Goal: Task Accomplishment & Management: Manage account settings

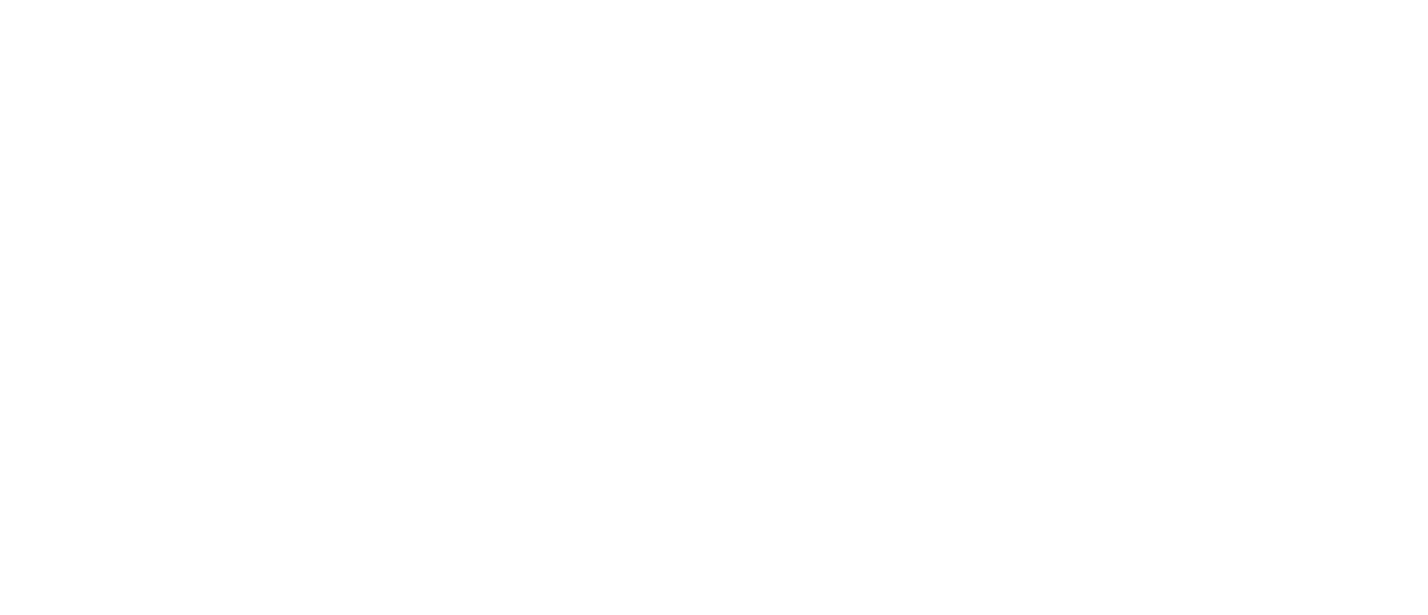
click at [627, 0] on html at bounding box center [714, 0] width 1428 height 0
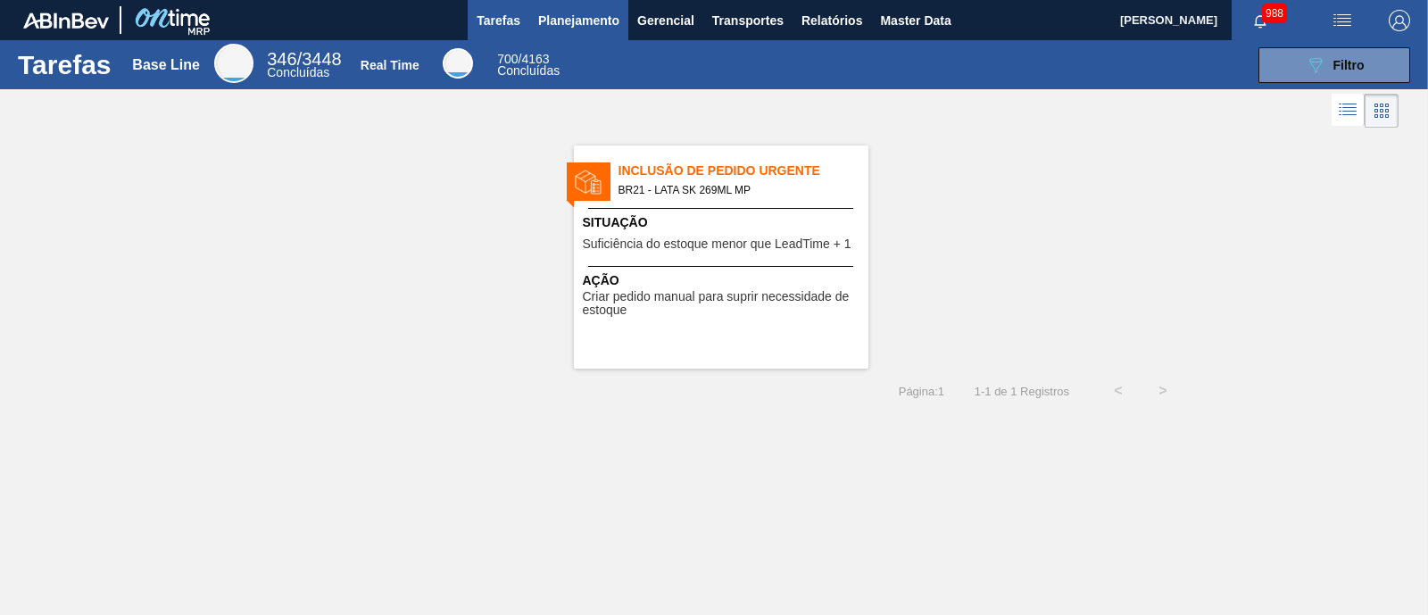
click at [596, 28] on span "Planejamento" at bounding box center [578, 20] width 81 height 21
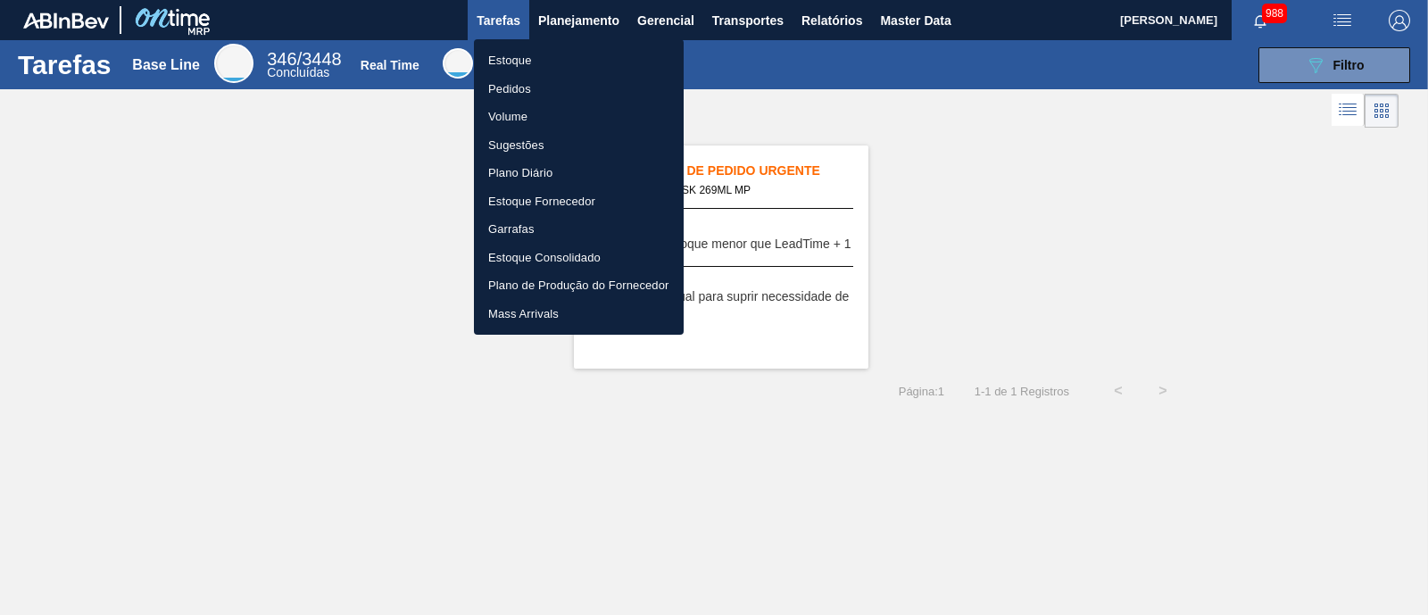
click at [558, 67] on li "Estoque" at bounding box center [579, 60] width 210 height 29
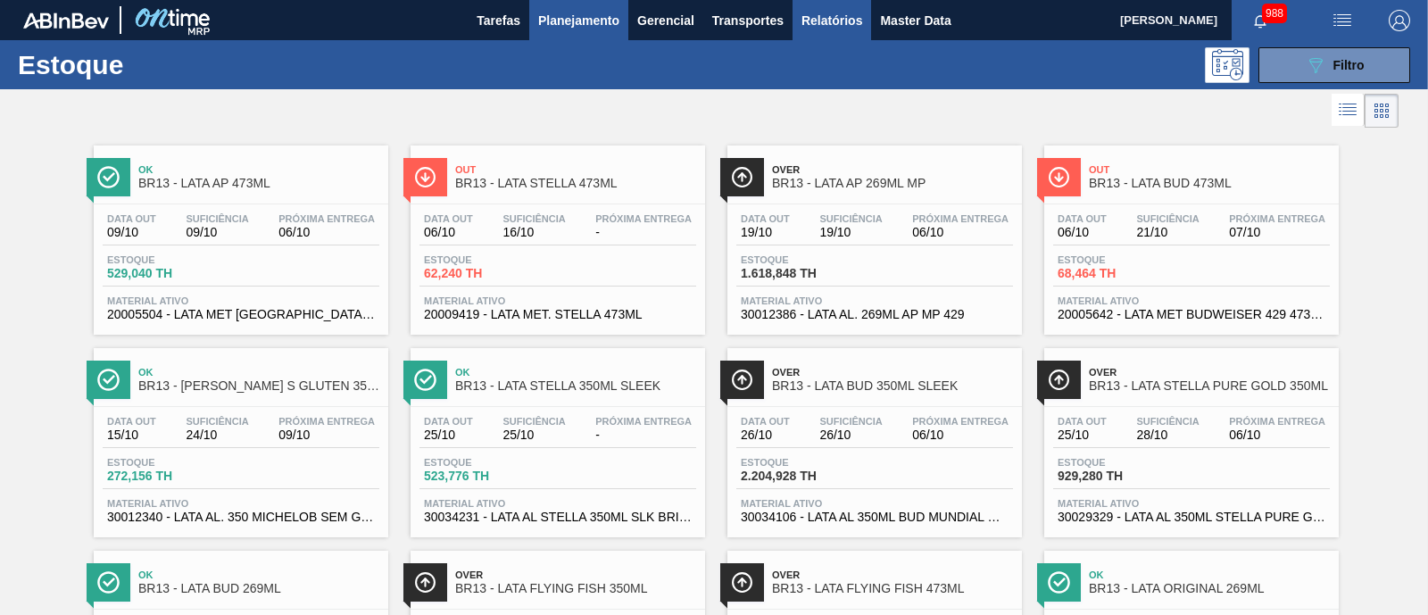
click at [847, 12] on span "Relatórios" at bounding box center [831, 20] width 61 height 21
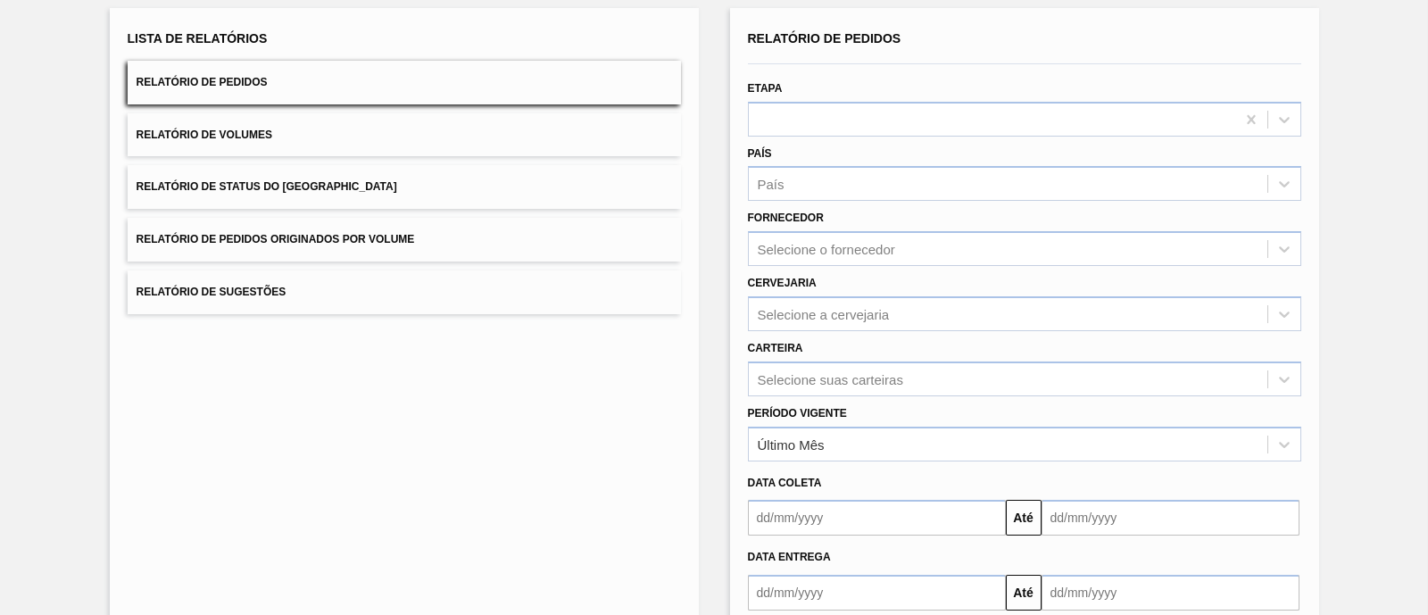
scroll to position [109, 0]
click at [842, 434] on div "Último Mês" at bounding box center [1008, 443] width 519 height 26
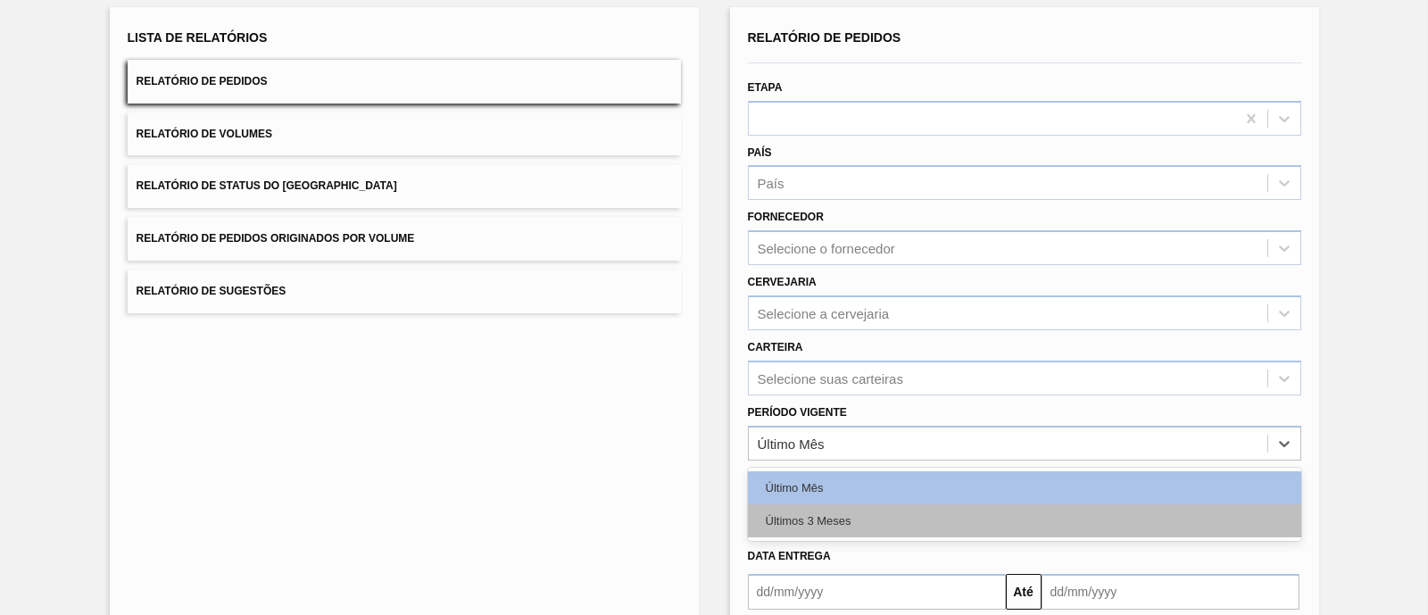
click at [843, 513] on div "Últimos 3 Meses" at bounding box center [1024, 520] width 553 height 33
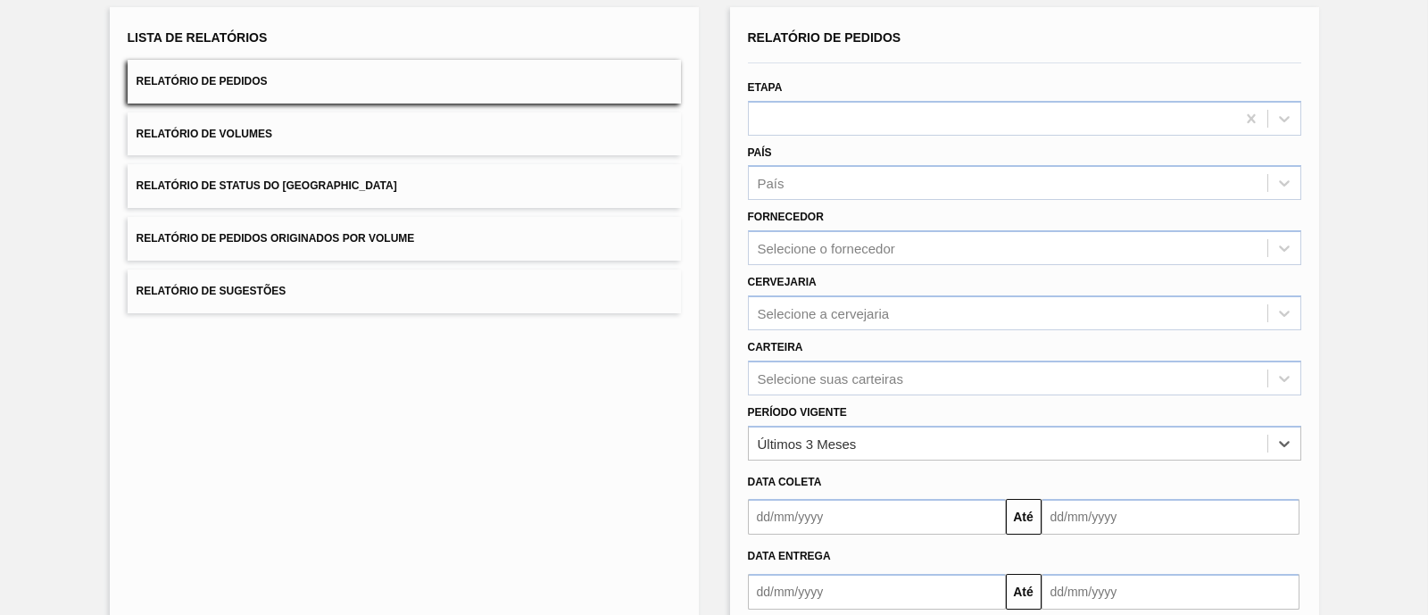
click at [841, 527] on input "text" at bounding box center [877, 517] width 258 height 36
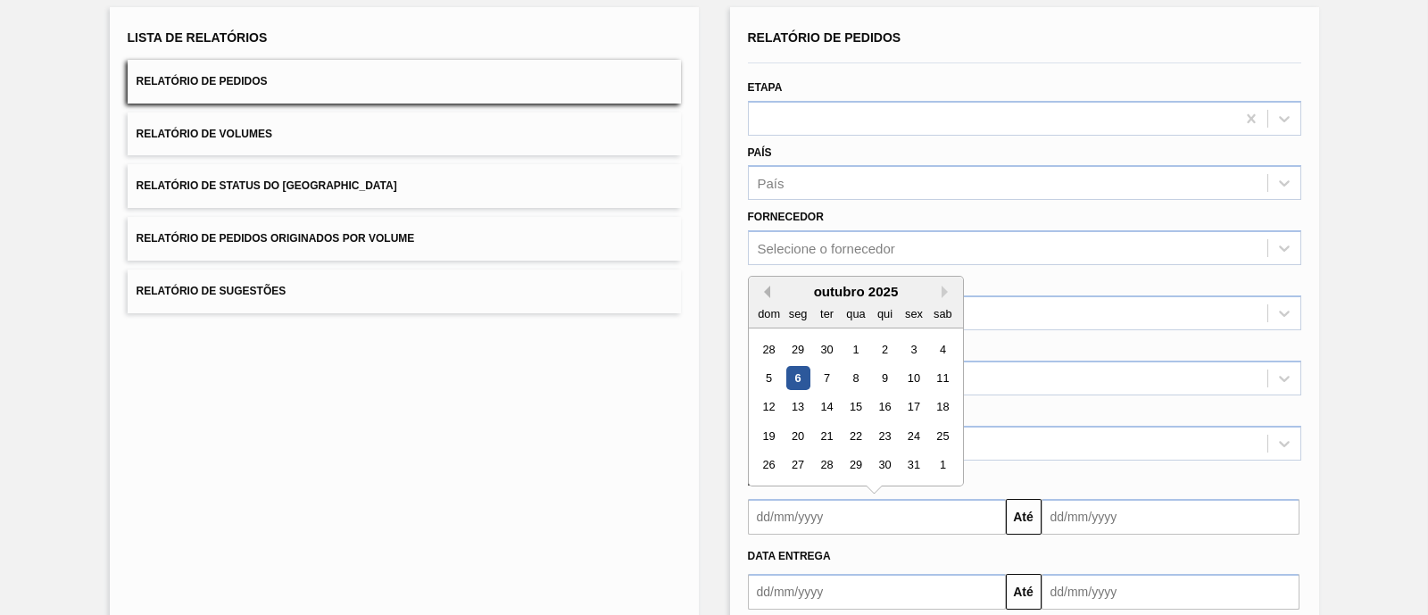
click at [761, 291] on button "Previous Month" at bounding box center [764, 292] width 12 height 12
click at [791, 343] on div "1" at bounding box center [797, 349] width 24 height 24
type input "01/09/2025"
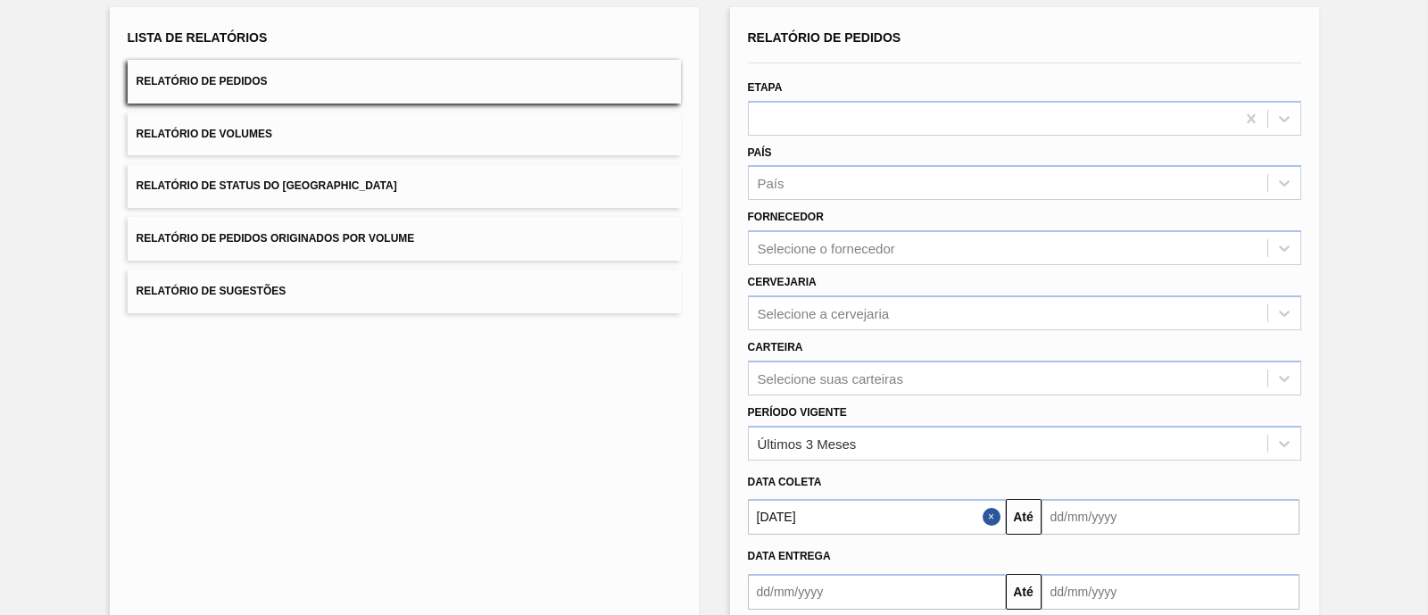
click at [1112, 502] on input "text" at bounding box center [1171, 517] width 258 height 36
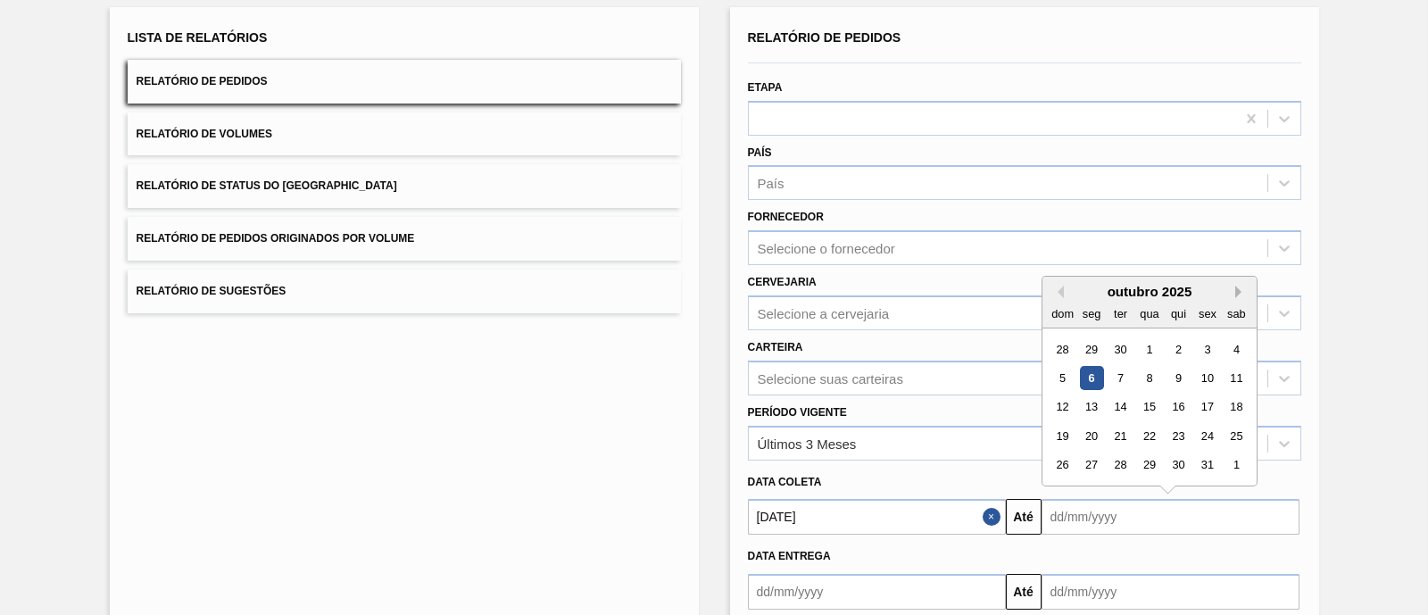
click at [1235, 289] on button "Next Month" at bounding box center [1241, 292] width 12 height 12
click at [1067, 491] on div "30" at bounding box center [1062, 494] width 24 height 24
type input "30/11/2025"
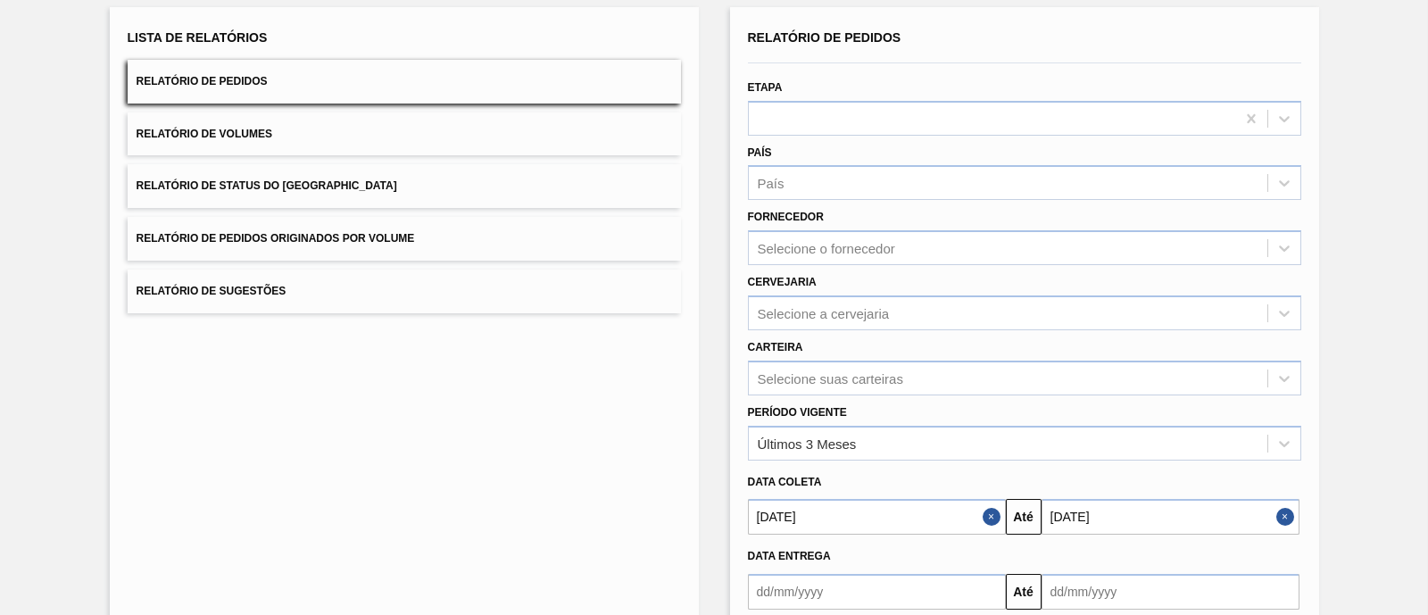
scroll to position [209, 0]
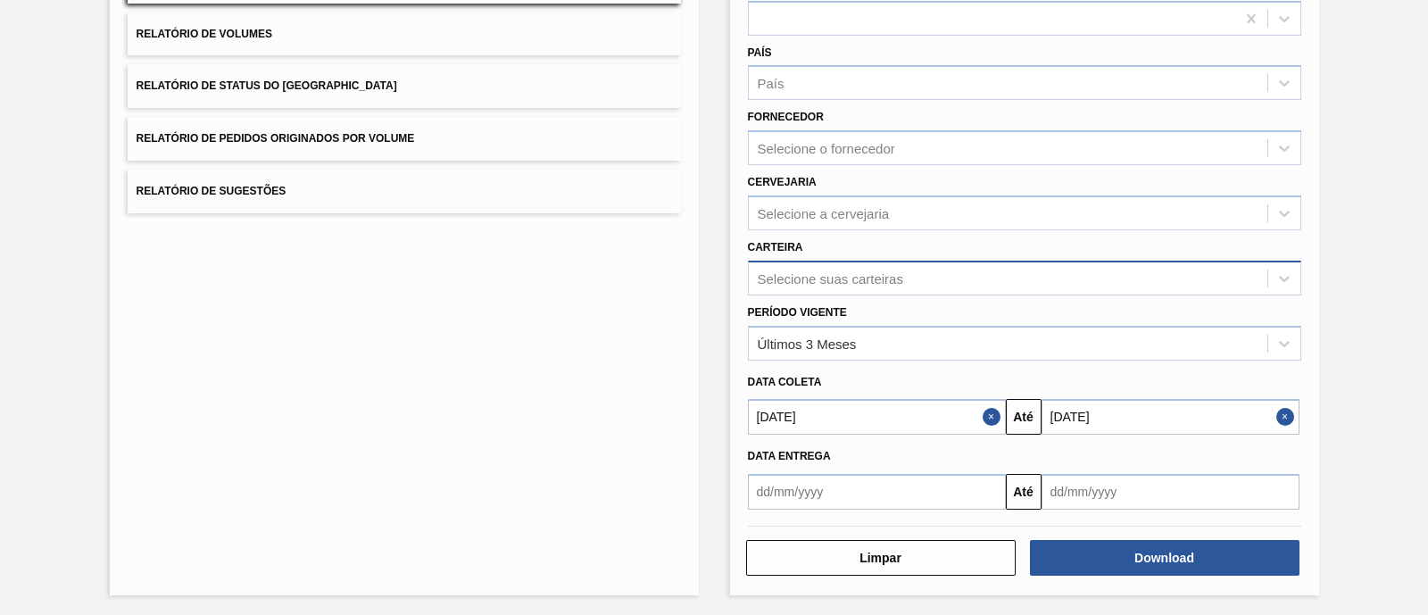
click at [810, 270] on div "Selecione suas carteiras" at bounding box center [830, 277] width 145 height 15
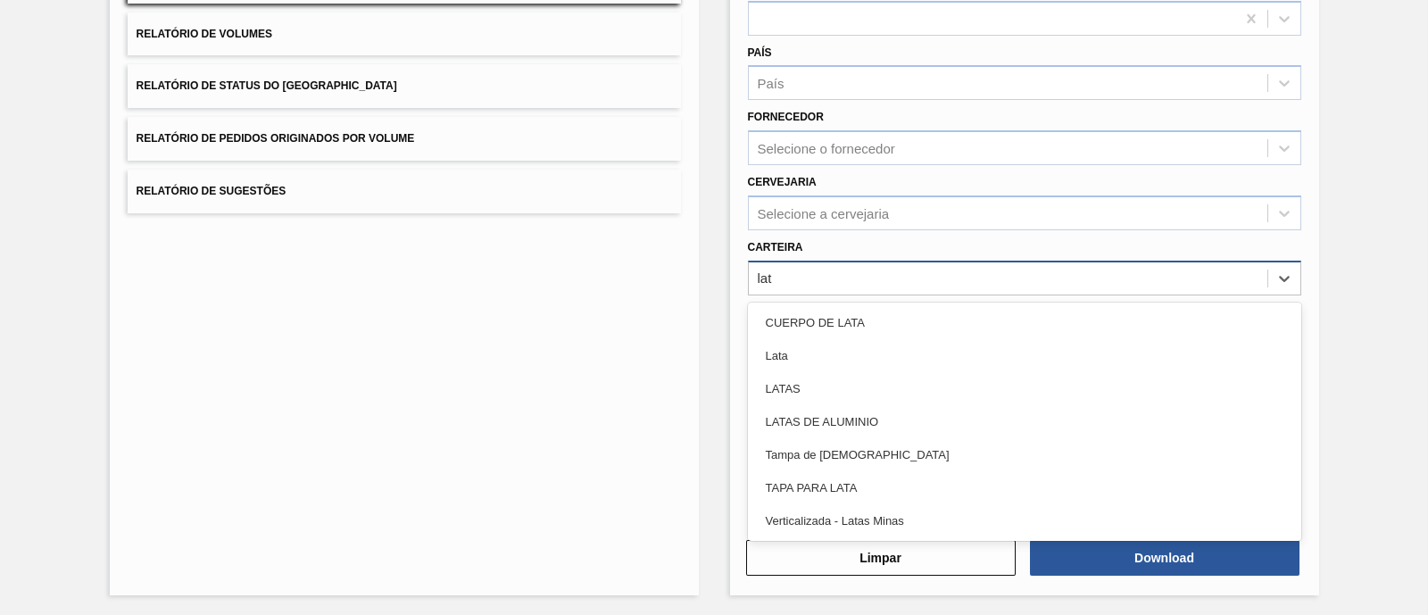
type input "lata"
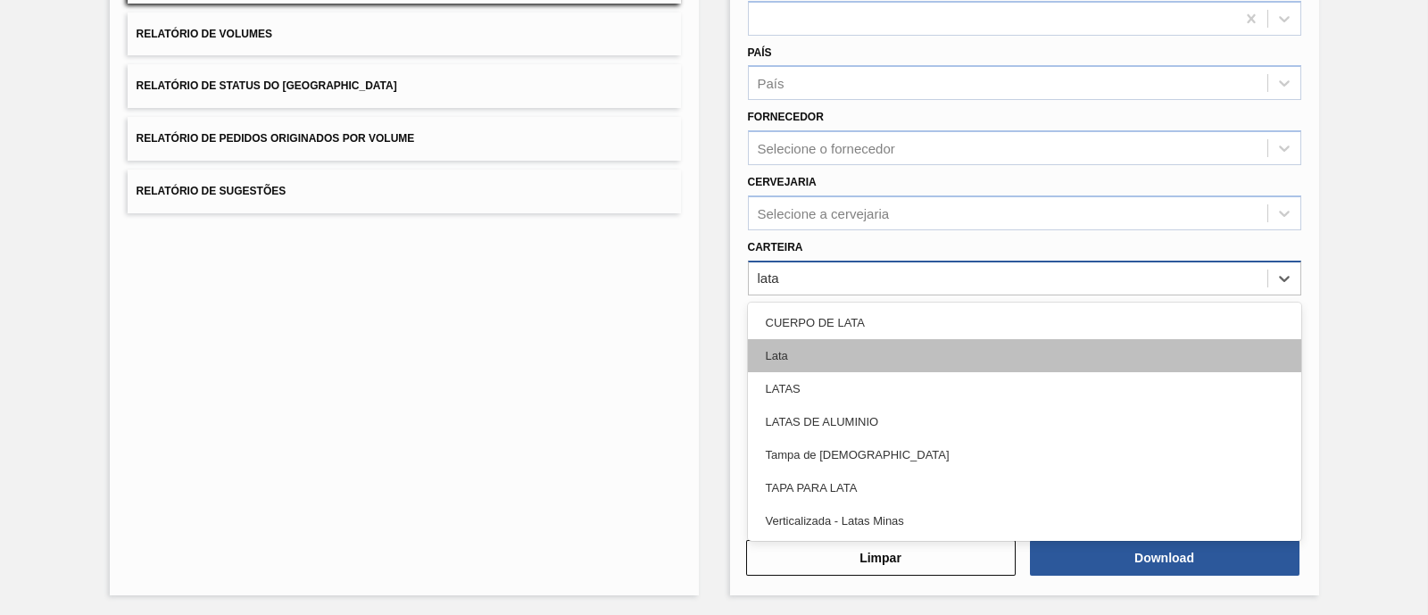
click at [808, 351] on div "Lata" at bounding box center [1024, 355] width 553 height 33
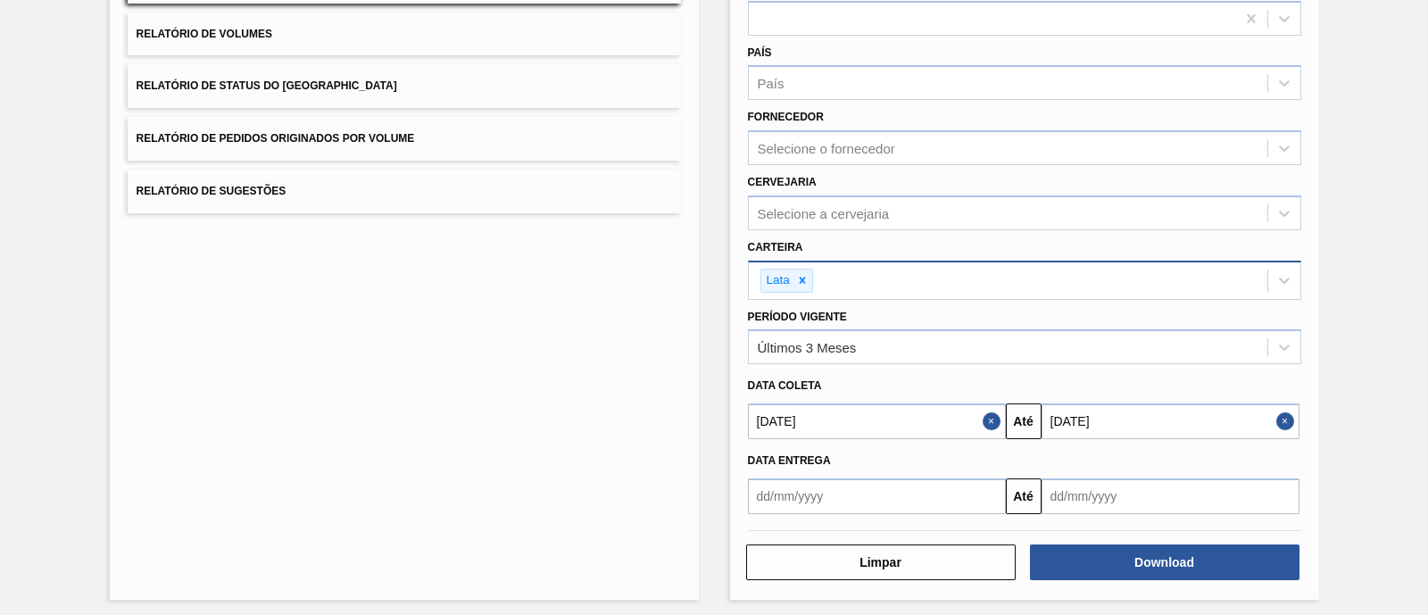
click at [1120, 605] on div "Lista de Relatórios Relatório de Pedidos Relatório de Volumes Relatório de Stat…" at bounding box center [714, 251] width 1428 height 742
click at [1116, 571] on button "Download" at bounding box center [1165, 562] width 270 height 36
click at [509, 372] on div "Lista de Relatórios Relatório de Pedidos Relatório de Volumes Relatório de Stat…" at bounding box center [404, 253] width 589 height 693
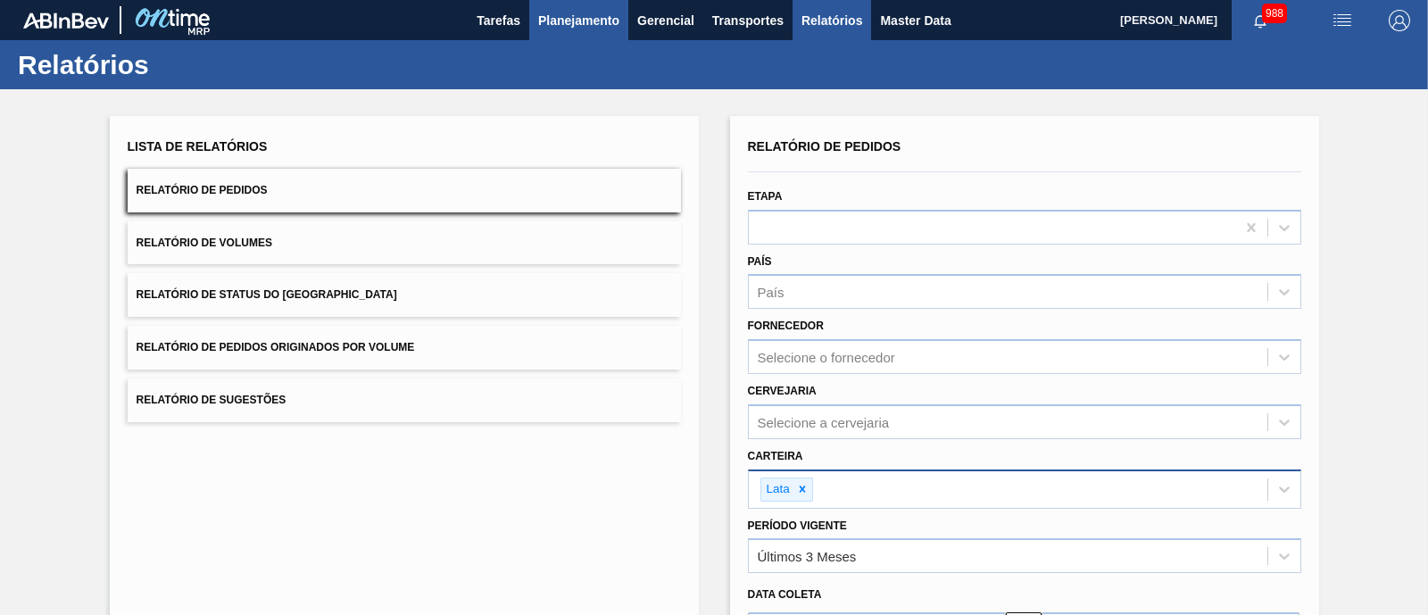
click at [567, 18] on span "Planejamento" at bounding box center [578, 20] width 81 height 21
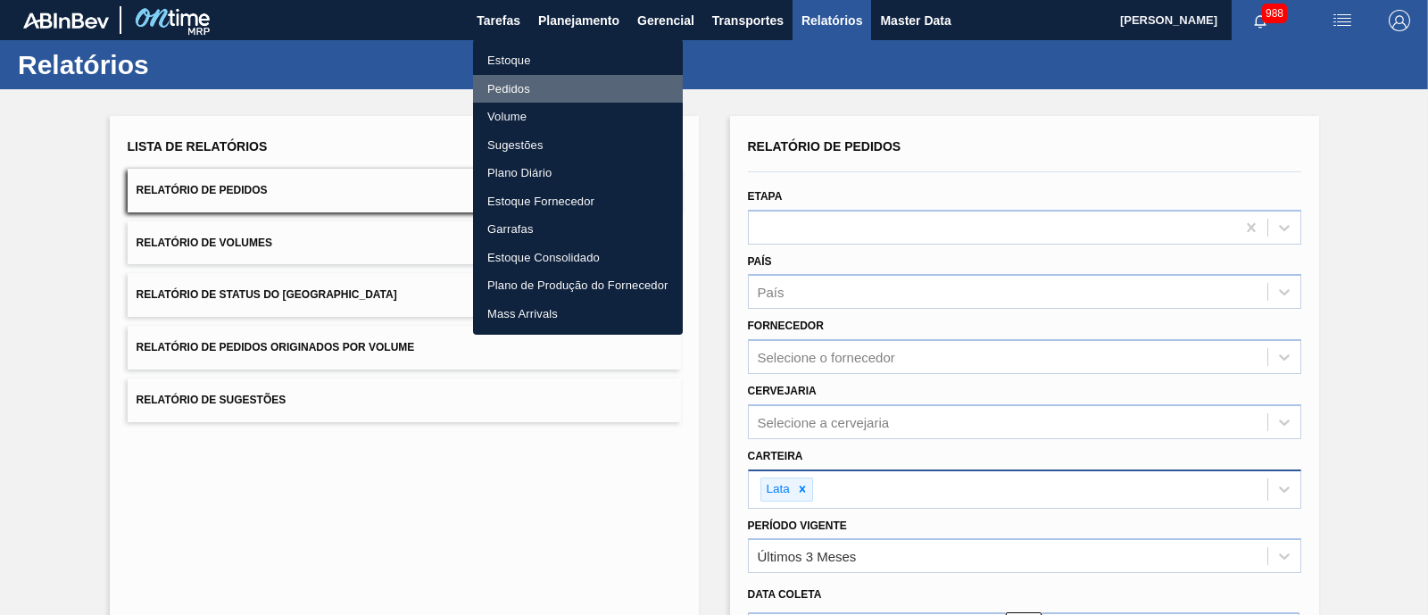
click at [529, 77] on li "Pedidos" at bounding box center [578, 89] width 210 height 29
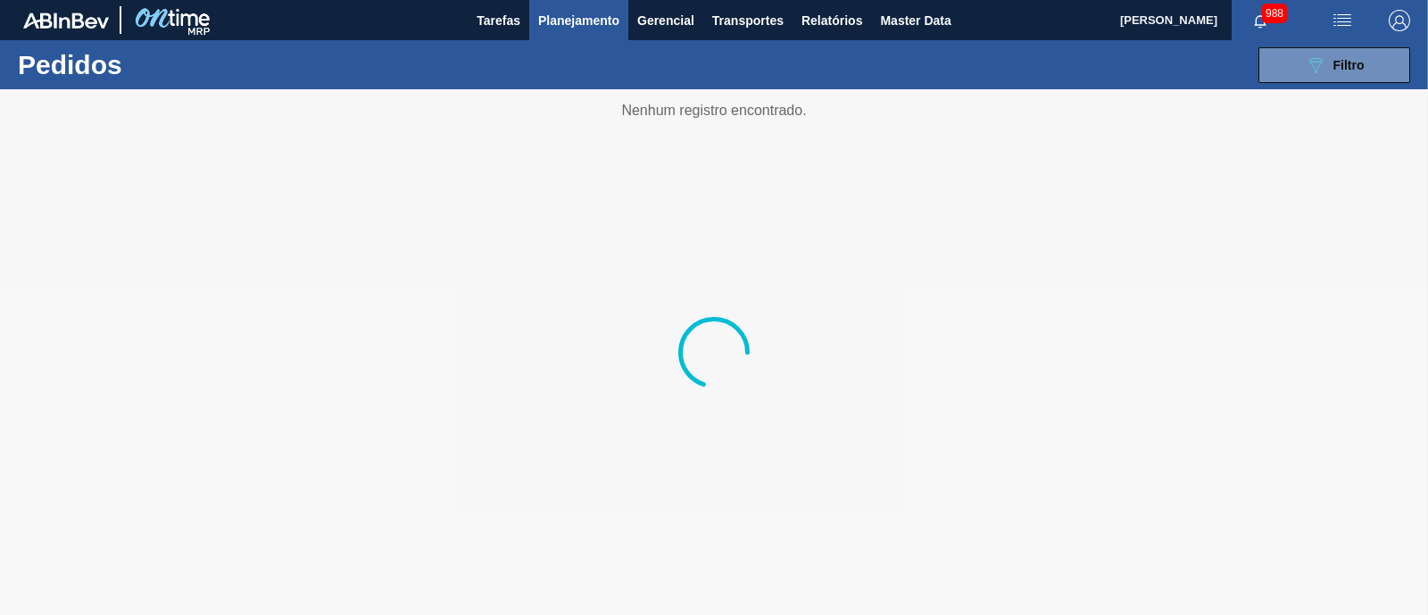
click at [598, 11] on span "Planejamento" at bounding box center [578, 20] width 81 height 21
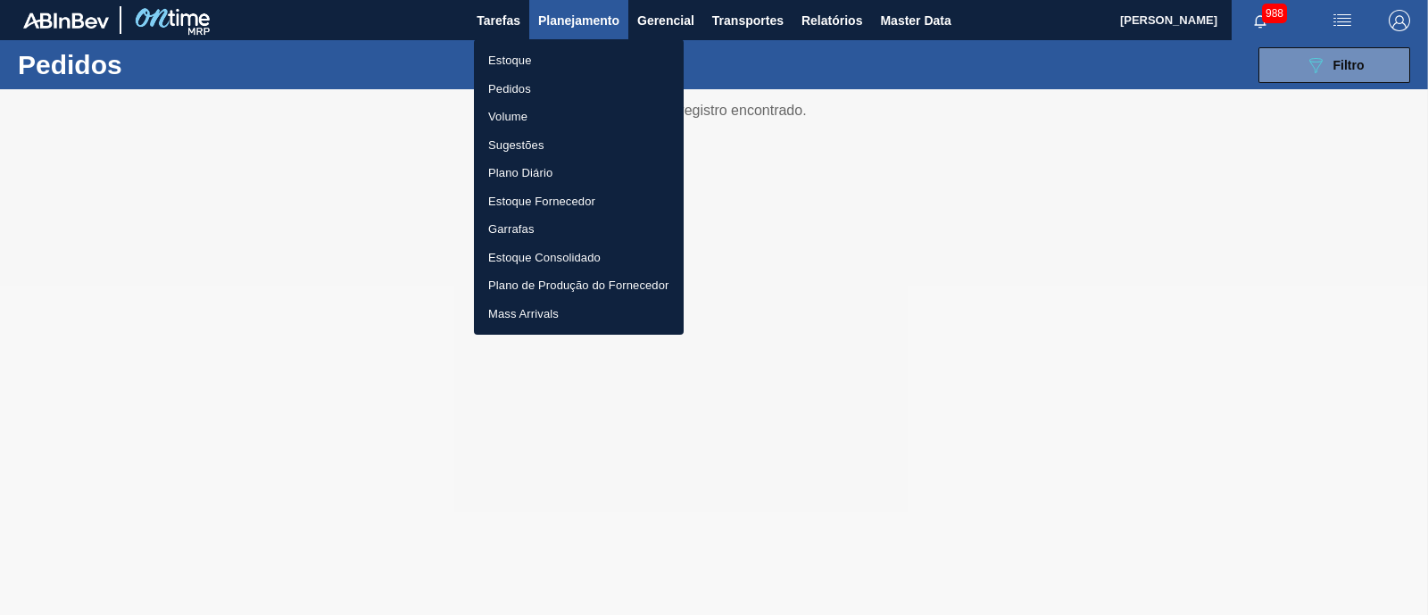
click at [552, 70] on li "Estoque" at bounding box center [579, 60] width 210 height 29
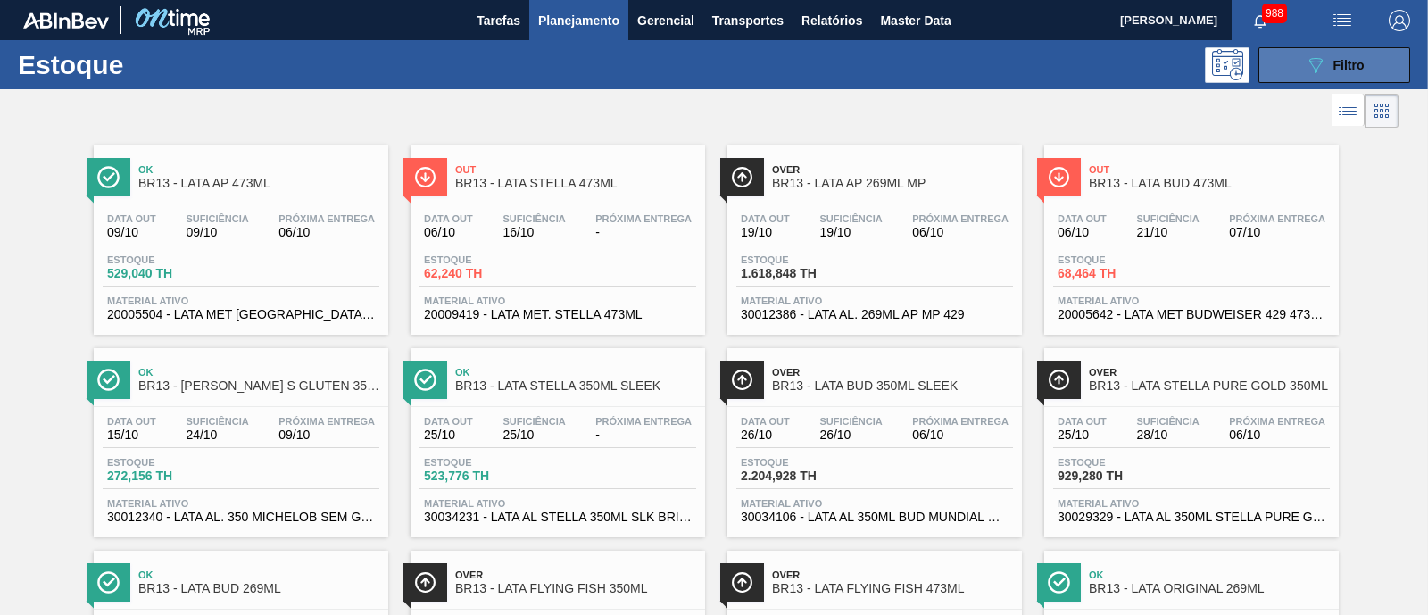
click at [1339, 71] on span "Filtro" at bounding box center [1348, 65] width 31 height 14
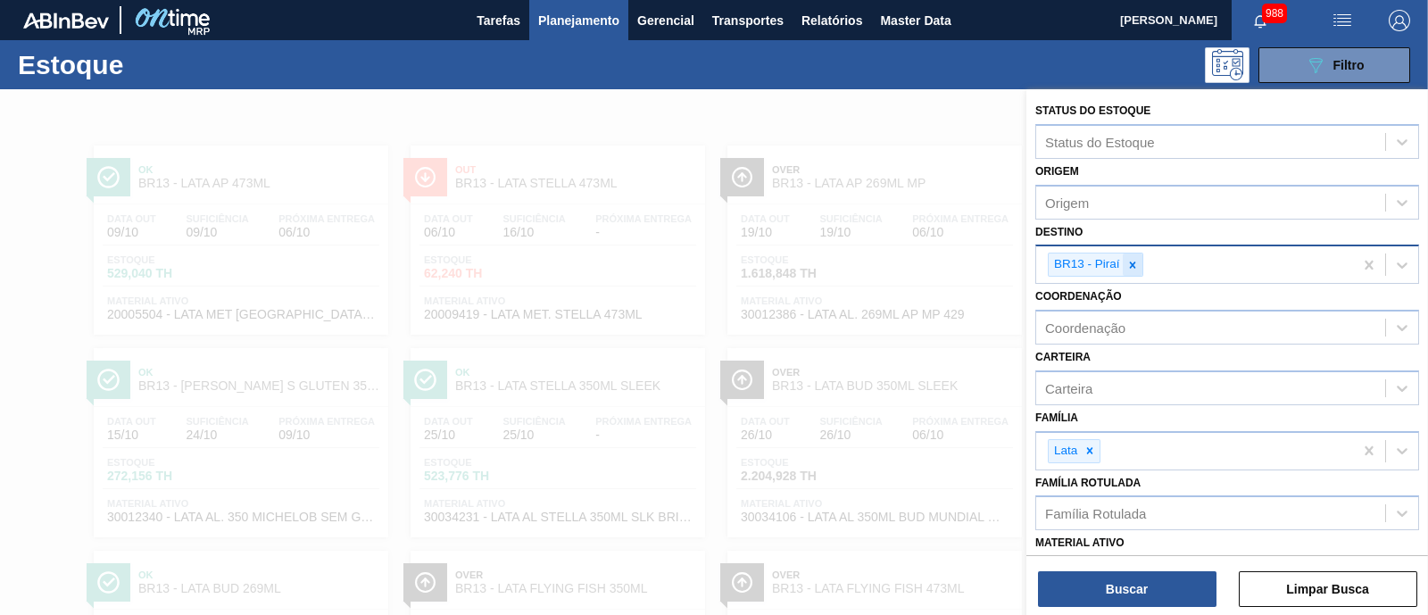
click at [1129, 260] on icon at bounding box center [1132, 265] width 12 height 12
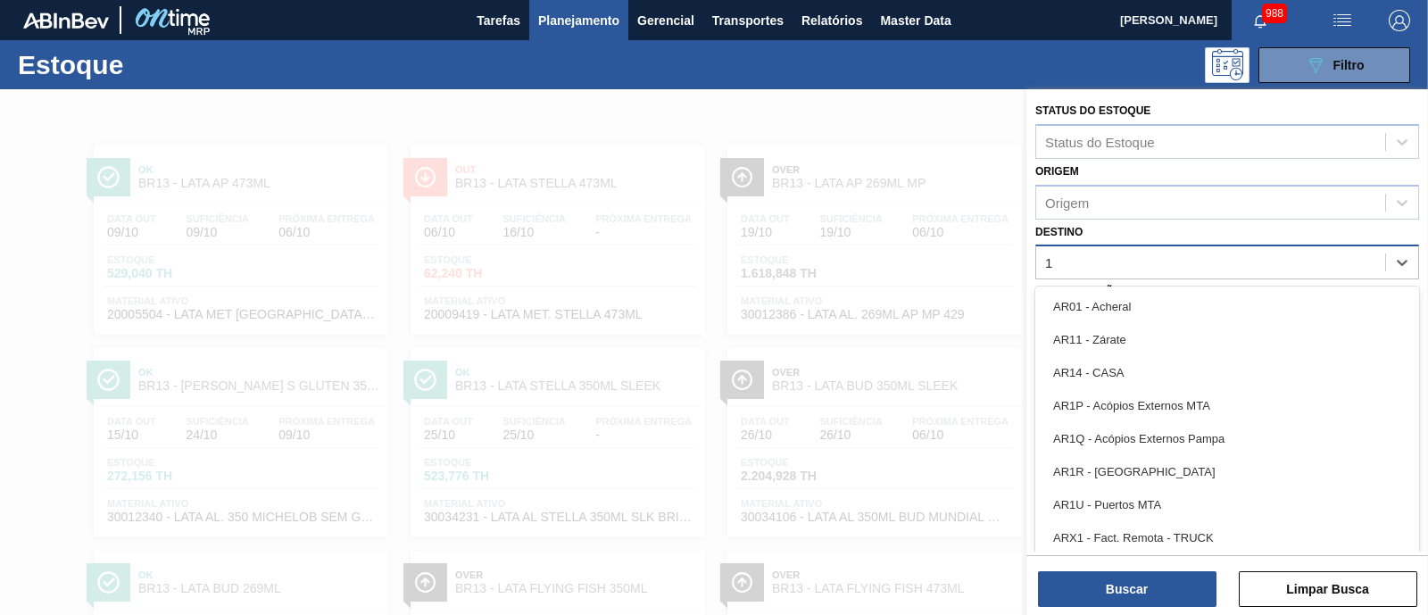
type input "19"
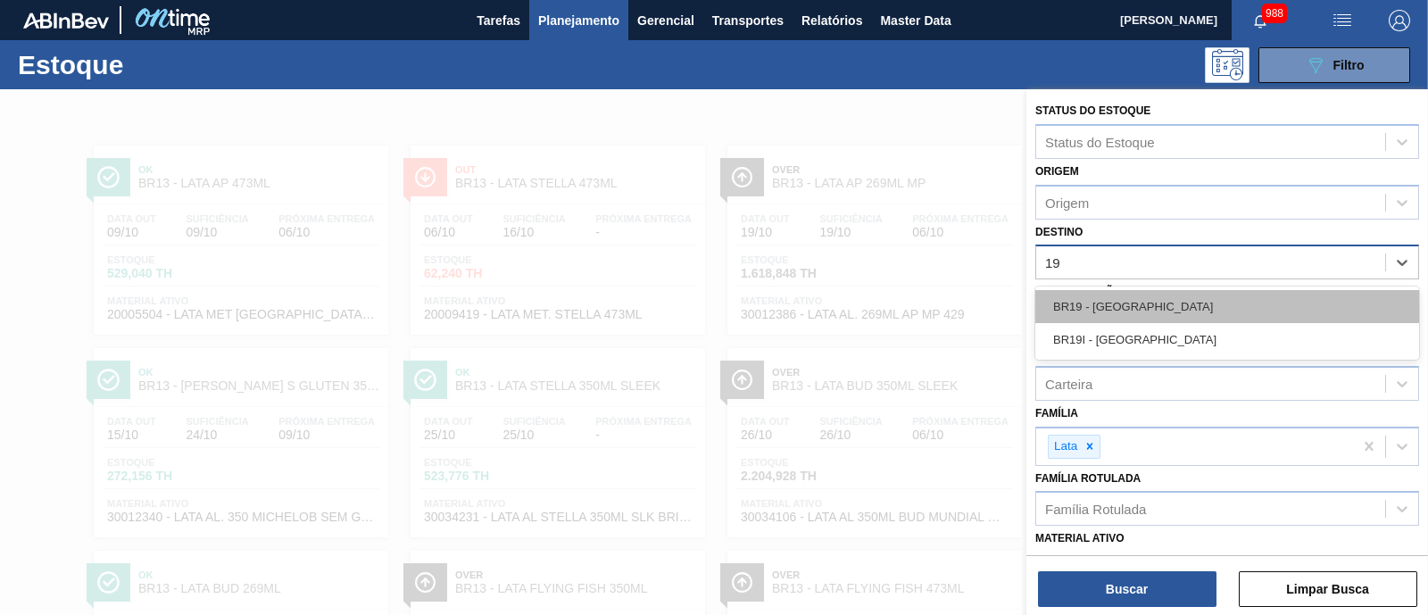
click at [1131, 310] on div "BR19 - [GEOGRAPHIC_DATA]" at bounding box center [1227, 306] width 384 height 33
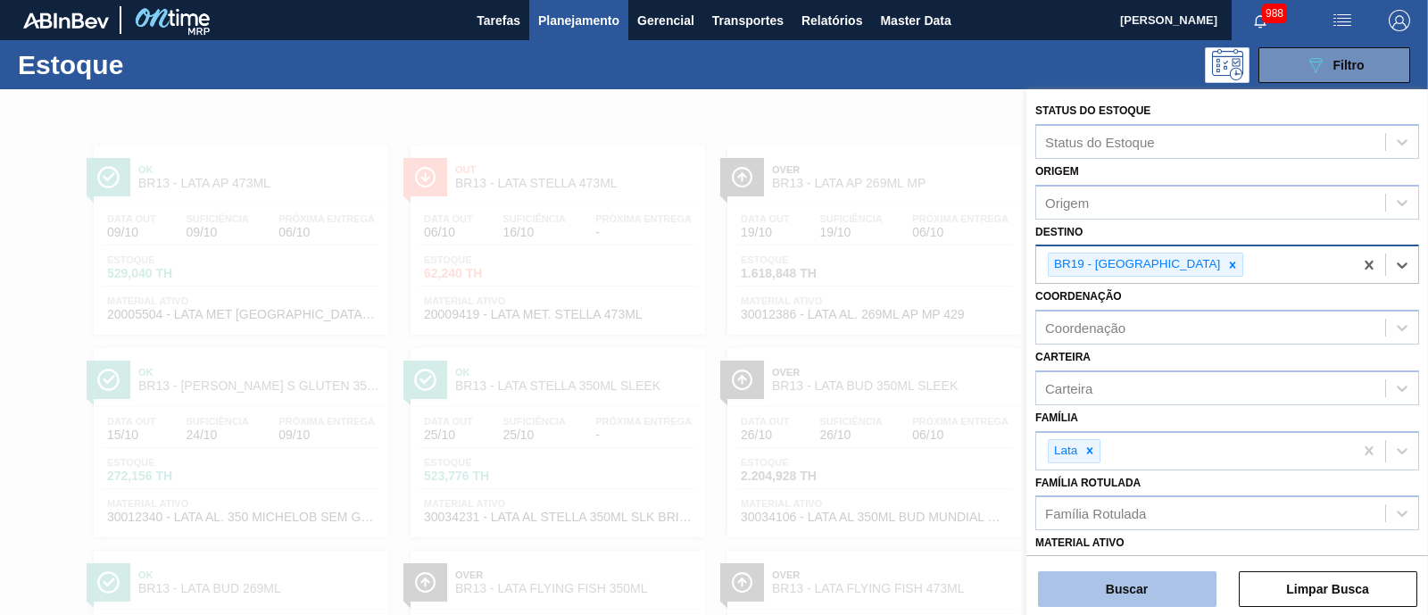
click at [1127, 580] on button "Buscar" at bounding box center [1127, 589] width 179 height 36
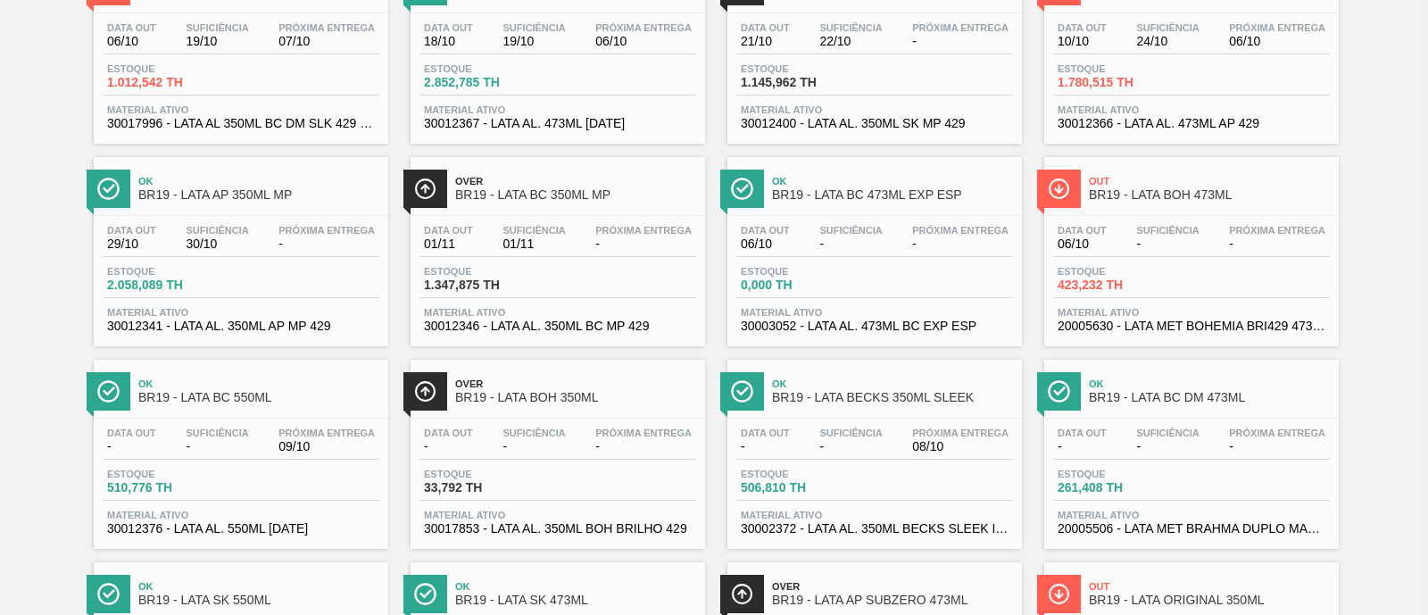
scroll to position [394, 0]
click at [278, 235] on span "Próxima Entrega" at bounding box center [326, 229] width 96 height 11
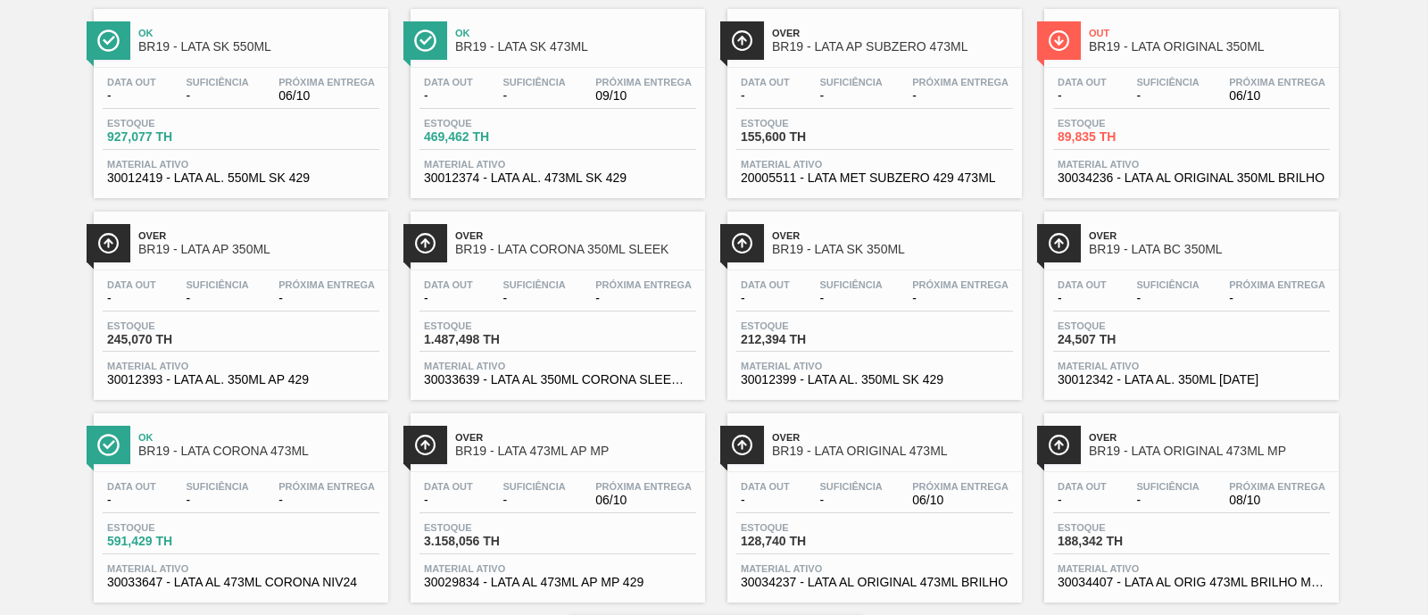
scroll to position [967, 0]
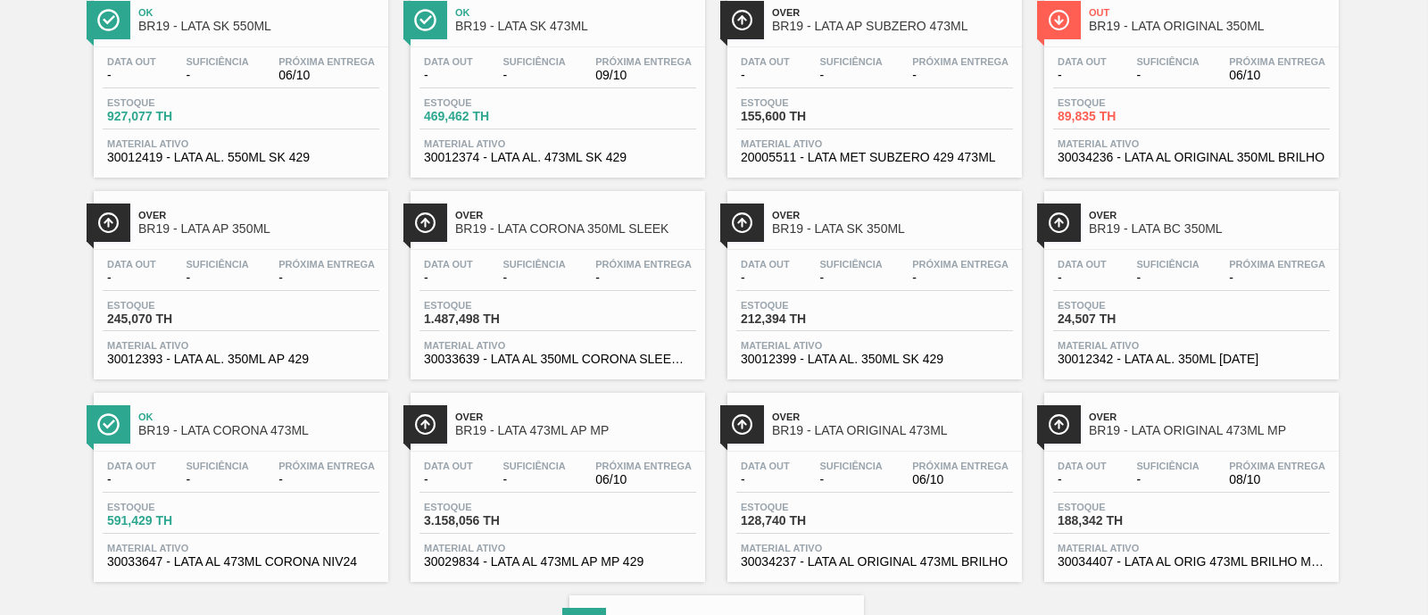
click at [534, 444] on div "Over BR19 - LATA 473ML AP MP" at bounding box center [575, 424] width 241 height 40
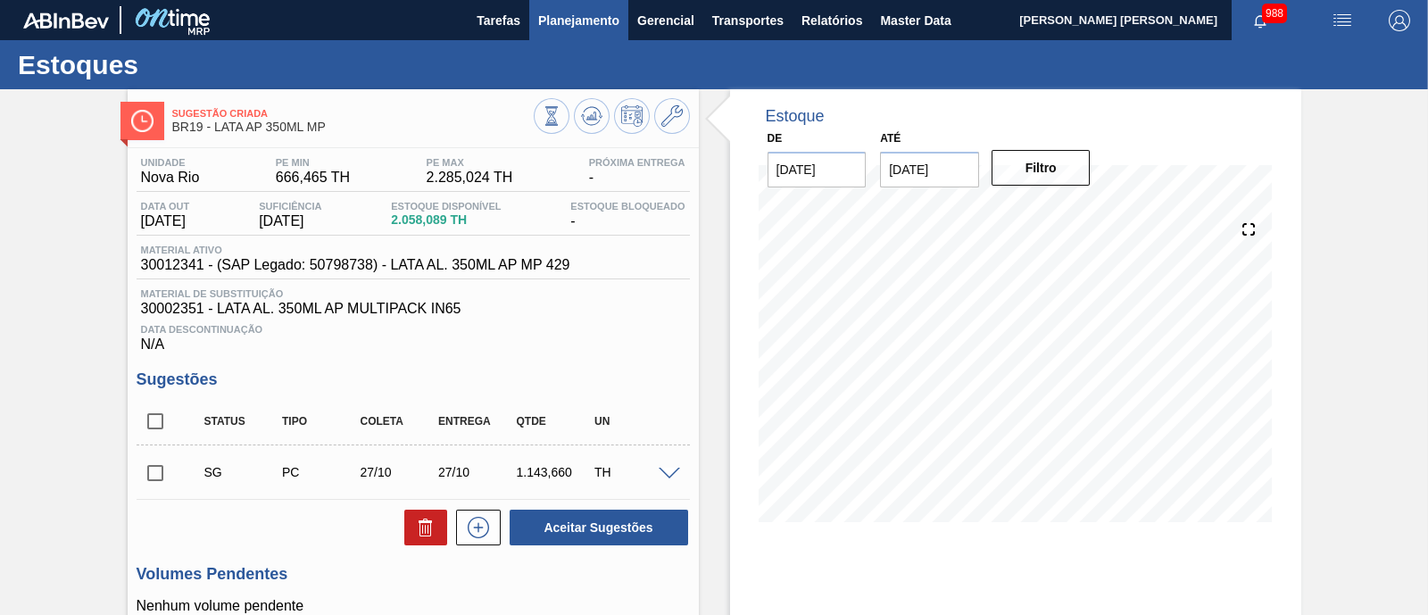
click at [590, 23] on span "Planejamento" at bounding box center [578, 20] width 81 height 21
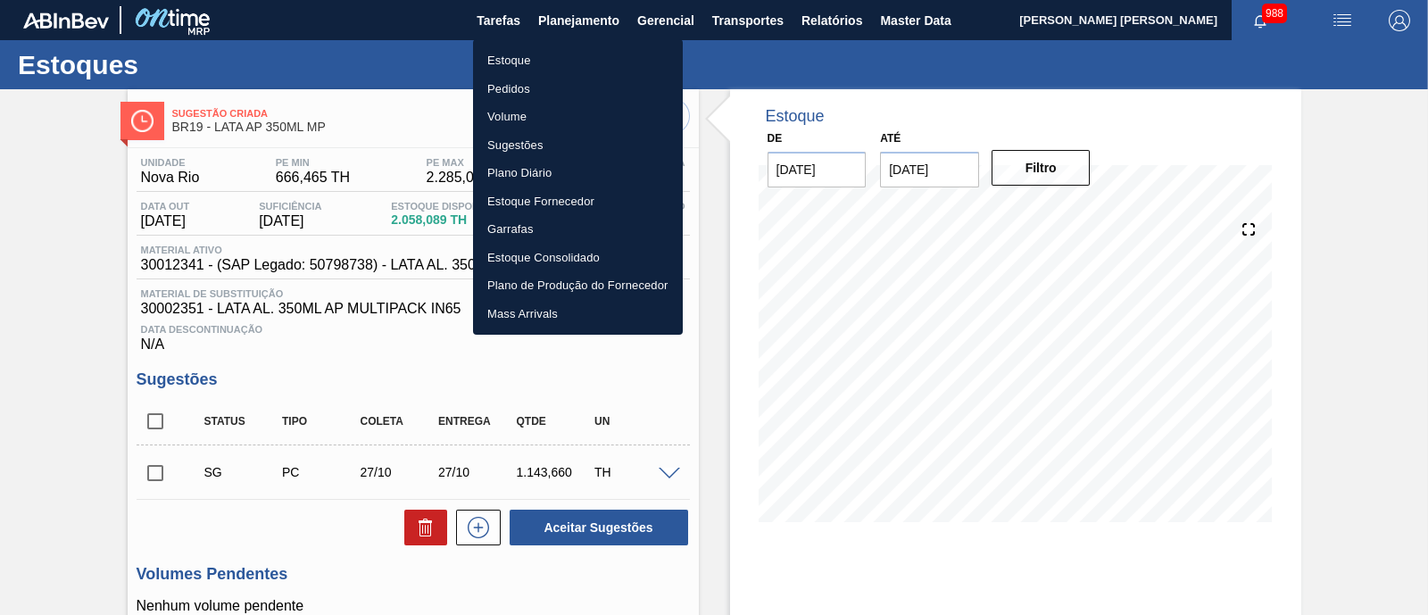
click at [531, 90] on li "Pedidos" at bounding box center [578, 89] width 210 height 29
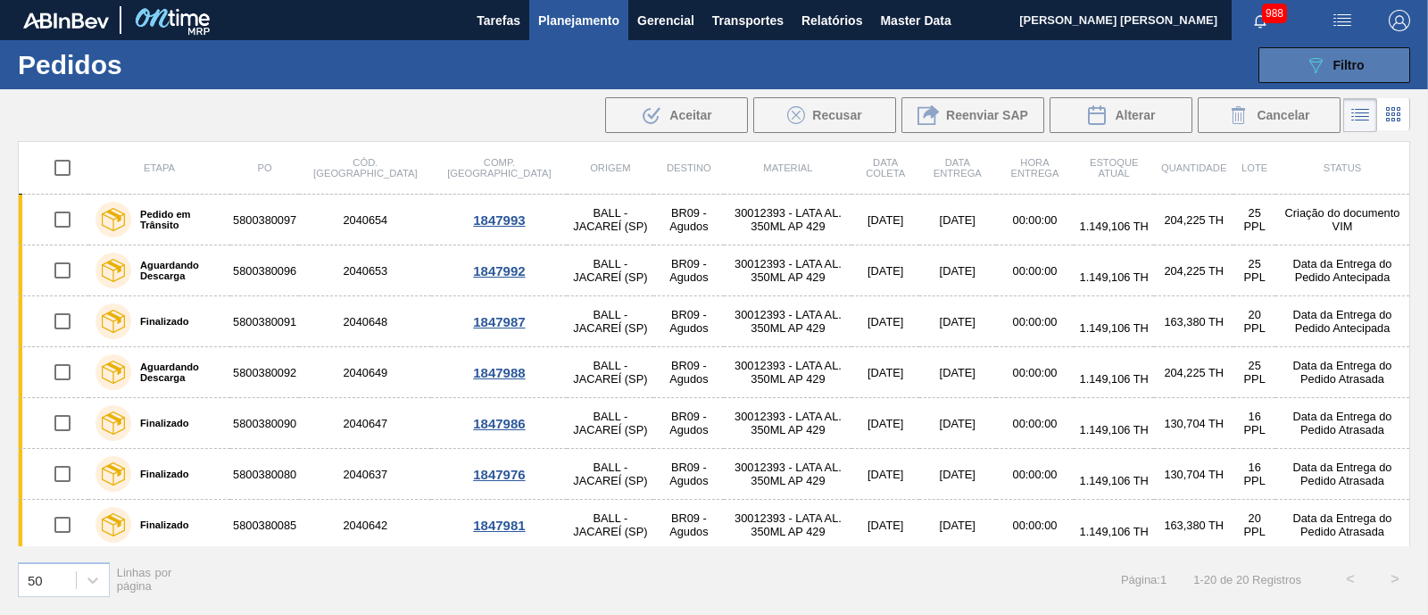
click at [1284, 53] on button "089F7B8B-B2A5-4AFE-B5C0-19BA573D28AC Filtro" at bounding box center [1334, 65] width 152 height 36
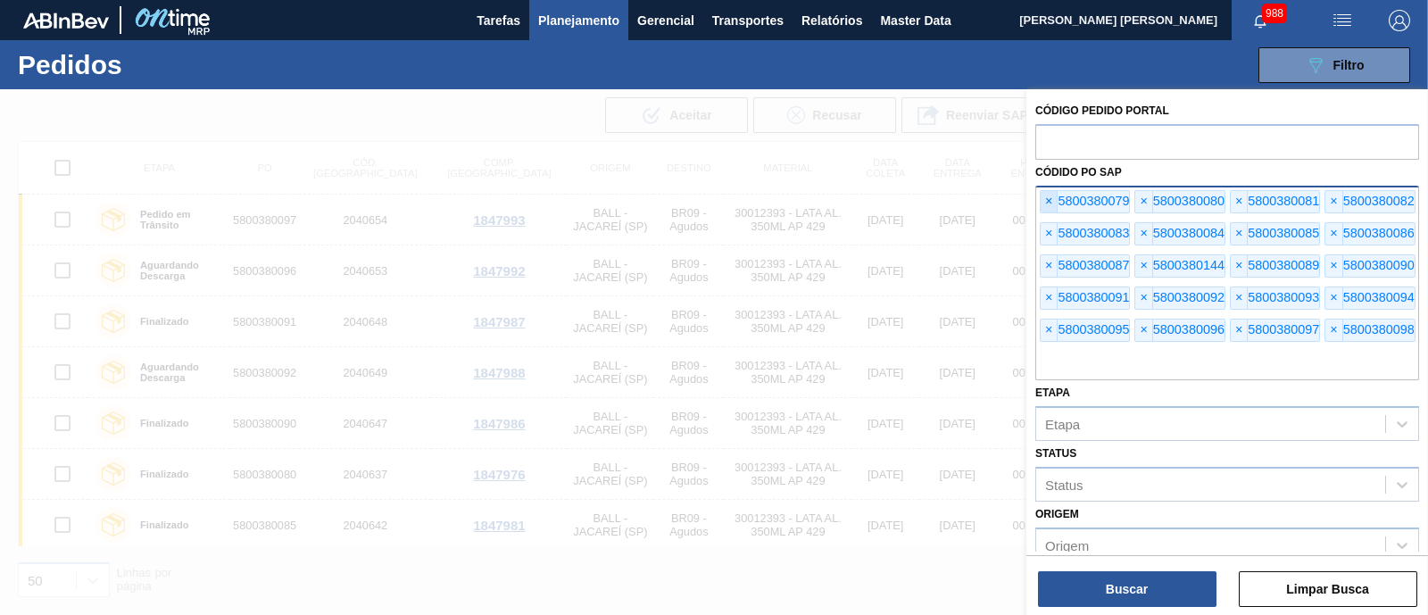
click at [1053, 193] on span "×" at bounding box center [1049, 201] width 17 height 21
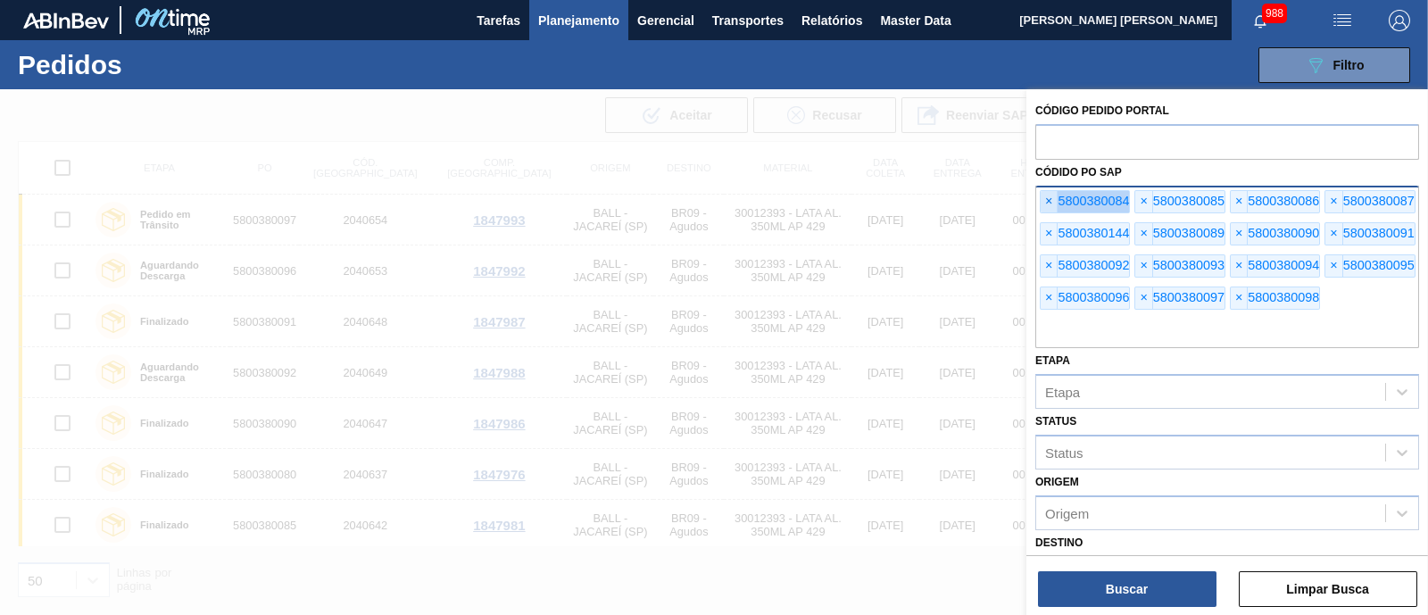
click at [1053, 193] on span "×" at bounding box center [1049, 201] width 17 height 21
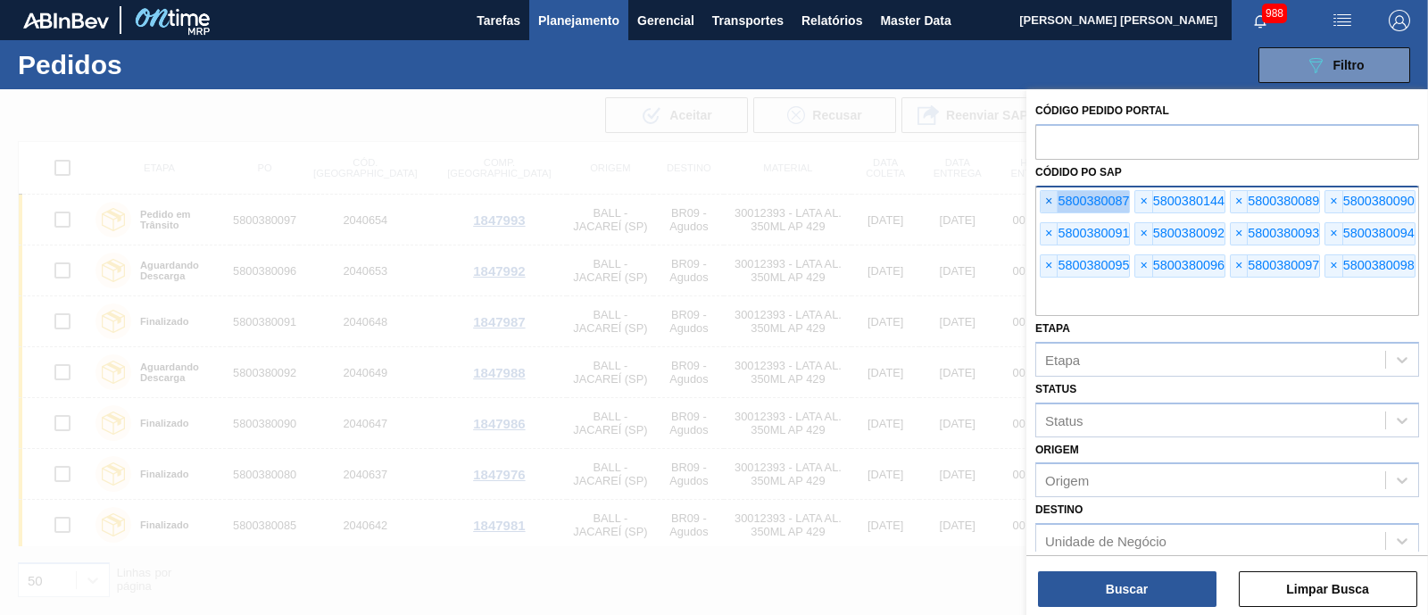
click at [1053, 193] on span "×" at bounding box center [1049, 201] width 17 height 21
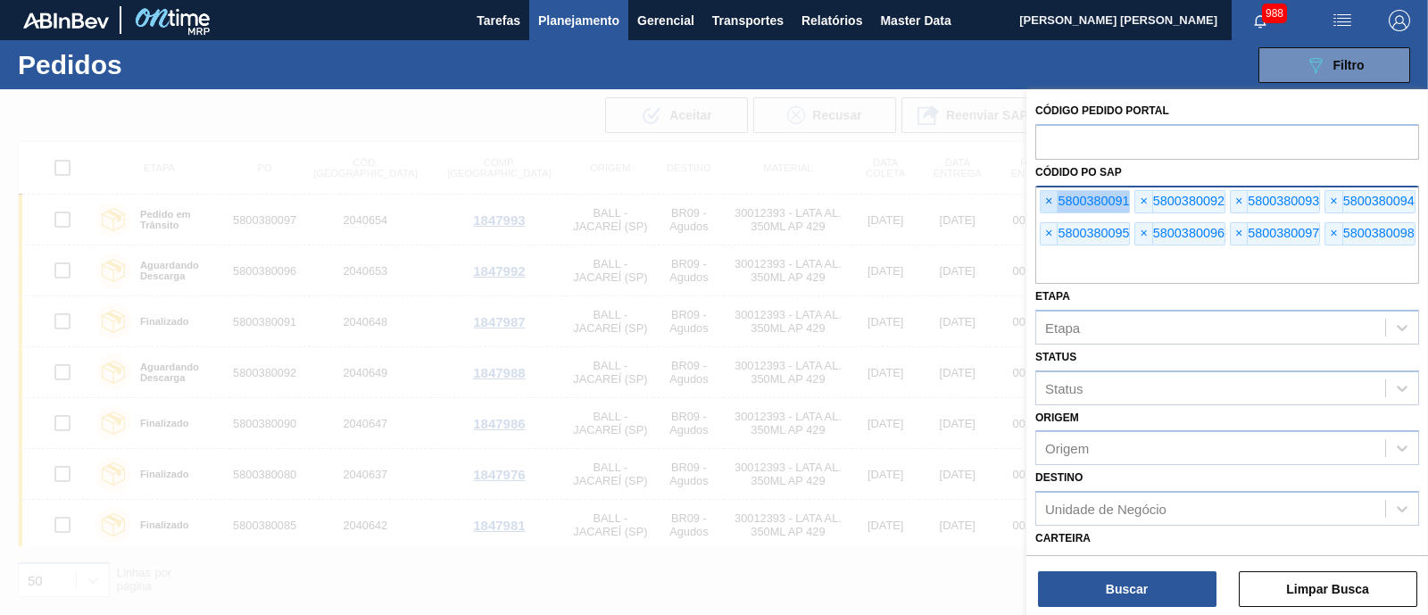
click at [1053, 193] on span "×" at bounding box center [1049, 201] width 17 height 21
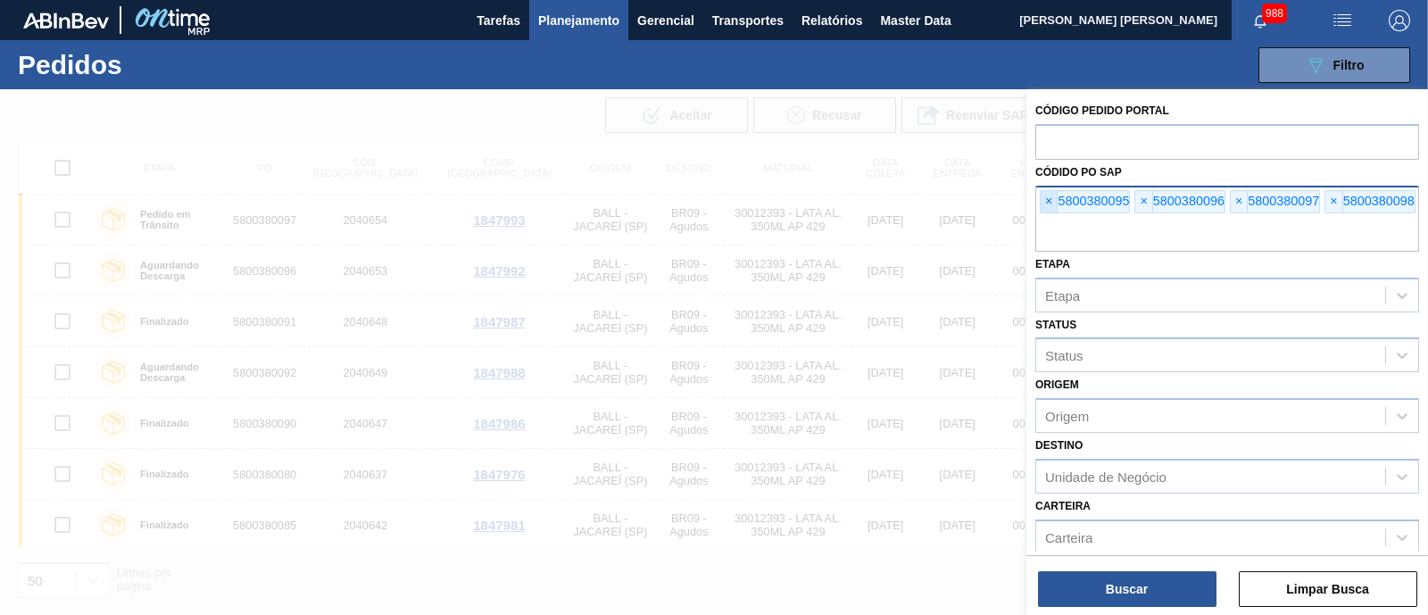
click at [1053, 193] on span "×" at bounding box center [1049, 201] width 17 height 21
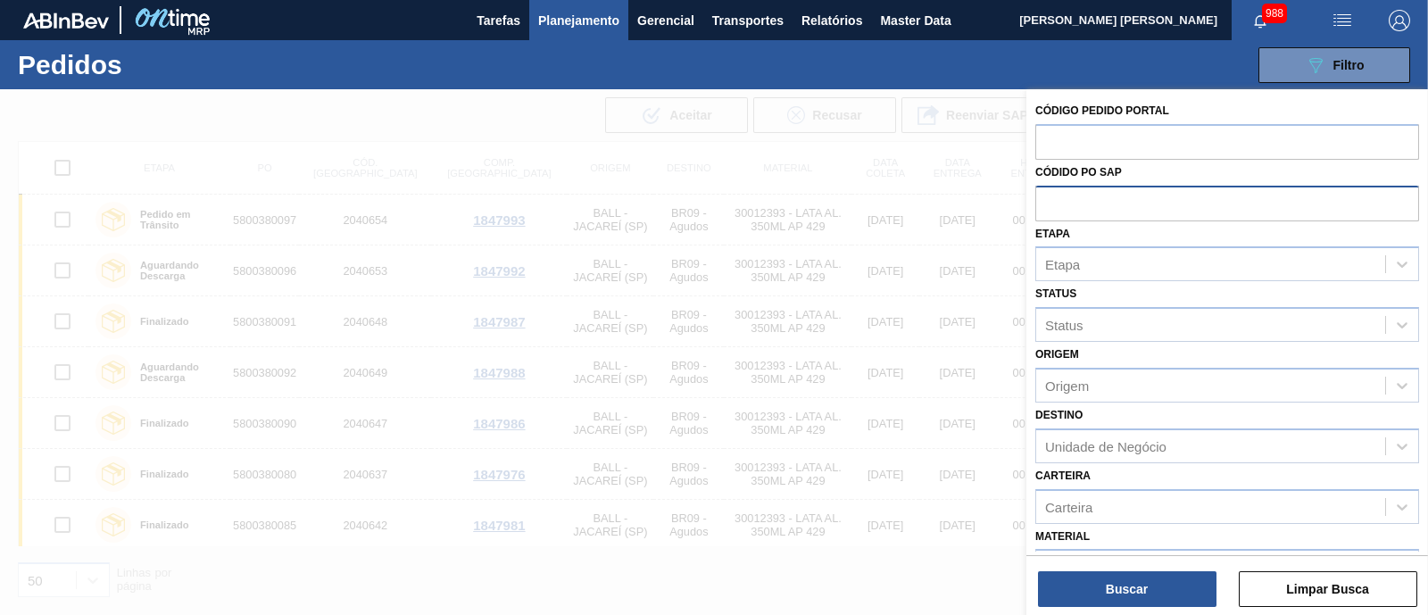
click at [1053, 193] on input "text" at bounding box center [1227, 203] width 384 height 34
paste input "5800373590"
type input "5800373590"
click at [1086, 582] on button "Buscar" at bounding box center [1127, 589] width 179 height 36
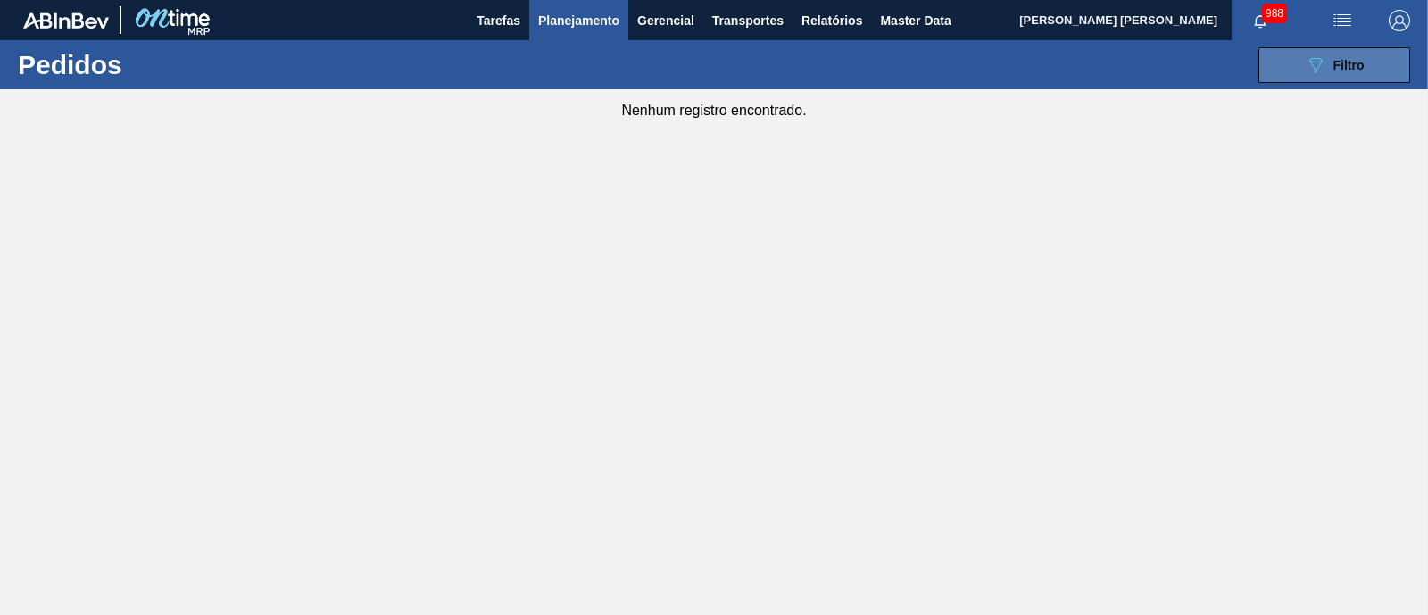
click at [1335, 58] on span "Filtro" at bounding box center [1348, 65] width 31 height 14
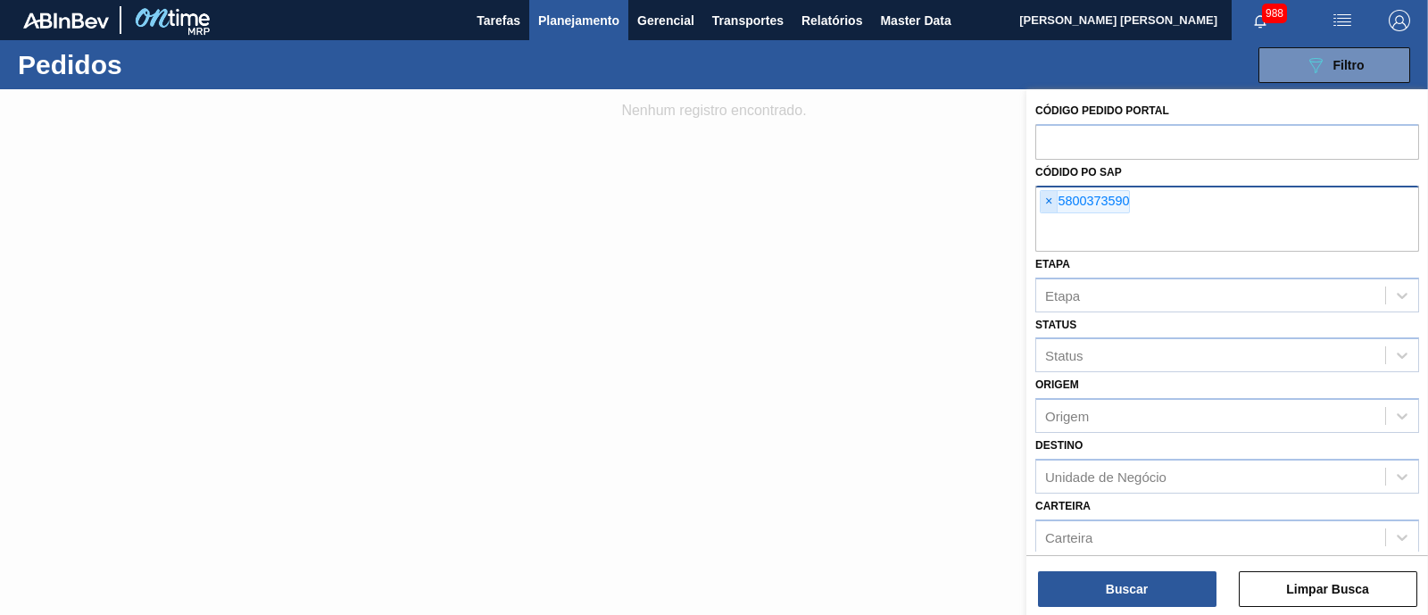
click at [1042, 206] on span "×" at bounding box center [1049, 201] width 17 height 21
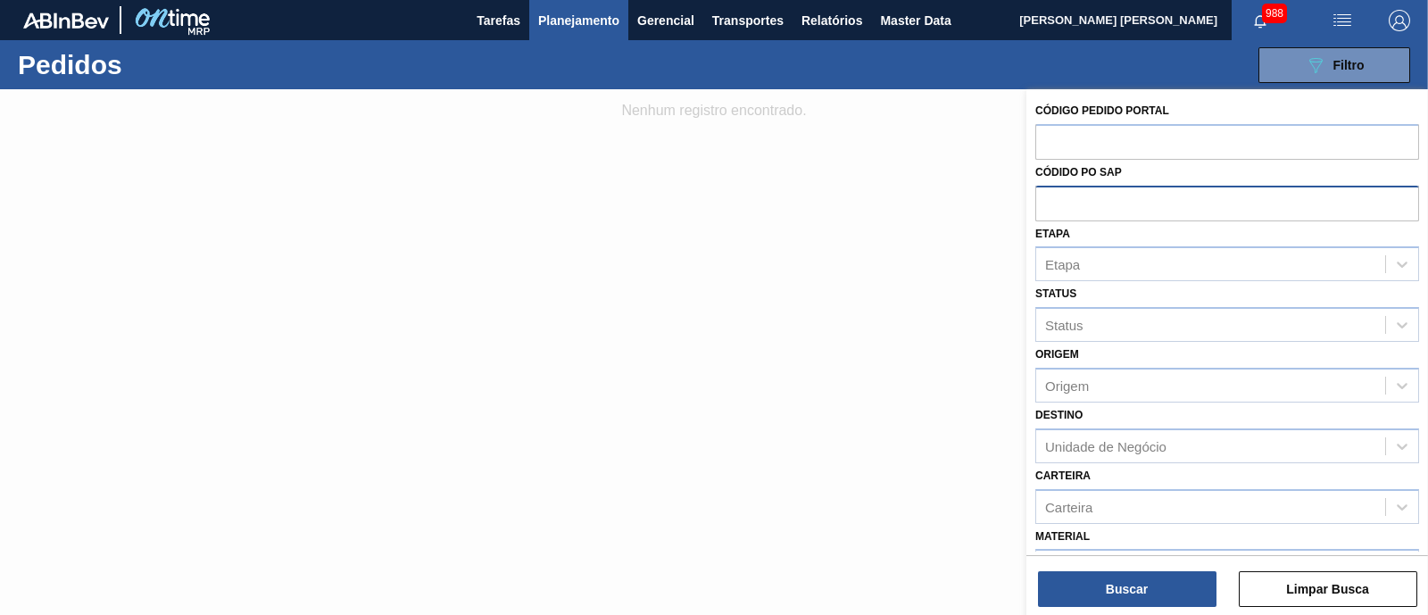
paste input "text"
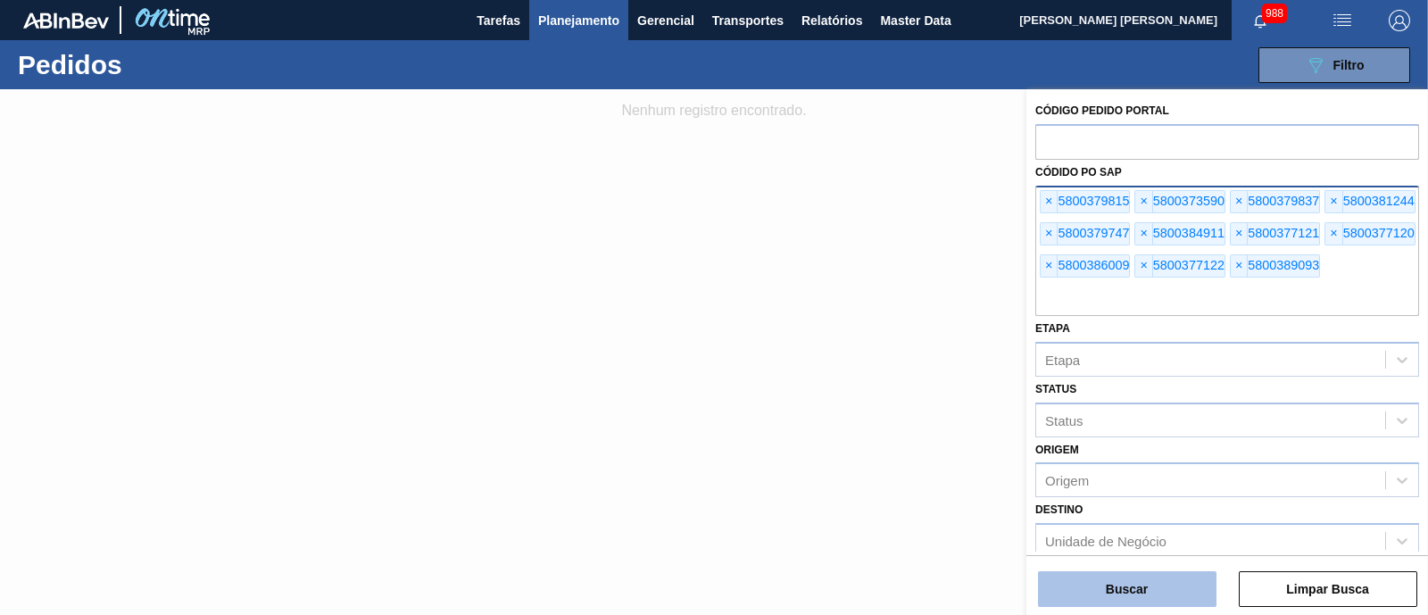
click at [1114, 582] on button "Buscar" at bounding box center [1127, 589] width 179 height 36
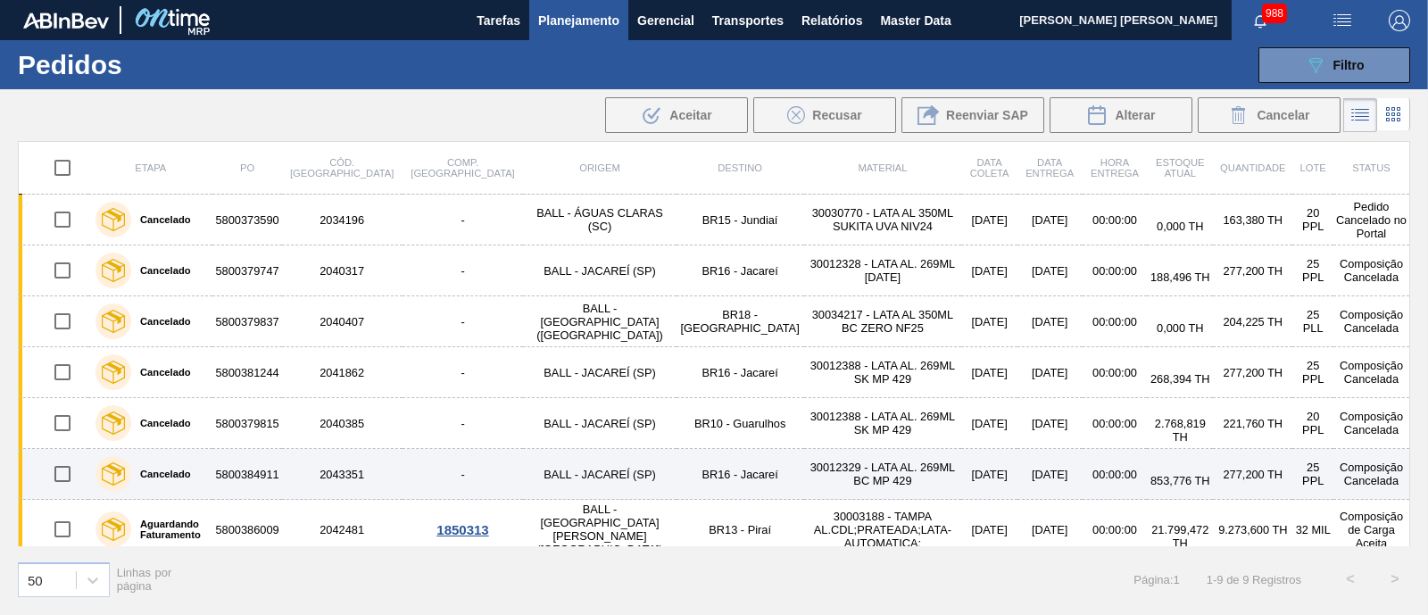
scroll to position [104, 0]
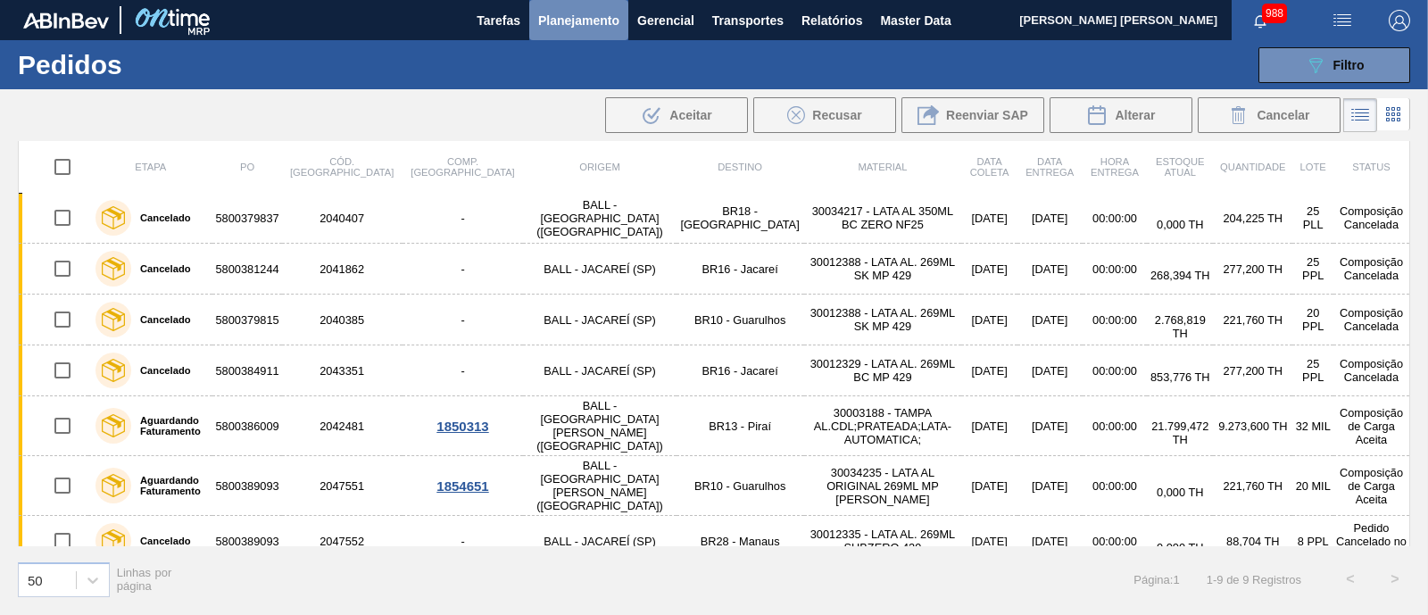
click at [566, 17] on span "Planejamento" at bounding box center [578, 20] width 81 height 21
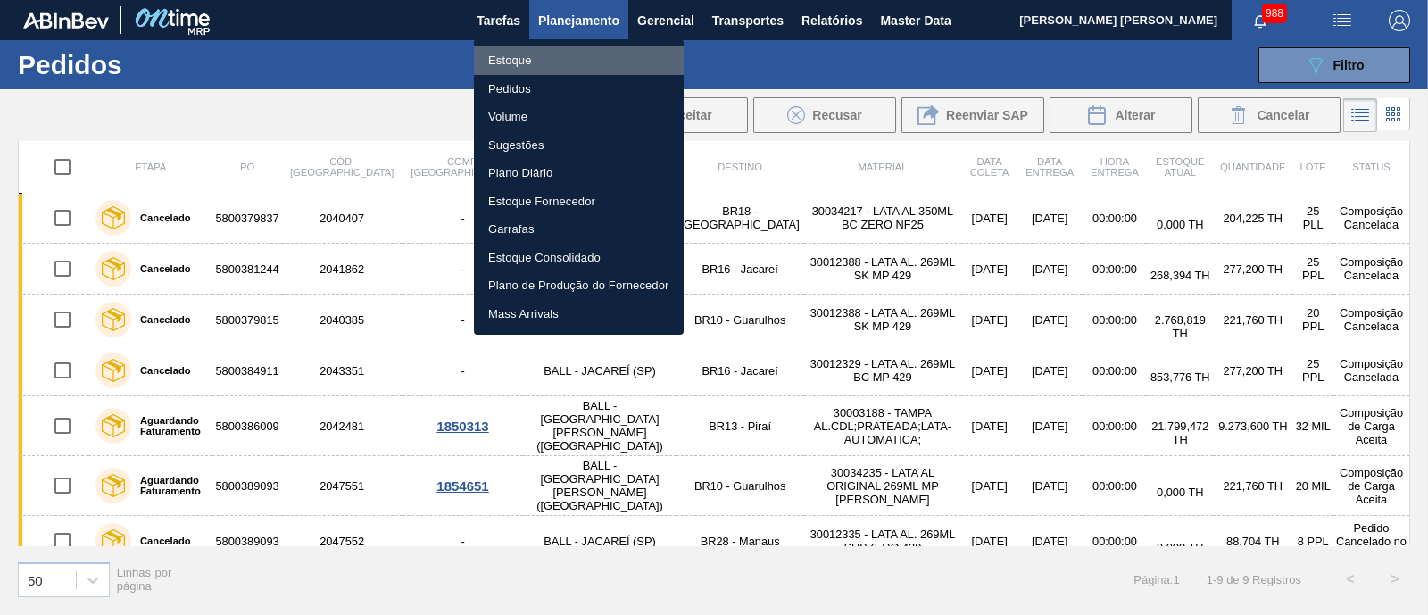
click at [565, 54] on li "Estoque" at bounding box center [579, 60] width 210 height 29
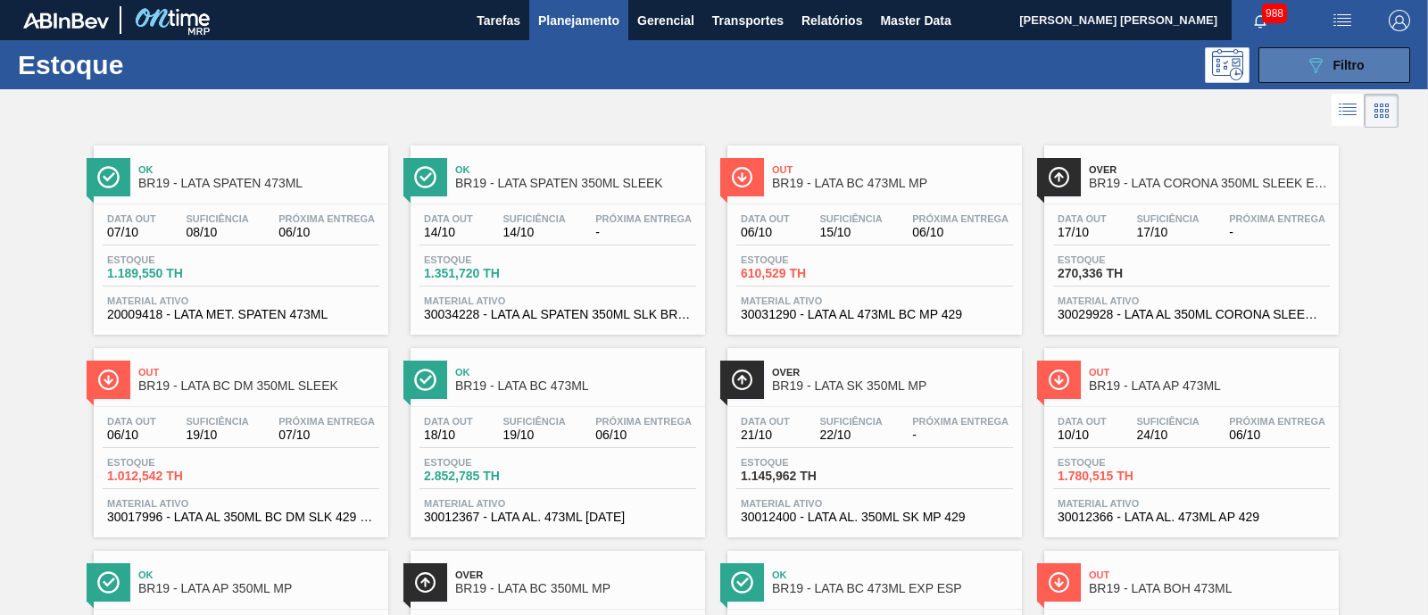
click at [1345, 63] on span "Filtro" at bounding box center [1348, 65] width 31 height 14
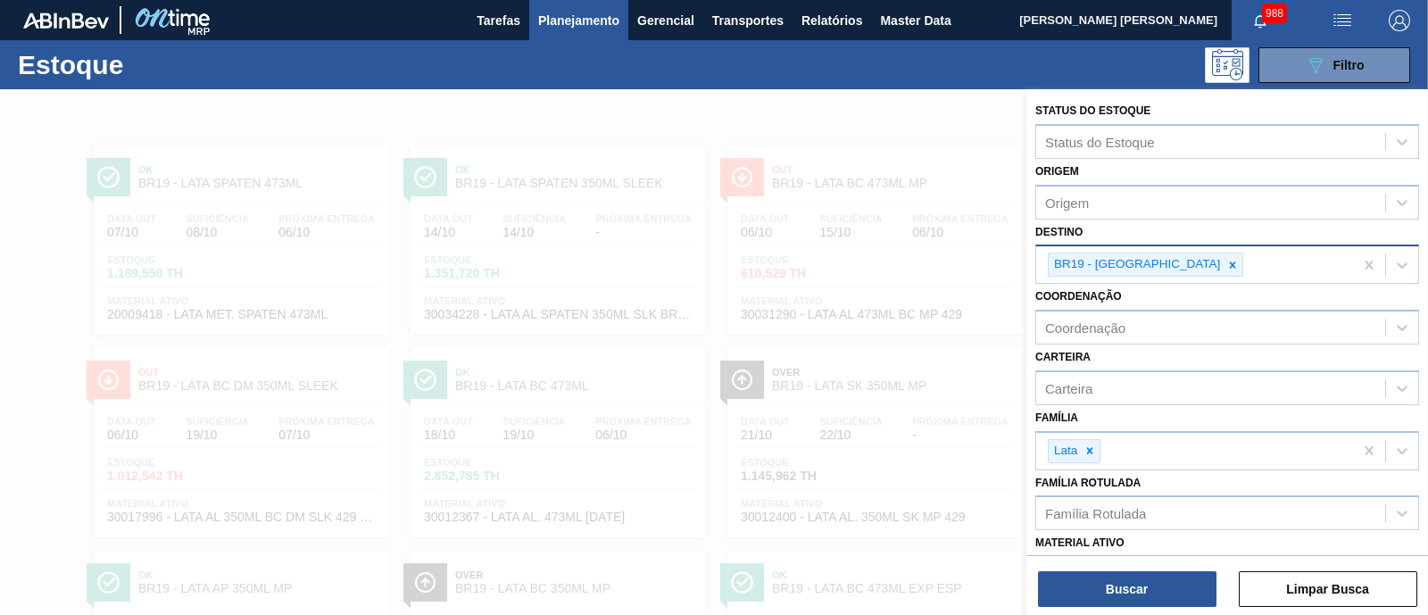
click at [1167, 267] on div "BR19 - Nova Rio" at bounding box center [1194, 264] width 317 height 37
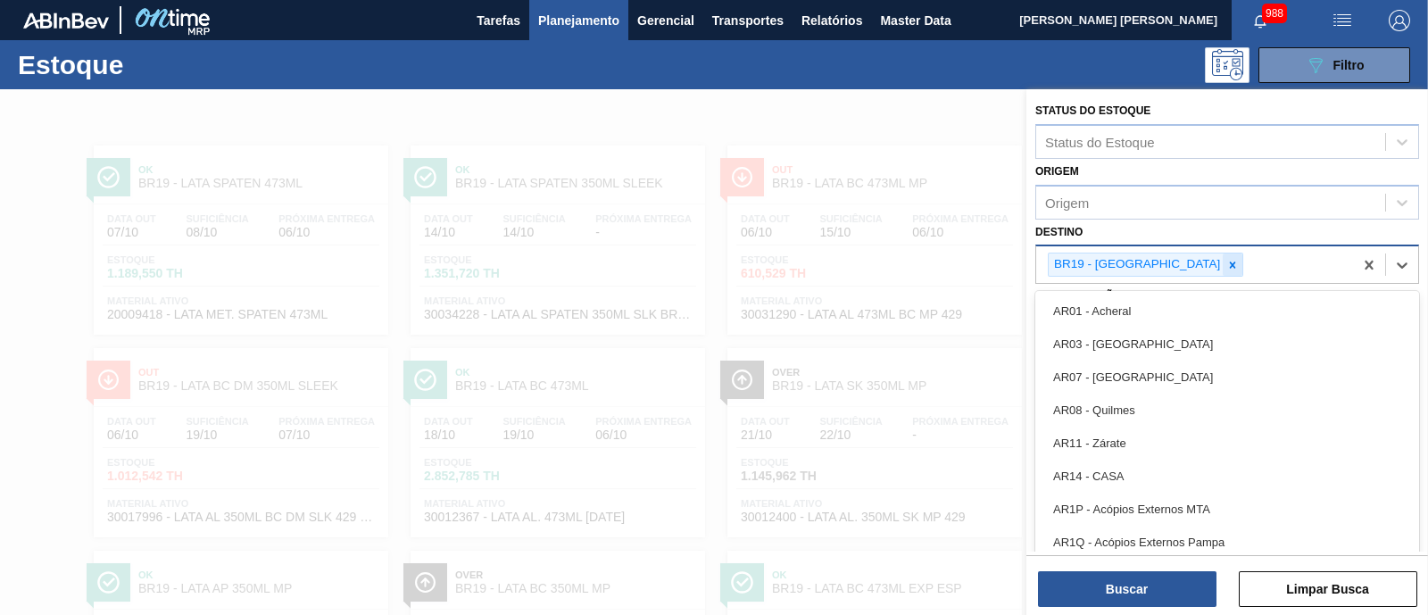
click at [1226, 268] on icon at bounding box center [1232, 265] width 12 height 12
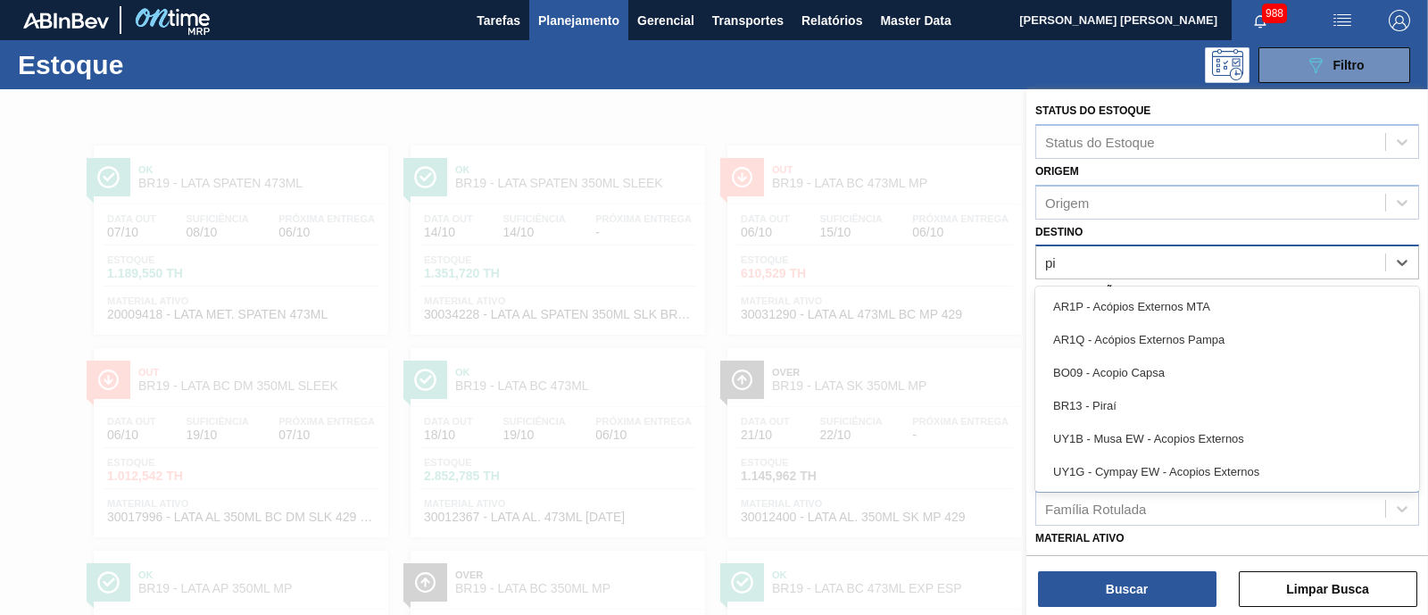
type input "pir"
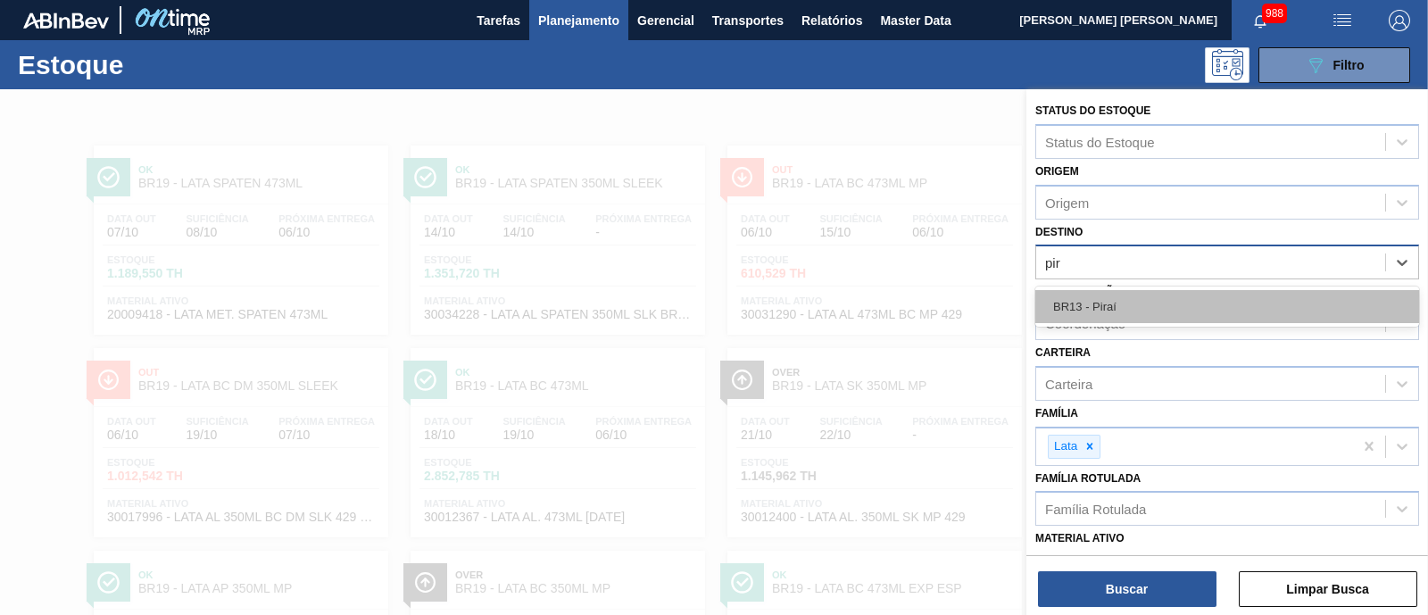
click at [1144, 303] on div "BR13 - Piraí" at bounding box center [1227, 306] width 384 height 33
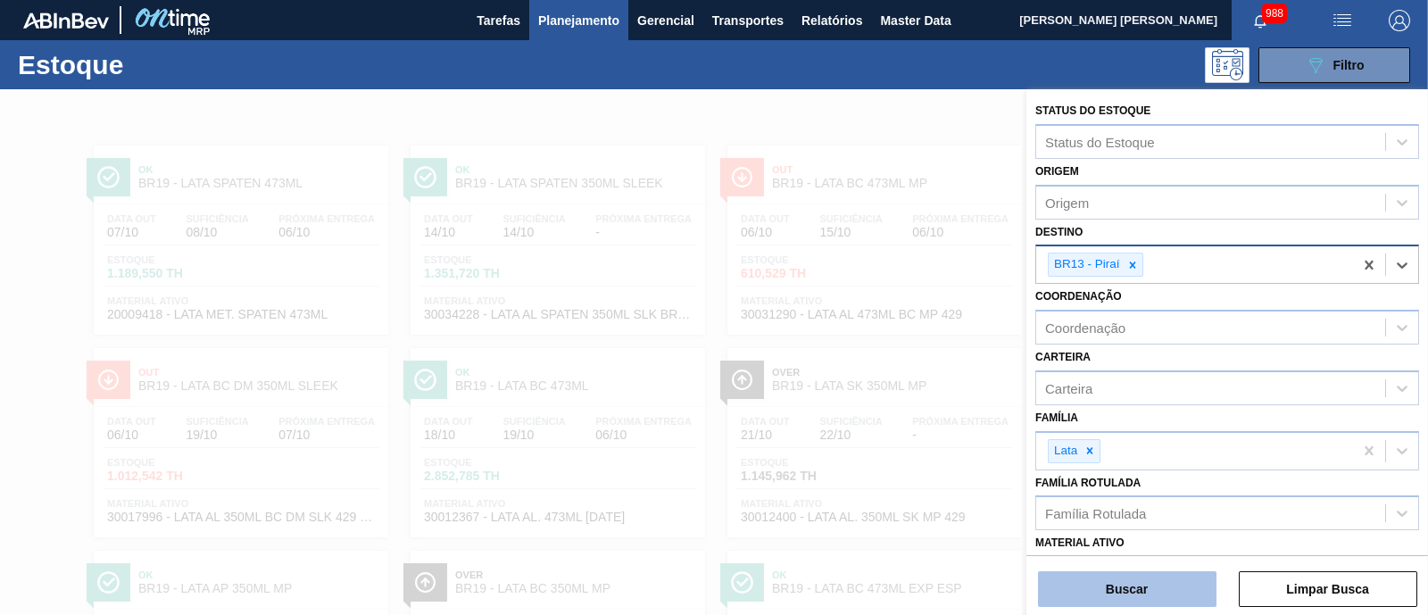
click at [1127, 593] on button "Buscar" at bounding box center [1127, 589] width 179 height 36
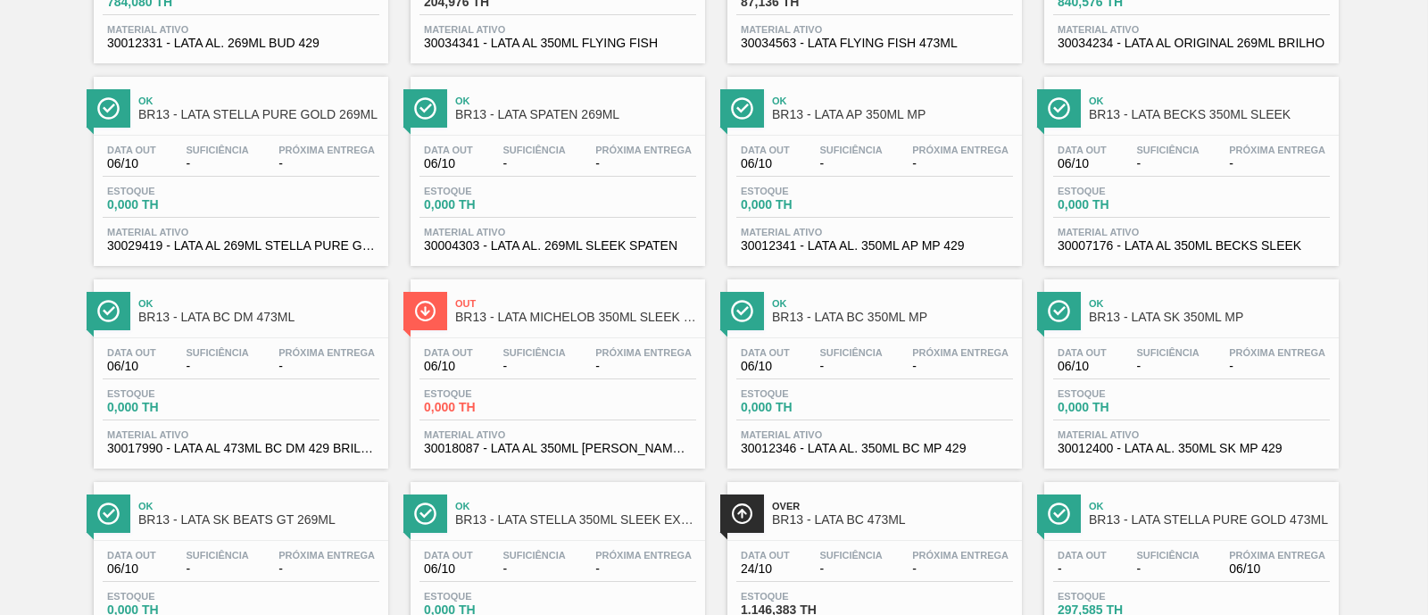
scroll to position [678, 0]
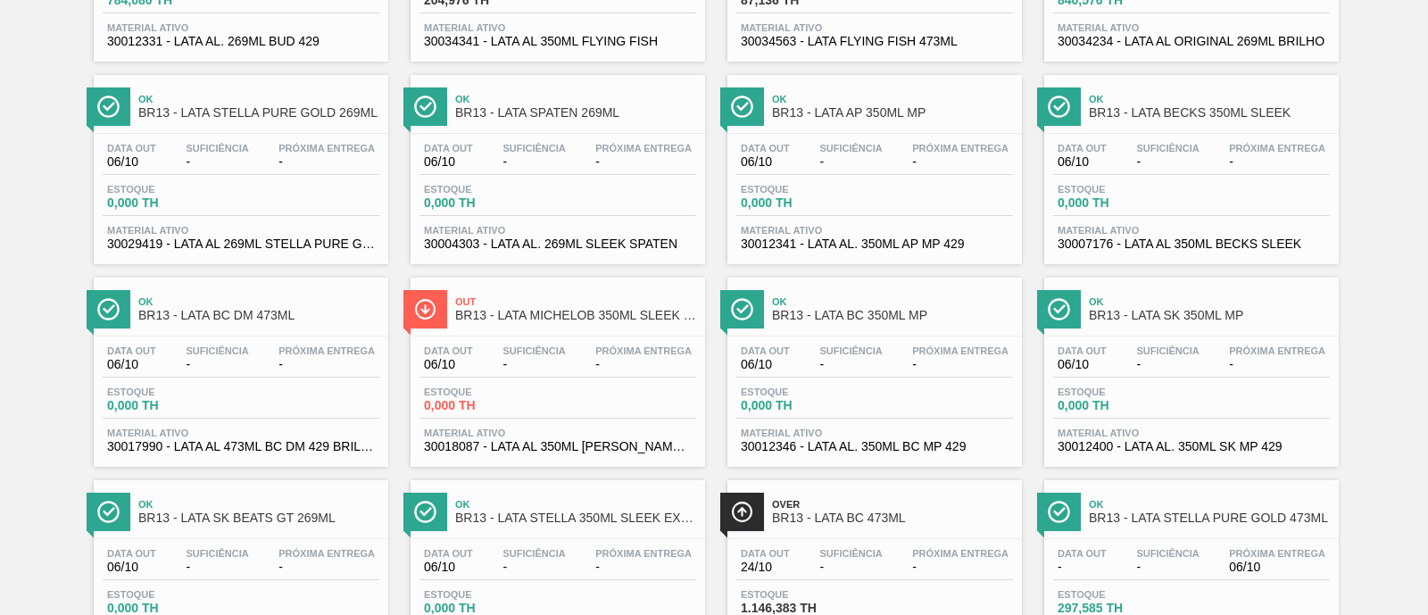
click at [306, 506] on span "Ok" at bounding box center [258, 504] width 241 height 11
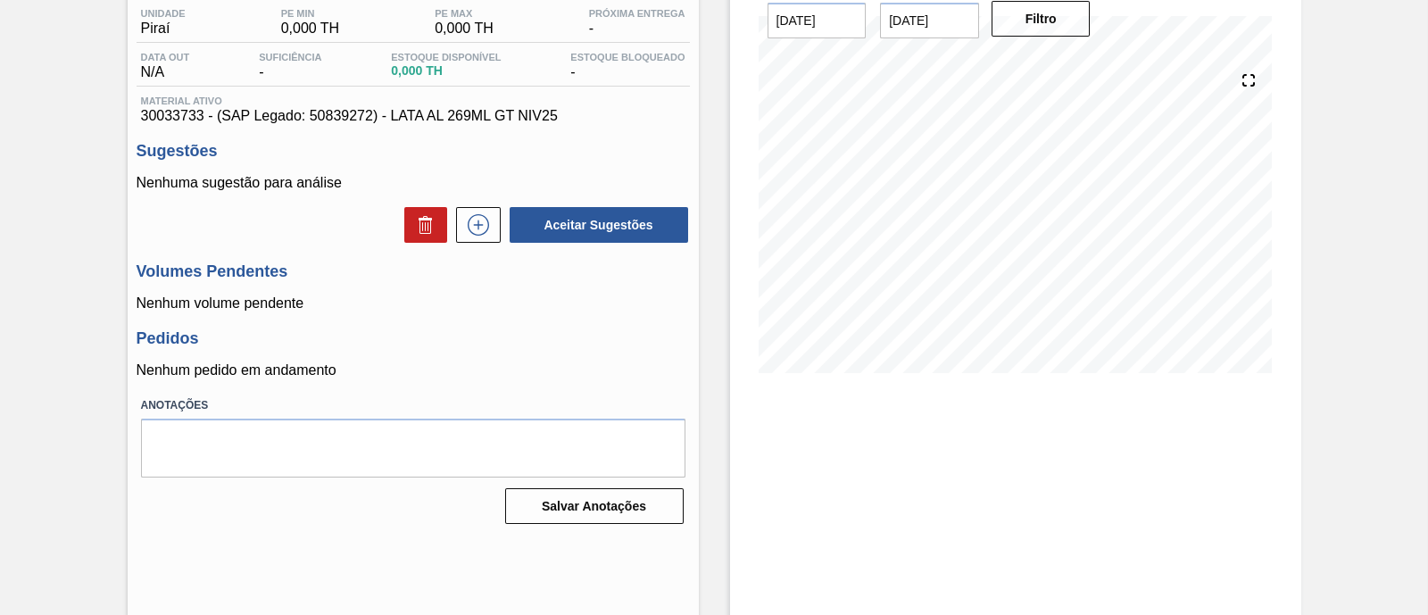
scroll to position [147, 0]
click at [953, 29] on input "[DATE]" at bounding box center [929, 22] width 99 height 36
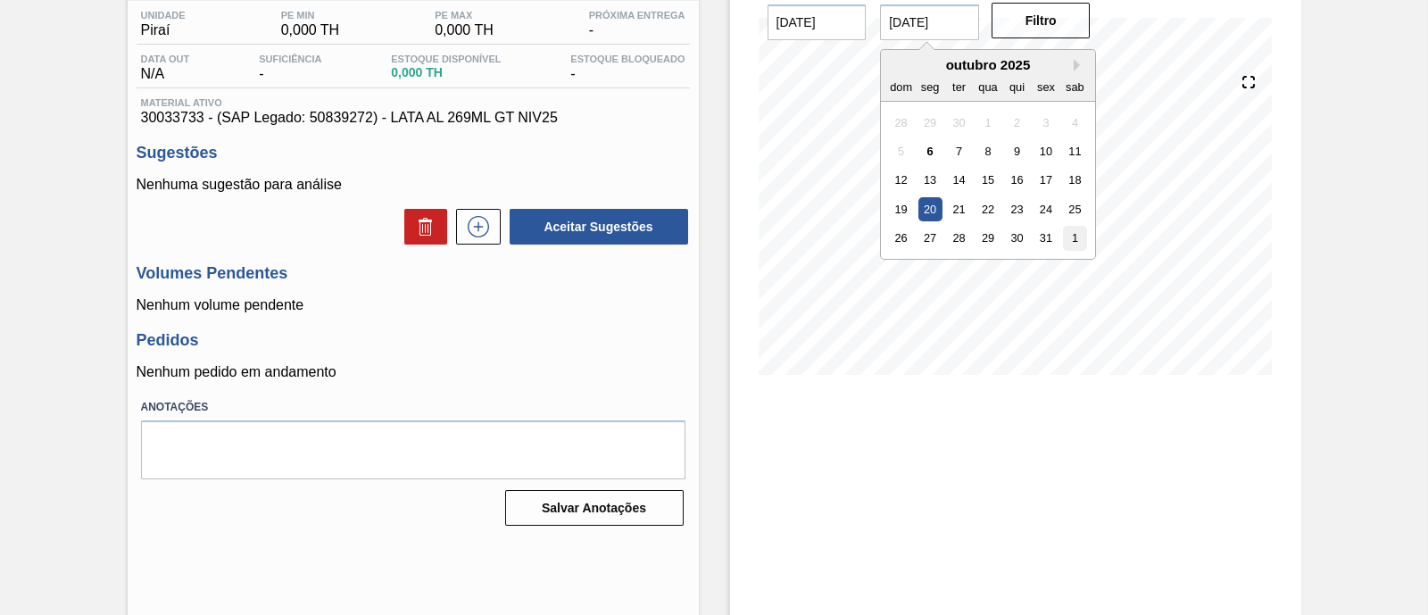
click at [1074, 240] on div "1" at bounding box center [1075, 238] width 24 height 24
type input "01/11/2025"
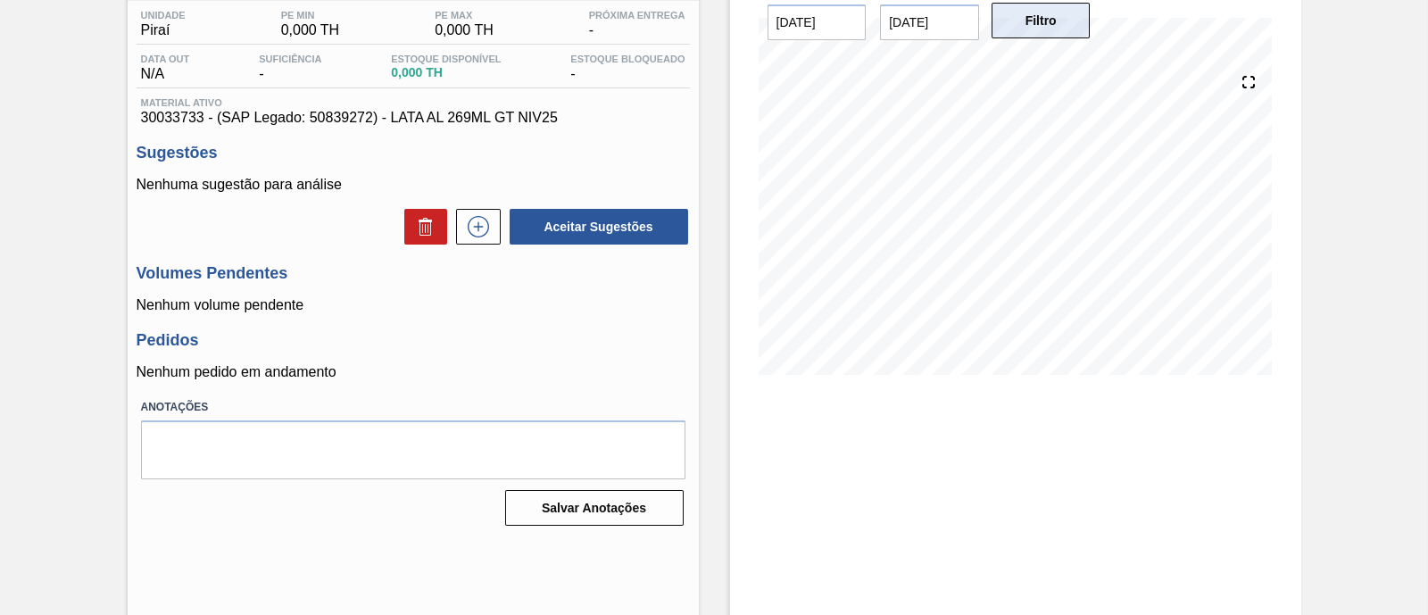
click at [1063, 12] on button "Filtro" at bounding box center [1041, 21] width 99 height 36
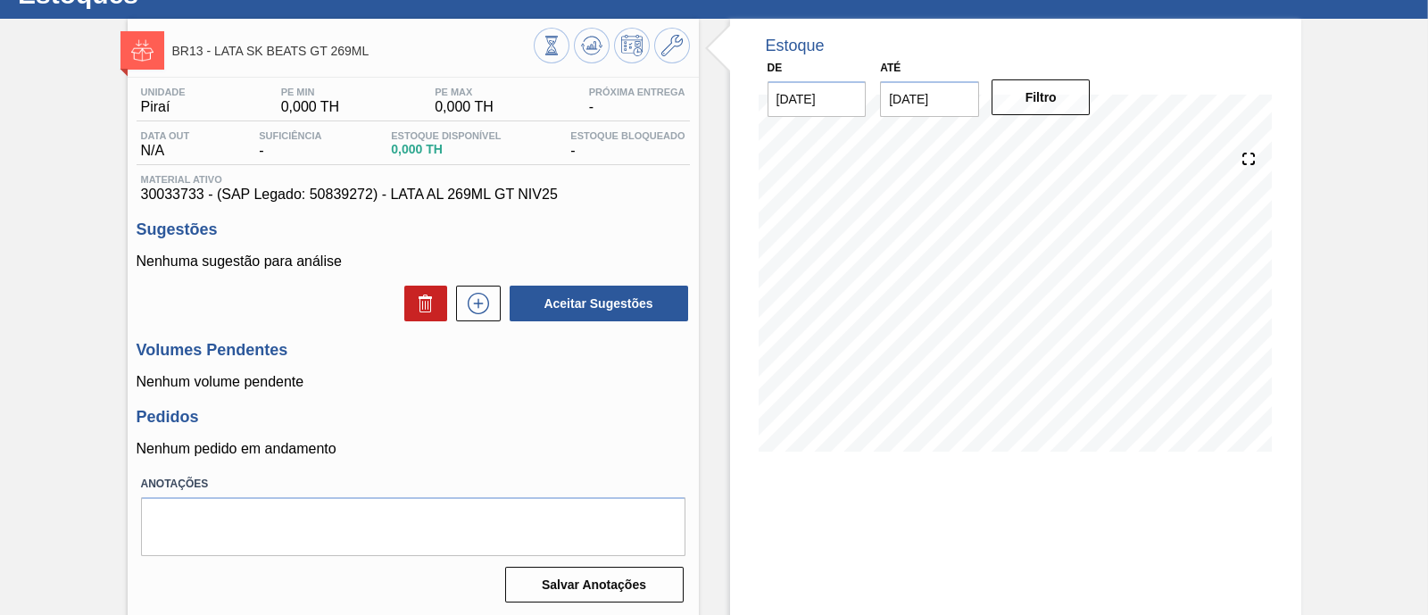
scroll to position [71, 0]
click at [594, 60] on button at bounding box center [592, 45] width 36 height 36
click at [456, 301] on button at bounding box center [478, 303] width 45 height 36
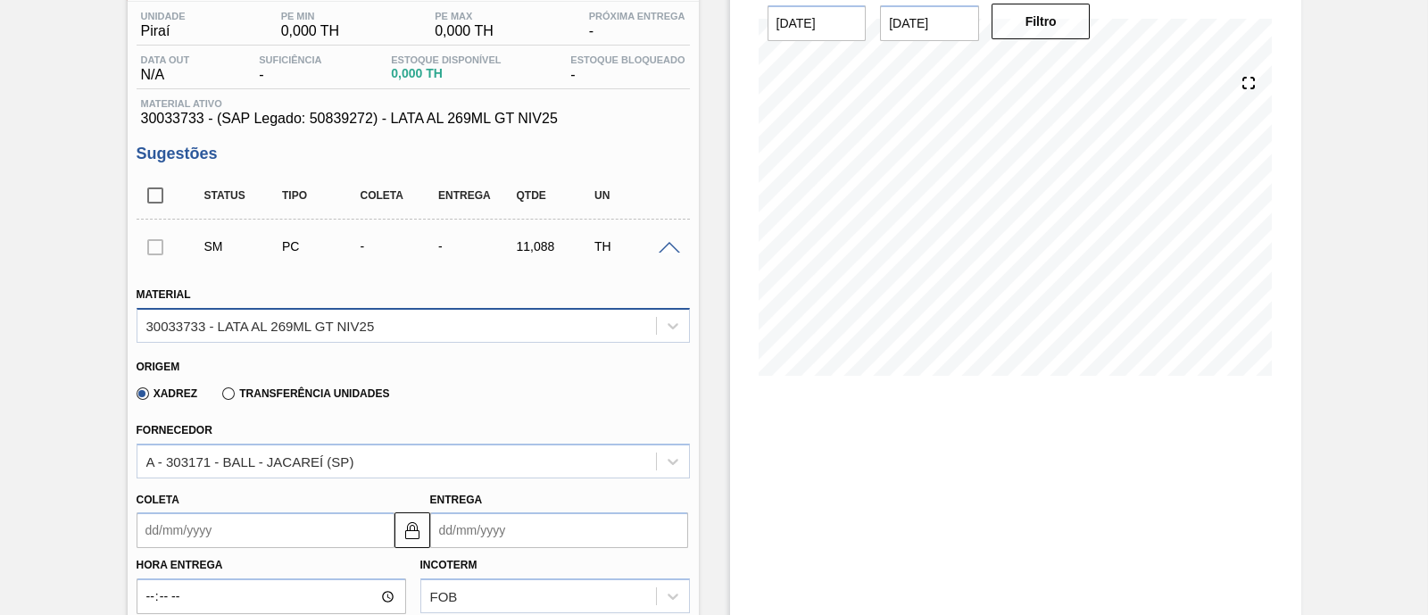
scroll to position [233, 0]
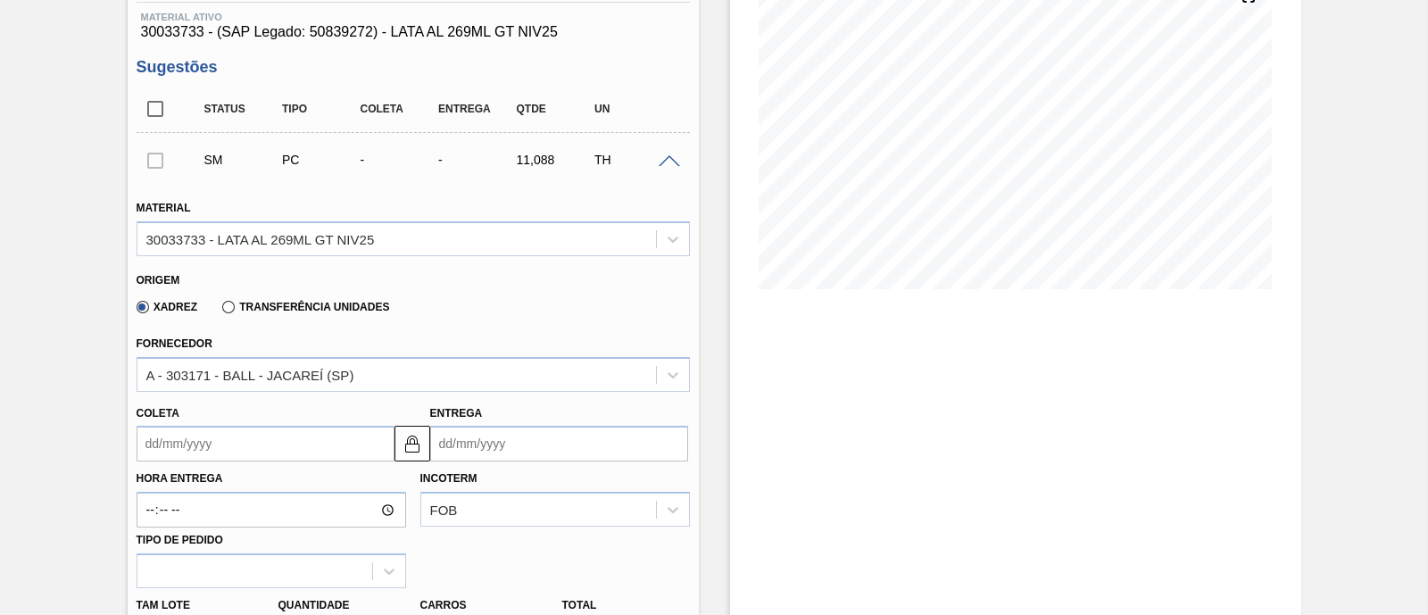
click at [156, 461] on input "Coleta" at bounding box center [266, 444] width 258 height 36
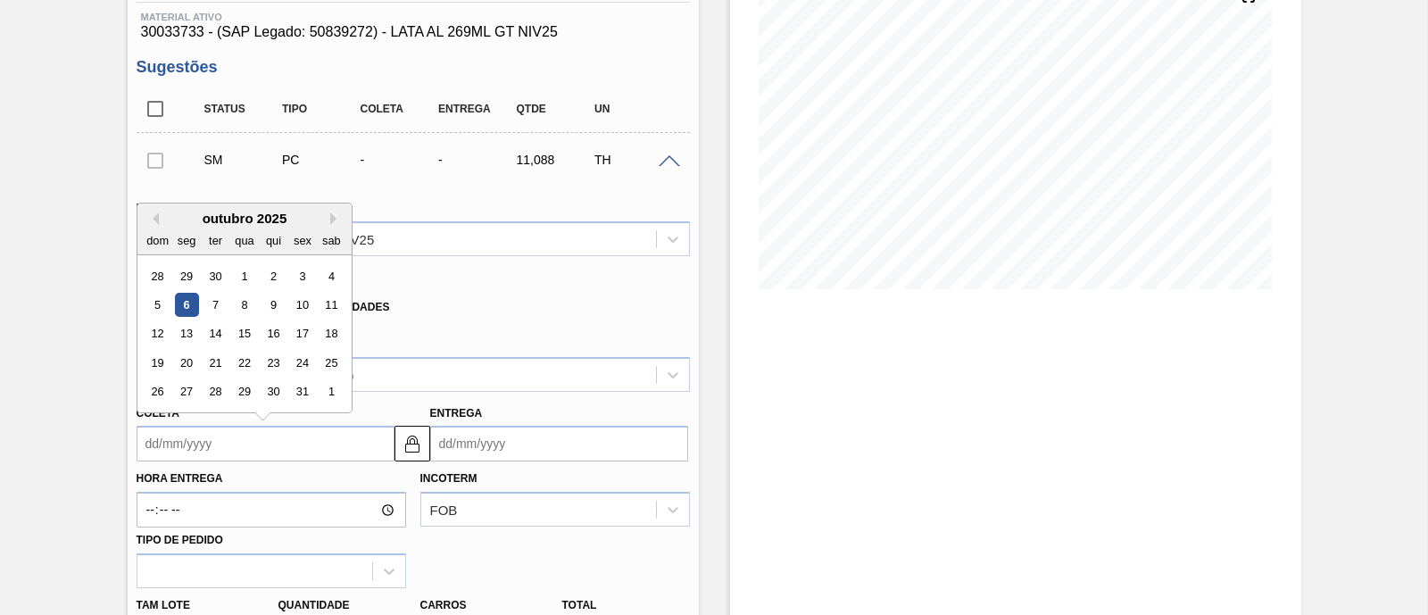
click at [188, 426] on div "Coleta Previous Month Next Month outubro 2025 dom seg ter qua qui sex sab 28 29…" at bounding box center [266, 432] width 258 height 62
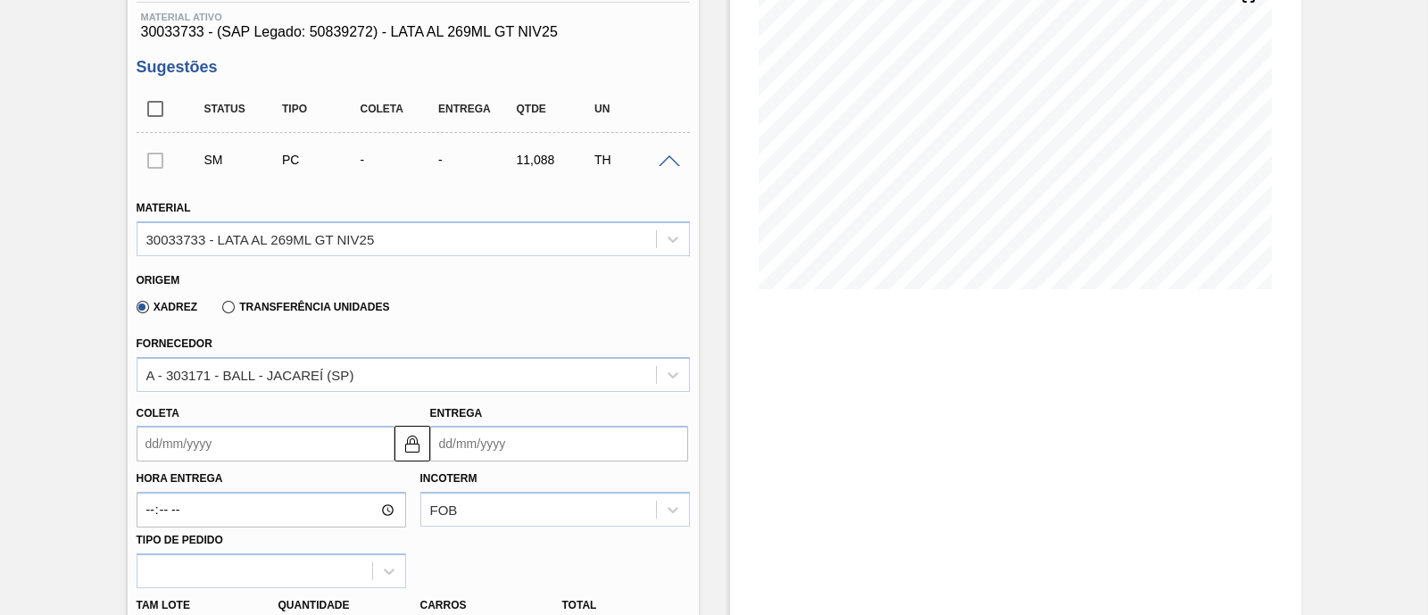
click at [180, 443] on input "Coleta" at bounding box center [266, 444] width 258 height 36
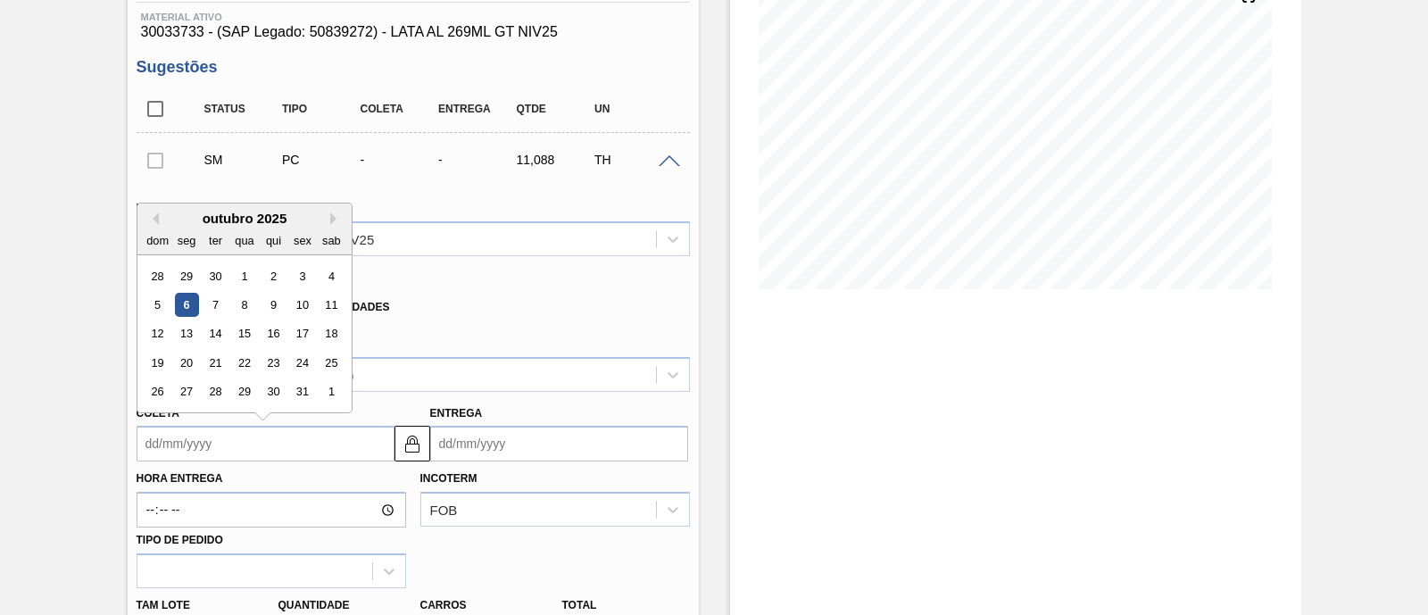
click at [186, 311] on div "6" at bounding box center [186, 305] width 24 height 24
type input "[DATE]"
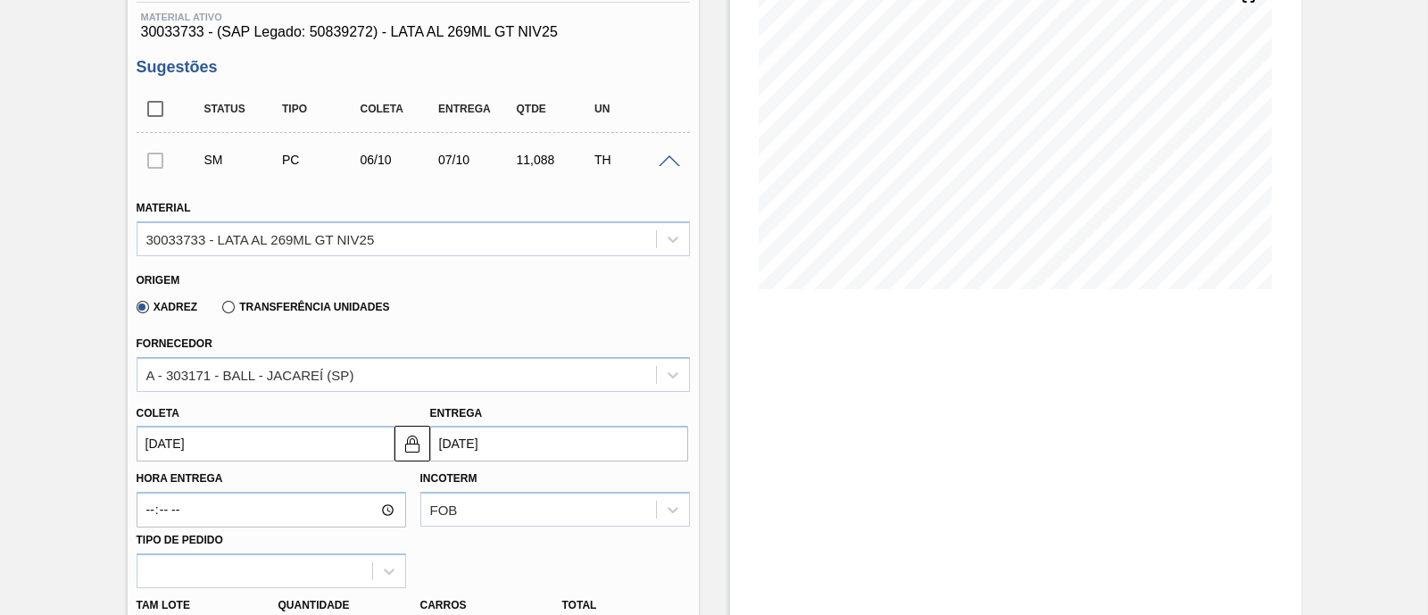
scroll to position [369, 0]
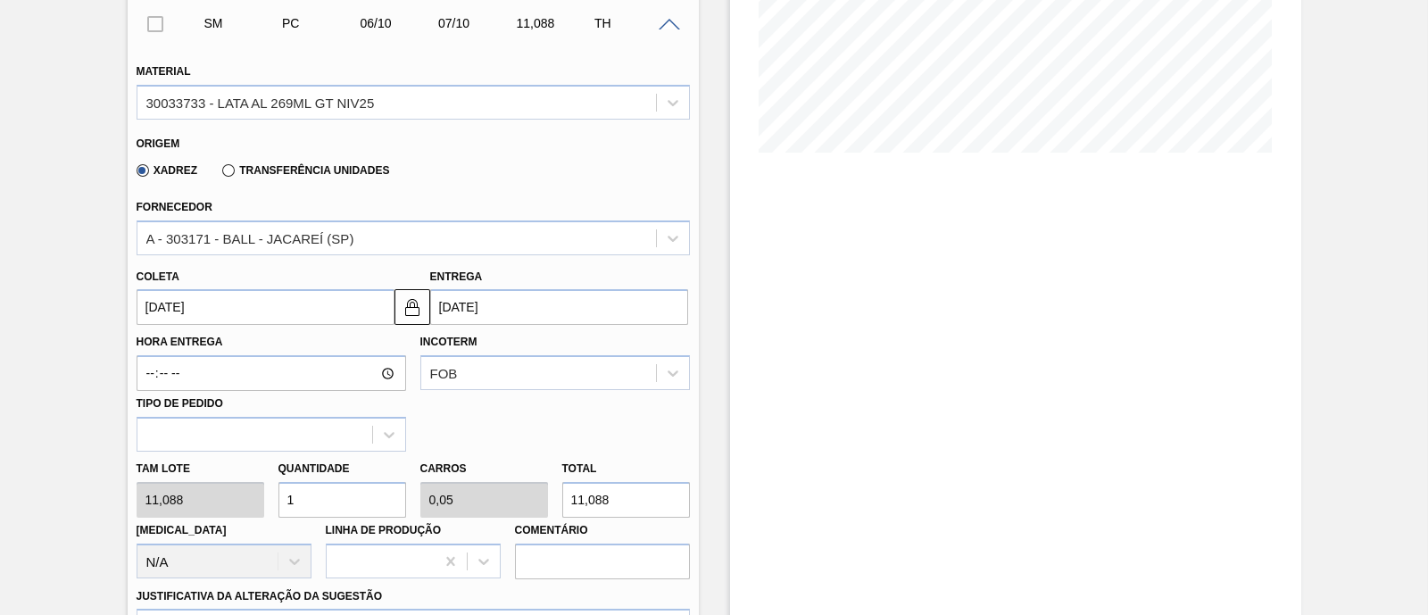
click at [475, 502] on div "Tam lote 11,088 Quantidade 1 Carros 0,05 Total 11,088 Doca N/A Linha de Produçã…" at bounding box center [413, 516] width 568 height 128
paste input "887.040"
type input "80.000"
type input "4.000"
type input "887.040"
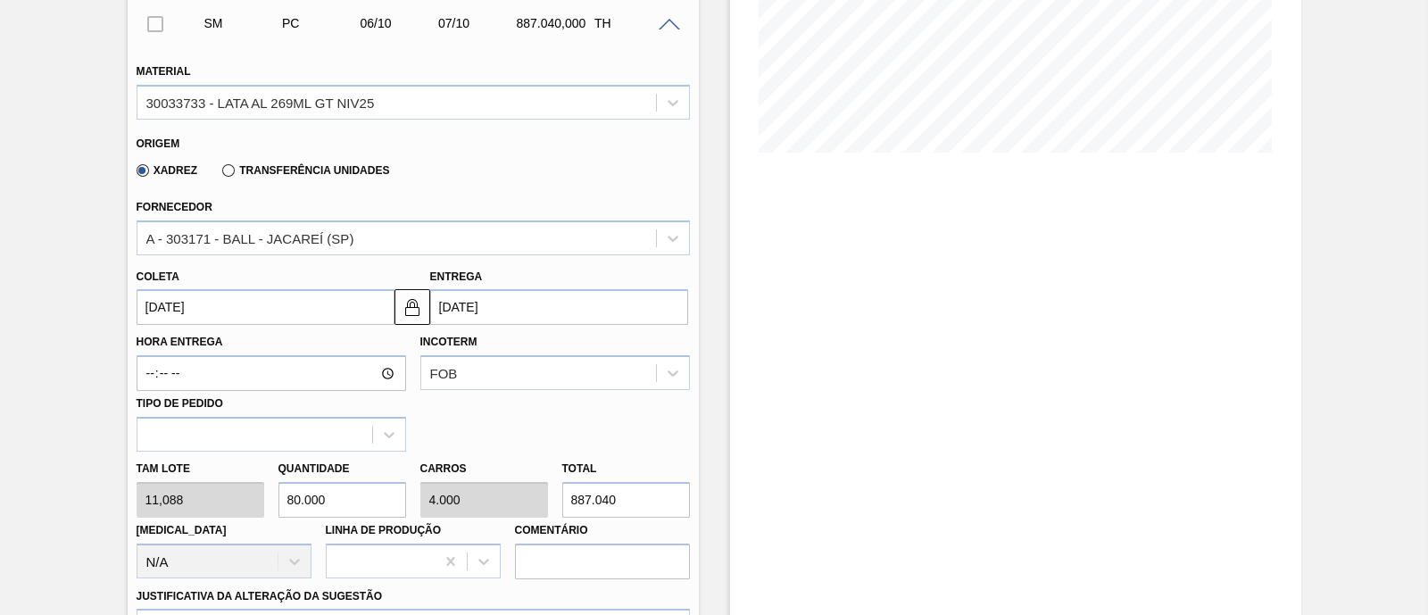
click at [594, 499] on input "887.040" at bounding box center [626, 500] width 128 height 36
type input "7.940,115"
type input "397,006"
type input "88.040"
type input "7,94"
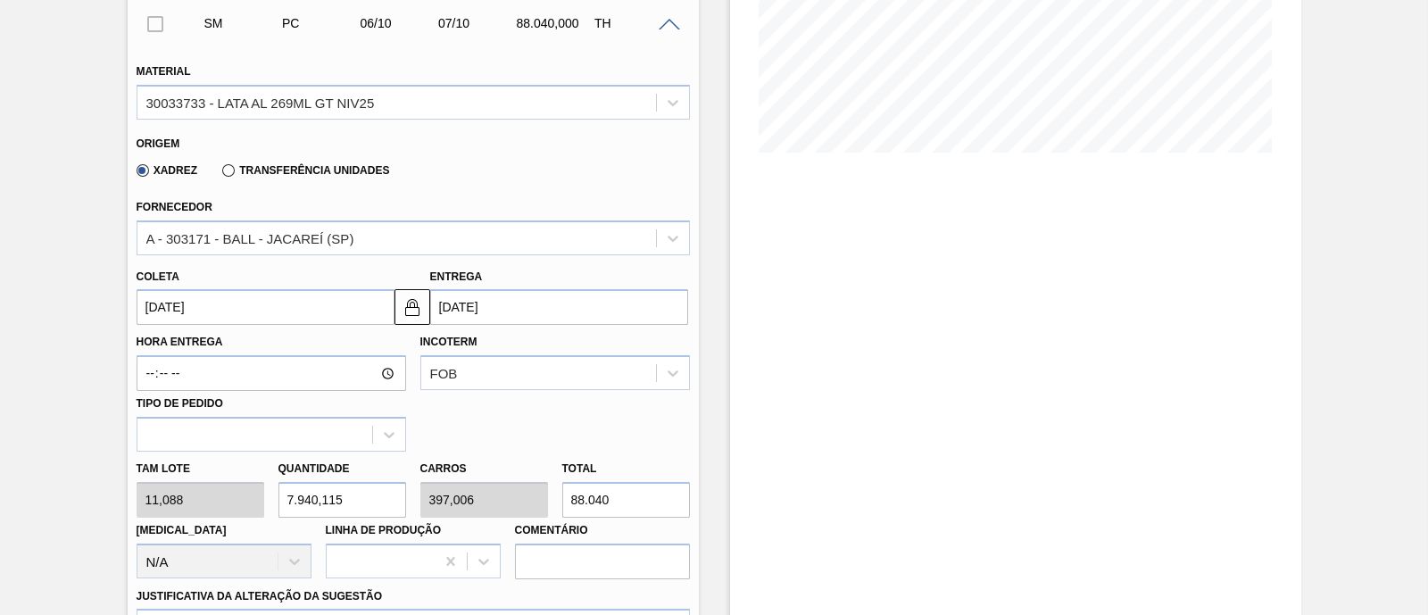
type input "0,397"
type input "88,040"
type input "0,725"
type input "0,036"
type input "8,040"
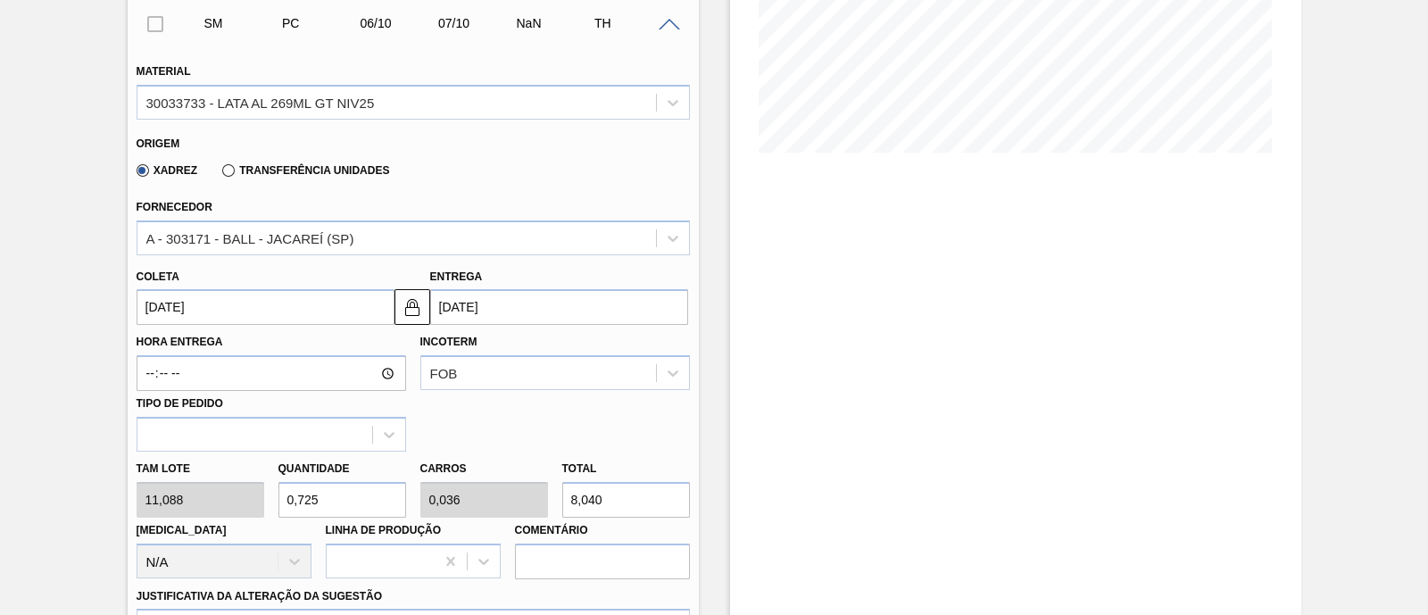
type input "725,108"
type input "36,255"
type input "8.040"
type input "3,608"
type input "0,18"
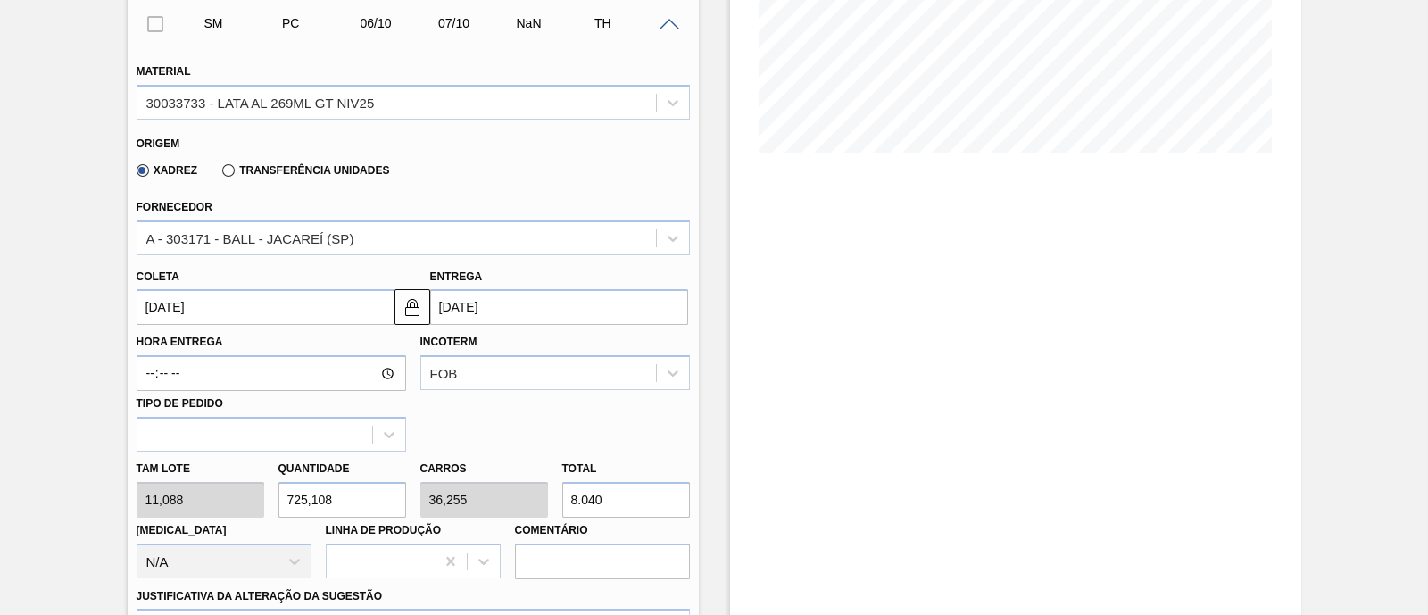
type input "40"
type input "0,361"
type input "0,018"
type input "4"
type input "0"
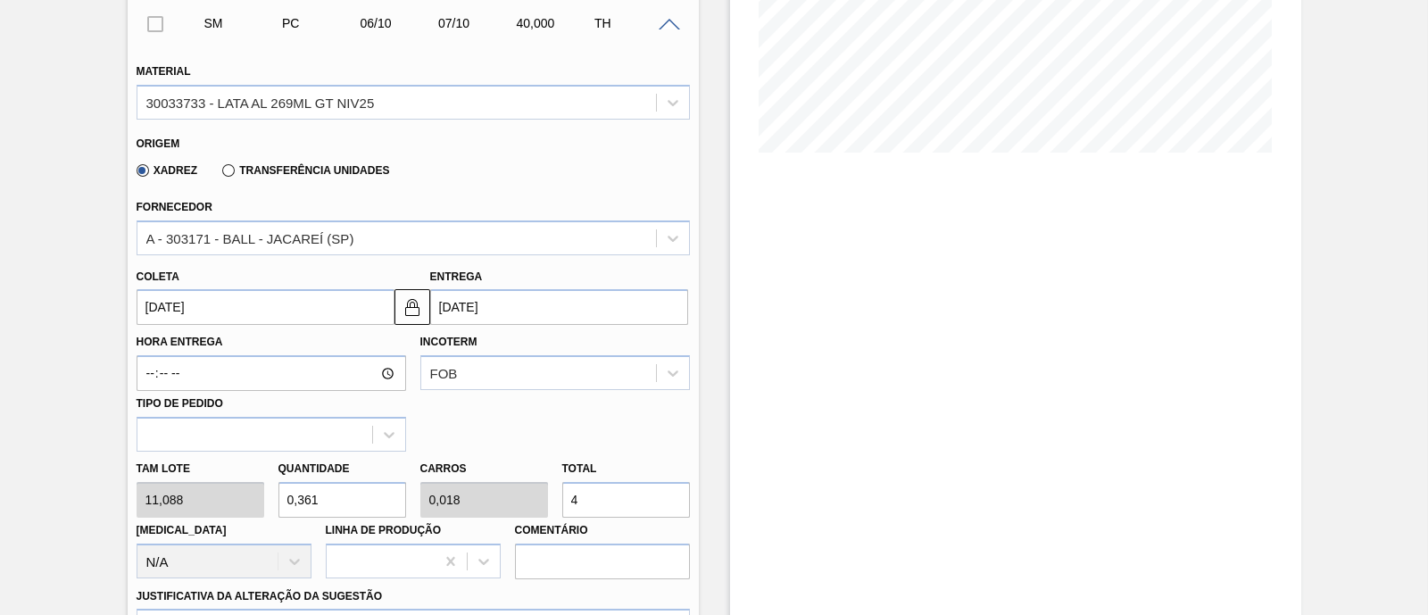
type input "0"
paste input "887.040"
type input "80.000"
type input "4.000"
type input "887.040"
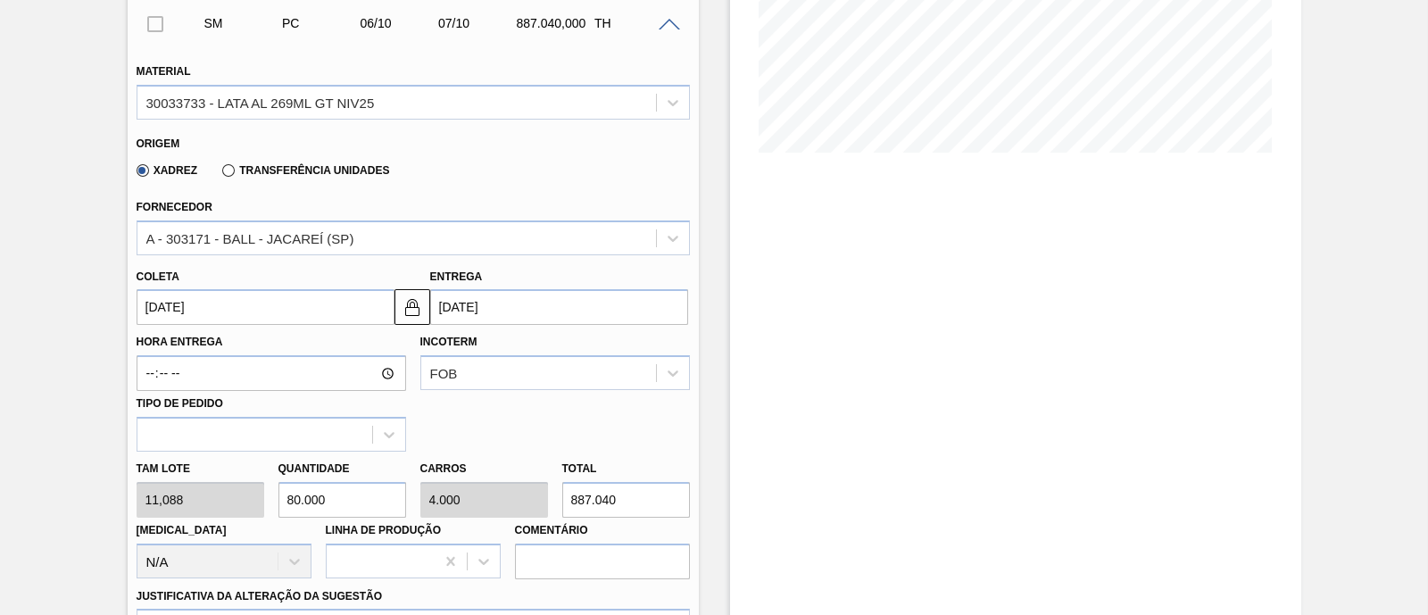
click at [594, 498] on input "887.040" at bounding box center [626, 500] width 128 height 36
click at [591, 502] on input "887.040" at bounding box center [626, 500] width 128 height 36
type input "7.940,115"
type input "397,006"
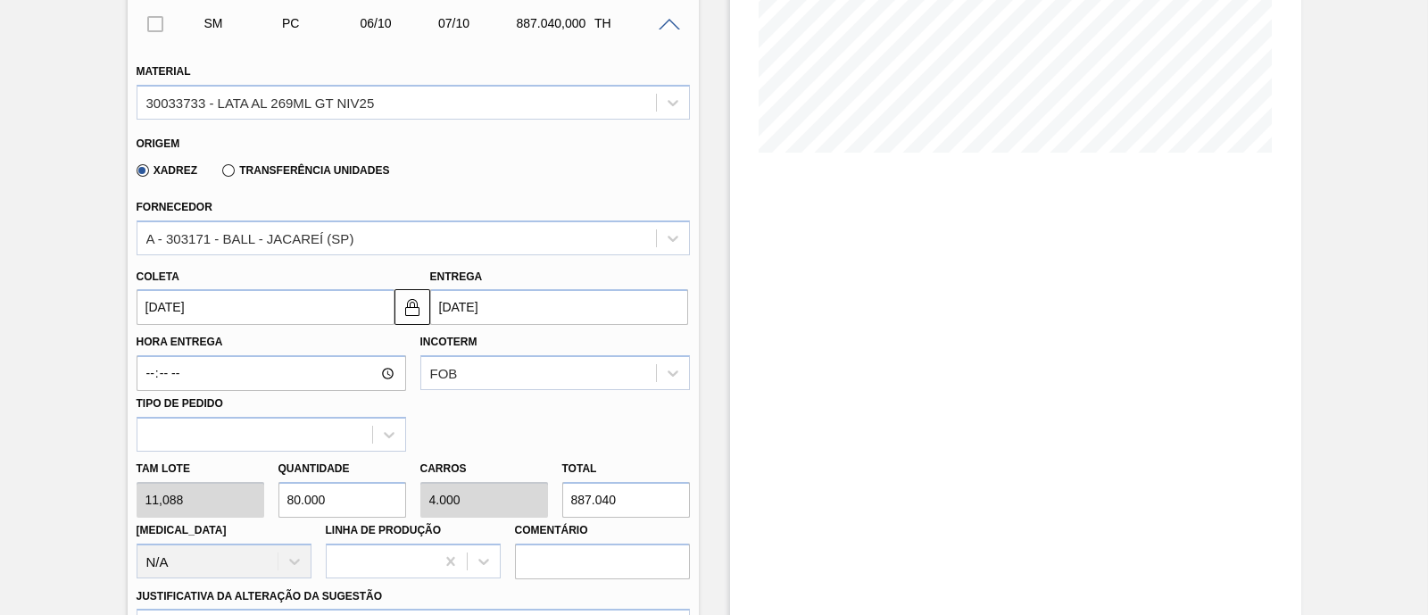
type input "88.040"
type input "725,108"
type input "36,255"
type input "8.040"
type input "3,608"
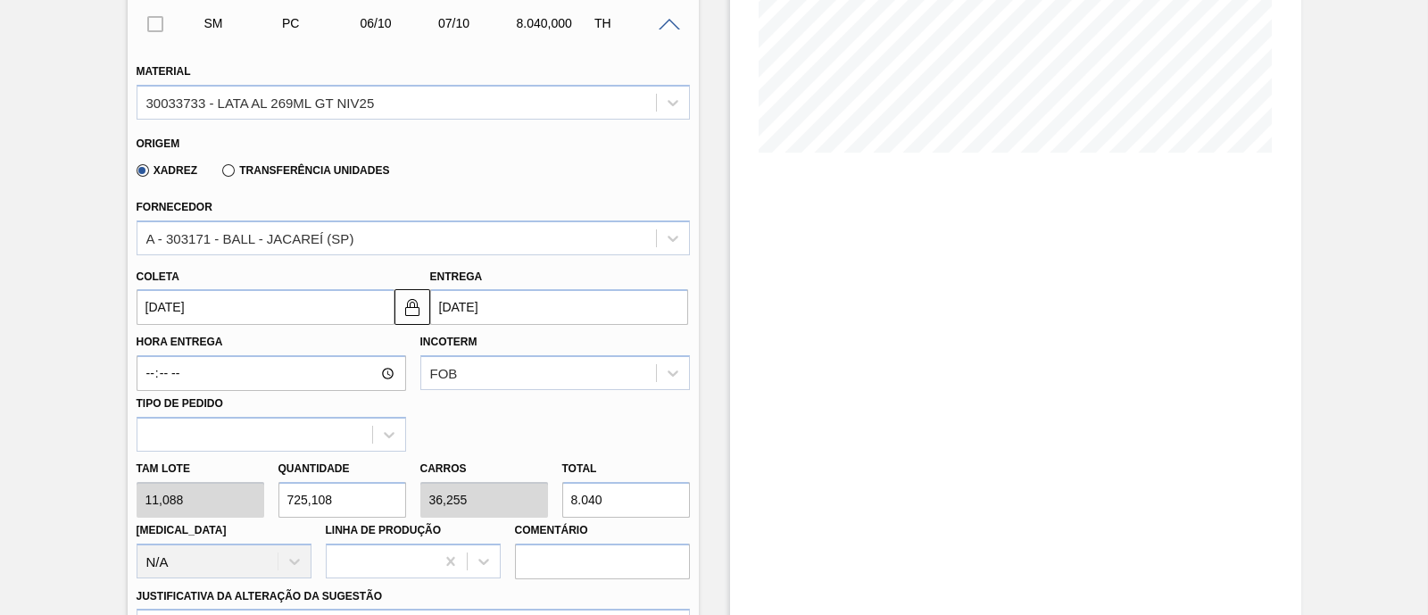
type input "0,18"
type input "40"
type input "0,361"
type input "0,018"
type input "4"
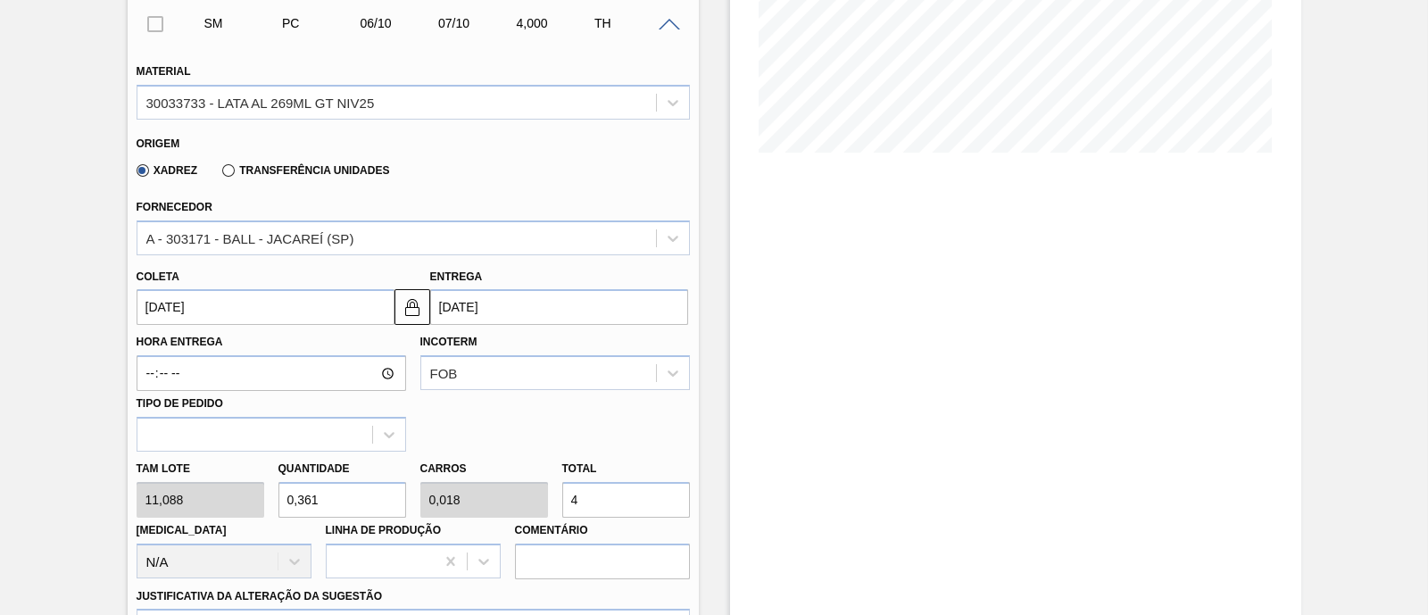
type input "0"
paste input "887.040"
type input "80.000"
type input "4.000"
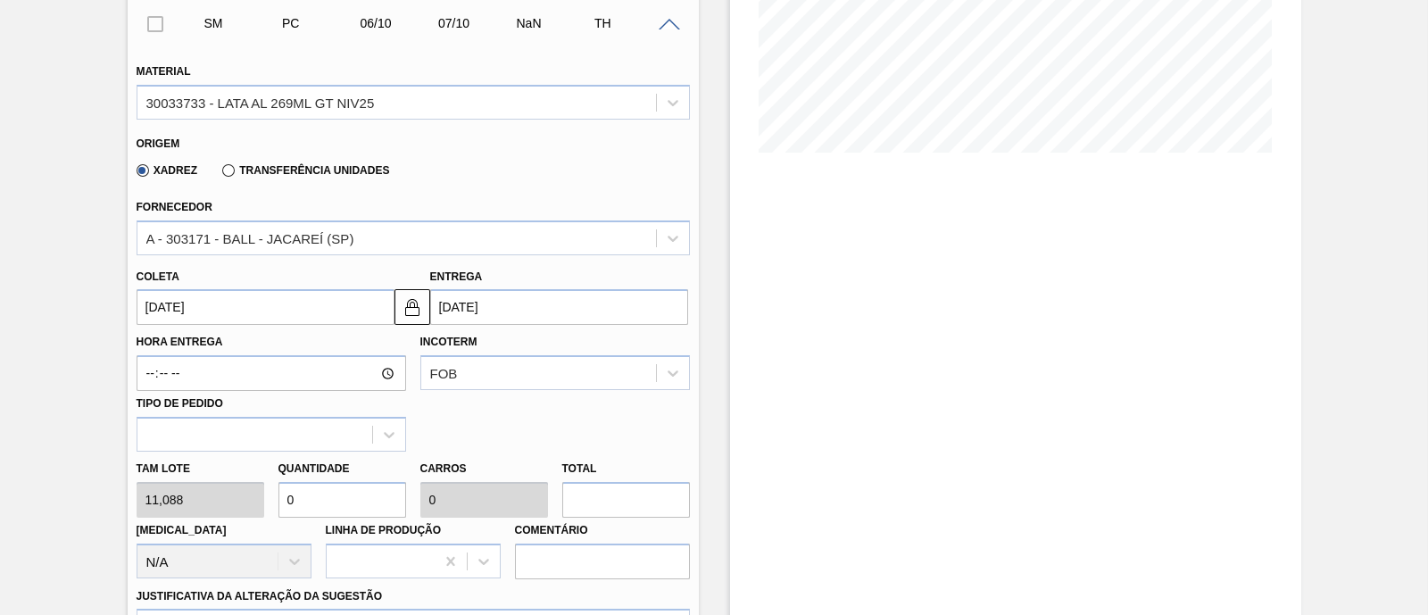
type input "887.040"
drag, startPoint x: 593, startPoint y: 502, endPoint x: 675, endPoint y: 488, distance: 83.2
click at [675, 488] on input "887.040" at bounding box center [626, 500] width 128 height 36
type input "79,996"
type input "4"
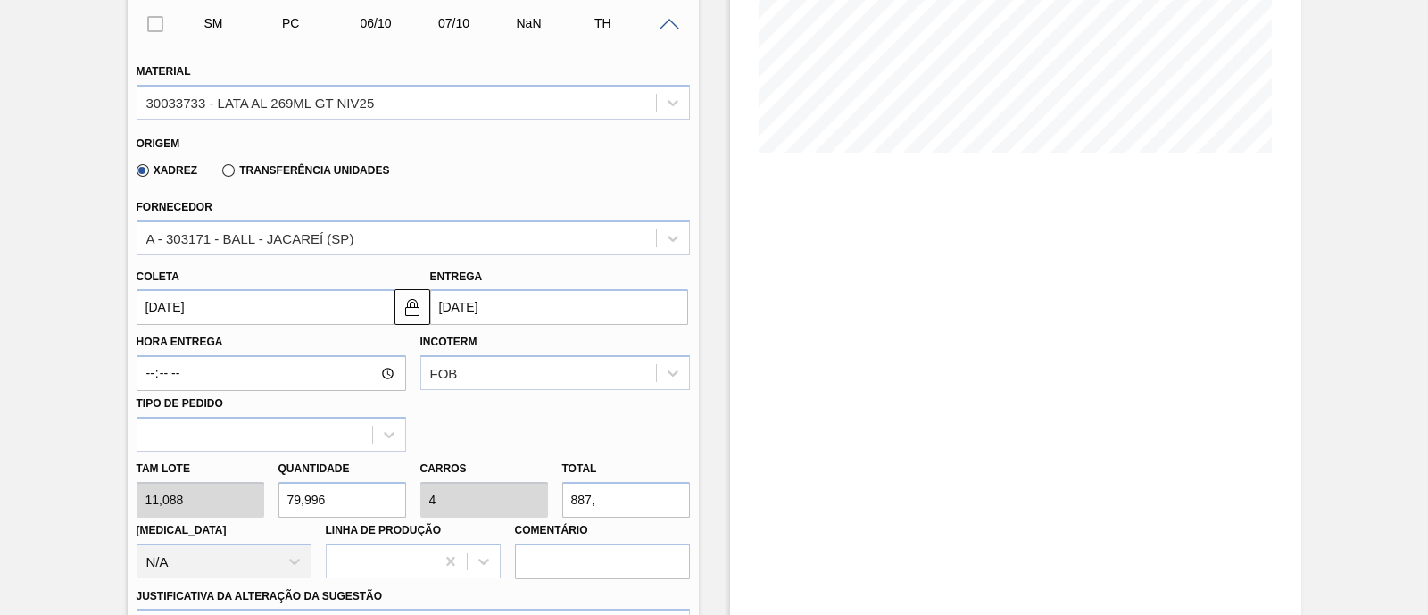
type input "887,0"
type input "80"
type input "887,040"
click at [621, 434] on div "Hora Entrega Incoterm FOB Tipo de pedido" at bounding box center [413, 388] width 568 height 127
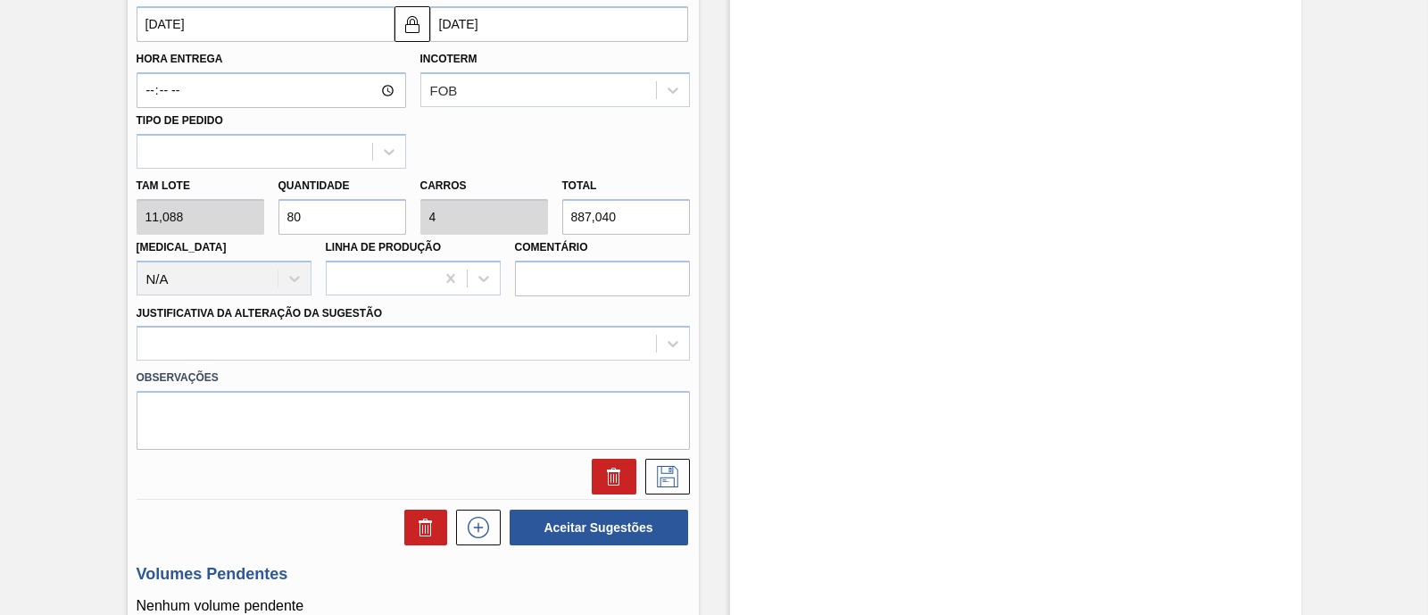
scroll to position [653, 0]
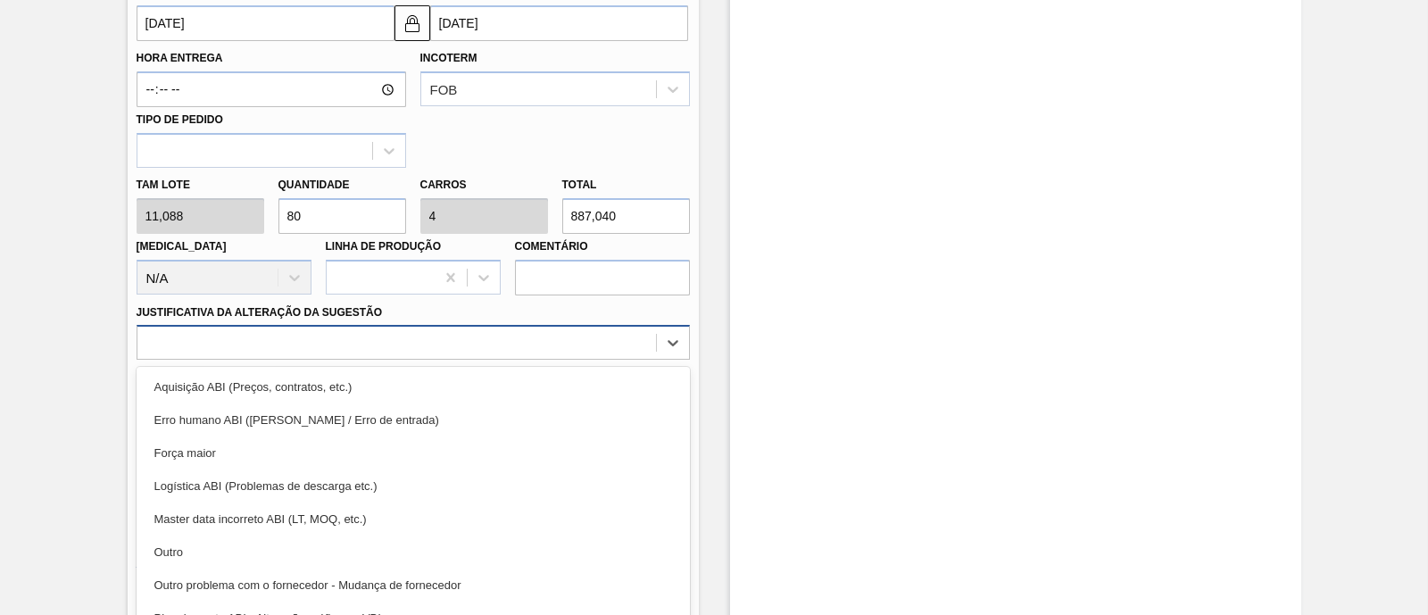
click at [454, 345] on div "option Aquisição ABI (Preços, contratos, etc.) focused, 1 of 18. 18 results ava…" at bounding box center [413, 342] width 553 height 35
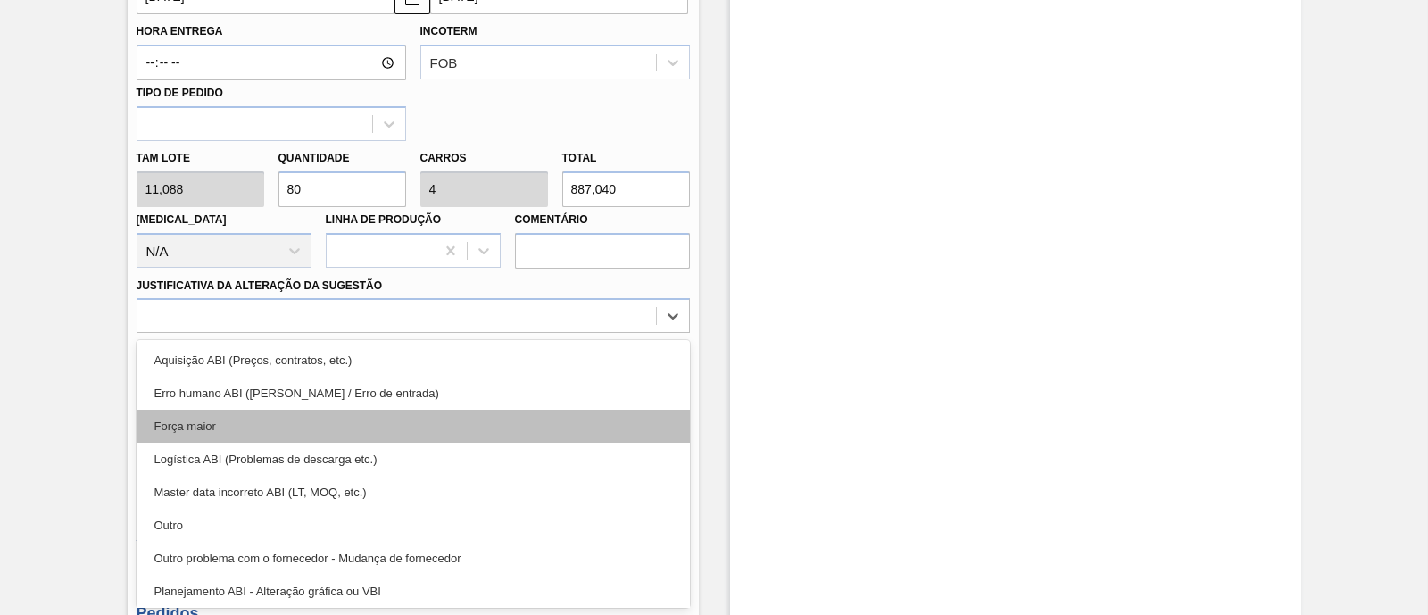
click at [299, 417] on div "Força maior" at bounding box center [413, 426] width 553 height 33
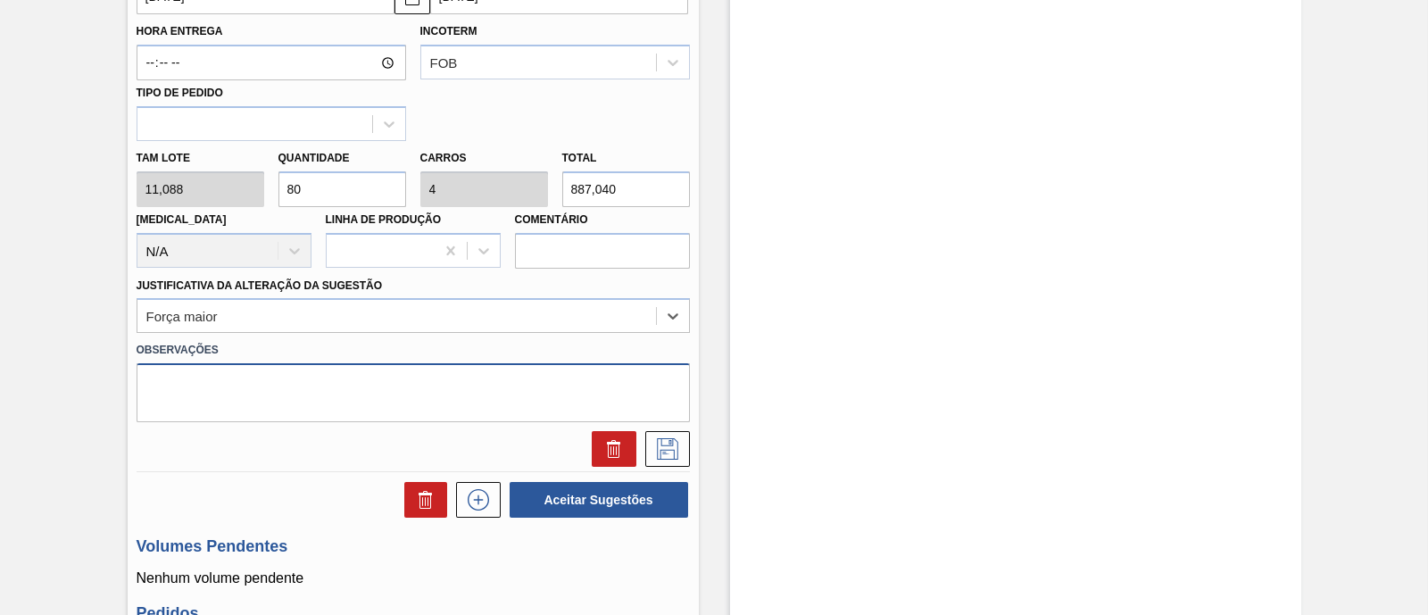
click at [299, 403] on textarea at bounding box center [413, 392] width 553 height 59
type textarea "Volume emergencial"
click at [657, 444] on icon at bounding box center [667, 448] width 29 height 21
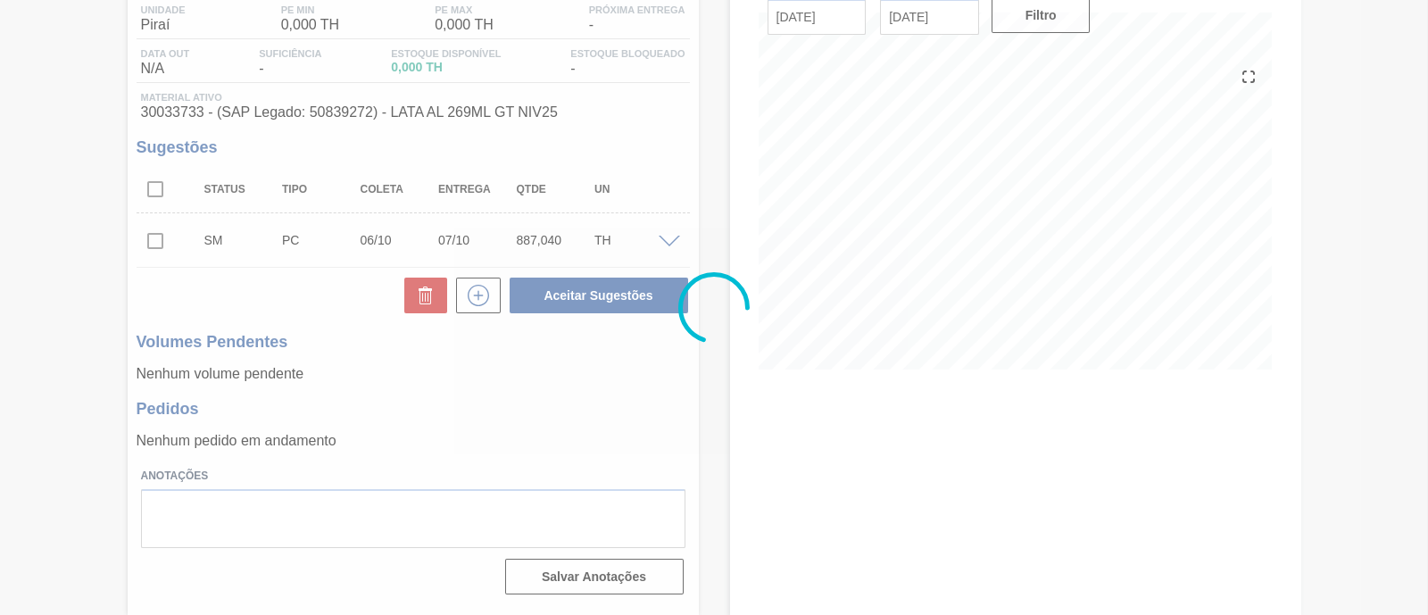
scroll to position [152, 0]
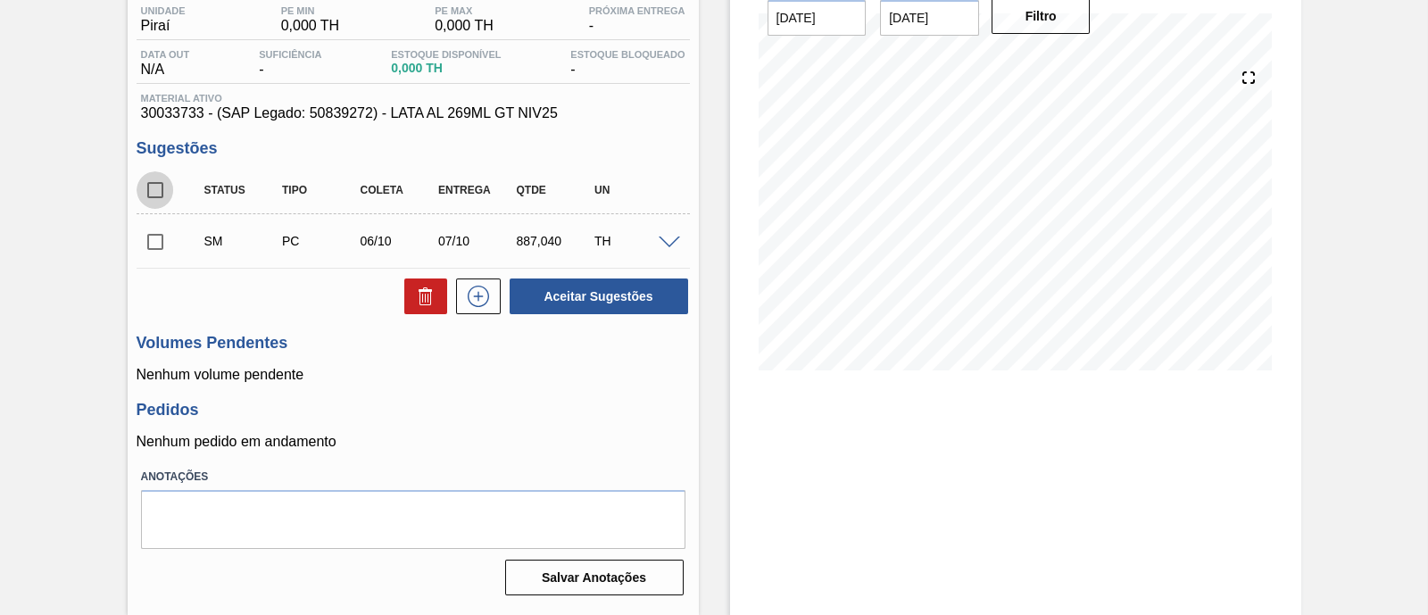
click at [167, 189] on input "checkbox" at bounding box center [155, 189] width 37 height 37
checkbox input "true"
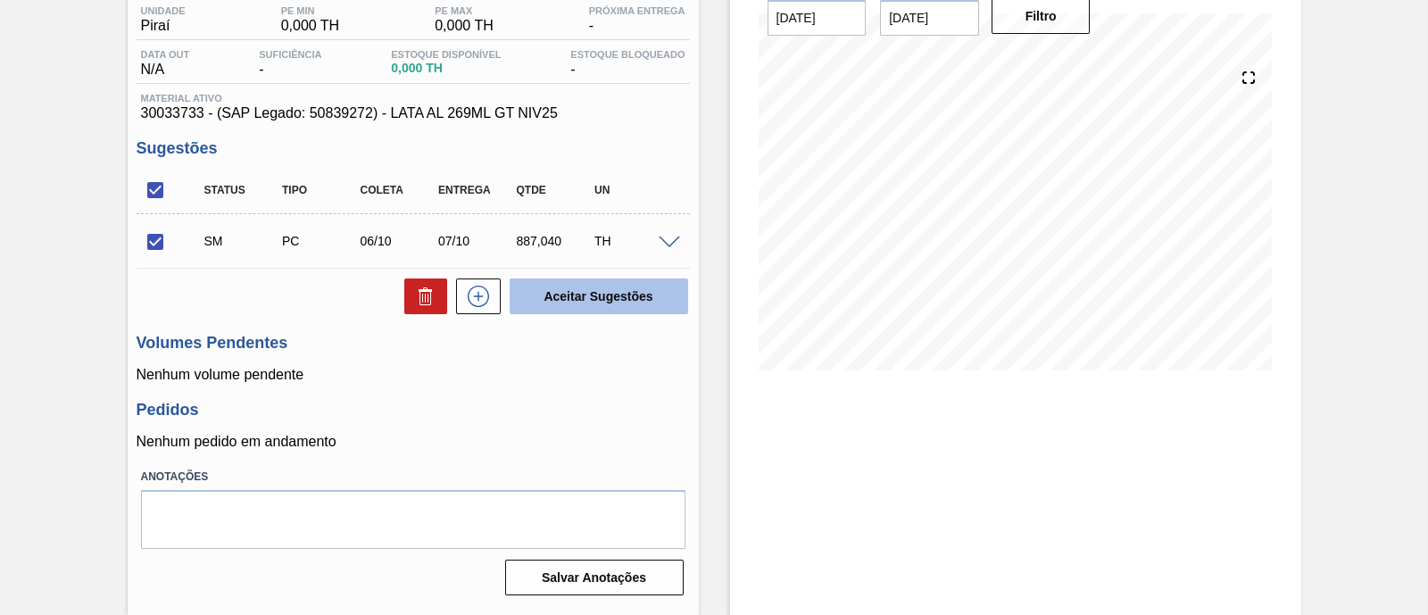
click at [565, 296] on button "Aceitar Sugestões" at bounding box center [599, 296] width 179 height 36
checkbox input "false"
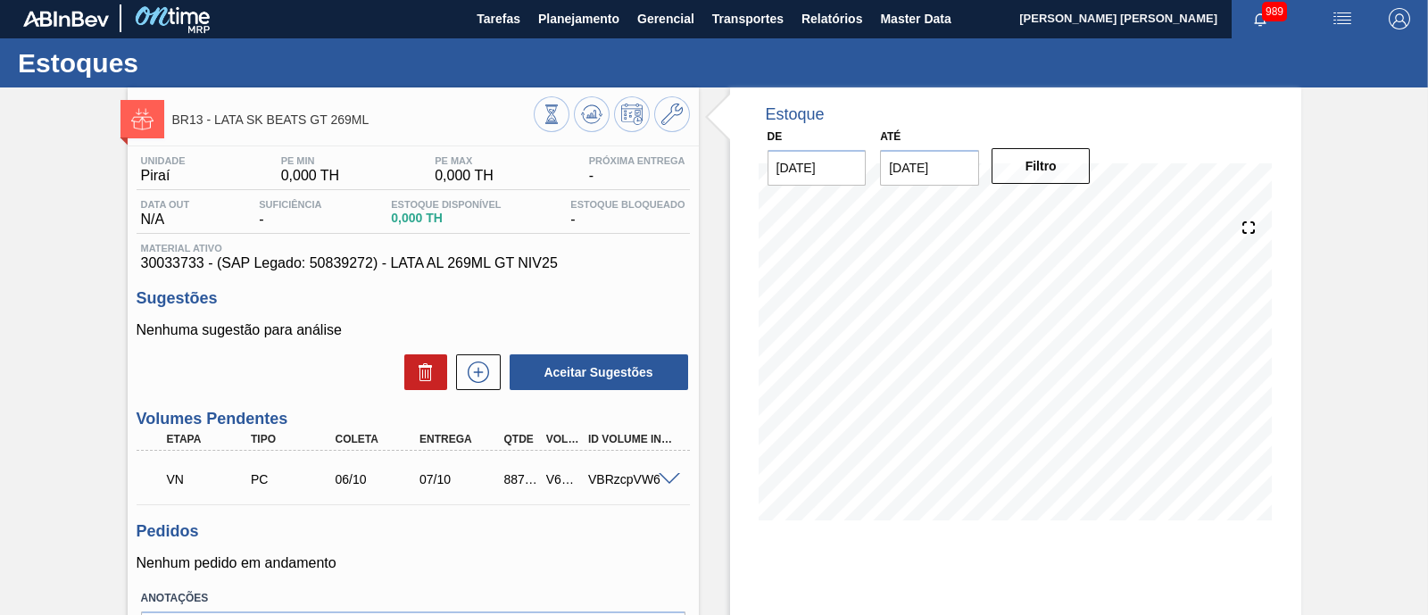
scroll to position [0, 0]
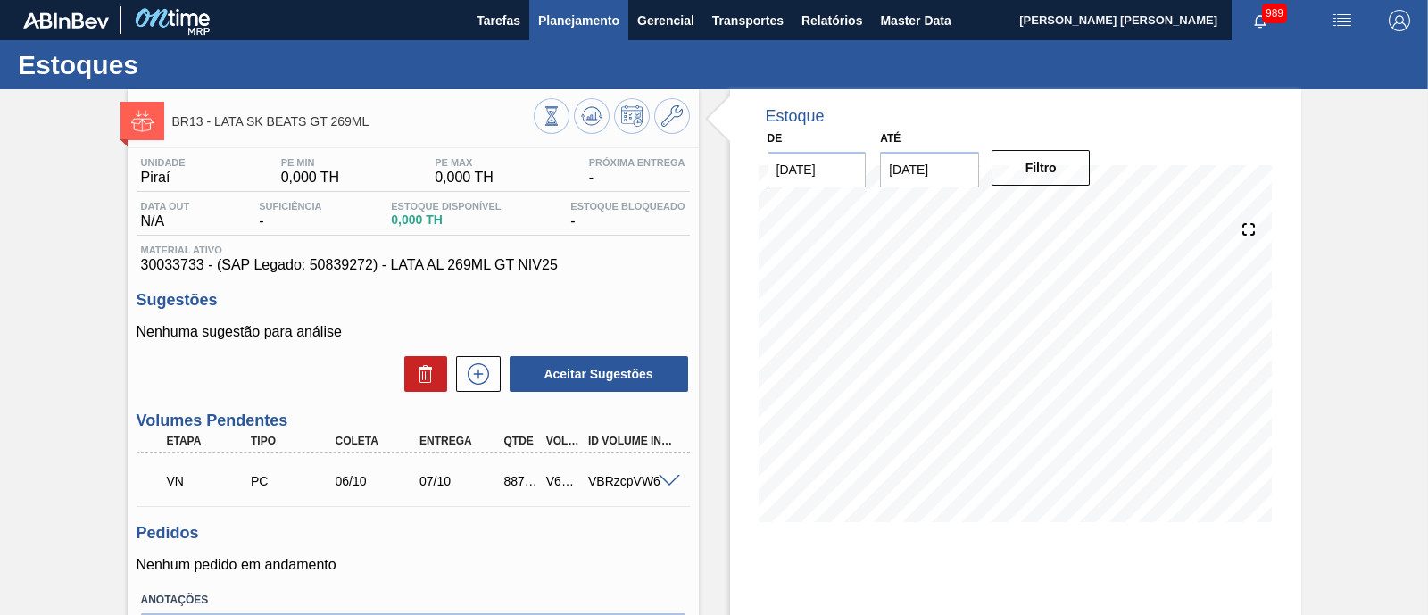
click at [566, 17] on span "Planejamento" at bounding box center [578, 20] width 81 height 21
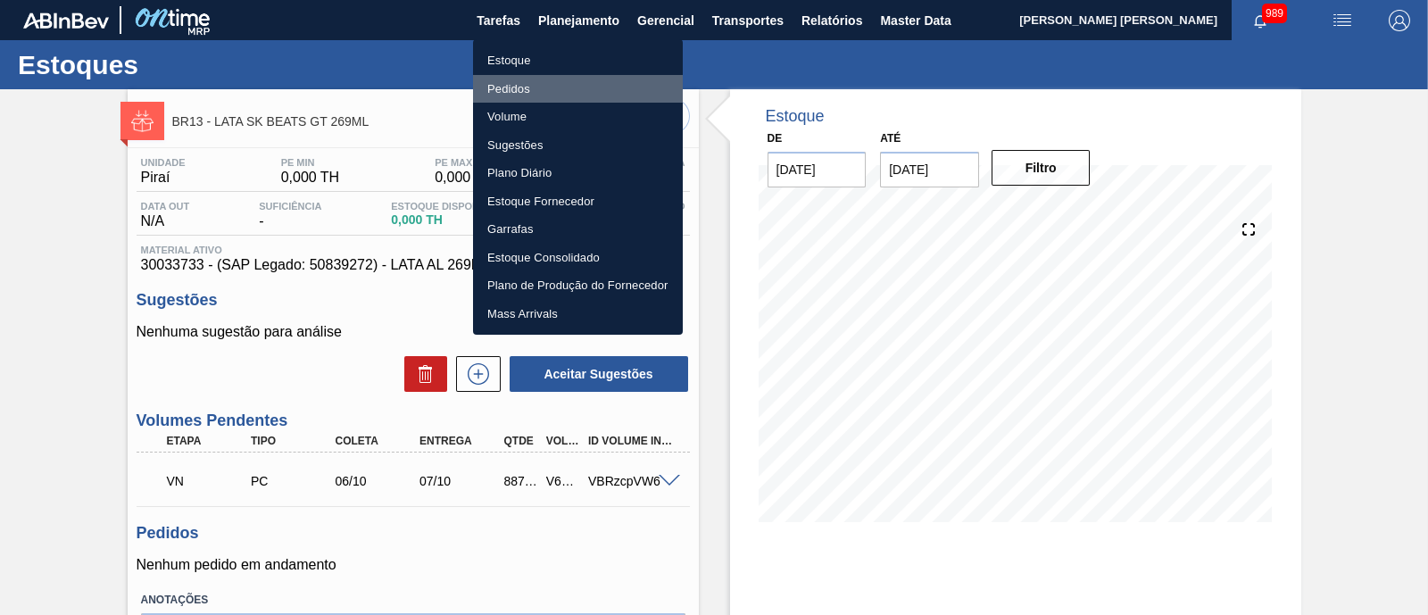
click at [578, 75] on li "Pedidos" at bounding box center [578, 89] width 210 height 29
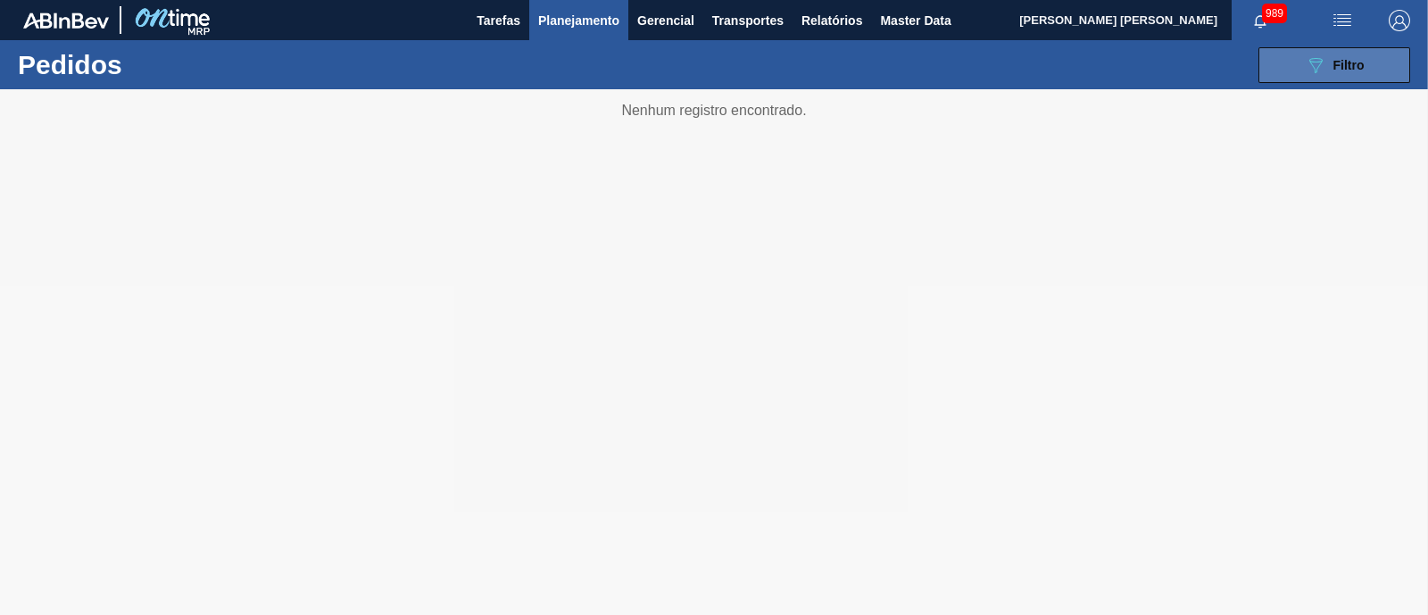
click at [1299, 66] on button "089F7B8B-B2A5-4AFE-B5C0-19BA573D28AC Filtro" at bounding box center [1334, 65] width 152 height 36
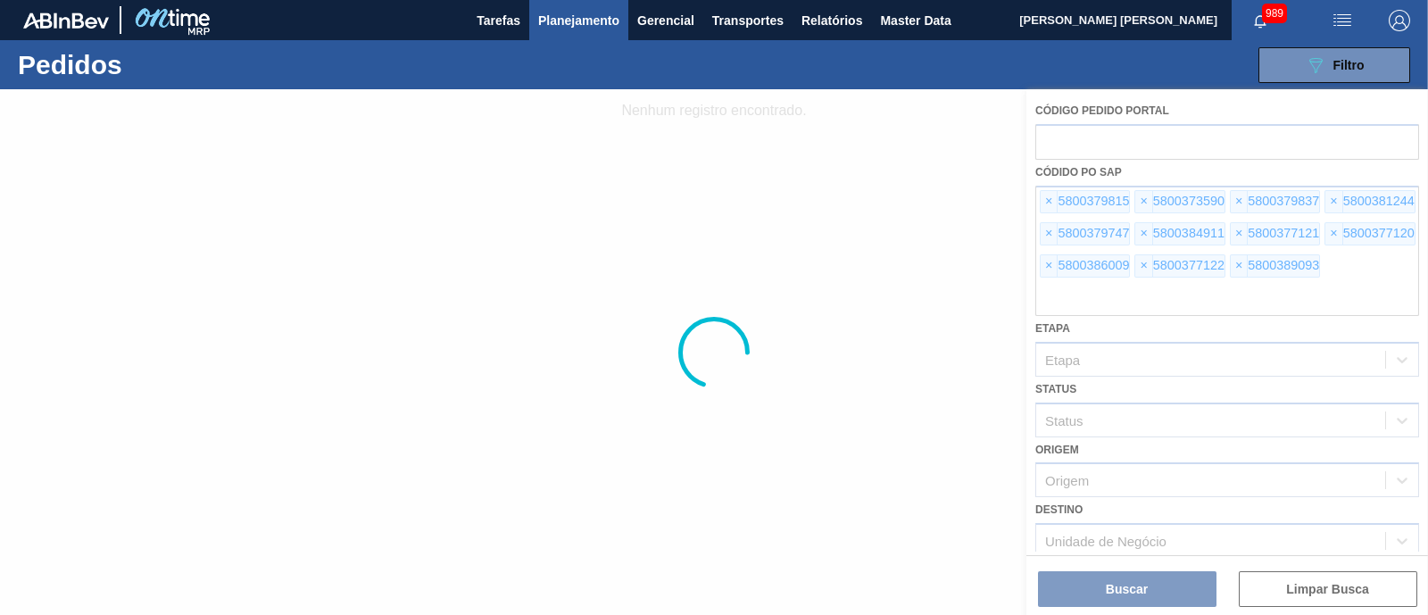
click at [1054, 203] on div at bounding box center [714, 352] width 1428 height 526
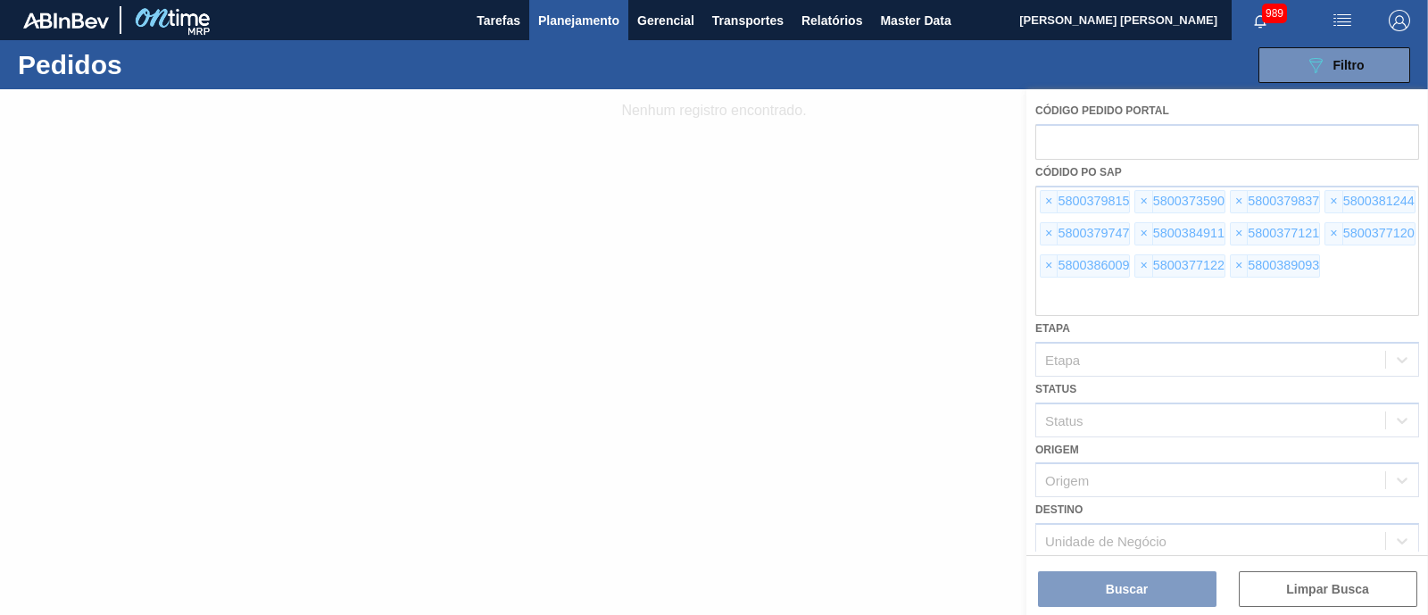
click at [1054, 203] on div at bounding box center [714, 352] width 1428 height 526
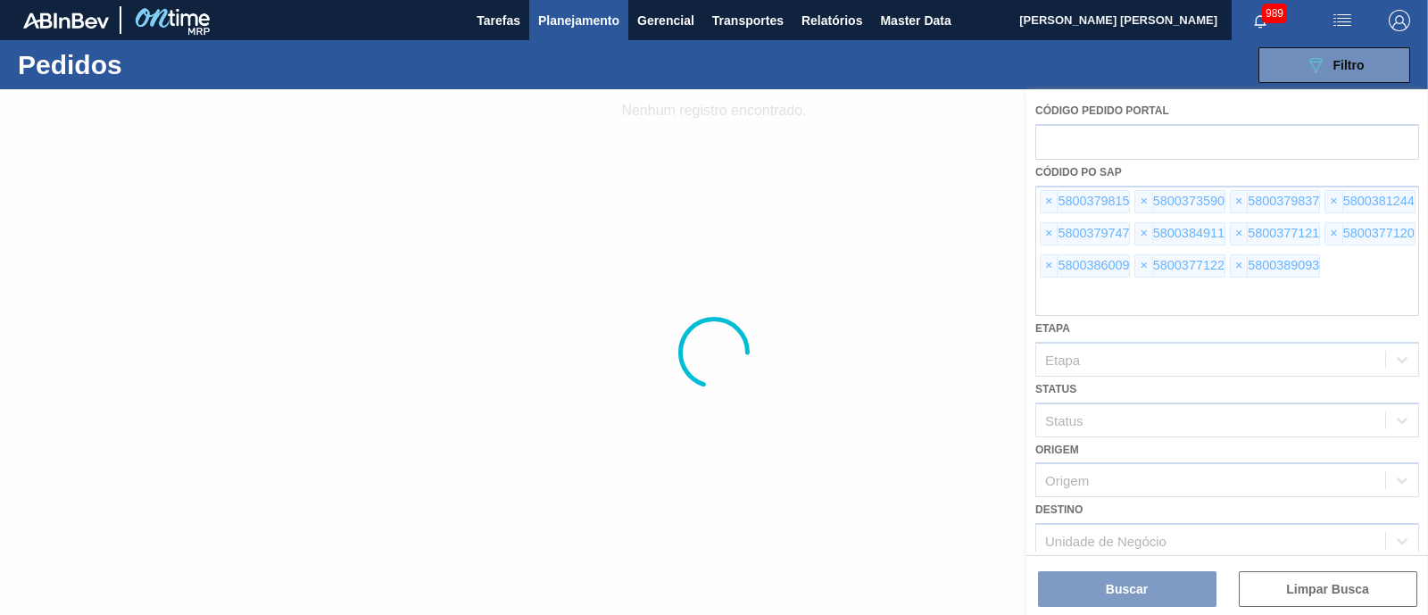
click at [1054, 203] on div at bounding box center [714, 352] width 1428 height 526
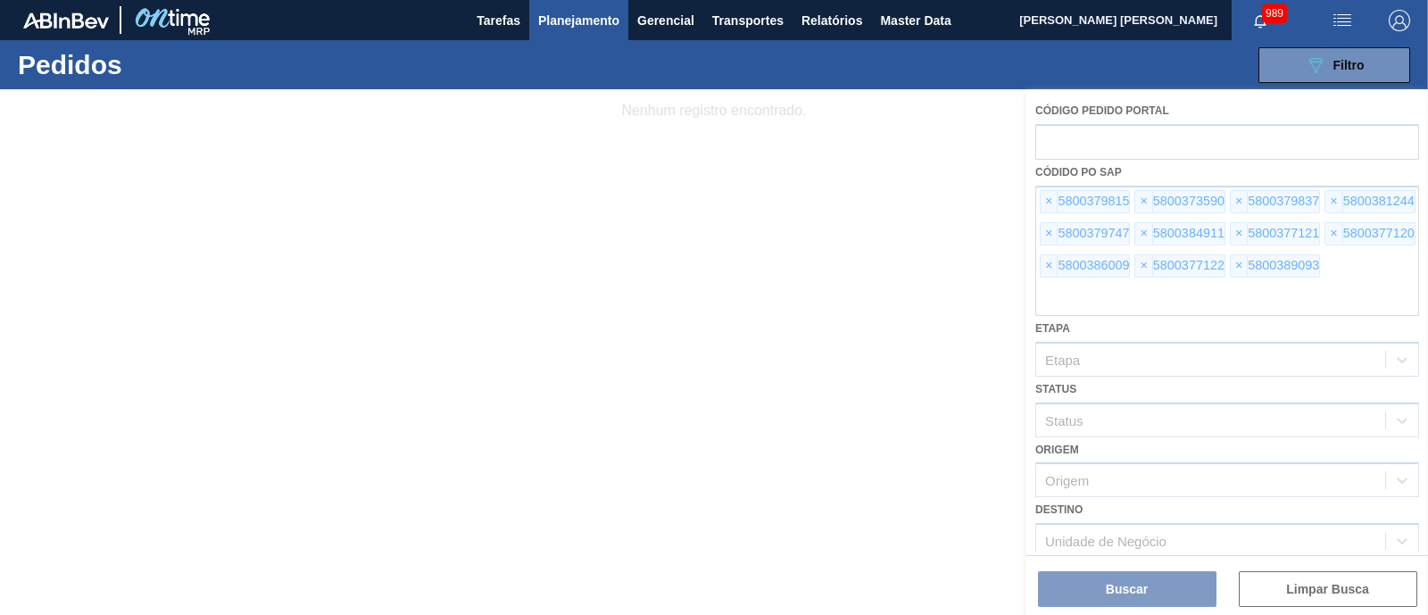
click at [1054, 203] on div at bounding box center [714, 352] width 1428 height 526
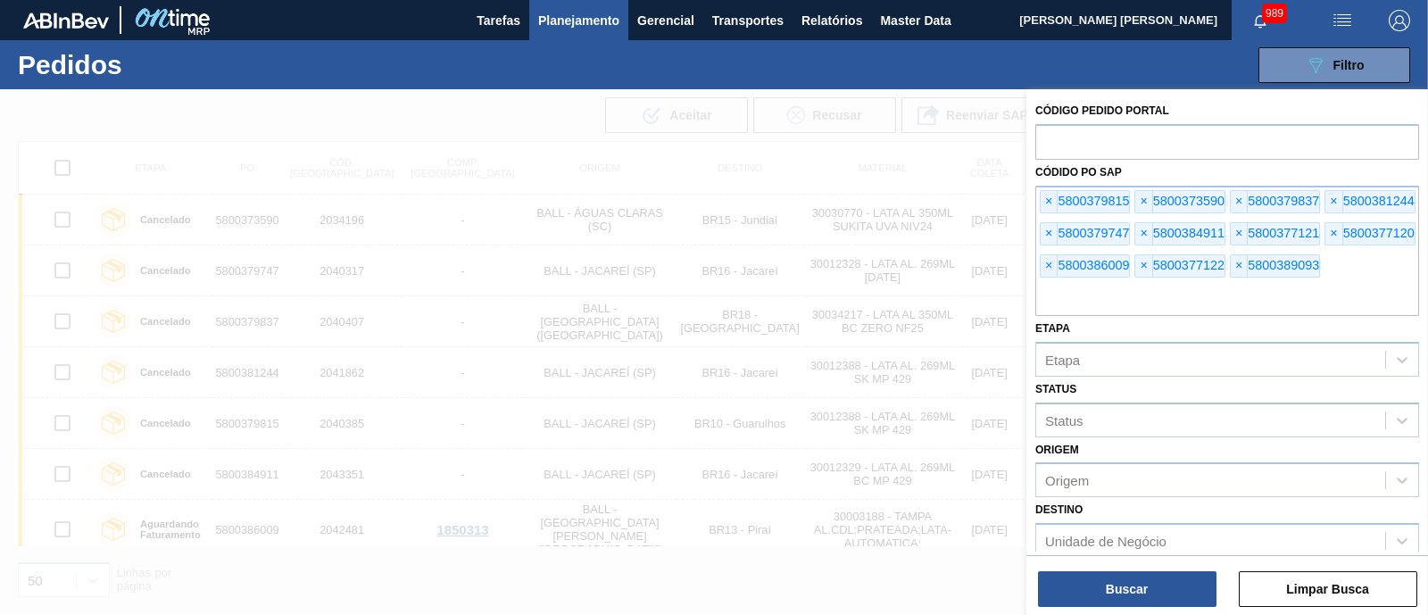
click at [1054, 203] on span "×" at bounding box center [1049, 201] width 17 height 21
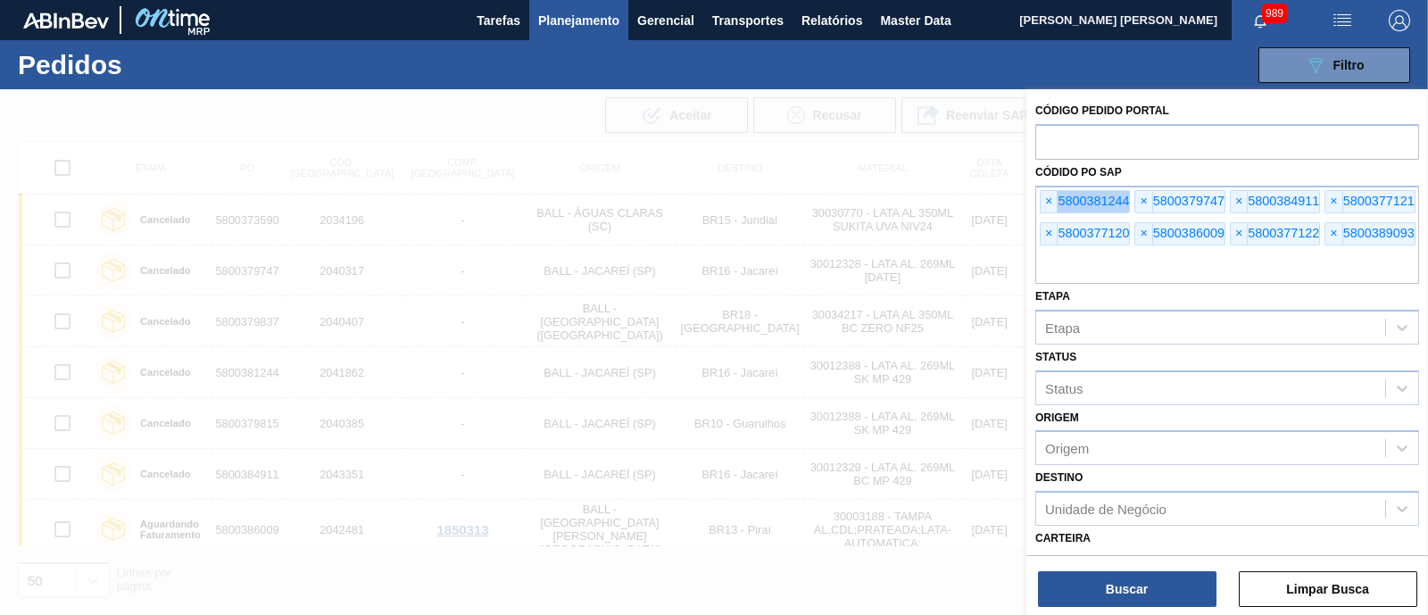
click at [1054, 203] on span "×" at bounding box center [1049, 201] width 17 height 21
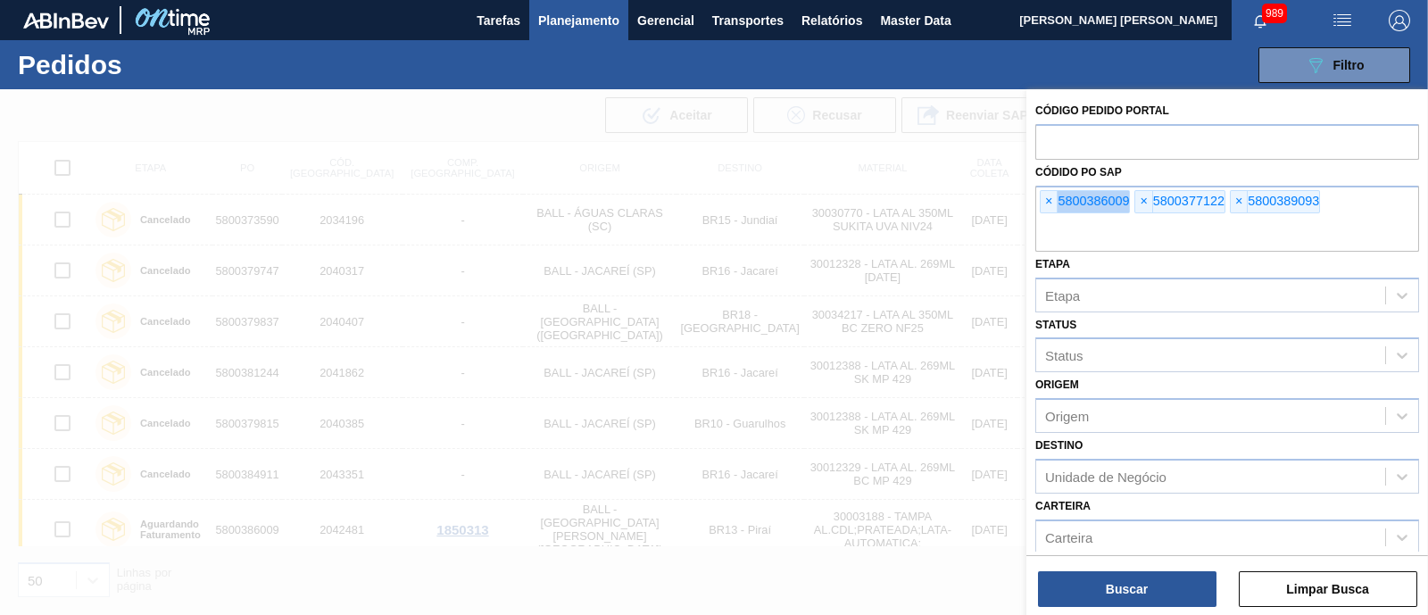
click at [1054, 203] on span "×" at bounding box center [1049, 201] width 17 height 21
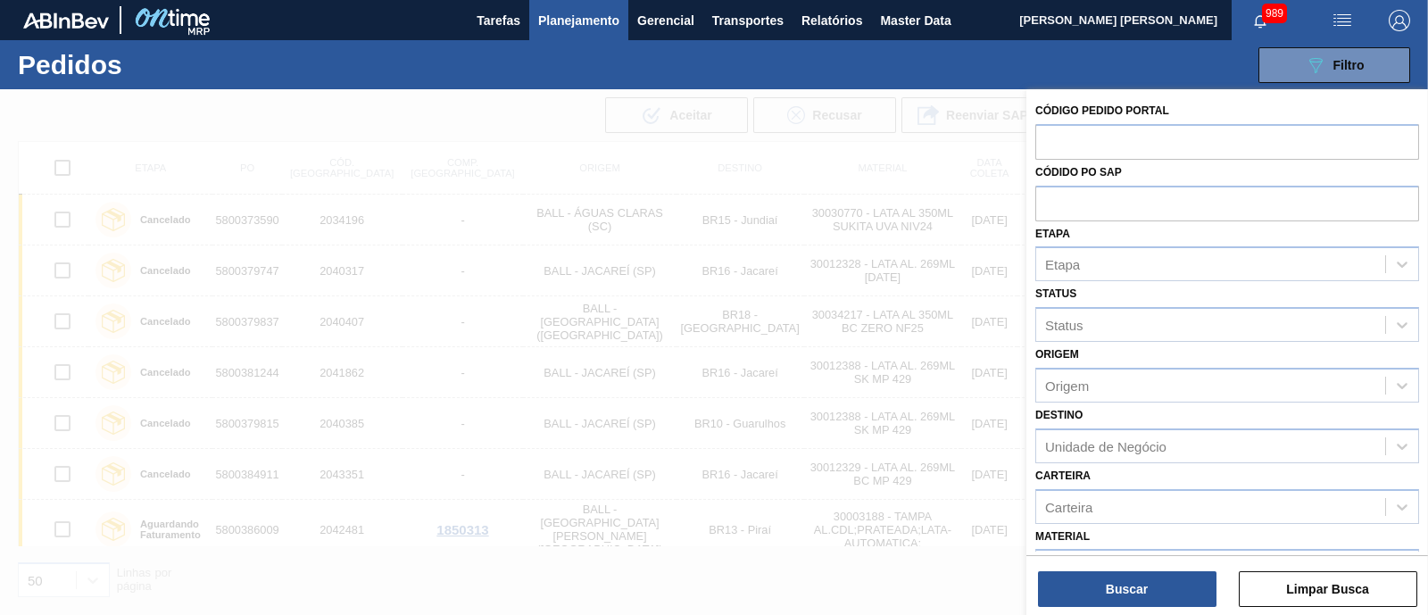
click at [1054, 203] on input "text" at bounding box center [1227, 203] width 384 height 34
paste input "text"
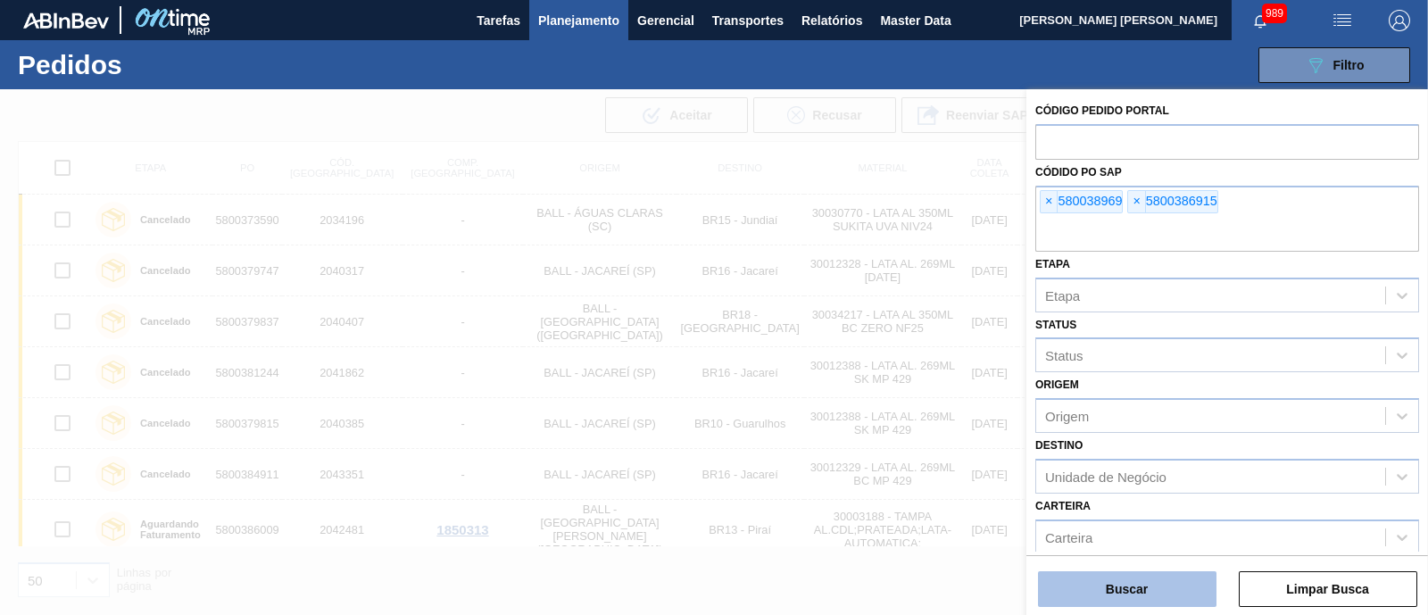
click at [1173, 584] on button "Buscar" at bounding box center [1127, 589] width 179 height 36
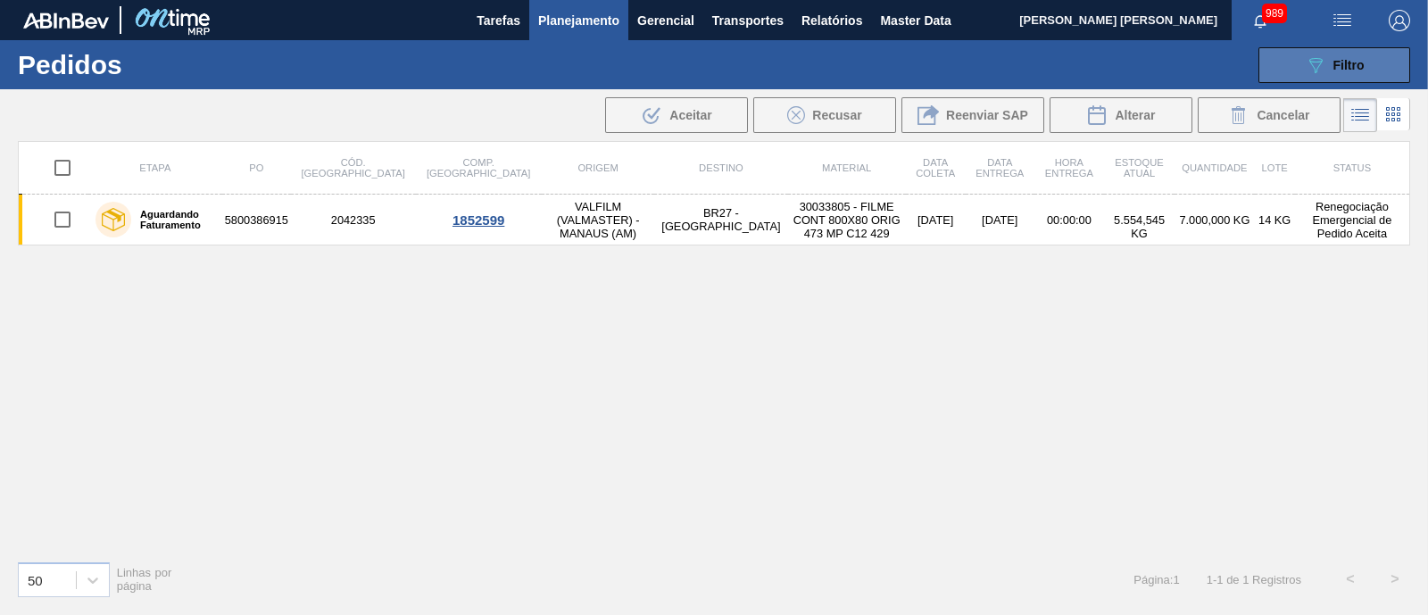
click at [1319, 48] on button "089F7B8B-B2A5-4AFE-B5C0-19BA573D28AC Filtro" at bounding box center [1334, 65] width 152 height 36
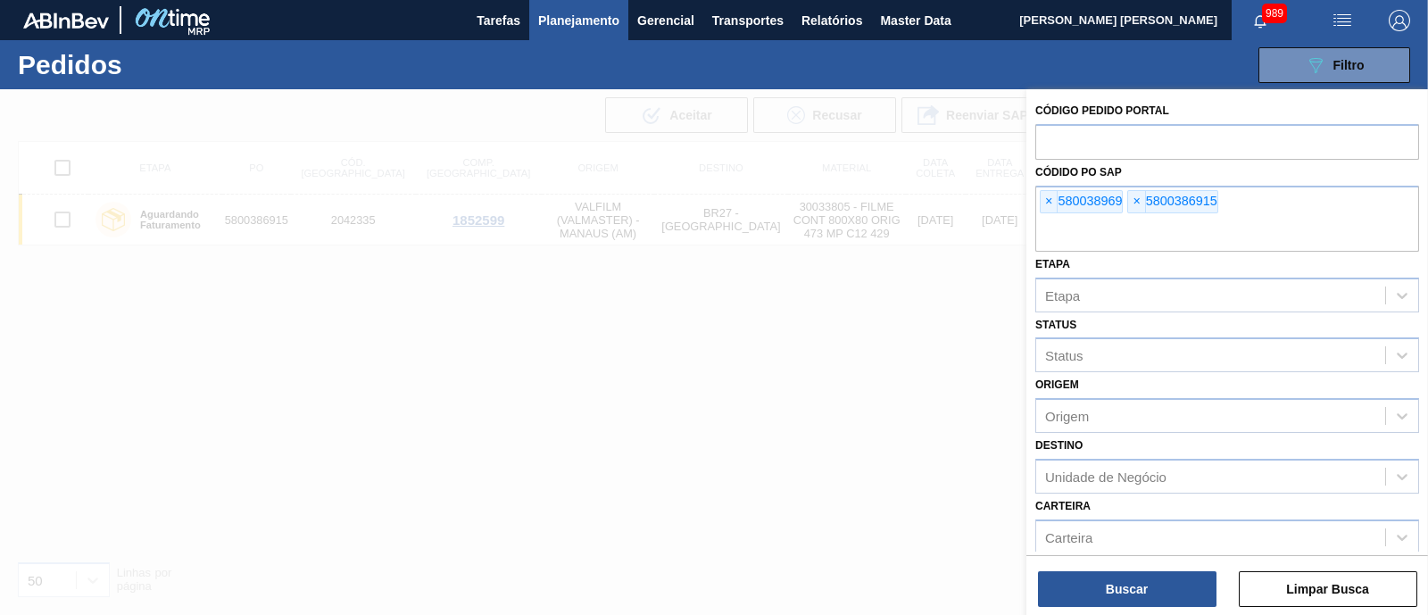
click at [1023, 203] on div at bounding box center [714, 396] width 1428 height 615
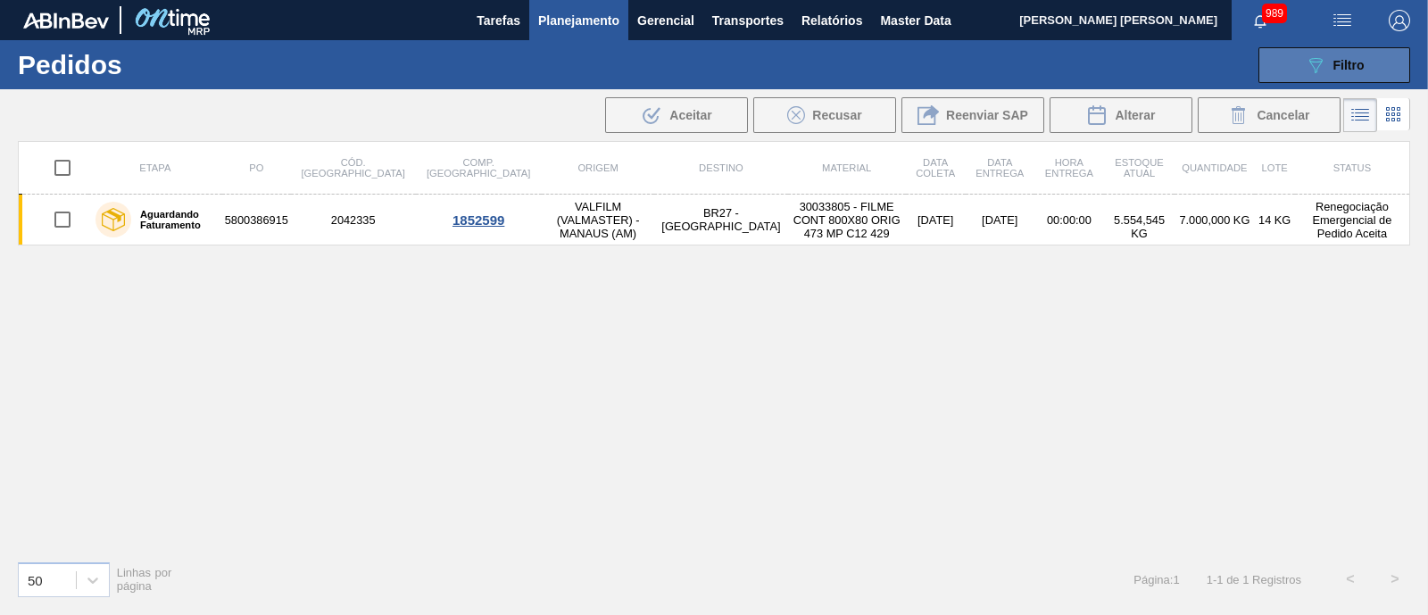
click at [1337, 62] on span "Filtro" at bounding box center [1348, 65] width 31 height 14
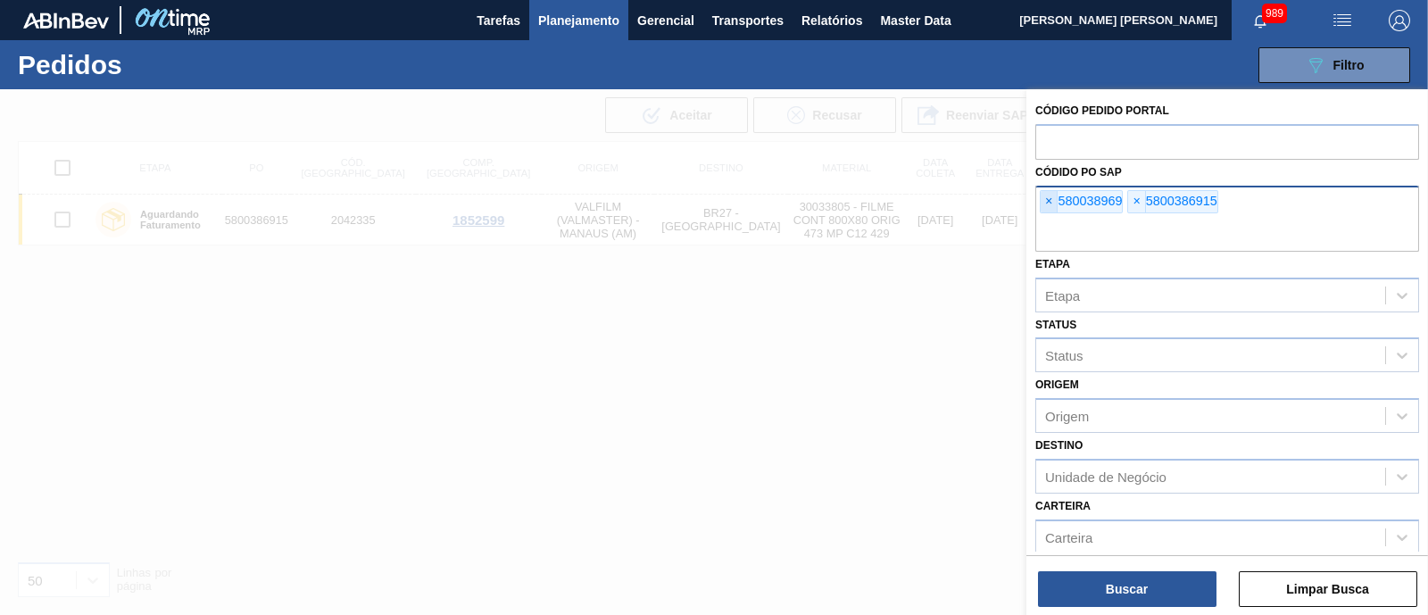
click at [1051, 203] on span "×" at bounding box center [1049, 201] width 17 height 21
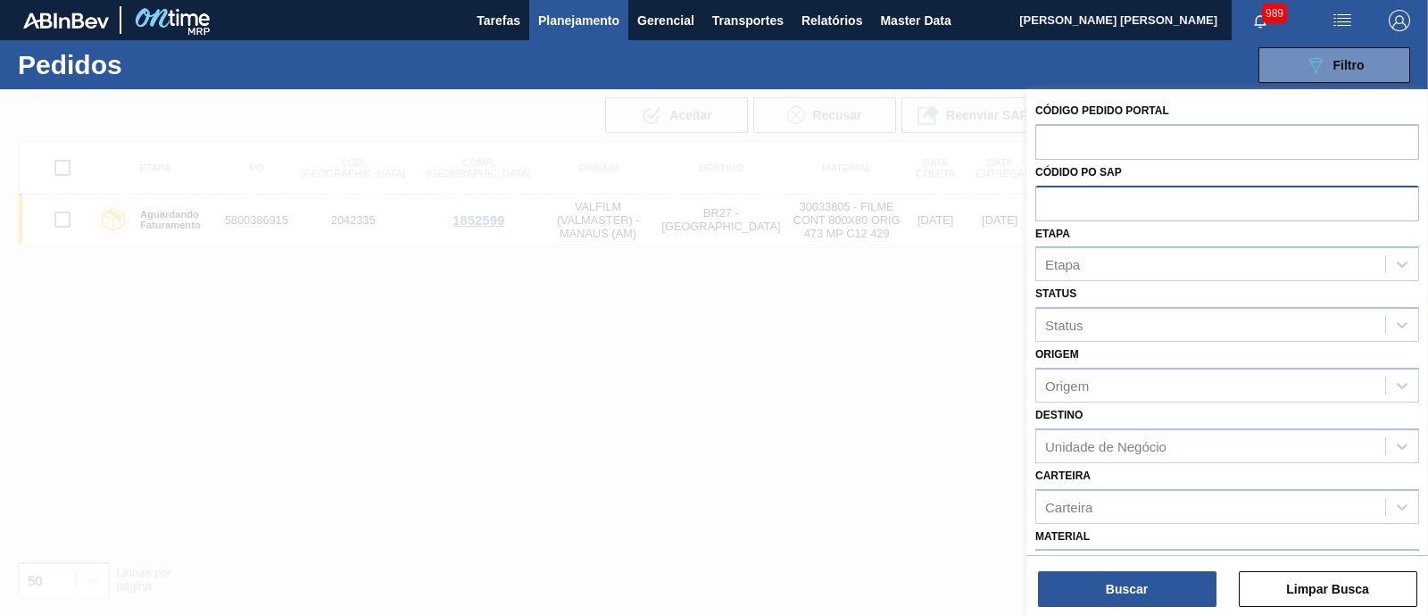
paste input "5800385533"
type input "5800385533"
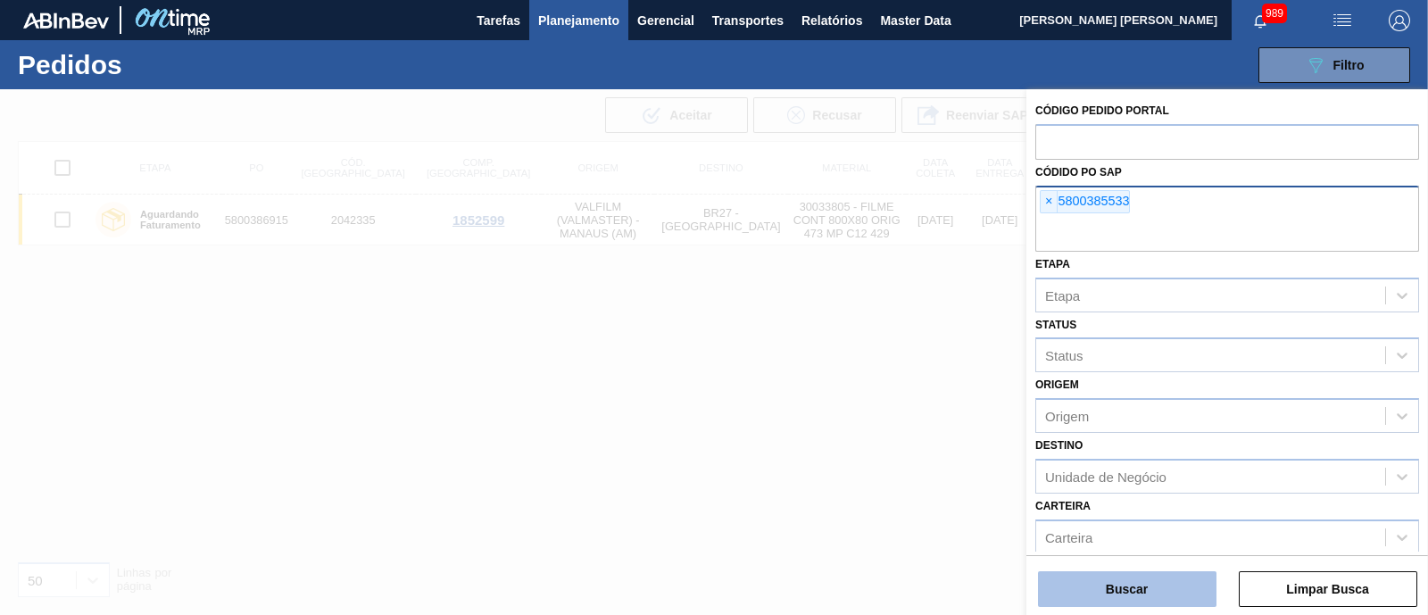
click at [1185, 585] on button "Buscar" at bounding box center [1127, 589] width 179 height 36
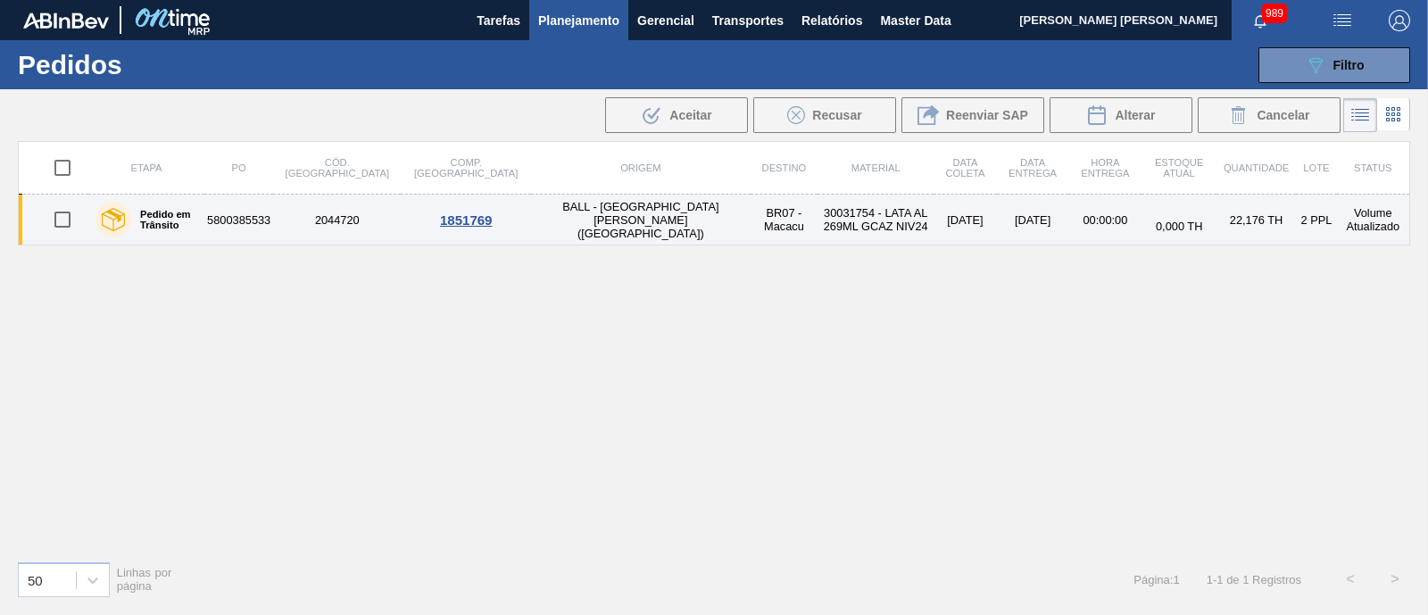
click at [818, 243] on td "30031754 - LATA AL 269ML GCAZ NIV24" at bounding box center [876, 220] width 116 height 51
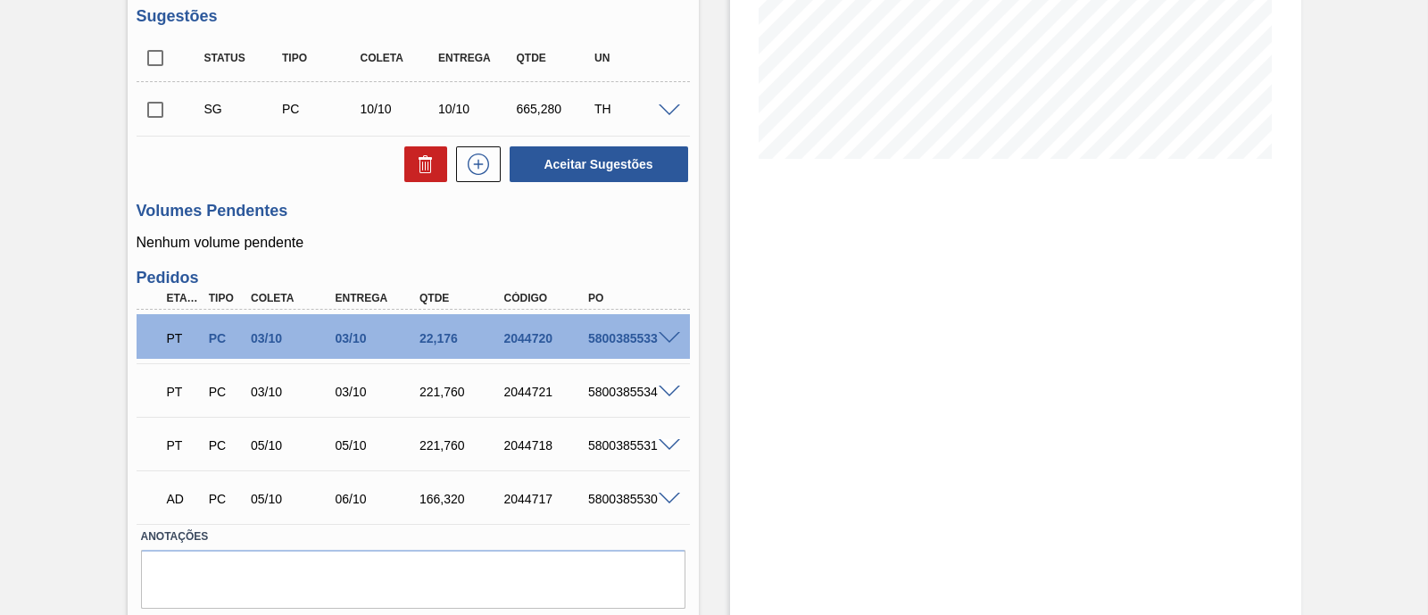
scroll to position [365, 0]
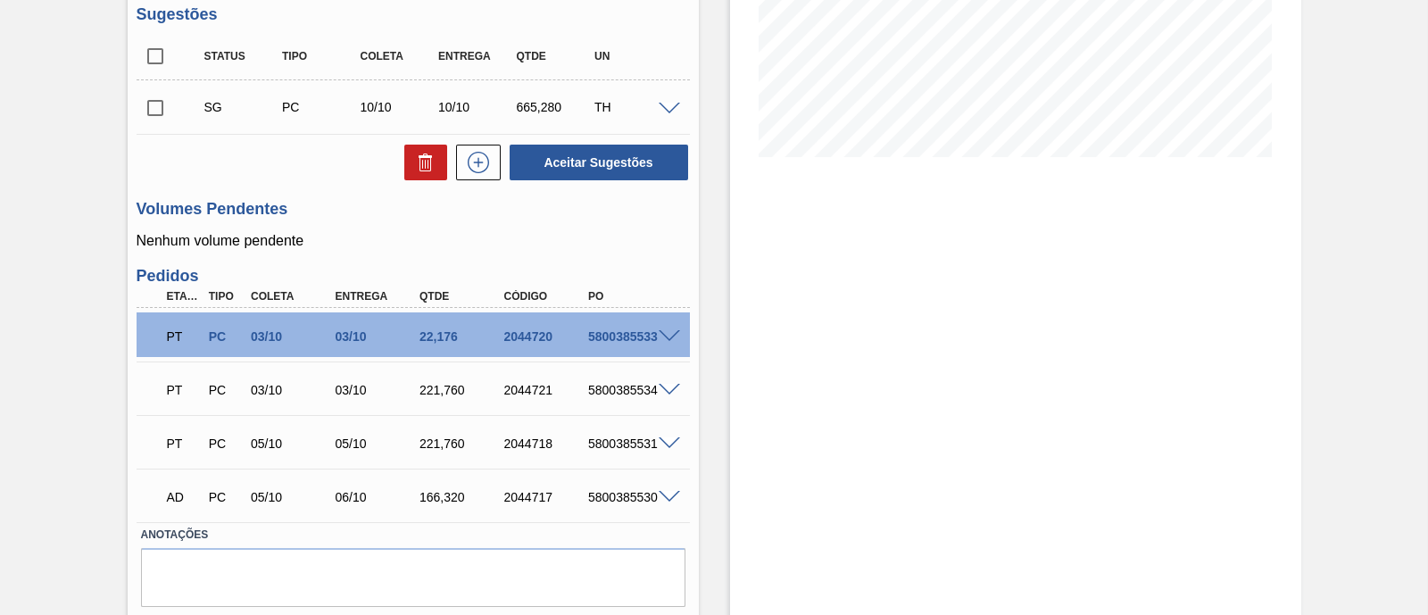
click at [660, 113] on span at bounding box center [669, 109] width 21 height 13
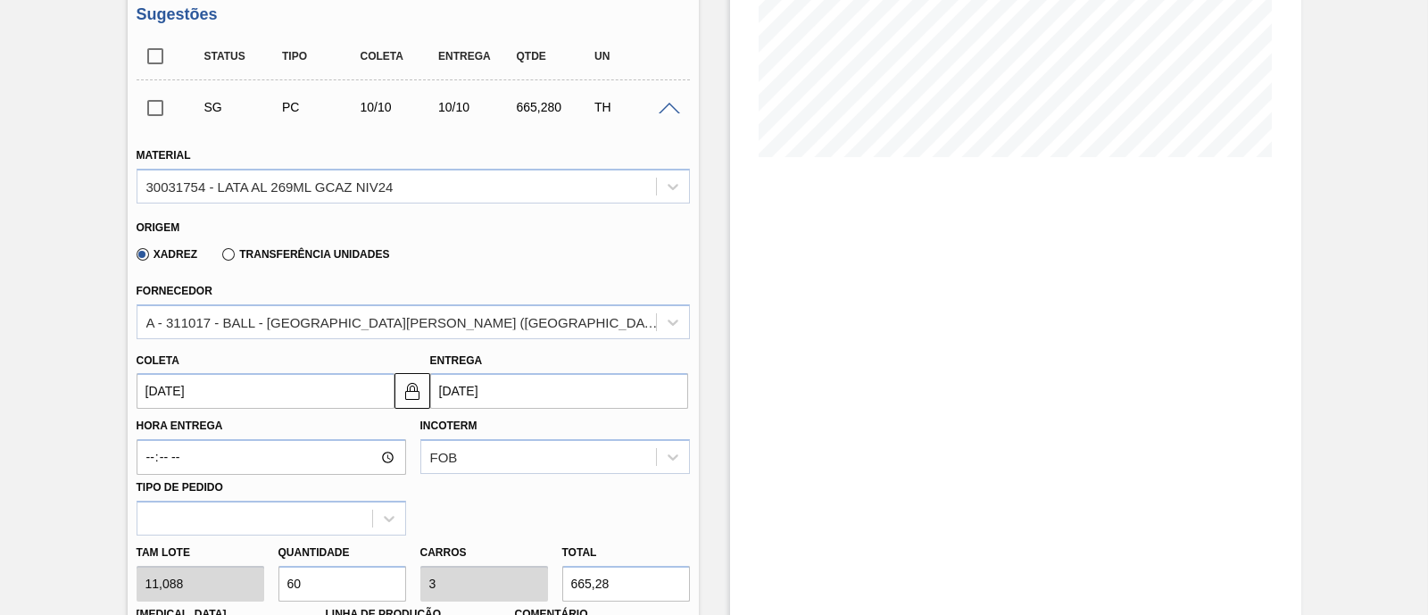
click at [302, 399] on input "[DATE]" at bounding box center [266, 391] width 258 height 36
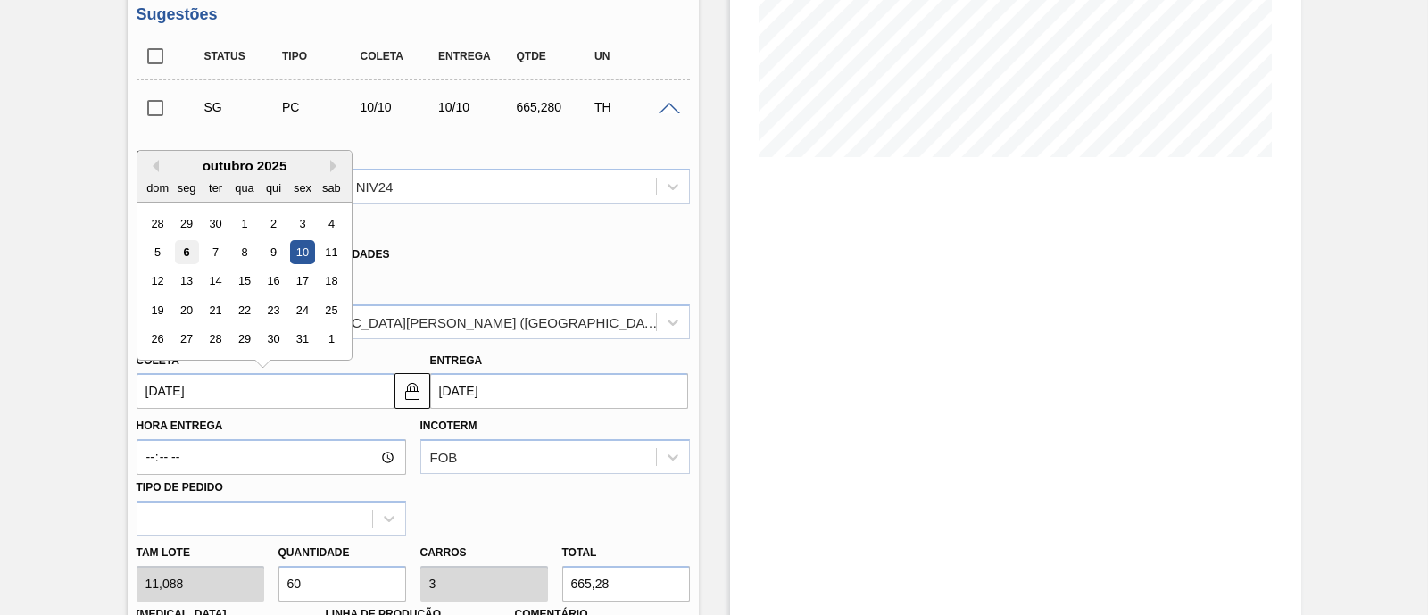
click at [187, 261] on div "6" at bounding box center [186, 252] width 24 height 24
type input "[DATE]"
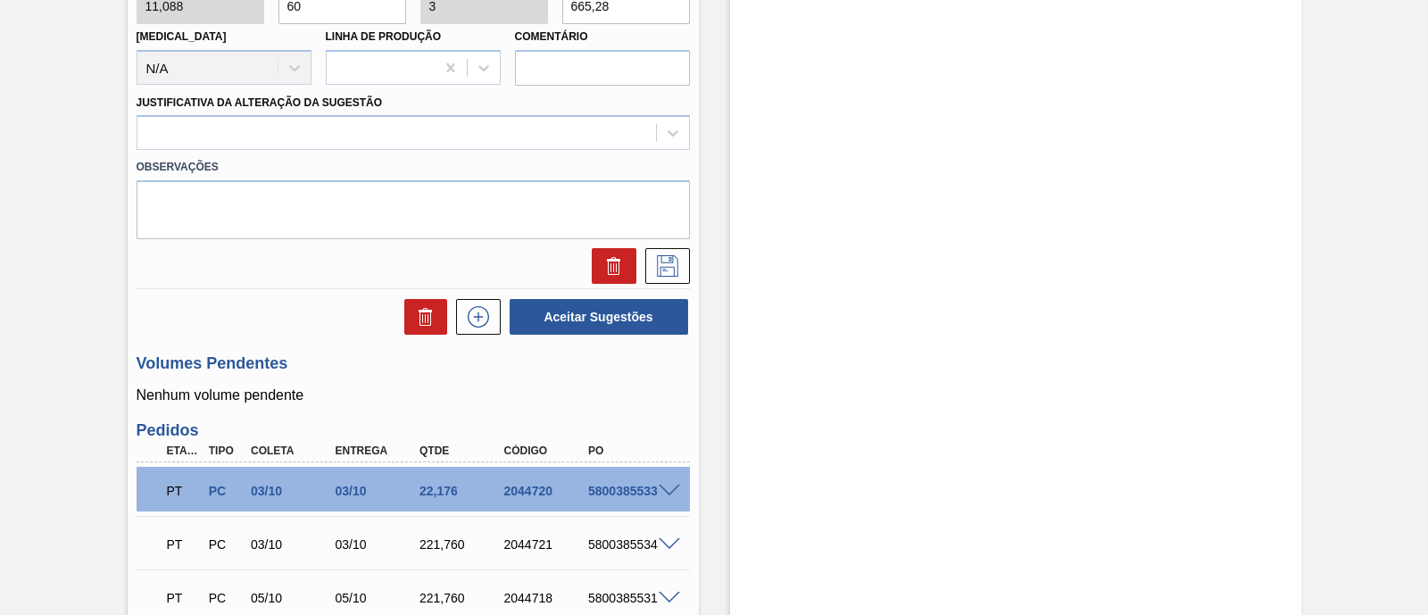
scroll to position [943, 0]
drag, startPoint x: 419, startPoint y: 546, endPoint x: 472, endPoint y: 546, distance: 52.7
click at [472, 546] on div "221,760" at bounding box center [461, 543] width 93 height 14
copy div "221,760"
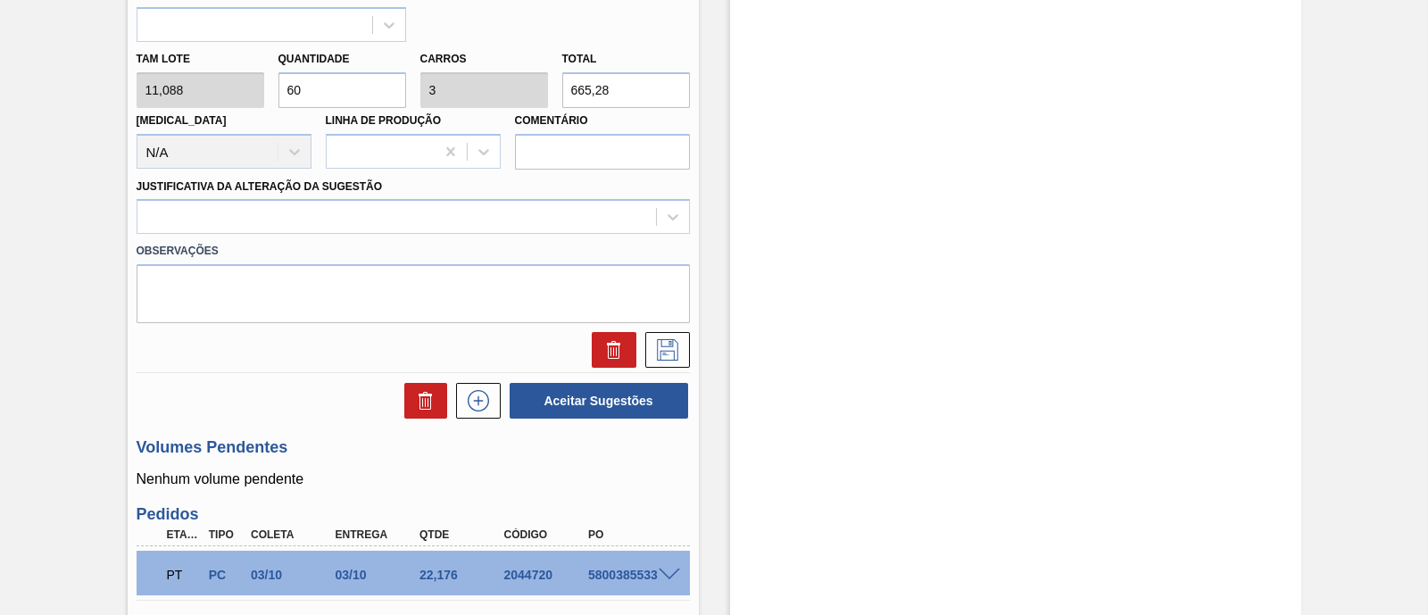
drag, startPoint x: 624, startPoint y: 91, endPoint x: 567, endPoint y: 93, distance: 57.1
click at [567, 93] on input "665,28" at bounding box center [626, 90] width 128 height 36
paste input "221,760"
type input "20"
type input "1"
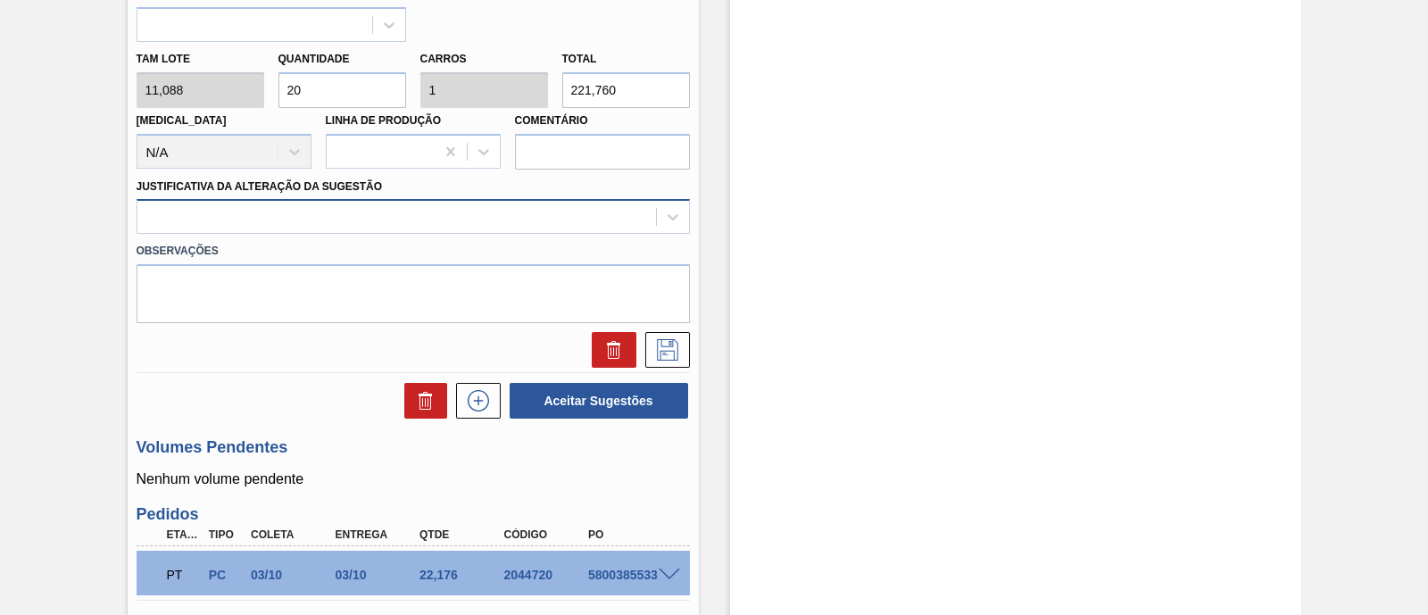
type input "221,760"
click at [439, 217] on div at bounding box center [396, 217] width 519 height 26
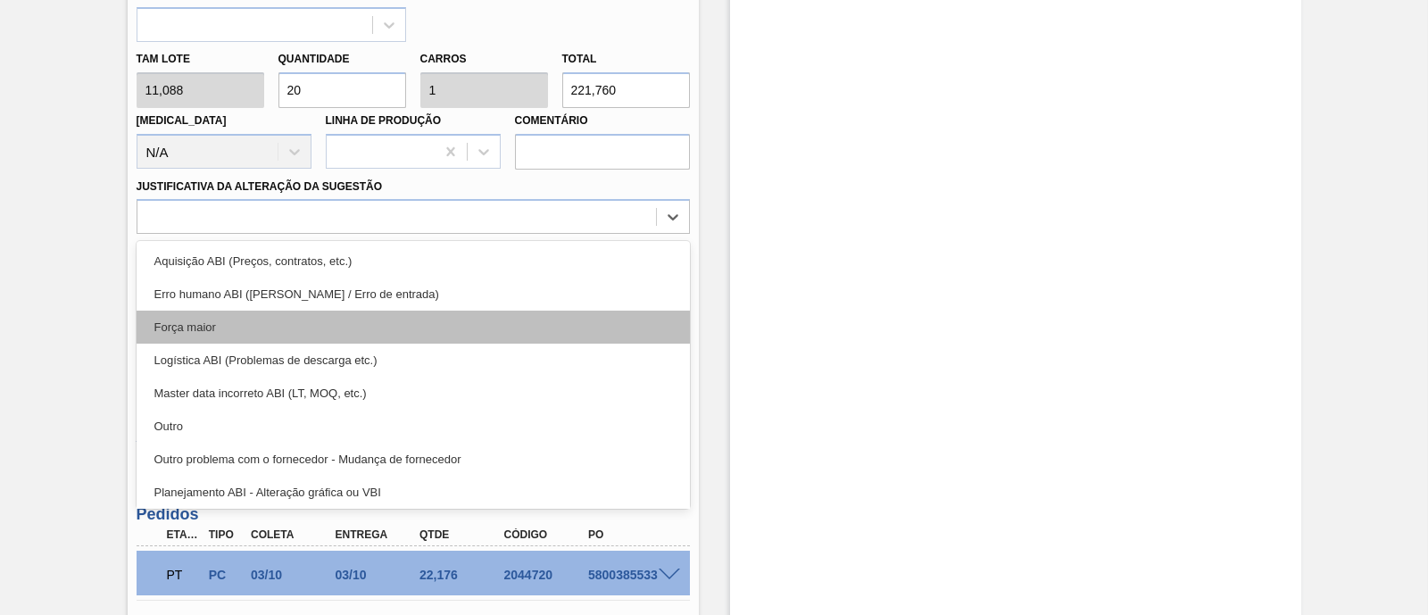
click at [303, 336] on div "Força maior" at bounding box center [413, 327] width 553 height 33
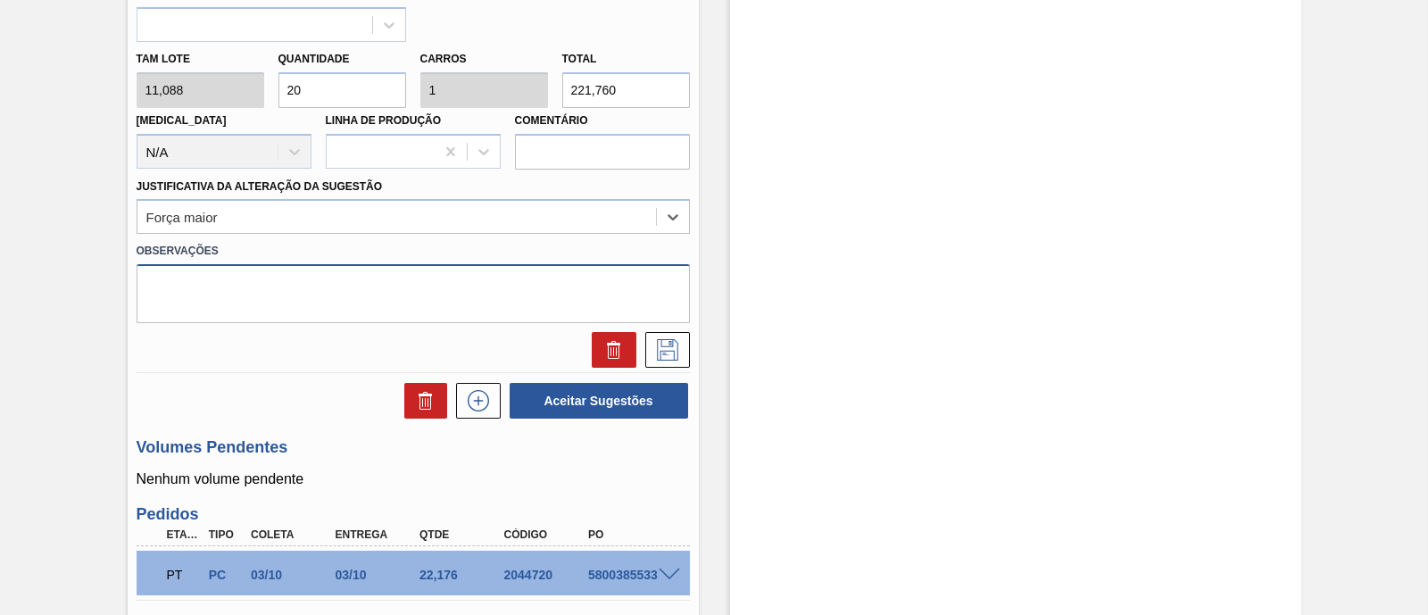
click at [430, 280] on textarea at bounding box center [413, 293] width 553 height 59
click at [262, 290] on textarea "Carro faturado erraod no fornecedor" at bounding box center [413, 293] width 553 height 59
type textarea "Carro faturado errado no fornecedor"
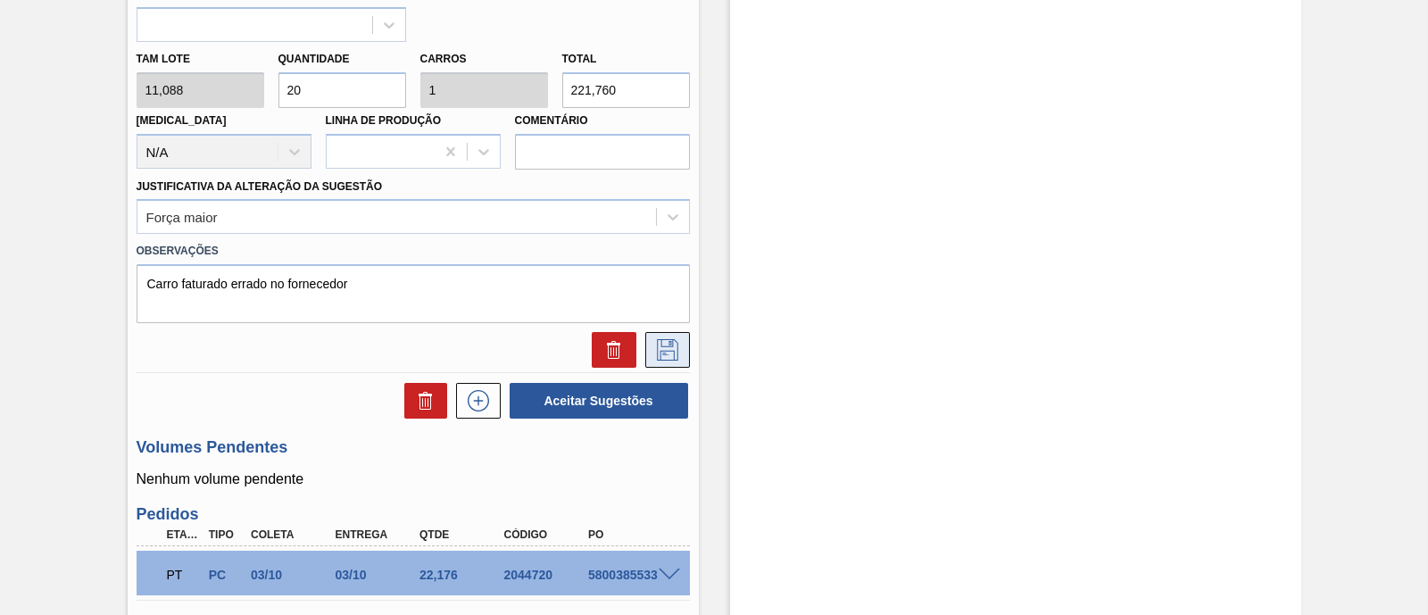
click at [671, 350] on icon at bounding box center [667, 349] width 29 height 21
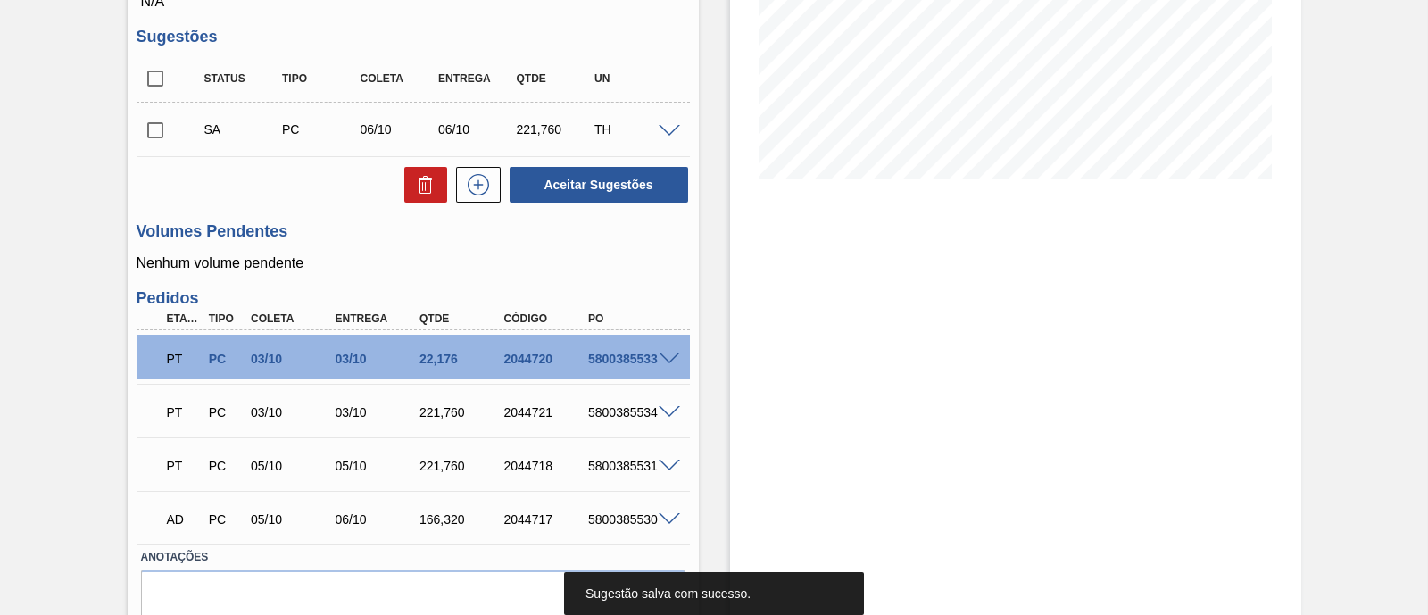
scroll to position [342, 0]
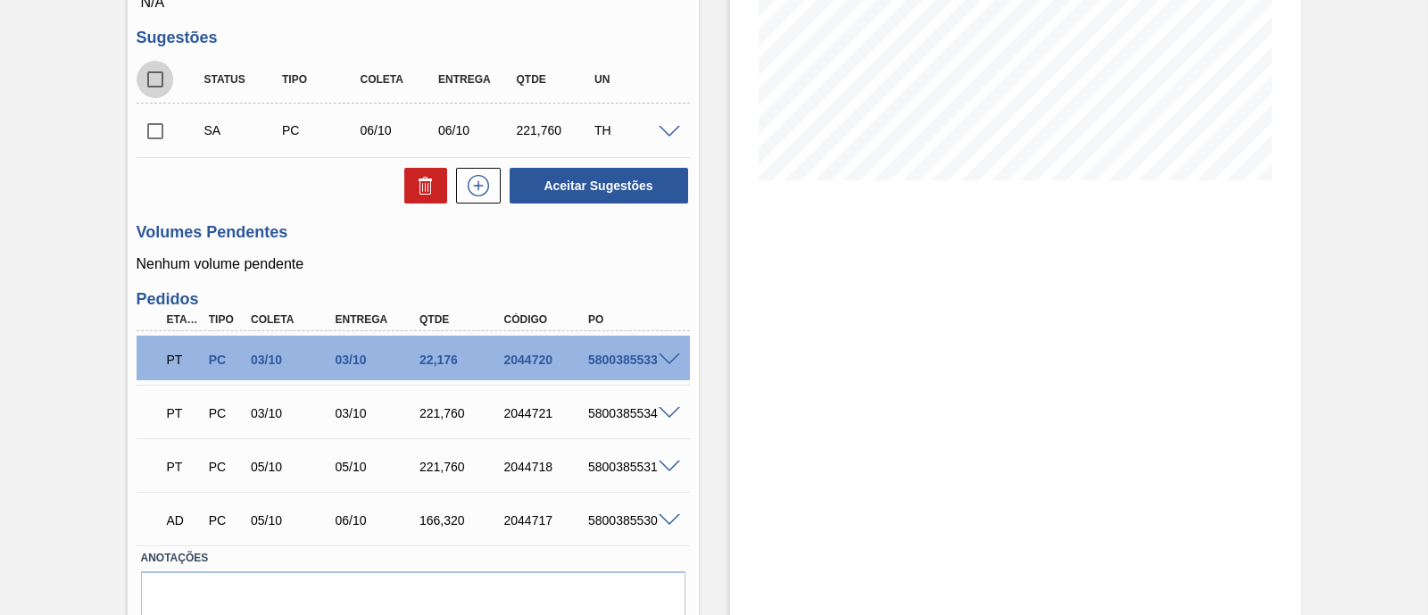
click at [160, 95] on input "checkbox" at bounding box center [155, 79] width 37 height 37
checkbox input "true"
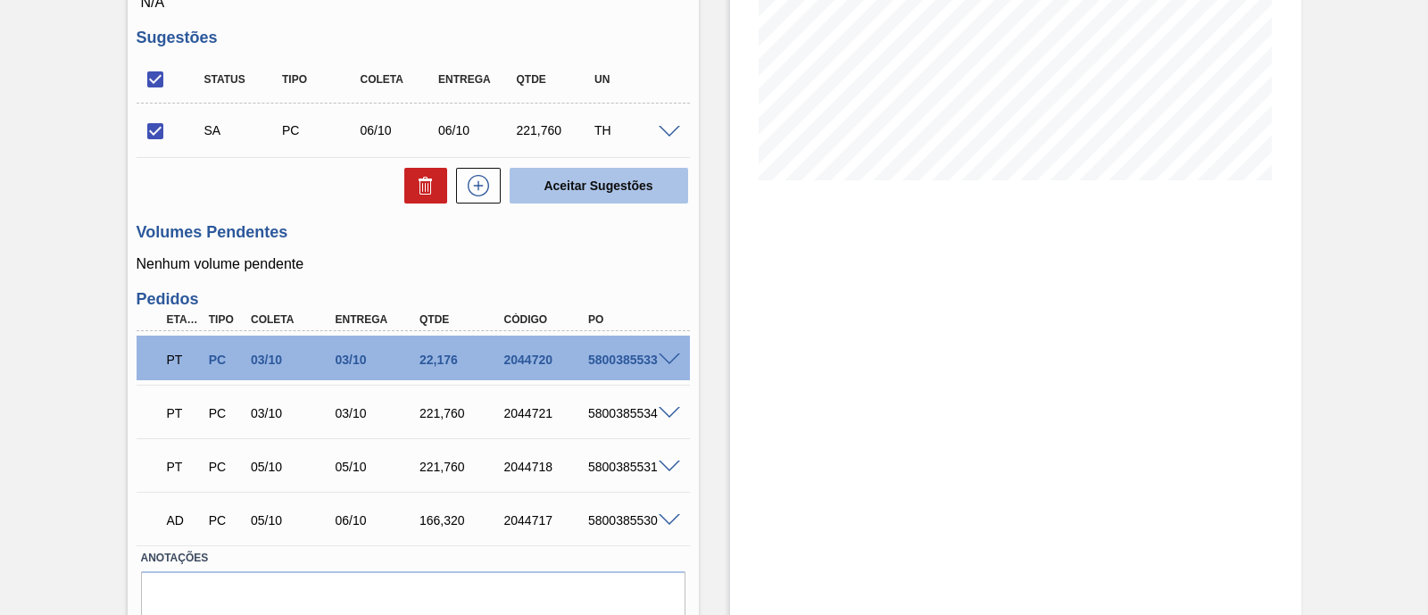
click at [620, 195] on button "Aceitar Sugestões" at bounding box center [599, 186] width 179 height 36
checkbox input "false"
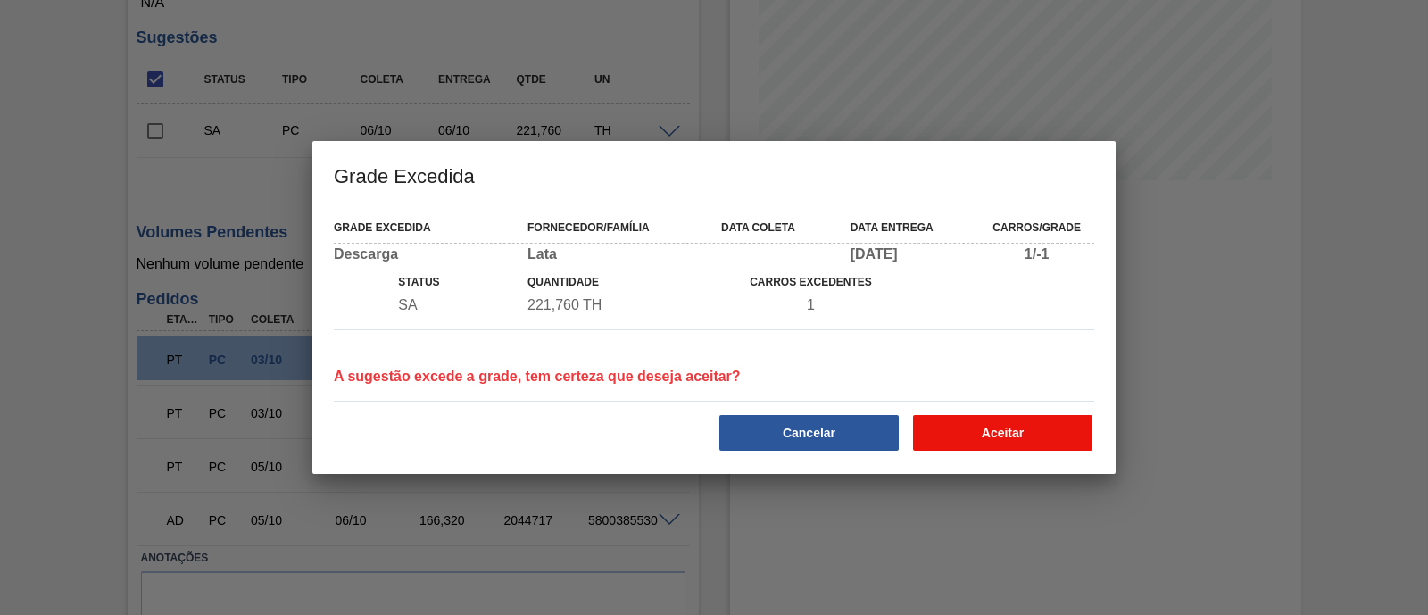
click at [997, 431] on button "Aceitar" at bounding box center [1002, 433] width 179 height 36
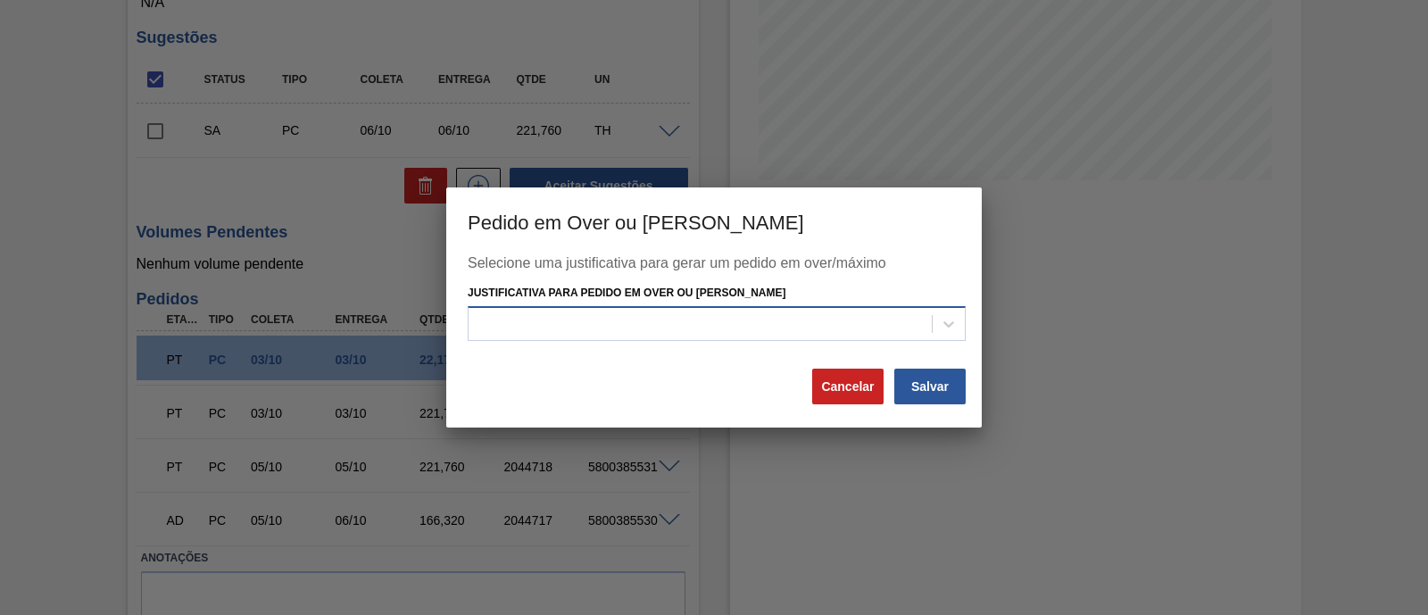
click at [805, 326] on div at bounding box center [700, 324] width 463 height 26
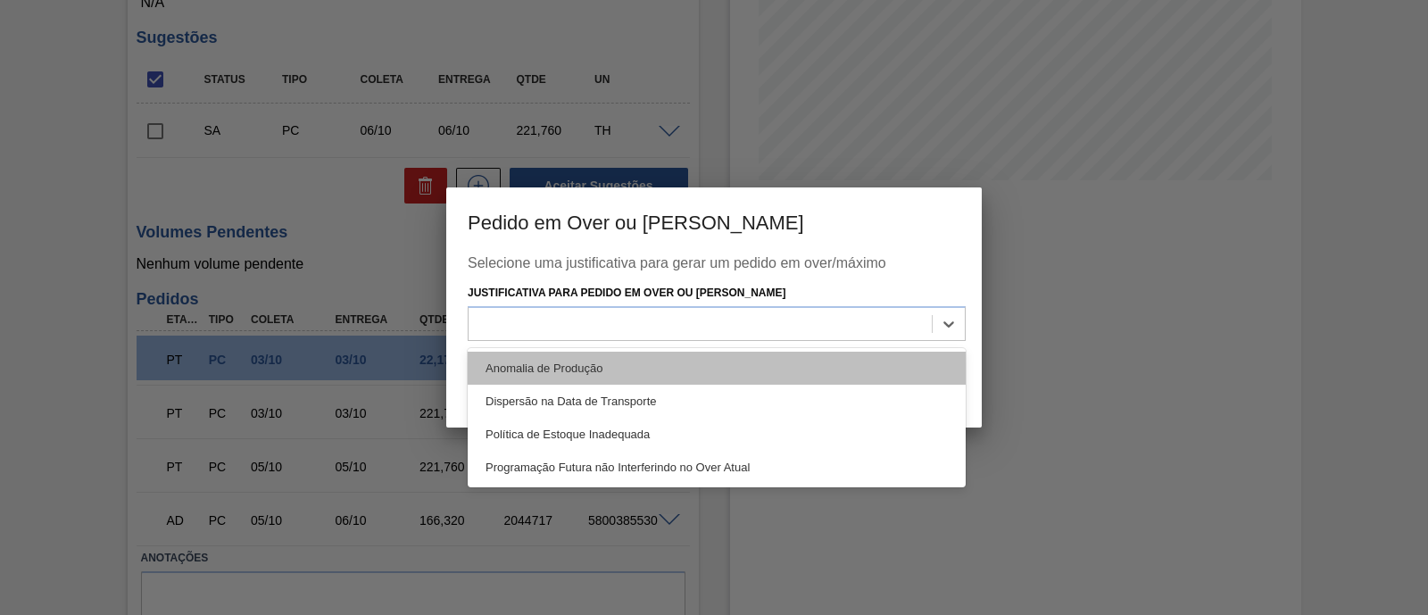
click at [720, 362] on div "Anomalia de Produção" at bounding box center [717, 368] width 498 height 33
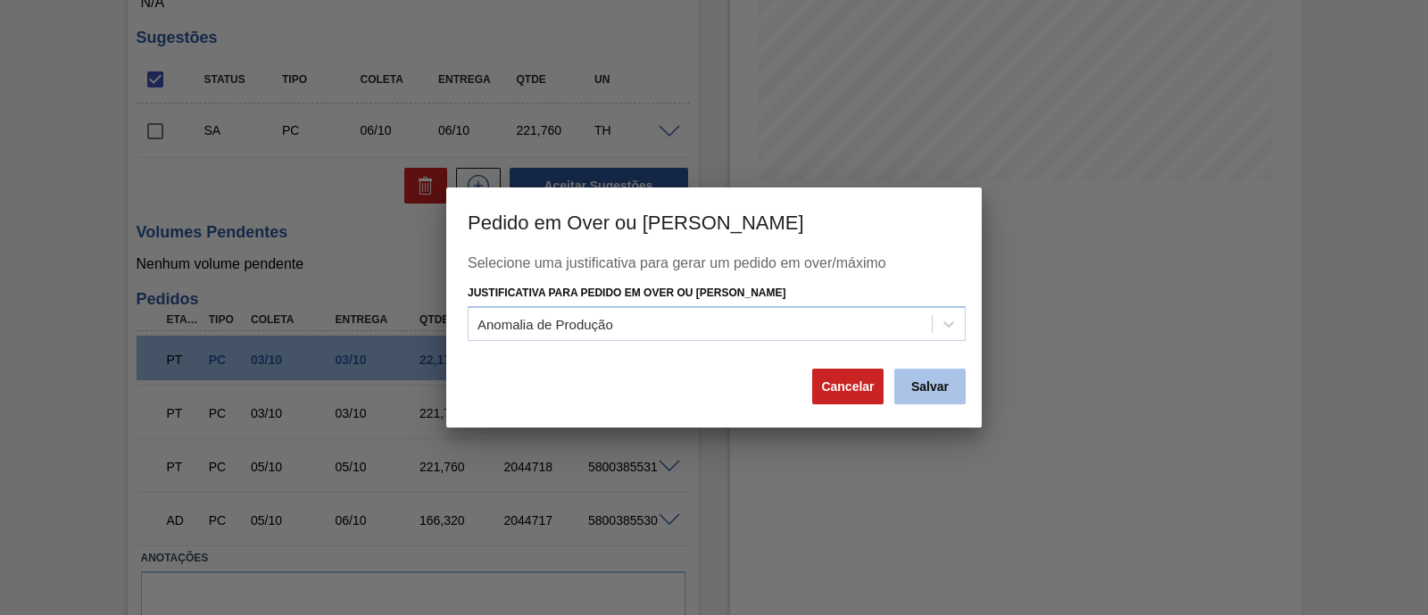
click at [924, 385] on button "Salvar" at bounding box center [929, 387] width 71 height 36
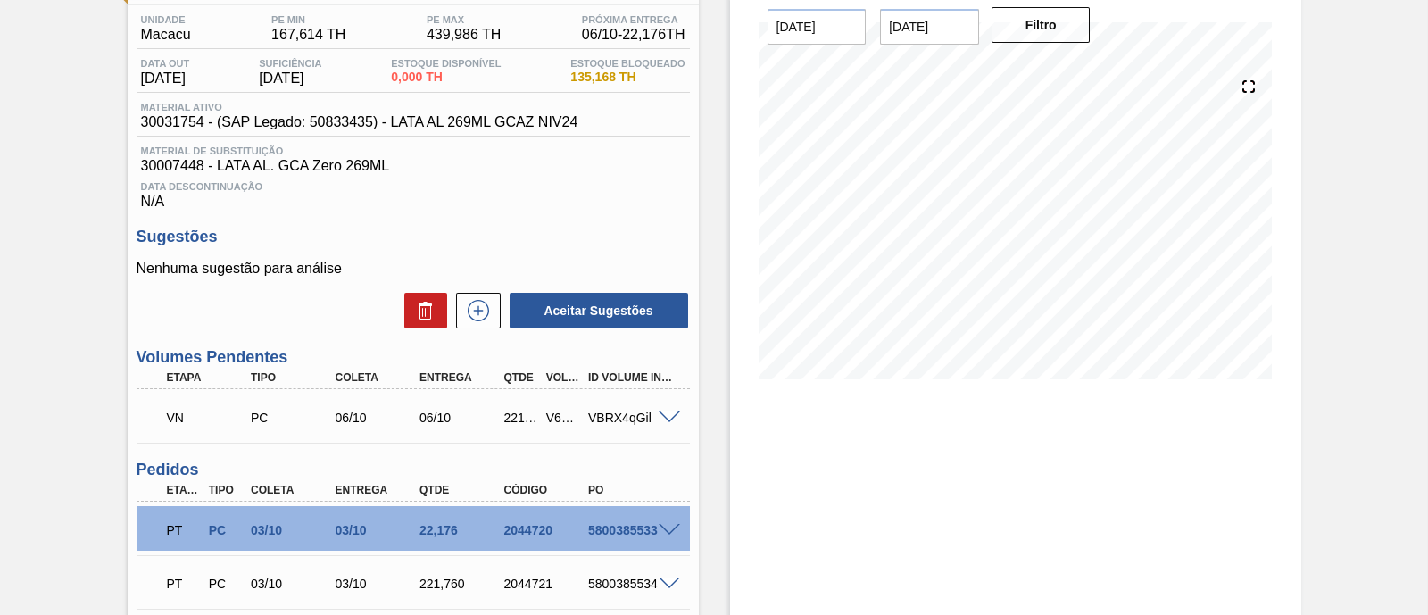
scroll to position [254, 0]
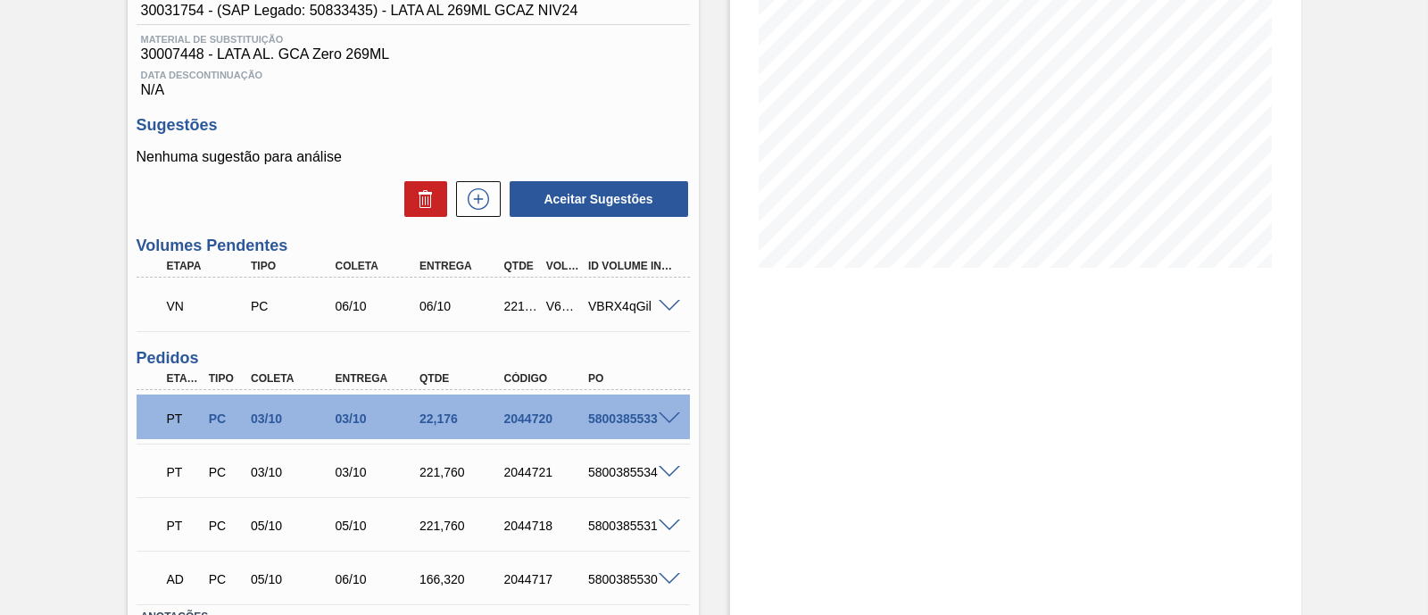
click at [667, 426] on div "5800385533" at bounding box center [630, 418] width 93 height 14
click at [668, 419] on span at bounding box center [669, 418] width 21 height 13
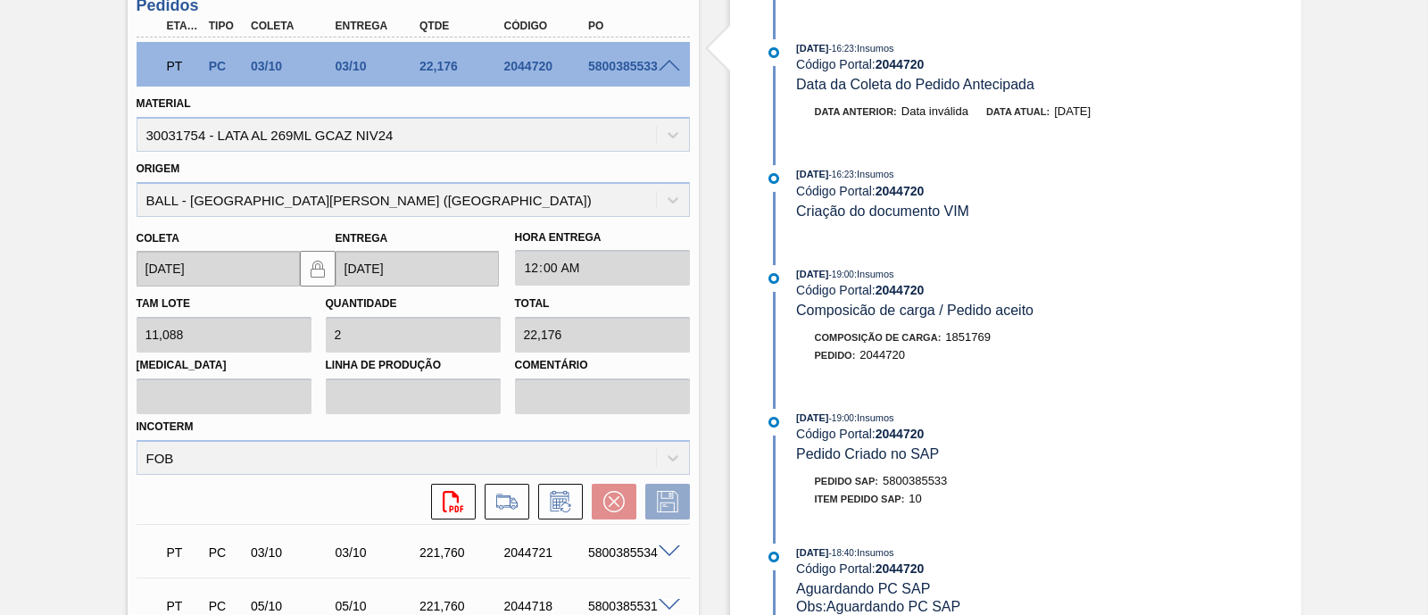
scroll to position [609, 0]
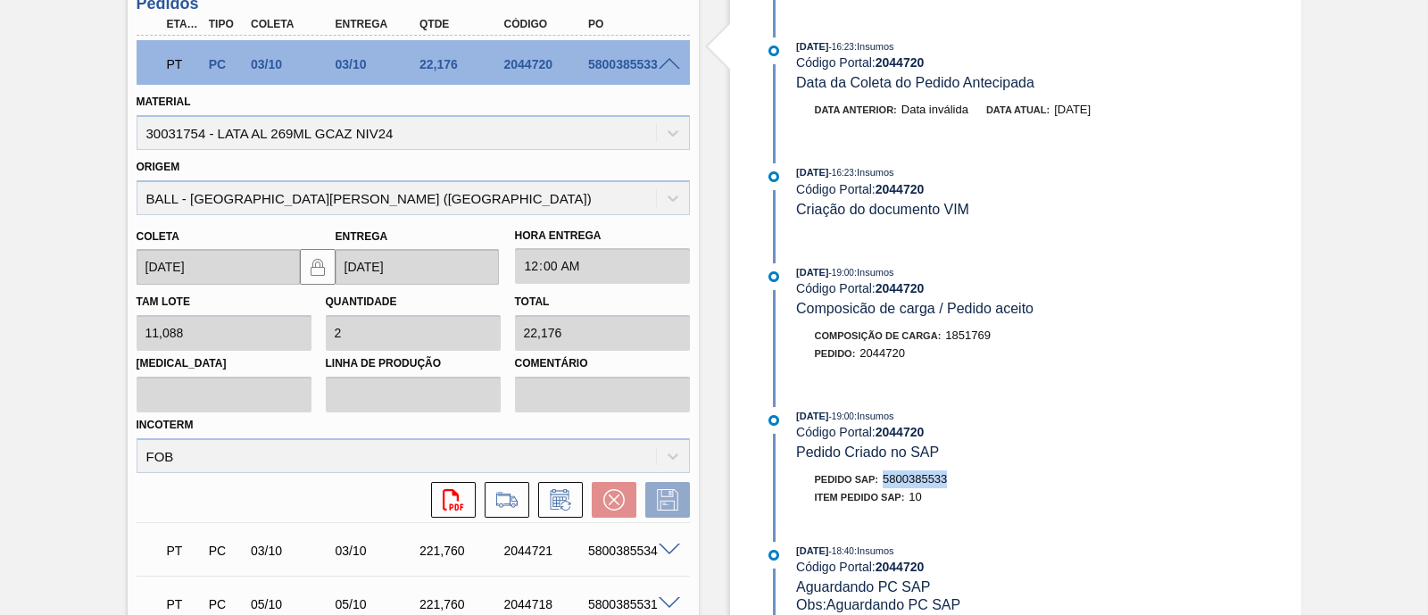
drag, startPoint x: 885, startPoint y: 474, endPoint x: 955, endPoint y: 474, distance: 69.6
click at [955, 474] on div "Pedido SAP: 5800385533" at bounding box center [1009, 479] width 424 height 18
copy span "5800385533"
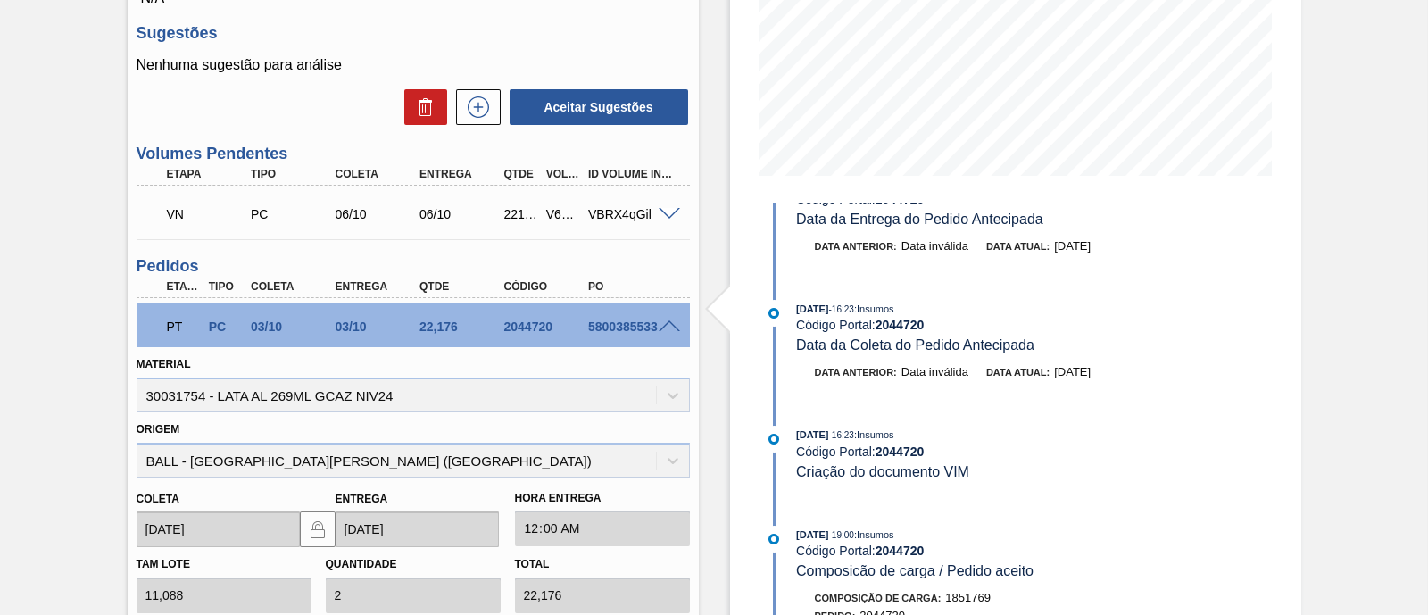
scroll to position [328, 0]
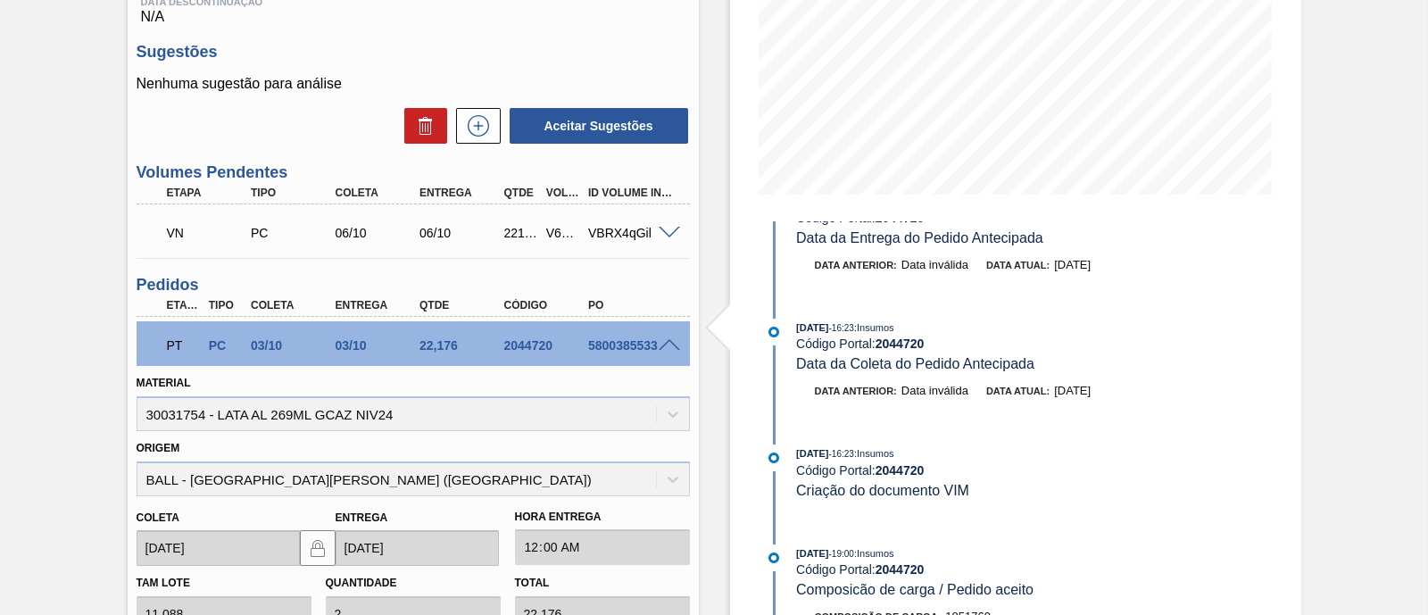
click at [668, 350] on span at bounding box center [669, 345] width 21 height 13
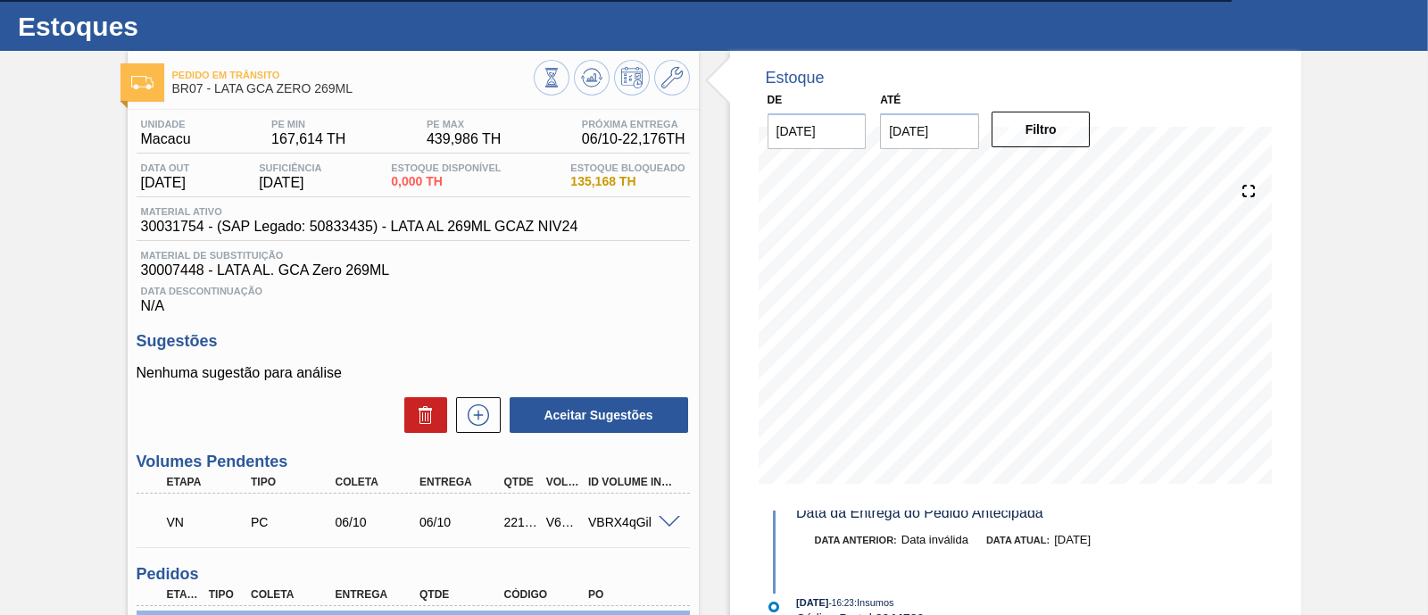
scroll to position [0, 0]
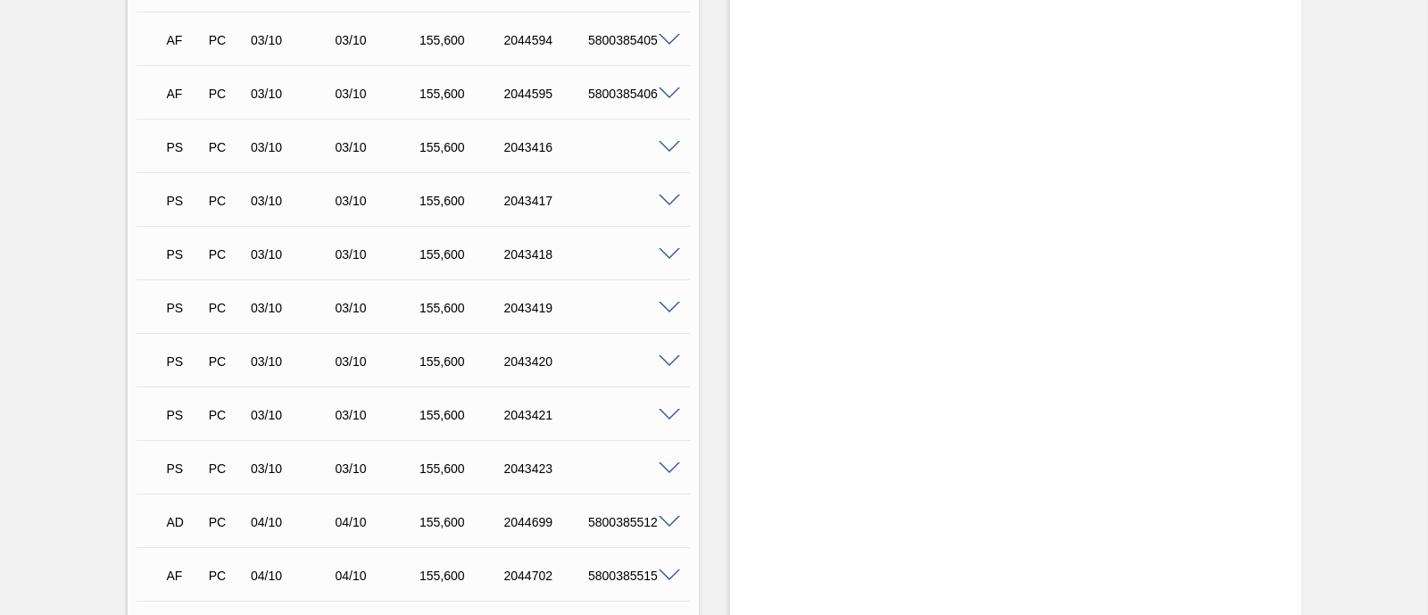
scroll to position [937, 0]
click at [669, 149] on span at bounding box center [669, 146] width 21 height 13
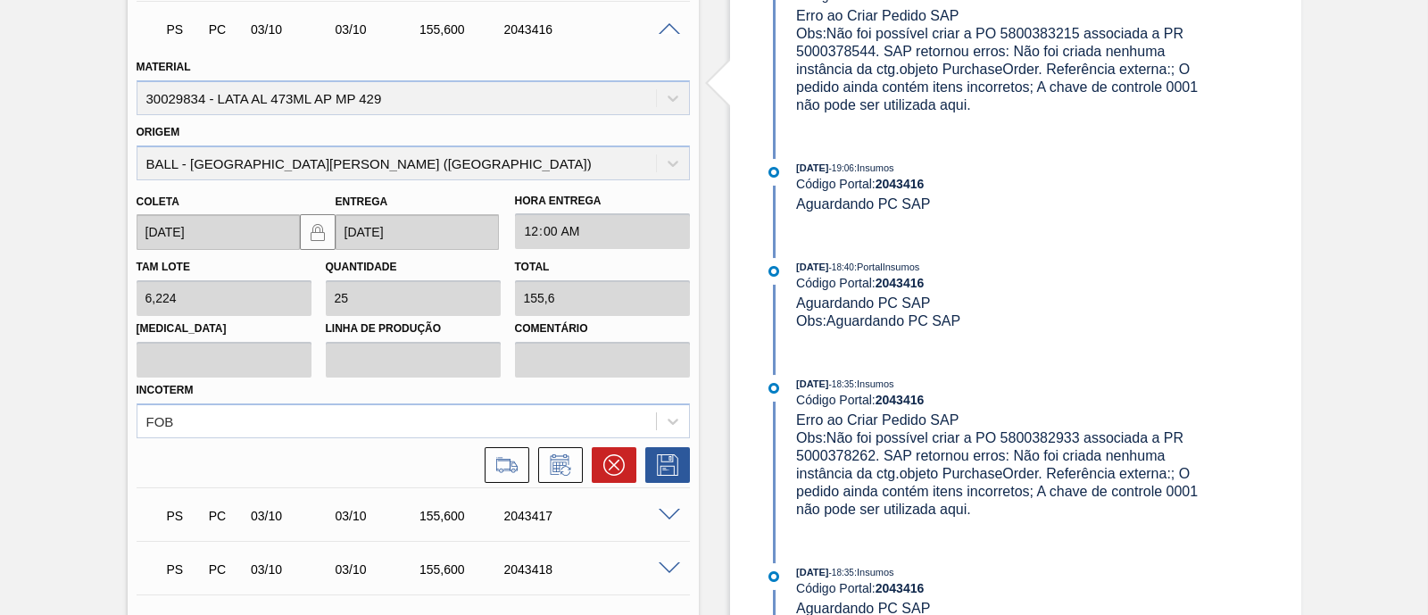
scroll to position [1055, 0]
click at [620, 458] on icon at bounding box center [612, 463] width 21 height 21
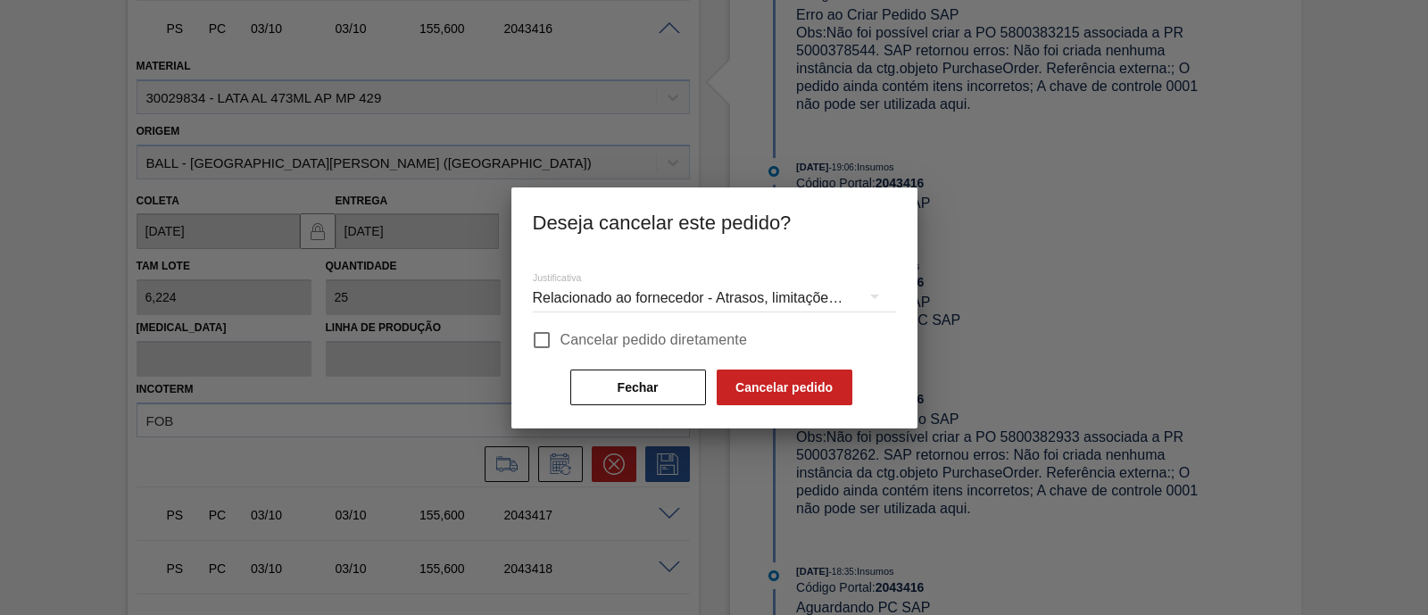
click at [607, 343] on span "Cancelar pedido diretamente" at bounding box center [653, 339] width 187 height 21
click at [560, 343] on input "Cancelar pedido diretamente" at bounding box center [541, 339] width 37 height 37
checkbox input "true"
click at [760, 381] on button "Cancelar pedido" at bounding box center [785, 387] width 136 height 36
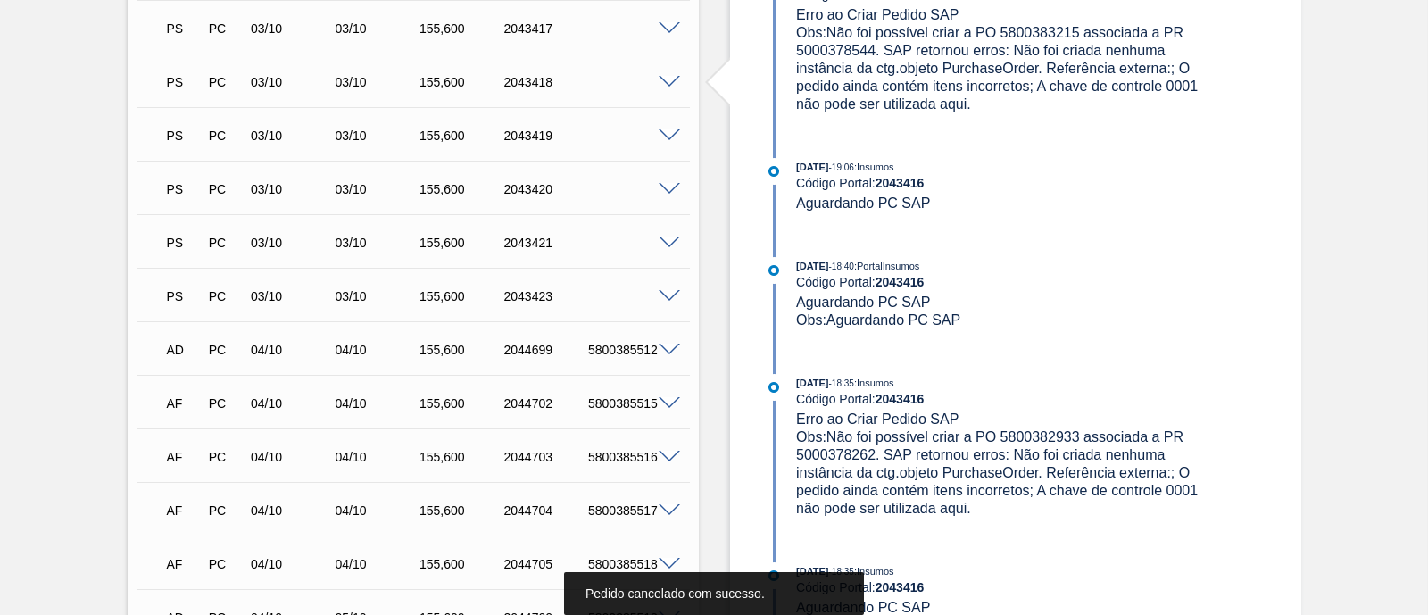
click at [673, 34] on span at bounding box center [669, 28] width 21 height 13
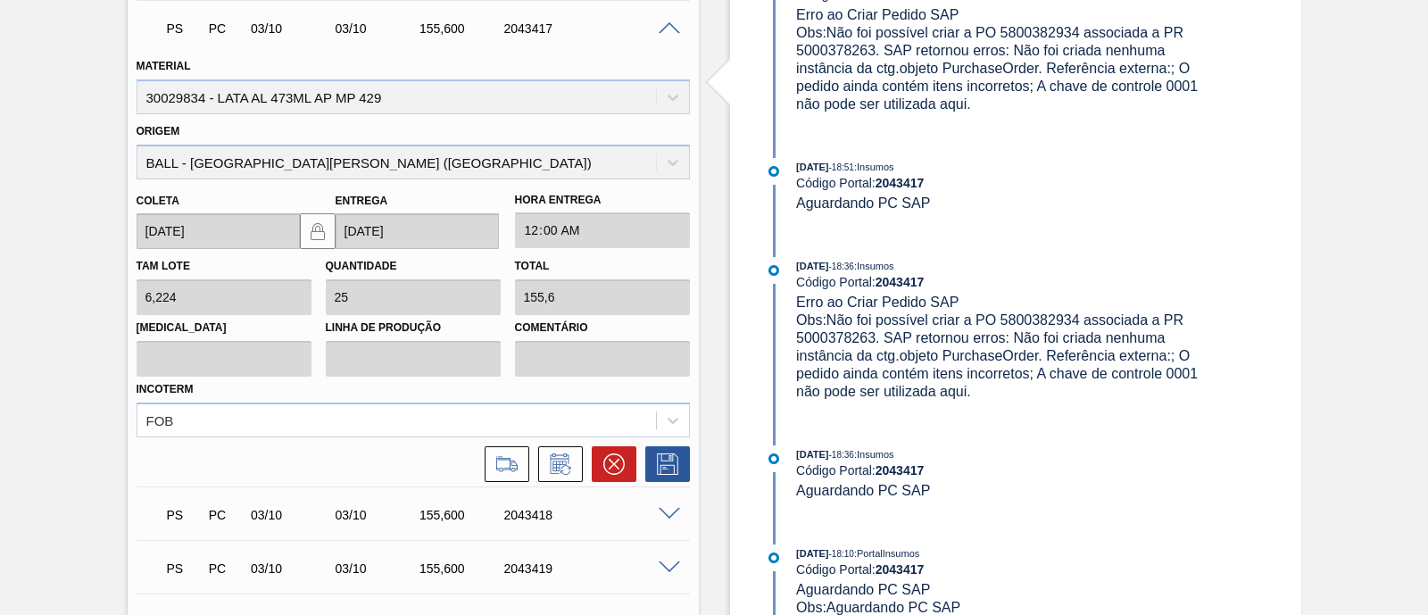
click at [611, 442] on div at bounding box center [413, 459] width 568 height 45
click at [619, 461] on icon at bounding box center [613, 463] width 21 height 21
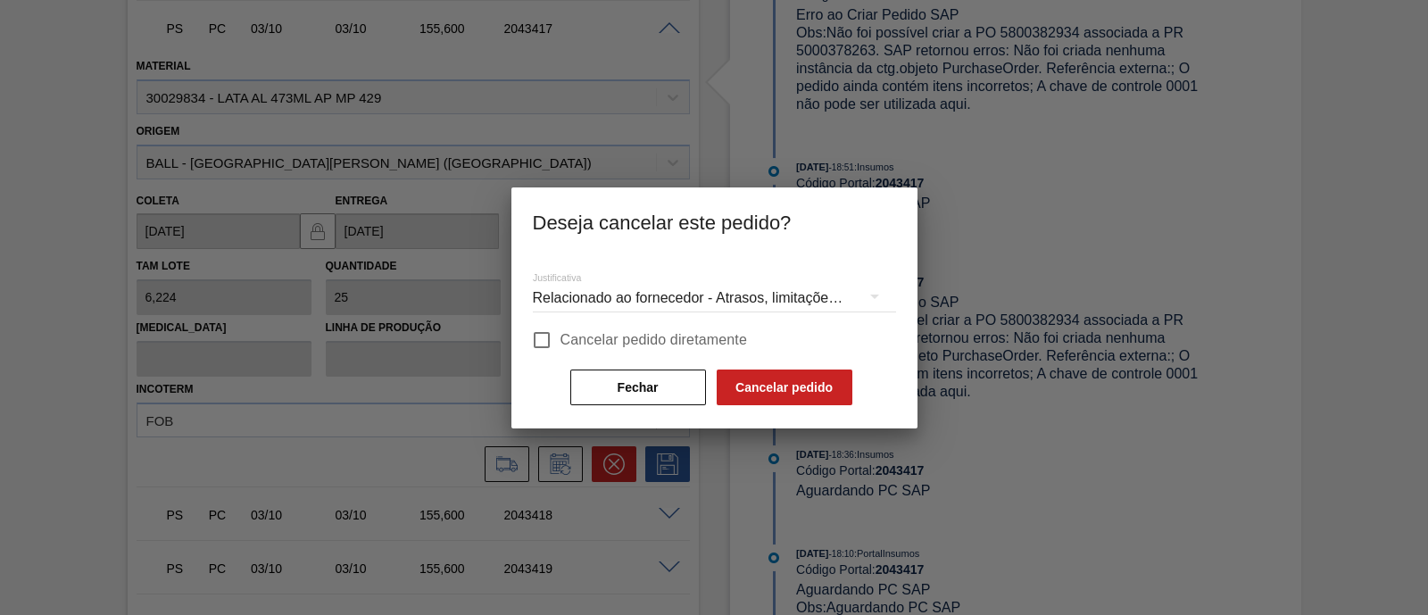
click at [585, 343] on span "Cancelar pedido diretamente" at bounding box center [653, 339] width 187 height 21
click at [560, 343] on input "Cancelar pedido diretamente" at bounding box center [541, 339] width 37 height 37
checkbox input "true"
click at [735, 385] on button "Cancelar pedido" at bounding box center [785, 387] width 136 height 36
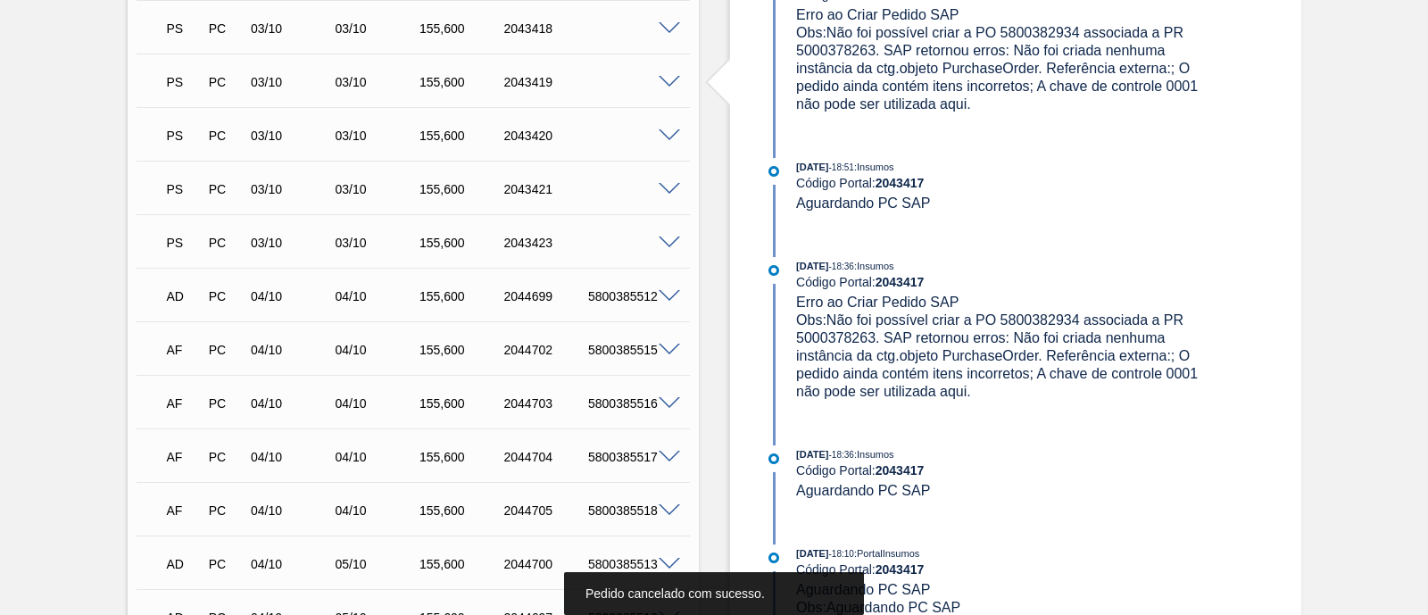
click at [669, 189] on span at bounding box center [669, 189] width 21 height 13
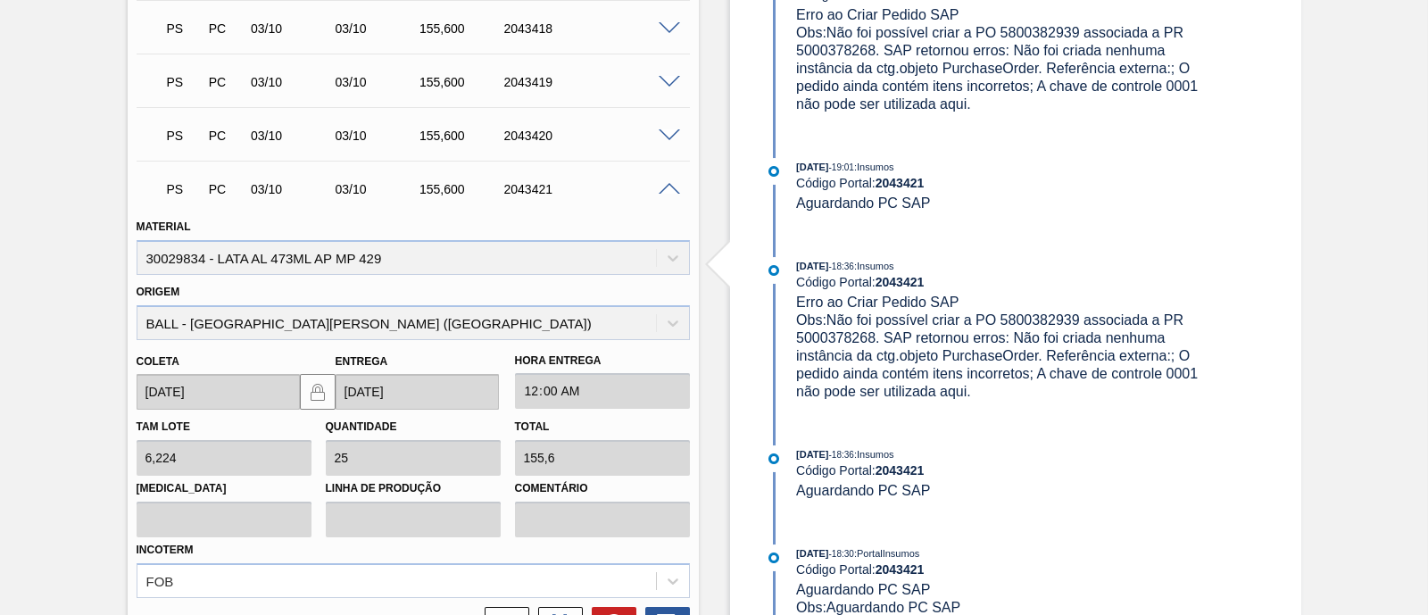
scroll to position [1135, 0]
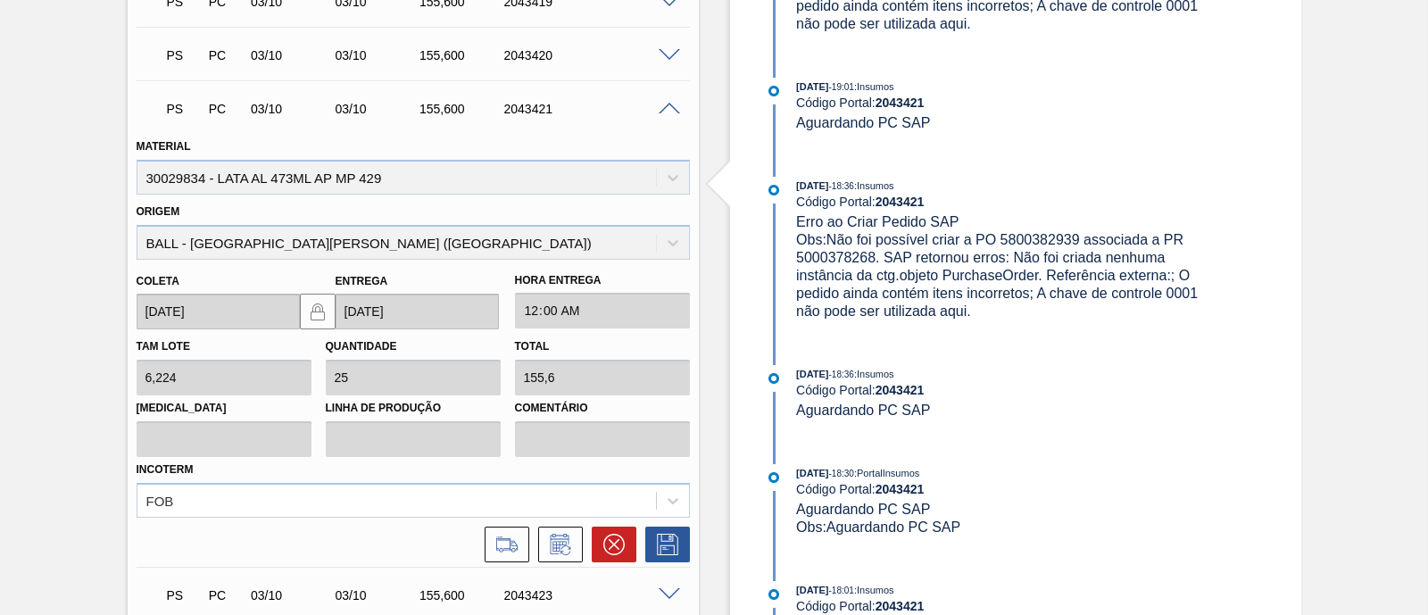
click at [625, 537] on button at bounding box center [614, 545] width 45 height 36
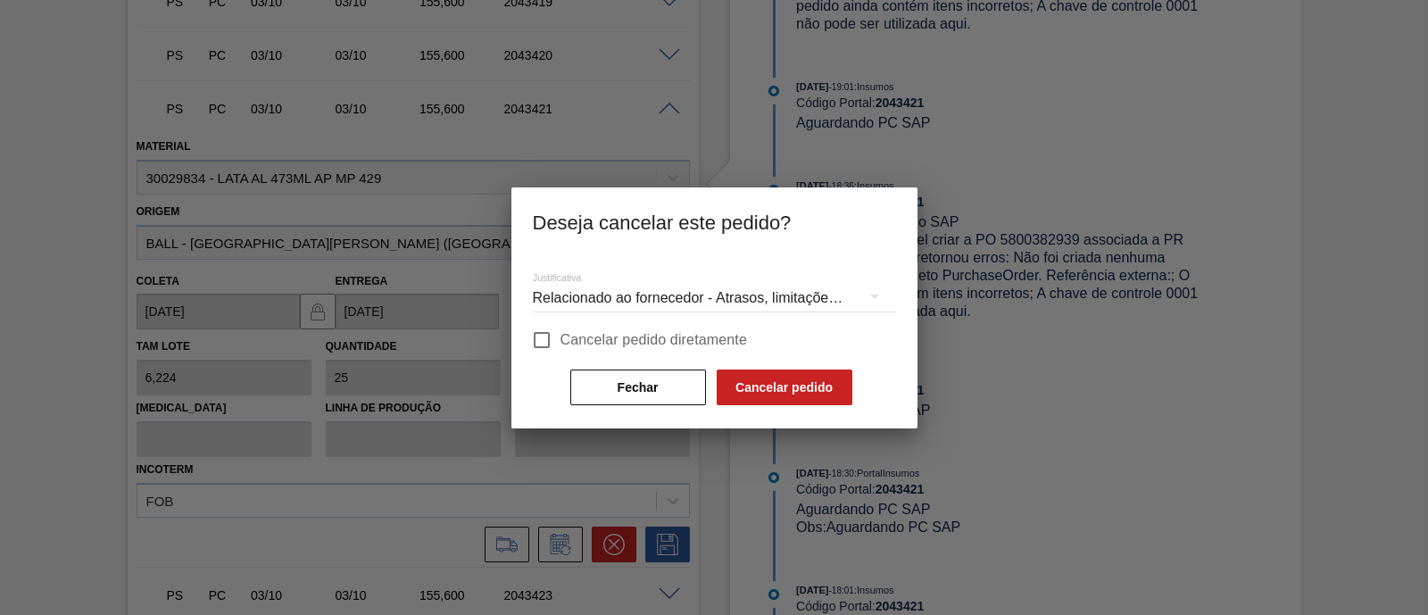
click at [625, 537] on div at bounding box center [714, 307] width 1428 height 615
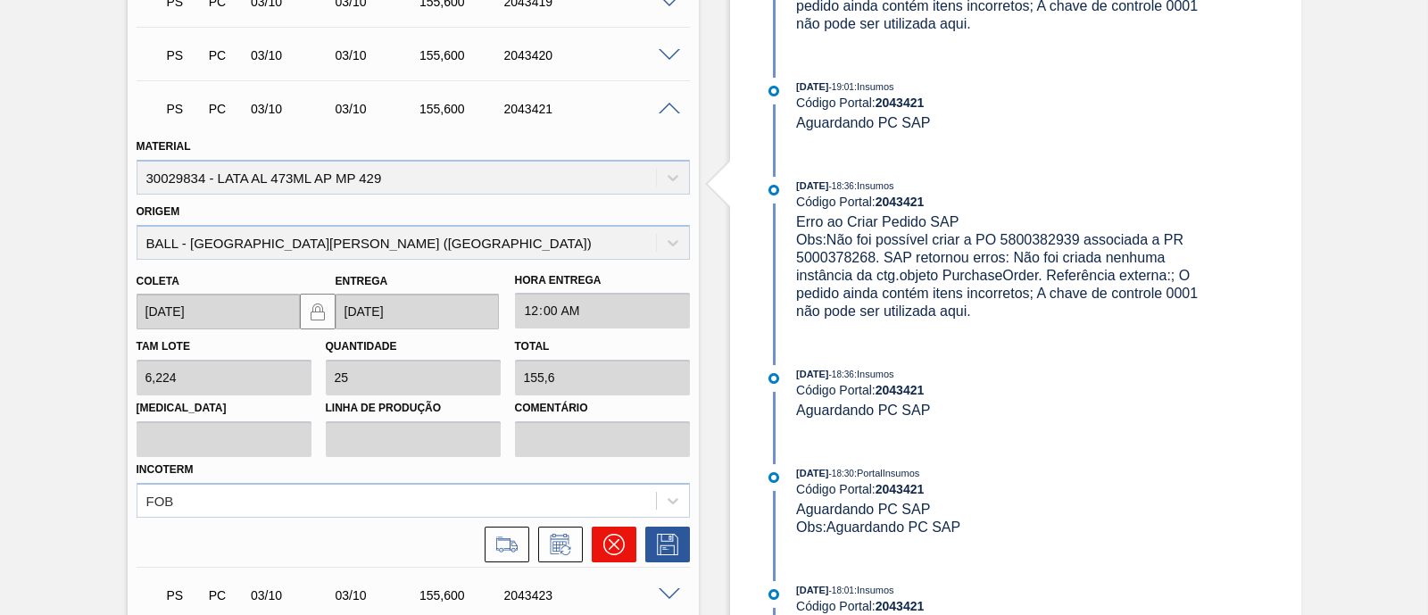
click at [604, 544] on icon at bounding box center [613, 544] width 21 height 21
click at [626, 546] on button at bounding box center [614, 545] width 45 height 36
click at [611, 551] on icon at bounding box center [613, 544] width 21 height 21
click at [616, 551] on icon at bounding box center [613, 544] width 21 height 21
click at [602, 534] on button at bounding box center [614, 545] width 45 height 36
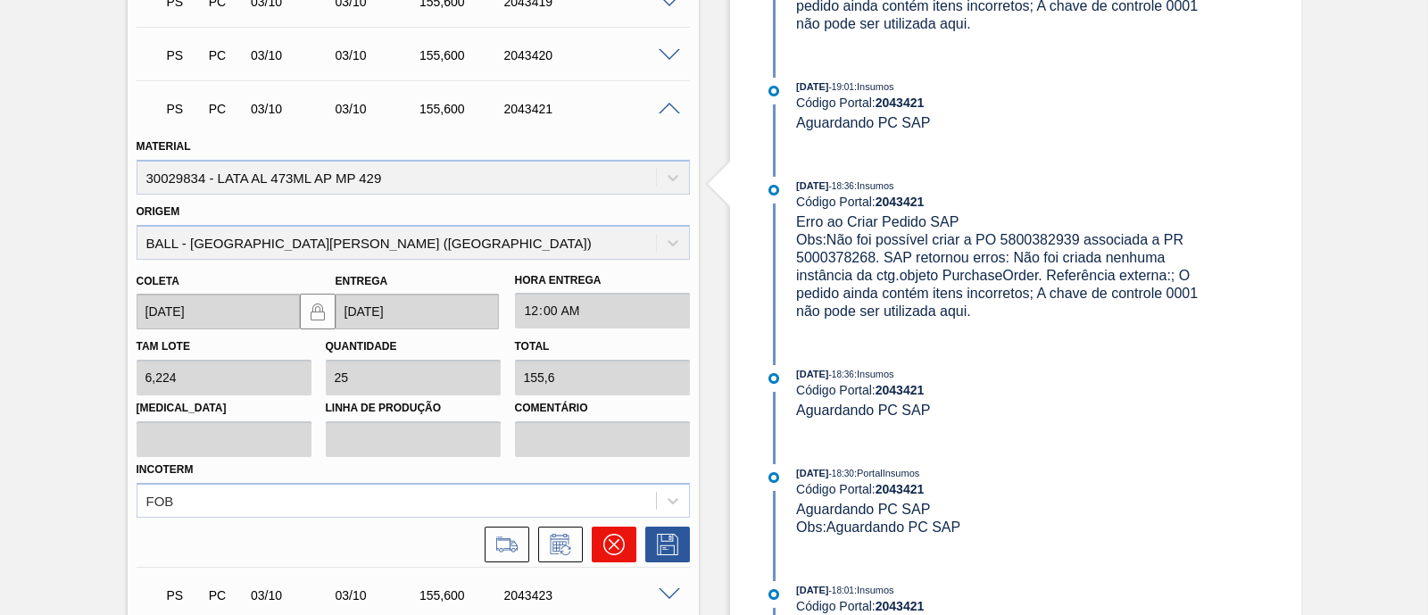
click at [602, 534] on button at bounding box center [614, 545] width 45 height 36
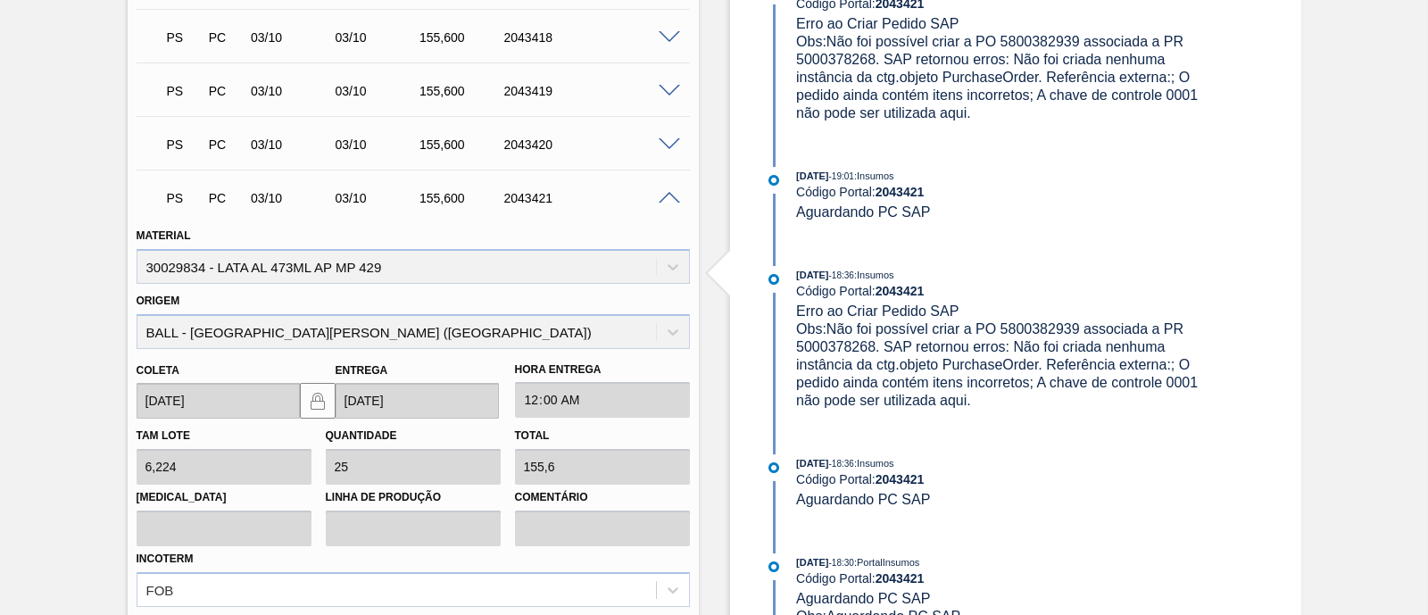
scroll to position [1045, 0]
click at [668, 158] on div "PS PC 03/10 03/10 155,600 2043420" at bounding box center [413, 143] width 553 height 45
click at [668, 149] on span at bounding box center [669, 145] width 21 height 13
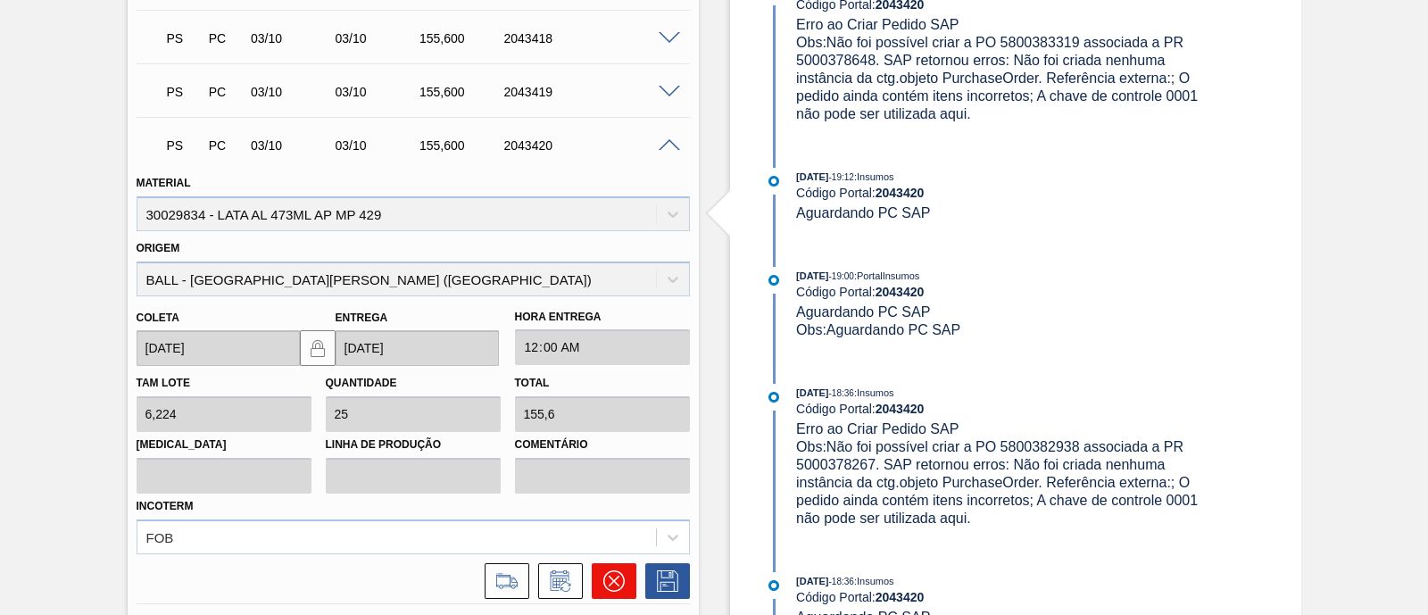
click at [616, 588] on icon at bounding box center [613, 580] width 21 height 21
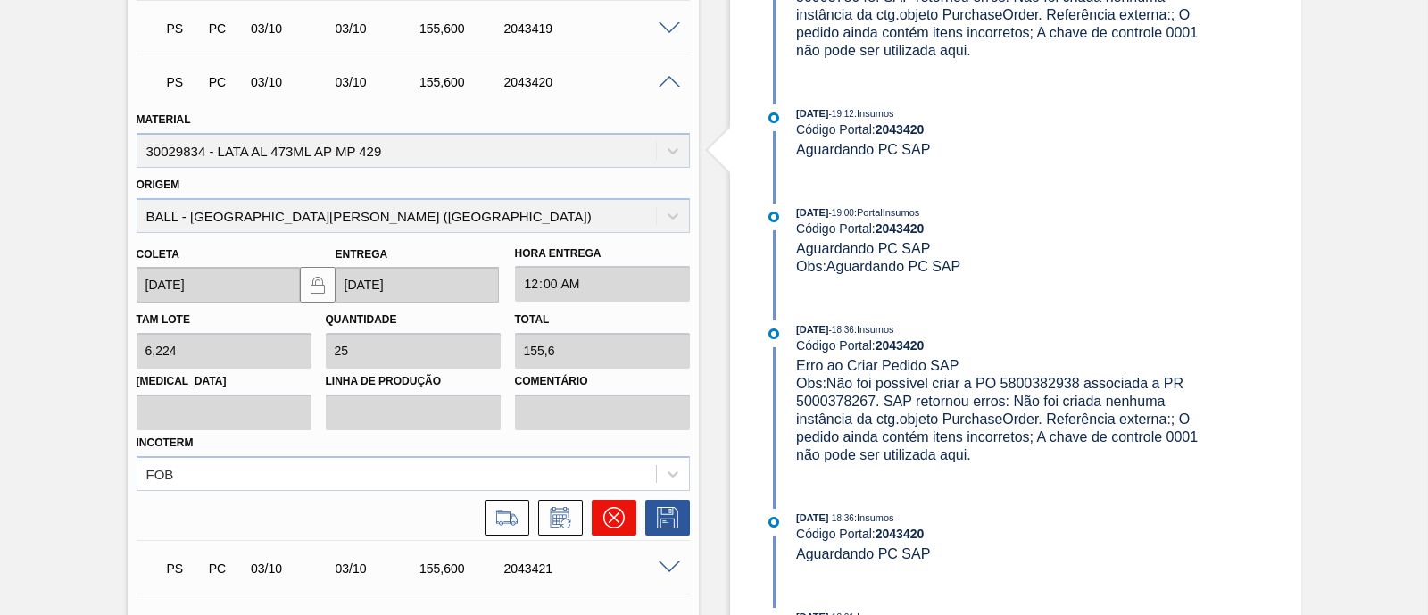
click at [625, 528] on button at bounding box center [614, 518] width 45 height 36
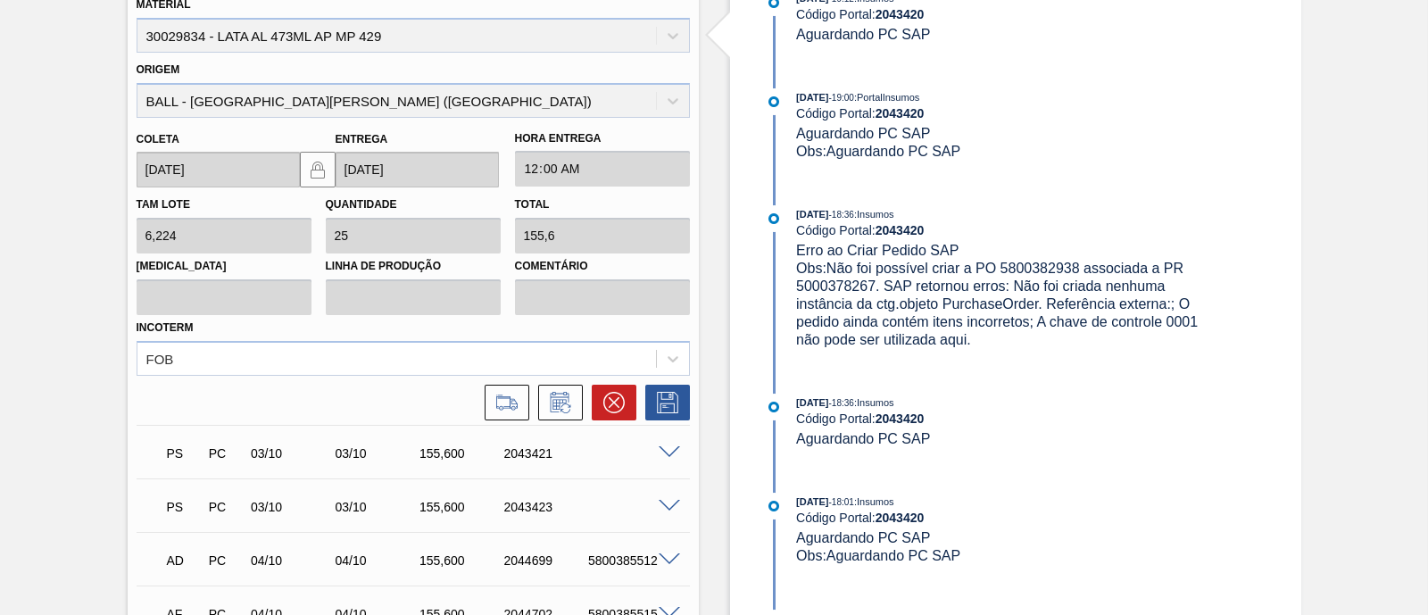
scroll to position [1225, 0]
click at [620, 410] on icon at bounding box center [612, 401] width 21 height 21
click at [669, 465] on div "PS PC 03/10 03/10 155,600 2043421" at bounding box center [413, 450] width 553 height 45
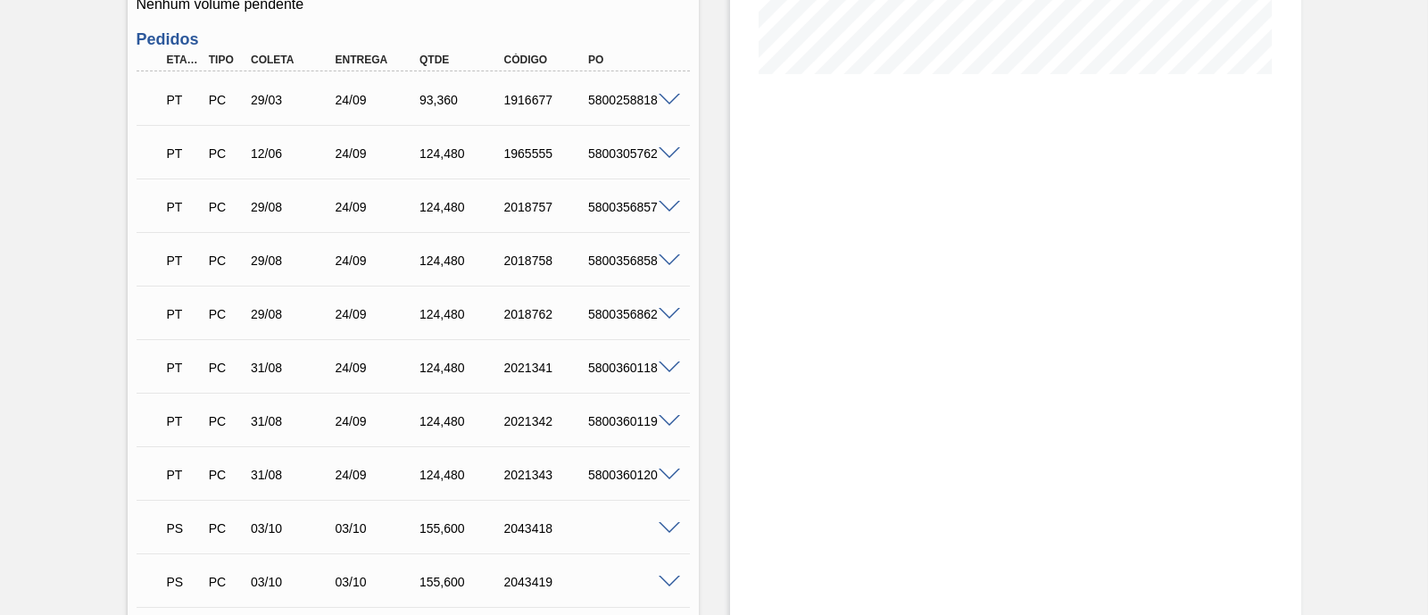
scroll to position [549, 0]
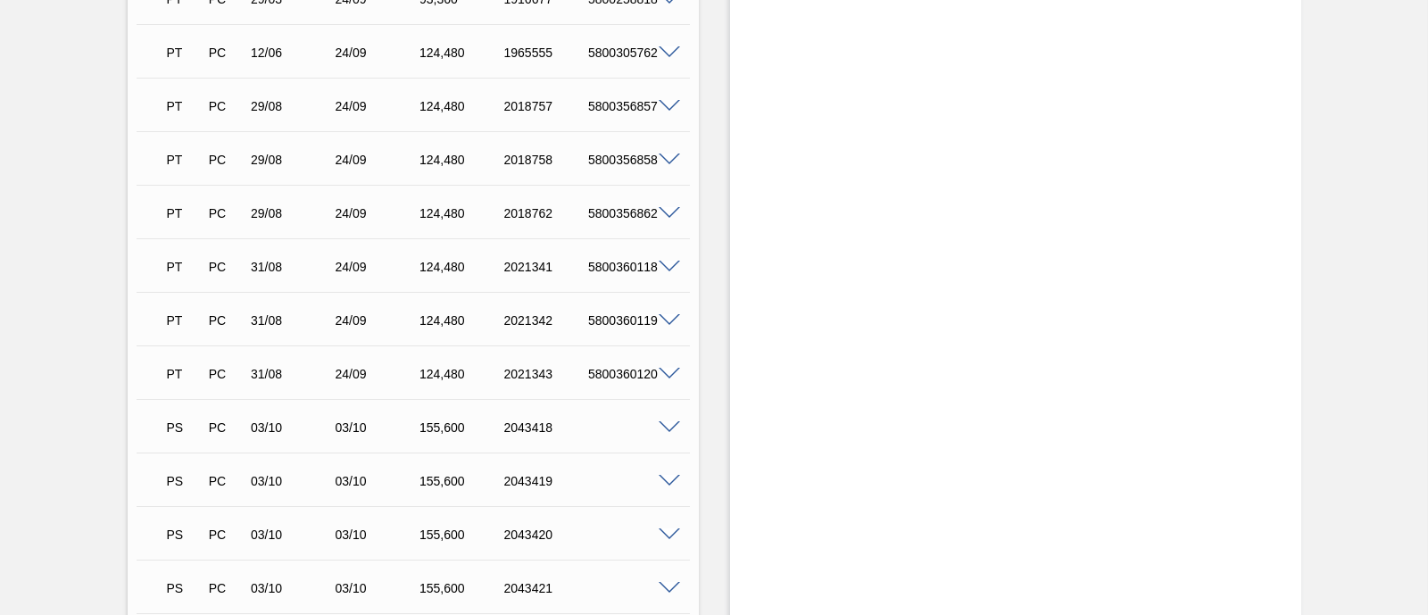
click at [663, 425] on span at bounding box center [669, 427] width 21 height 13
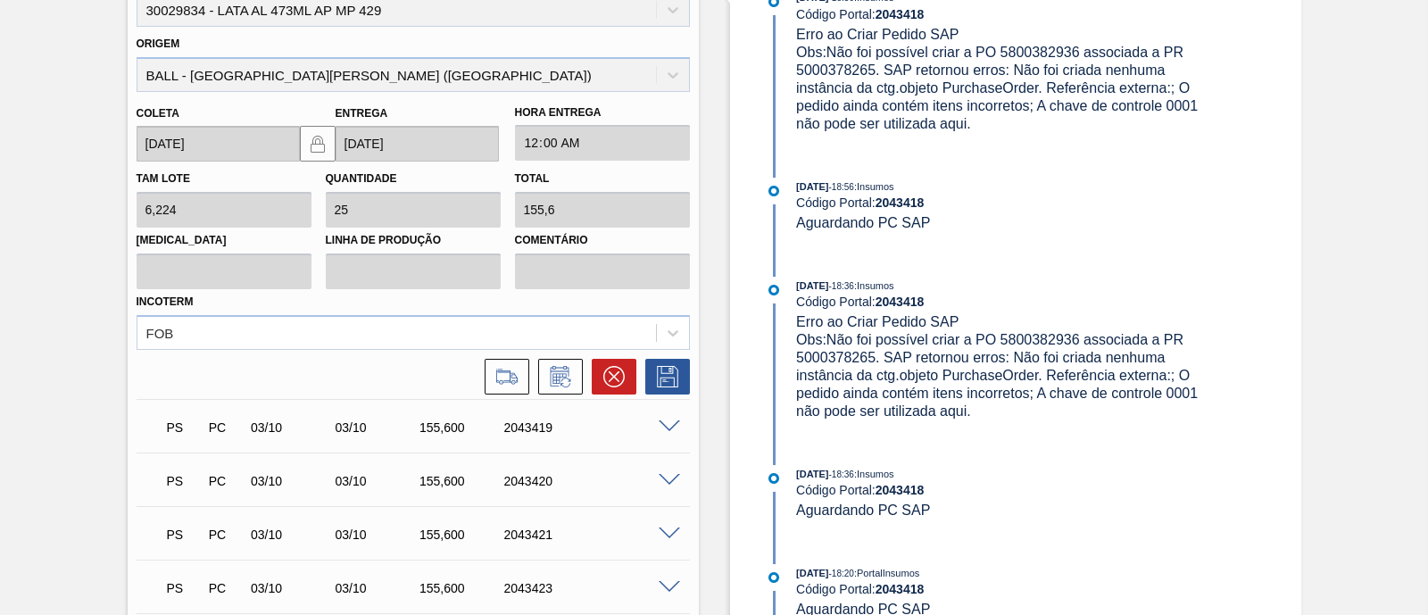
scroll to position [1035, 0]
click at [615, 381] on icon at bounding box center [613, 376] width 11 height 11
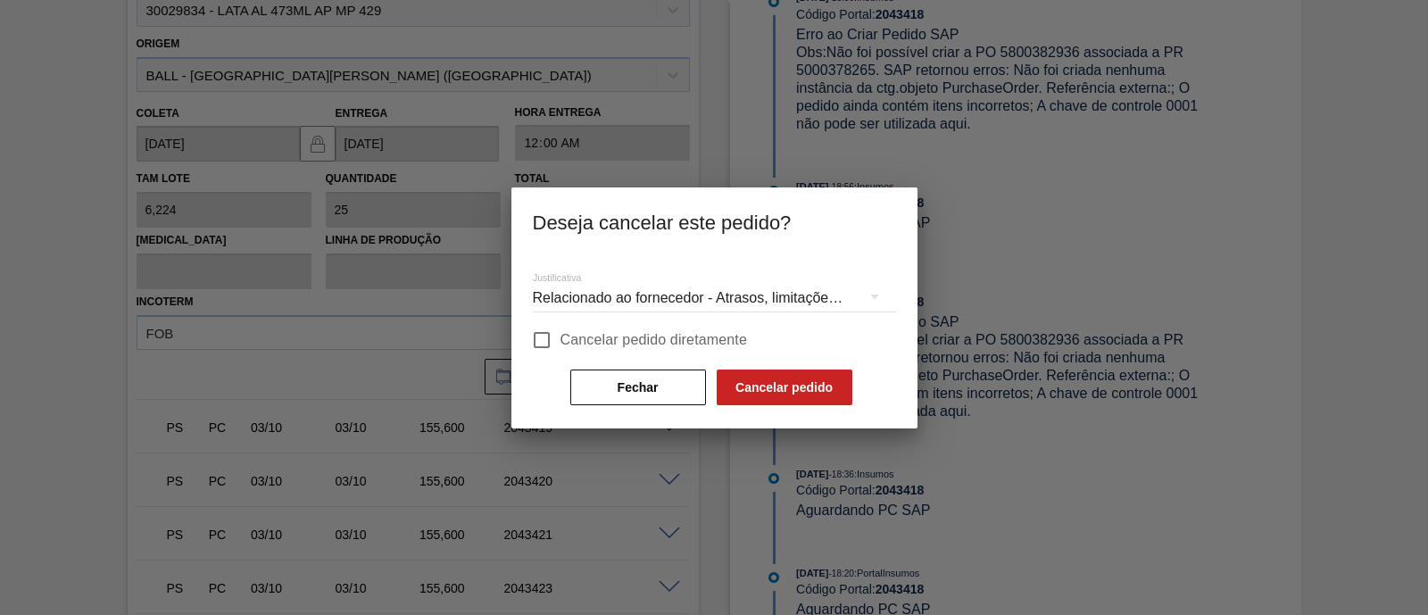
click at [579, 334] on span "Cancelar pedido diretamente" at bounding box center [653, 339] width 187 height 21
click at [560, 334] on input "Cancelar pedido diretamente" at bounding box center [541, 339] width 37 height 37
checkbox input "true"
click at [790, 378] on button "Cancelar pedido" at bounding box center [785, 387] width 136 height 36
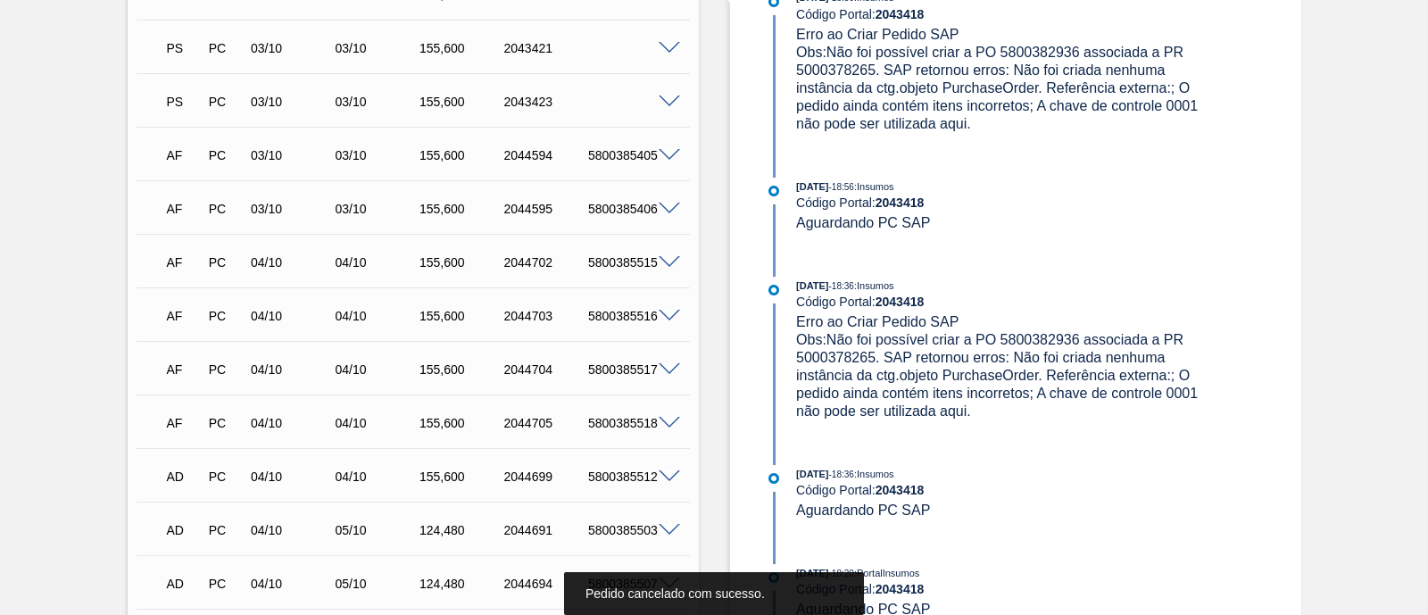
scroll to position [550, 0]
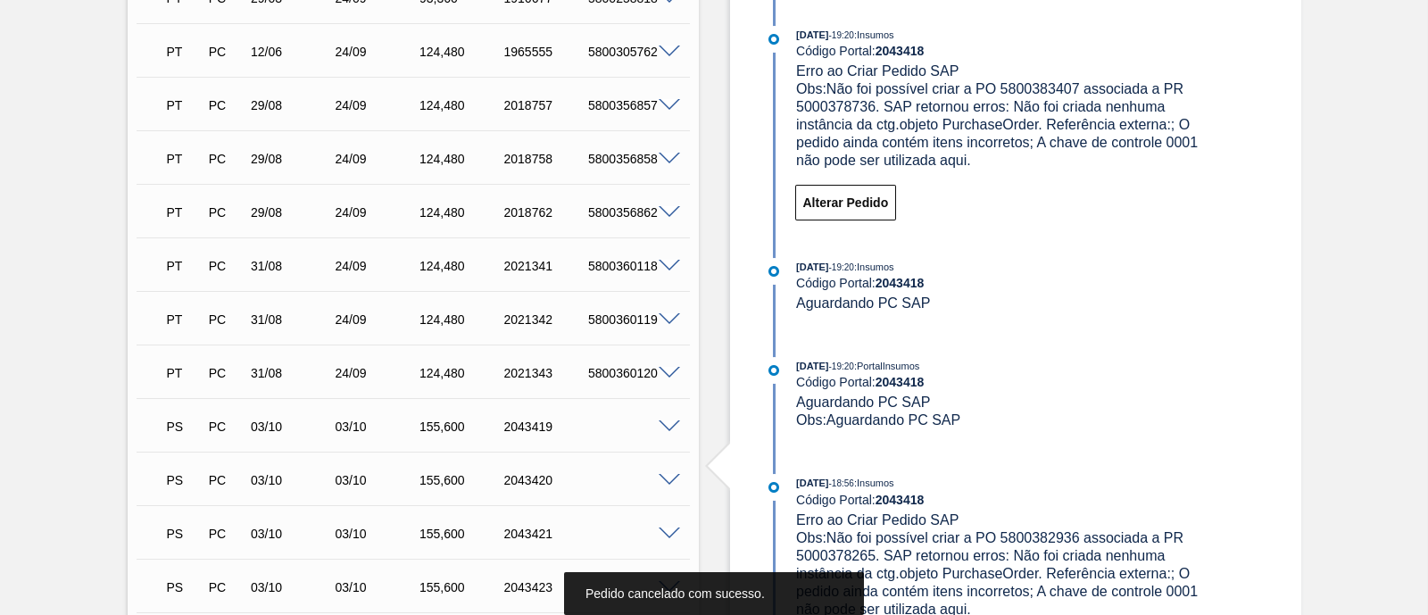
click at [670, 436] on div "PS PC 03/10 03/10 155,[PHONE_NUMBER]" at bounding box center [413, 425] width 553 height 45
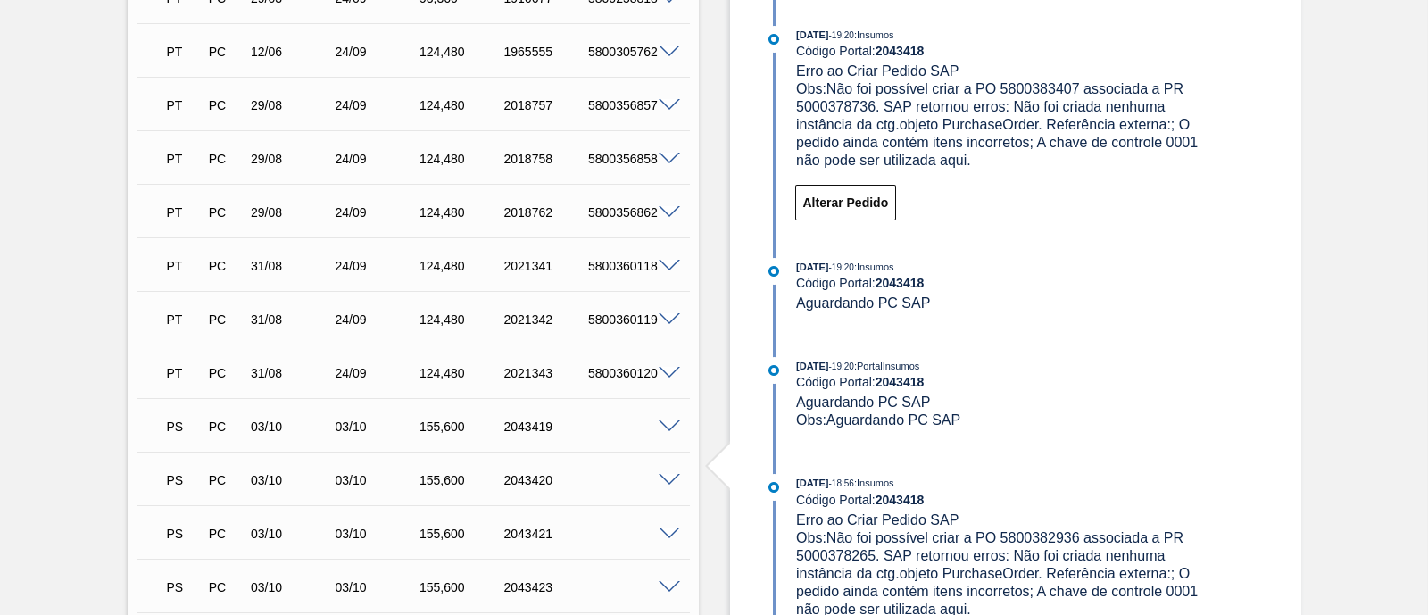
click at [668, 426] on span at bounding box center [669, 426] width 21 height 13
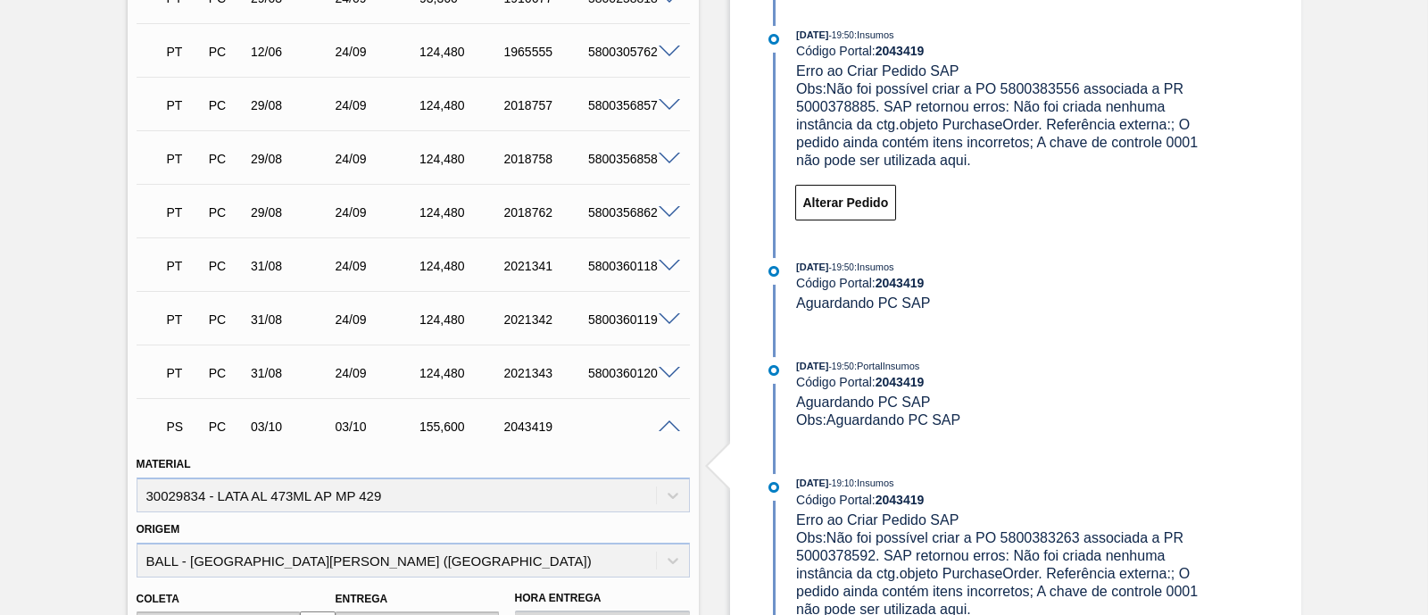
scroll to position [958, 0]
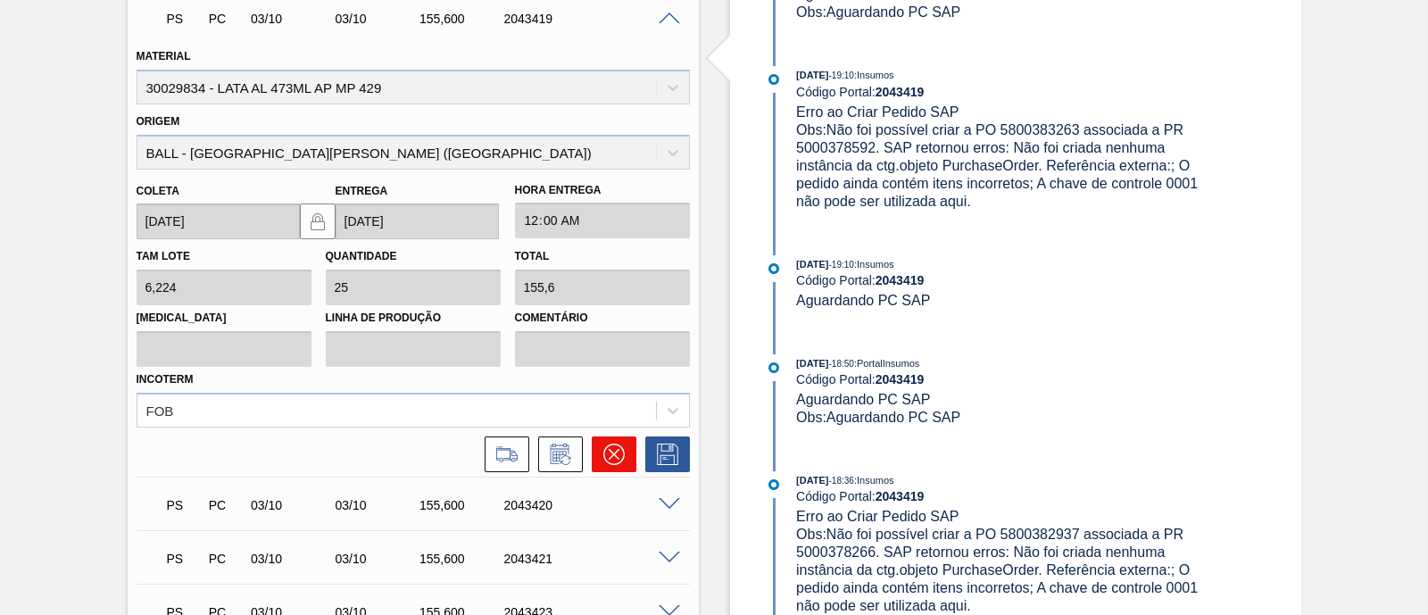
click at [616, 464] on icon at bounding box center [612, 454] width 21 height 21
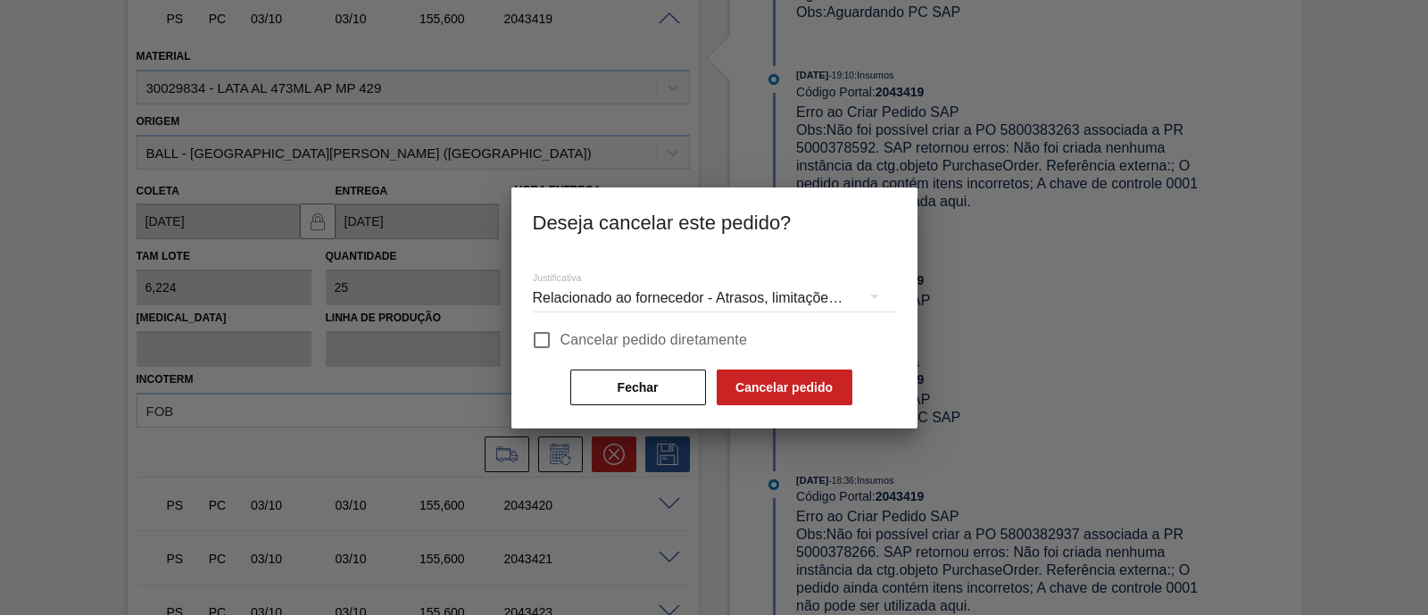
click at [577, 341] on span "Cancelar pedido diretamente" at bounding box center [653, 339] width 187 height 21
click at [560, 341] on input "Cancelar pedido diretamente" at bounding box center [541, 339] width 37 height 37
checkbox input "true"
click at [761, 389] on button "Cancelar pedido" at bounding box center [785, 387] width 136 height 36
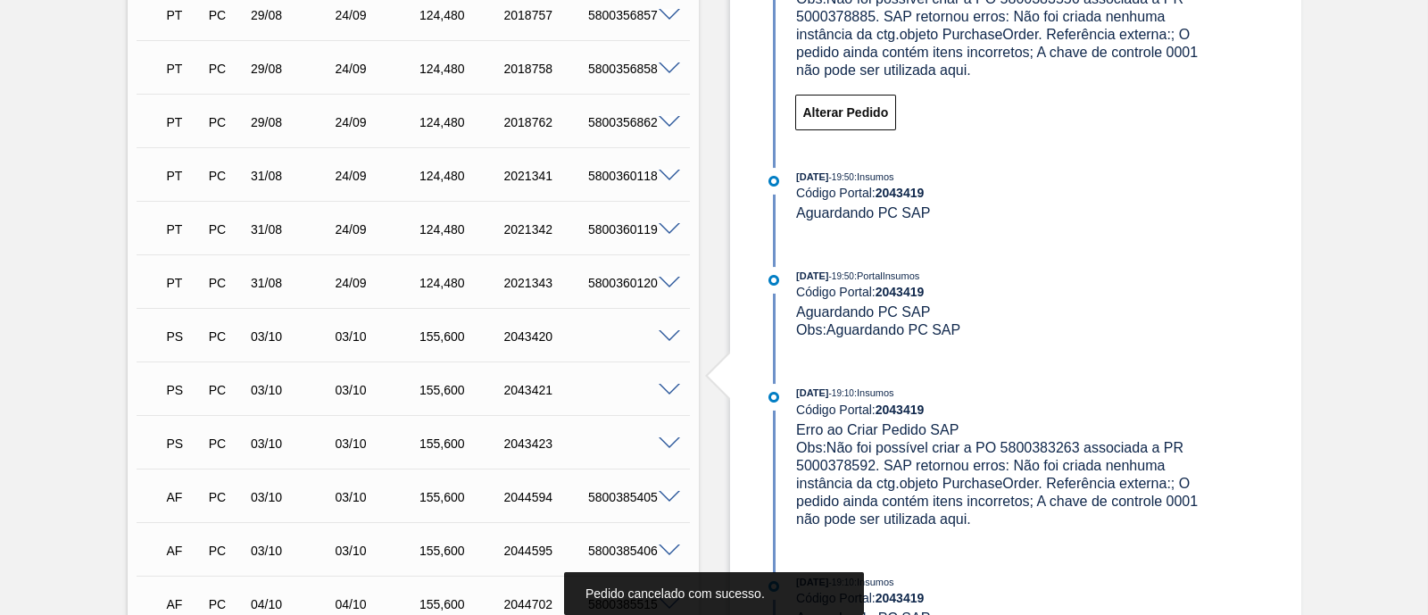
scroll to position [662, 0]
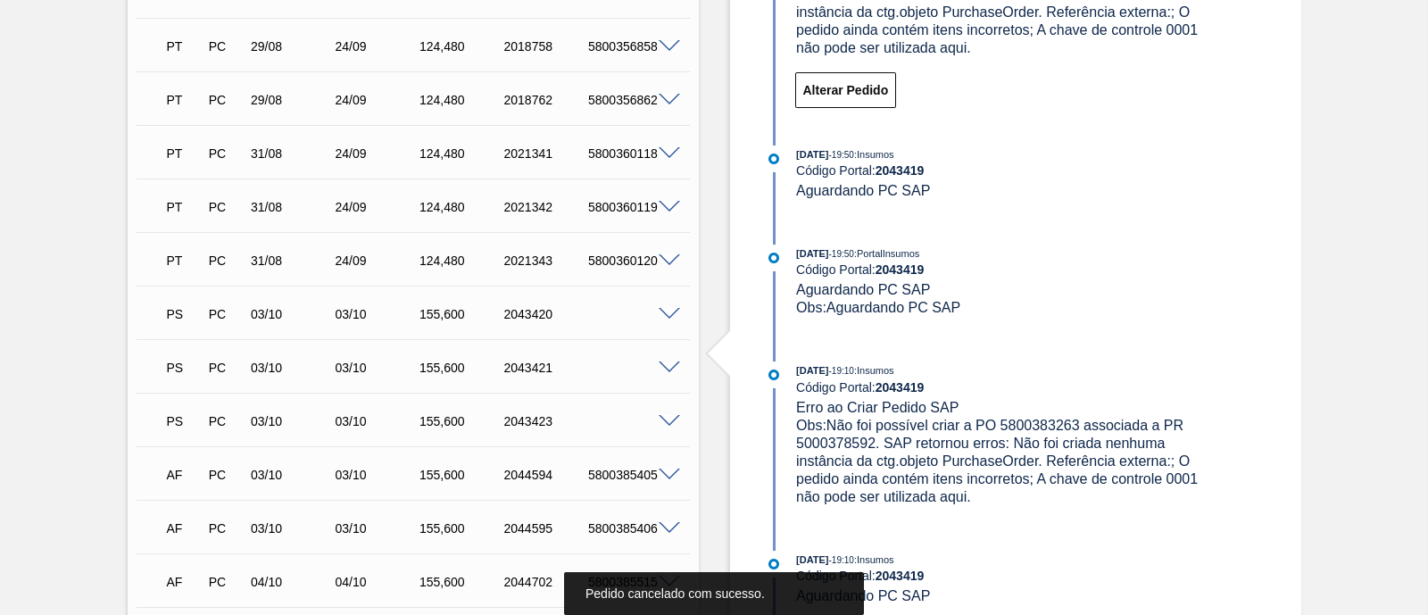
click at [659, 422] on span at bounding box center [669, 421] width 21 height 13
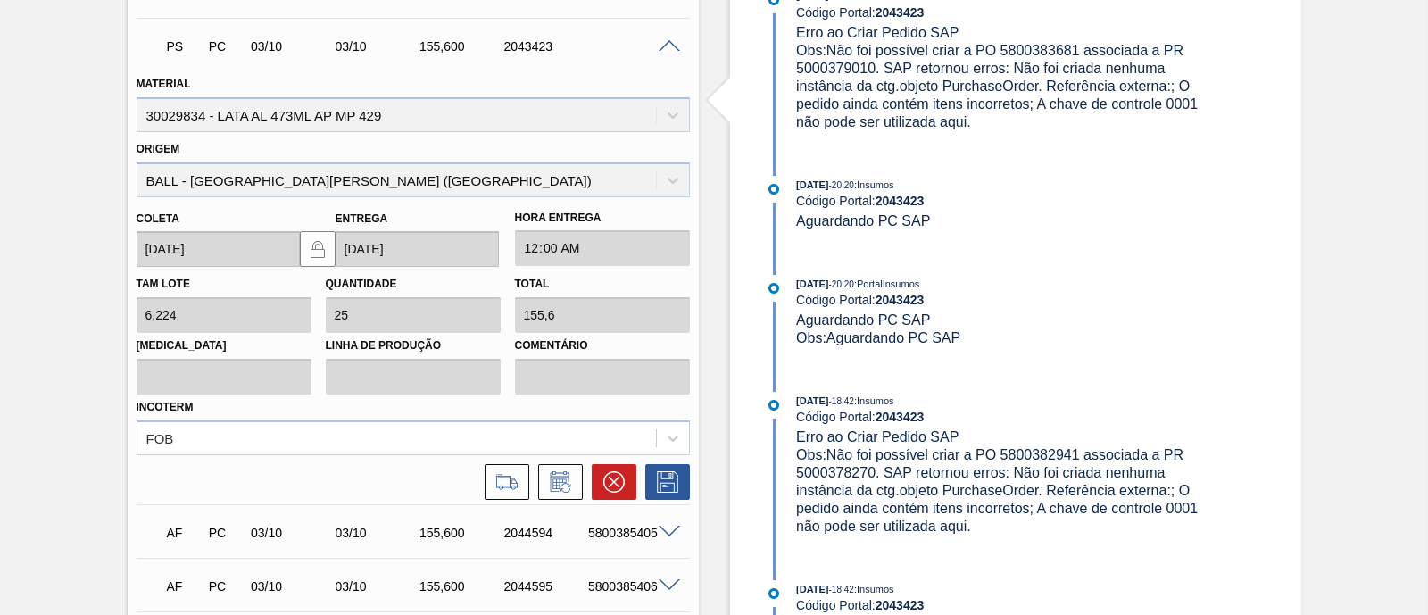
scroll to position [1040, 0]
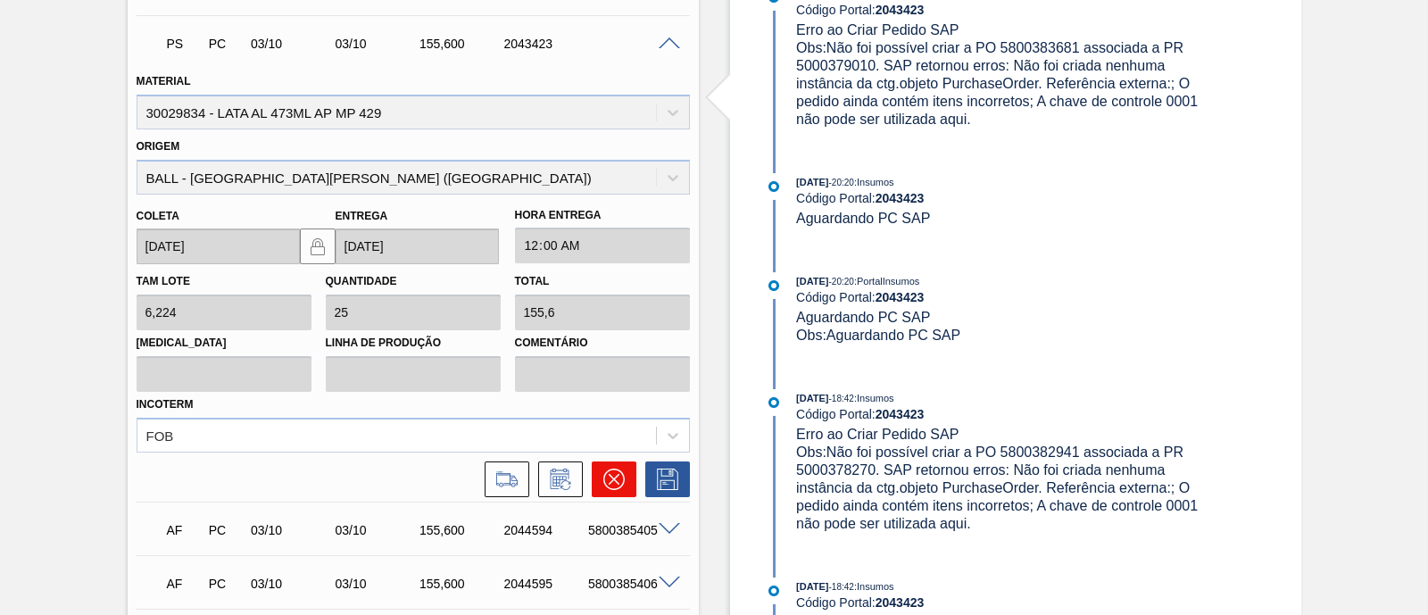
click at [604, 479] on icon at bounding box center [613, 479] width 21 height 21
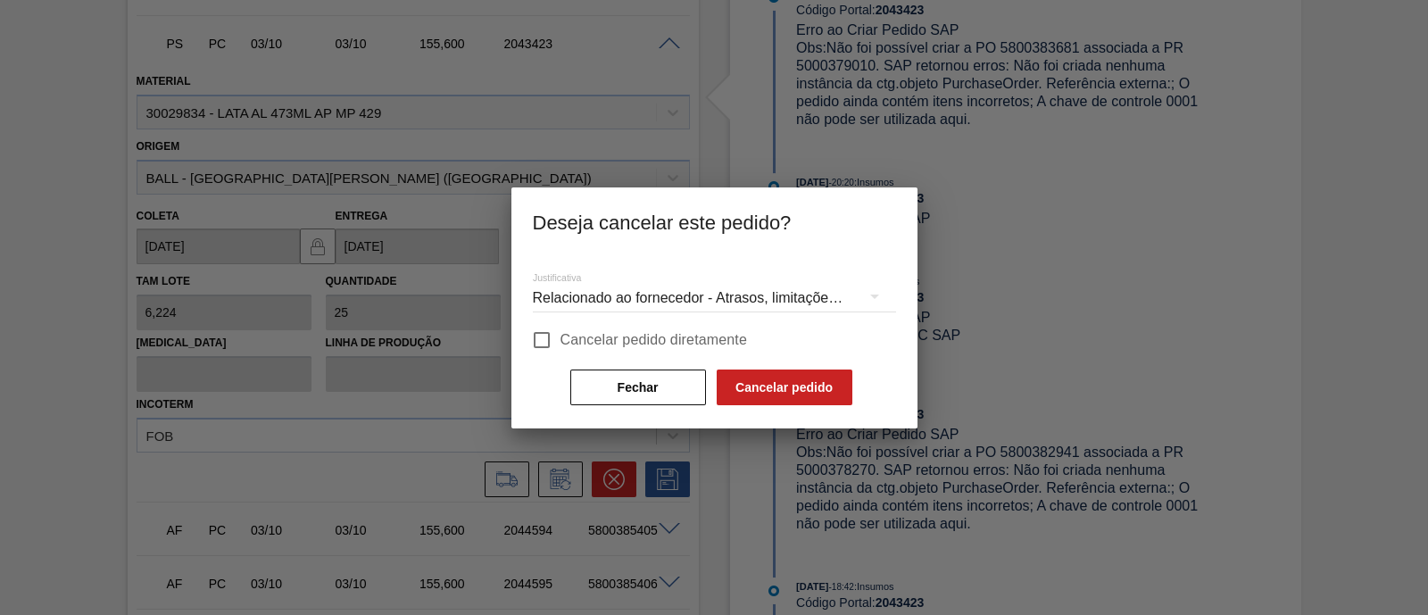
click at [541, 330] on input "Cancelar pedido diretamente" at bounding box center [541, 339] width 37 height 37
checkbox input "true"
click at [777, 380] on button "Cancelar pedido" at bounding box center [785, 387] width 136 height 36
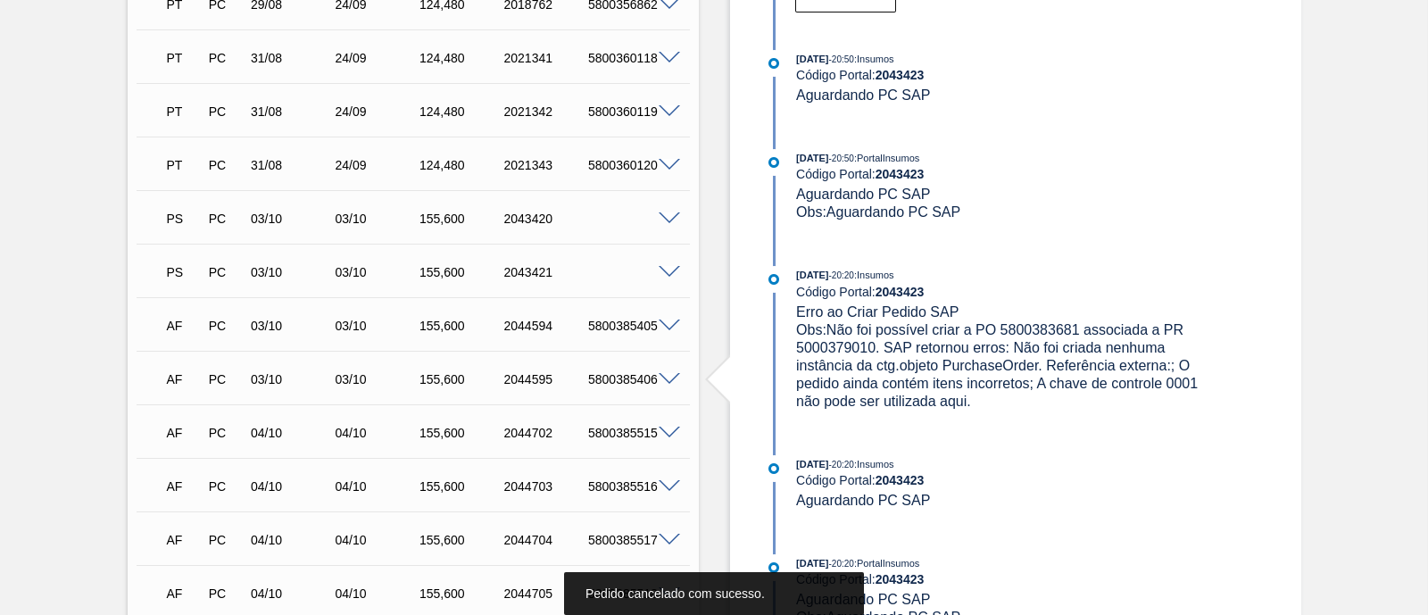
scroll to position [754, 0]
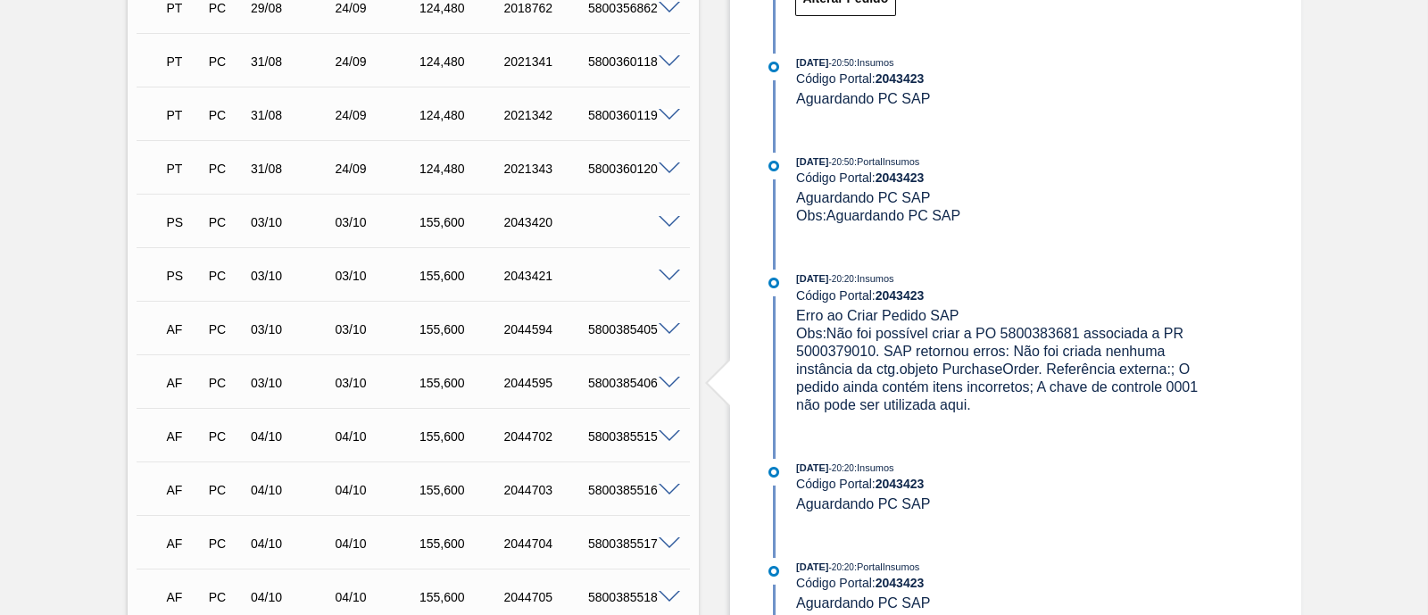
click at [666, 223] on span at bounding box center [669, 222] width 21 height 13
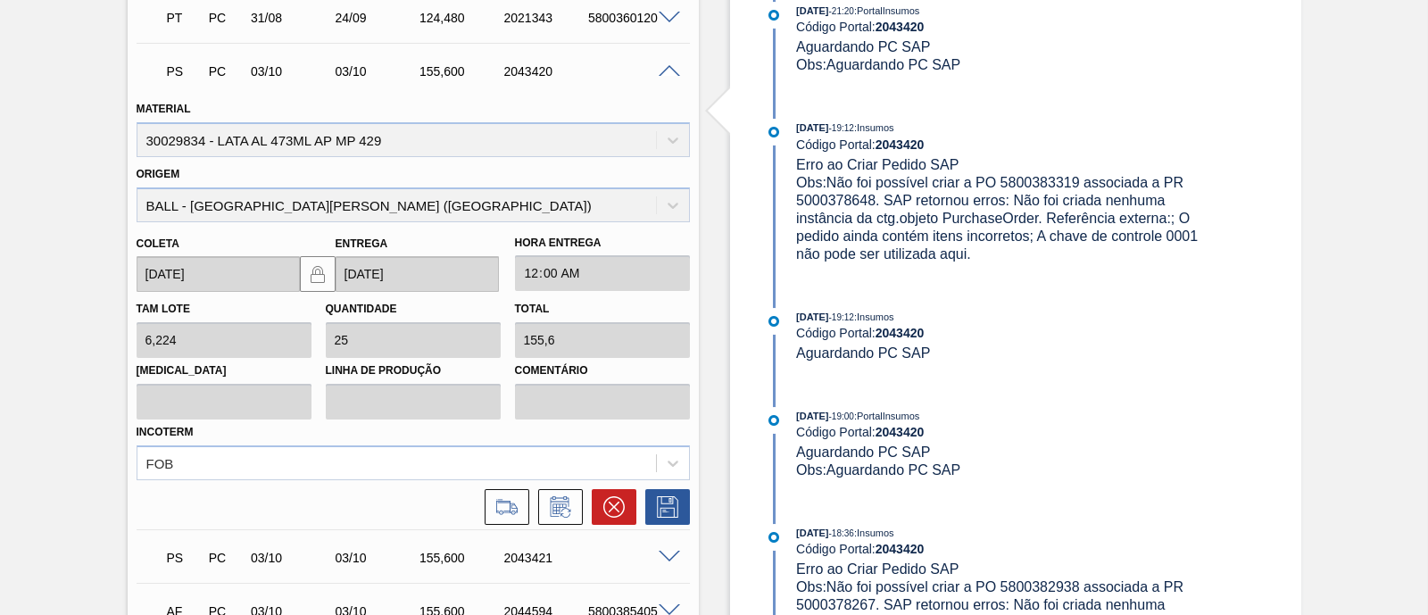
scroll to position [906, 0]
click at [619, 494] on button at bounding box center [614, 506] width 45 height 36
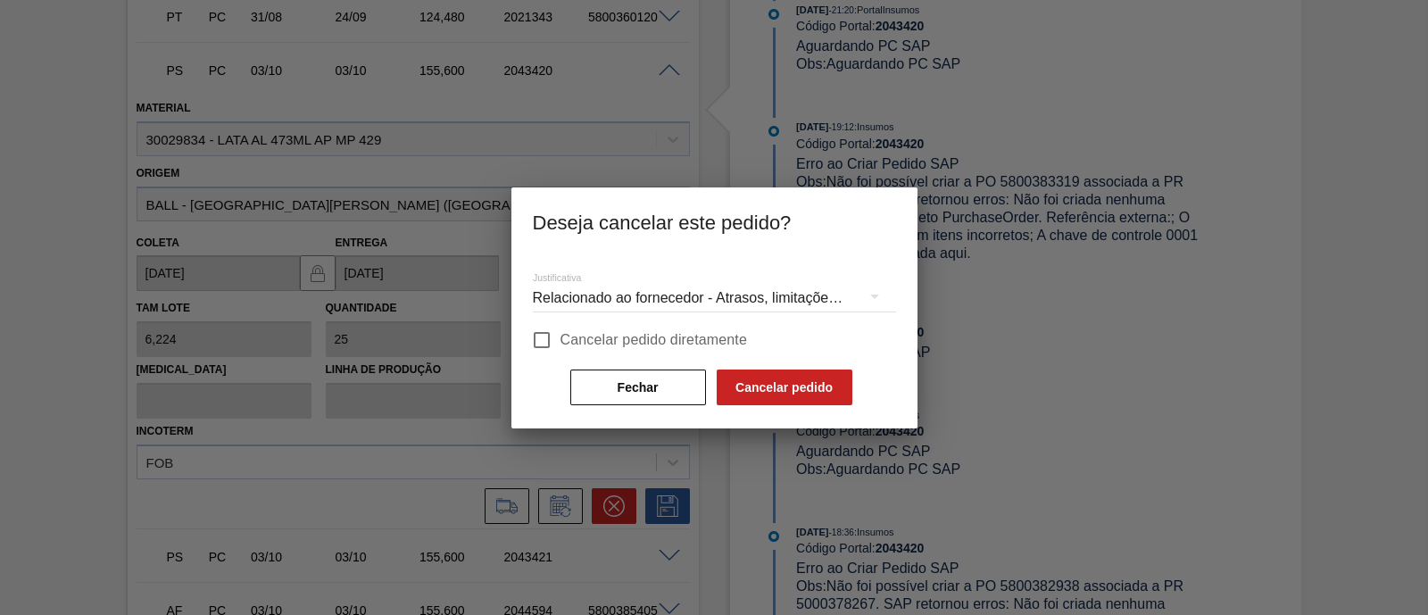
click at [557, 334] on input "Cancelar pedido diretamente" at bounding box center [541, 339] width 37 height 37
checkbox input "true"
click at [751, 385] on button "Cancelar pedido" at bounding box center [785, 387] width 136 height 36
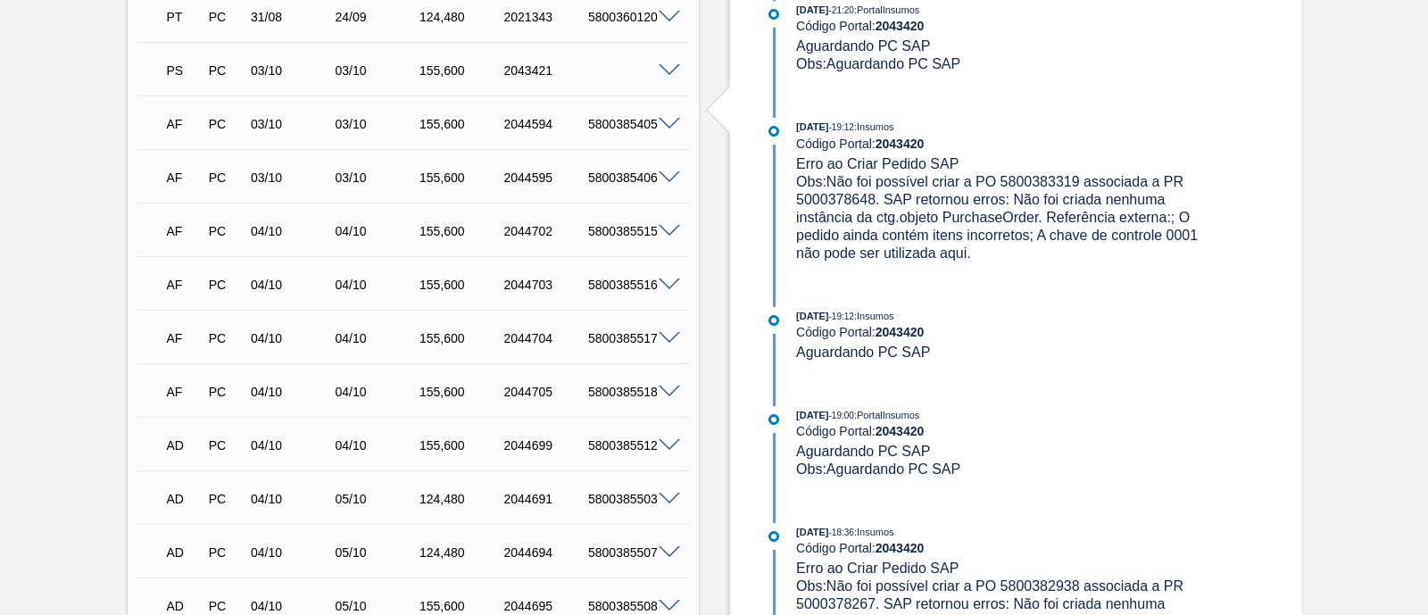
click at [673, 74] on span at bounding box center [669, 70] width 21 height 13
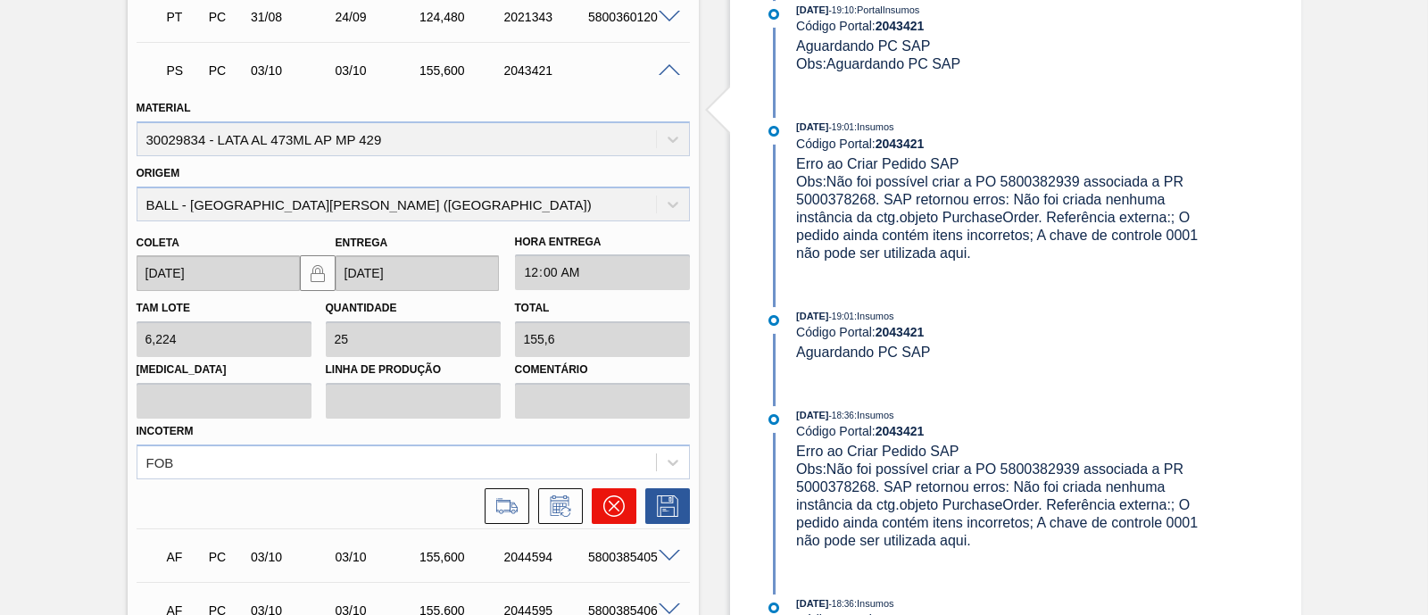
click at [608, 510] on icon at bounding box center [613, 505] width 21 height 21
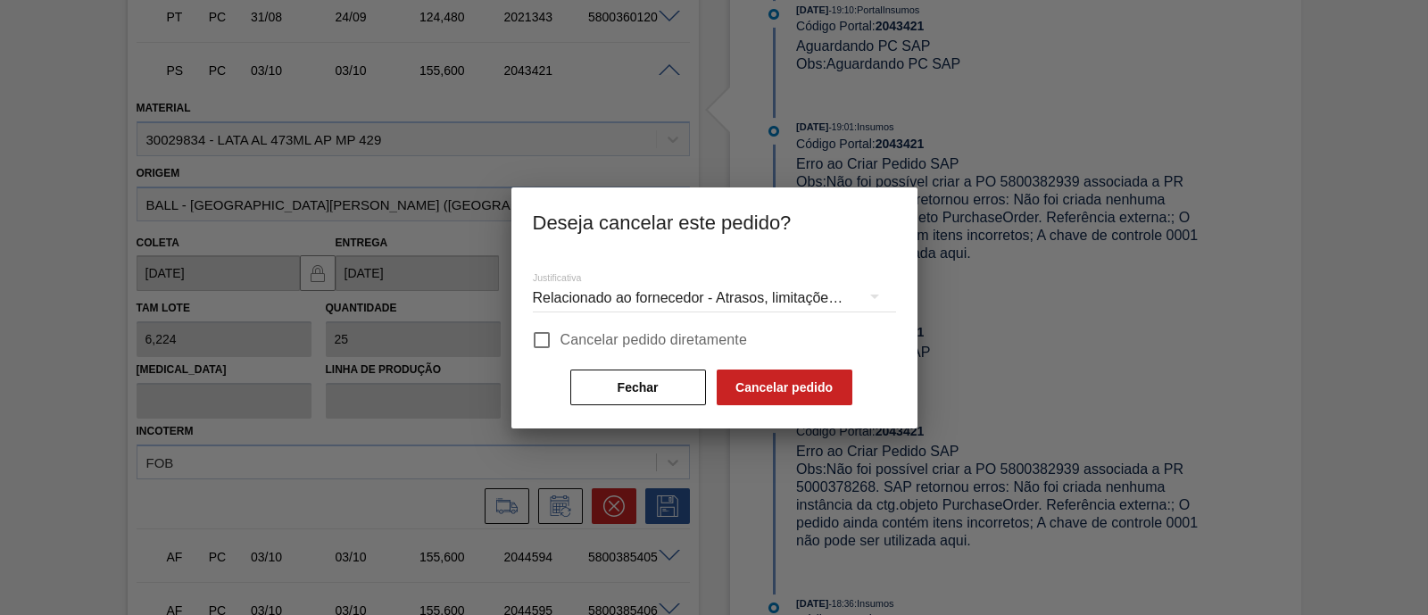
click at [571, 323] on label "Cancelar pedido diretamente" at bounding box center [635, 339] width 225 height 37
click at [560, 323] on input "Cancelar pedido diretamente" at bounding box center [541, 339] width 37 height 37
checkbox input "true"
click at [794, 389] on button "Cancelar pedido" at bounding box center [785, 387] width 136 height 36
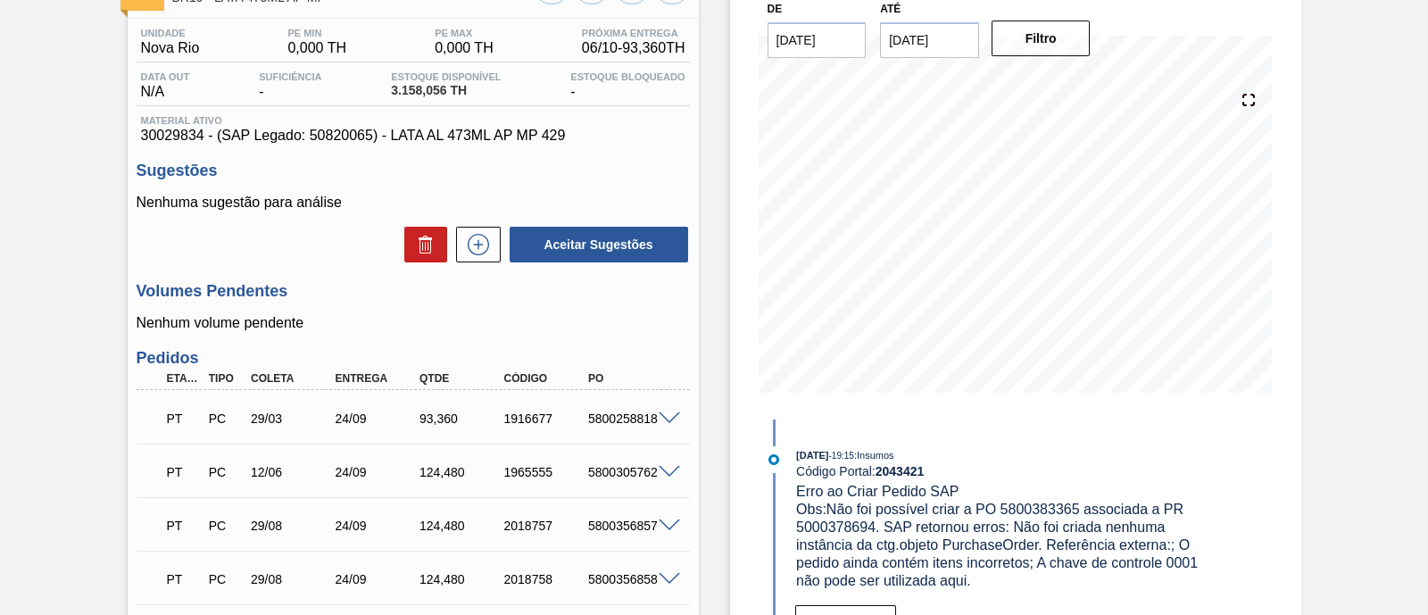
scroll to position [0, 0]
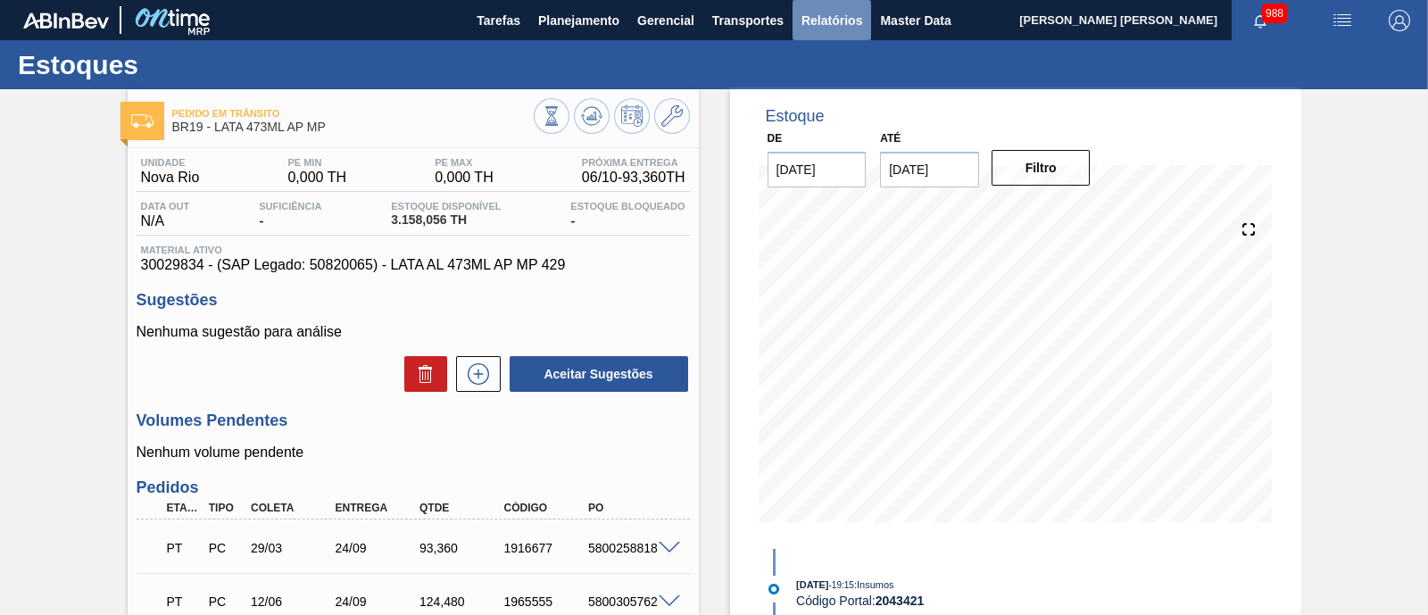
click at [815, 21] on span "Relatórios" at bounding box center [831, 20] width 61 height 21
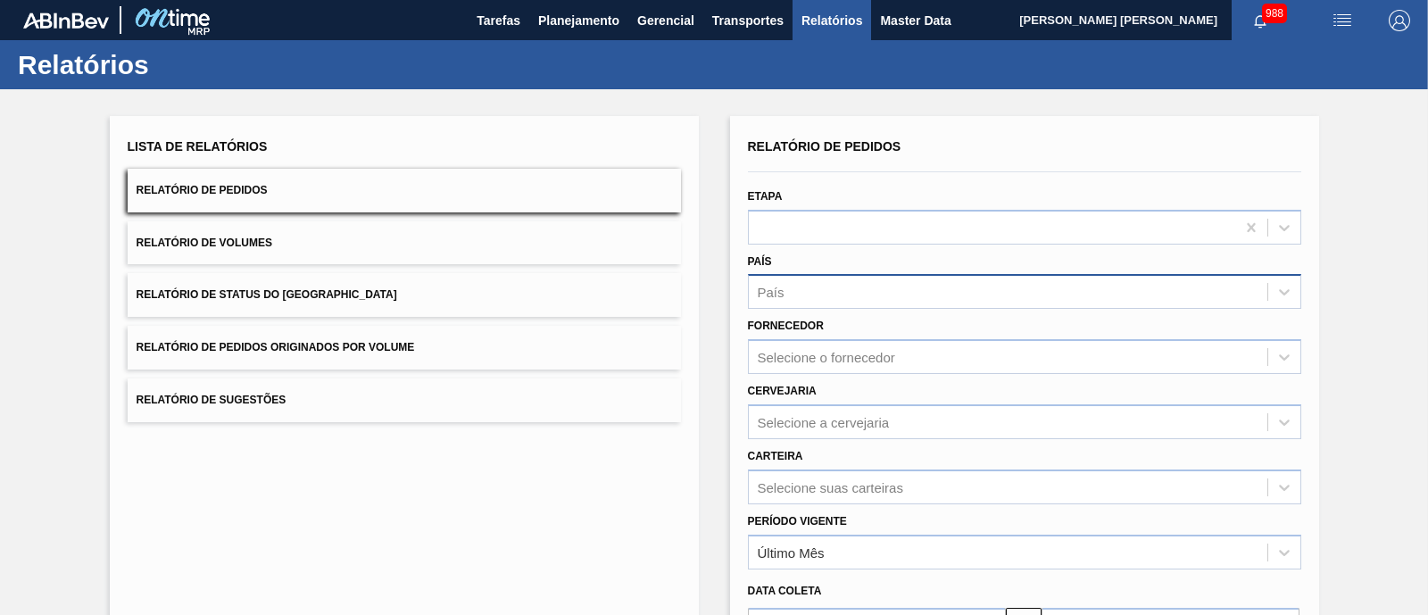
click at [958, 295] on div "País" at bounding box center [1008, 292] width 519 height 26
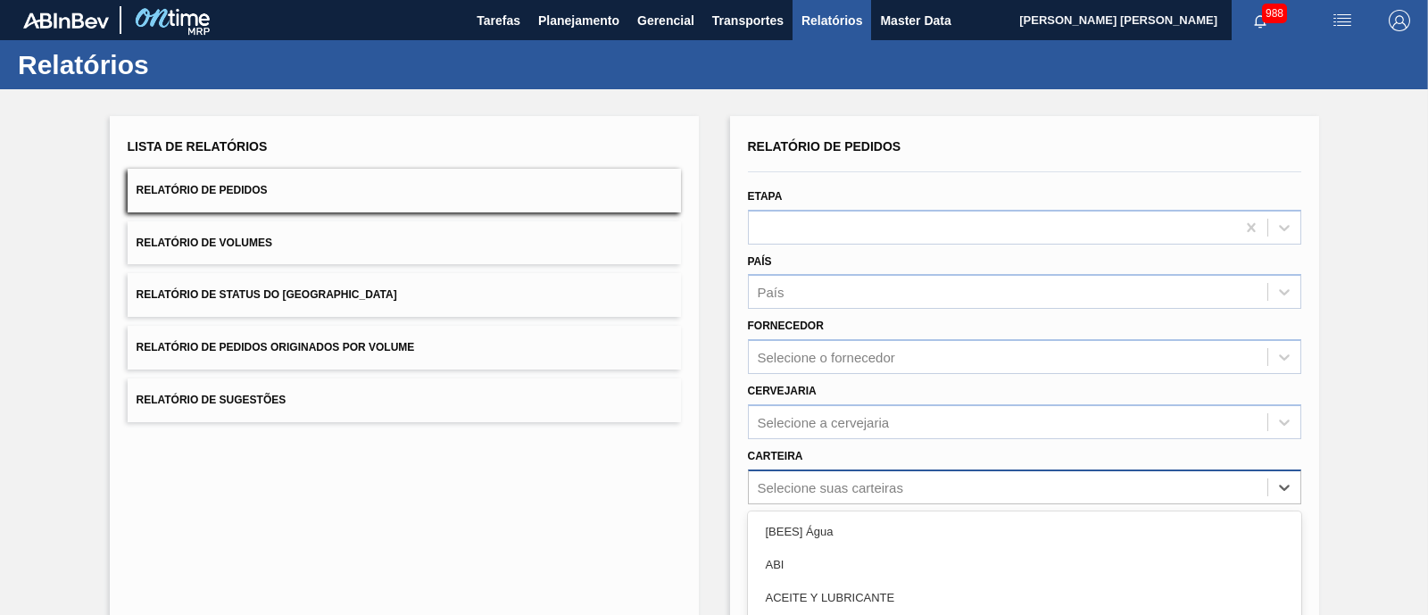
scroll to position [169, 0]
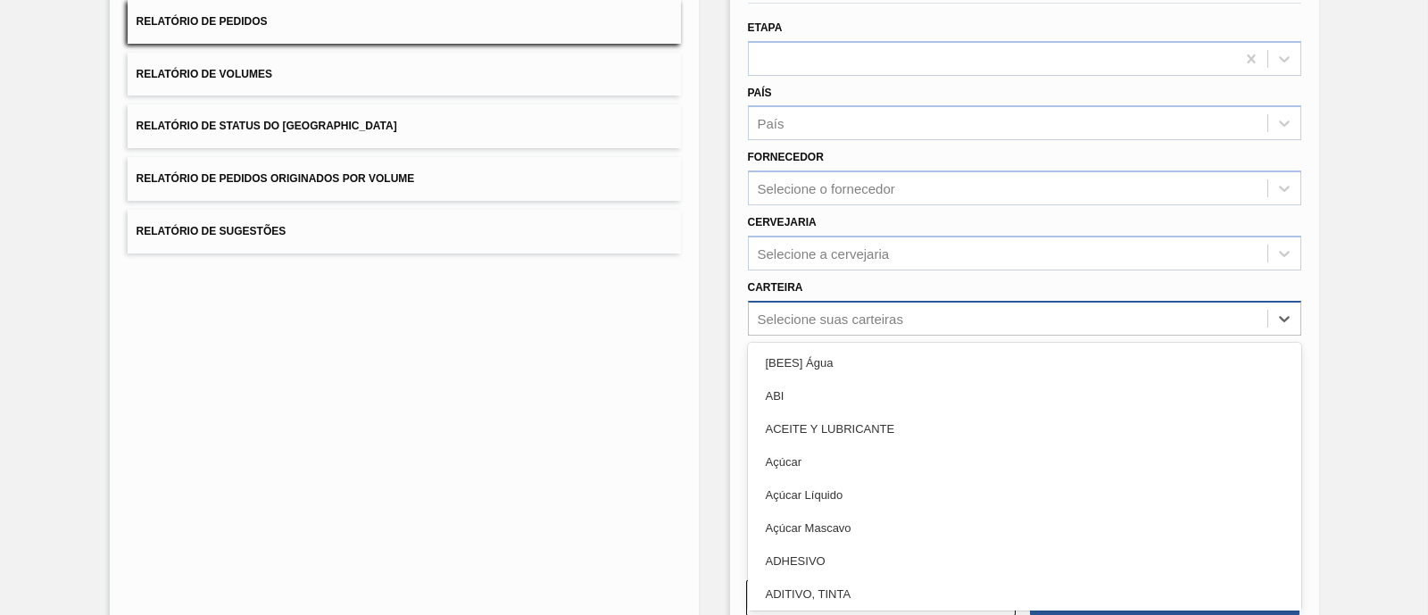
click at [846, 336] on div "option Açúcar Líquido focused, 5 of 101. 101 results available. Use Up and Down…" at bounding box center [1024, 318] width 553 height 35
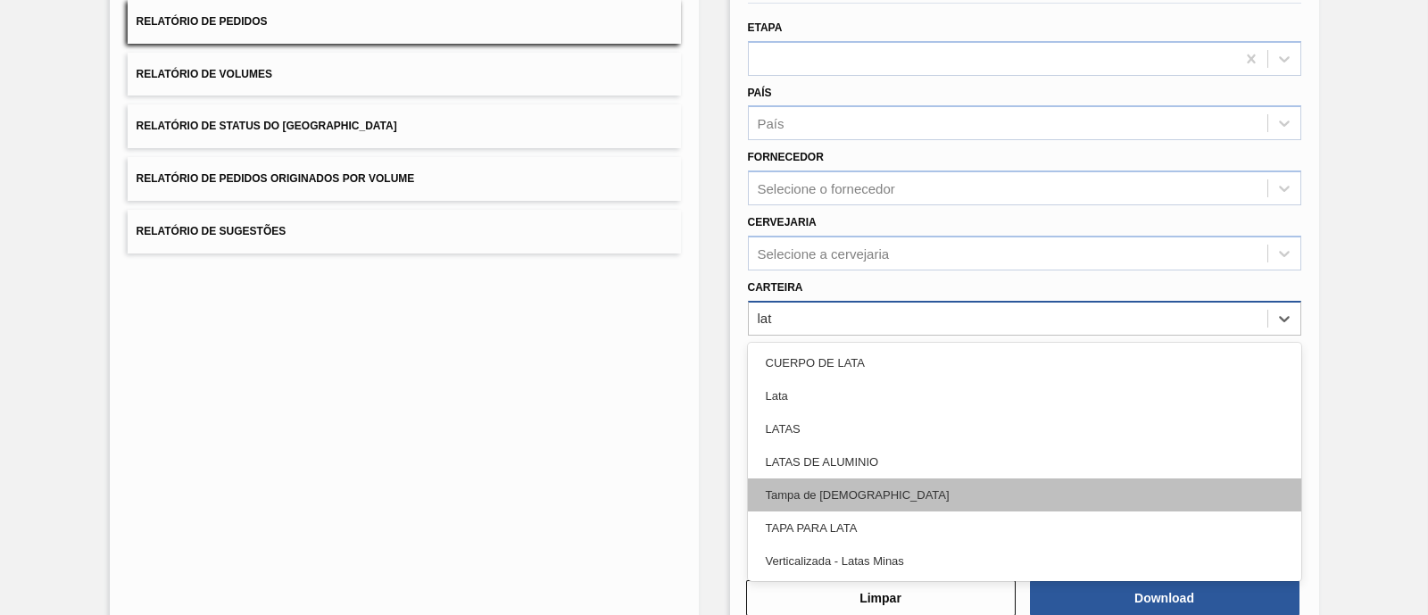
type input "lata"
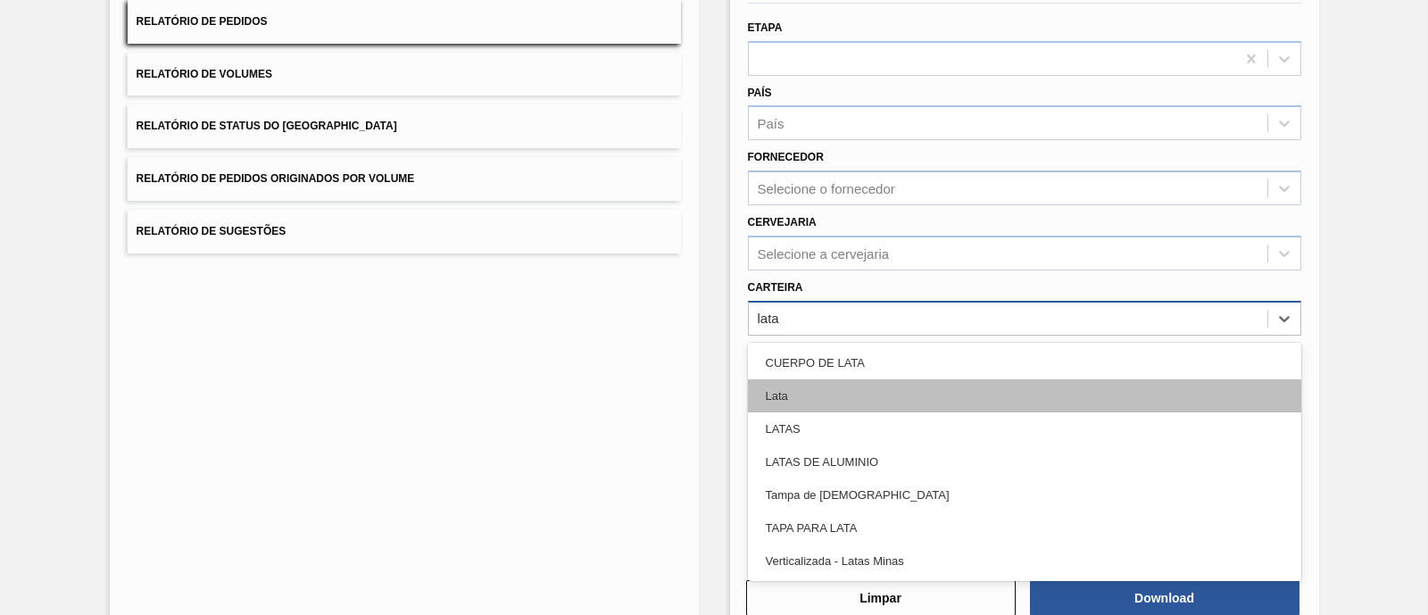
click at [785, 379] on div "Lata" at bounding box center [1024, 395] width 553 height 33
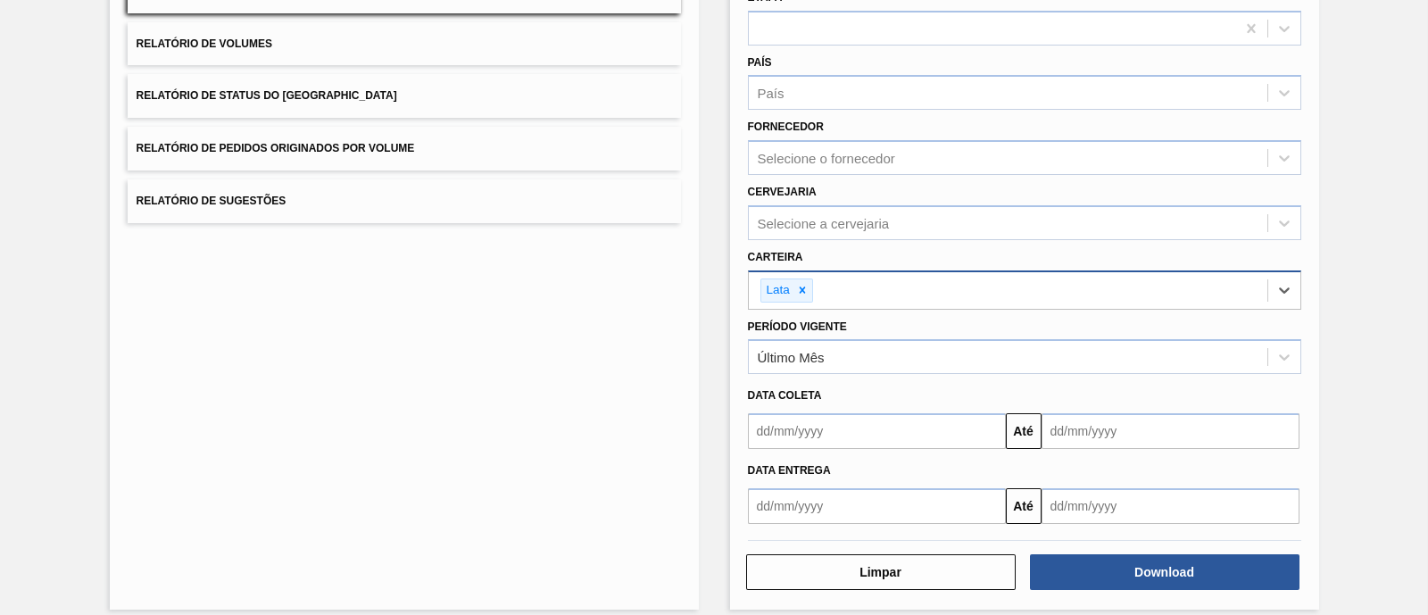
scroll to position [201, 0]
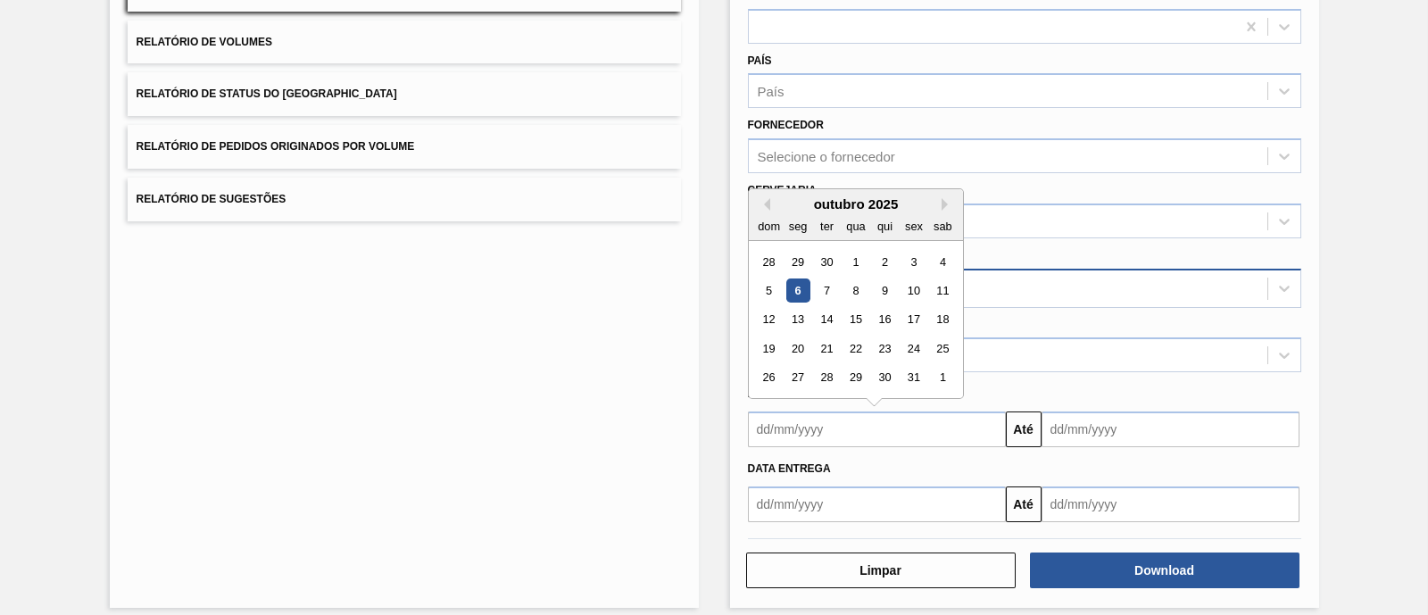
click at [803, 420] on input "text" at bounding box center [877, 429] width 258 height 36
click at [759, 267] on div "28" at bounding box center [769, 262] width 24 height 24
type input "[DATE]"
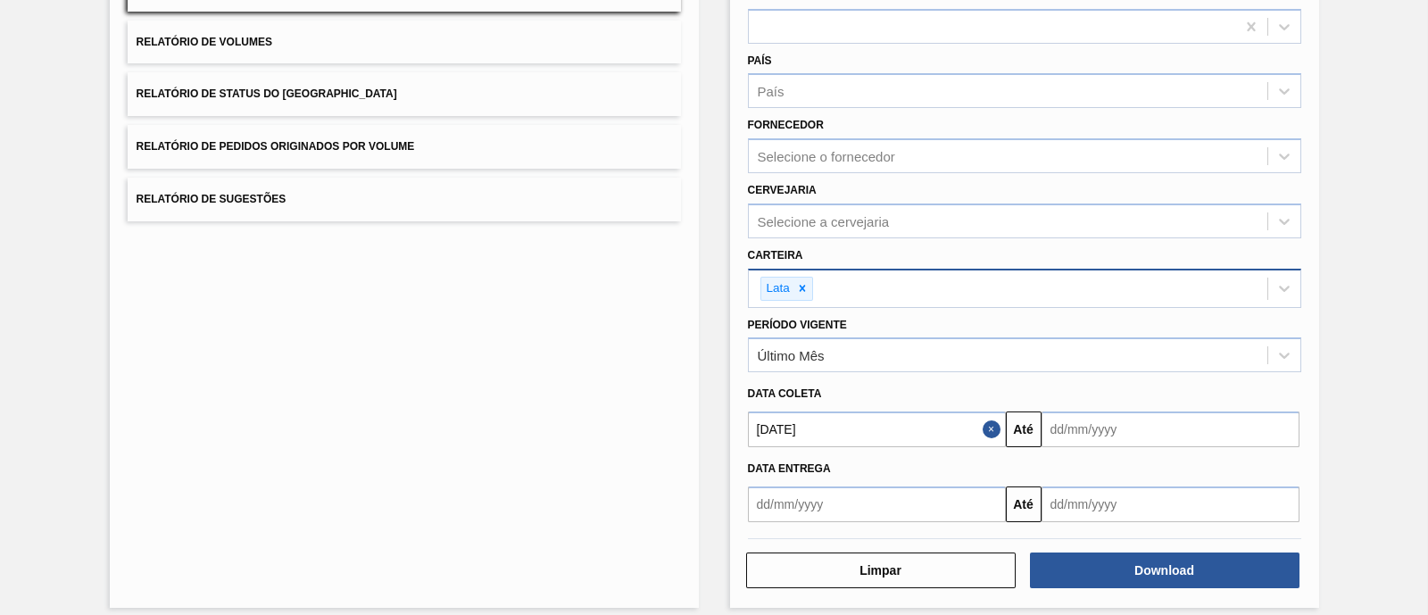
click at [1081, 435] on input "text" at bounding box center [1171, 429] width 258 height 36
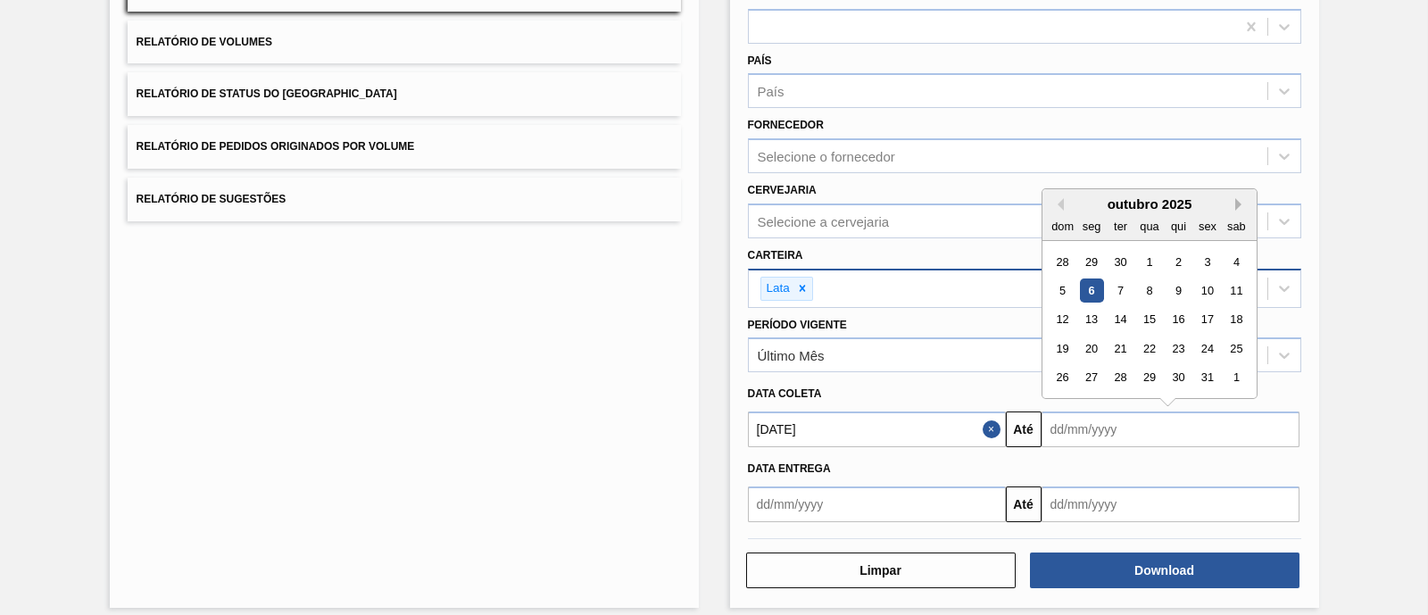
click at [1235, 202] on button "Next Month" at bounding box center [1241, 204] width 12 height 12
click at [1154, 313] on div "12" at bounding box center [1149, 320] width 24 height 24
type input "[DATE]"
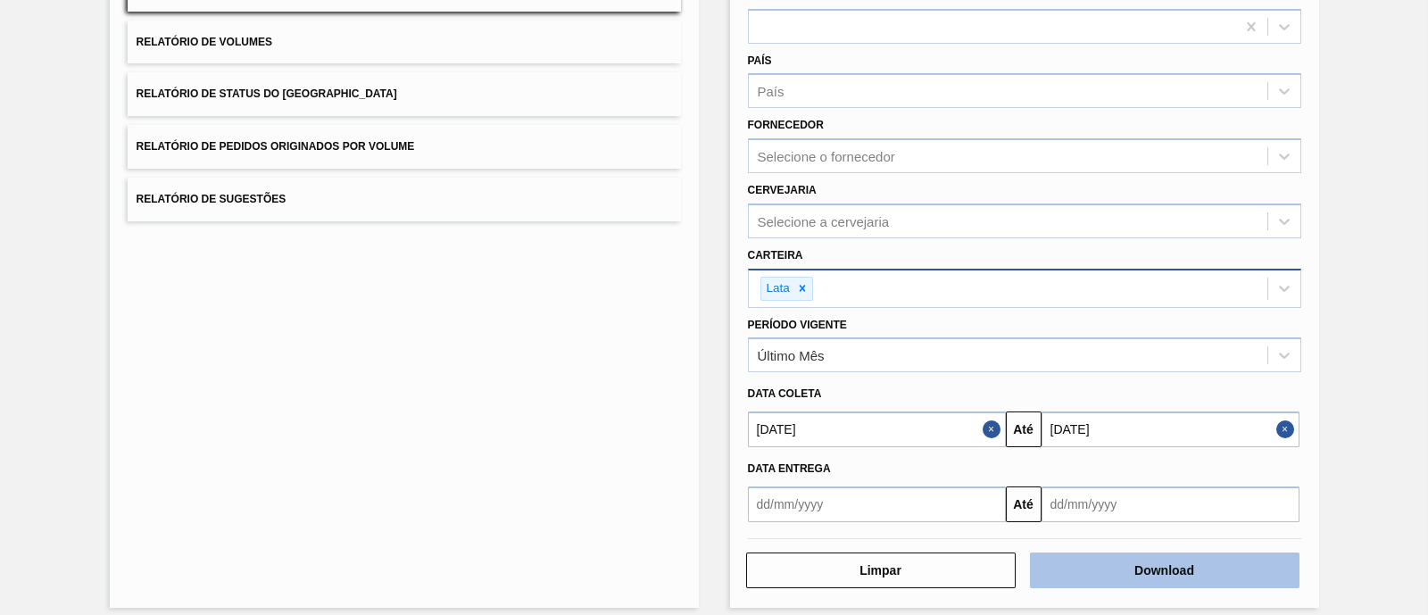
click at [1151, 563] on button "Download" at bounding box center [1165, 570] width 270 height 36
click at [1165, 557] on button "Download" at bounding box center [1165, 570] width 270 height 36
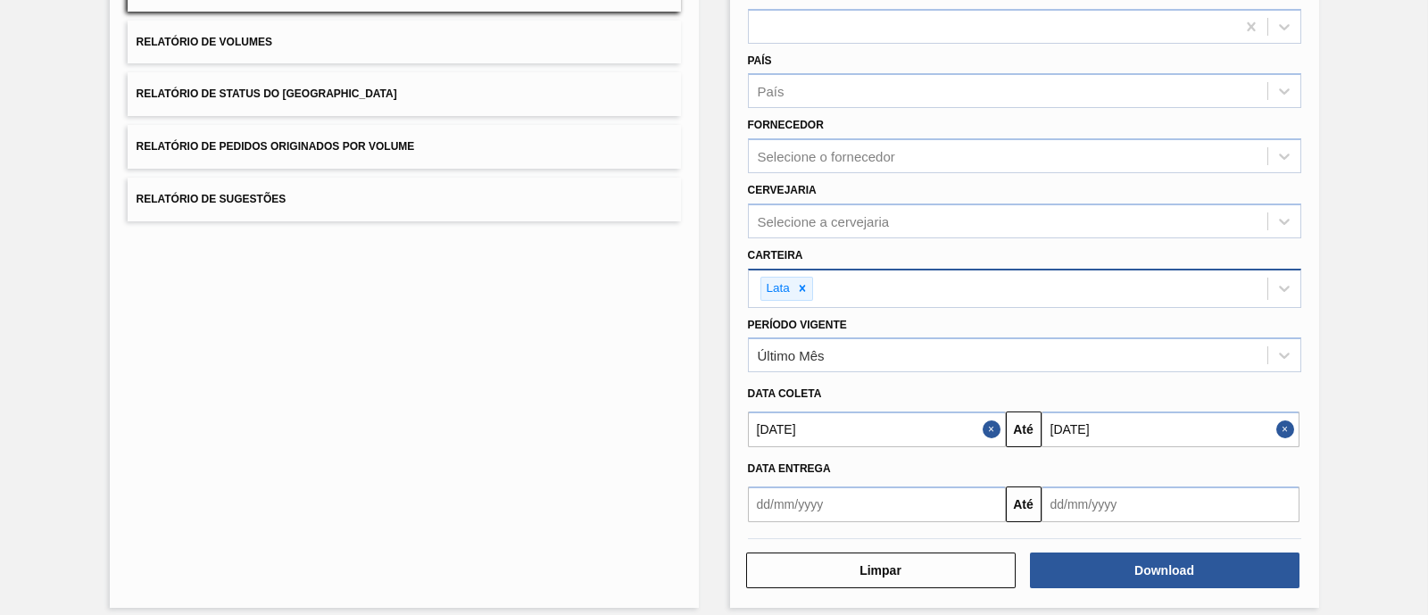
click at [522, 37] on button "Relatório de Volumes" at bounding box center [404, 43] width 553 height 44
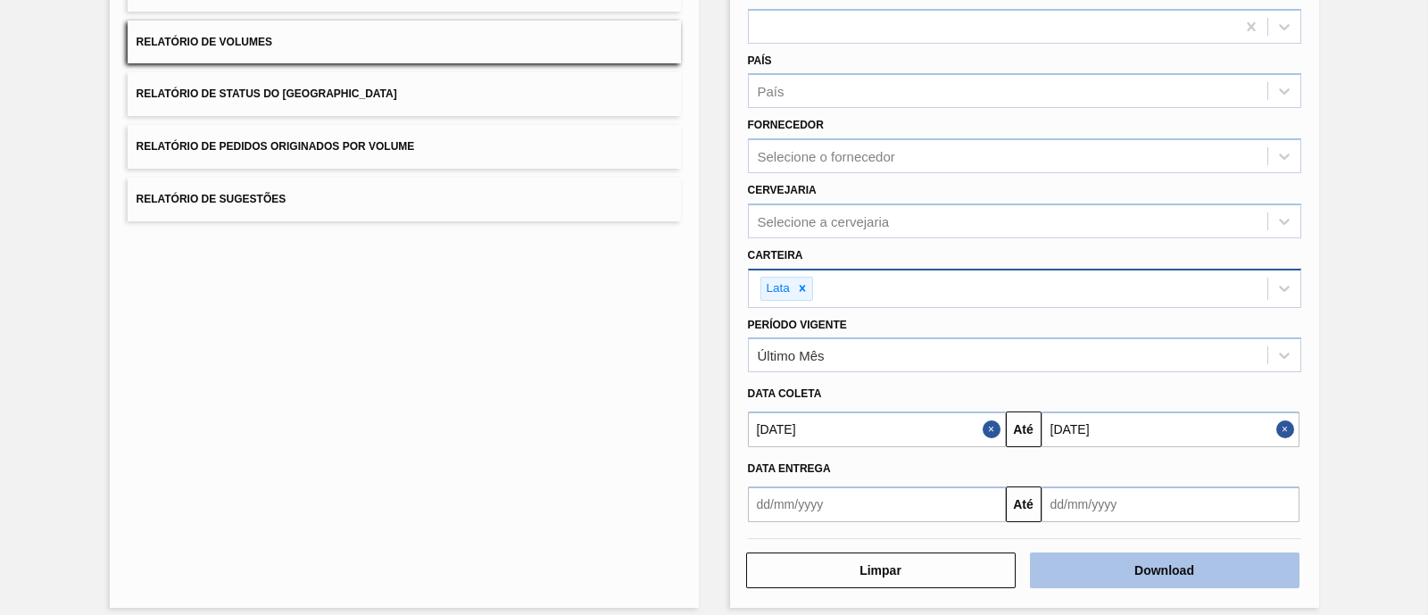
click at [1183, 573] on button "Download" at bounding box center [1165, 570] width 270 height 36
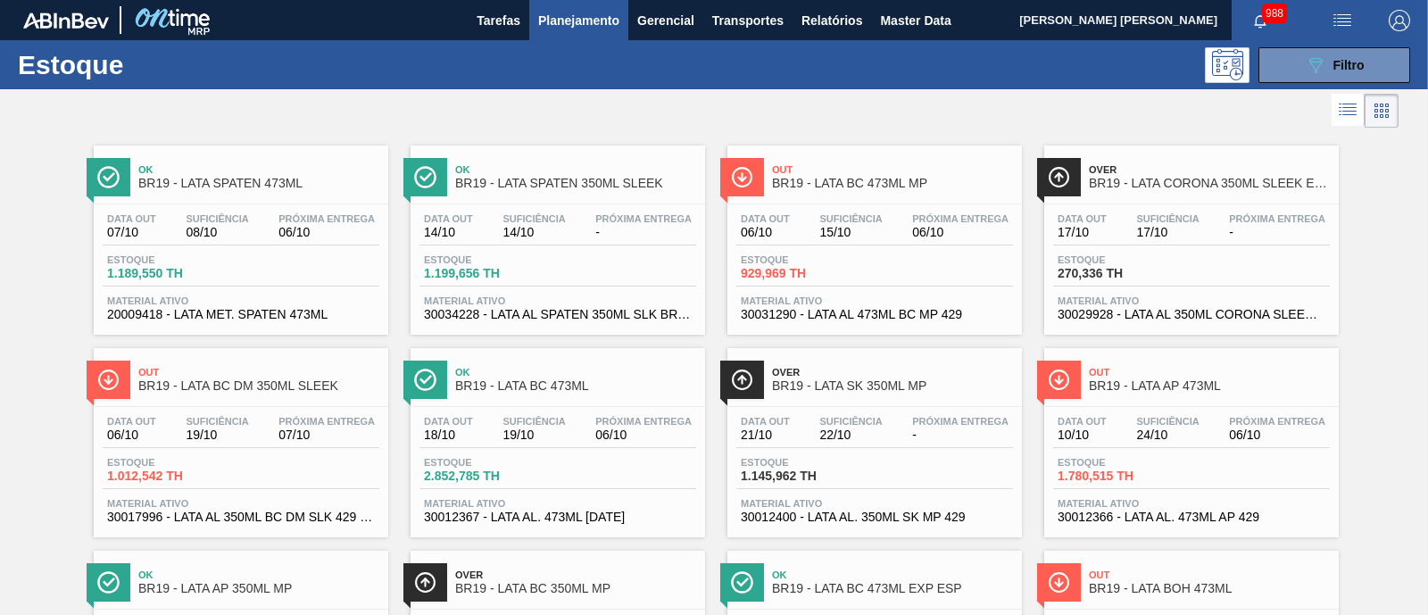
scroll to position [967, 0]
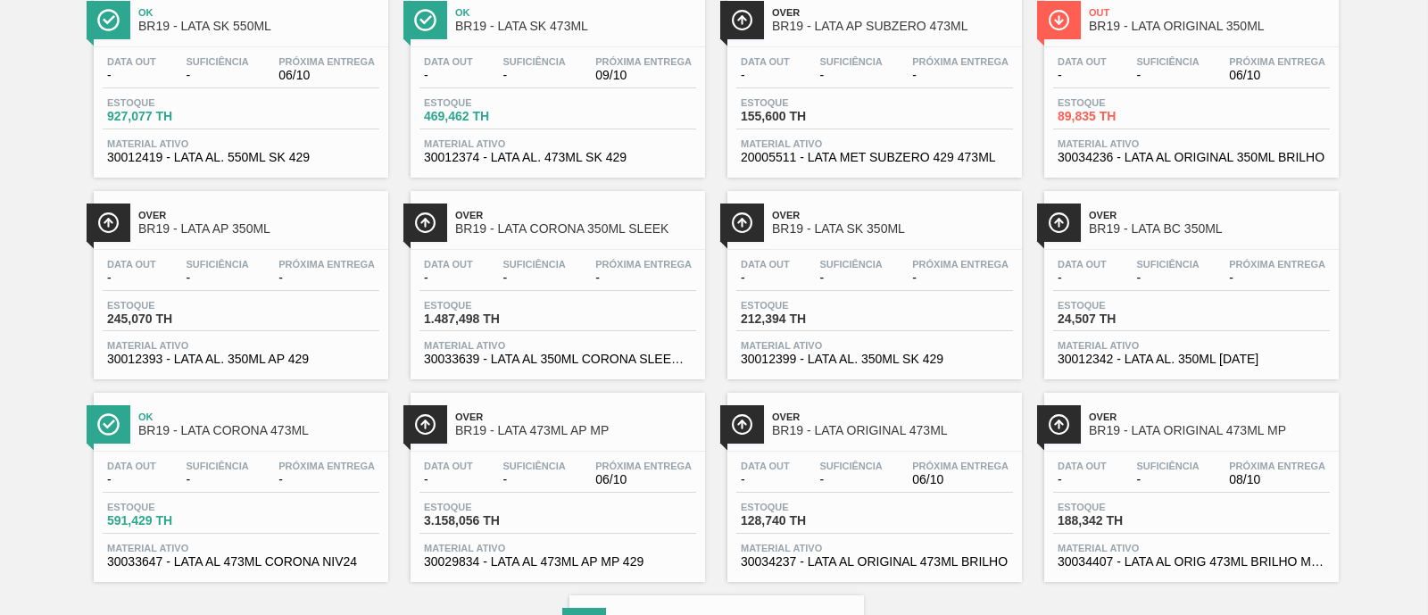
click at [511, 437] on span "BR19 - LATA 473ML AP MP" at bounding box center [575, 430] width 241 height 13
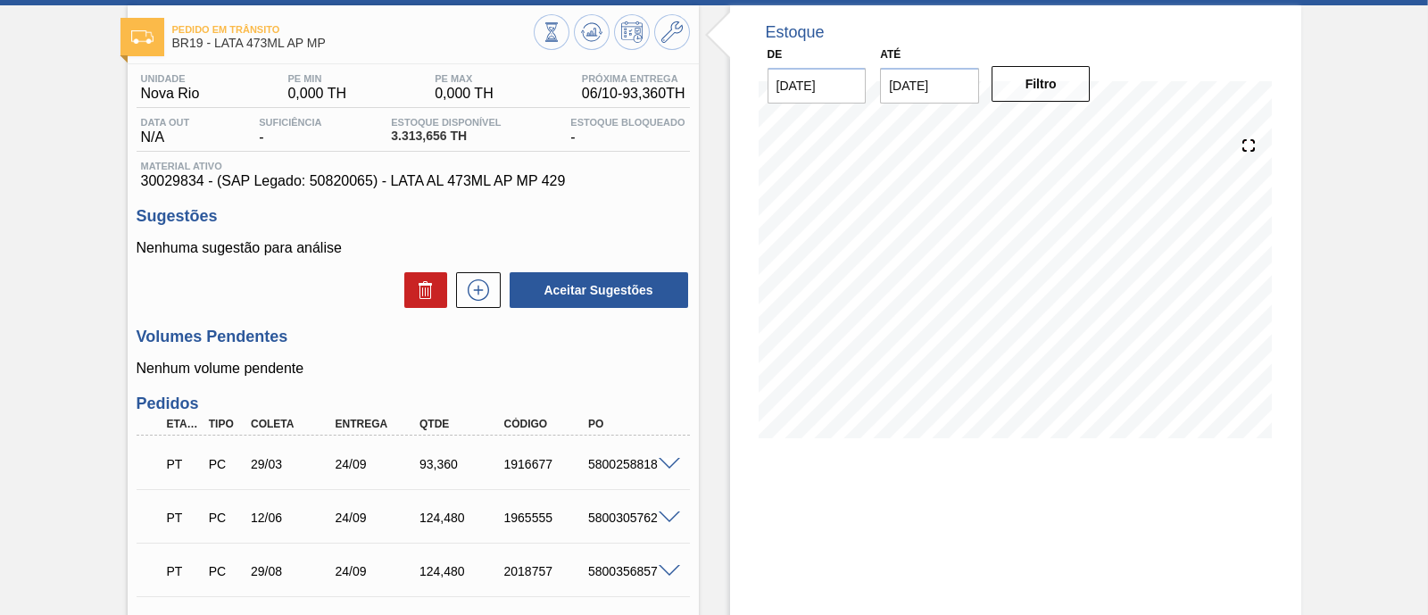
scroll to position [72, 0]
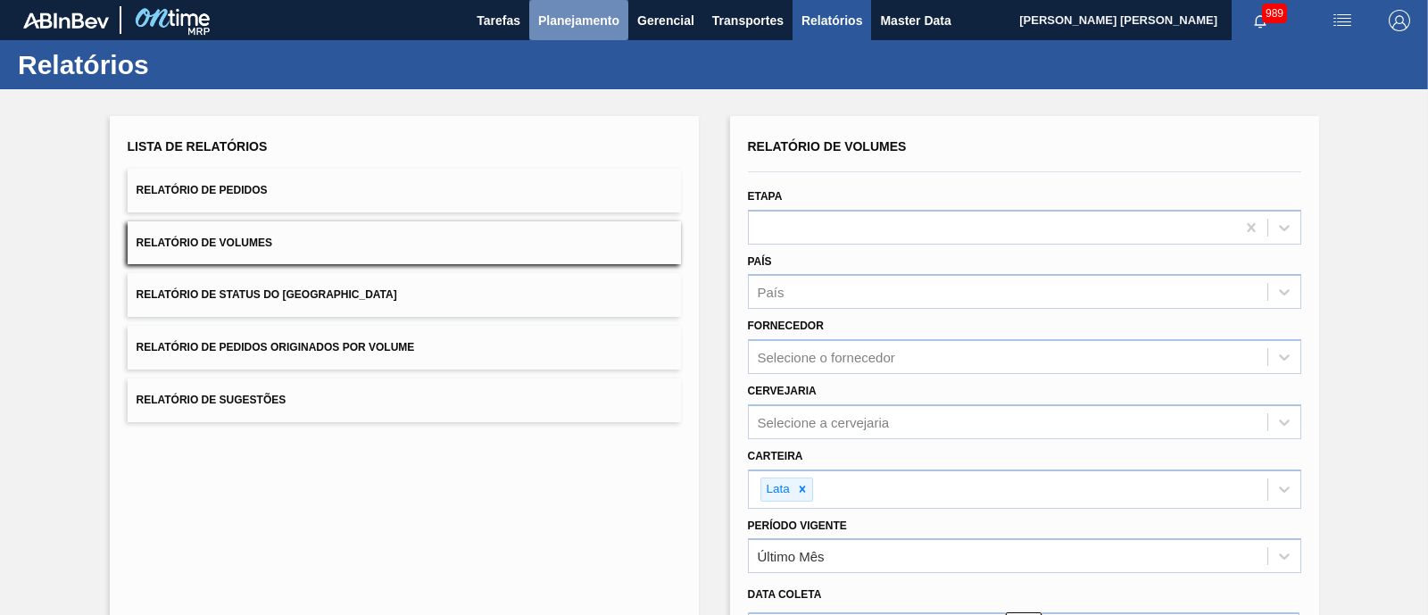
click at [576, 20] on span "Planejamento" at bounding box center [578, 20] width 81 height 21
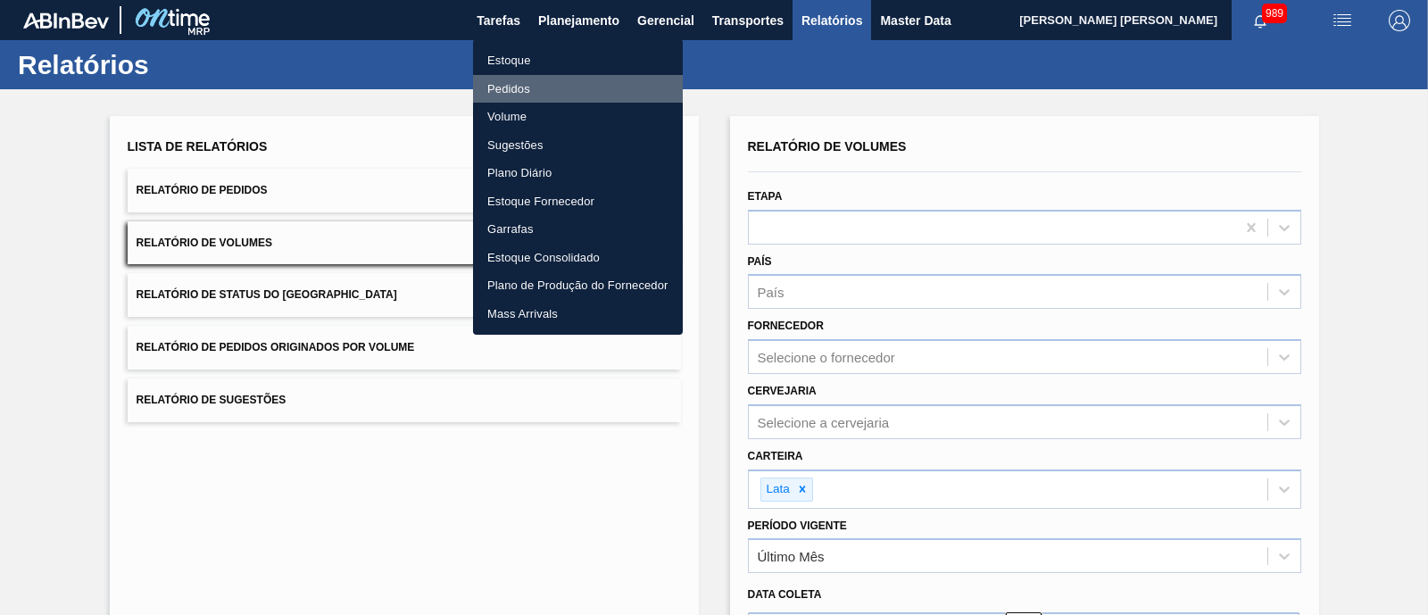
click at [543, 91] on li "Pedidos" at bounding box center [578, 89] width 210 height 29
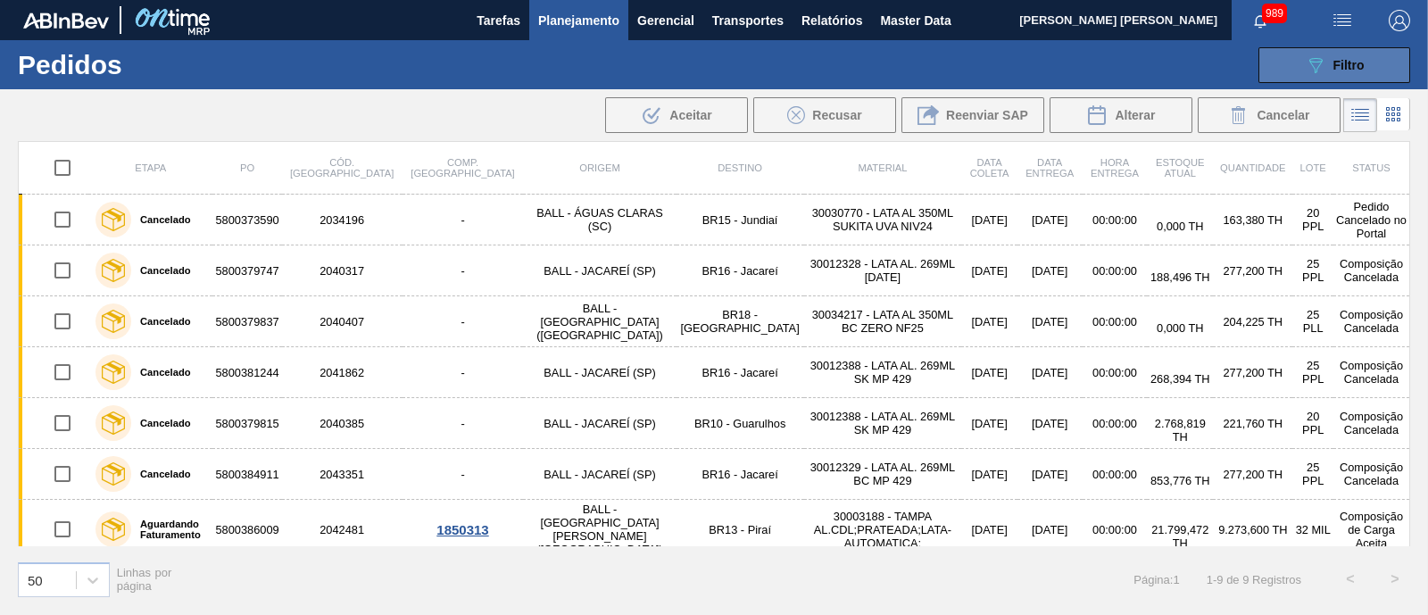
click at [1303, 69] on button "089F7B8B-B2A5-4AFE-B5C0-19BA573D28AC Filtro" at bounding box center [1334, 65] width 152 height 36
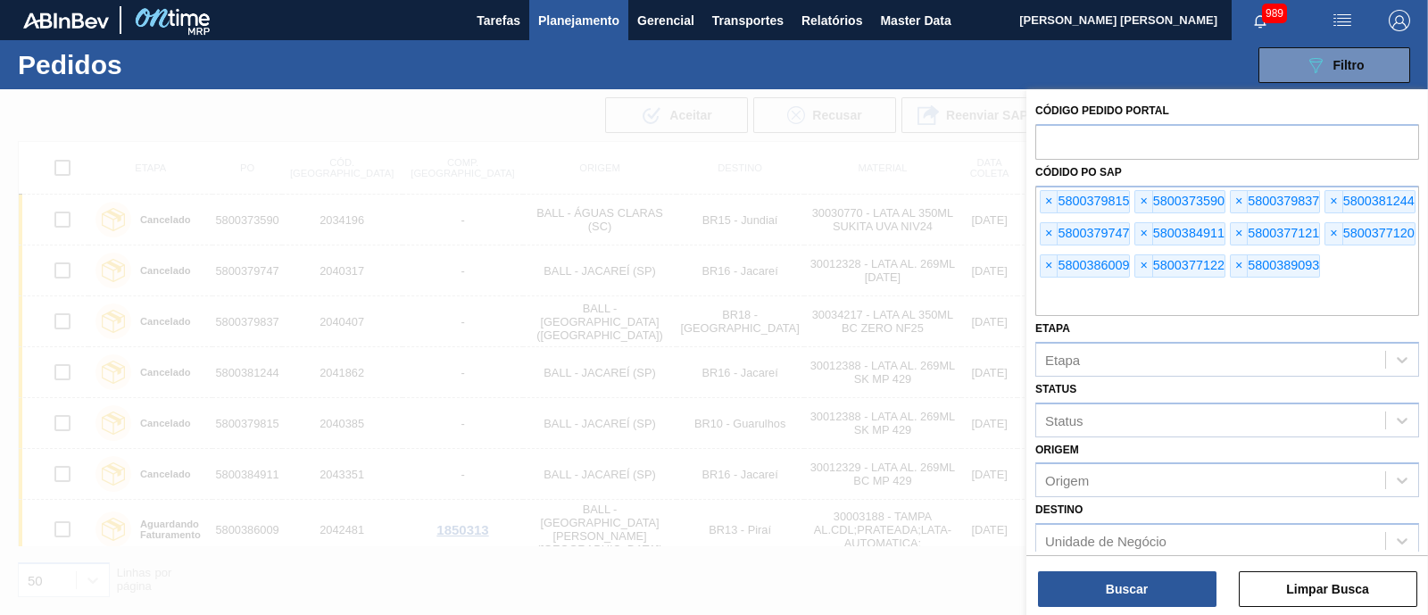
click at [855, 247] on div at bounding box center [714, 396] width 1428 height 615
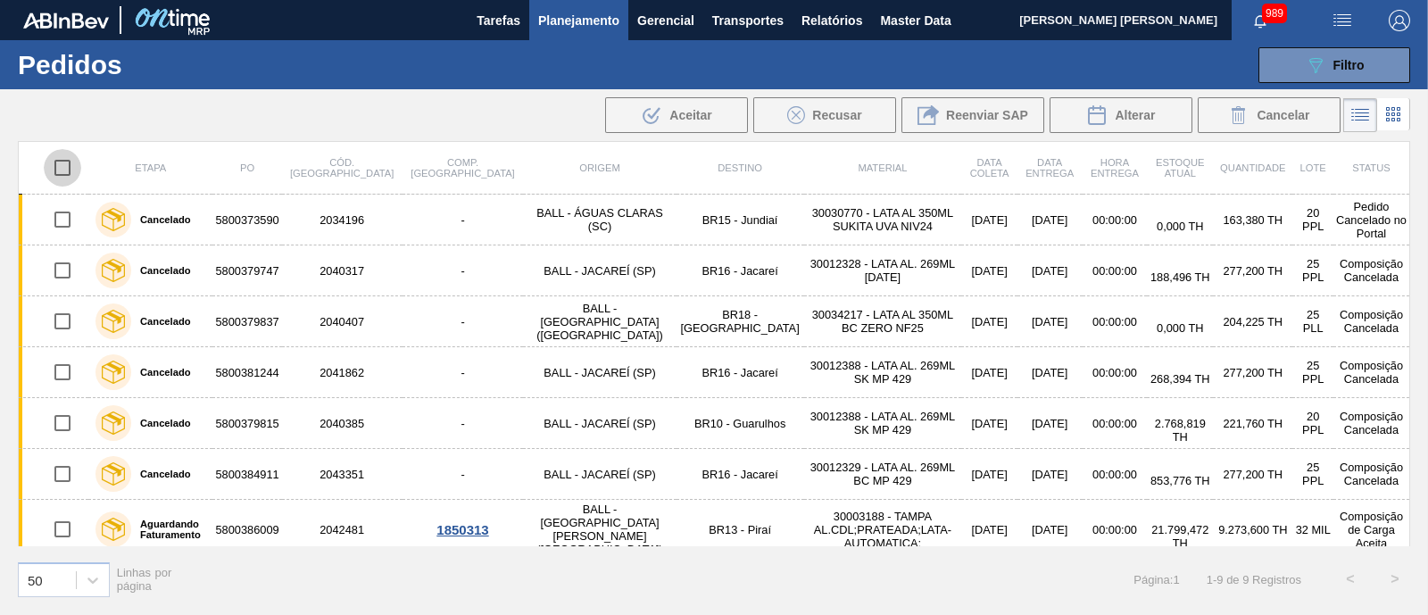
click at [67, 167] on input "checkbox" at bounding box center [62, 167] width 37 height 37
checkbox input "true"
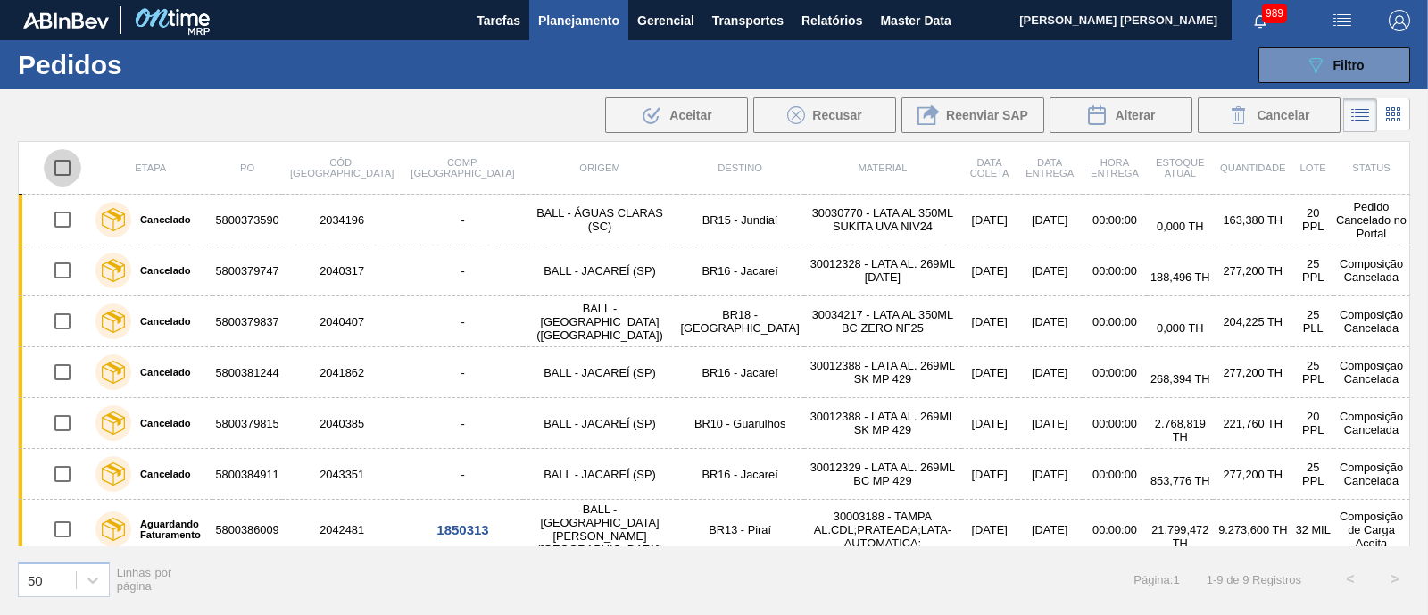
checkbox input "true"
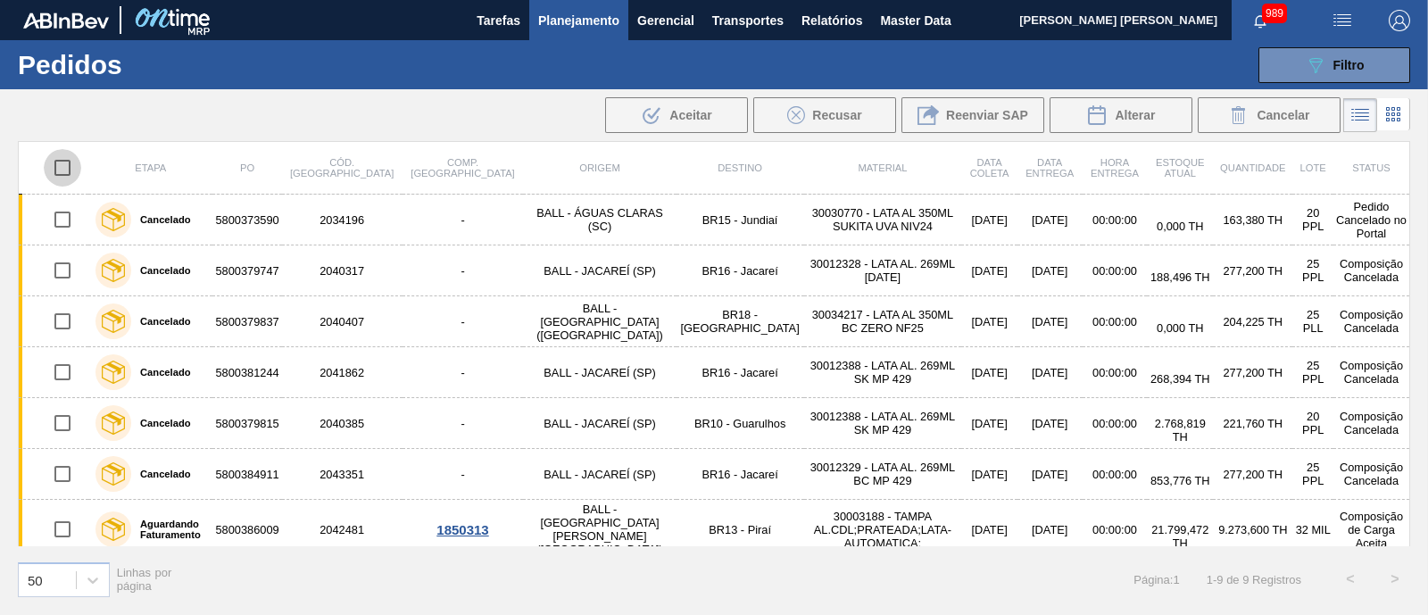
checkbox input "true"
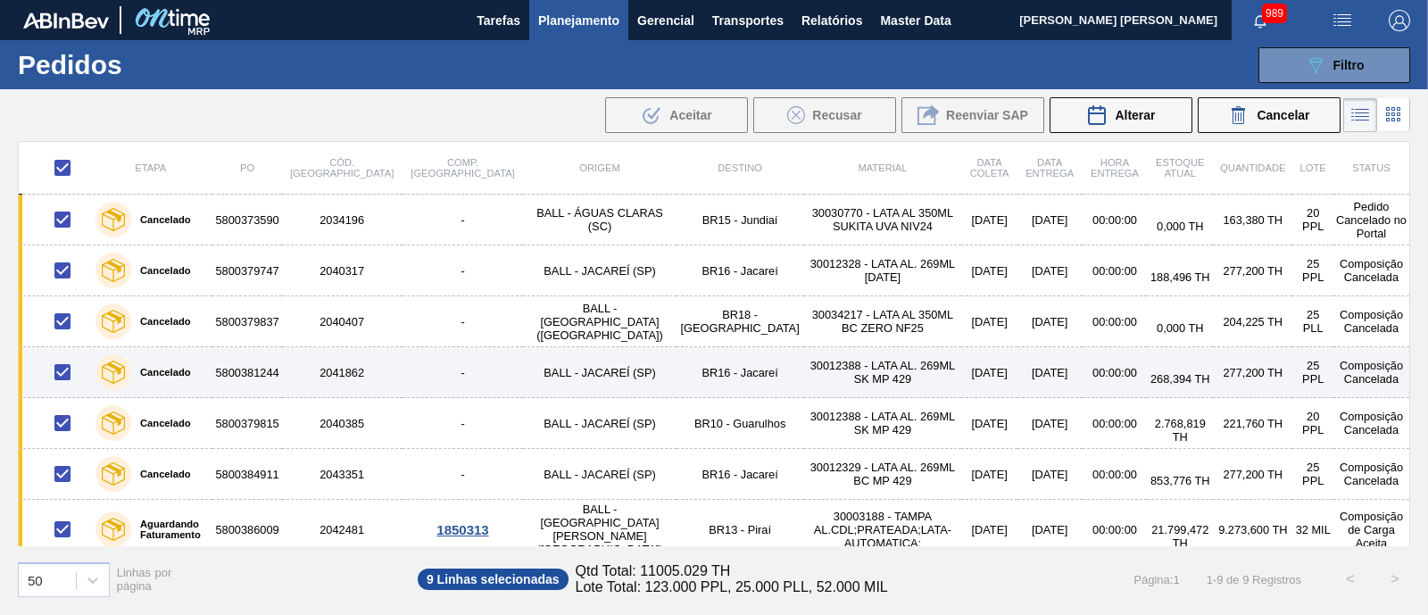
scroll to position [104, 0]
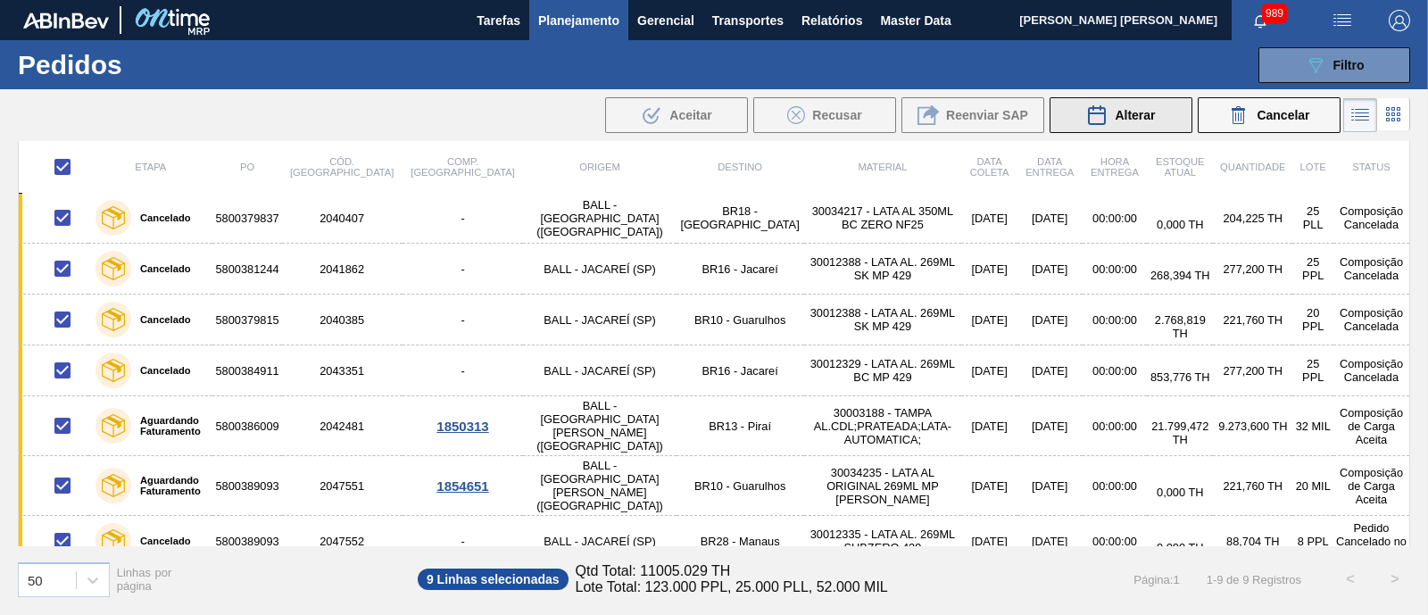
click at [1108, 120] on div "Alterar" at bounding box center [1120, 114] width 69 height 21
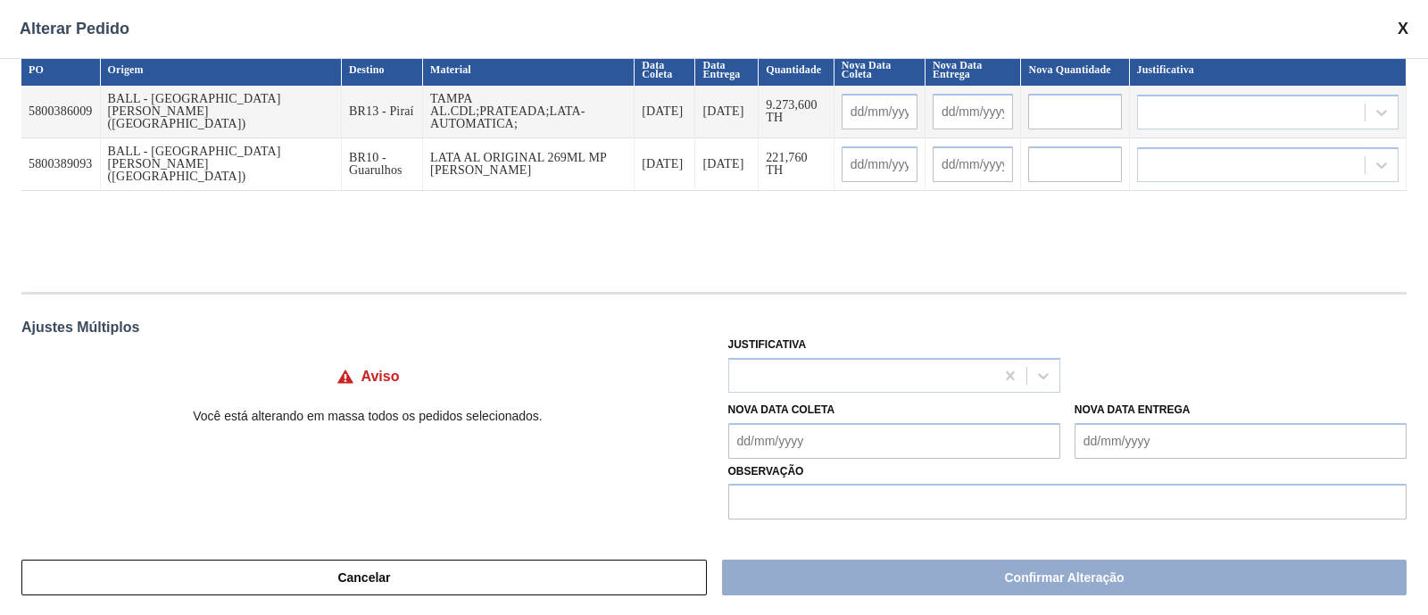
scroll to position [0, 0]
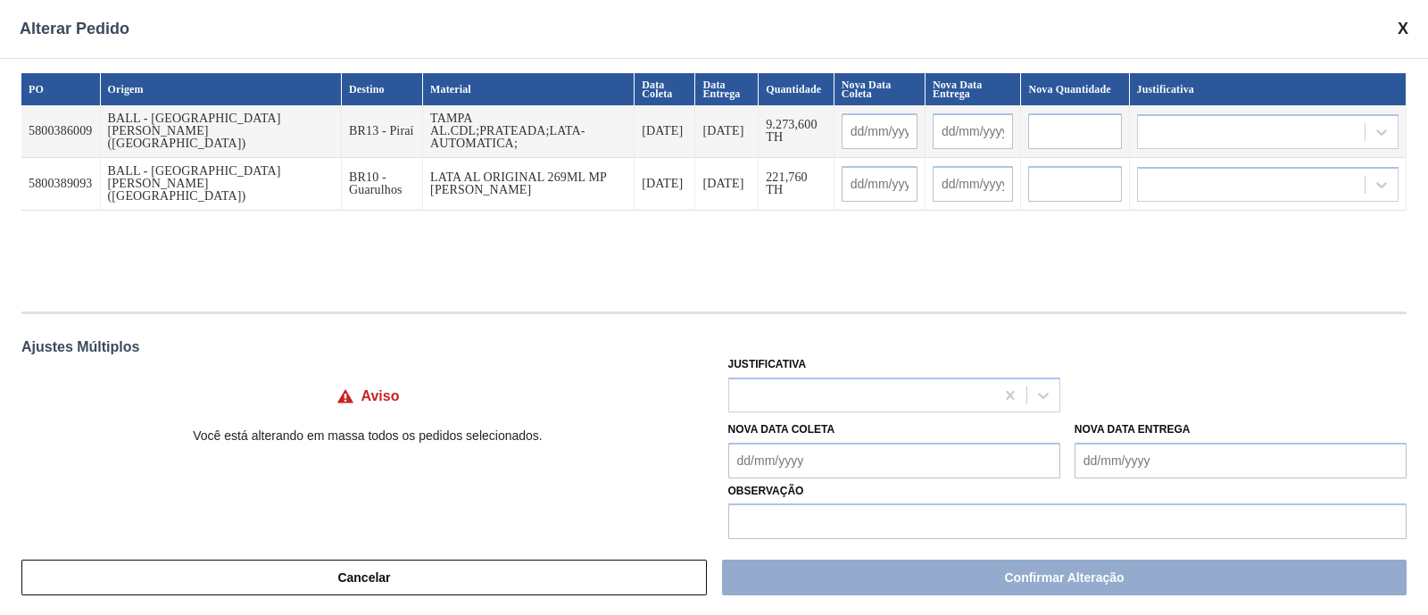
click at [1399, 26] on span at bounding box center [1403, 29] width 11 height 19
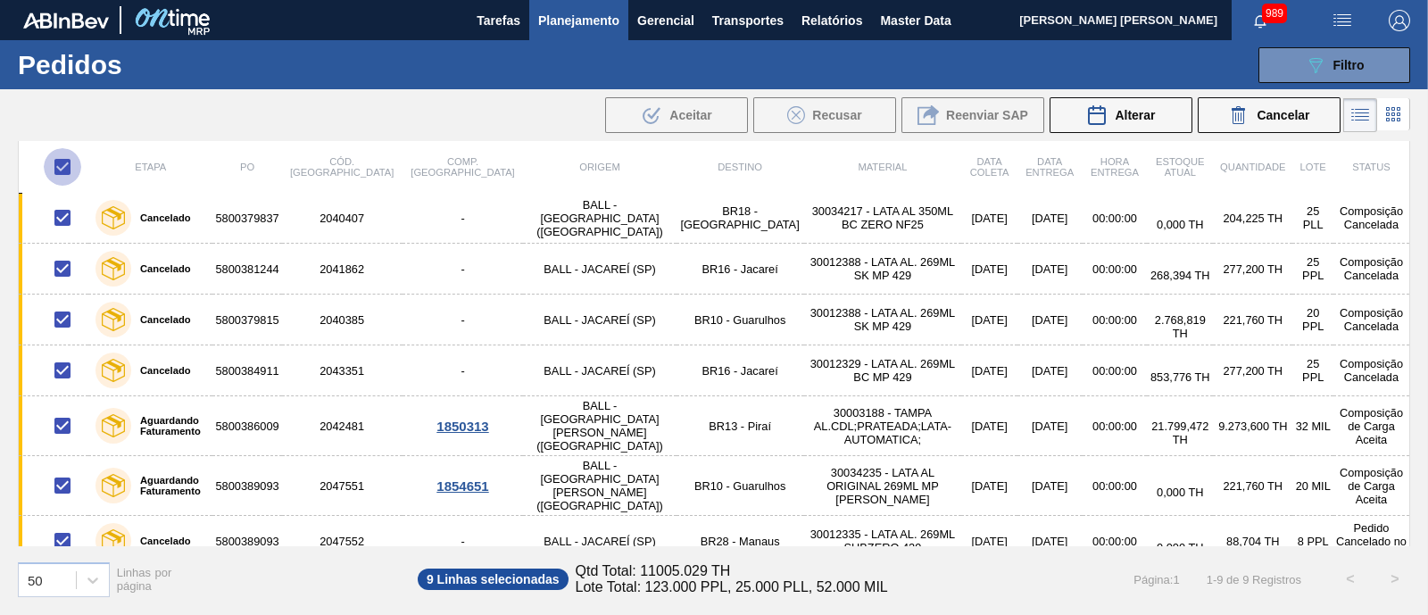
click at [60, 162] on input "checkbox" at bounding box center [62, 166] width 37 height 37
checkbox input "false"
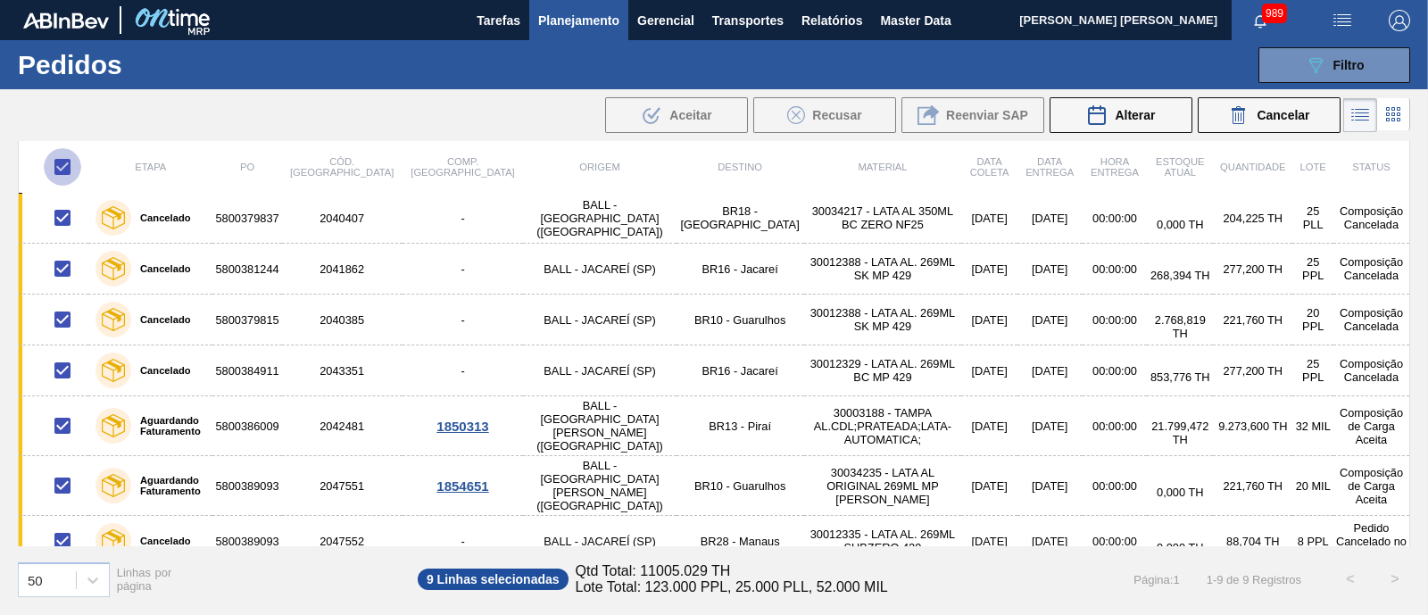
checkbox input "false"
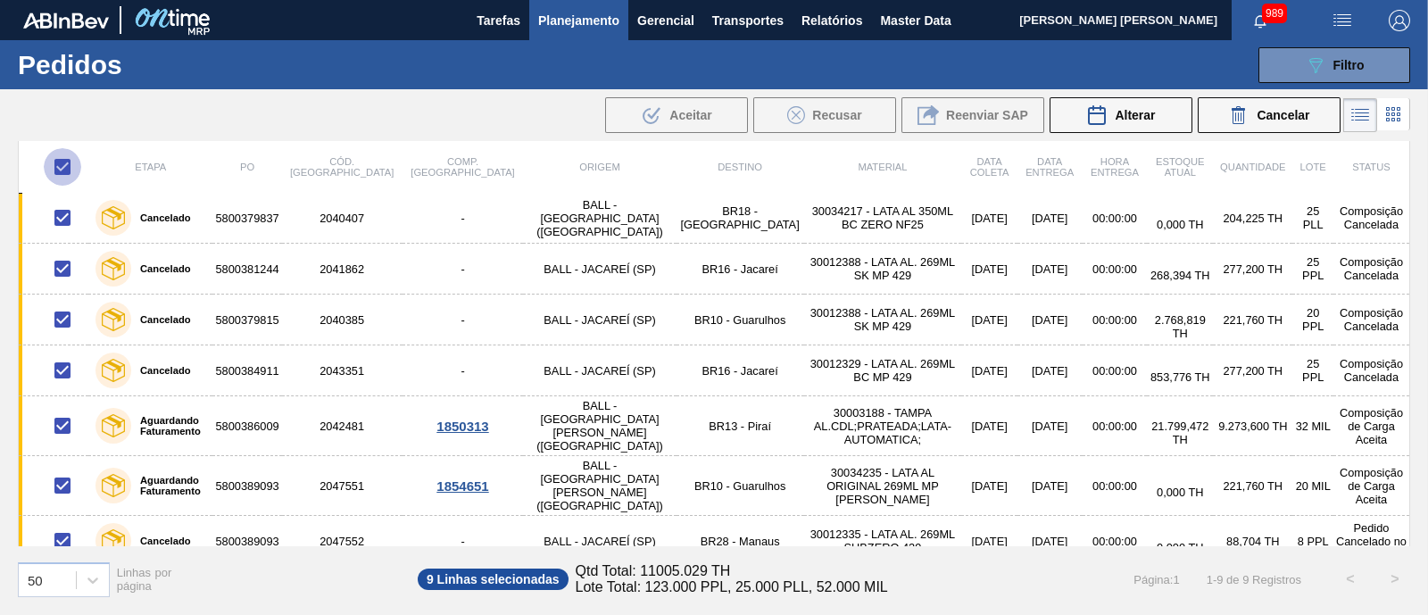
checkbox input "false"
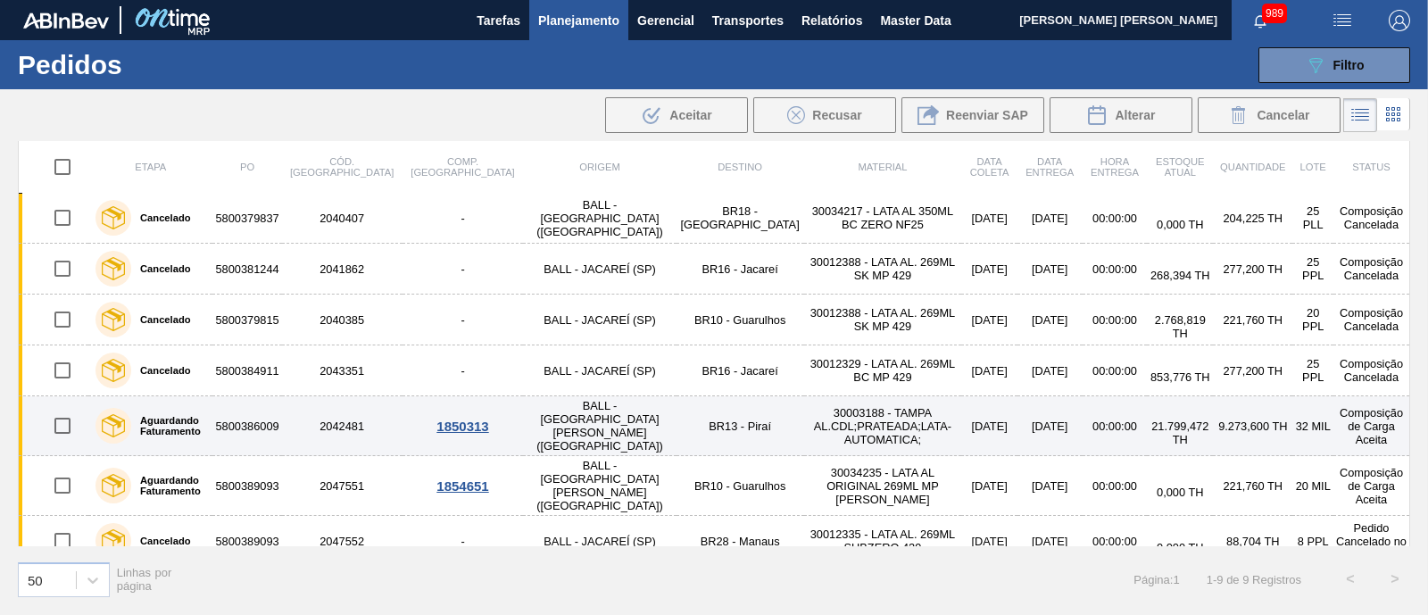
click at [76, 416] on input "checkbox" at bounding box center [62, 425] width 37 height 37
checkbox input "true"
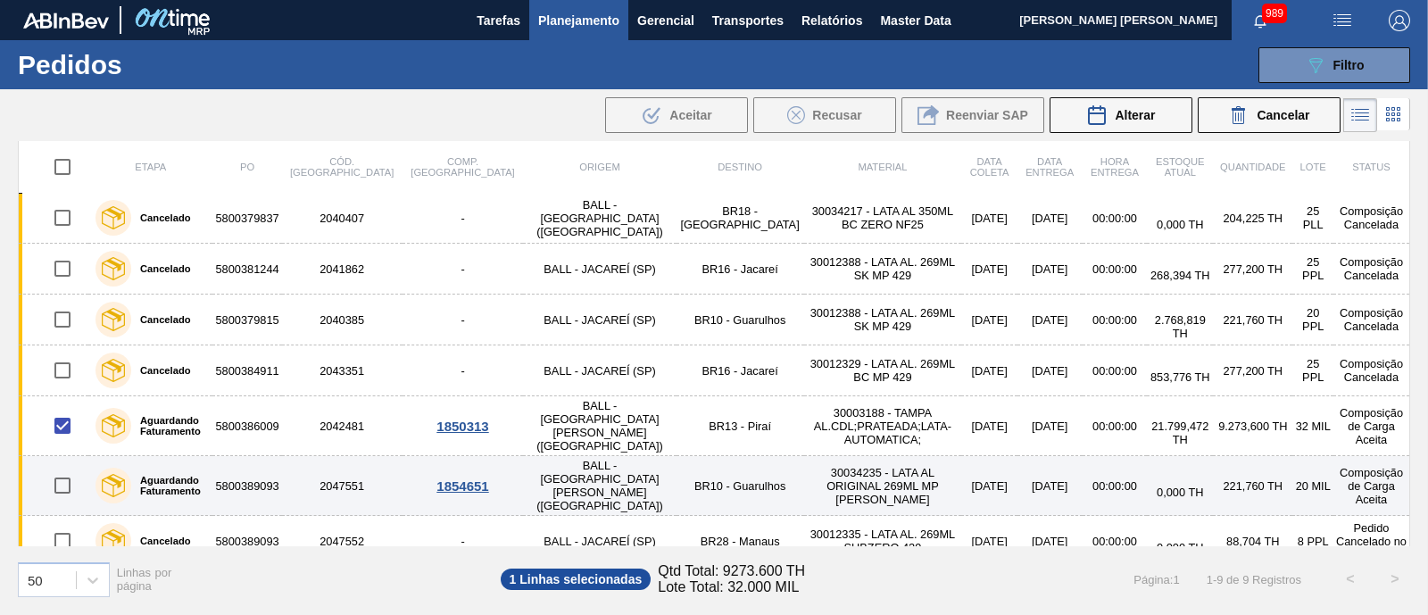
click at [65, 467] on input "checkbox" at bounding box center [62, 485] width 37 height 37
checkbox input "true"
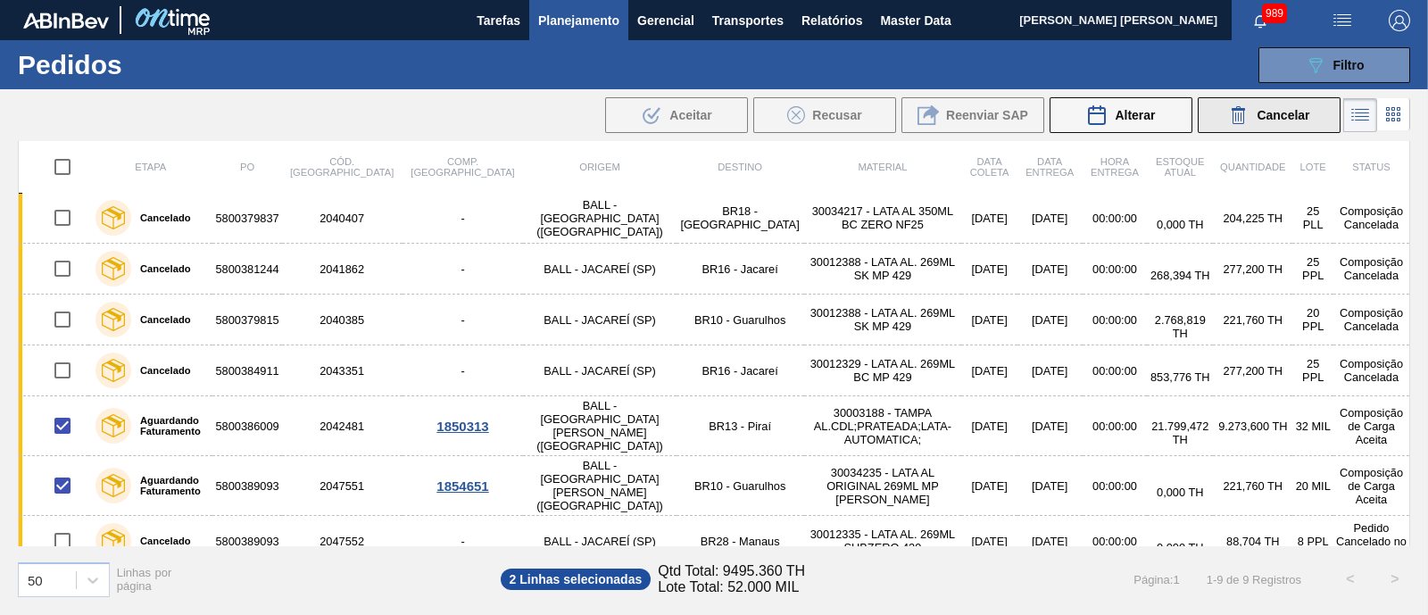
click at [1226, 118] on button "Cancelar" at bounding box center [1269, 115] width 143 height 36
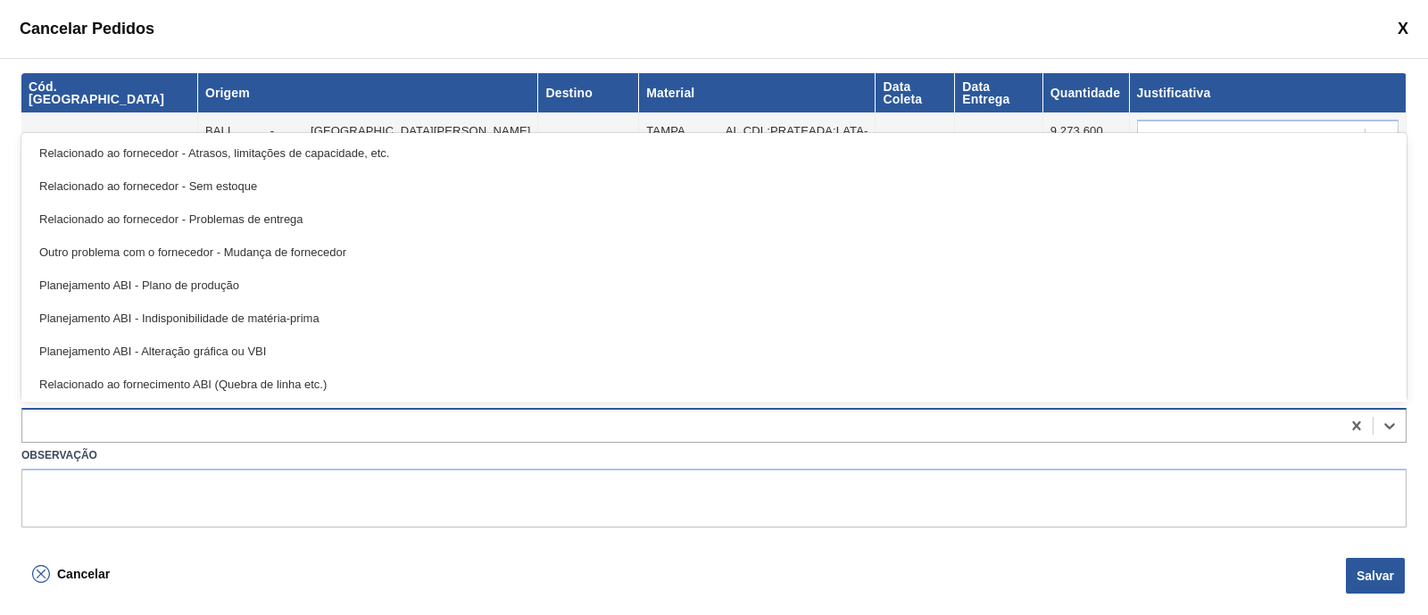
click at [146, 427] on div at bounding box center [681, 426] width 1318 height 26
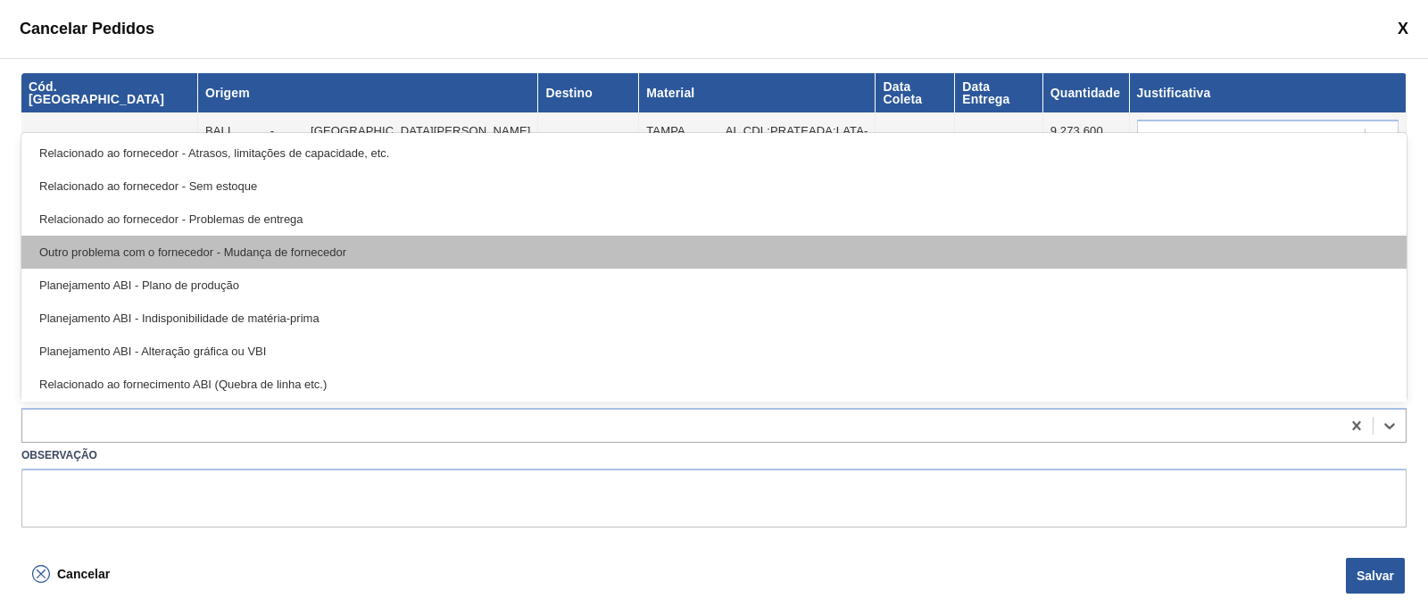
click at [160, 248] on div "Outro problema com o fornecedor - Mudança de fornecedor" at bounding box center [713, 252] width 1385 height 33
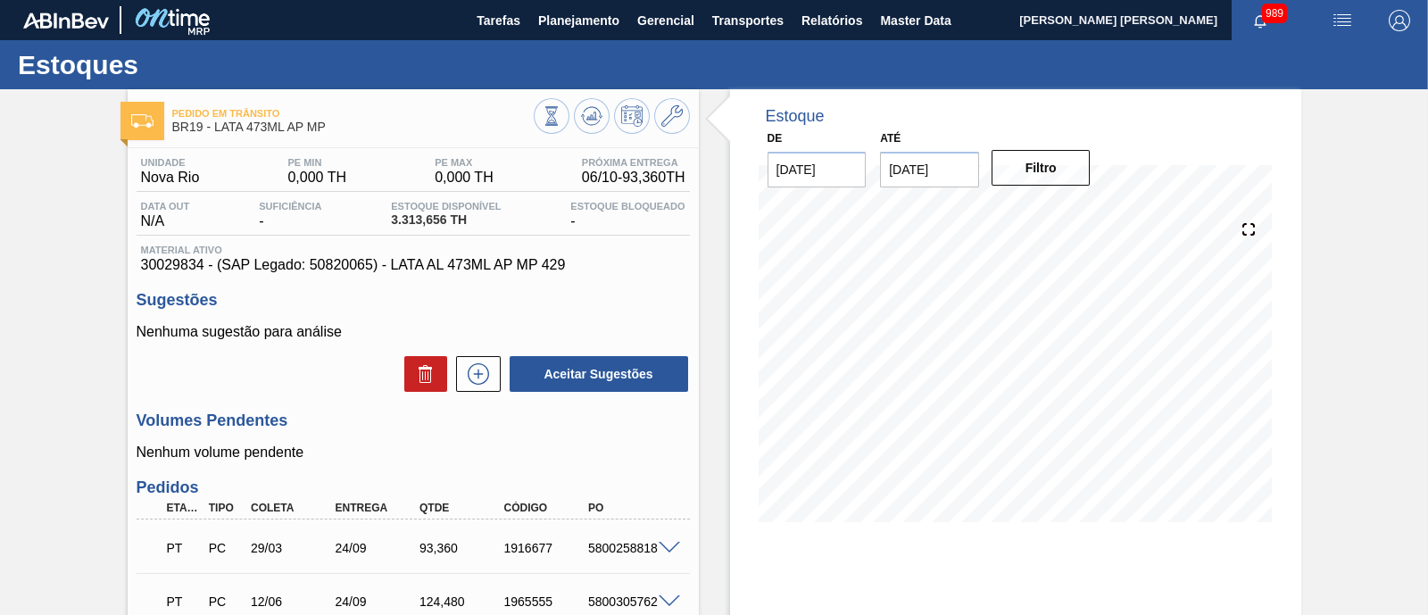
scroll to position [72, 0]
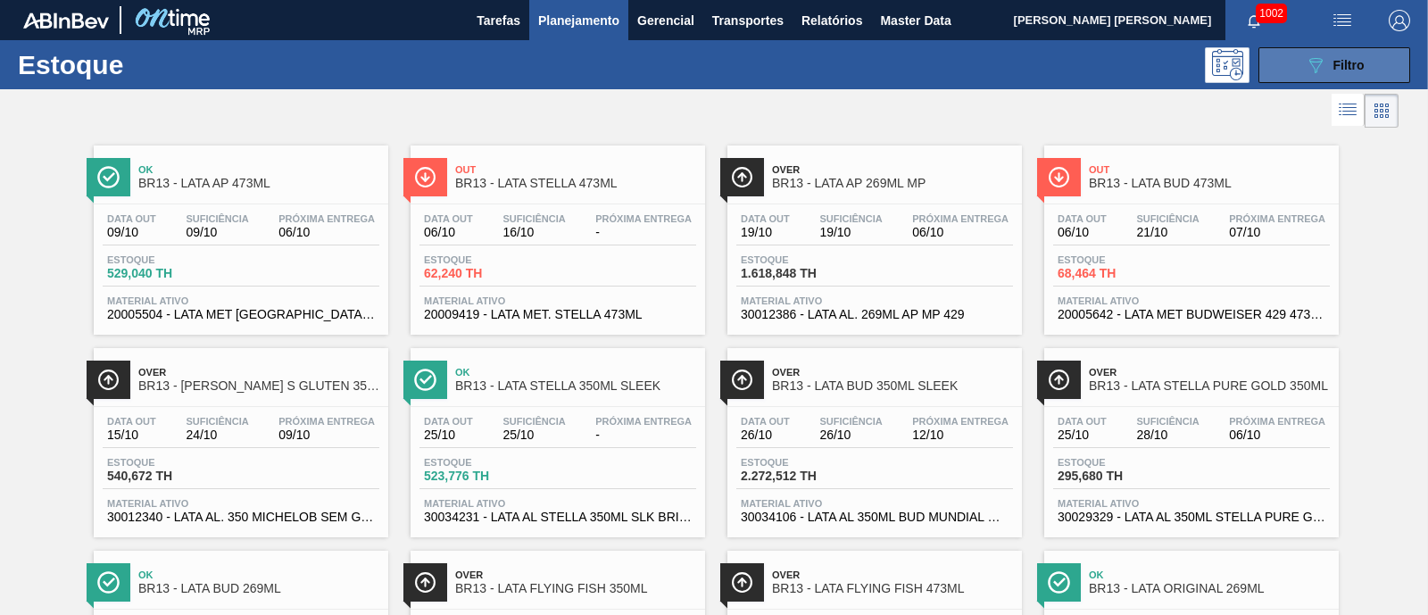
click at [1320, 66] on icon "089F7B8B-B2A5-4AFE-B5C0-19BA573D28AC" at bounding box center [1315, 64] width 21 height 21
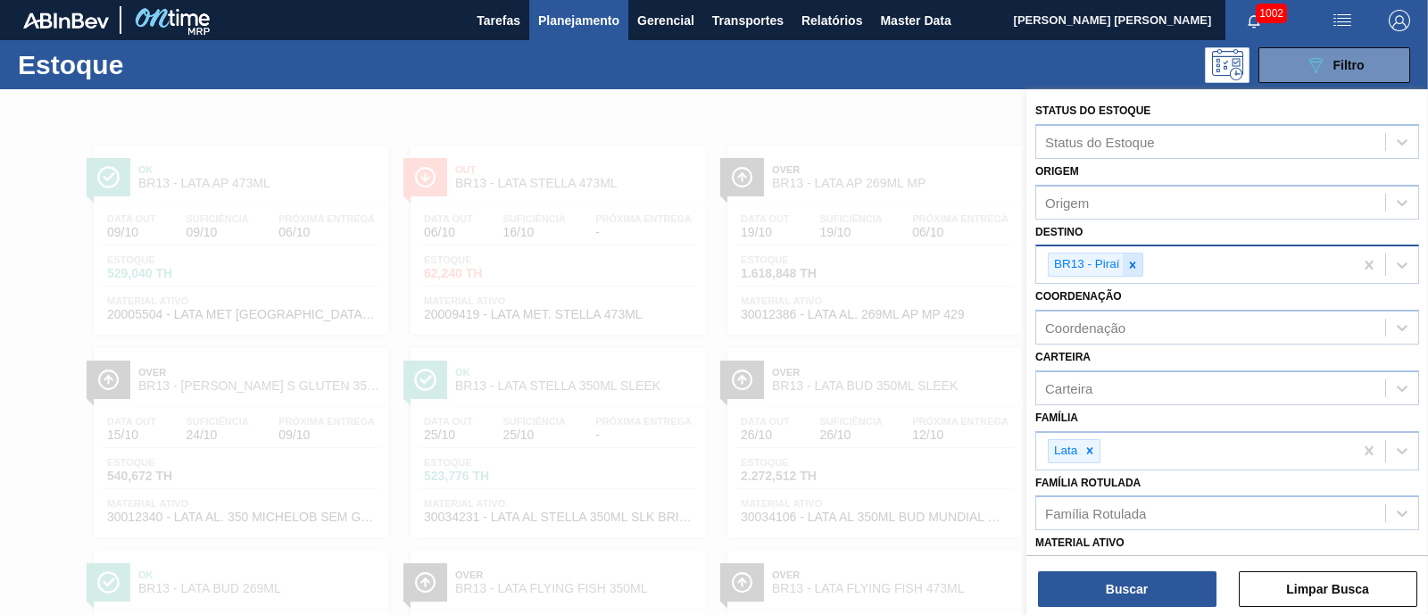
click at [1134, 269] on icon at bounding box center [1132, 265] width 12 height 12
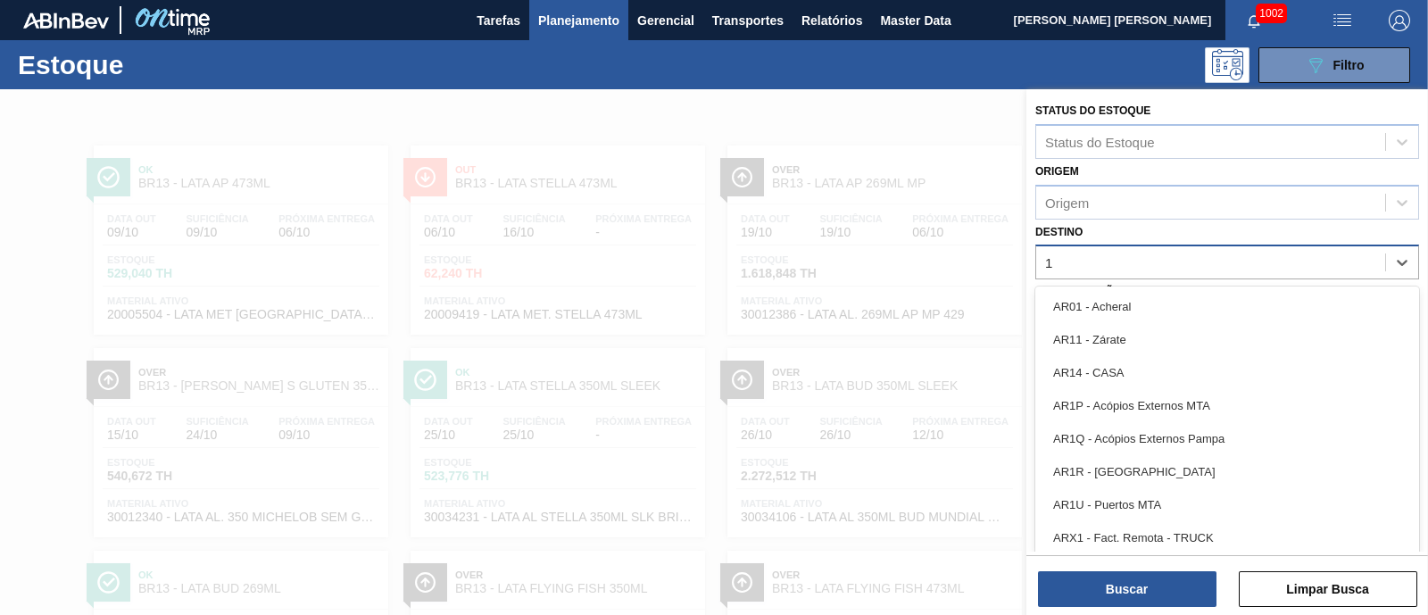
type input "19"
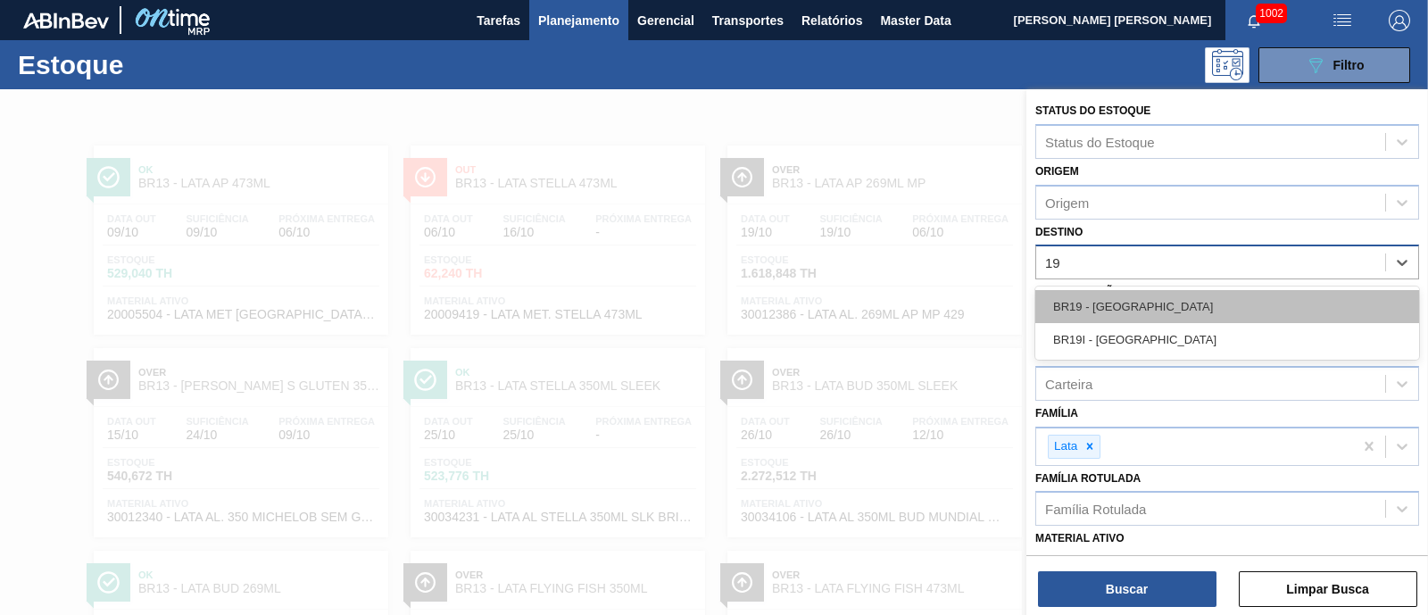
click at [1111, 307] on div "BR19 - [GEOGRAPHIC_DATA]" at bounding box center [1227, 306] width 384 height 33
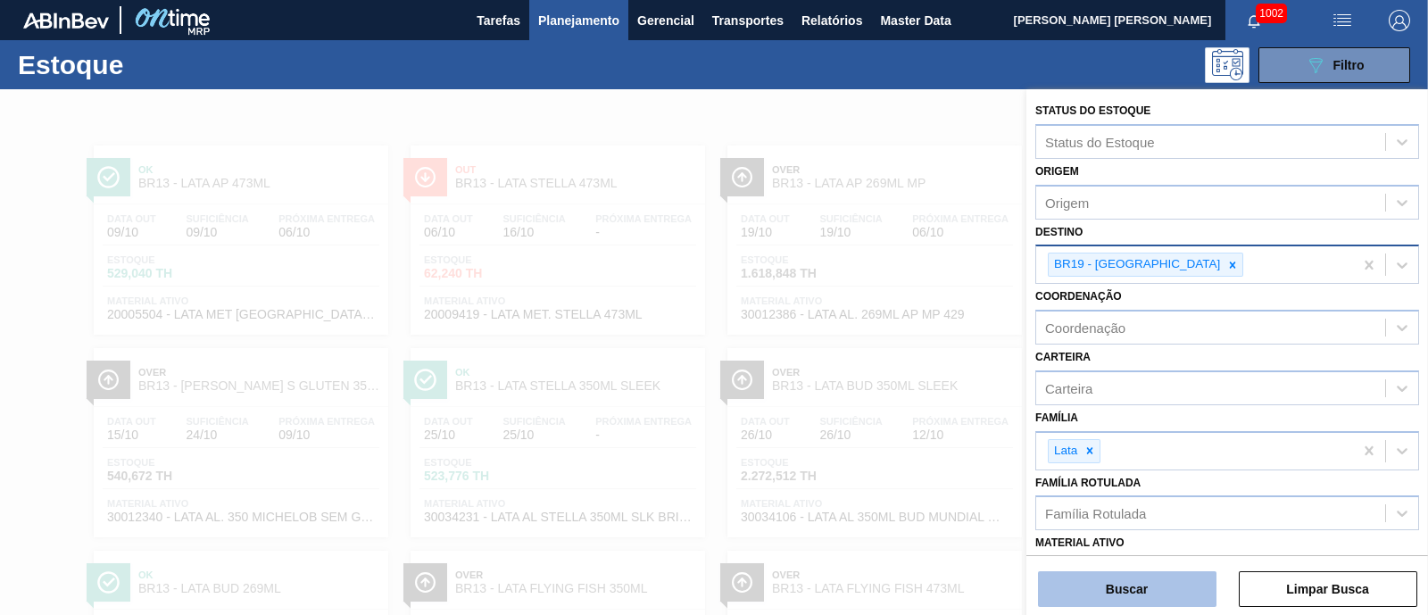
click at [1116, 591] on button "Buscar" at bounding box center [1127, 589] width 179 height 36
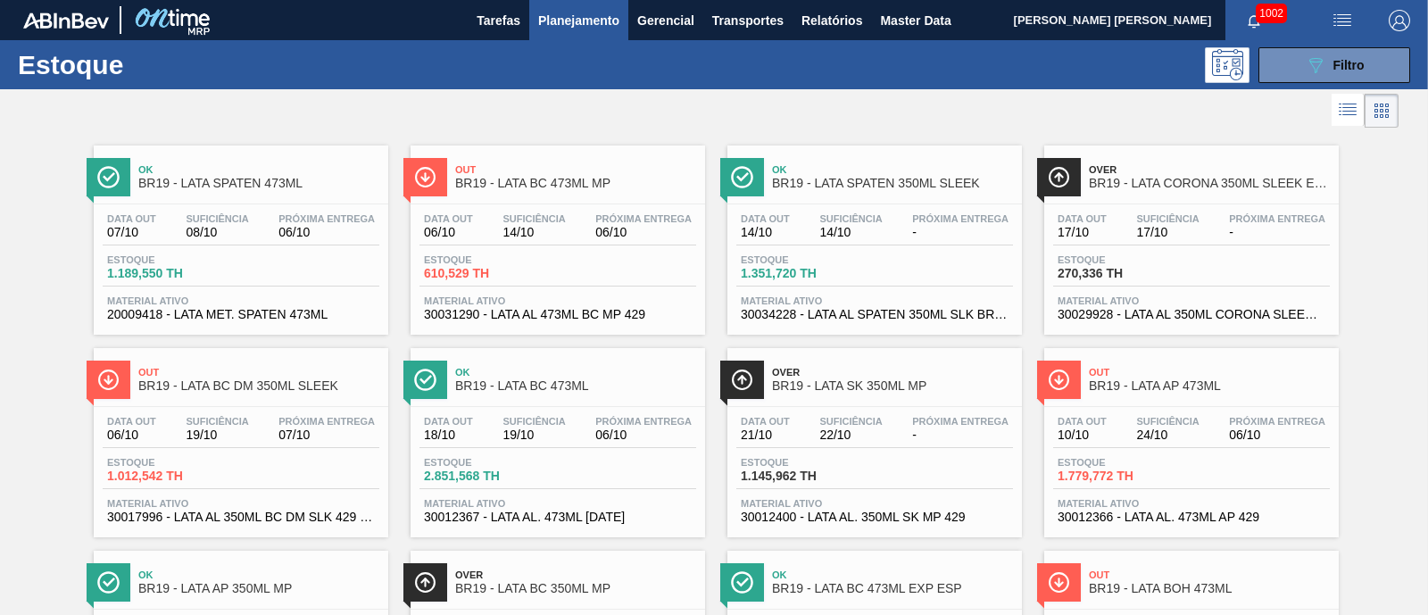
click at [1340, 122] on li at bounding box center [1348, 110] width 33 height 32
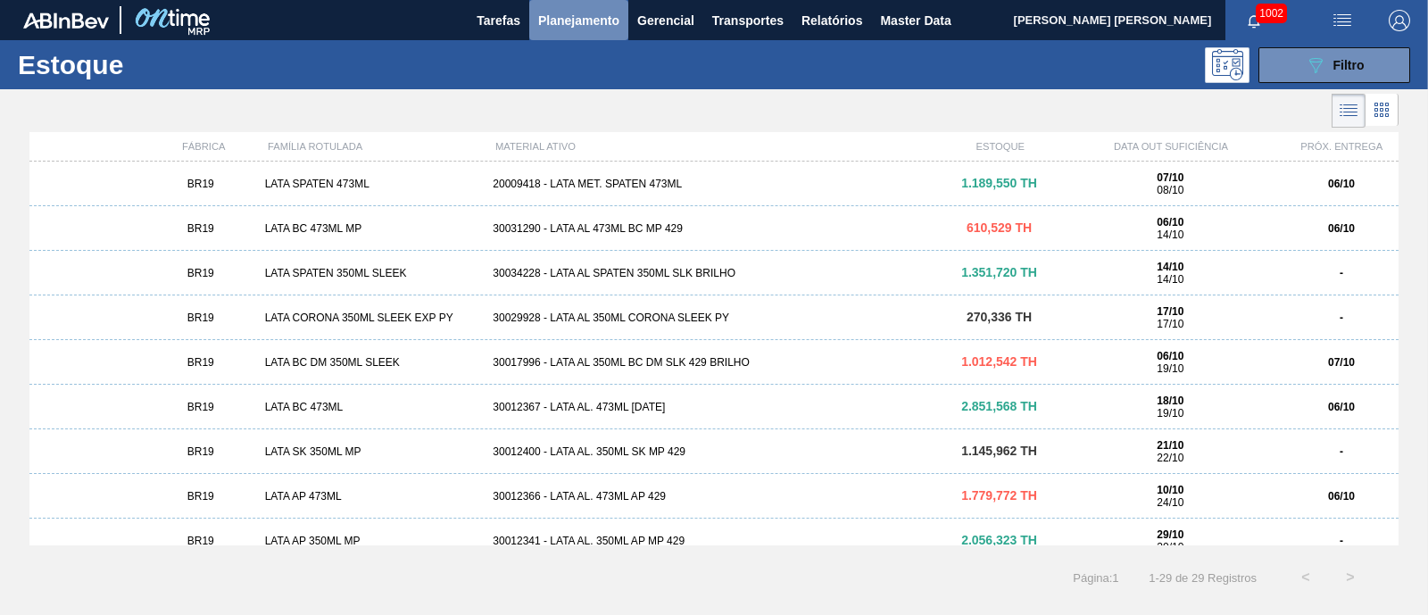
click at [594, 18] on span "Planejamento" at bounding box center [578, 20] width 81 height 21
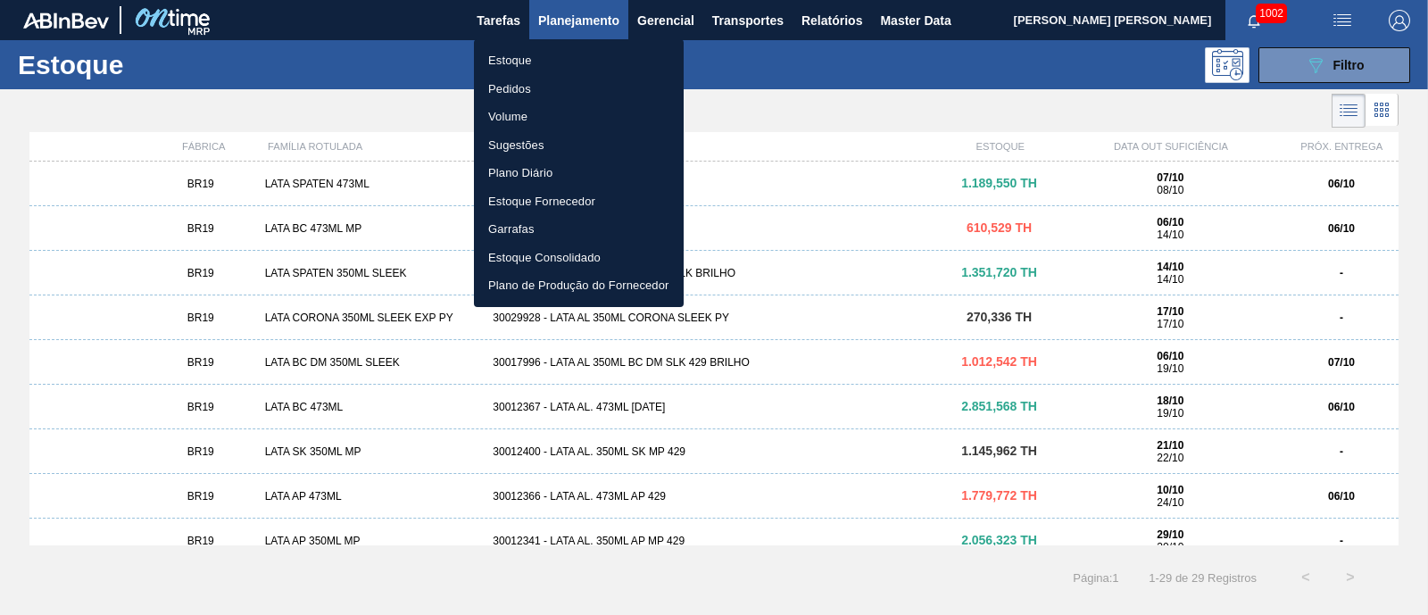
click at [542, 62] on li "Estoque" at bounding box center [579, 60] width 210 height 29
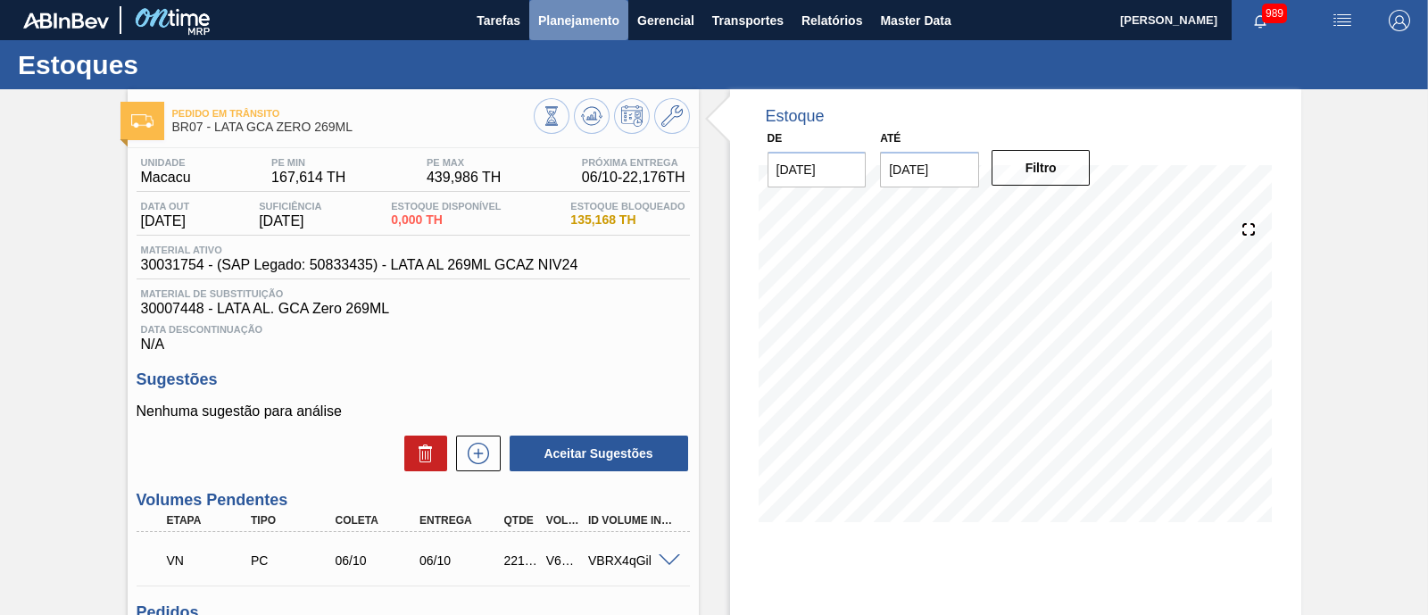
click at [567, 31] on button "Planejamento" at bounding box center [578, 20] width 99 height 40
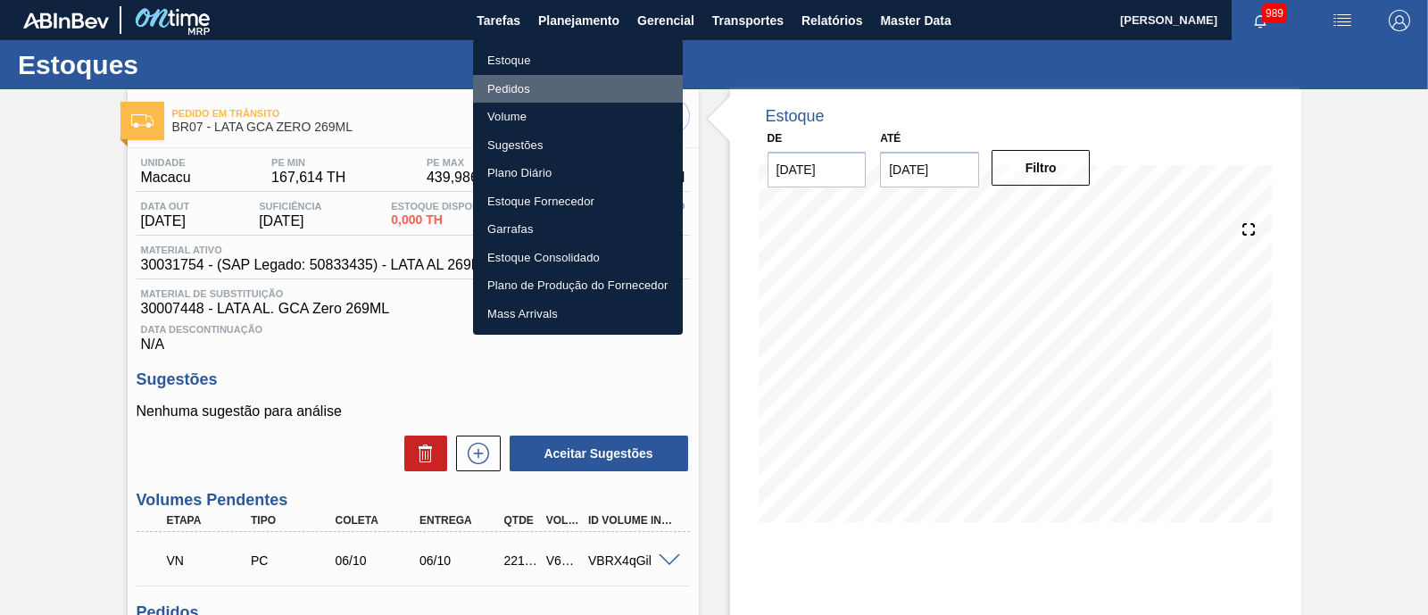
click at [576, 94] on li "Pedidos" at bounding box center [578, 89] width 210 height 29
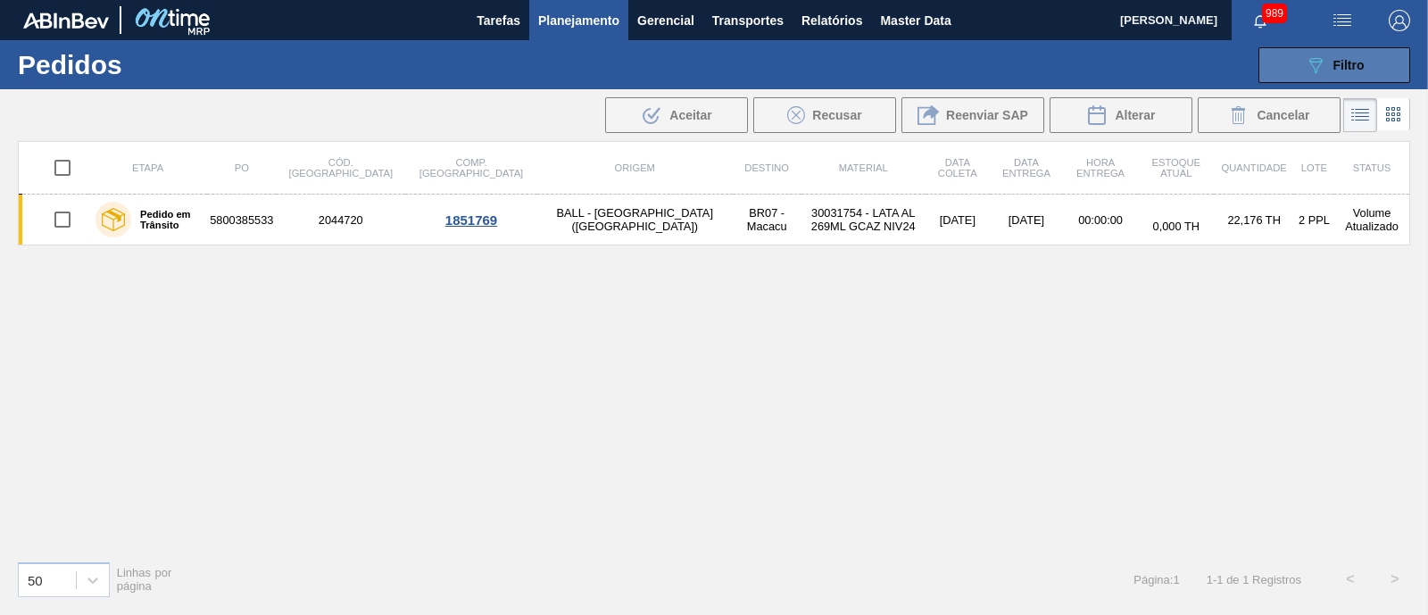
click at [1296, 79] on button "089F7B8B-B2A5-4AFE-B5C0-19BA573D28AC Filtro" at bounding box center [1334, 65] width 152 height 36
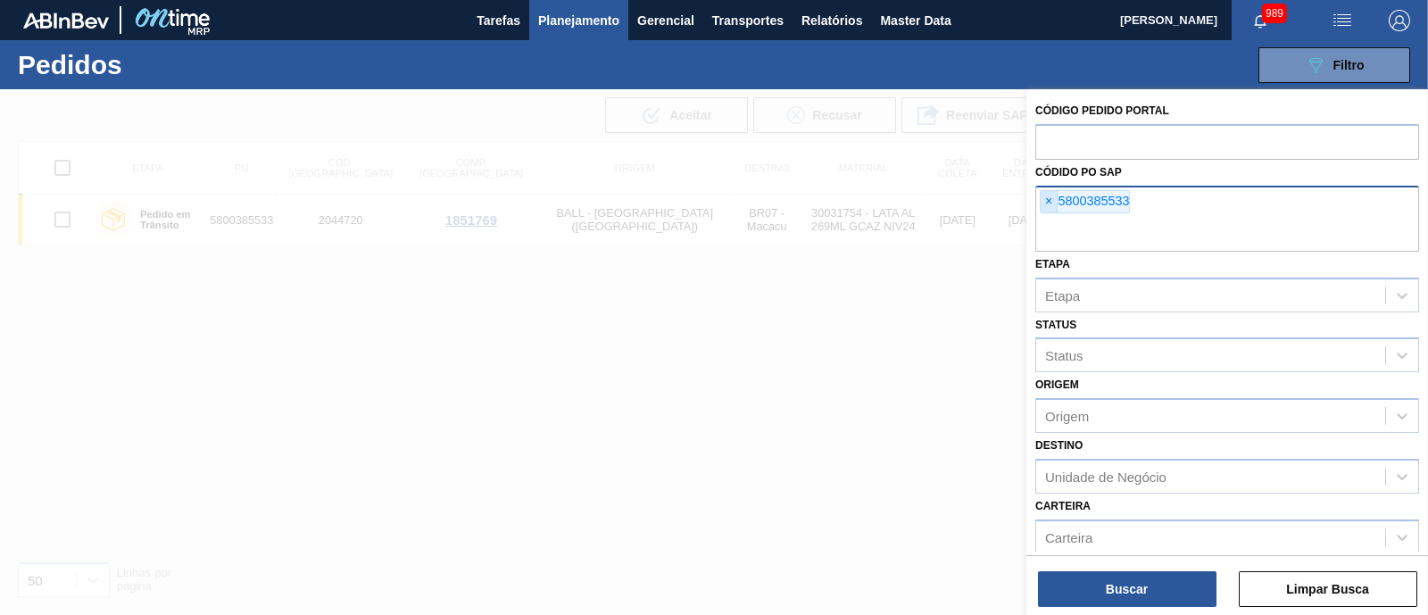
click at [1055, 208] on span "×" at bounding box center [1049, 201] width 17 height 21
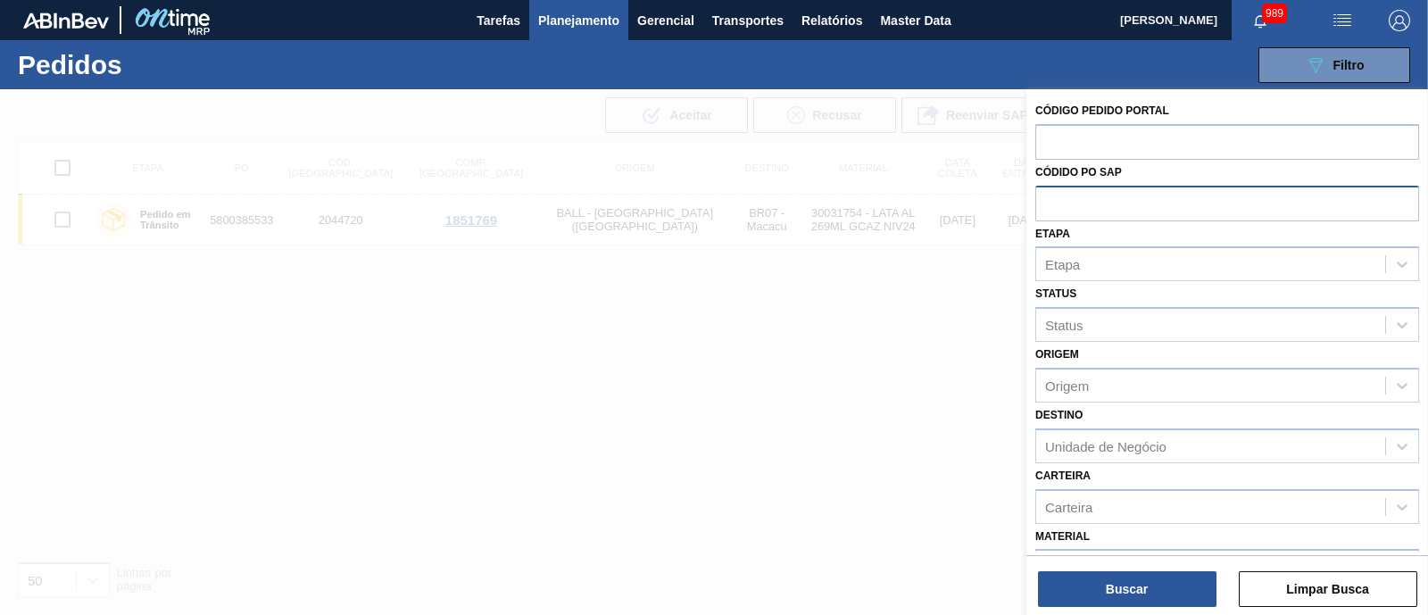
paste input "5800386610"
type input "5800386610"
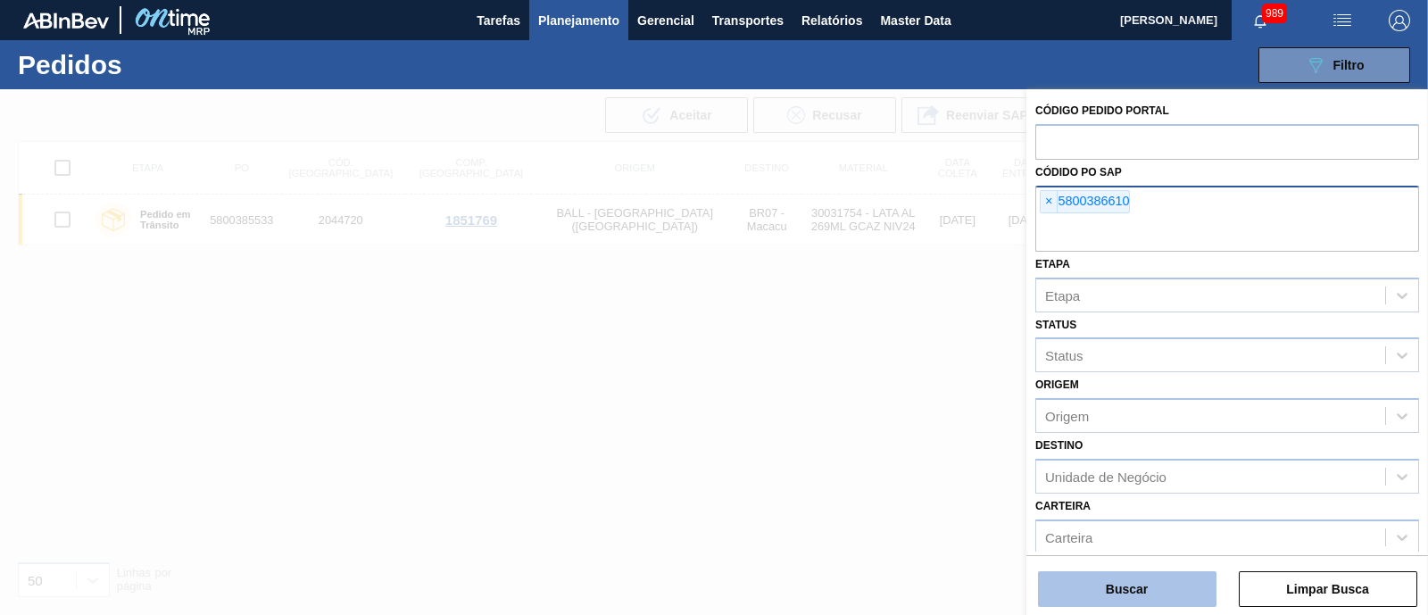
click at [1158, 580] on button "Buscar" at bounding box center [1127, 589] width 179 height 36
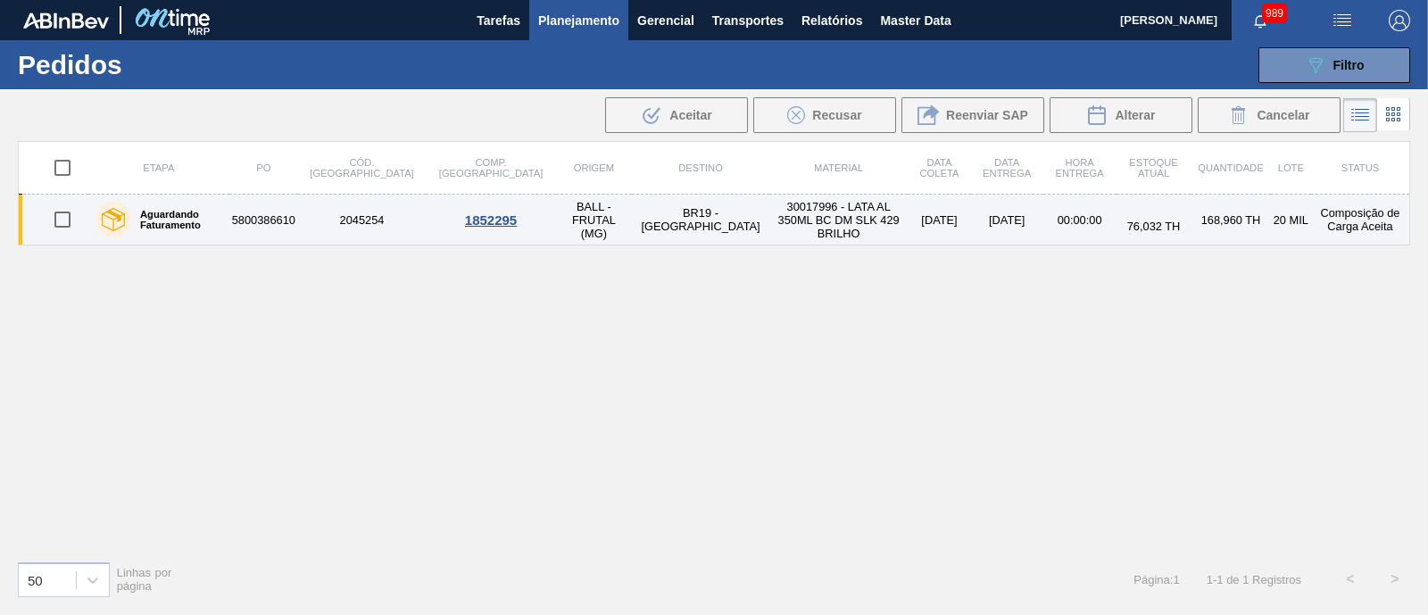
click at [36, 227] on td at bounding box center [54, 220] width 71 height 51
click at [70, 220] on input "checkbox" at bounding box center [62, 219] width 37 height 37
checkbox input "true"
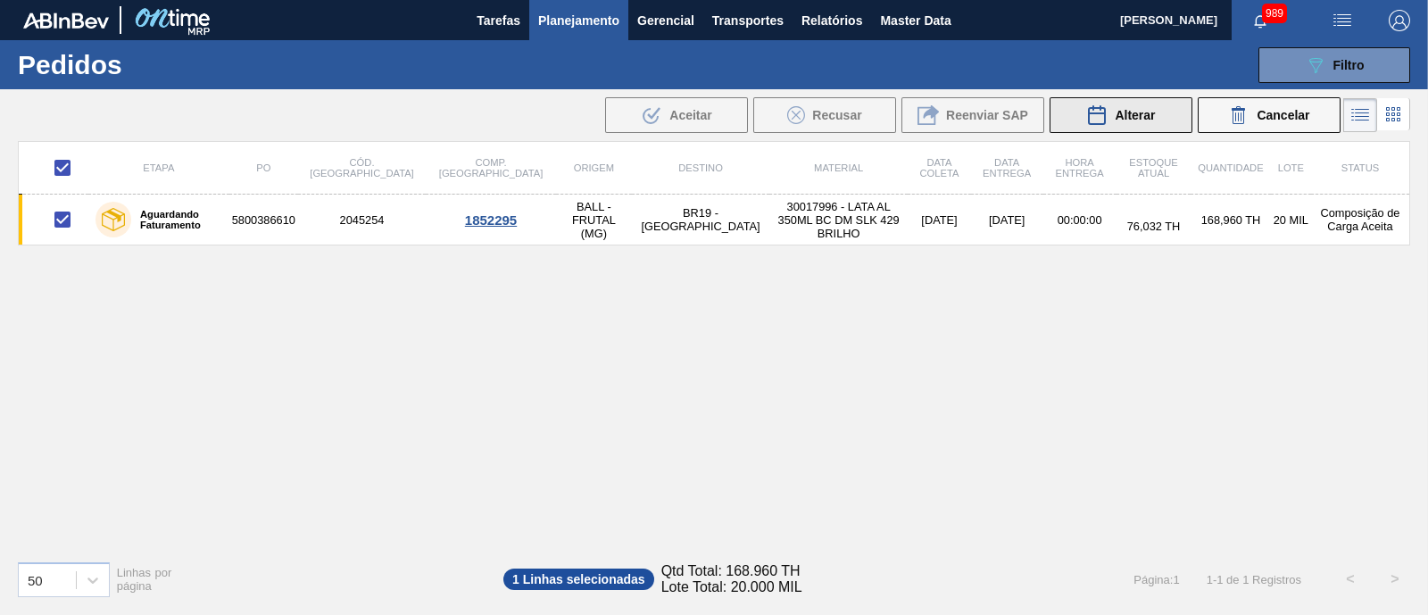
click at [1120, 121] on span "Alterar" at bounding box center [1135, 115] width 40 height 14
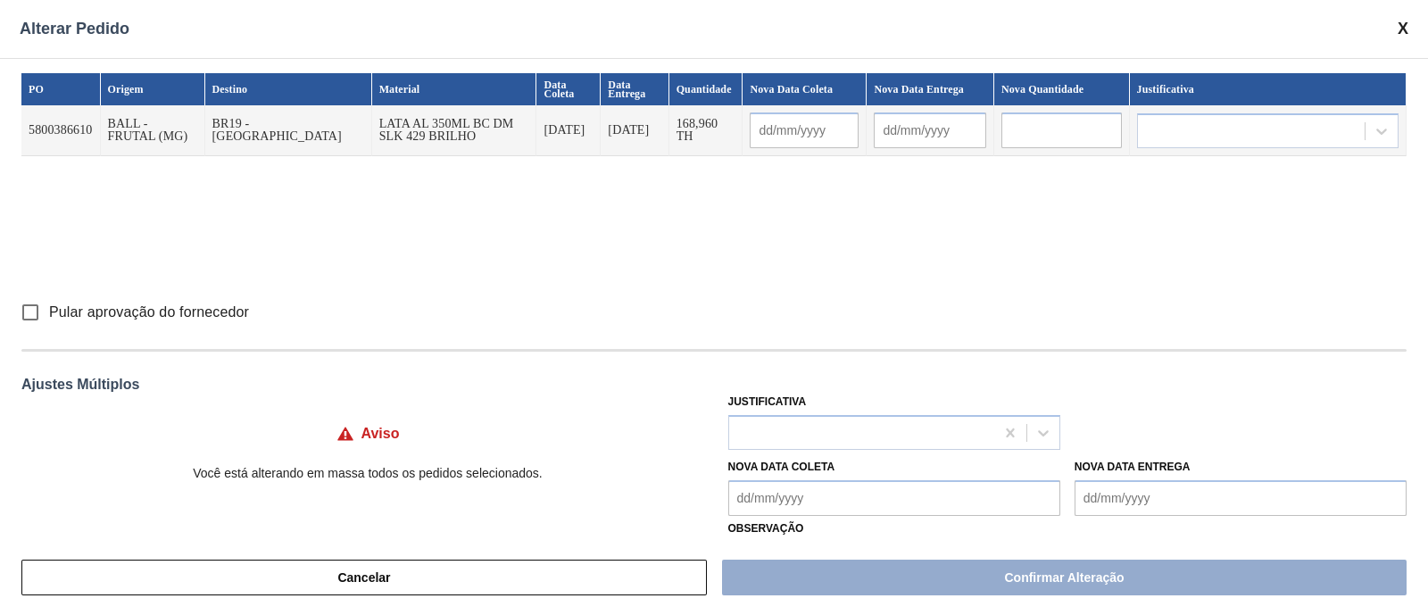
click at [766, 137] on input "text" at bounding box center [804, 130] width 109 height 36
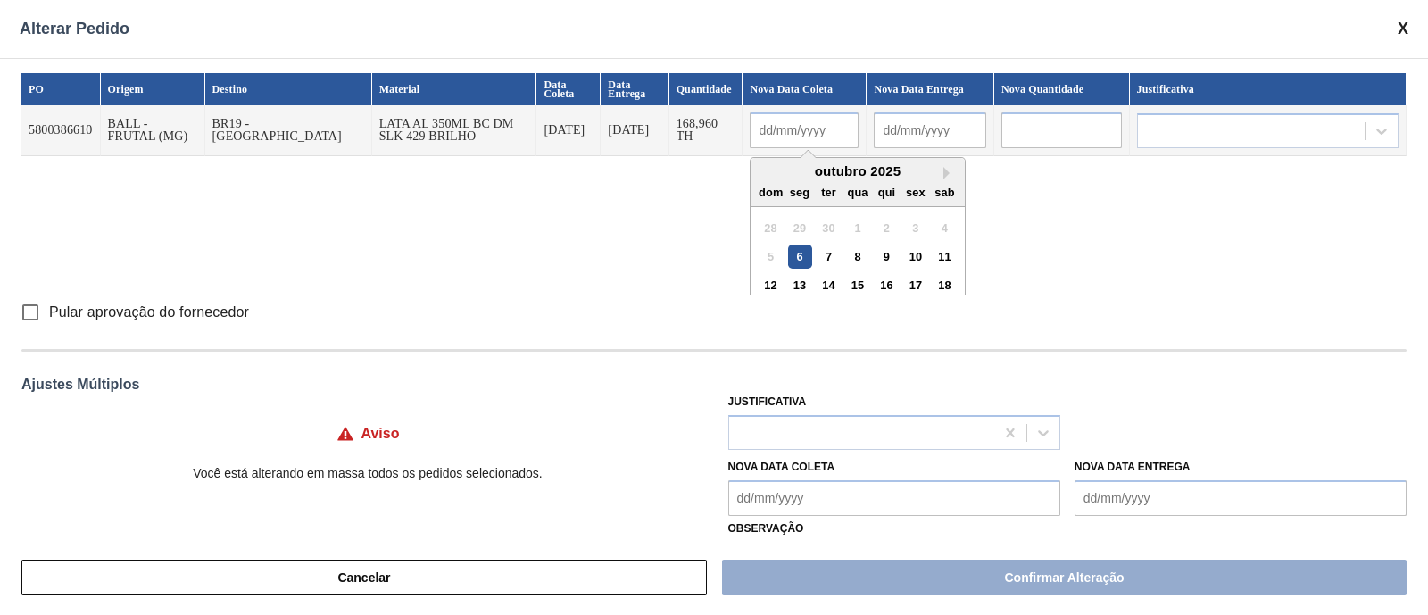
click at [757, 223] on div "28 29 30 1 2 3 4" at bounding box center [858, 227] width 203 height 29
click at [788, 261] on div "6" at bounding box center [800, 257] width 24 height 24
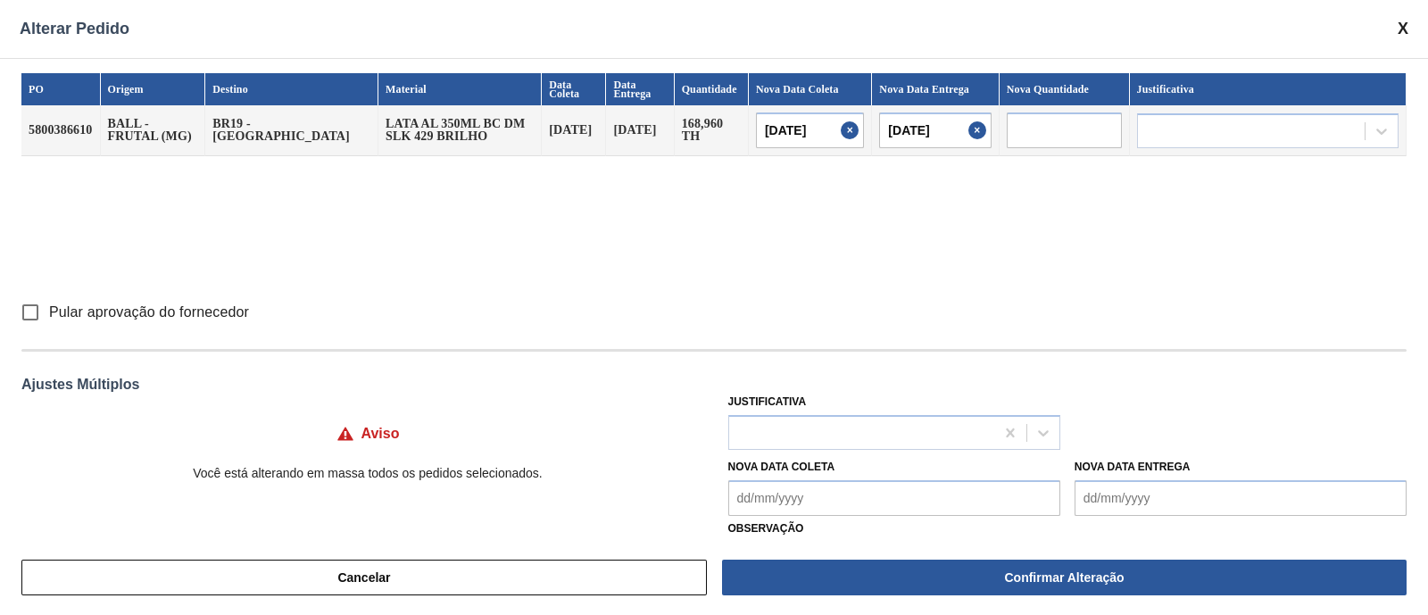
type input "[DATE]"
type input "08/10/2025"
click at [901, 429] on div at bounding box center [861, 432] width 265 height 26
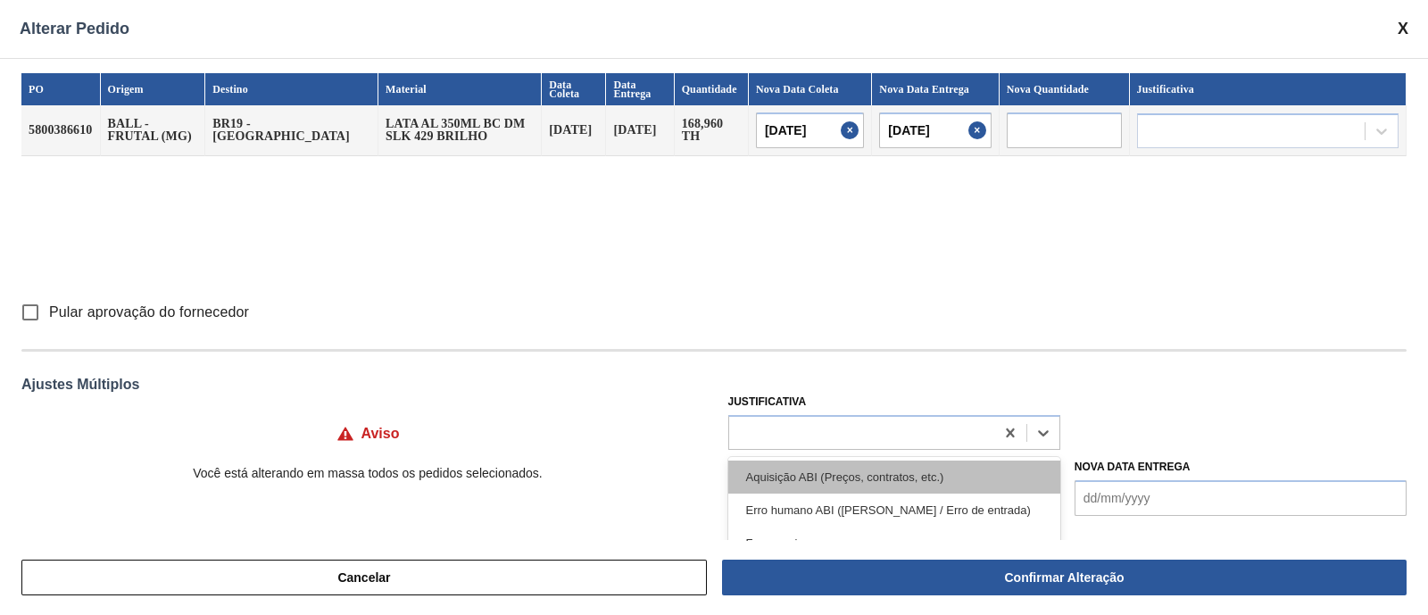
scroll to position [37, 0]
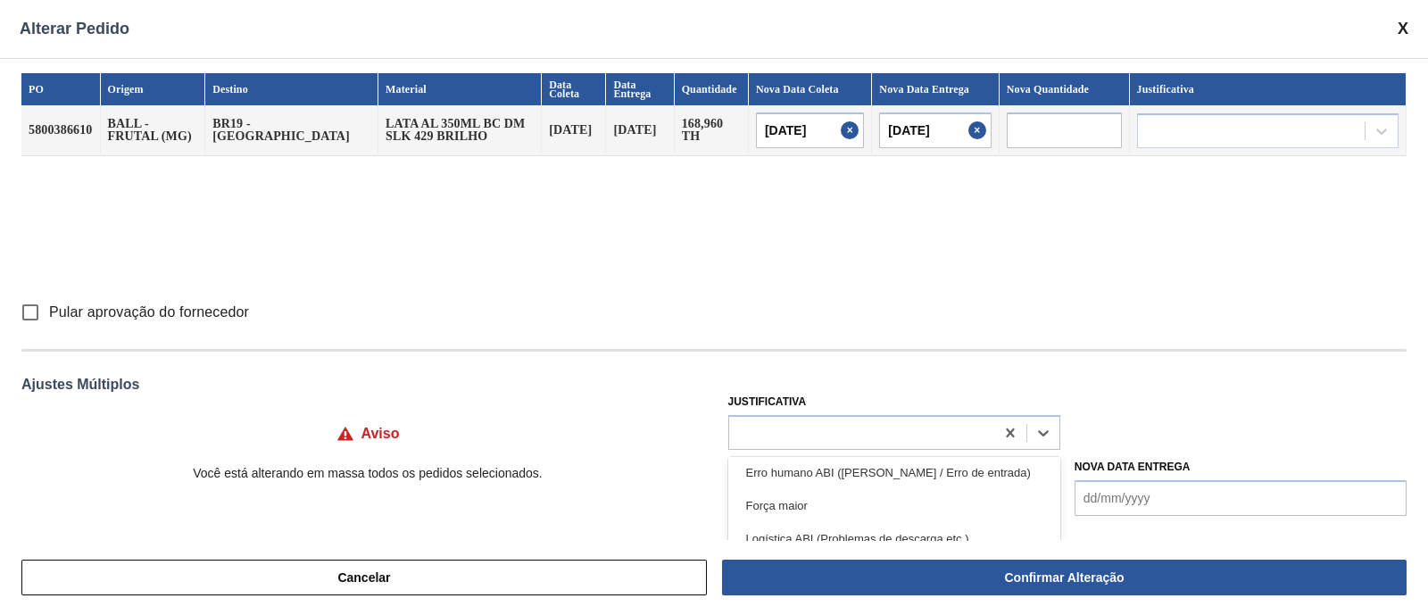
click at [862, 489] on div "Força maior" at bounding box center [894, 505] width 332 height 33
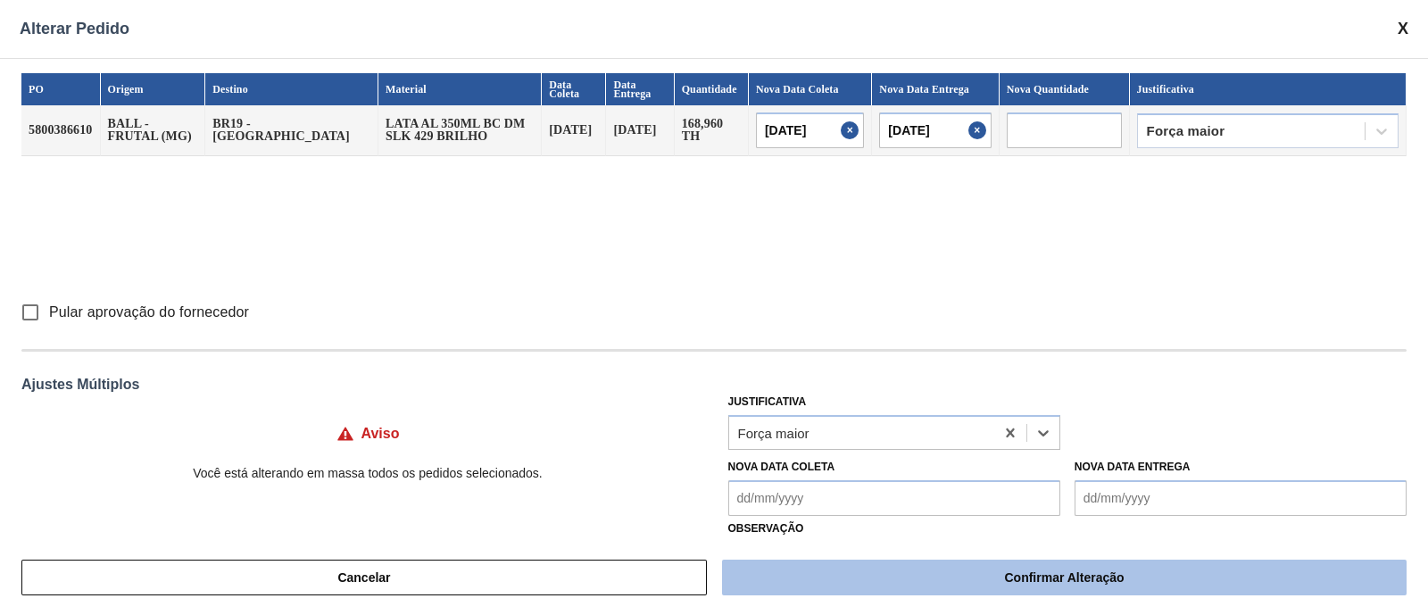
click at [907, 560] on button "Confirmar Alteração" at bounding box center [1064, 578] width 685 height 36
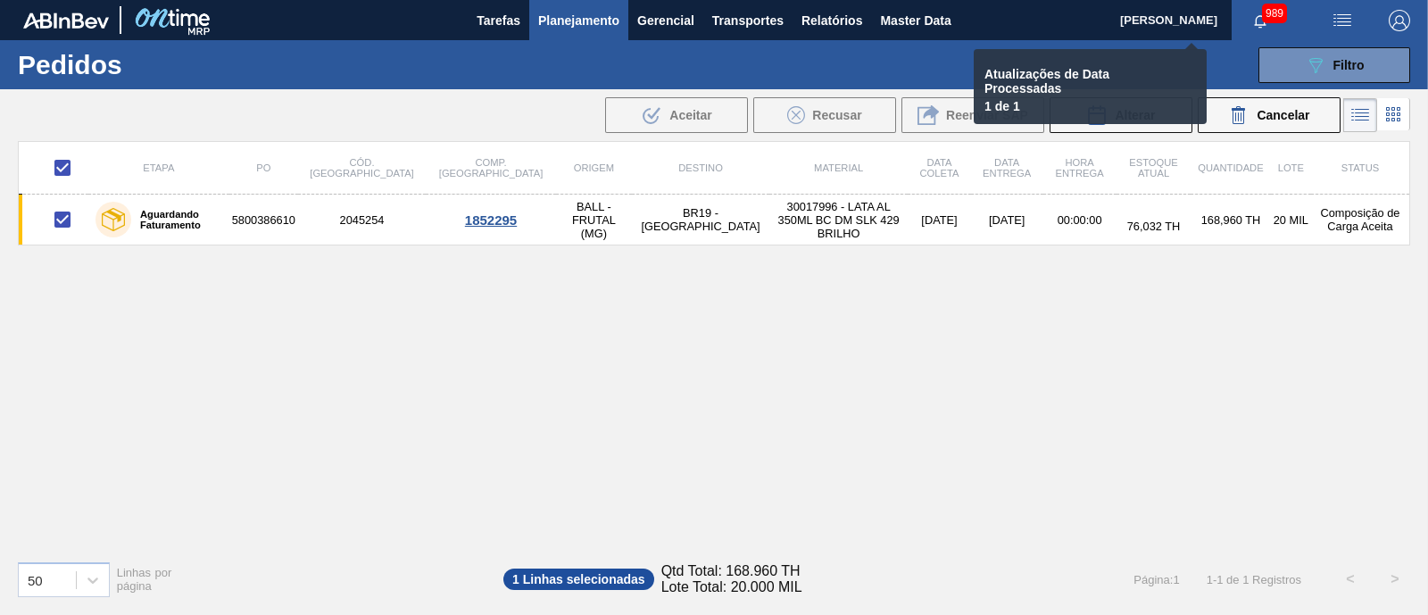
checkbox input "false"
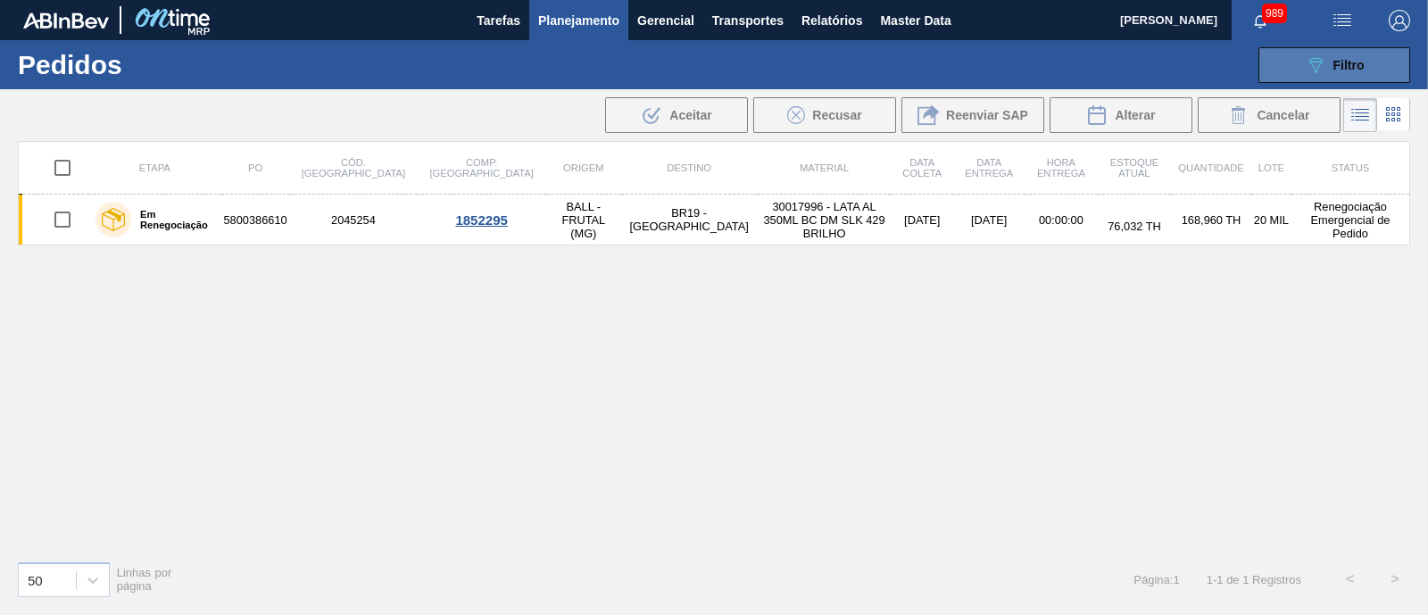
click at [1324, 64] on icon "089F7B8B-B2A5-4AFE-B5C0-19BA573D28AC" at bounding box center [1315, 64] width 21 height 21
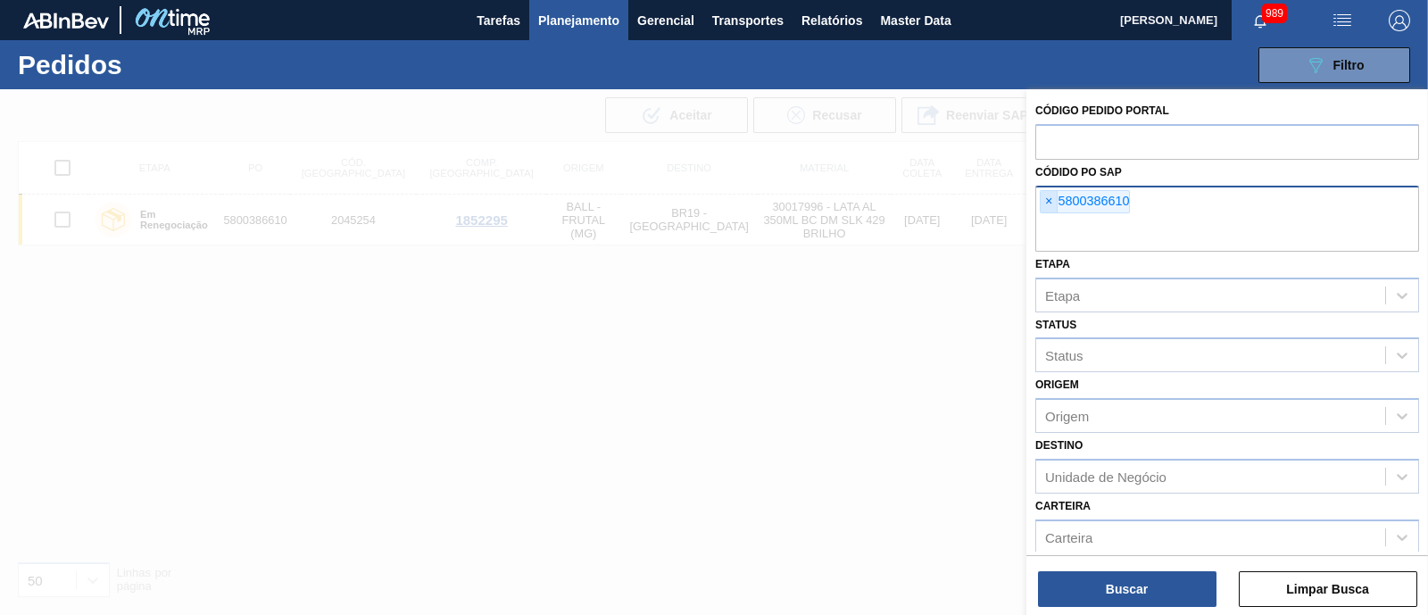
click at [1053, 201] on span "×" at bounding box center [1049, 201] width 17 height 21
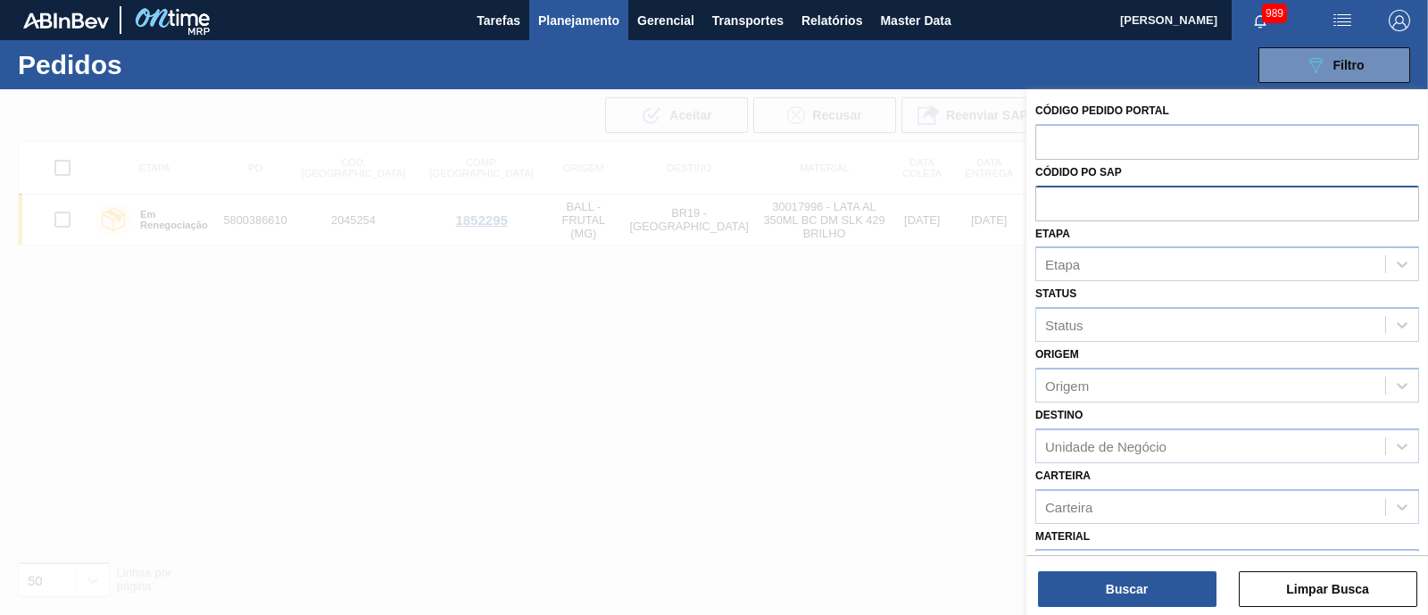
paste input "text"
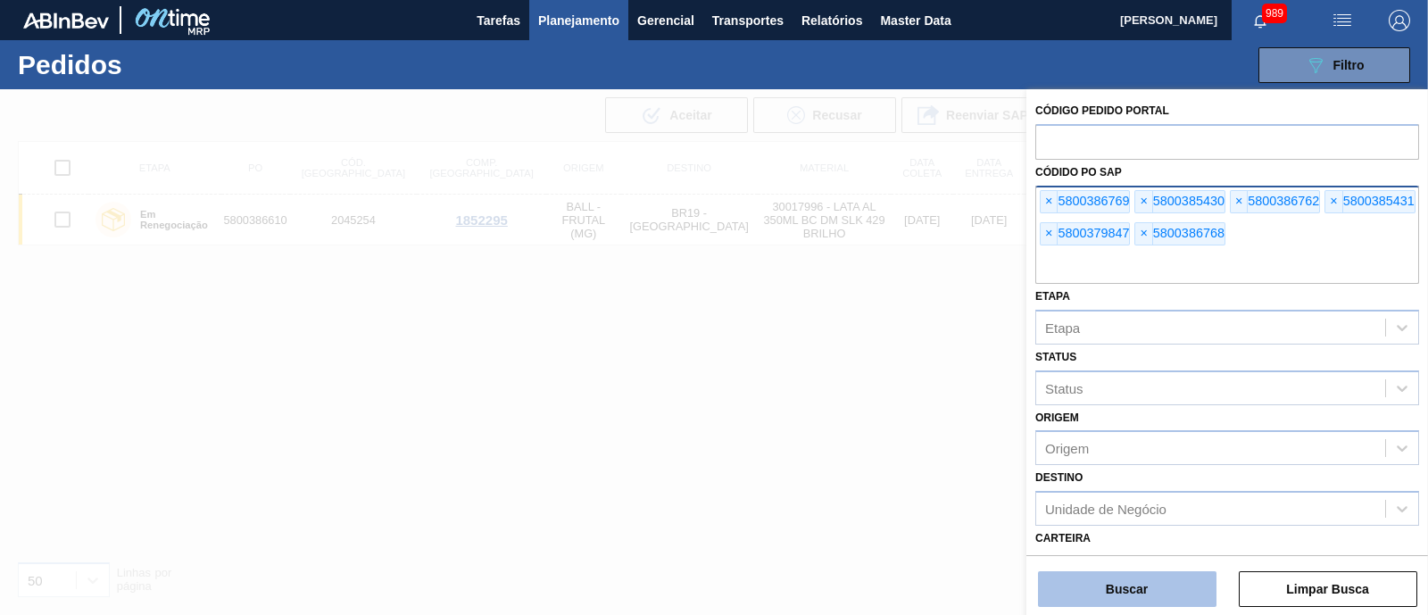
click at [1150, 589] on button "Buscar" at bounding box center [1127, 589] width 179 height 36
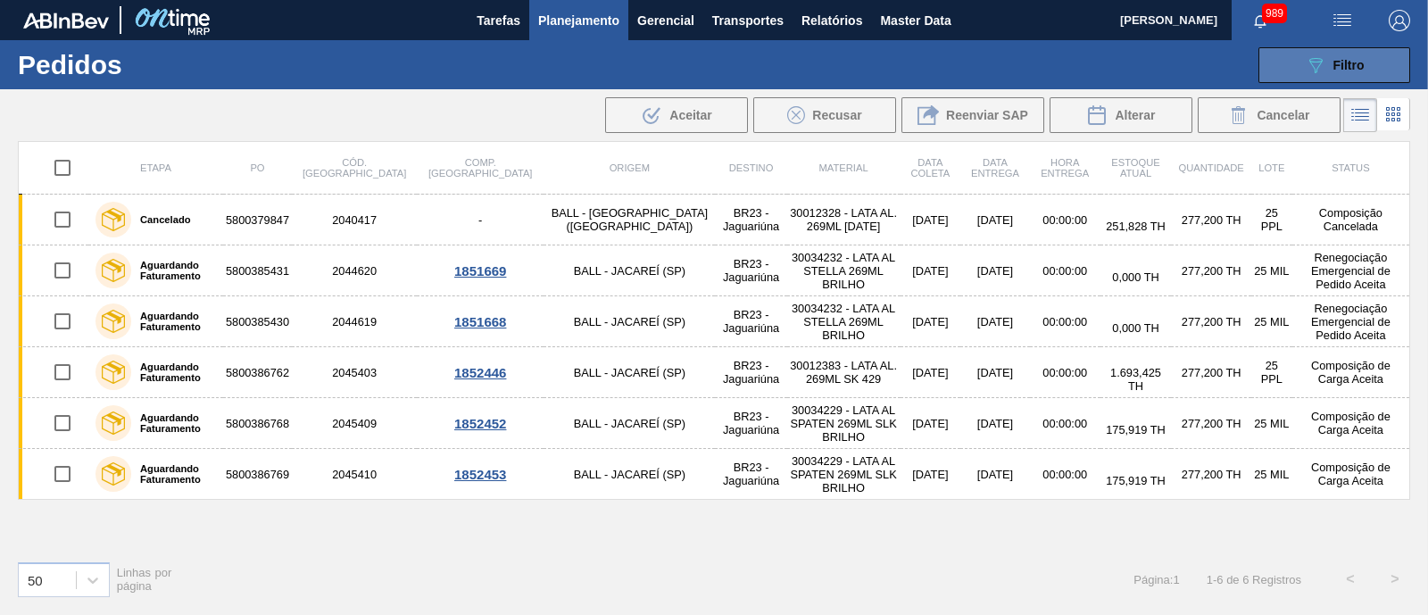
click at [1299, 71] on button "089F7B8B-B2A5-4AFE-B5C0-19BA573D28AC Filtro" at bounding box center [1334, 65] width 152 height 36
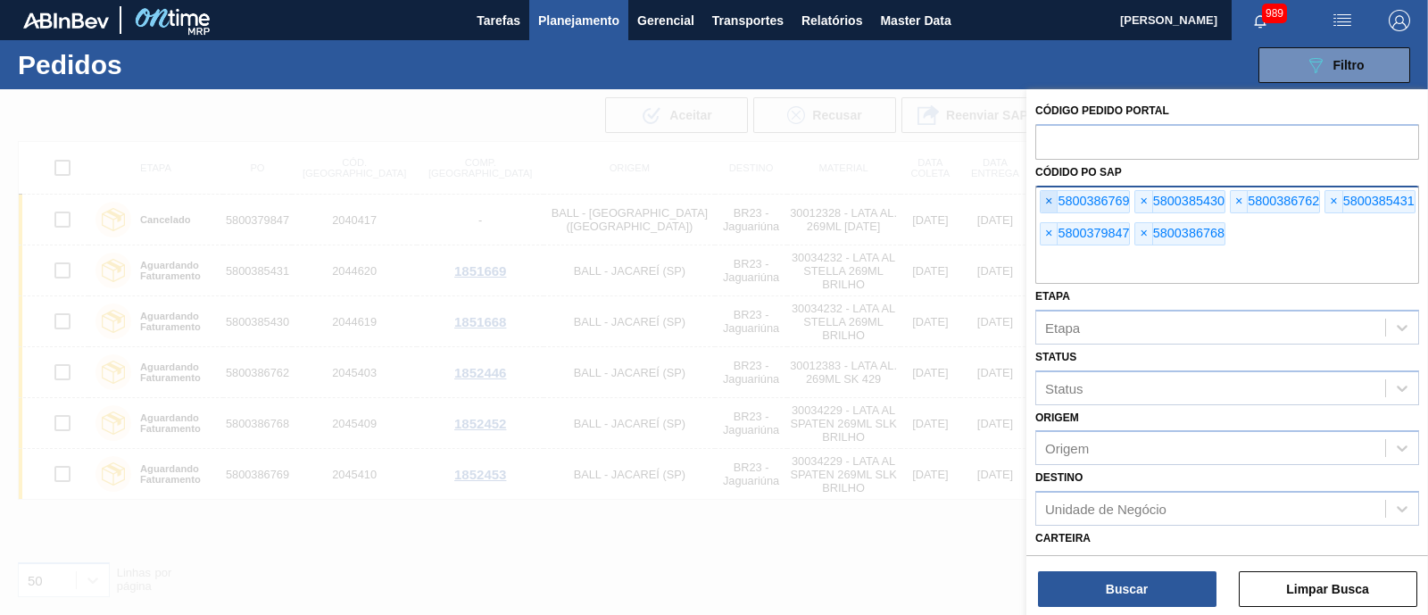
click at [1055, 205] on span "×" at bounding box center [1049, 201] width 17 height 21
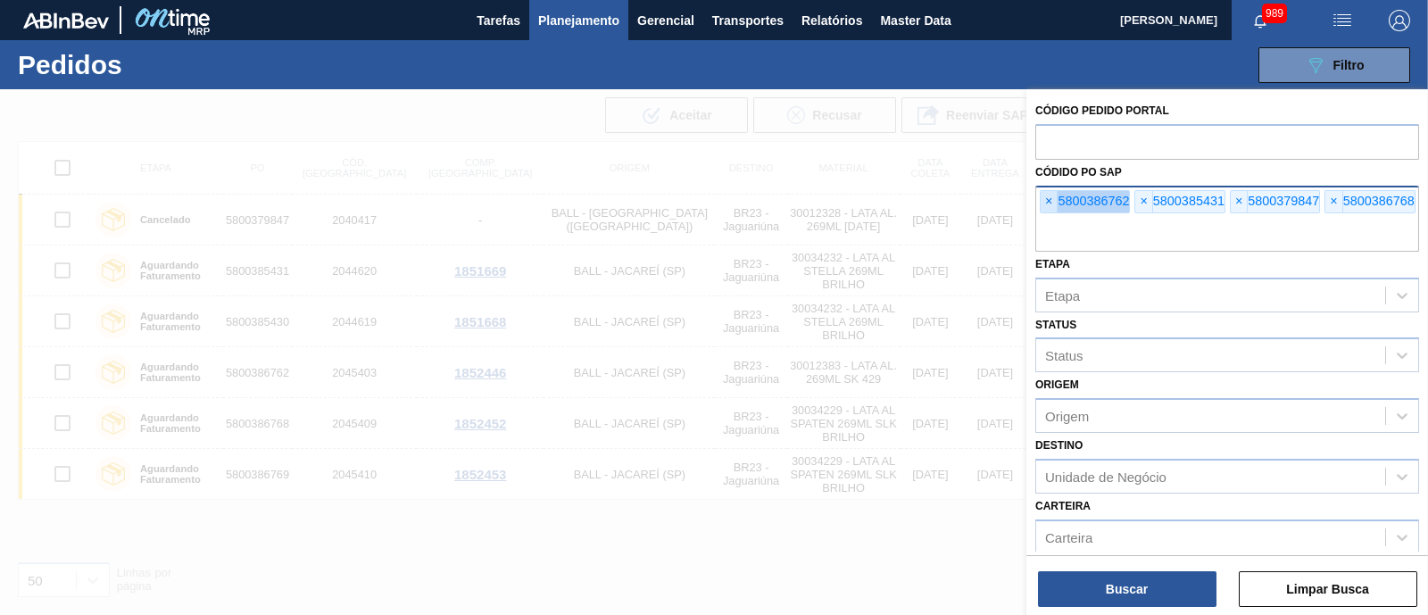
click at [1055, 205] on span "×" at bounding box center [1049, 201] width 17 height 21
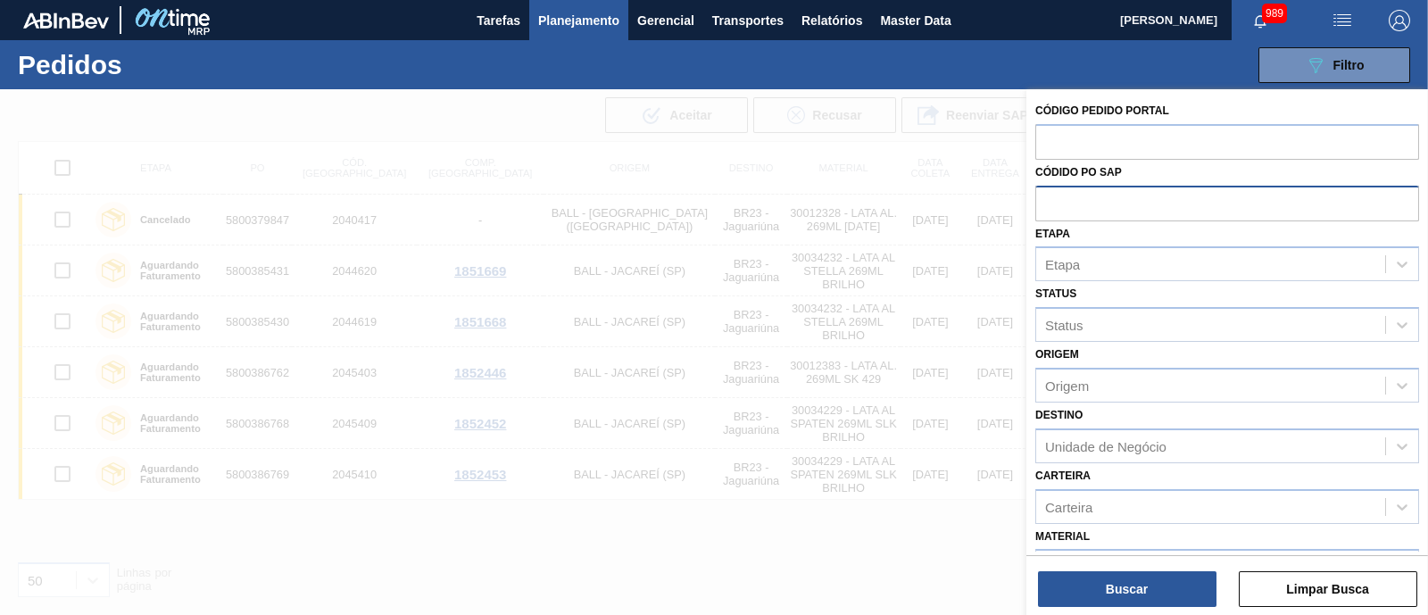
paste input "5800386736"
type input "5800386736"
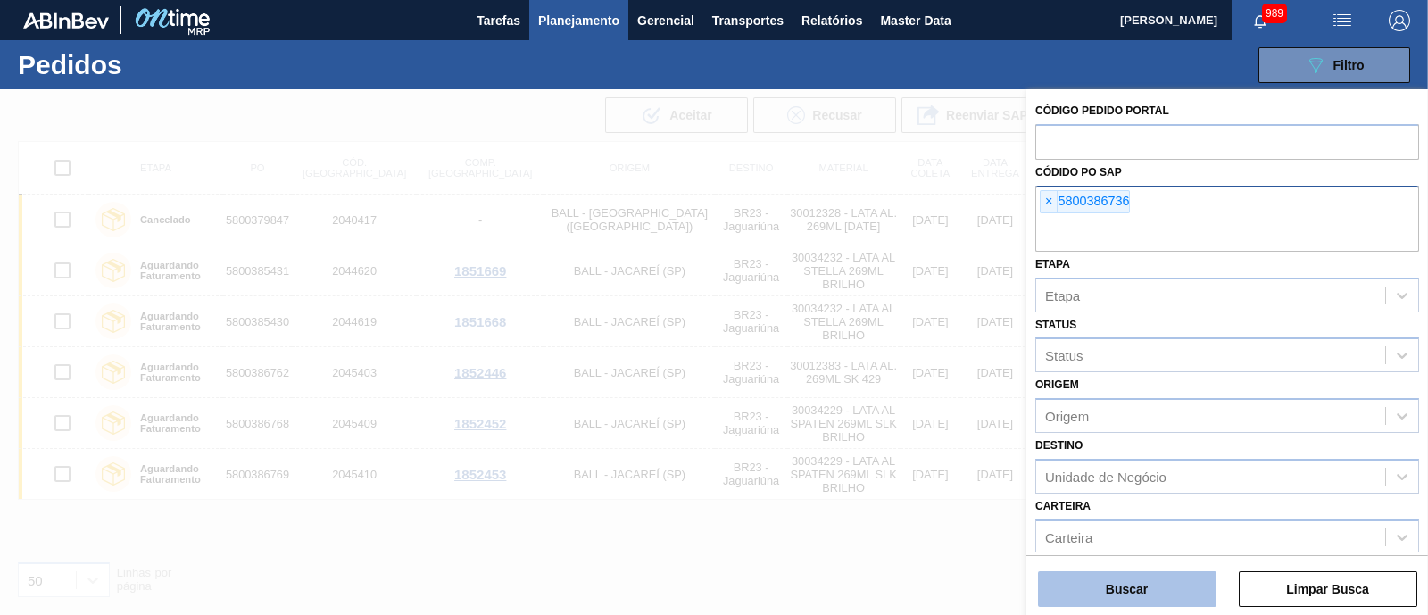
click at [1087, 590] on button "Buscar" at bounding box center [1127, 589] width 179 height 36
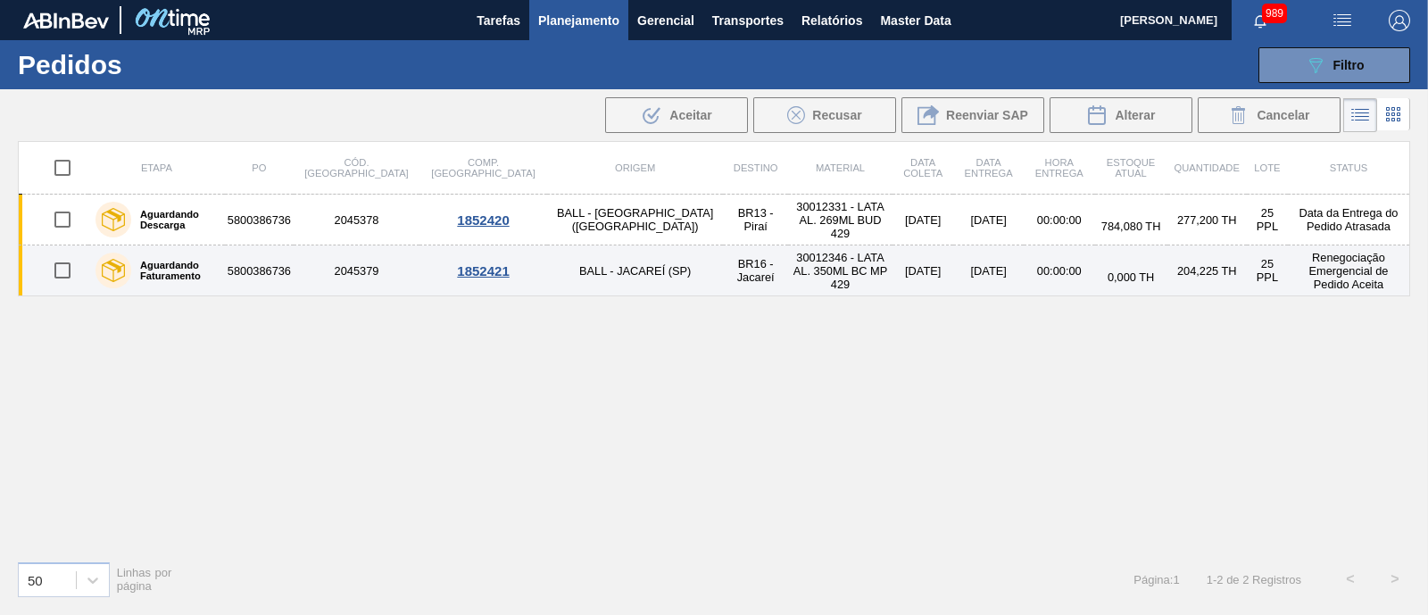
click at [75, 274] on input "checkbox" at bounding box center [62, 270] width 37 height 37
checkbox input "true"
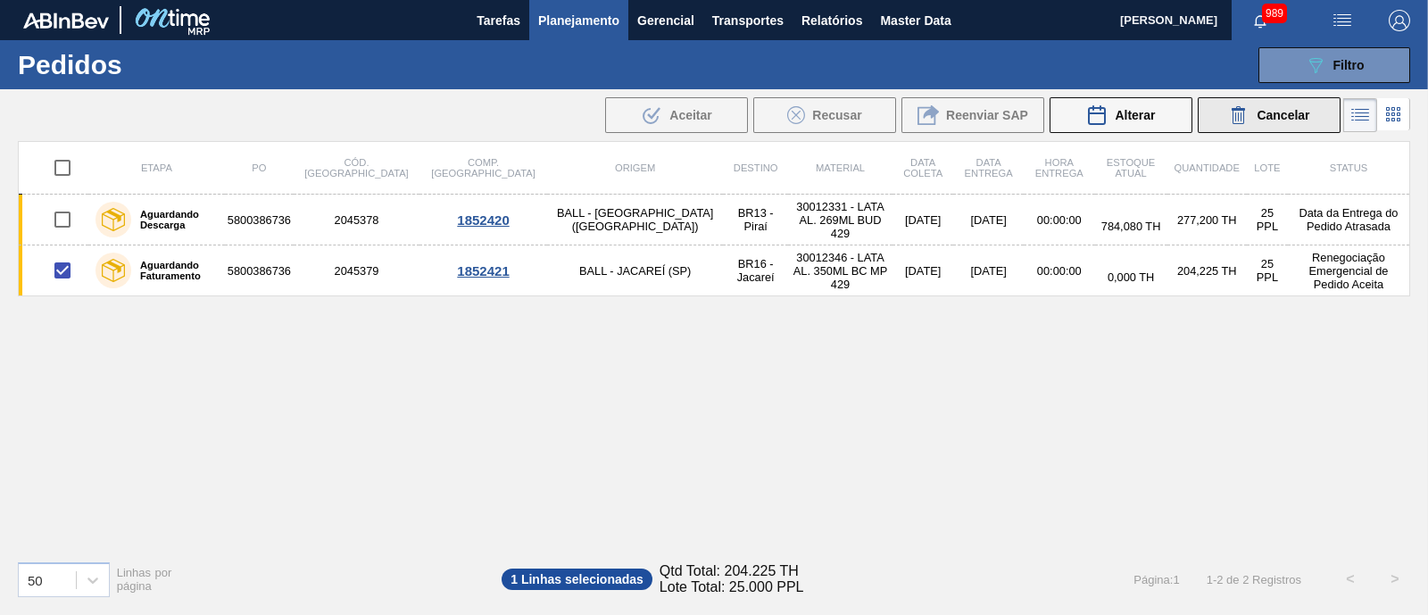
click at [1266, 127] on button "Cancelar" at bounding box center [1269, 115] width 143 height 36
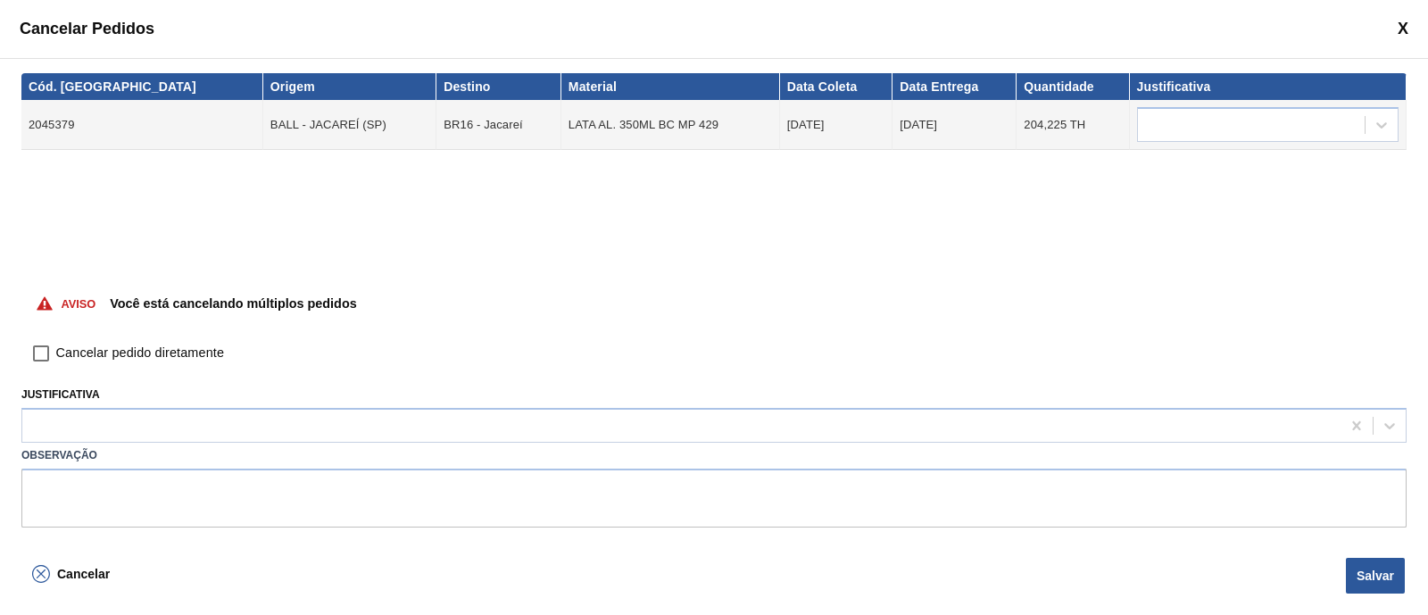
click at [120, 359] on span "Cancelar pedido diretamente" at bounding box center [140, 354] width 168 height 20
click at [56, 359] on input "Cancelar pedido diretamente" at bounding box center [41, 353] width 30 height 30
checkbox input "true"
click at [1352, 572] on button "Salvar" at bounding box center [1375, 576] width 59 height 36
click at [1214, 90] on th "Justificativa" at bounding box center [1268, 86] width 277 height 27
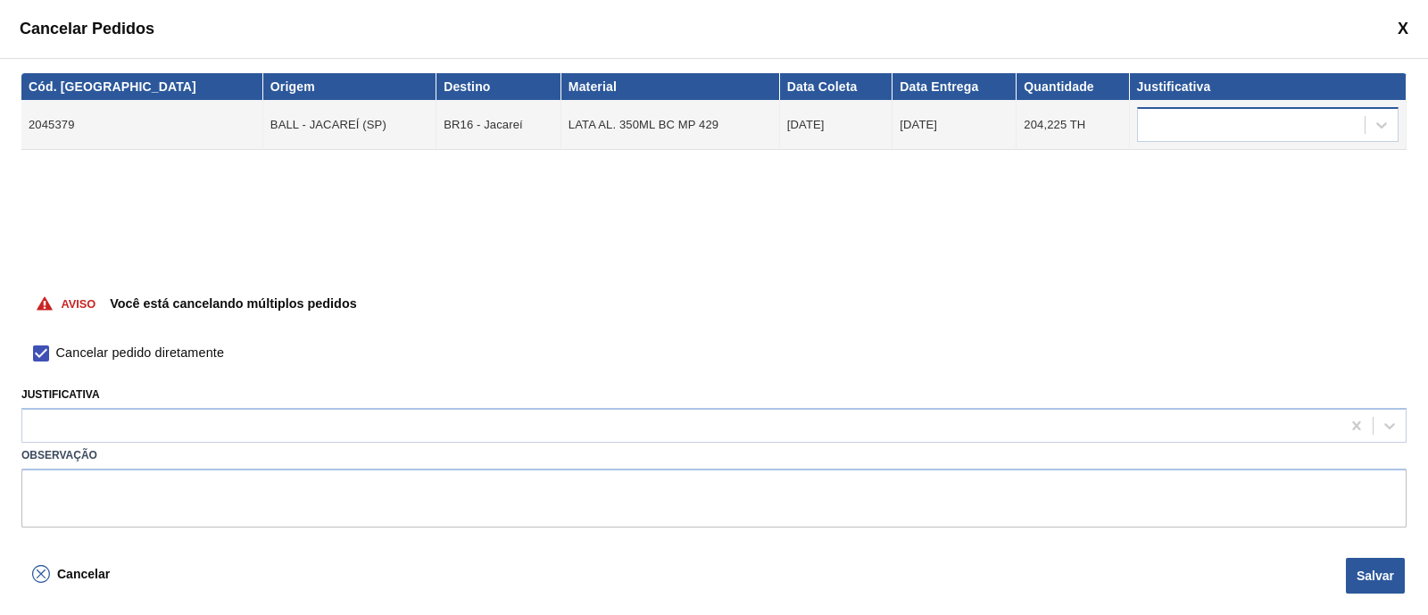
click at [1216, 110] on div at bounding box center [1268, 124] width 262 height 35
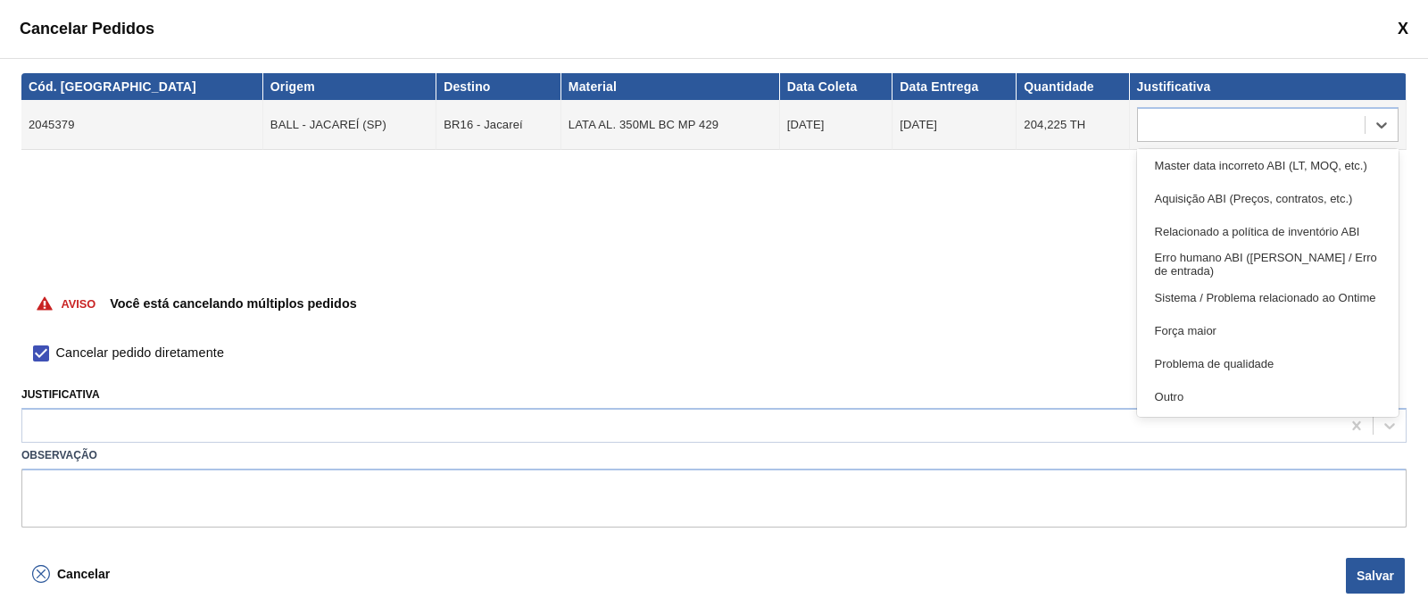
scroll to position [333, 0]
click at [1232, 386] on div "Outro" at bounding box center [1268, 397] width 262 height 33
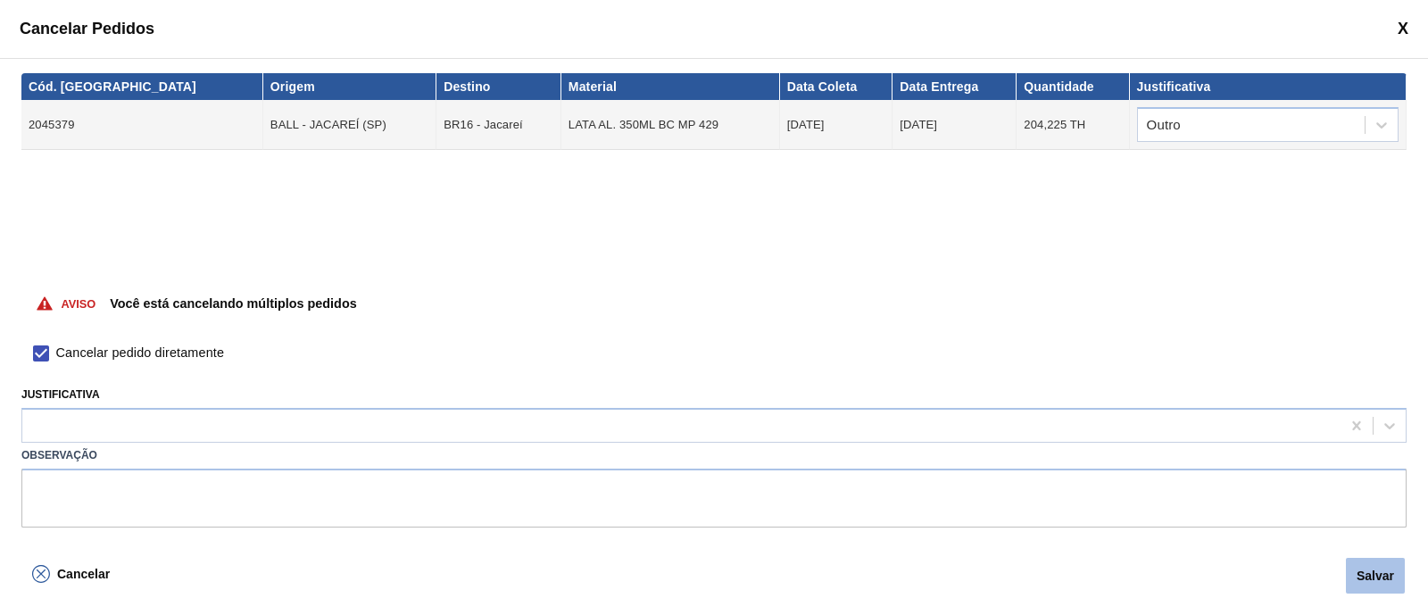
click at [1370, 569] on button "Salvar" at bounding box center [1375, 576] width 59 height 36
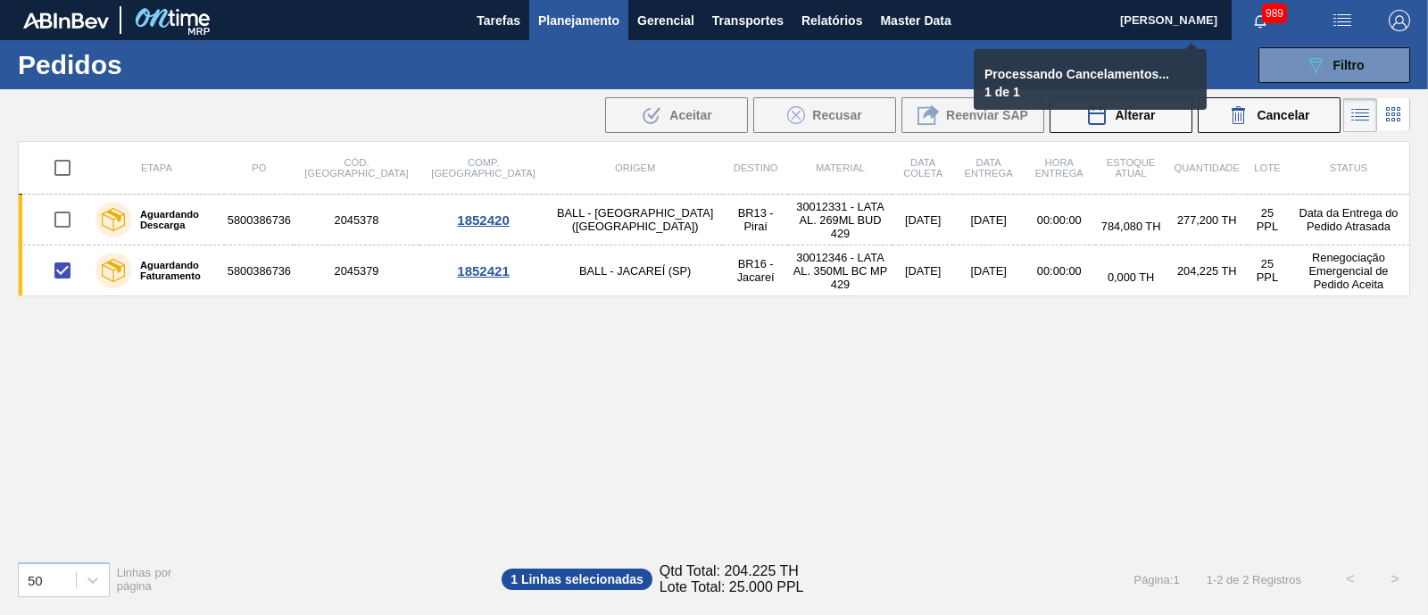
checkbox input "false"
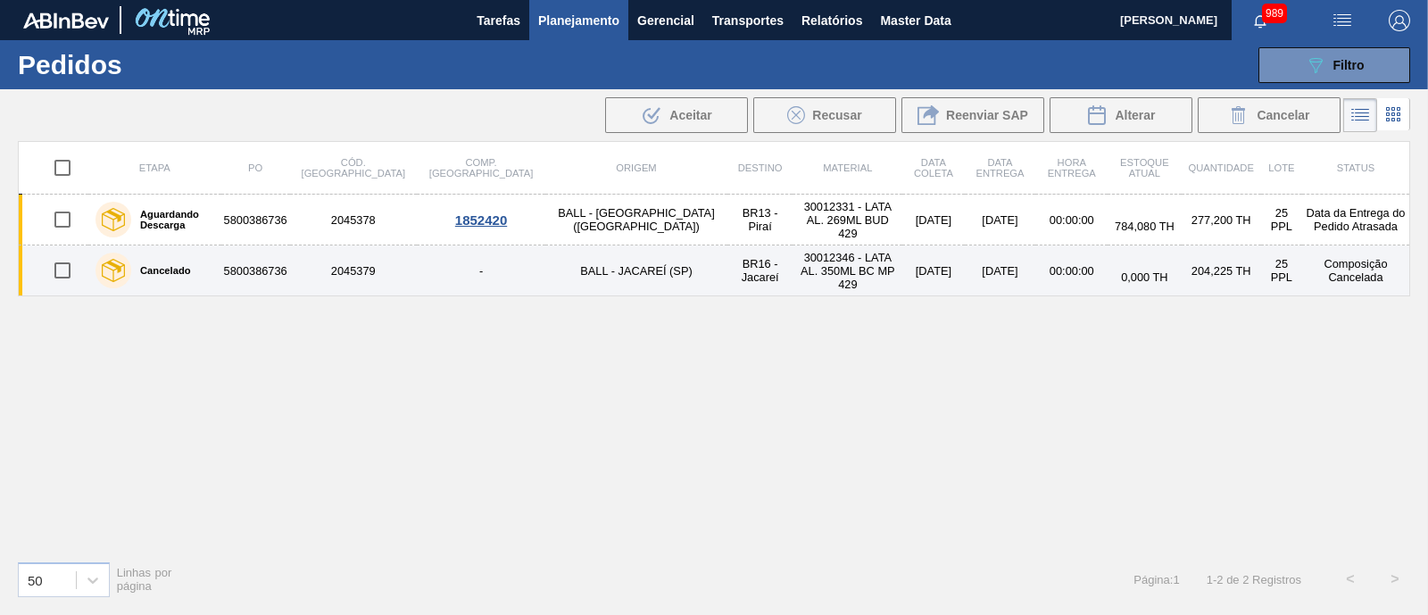
click at [793, 260] on td "30012346 - LATA AL. 350ML BC MP 429" at bounding box center [848, 270] width 110 height 51
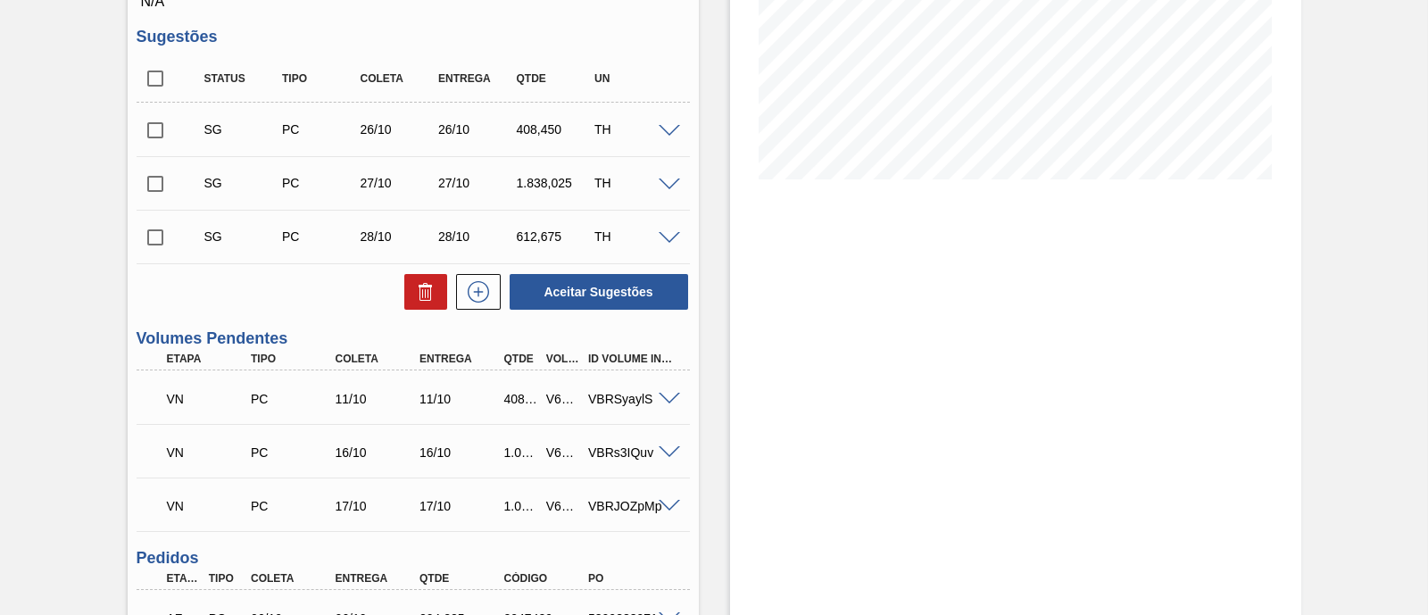
scroll to position [343, 0]
click at [477, 305] on button at bounding box center [478, 292] width 45 height 36
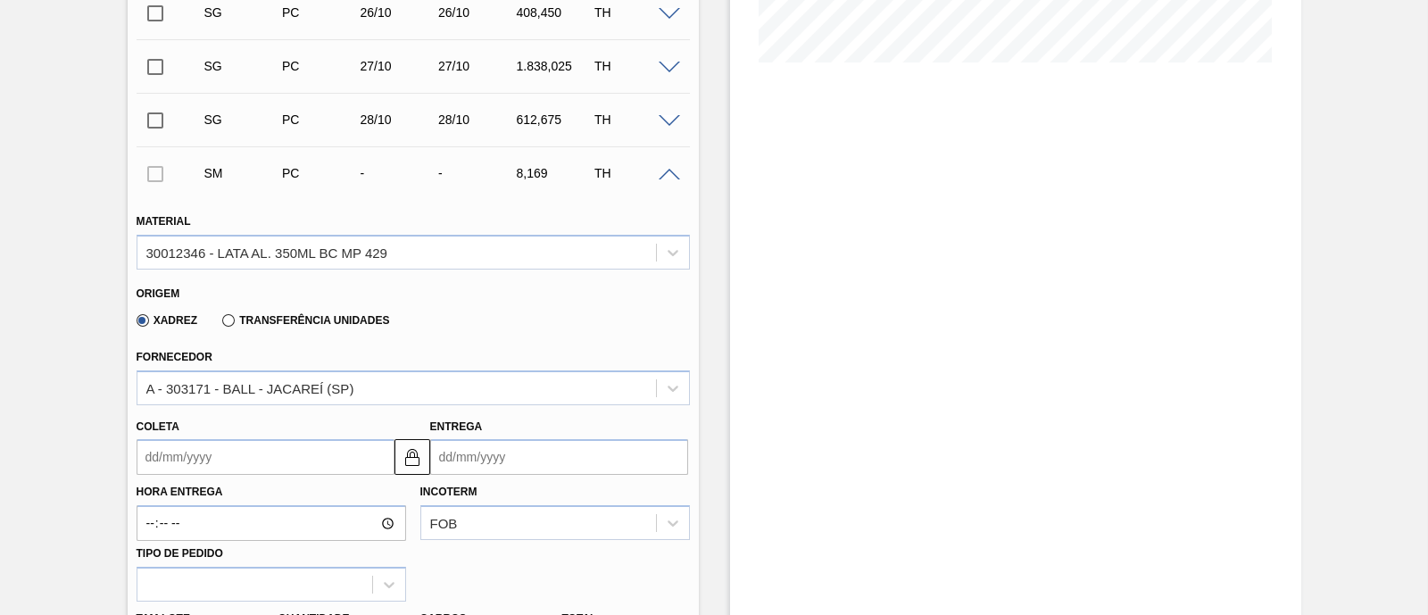
scroll to position [0, 0]
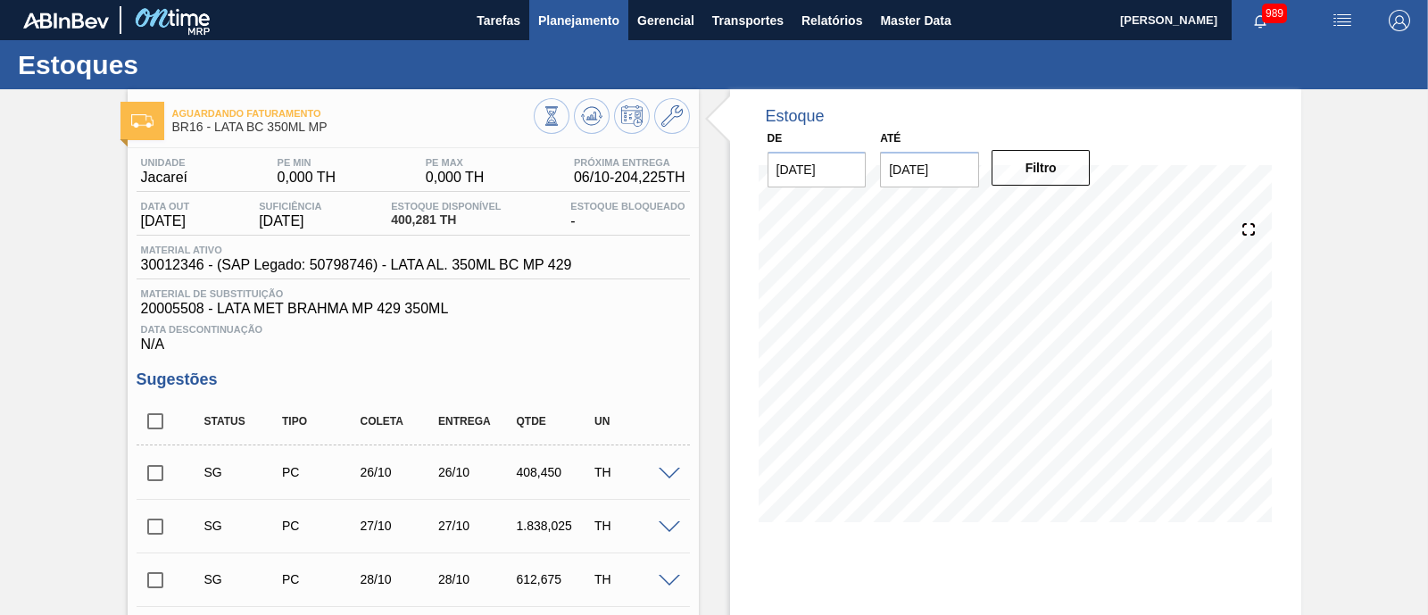
click at [544, 38] on button "Planejamento" at bounding box center [578, 20] width 99 height 40
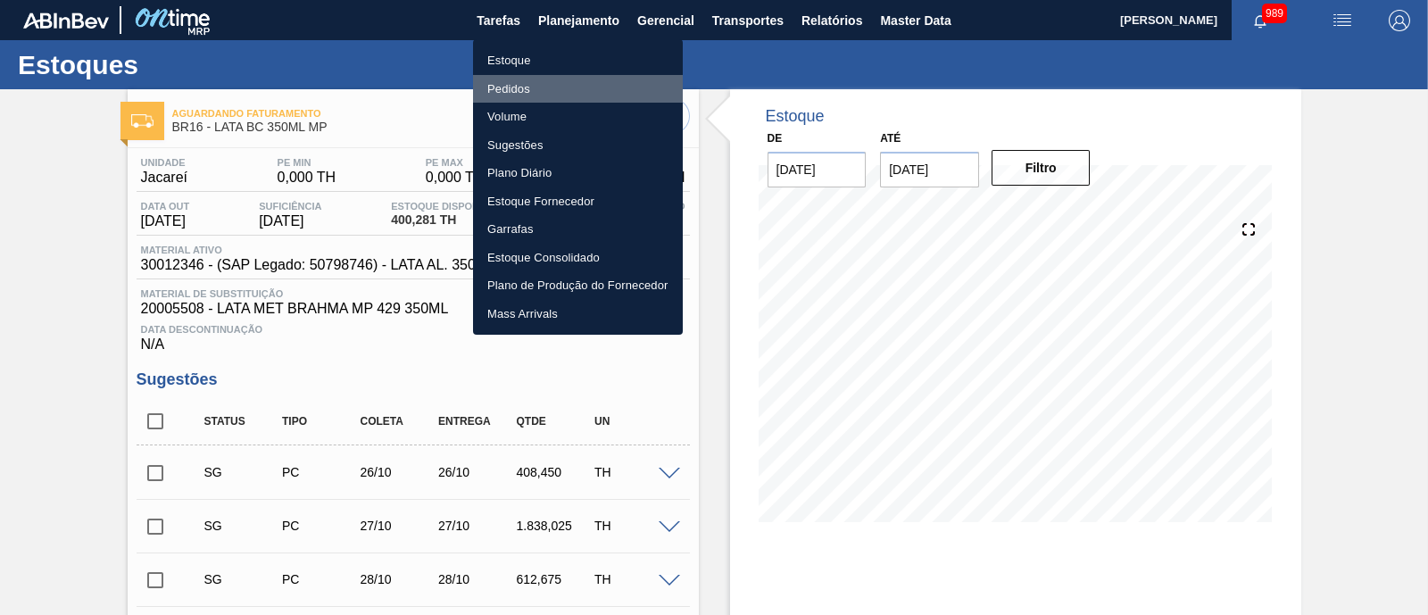
click at [541, 94] on li "Pedidos" at bounding box center [578, 89] width 210 height 29
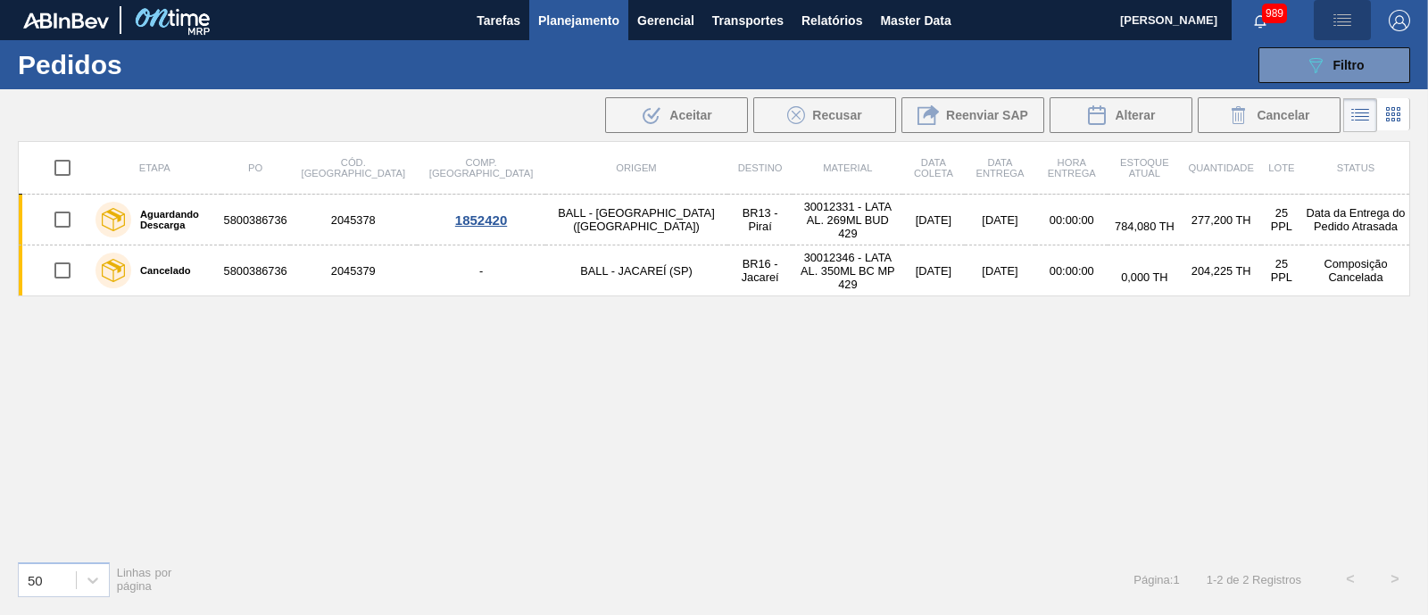
click at [1339, 30] on button "button" at bounding box center [1342, 20] width 57 height 40
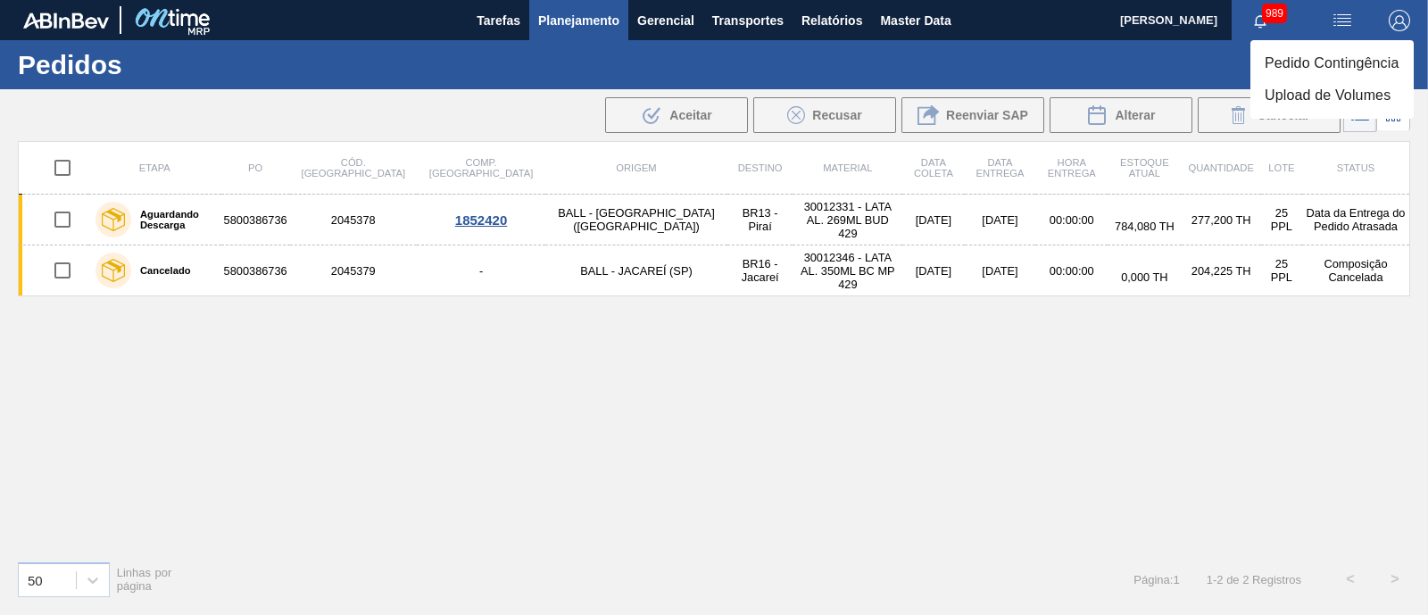
click at [1333, 71] on li "Pedido Contingência" at bounding box center [1331, 63] width 163 height 32
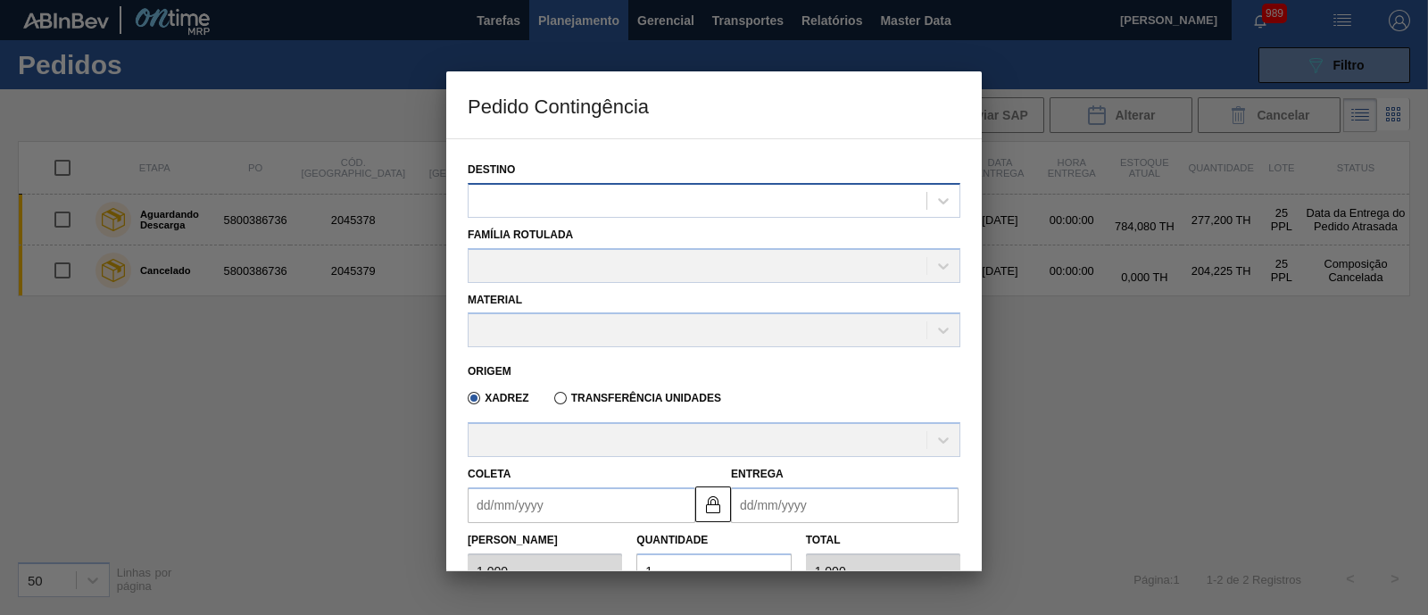
click at [719, 202] on div at bounding box center [698, 200] width 458 height 26
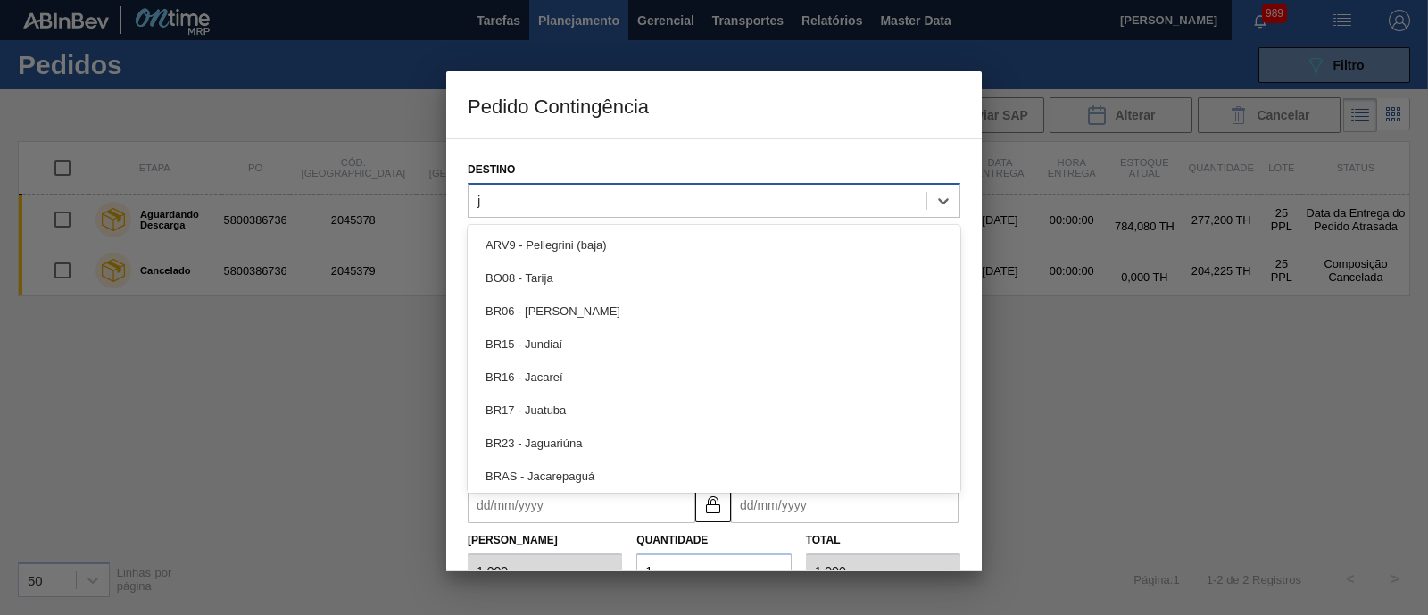
type input "ja"
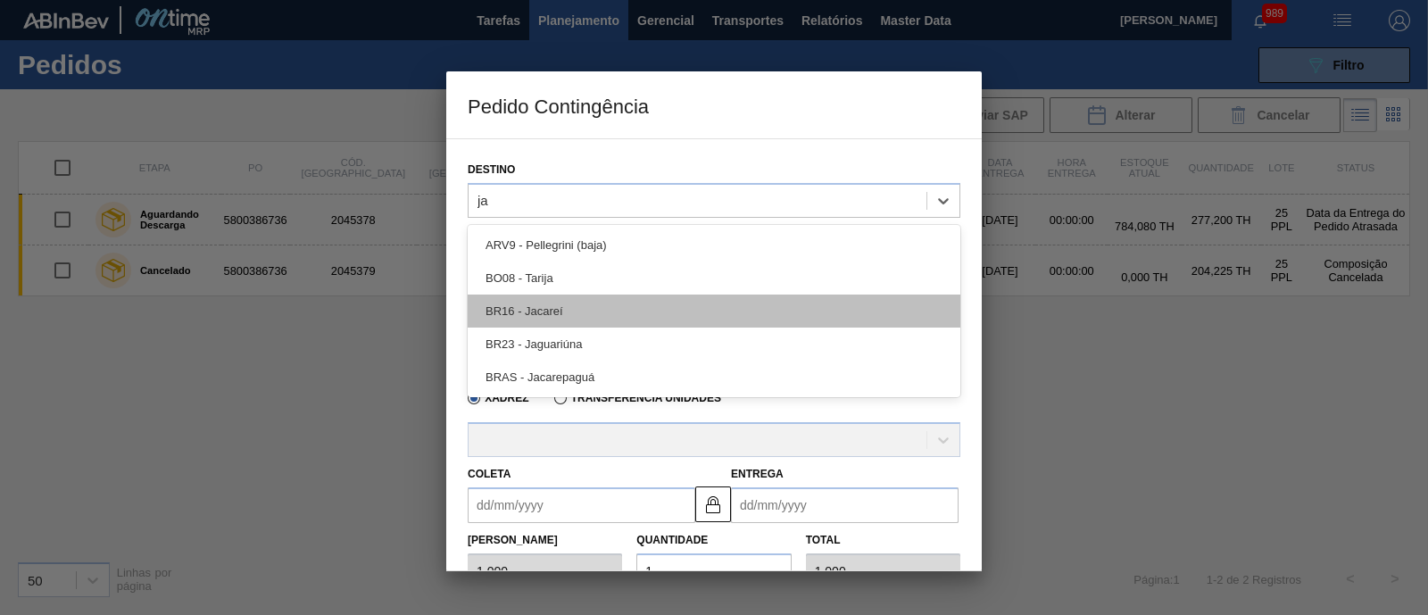
click at [549, 308] on div "BR16 - Jacareí" at bounding box center [714, 311] width 493 height 33
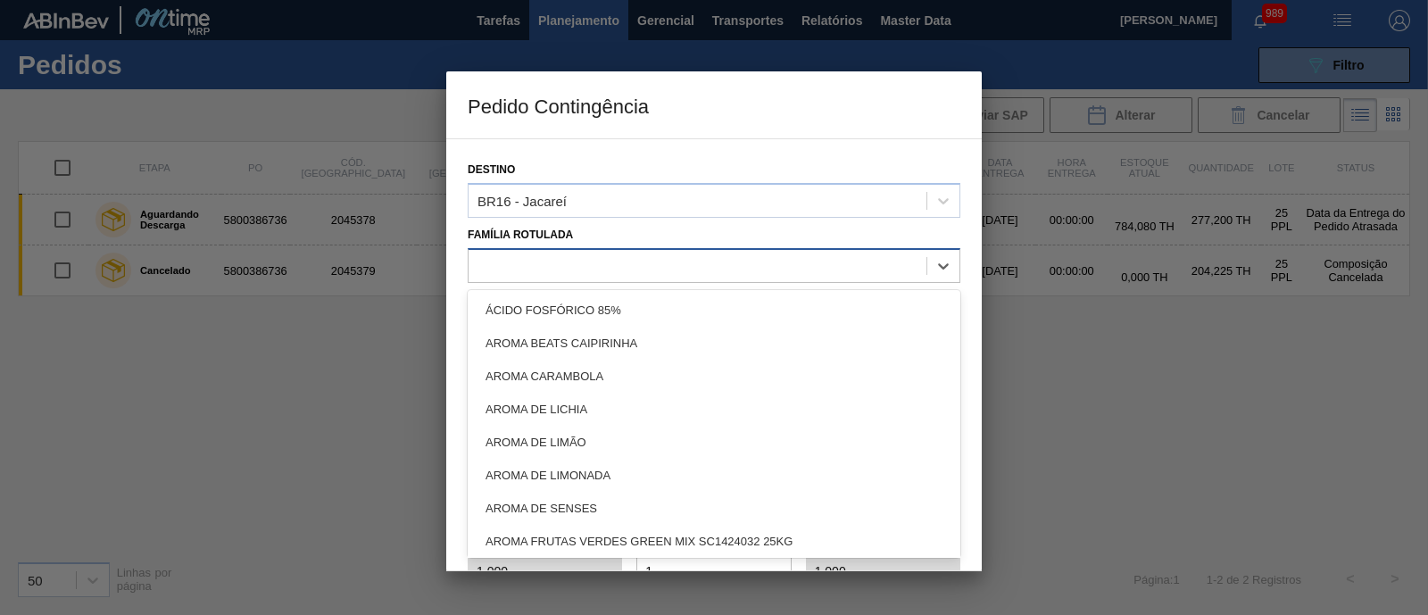
click at [536, 272] on div at bounding box center [698, 266] width 458 height 26
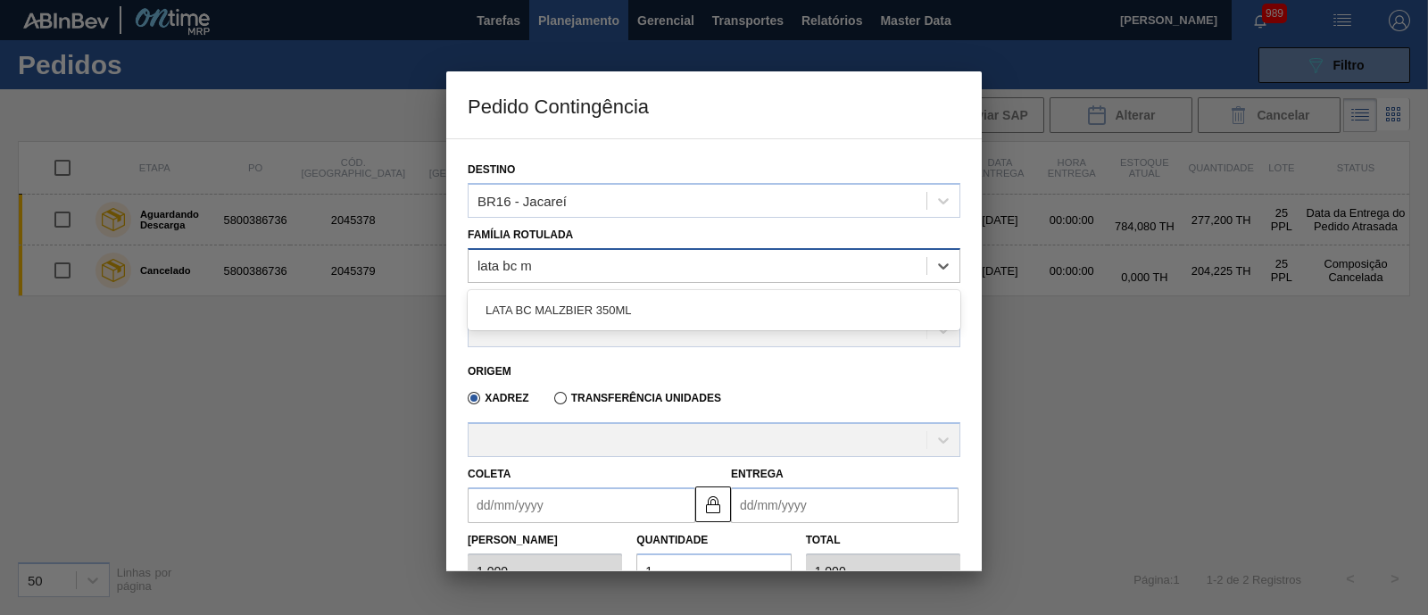
type Rotulada "lata bc"
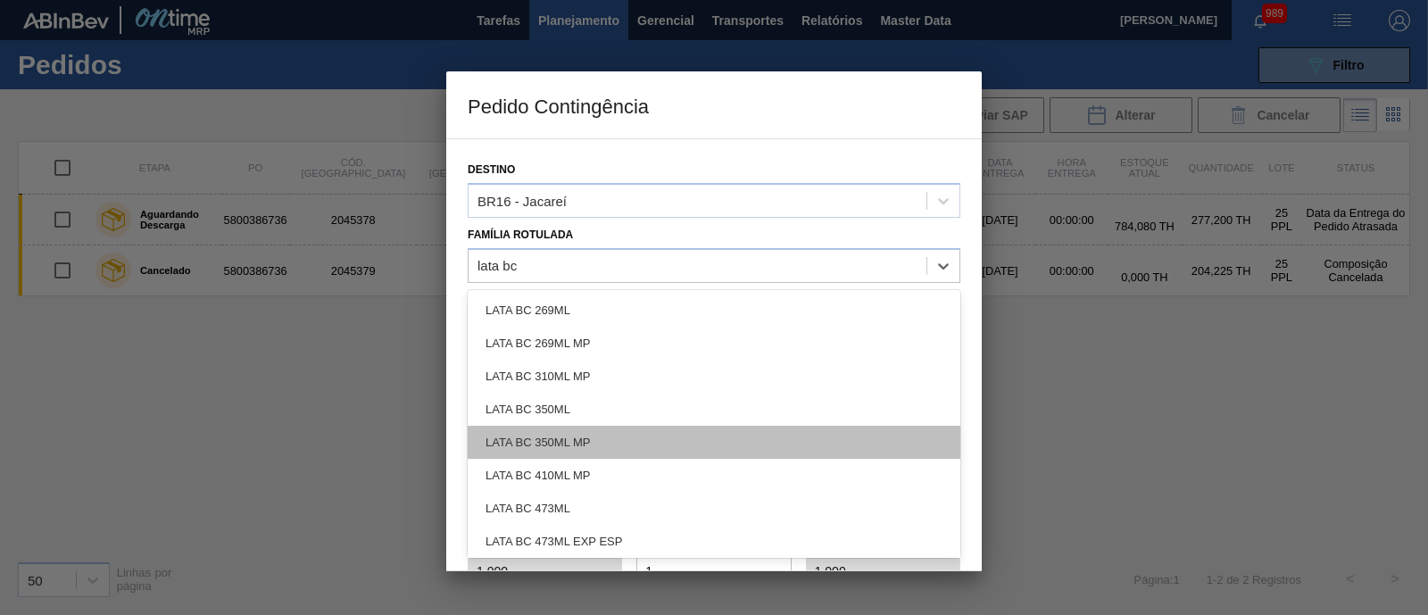
click at [536, 435] on div "LATA BC 350ML MP" at bounding box center [714, 442] width 493 height 33
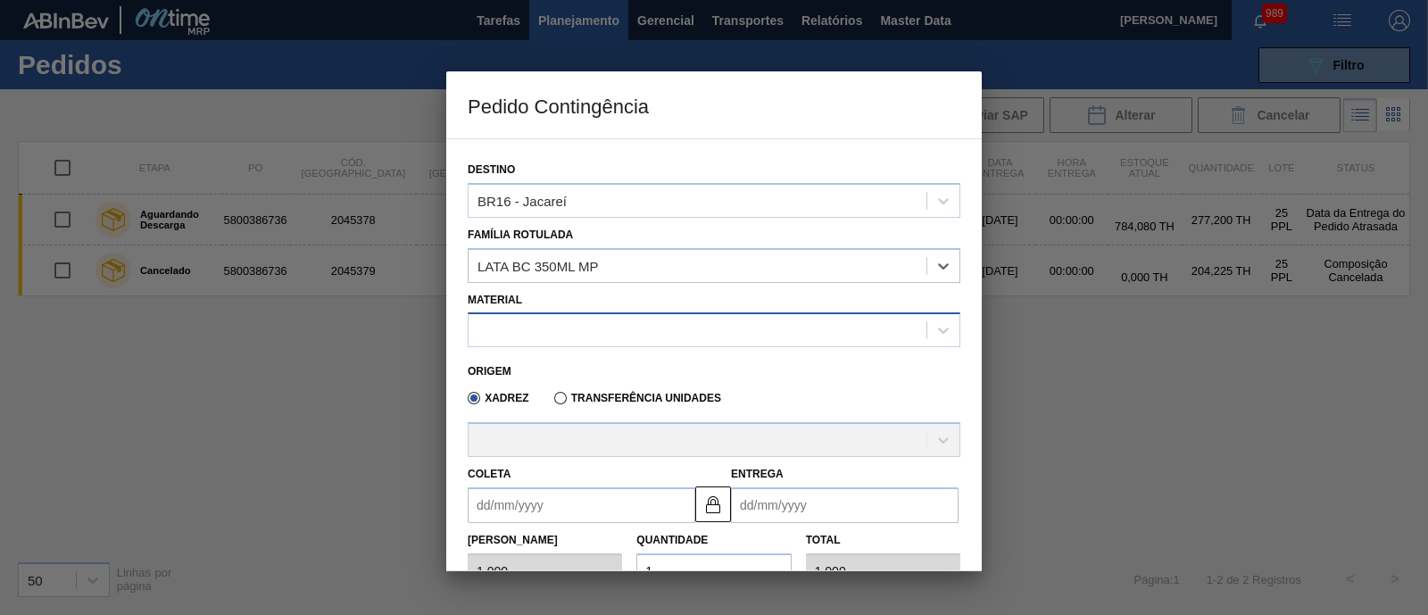
click at [559, 341] on div at bounding box center [698, 331] width 458 height 26
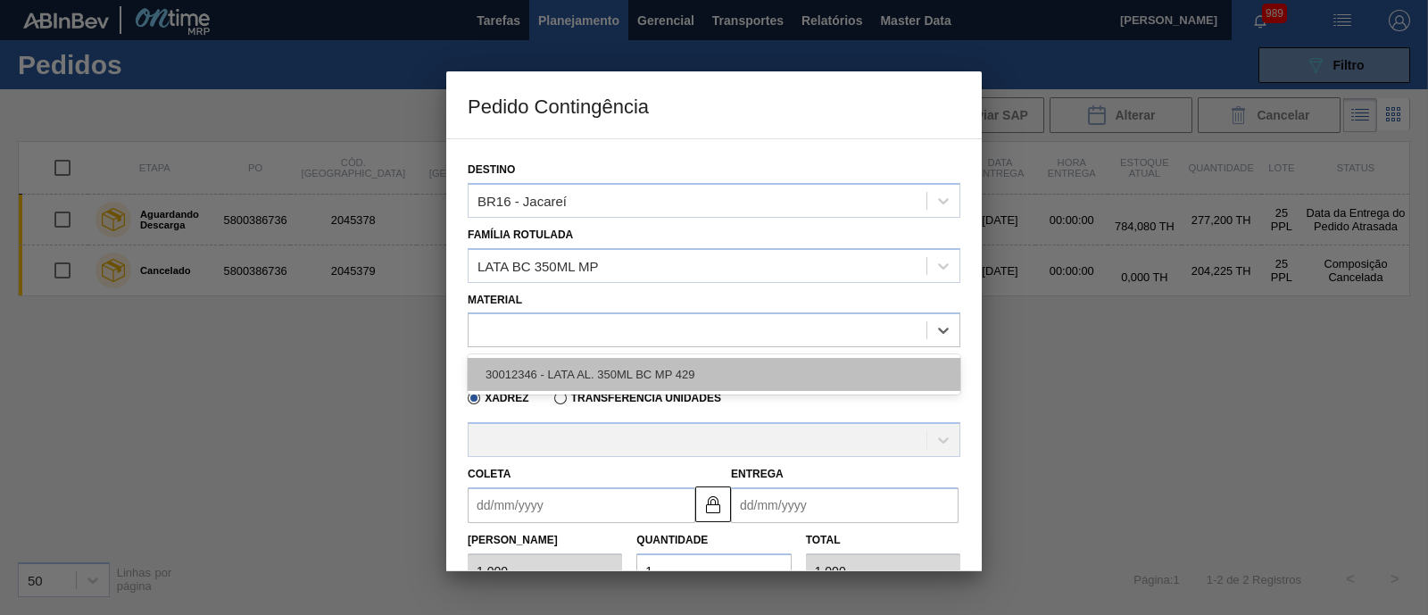
click at [568, 367] on div "30012346 - LATA AL. 350ML BC MP 429" at bounding box center [714, 374] width 493 height 33
type input "8,169"
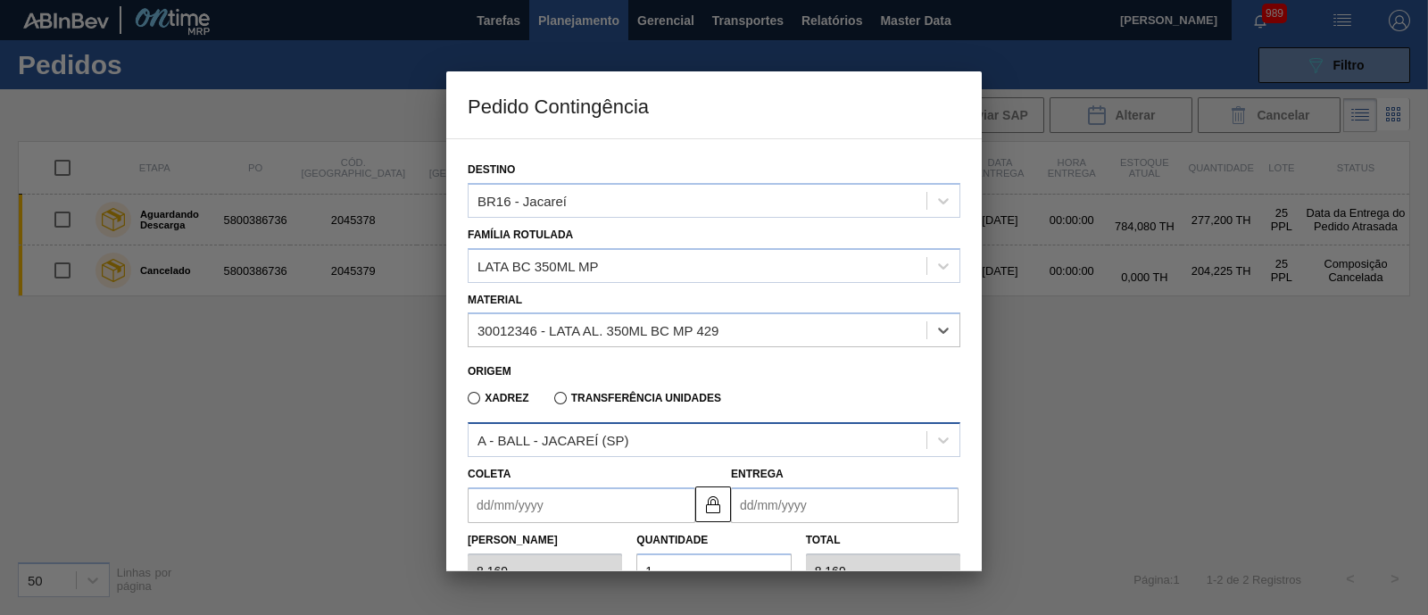
scroll to position [93, 0]
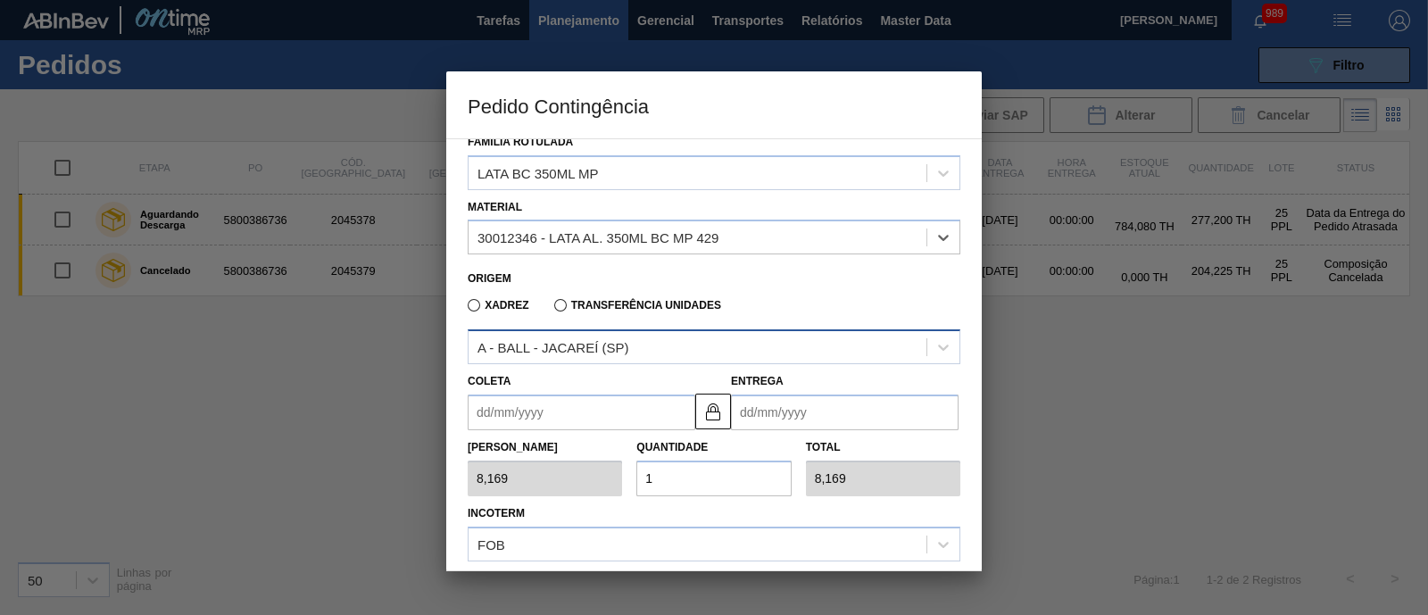
click at [565, 424] on input "Coleta" at bounding box center [582, 412] width 228 height 36
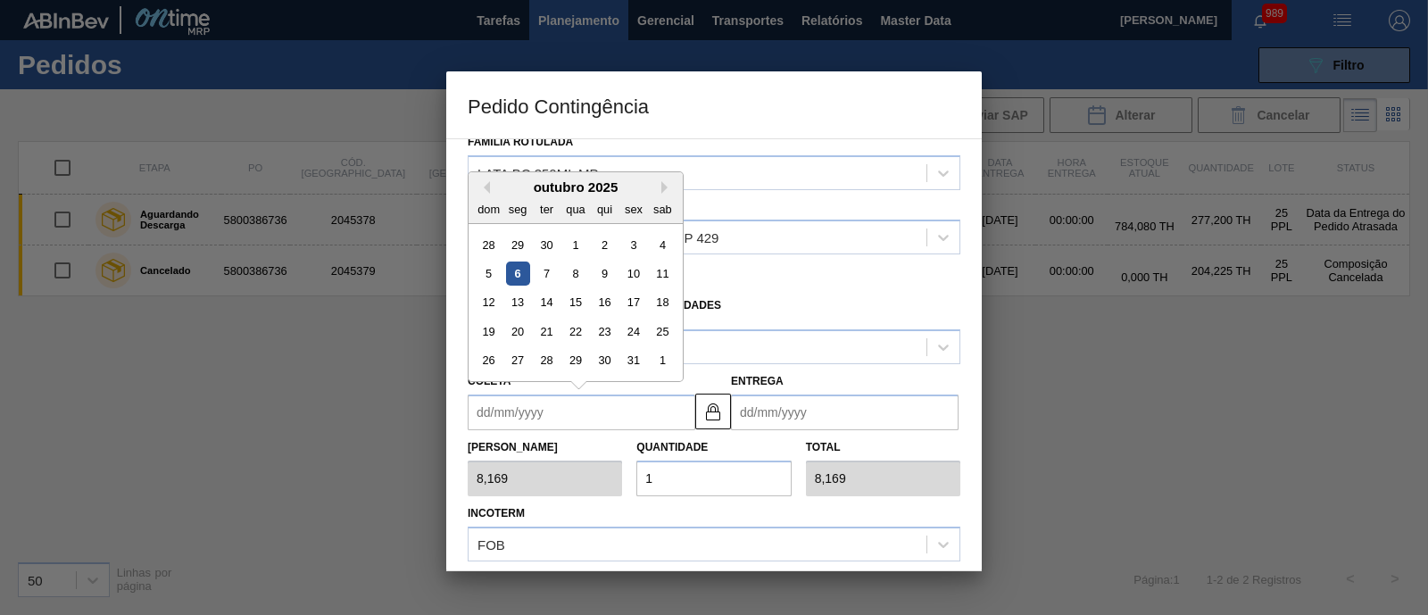
click at [511, 265] on div "6" at bounding box center [518, 274] width 24 height 24
type input "[DATE]"
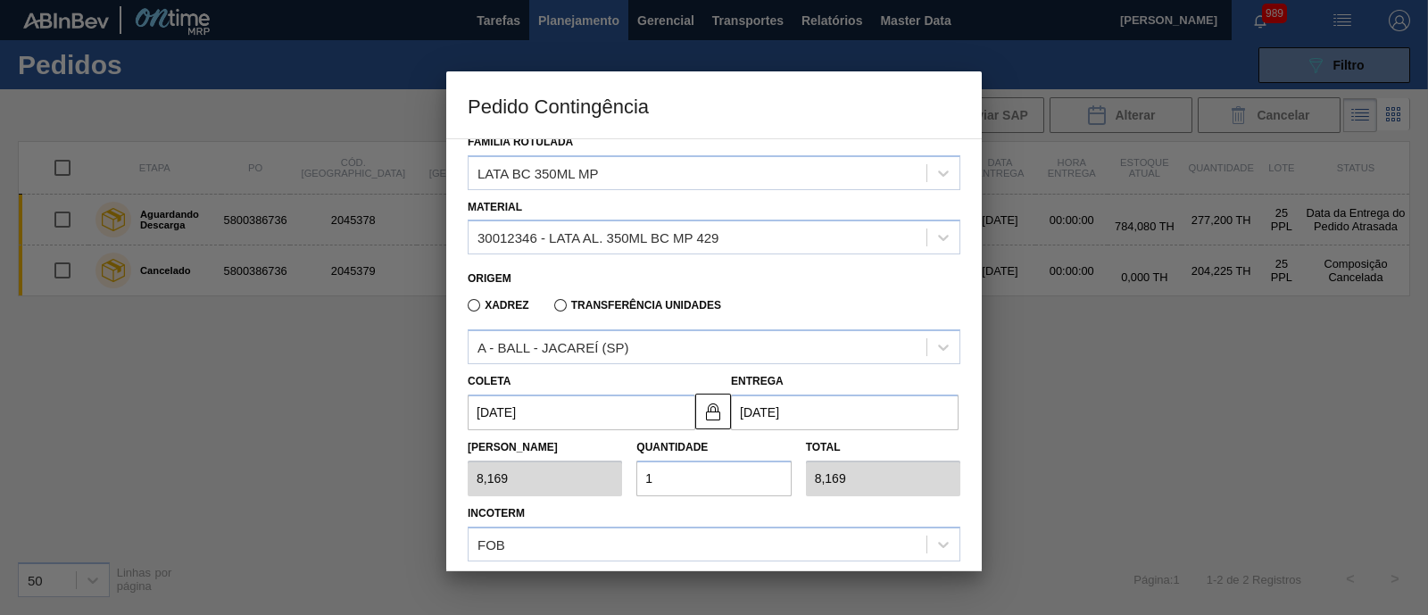
click at [690, 469] on input "1" at bounding box center [713, 479] width 154 height 36
type input "0,000"
type input "2"
type input "16,338"
type input "20"
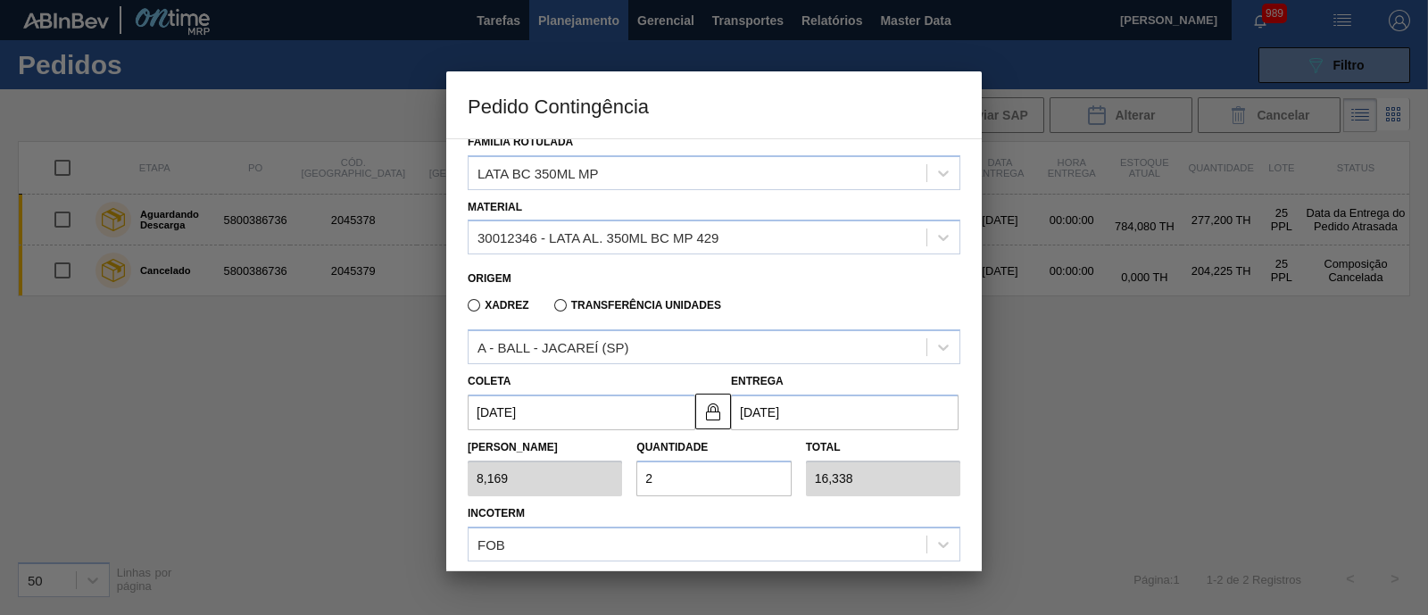
type input "163,380"
type input "204"
type input "1.666,476"
type input "204,2"
type input "1.668,110"
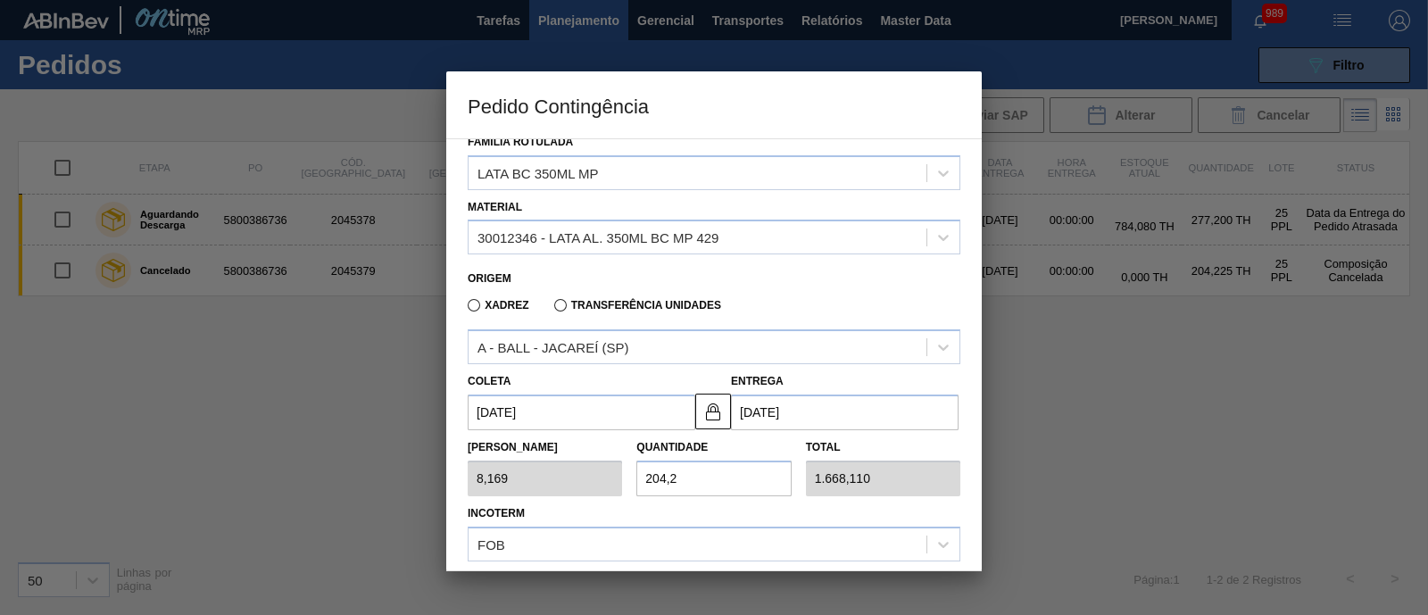
type input "204,22"
type input "1.668,273"
type input "204,225"
type input "1.668,314"
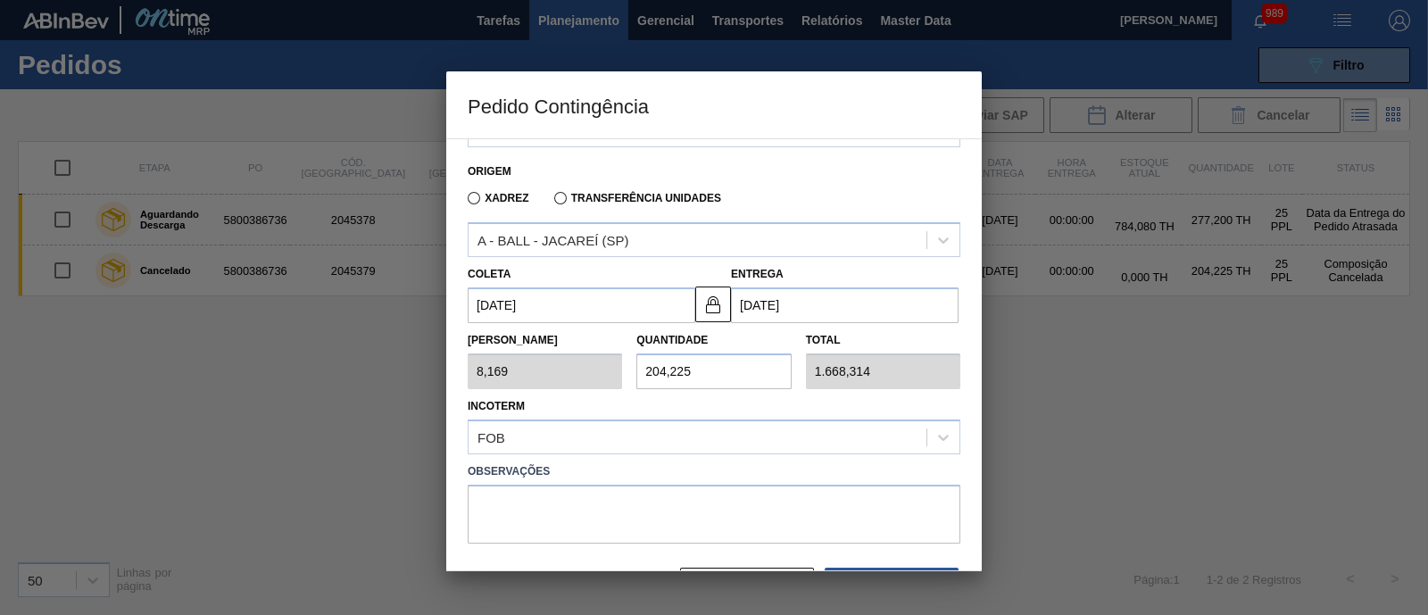
scroll to position [218, 0]
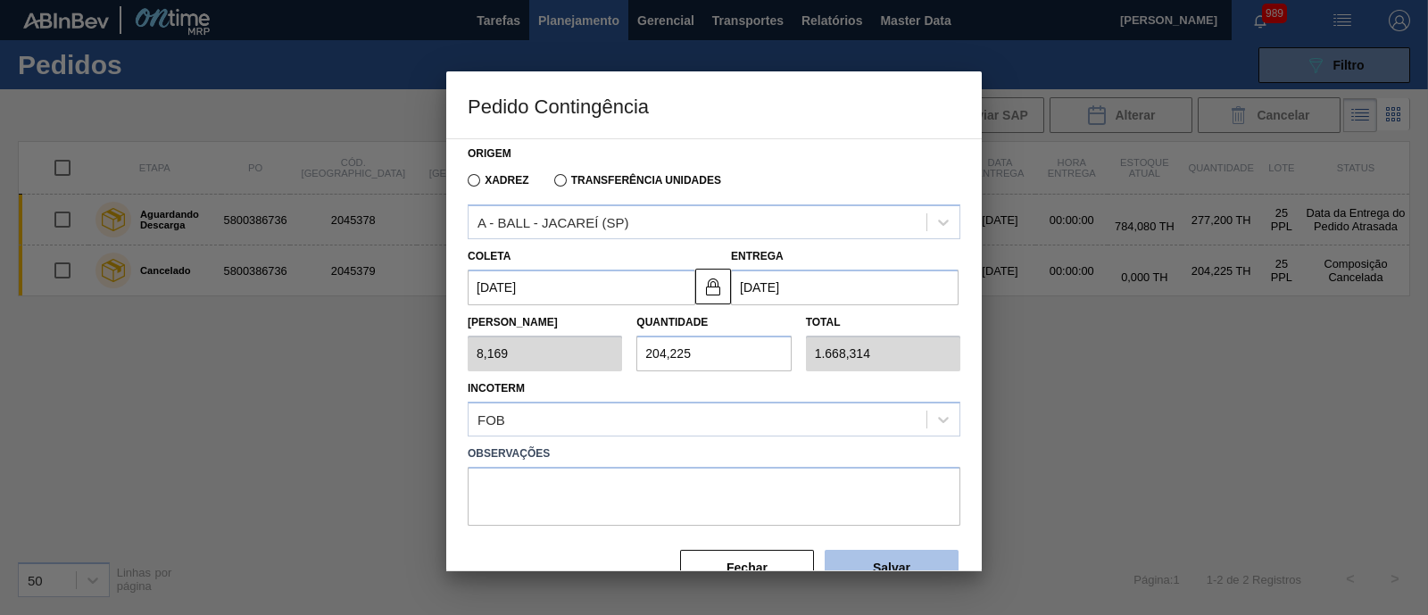
type input "204,225"
click at [843, 550] on button "Salvar" at bounding box center [892, 568] width 134 height 36
type input "1,000"
type input "1"
type input "1,000"
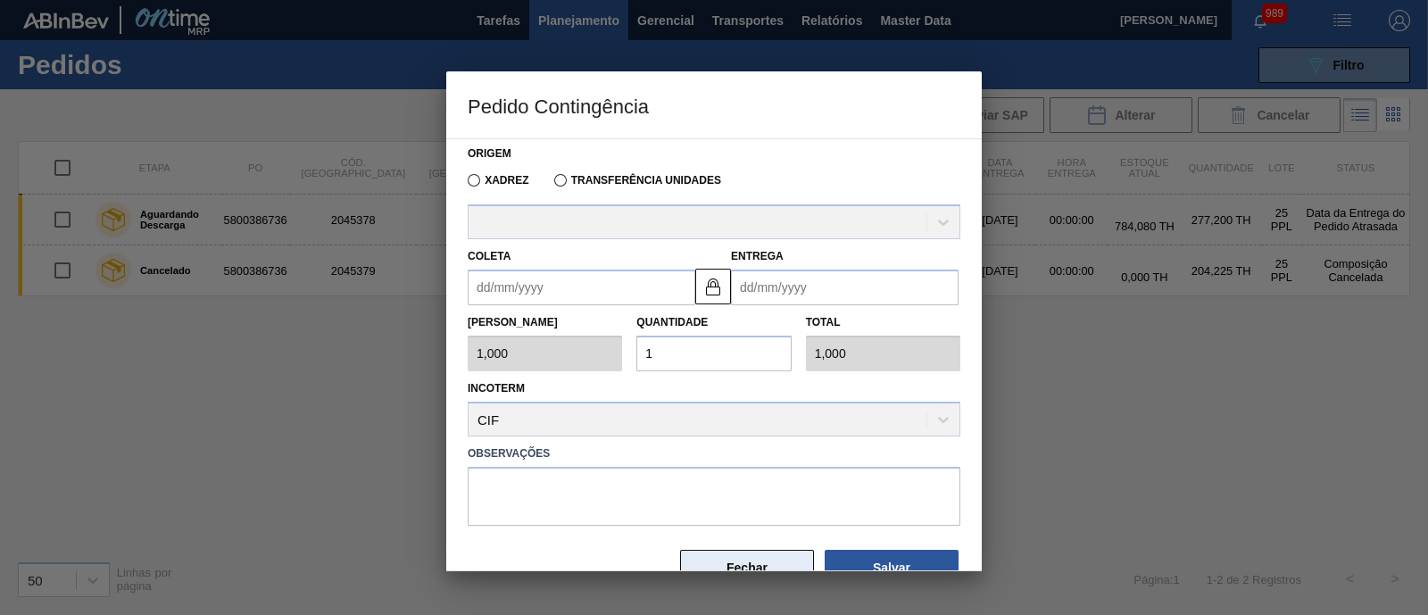
click at [732, 550] on button "Fechar" at bounding box center [747, 568] width 134 height 36
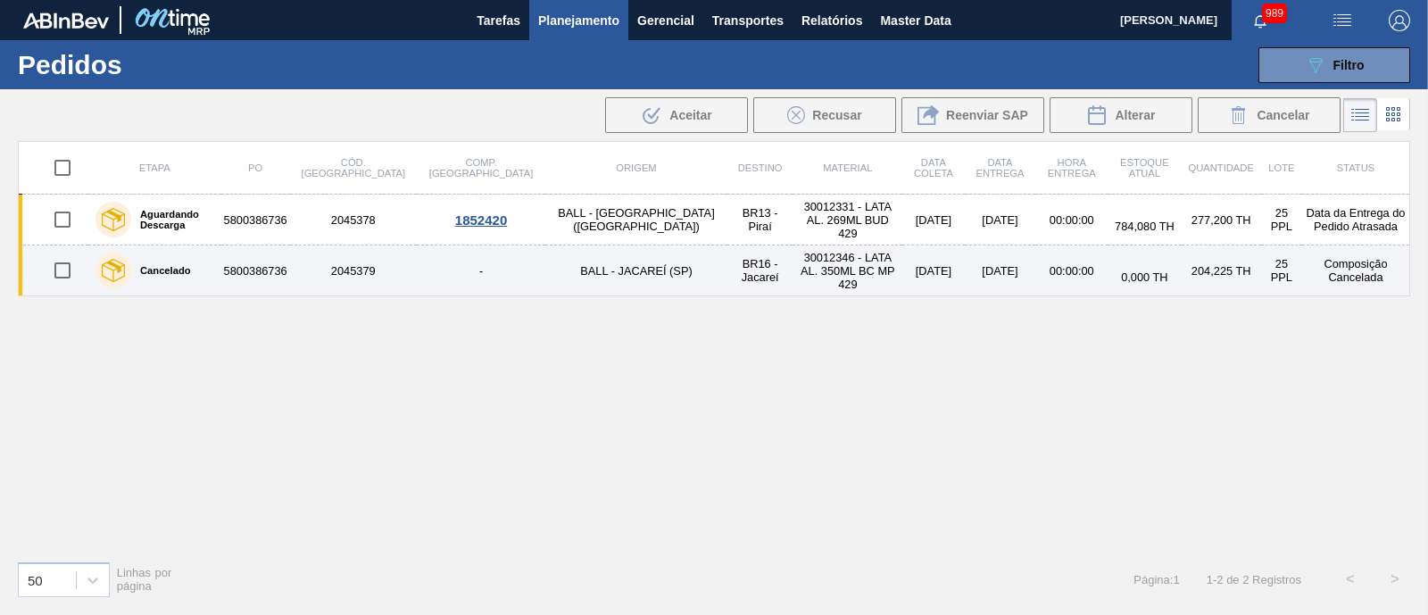
click at [545, 263] on td "BALL - JACAREÍ (SP)" at bounding box center [636, 270] width 182 height 51
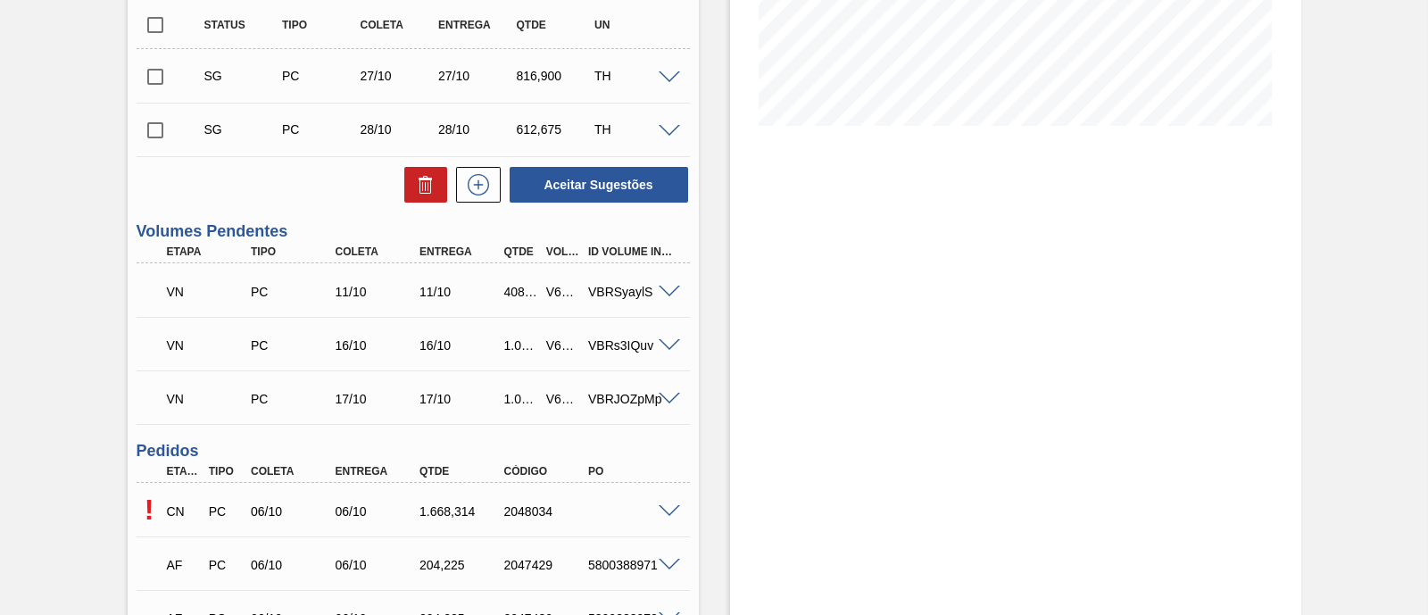
scroll to position [531, 0]
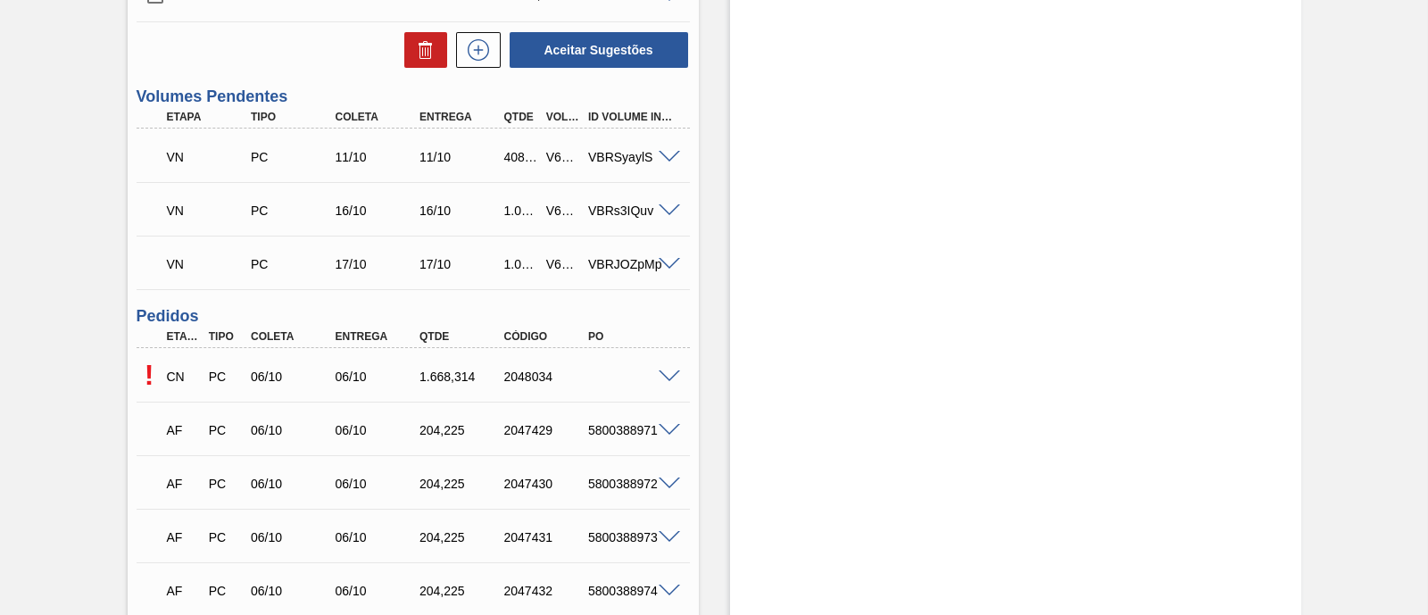
click at [673, 383] on span at bounding box center [669, 376] width 21 height 13
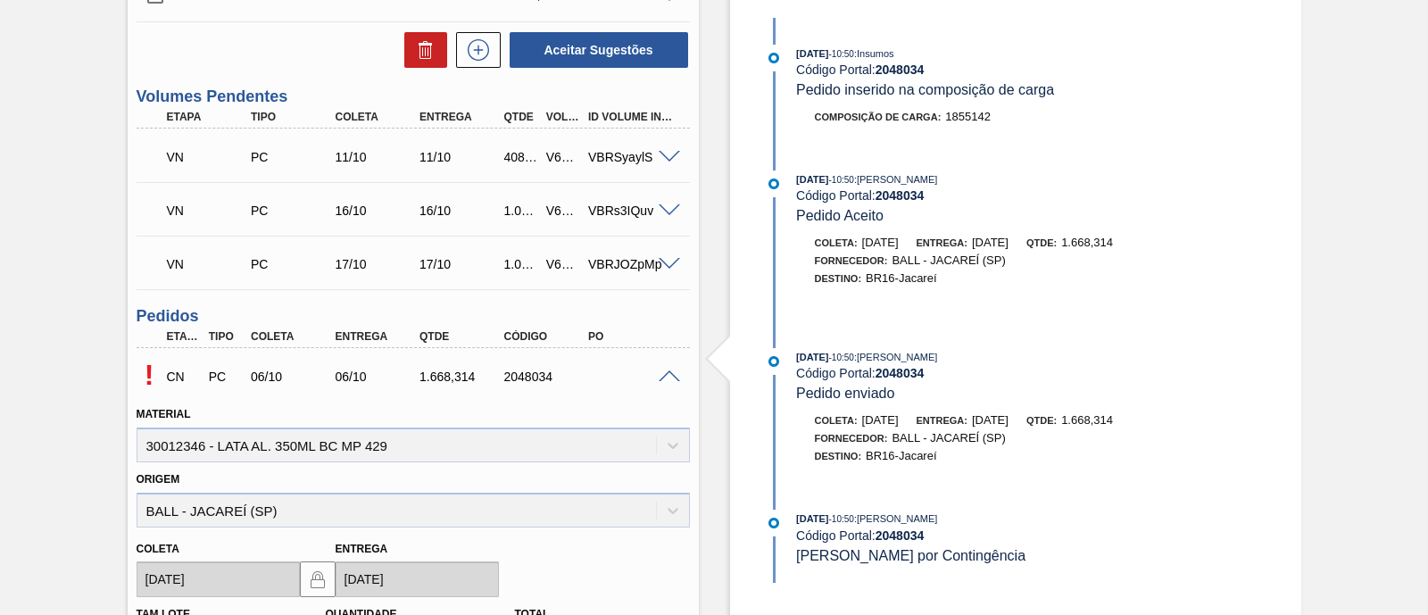
scroll to position [800, 0]
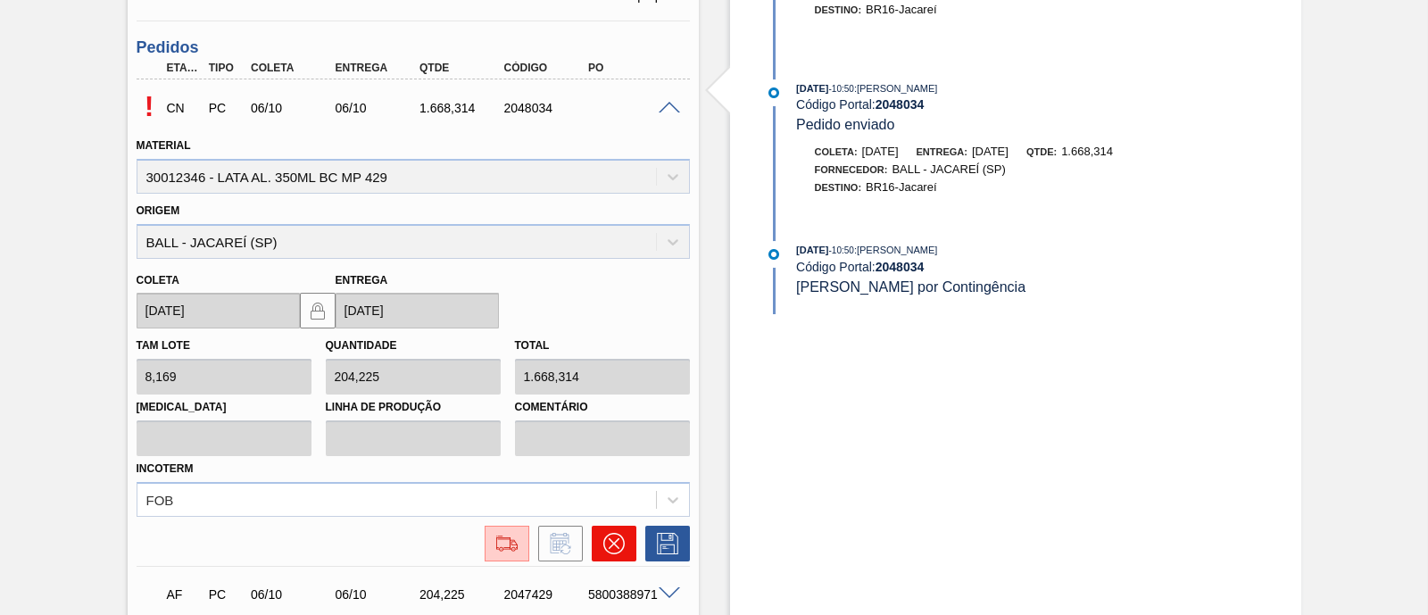
click at [619, 554] on icon at bounding box center [613, 543] width 21 height 21
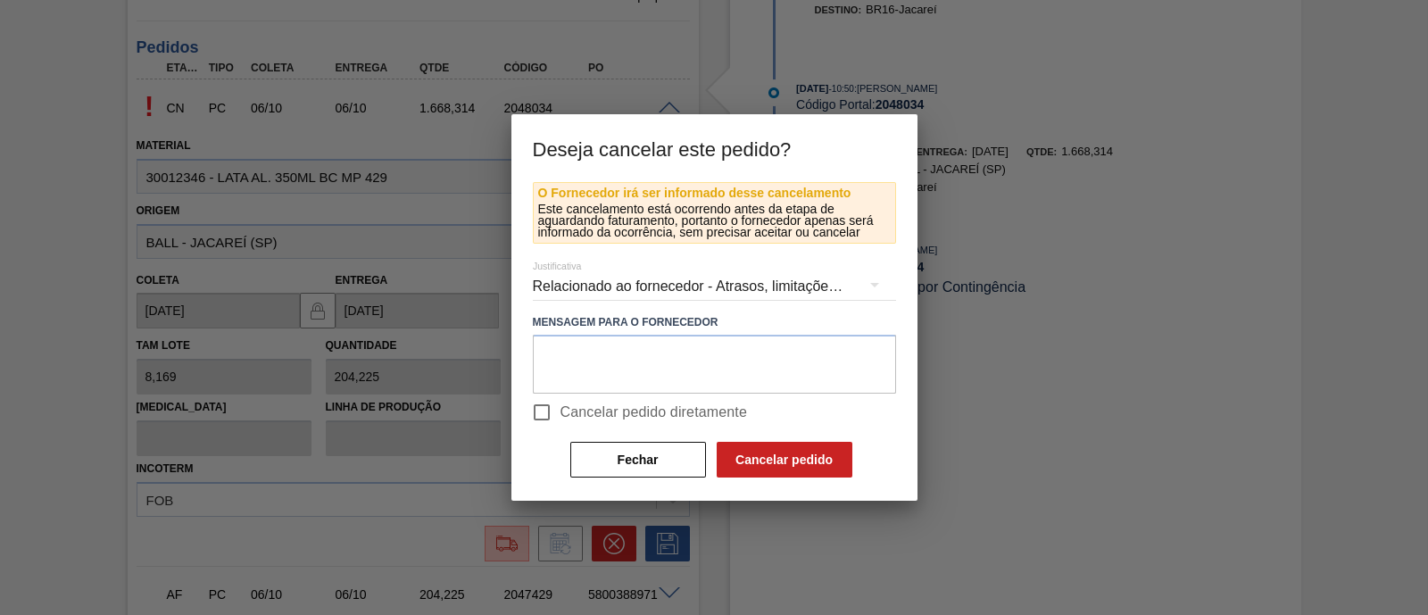
click at [592, 408] on span "Cancelar pedido diretamente" at bounding box center [653, 412] width 187 height 21
click at [560, 408] on input "Cancelar pedido diretamente" at bounding box center [541, 412] width 37 height 37
checkbox input "true"
click at [759, 460] on button "Cancelar pedido" at bounding box center [785, 460] width 136 height 36
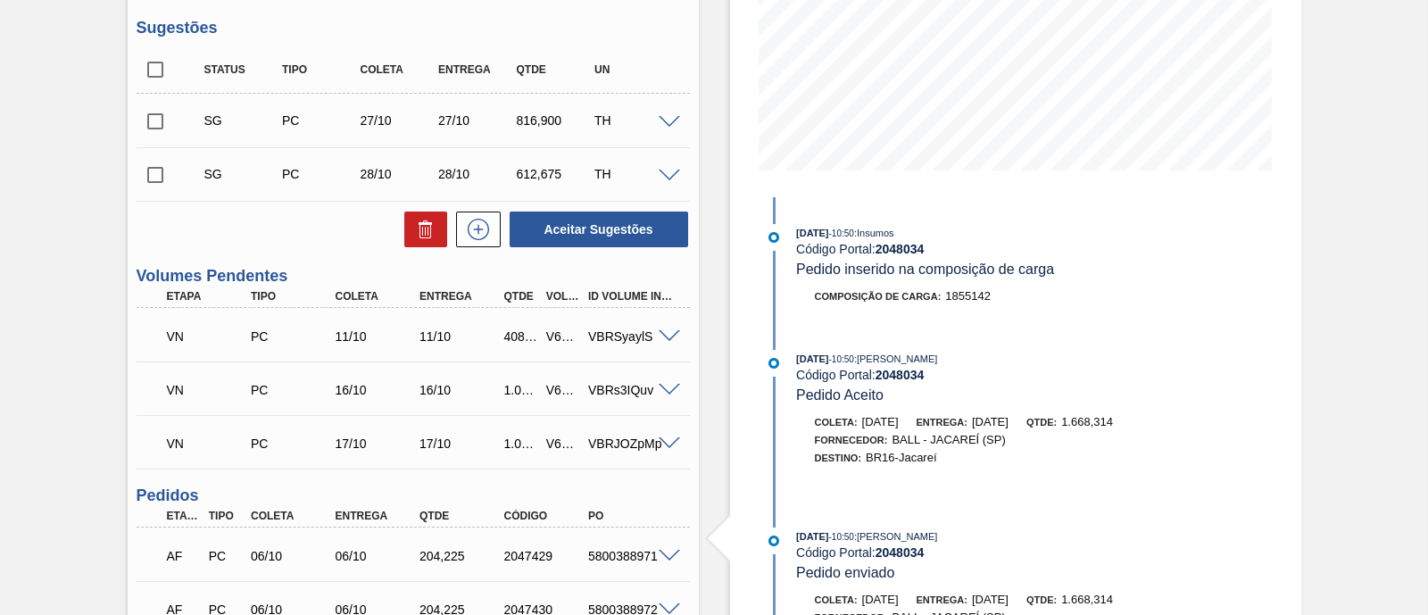
scroll to position [351, 0]
click at [165, 82] on input "checkbox" at bounding box center [155, 70] width 37 height 37
checkbox input "true"
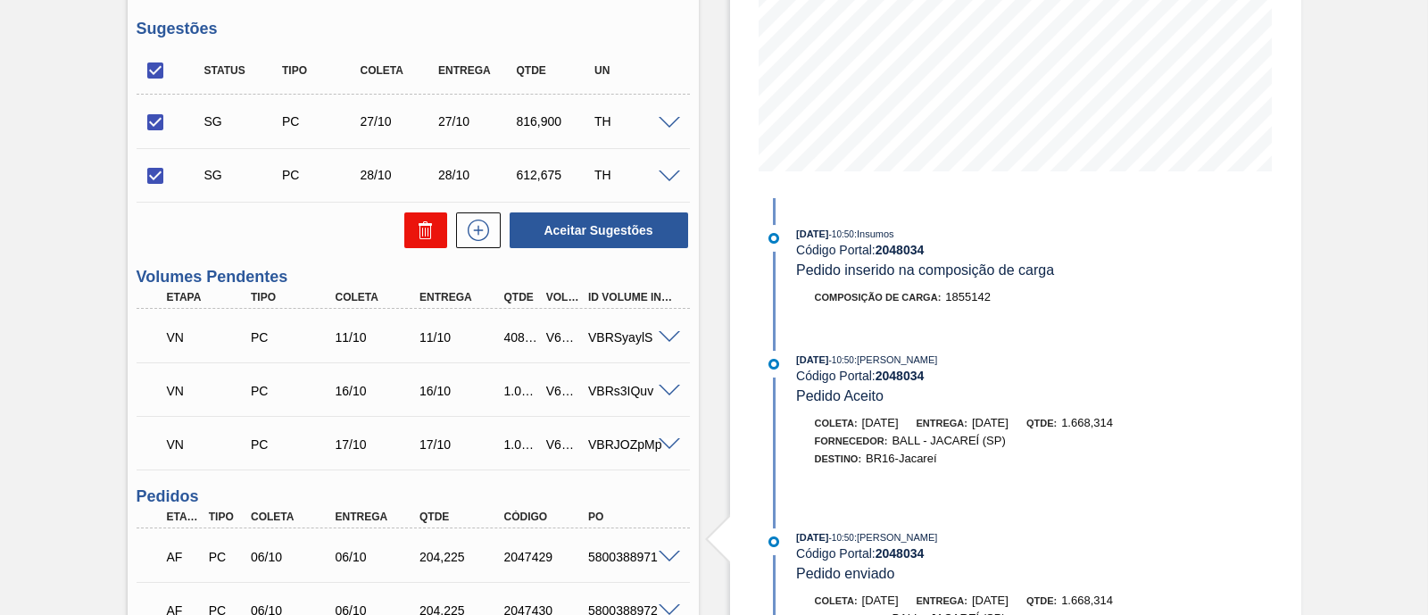
click at [406, 229] on button at bounding box center [425, 230] width 43 height 36
checkbox input "false"
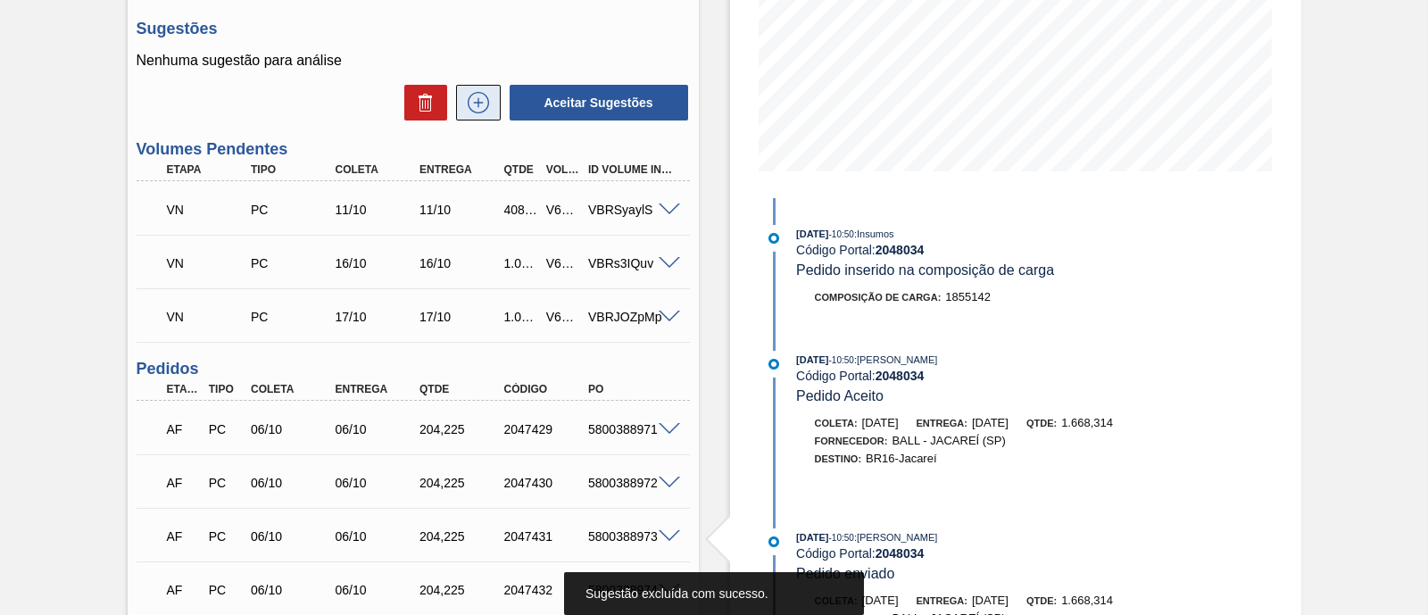
click at [467, 100] on icon at bounding box center [478, 102] width 29 height 21
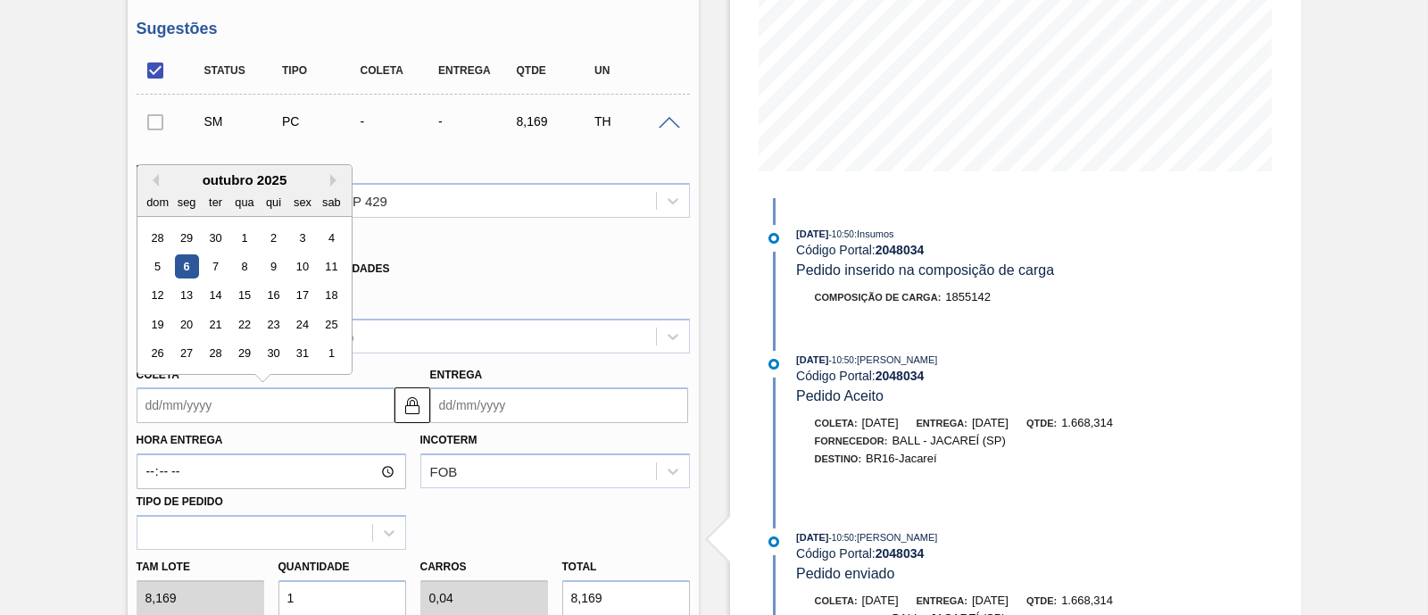
click at [323, 419] on input "Coleta" at bounding box center [266, 405] width 258 height 36
click at [193, 267] on div "6" at bounding box center [186, 266] width 24 height 24
type input "[DATE]"
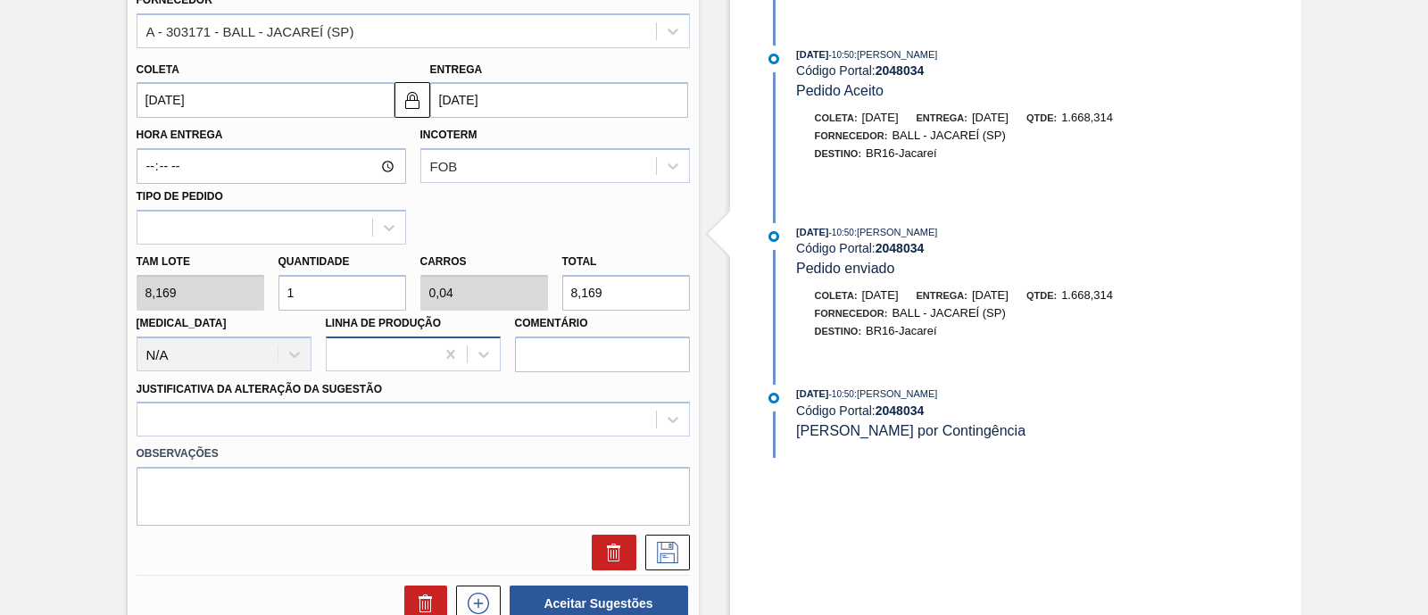
scroll to position [654, 0]
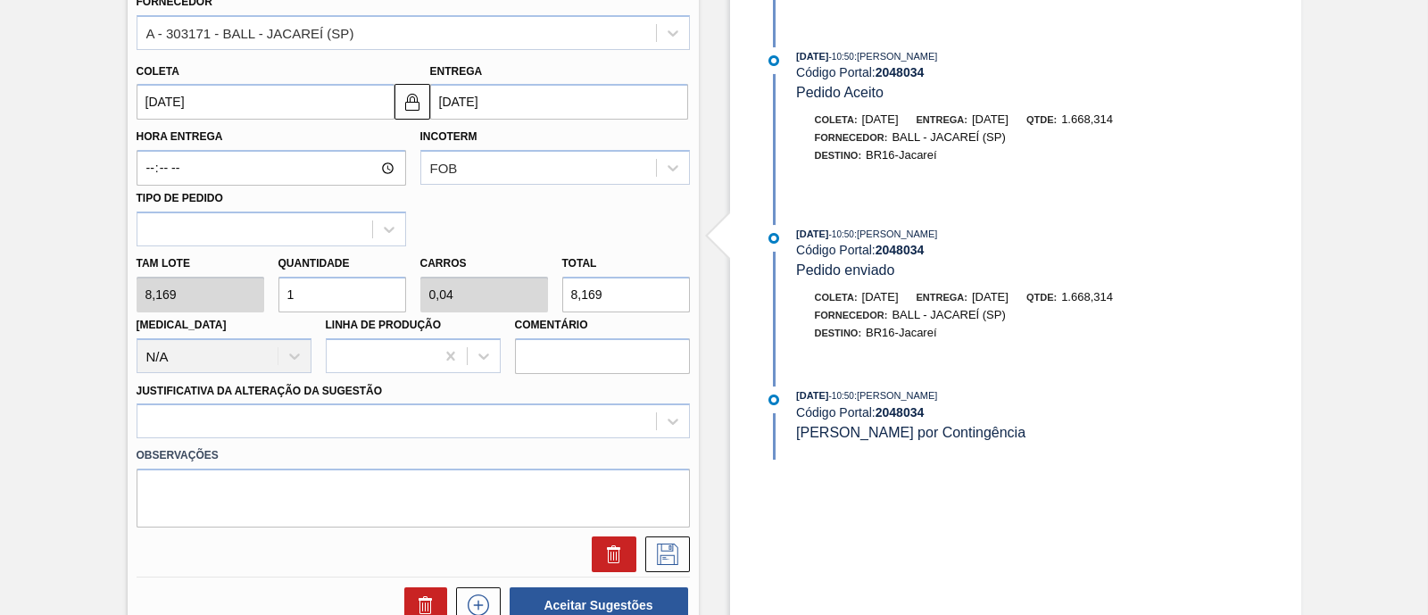
click at [317, 286] on input "1" at bounding box center [342, 295] width 128 height 36
type input "0"
type input "2"
type input "0,08"
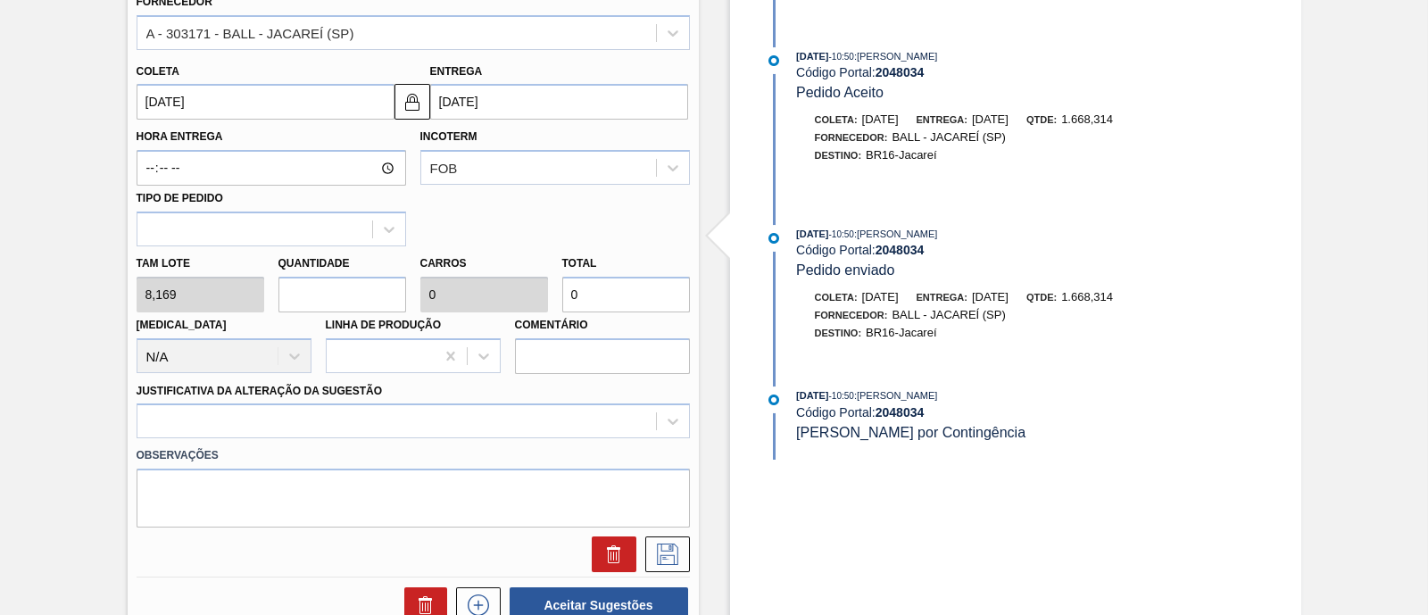
type input "16,338"
type input "20"
type input "0,8"
type input "163,38"
type input "2"
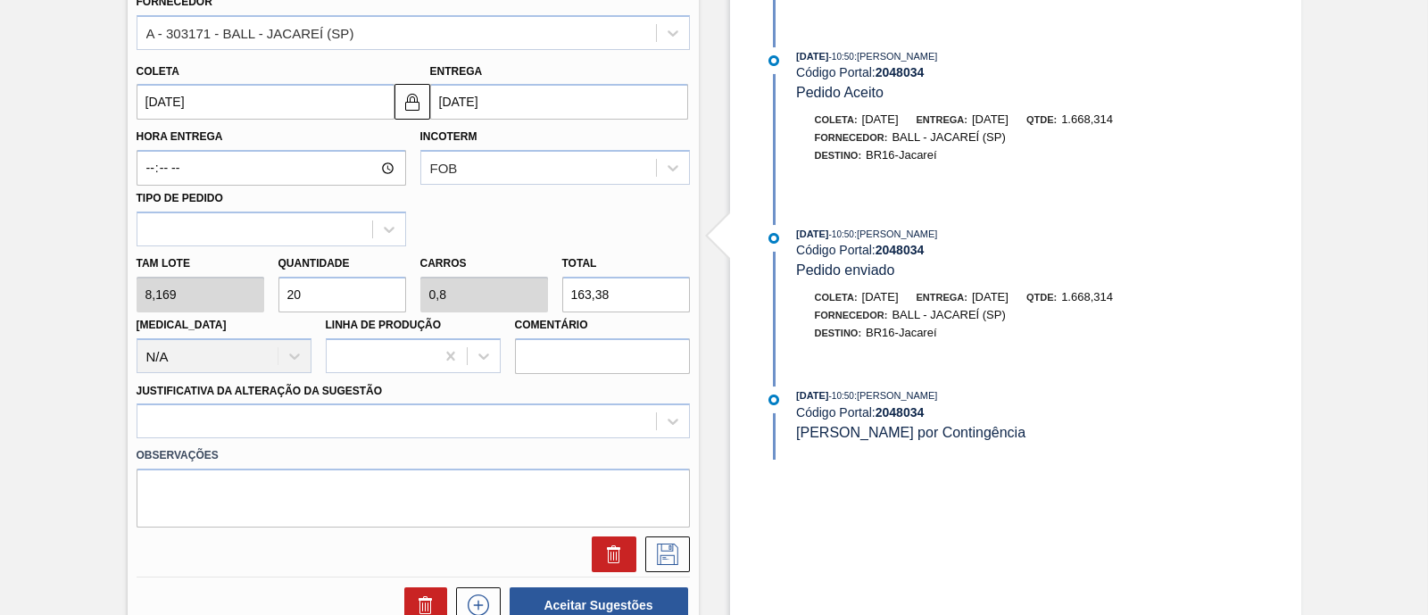
type input "0,08"
type input "16,338"
type input "0"
type input "2"
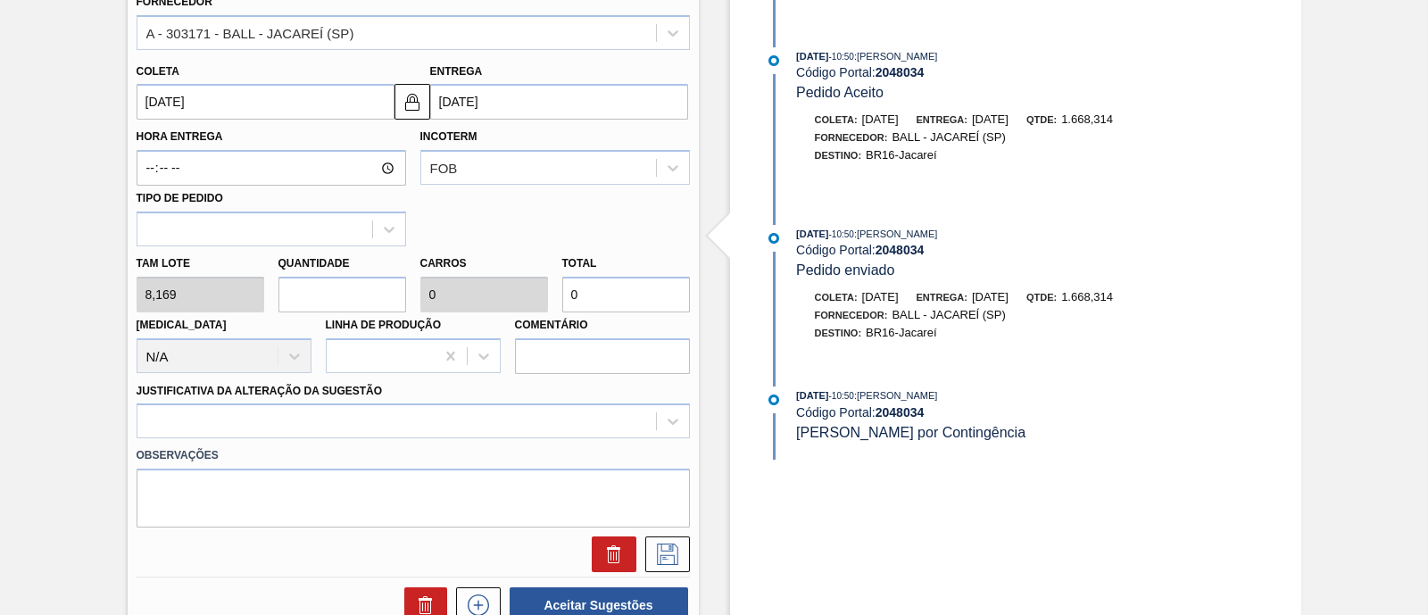
type input "0,08"
type input "16,338"
type input "25"
type input "1"
type input "204,225"
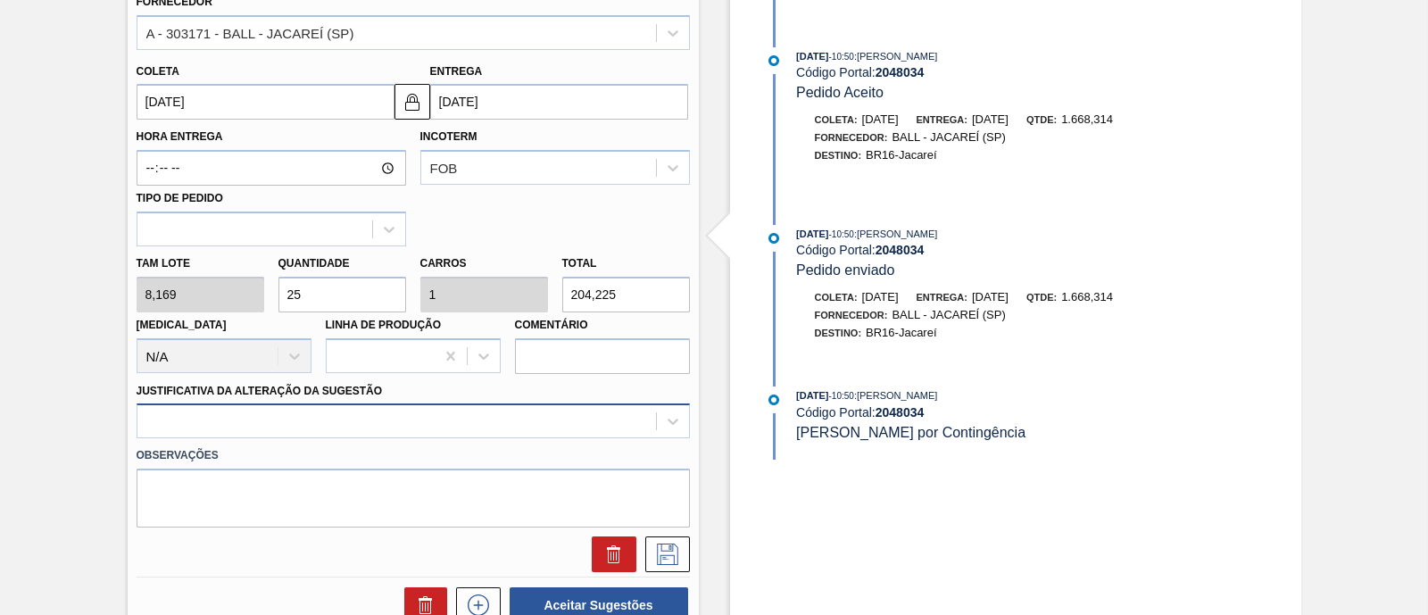
type input "25"
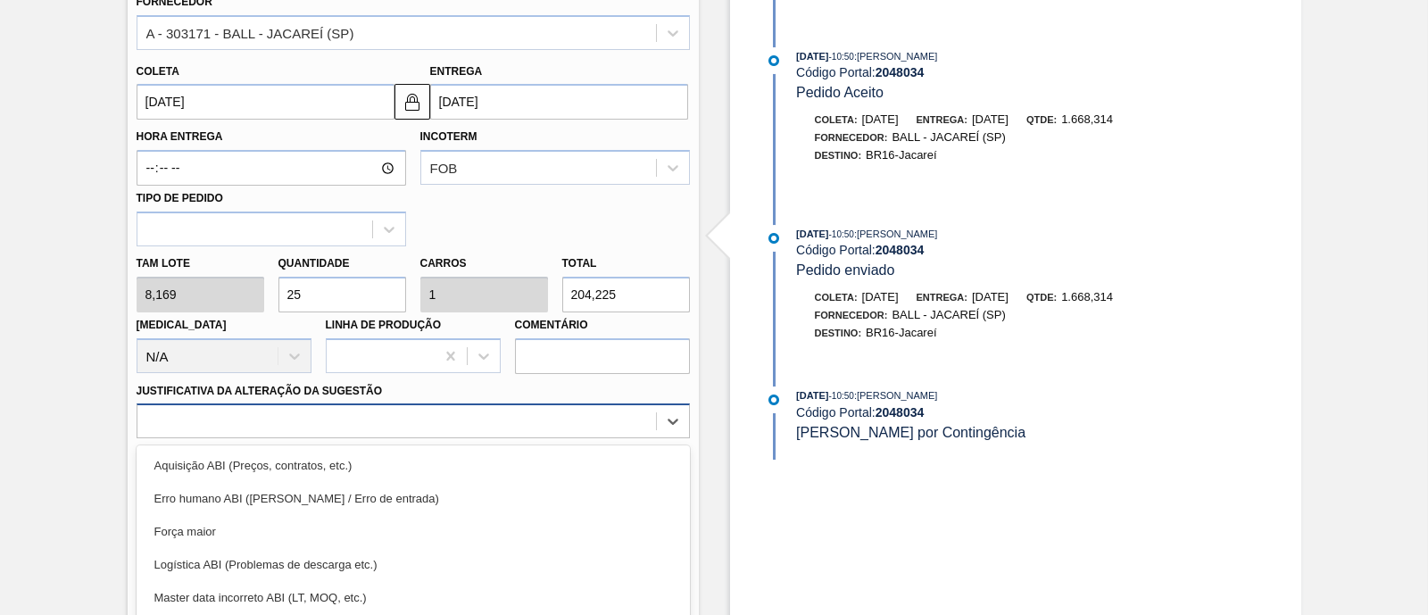
click at [339, 408] on div "option Força maior focused, 3 of 18. 18 results available. Use Up and Down to c…" at bounding box center [413, 420] width 553 height 35
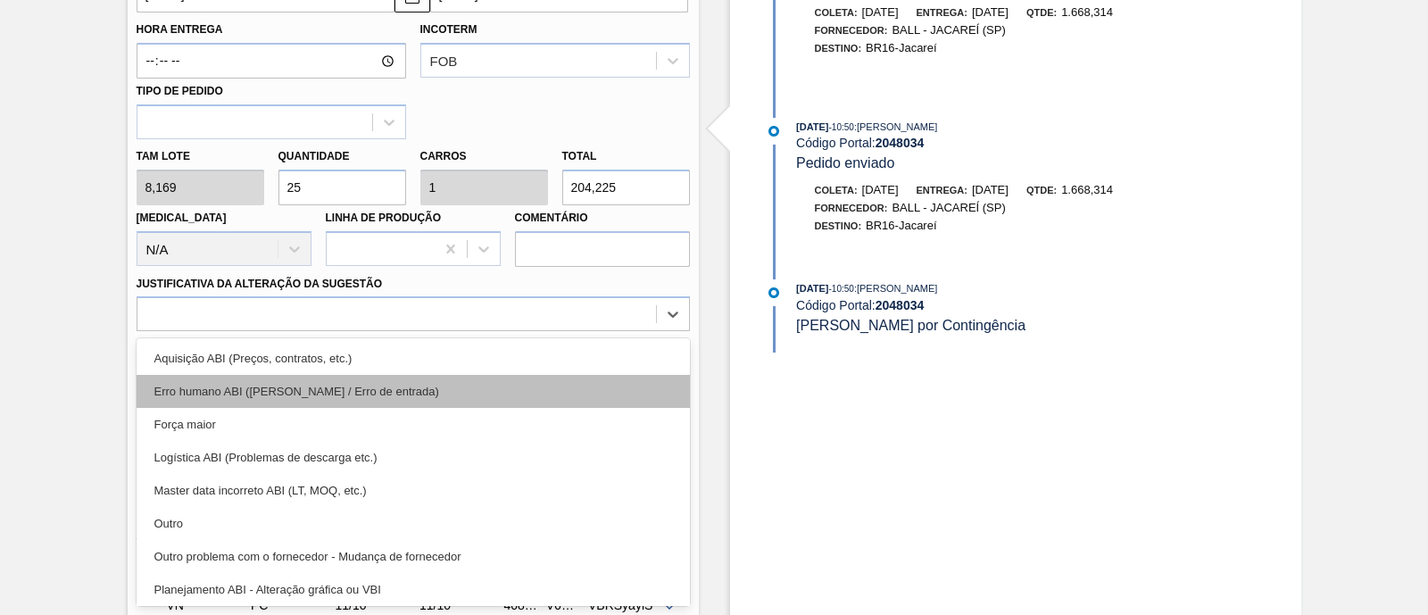
drag, startPoint x: 321, startPoint y: 511, endPoint x: 345, endPoint y: 400, distance: 113.3
click at [345, 400] on div "Aquisição ABI (Preços, contratos, etc.) Erro humano ABI (Cálculo / Erro de entr…" at bounding box center [413, 472] width 553 height 268
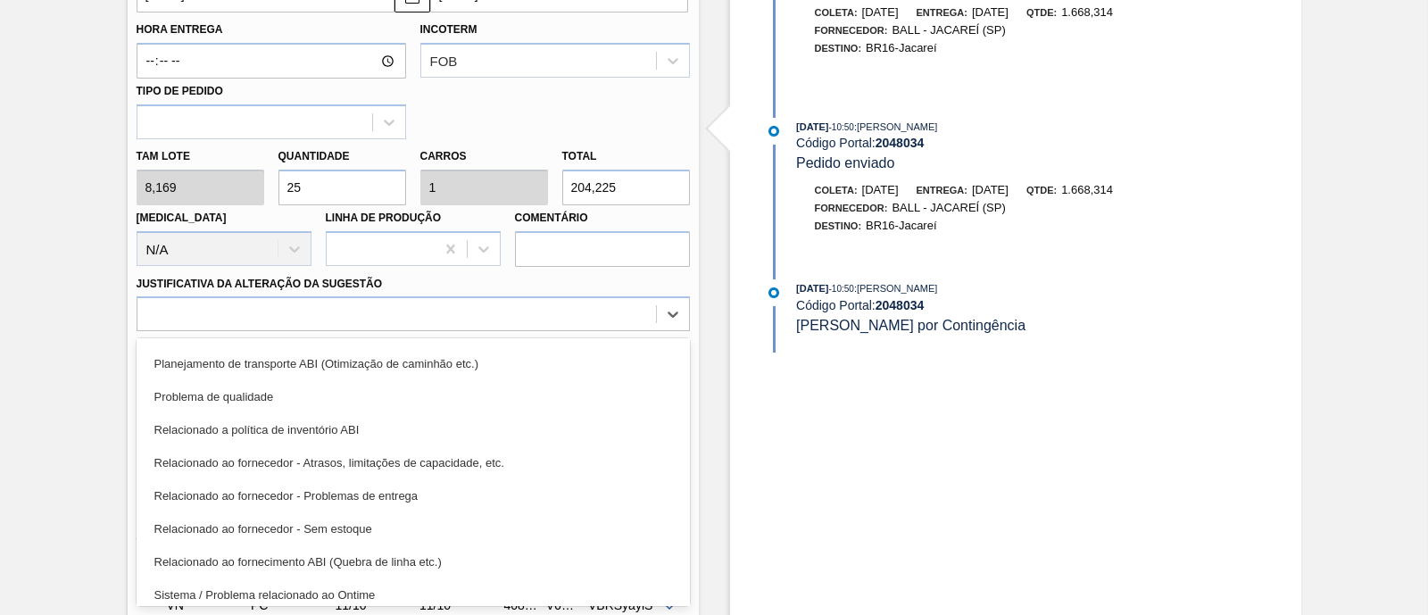
scroll to position [334, 0]
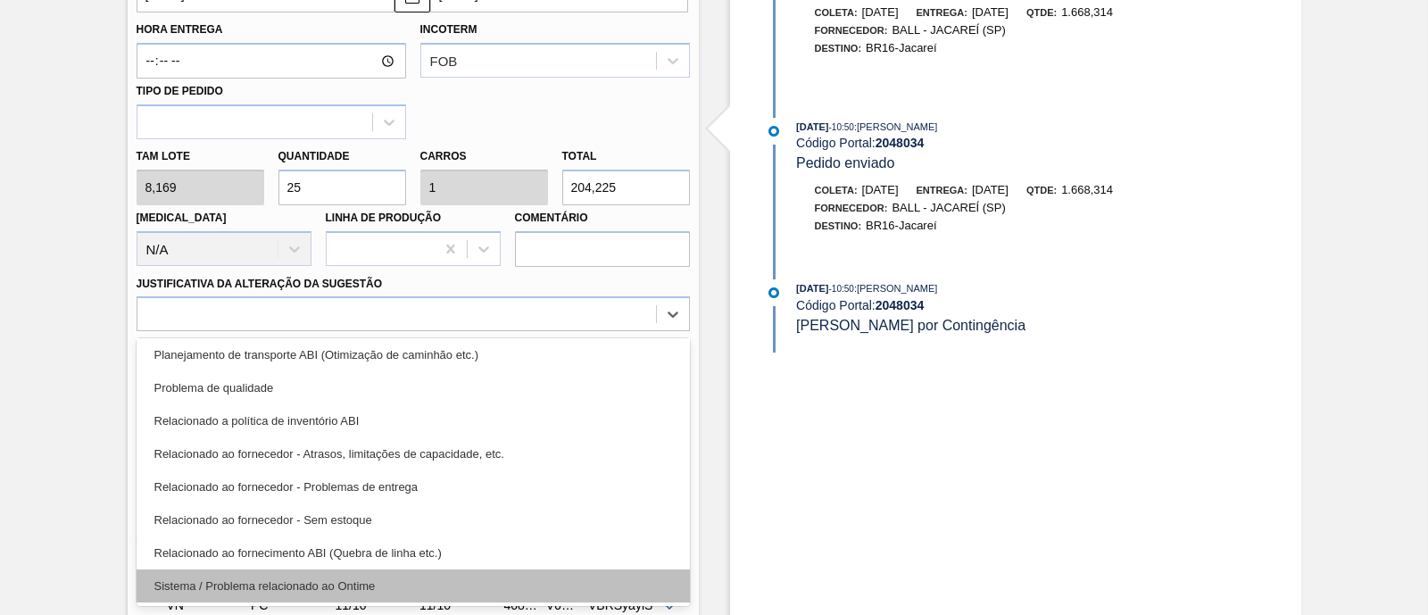
click at [357, 586] on div "Sistema / Problema relacionado ao Ontime" at bounding box center [413, 585] width 553 height 33
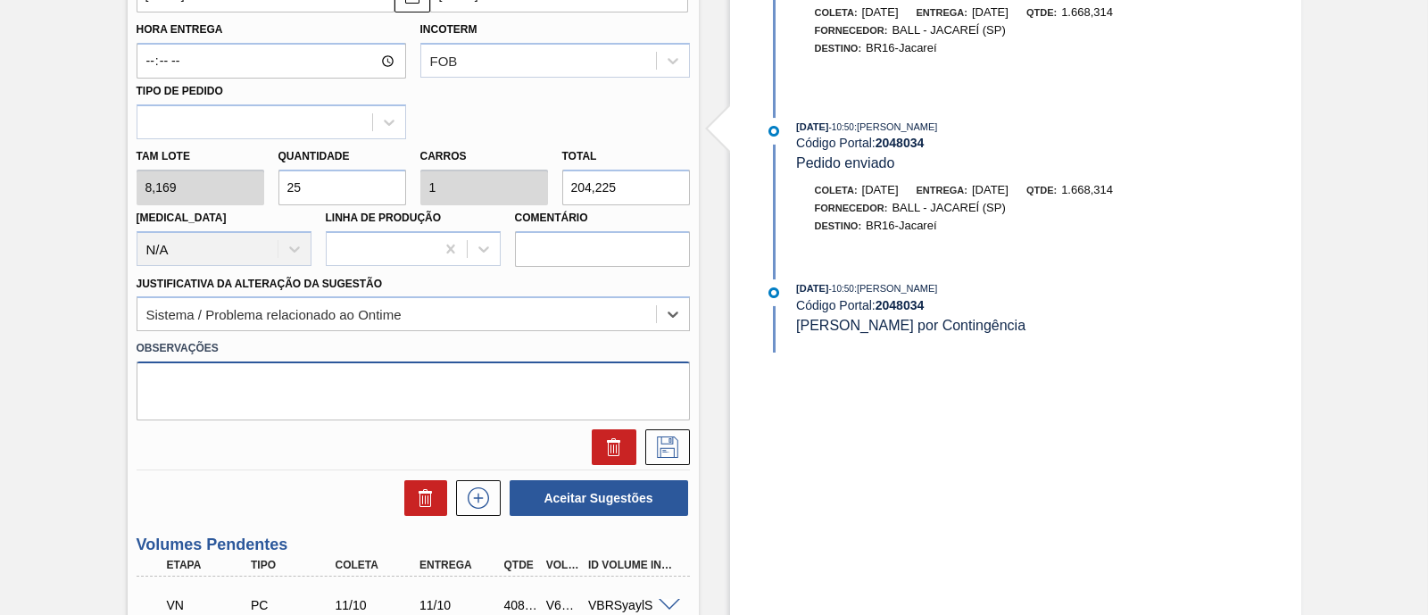
click at [432, 400] on textarea at bounding box center [413, 390] width 553 height 59
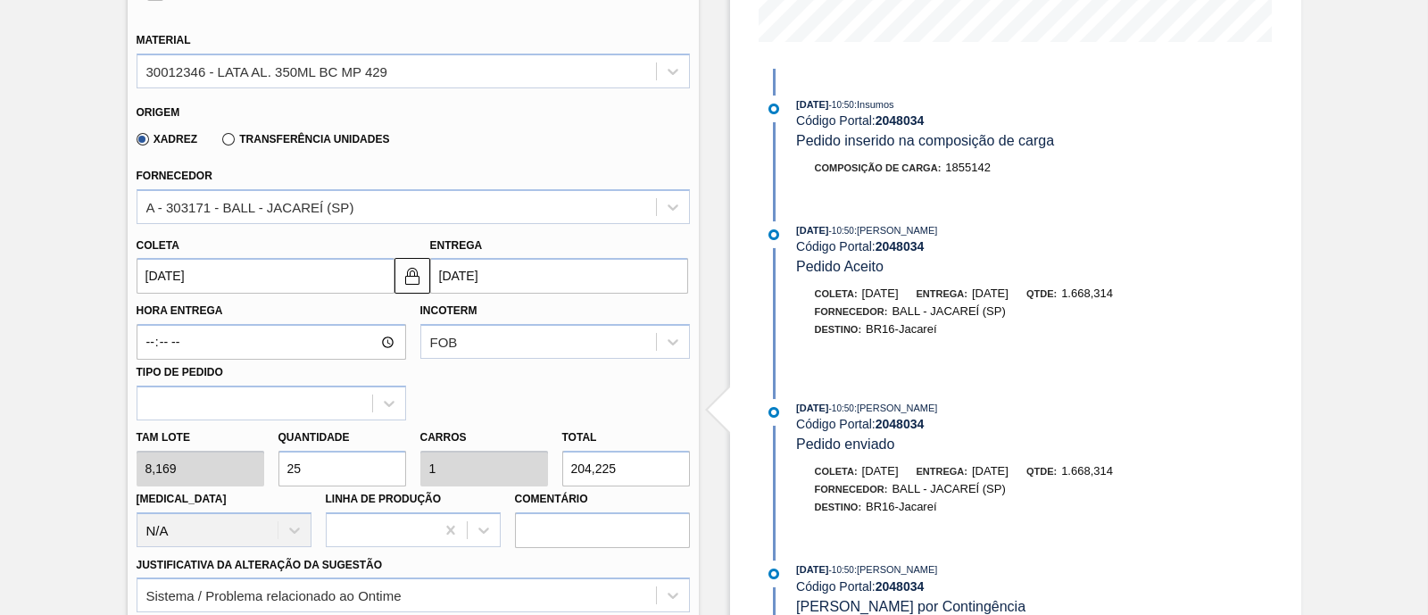
scroll to position [709, 0]
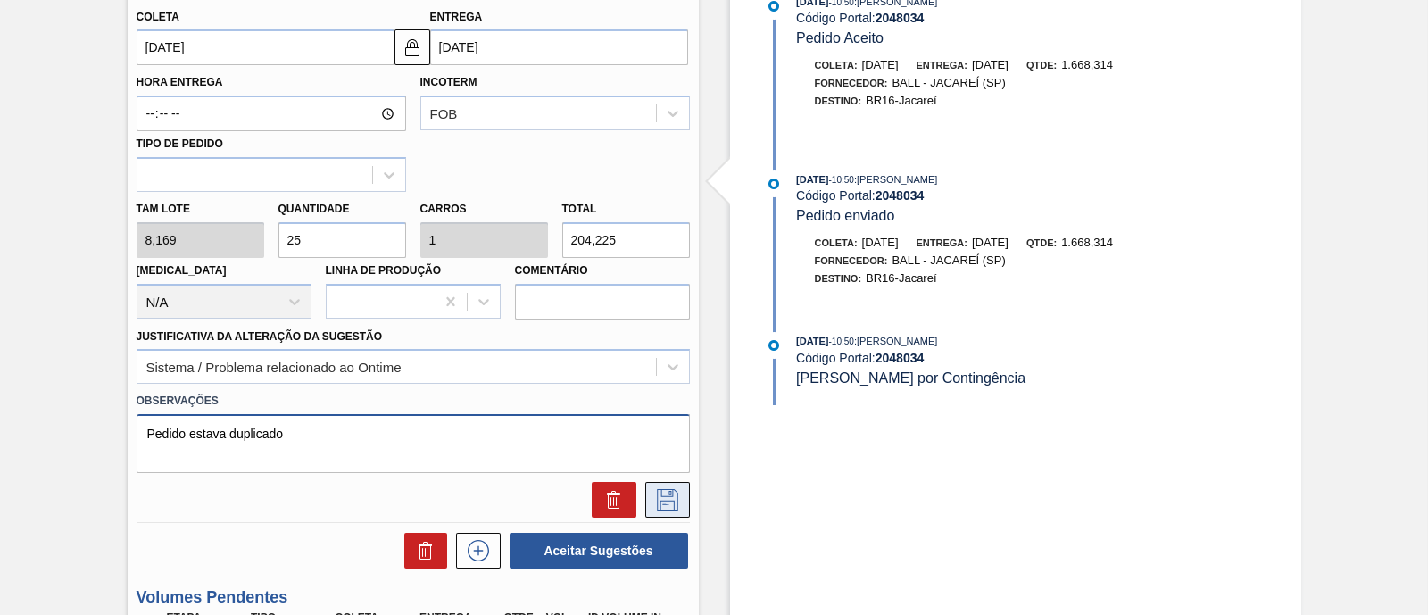
type textarea "Pedido estava duplicado"
click at [649, 518] on button at bounding box center [667, 500] width 45 height 36
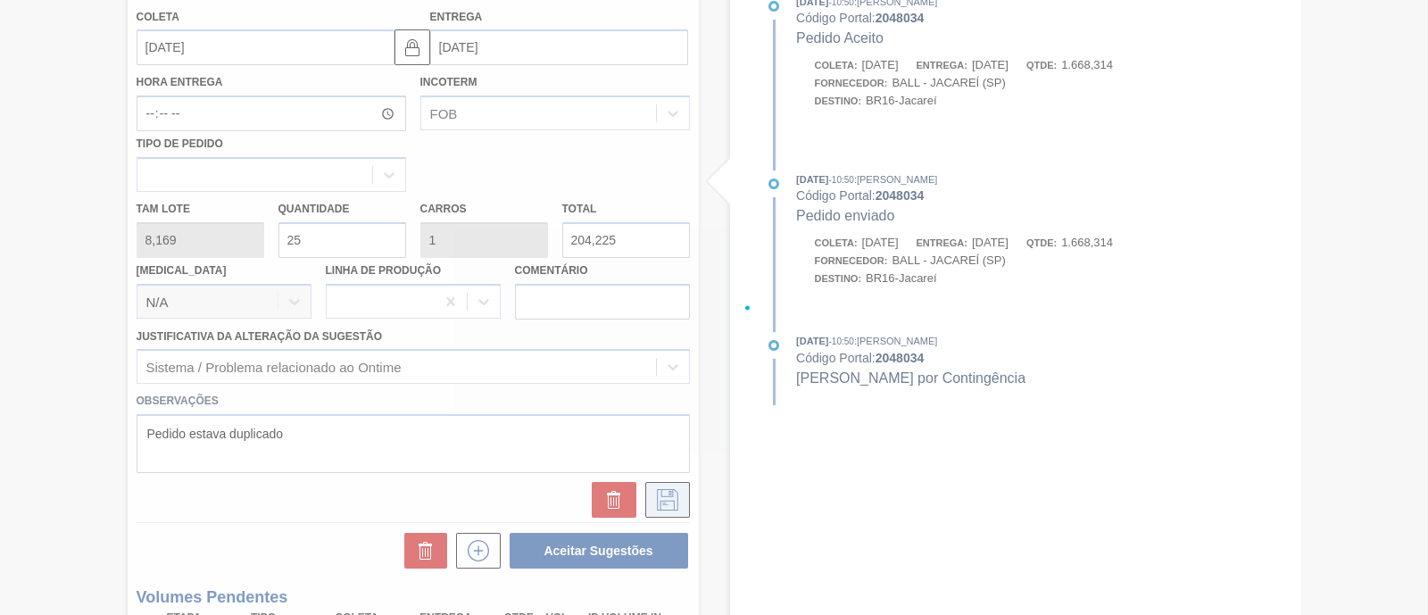
click at [649, 518] on div at bounding box center [714, 307] width 1428 height 615
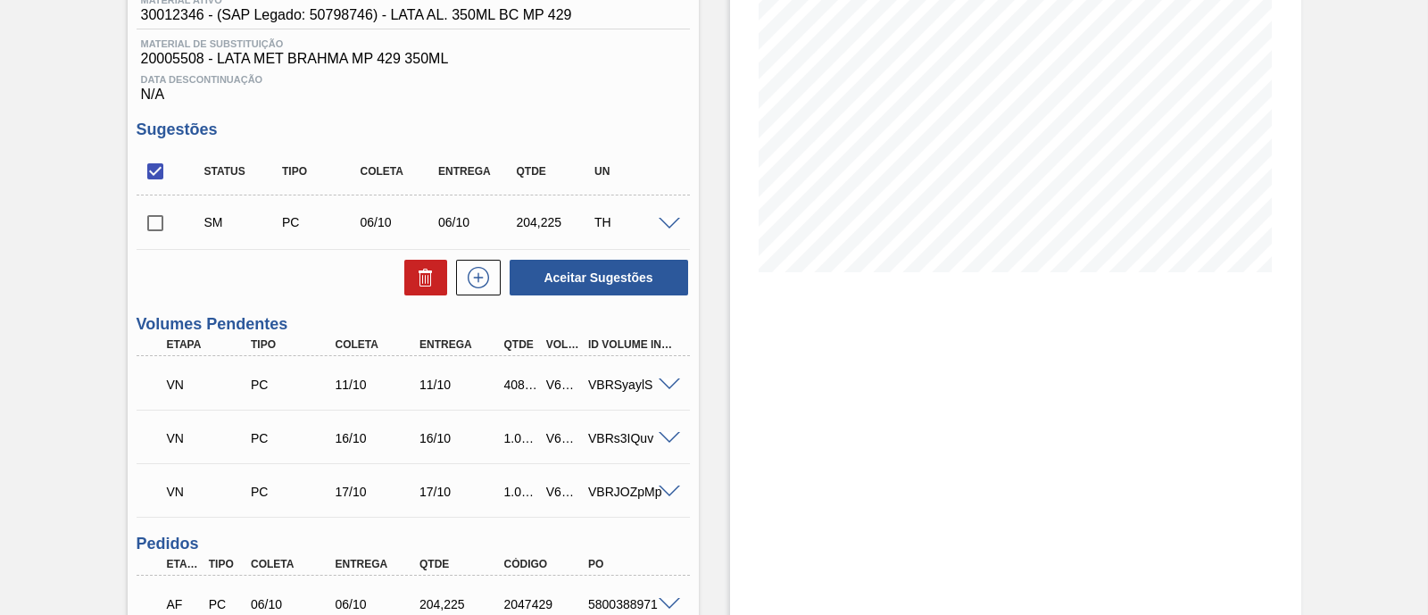
scroll to position [248, 0]
click at [159, 230] on input "checkbox" at bounding box center [155, 224] width 37 height 37
checkbox input "true"
click at [592, 286] on button "Aceitar Sugestões" at bounding box center [599, 280] width 179 height 36
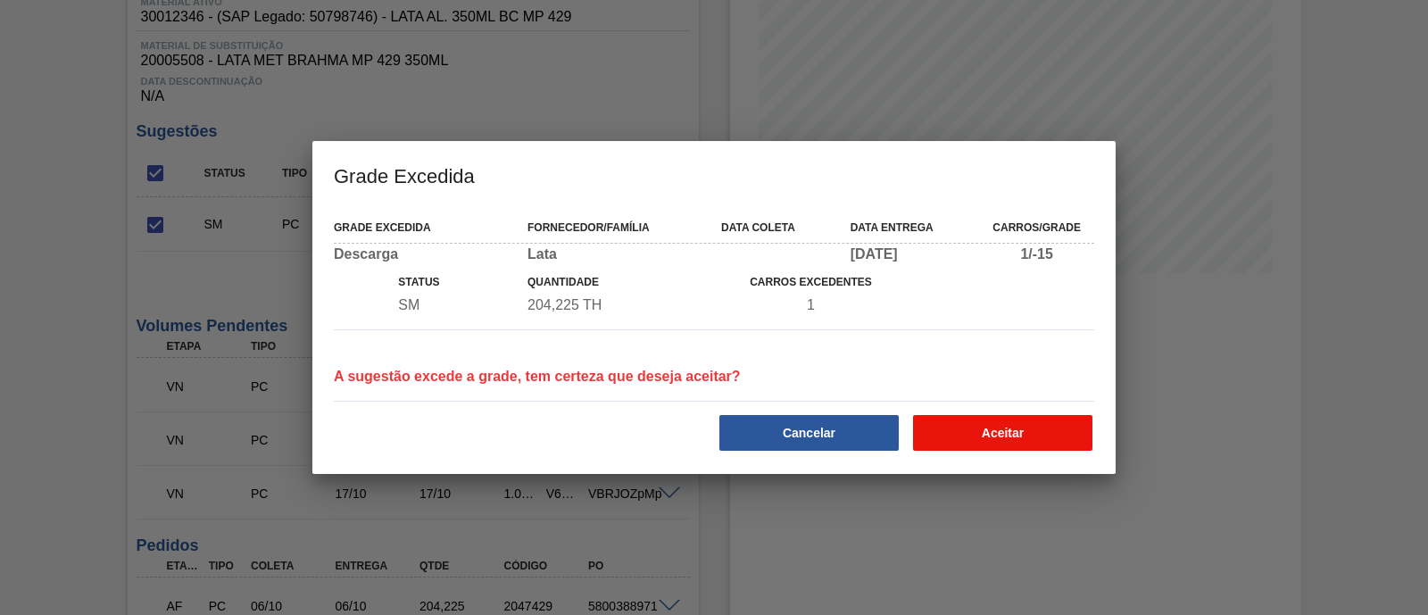
click at [1016, 428] on button "Aceitar" at bounding box center [1002, 433] width 179 height 36
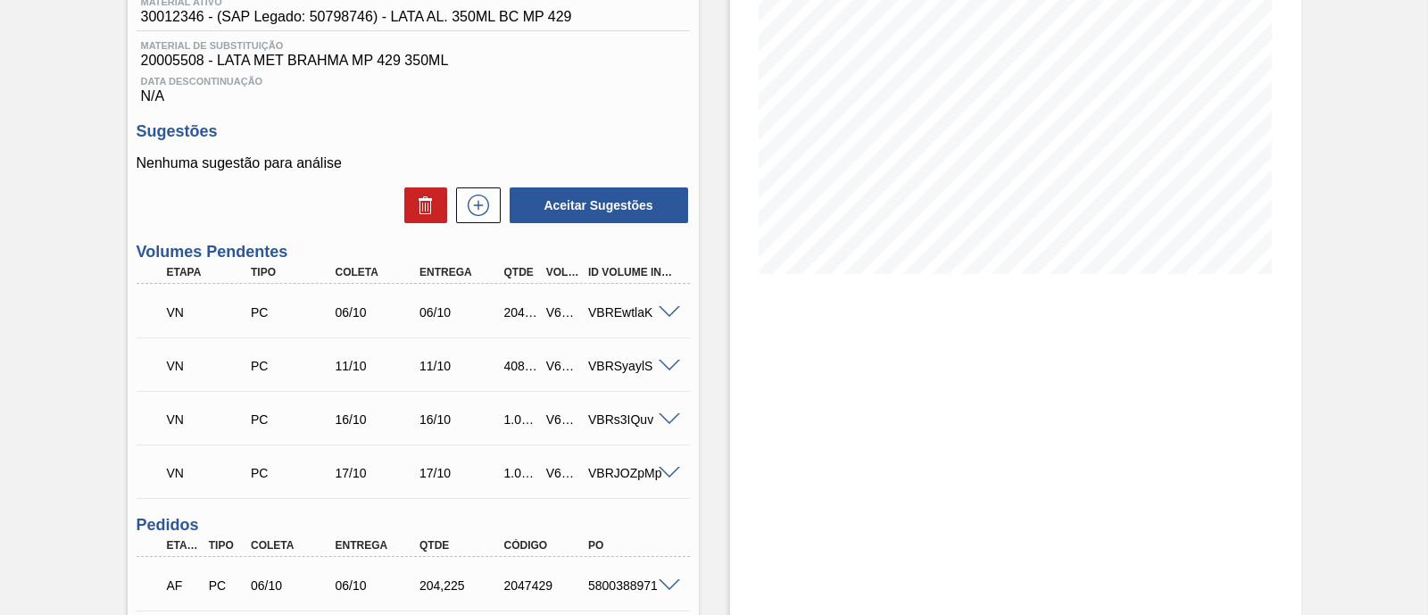
click at [674, 314] on span at bounding box center [669, 312] width 21 height 13
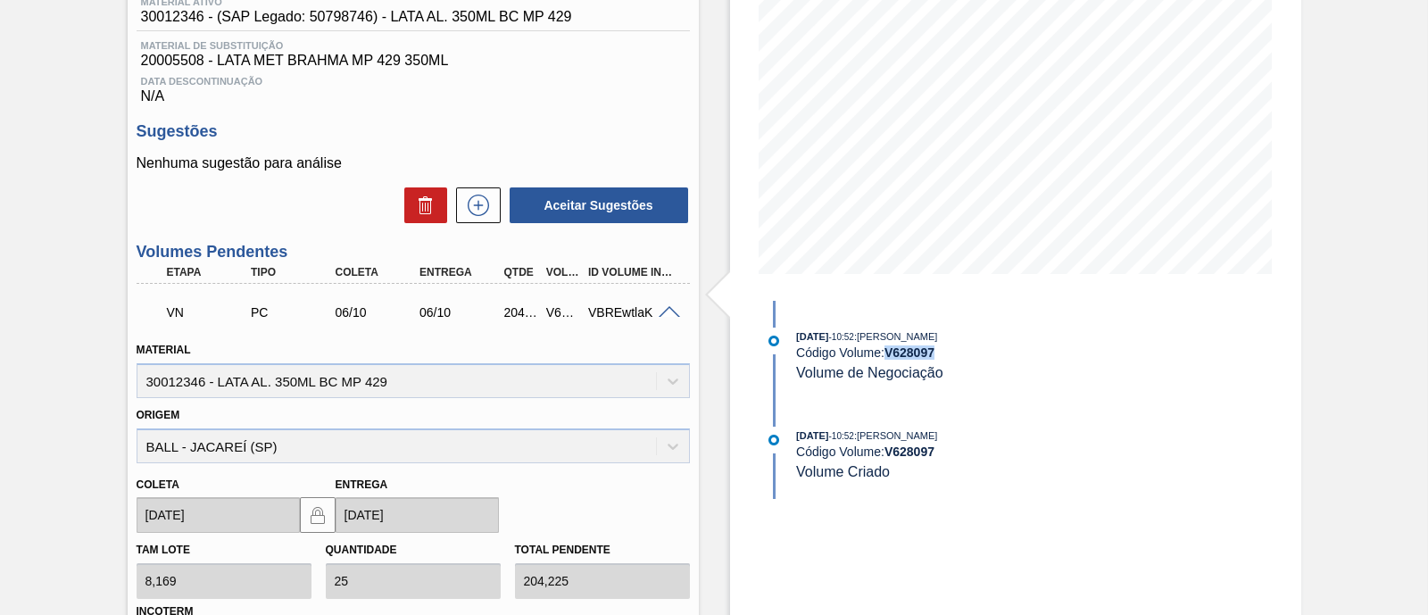
drag, startPoint x: 887, startPoint y: 354, endPoint x: 946, endPoint y: 356, distance: 58.9
click at [946, 356] on div "Código Volume: V 628097" at bounding box center [1008, 352] width 424 height 14
copy strong "V 628097"
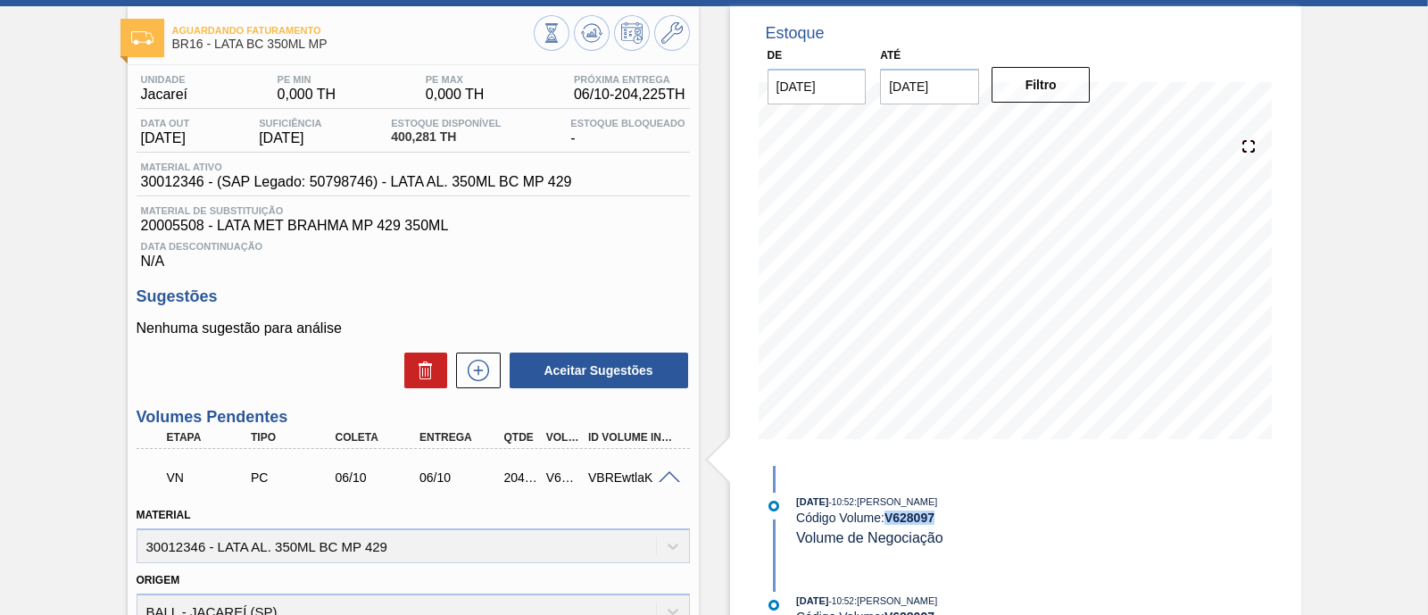
scroll to position [0, 0]
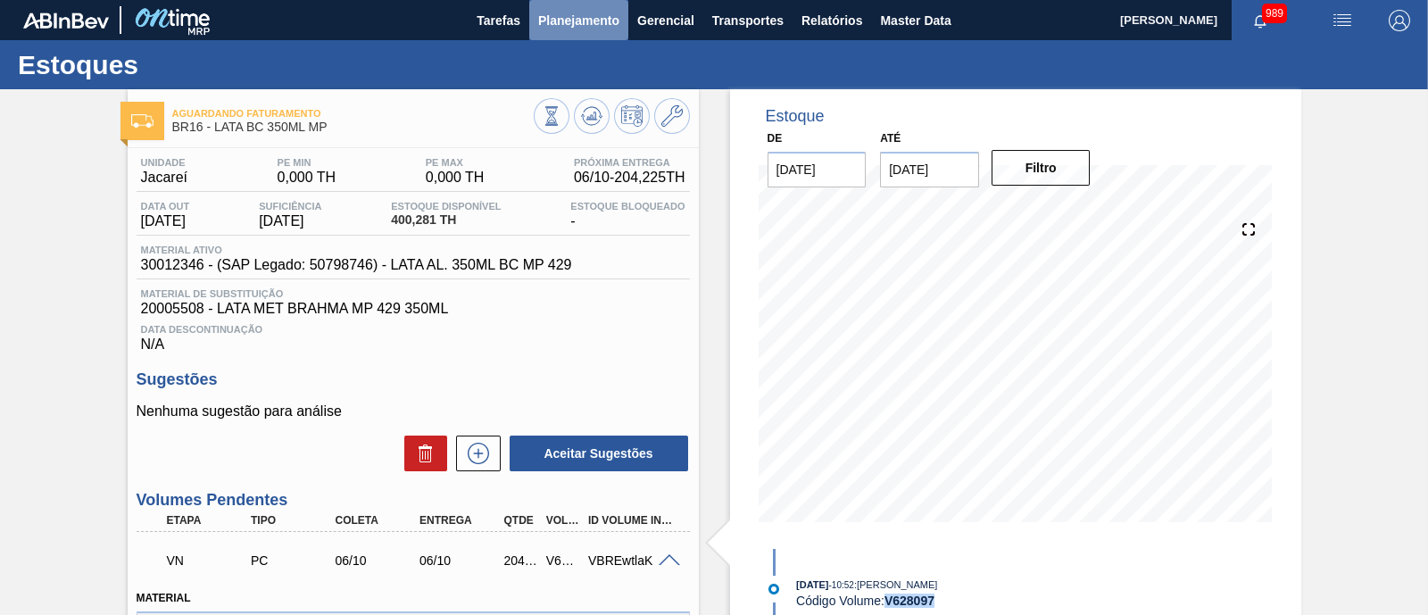
click at [593, 23] on span "Planejamento" at bounding box center [578, 20] width 81 height 21
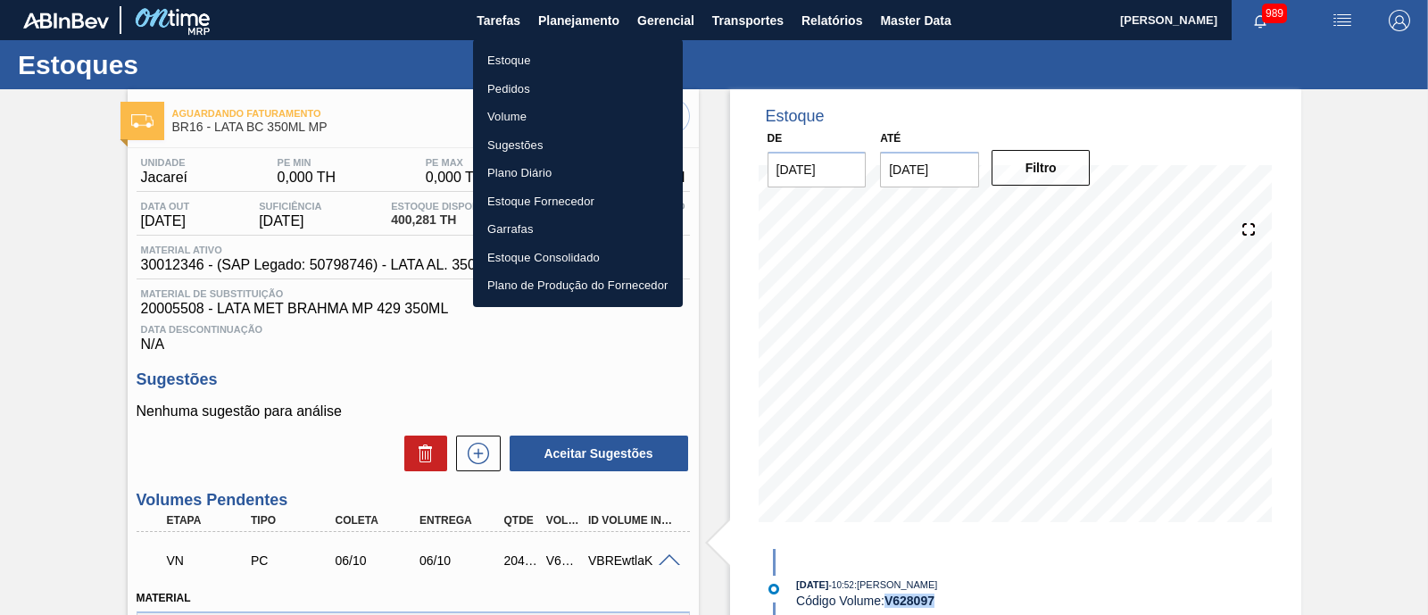
click at [517, 90] on li "Pedidos" at bounding box center [578, 89] width 210 height 29
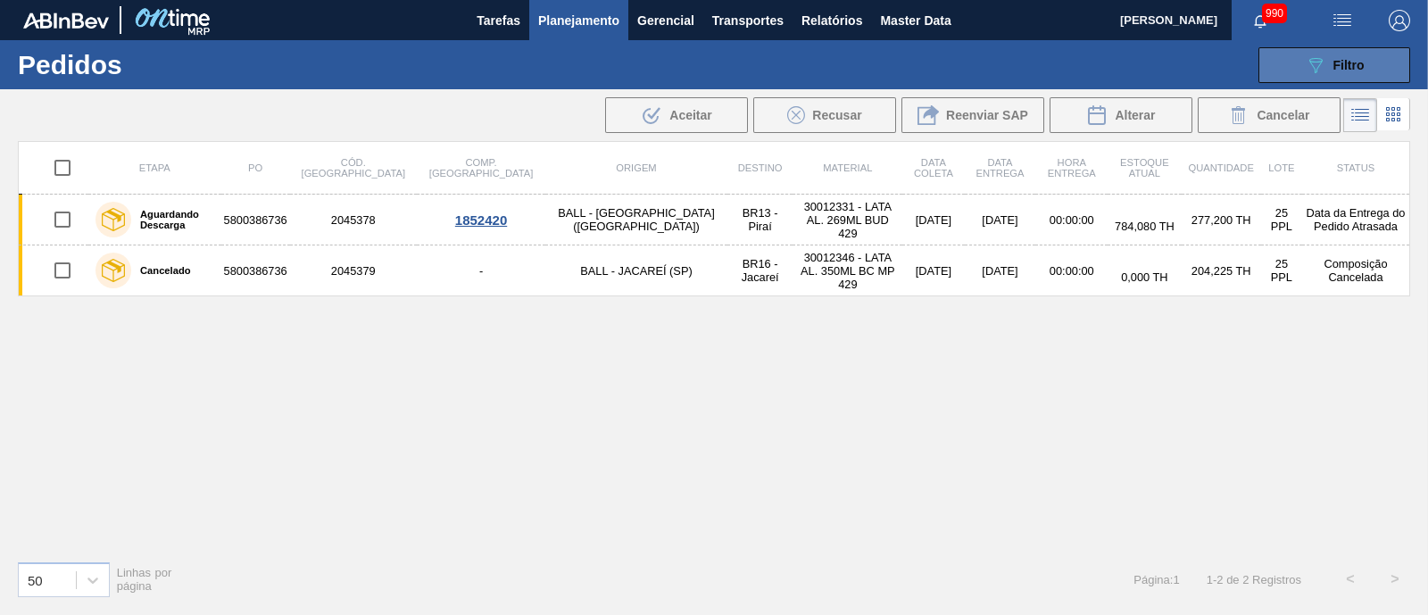
click at [1290, 78] on button "089F7B8B-B2A5-4AFE-B5C0-19BA573D28AC Filtro" at bounding box center [1334, 65] width 152 height 36
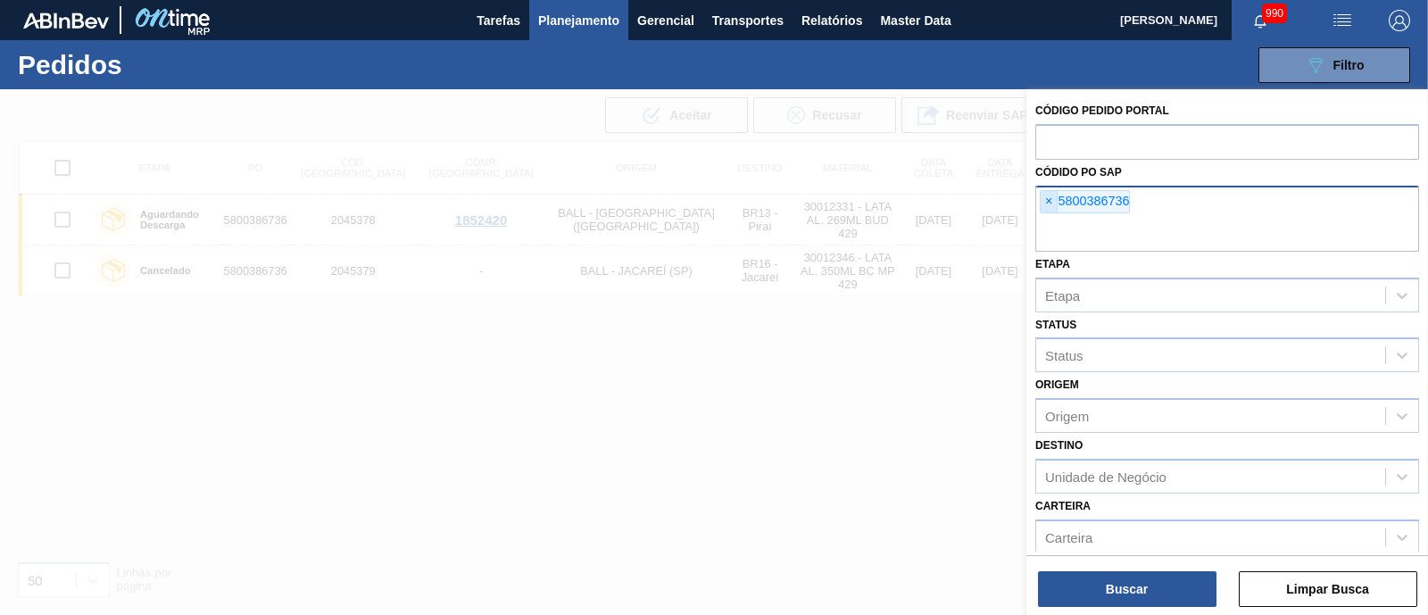
click at [1041, 203] on span "×" at bounding box center [1049, 201] width 17 height 21
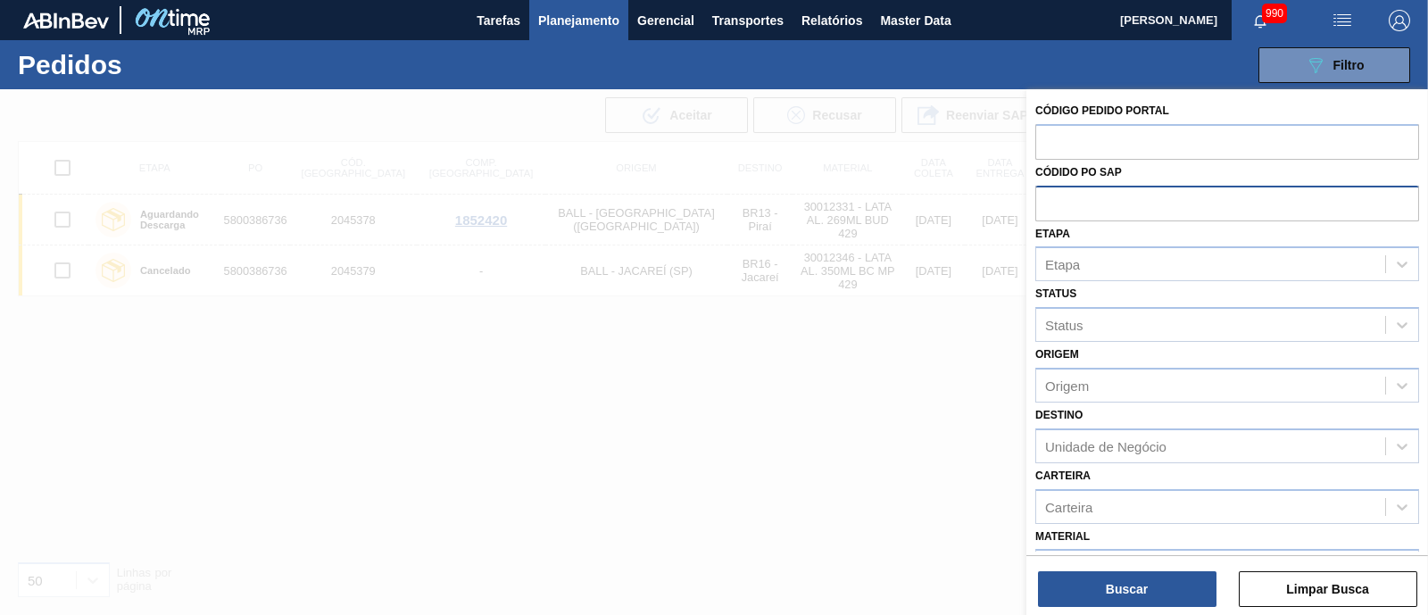
paste input "5800385533"
type input "5800385533"
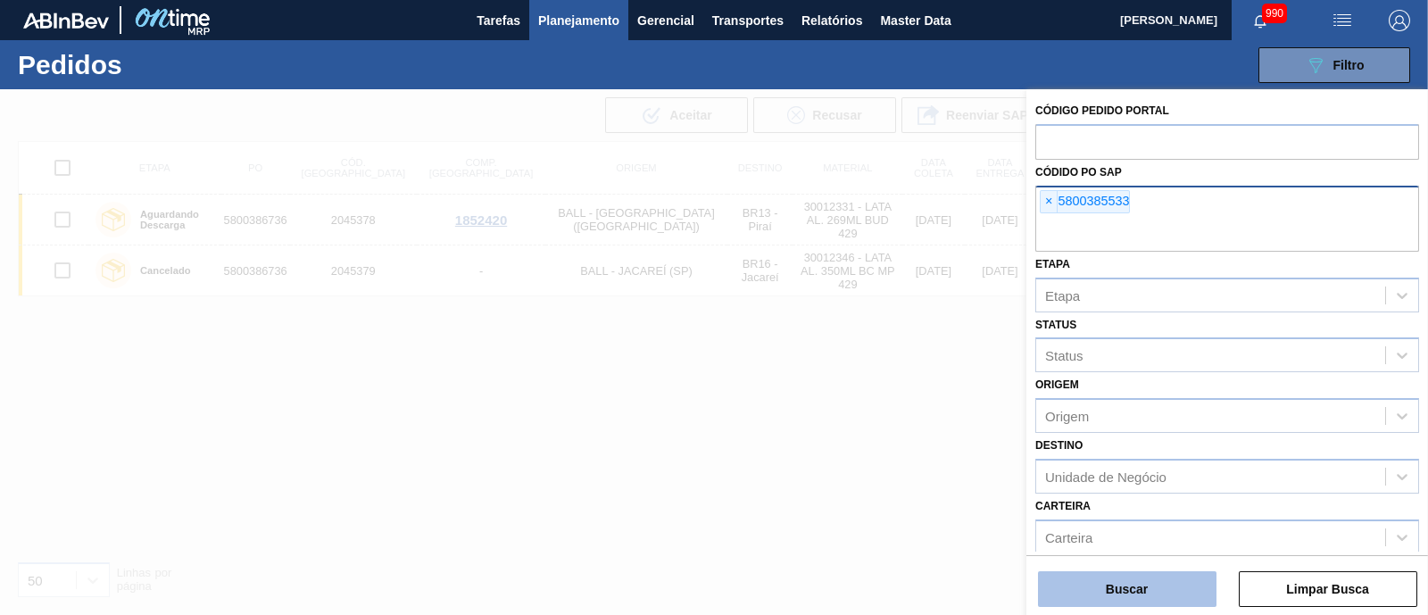
click at [1119, 591] on button "Buscar" at bounding box center [1127, 589] width 179 height 36
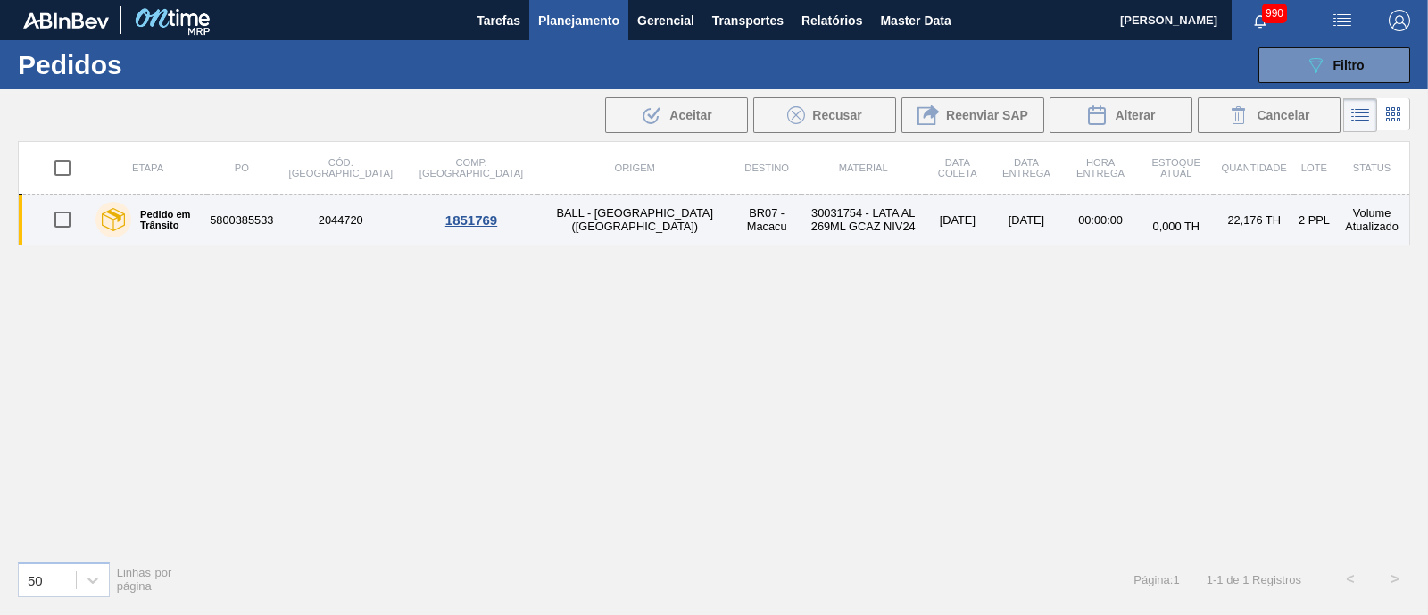
click at [801, 237] on td "30031754 - LATA AL 269ML GCAZ NIV24" at bounding box center [863, 220] width 124 height 51
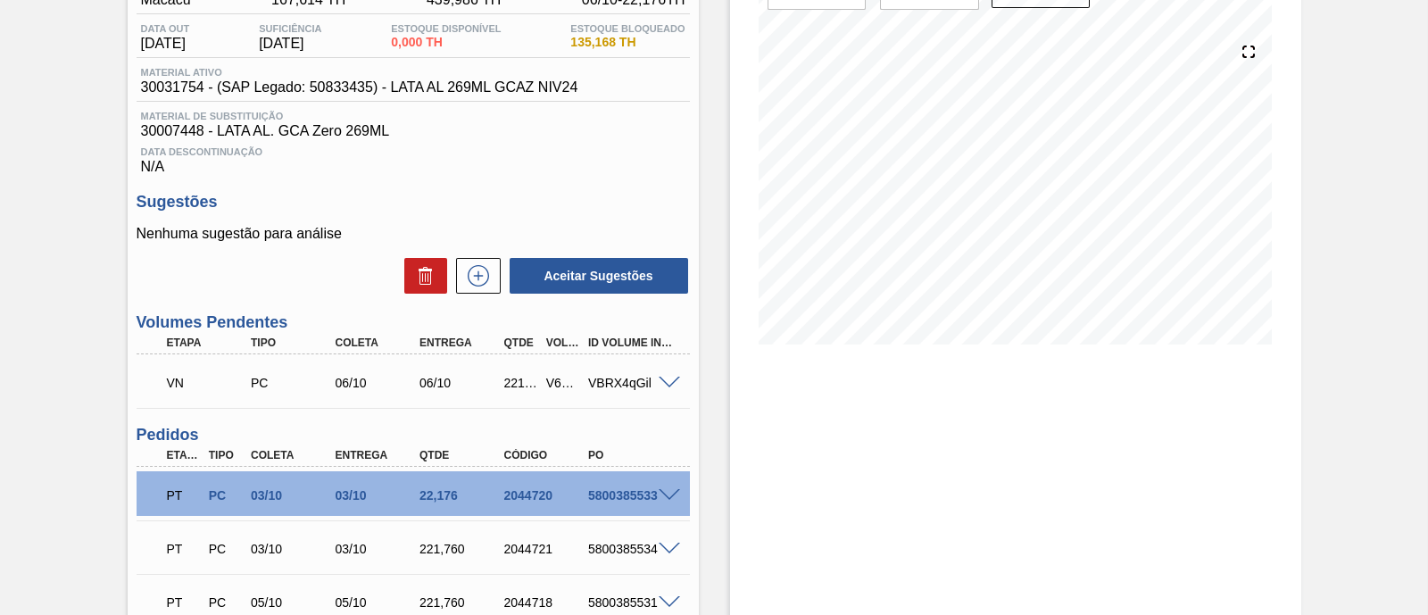
scroll to position [178, 0]
click at [672, 388] on span at bounding box center [669, 383] width 21 height 13
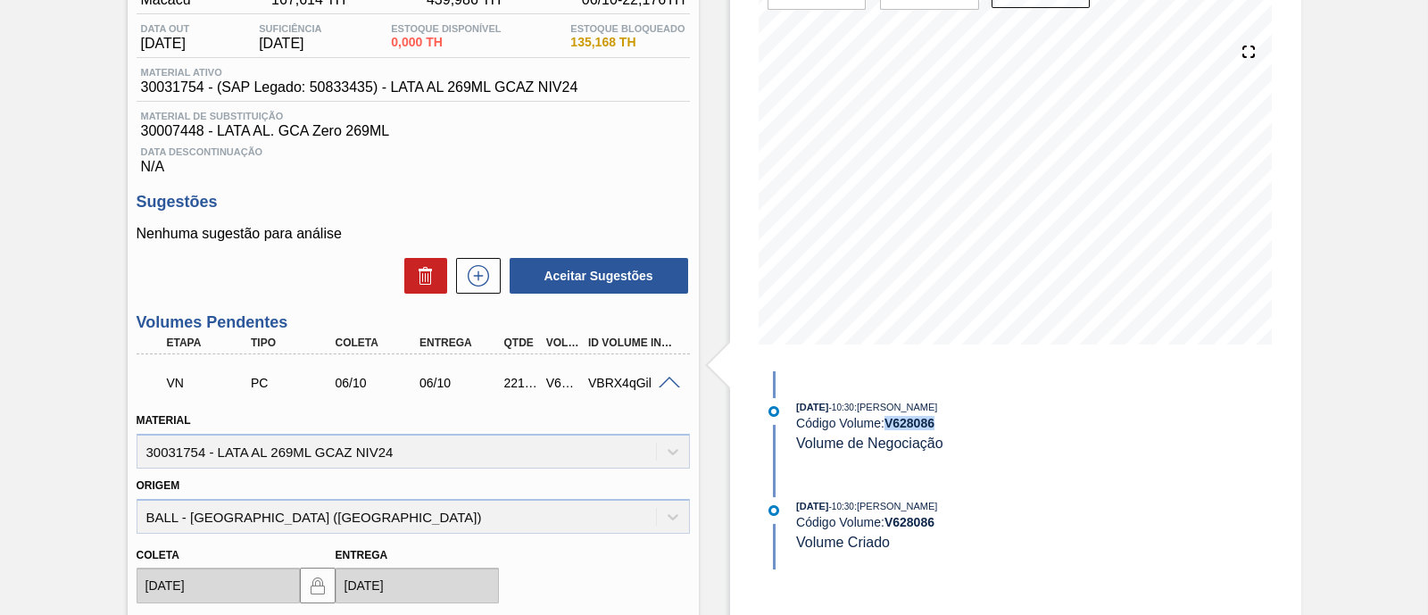
drag, startPoint x: 884, startPoint y: 424, endPoint x: 976, endPoint y: 423, distance: 91.9
click at [976, 423] on div "Código Volume: V 628086" at bounding box center [1008, 423] width 424 height 14
copy strong "V 628086"
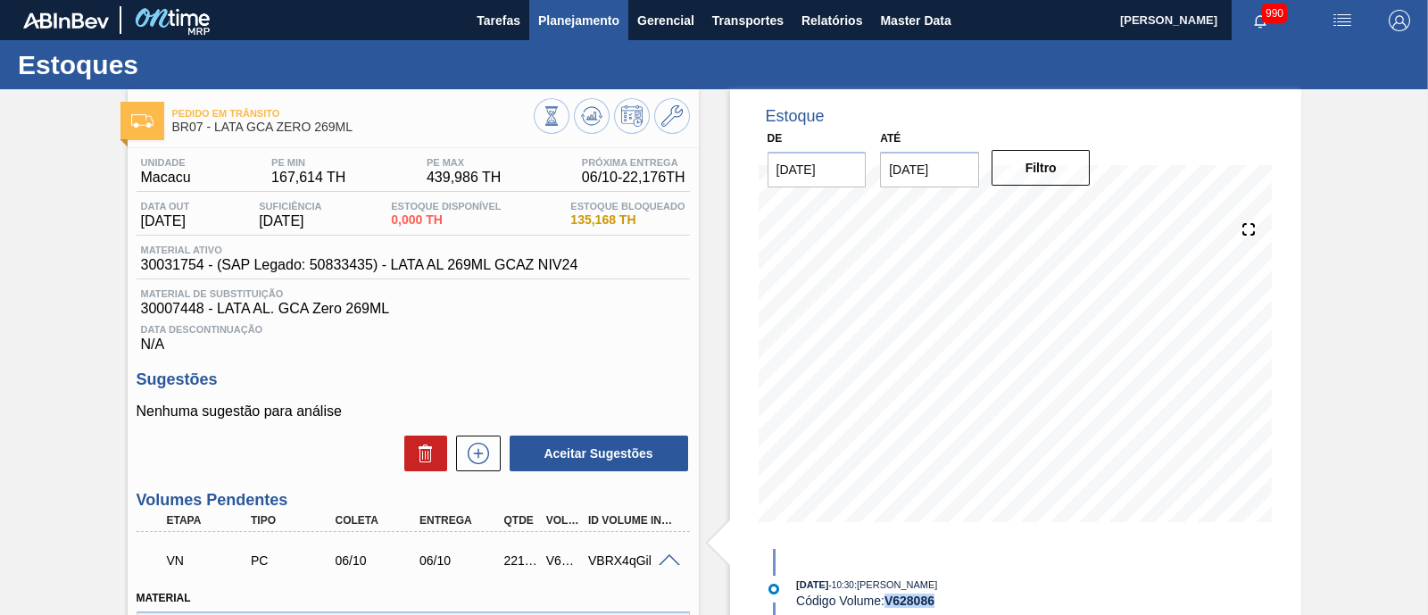
click at [571, 26] on span "Planejamento" at bounding box center [578, 20] width 81 height 21
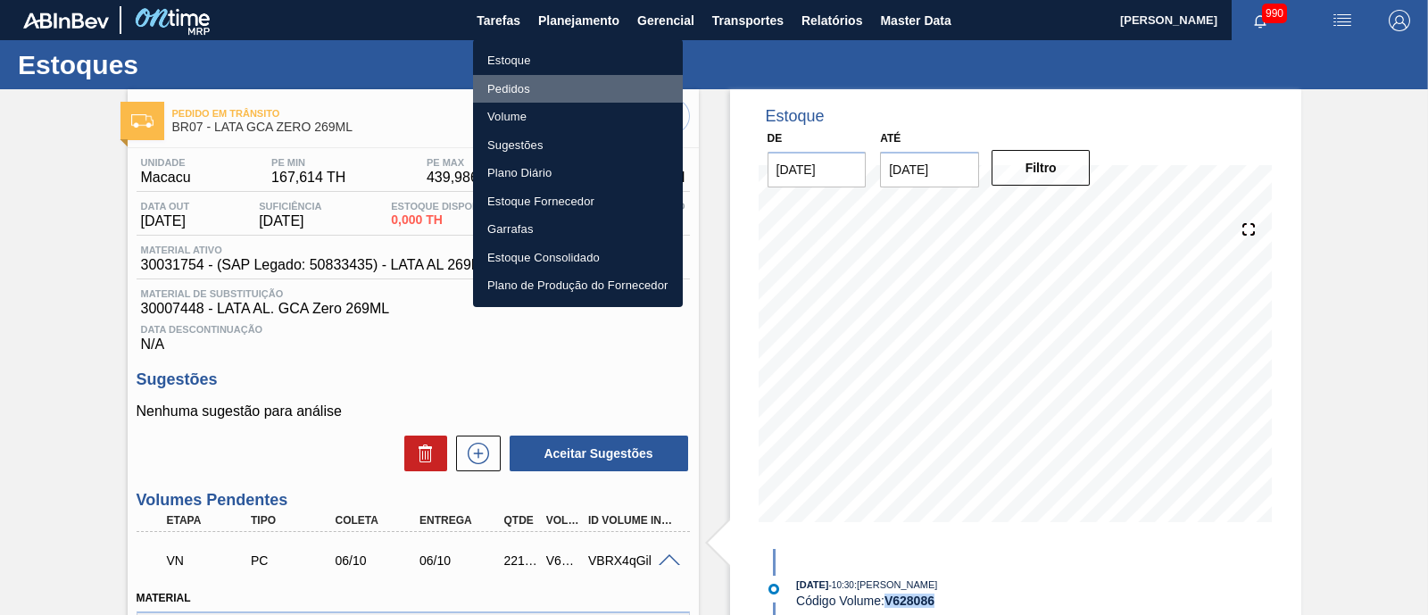
click at [527, 86] on li "Pedidos" at bounding box center [578, 89] width 210 height 29
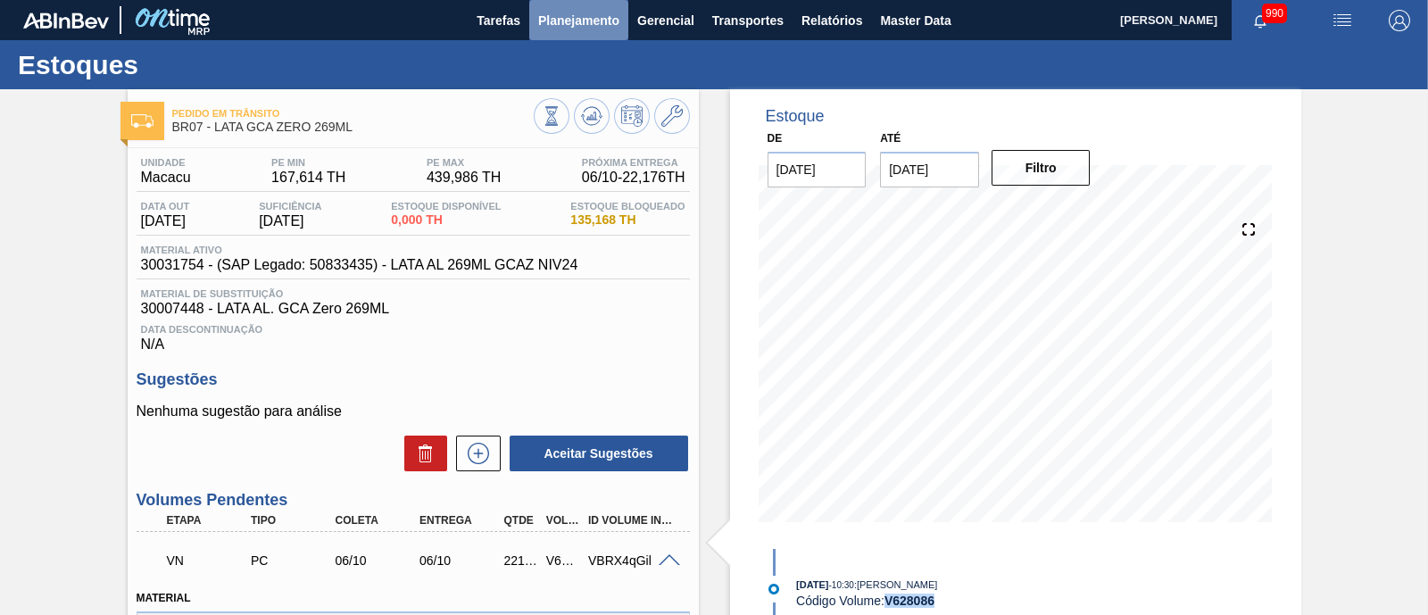
click at [580, 19] on span "Planejamento" at bounding box center [578, 20] width 81 height 21
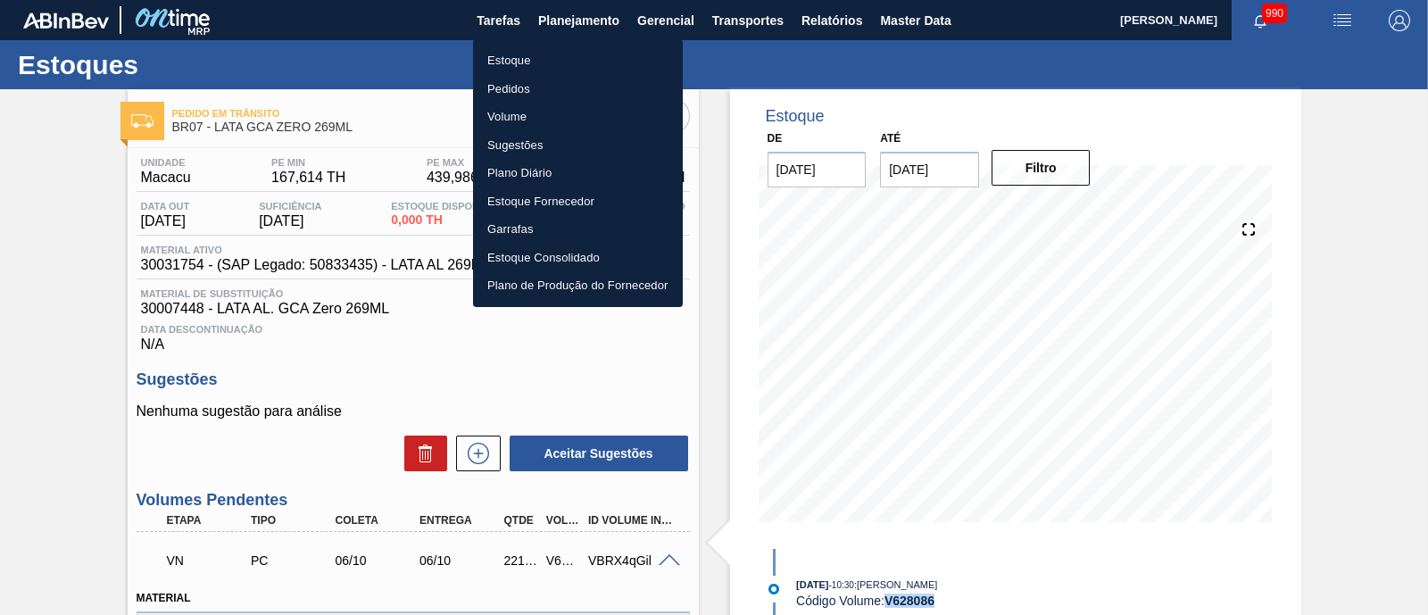
click at [567, 65] on li "Estoque" at bounding box center [578, 60] width 210 height 29
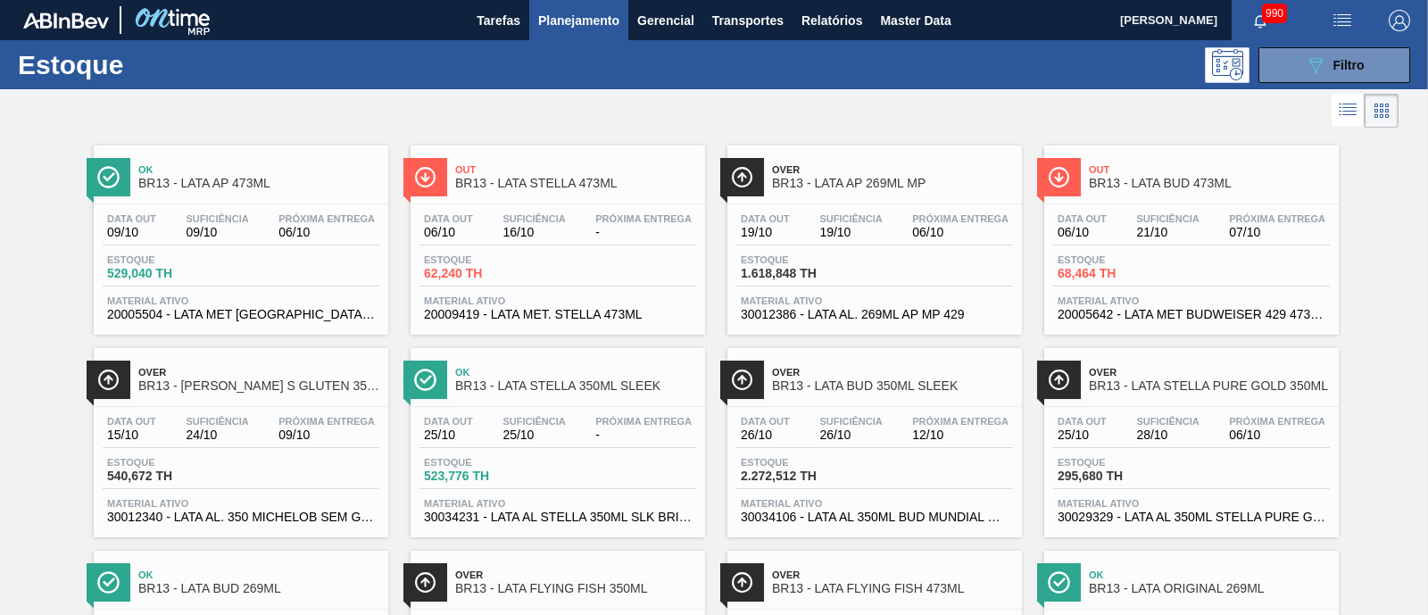
click at [595, 19] on span "Planejamento" at bounding box center [578, 20] width 81 height 21
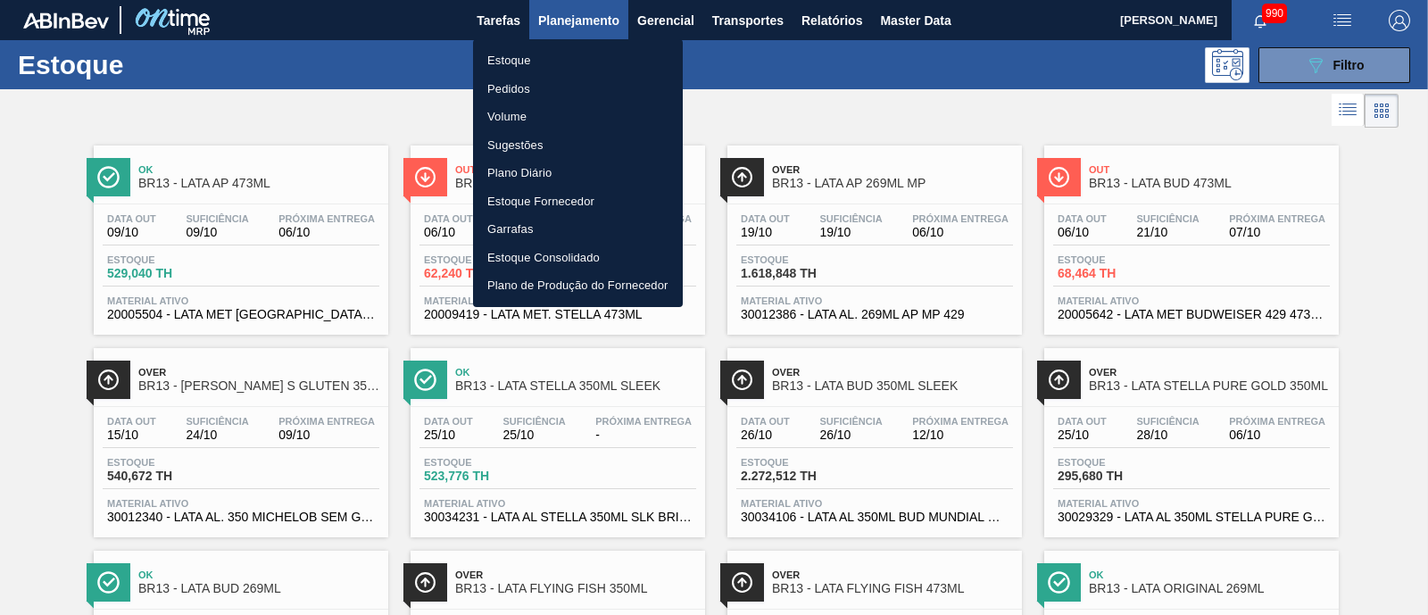
click at [586, 87] on li "Pedidos" at bounding box center [578, 89] width 210 height 29
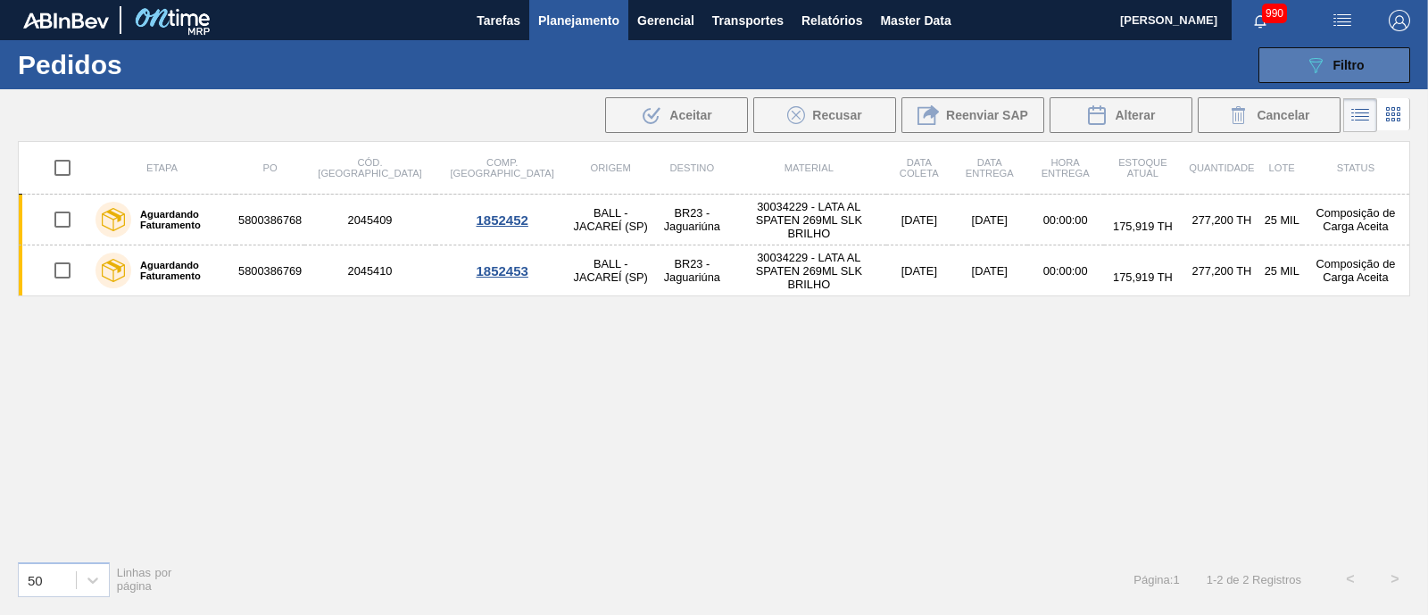
click at [1313, 69] on icon "089F7B8B-B2A5-4AFE-B5C0-19BA573D28AC" at bounding box center [1315, 64] width 21 height 21
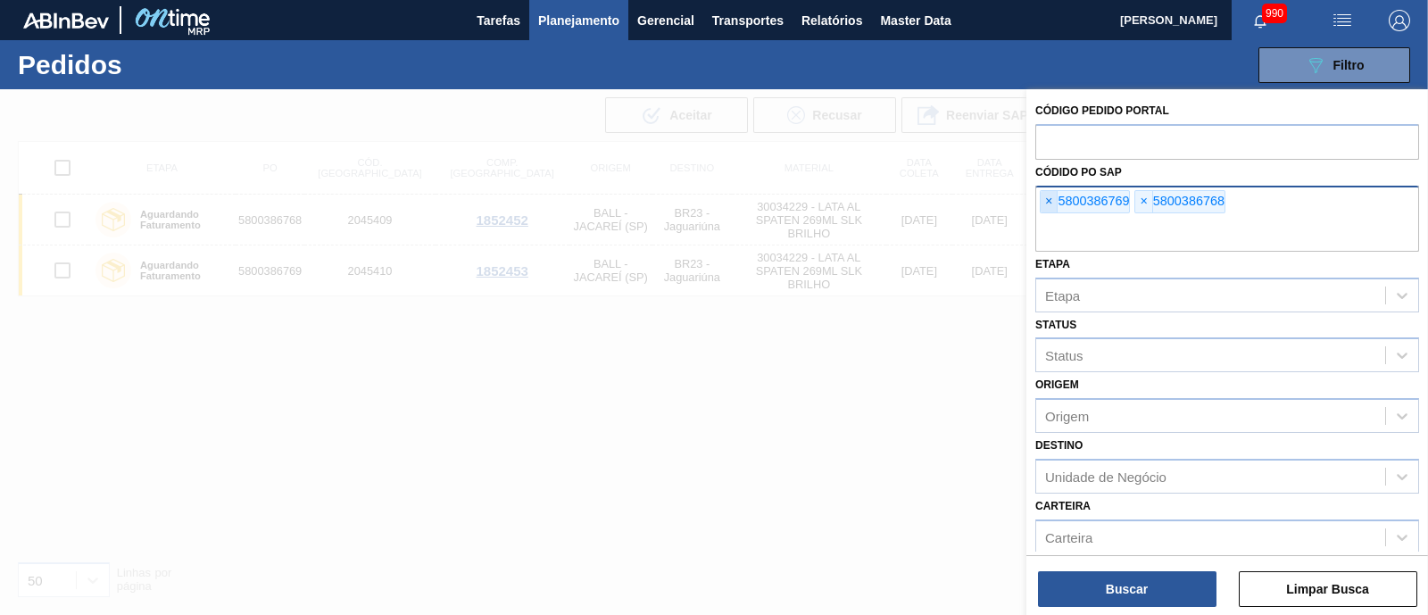
click at [1046, 203] on span "×" at bounding box center [1049, 201] width 17 height 21
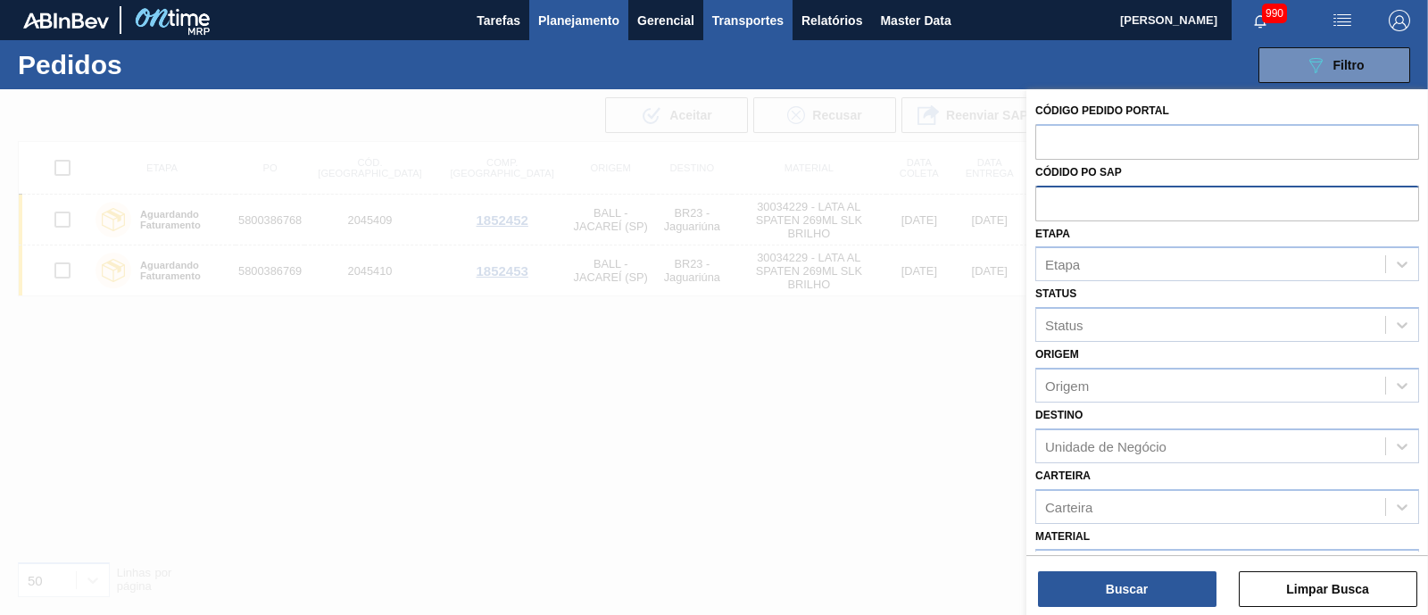
paste input "text"
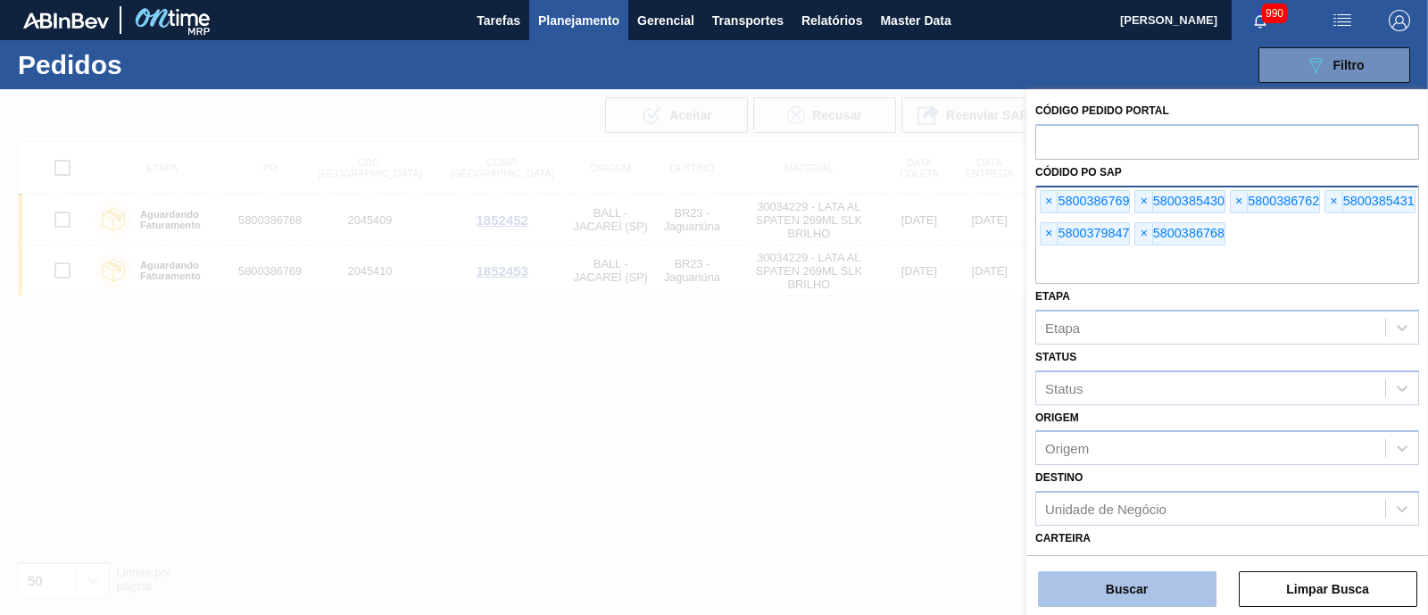
click at [1133, 596] on button "Buscar" at bounding box center [1127, 589] width 179 height 36
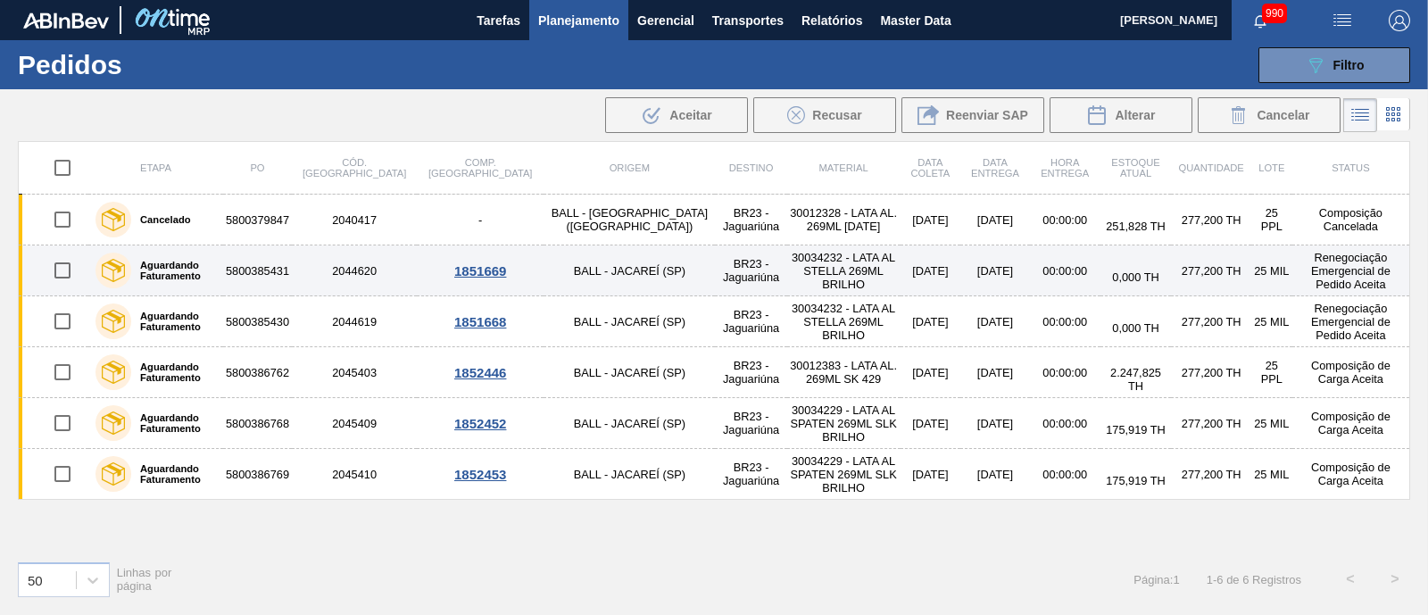
click at [113, 282] on div at bounding box center [113, 271] width 36 height 36
click at [52, 268] on input "checkbox" at bounding box center [62, 270] width 37 height 37
checkbox input "true"
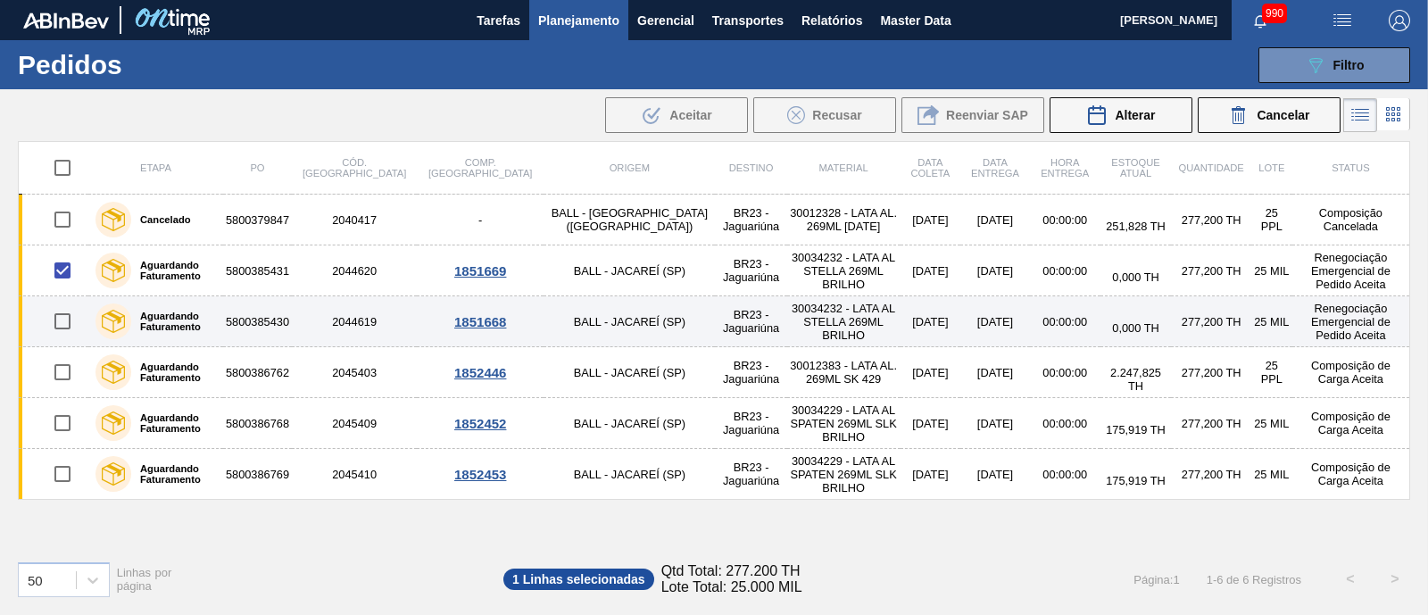
click at [64, 305] on input "checkbox" at bounding box center [62, 321] width 37 height 37
checkbox input "true"
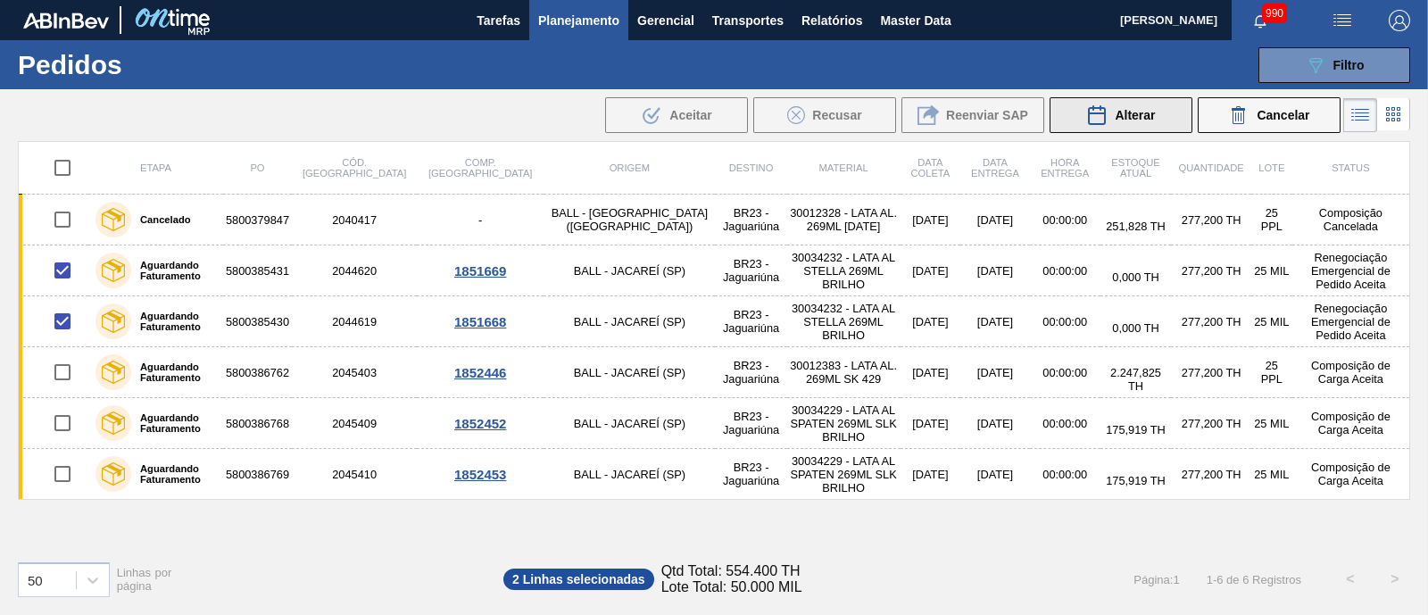
click at [1133, 125] on div "Alterar" at bounding box center [1120, 114] width 69 height 21
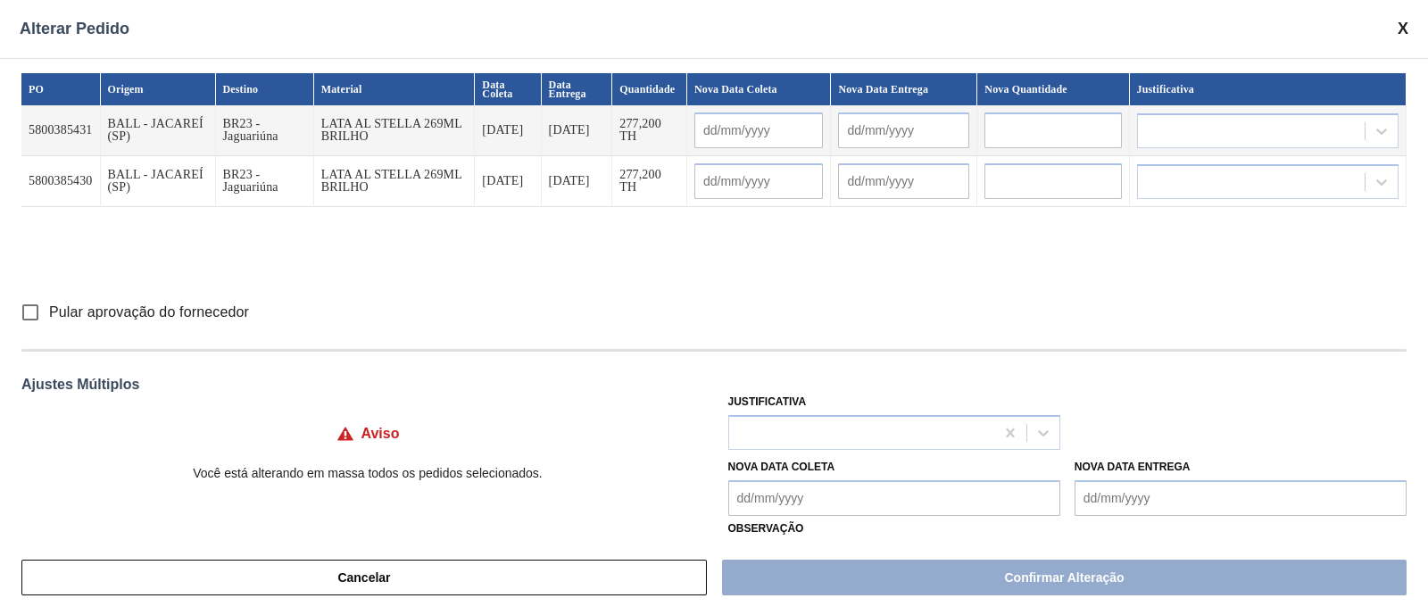
click at [763, 122] on input "text" at bounding box center [758, 130] width 129 height 36
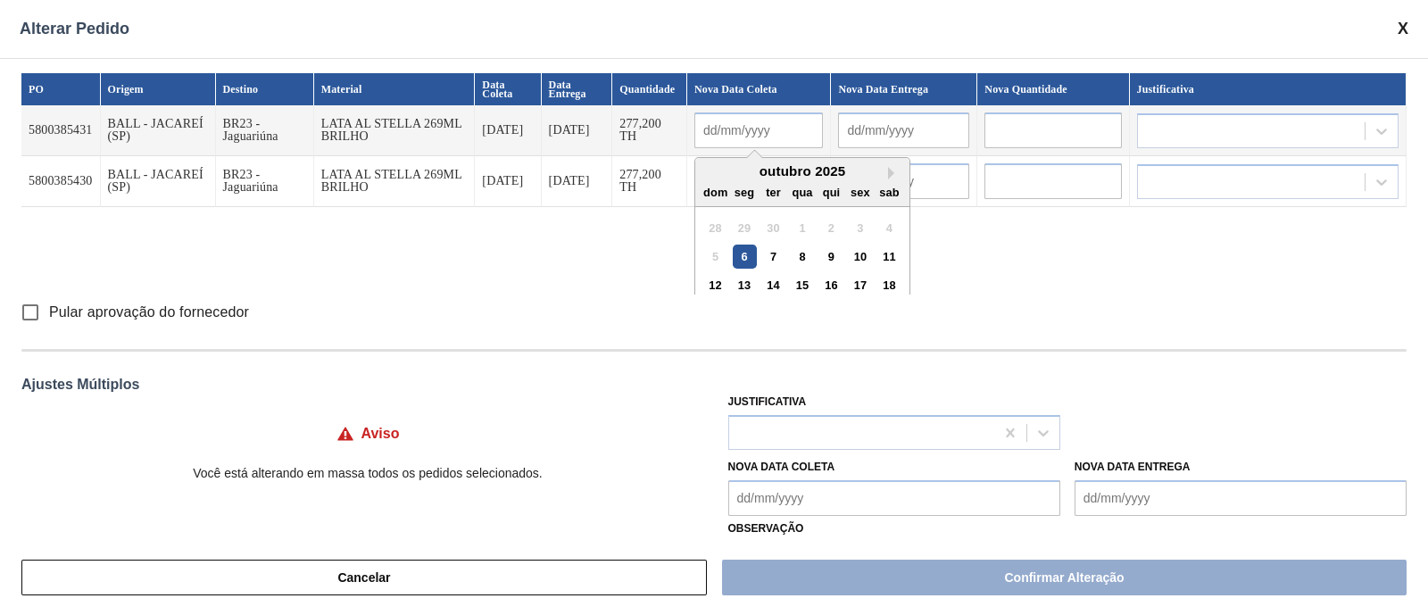
click at [750, 262] on div "6" at bounding box center [745, 257] width 24 height 24
type input "[DATE]"
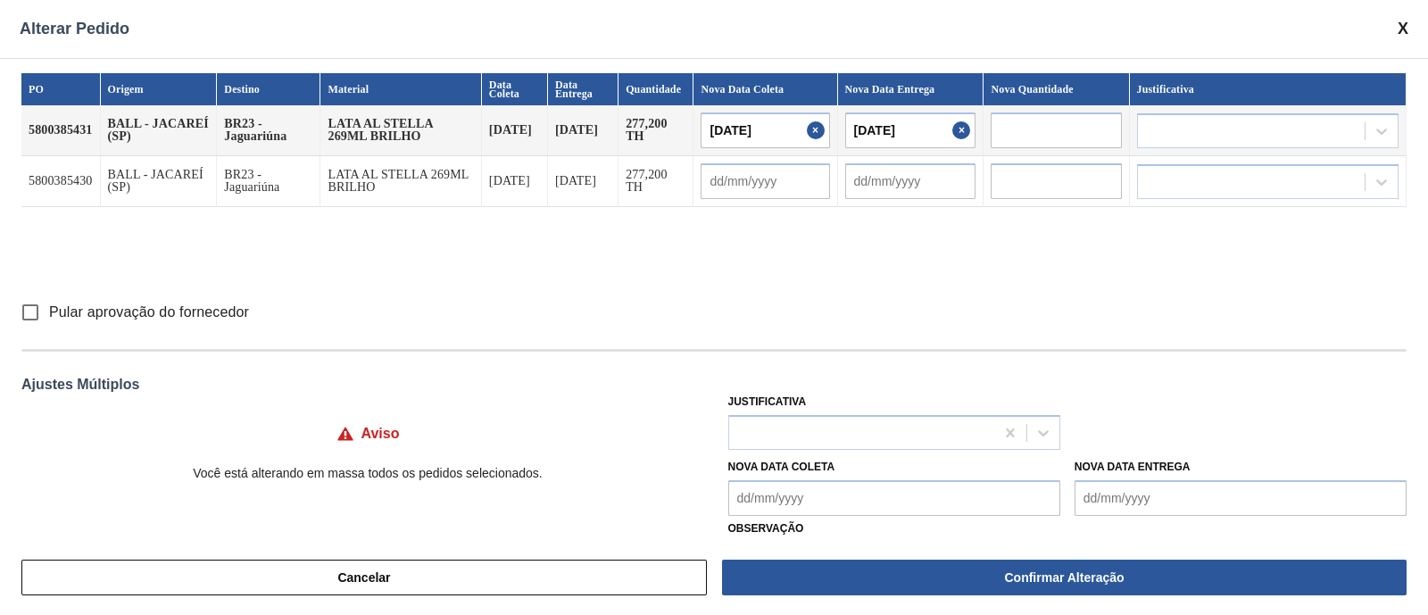
click at [745, 187] on input "text" at bounding box center [765, 181] width 129 height 36
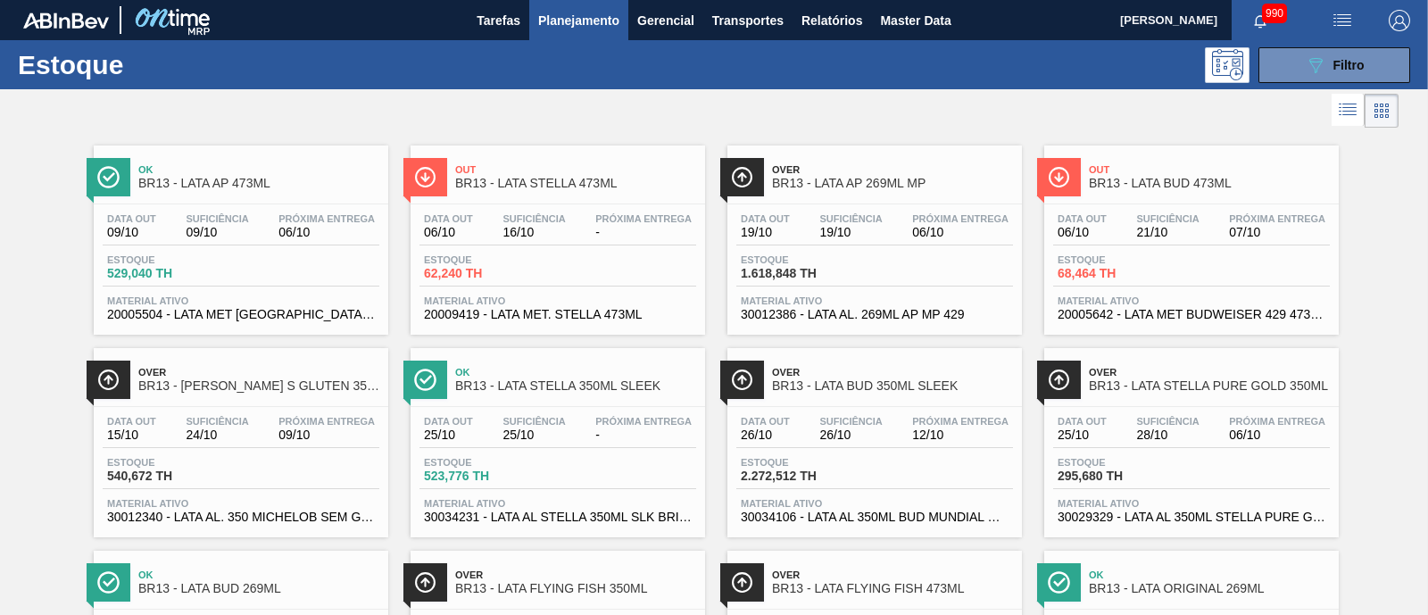
click at [605, 29] on span "Planejamento" at bounding box center [578, 20] width 81 height 21
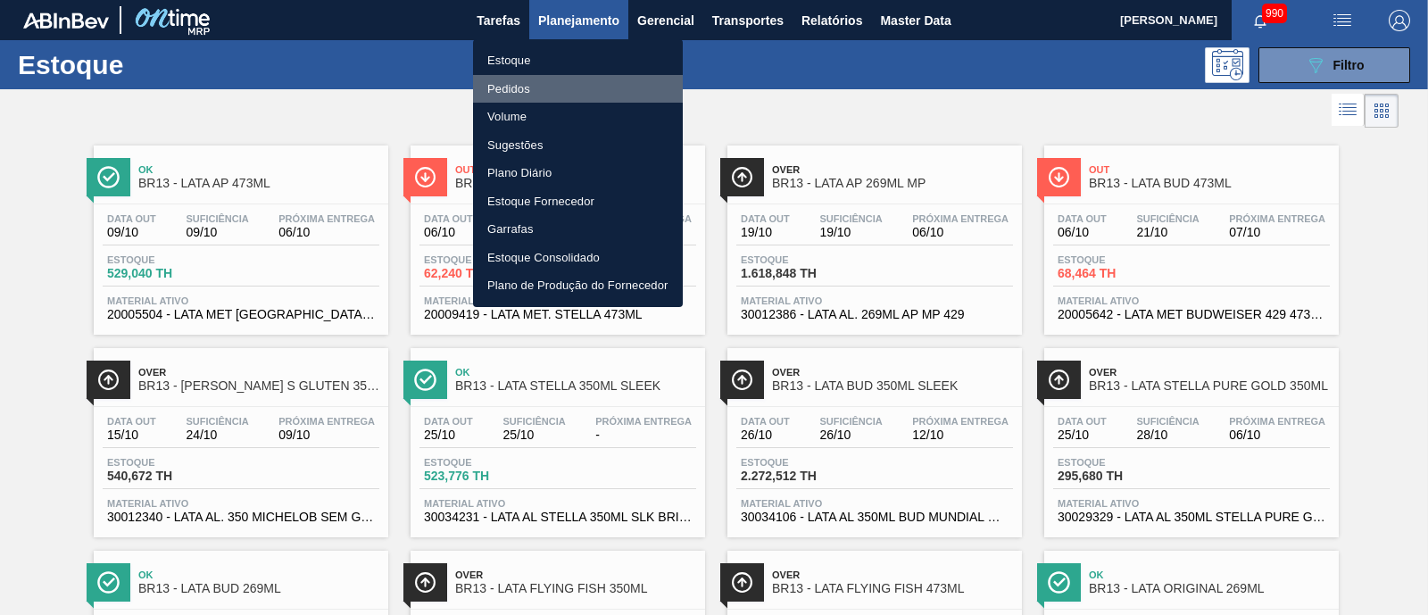
click at [544, 92] on li "Pedidos" at bounding box center [578, 89] width 210 height 29
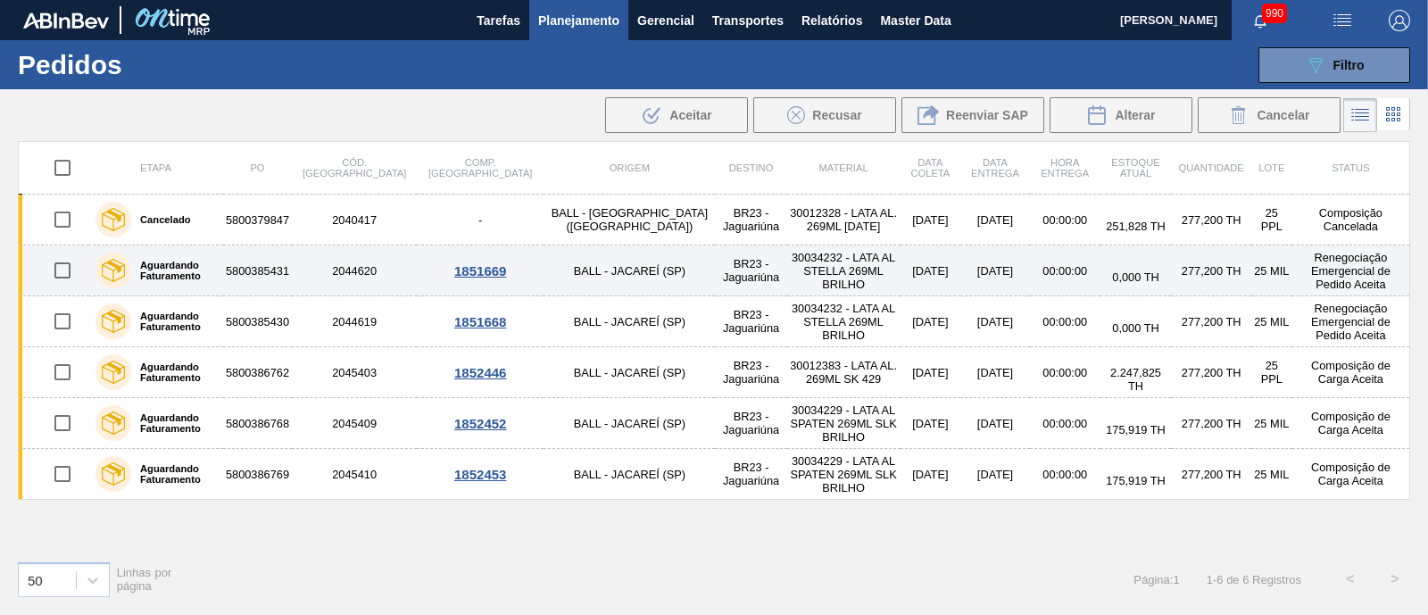
click at [72, 267] on input "checkbox" at bounding box center [62, 270] width 37 height 37
checkbox input "true"
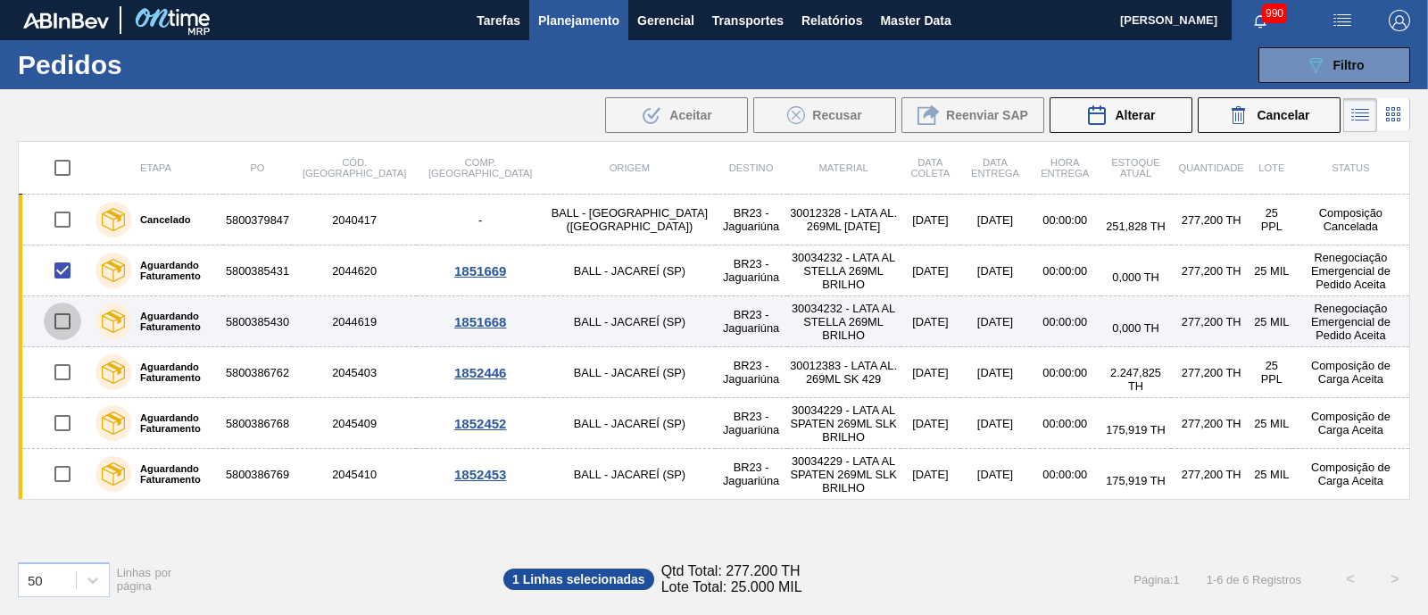
click at [58, 328] on input "checkbox" at bounding box center [62, 321] width 37 height 37
checkbox input "true"
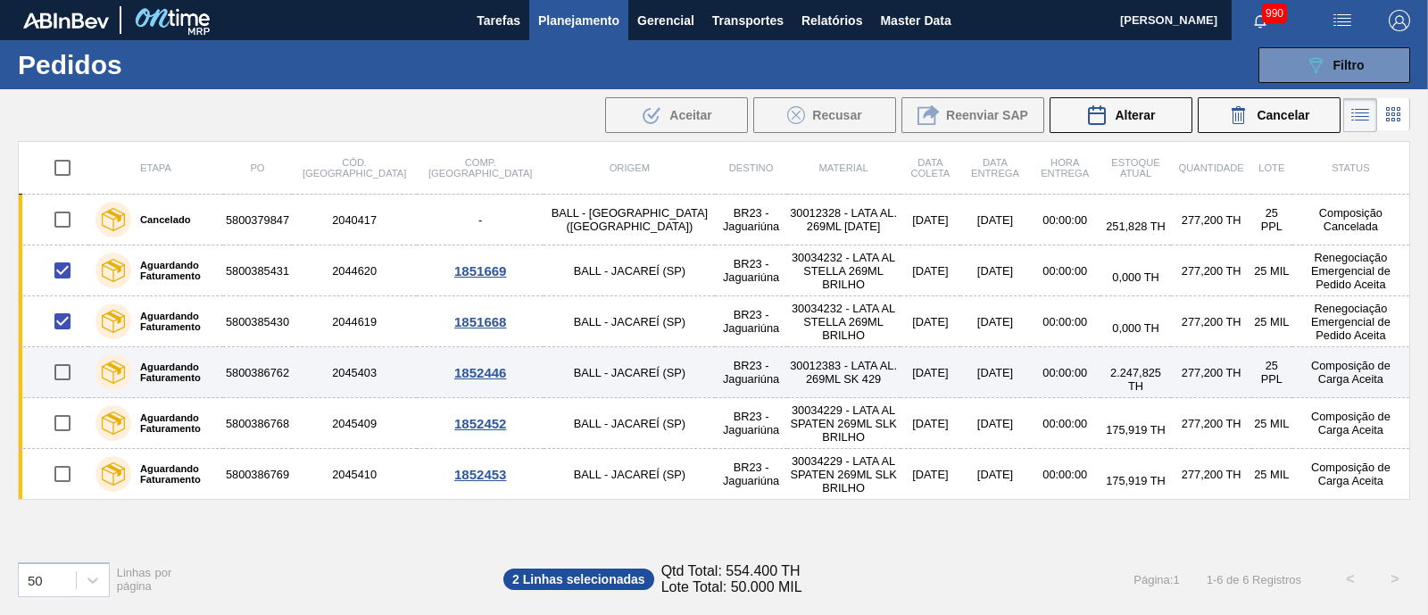
click at [66, 373] on input "checkbox" at bounding box center [62, 371] width 37 height 37
checkbox input "true"
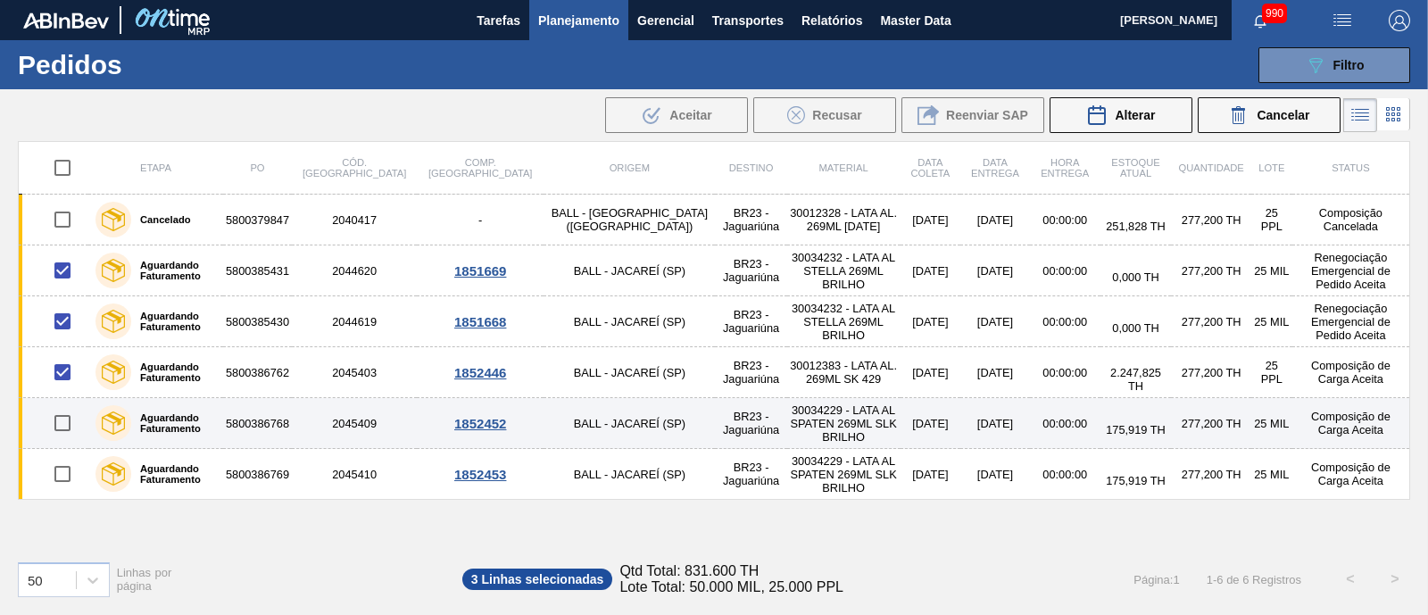
click at [71, 420] on input "checkbox" at bounding box center [62, 422] width 37 height 37
checkbox input "true"
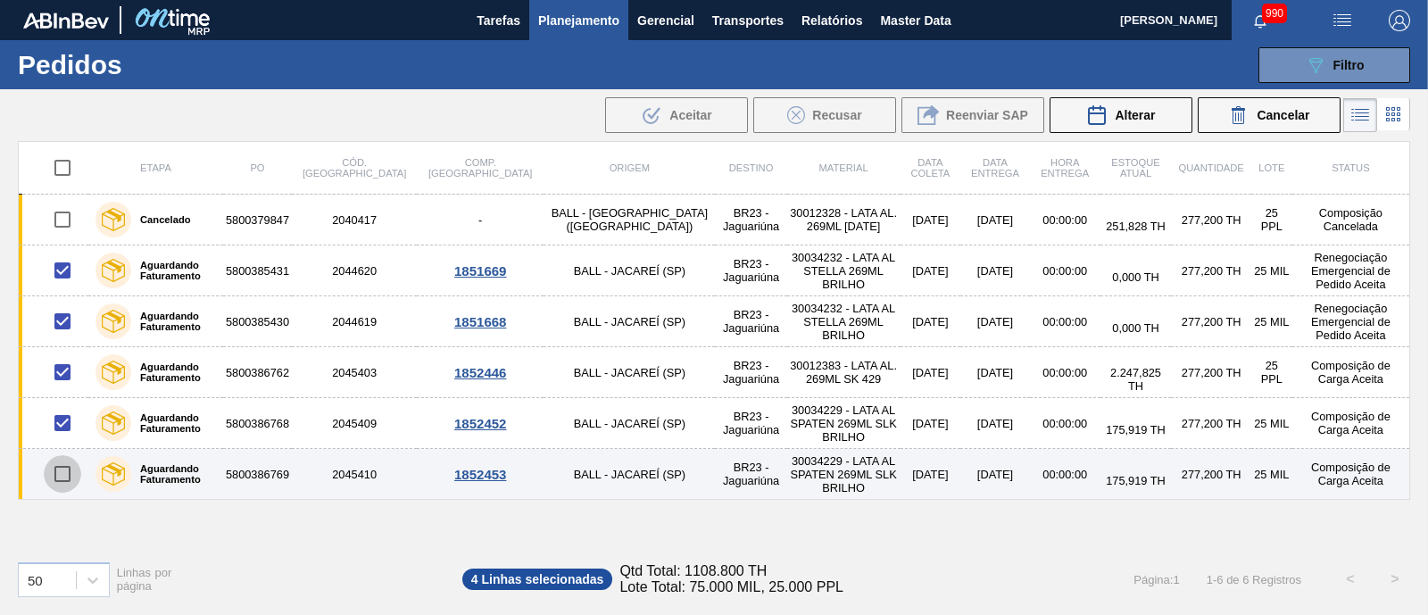
click at [67, 473] on input "checkbox" at bounding box center [62, 473] width 37 height 37
checkbox input "true"
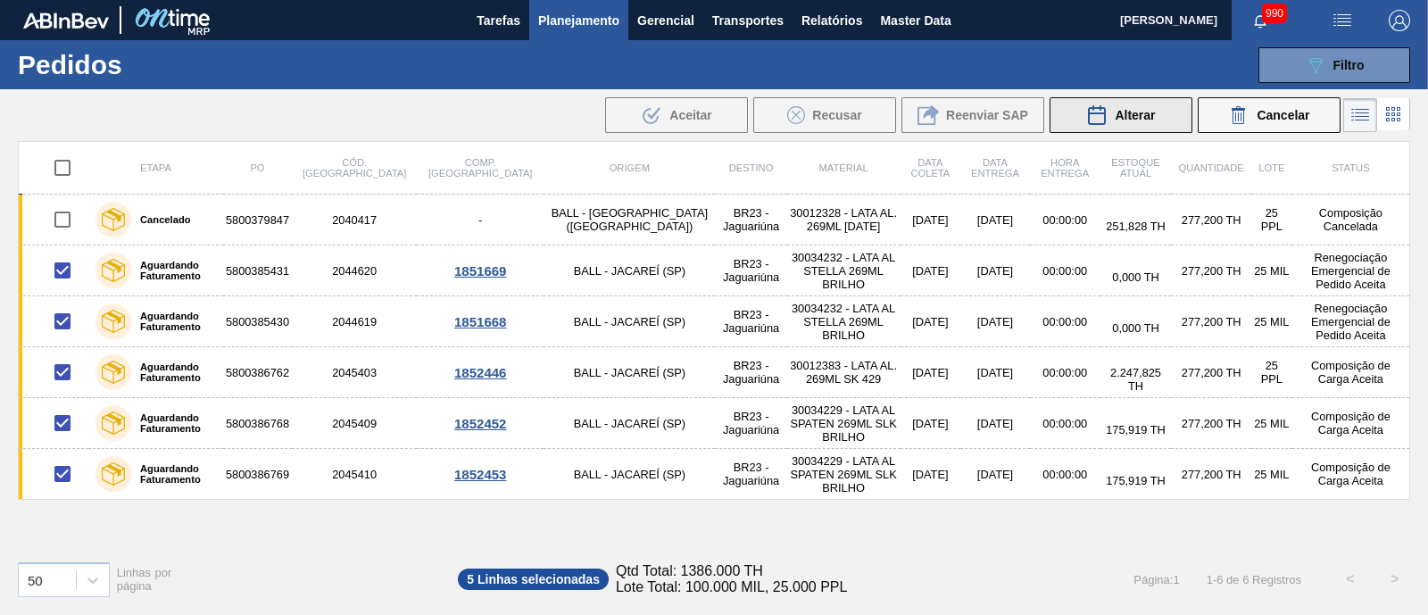
click at [1098, 122] on icon at bounding box center [1096, 114] width 21 height 21
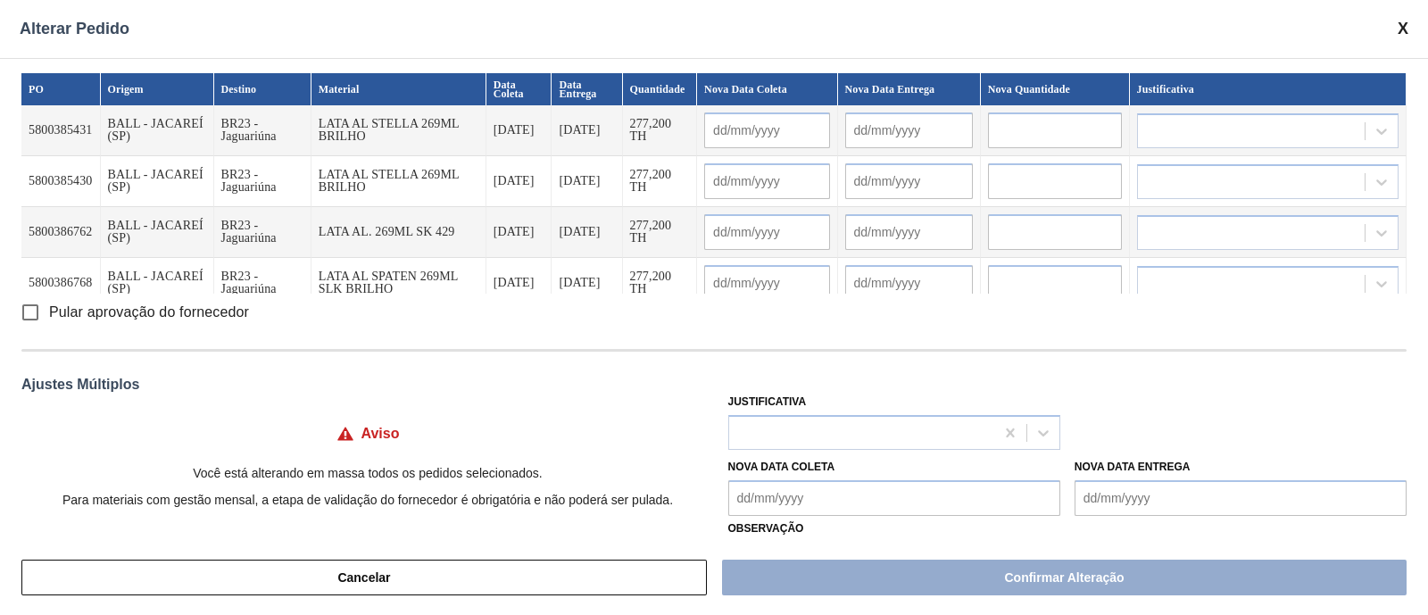
click at [785, 128] on input "text" at bounding box center [766, 130] width 125 height 36
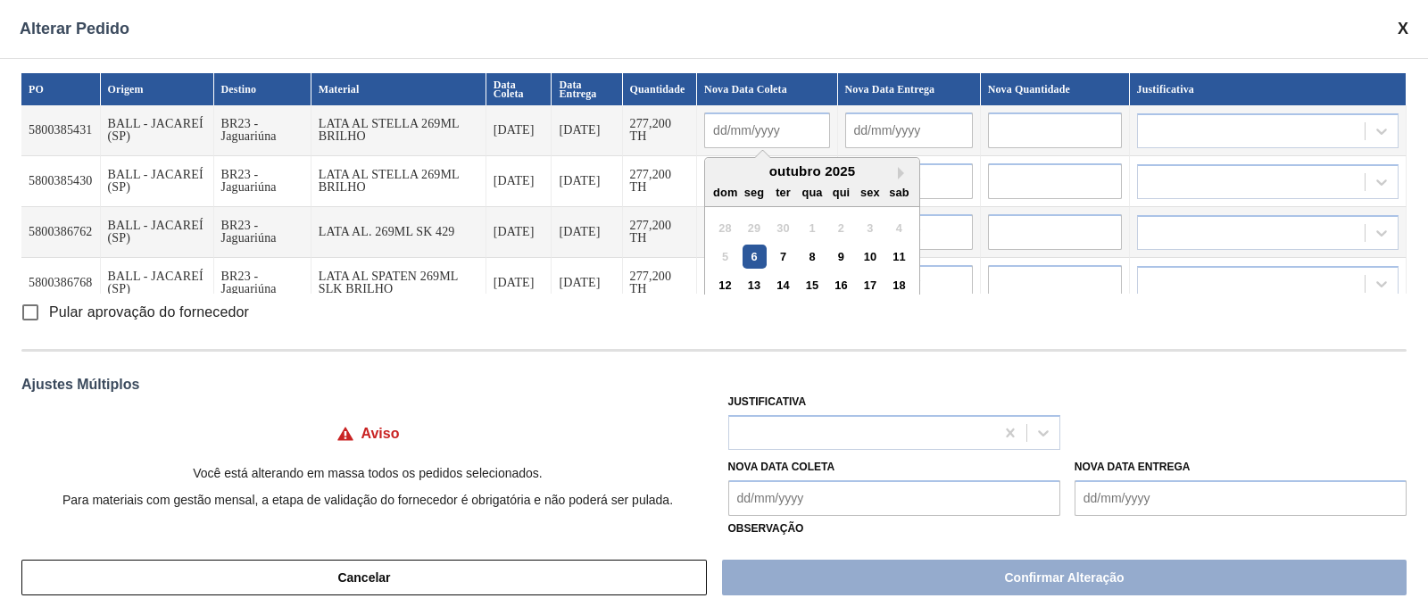
click at [763, 262] on div "6" at bounding box center [755, 257] width 24 height 24
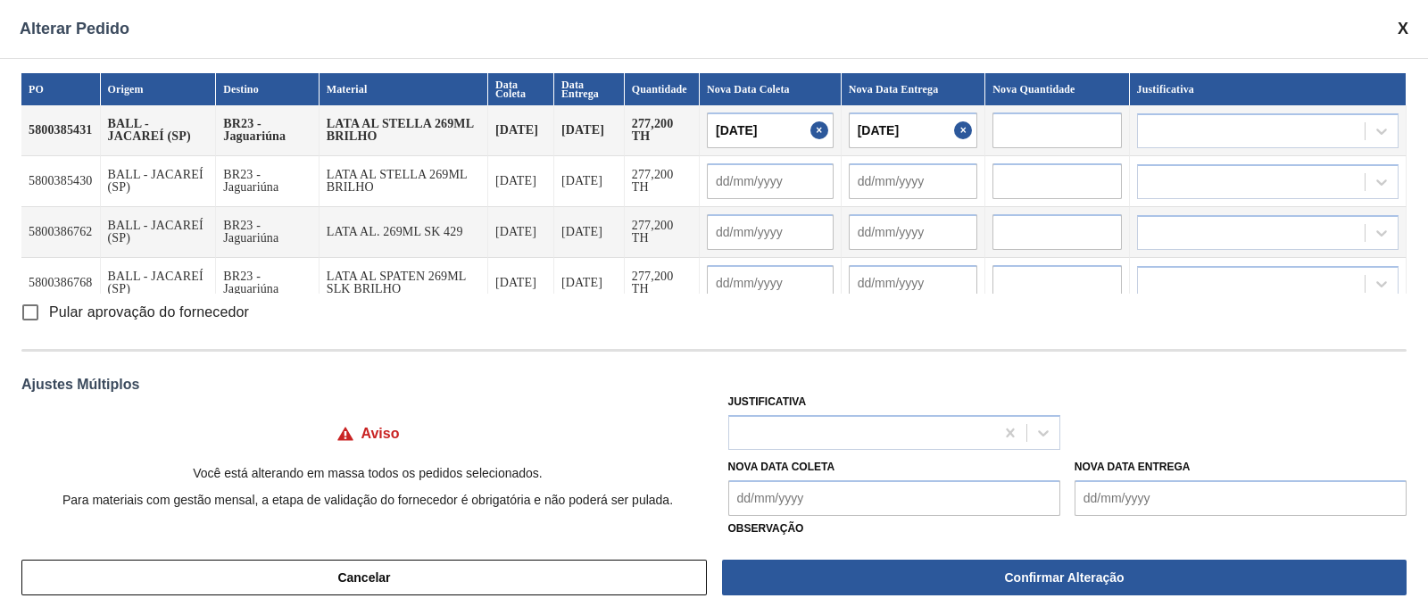
type input "[DATE]"
click at [759, 176] on input "text" at bounding box center [770, 181] width 127 height 36
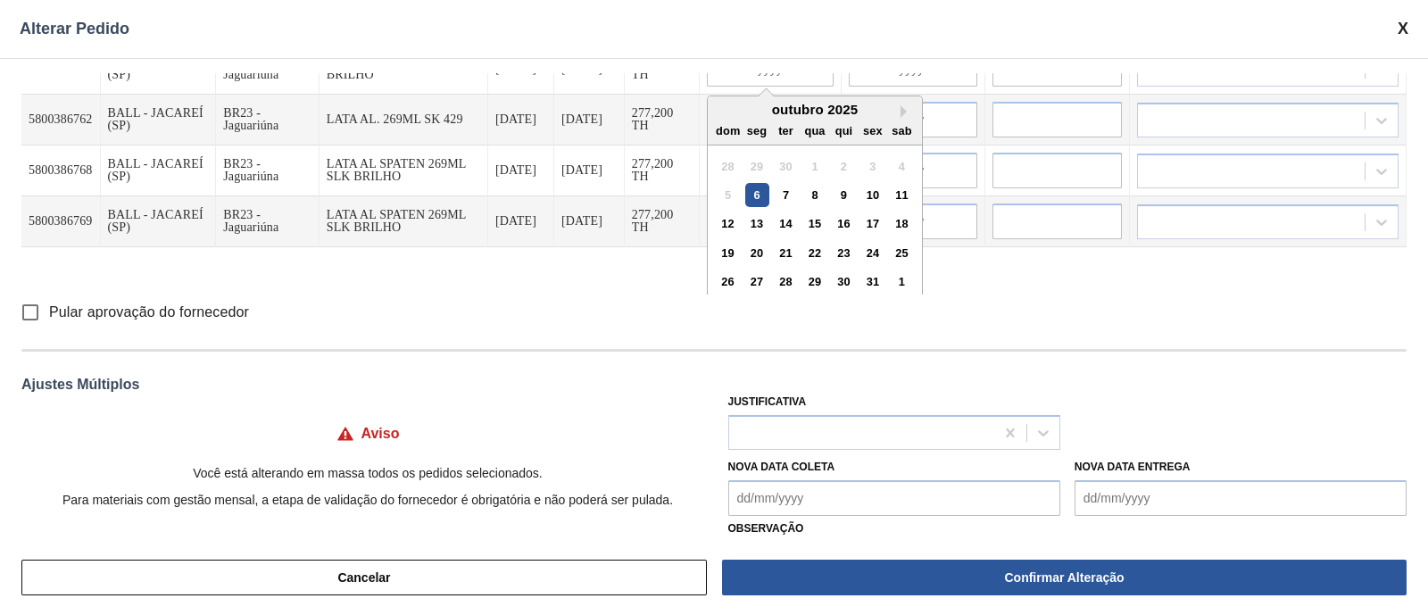
click at [768, 189] on div "6" at bounding box center [757, 195] width 24 height 24
type input "[DATE]"
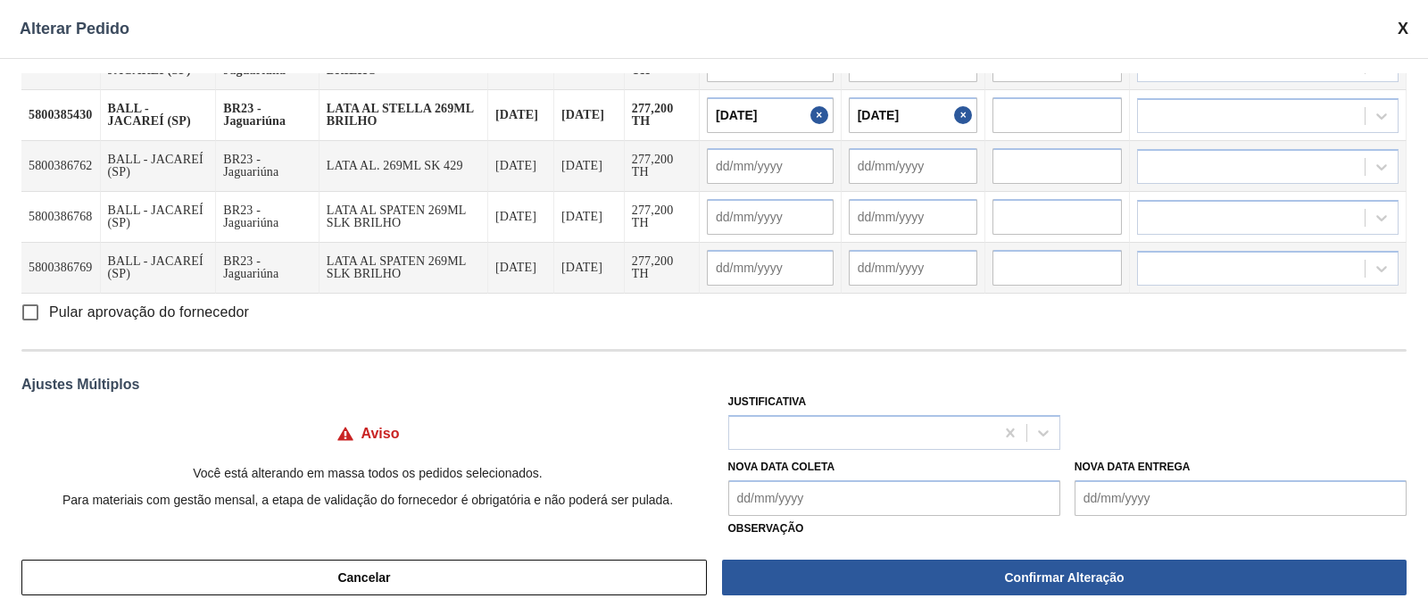
scroll to position [65, 0]
click at [774, 169] on div at bounding box center [770, 167] width 127 height 36
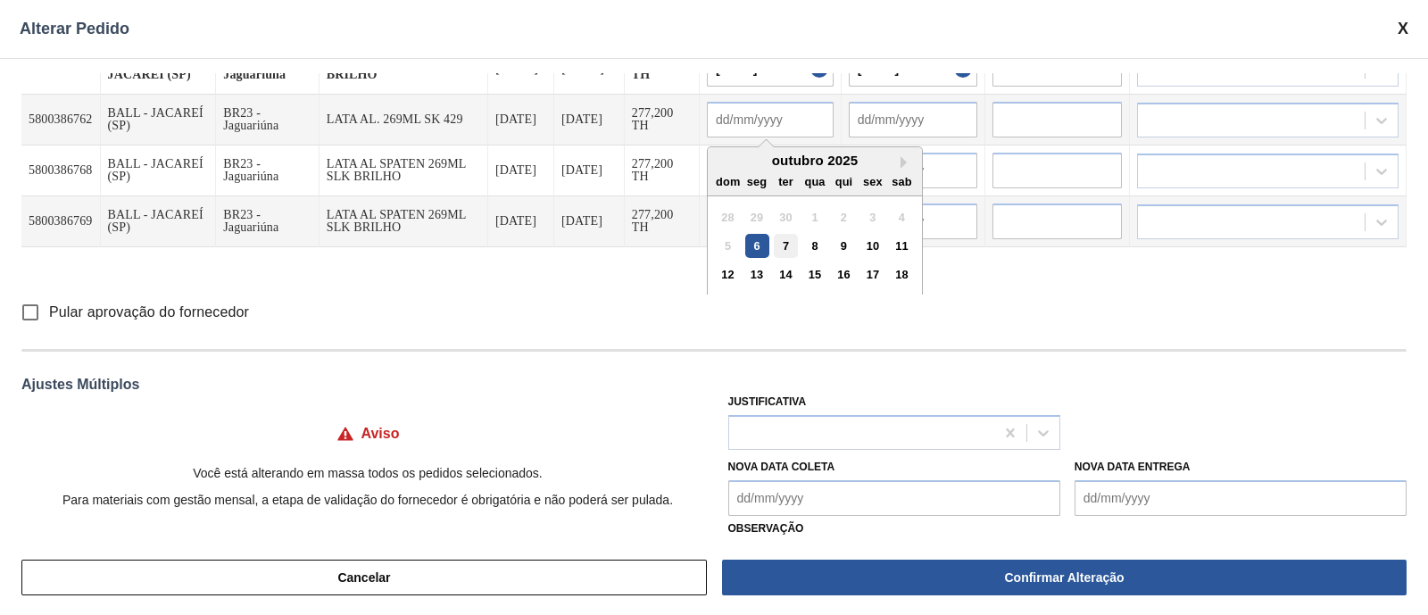
click at [798, 245] on div "7" at bounding box center [786, 246] width 24 height 24
type input "[DATE]"
click at [802, 245] on td at bounding box center [771, 221] width 142 height 51
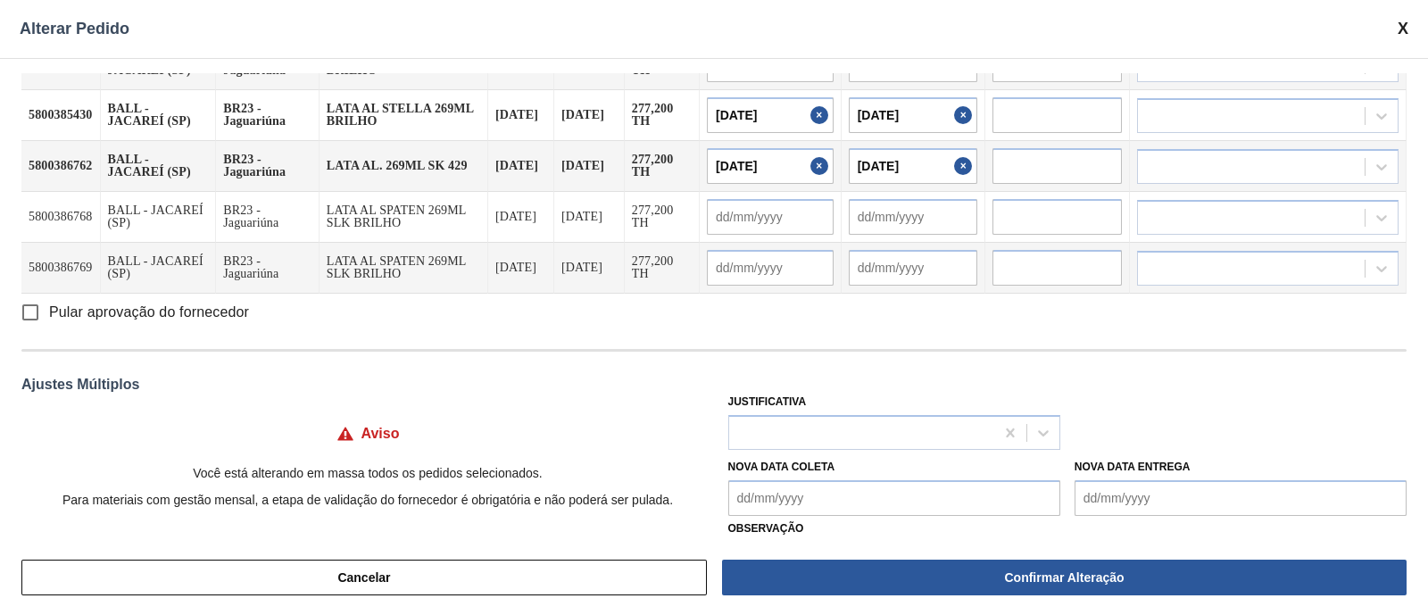
click at [785, 213] on div at bounding box center [770, 217] width 127 height 36
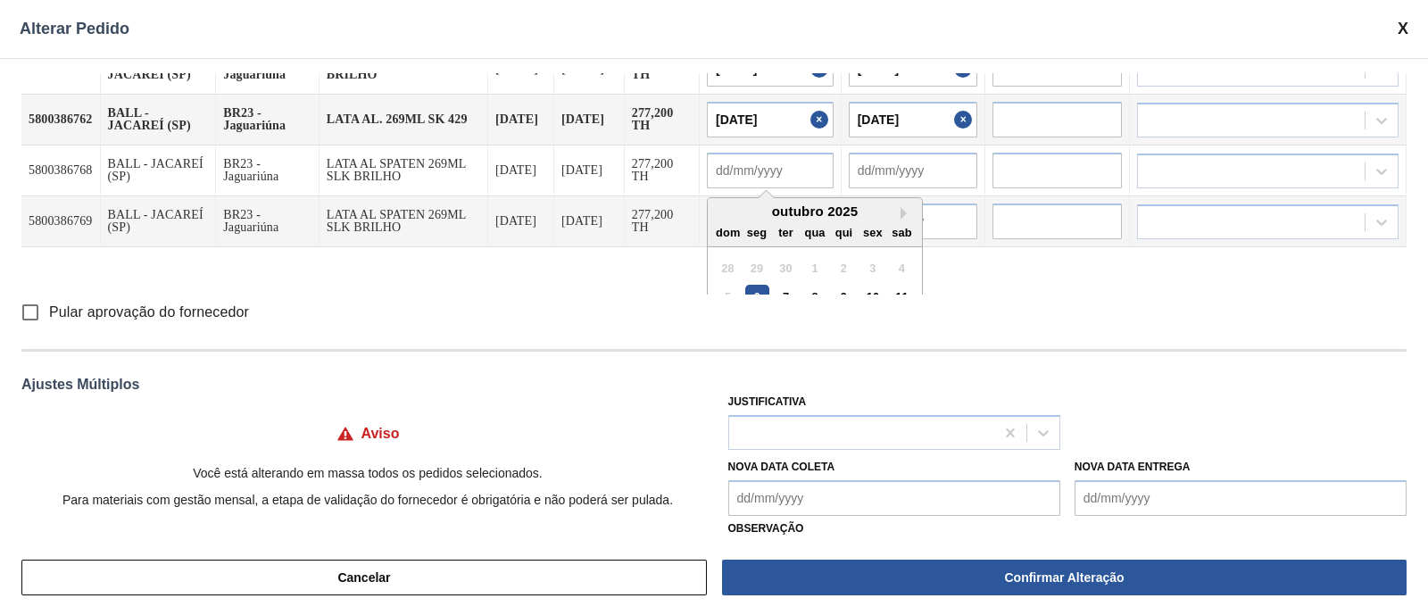
click at [754, 293] on div "6" at bounding box center [757, 297] width 24 height 24
type input "[DATE]"
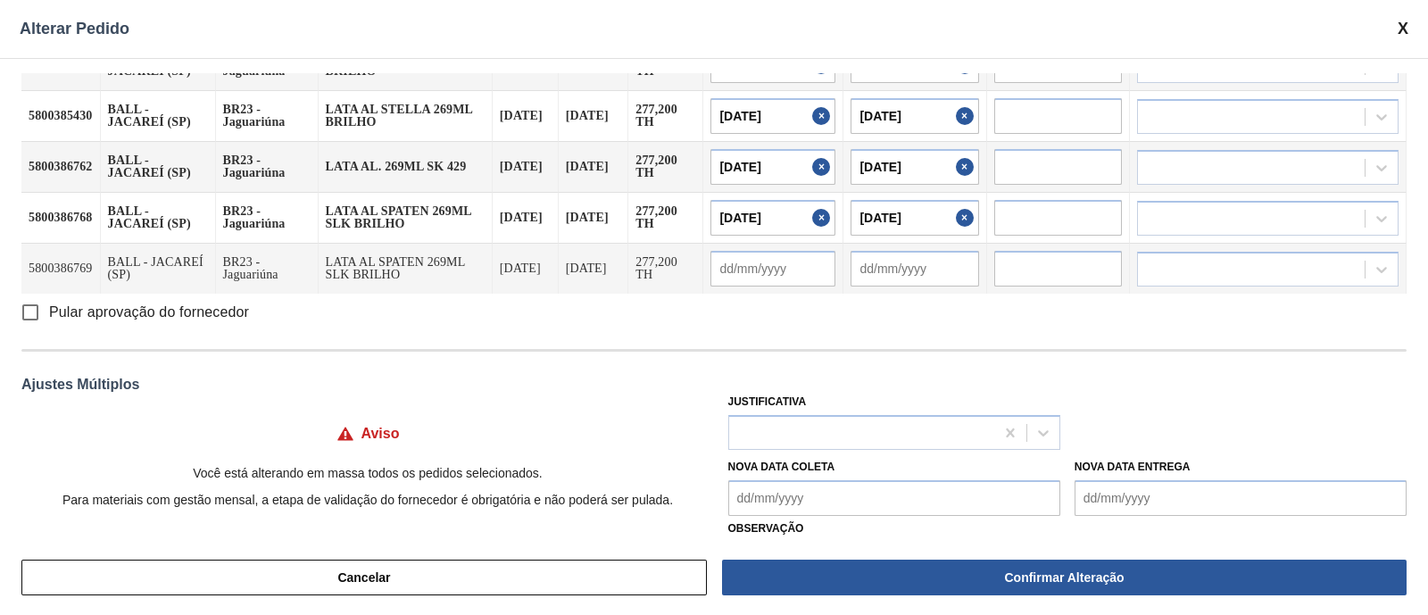
click at [768, 278] on div at bounding box center [772, 269] width 125 height 36
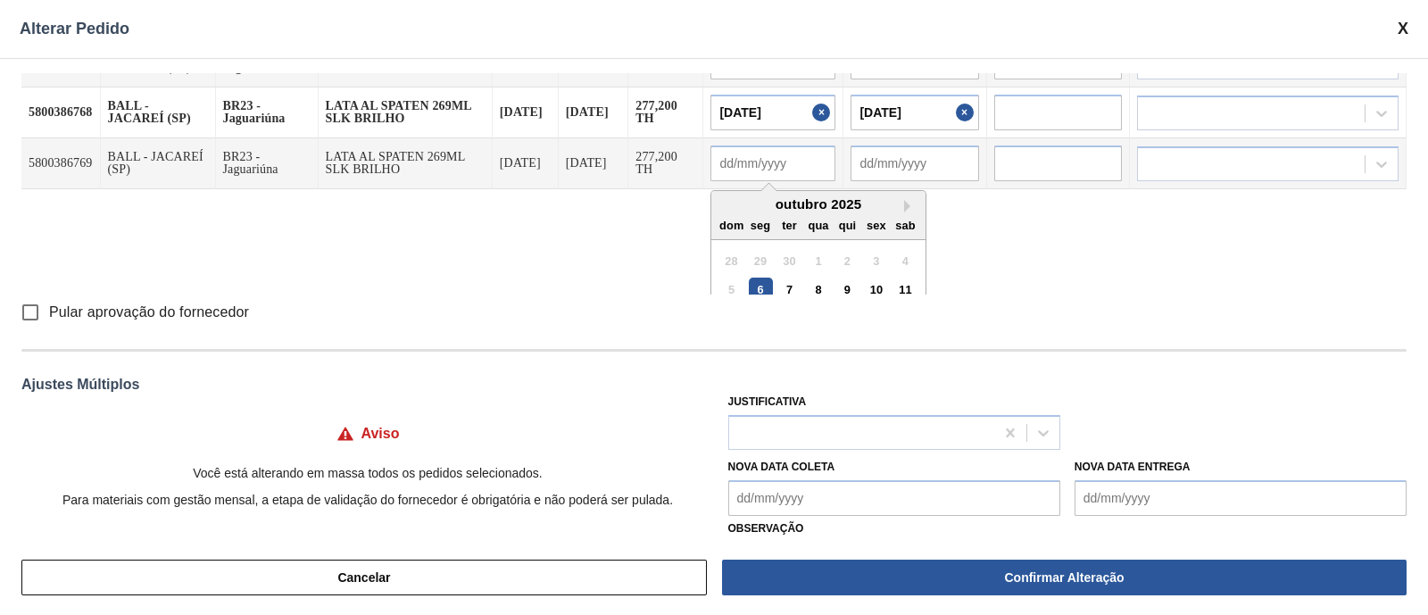
click at [773, 289] on div "6" at bounding box center [761, 290] width 24 height 24
type input "[DATE]"
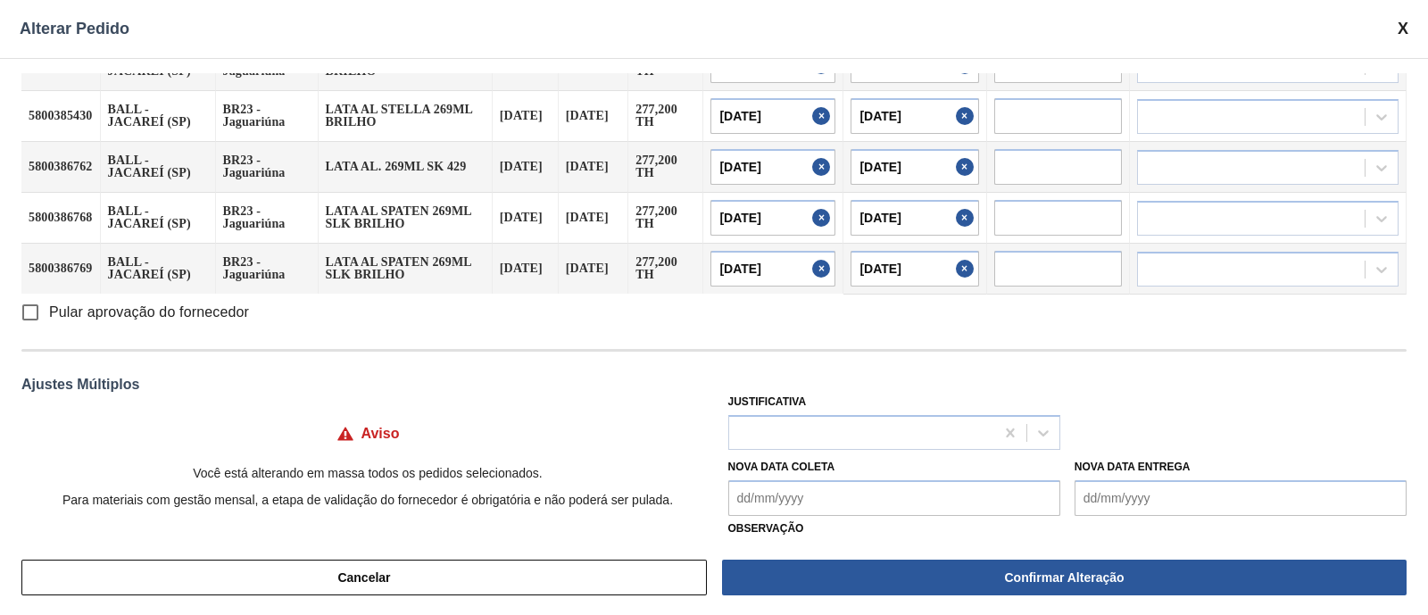
scroll to position [0, 0]
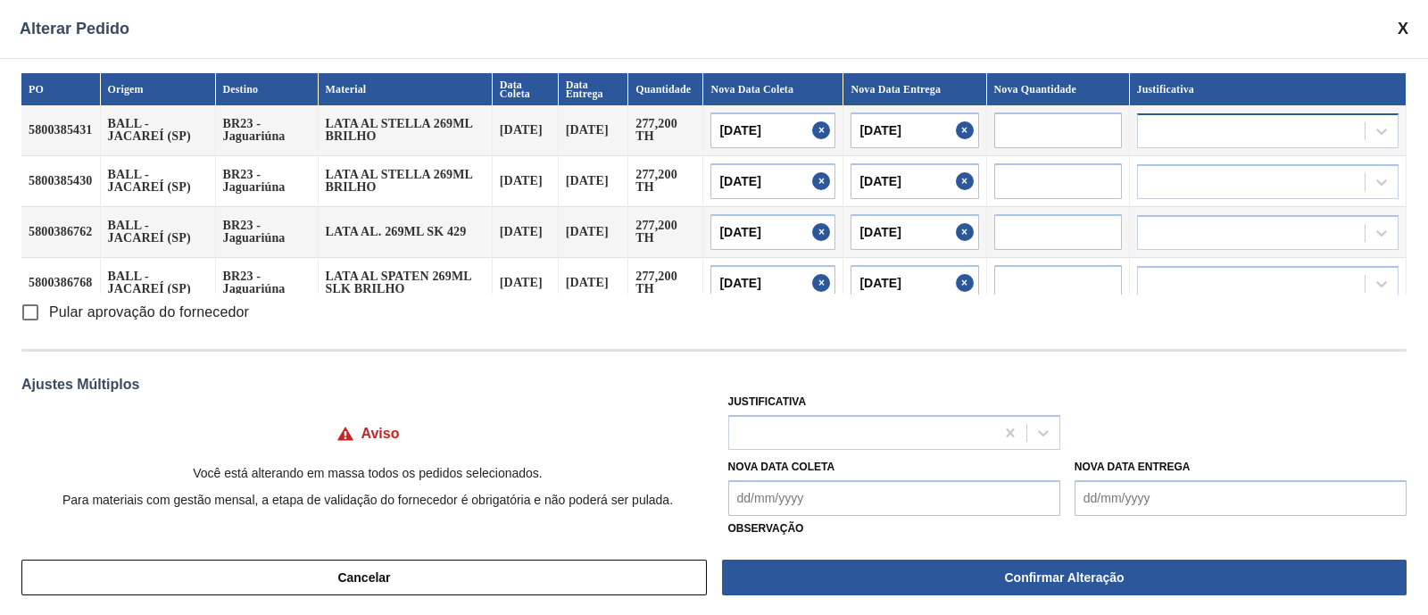
click at [1163, 122] on div at bounding box center [1251, 131] width 227 height 26
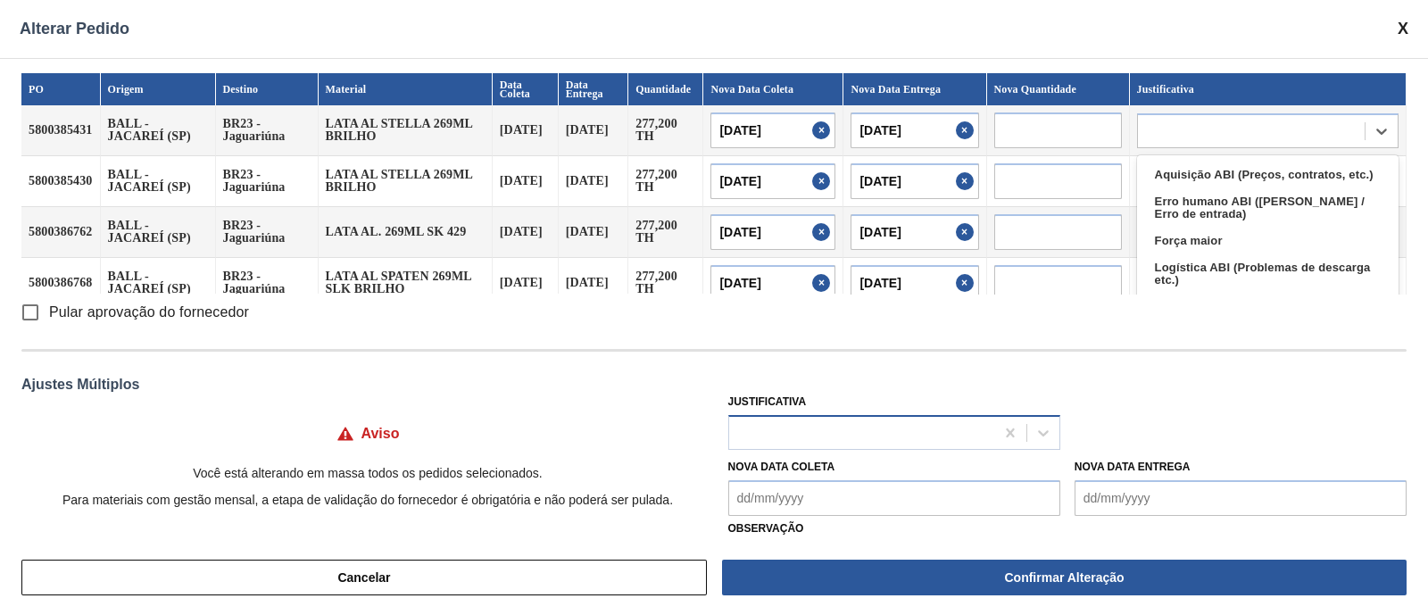
click at [901, 416] on div at bounding box center [894, 432] width 332 height 35
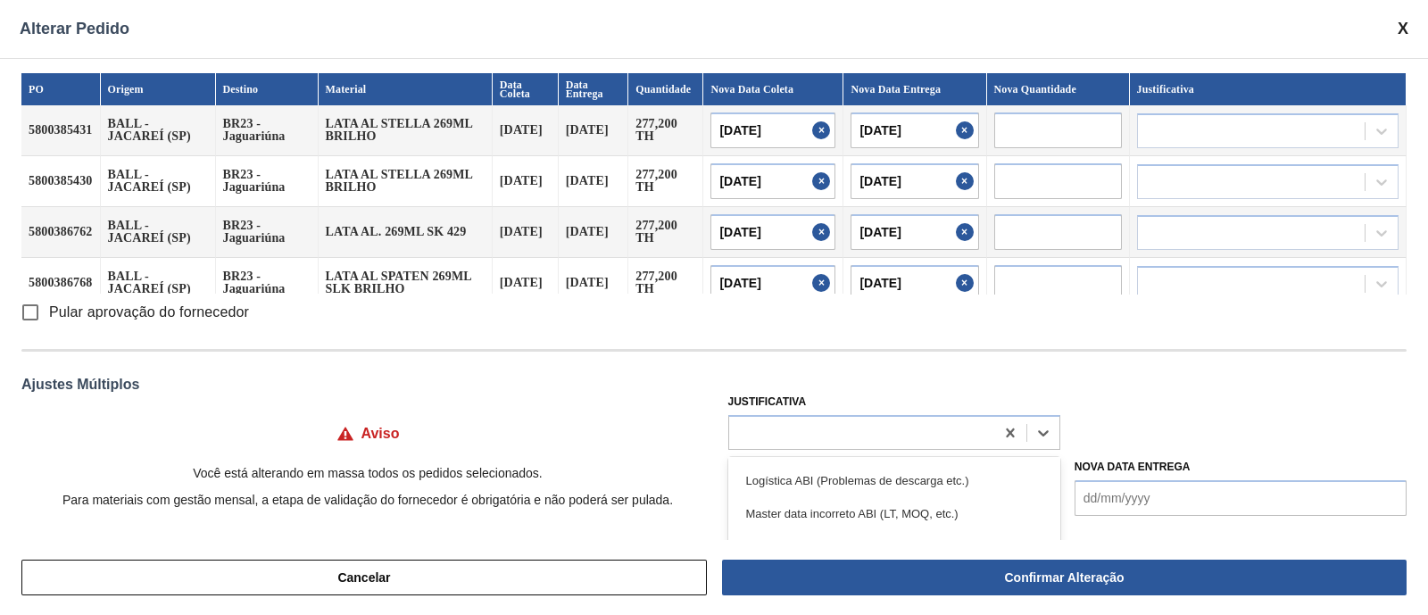
scroll to position [86, 0]
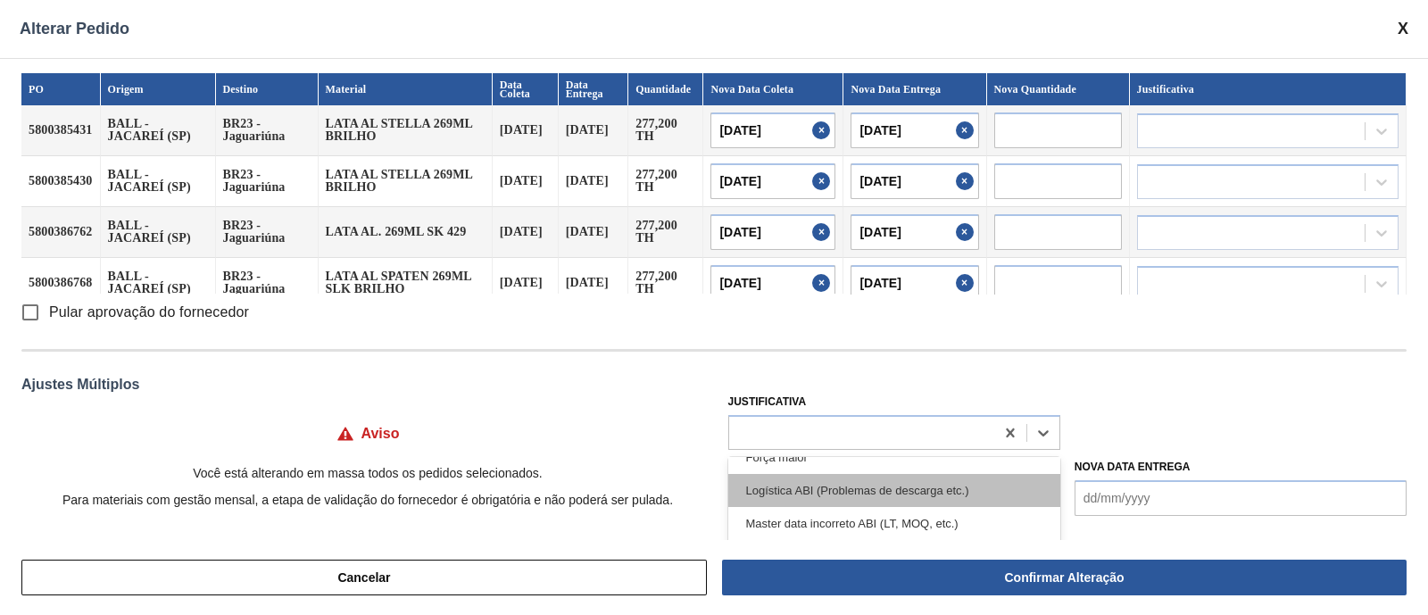
click at [852, 500] on div "Logística ABI (Problemas de descarga etc.)" at bounding box center [894, 490] width 332 height 33
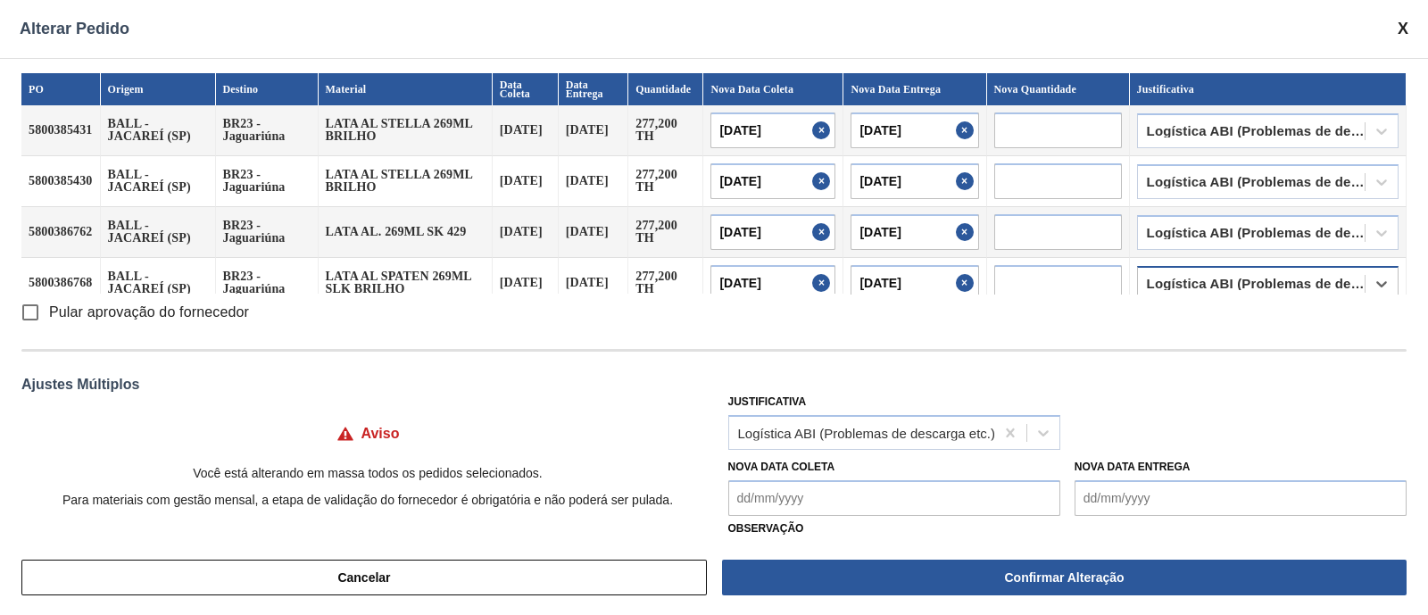
click at [1266, 278] on div "Logística ABI (Problemas de descarga etc.)" at bounding box center [1257, 284] width 220 height 12
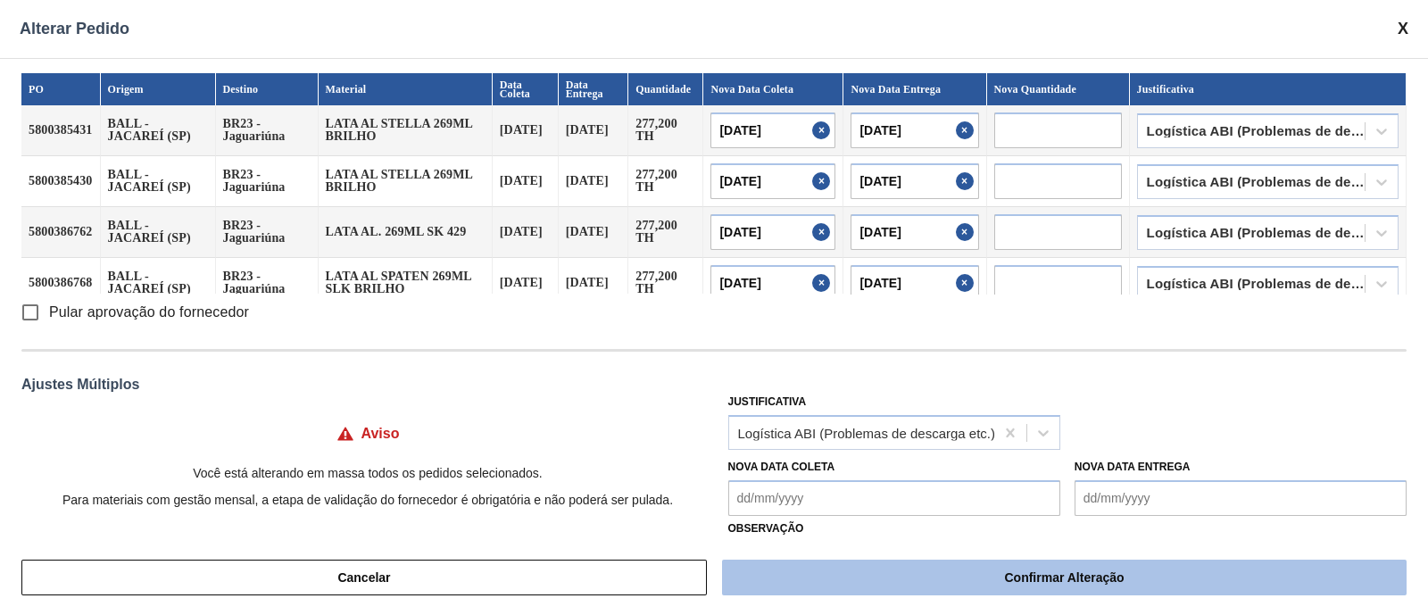
click at [916, 590] on button "Confirmar Alteração" at bounding box center [1064, 578] width 685 height 36
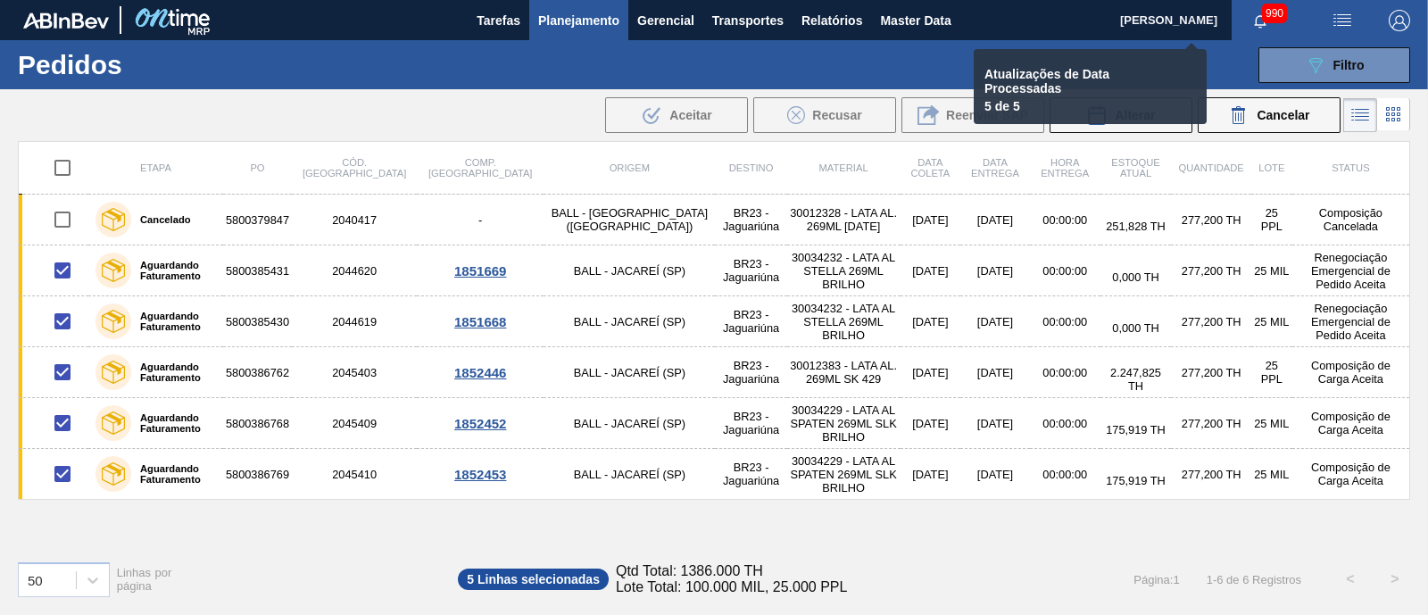
checkbox input "false"
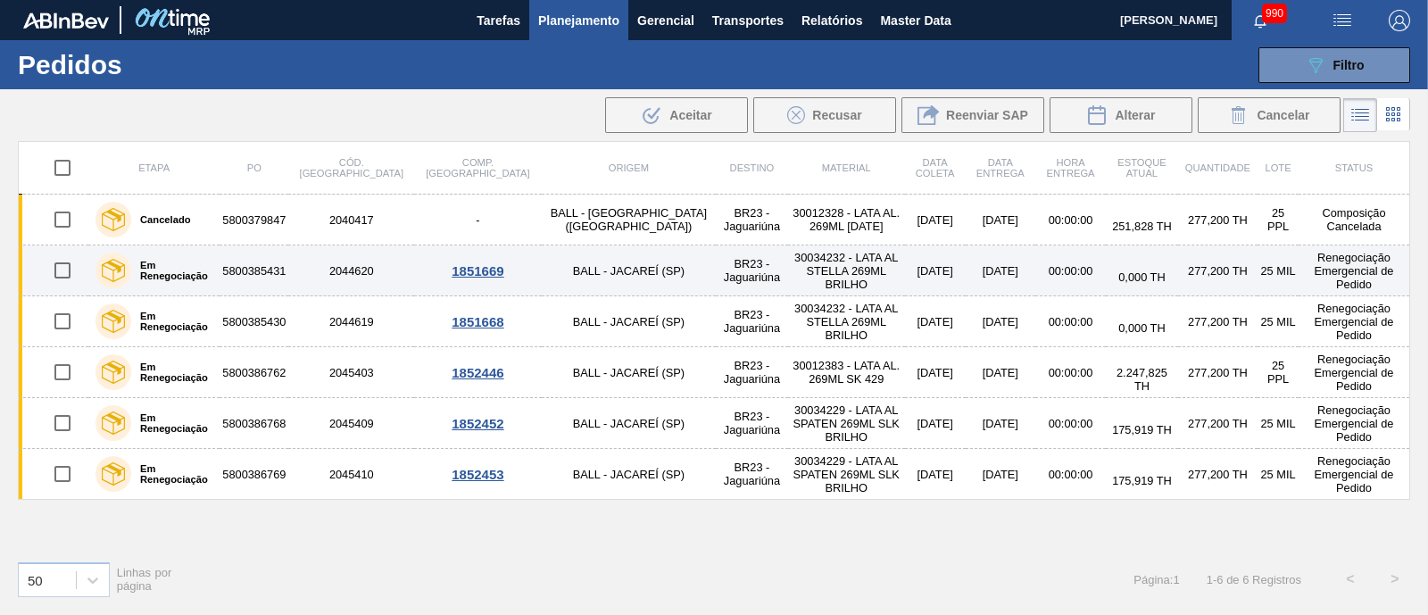
click at [66, 266] on input "checkbox" at bounding box center [62, 270] width 37 height 37
checkbox input "true"
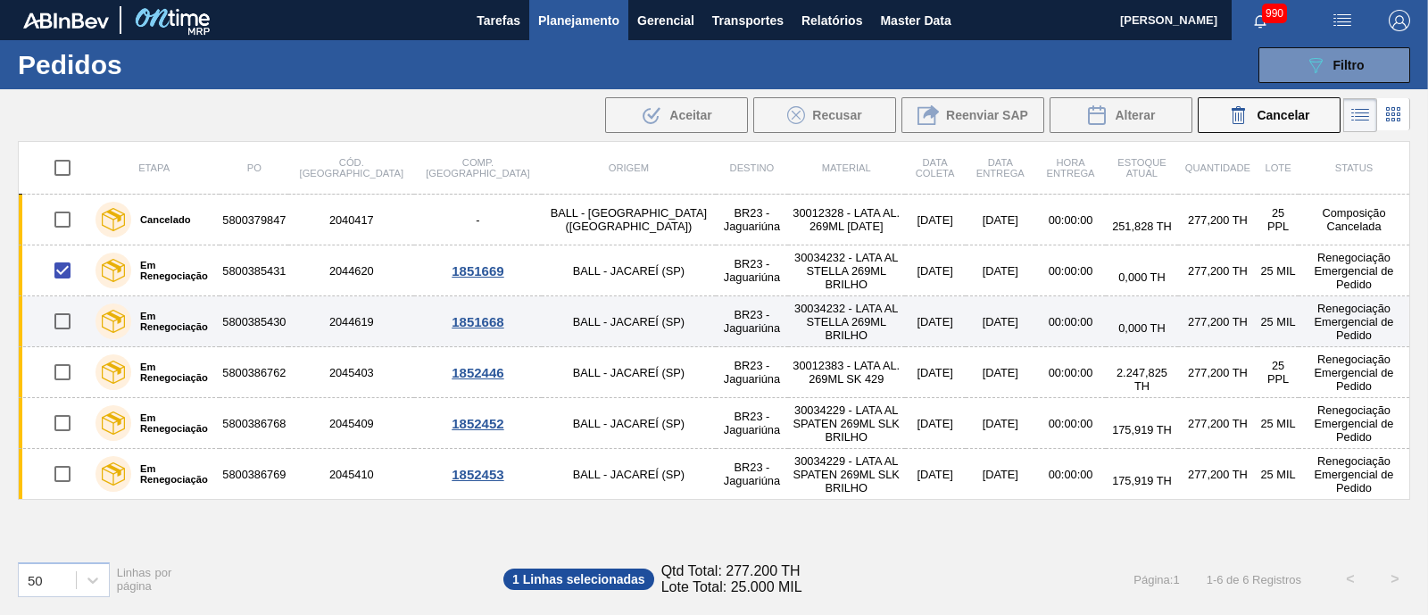
click at [69, 319] on input "checkbox" at bounding box center [62, 321] width 37 height 37
checkbox input "true"
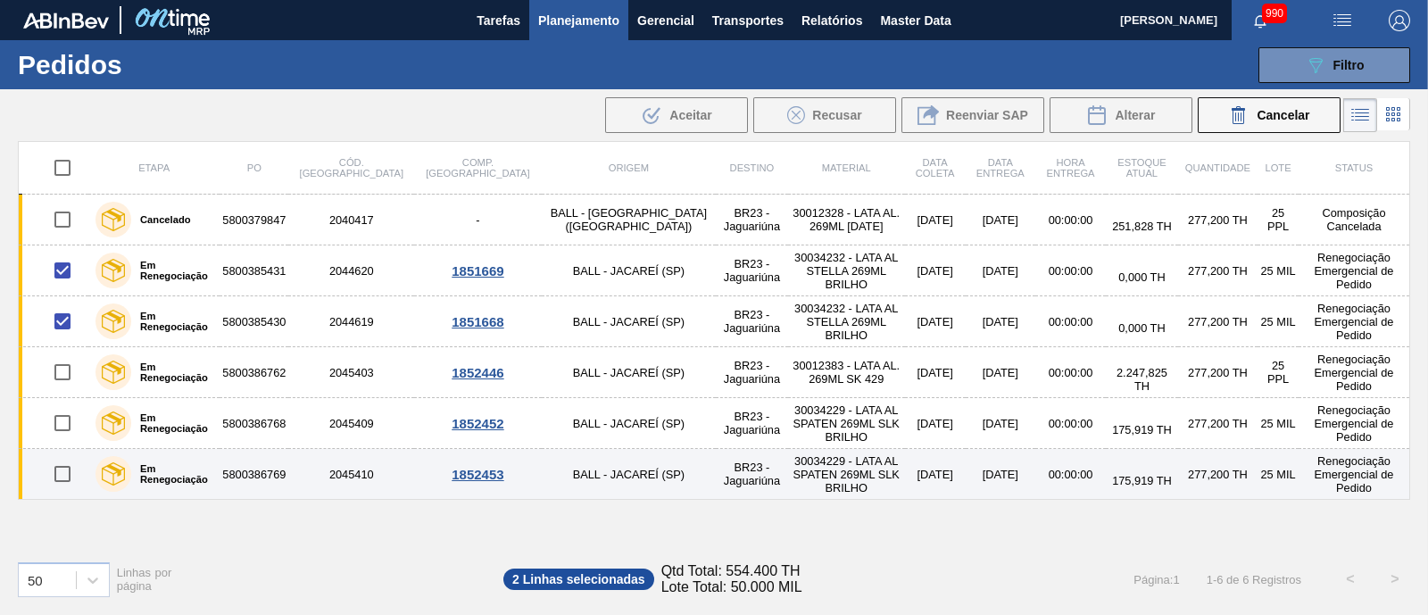
click at [62, 471] on input "checkbox" at bounding box center [62, 473] width 37 height 37
checkbox input "true"
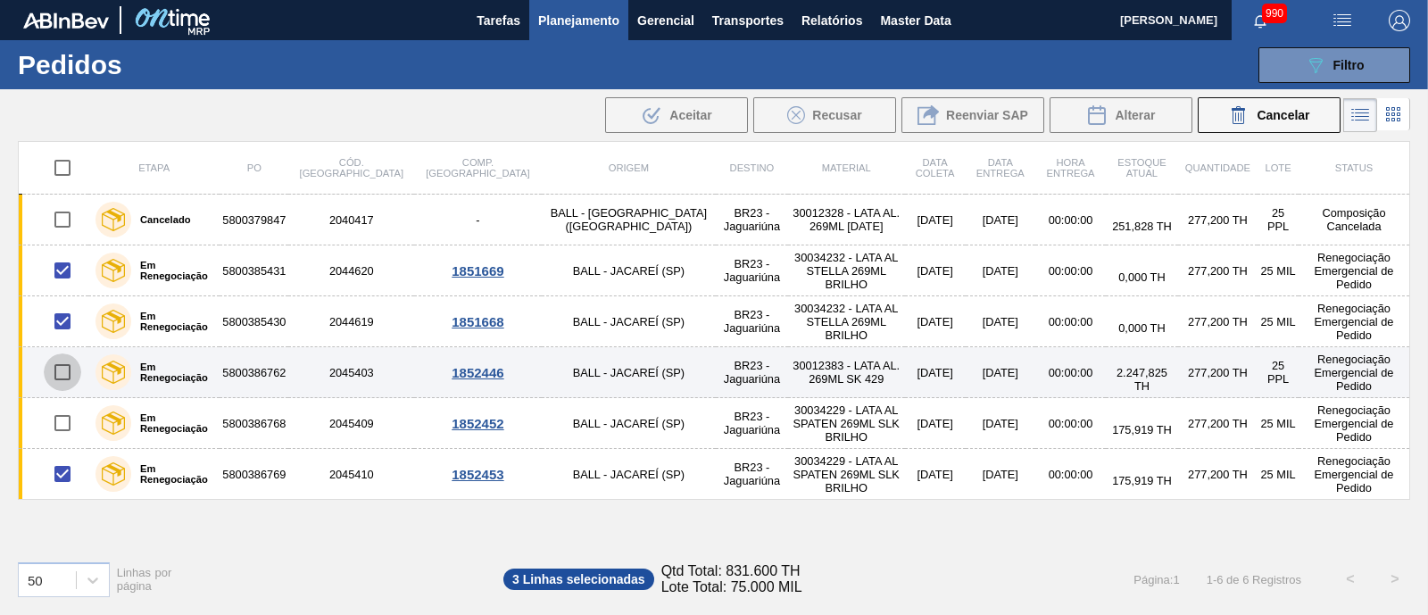
click at [62, 366] on input "checkbox" at bounding box center [62, 371] width 37 height 37
checkbox input "true"
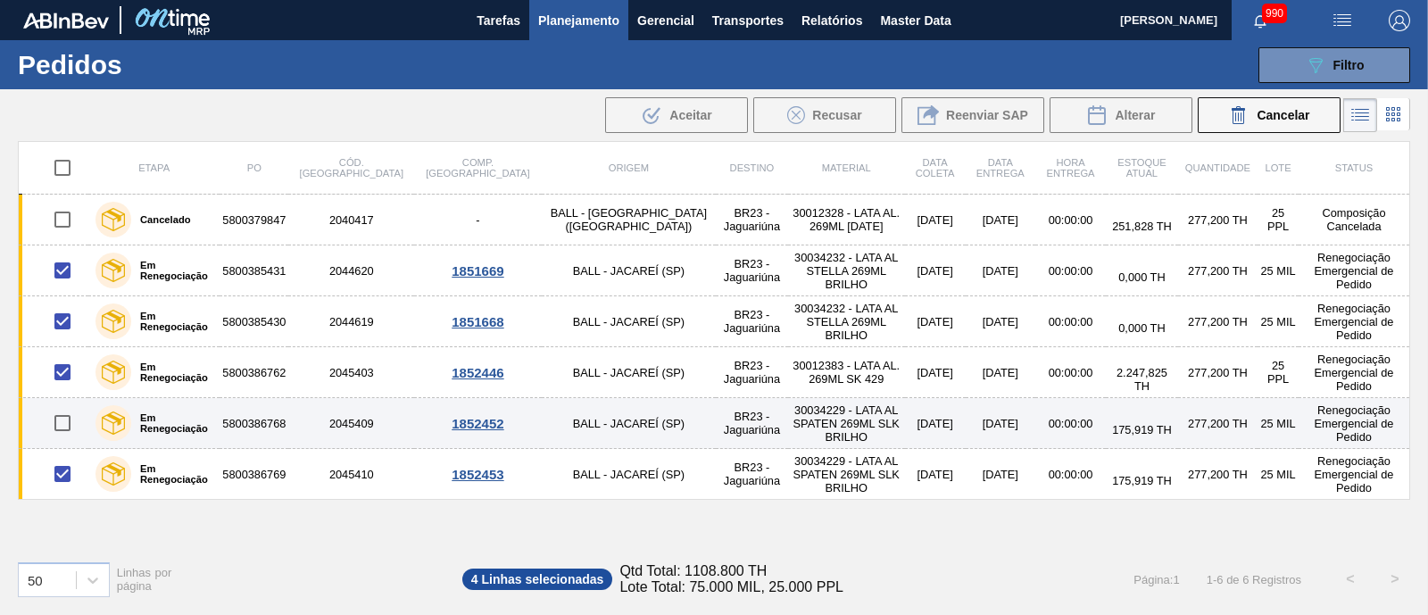
click at [66, 404] on input "checkbox" at bounding box center [62, 422] width 37 height 37
checkbox input "true"
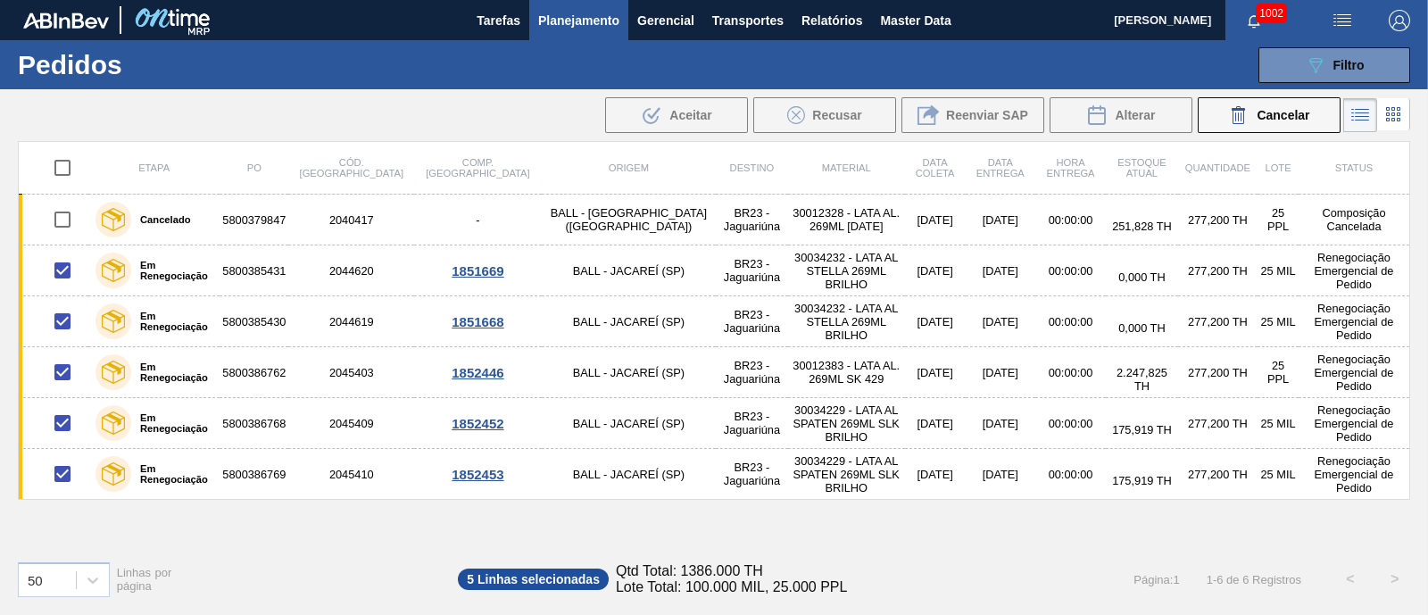
click at [568, 16] on span "Planejamento" at bounding box center [578, 20] width 81 height 21
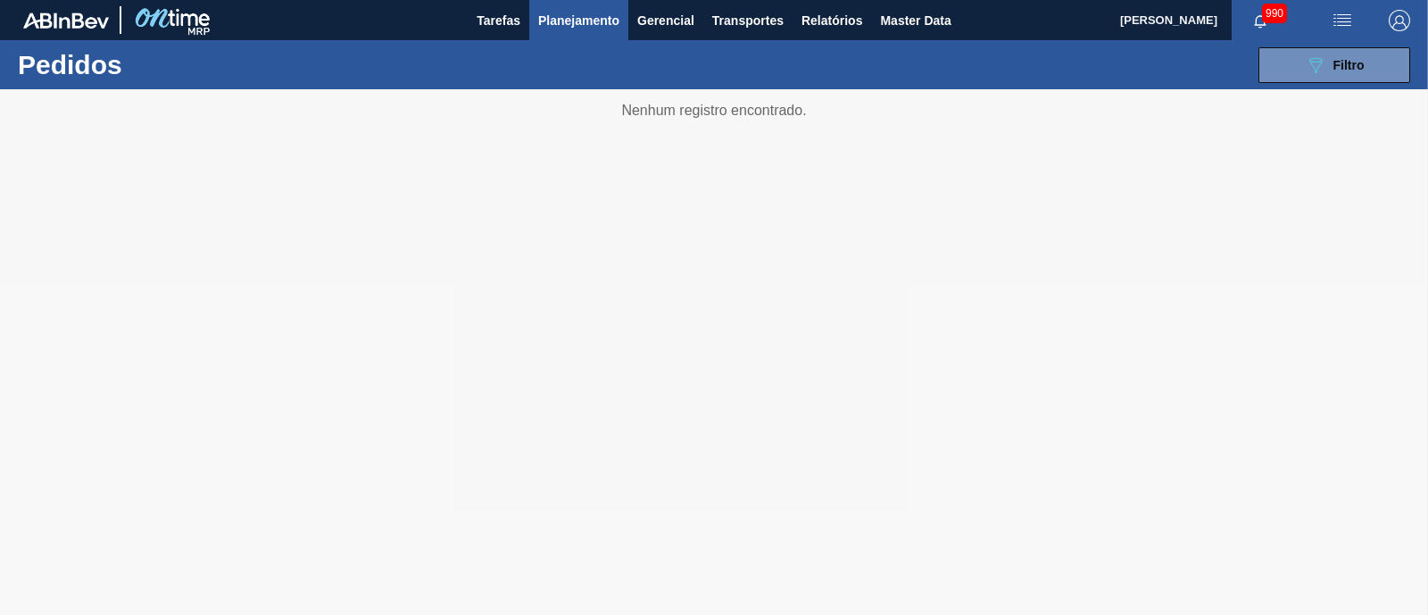
click at [1350, 83] on div "089F7B8B-B2A5-4AFE-B5C0-19BA573D28AC Filtro Código Pedido Portal Códido PO SAP …" at bounding box center [848, 65] width 1142 height 54
click at [1330, 65] on div "089F7B8B-B2A5-4AFE-B5C0-19BA573D28AC Filtro" at bounding box center [1335, 64] width 60 height 21
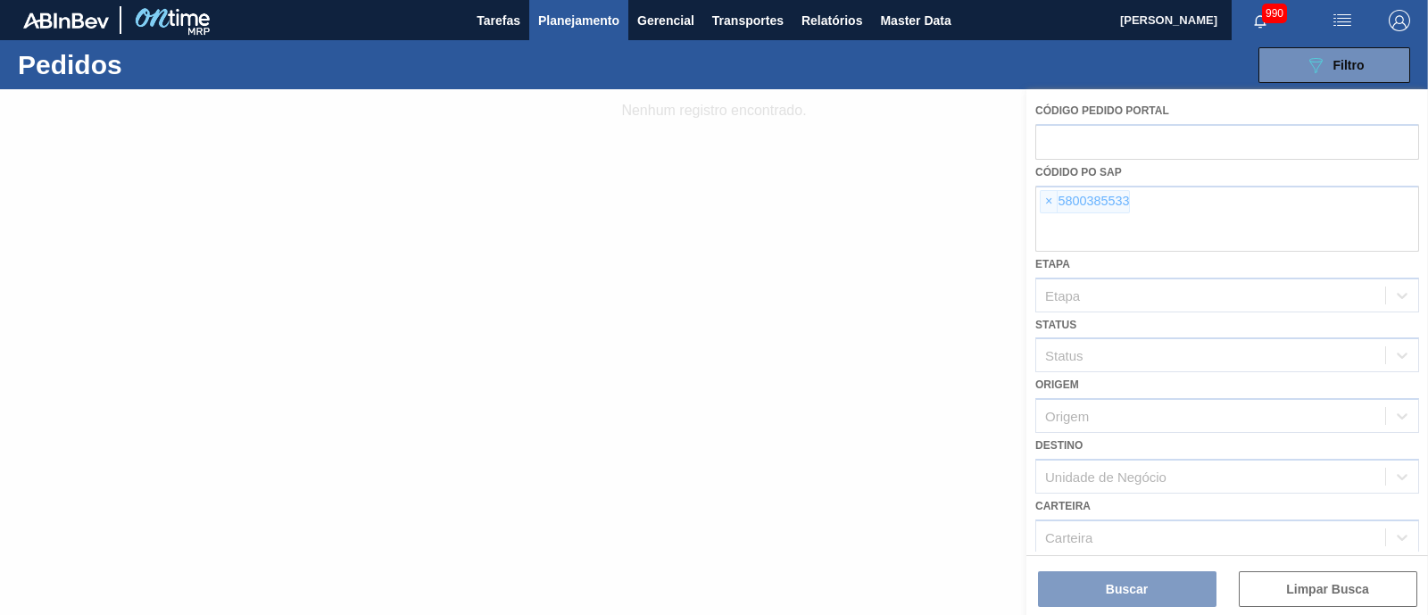
click at [1048, 201] on div at bounding box center [714, 352] width 1428 height 526
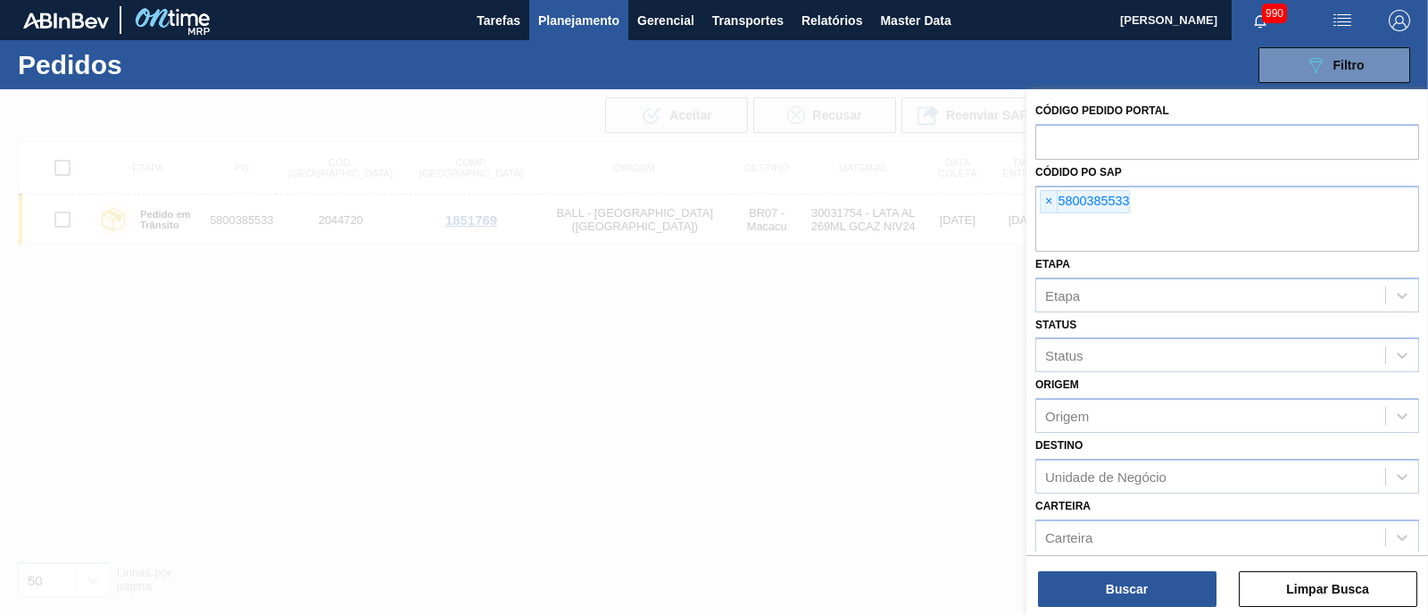
click at [1048, 201] on span "×" at bounding box center [1049, 201] width 17 height 21
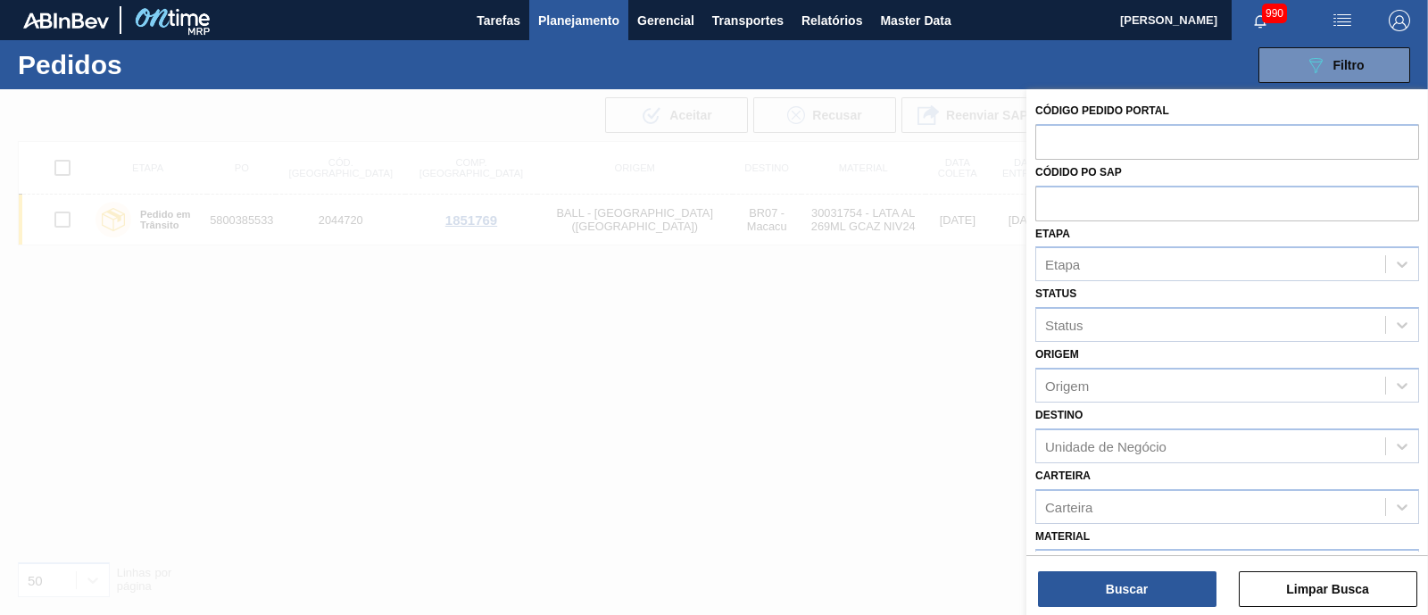
paste input "5800386769"
type input "5800386769"
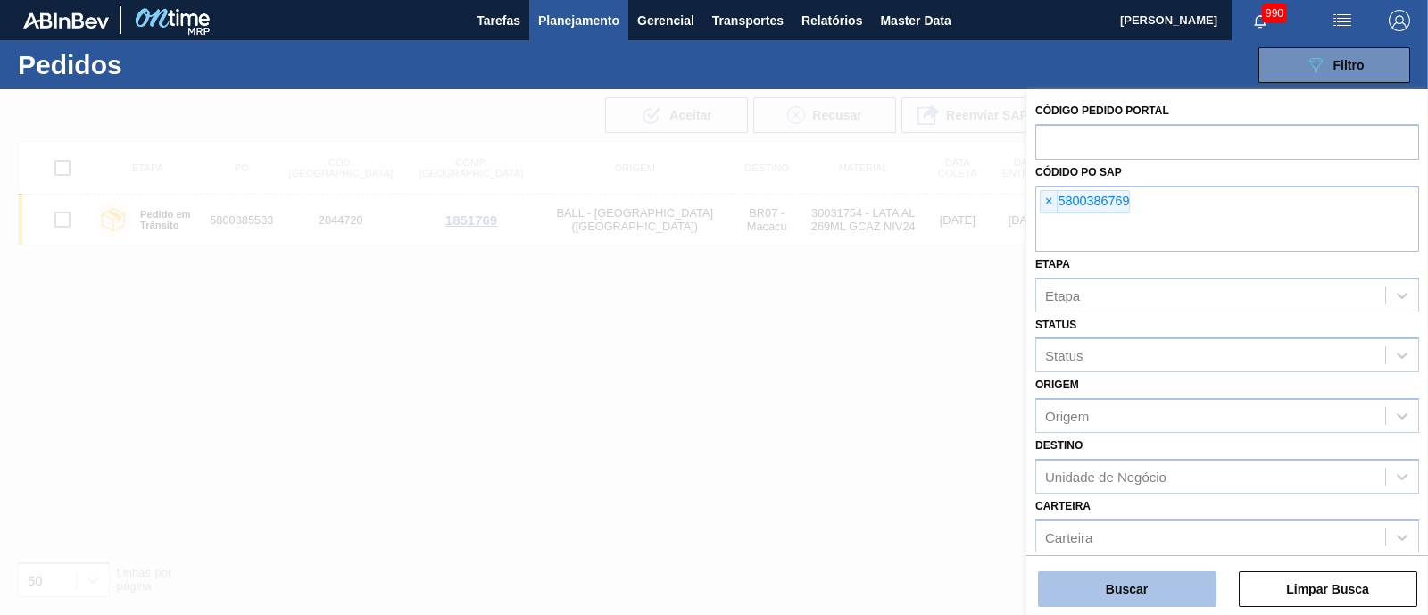
click at [1067, 598] on button "Buscar" at bounding box center [1127, 589] width 179 height 36
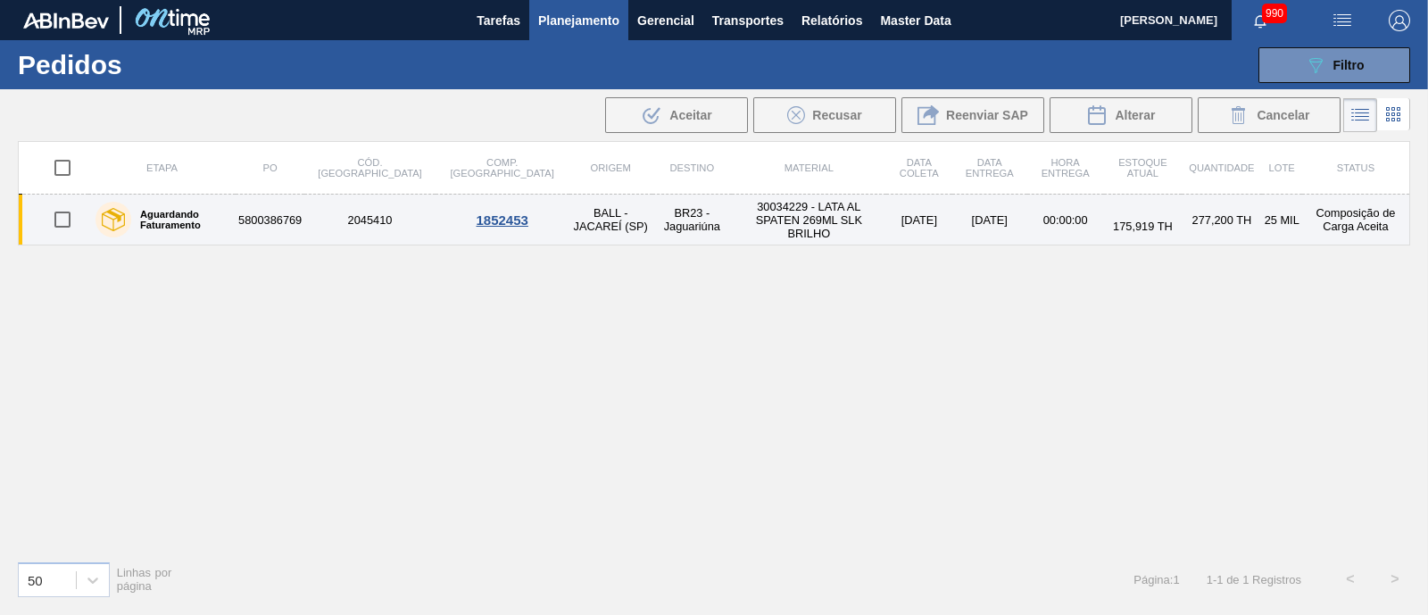
click at [732, 235] on td "30034229 - LATA AL SPATEN 269ML SLK BRILHO" at bounding box center [809, 220] width 154 height 51
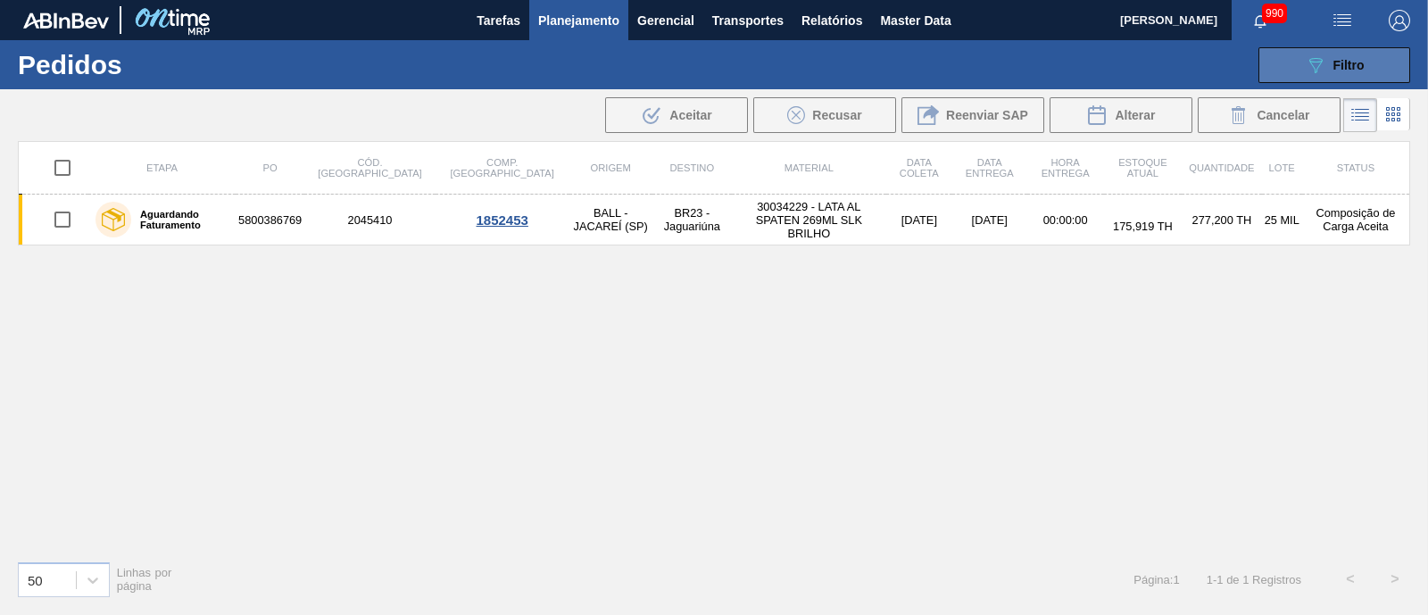
click at [1325, 65] on icon "089F7B8B-B2A5-4AFE-B5C0-19BA573D28AC" at bounding box center [1315, 64] width 21 height 21
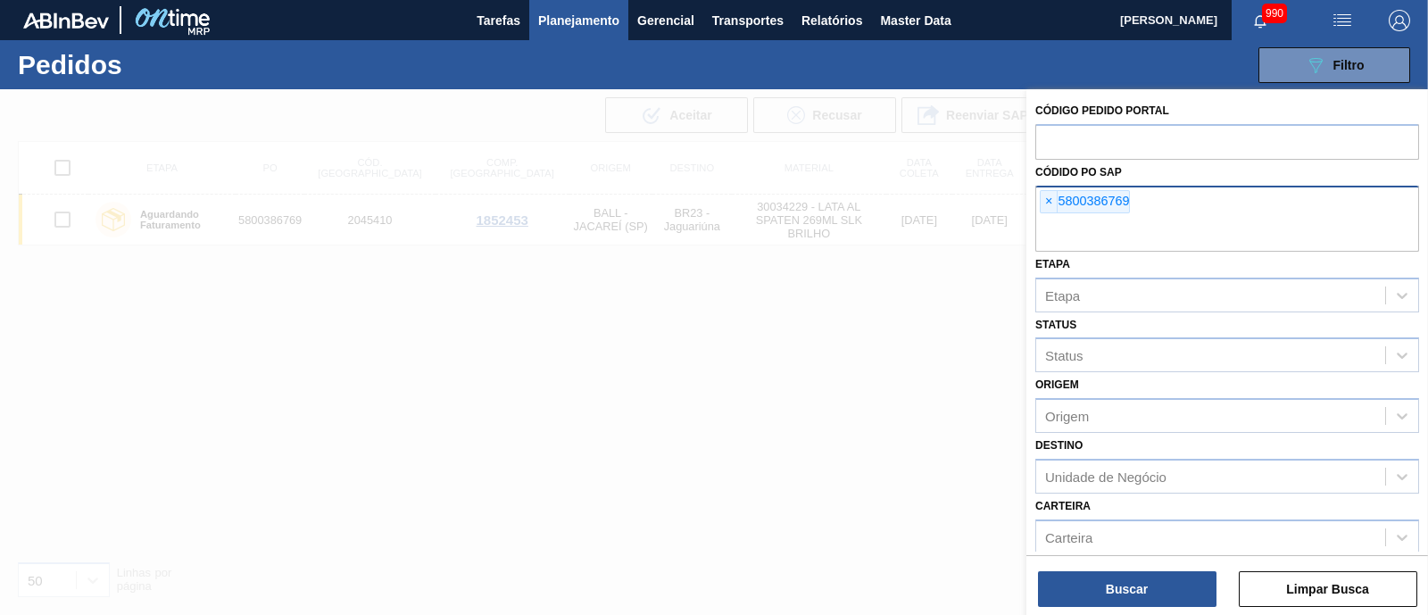
click at [1156, 207] on div "× 5800386769" at bounding box center [1227, 219] width 384 height 66
paste input "5800386768"
type input "5800386768"
click at [1094, 609] on div "Código Pedido Portal Códido PO SAP × 5800386769 × 5800386768 Etapa Etapa Status…" at bounding box center [1227, 353] width 402 height 529
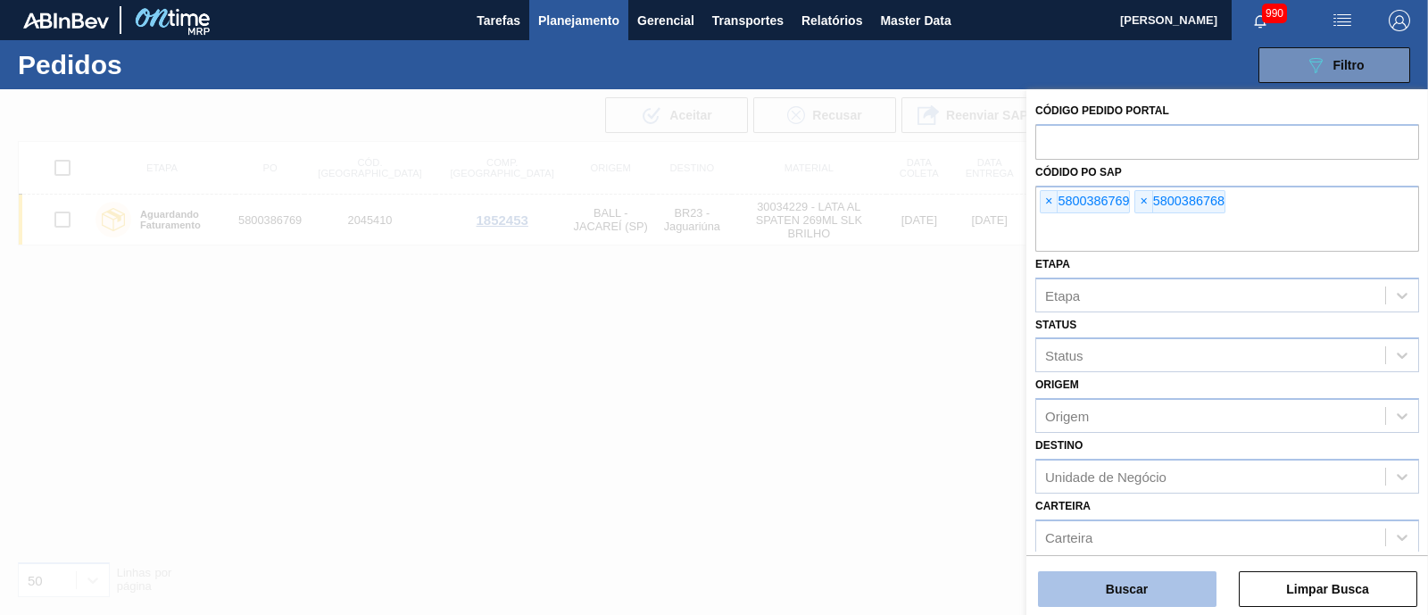
click at [1094, 602] on button "Buscar" at bounding box center [1127, 589] width 179 height 36
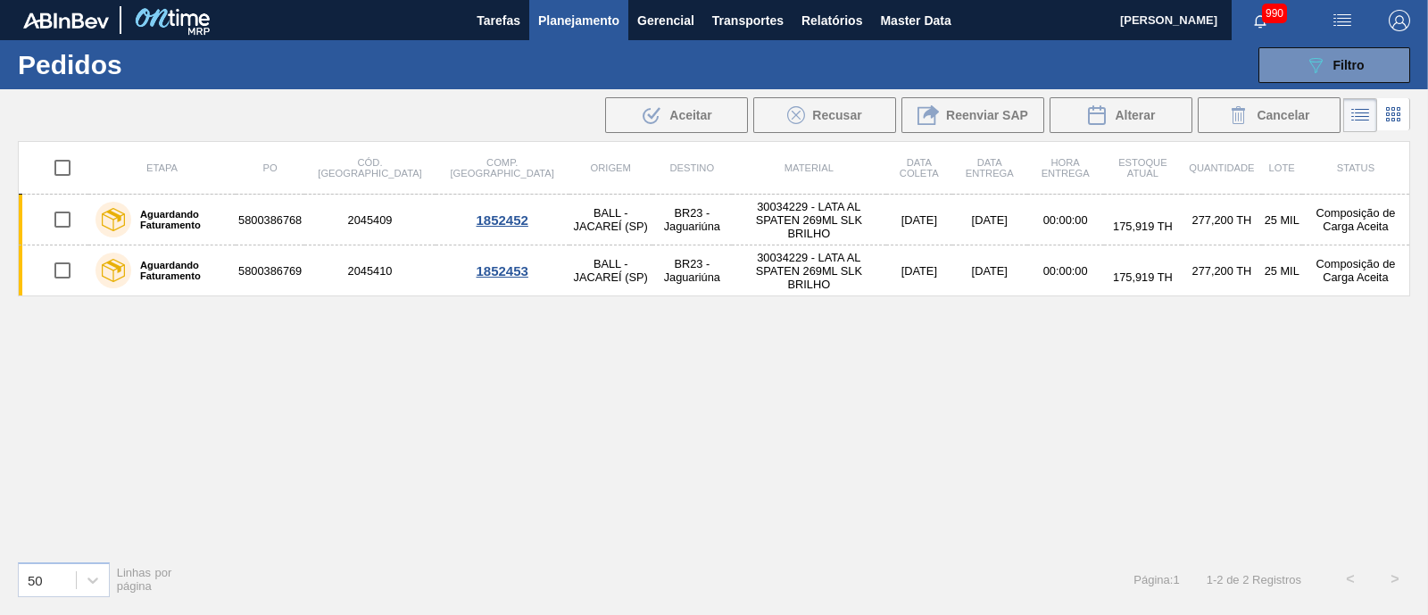
click at [61, 162] on input "checkbox" at bounding box center [62, 167] width 37 height 37
checkbox input "true"
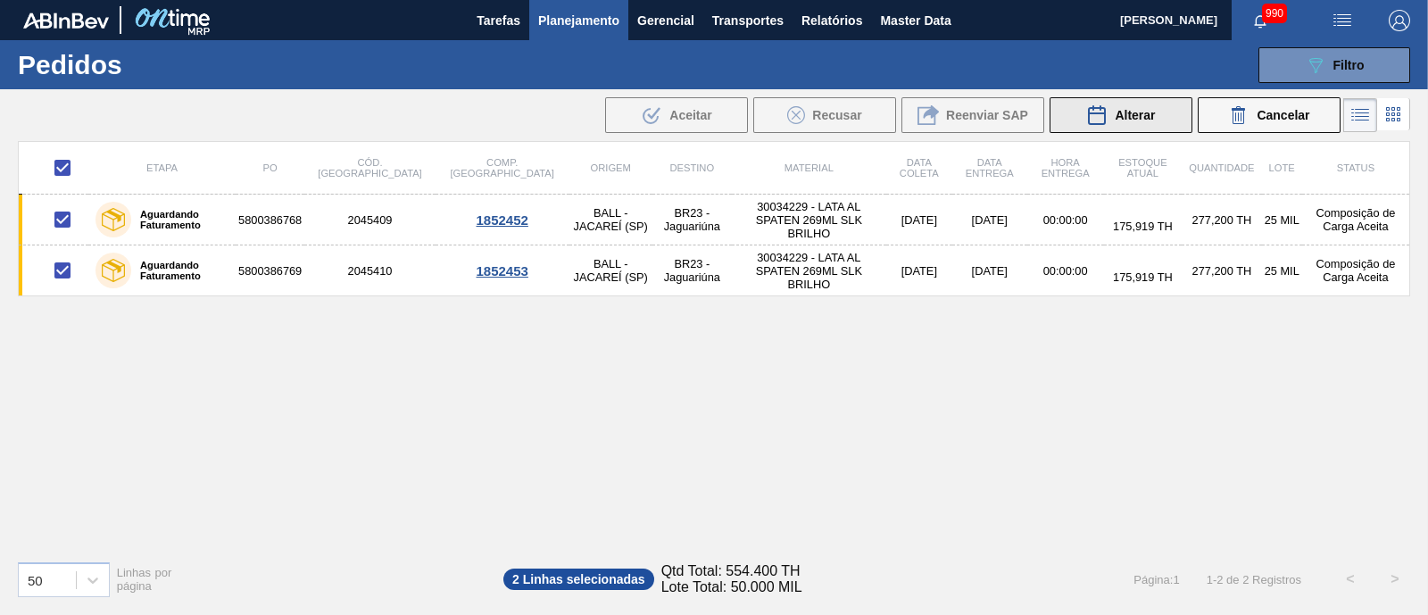
click at [1114, 100] on button "Alterar" at bounding box center [1121, 115] width 143 height 36
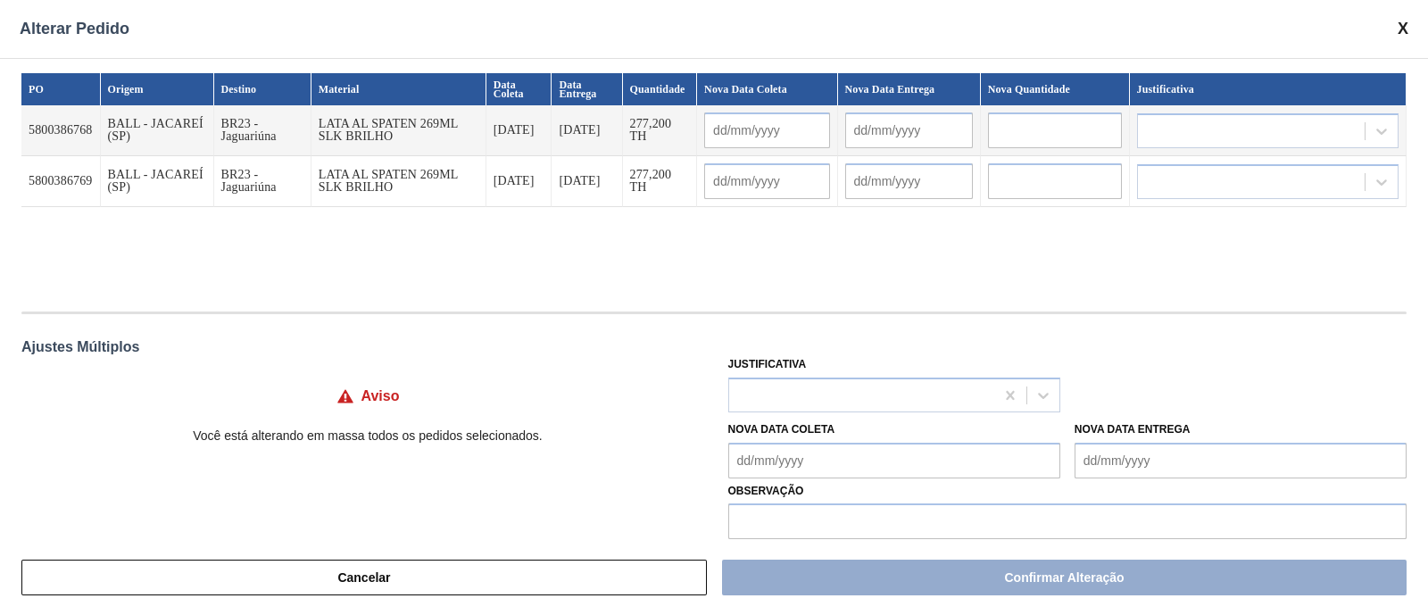
click at [808, 129] on input "text" at bounding box center [766, 130] width 125 height 36
click at [604, 264] on div "PO Origem Destino Material Data Coleta Data Entrega Quantidade Nova Data Coleta…" at bounding box center [713, 183] width 1385 height 220
click at [774, 117] on input "text" at bounding box center [766, 130] width 125 height 36
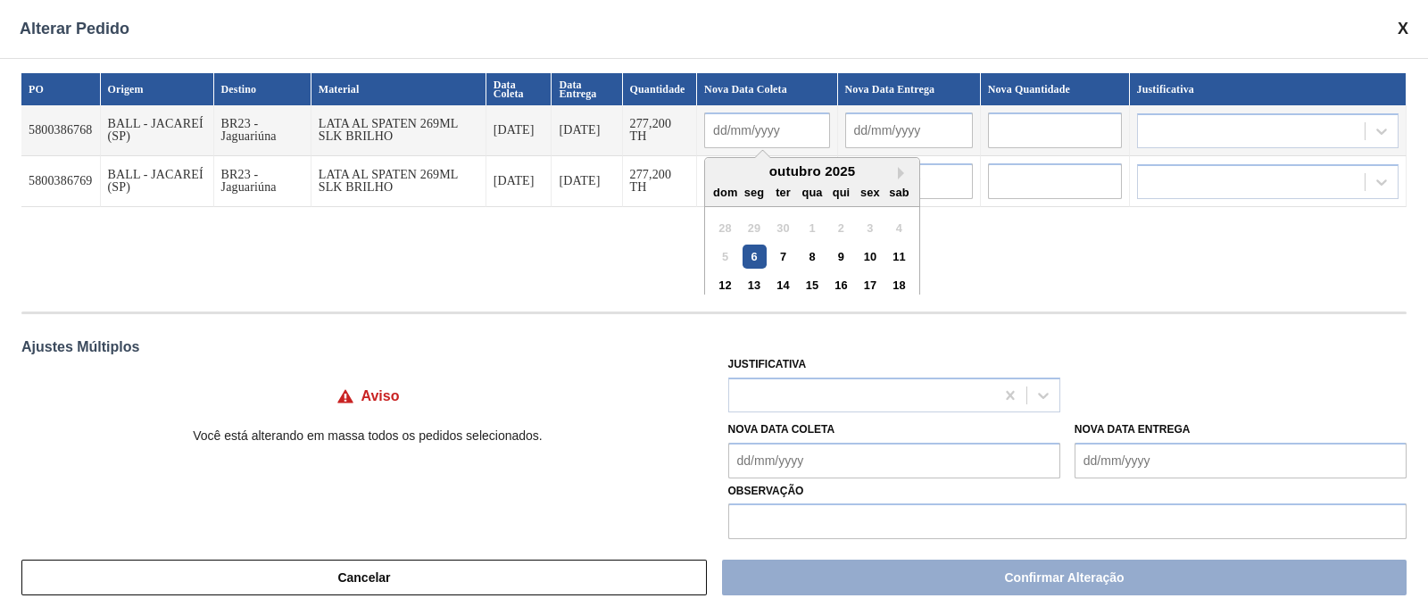
click at [767, 259] on div "6" at bounding box center [755, 257] width 24 height 24
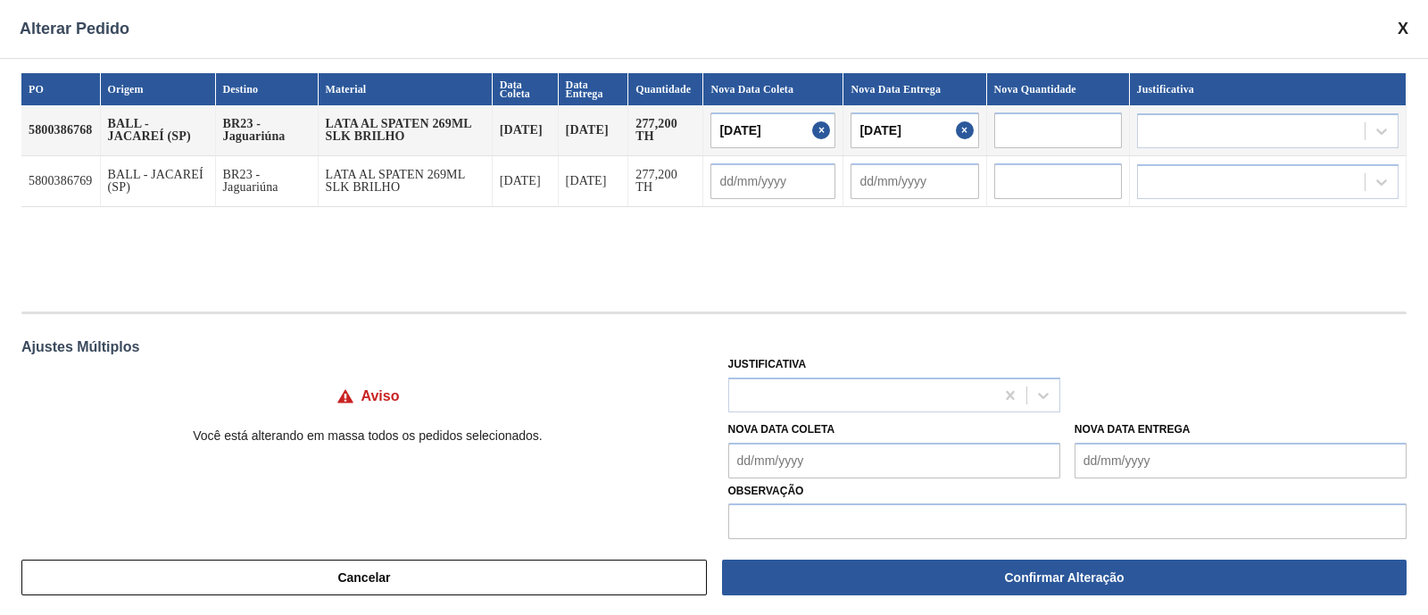
type input "[DATE]"
click at [773, 189] on input "text" at bounding box center [772, 181] width 125 height 36
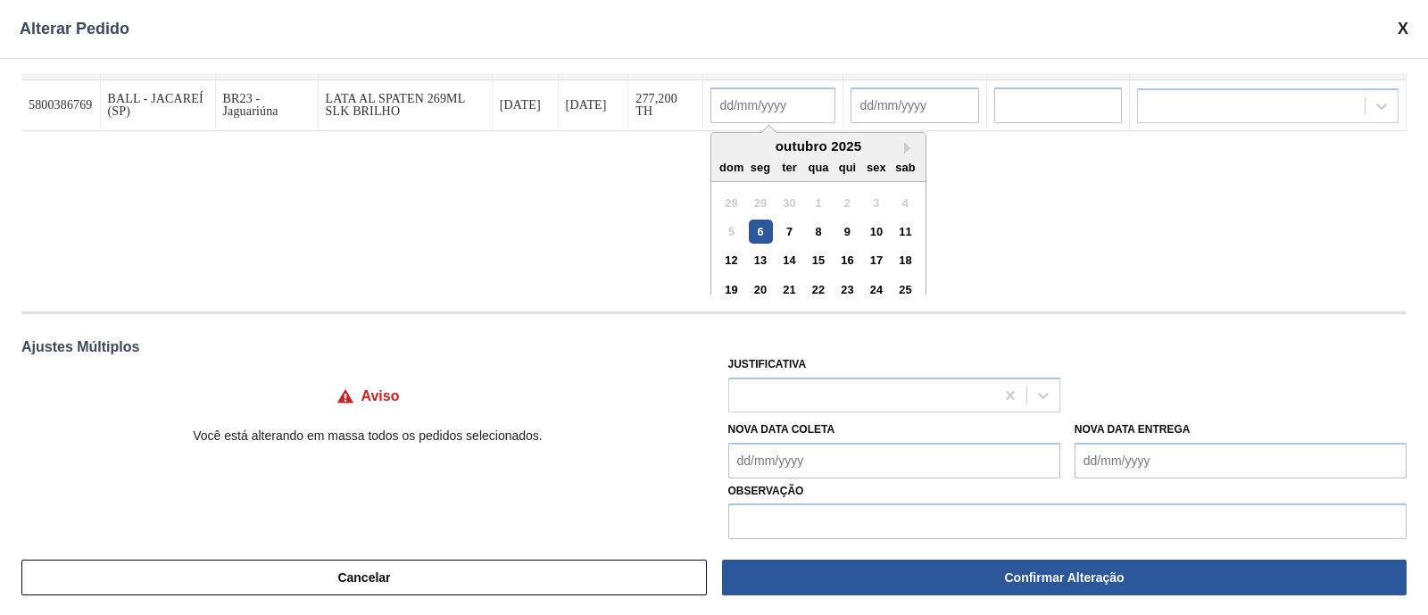
scroll to position [79, 0]
click at [773, 233] on div "6" at bounding box center [761, 228] width 24 height 24
type input "[DATE]"
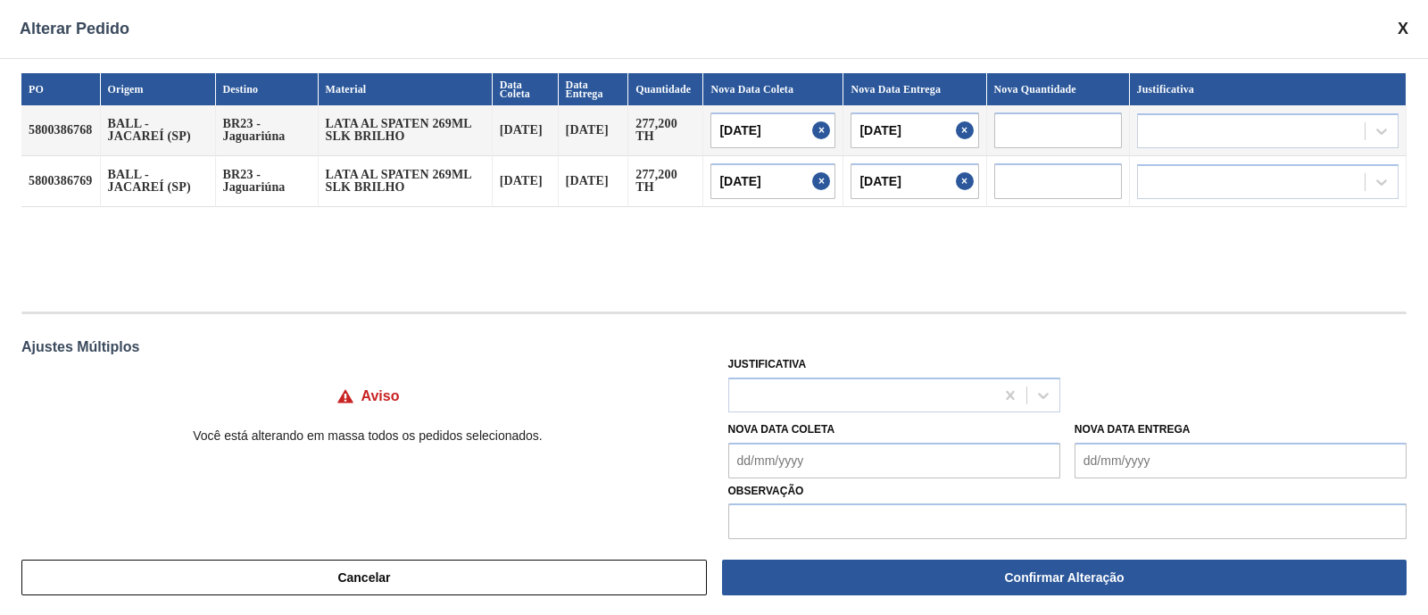
scroll to position [0, 0]
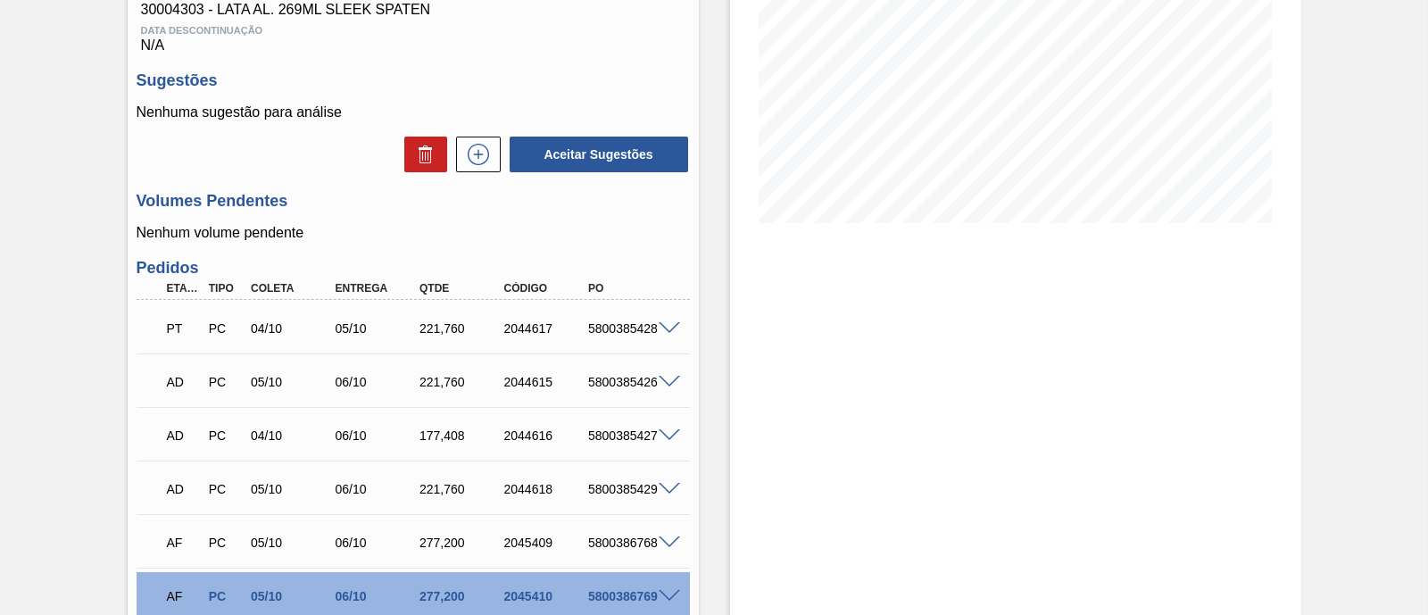
scroll to position [455, 0]
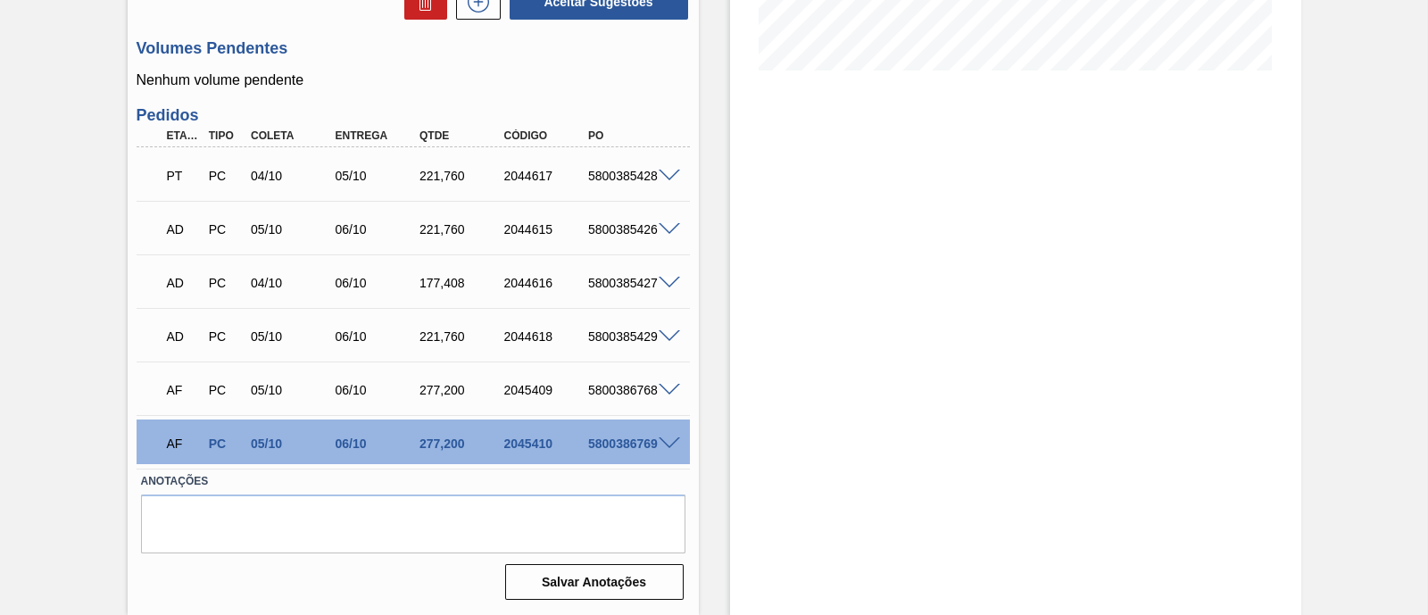
click at [661, 394] on span at bounding box center [669, 390] width 21 height 13
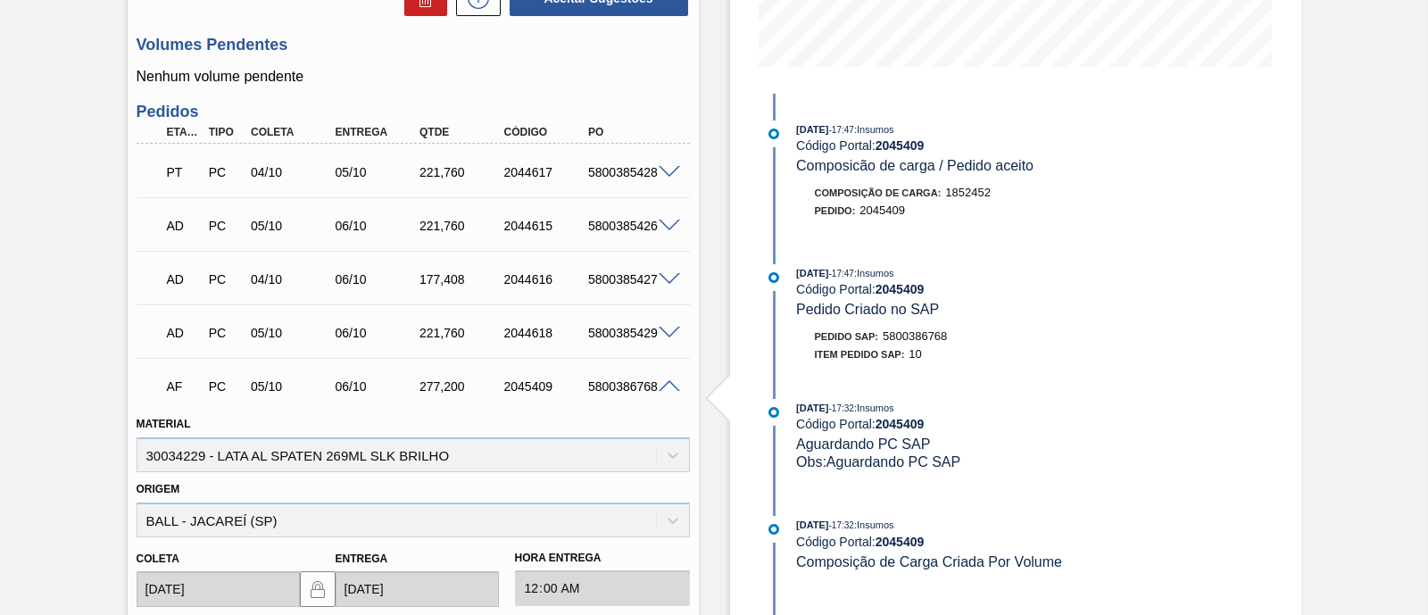
click at [664, 382] on div at bounding box center [672, 384] width 36 height 13
click at [669, 392] on span at bounding box center [669, 386] width 21 height 13
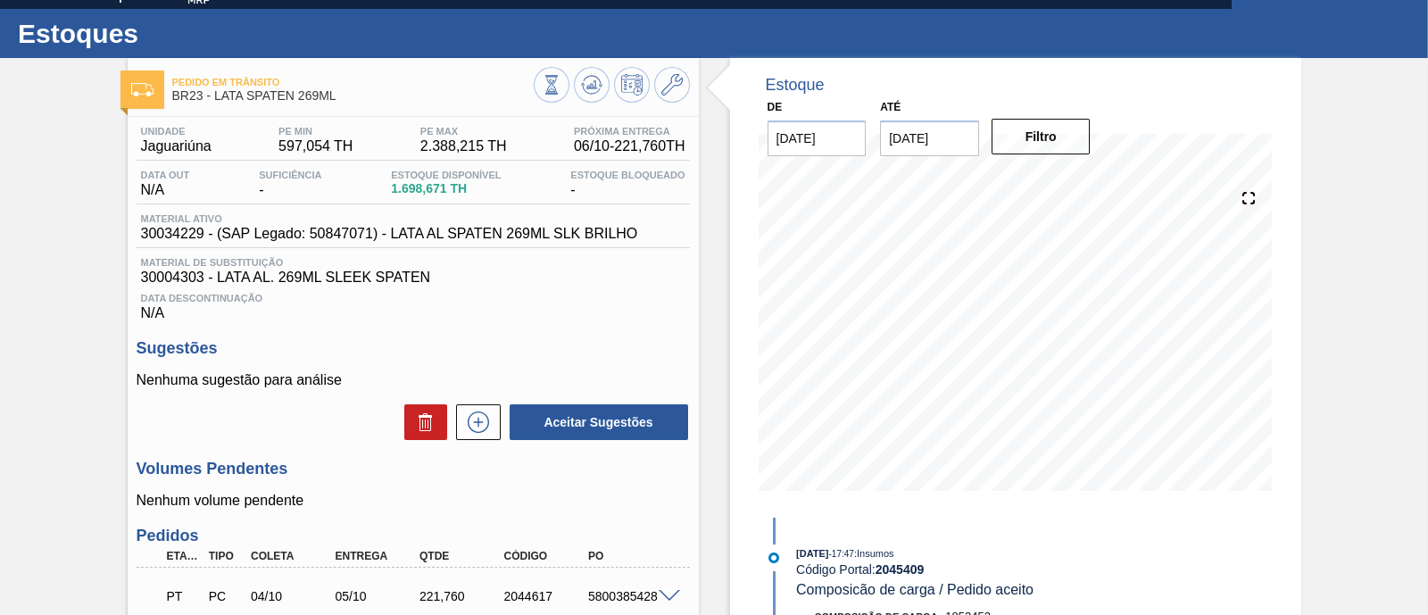
scroll to position [18, 0]
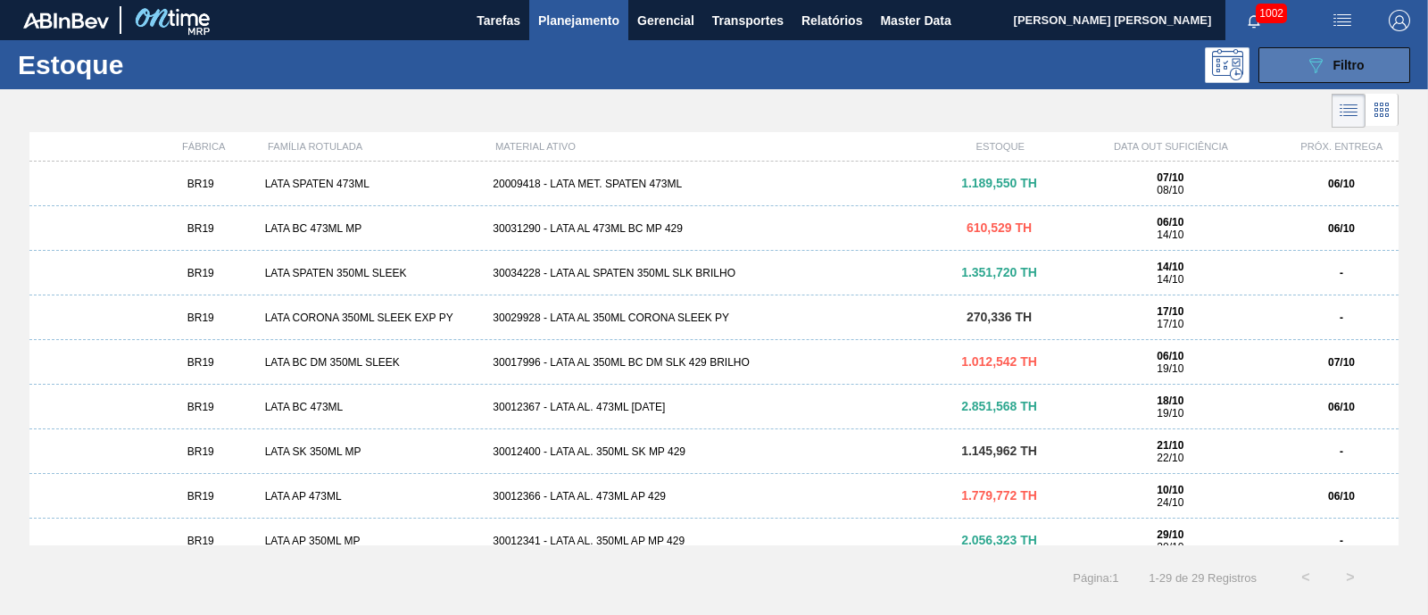
click at [1313, 59] on icon "089F7B8B-B2A5-4AFE-B5C0-19BA573D28AC" at bounding box center [1315, 64] width 21 height 21
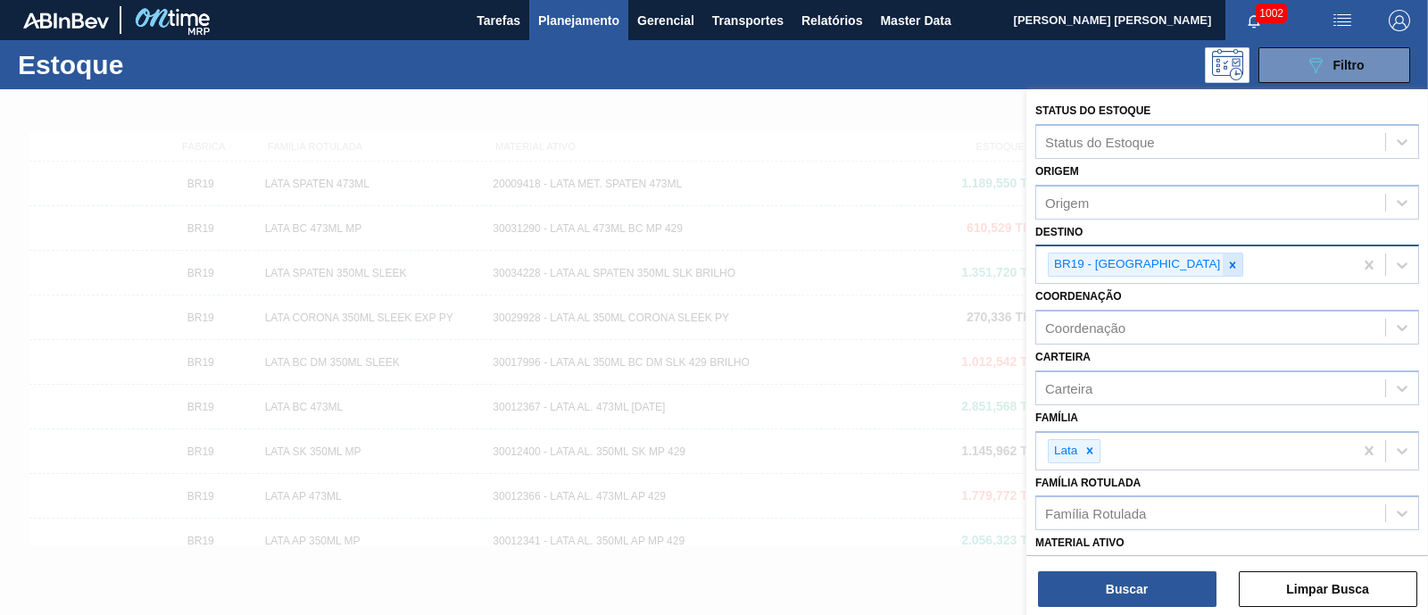
click at [1230, 262] on icon at bounding box center [1233, 265] width 6 height 6
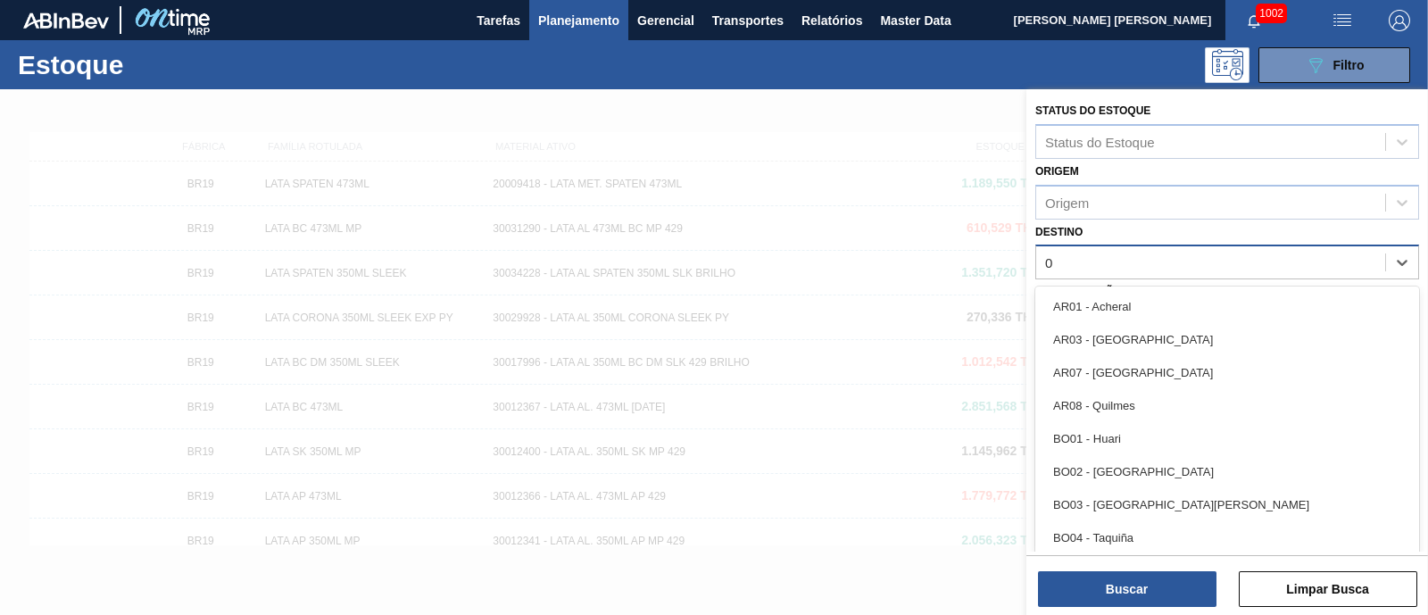
type input "07"
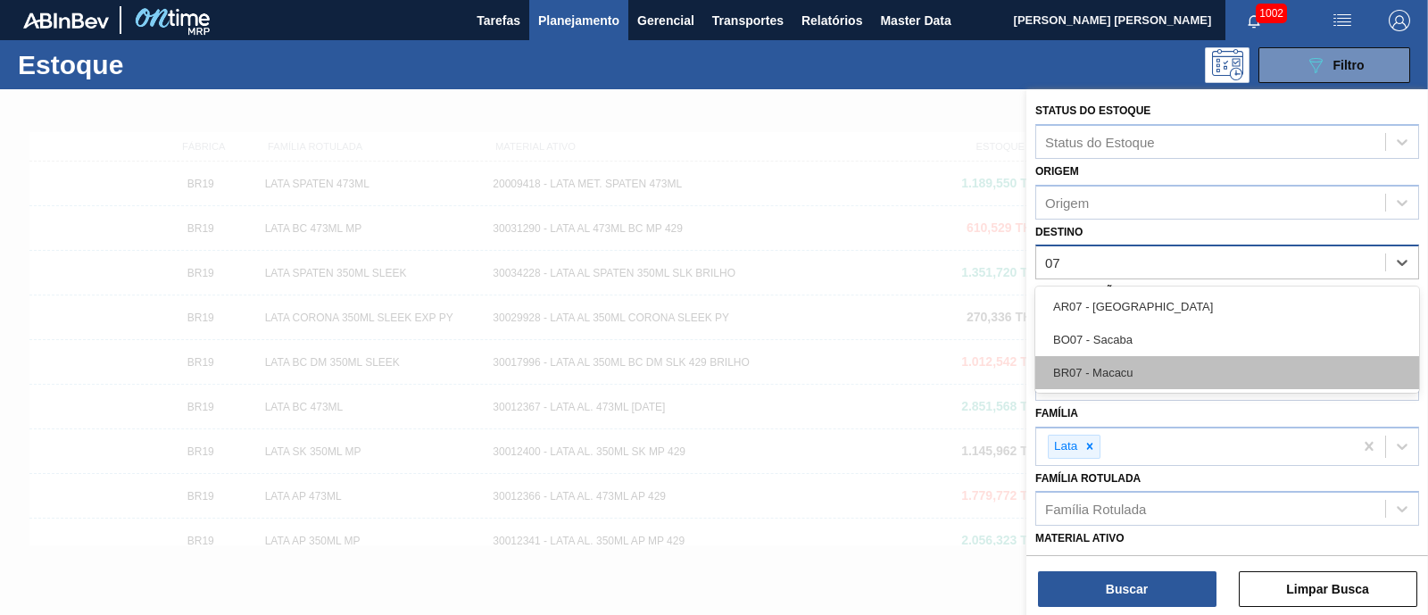
click at [1142, 357] on div "BR07 - Macacu" at bounding box center [1227, 372] width 384 height 33
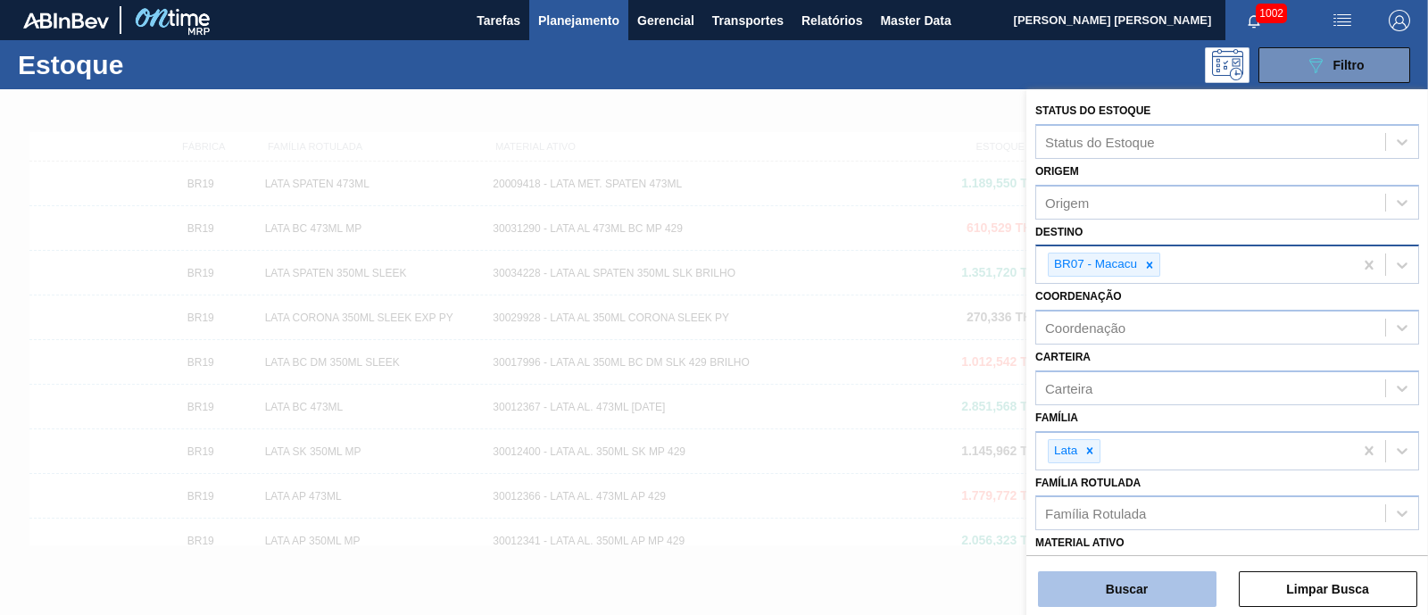
click at [1156, 579] on button "Buscar" at bounding box center [1127, 589] width 179 height 36
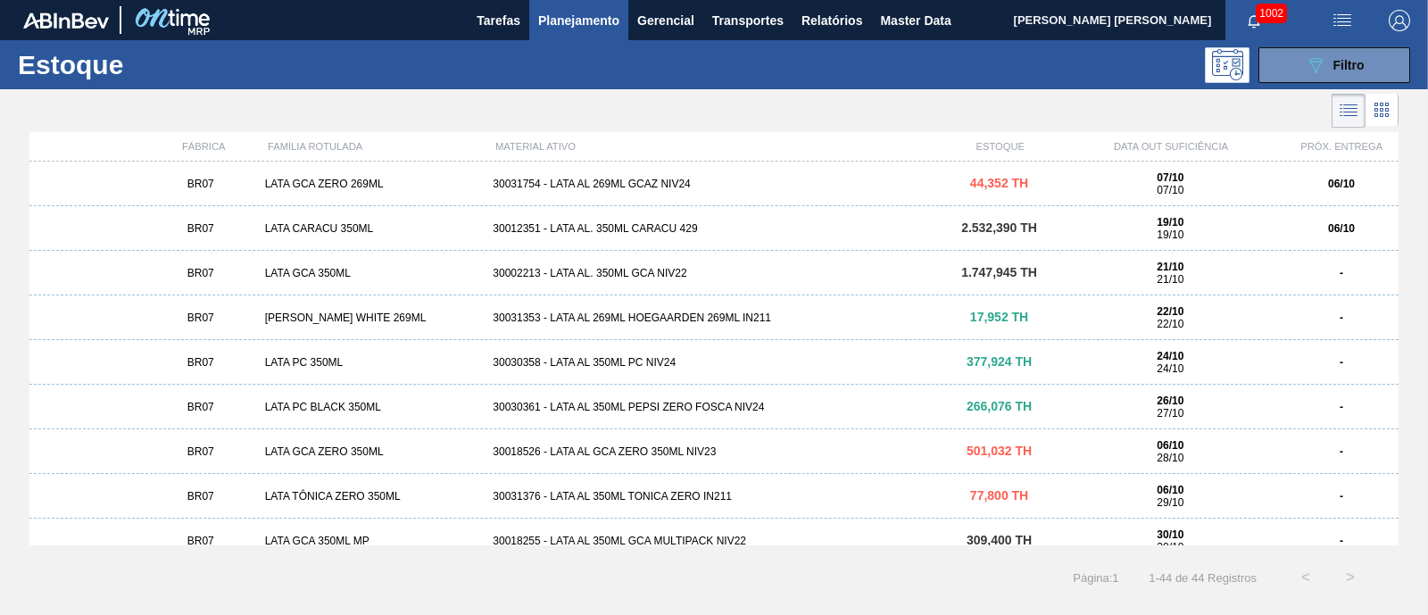
click at [666, 190] on div "BR07 LATA GCA ZERO 269ML 30031754 - LATA AL 269ML GCAZ NIV24 44,352 TH 07/10 07…" at bounding box center [713, 184] width 1369 height 45
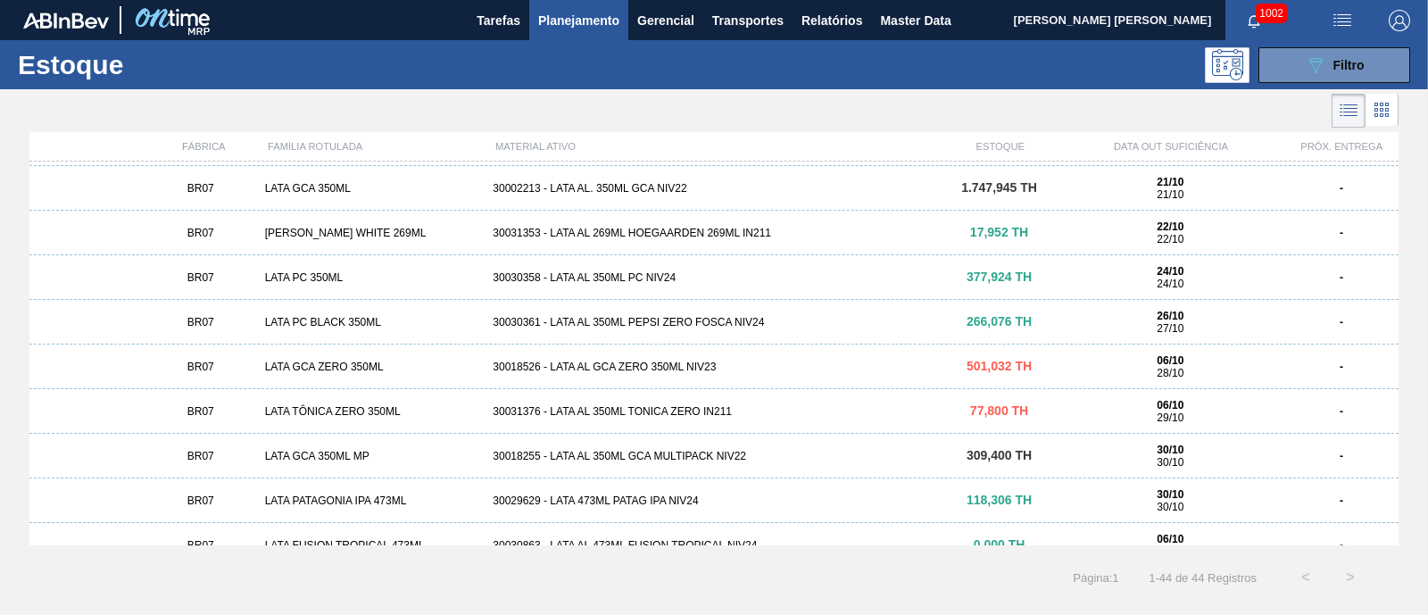
scroll to position [86, 0]
click at [706, 368] on div "30018526 - LATA AL GCA ZERO 350ML NIV23" at bounding box center [714, 366] width 456 height 12
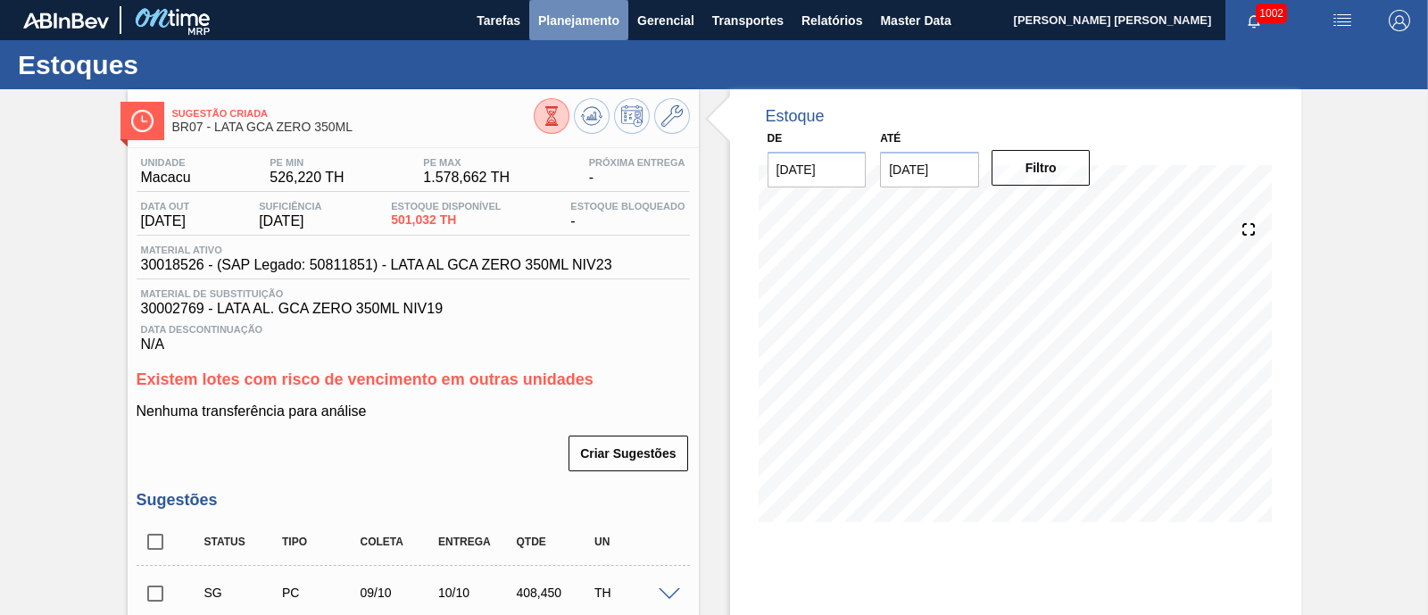
click at [595, 15] on span "Planejamento" at bounding box center [578, 20] width 81 height 21
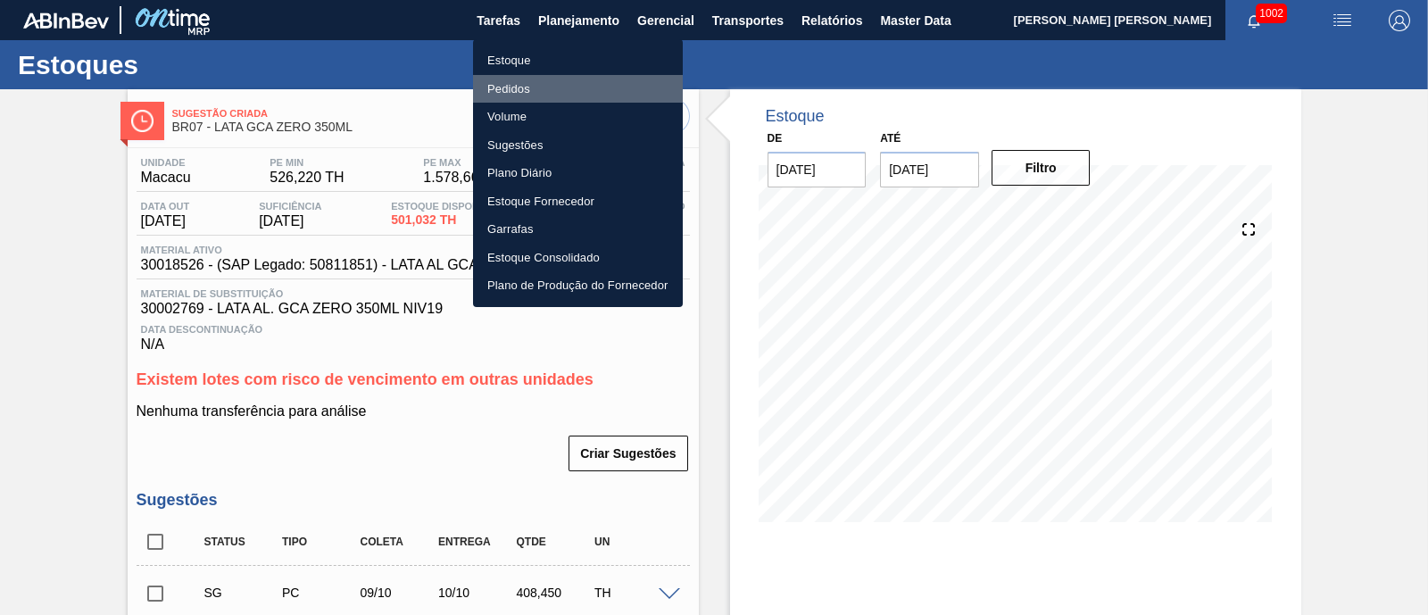
click at [585, 80] on li "Pedidos" at bounding box center [578, 89] width 210 height 29
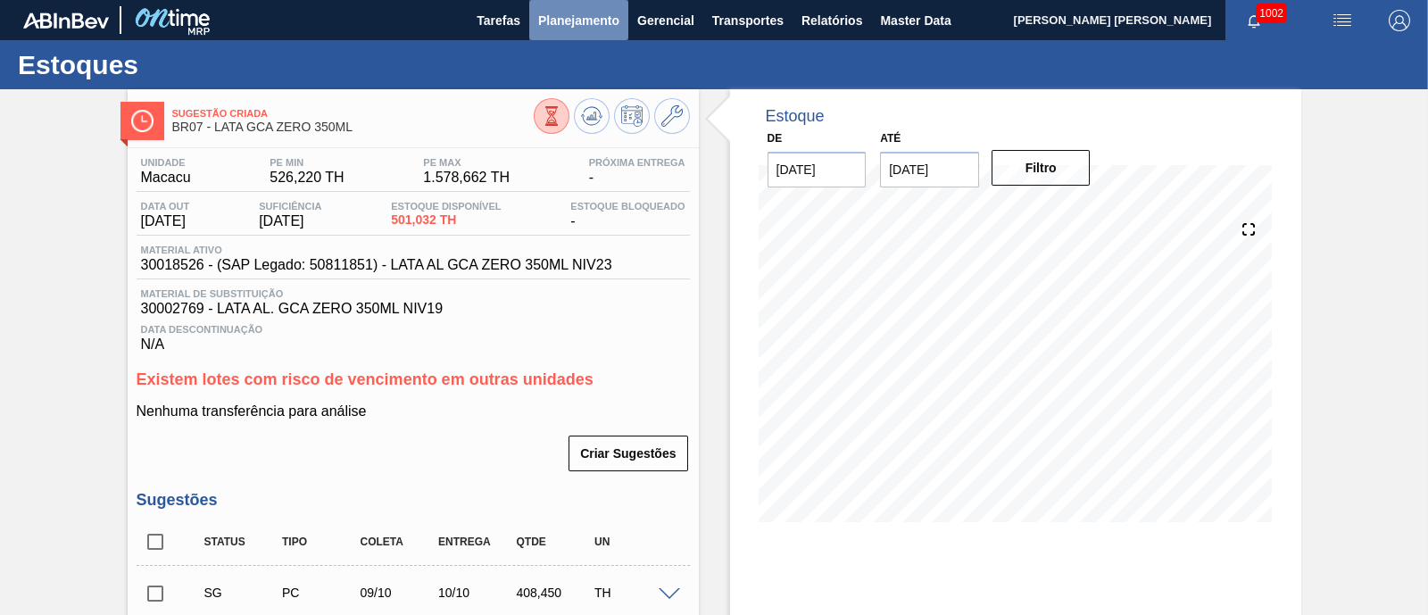
click at [574, 21] on span "Planejamento" at bounding box center [578, 20] width 81 height 21
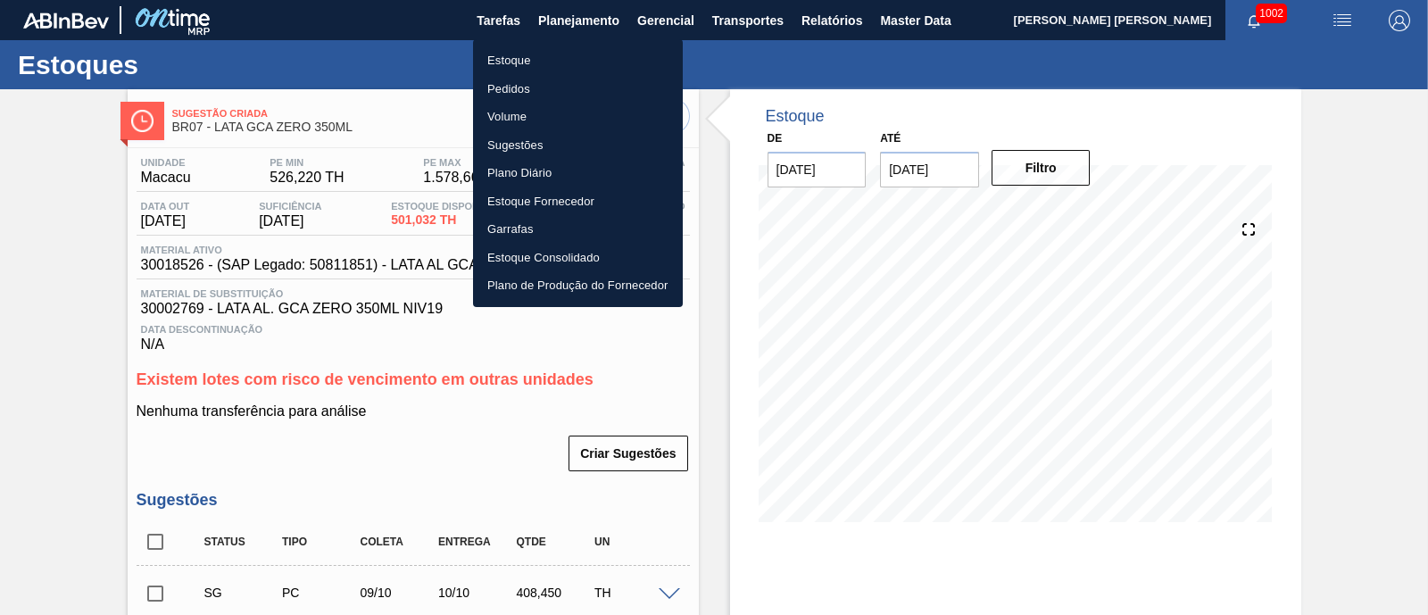
click at [546, 69] on li "Estoque" at bounding box center [578, 60] width 210 height 29
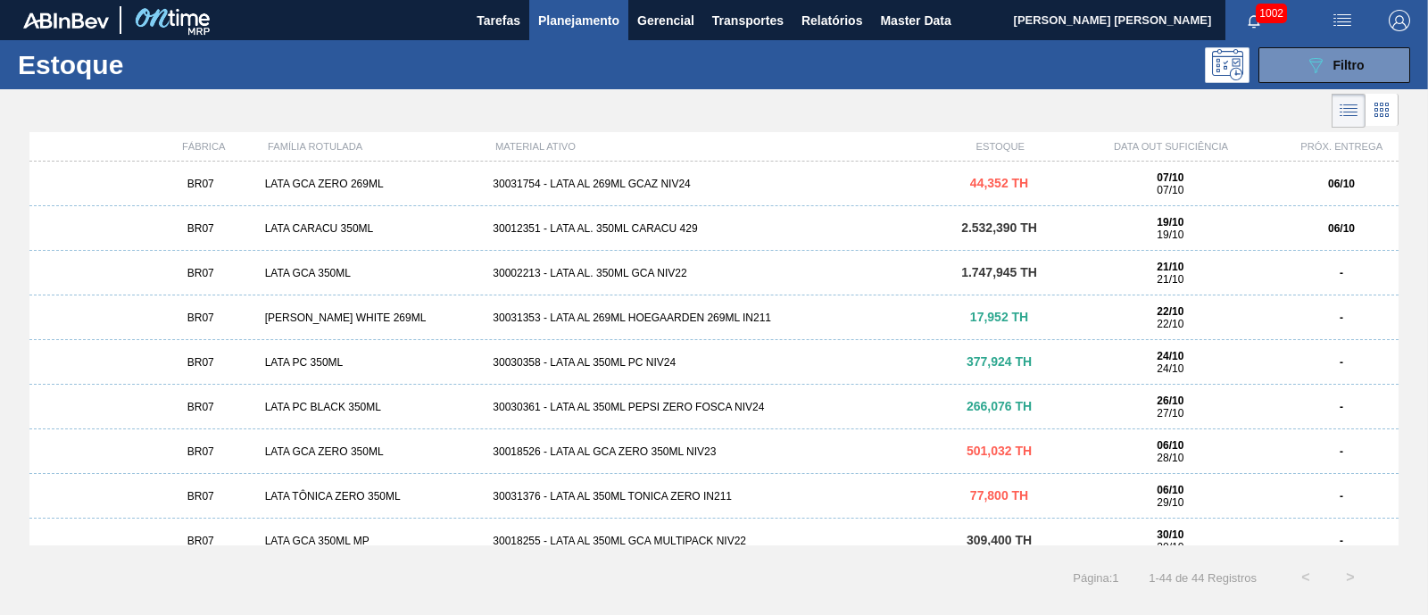
click at [393, 171] on div "BR07 LATA GCA ZERO 269ML 30031754 - LATA AL 269ML GCAZ NIV24 44,352 TH 07/10 07…" at bounding box center [713, 184] width 1369 height 45
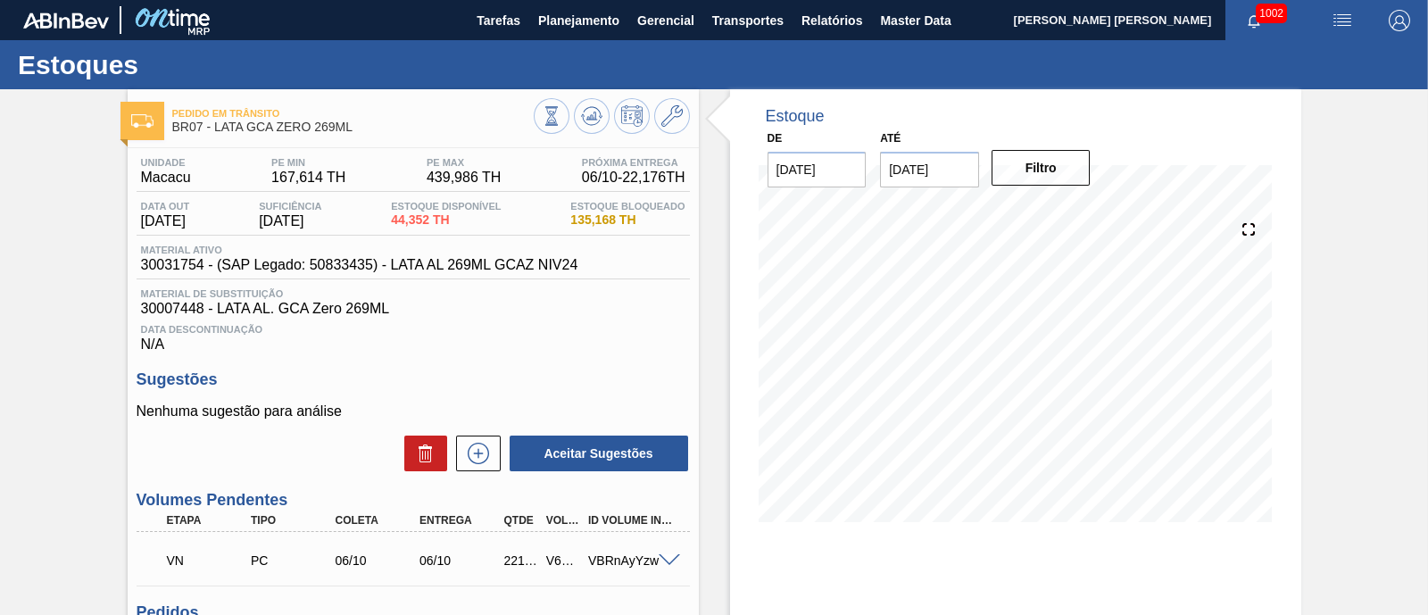
click at [659, 567] on span at bounding box center [669, 560] width 21 height 13
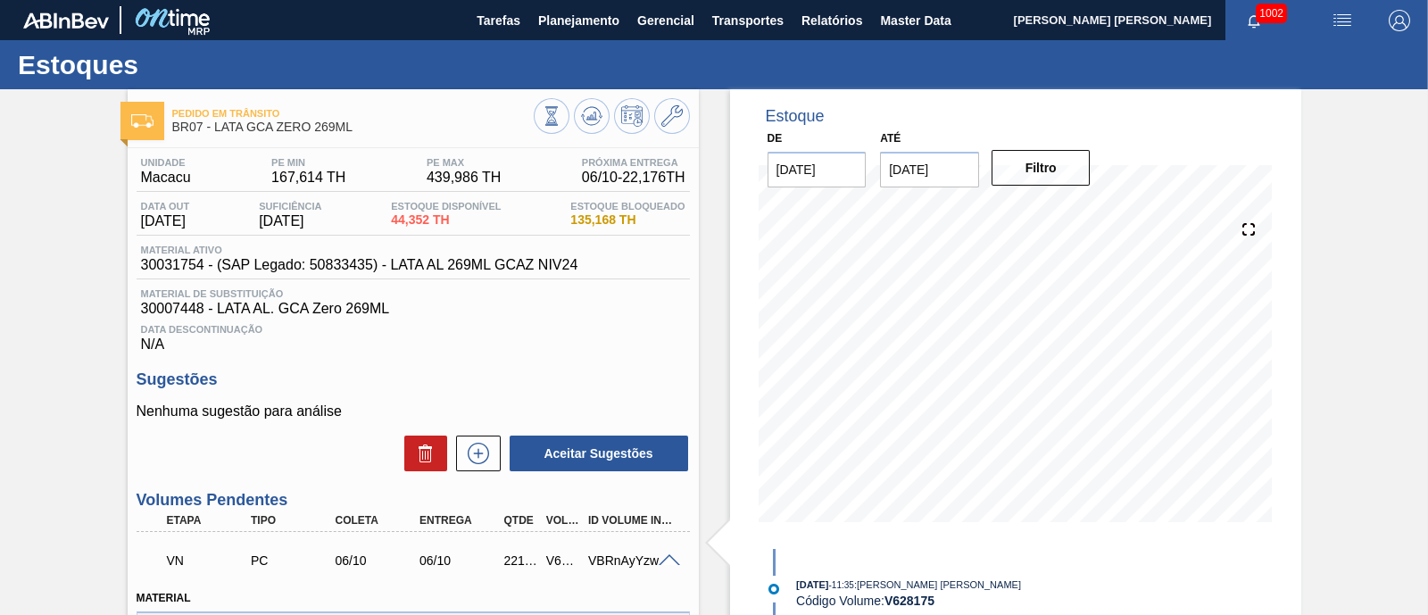
scroll to position [152, 0]
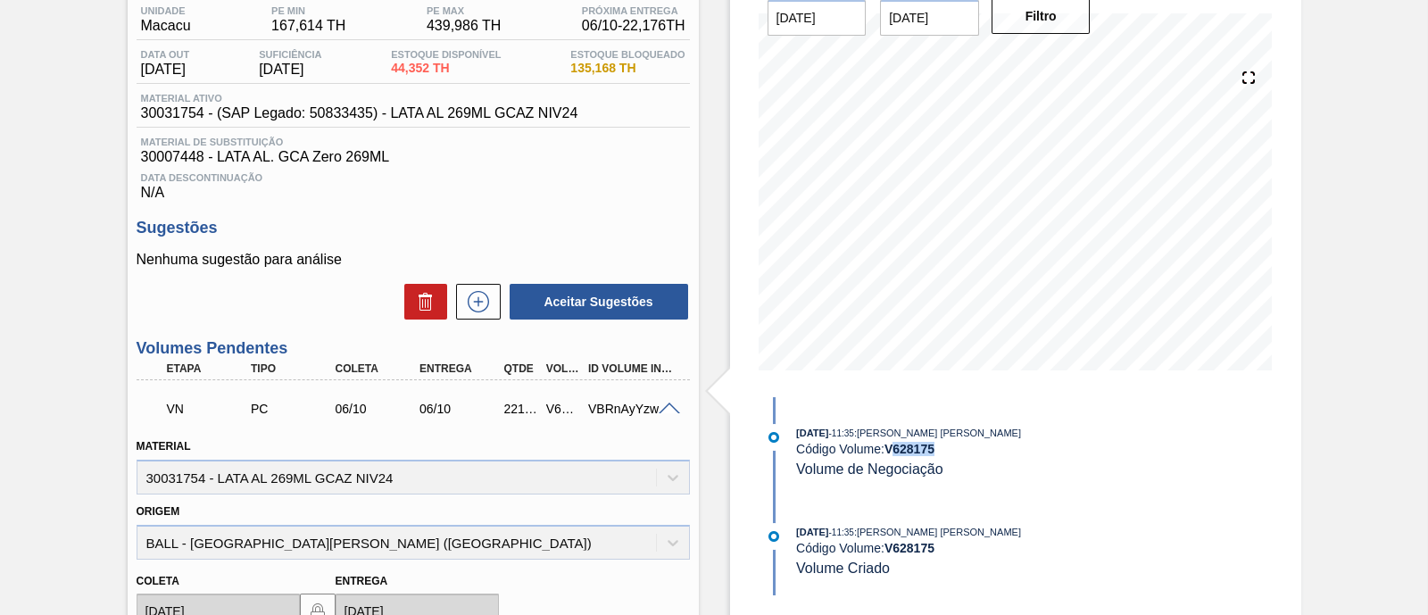
drag, startPoint x: 893, startPoint y: 453, endPoint x: 959, endPoint y: 458, distance: 65.4
click at [959, 458] on div "06/10/2025 - 11:35 : IGOR FERREIRA MOURA Código Volume: V 628175 Volume de Nego…" at bounding box center [1008, 451] width 424 height 54
copy strong "628175"
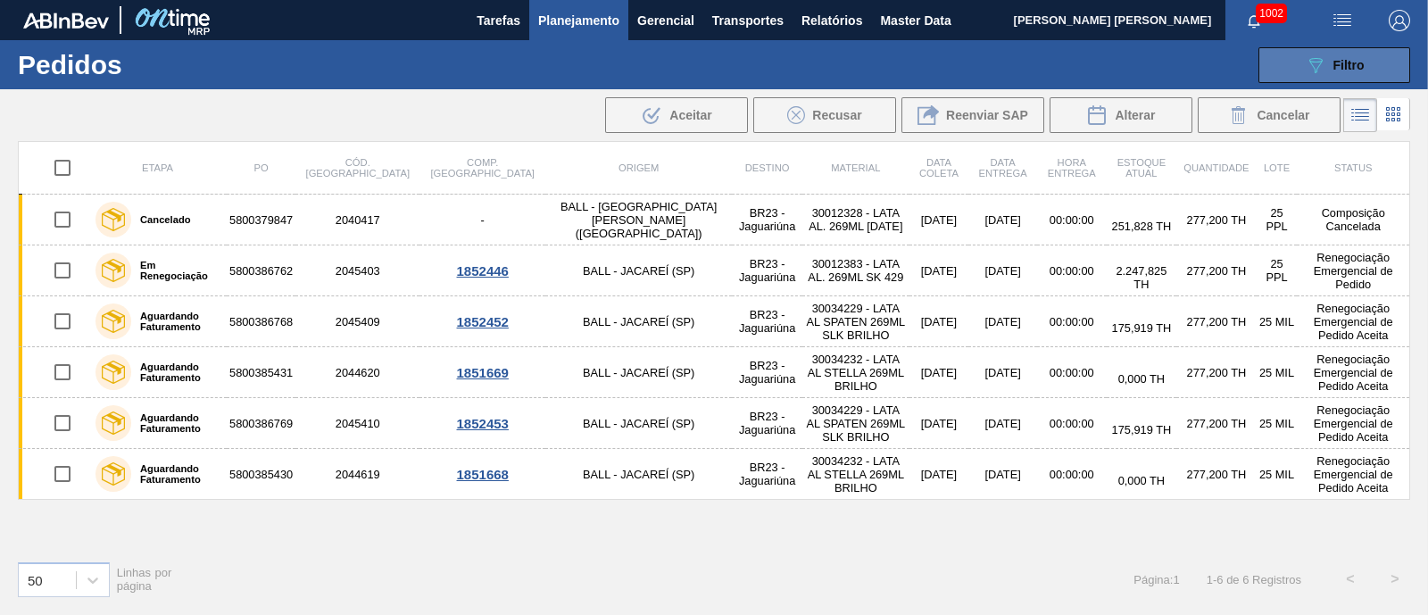
click at [1313, 51] on button "089F7B8B-B2A5-4AFE-B5C0-19BA573D28AC Filtro" at bounding box center [1334, 65] width 152 height 36
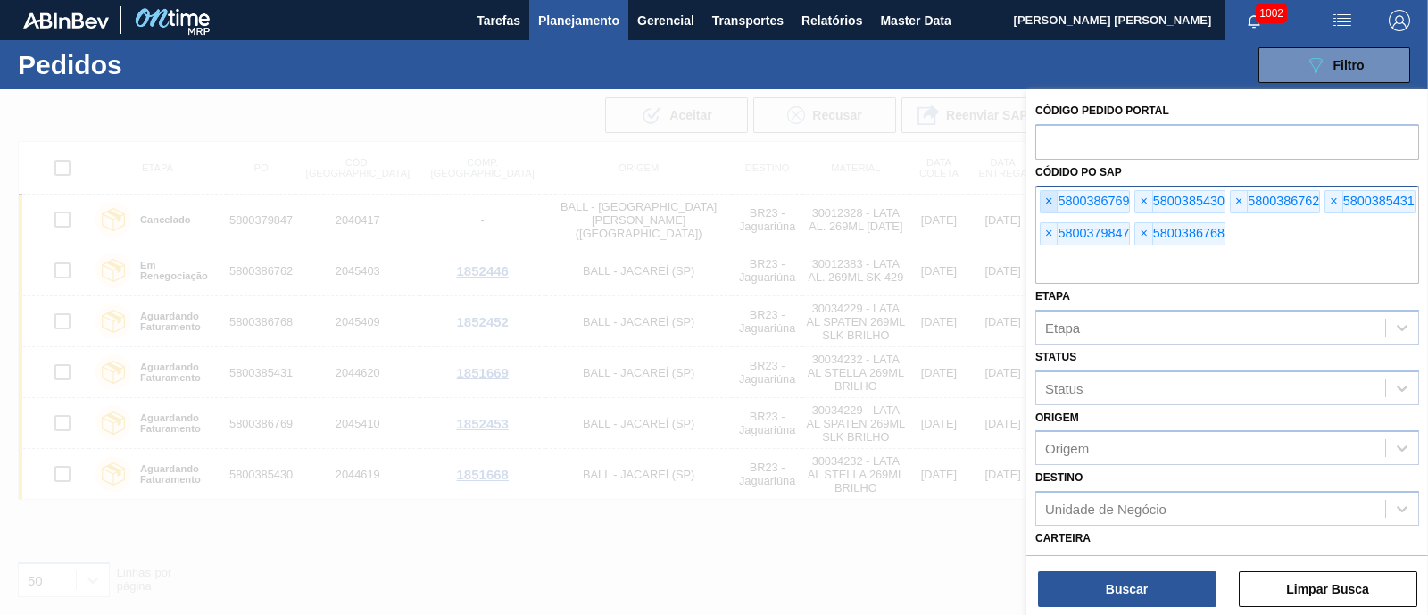
click at [1050, 210] on span "×" at bounding box center [1049, 201] width 17 height 21
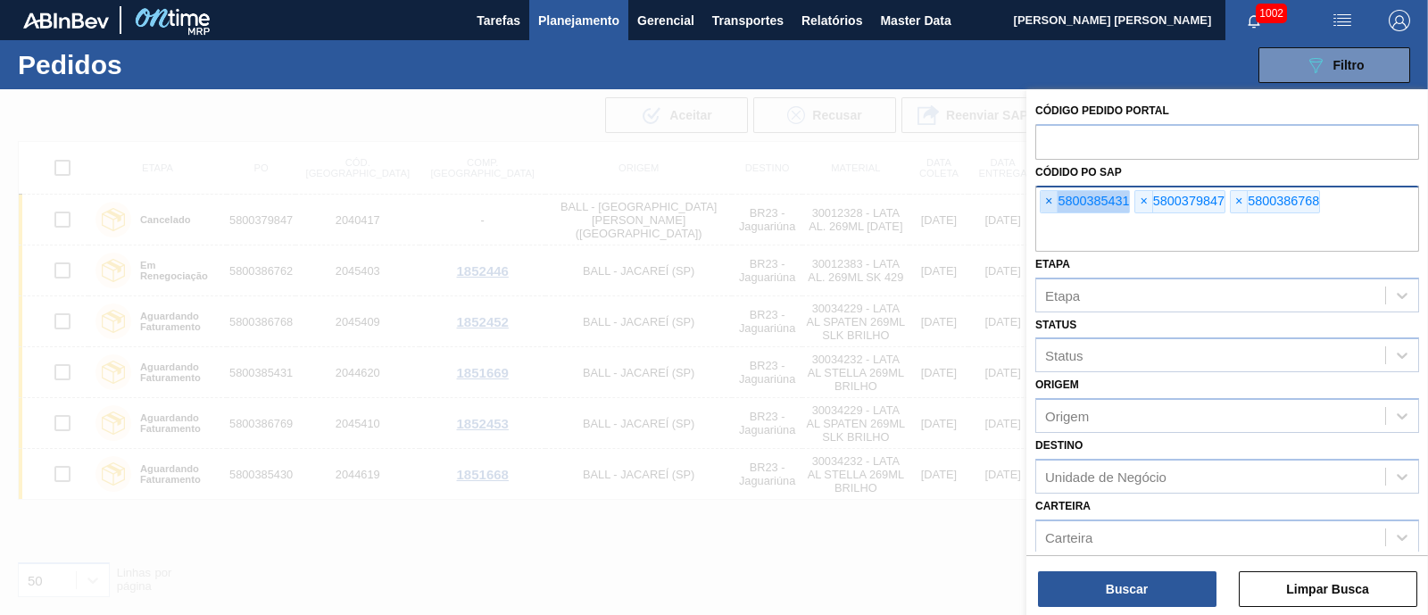
click at [1050, 210] on span "×" at bounding box center [1049, 201] width 17 height 21
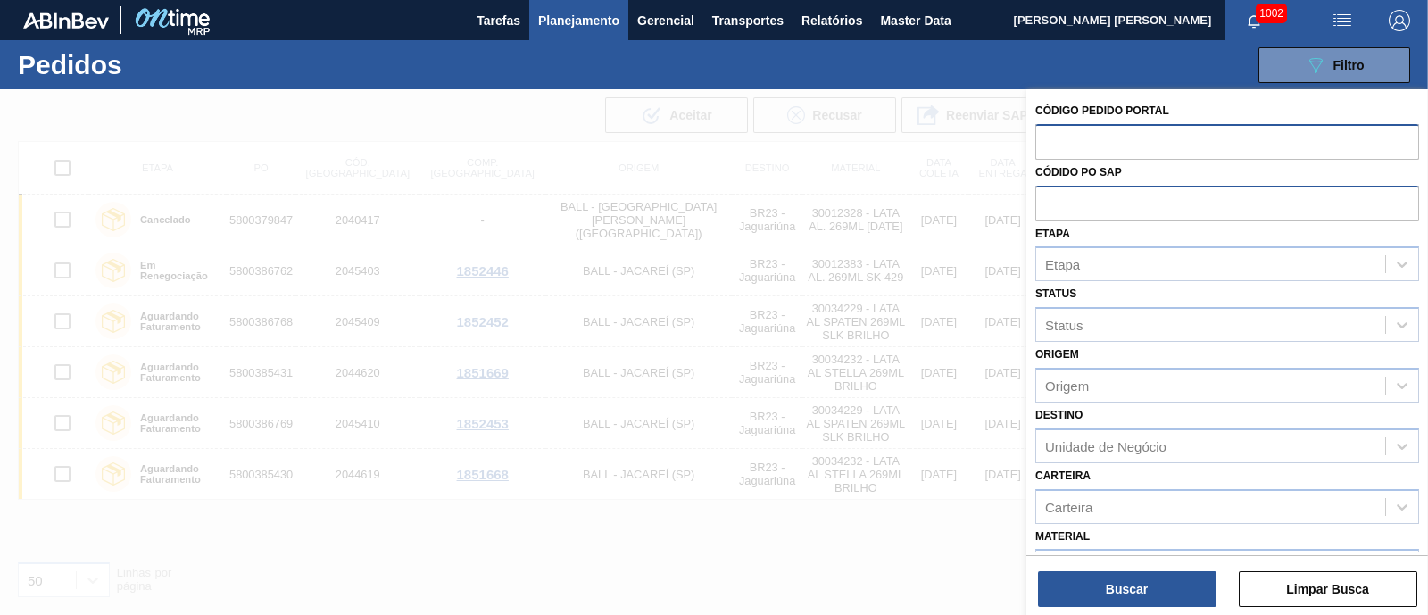
click at [1055, 142] on input "text" at bounding box center [1227, 141] width 384 height 34
paste input "628086"
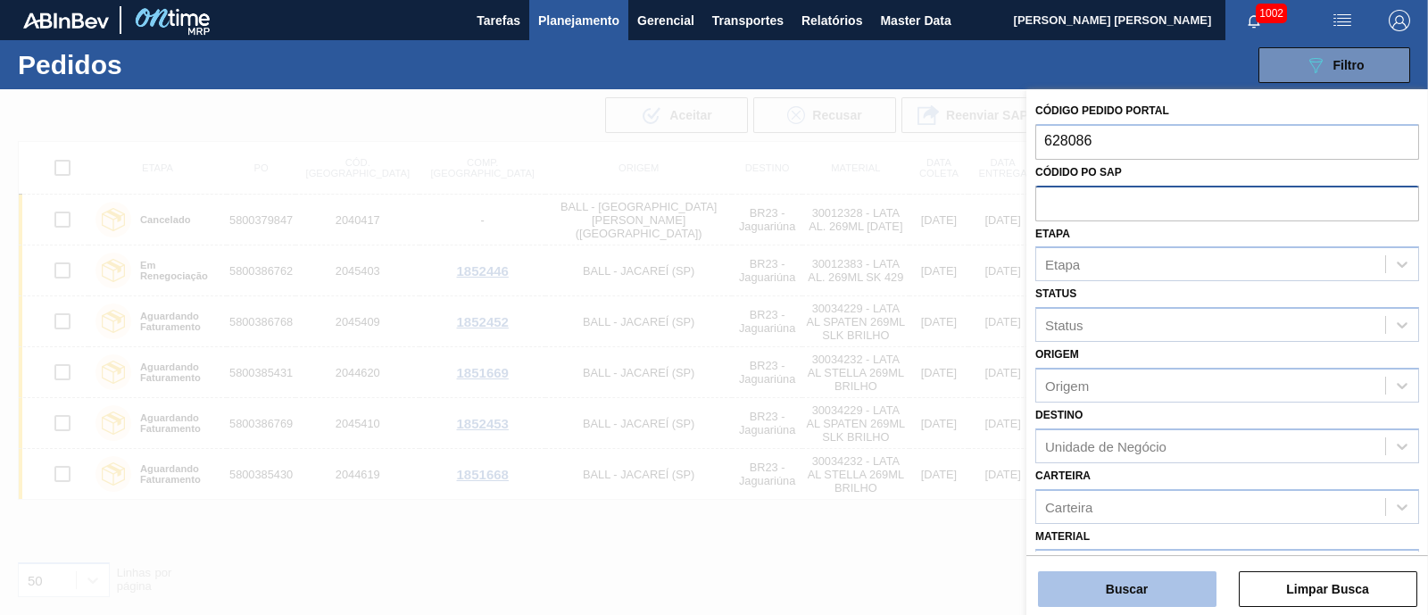
type input "628086"
click at [1134, 600] on button "Buscar" at bounding box center [1127, 589] width 179 height 36
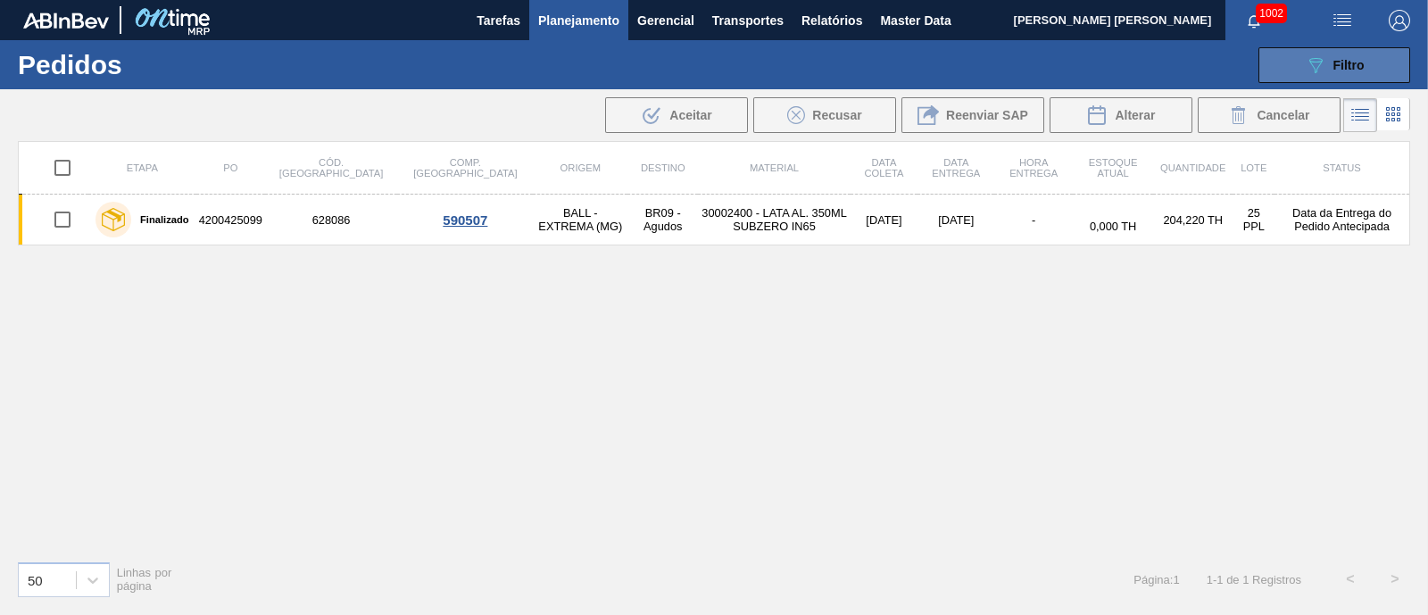
click at [1319, 70] on icon "089F7B8B-B2A5-4AFE-B5C0-19BA573D28AC" at bounding box center [1315, 64] width 21 height 21
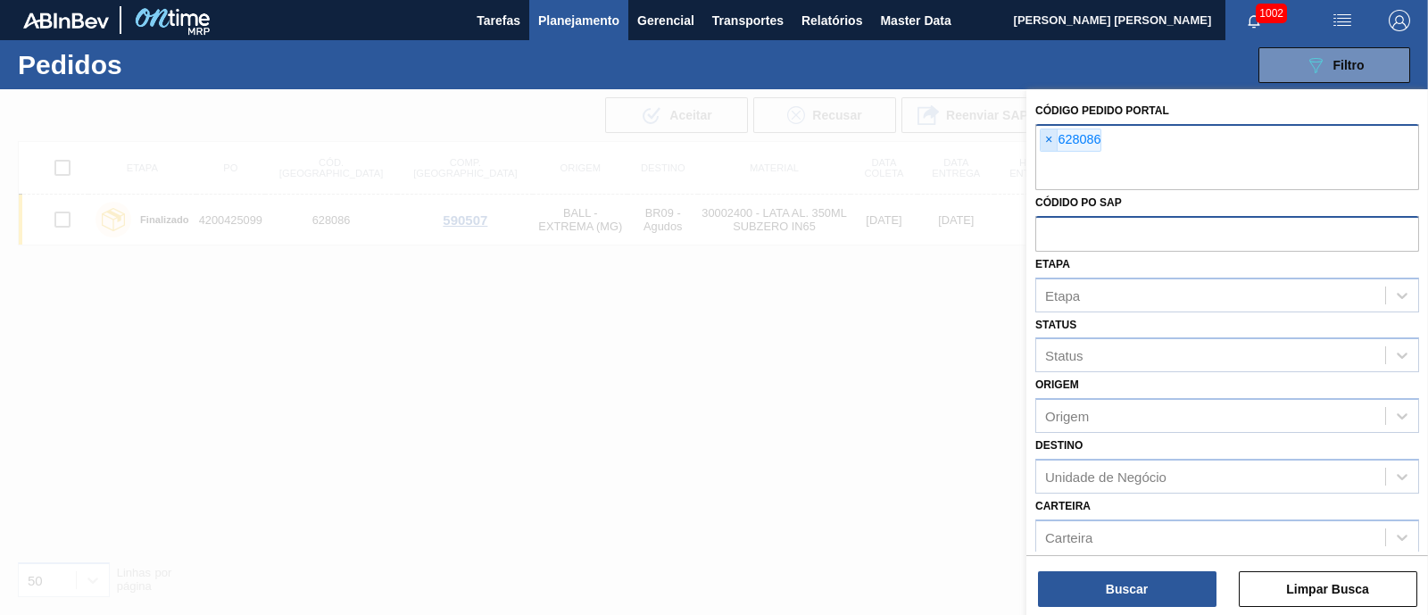
click at [1044, 141] on span "×" at bounding box center [1049, 139] width 17 height 21
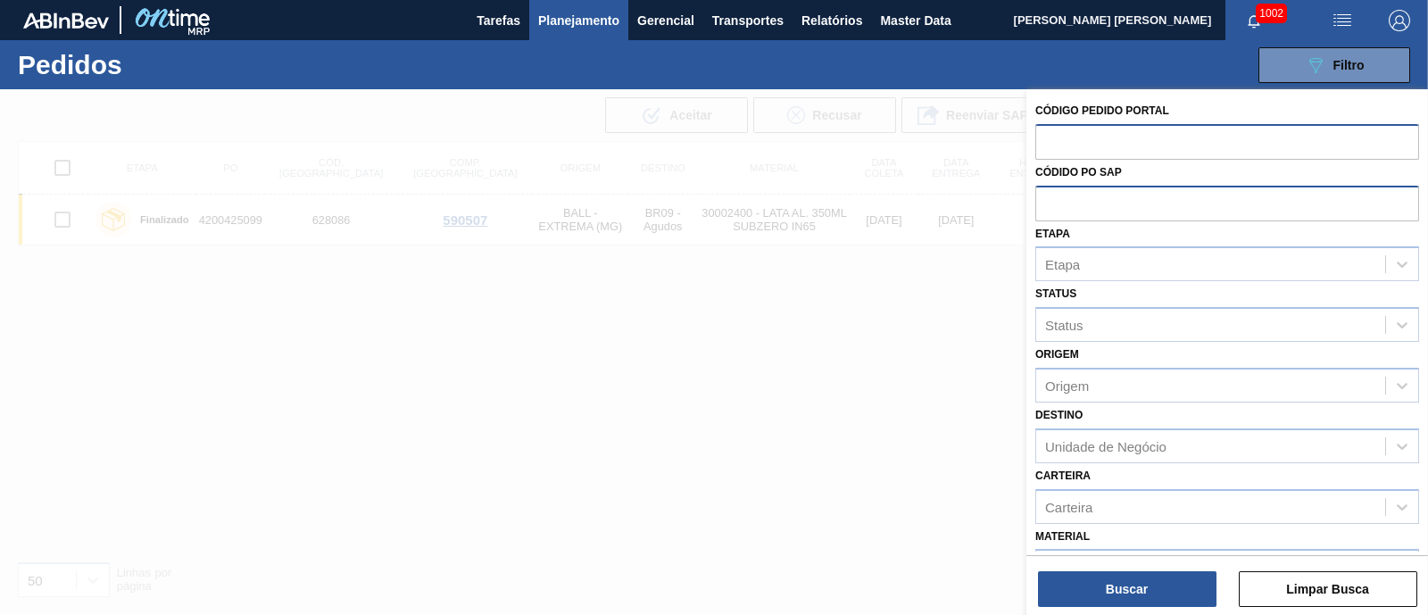
paste input "628086"
type input "628086"
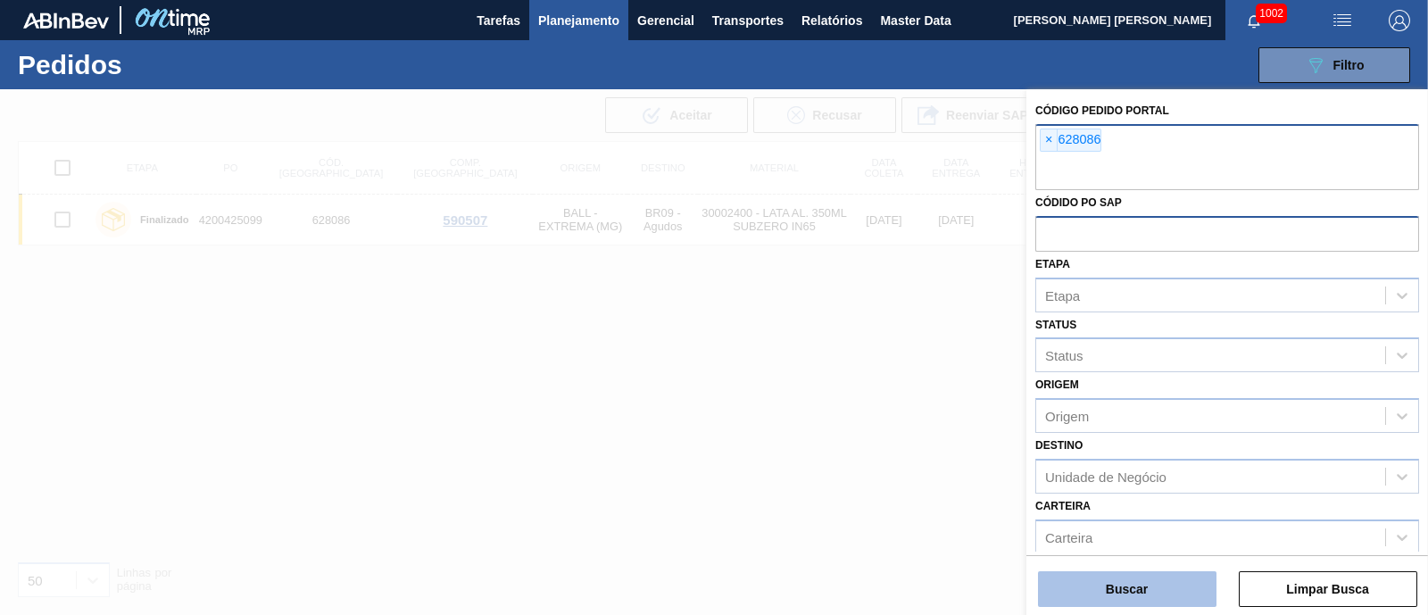
click at [1127, 583] on button "Buscar" at bounding box center [1127, 589] width 179 height 36
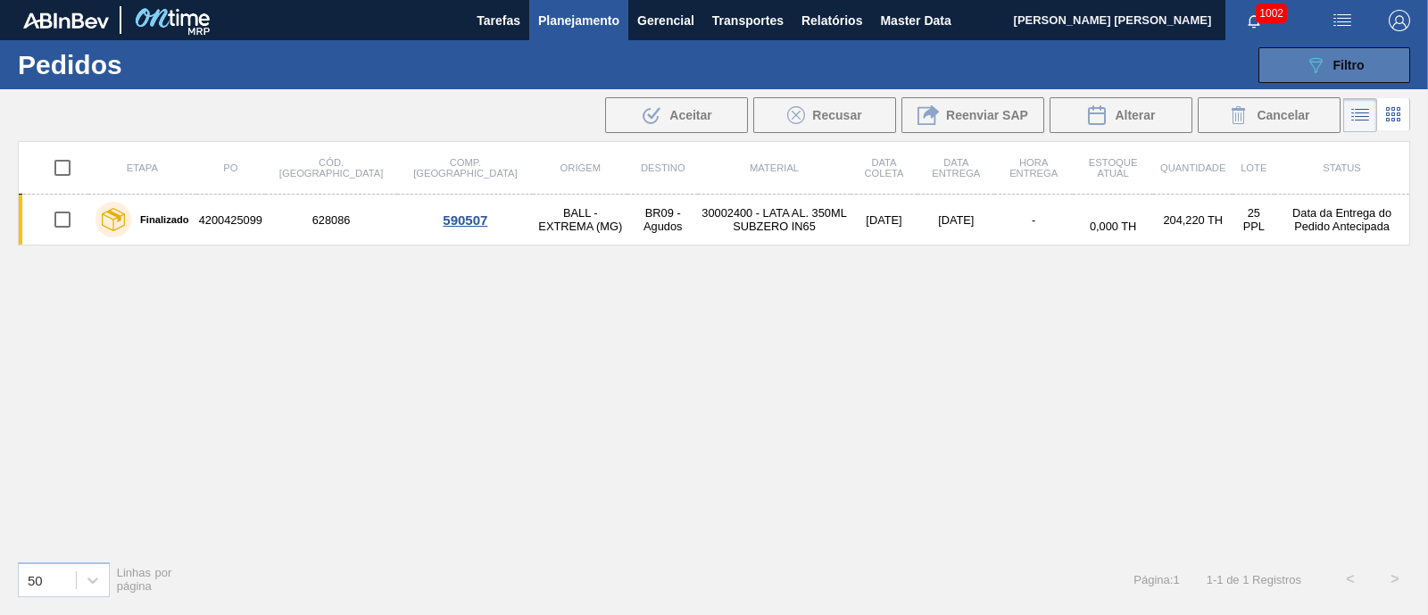
click at [1370, 70] on button "089F7B8B-B2A5-4AFE-B5C0-19BA573D28AC Filtro" at bounding box center [1334, 65] width 152 height 36
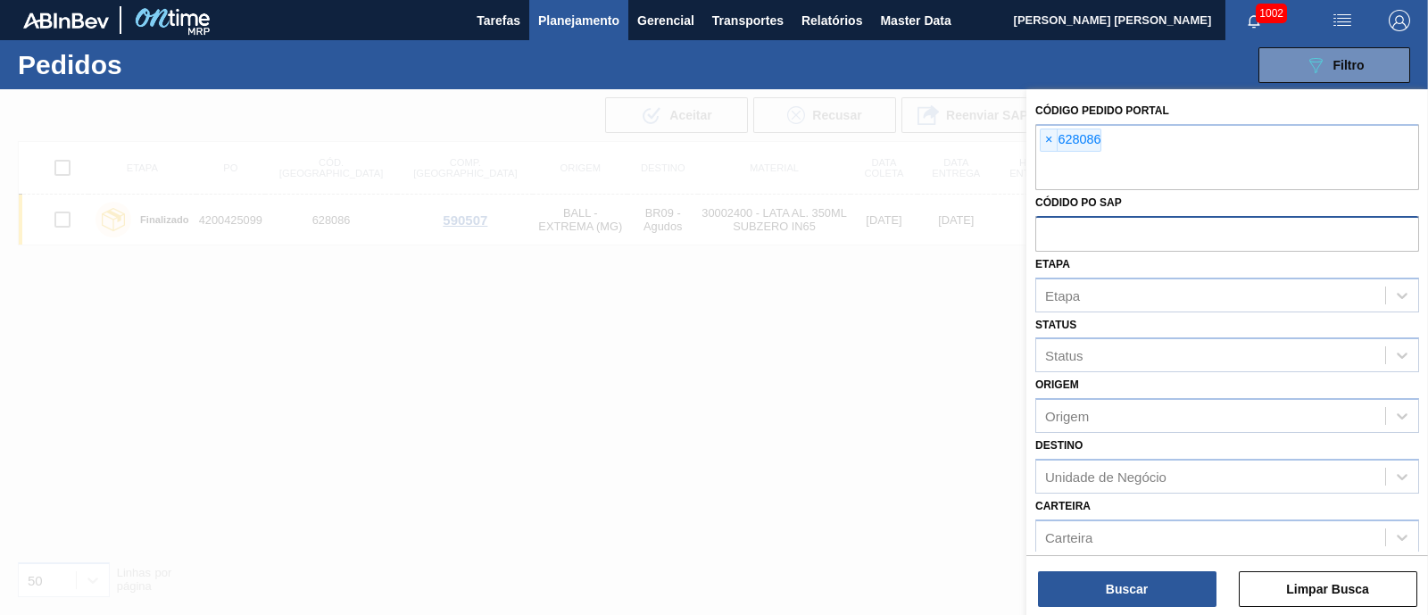
click at [701, 288] on div at bounding box center [714, 396] width 1428 height 615
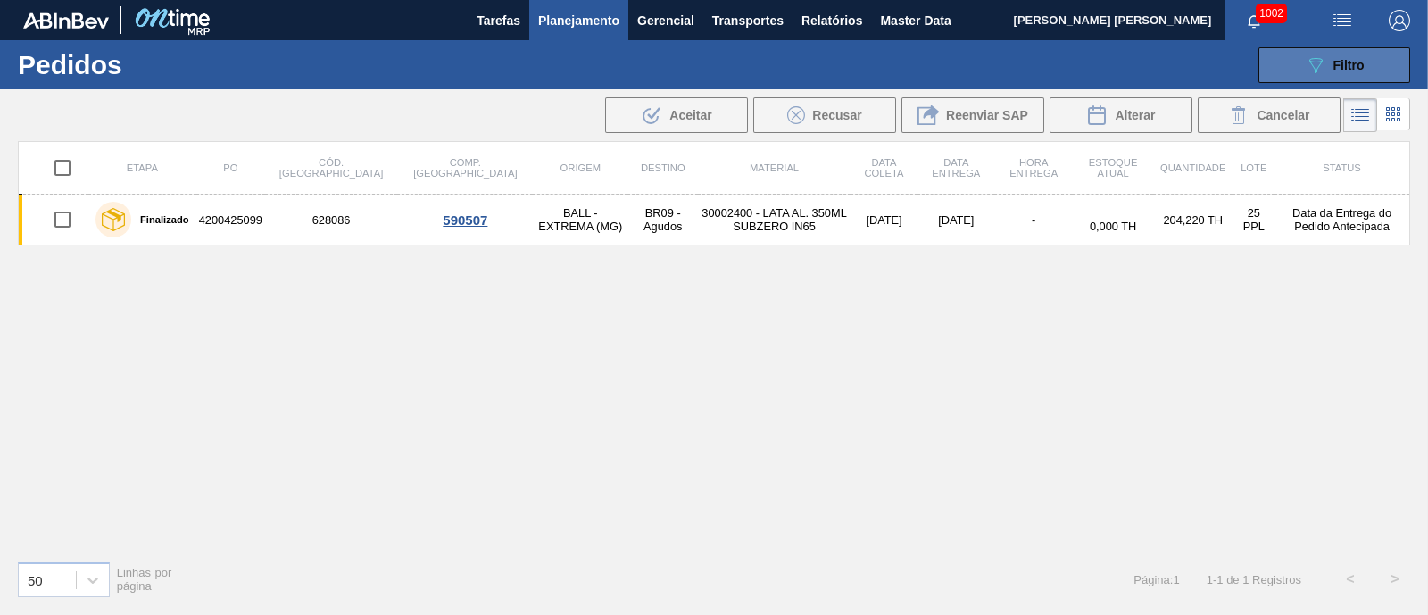
click at [1342, 48] on button "089F7B8B-B2A5-4AFE-B5C0-19BA573D28AC Filtro" at bounding box center [1334, 65] width 152 height 36
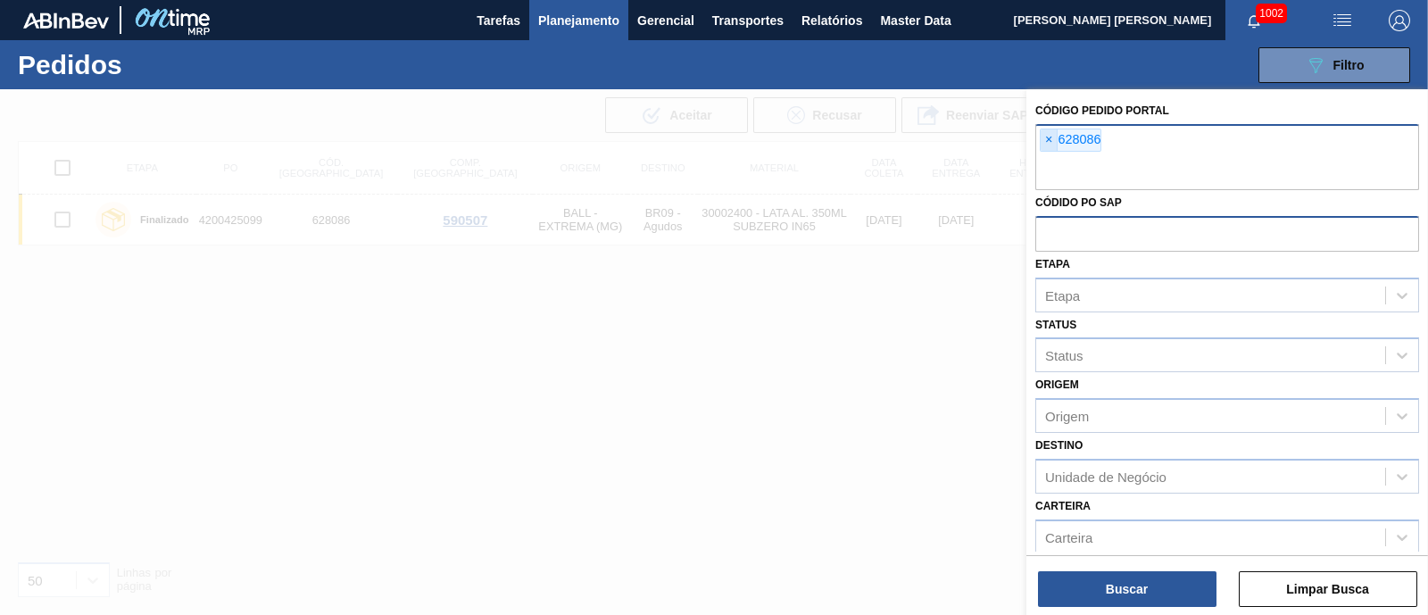
click at [1049, 144] on span "×" at bounding box center [1049, 139] width 17 height 21
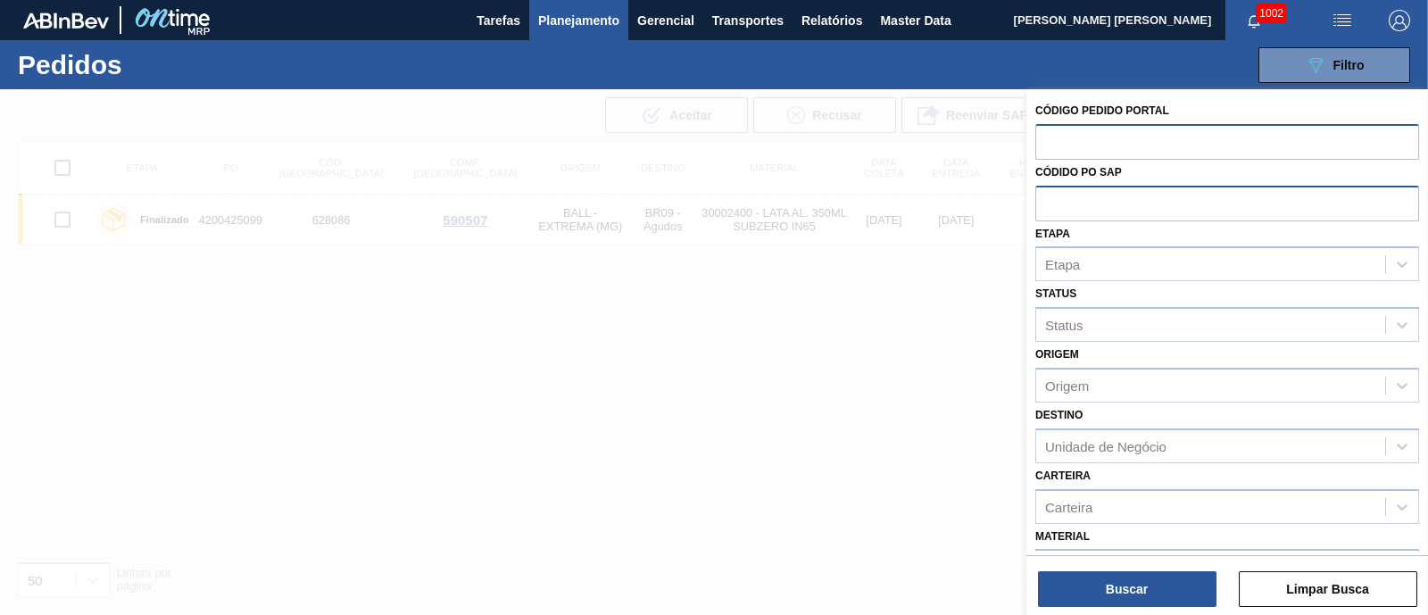
click at [1081, 207] on input "text" at bounding box center [1227, 203] width 384 height 34
click at [843, 294] on div at bounding box center [714, 396] width 1428 height 615
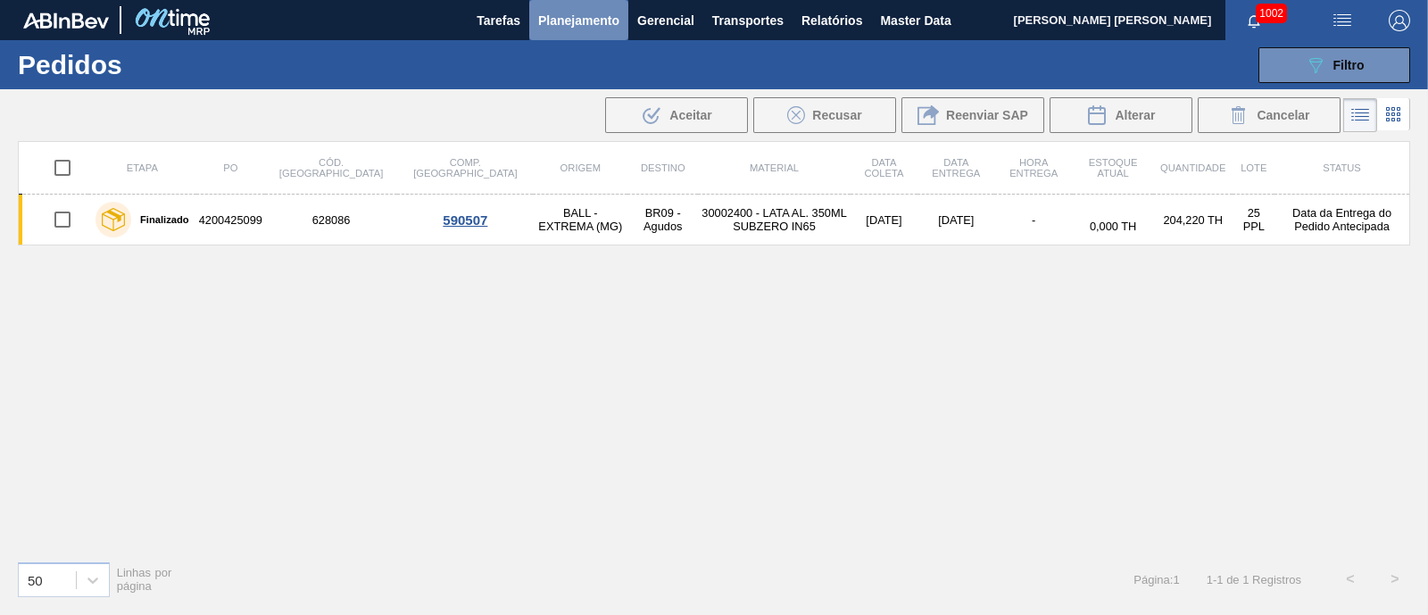
click at [588, 30] on button "Planejamento" at bounding box center [578, 20] width 99 height 40
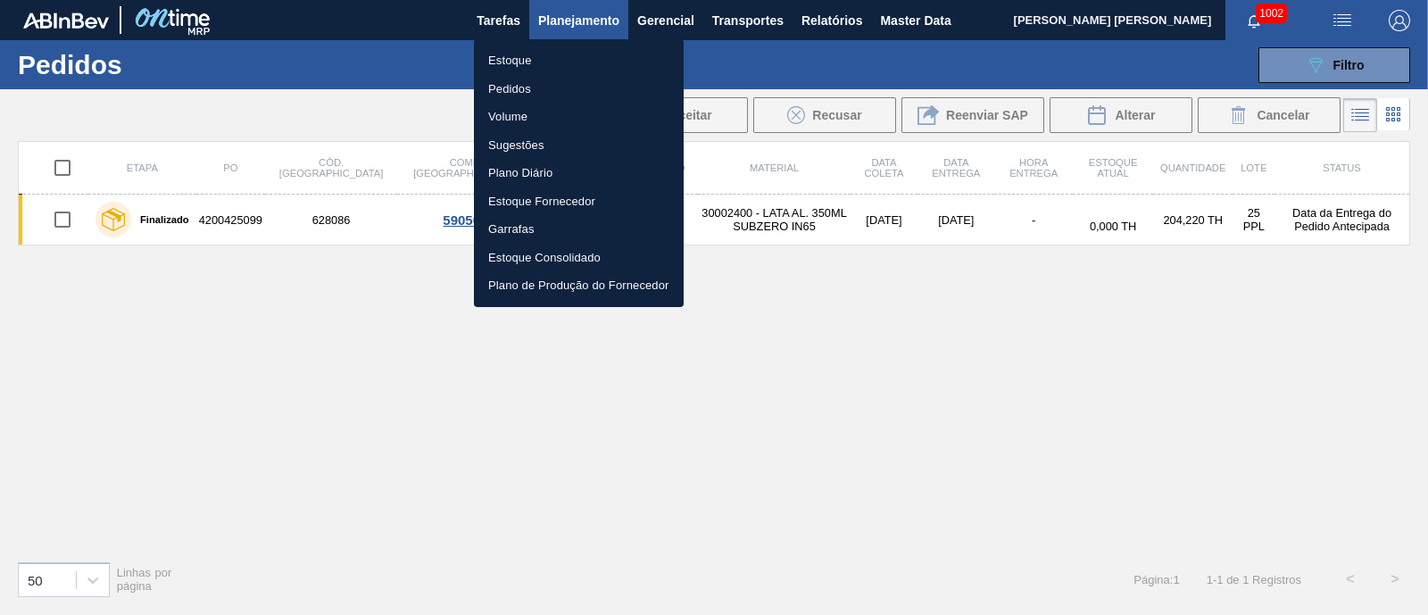
click at [588, 30] on div at bounding box center [714, 307] width 1428 height 615
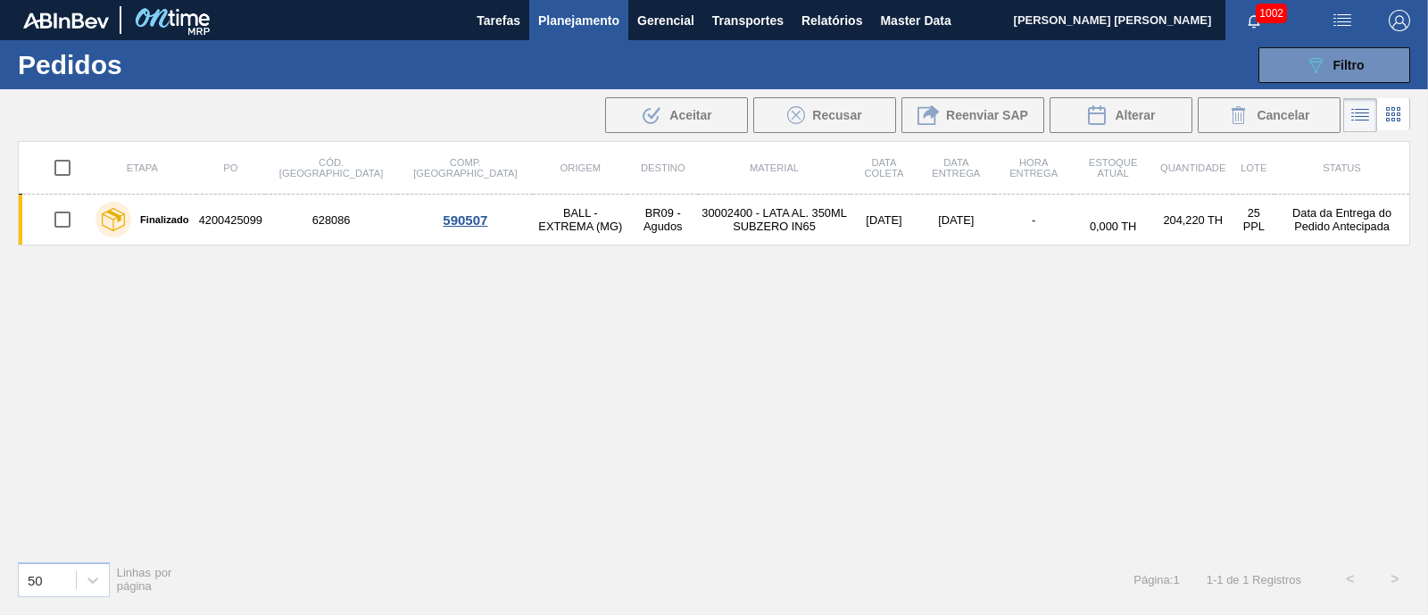
click at [567, 32] on button "Planejamento" at bounding box center [578, 20] width 99 height 40
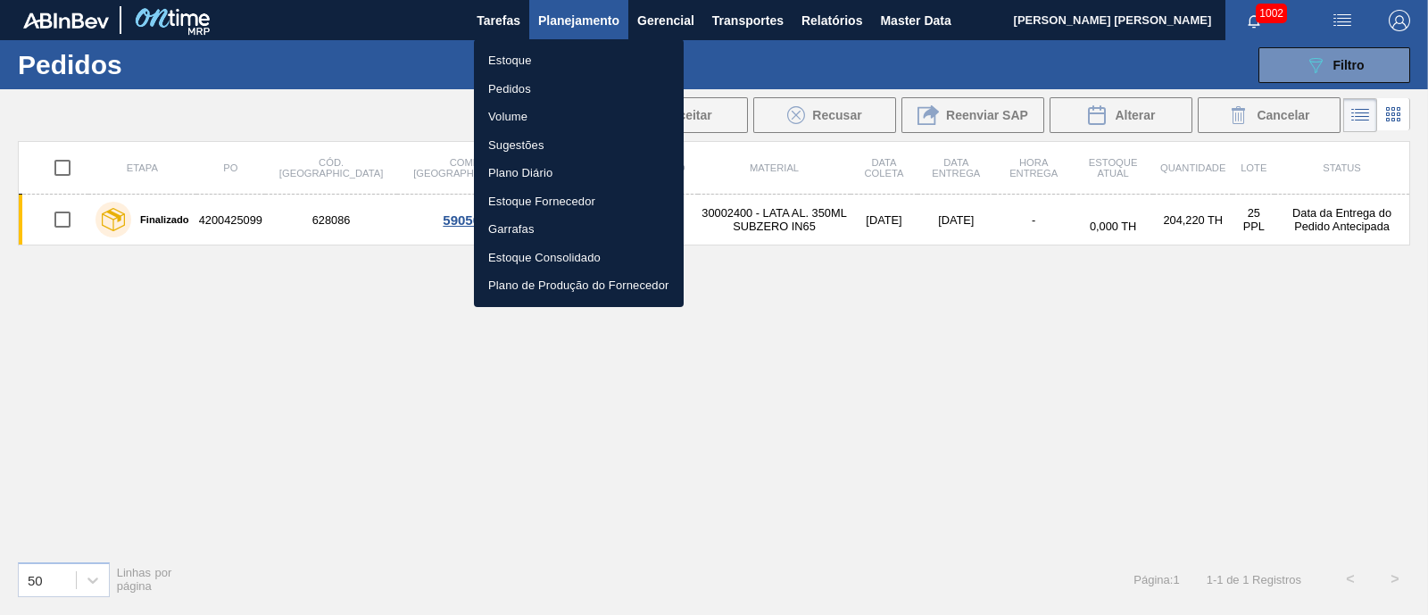
click at [523, 107] on li "Volume" at bounding box center [579, 117] width 210 height 29
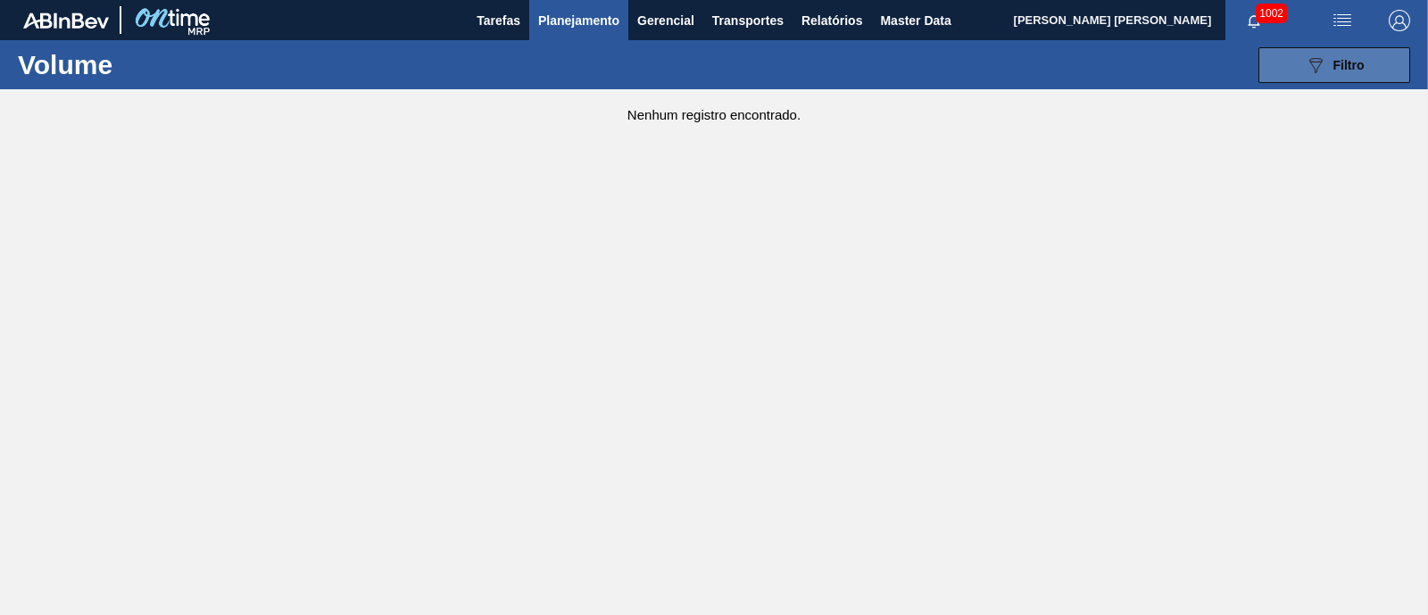
click at [1350, 67] on span "Filtro" at bounding box center [1348, 65] width 31 height 14
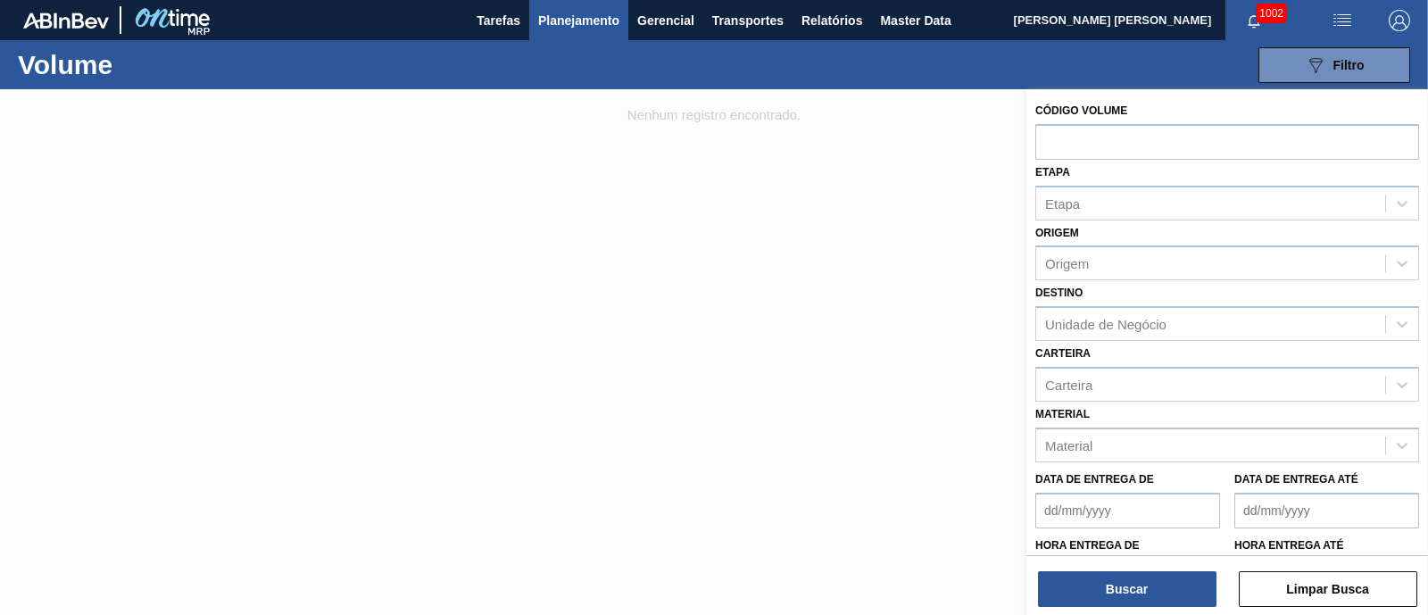
click at [1109, 164] on div "Etapa Etapa" at bounding box center [1227, 190] width 384 height 61
click at [1098, 140] on input "text" at bounding box center [1227, 141] width 384 height 34
paste input "5800386610"
type input "58"
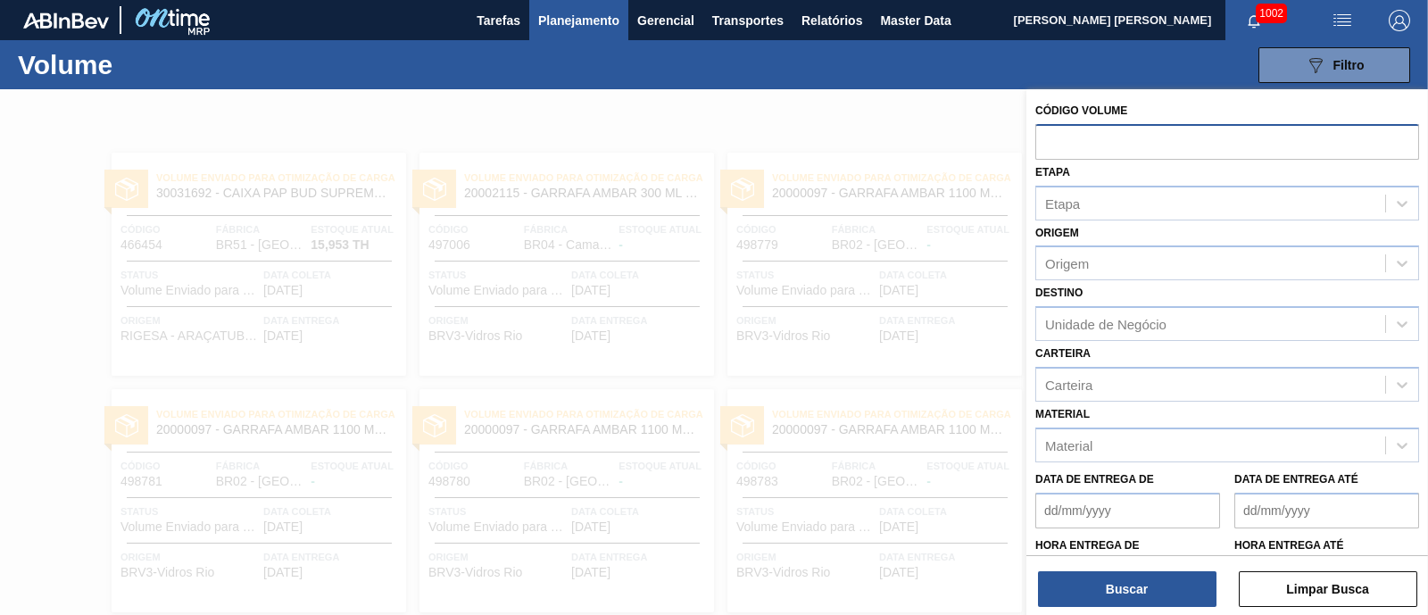
paste input "628086"
type input "628086"
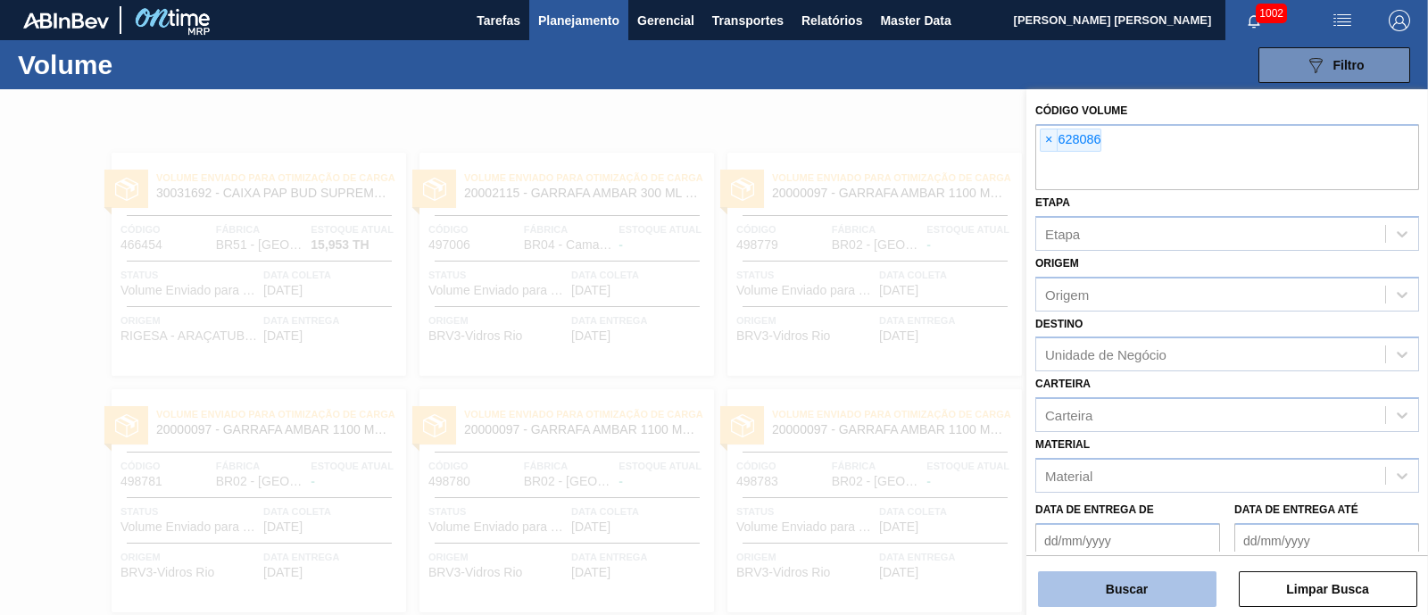
click at [1174, 598] on button "Buscar" at bounding box center [1127, 589] width 179 height 36
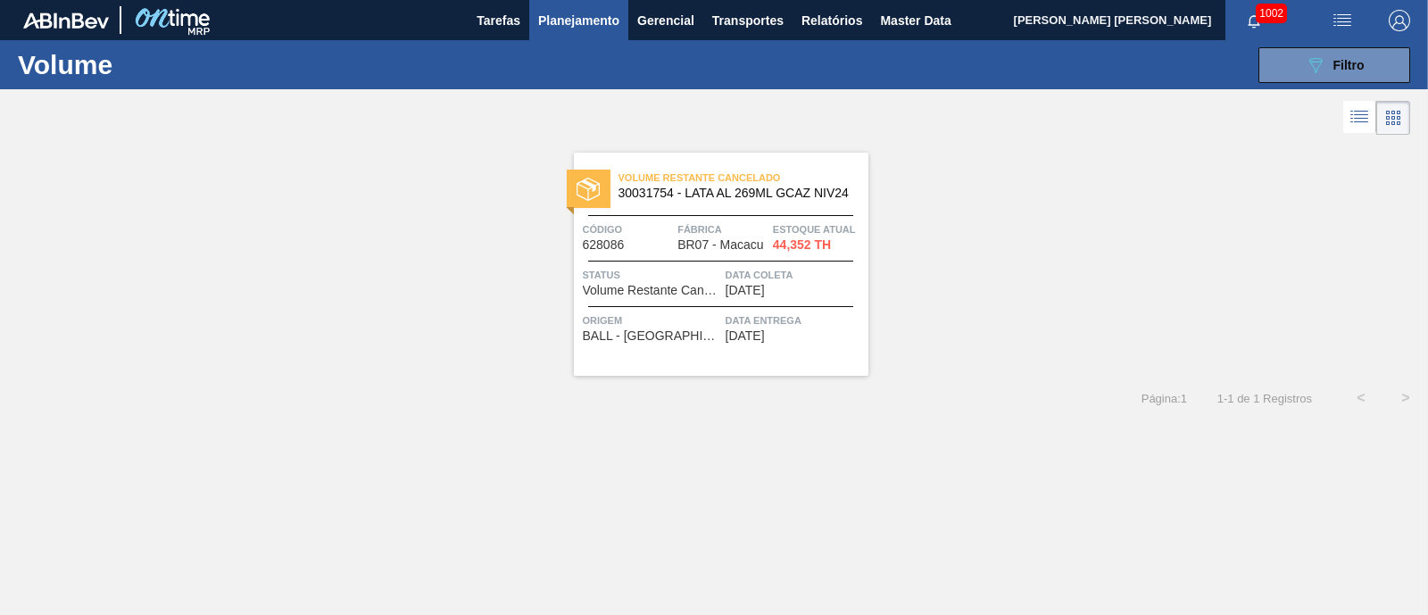
click at [755, 311] on span "Data Entrega" at bounding box center [795, 320] width 138 height 18
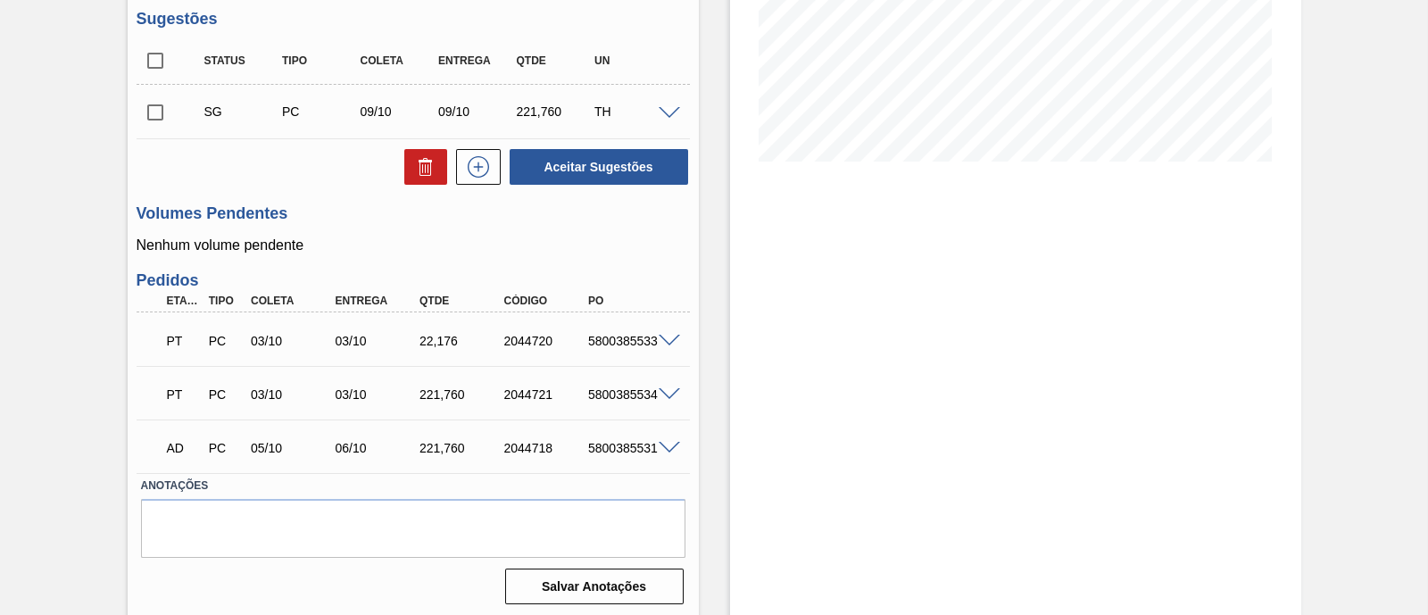
scroll to position [363, 0]
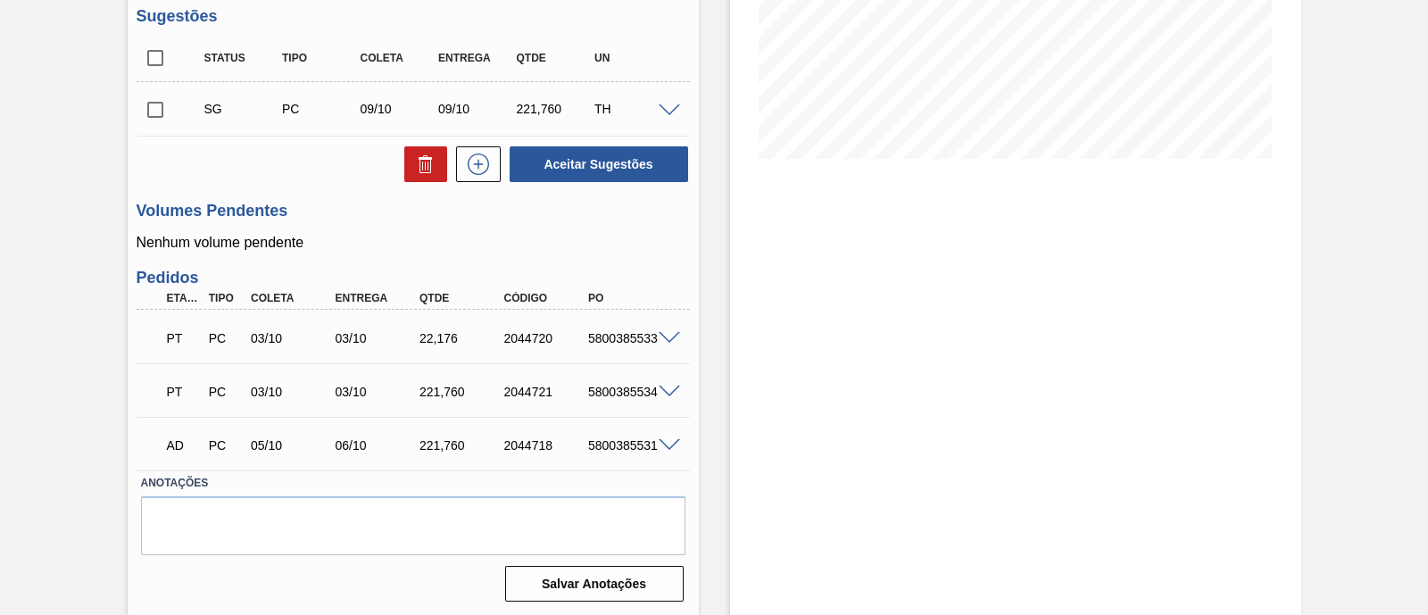
click at [663, 109] on span at bounding box center [669, 110] width 21 height 13
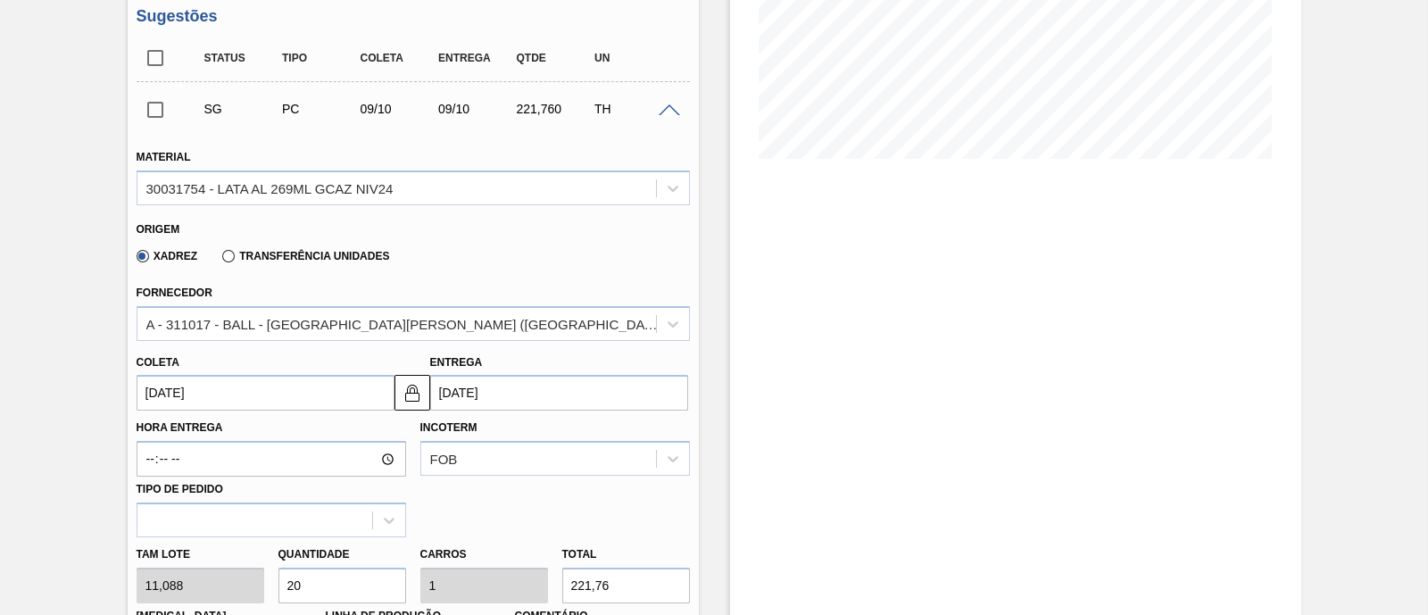
click at [281, 411] on input "[DATE]" at bounding box center [266, 393] width 258 height 36
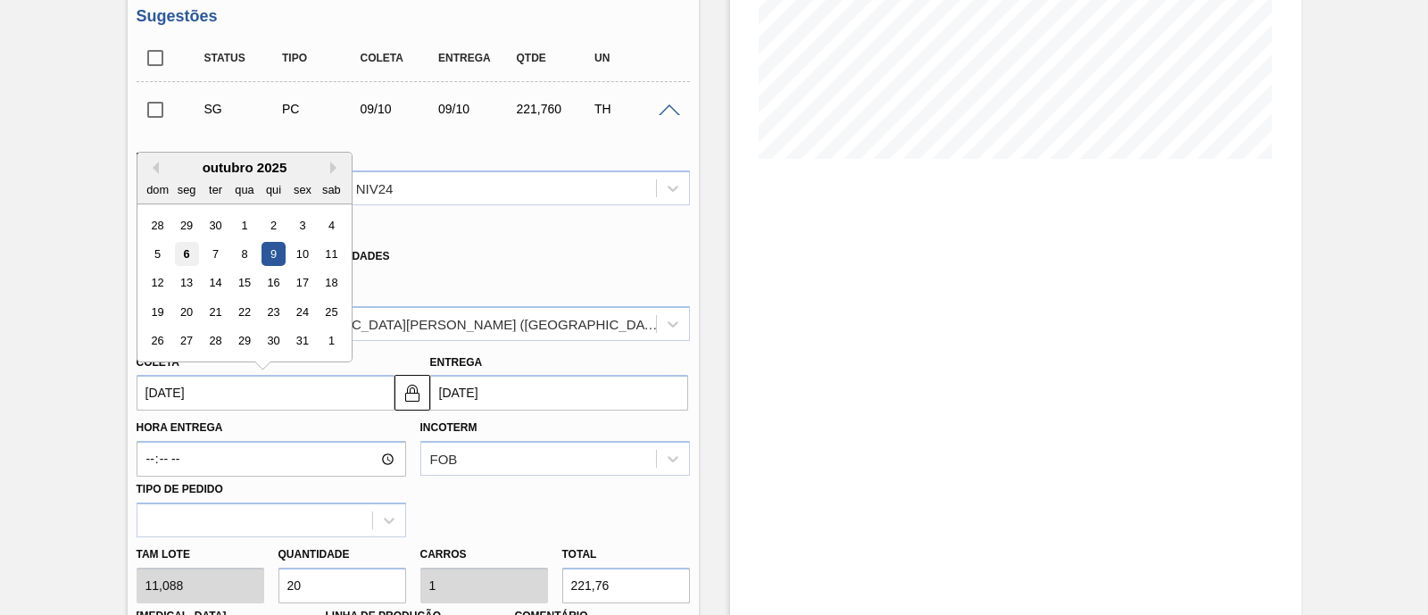
click at [192, 259] on div "6" at bounding box center [186, 254] width 24 height 24
type input "[DATE]"
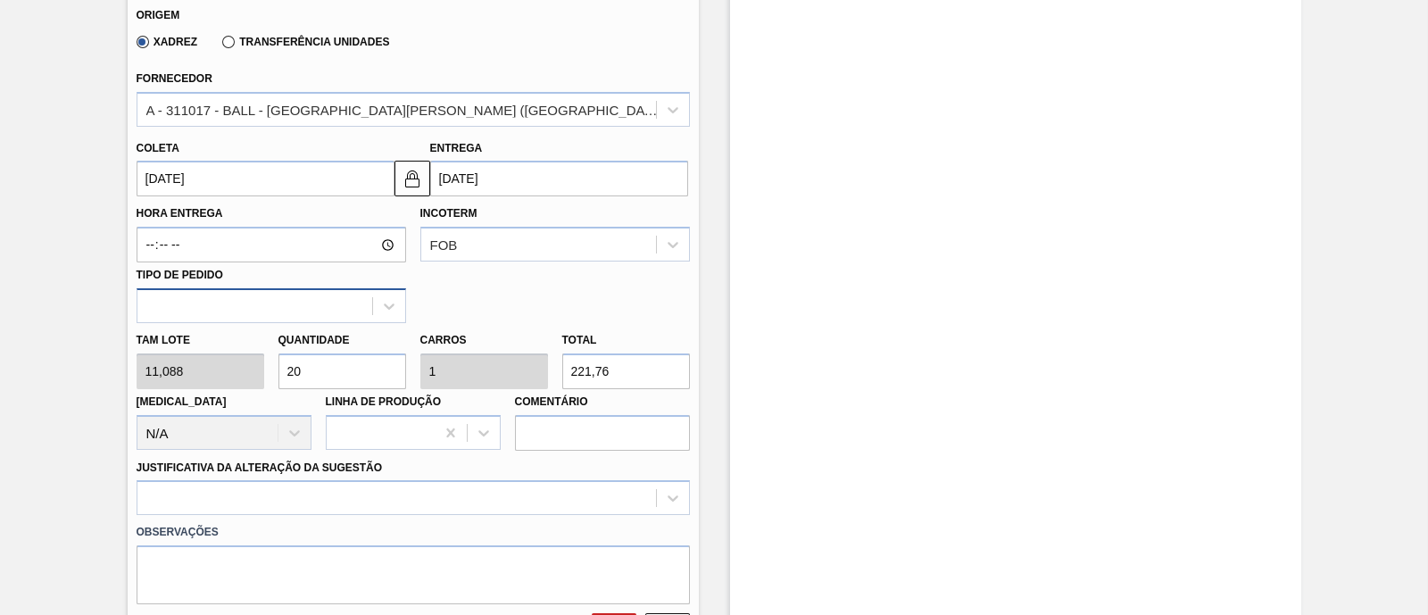
scroll to position [579, 0]
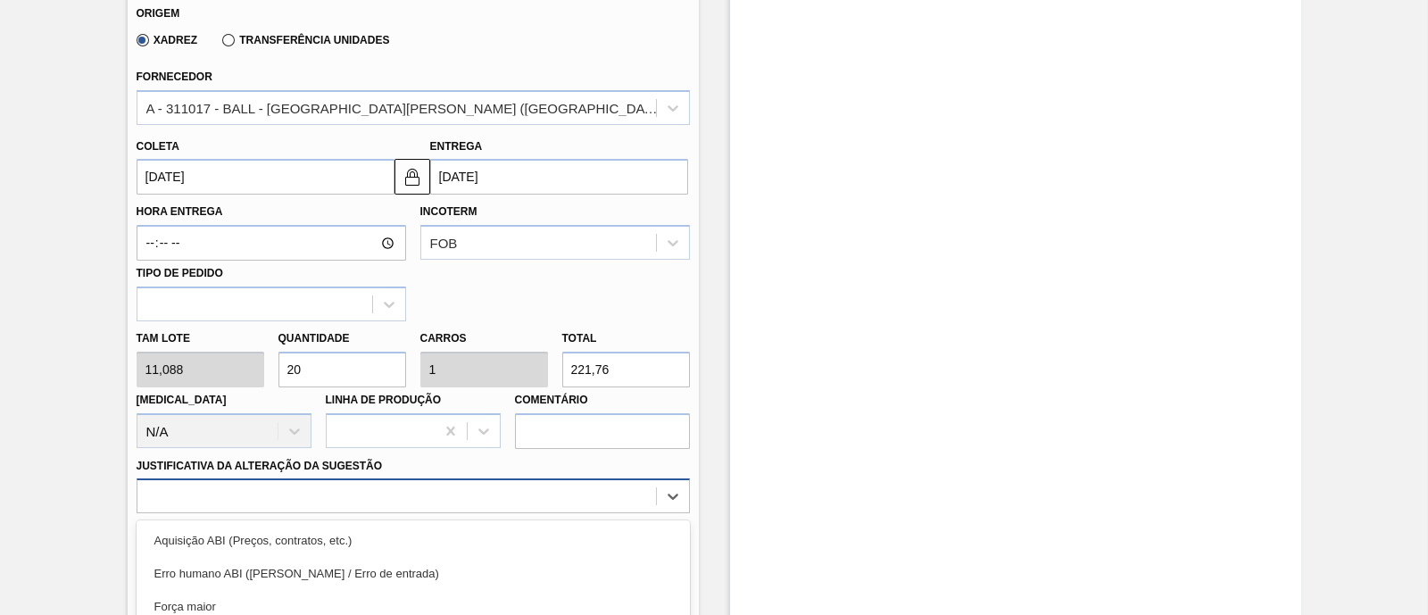
click at [321, 488] on div "option Master data incorreto ABI (LT, MOQ, etc.) focused, 5 of 18. 18 results a…" at bounding box center [413, 495] width 553 height 35
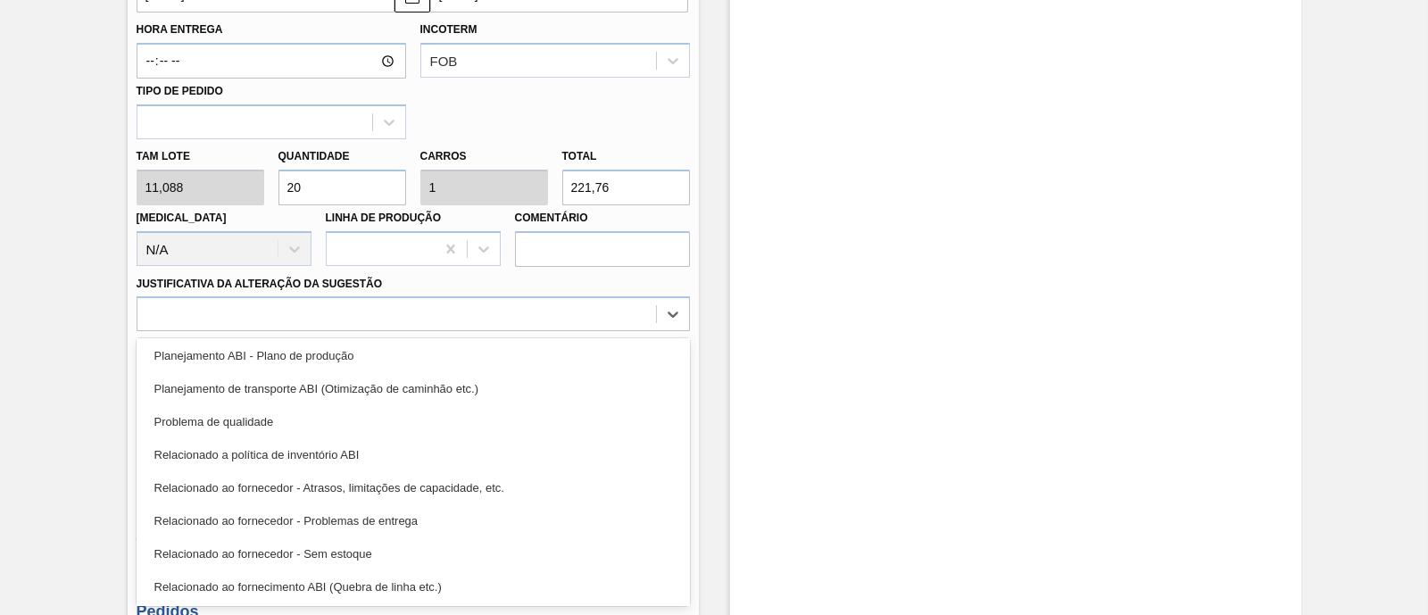
scroll to position [334, 0]
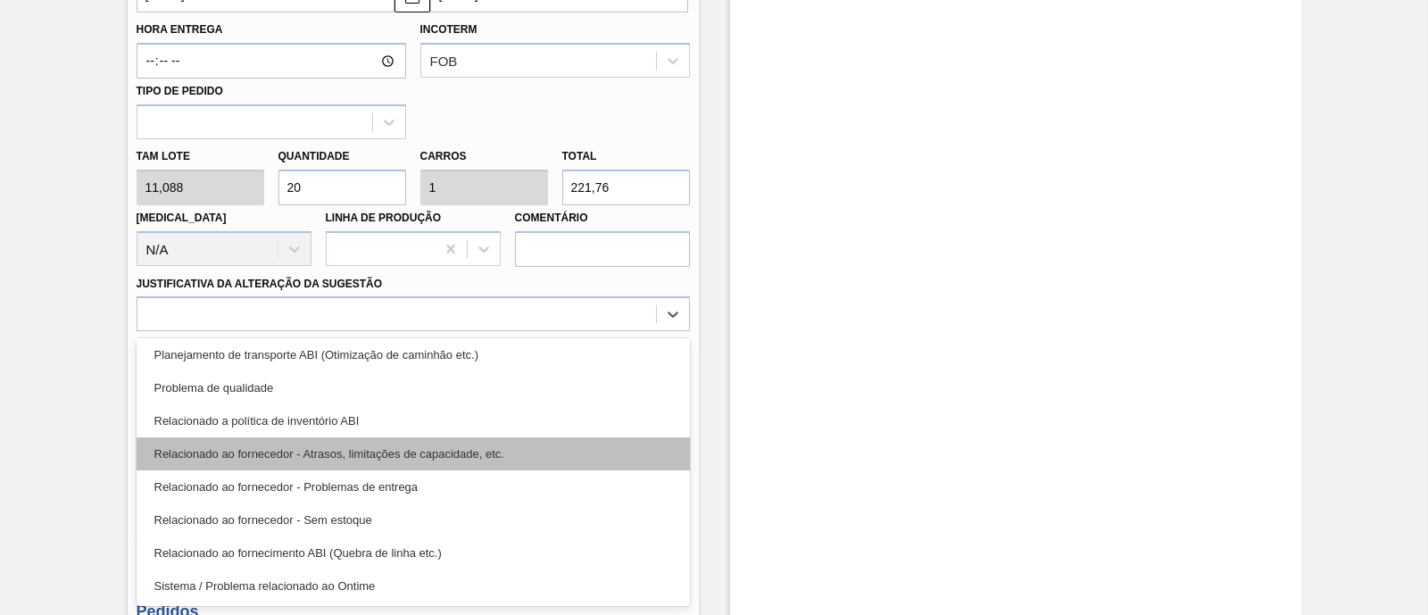
click at [361, 469] on div "Relacionado ao fornecedor - Atrasos, limitações de capacidade, etc." at bounding box center [413, 453] width 553 height 33
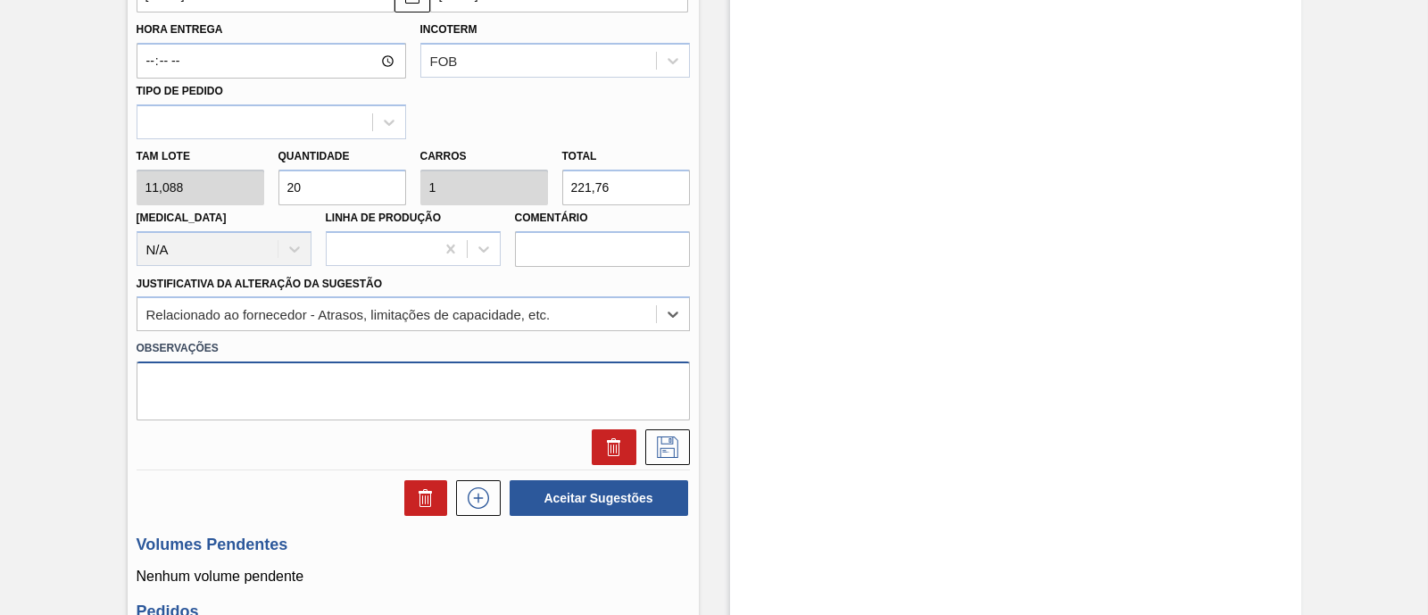
click at [469, 394] on textarea at bounding box center [413, 390] width 553 height 59
type textarea "V"
type textarea "P"
type textarea "Reprogramação de pedido"
click at [677, 444] on icon at bounding box center [667, 446] width 29 height 21
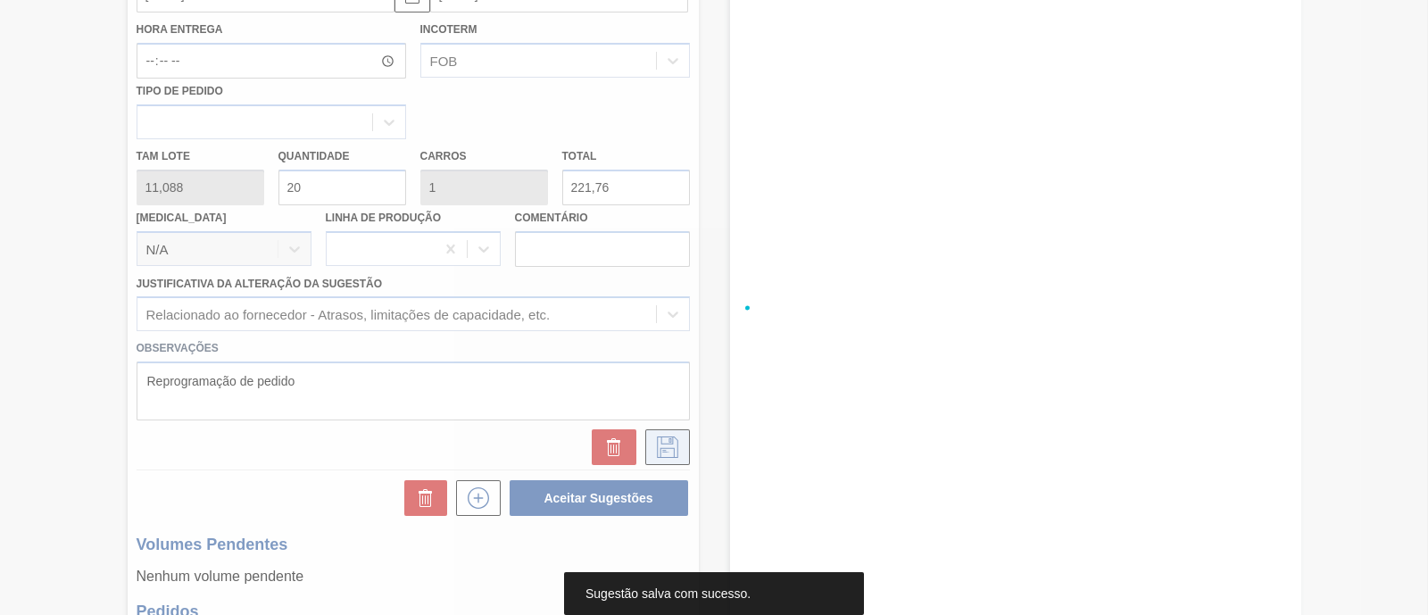
scroll to position [369, 0]
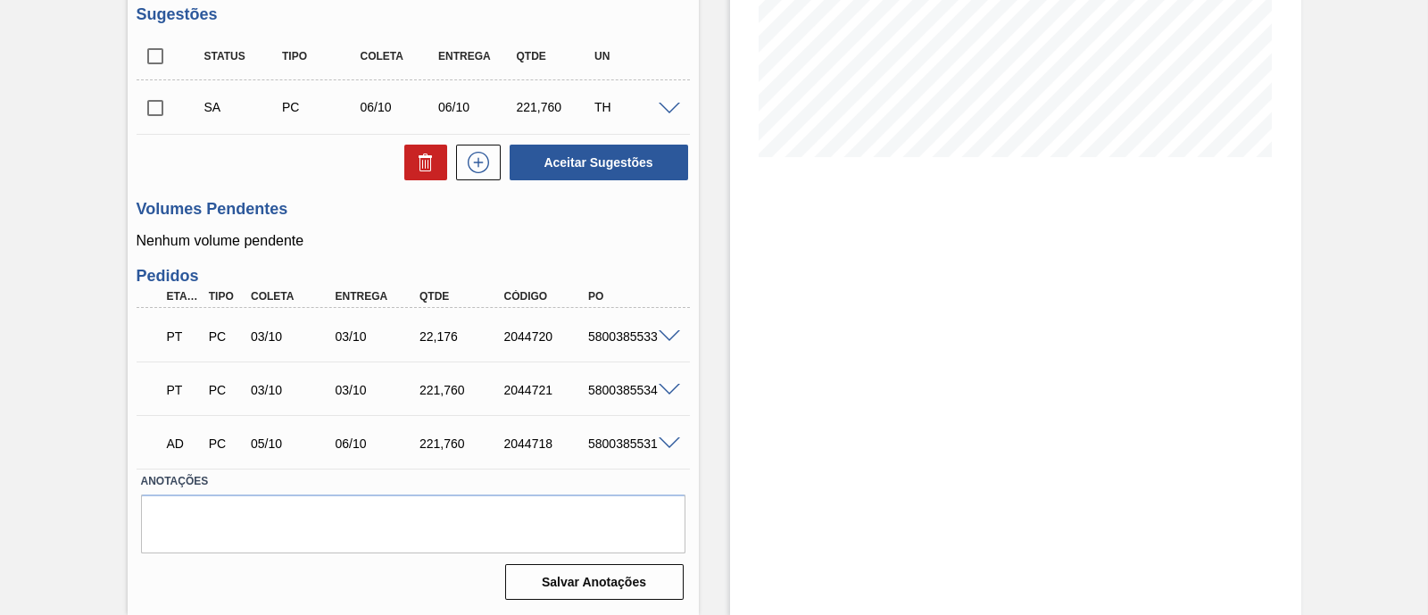
click at [160, 56] on input "checkbox" at bounding box center [155, 55] width 37 height 37
checkbox input "true"
click at [547, 162] on button "Aceitar Sugestões" at bounding box center [599, 163] width 179 height 36
checkbox input "false"
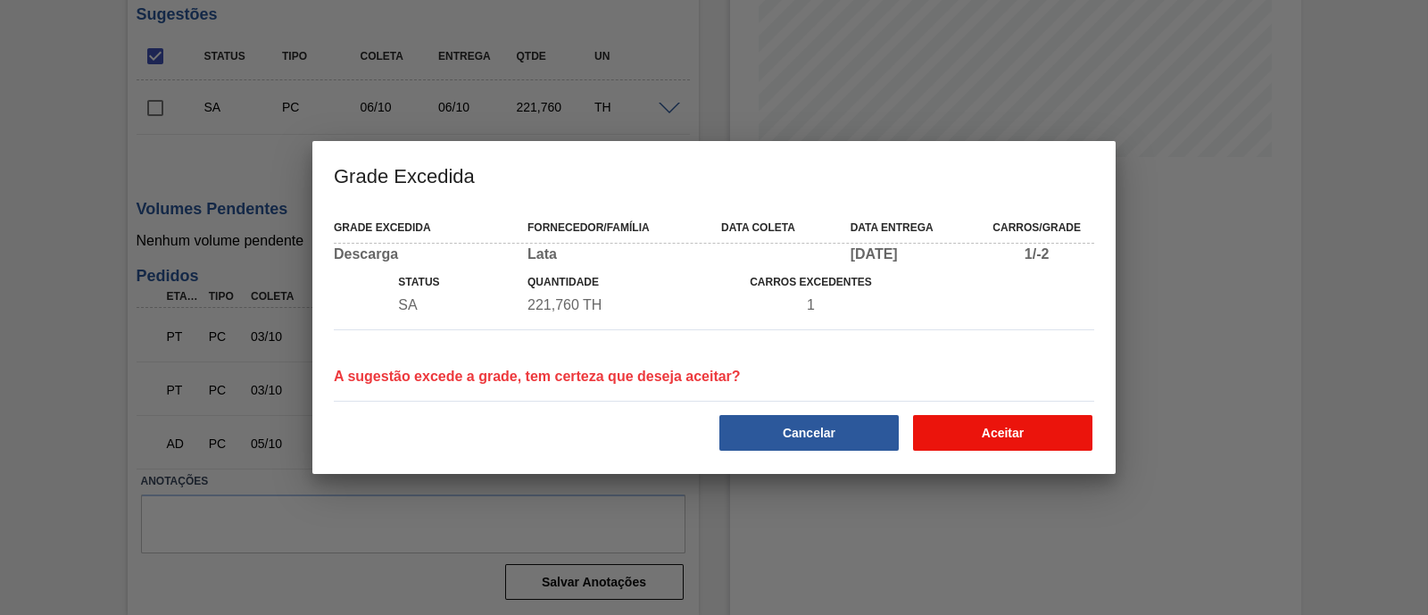
click at [1064, 433] on button "Aceitar" at bounding box center [1002, 433] width 179 height 36
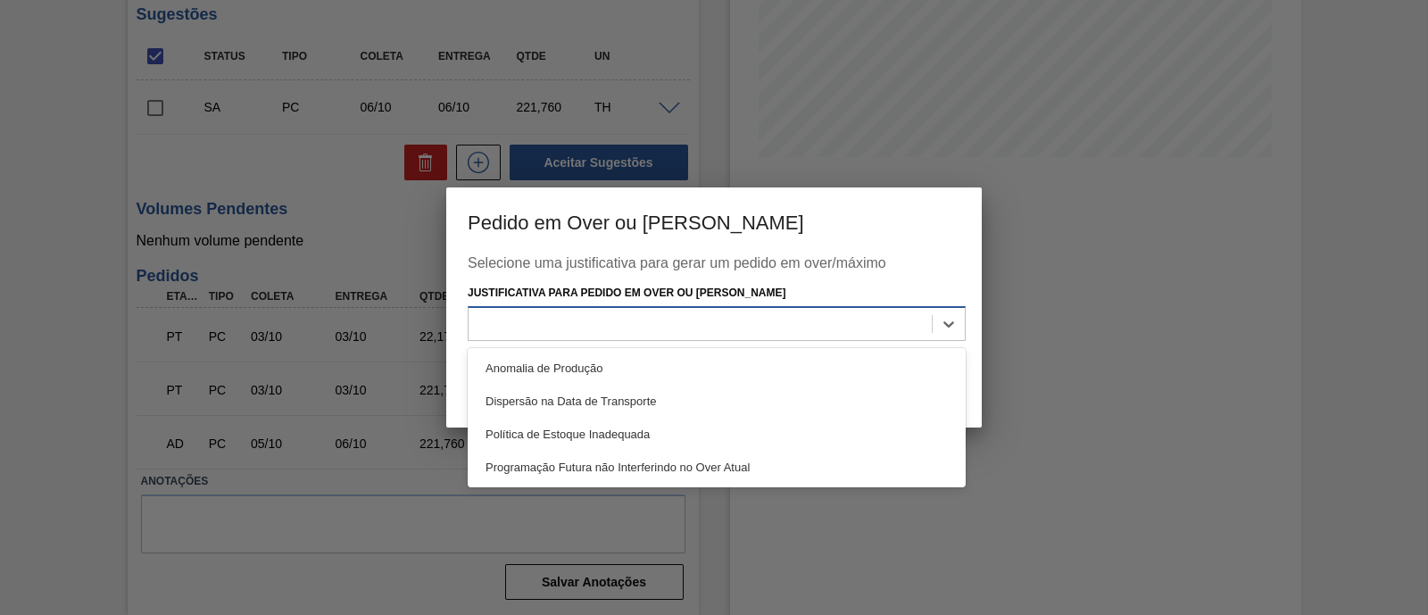
click at [802, 333] on div at bounding box center [700, 324] width 463 height 26
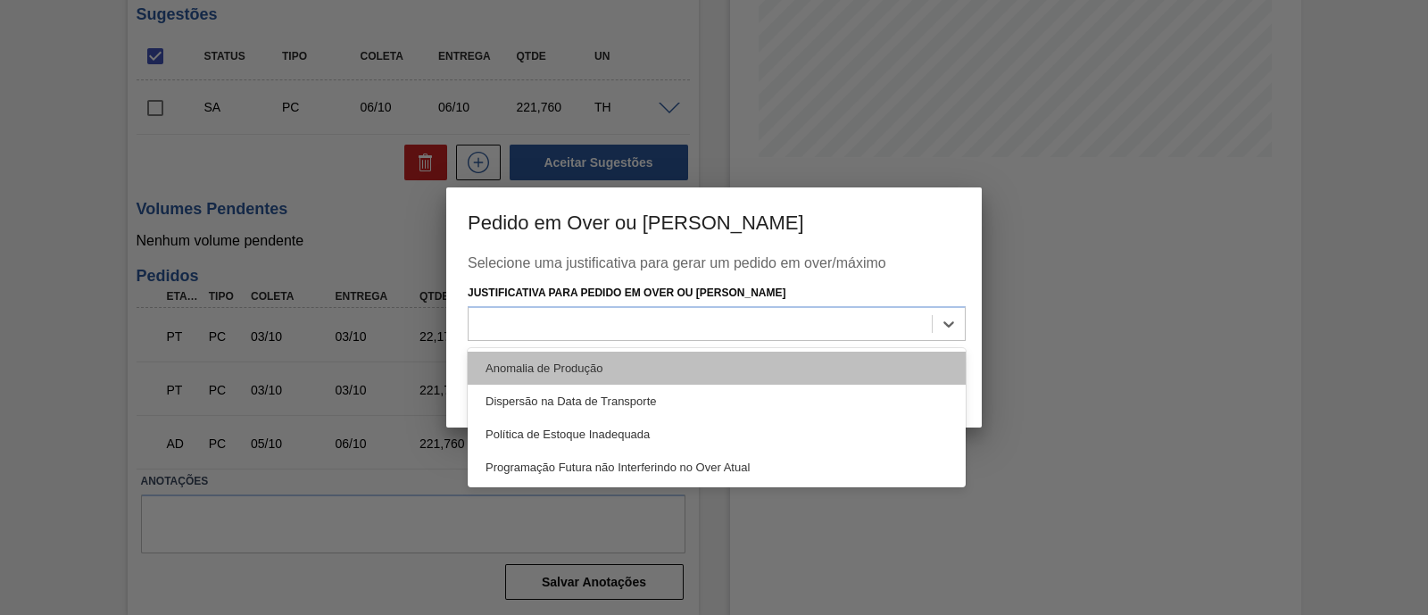
click at [690, 371] on div "Anomalia de Produção" at bounding box center [717, 368] width 498 height 33
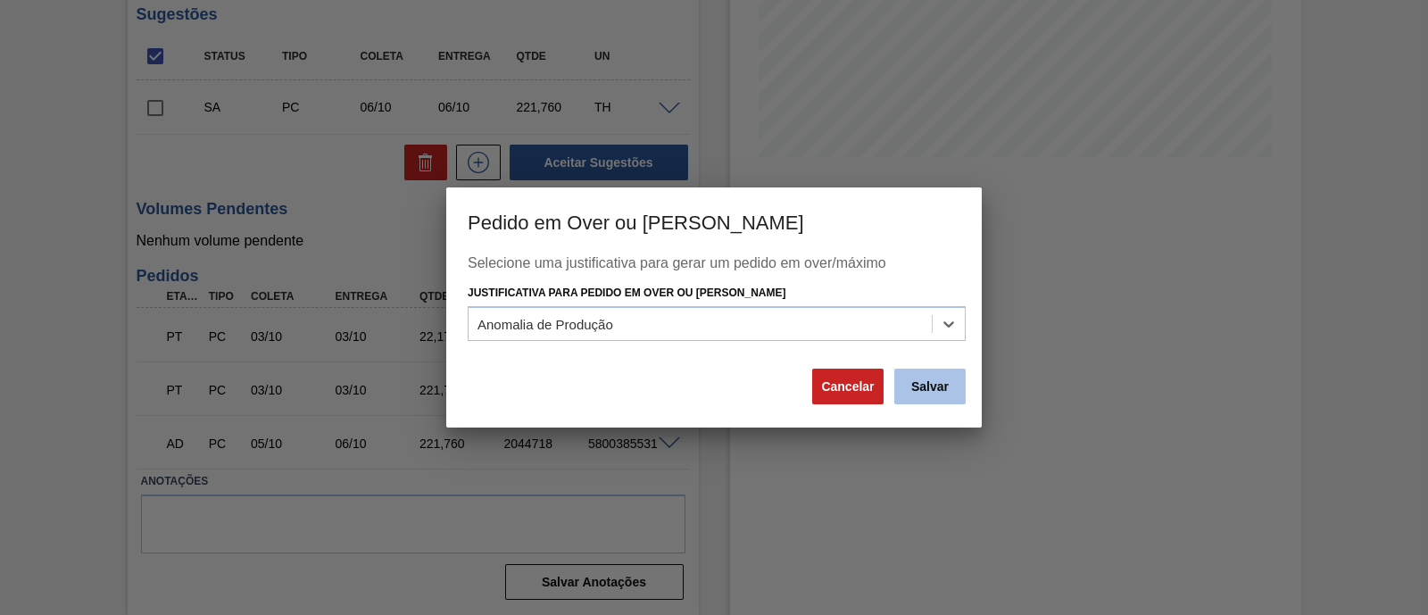
click at [926, 379] on button "Salvar" at bounding box center [929, 387] width 71 height 36
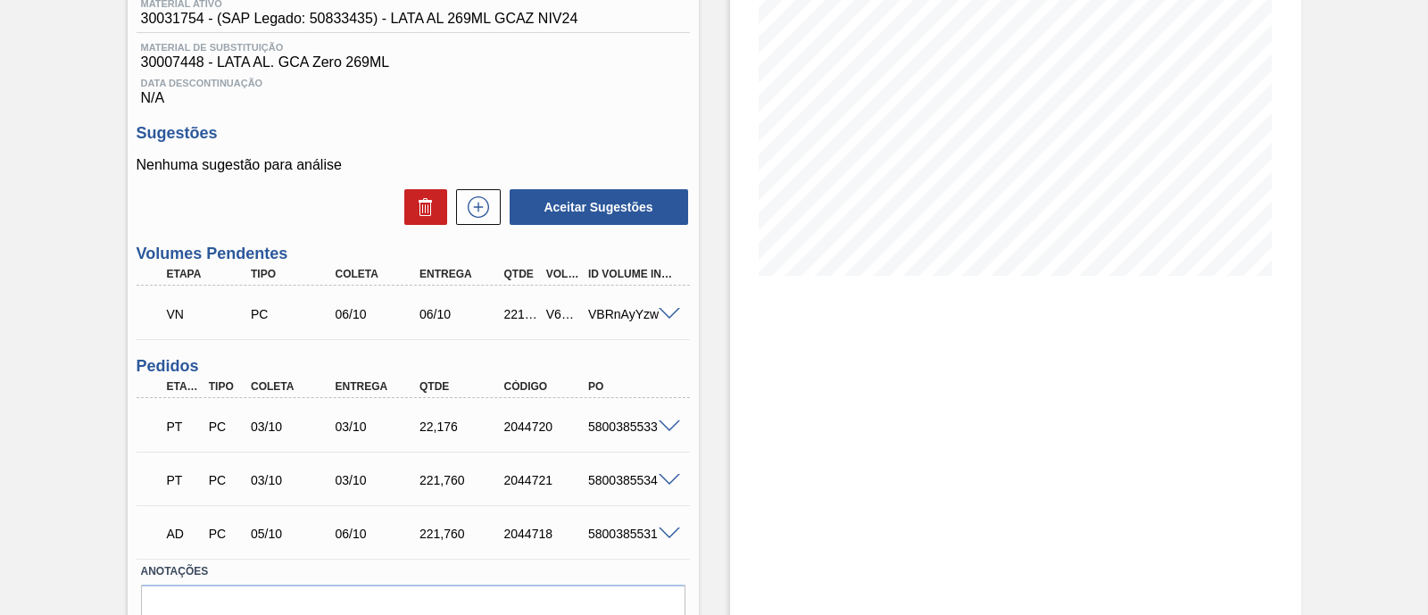
scroll to position [0, 0]
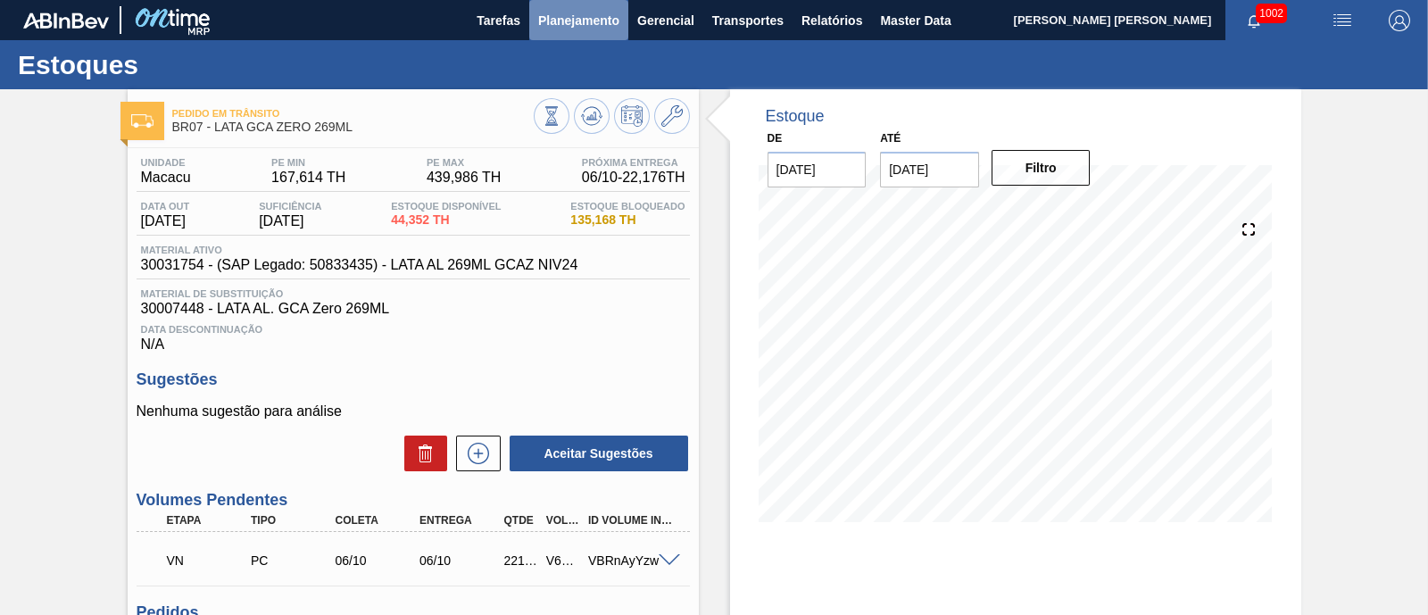
click at [579, 22] on span "Planejamento" at bounding box center [578, 20] width 81 height 21
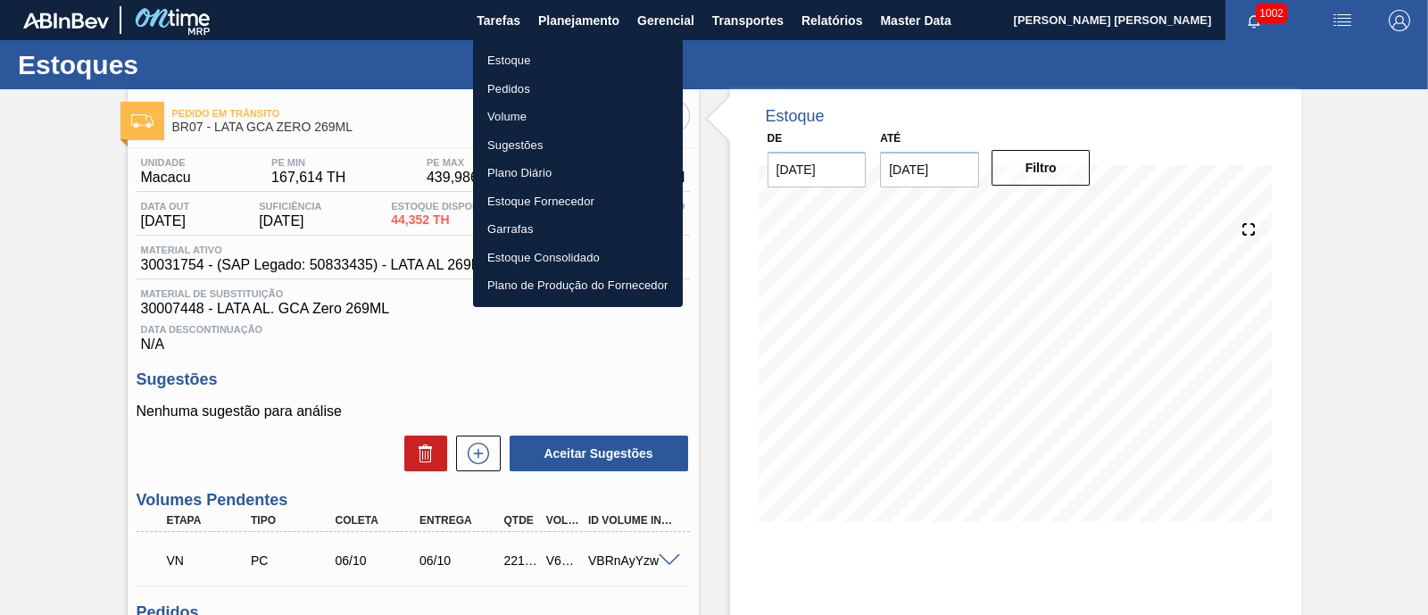
click at [571, 114] on li "Volume" at bounding box center [578, 117] width 210 height 29
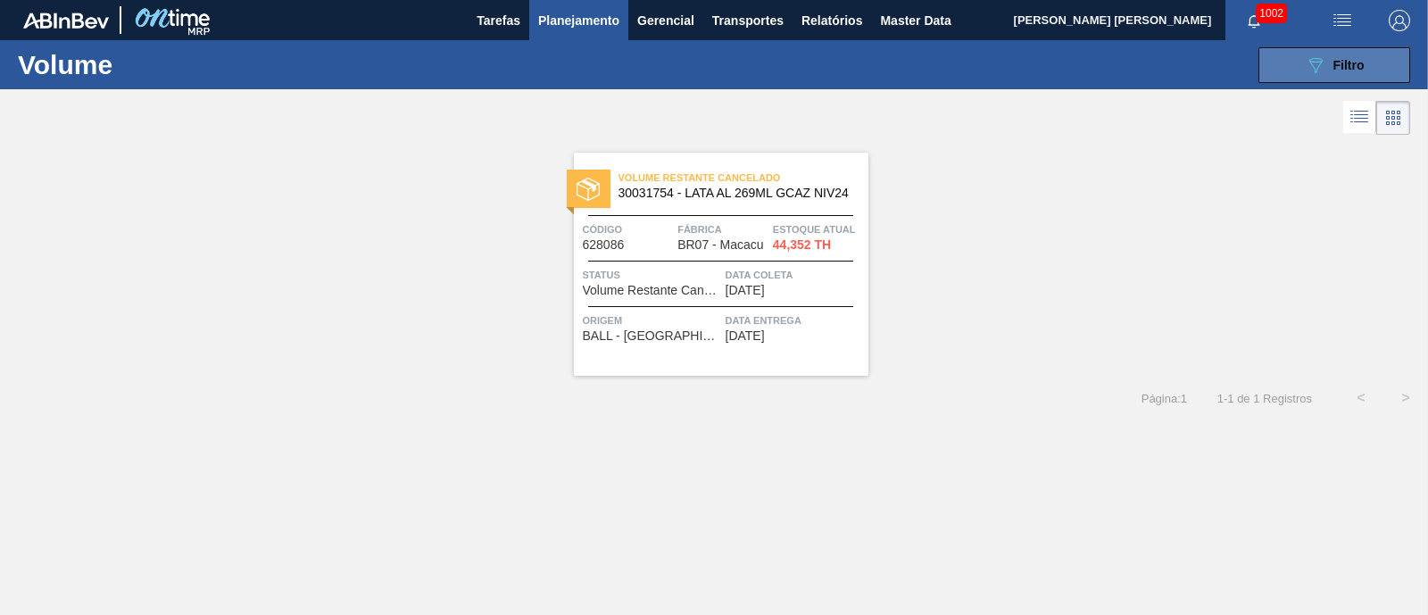
click at [1330, 72] on div "089F7B8B-B2A5-4AFE-B5C0-19BA573D28AC Filtro" at bounding box center [1335, 64] width 60 height 21
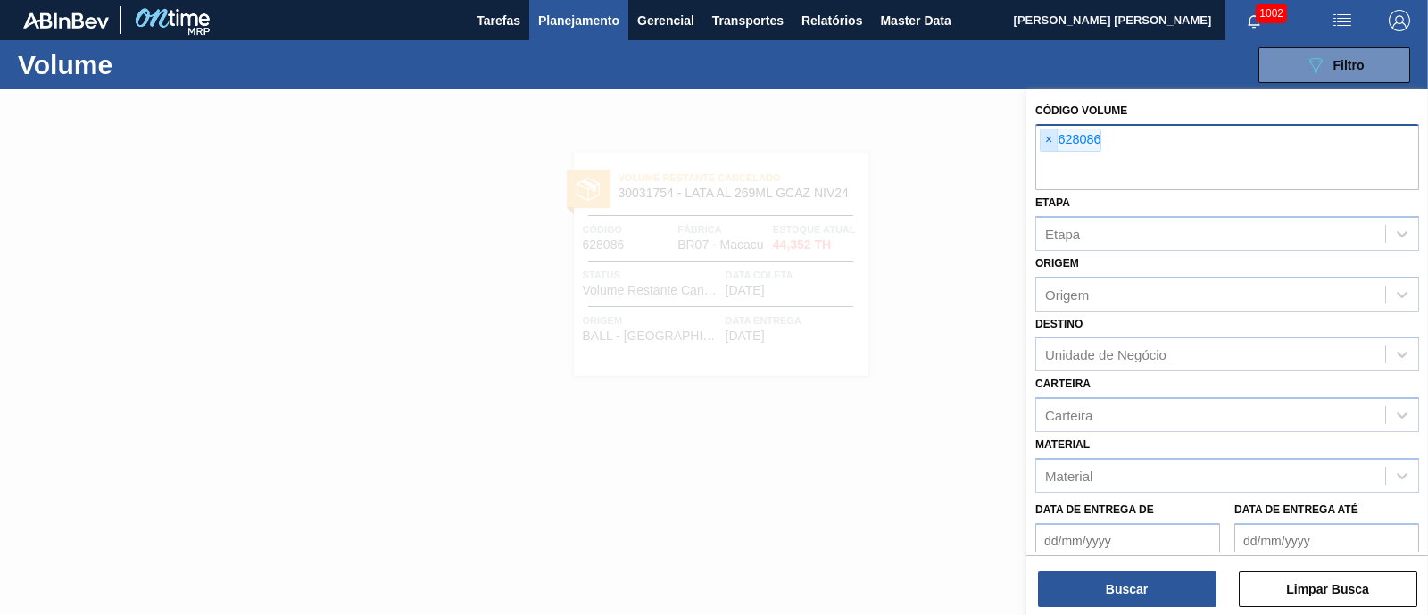
click at [1044, 147] on span "×" at bounding box center [1049, 139] width 17 height 21
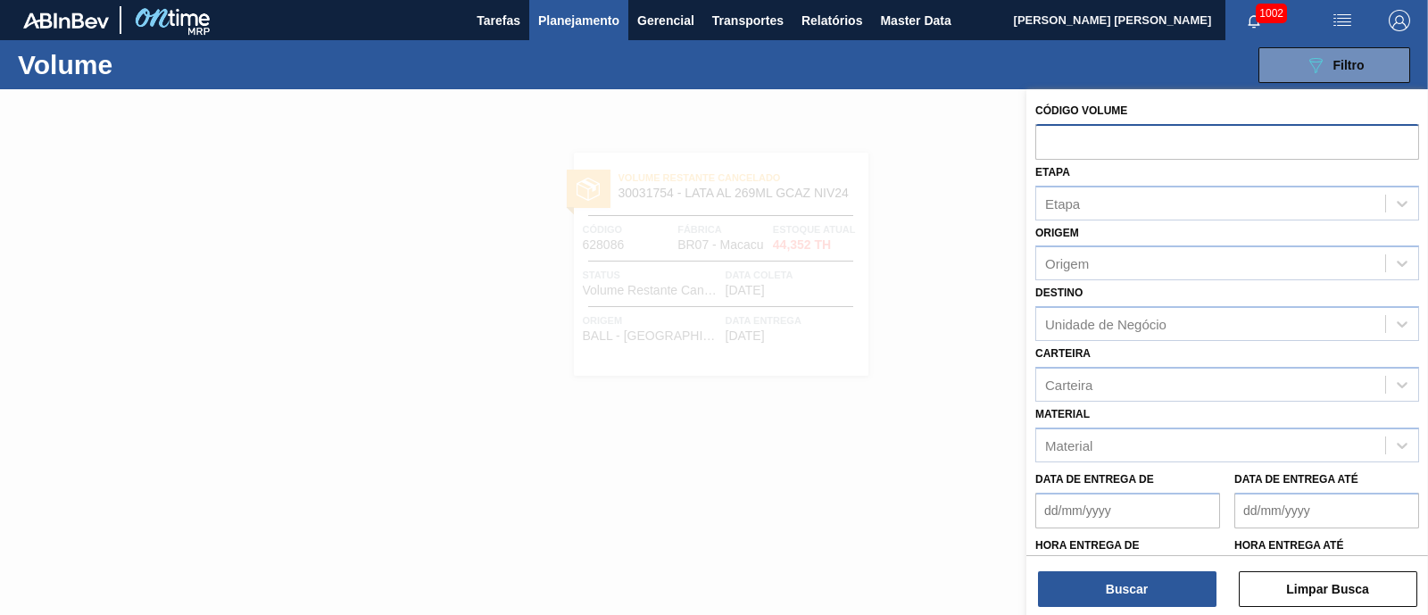
paste input "text"
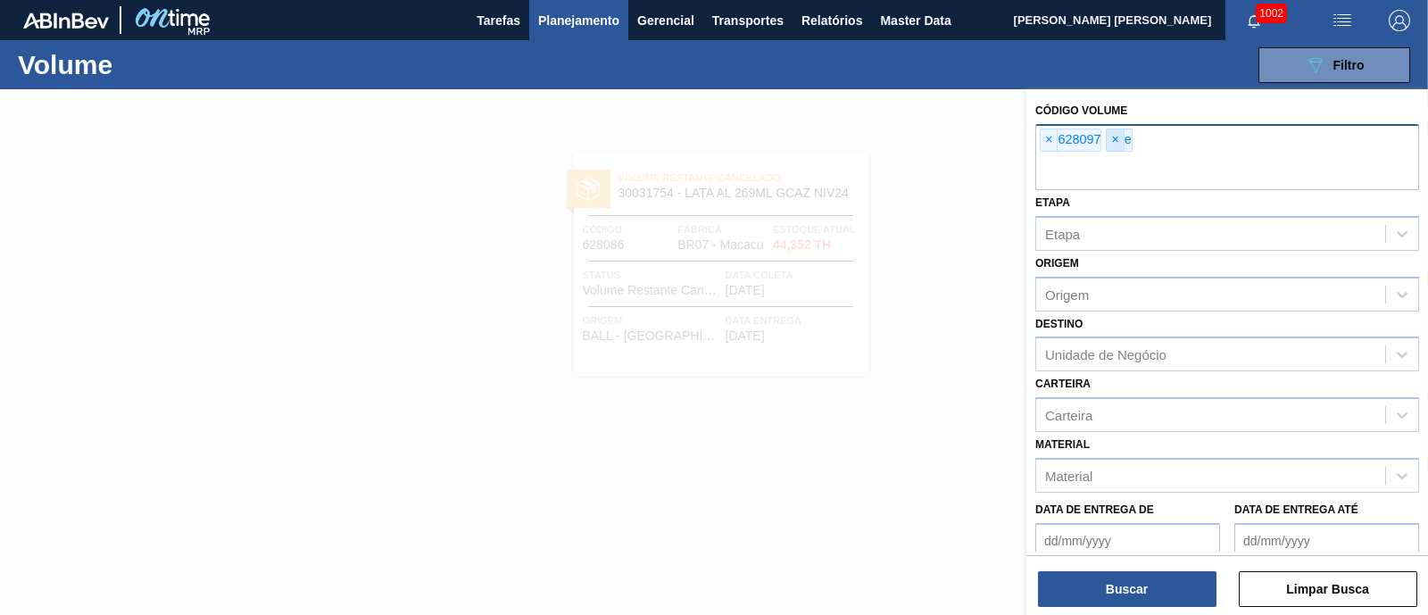
click at [1120, 140] on span "×" at bounding box center [1115, 139] width 17 height 21
click at [1128, 601] on button "Buscar" at bounding box center [1127, 589] width 179 height 36
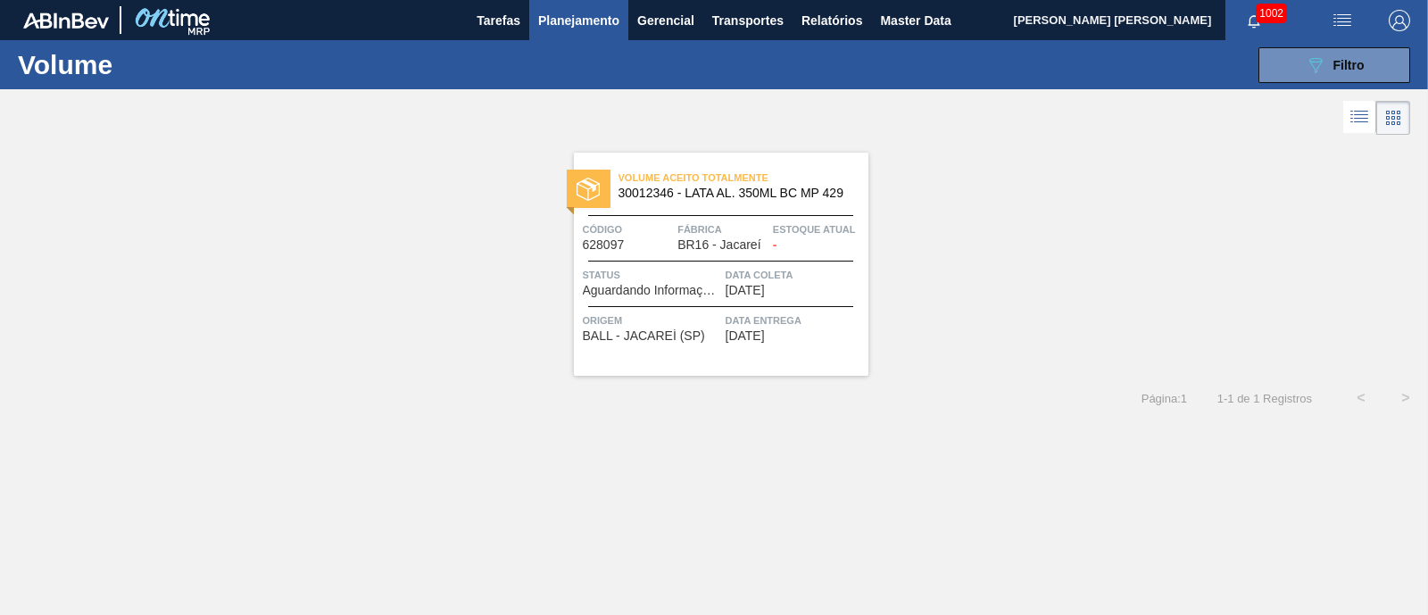
click at [785, 301] on div "Volume Aceito Totalmente 30012346 - LATA AL. 350ML BC MP 429 Código 628097 Fábr…" at bounding box center [721, 264] width 295 height 223
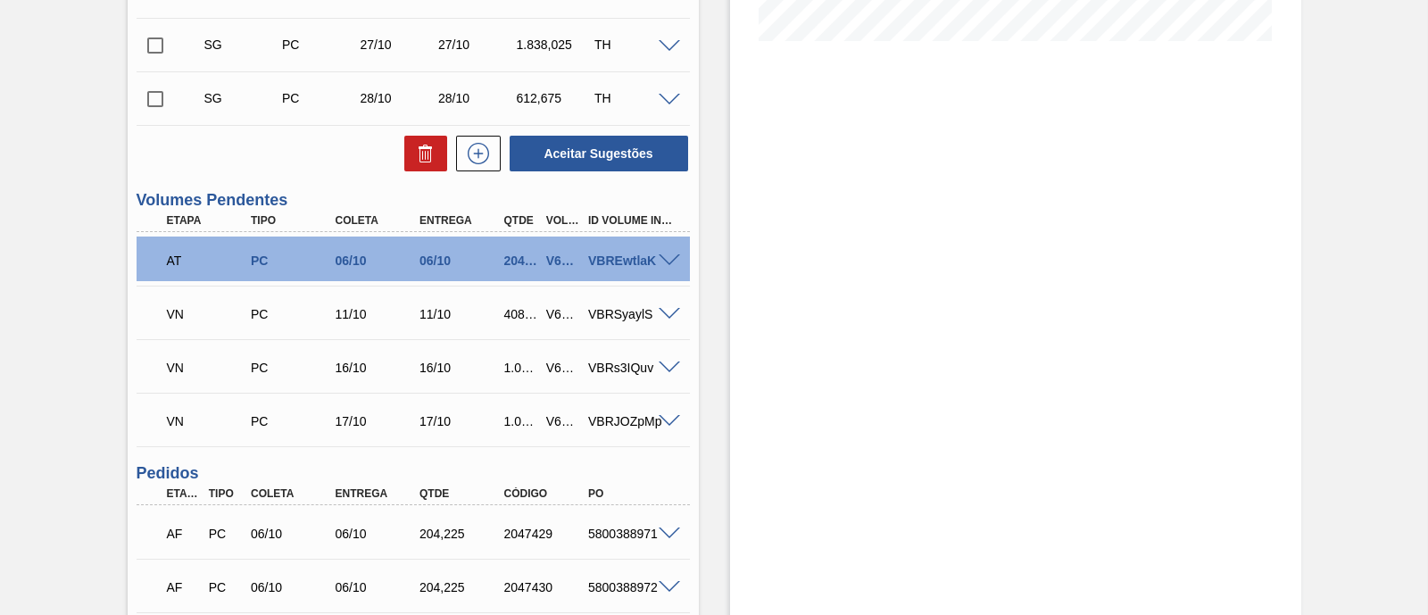
scroll to position [482, 0]
click at [665, 266] on span at bounding box center [669, 259] width 21 height 13
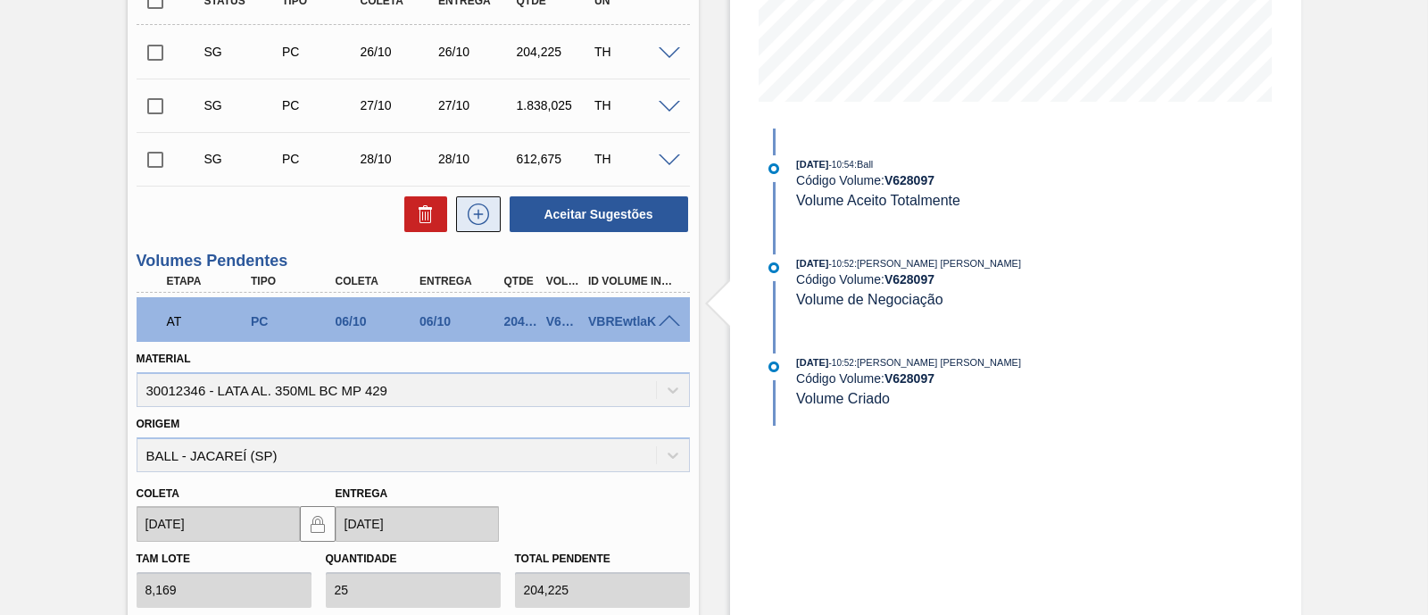
scroll to position [0, 0]
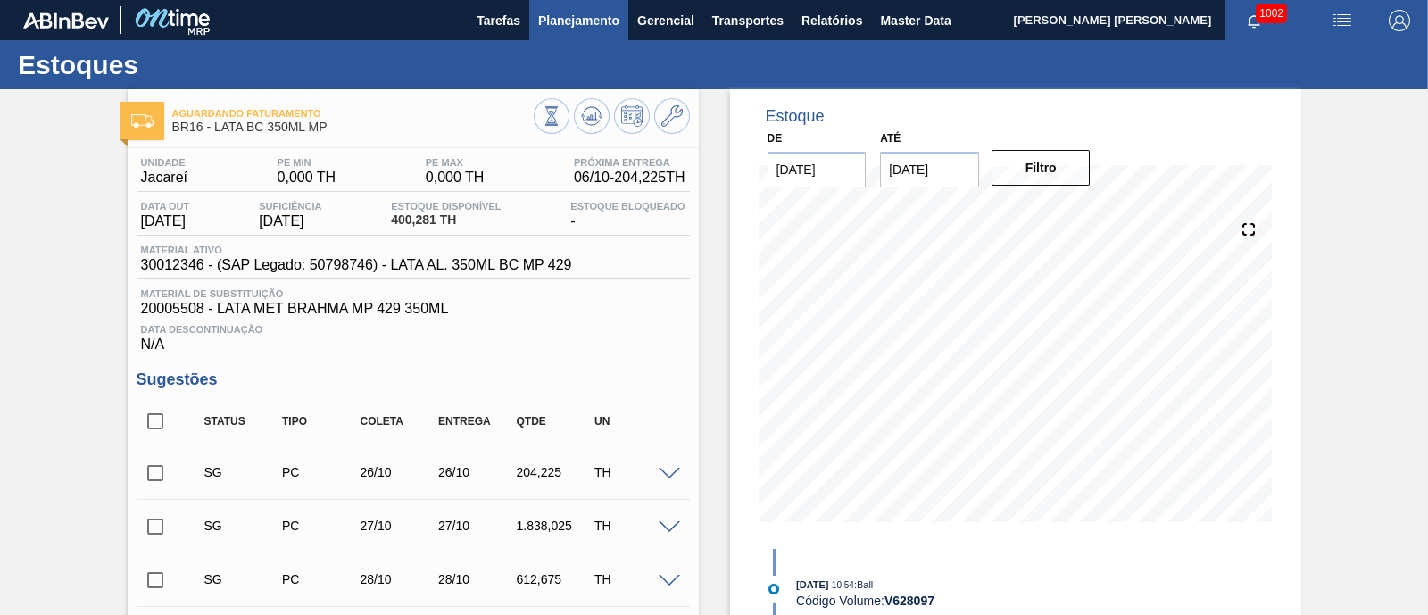
click at [549, 26] on span "Planejamento" at bounding box center [578, 20] width 81 height 21
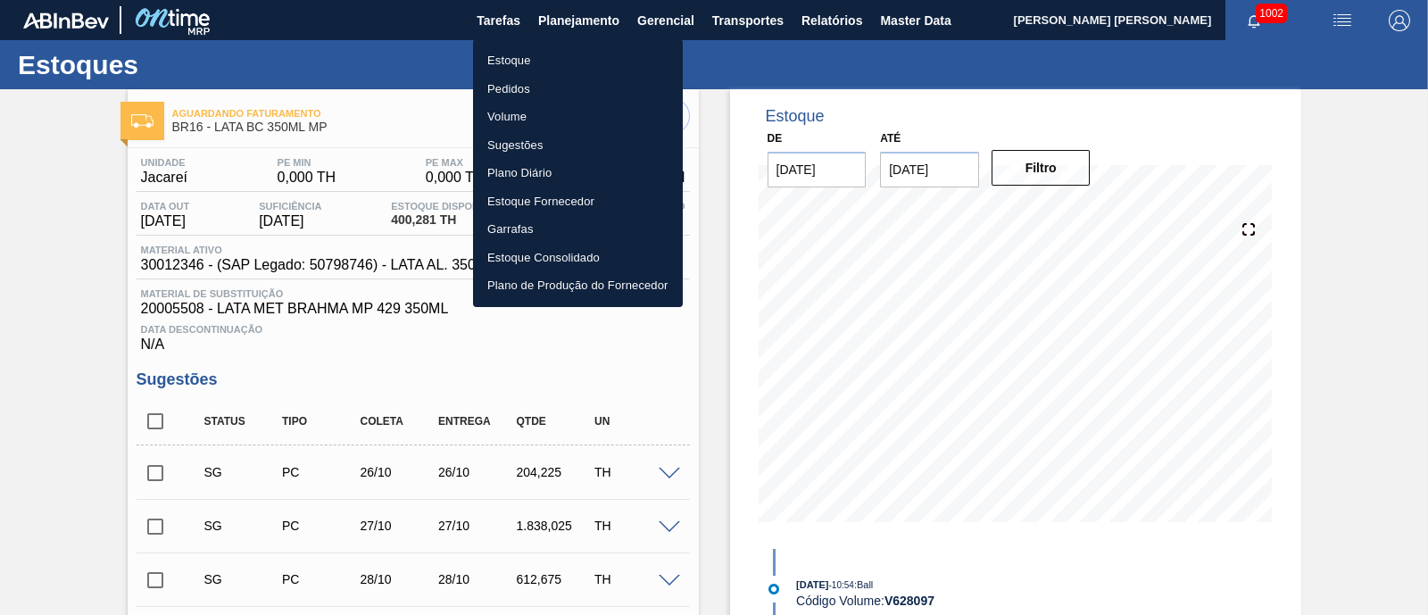
click at [549, 60] on li "Estoque" at bounding box center [578, 60] width 210 height 29
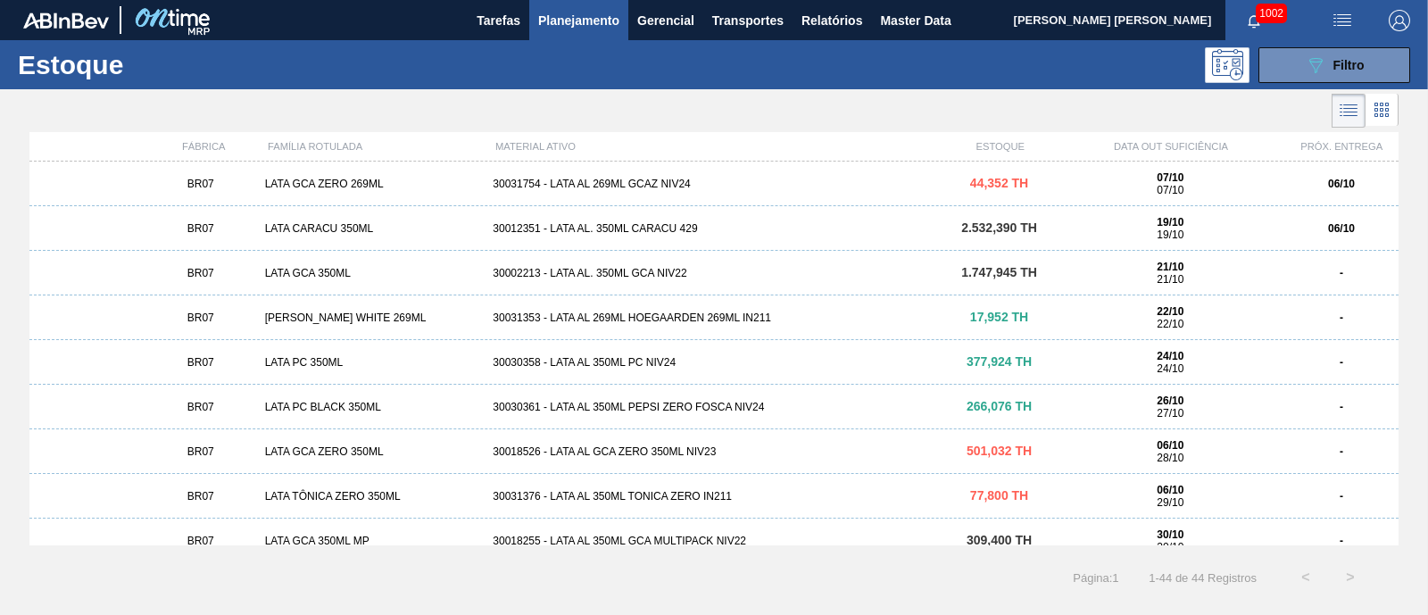
click at [1377, 113] on icon at bounding box center [1376, 115] width 4 height 4
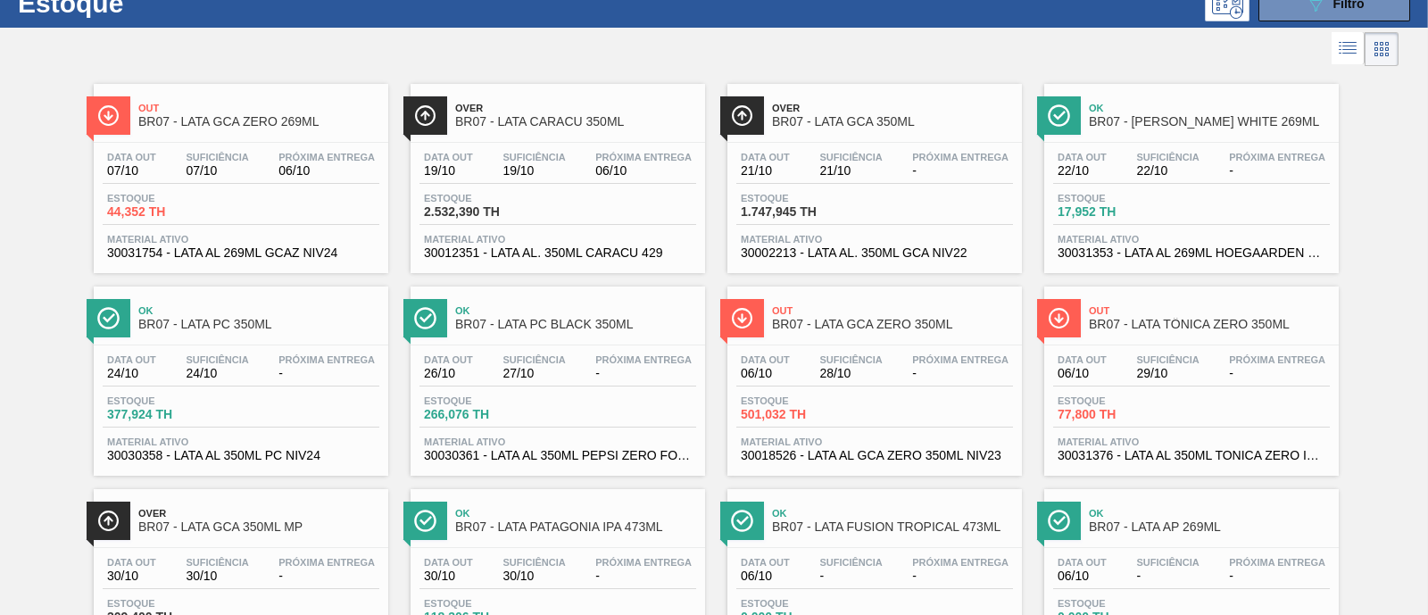
scroll to position [62, 0]
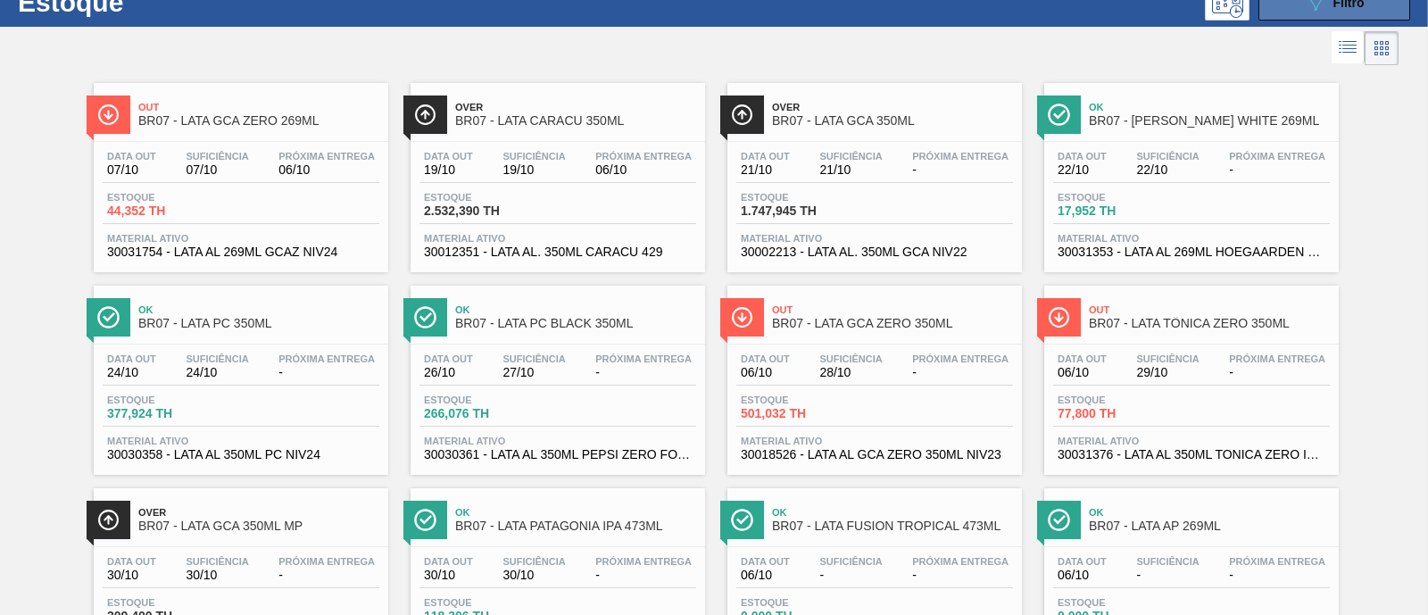
click at [1313, 11] on icon "089F7B8B-B2A5-4AFE-B5C0-19BA573D28AC" at bounding box center [1315, 2] width 21 height 21
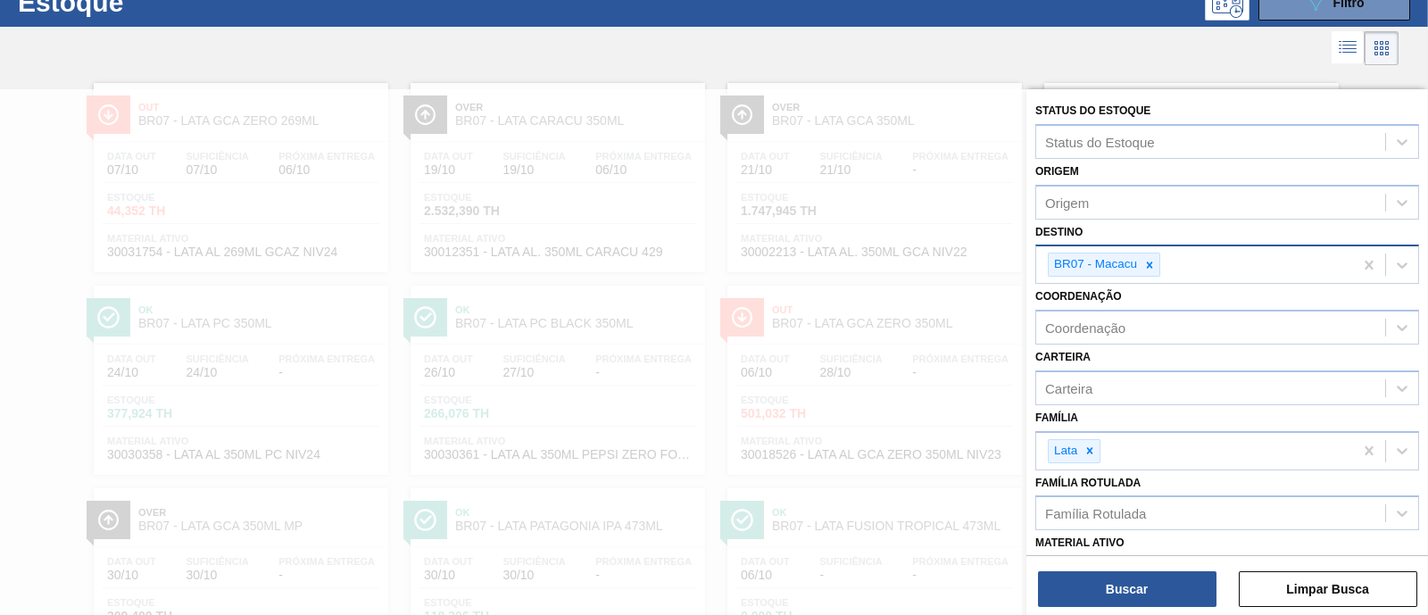
click at [1161, 269] on div "BR07 - Macacu" at bounding box center [1194, 264] width 317 height 37
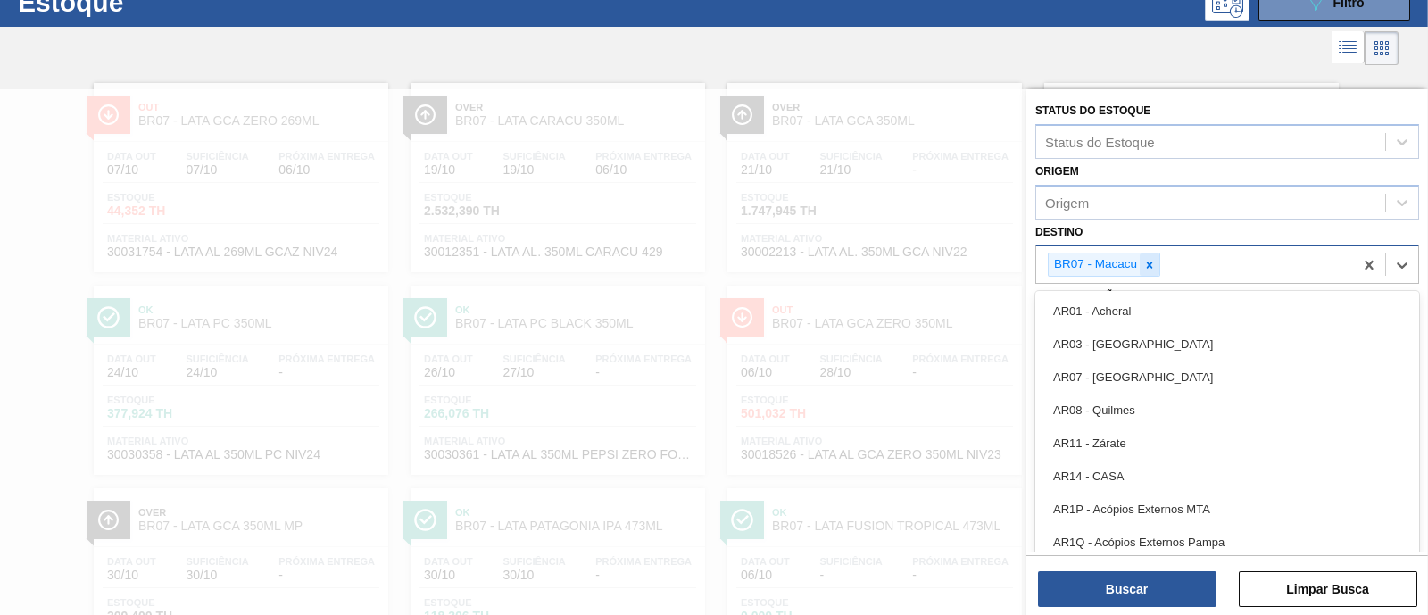
click at [1156, 268] on div at bounding box center [1150, 264] width 20 height 22
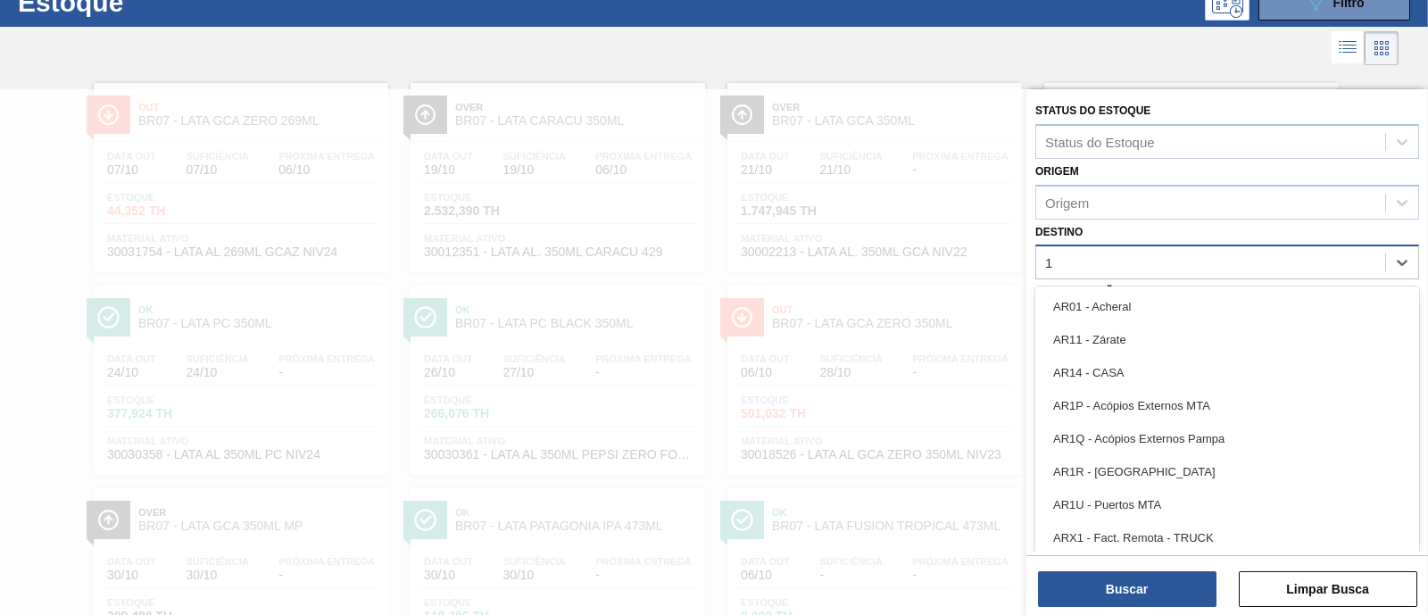
type input "19"
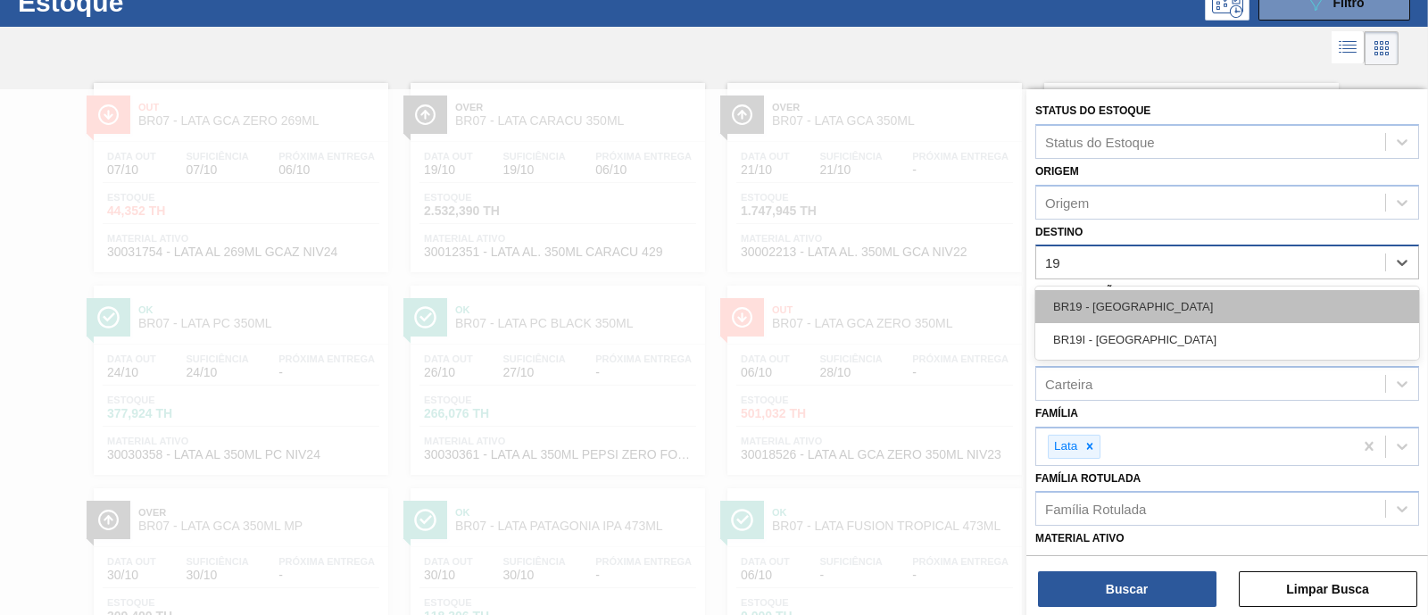
click at [1162, 295] on div "BR19 - Nova Rio" at bounding box center [1227, 306] width 384 height 33
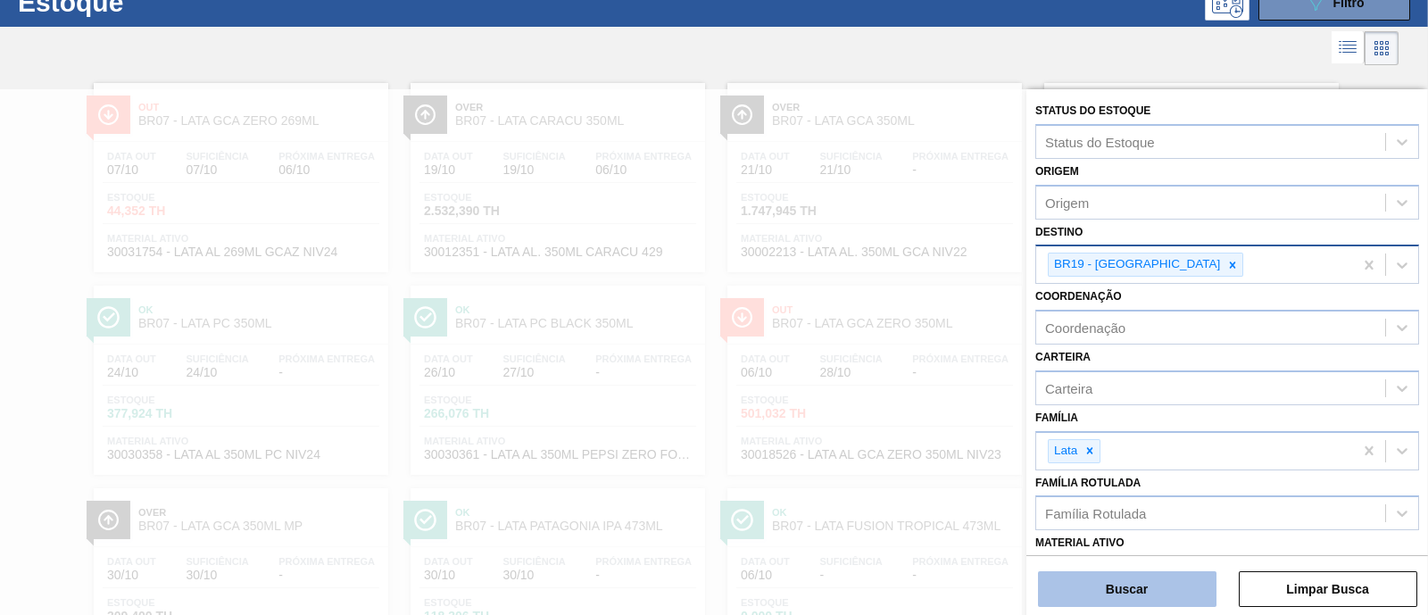
click at [1111, 586] on button "Buscar" at bounding box center [1127, 589] width 179 height 36
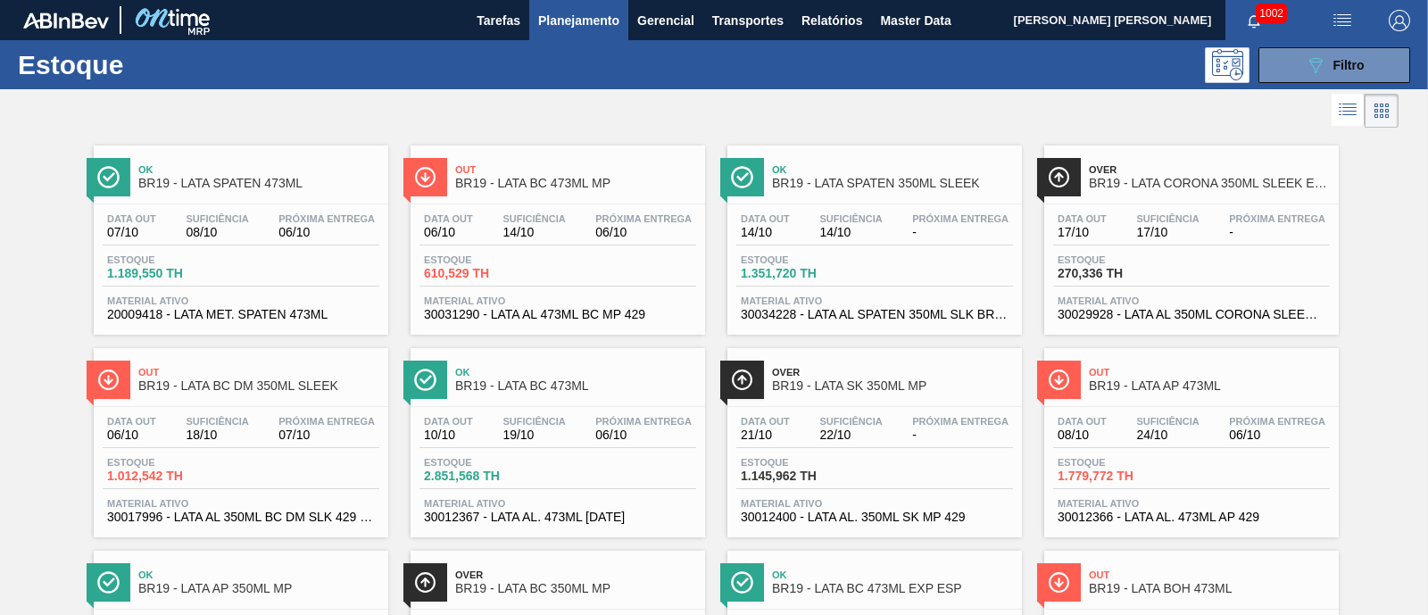
click at [340, 229] on span "06/10" at bounding box center [326, 232] width 96 height 13
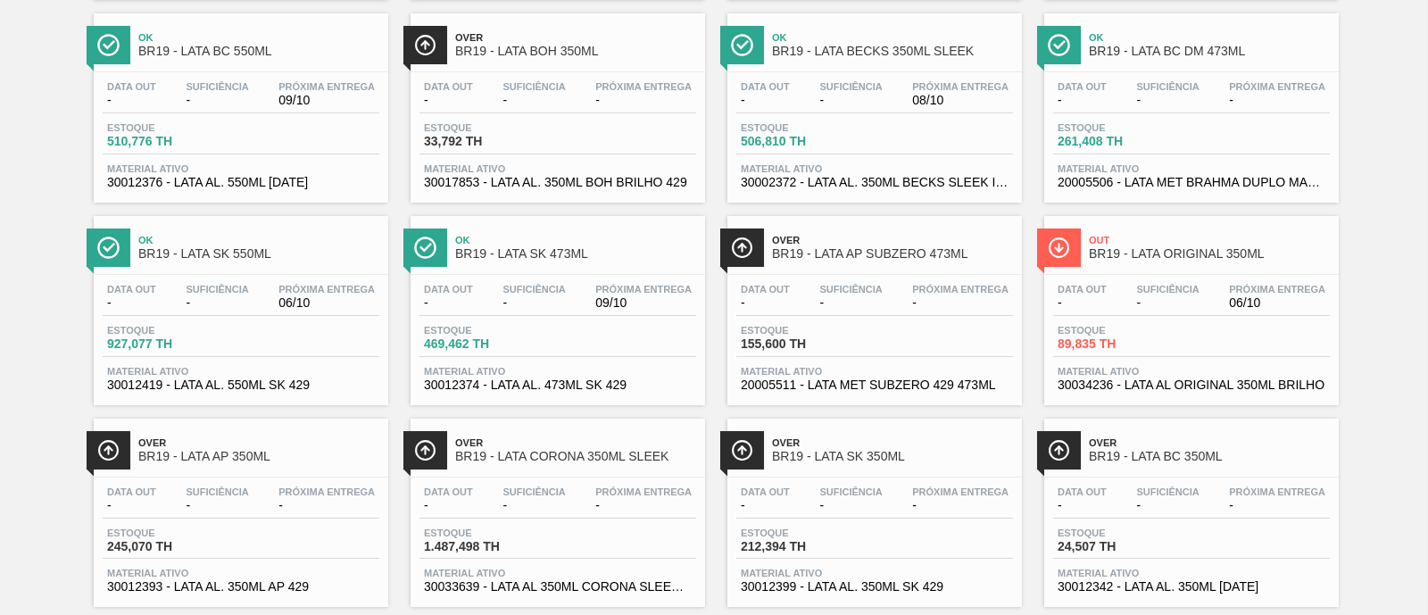
scroll to position [718, 0]
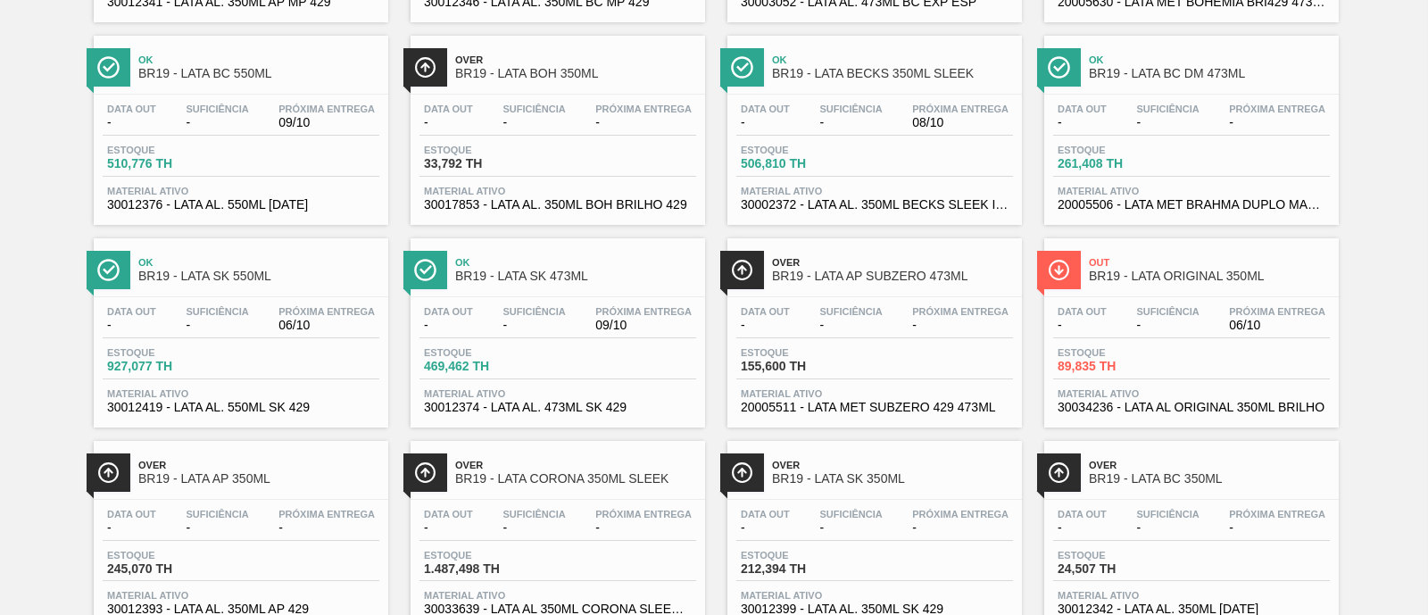
click at [199, 299] on div "Data out - Suficiência - Próxima Entrega 06/10 Estoque 927,077 TH Material ativ…" at bounding box center [241, 357] width 295 height 121
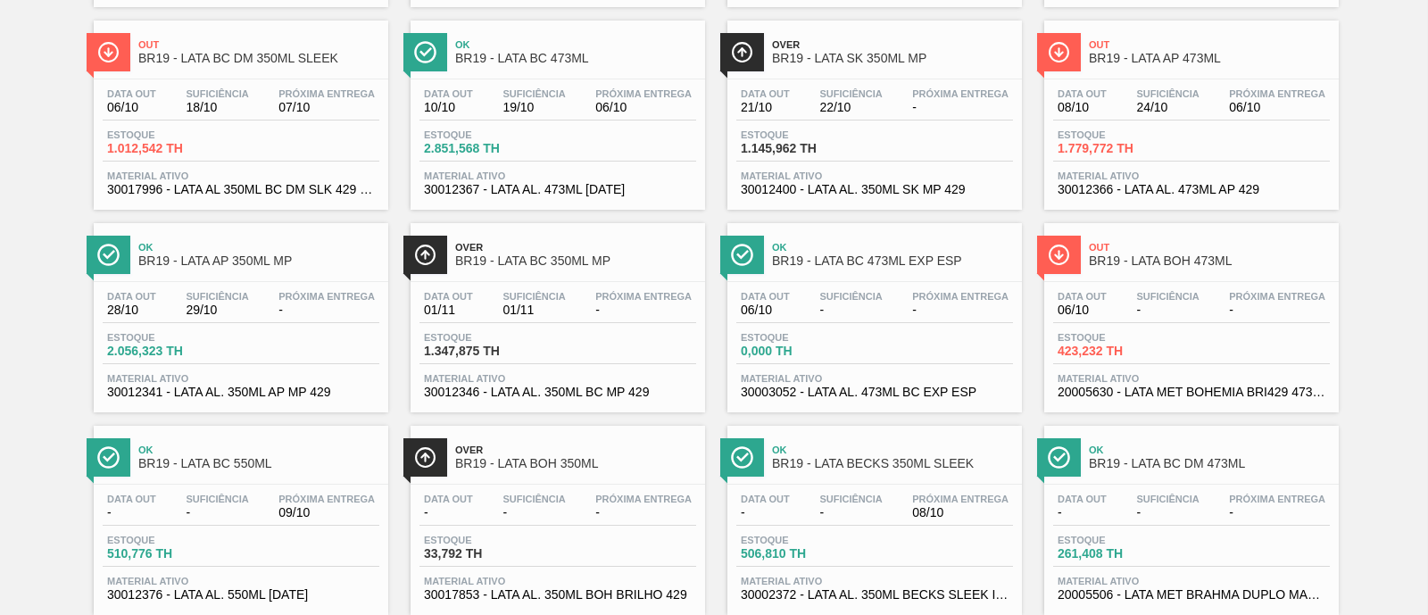
scroll to position [327, 0]
click at [248, 270] on div "Ok BR19 - LATA AP 350ML MP" at bounding box center [258, 256] width 241 height 40
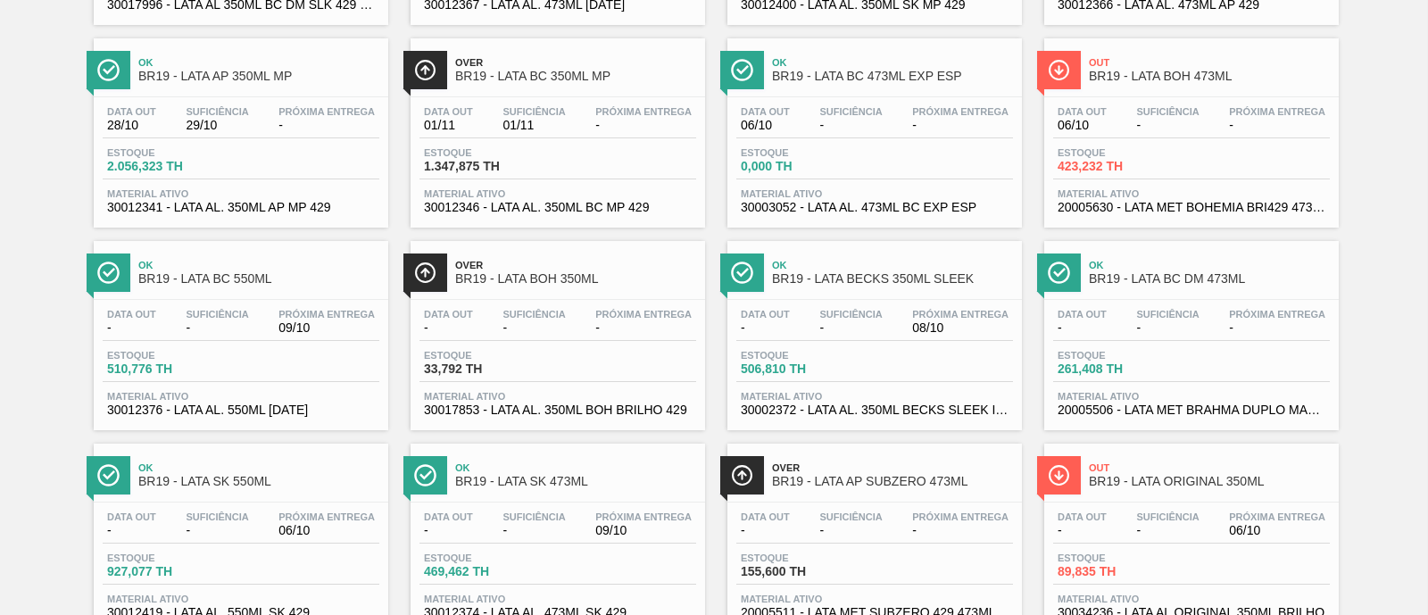
scroll to position [558, 0]
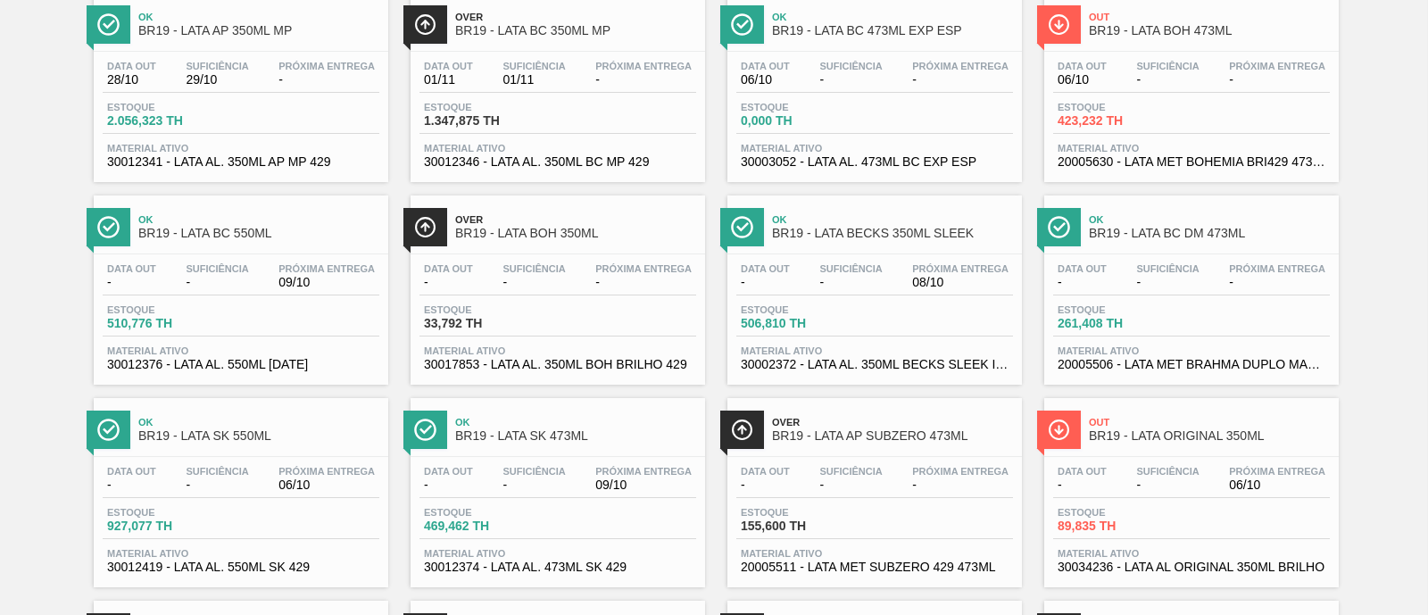
click at [564, 460] on div "Data out - Suficiência - Próxima Entrega 09/10 Estoque 469,462 TH Material ativ…" at bounding box center [558, 517] width 295 height 121
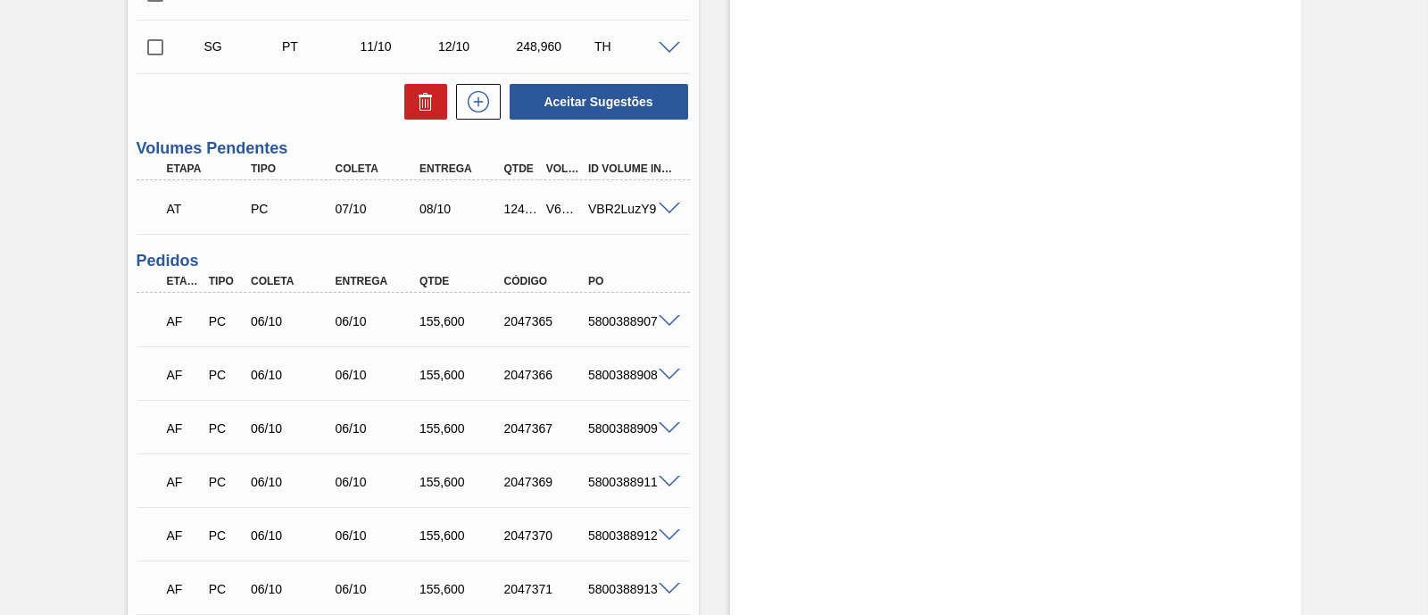
scroll to position [532, 0]
click at [673, 424] on div at bounding box center [672, 427] width 36 height 13
click at [670, 428] on span at bounding box center [669, 429] width 21 height 13
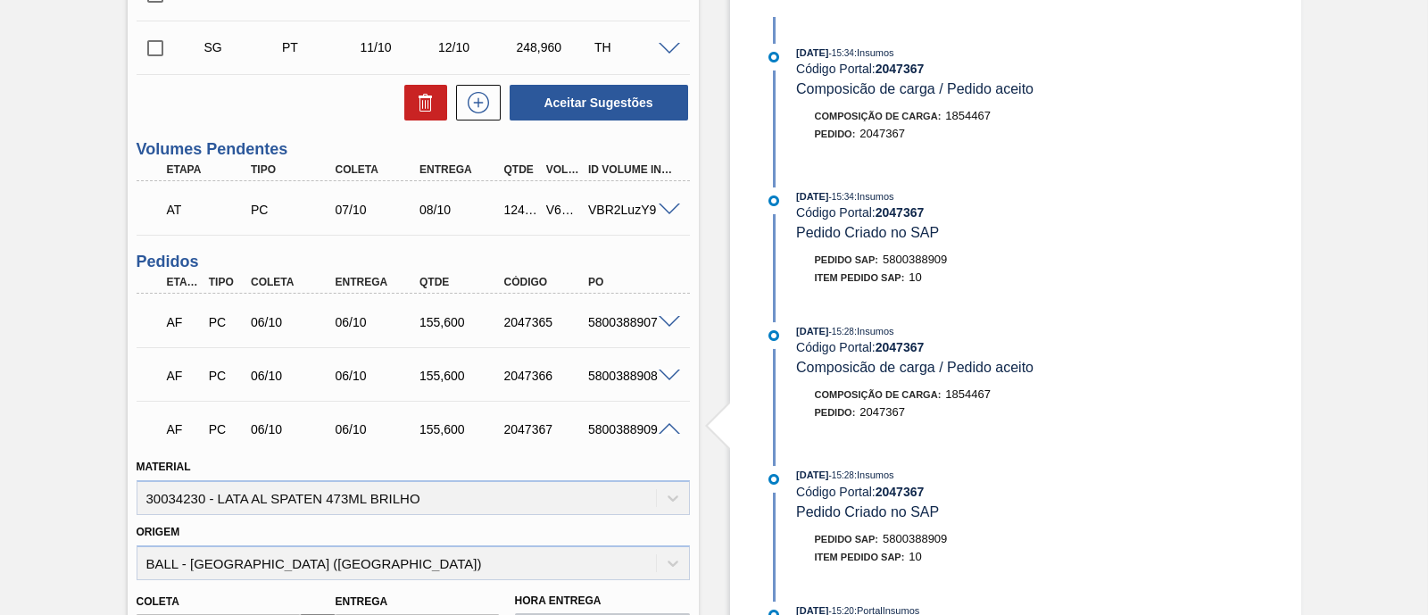
click at [670, 428] on span at bounding box center [669, 429] width 21 height 13
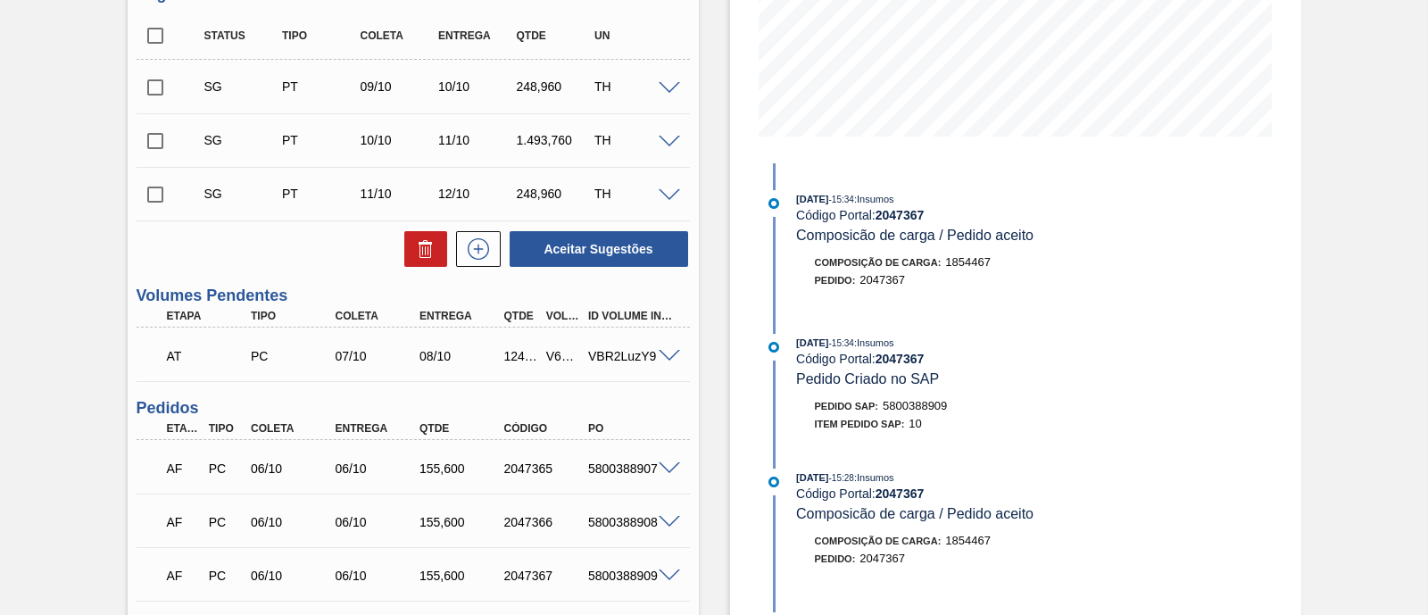
scroll to position [385, 0]
click at [666, 361] on span at bounding box center [669, 357] width 21 height 13
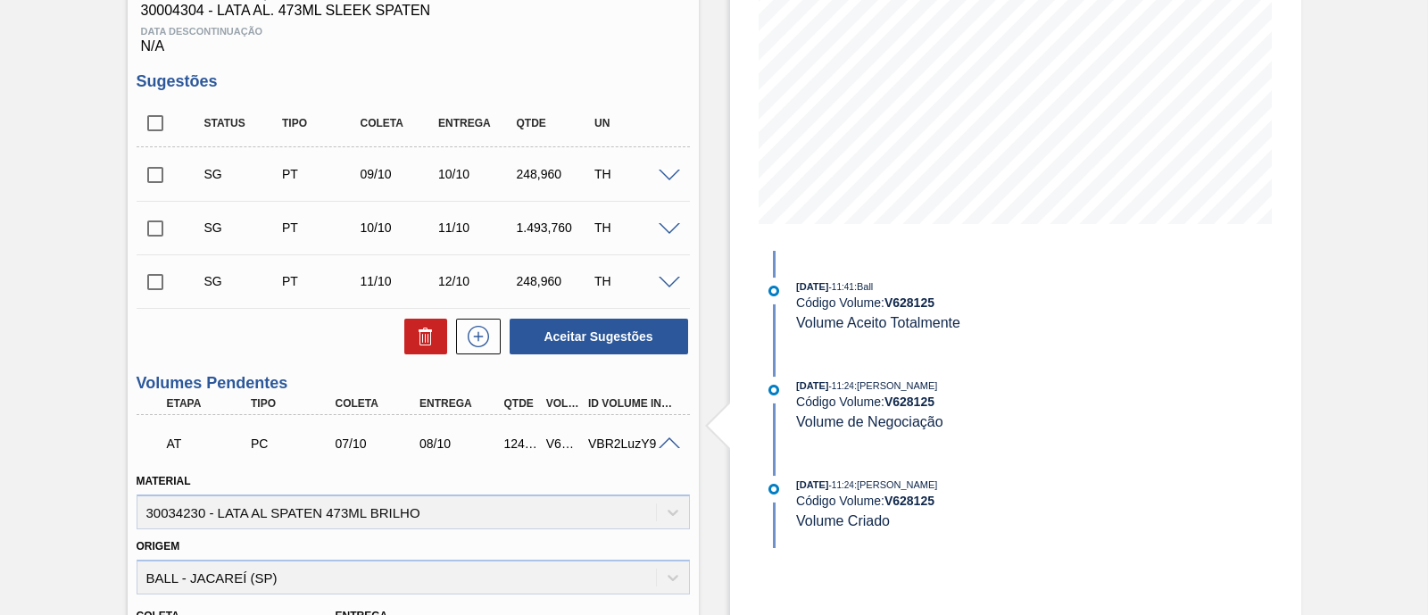
scroll to position [252, 0]
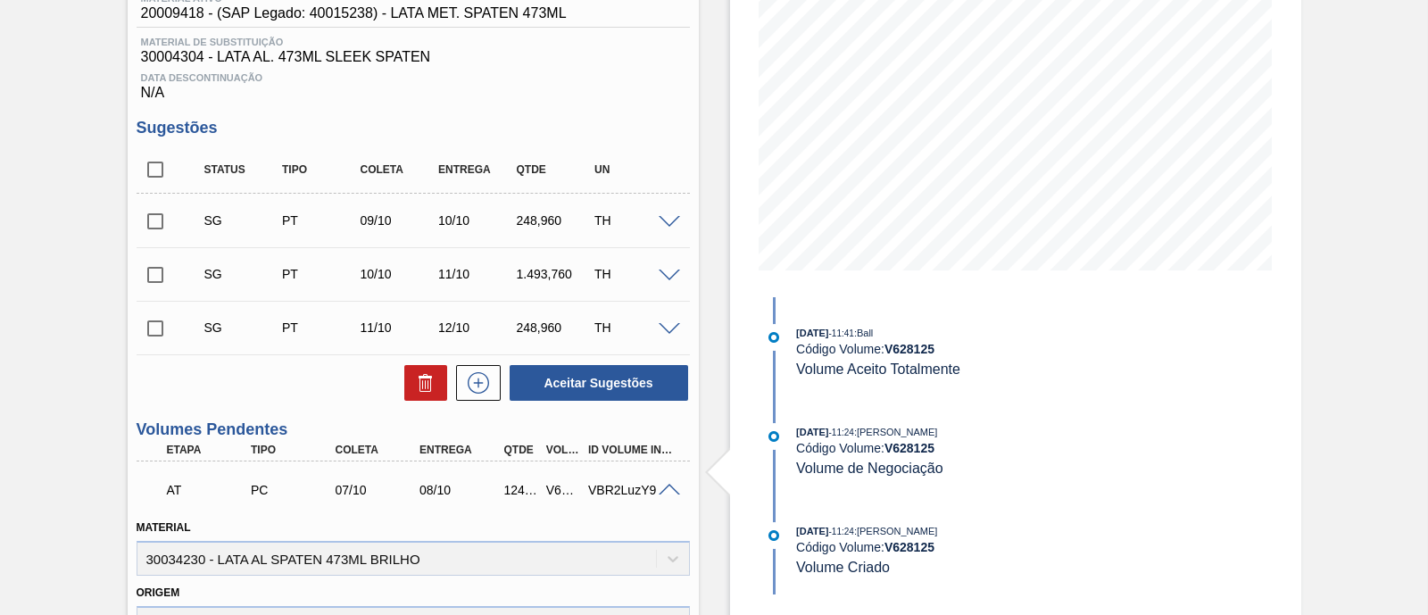
click at [665, 225] on span at bounding box center [669, 222] width 21 height 13
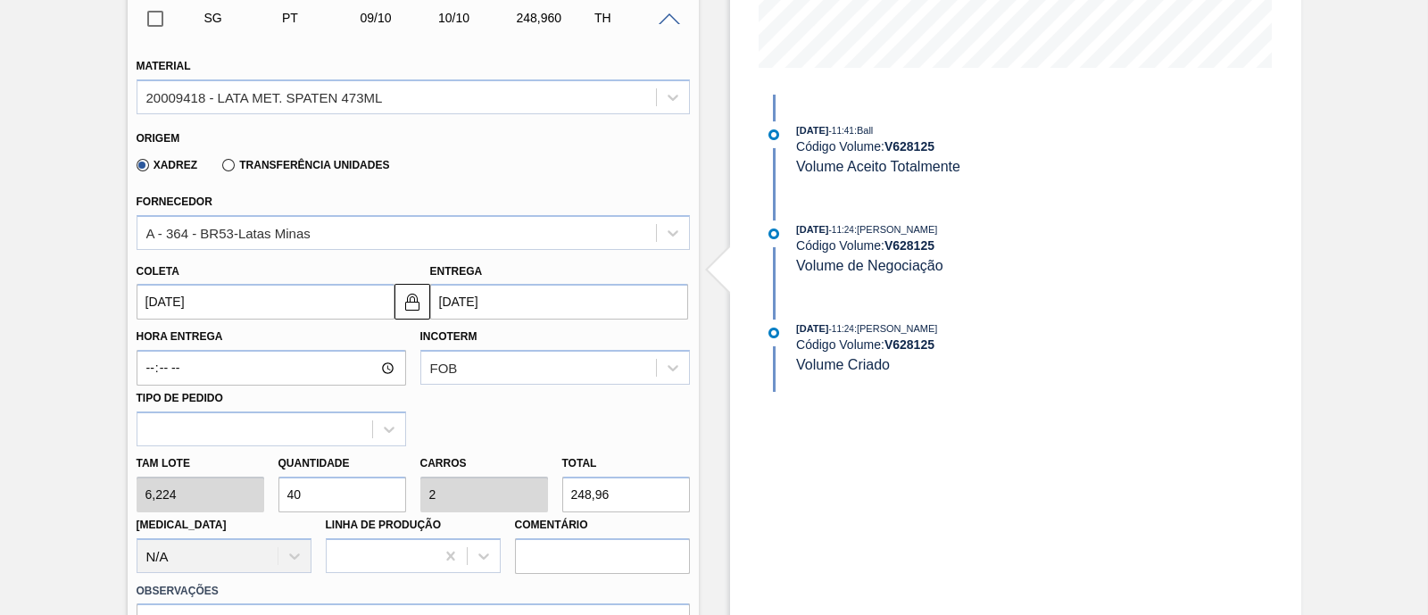
scroll to position [456, 0]
click at [526, 478] on div "Tam lote 6,224 Quantidade 40 Carros 2 Total 248,96 Doca N/A Linha de Produção C…" at bounding box center [413, 508] width 568 height 128
paste input "124,480"
type input "20"
type input "1"
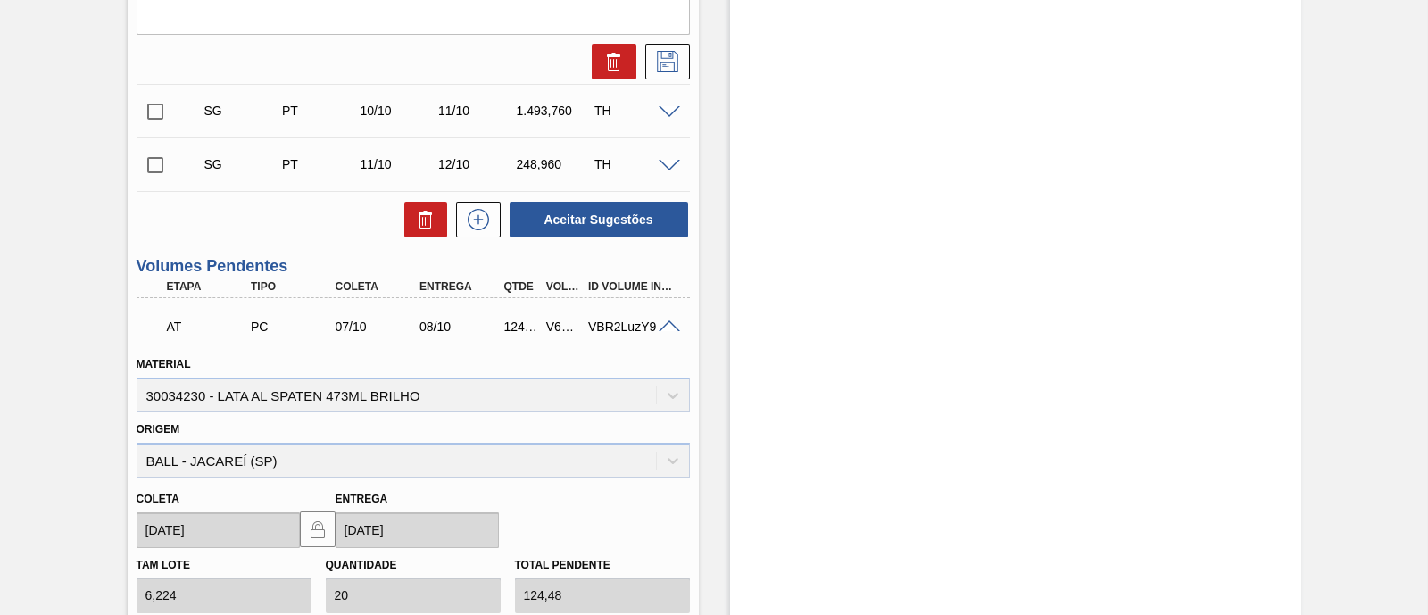
scroll to position [1139, 0]
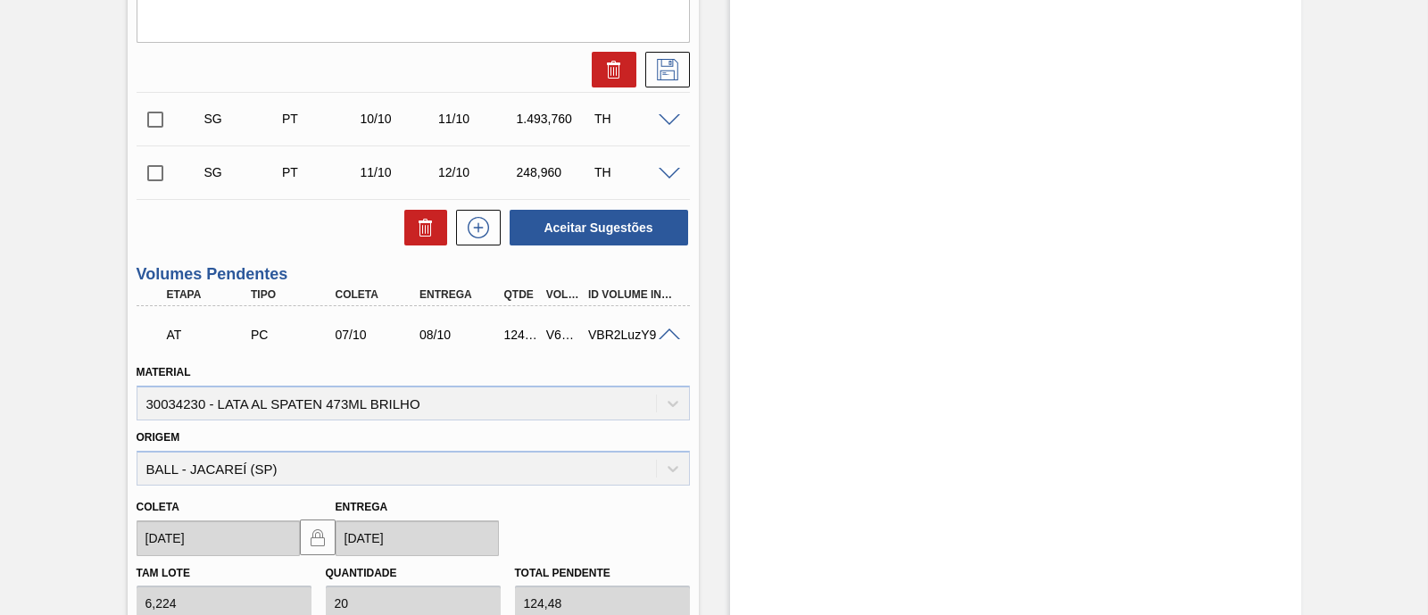
type input "124,480"
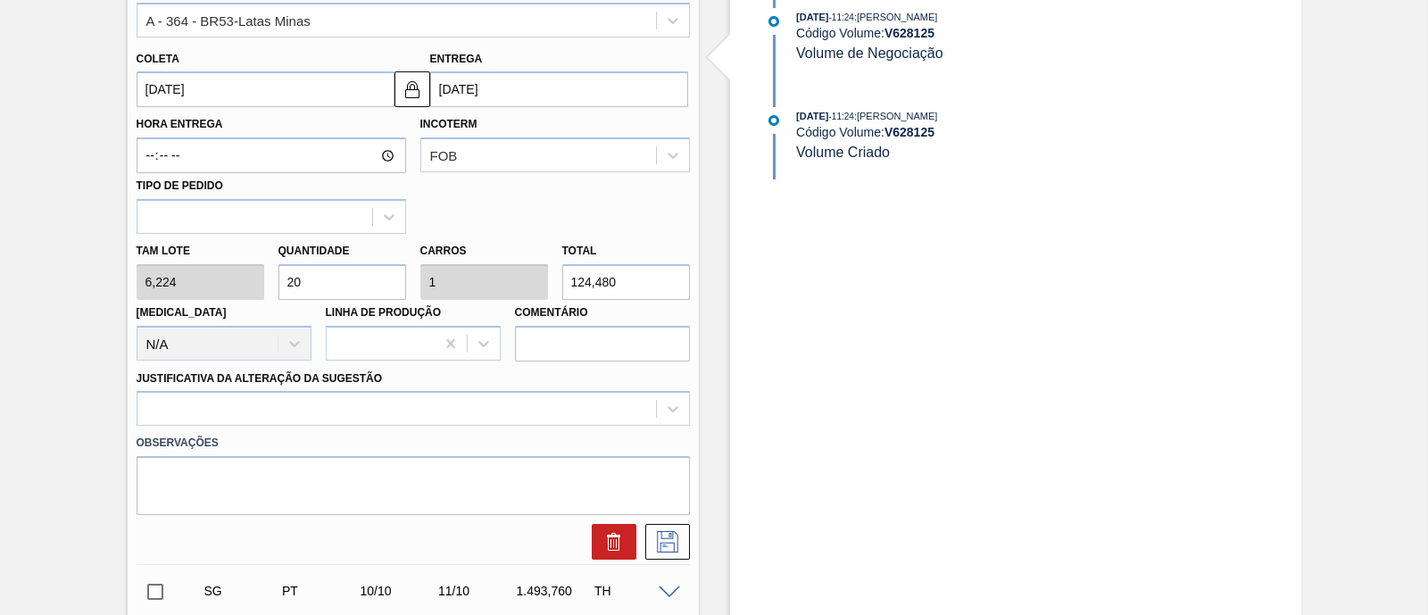
scroll to position [666, 0]
click at [243, 87] on input "09/10/2025" at bounding box center [266, 90] width 258 height 36
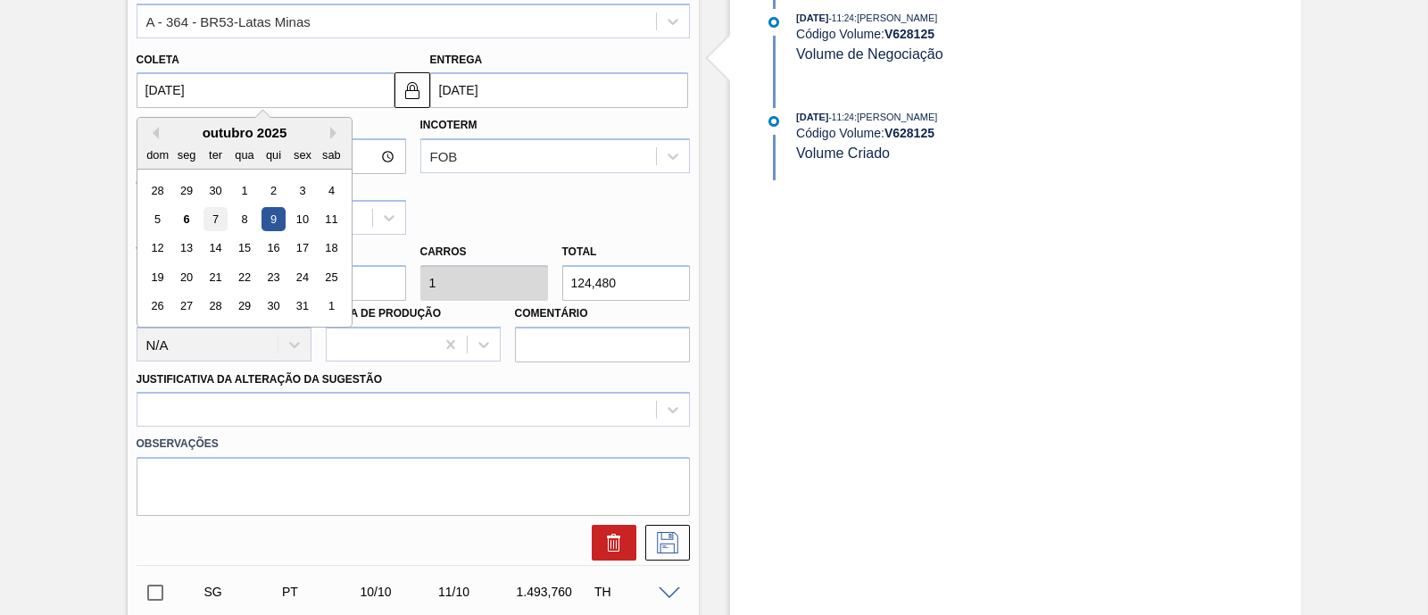
click at [224, 220] on div "7" at bounding box center [215, 219] width 24 height 24
type input "07/10/2025"
type input "08/10/2025"
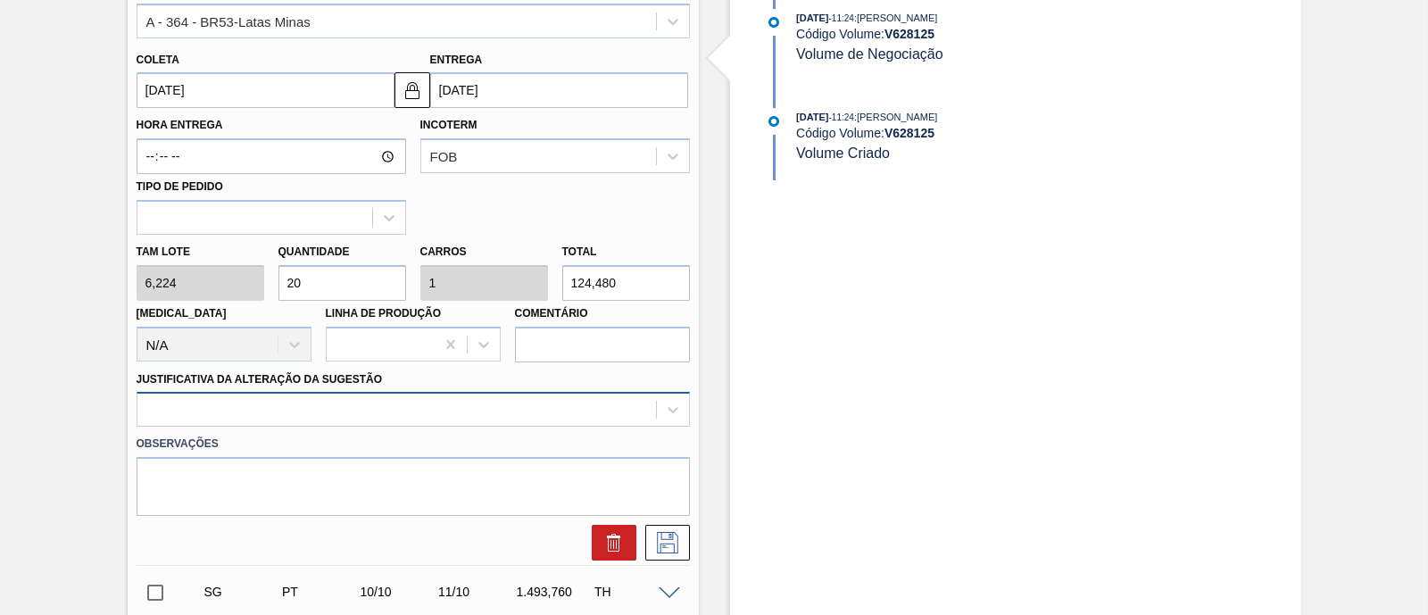
click at [278, 411] on div at bounding box center [413, 409] width 553 height 35
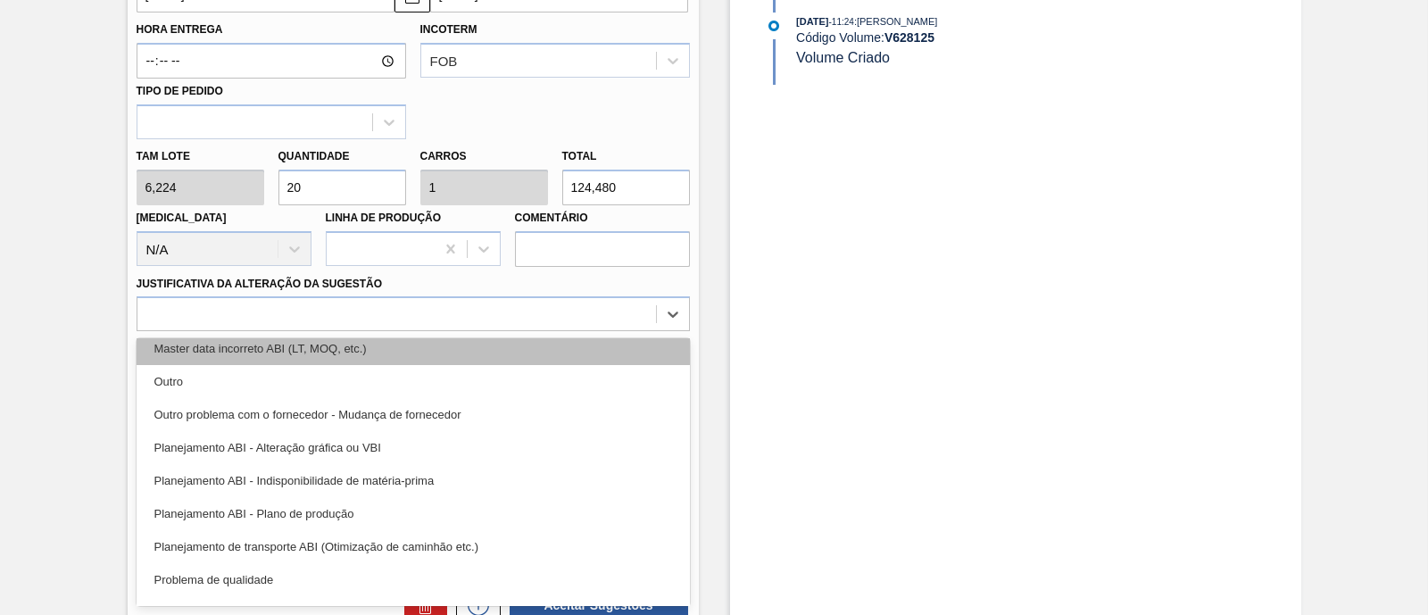
scroll to position [143, 0]
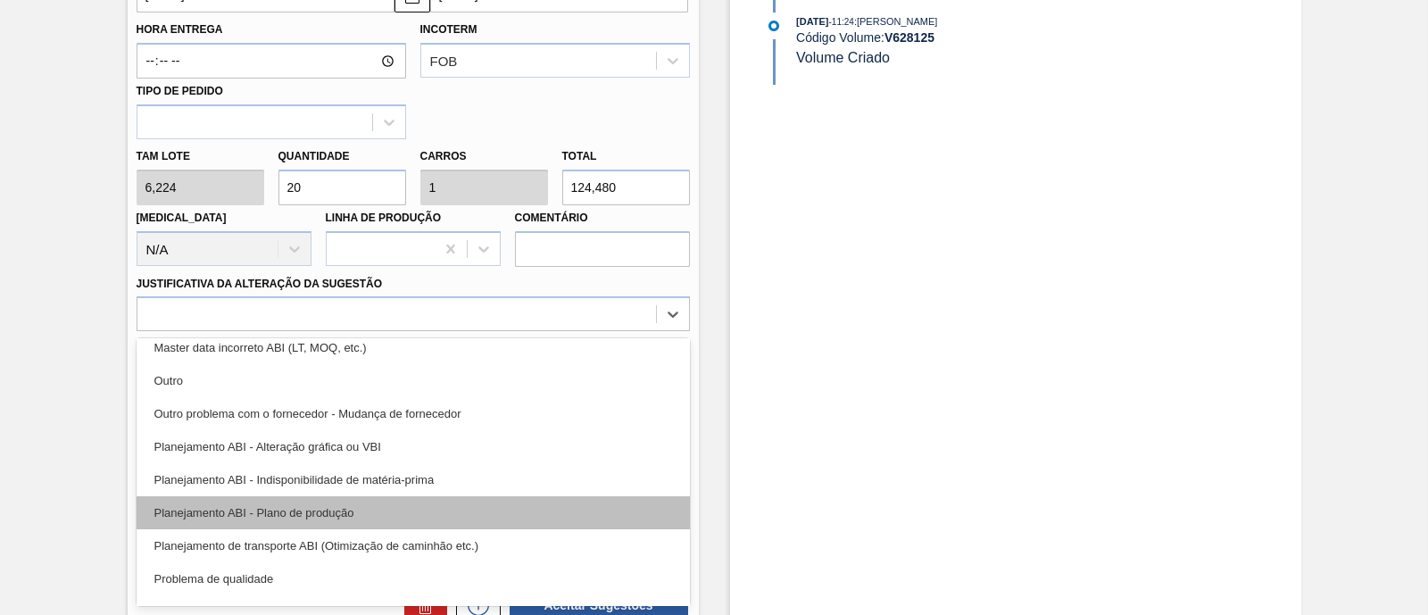
click at [282, 510] on div "Planejamento ABI - Plano de produção" at bounding box center [413, 512] width 553 height 33
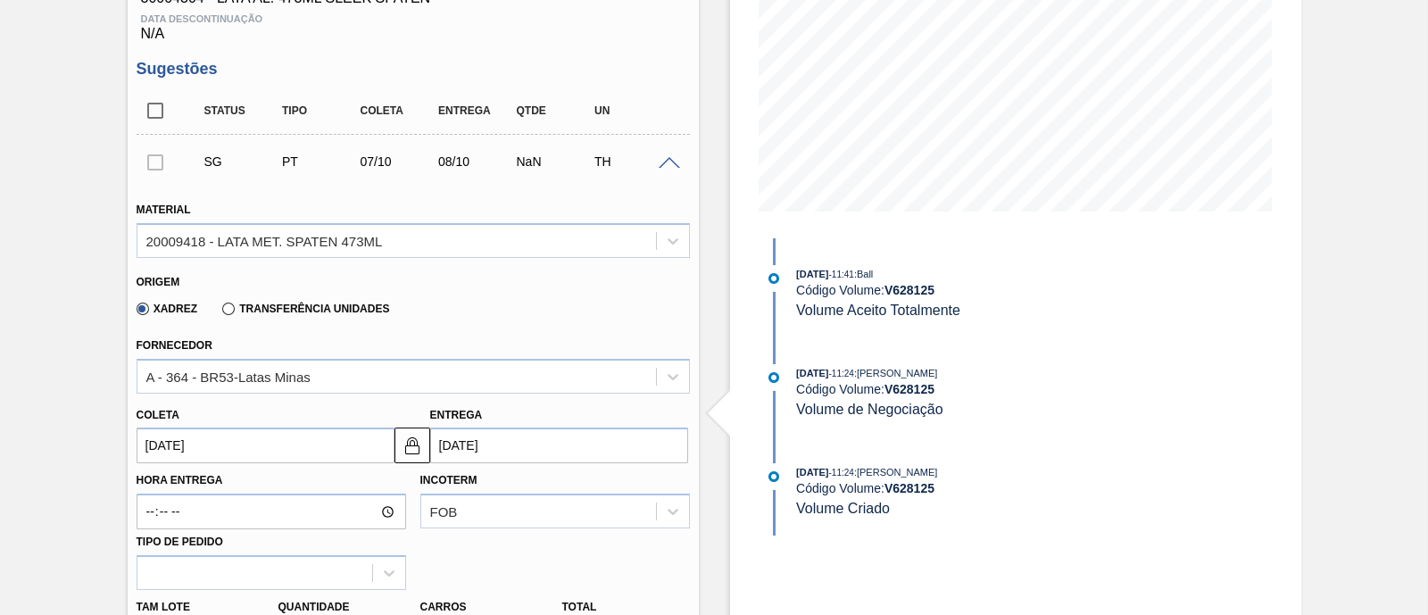
scroll to position [697, 0]
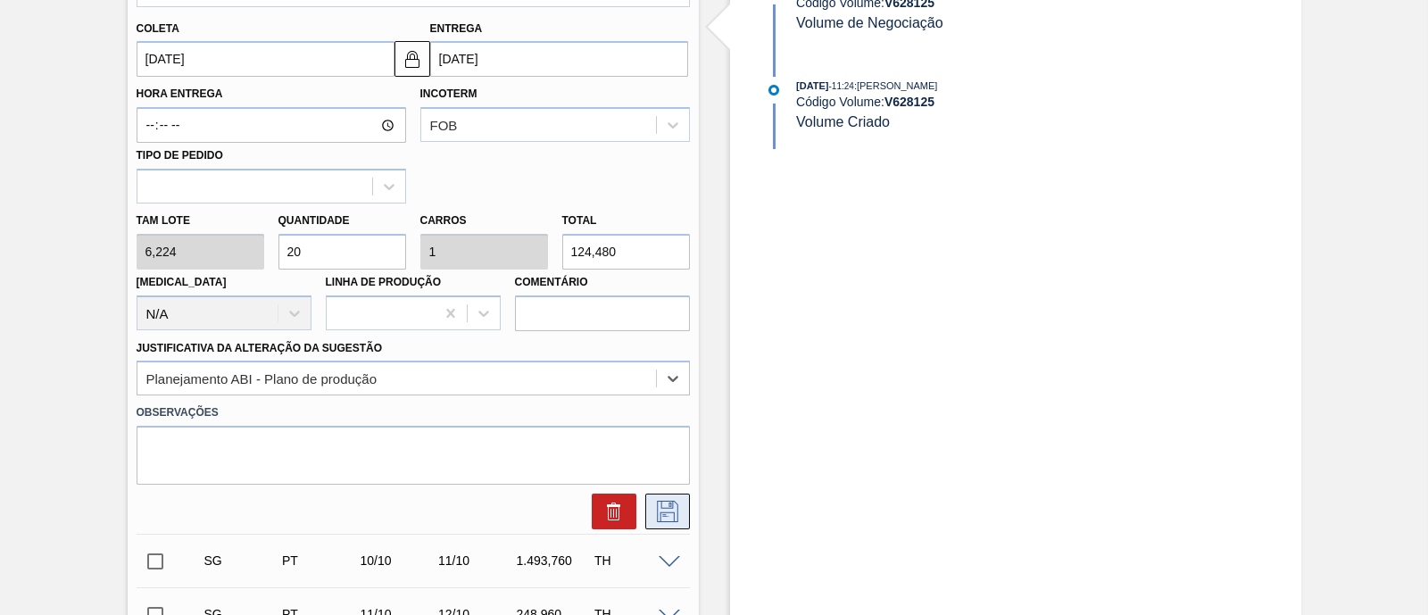
click at [662, 507] on icon at bounding box center [667, 511] width 29 height 21
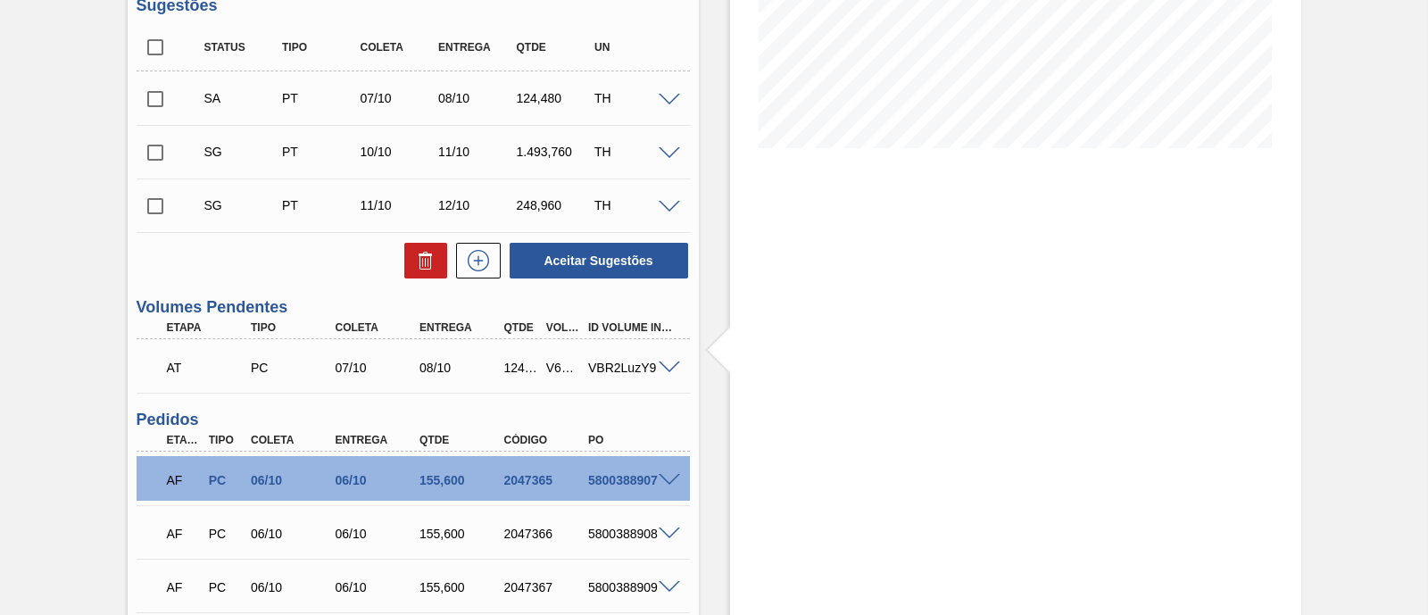
scroll to position [339, 0]
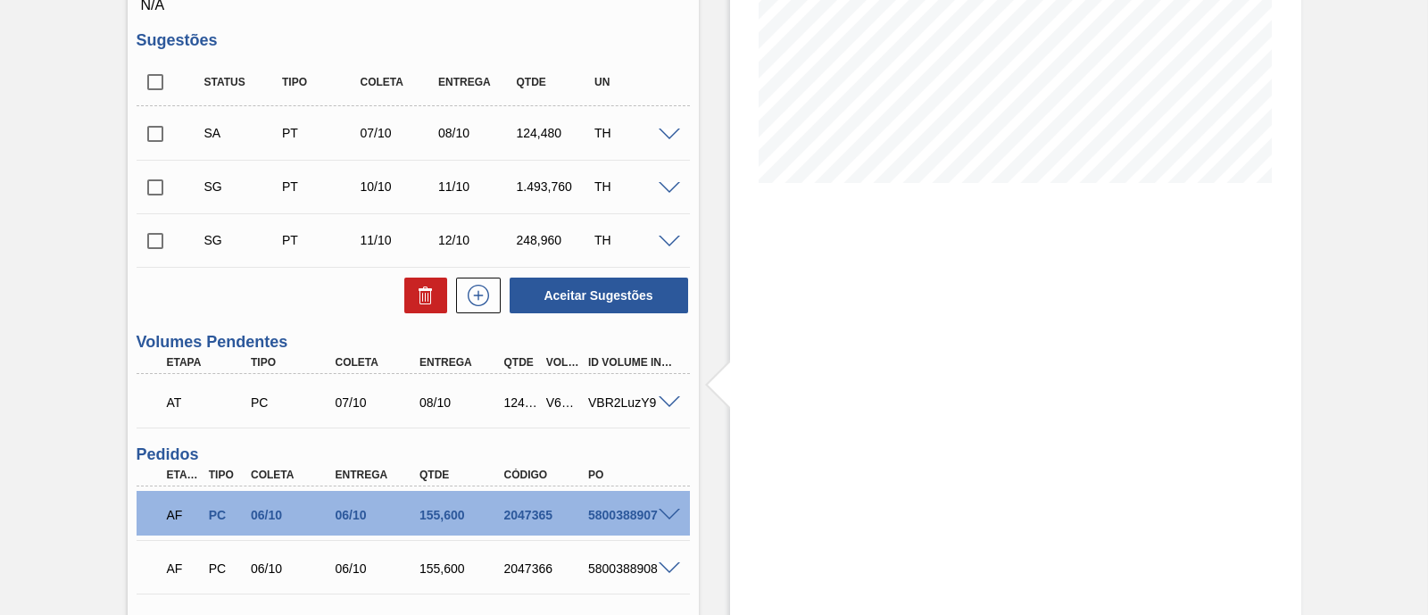
click at [674, 187] on span at bounding box center [669, 188] width 21 height 13
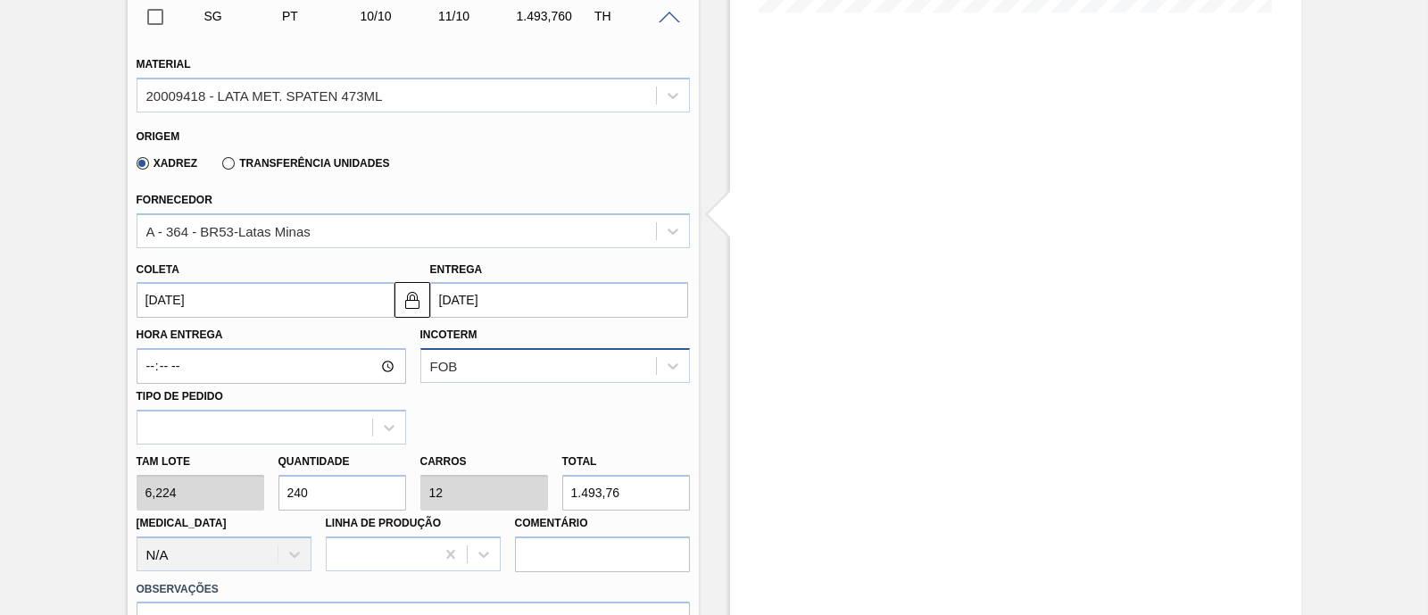
scroll to position [511, 0]
click at [446, 494] on div "Tam lote 6,224 Quantidade 240 Carros 12 Total 1.493,76 Doca N/A Linha de Produç…" at bounding box center [413, 507] width 568 height 128
paste input "24,480"
type input "20"
type input "1"
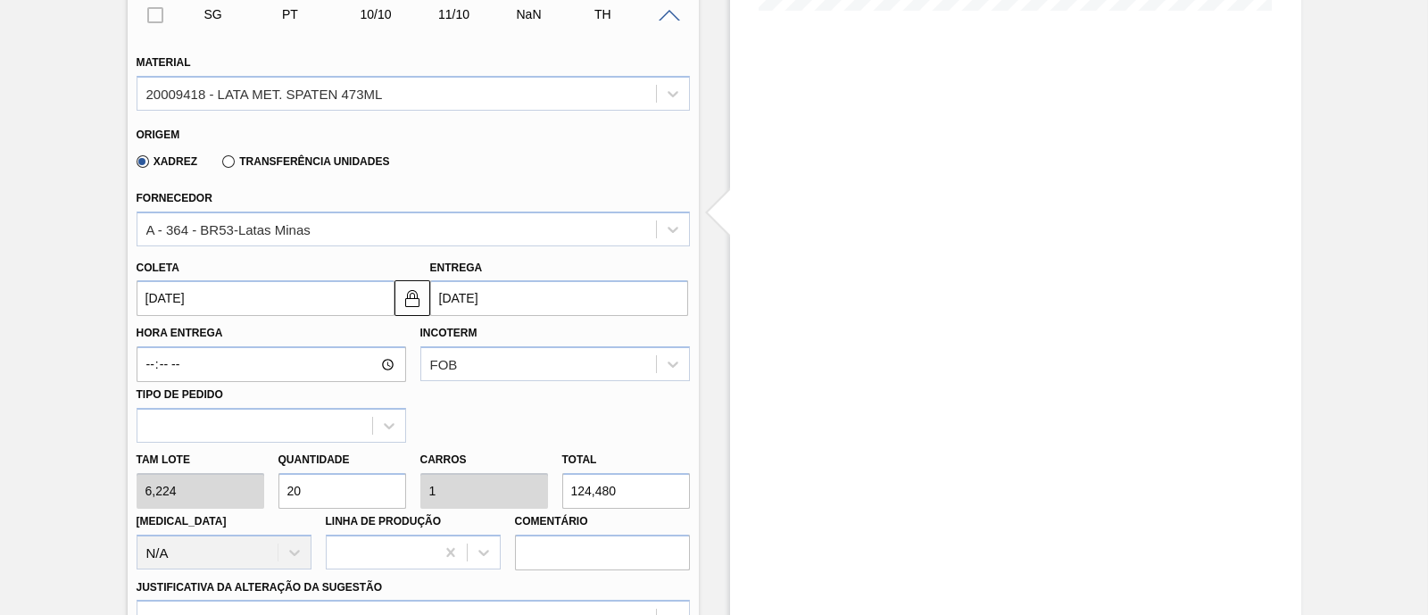
type input "124,480"
click at [224, 294] on input "10/10/2025" at bounding box center [266, 298] width 258 height 36
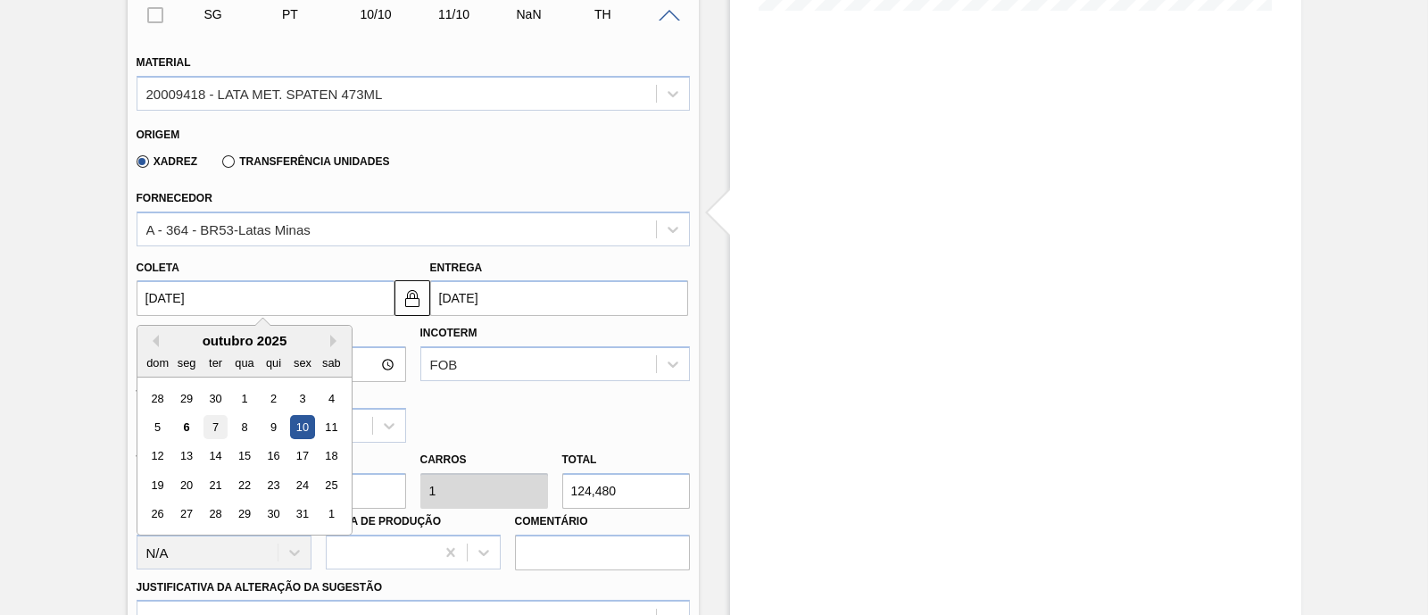
click at [219, 429] on div "7" at bounding box center [215, 427] width 24 height 24
type input "[DATE]"
type input "08/10/2025"
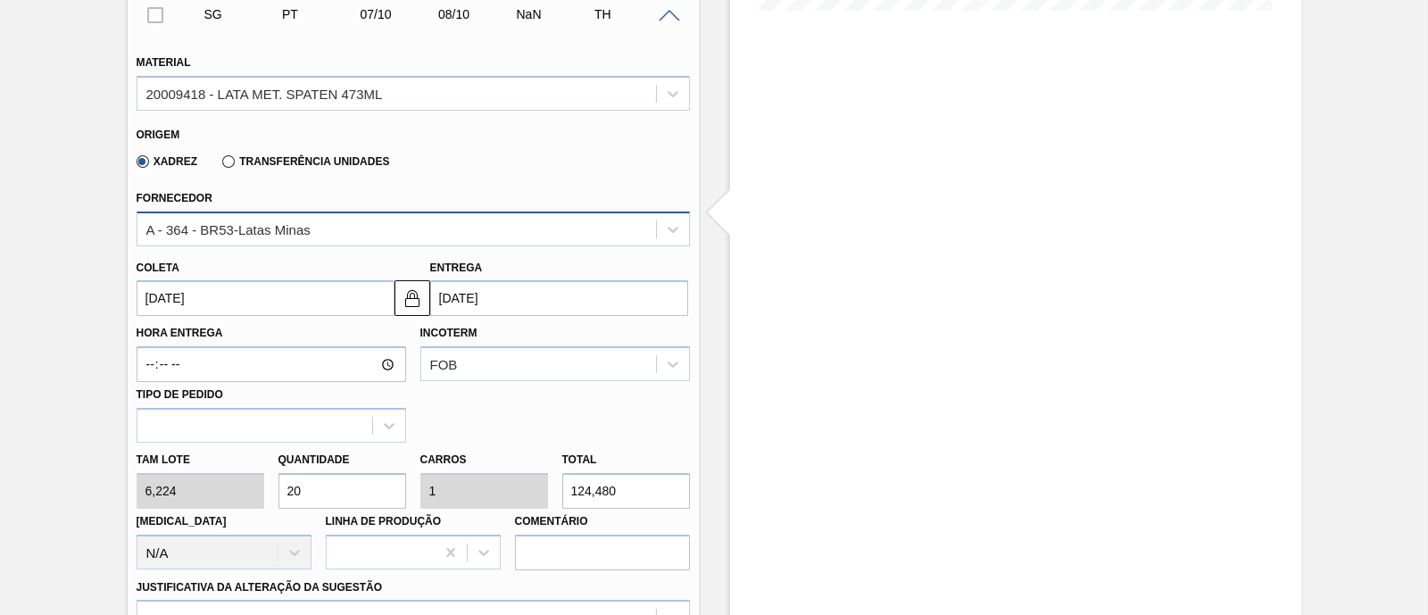
click at [265, 234] on div "A - 364 - BR53-Latas Minas" at bounding box center [228, 228] width 164 height 15
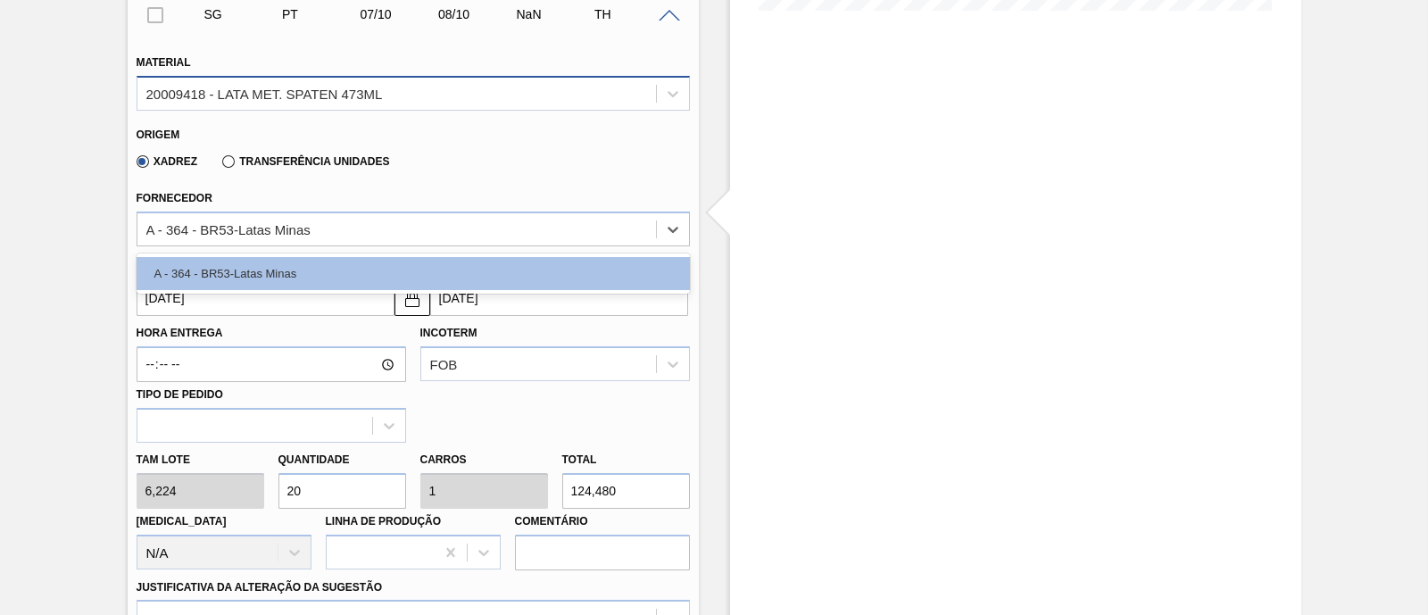
click at [339, 87] on div "20009418 - LATA MET. SPATEN 473ML" at bounding box center [264, 93] width 237 height 15
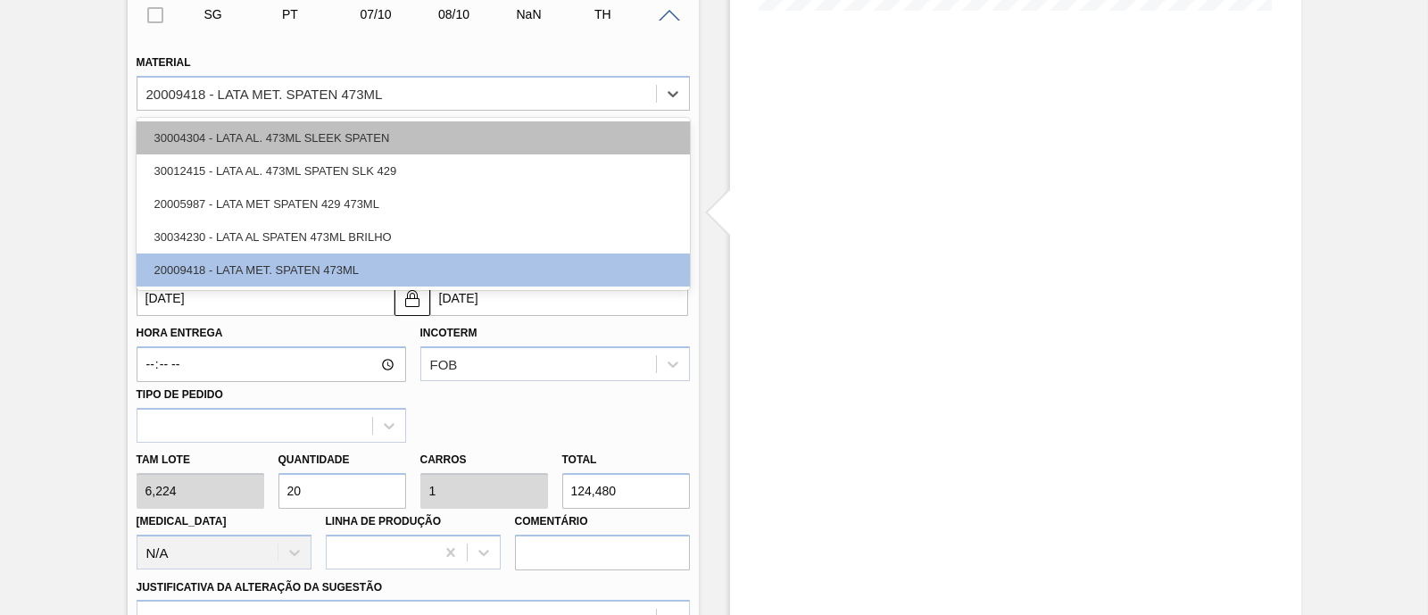
click at [332, 143] on div "30004304 - LATA AL. 473ML SLEEK SPATEN" at bounding box center [413, 137] width 553 height 33
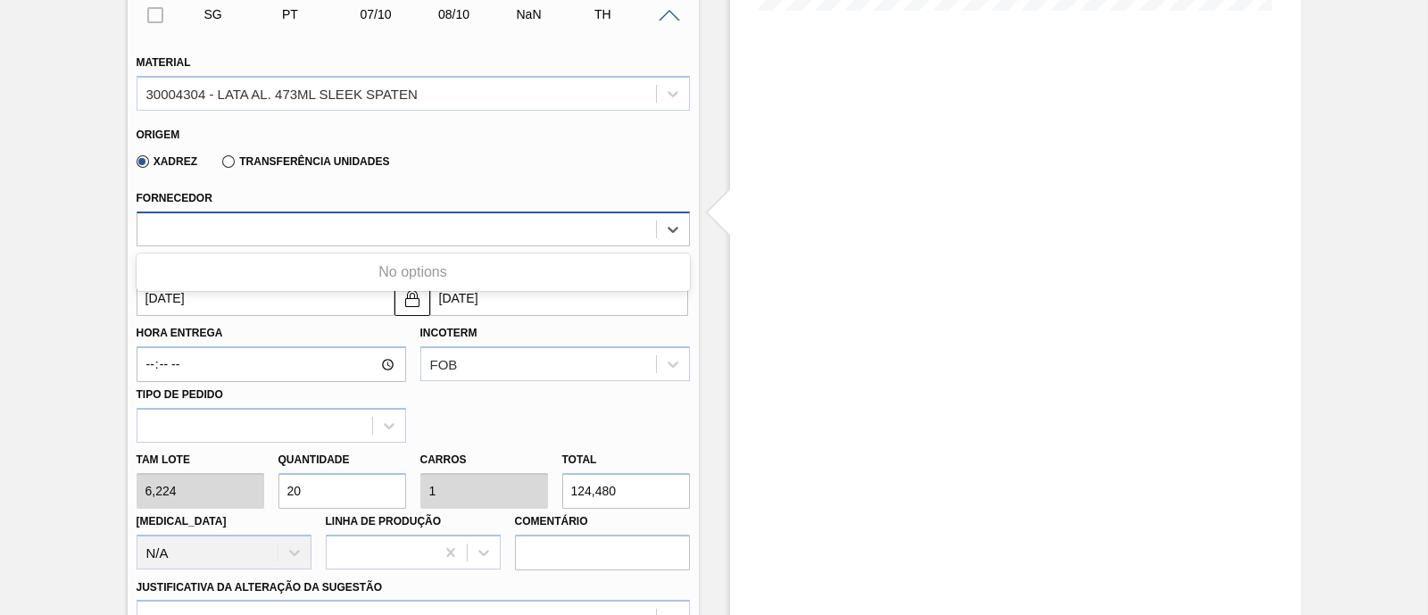
click at [299, 238] on div at bounding box center [396, 229] width 519 height 26
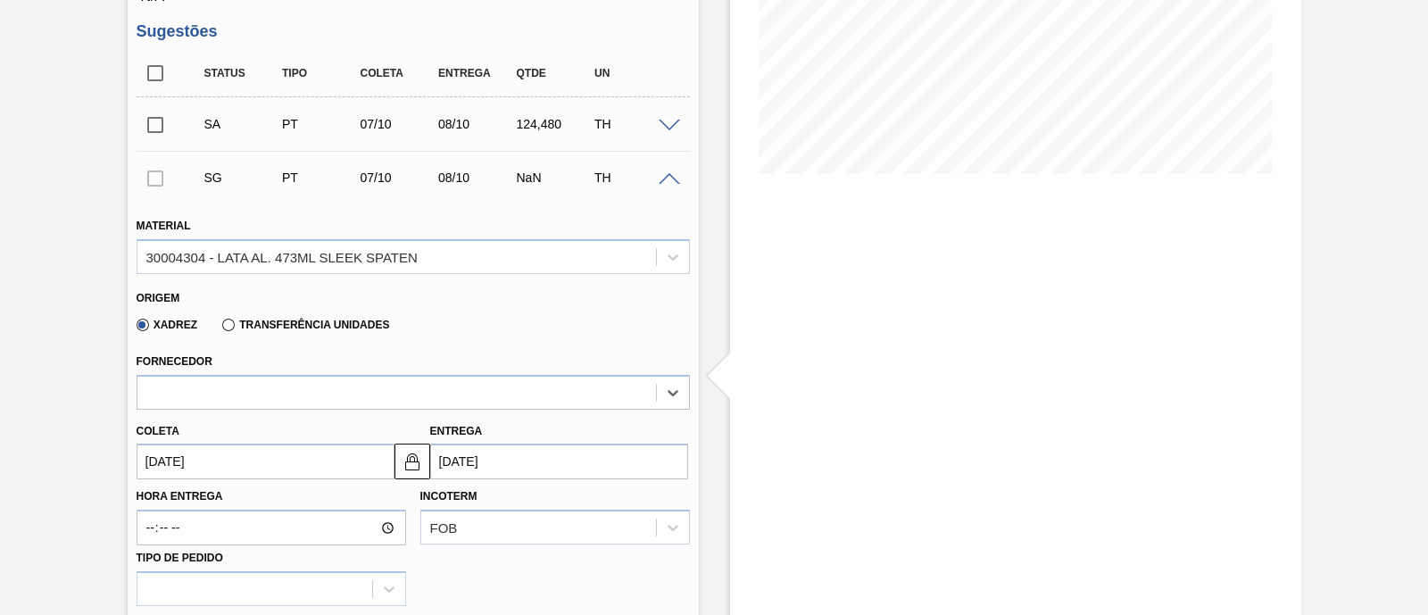
scroll to position [221, 0]
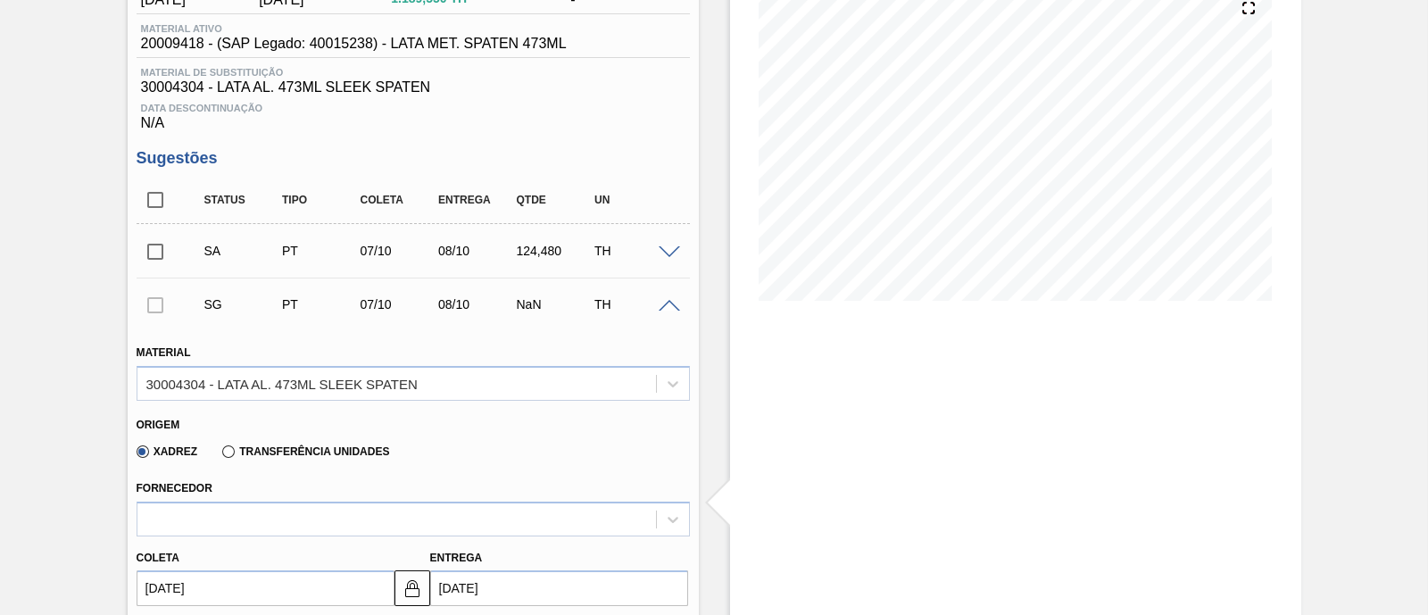
click at [671, 259] on span at bounding box center [669, 252] width 21 height 13
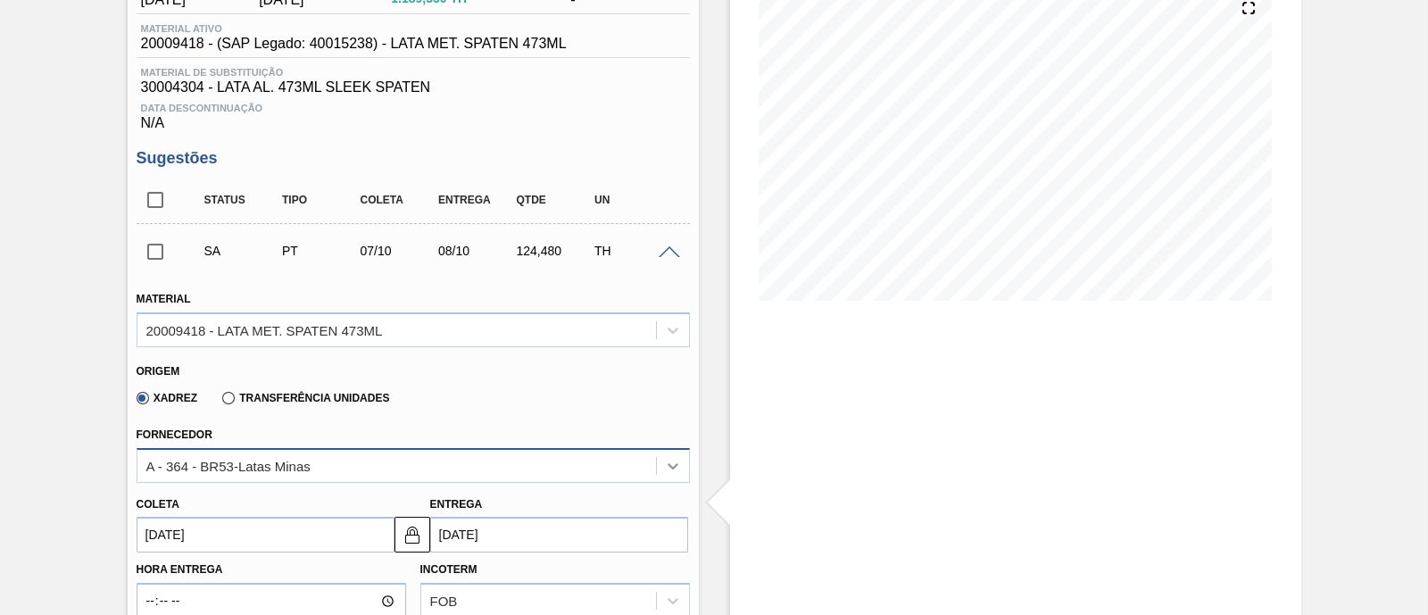
click at [669, 467] on icon at bounding box center [673, 466] width 11 height 6
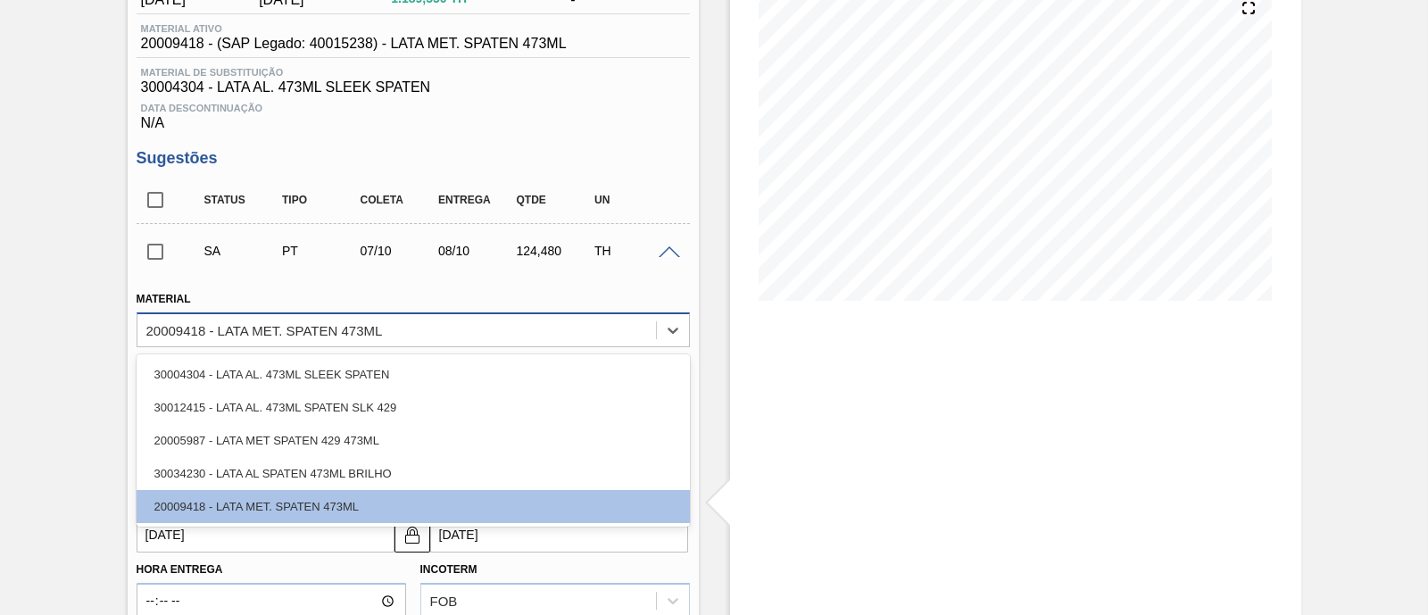
click at [516, 336] on div "20009418 - LATA MET. SPATEN 473ML" at bounding box center [396, 330] width 519 height 26
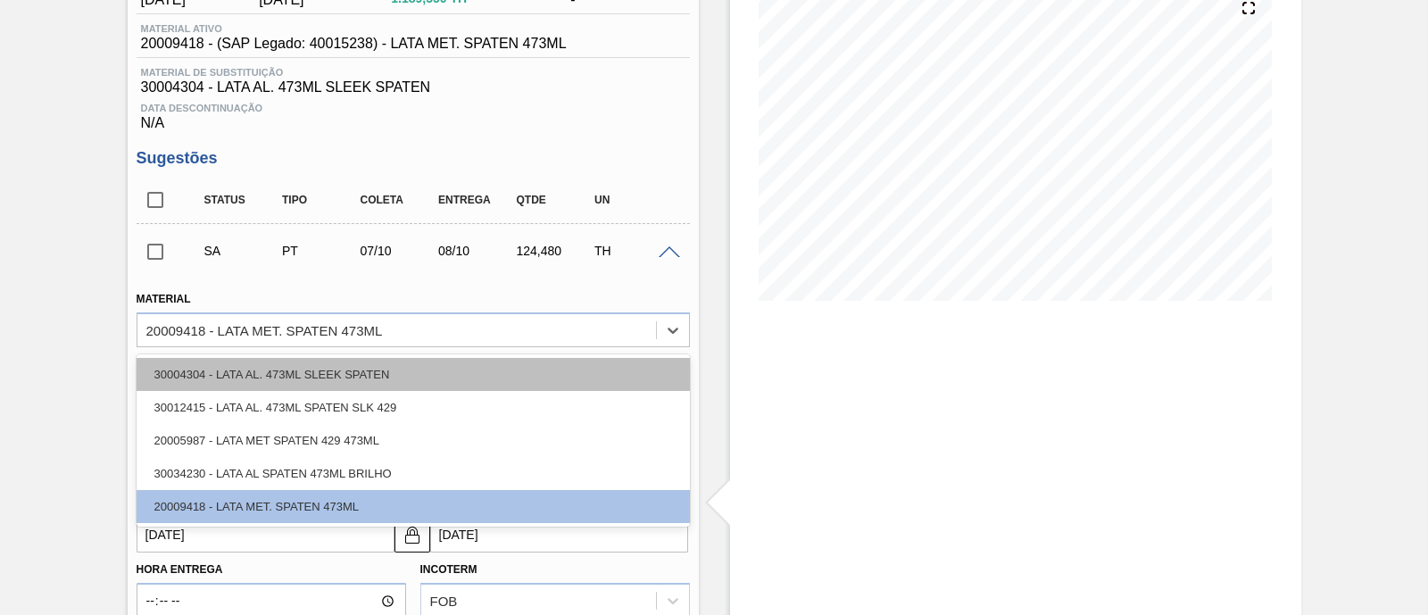
click at [452, 384] on div "30004304 - LATA AL. 473ML SLEEK SPATEN" at bounding box center [413, 374] width 553 height 33
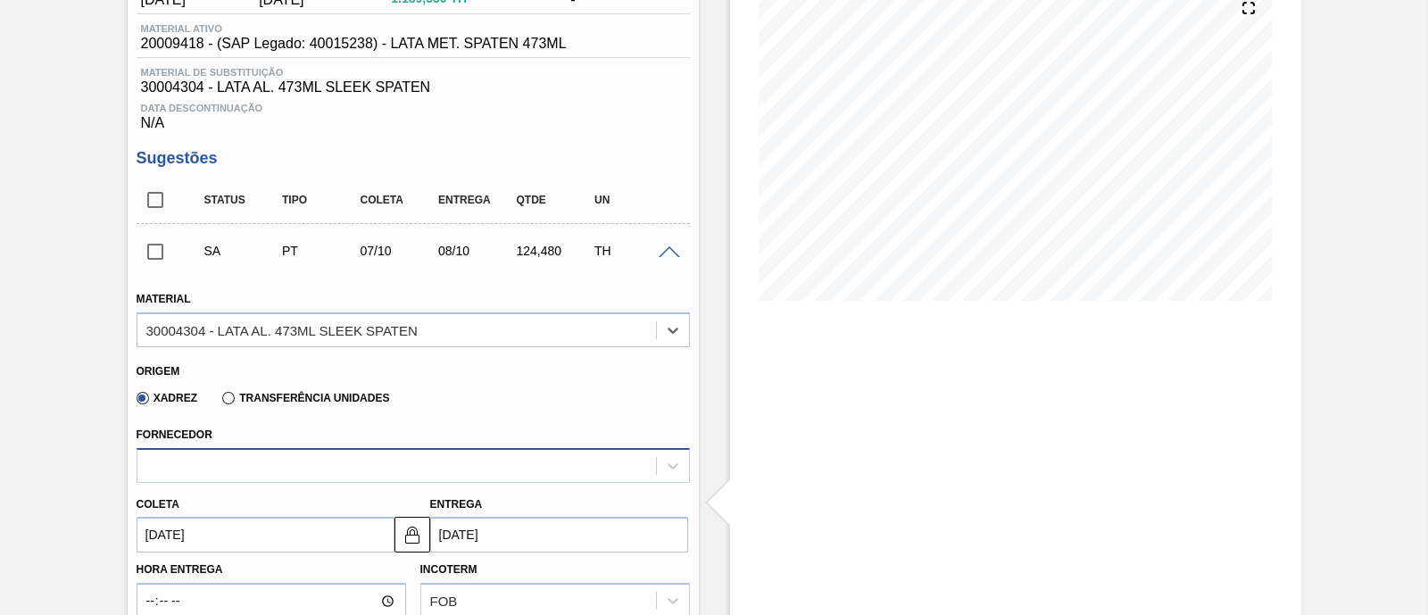
click at [386, 468] on div at bounding box center [396, 466] width 519 height 26
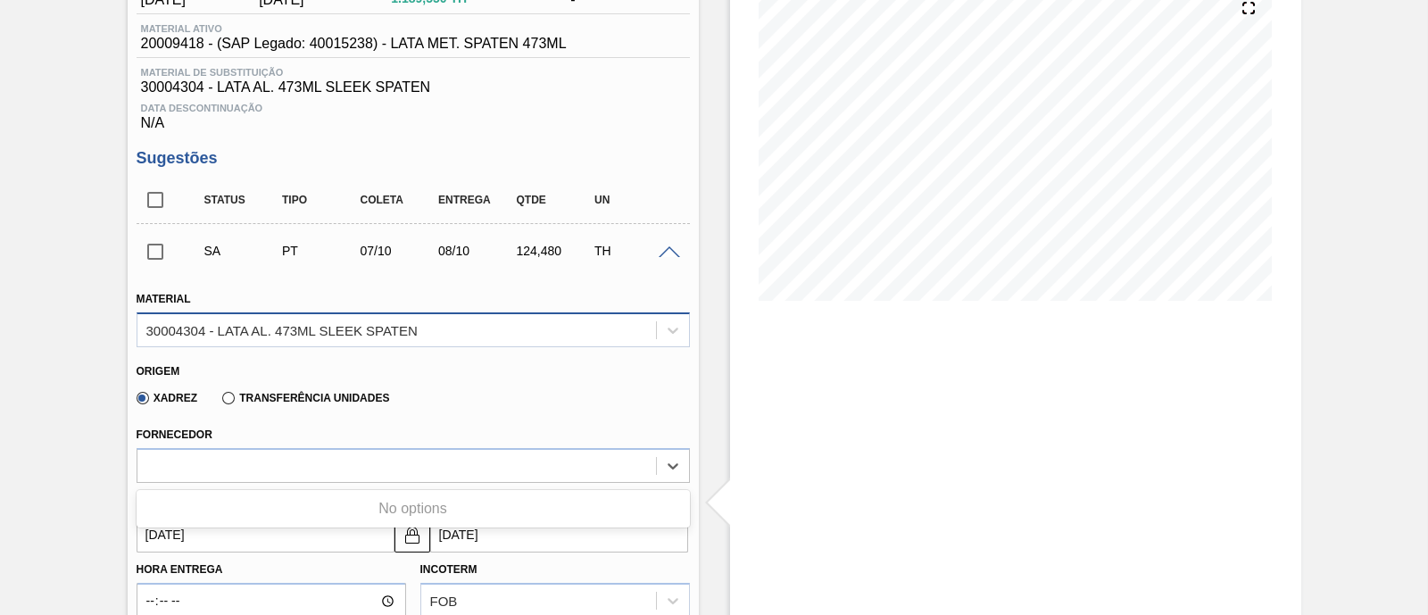
click at [410, 330] on div "30004304 - LATA AL. 473ML SLEEK SPATEN" at bounding box center [281, 329] width 271 height 15
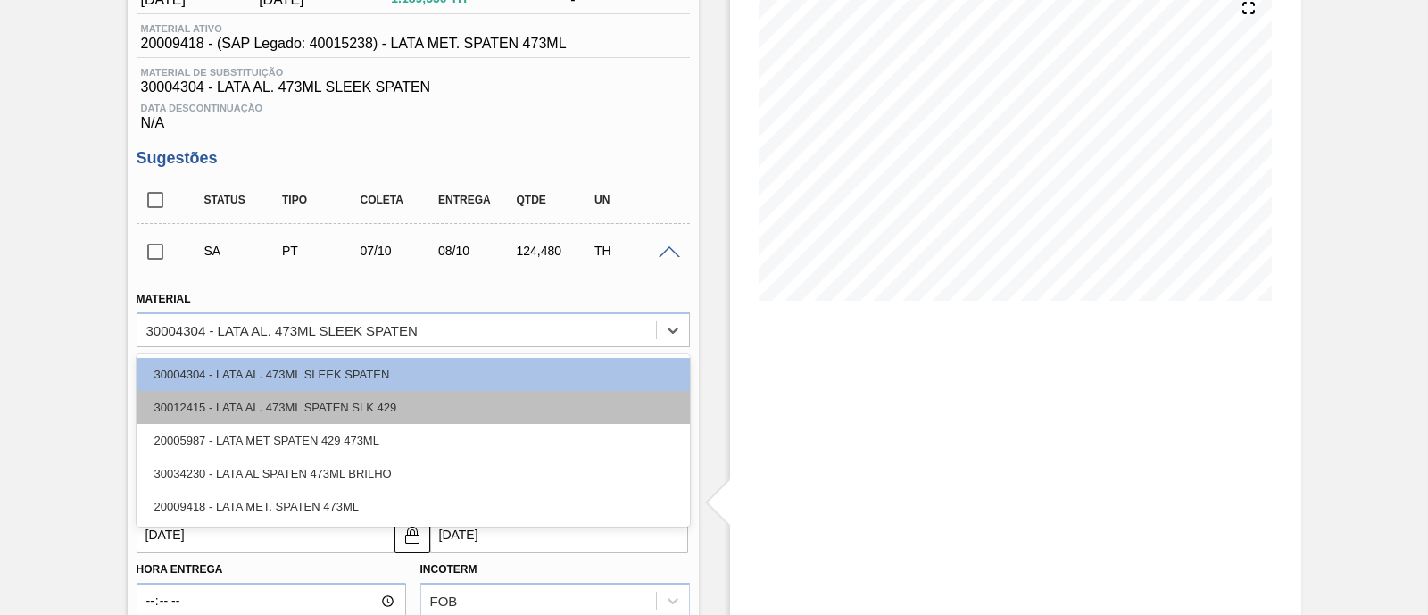
click at [388, 409] on div "30012415 - LATA AL. 473ML SPATEN SLK 429" at bounding box center [413, 407] width 553 height 33
type input "0,8"
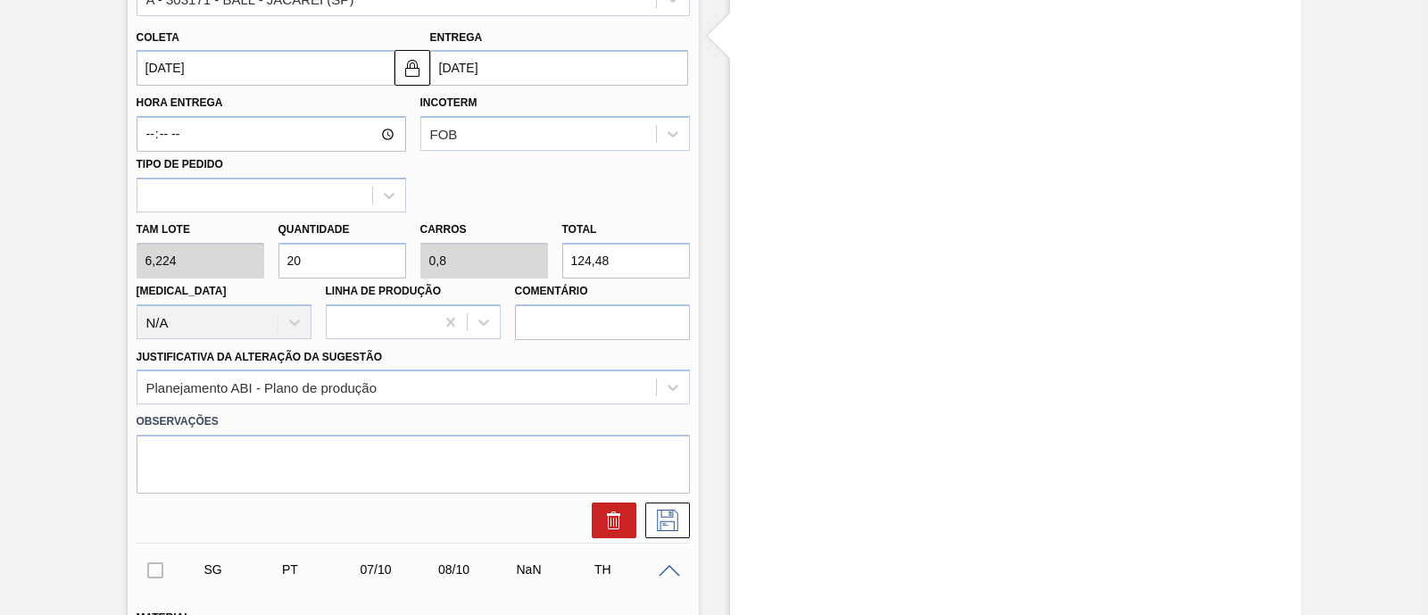
scroll to position [690, 0]
click at [677, 524] on icon at bounding box center [667, 518] width 29 height 21
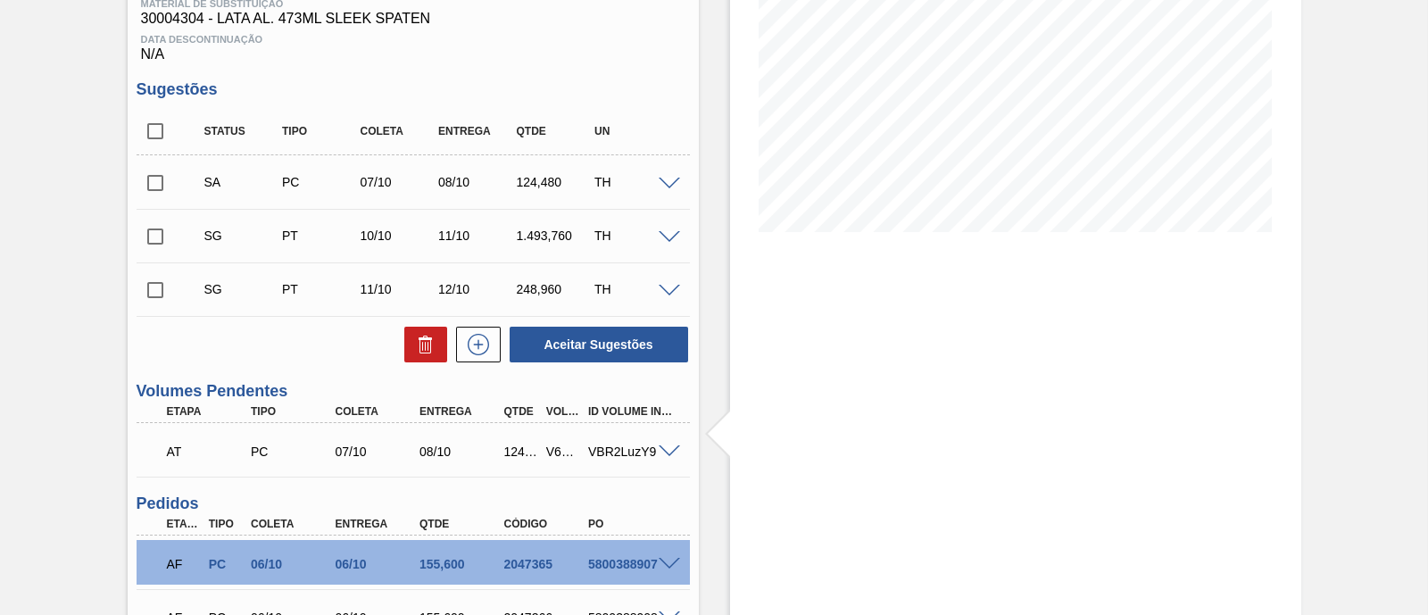
scroll to position [289, 0]
click at [673, 238] on span at bounding box center [669, 238] width 21 height 13
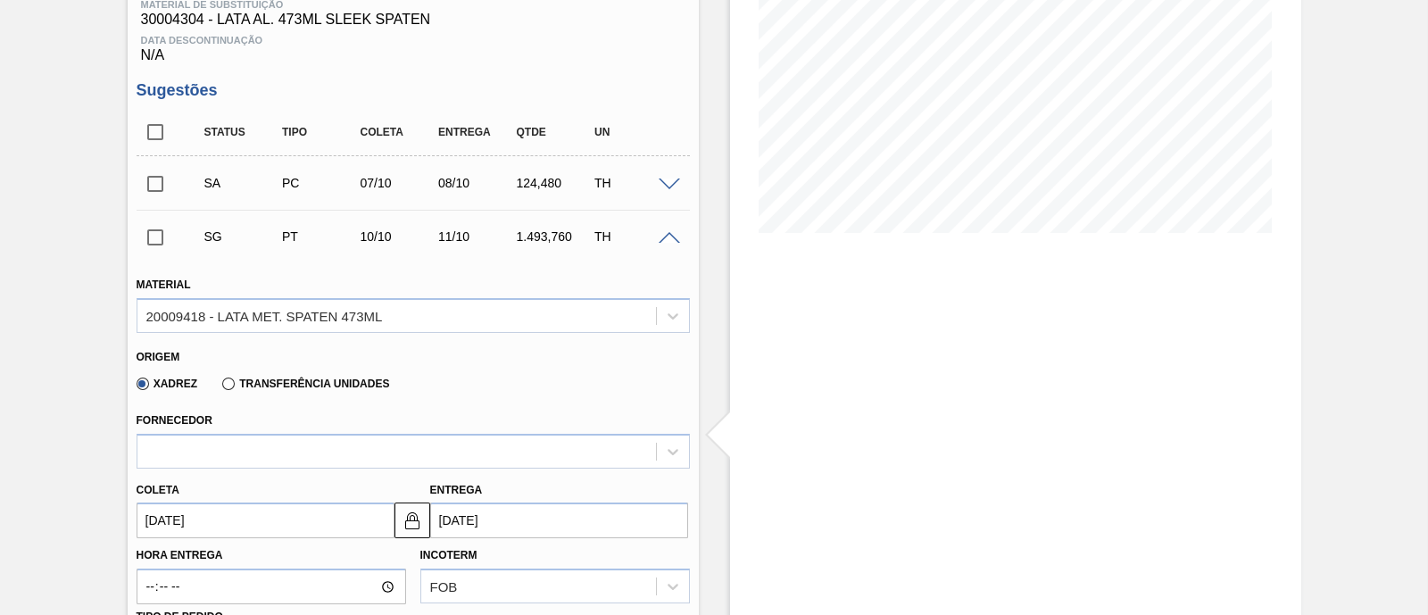
click at [348, 346] on div "Origem Xadrez Transferência Unidades" at bounding box center [413, 370] width 568 height 66
click at [344, 320] on div "20009418 - LATA MET. SPATEN 473ML" at bounding box center [264, 315] width 237 height 15
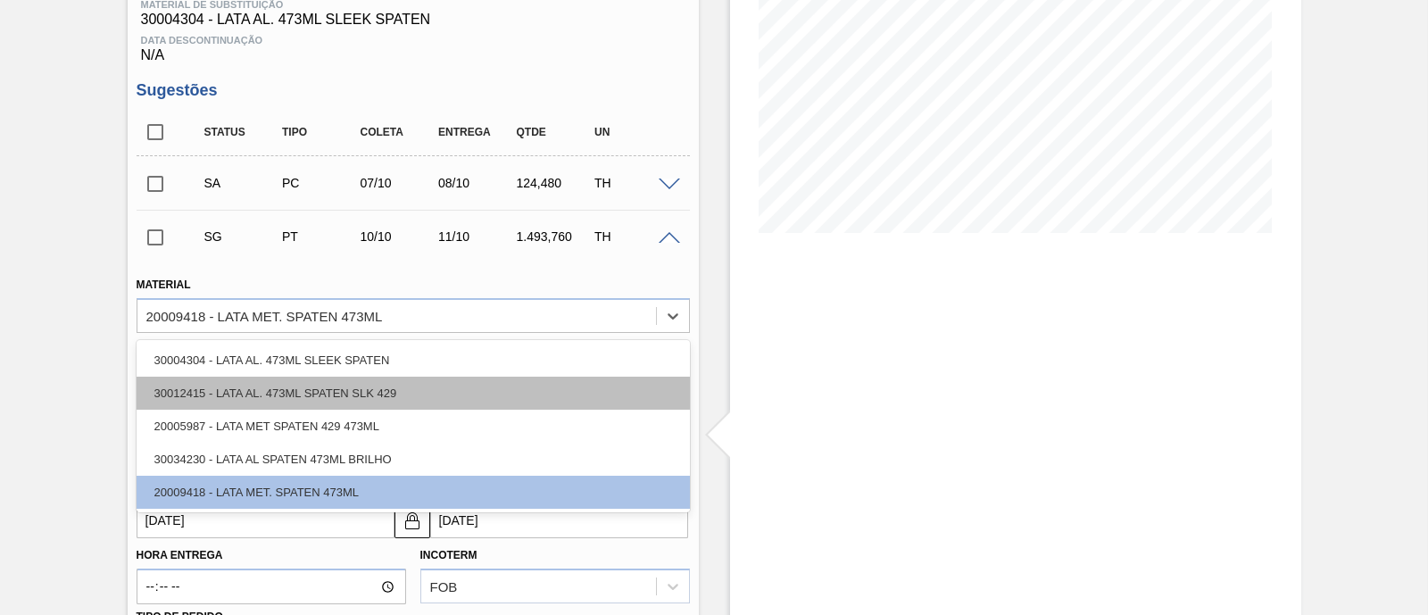
click at [345, 386] on div "30012415 - LATA AL. 473ML SPATEN SLK 429" at bounding box center [413, 393] width 553 height 33
type input "9,6"
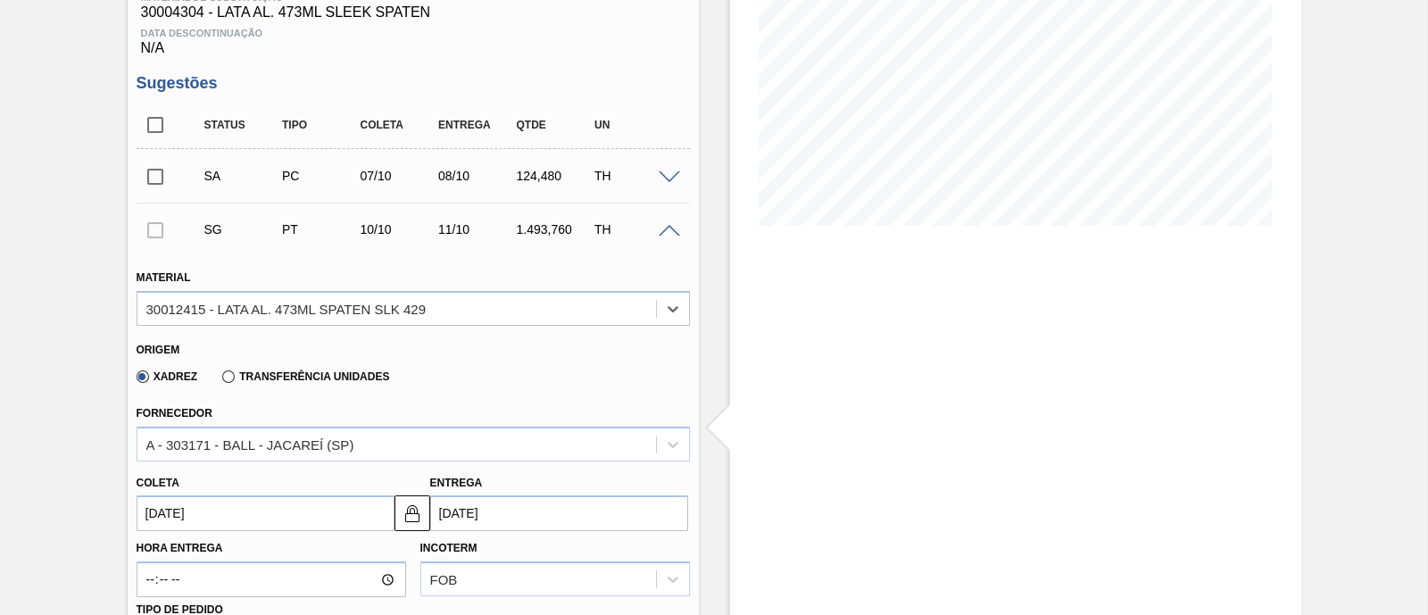
scroll to position [296, 0]
click at [308, 316] on div "30012415 - LATA AL. 473ML SPATEN SLK 429" at bounding box center [286, 308] width 280 height 15
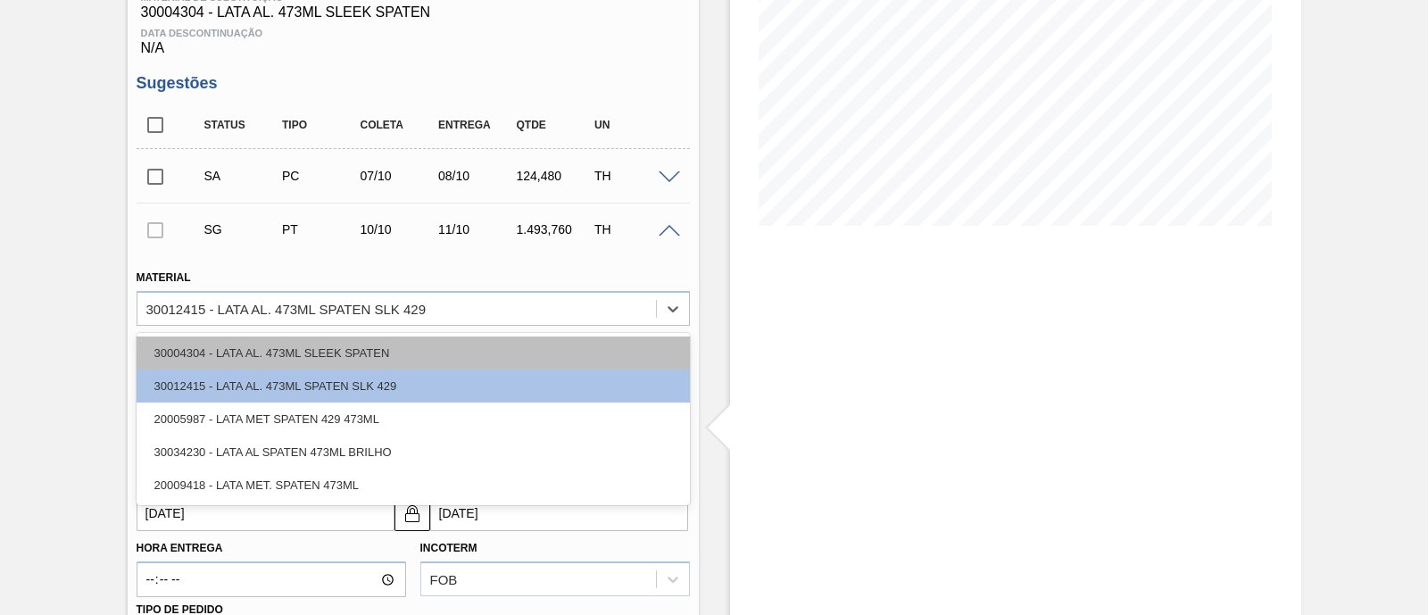
click at [308, 354] on div "30004304 - LATA AL. 473ML SLEEK SPATEN" at bounding box center [413, 352] width 553 height 33
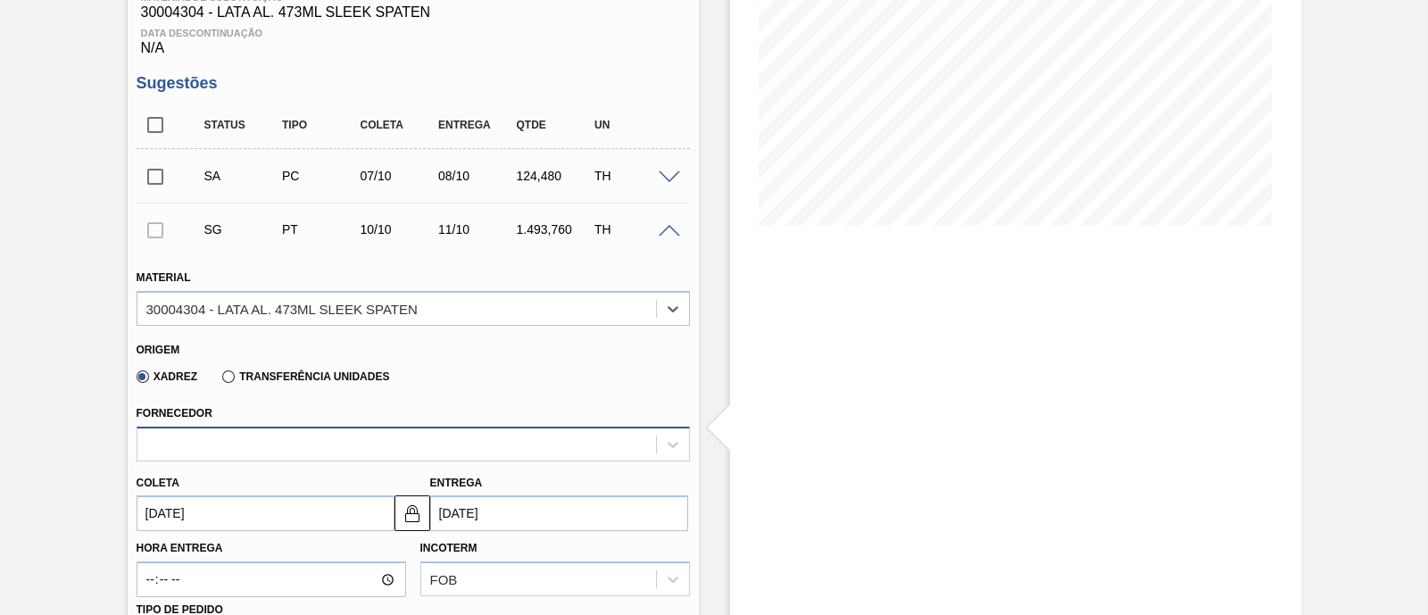
click at [308, 461] on div at bounding box center [413, 444] width 553 height 35
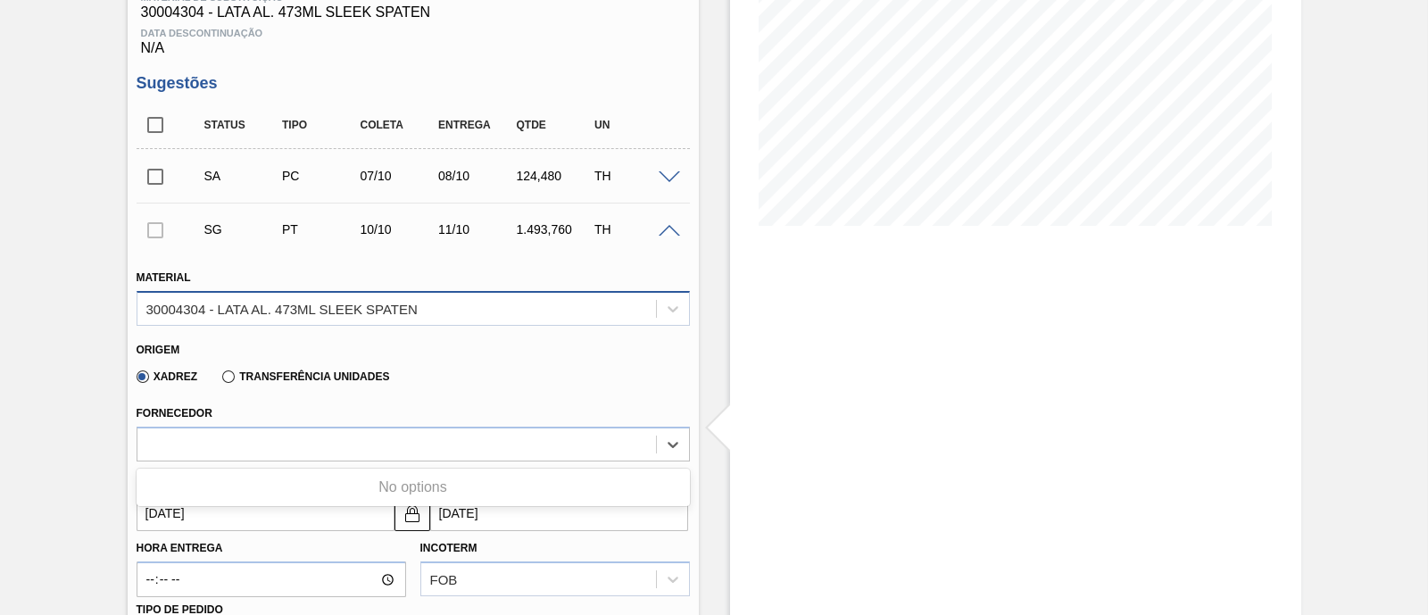
click at [305, 316] on div "30004304 - LATA AL. 473ML SLEEK SPATEN" at bounding box center [281, 308] width 271 height 15
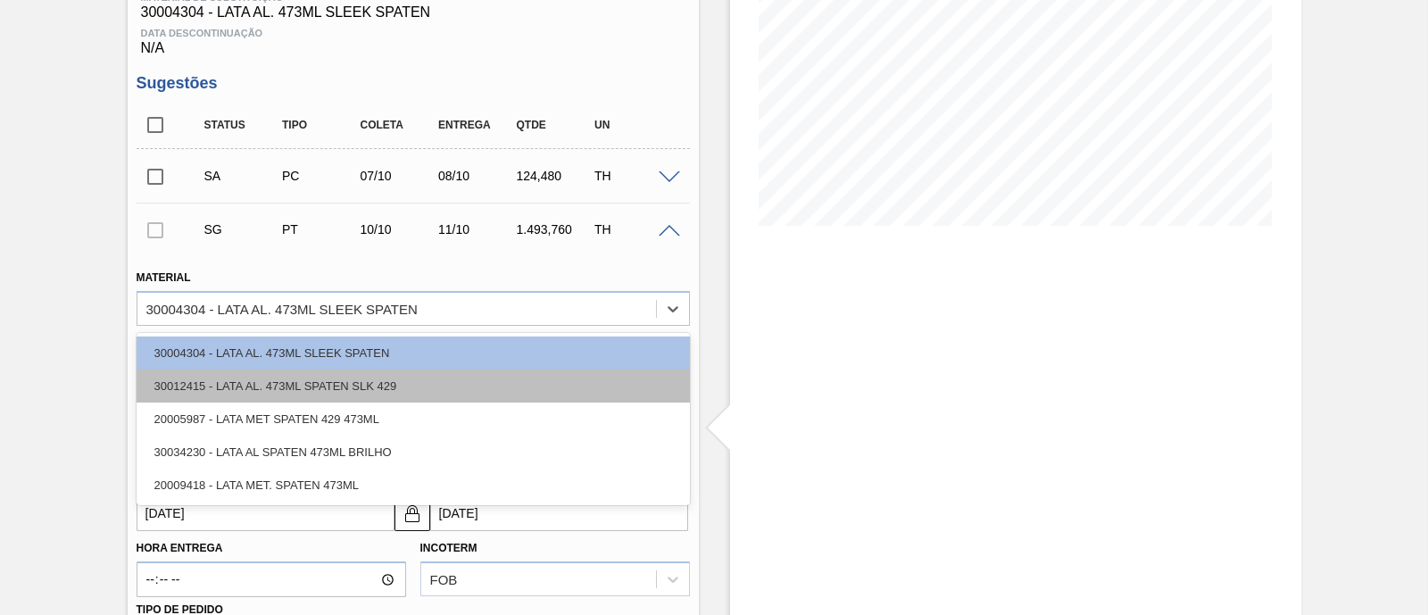
click at [310, 386] on div "30012415 - LATA AL. 473ML SPATEN SLK 429" at bounding box center [413, 385] width 553 height 33
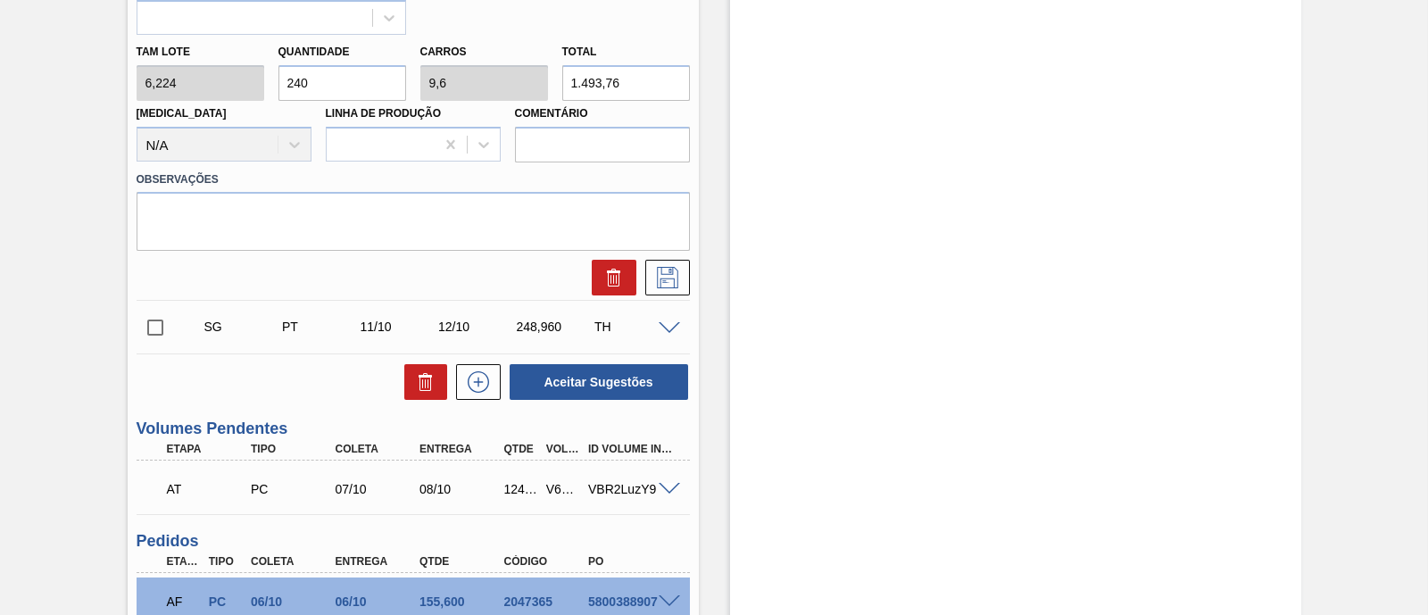
scroll to position [921, 0]
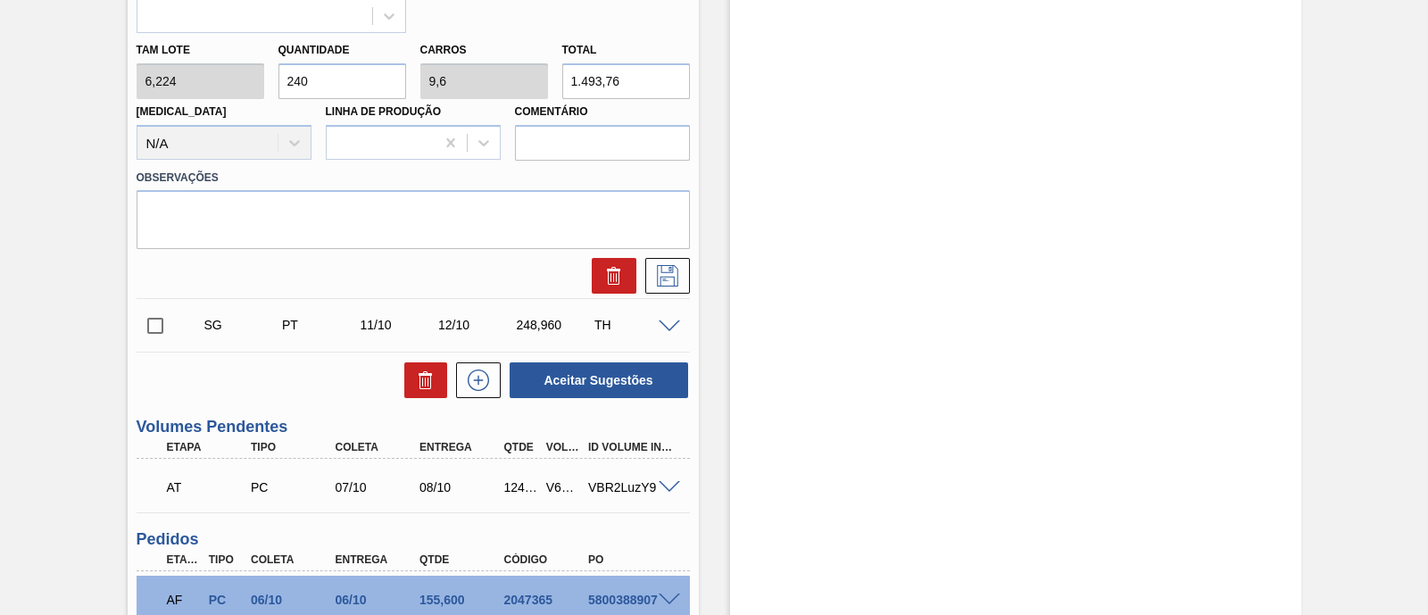
drag, startPoint x: 652, startPoint y: 83, endPoint x: 571, endPoint y: 87, distance: 81.3
click at [571, 87] on input "1.493,76" at bounding box center [626, 81] width 128 height 36
paste input "24,480"
type input "20"
type input "0,8"
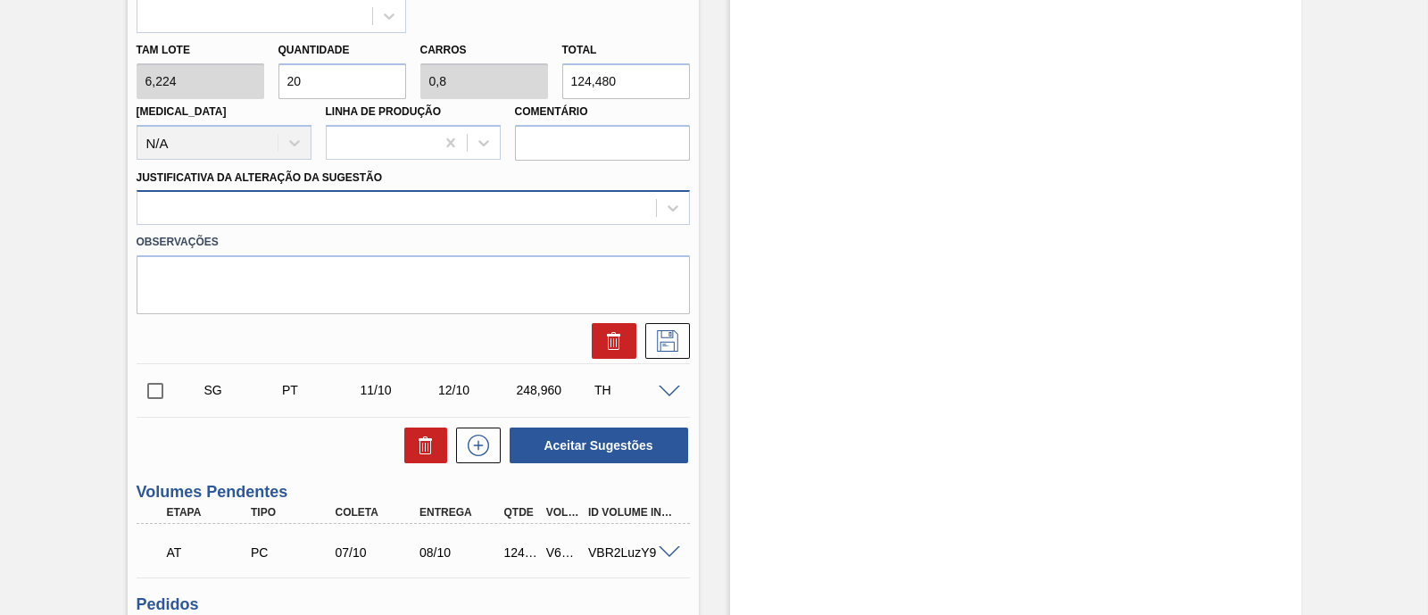
type input "124,480"
click at [388, 212] on div at bounding box center [396, 208] width 519 height 26
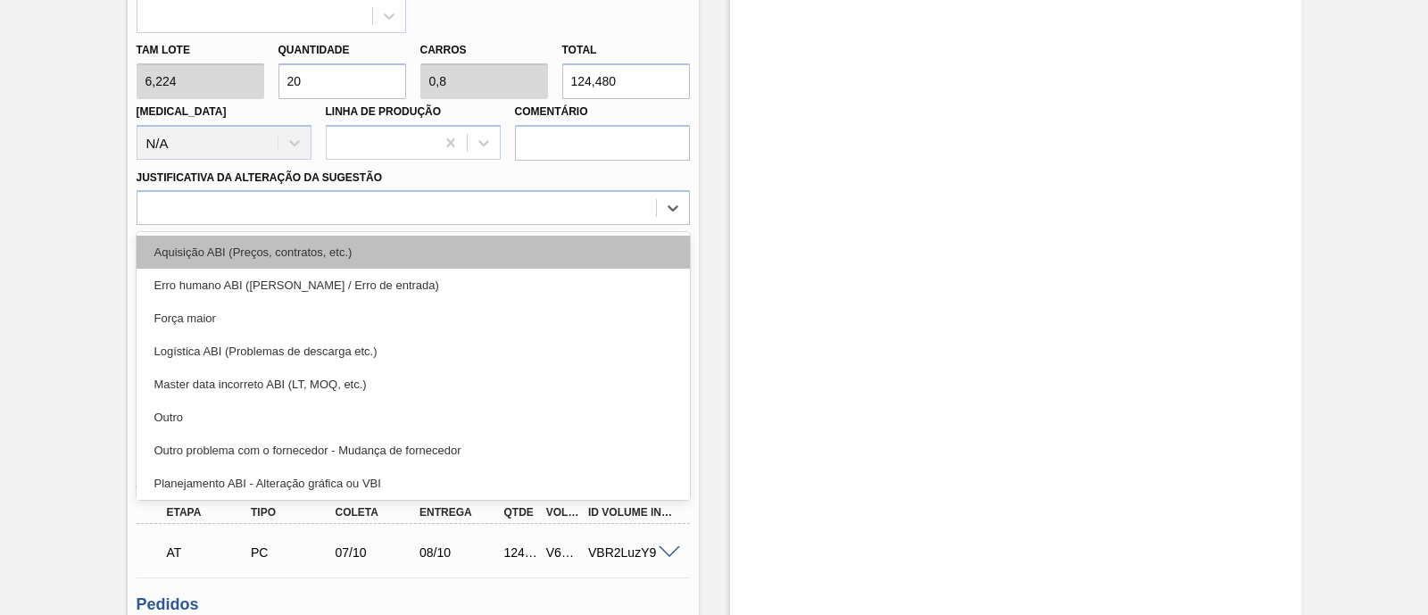
click at [345, 261] on div "Aquisição ABI (Preços, contratos, etc.)" at bounding box center [413, 252] width 553 height 33
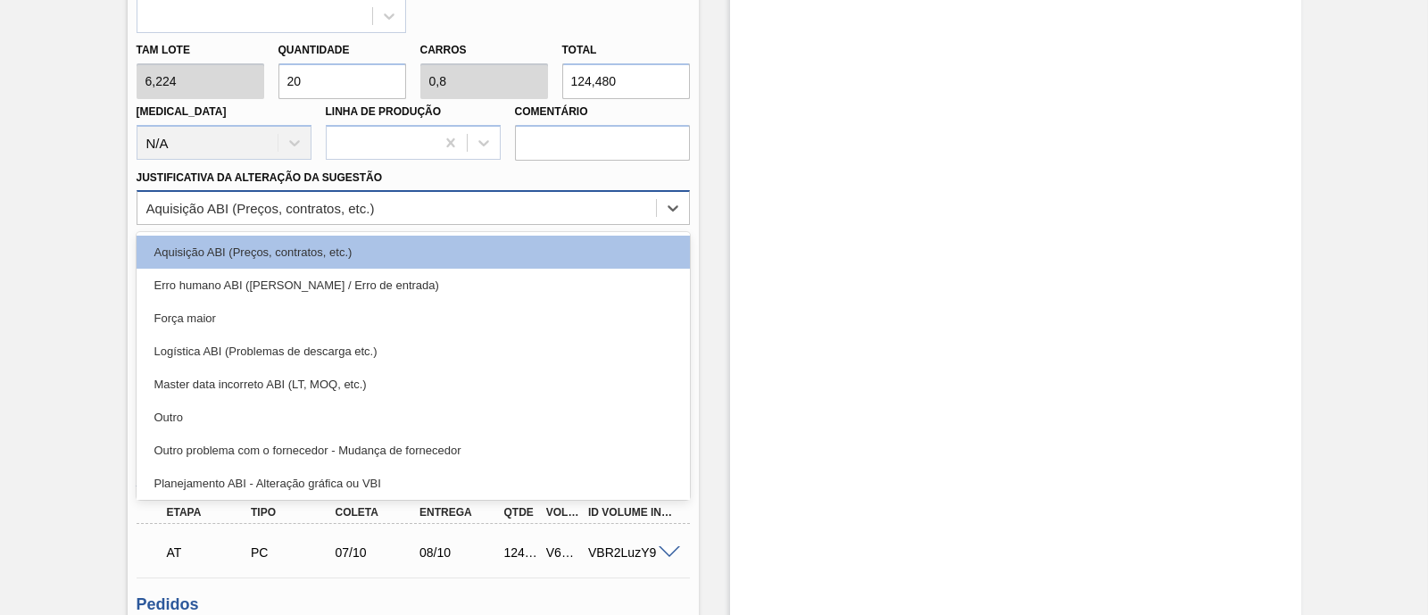
click at [335, 209] on div "Aquisição ABI (Preços, contratos, etc.)" at bounding box center [260, 208] width 228 height 15
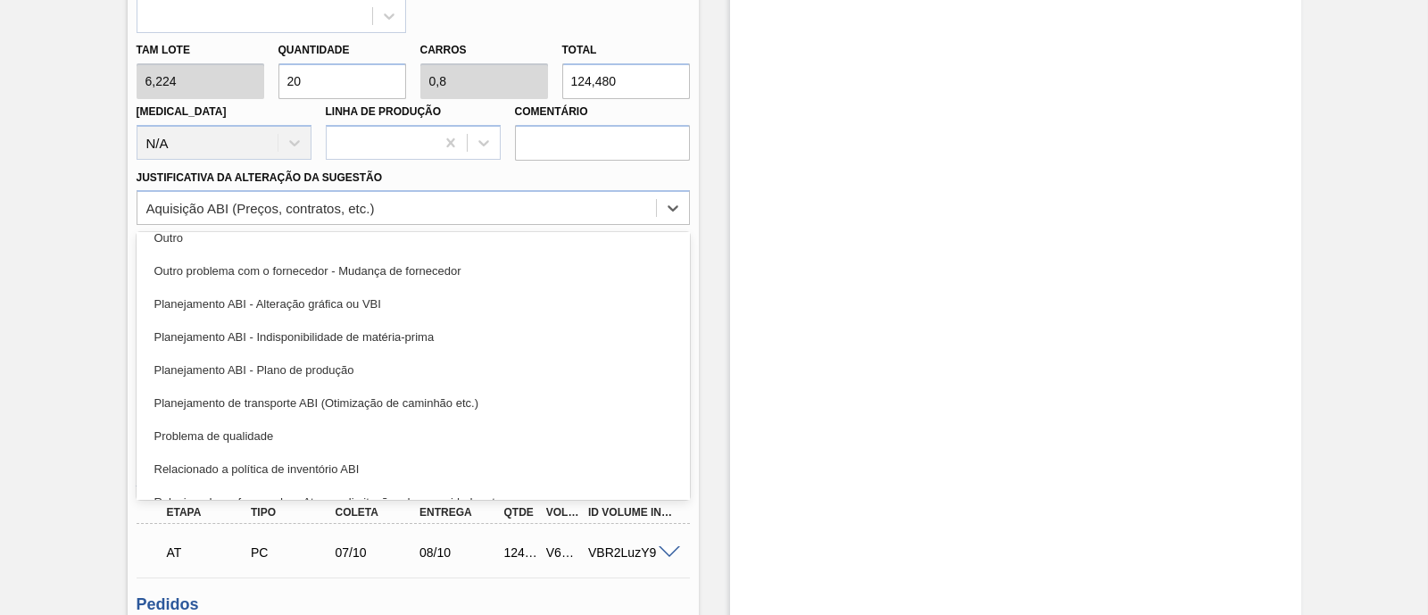
scroll to position [179, 0]
click at [350, 379] on div "Planejamento ABI - Plano de produção" at bounding box center [413, 370] width 553 height 33
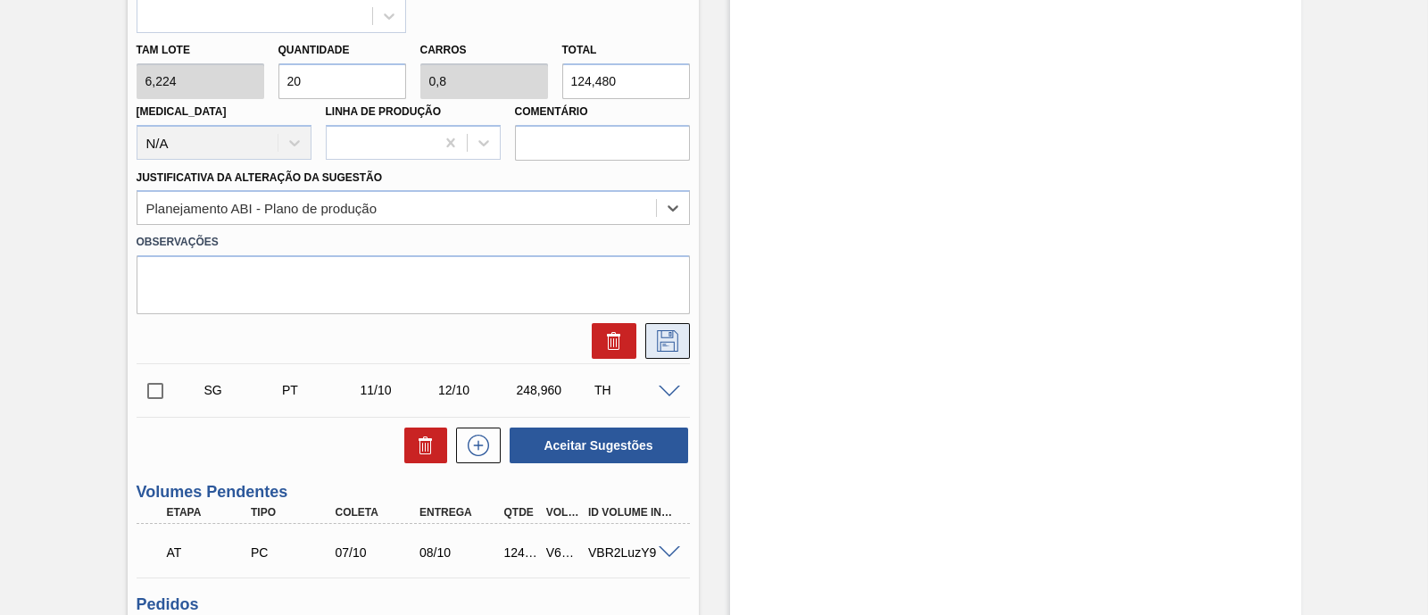
click at [668, 344] on icon at bounding box center [667, 340] width 29 height 21
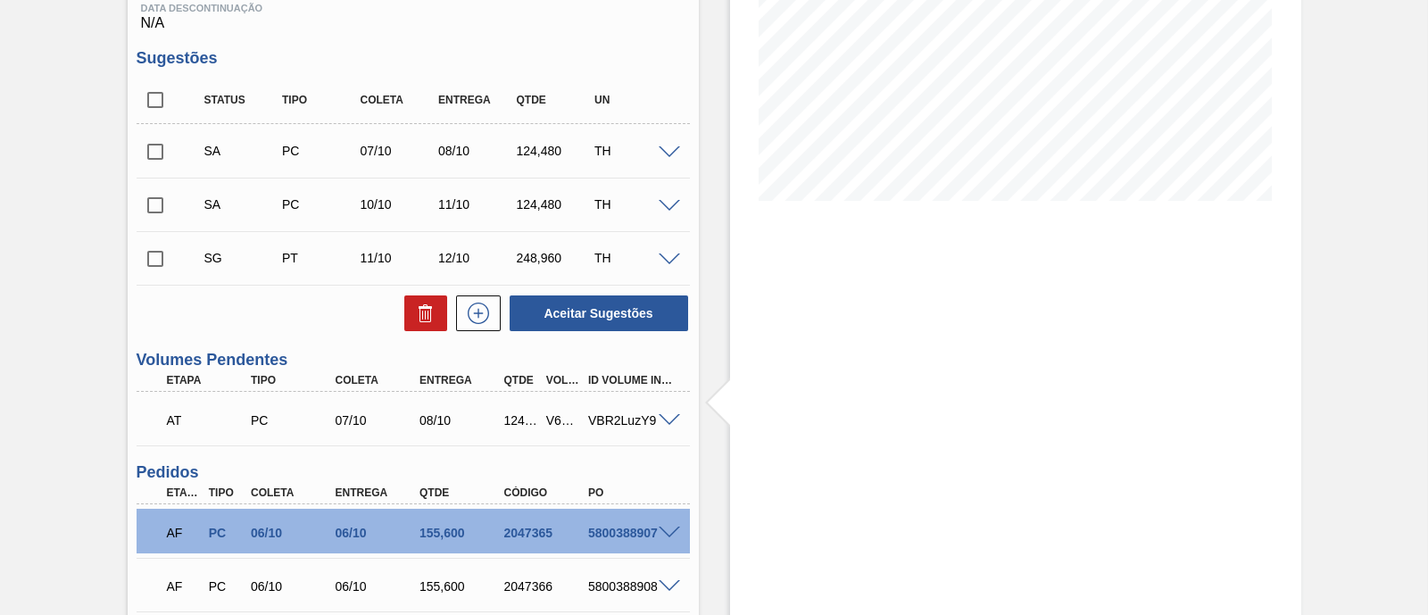
scroll to position [320, 0]
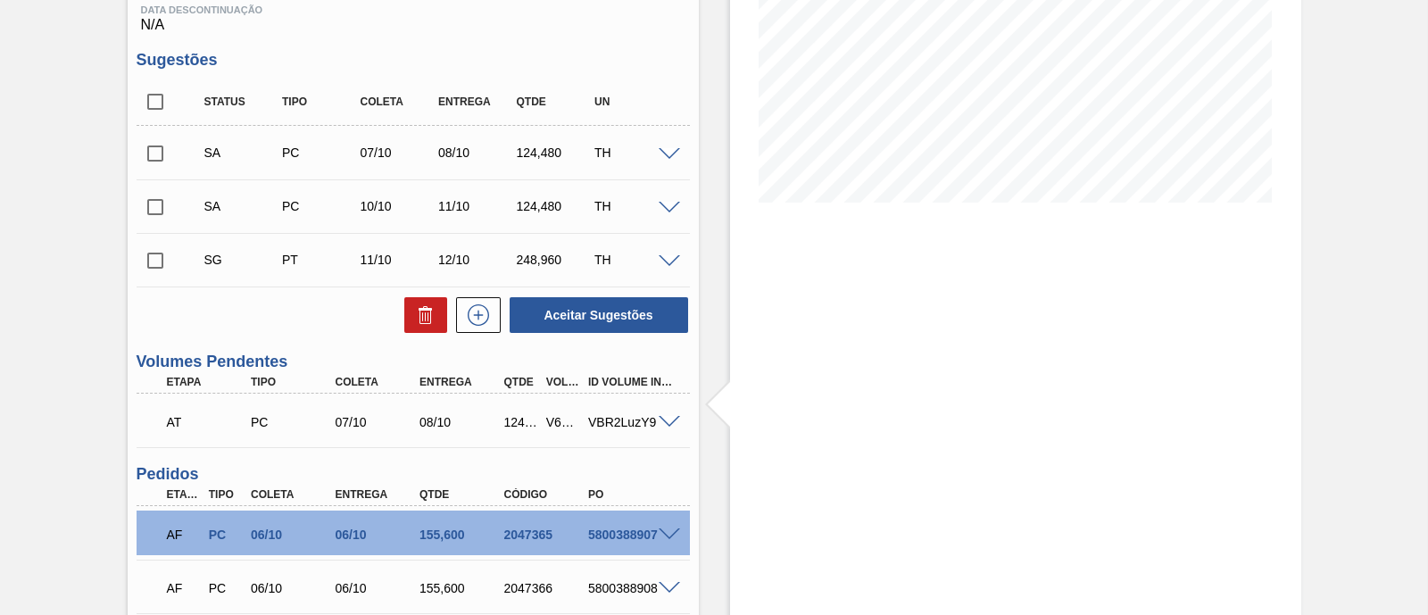
click at [671, 215] on span at bounding box center [669, 208] width 21 height 13
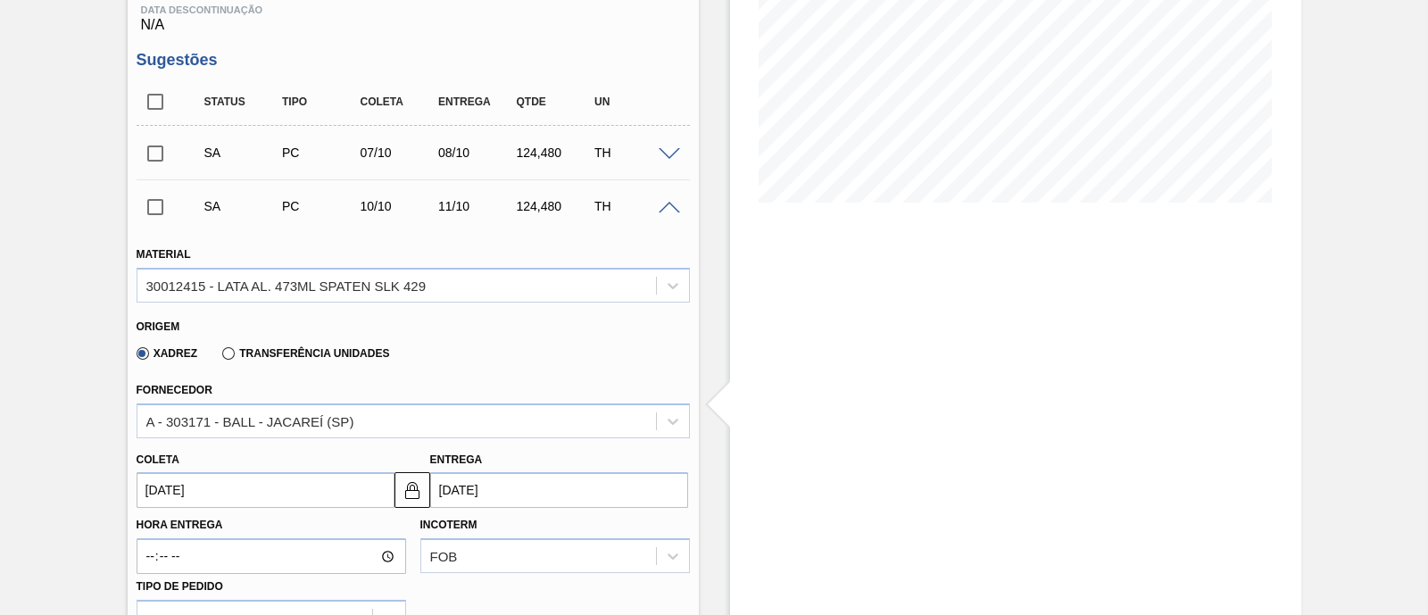
click at [247, 502] on input "10/10/2025" at bounding box center [266, 490] width 258 height 36
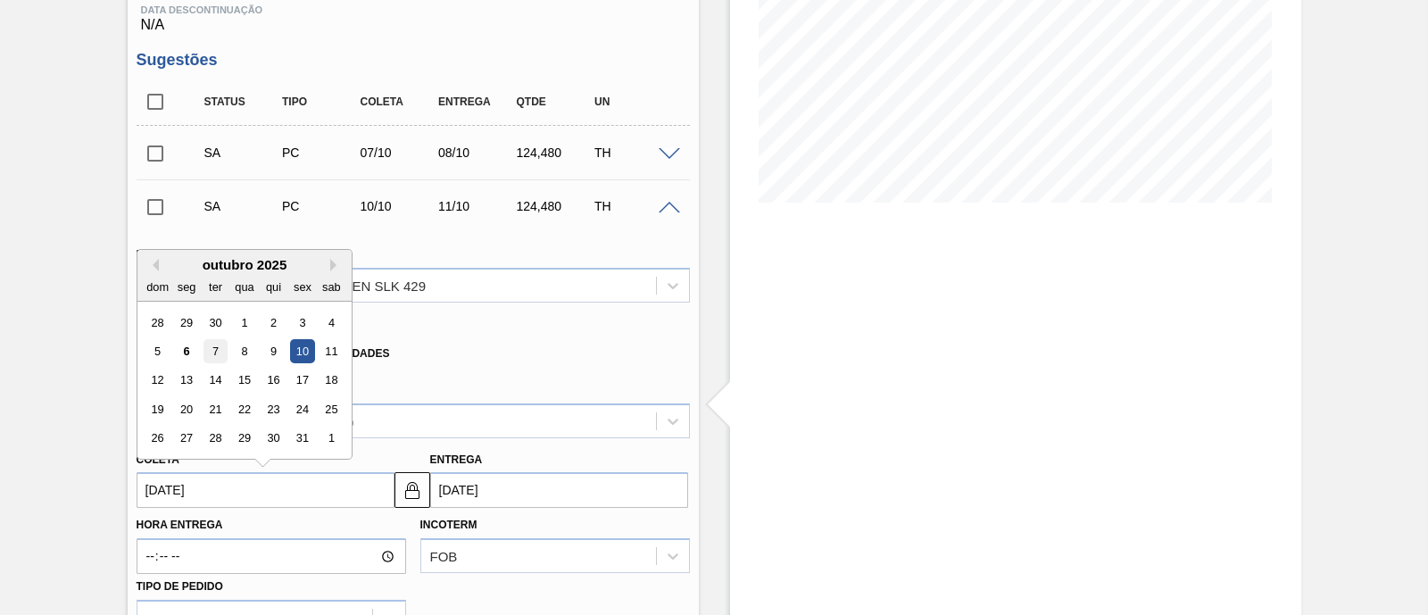
click at [223, 356] on div "7" at bounding box center [215, 351] width 24 height 24
type input "[DATE]"
type input "08/10/2025"
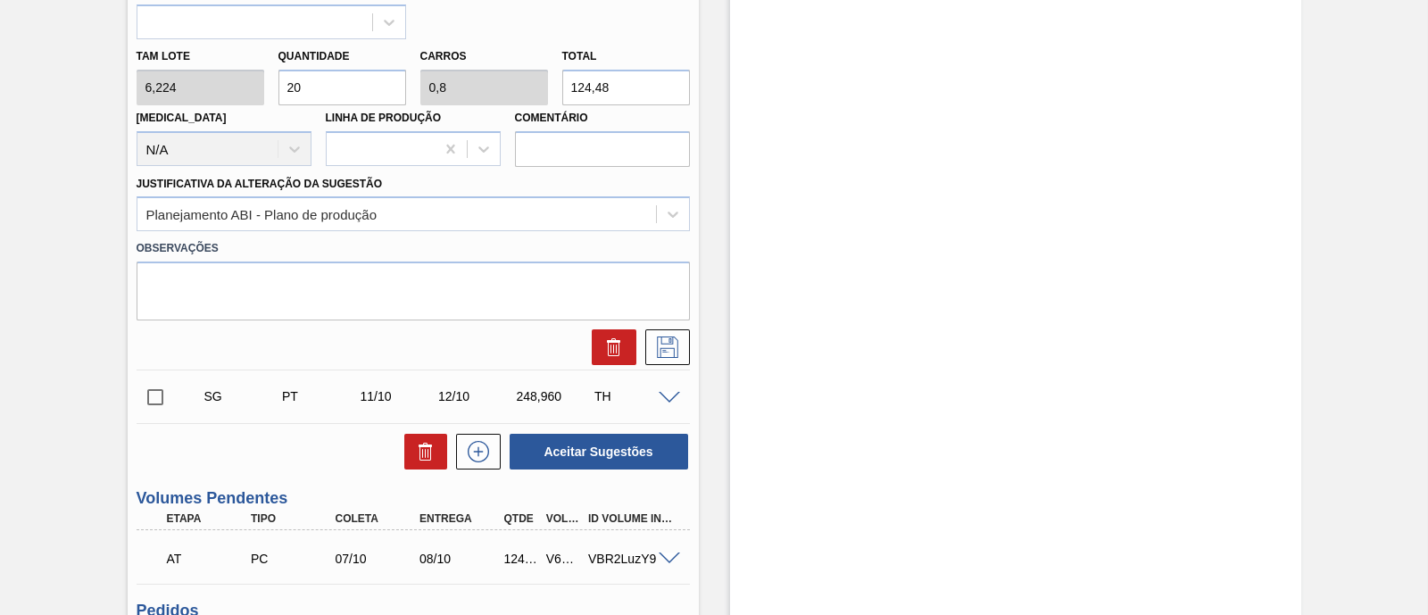
scroll to position [917, 0]
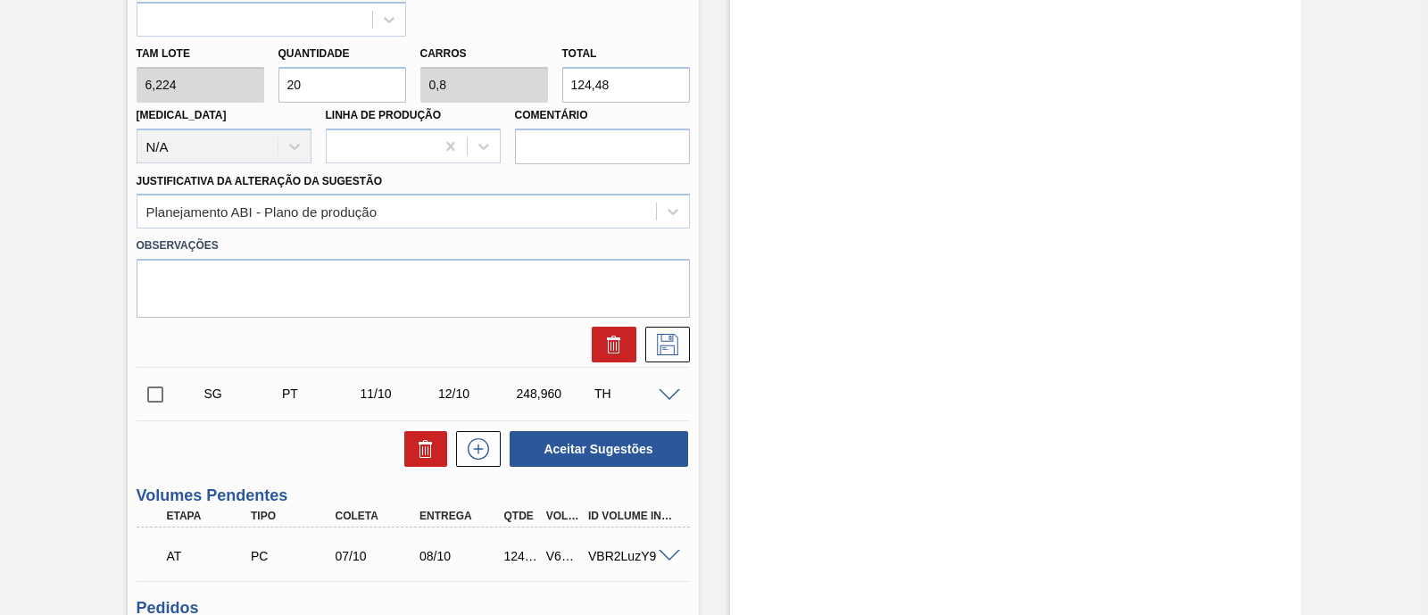
click at [677, 354] on icon at bounding box center [667, 344] width 29 height 21
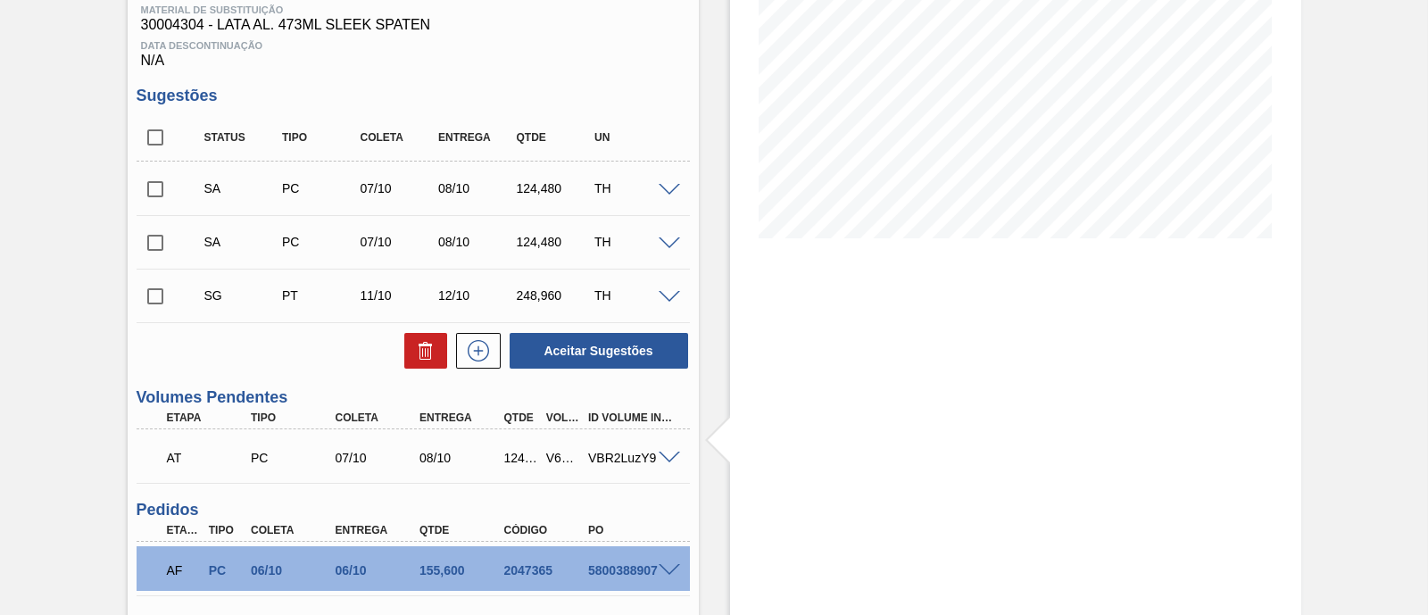
scroll to position [275, 0]
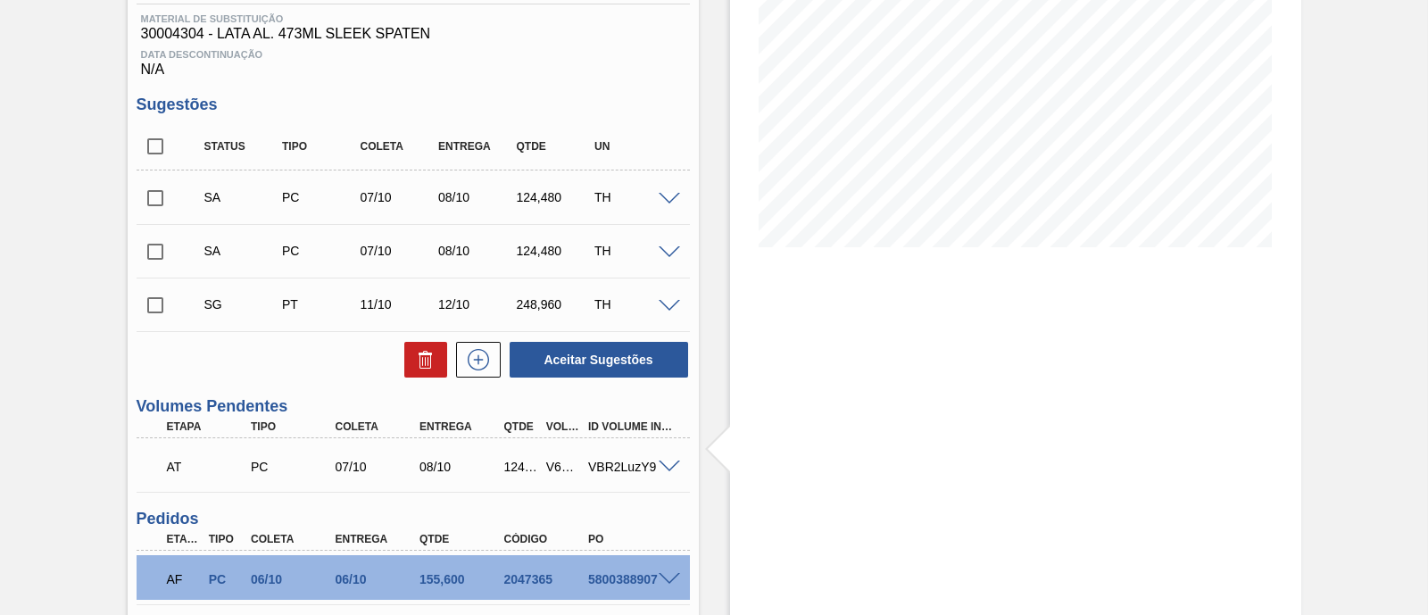
click at [668, 310] on span at bounding box center [669, 306] width 21 height 13
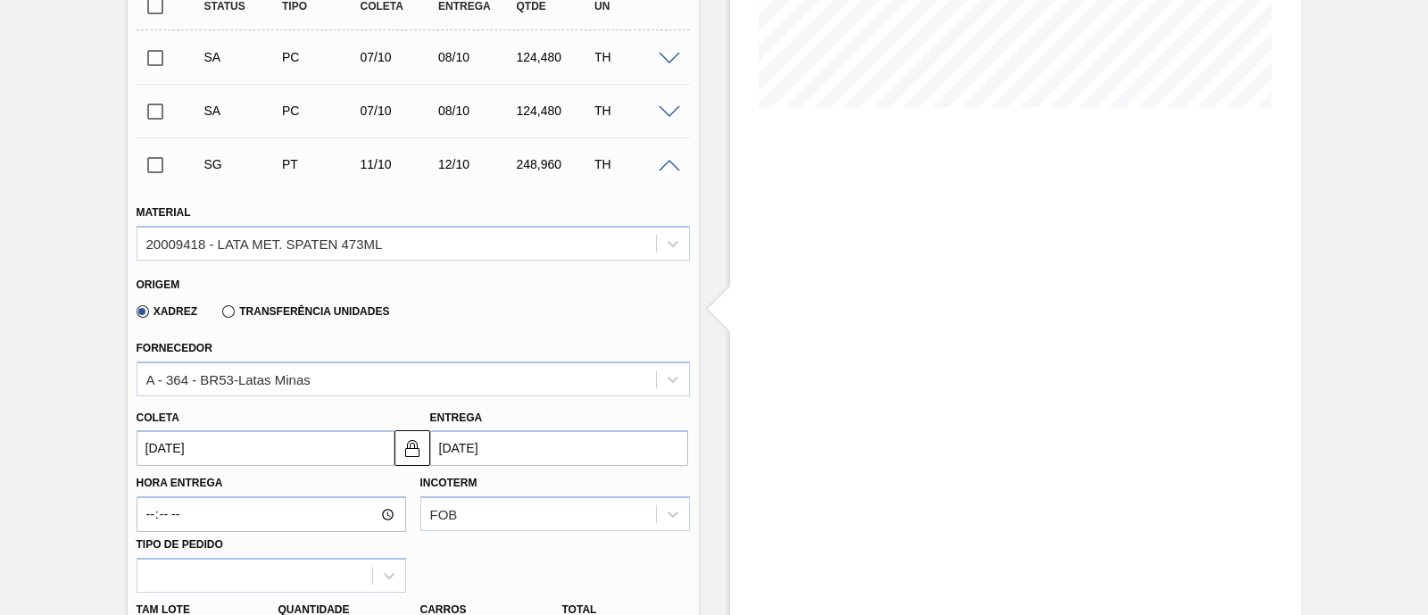
scroll to position [418, 0]
click at [388, 247] on div "20009418 - LATA MET. SPATEN 473ML" at bounding box center [396, 241] width 519 height 26
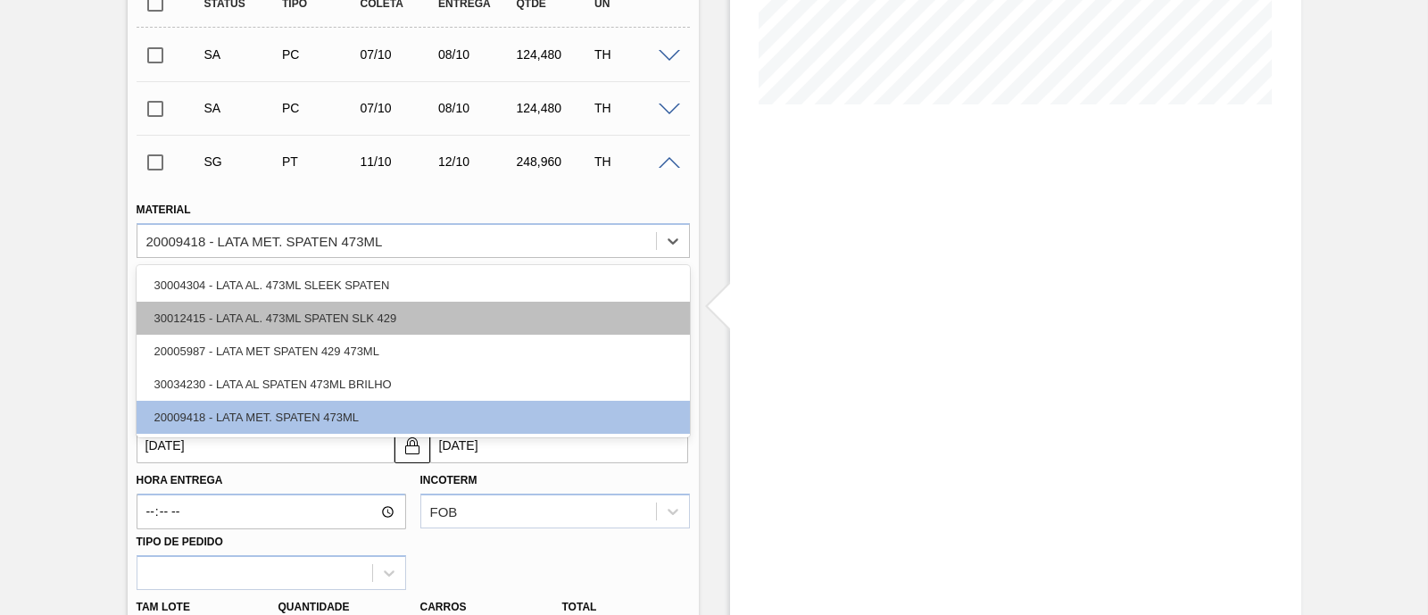
click at [344, 326] on div "30012415 - LATA AL. 473ML SPATEN SLK 429" at bounding box center [413, 318] width 553 height 33
type input "1,6"
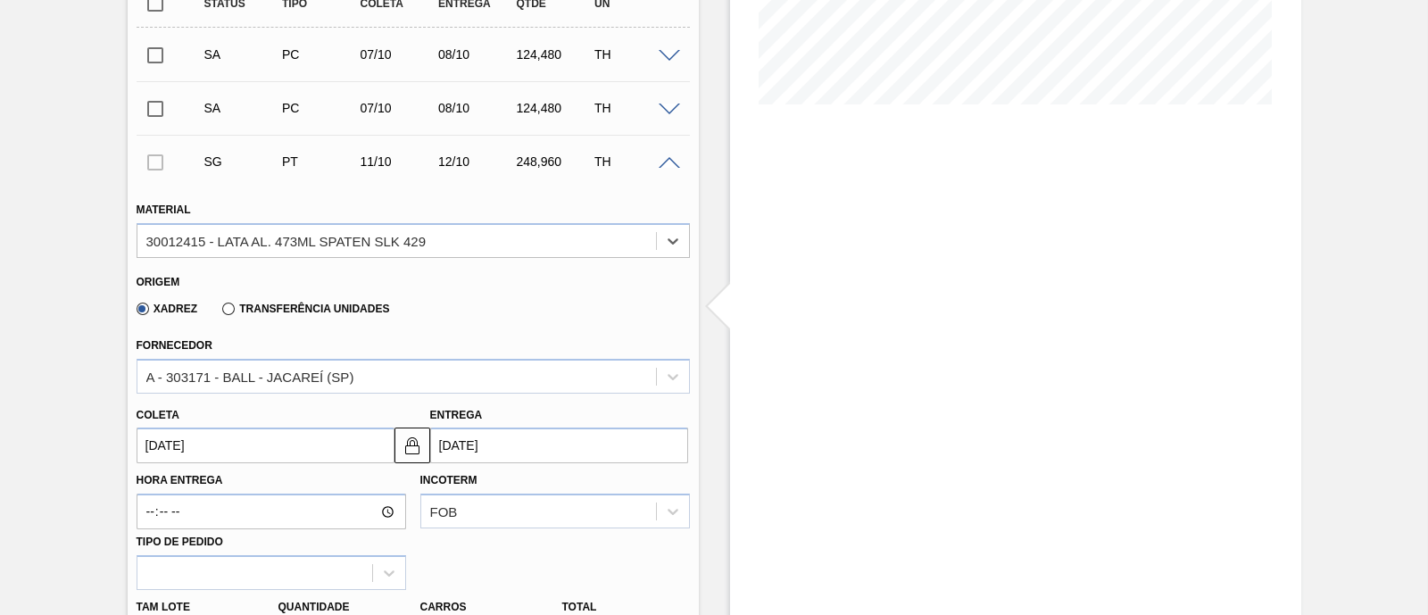
click at [273, 458] on input "11/10/2025" at bounding box center [266, 446] width 258 height 36
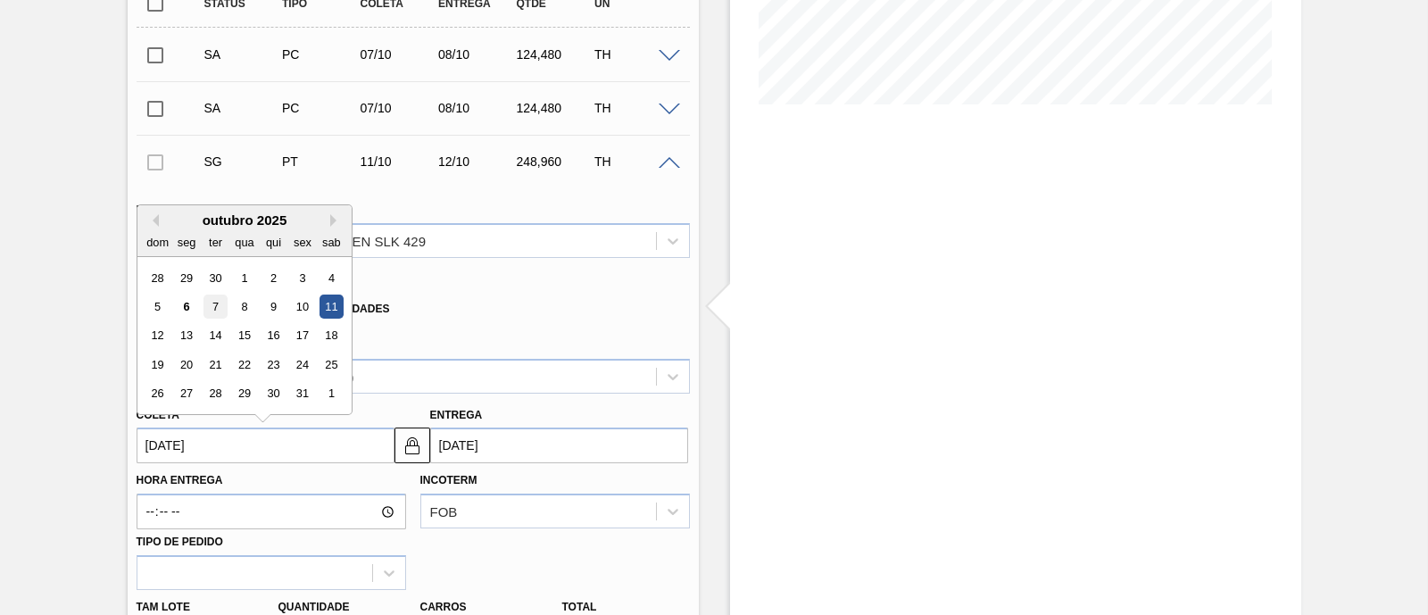
click at [214, 310] on div "7" at bounding box center [215, 307] width 24 height 24
type input "[DATE]"
type input "08/10/2025"
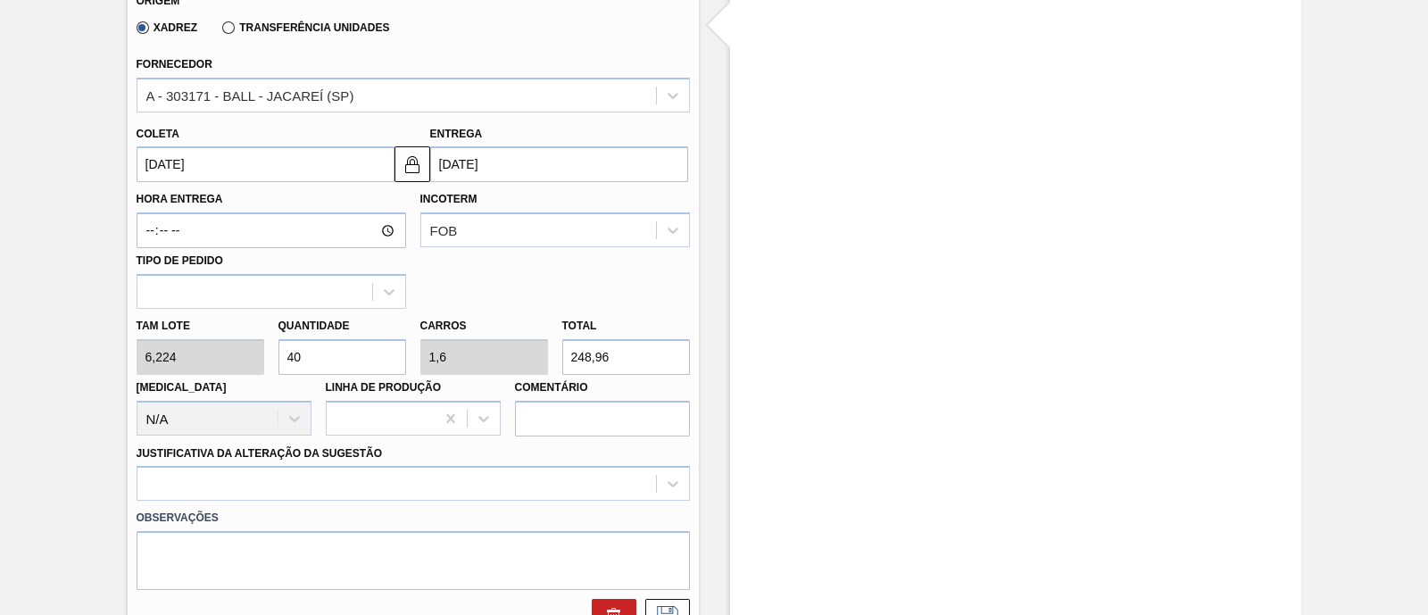
scroll to position [730, 0]
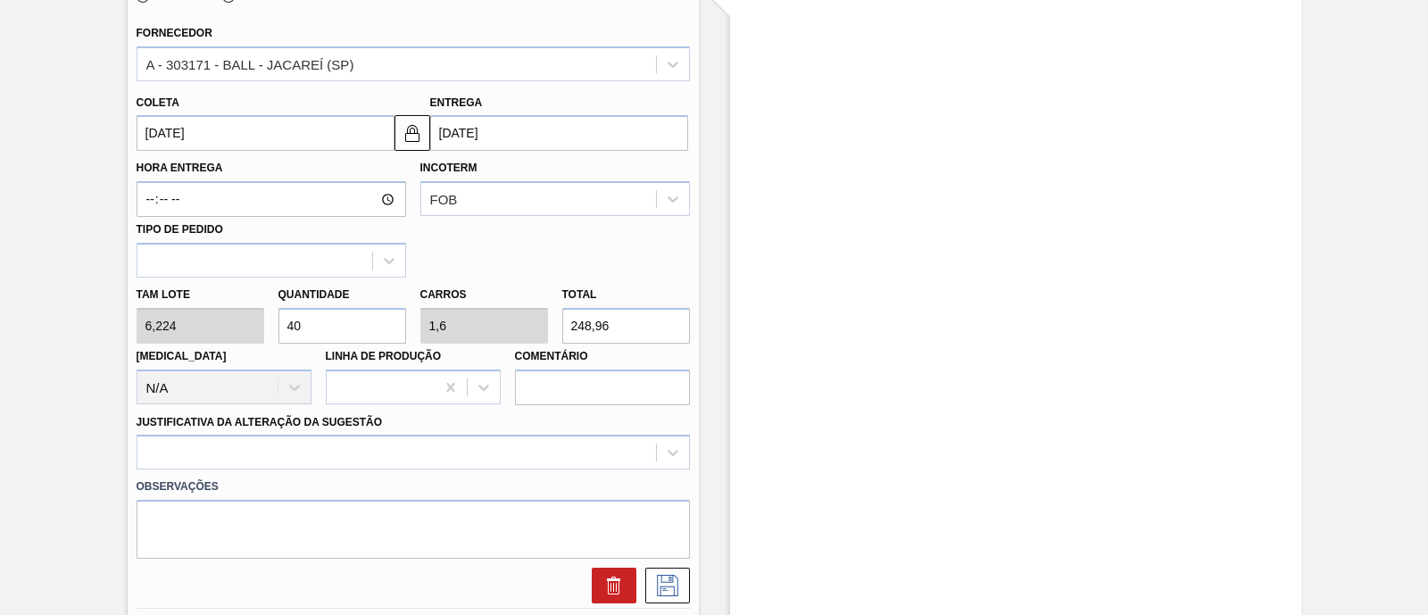
click at [354, 475] on label "Observações" at bounding box center [413, 487] width 553 height 26
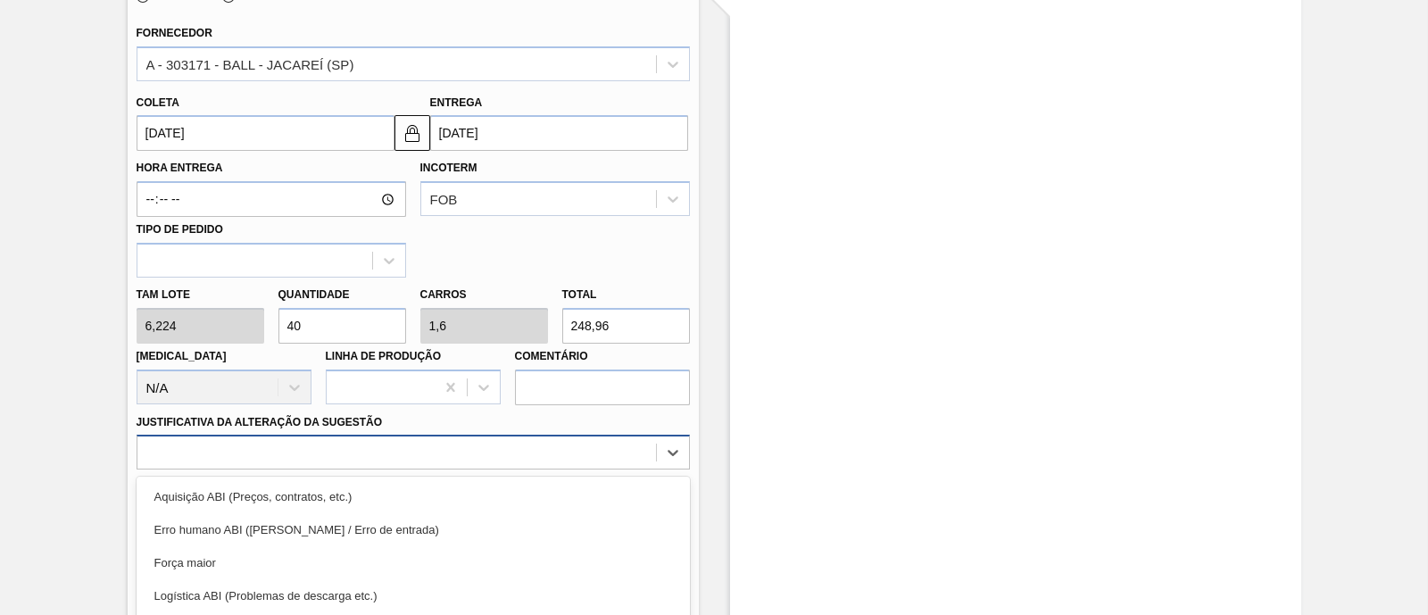
click at [348, 461] on div "option Logística ABI (Problemas de descarga etc.) focused, 4 of 18. 18 results …" at bounding box center [413, 452] width 553 height 35
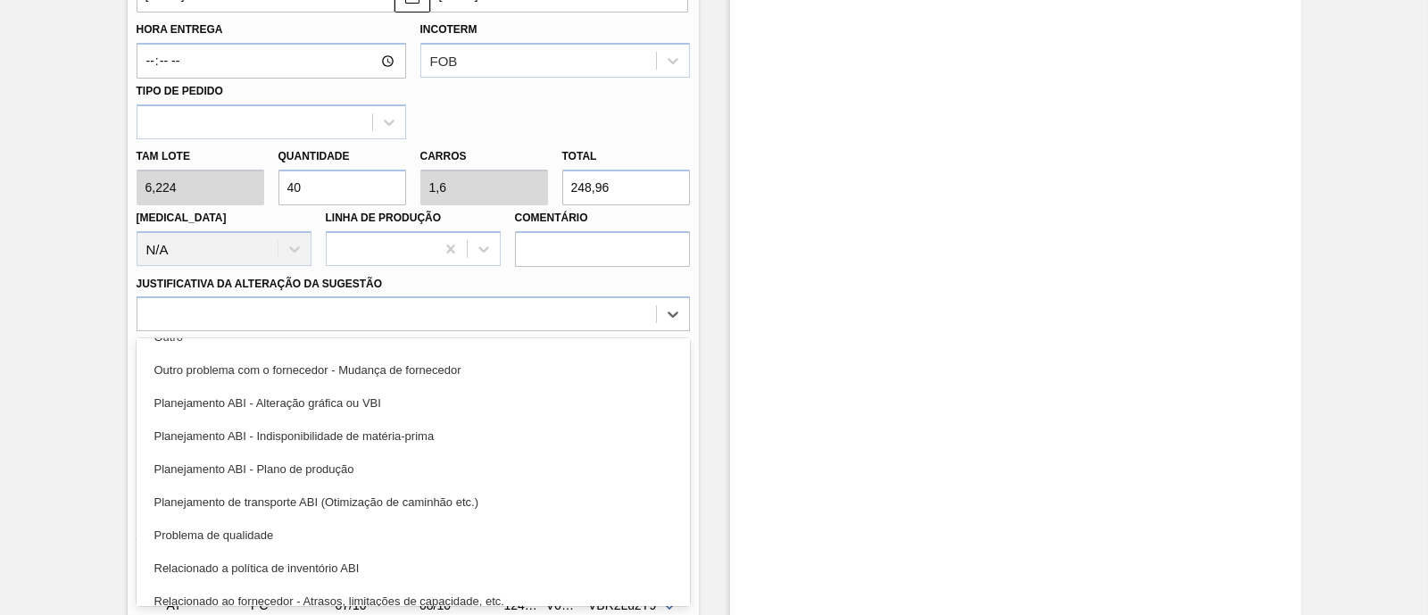
scroll to position [188, 0]
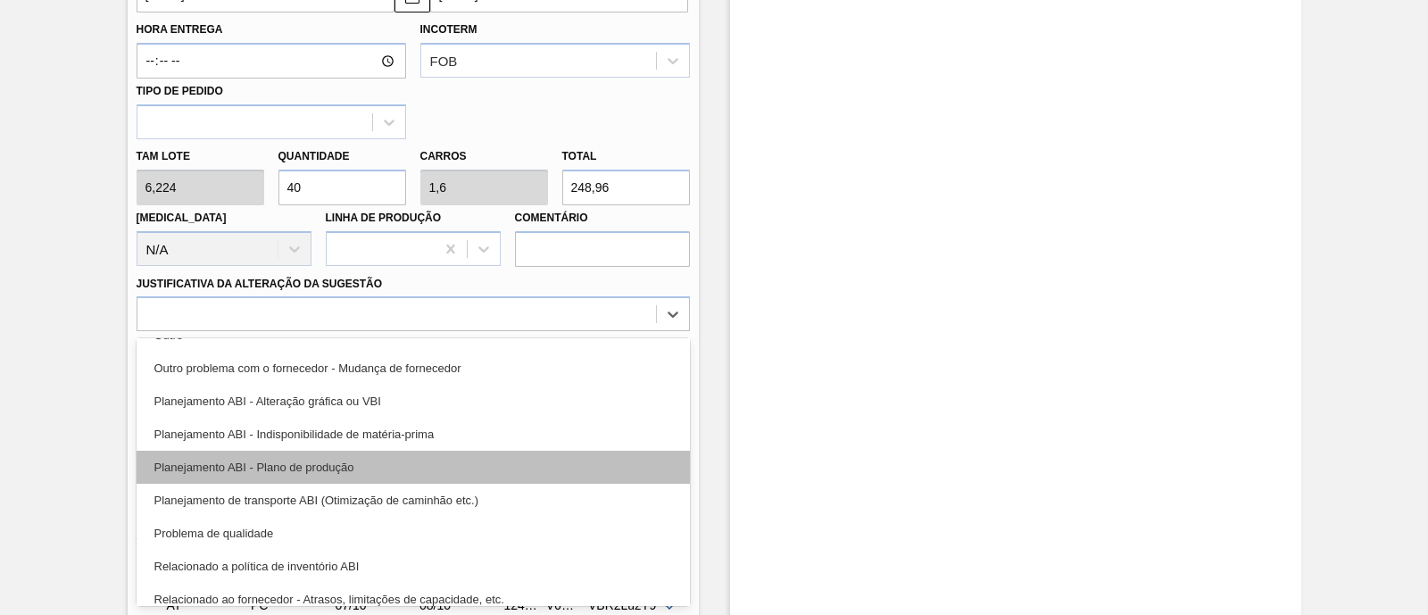
click at [299, 462] on div "Planejamento ABI - Plano de produção" at bounding box center [413, 467] width 553 height 33
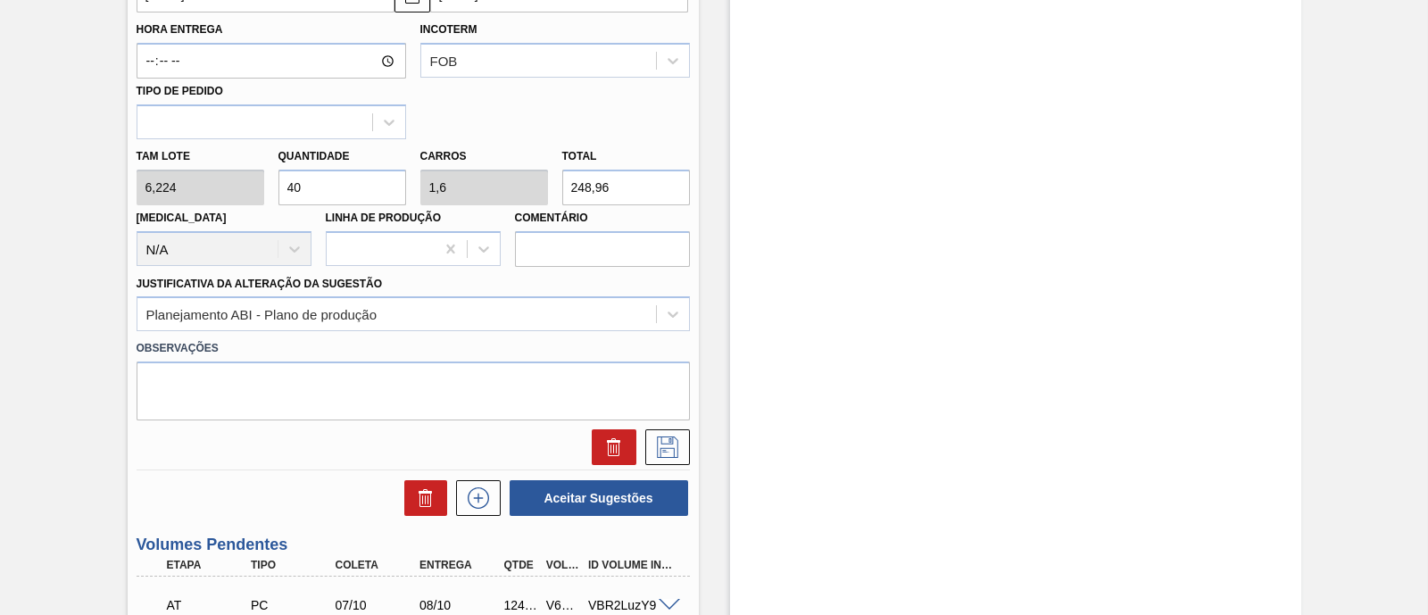
click at [492, 189] on div "Tam lote 6,224 Quantidade 40 Carros 1,6 Total 248,96 Doca N/A Linha de Produção…" at bounding box center [413, 203] width 568 height 128
paste input "124,480"
type input "20"
type input "0,8"
type input "124,480"
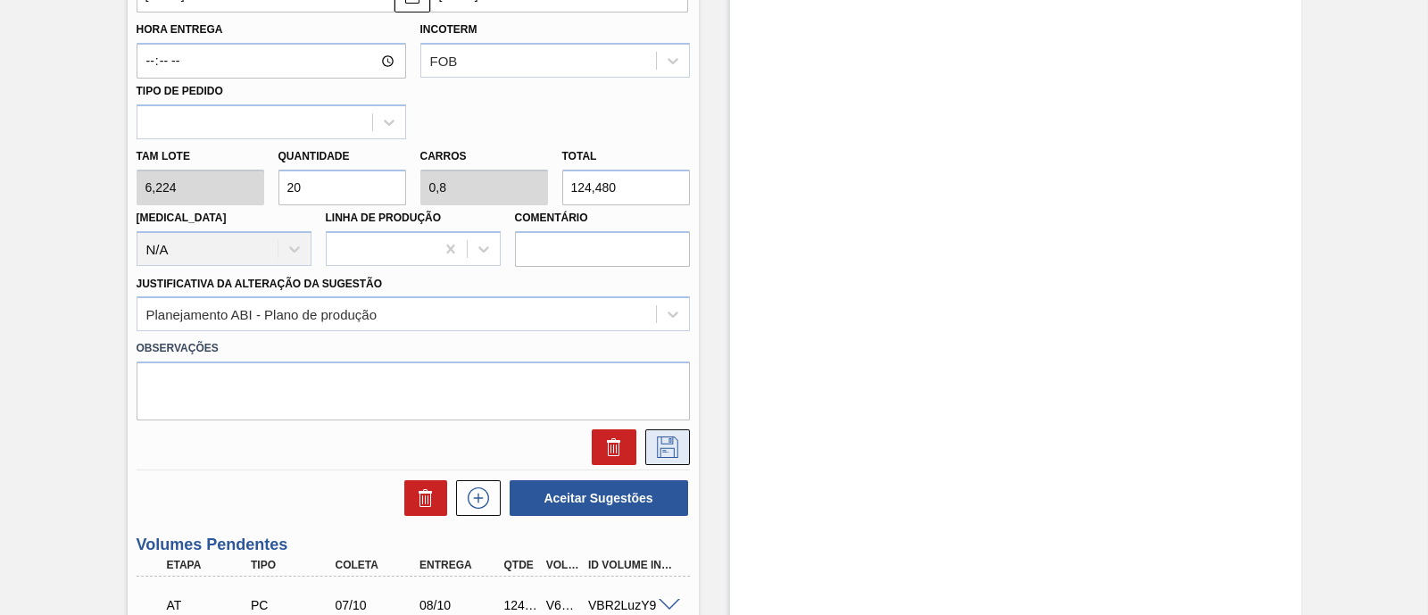
click at [680, 449] on button at bounding box center [667, 447] width 45 height 36
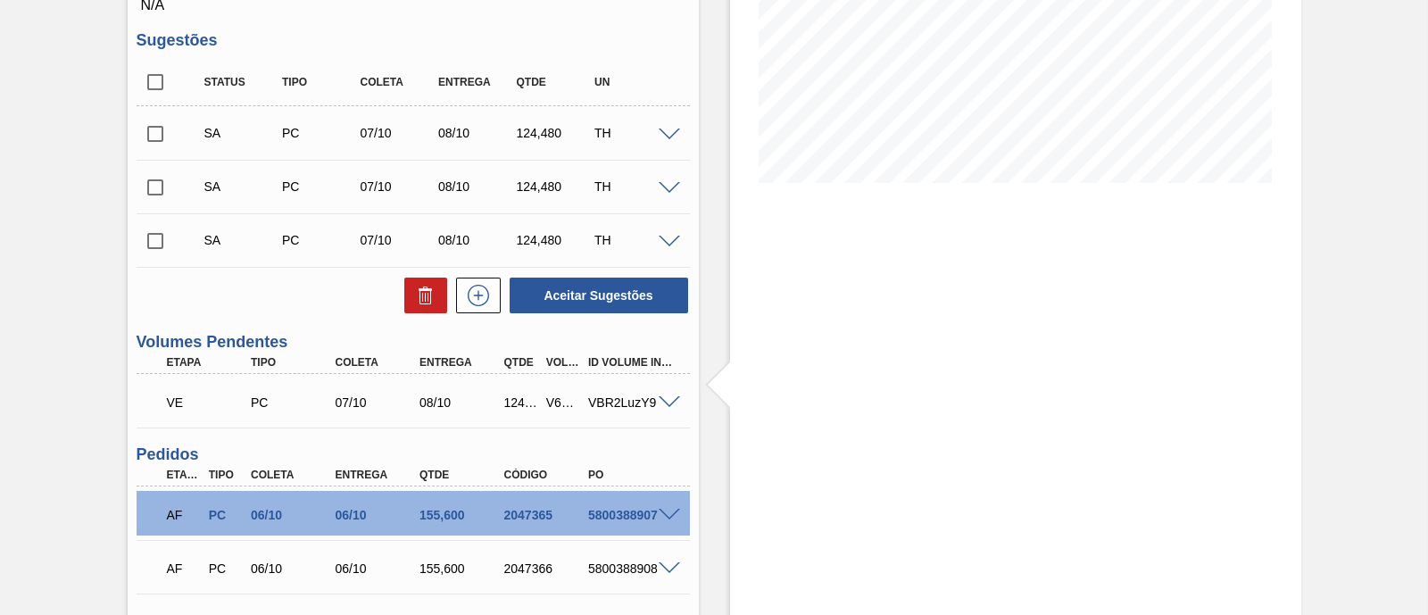
scroll to position [339, 0]
click at [158, 86] on input "checkbox" at bounding box center [155, 81] width 37 height 37
checkbox input "true"
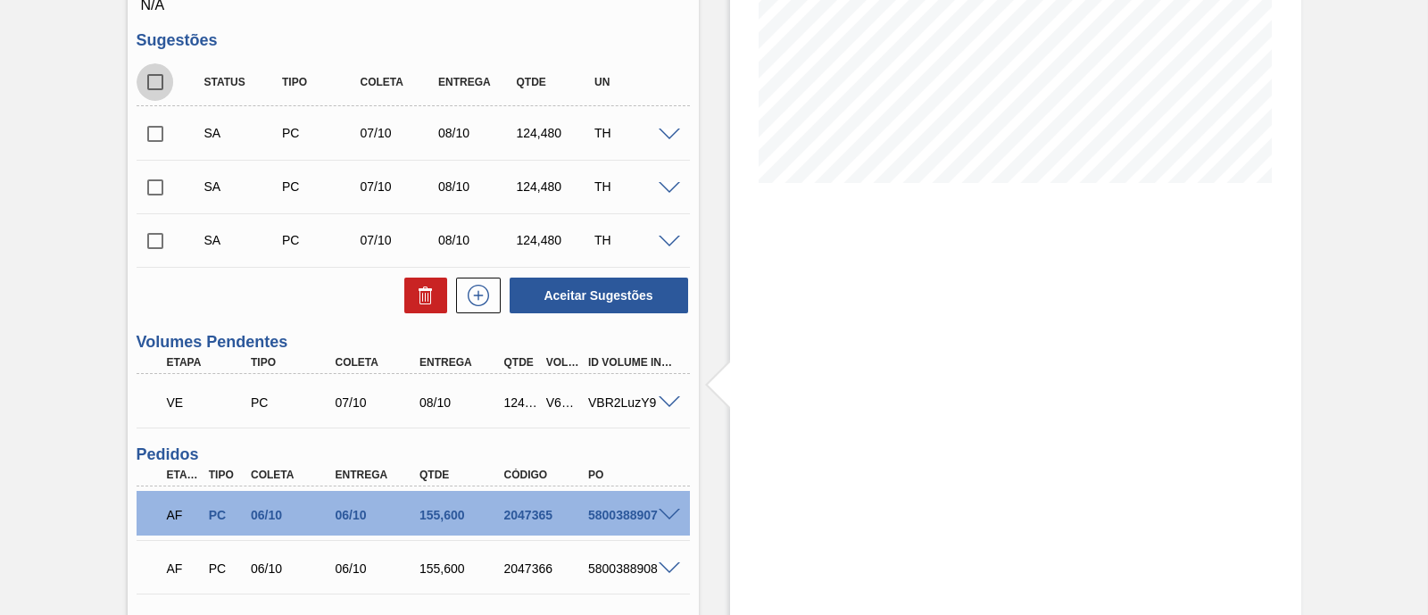
checkbox input "true"
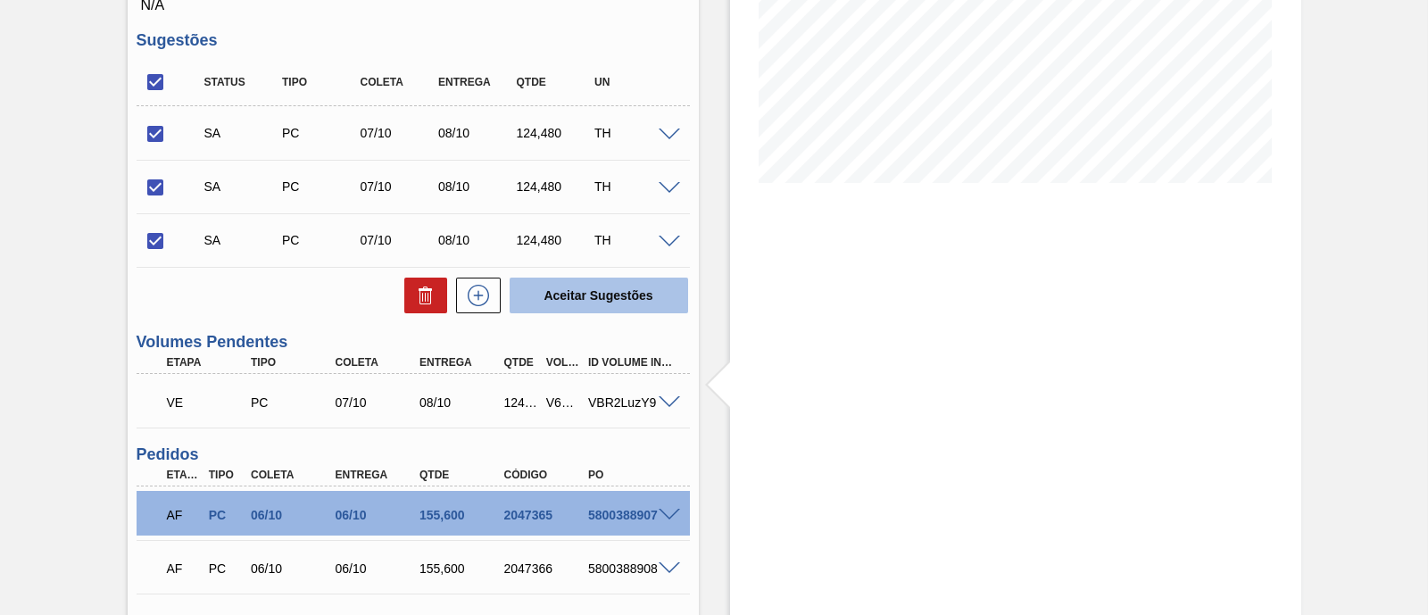
click at [613, 301] on button "Aceitar Sugestões" at bounding box center [599, 296] width 179 height 36
checkbox input "false"
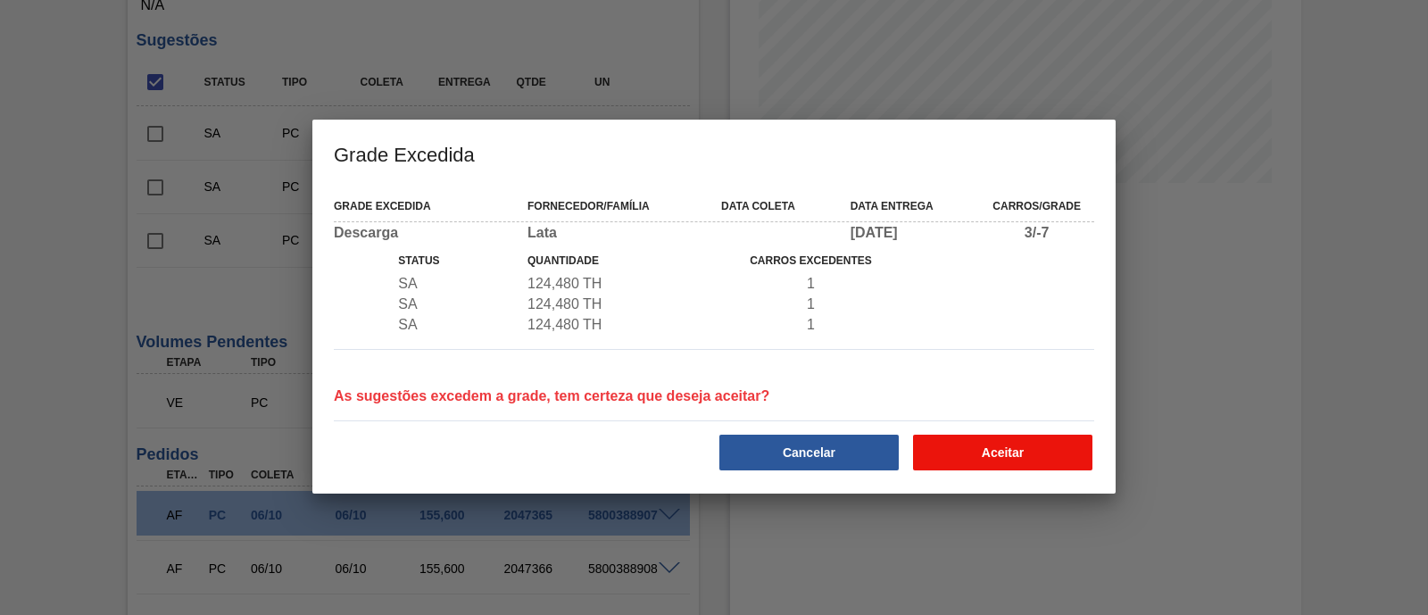
click at [1022, 450] on button "Aceitar" at bounding box center [1002, 453] width 179 height 36
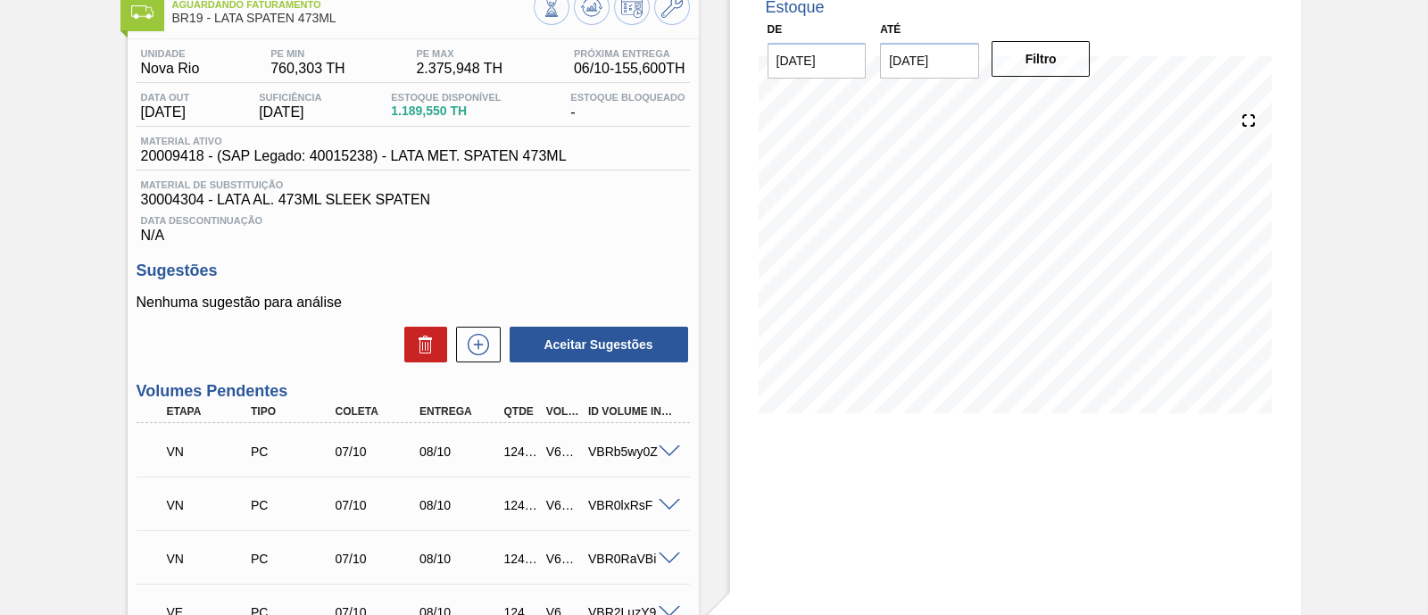
scroll to position [107, 0]
click at [589, 21] on button at bounding box center [592, 9] width 36 height 36
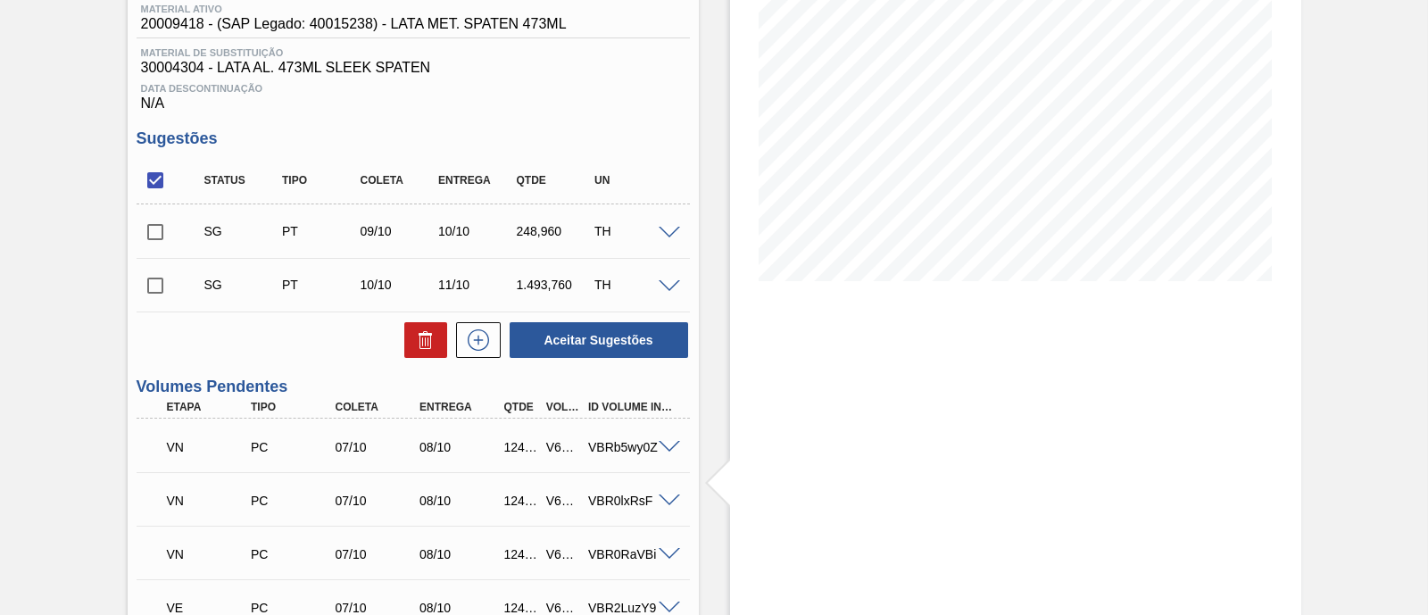
scroll to position [243, 0]
click at [666, 231] on span at bounding box center [669, 231] width 21 height 13
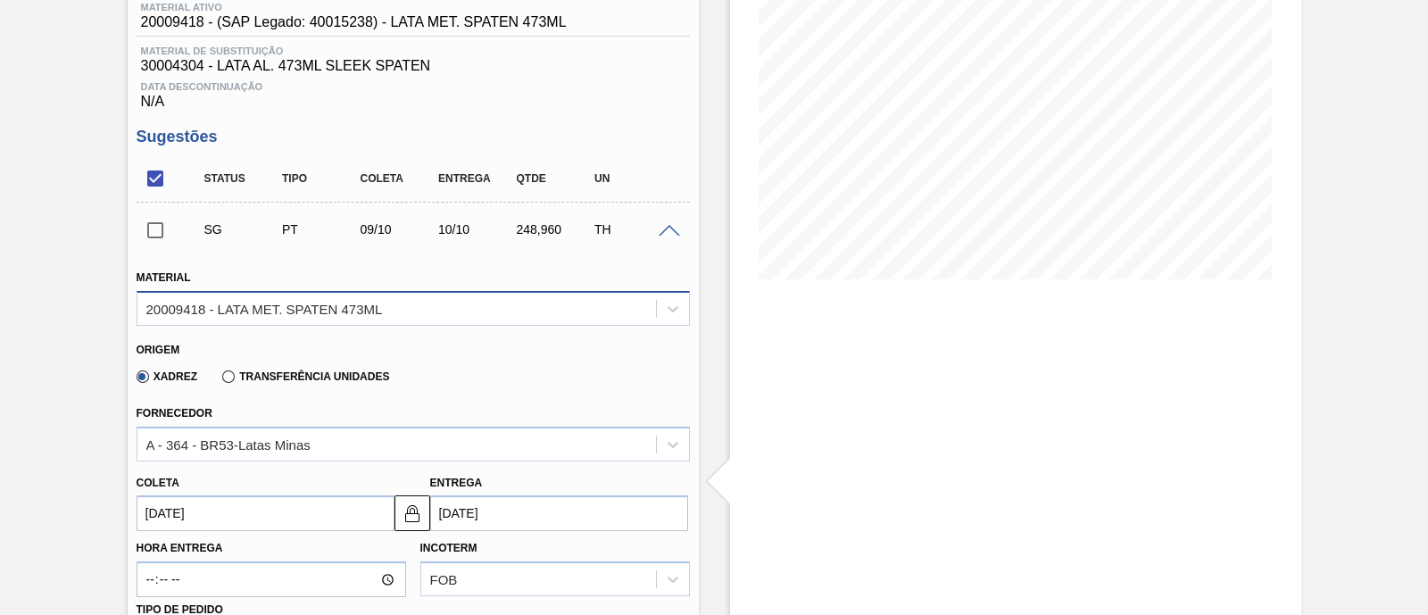
click at [354, 303] on div "20009418 - LATA MET. SPATEN 473ML" at bounding box center [264, 308] width 237 height 15
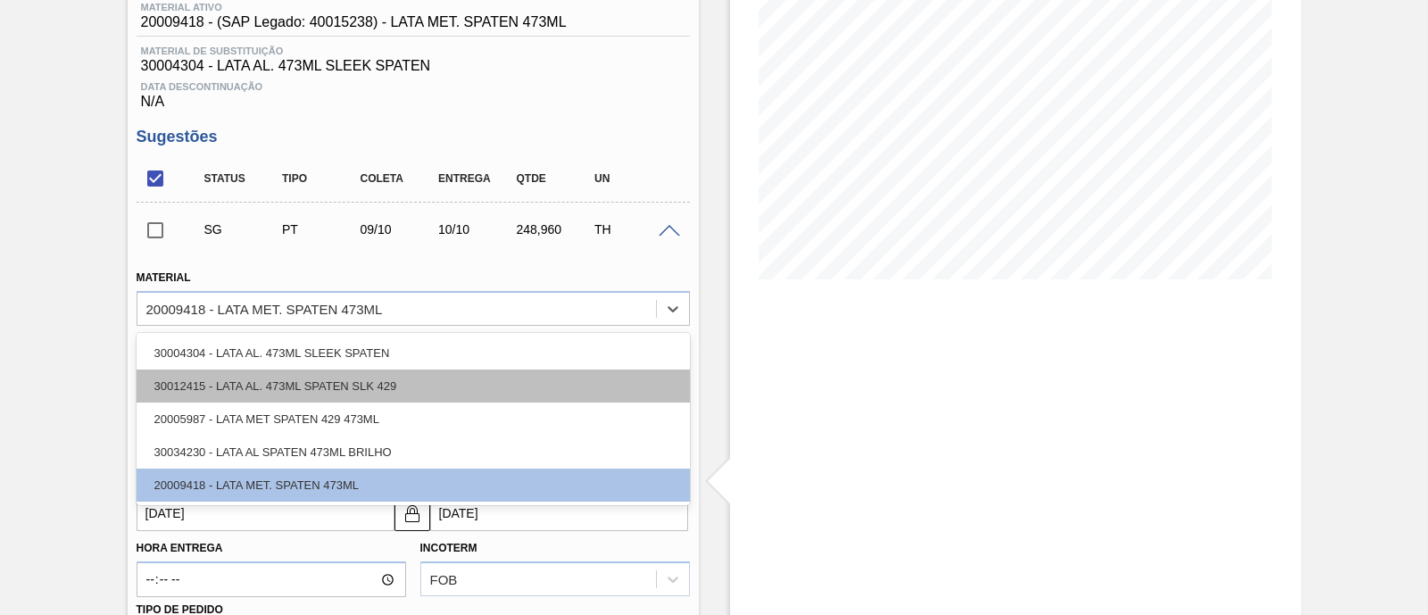
click at [359, 397] on div "30012415 - LATA AL. 473ML SPATEN SLK 429" at bounding box center [413, 385] width 553 height 33
type input "1,6"
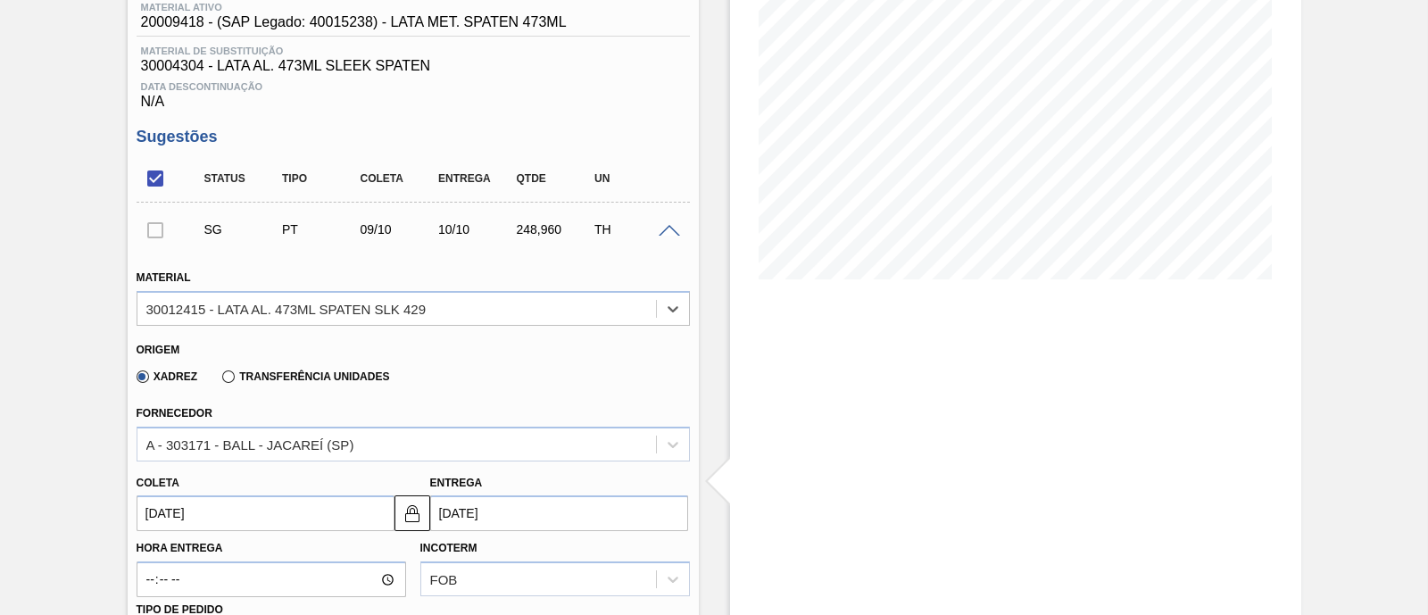
click at [326, 511] on input "09/10/2025" at bounding box center [266, 513] width 258 height 36
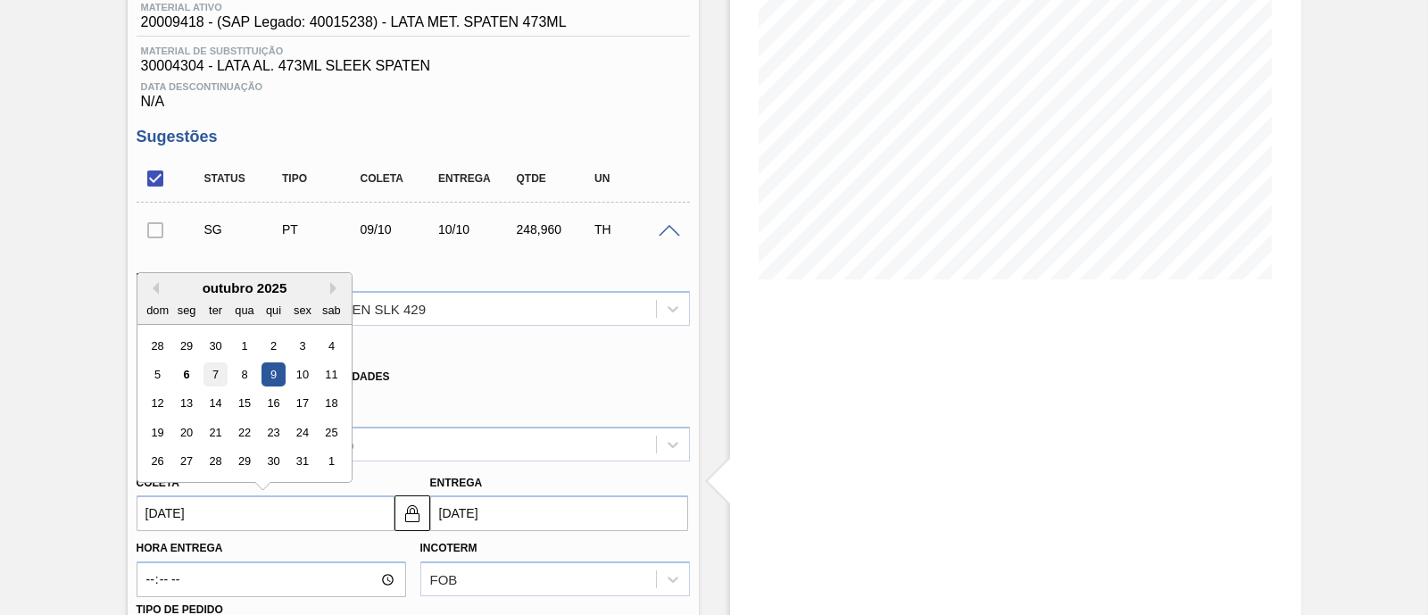
click at [212, 380] on div "7" at bounding box center [215, 374] width 24 height 24
type input "[DATE]"
type input "08/10/2025"
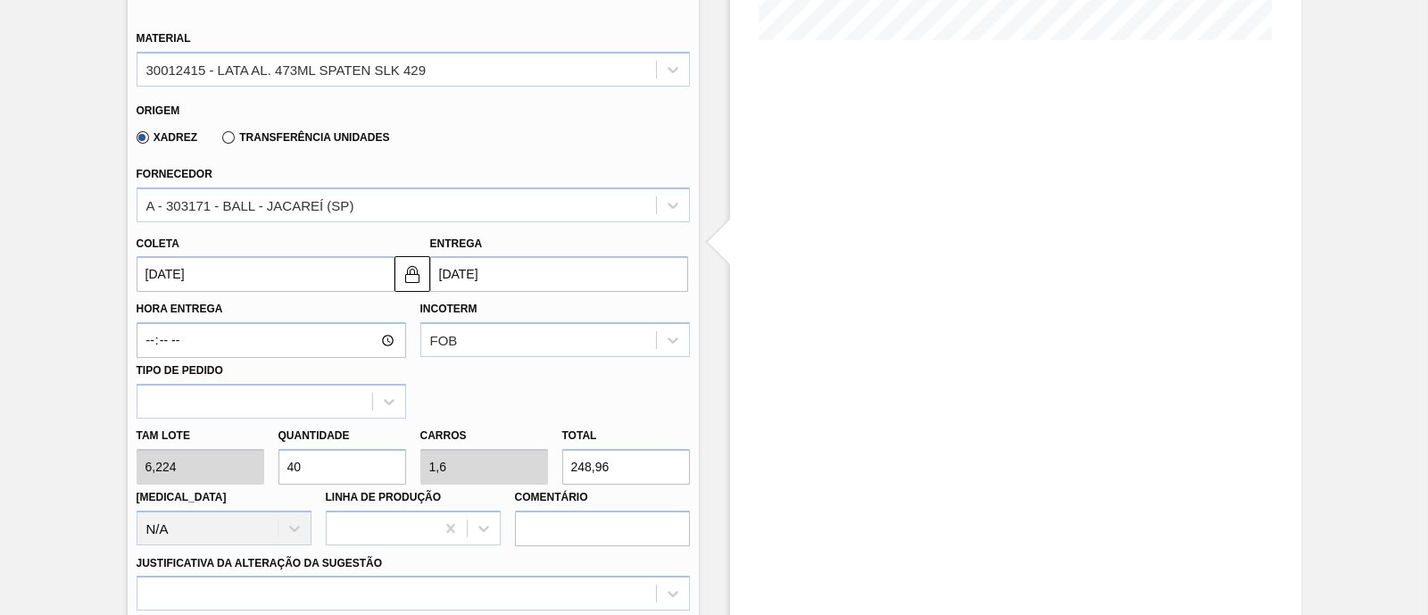
scroll to position [500, 0]
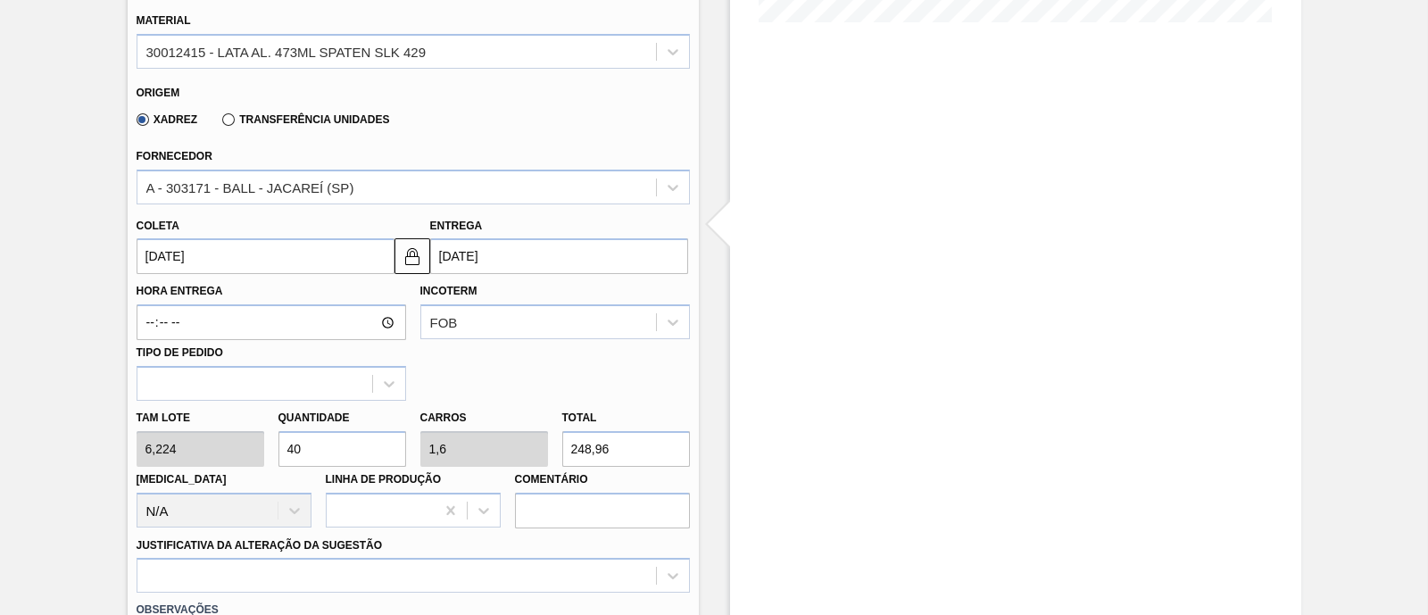
click at [262, 446] on div "Tam lote 6,224 Quantidade 40 Carros 1,6 Total 248,96 Doca N/A Linha de Produção…" at bounding box center [413, 465] width 568 height 128
type input "2"
type input "0,08"
type input "12,448"
type input "20"
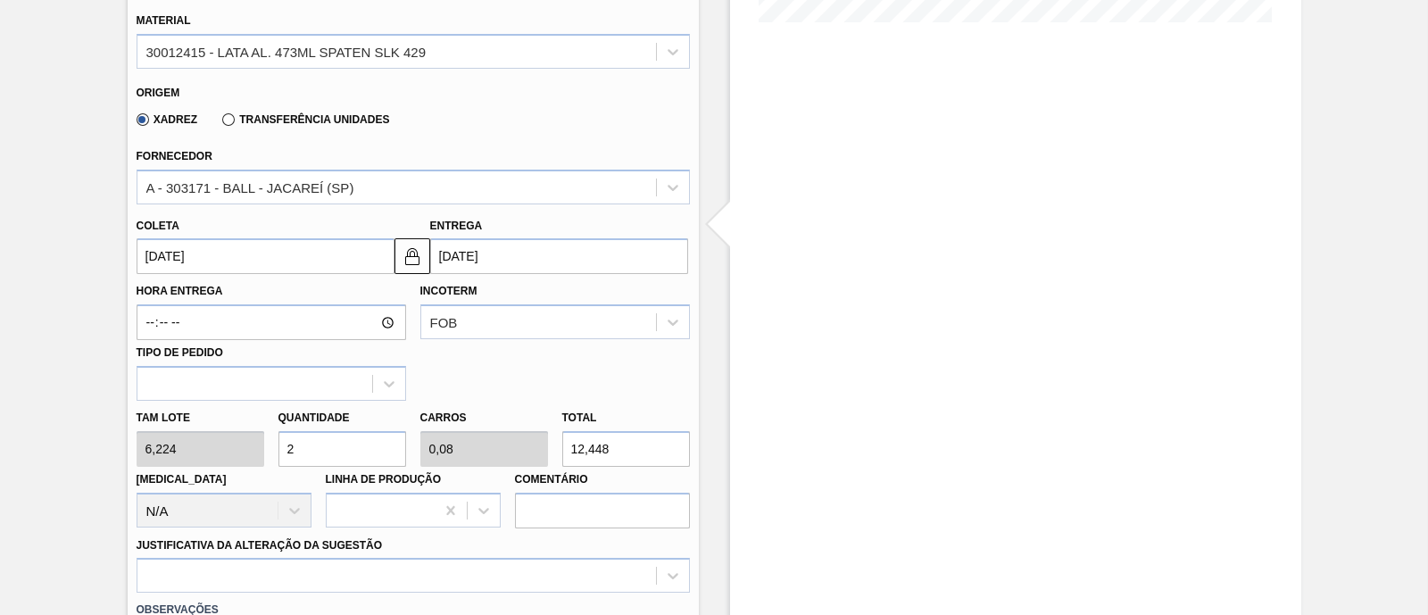
type input "0,8"
type input "124,48"
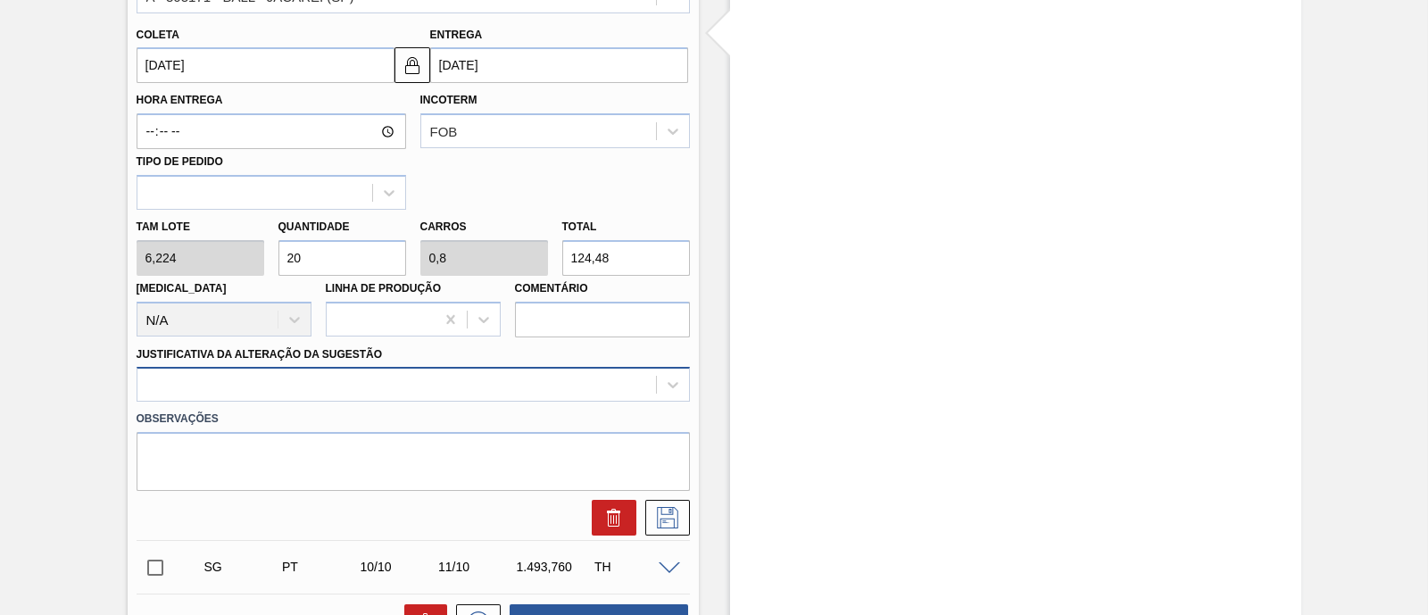
type input "20"
click at [253, 394] on div at bounding box center [413, 384] width 553 height 35
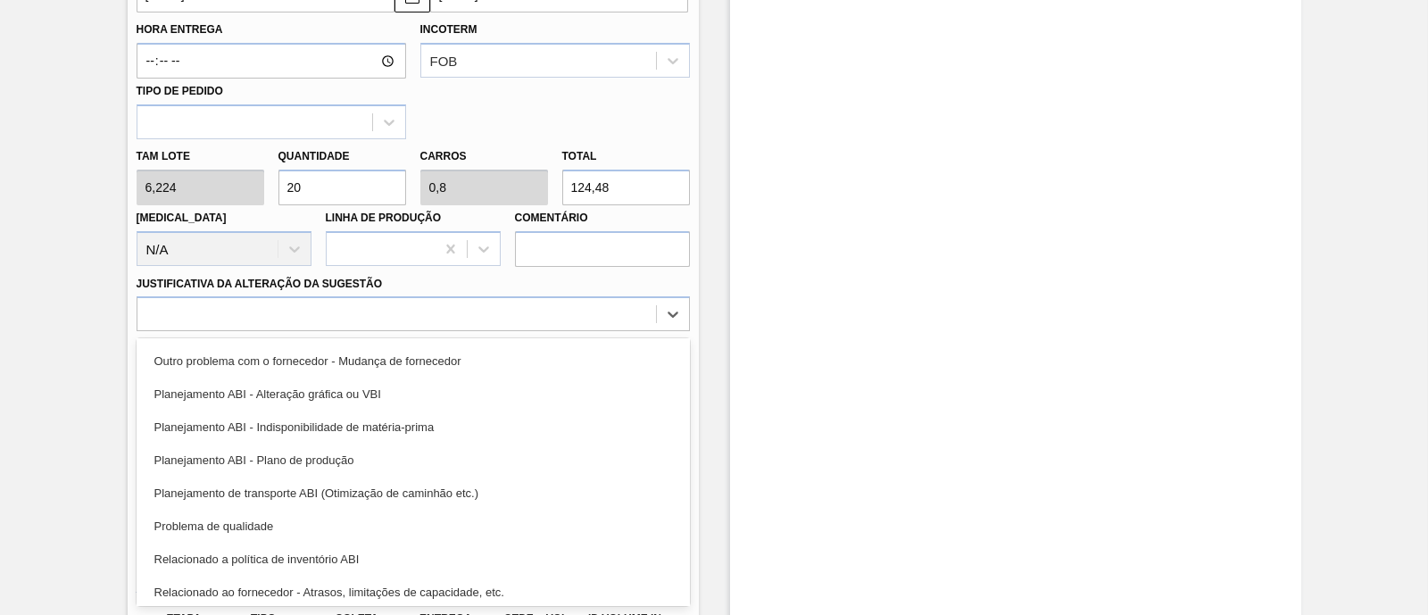
scroll to position [193, 0]
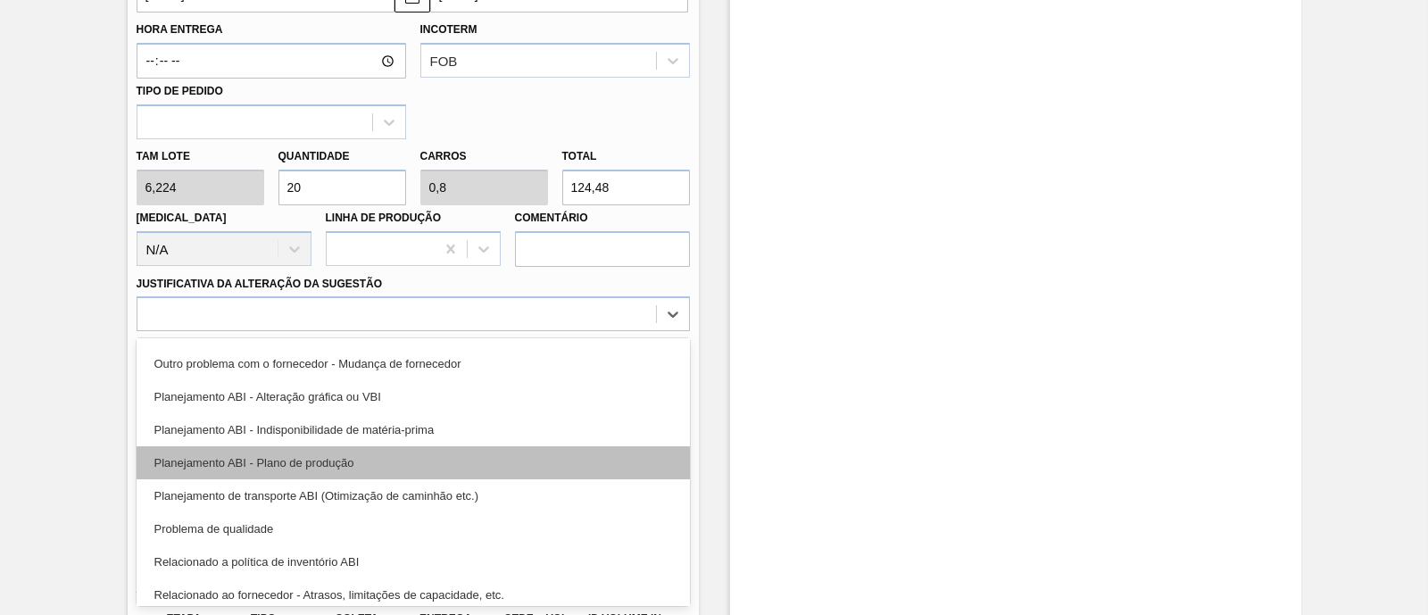
click at [298, 469] on div "Planejamento ABI - Plano de produção" at bounding box center [413, 462] width 553 height 33
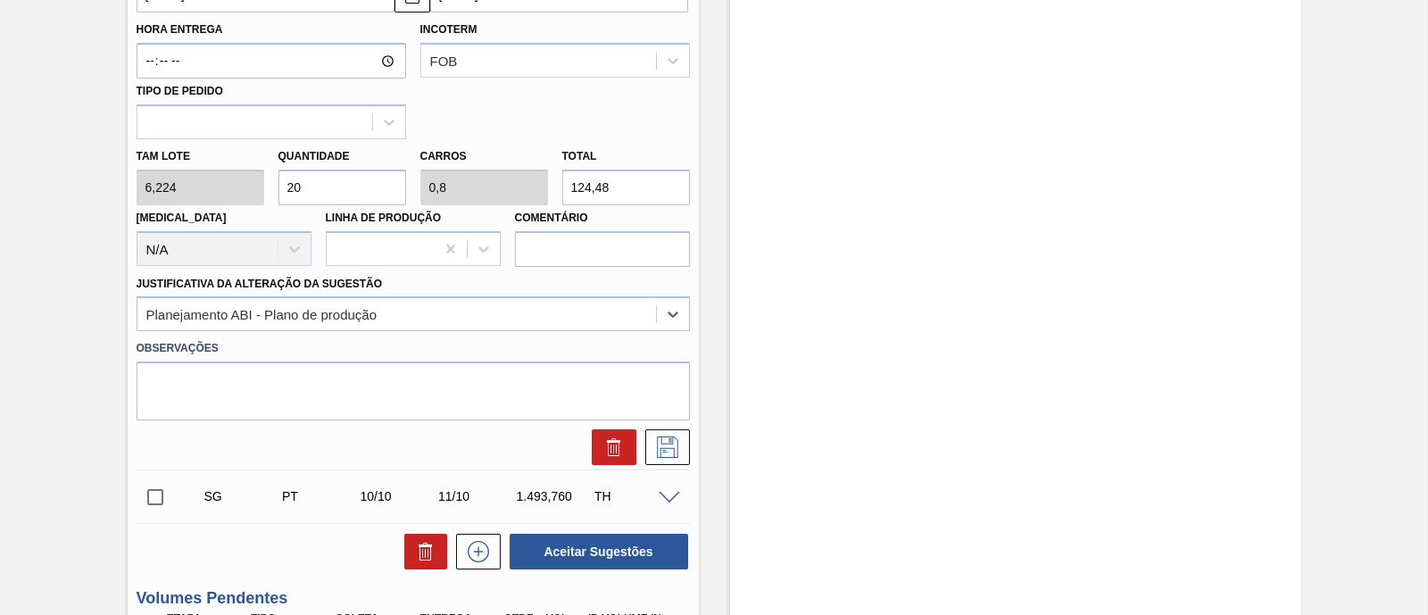
click at [675, 467] on div "SG PT 07/10 08/10 124,480 TH Material 30012415 - LATA AL. 473ML SPATEN SLK 429 …" at bounding box center [413, 76] width 553 height 785
click at [675, 464] on button at bounding box center [667, 447] width 45 height 36
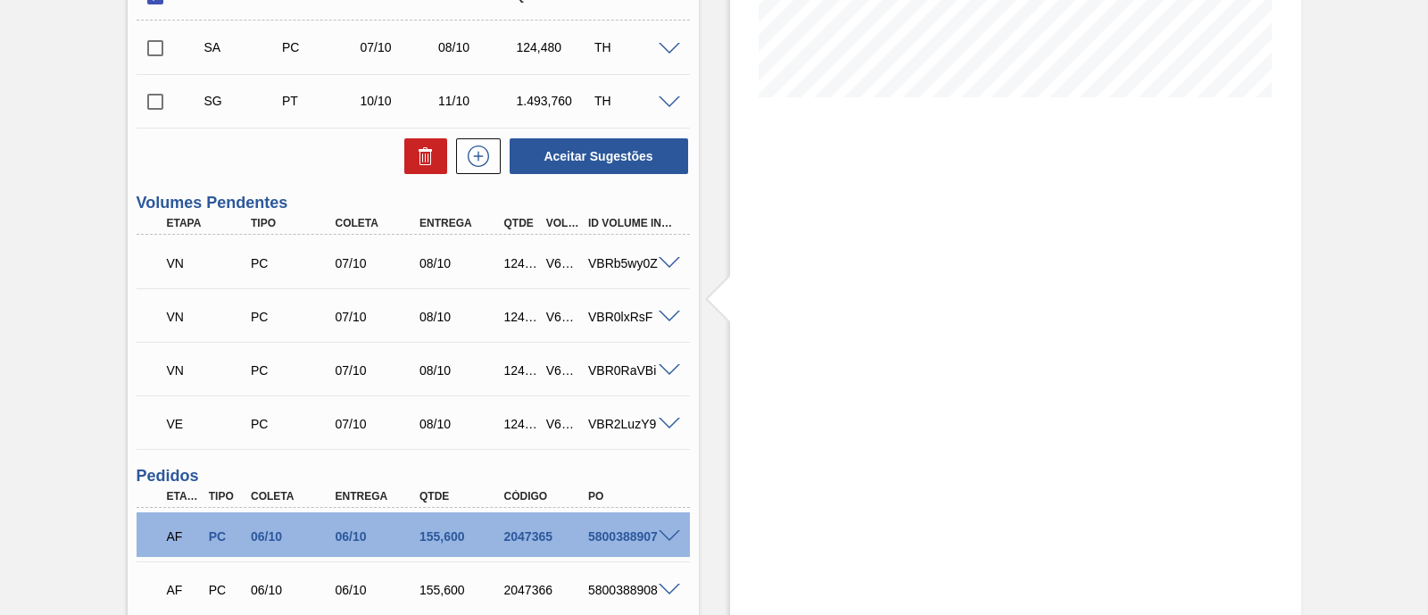
scroll to position [258, 0]
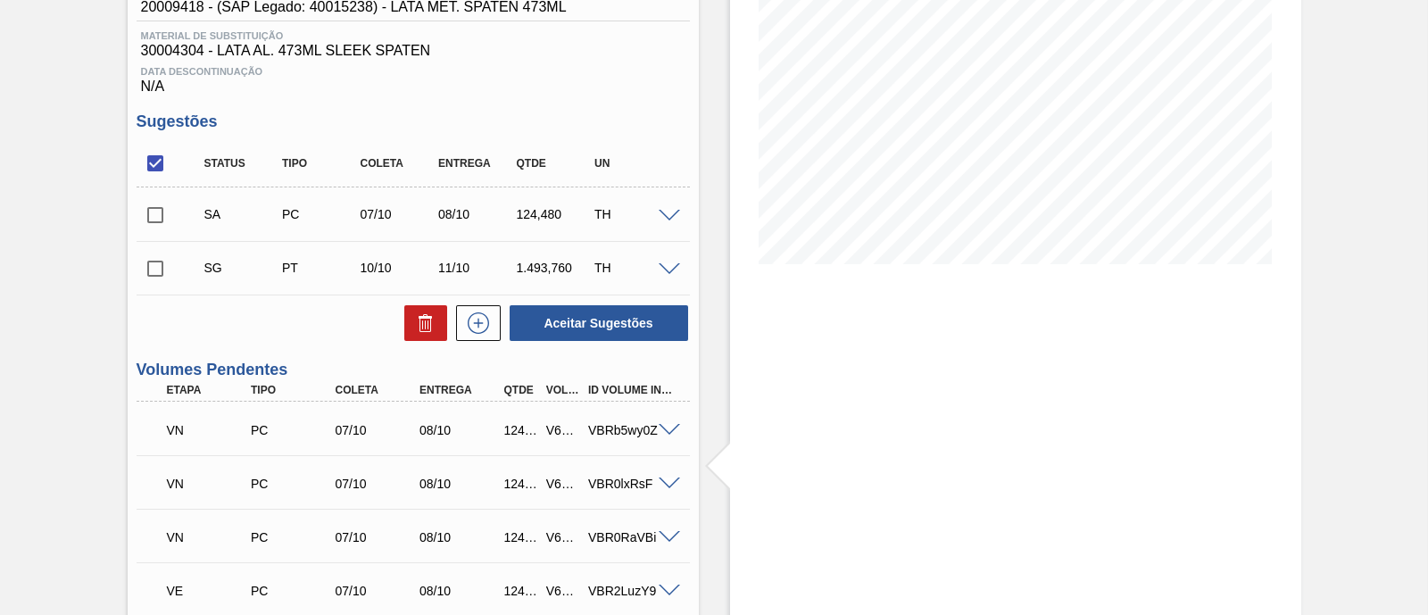
click at [671, 271] on span at bounding box center [669, 269] width 21 height 13
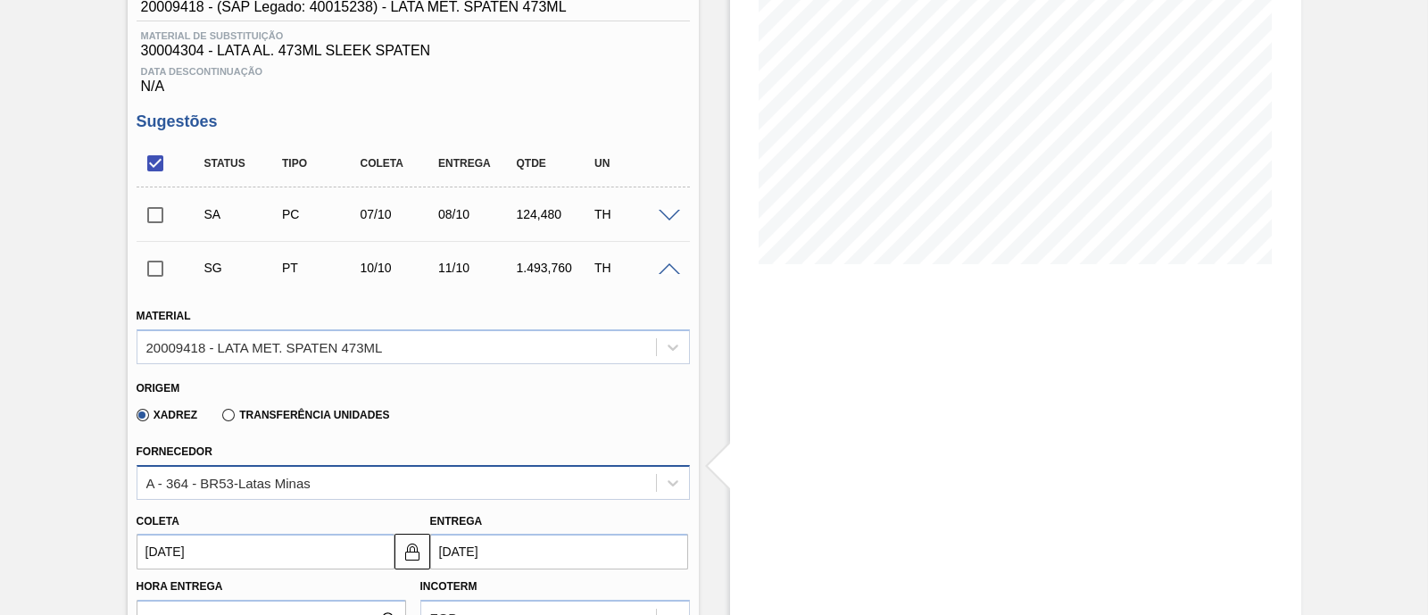
click at [318, 485] on div "A - 364 - BR53-Latas Minas" at bounding box center [396, 482] width 519 height 26
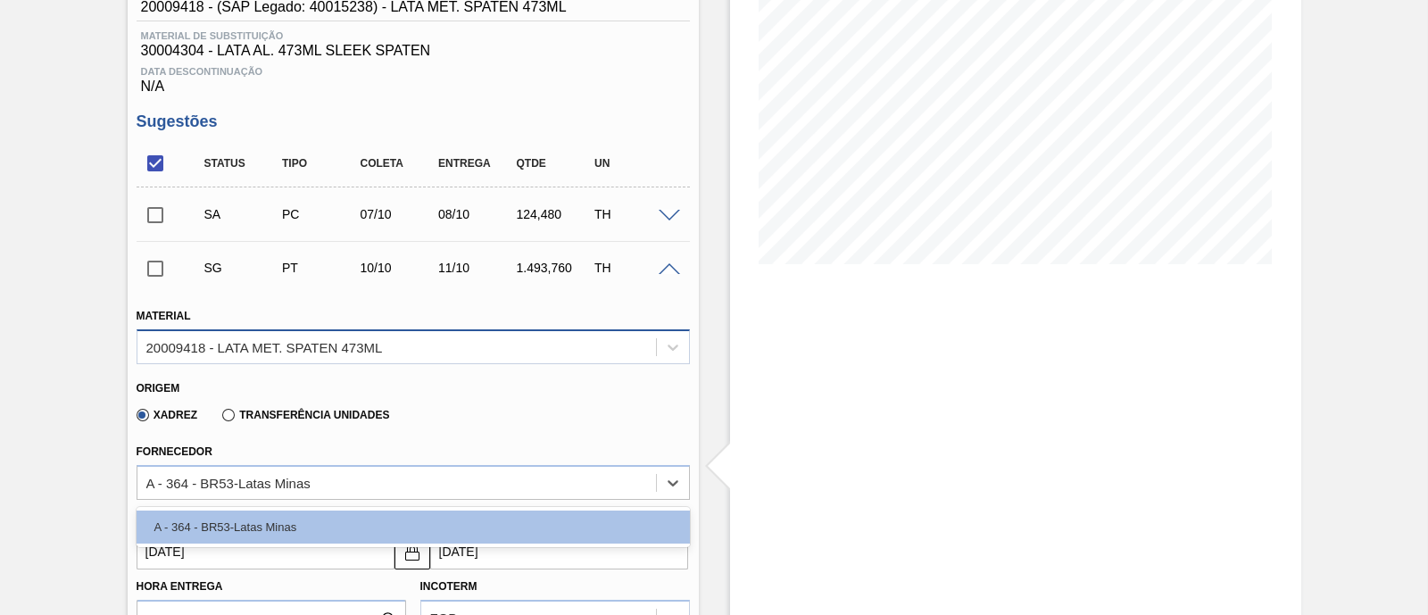
click at [321, 343] on div "20009418 - LATA MET. SPATEN 473ML" at bounding box center [264, 346] width 237 height 15
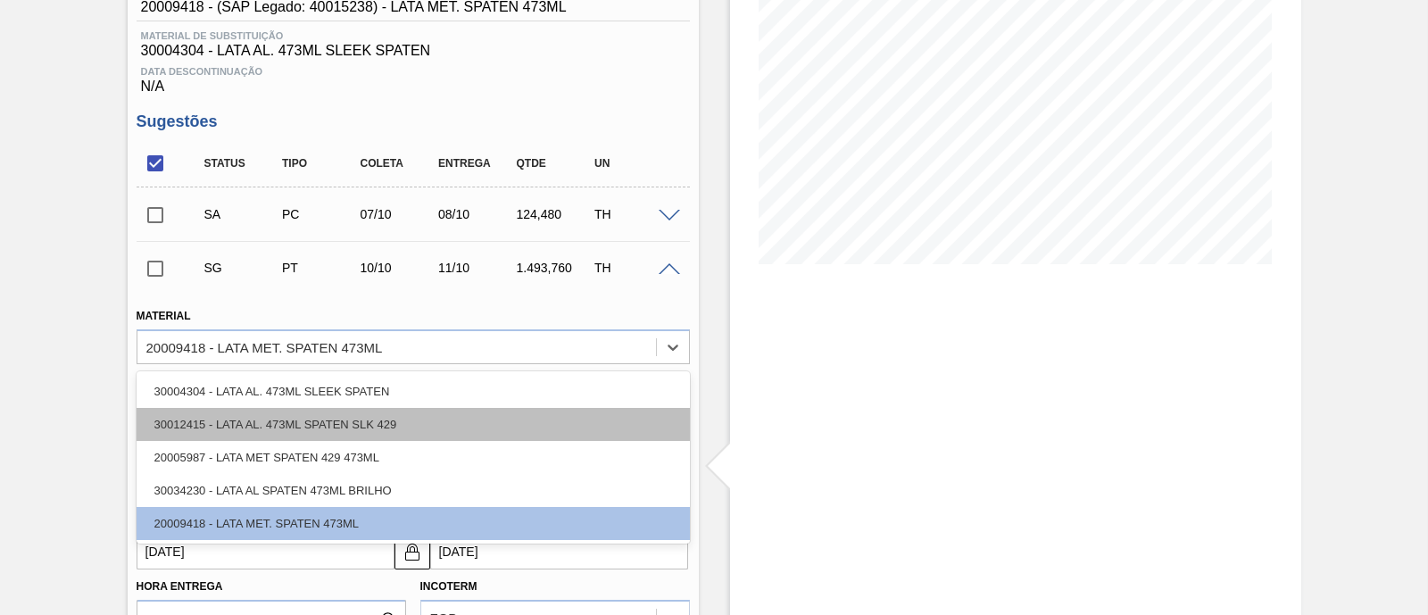
click at [338, 434] on div "30012415 - LATA AL. 473ML SPATEN SLK 429" at bounding box center [413, 424] width 553 height 33
type input "9,6"
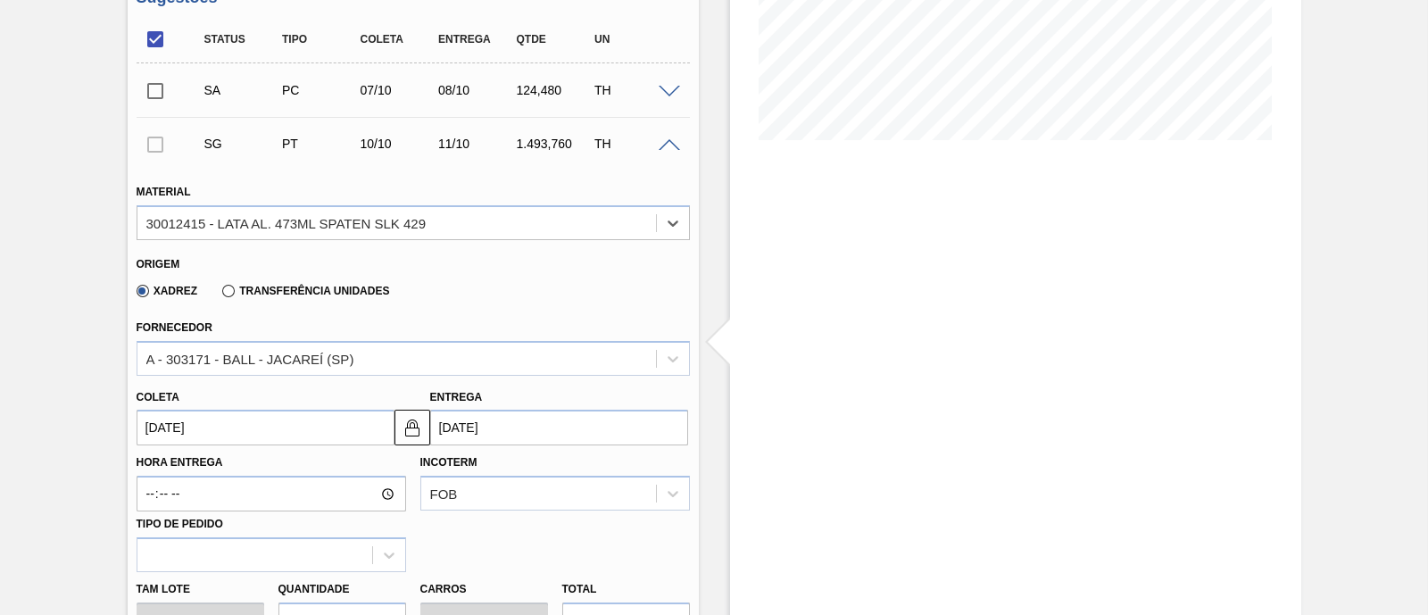
scroll to position [394, 0]
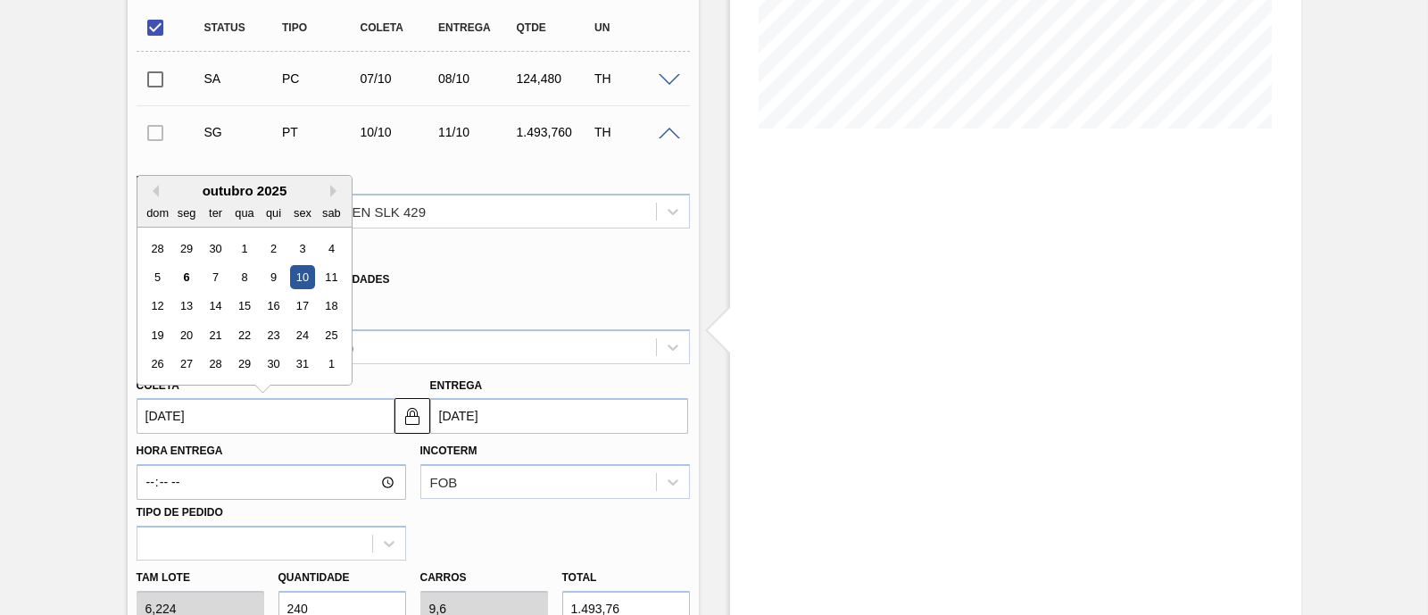
click at [308, 418] on input "10/10/2025" at bounding box center [266, 416] width 258 height 36
click at [214, 279] on div "7" at bounding box center [215, 277] width 24 height 24
type input "[DATE]"
type input "08/10/2025"
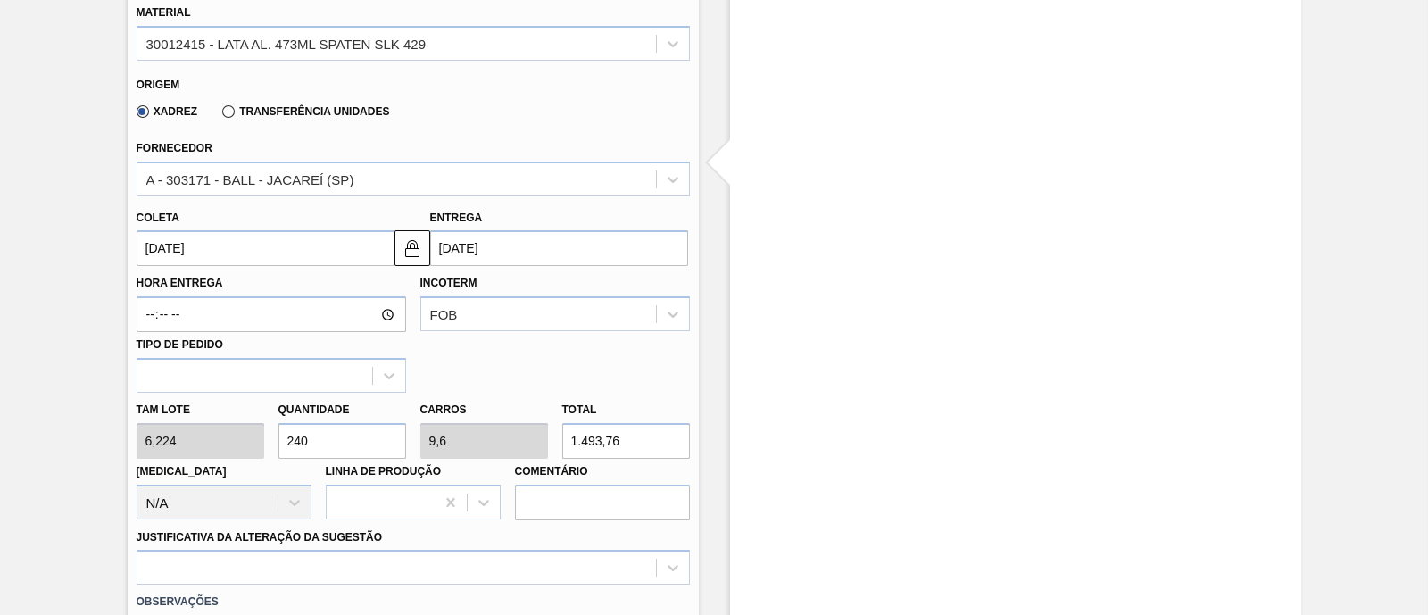
scroll to position [568, 0]
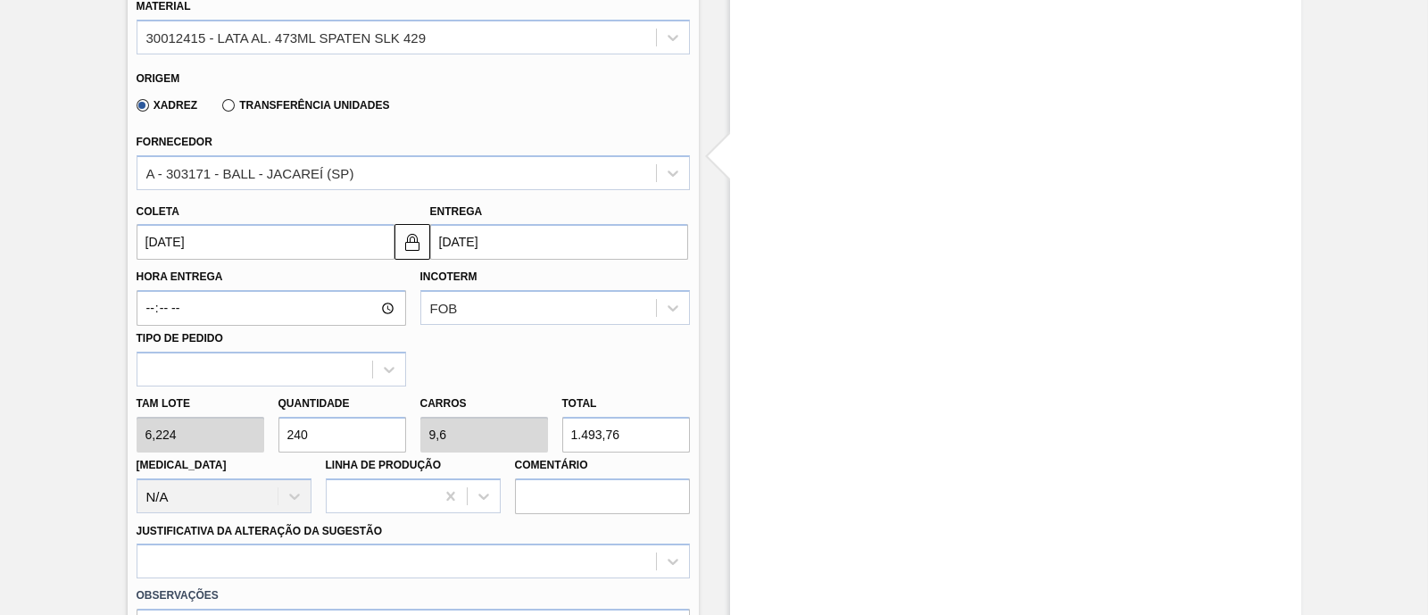
click at [249, 429] on div "Tam lote 6,224 Quantidade 240 Carros 9,6 Total 1.493,76 Doca N/A Linha de Produ…" at bounding box center [413, 450] width 568 height 128
type input "2"
type input "0,08"
type input "12,448"
type input "20"
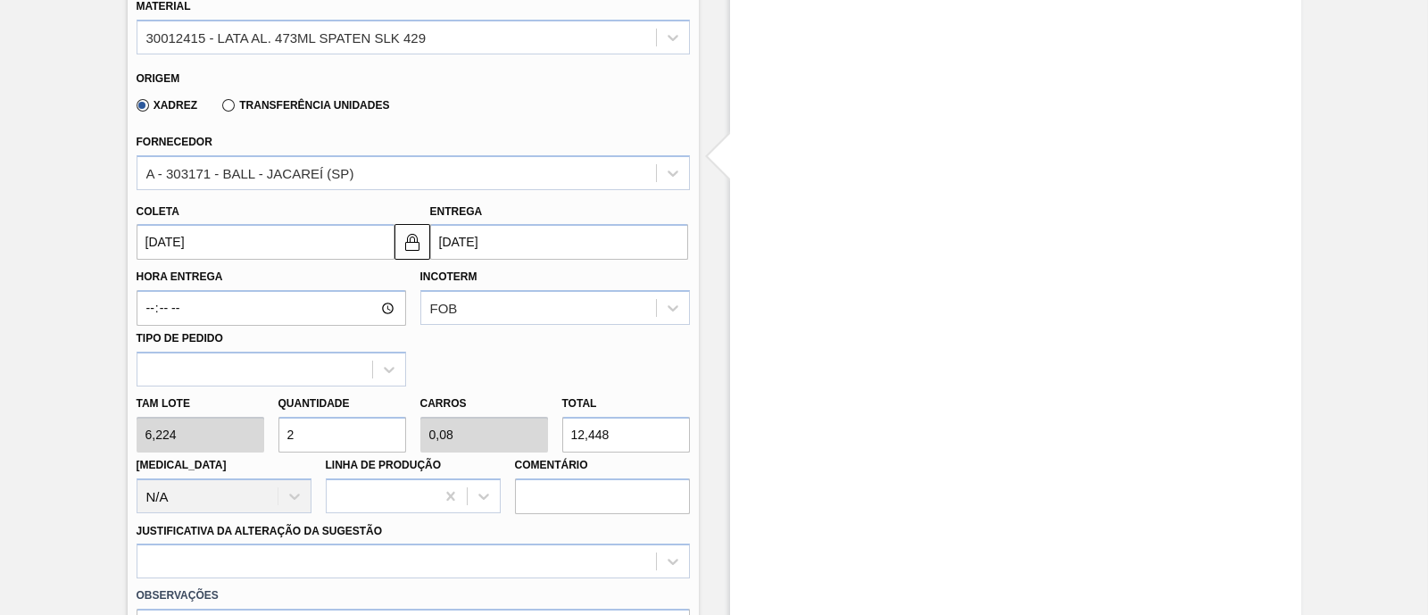
type input "0,8"
type input "124,48"
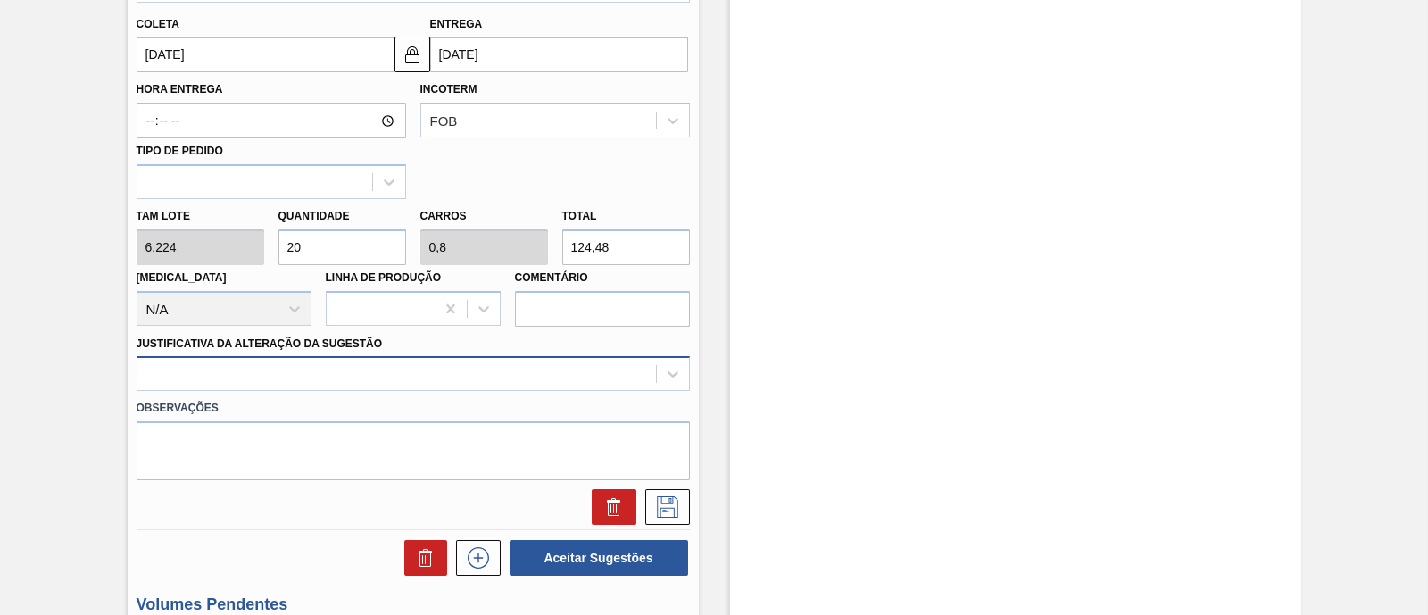
type input "20"
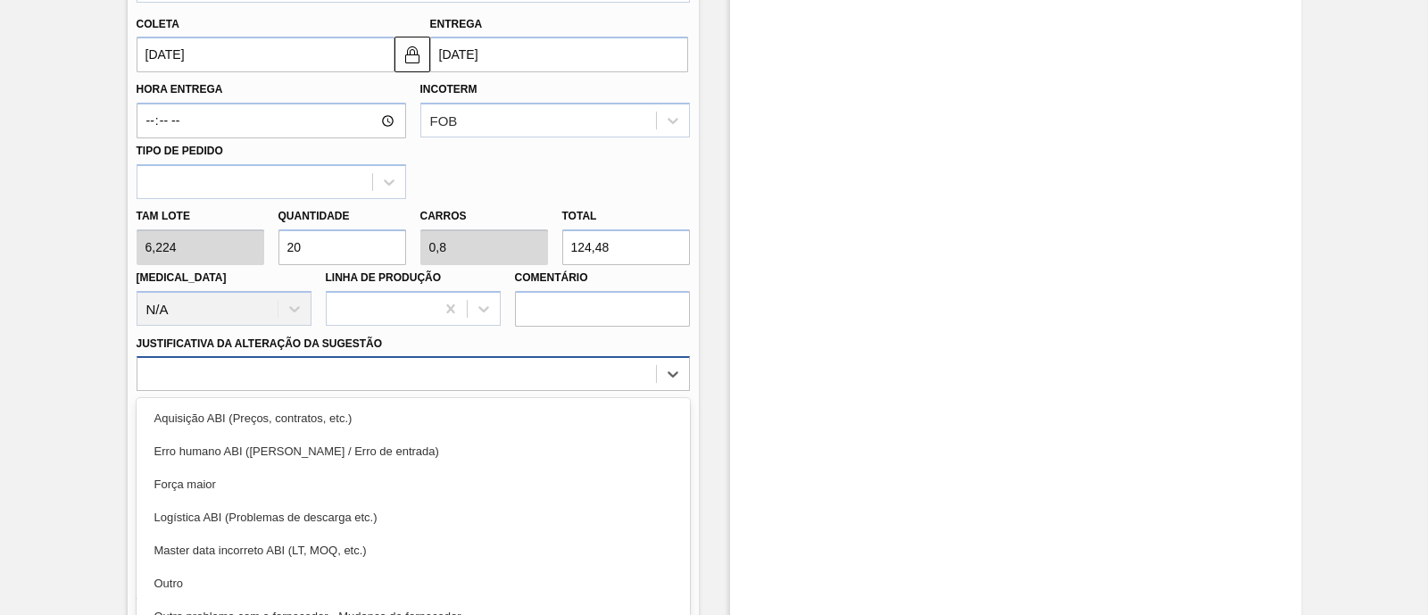
scroll to position [815, 0]
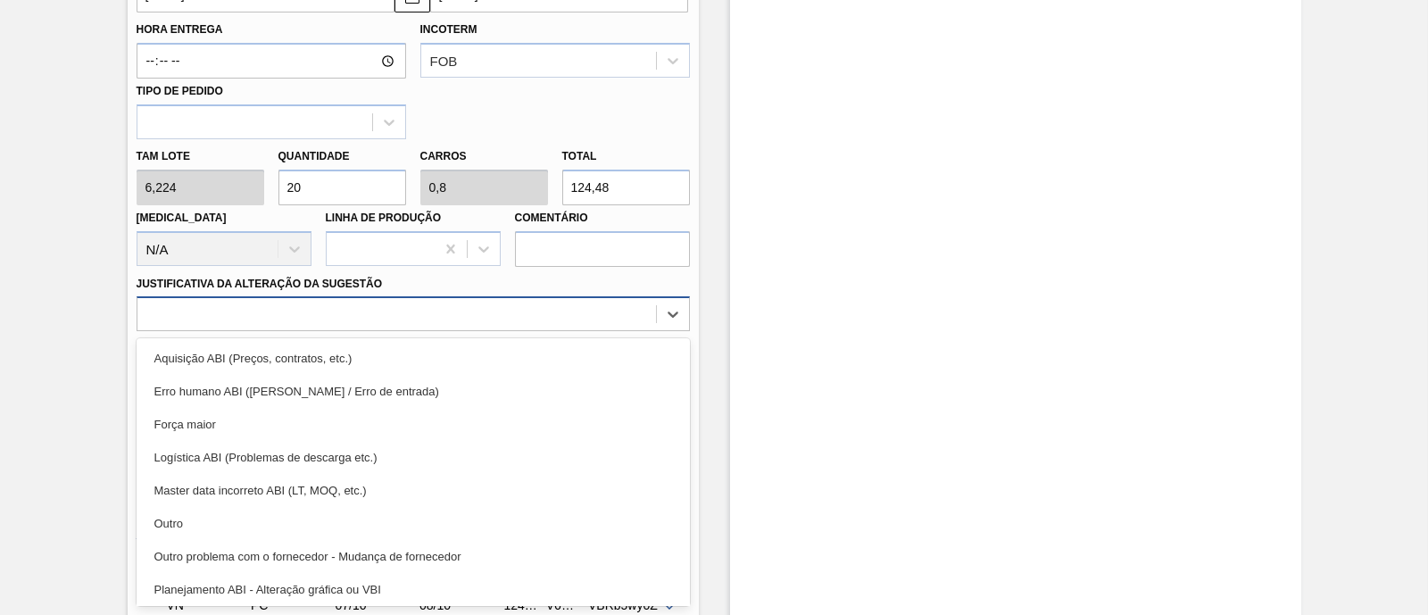
click at [256, 331] on div "option Aquisição ABI (Preços, contratos, etc.) focused, 1 of 18. 18 results ava…" at bounding box center [413, 313] width 553 height 35
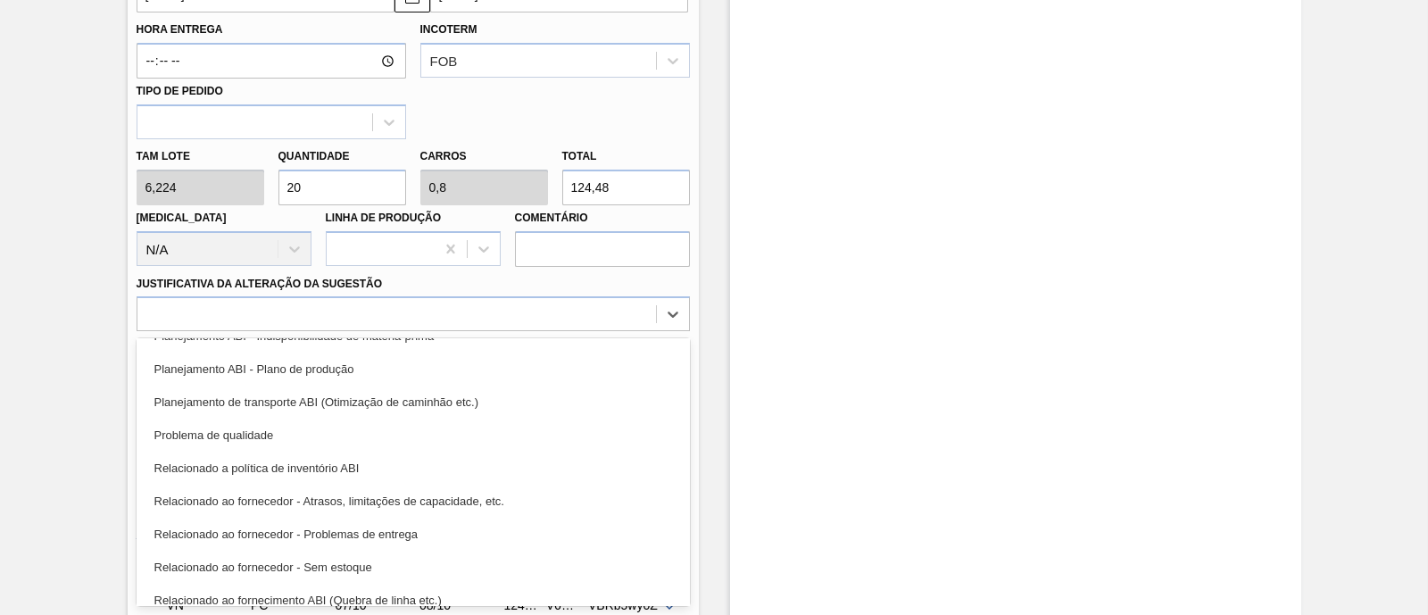
scroll to position [287, 0]
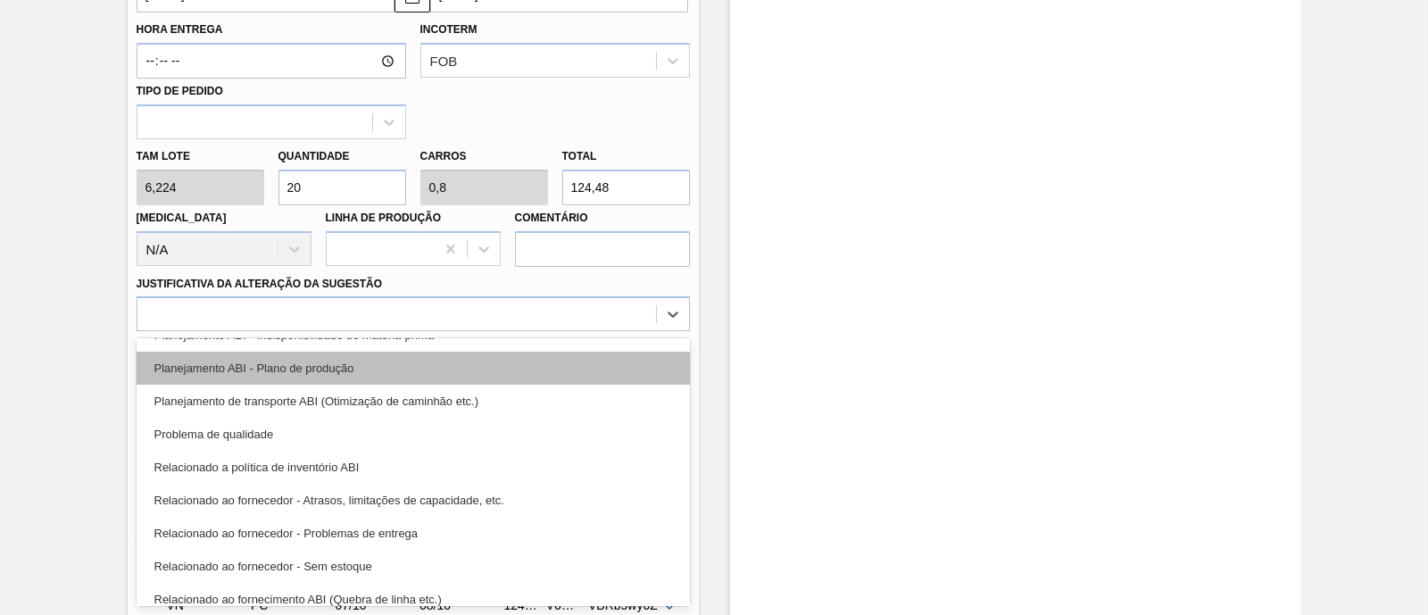
click at [265, 363] on div "Planejamento ABI - Plano de produção" at bounding box center [413, 368] width 553 height 33
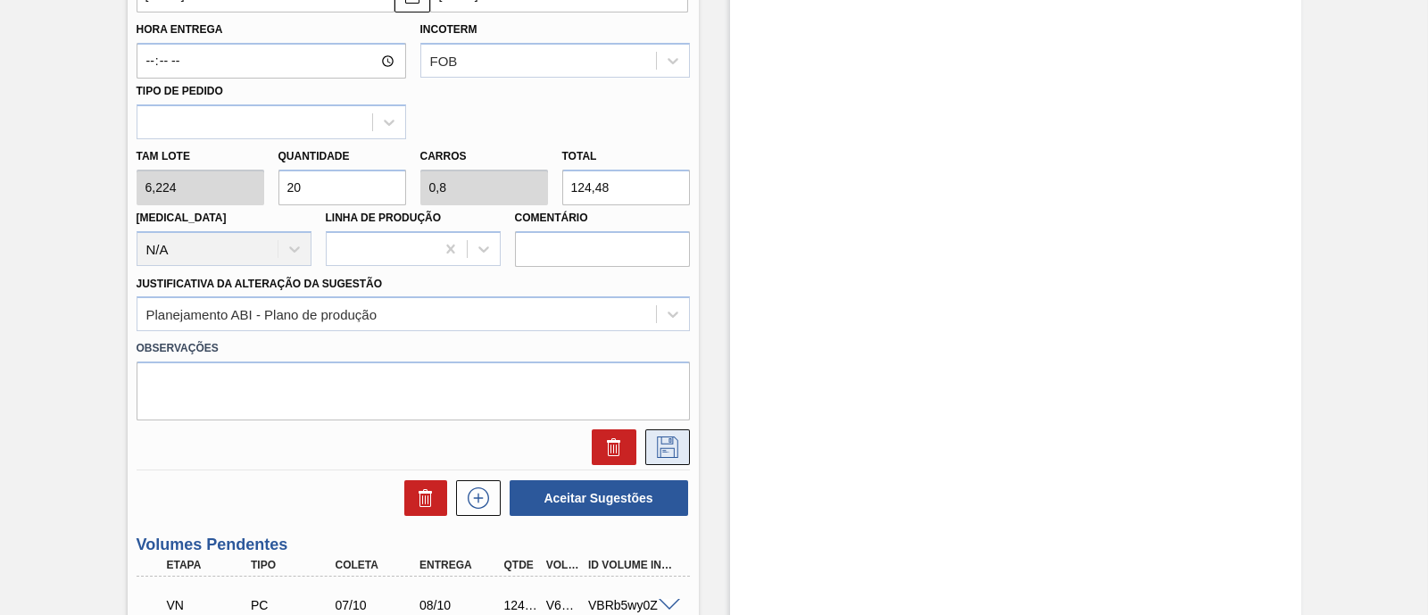
click at [675, 456] on icon at bounding box center [667, 446] width 29 height 21
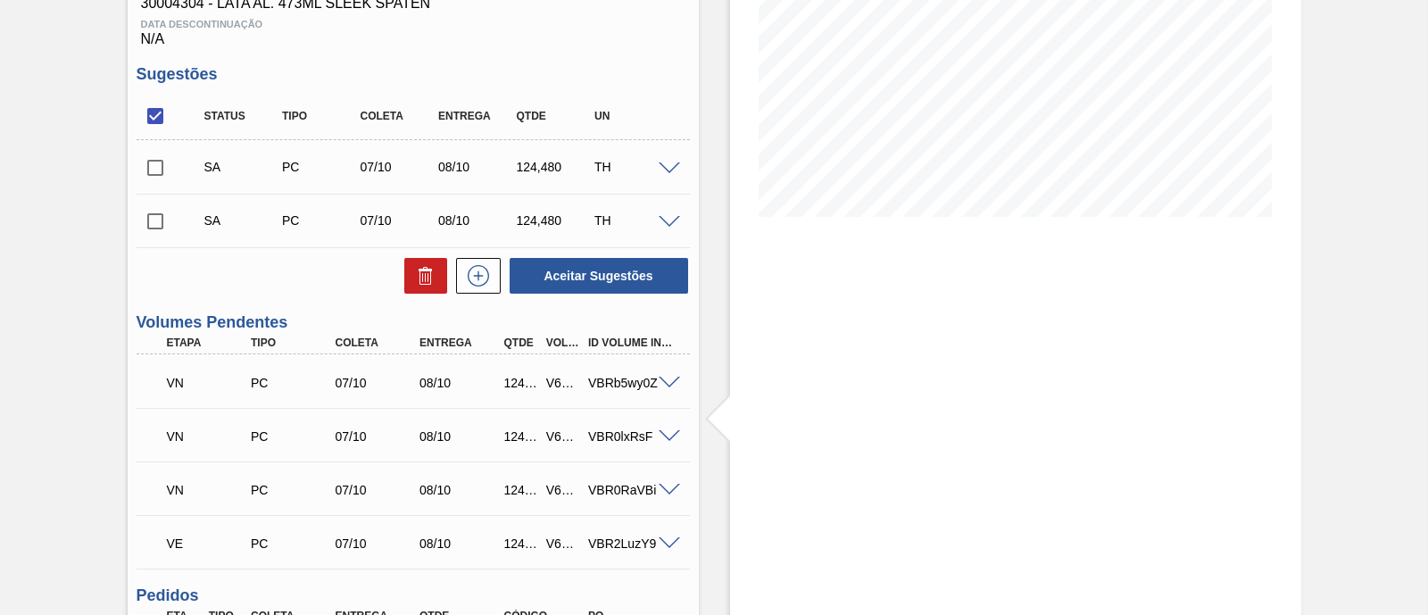
scroll to position [303, 0]
click at [152, 120] on input "checkbox" at bounding box center [155, 117] width 37 height 37
checkbox input "true"
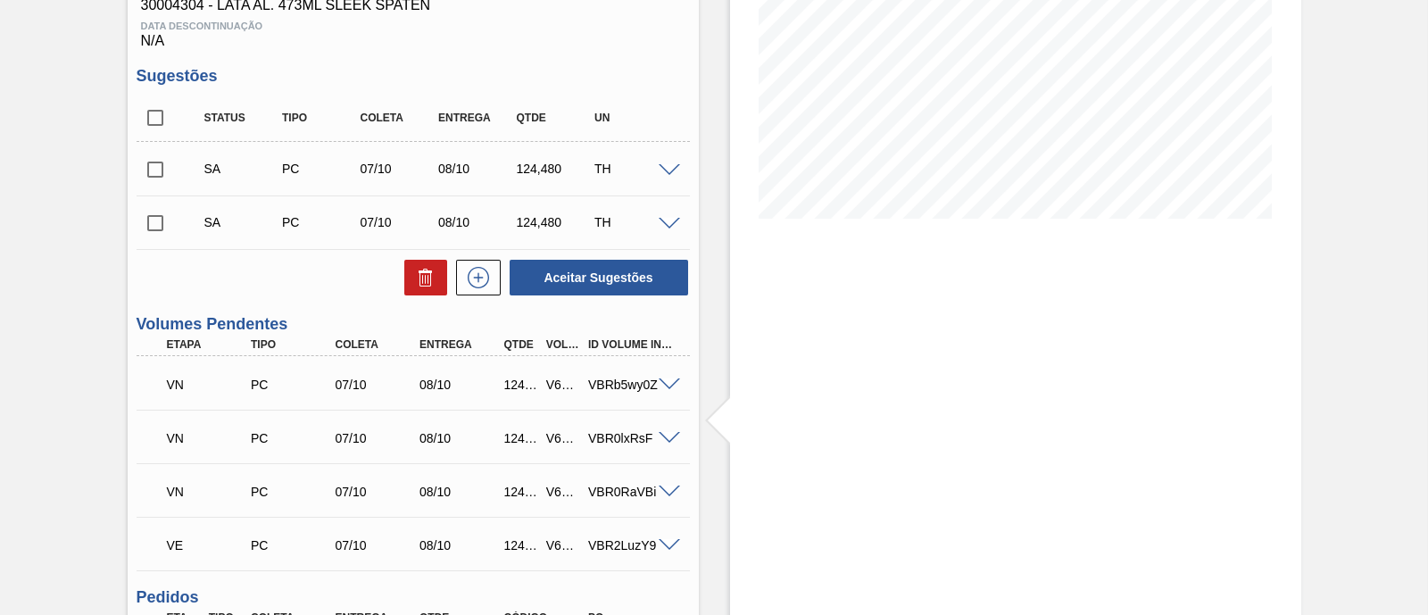
checkbox input "true"
click at [603, 284] on button "Aceitar Sugestões" at bounding box center [599, 278] width 179 height 36
checkbox input "false"
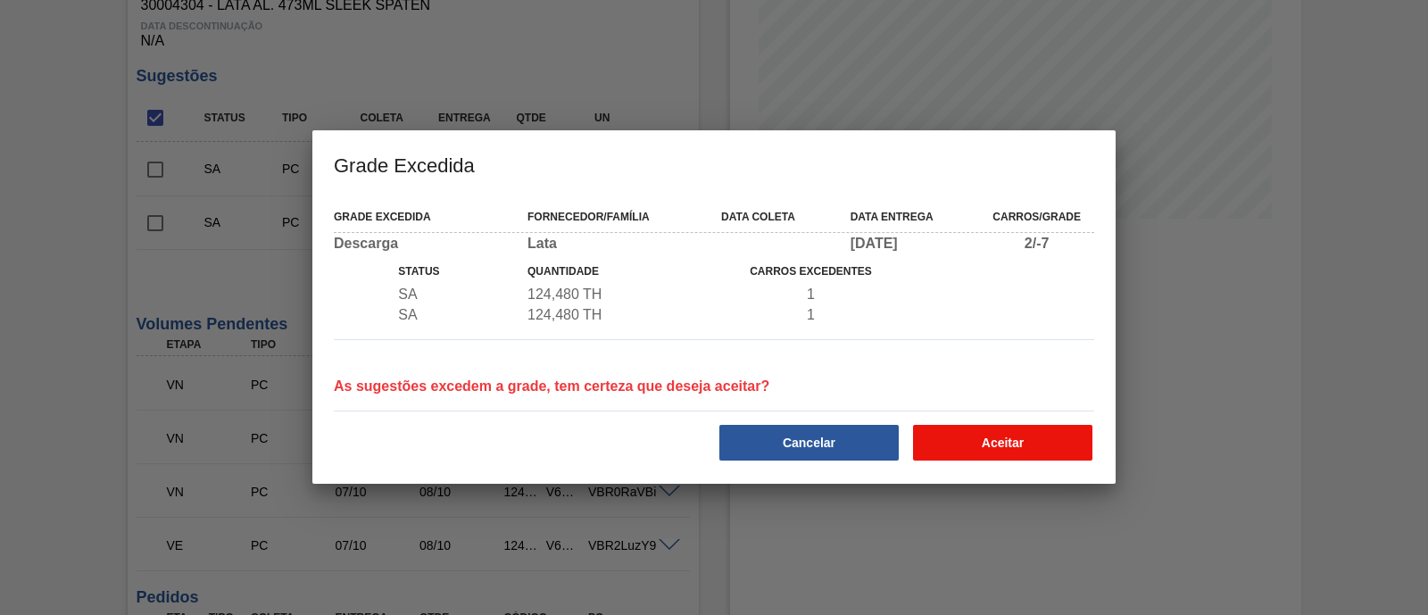
click at [1010, 455] on button "Aceitar" at bounding box center [1002, 443] width 179 height 36
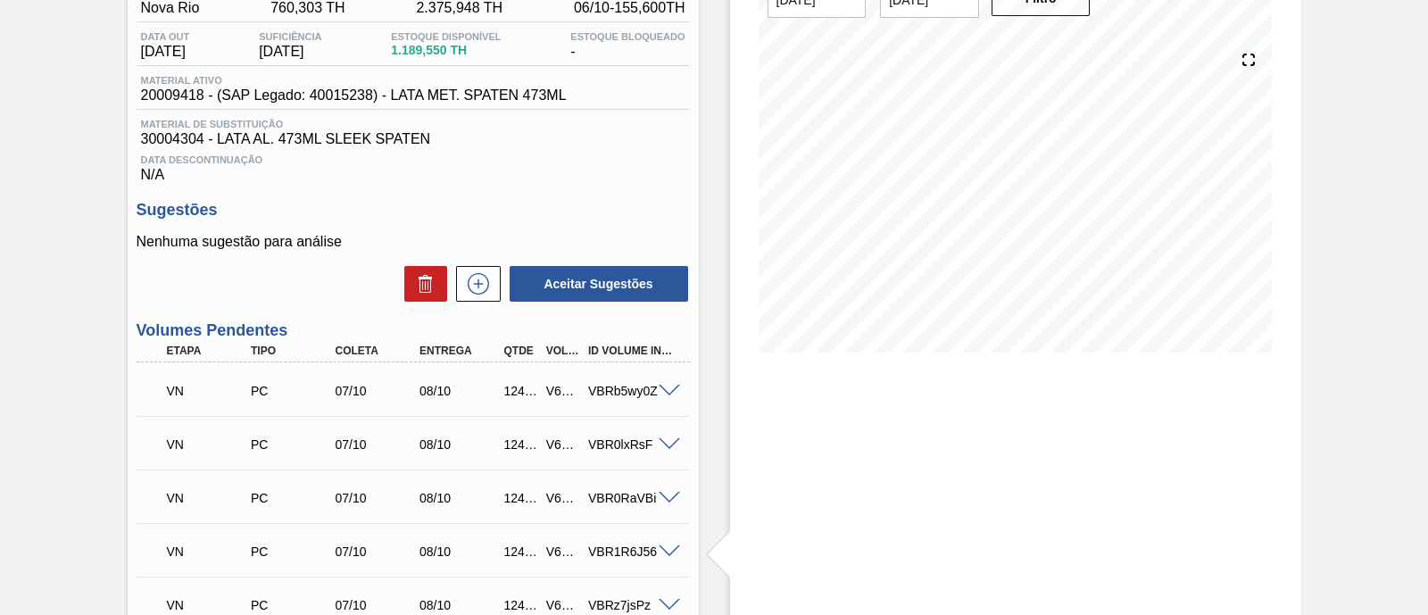
scroll to position [170, 0]
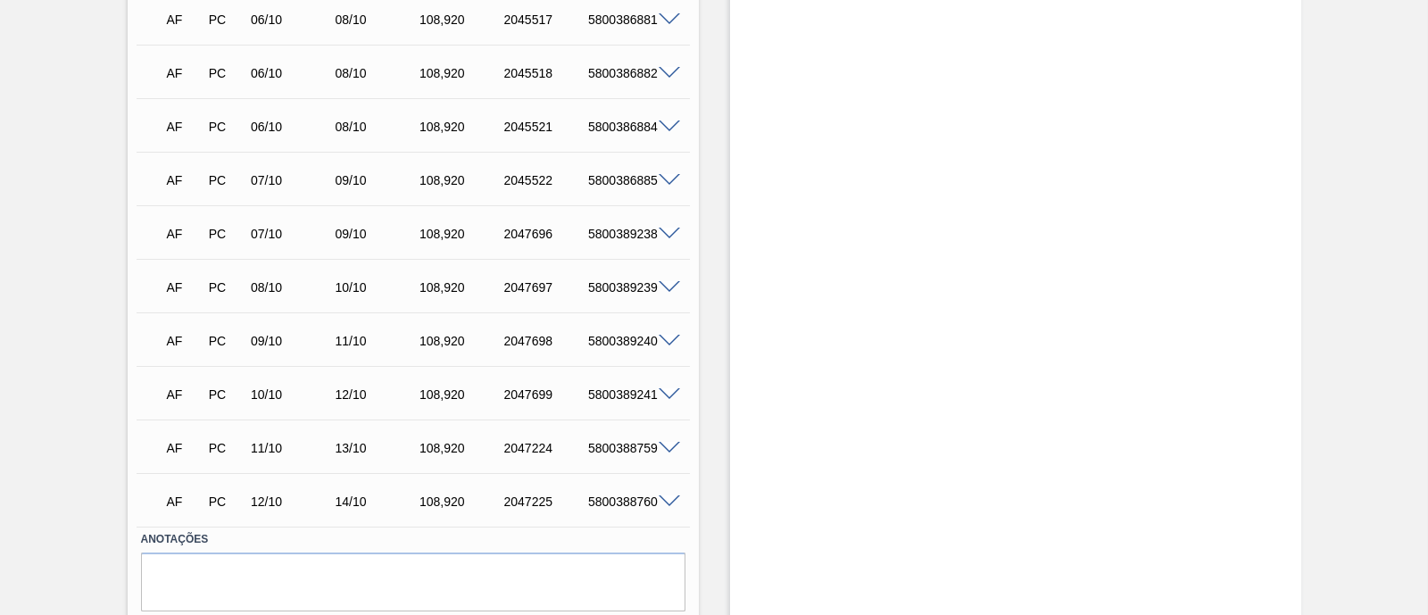
scroll to position [2162, 0]
click at [669, 288] on span at bounding box center [669, 286] width 21 height 13
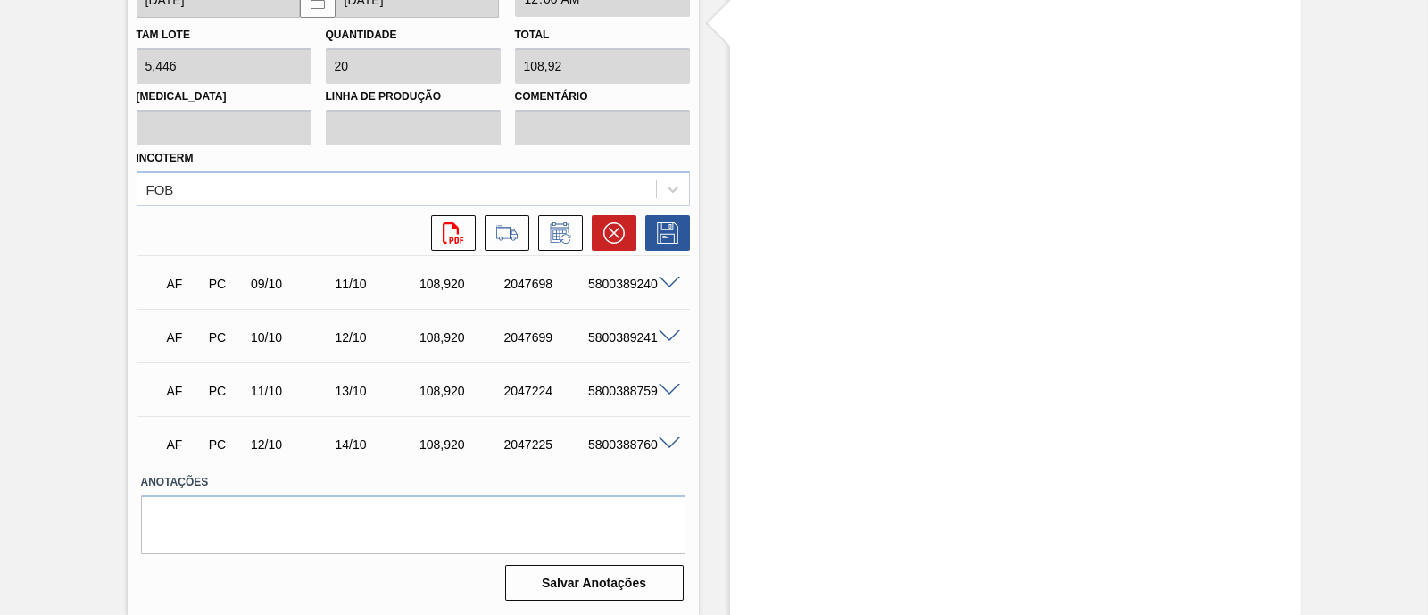
scroll to position [2653, 0]
click at [558, 236] on icon at bounding box center [558, 233] width 13 height 11
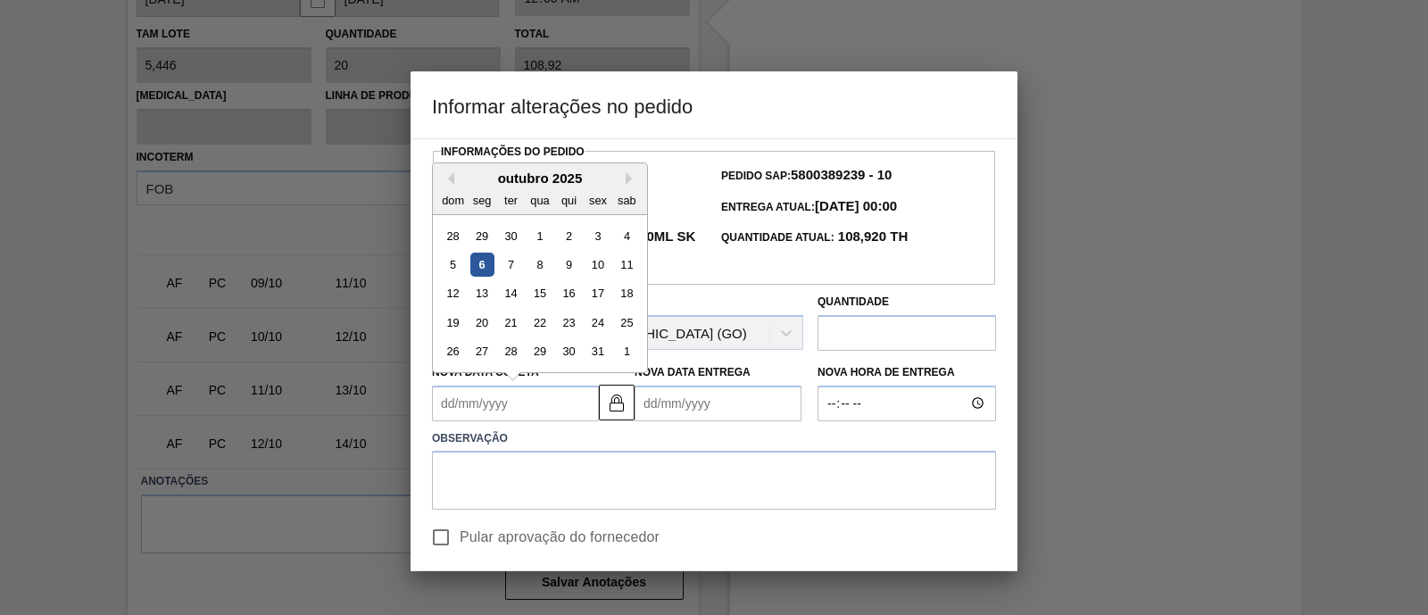
click at [509, 416] on Coleta2047697 "Nova Data Coleta" at bounding box center [515, 404] width 167 height 36
click at [511, 273] on div "7" at bounding box center [511, 265] width 24 height 24
type Coleta2047697 "[DATE]"
type Entrega2047697 "[DATE]"
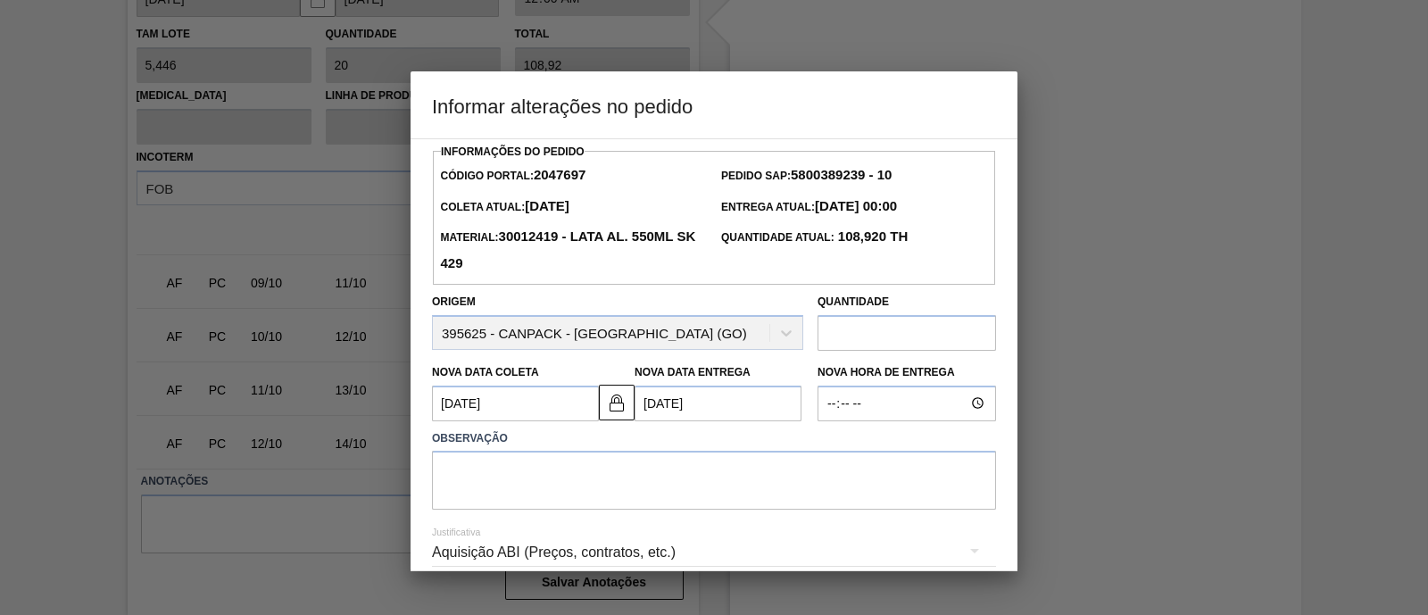
scroll to position [128, 0]
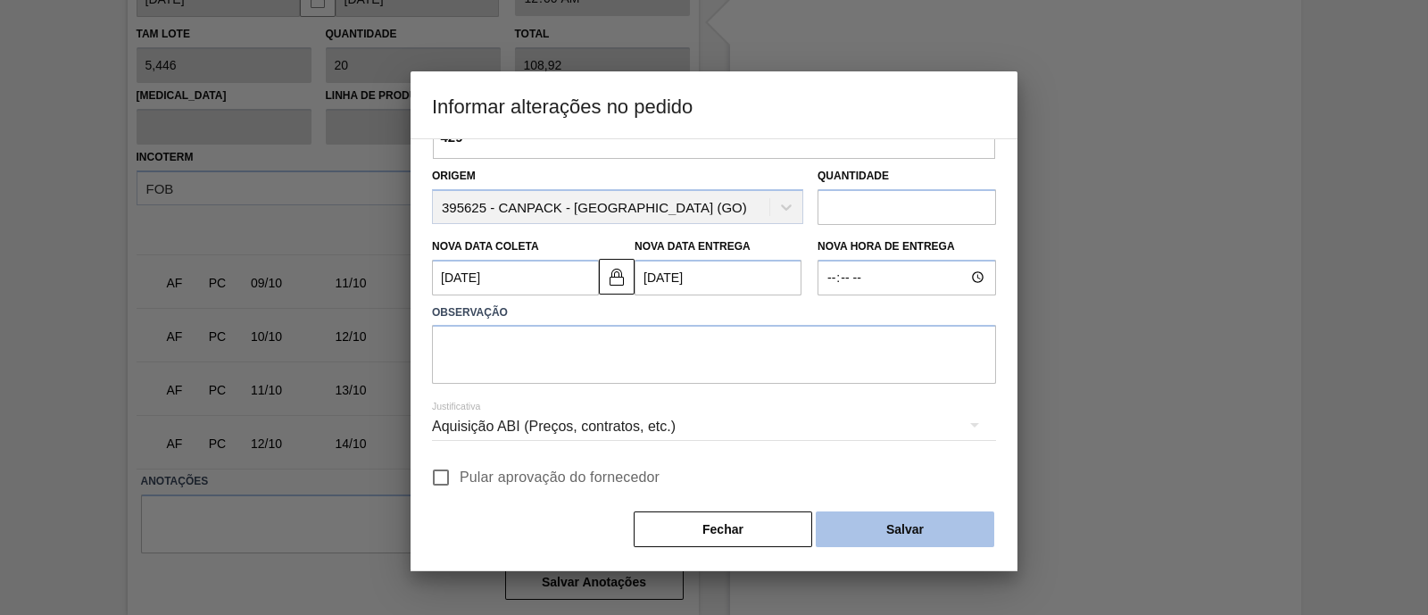
click at [911, 534] on button "Salvar" at bounding box center [905, 529] width 179 height 36
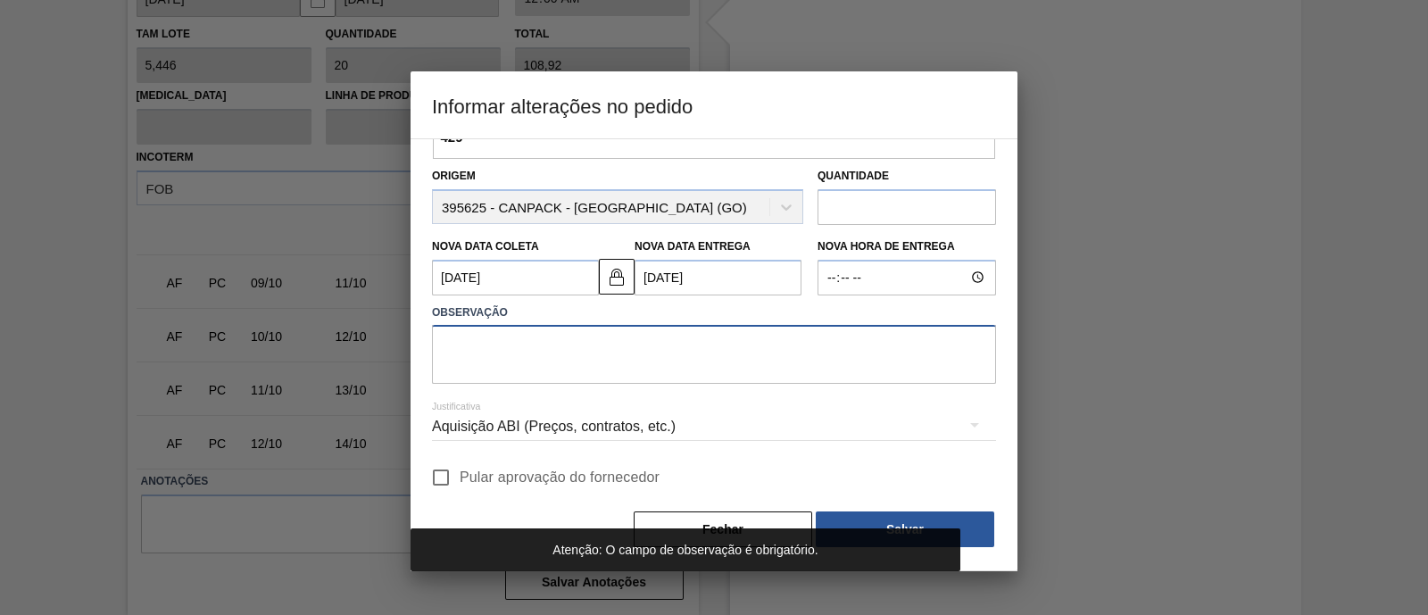
click at [695, 341] on textarea at bounding box center [714, 354] width 564 height 59
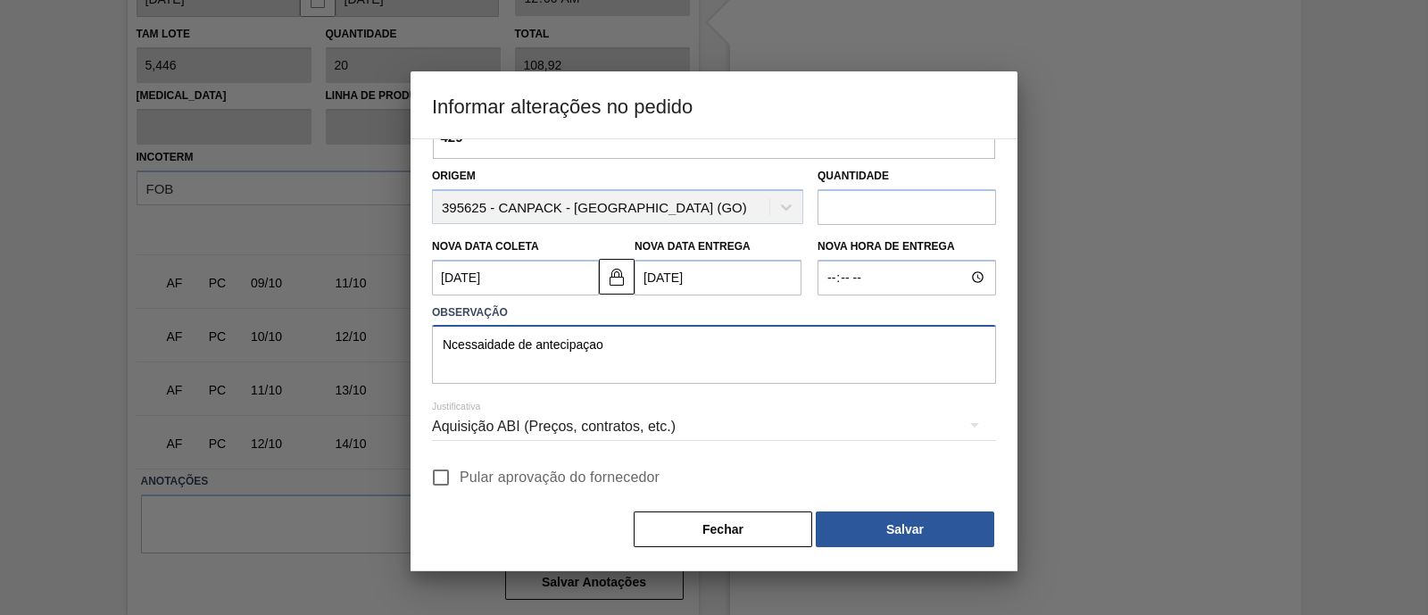
click at [460, 350] on textarea "Ncessaidade de antecipaçao" at bounding box center [714, 354] width 564 height 59
click at [587, 346] on textarea "Necessidade de antecipaçao" at bounding box center [714, 354] width 564 height 59
drag, startPoint x: 821, startPoint y: 344, endPoint x: 388, endPoint y: 314, distance: 433.9
click at [388, 314] on div "Informar alterações no pedido Informações do Pedido Código Portal: 2047697 Pedi…" at bounding box center [714, 307] width 1428 height 615
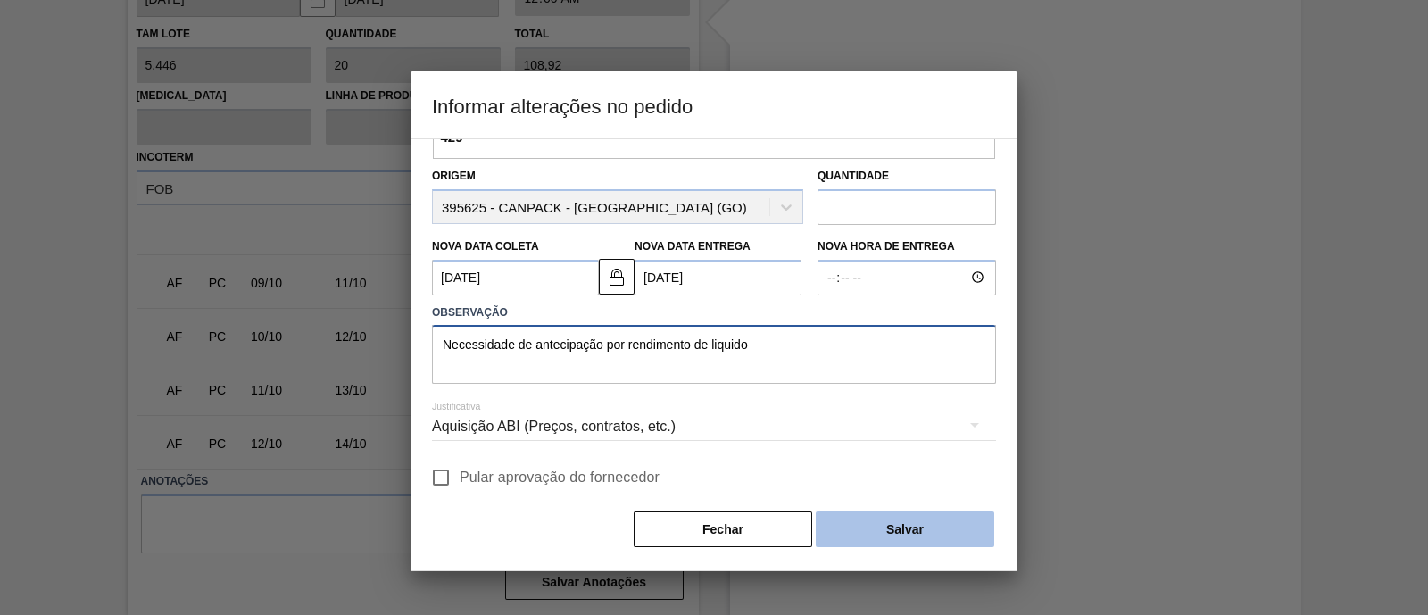
type textarea "Necessidade de antecipação por rendimento de liquido"
click at [919, 530] on button "Salvar" at bounding box center [905, 529] width 179 height 36
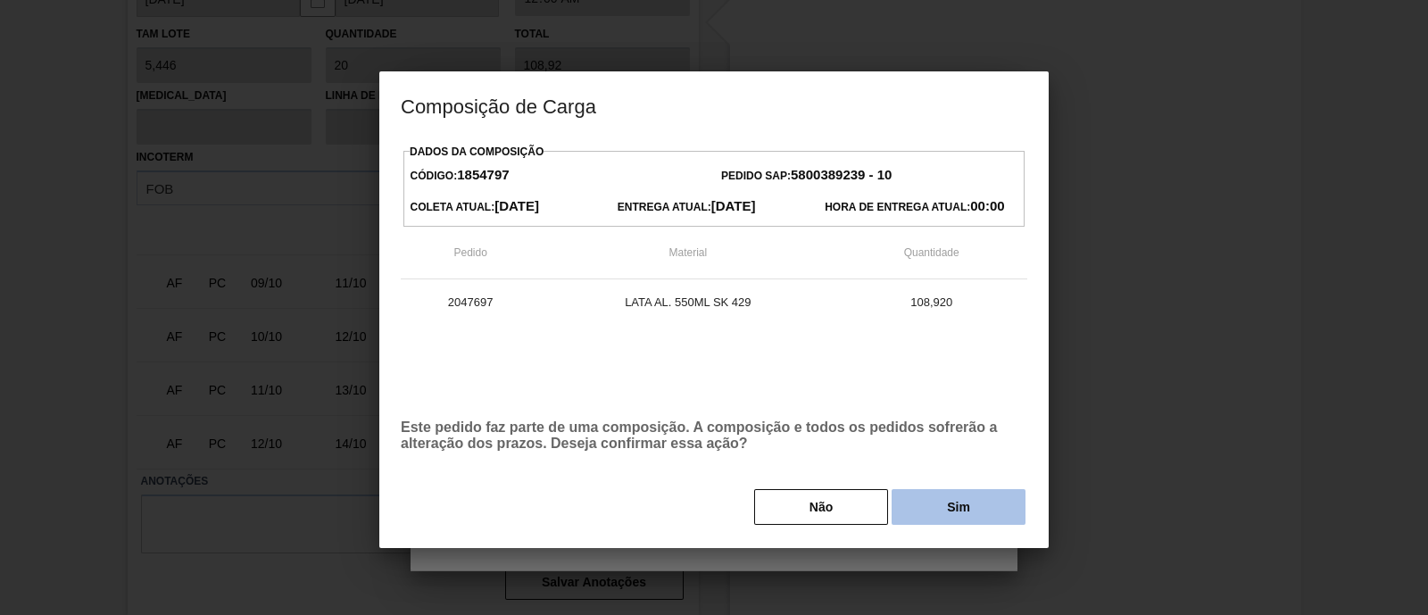
click at [933, 519] on button "Sim" at bounding box center [959, 507] width 134 height 36
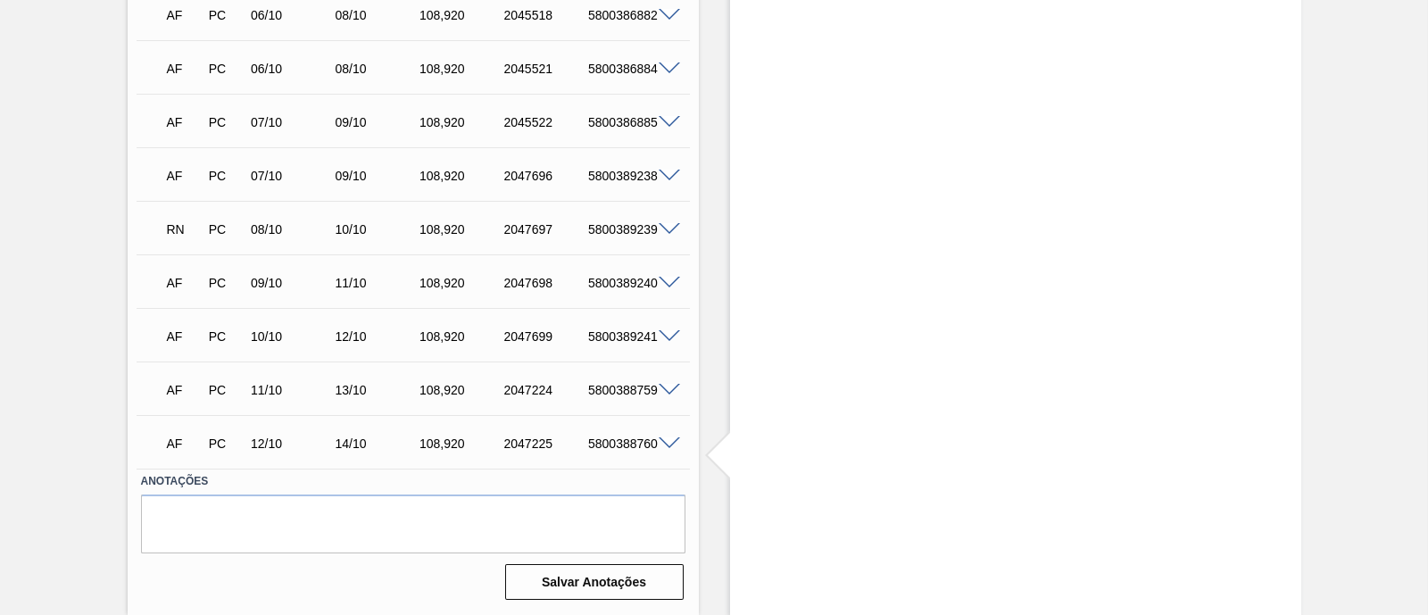
scroll to position [2222, 0]
click at [667, 277] on span at bounding box center [669, 283] width 21 height 13
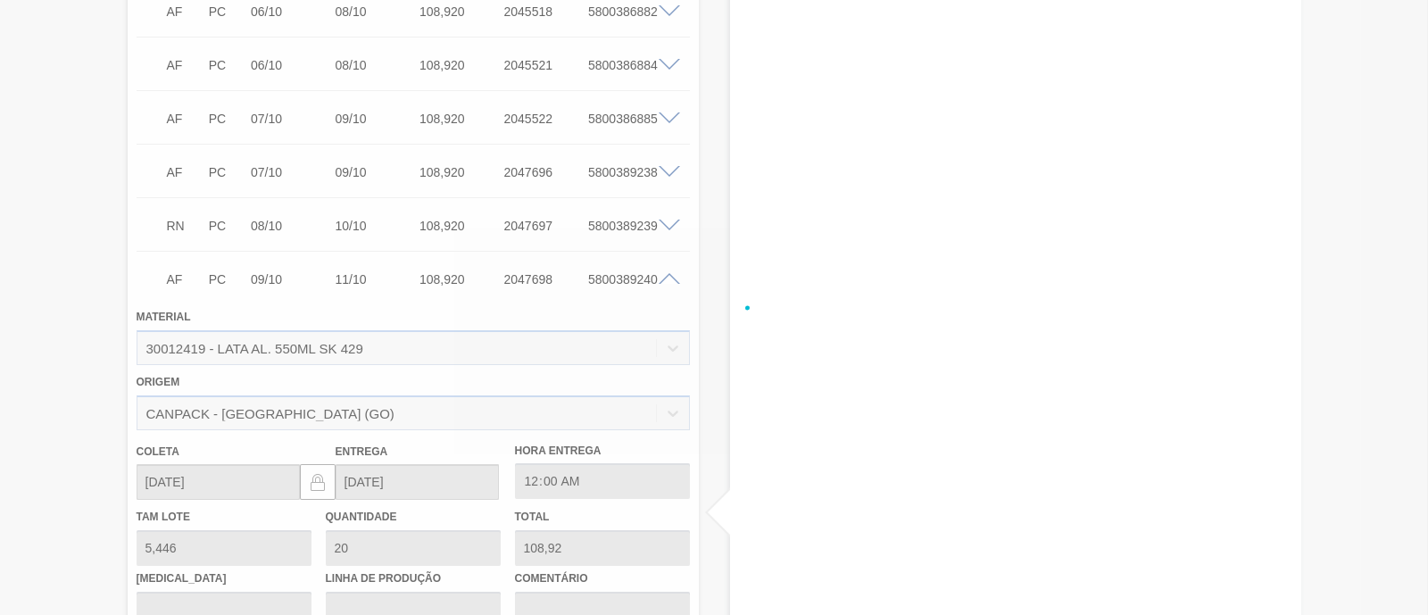
scroll to position [2653, 0]
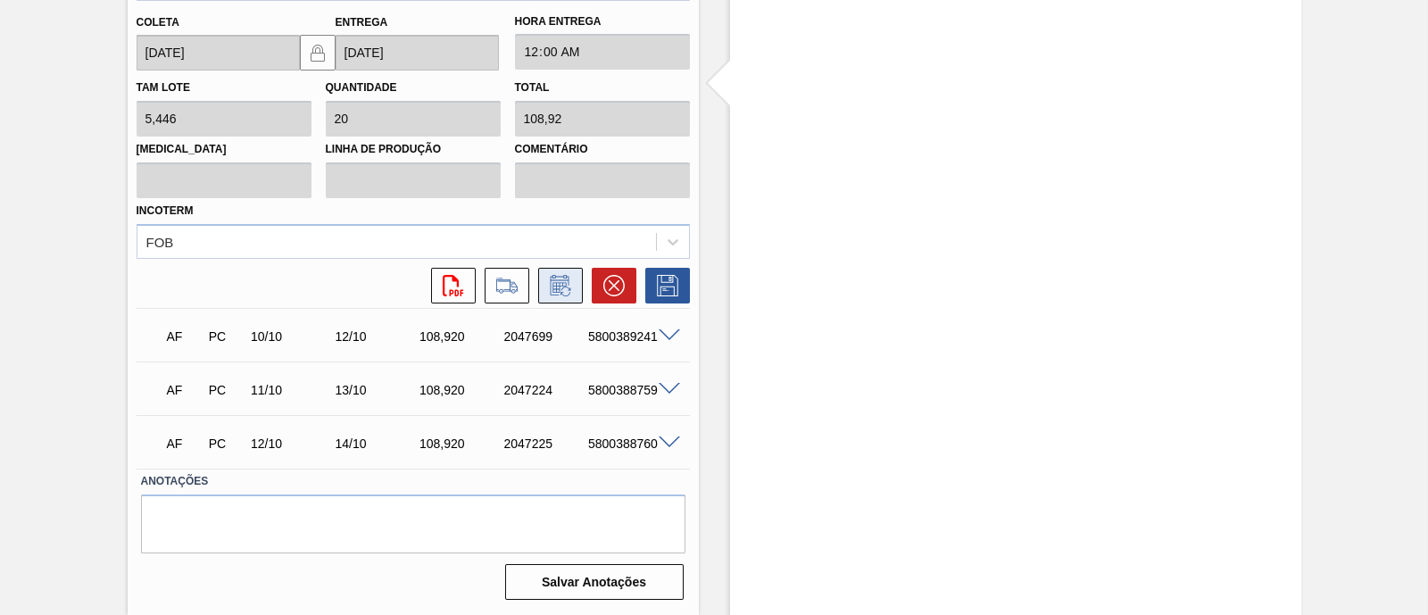
click at [550, 295] on icon at bounding box center [560, 285] width 29 height 21
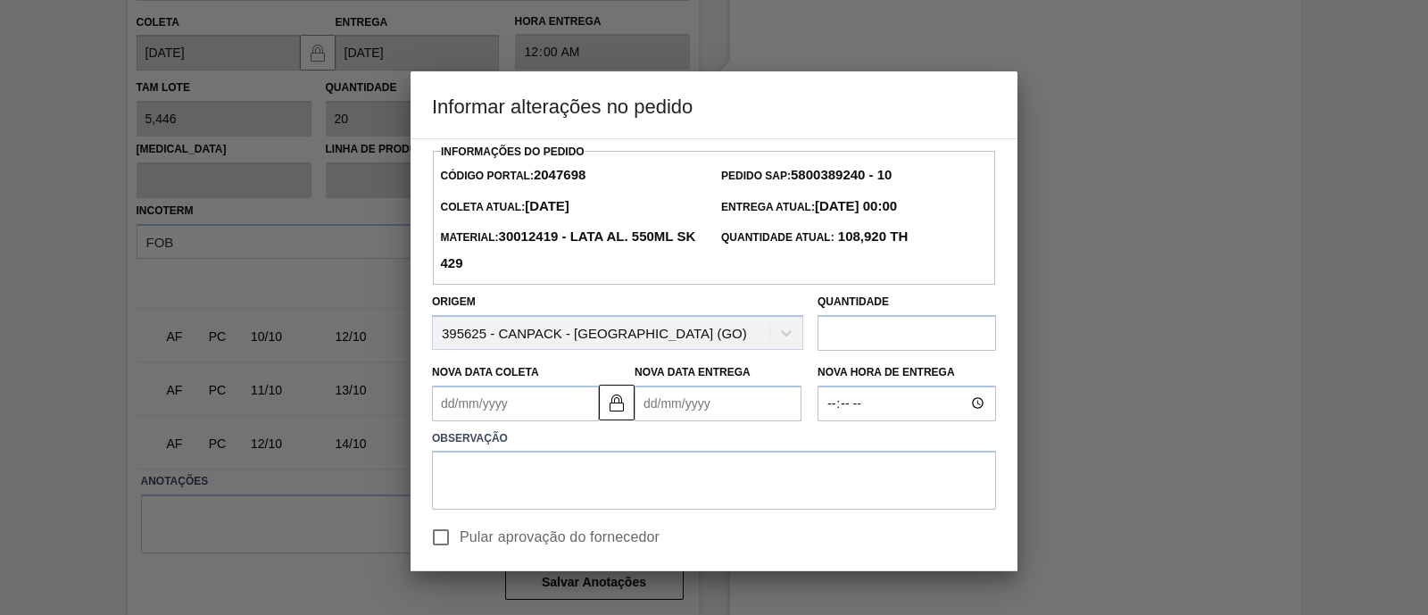
click at [541, 408] on Coleta2047698 "Nova Data Coleta" at bounding box center [515, 404] width 167 height 36
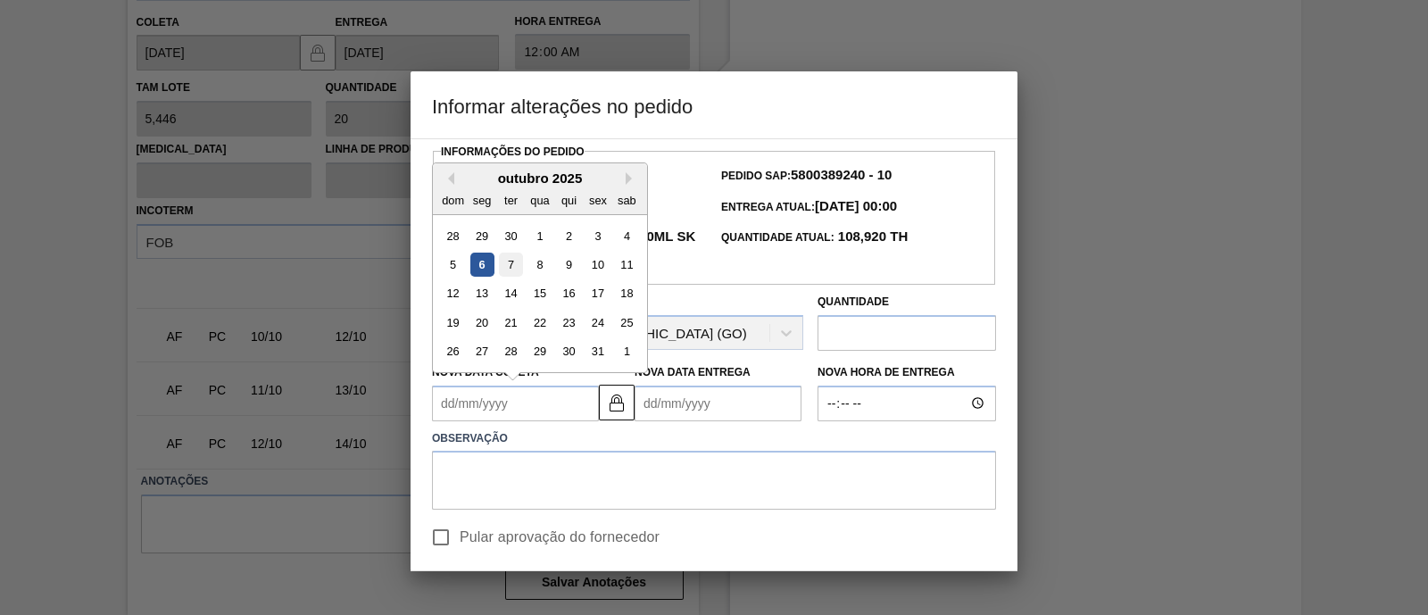
click at [517, 265] on div "7" at bounding box center [511, 265] width 24 height 24
type Coleta2047698 "07/10/2025"
type Entrega2047698 "09/10/2025"
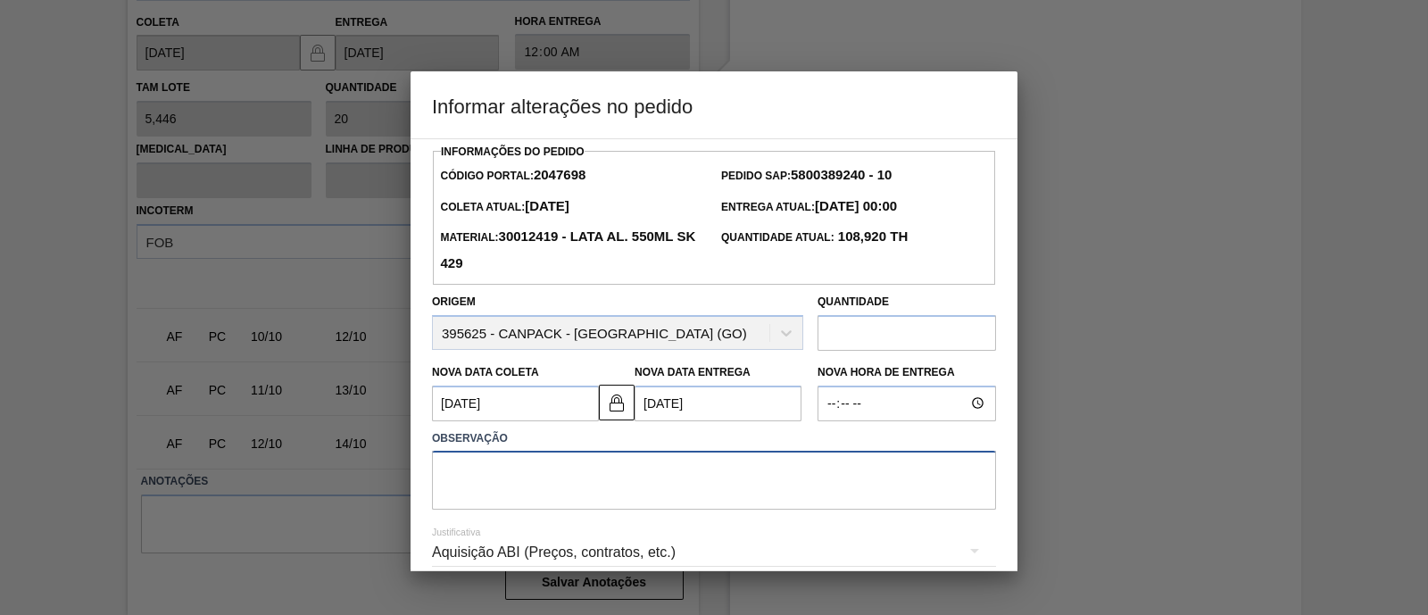
click at [635, 466] on textarea at bounding box center [714, 480] width 564 height 59
paste textarea "Necessidade de antecipação por rendimento de liquido"
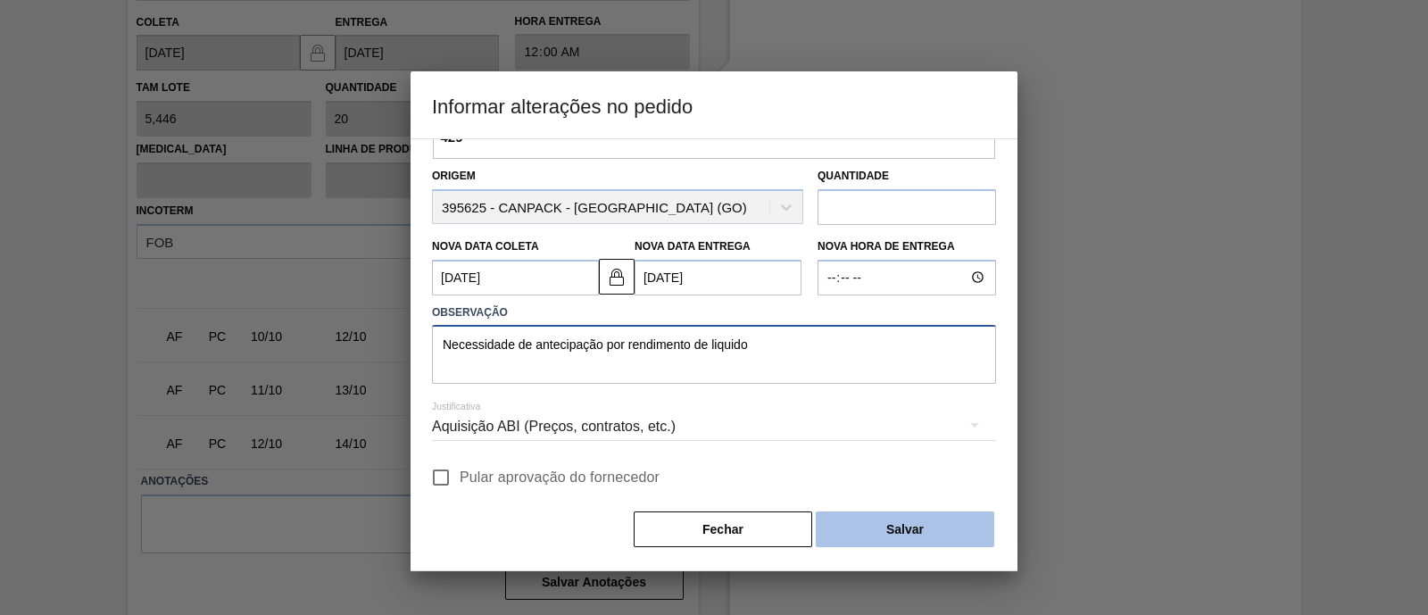
type textarea "Necessidade de antecipação por rendimento de liquido"
click at [932, 521] on button "Salvar" at bounding box center [905, 529] width 179 height 36
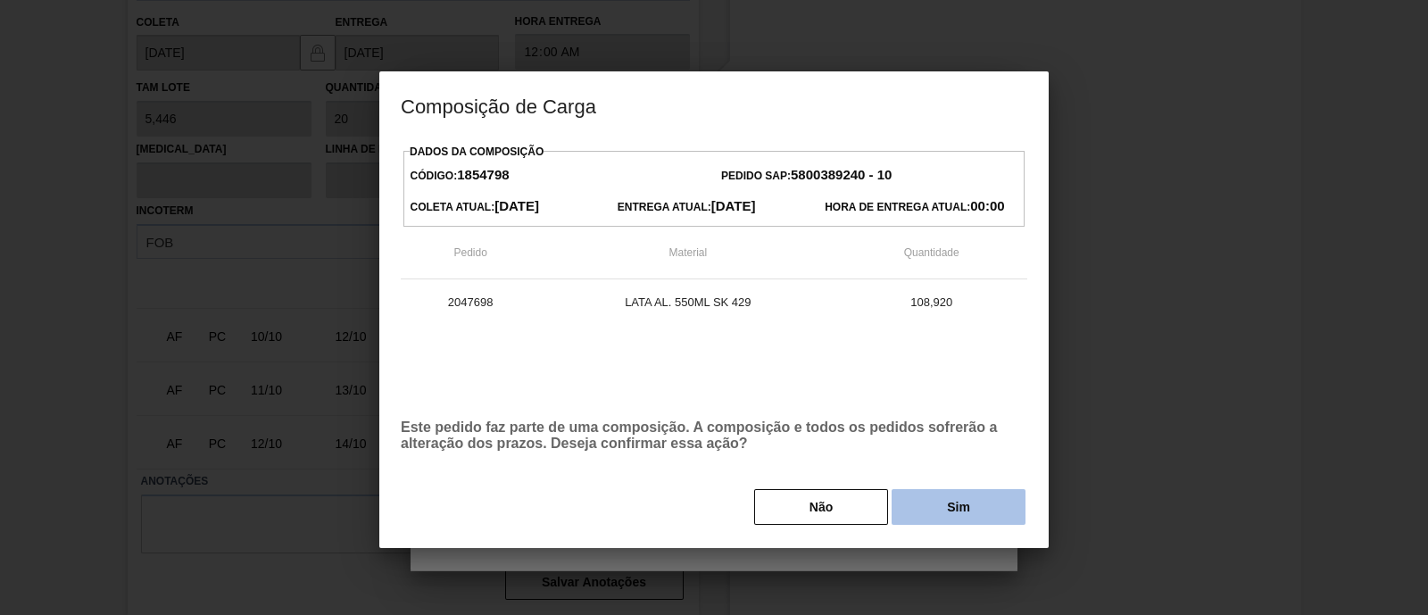
click at [932, 503] on button "Sim" at bounding box center [959, 507] width 134 height 36
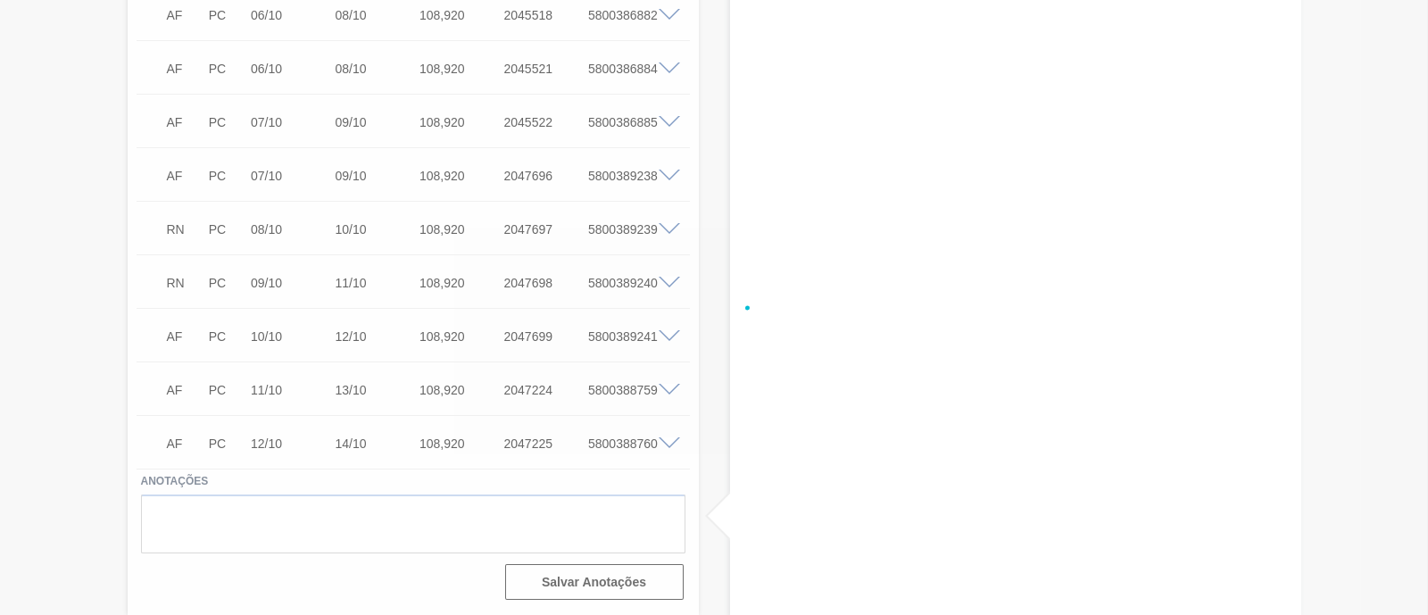
scroll to position [2222, 0]
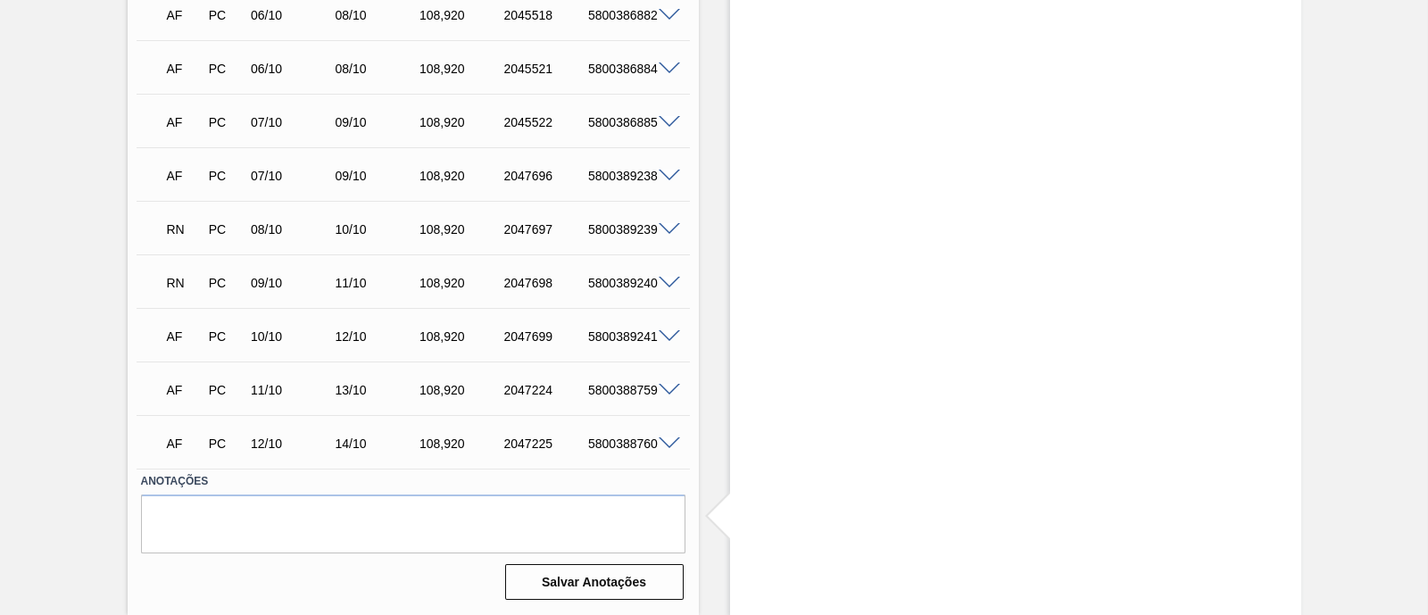
click at [668, 328] on div at bounding box center [672, 334] width 36 height 13
click at [674, 340] on span at bounding box center [669, 336] width 21 height 13
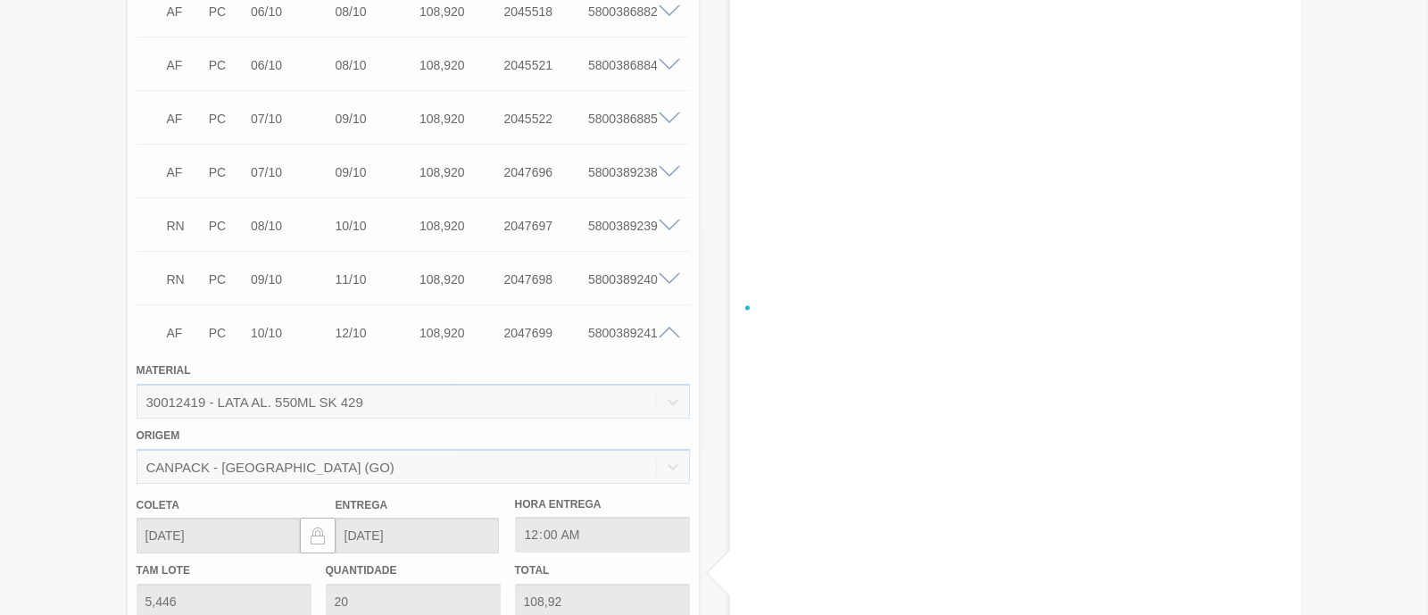
scroll to position [2653, 0]
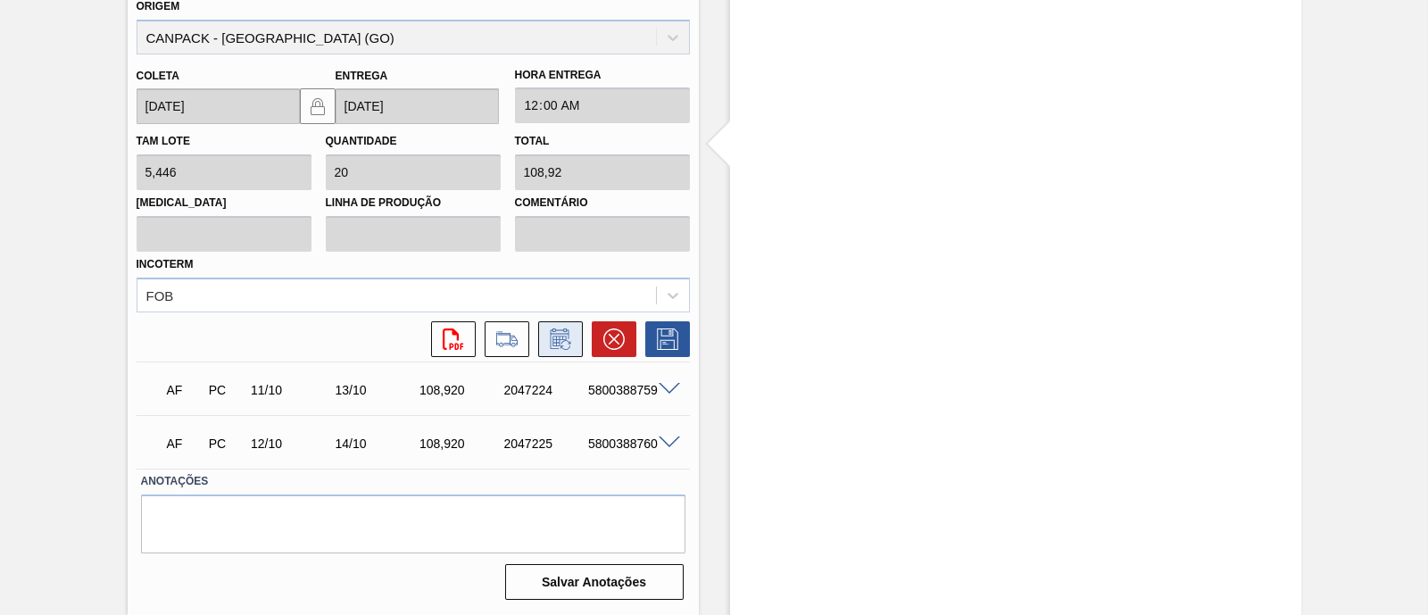
click at [552, 345] on icon at bounding box center [558, 341] width 13 height 11
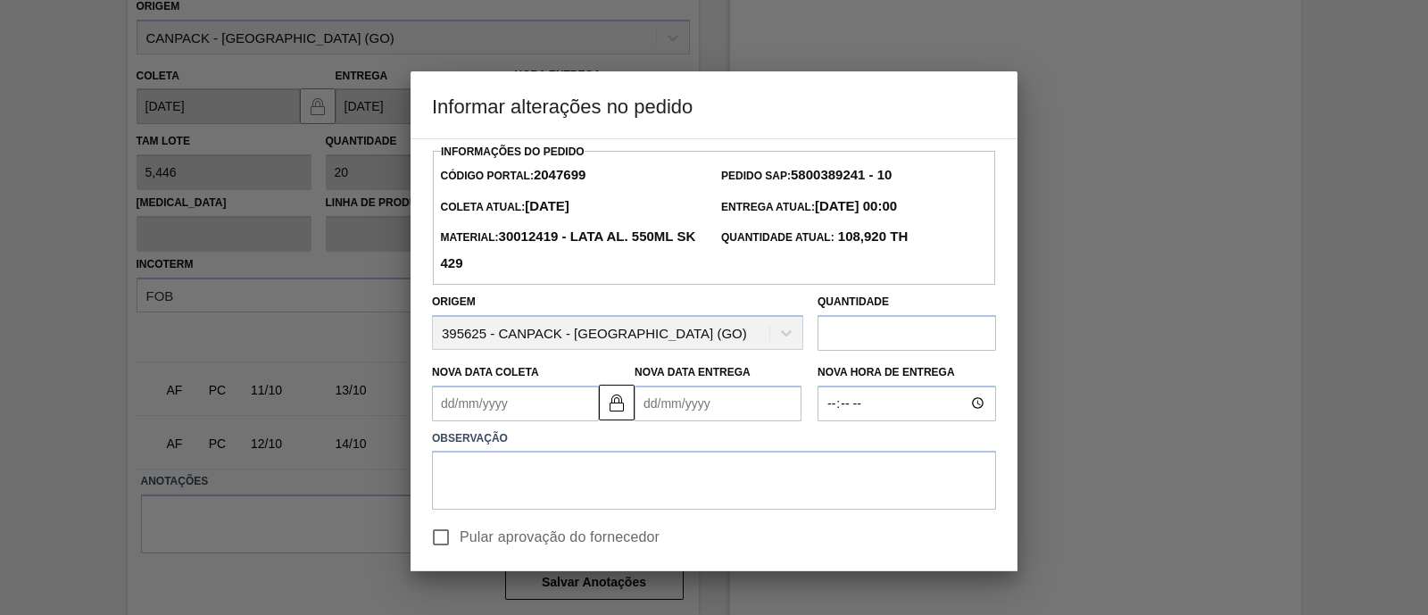
click at [563, 406] on Coleta2047699 "Nova Data Coleta" at bounding box center [515, 404] width 167 height 36
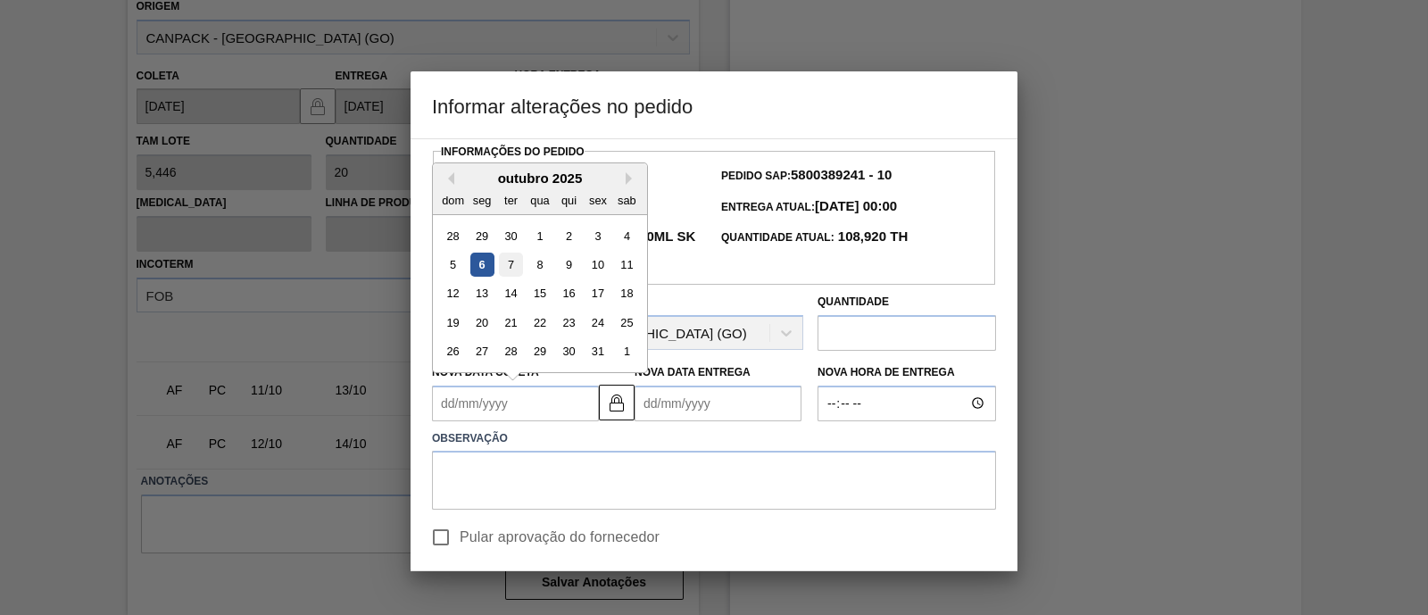
click at [518, 270] on div "7" at bounding box center [511, 265] width 24 height 24
type Coleta2047699 "[DATE]"
type Entrega2047699 "[DATE]"
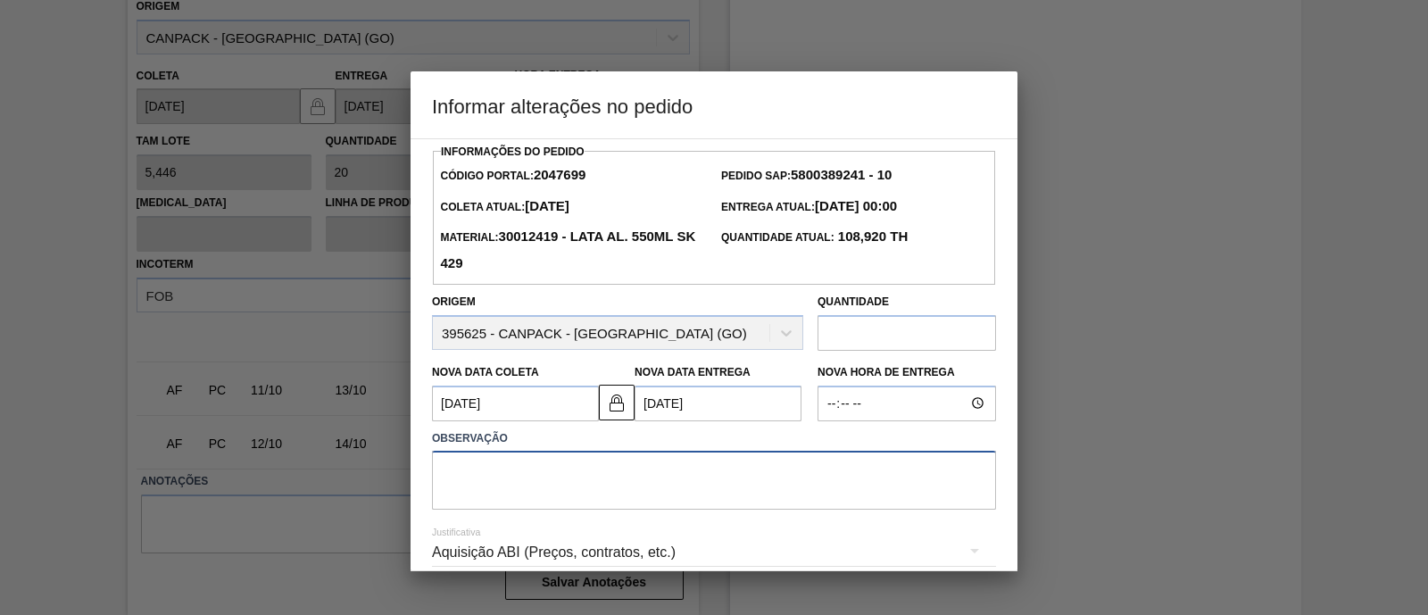
click at [507, 494] on textarea at bounding box center [714, 480] width 564 height 59
paste textarea "Necessidade de antecipação por rendimento de liquido"
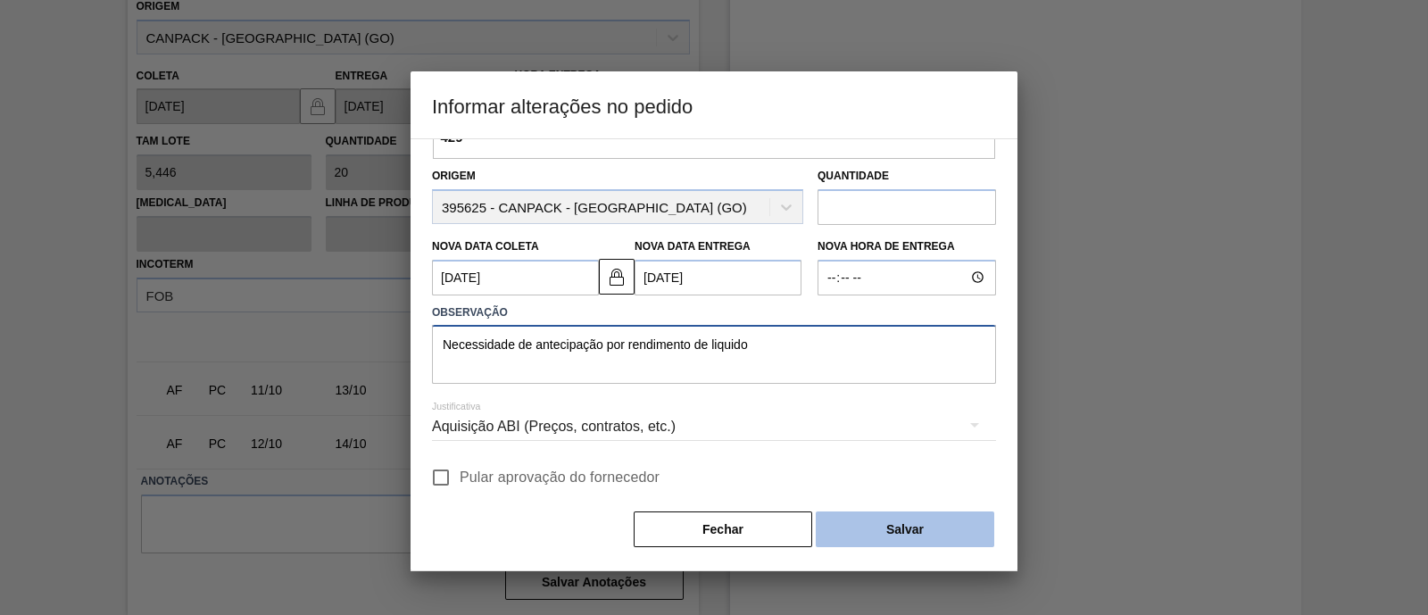
type textarea "Necessidade de antecipação por rendimento de liquido"
click at [917, 520] on button "Salvar" at bounding box center [905, 529] width 179 height 36
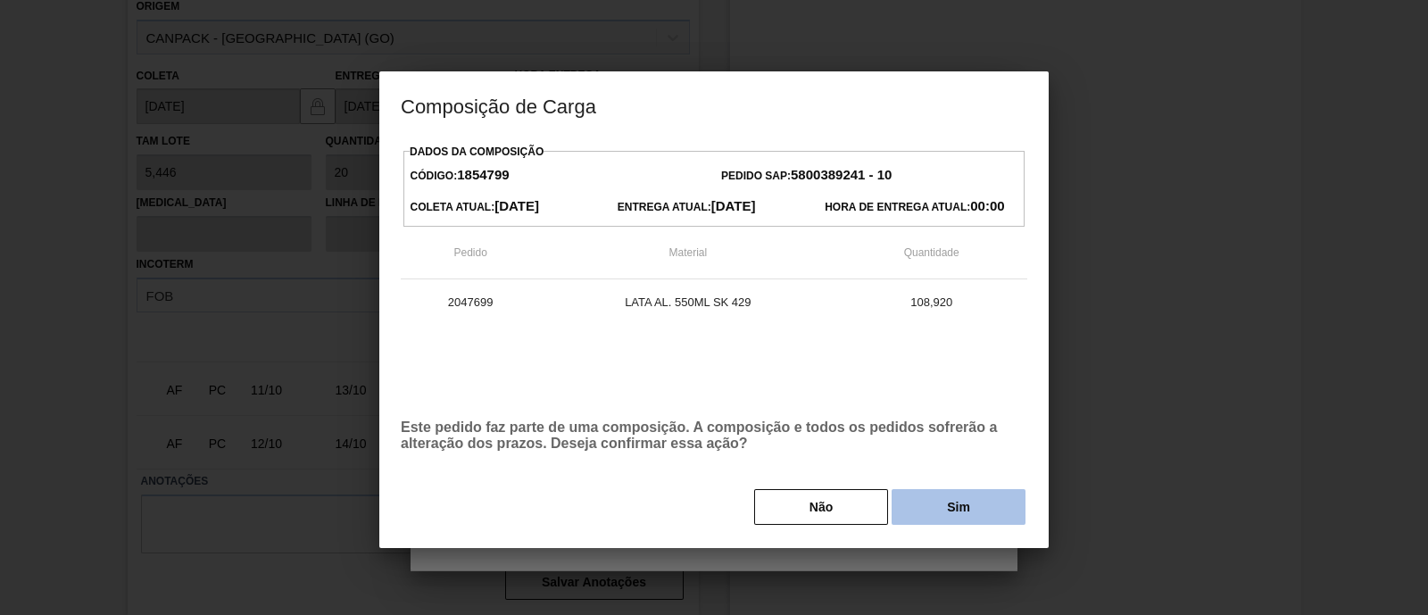
click at [928, 511] on button "Sim" at bounding box center [959, 507] width 134 height 36
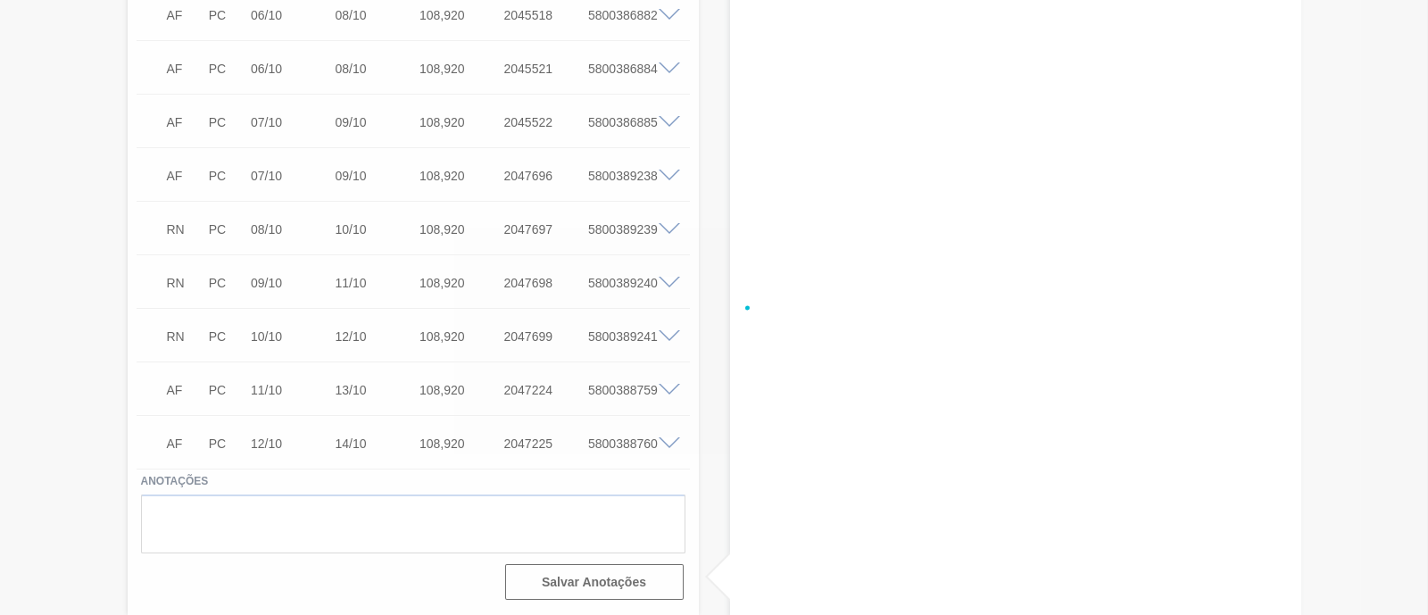
scroll to position [2222, 0]
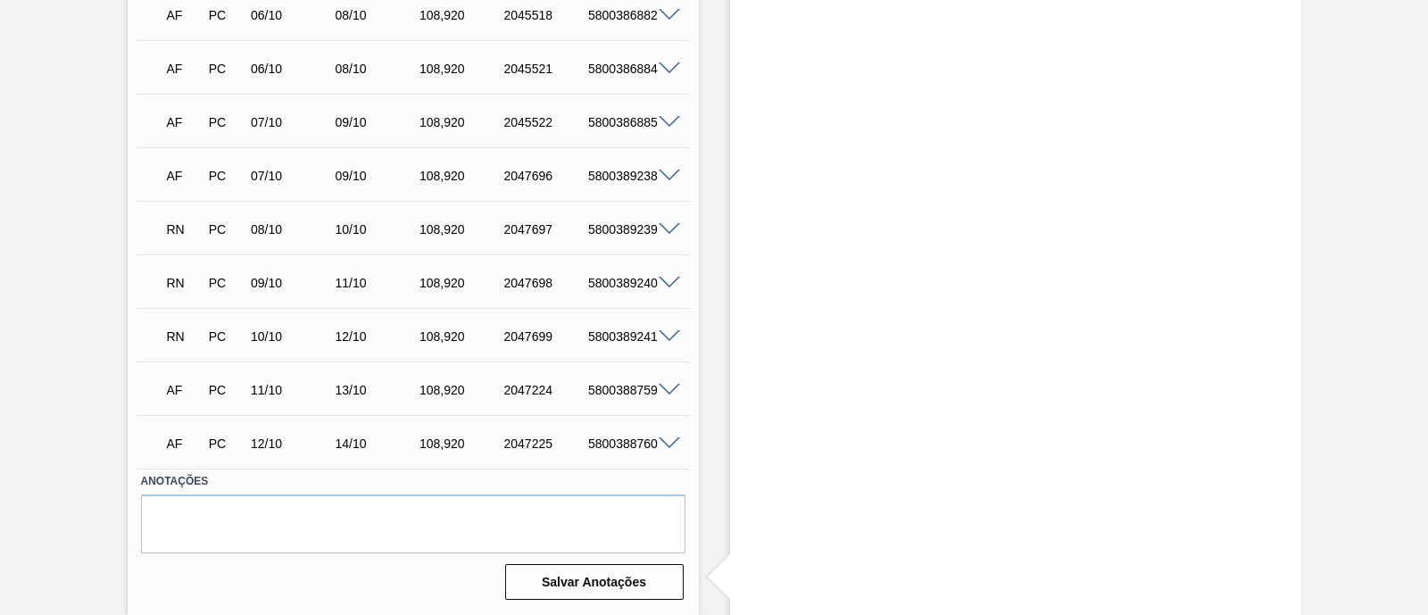
click at [671, 389] on span at bounding box center [669, 390] width 21 height 13
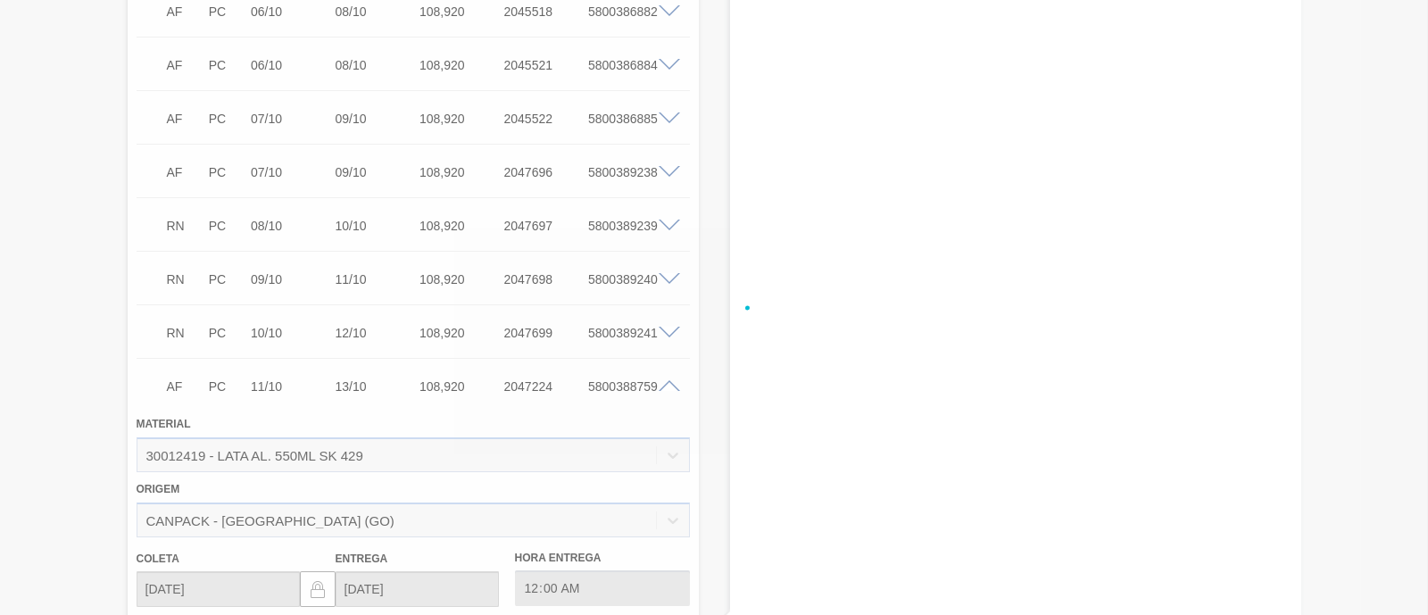
scroll to position [2653, 0]
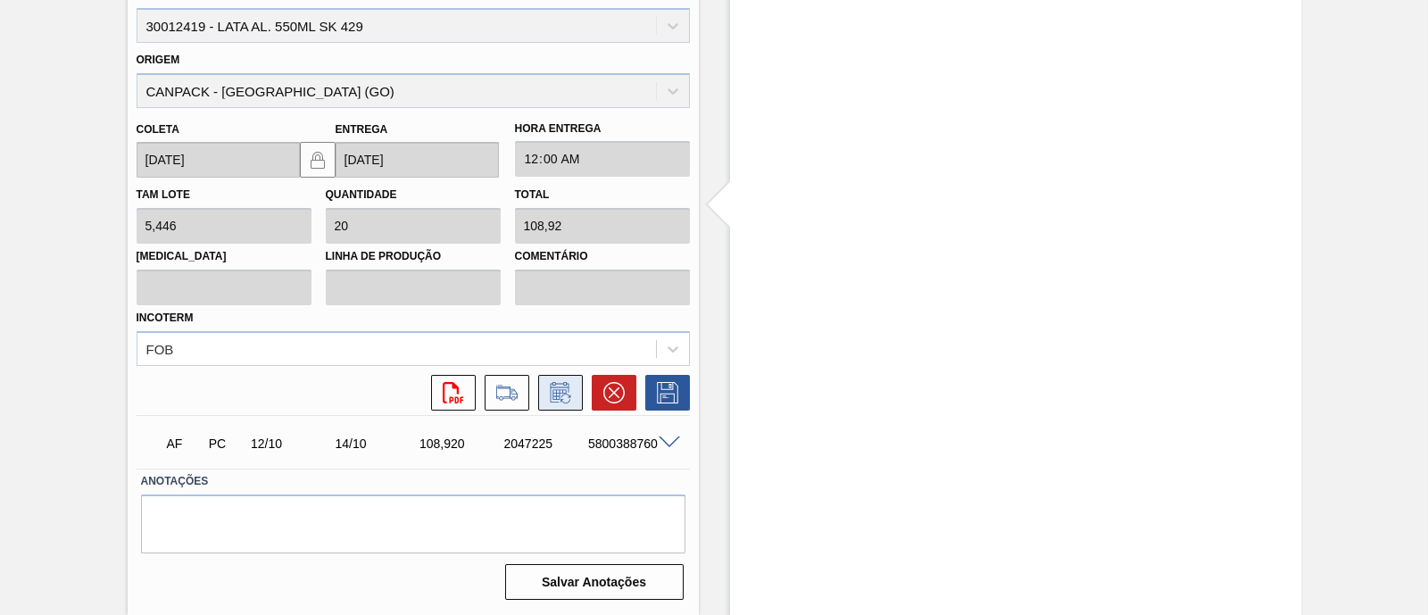
click at [544, 406] on button at bounding box center [560, 393] width 45 height 36
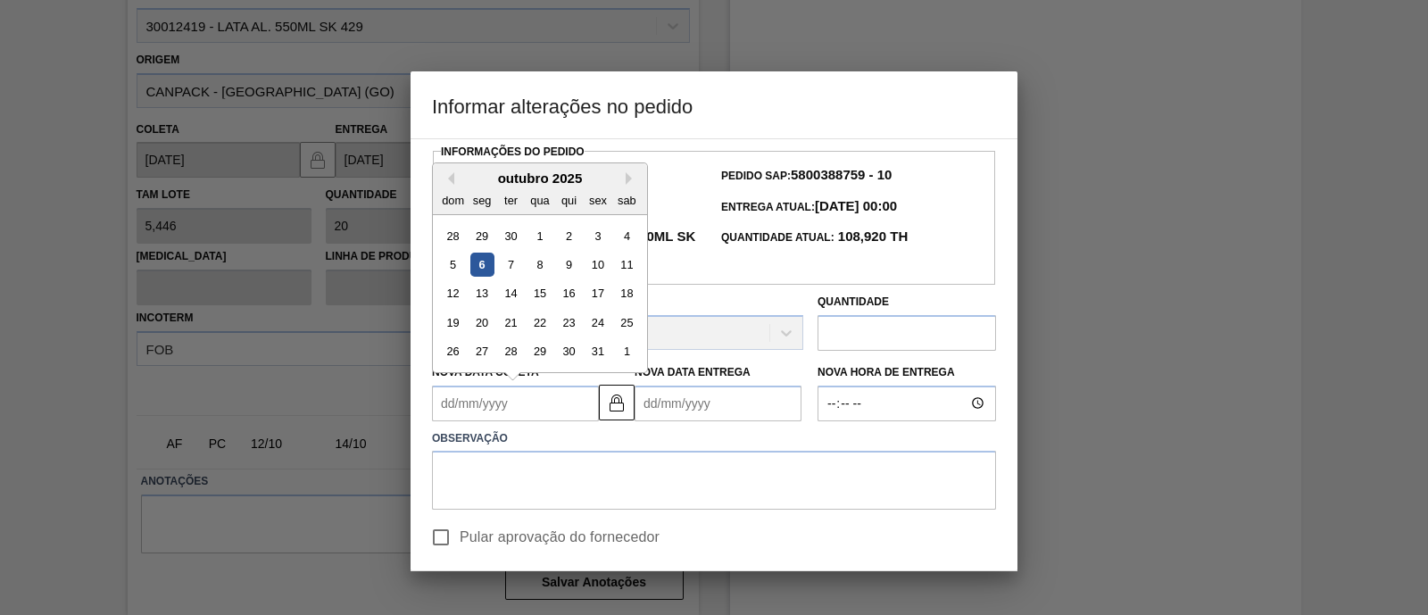
click at [544, 406] on Coleta2047224 "Nova Data Coleta" at bounding box center [515, 404] width 167 height 36
click at [513, 260] on div "7" at bounding box center [511, 265] width 24 height 24
type Coleta2047224 "[DATE]"
type Entrega2047224 "09/10/2025"
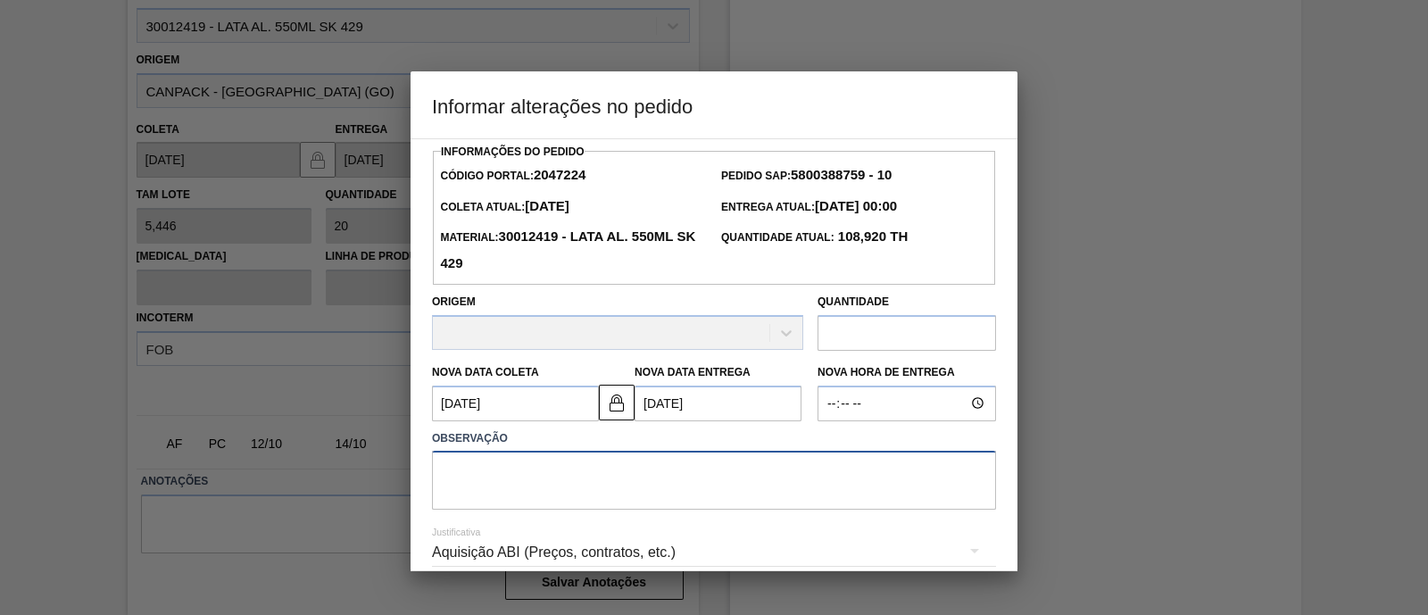
click at [511, 479] on textarea at bounding box center [714, 480] width 564 height 59
paste textarea "Necessidade de antecipação por rendimento de liquido"
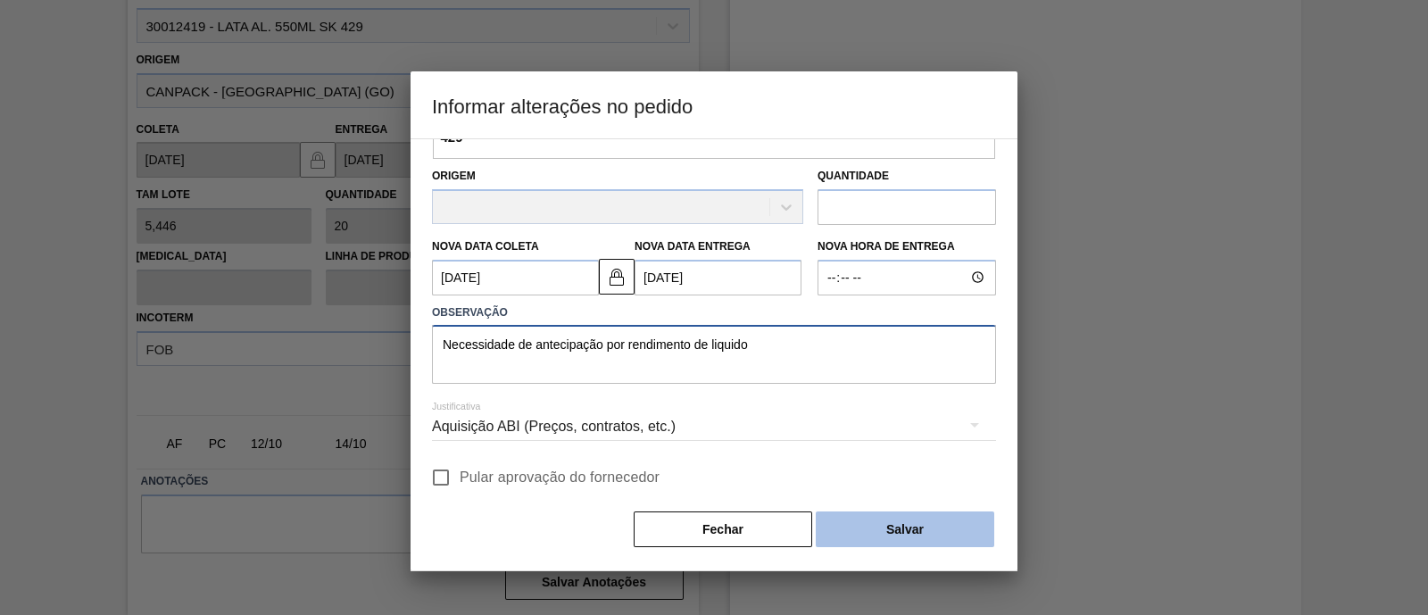
type textarea "Necessidade de antecipação por rendimento de liquido"
click at [866, 518] on button "Salvar" at bounding box center [905, 529] width 179 height 36
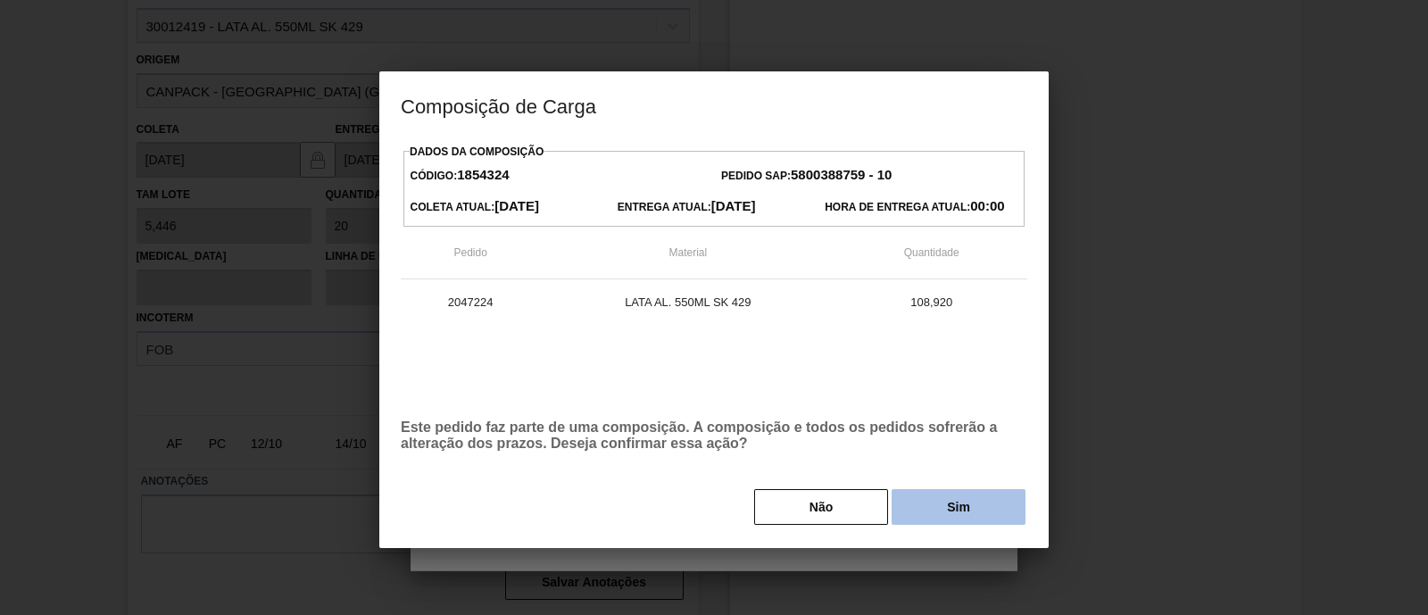
click at [931, 506] on button "Sim" at bounding box center [959, 507] width 134 height 36
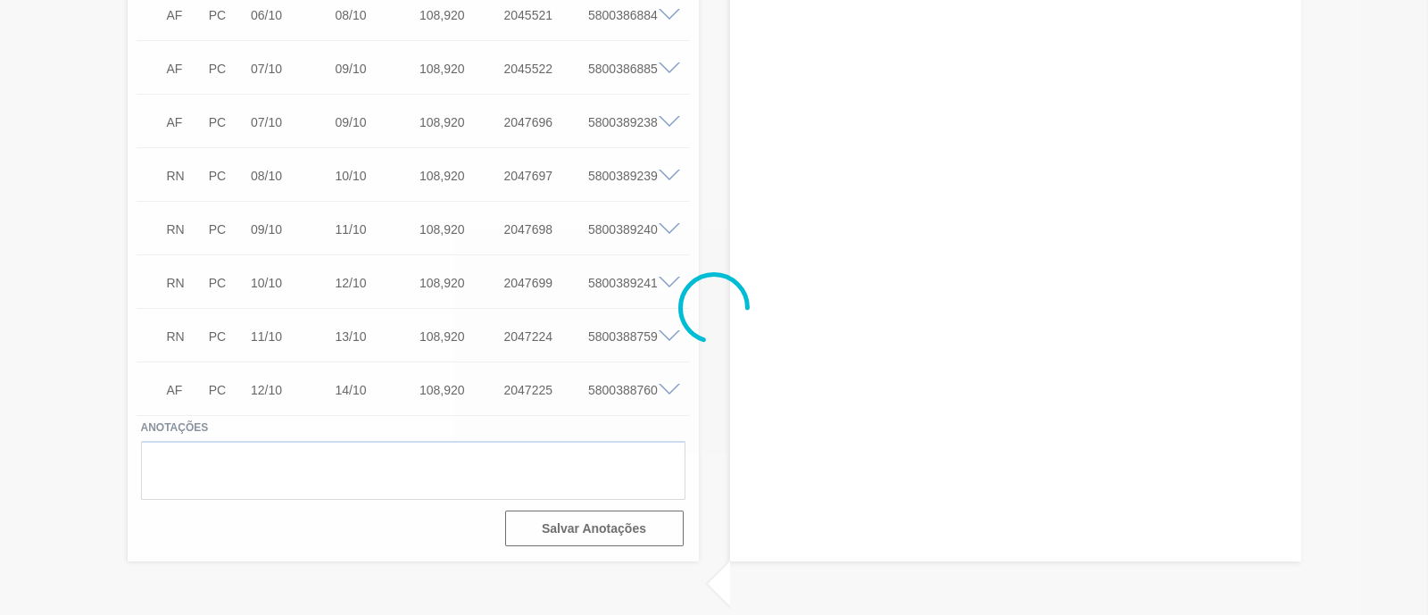
scroll to position [2271, 0]
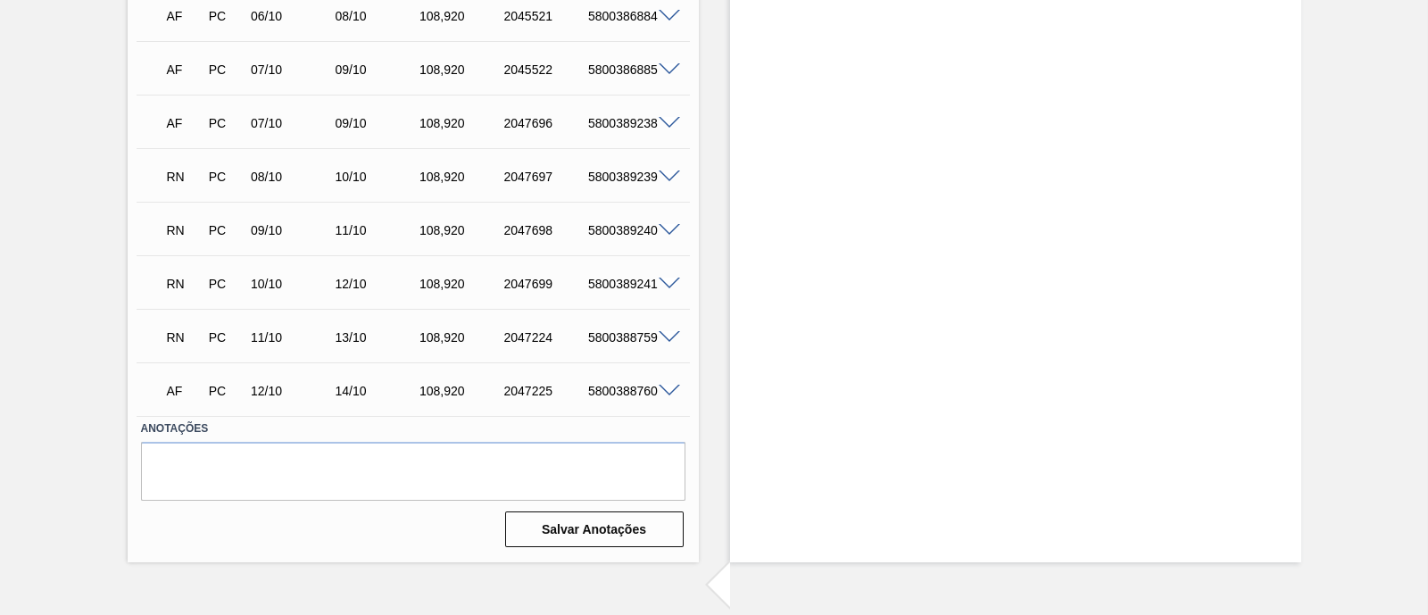
click at [665, 387] on span at bounding box center [669, 391] width 21 height 13
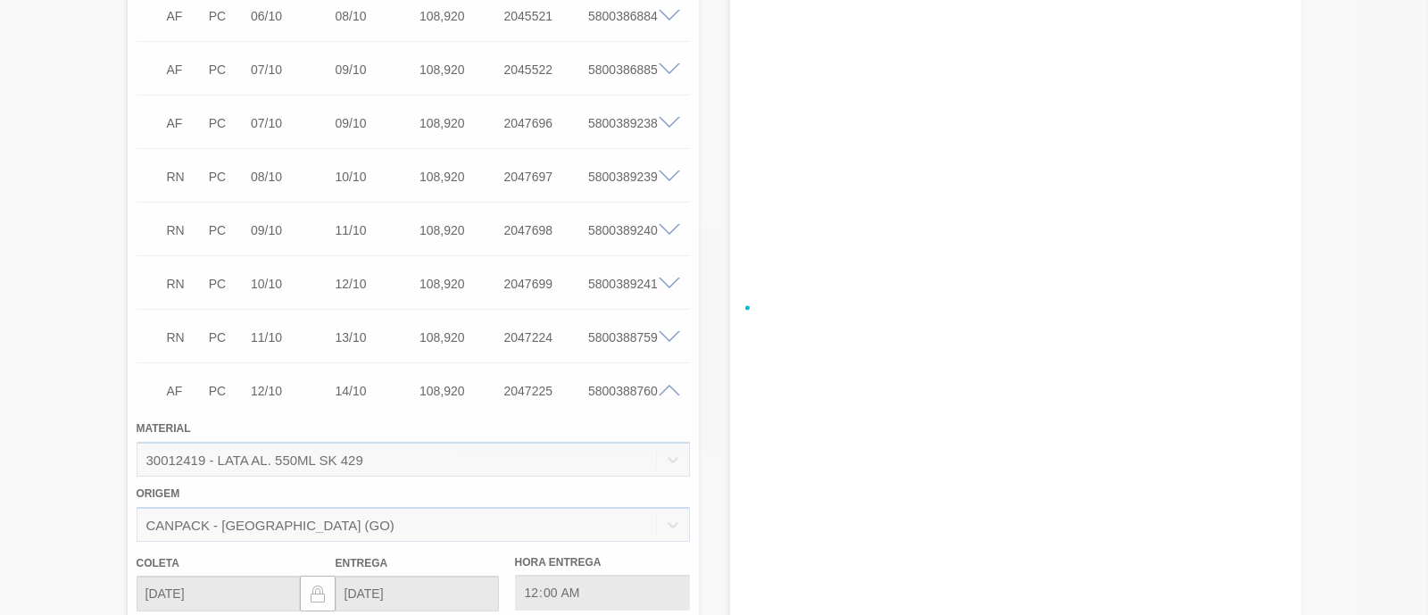
scroll to position [2629, 0]
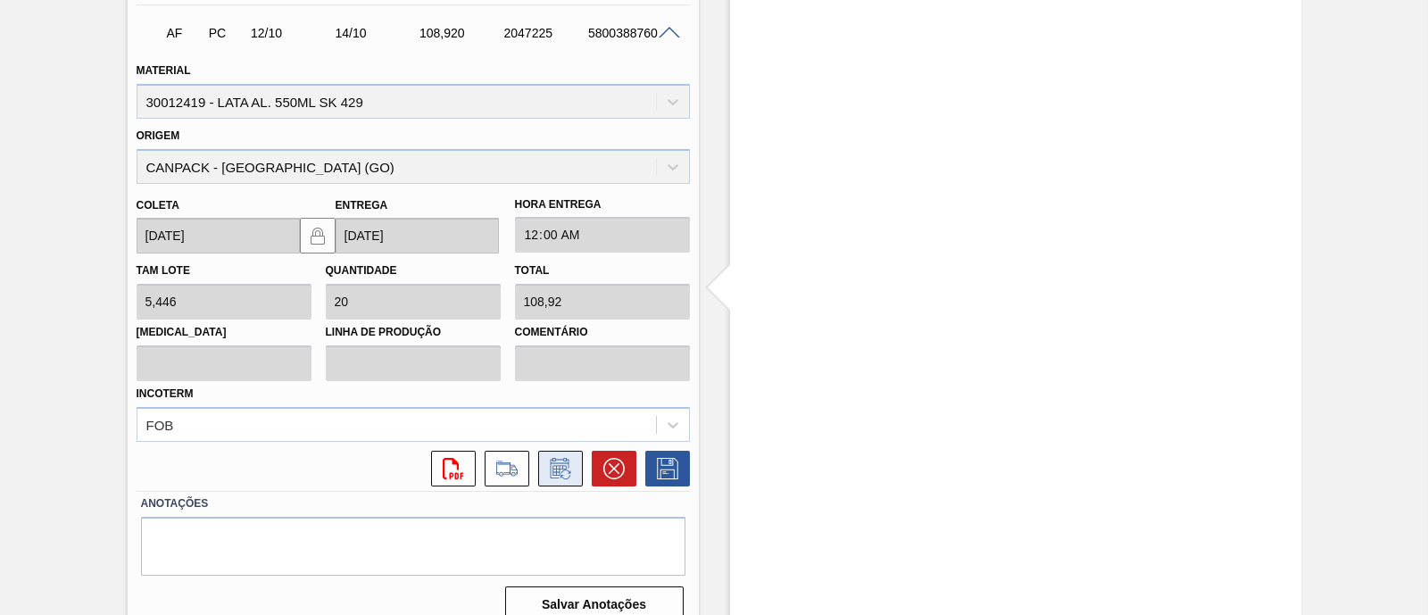
click at [557, 476] on icon at bounding box center [560, 468] width 29 height 21
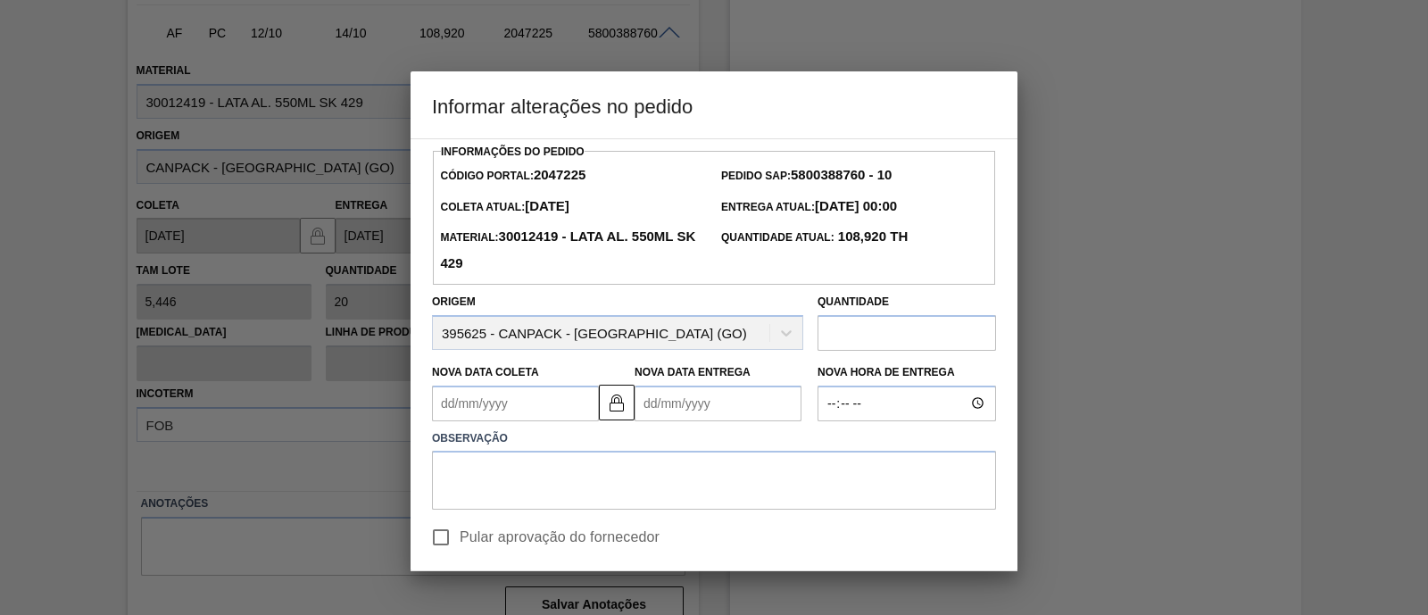
click at [519, 394] on Coleta2047225 "Nova Data Coleta" at bounding box center [515, 404] width 167 height 36
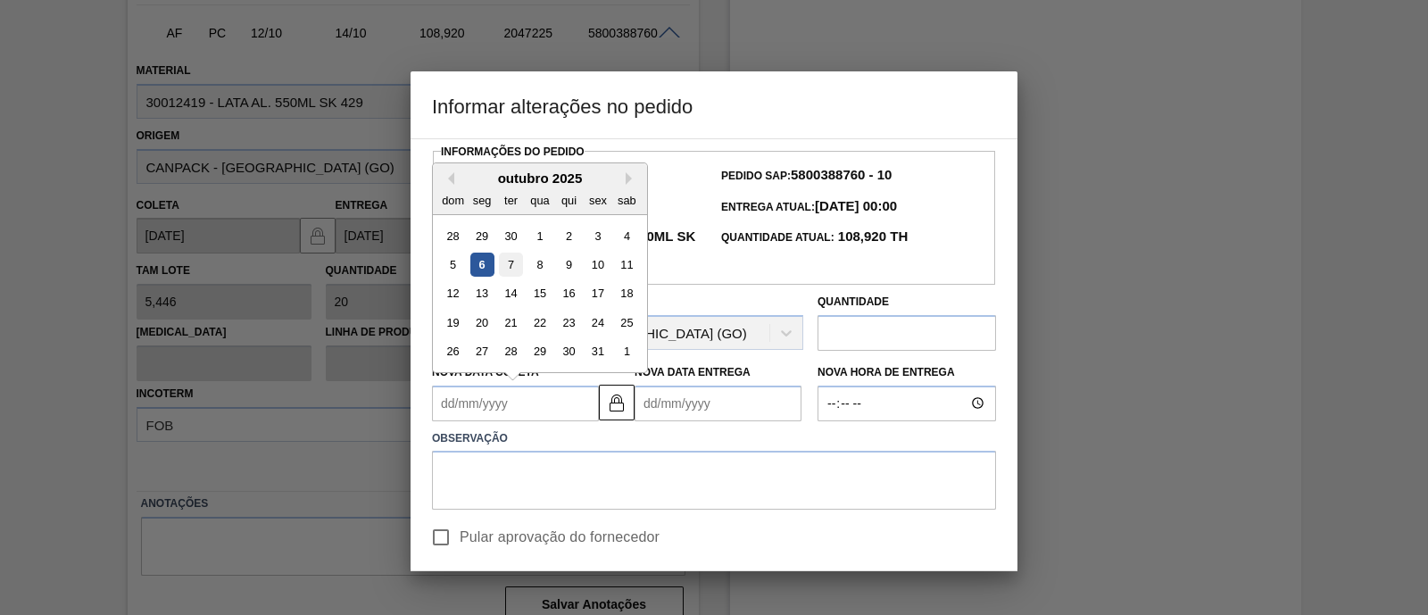
click at [508, 267] on div "7" at bounding box center [511, 265] width 24 height 24
type Coleta2047225 "[DATE]"
type Entrega2047225 "09/10/2025"
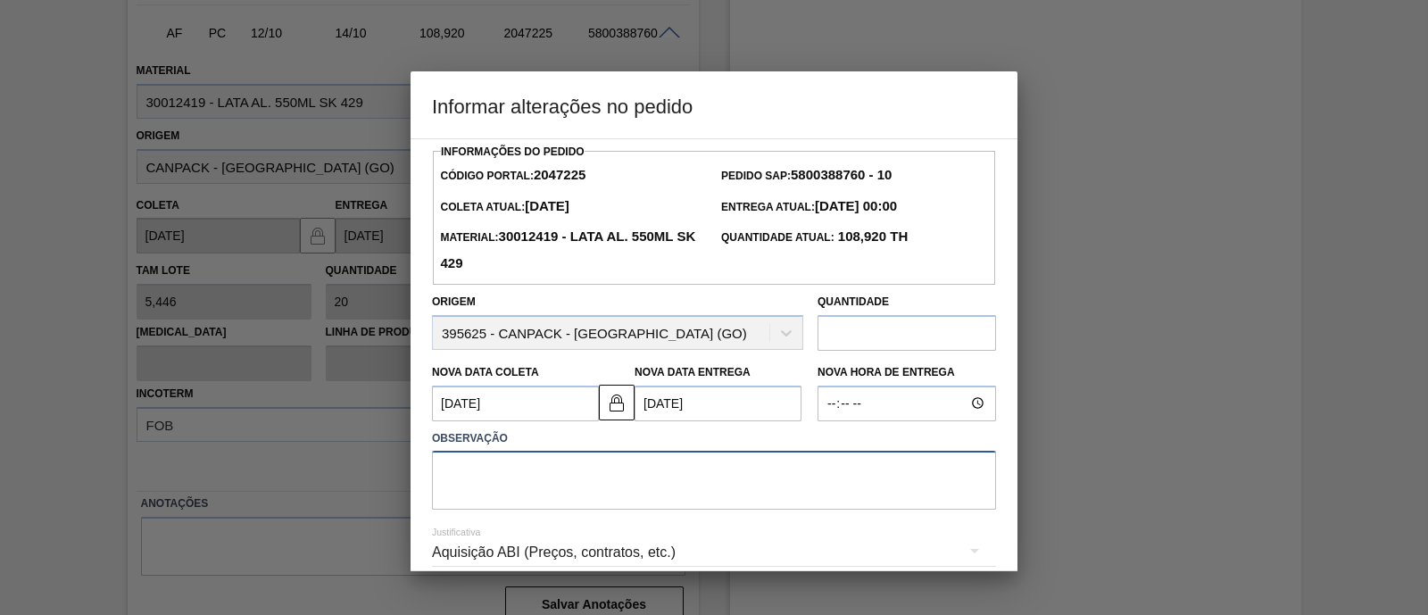
click at [513, 478] on textarea at bounding box center [714, 480] width 564 height 59
paste textarea "Necessidade de antecipação por rendimento de liquido"
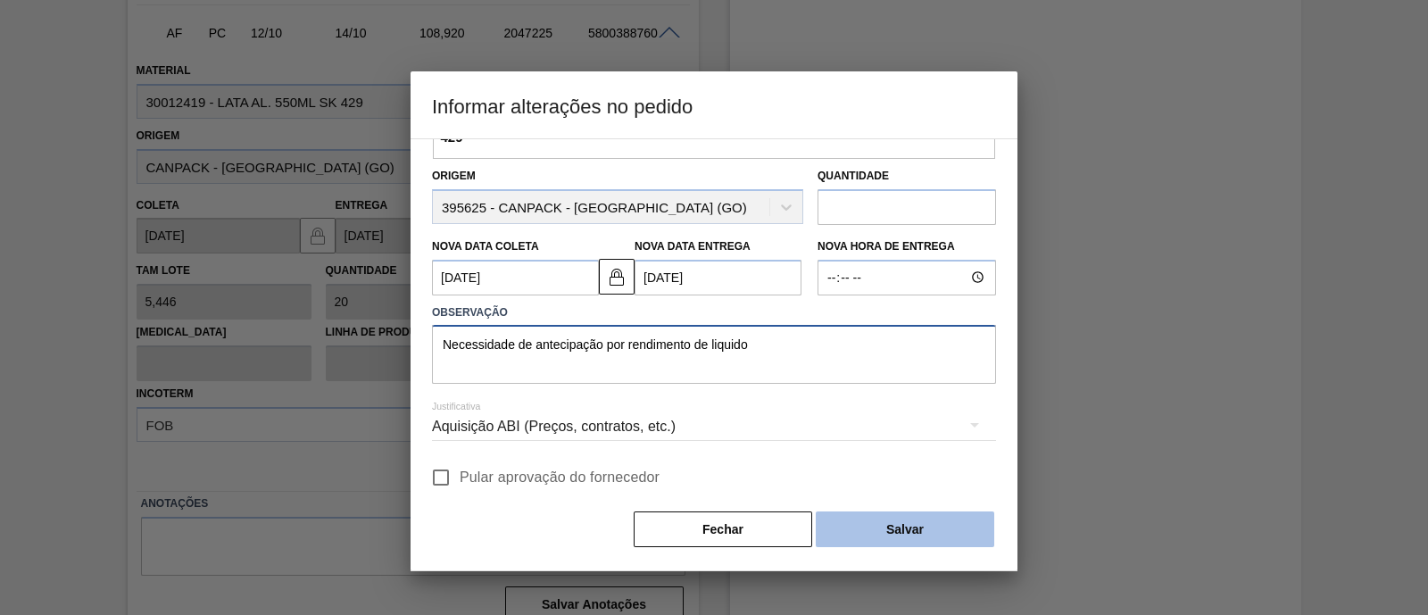
type textarea "Necessidade de antecipação por rendimento de liquido"
click at [920, 533] on button "Salvar" at bounding box center [905, 529] width 179 height 36
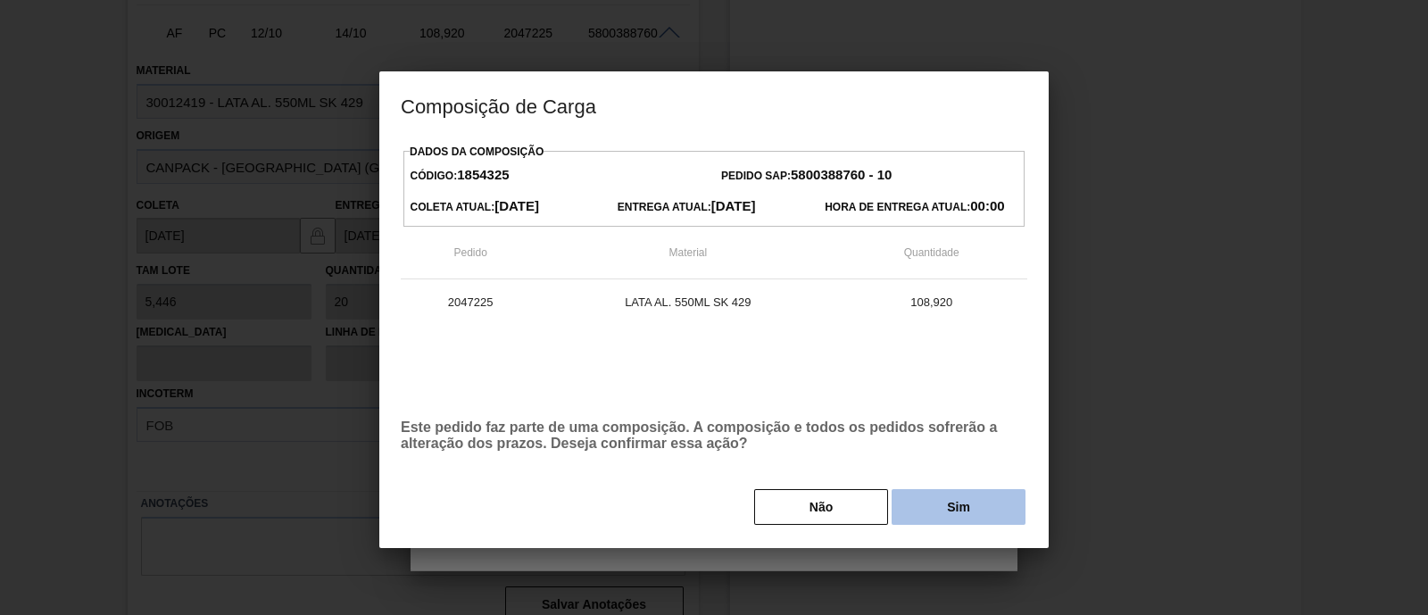
click at [942, 497] on button "Sim" at bounding box center [959, 507] width 134 height 36
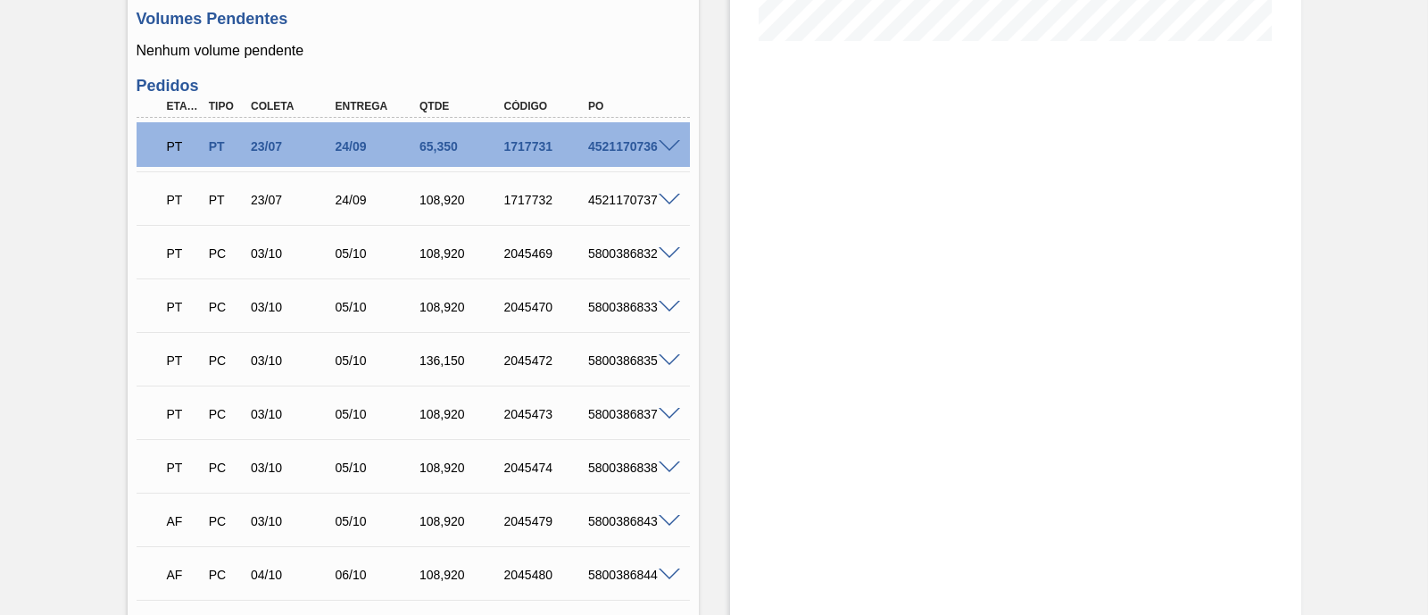
scroll to position [638, 0]
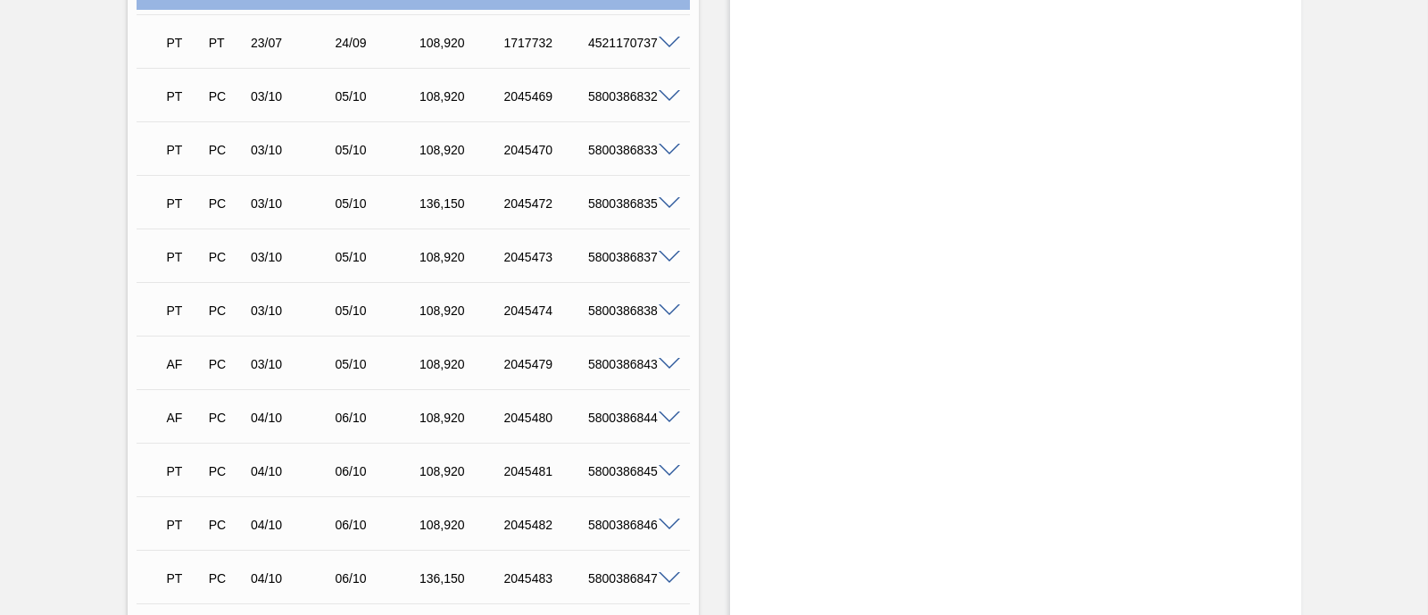
click at [671, 369] on span at bounding box center [669, 364] width 21 height 13
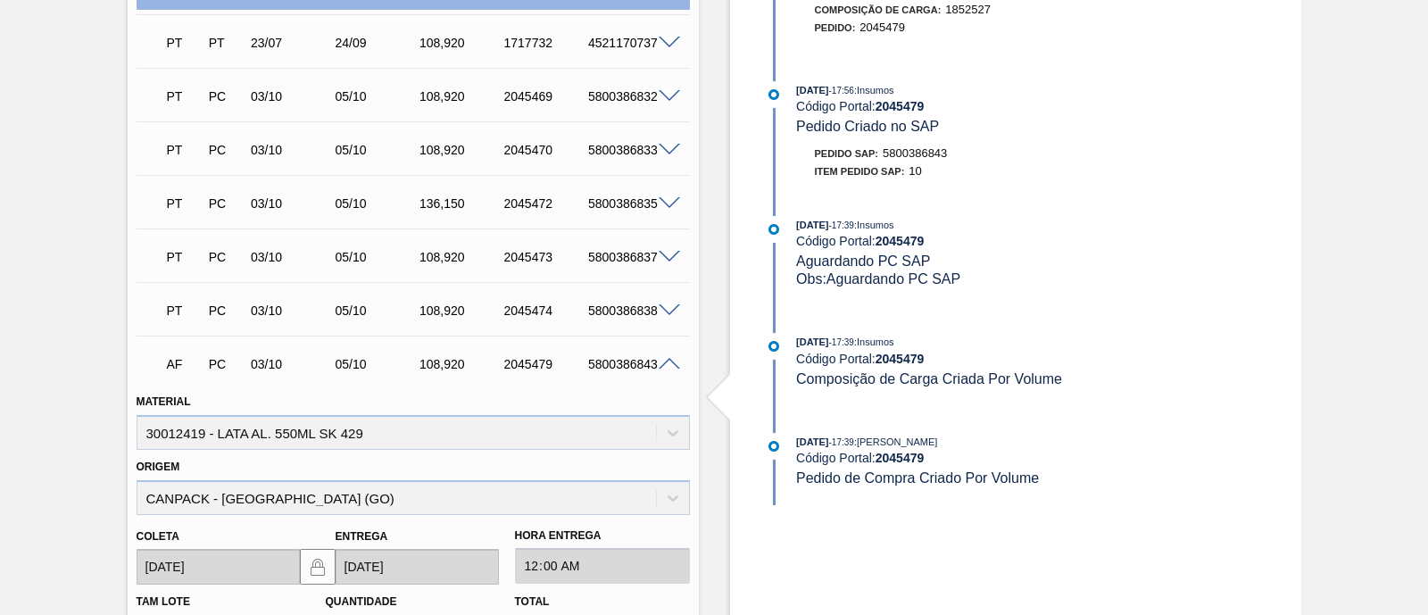
scroll to position [934, 0]
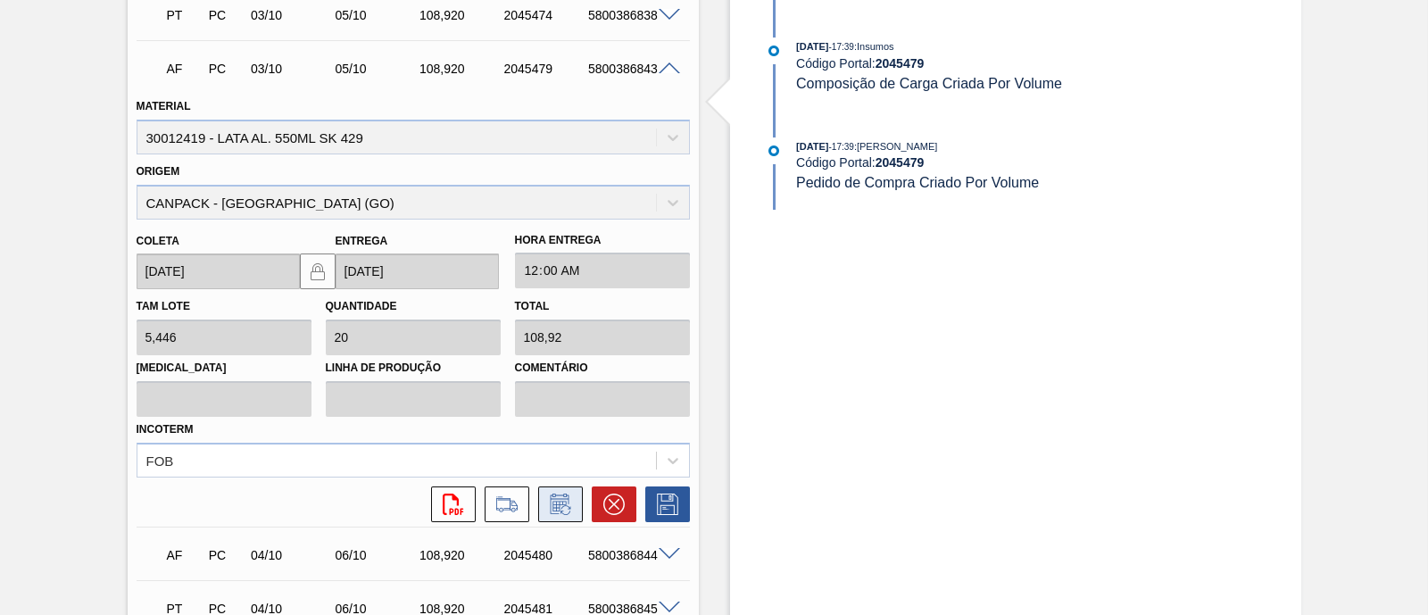
click at [565, 502] on icon at bounding box center [560, 504] width 29 height 21
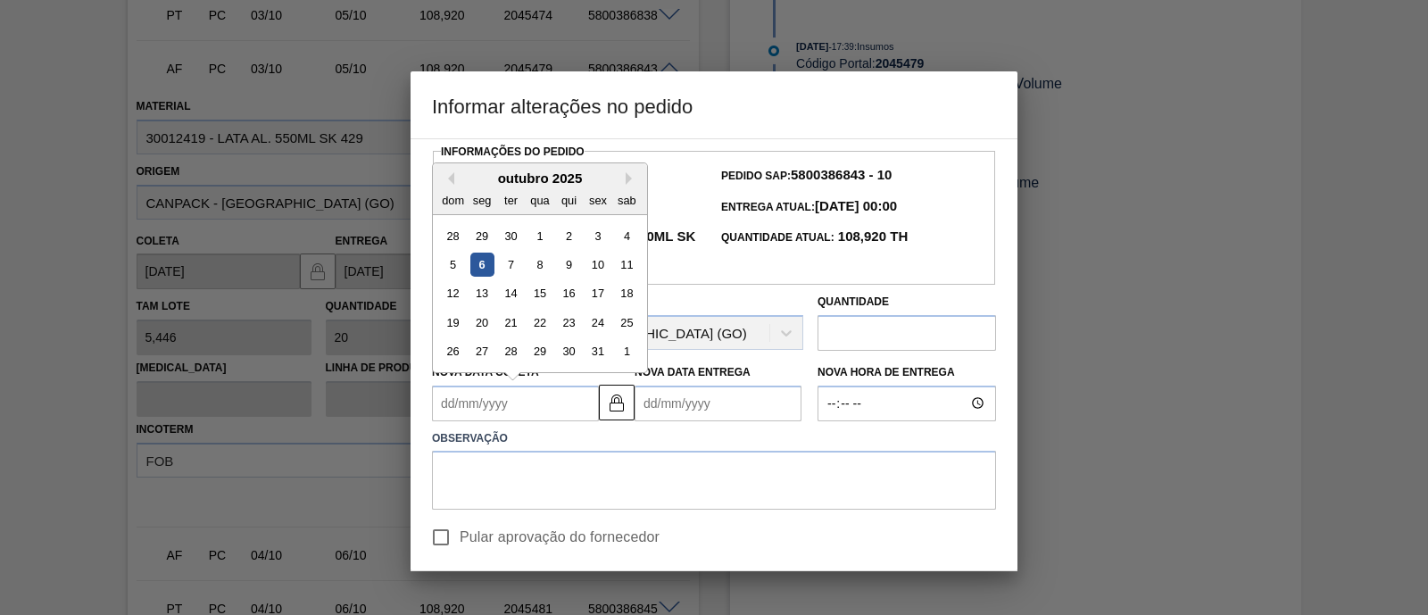
click at [538, 399] on Coleta2045479 "Nova Data Coleta" at bounding box center [515, 404] width 167 height 36
click at [517, 268] on div "7" at bounding box center [511, 265] width 24 height 24
type Coleta2045479 "[DATE]"
type Entrega2045479 "09/10/2025"
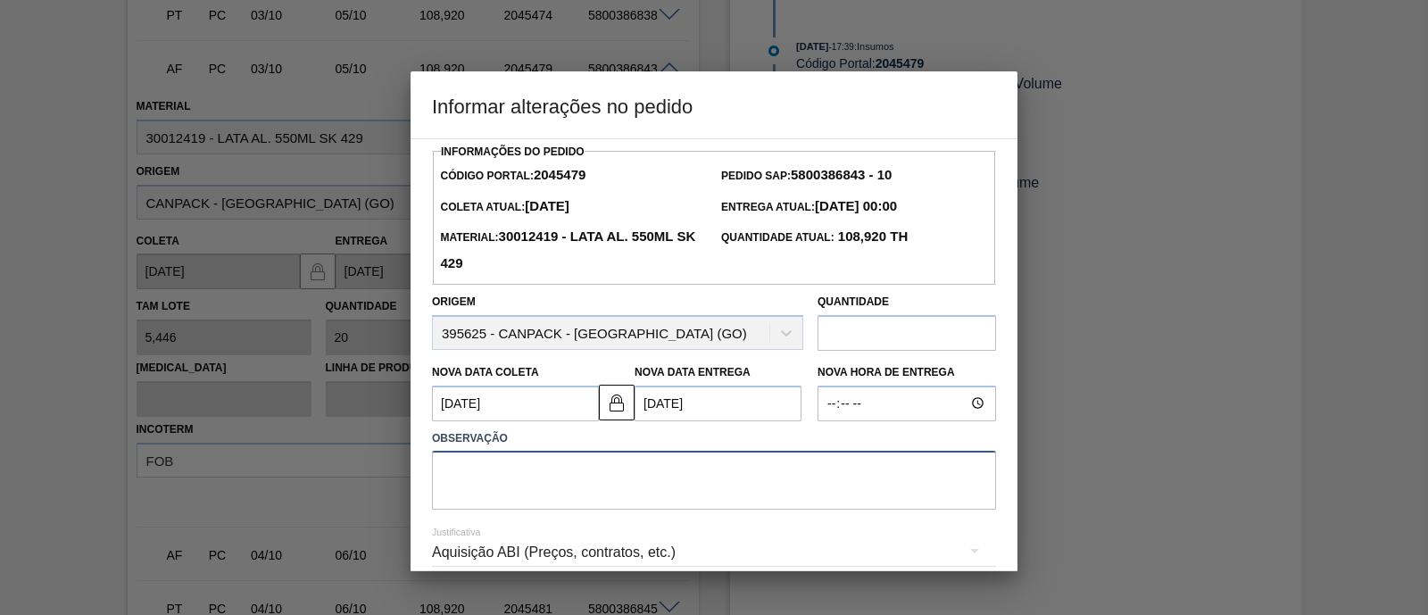
click at [509, 461] on textarea at bounding box center [714, 480] width 564 height 59
paste textarea "Necessidade de antecipação por rendimento de liquido"
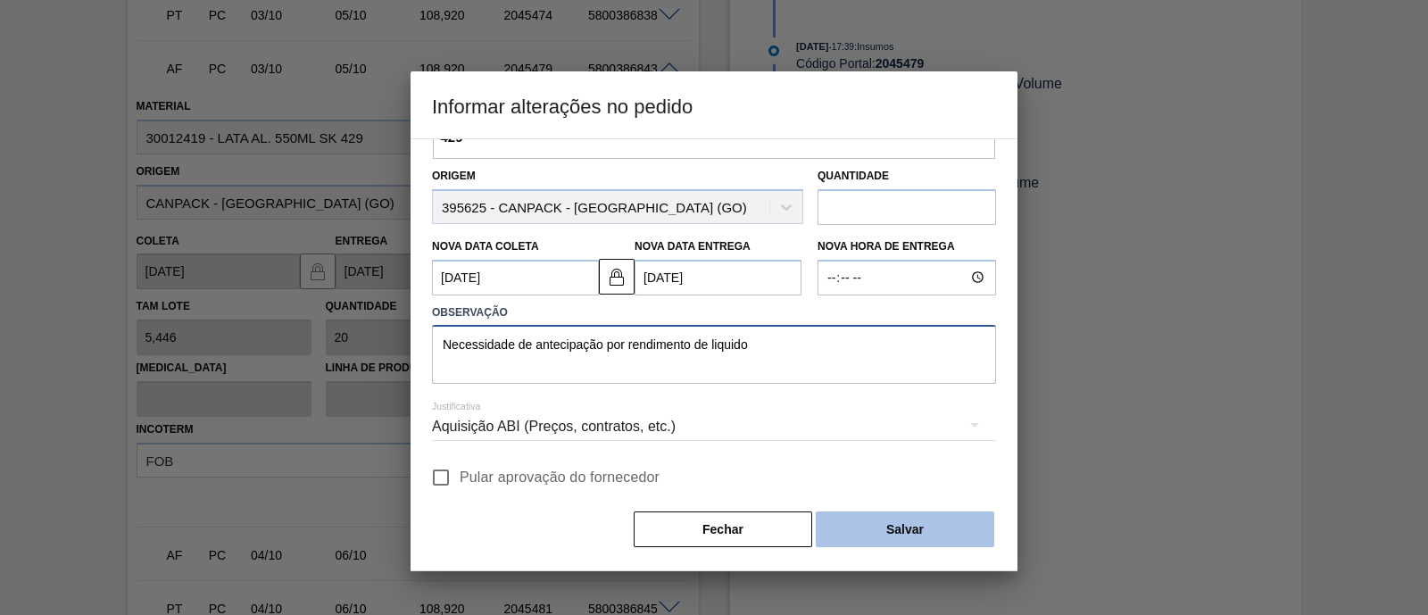
type textarea "Necessidade de antecipação por rendimento de liquido"
click at [850, 518] on button "Salvar" at bounding box center [905, 529] width 179 height 36
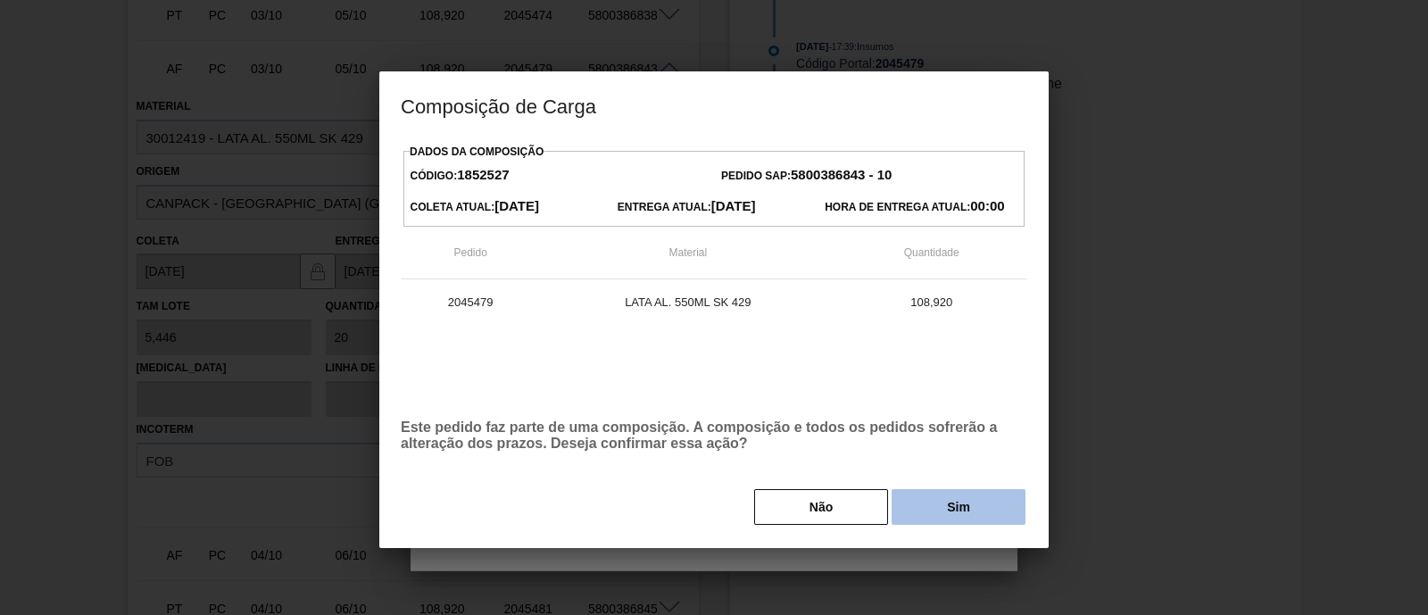
click at [942, 511] on button "Sim" at bounding box center [959, 507] width 134 height 36
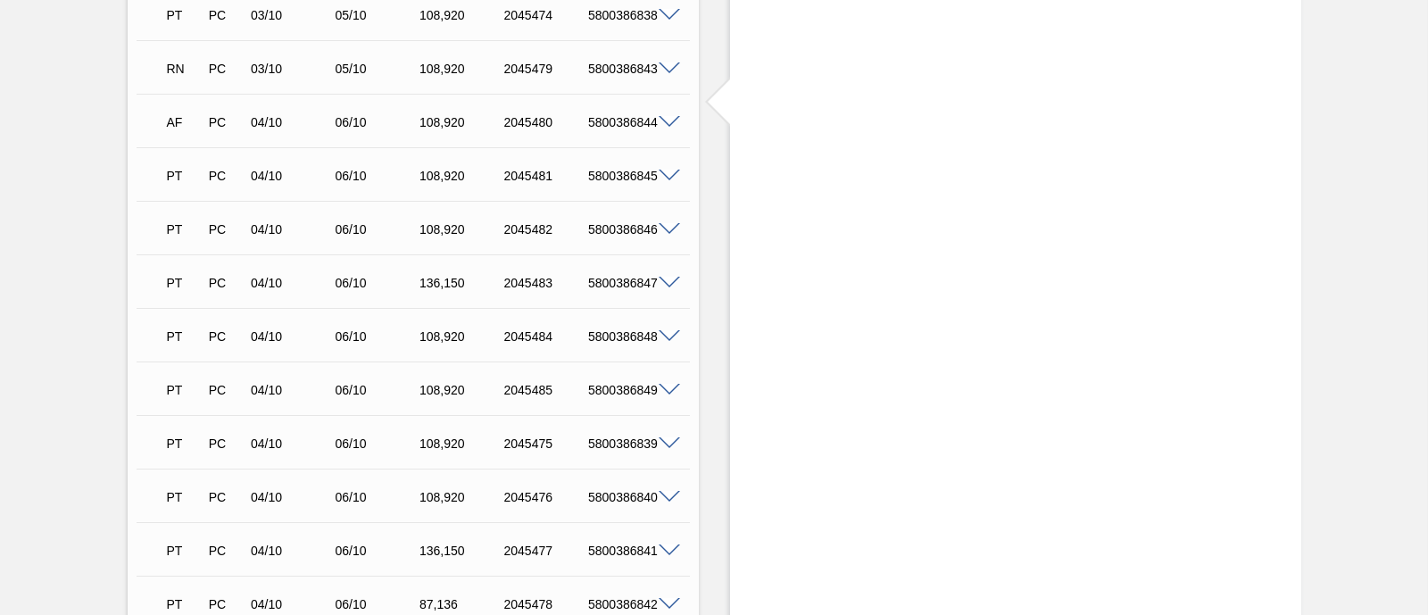
click at [668, 125] on span at bounding box center [669, 122] width 21 height 13
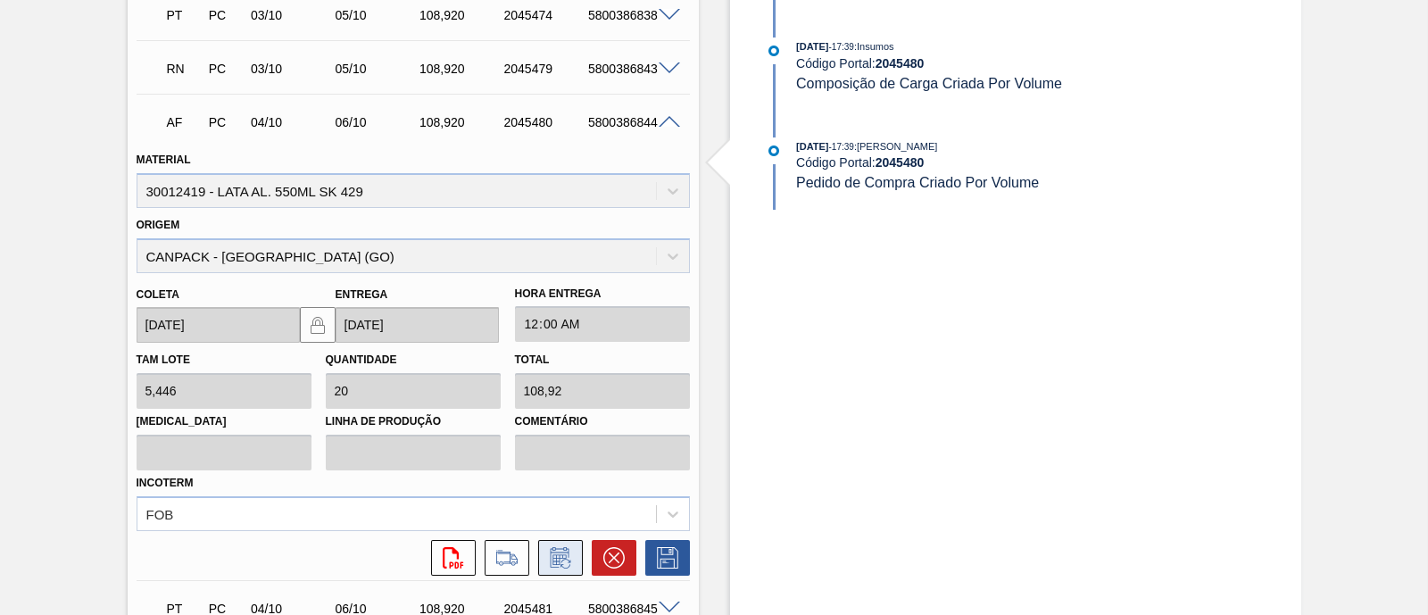
click at [546, 564] on icon at bounding box center [560, 557] width 29 height 21
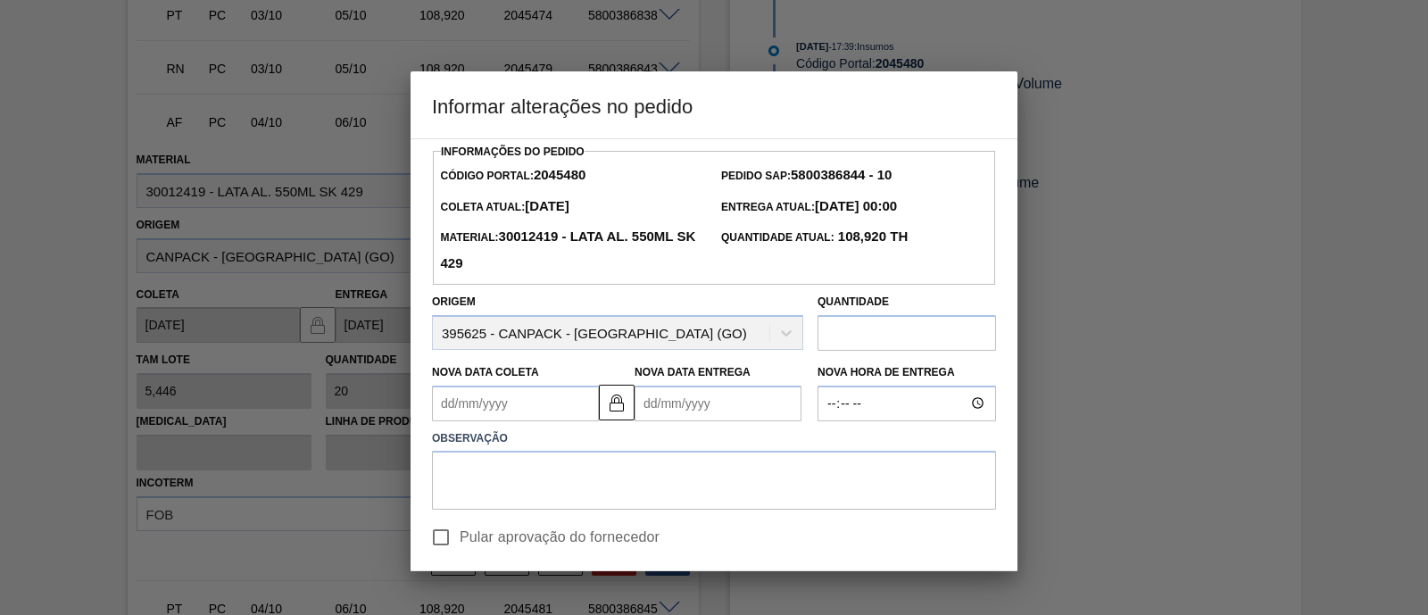
click at [500, 409] on Coleta2045480 "Nova Data Coleta" at bounding box center [515, 404] width 167 height 36
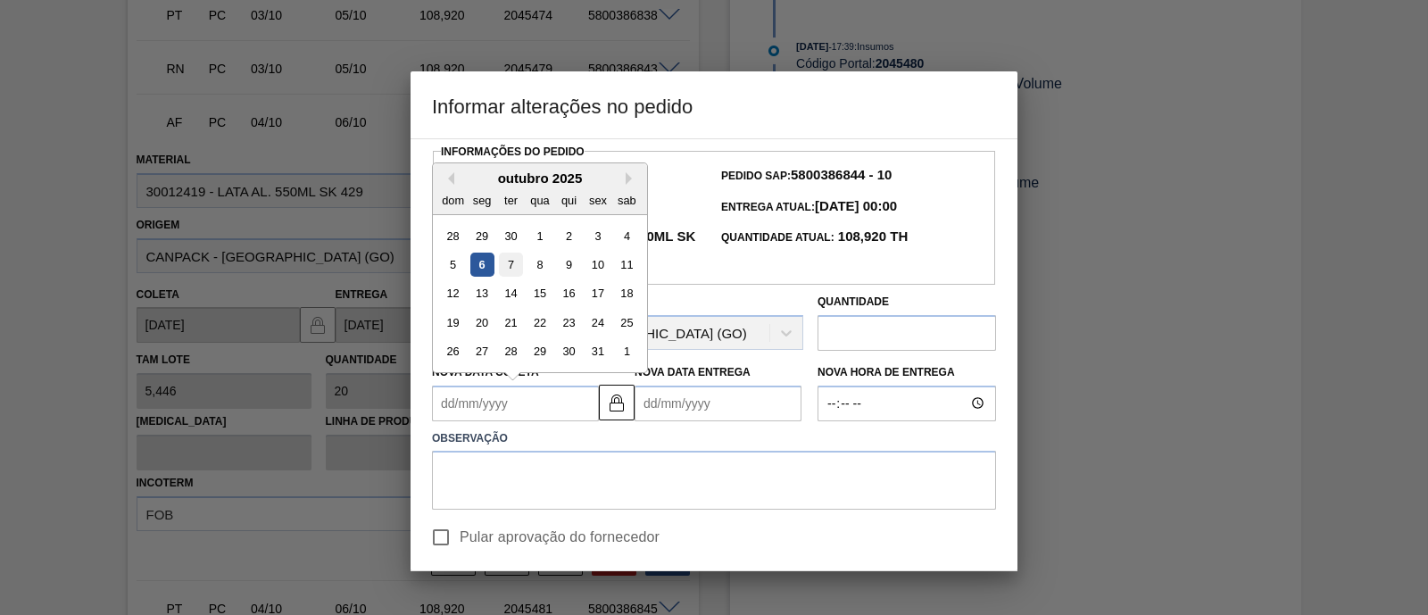
click at [503, 268] on div "7" at bounding box center [511, 265] width 24 height 24
type Coleta2045480 "[DATE]"
type Entrega2045480 "09/10/2025"
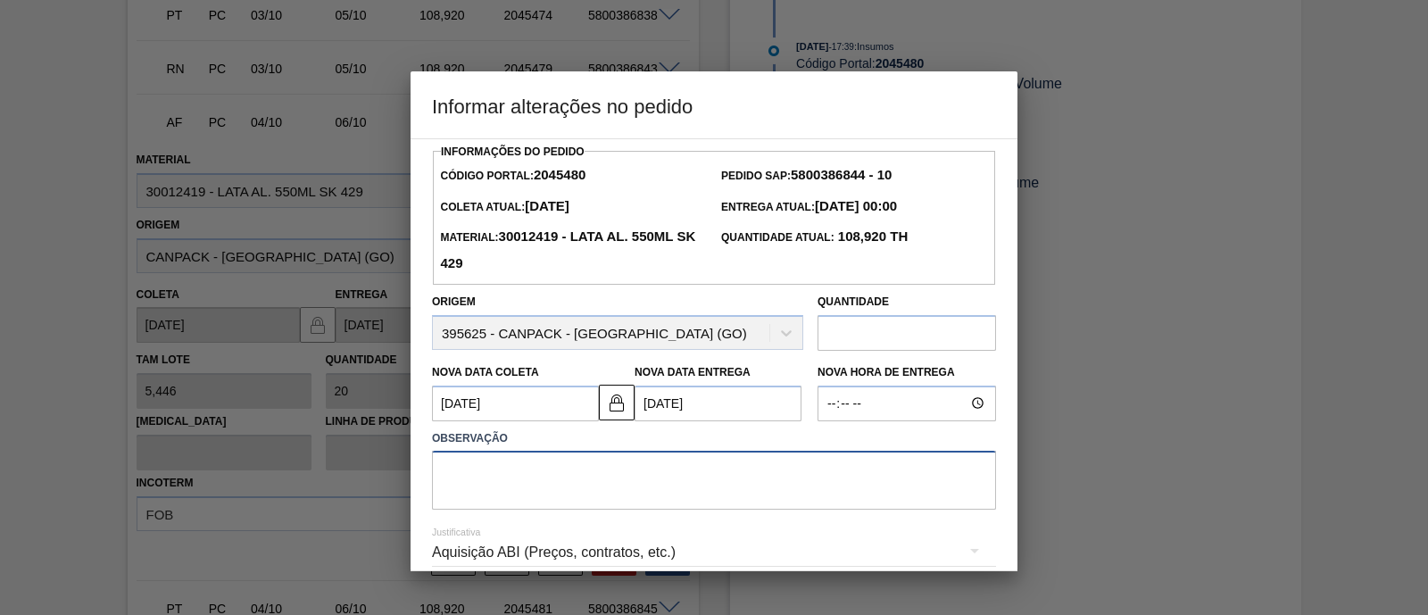
click at [487, 488] on textarea at bounding box center [714, 480] width 564 height 59
paste textarea "Necessidade de antecipação por rendimento de liquido"
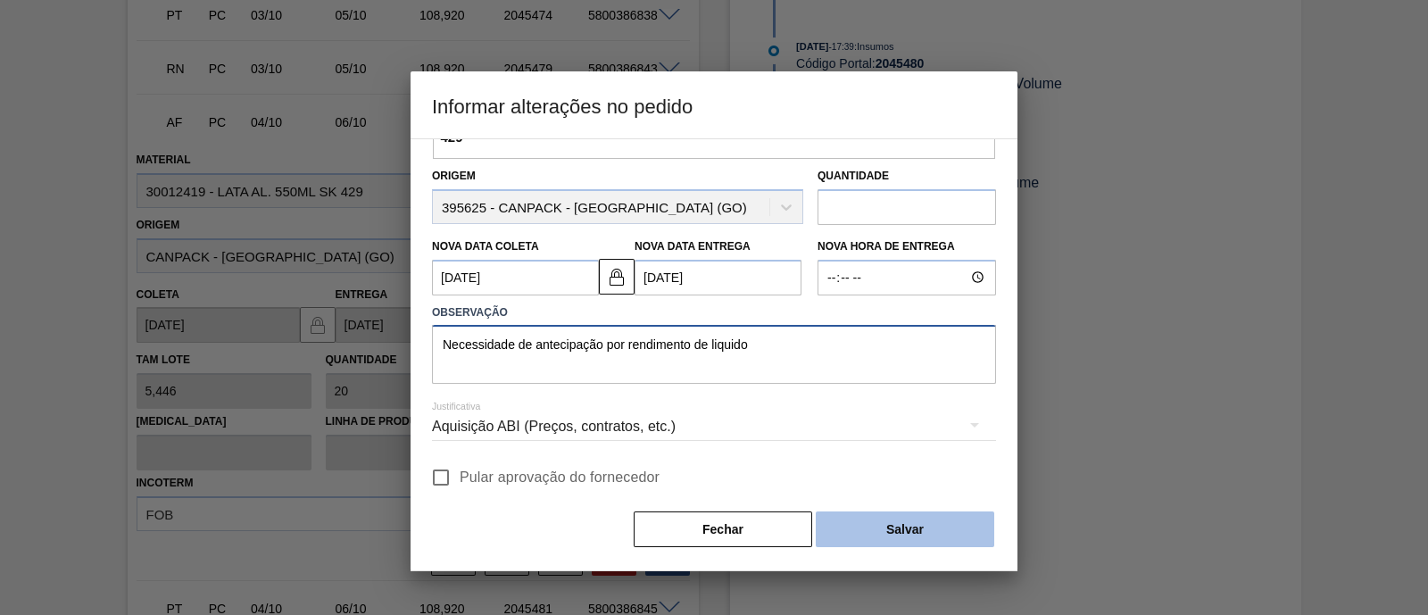
type textarea "Necessidade de antecipação por rendimento de liquido"
click at [868, 526] on button "Salvar" at bounding box center [905, 529] width 179 height 36
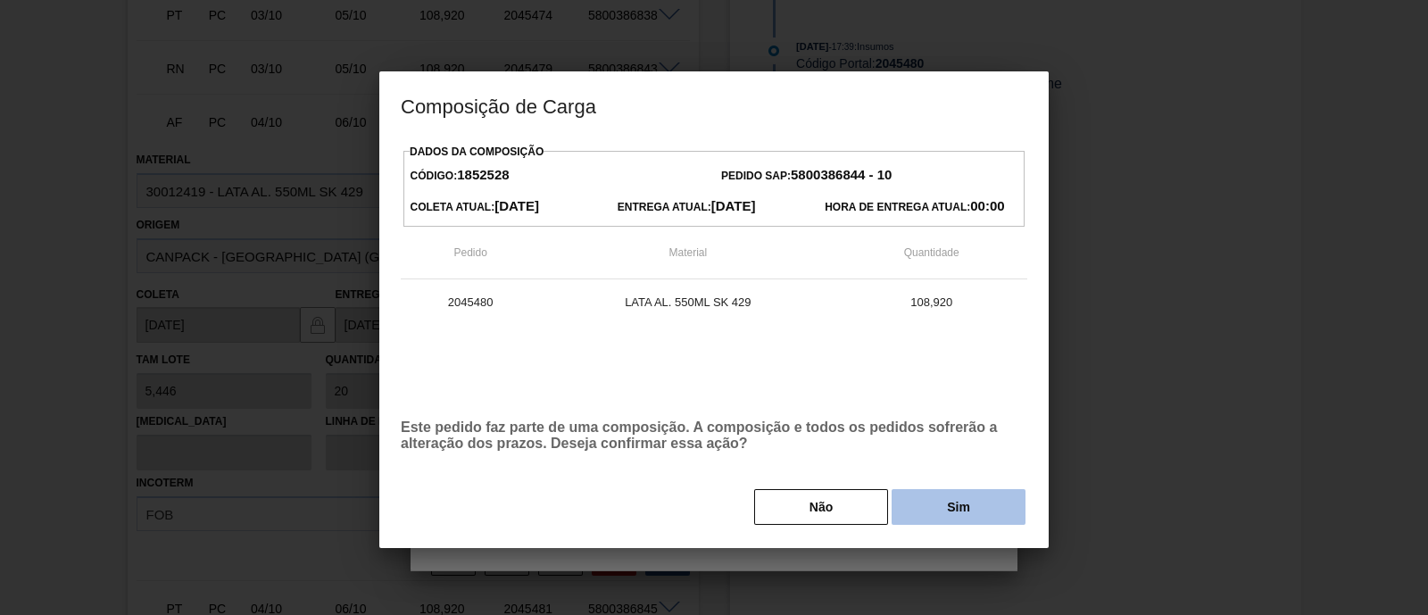
click at [931, 515] on button "Sim" at bounding box center [959, 507] width 134 height 36
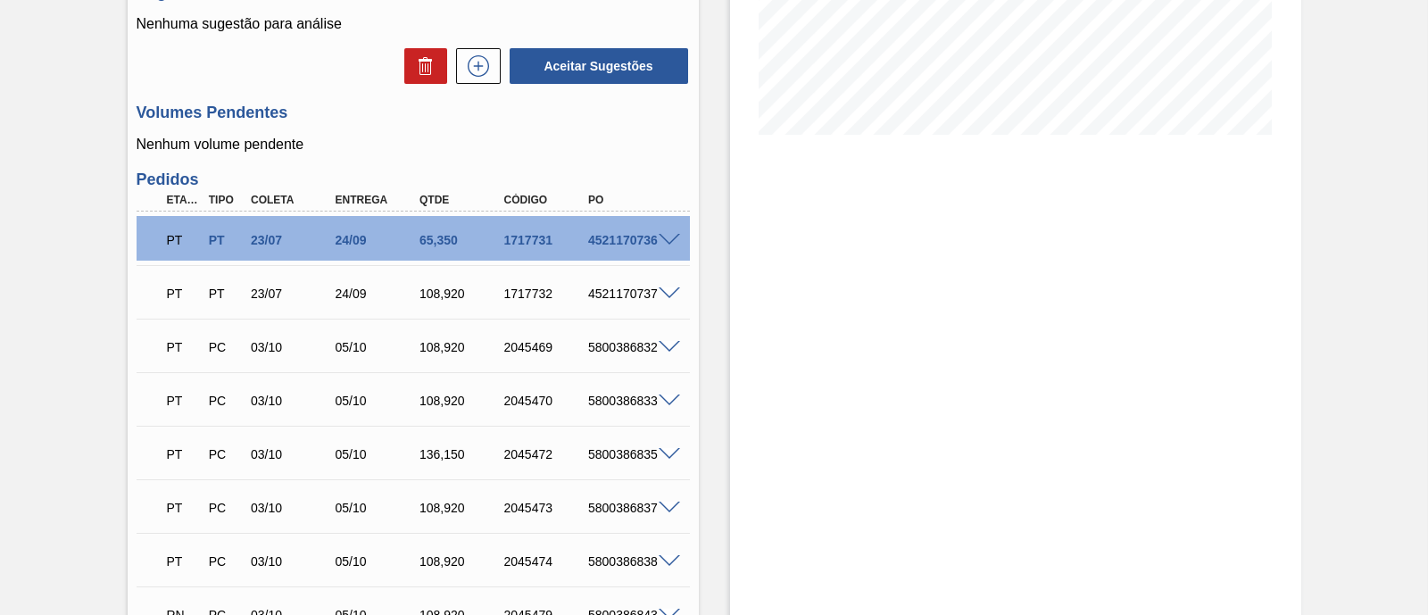
scroll to position [374, 0]
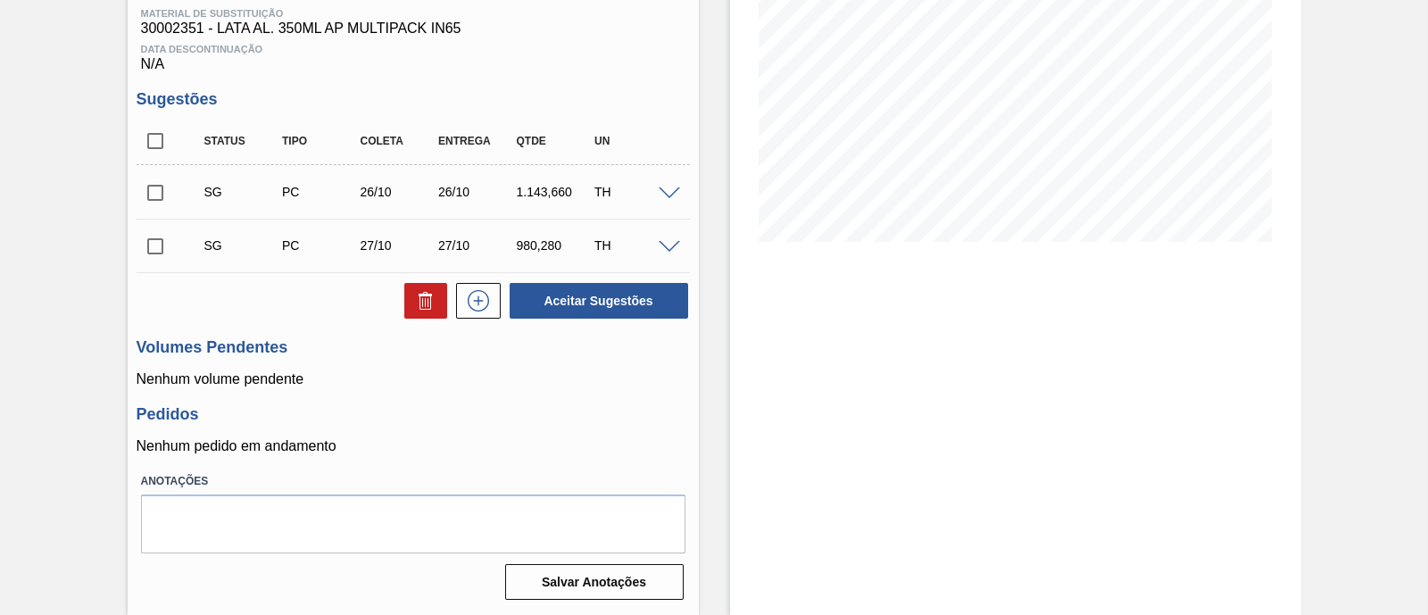
scroll to position [193, 0]
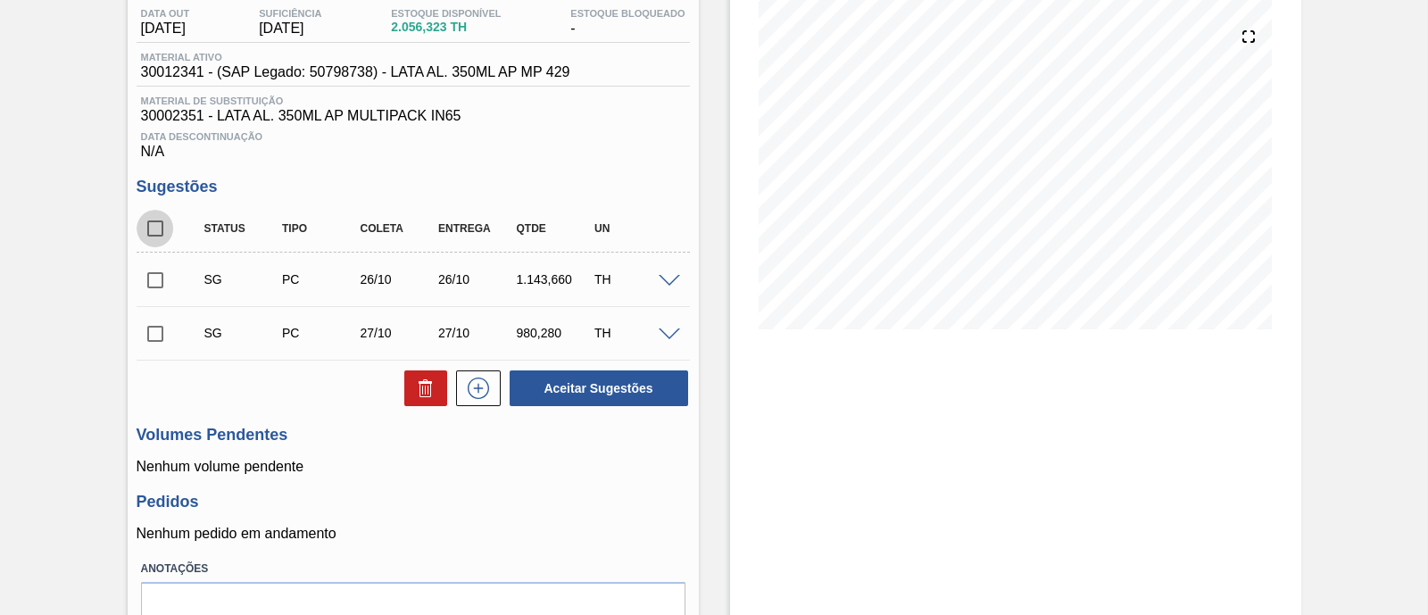
click at [155, 231] on input "checkbox" at bounding box center [155, 228] width 37 height 37
checkbox input "true"
click at [437, 401] on button at bounding box center [425, 388] width 43 height 36
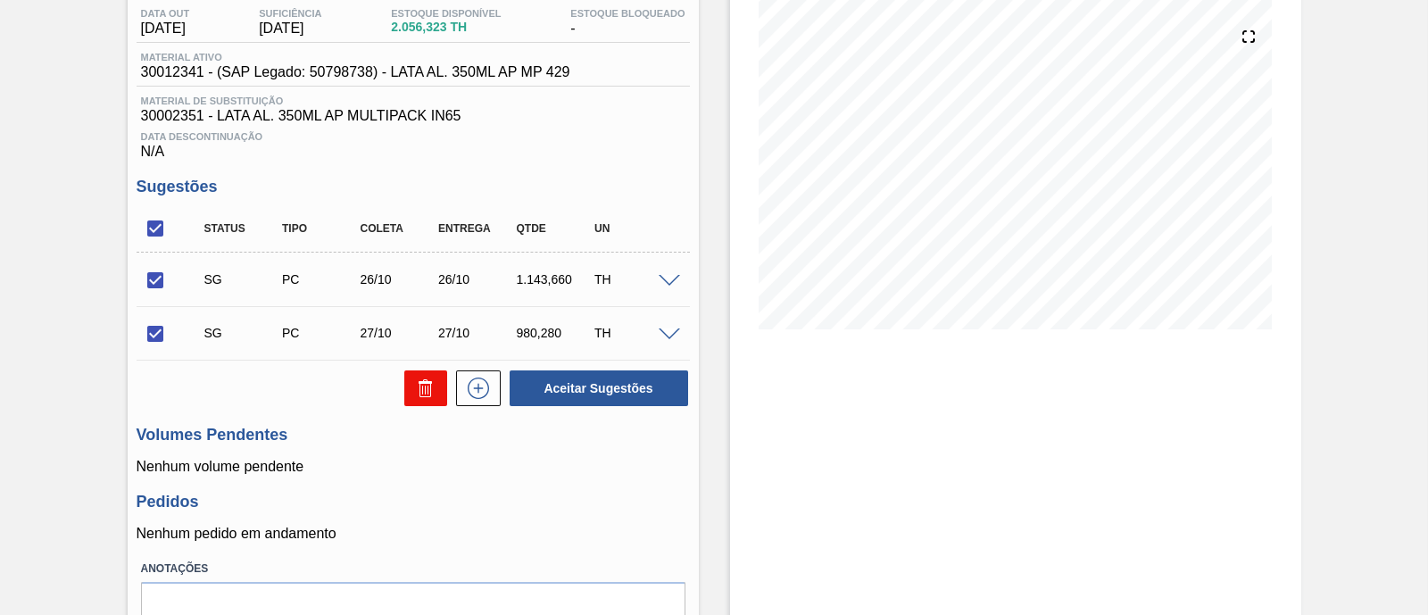
checkbox input "false"
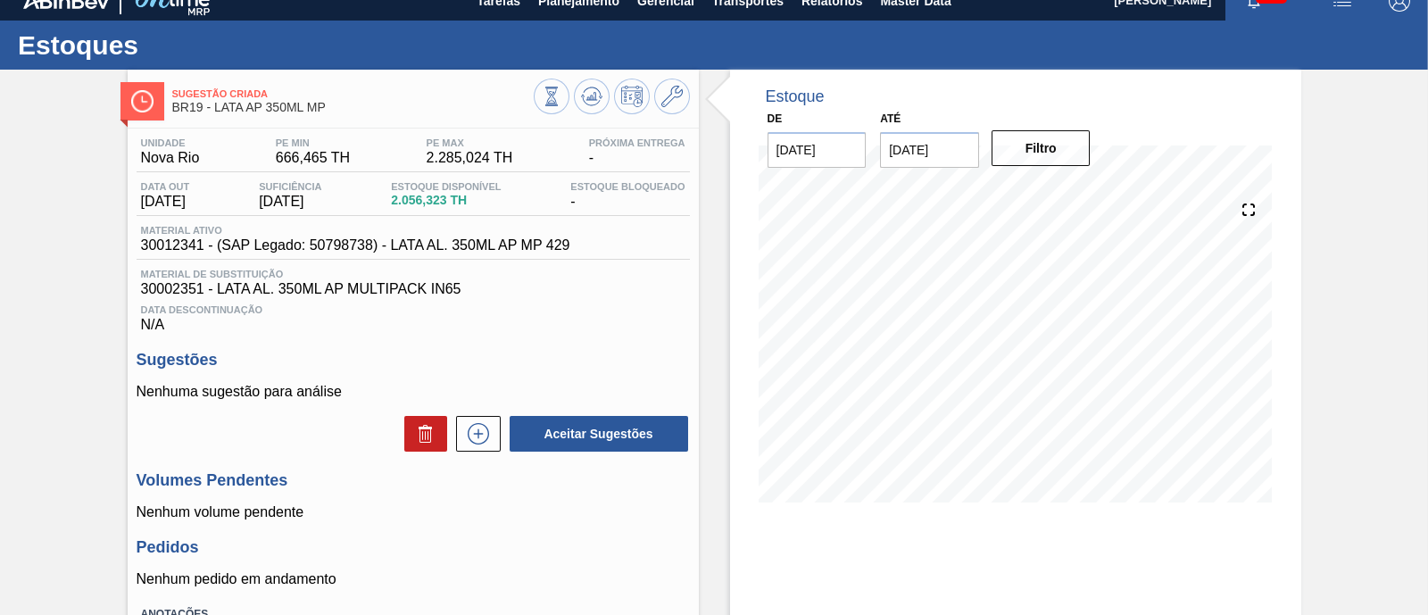
scroll to position [12, 0]
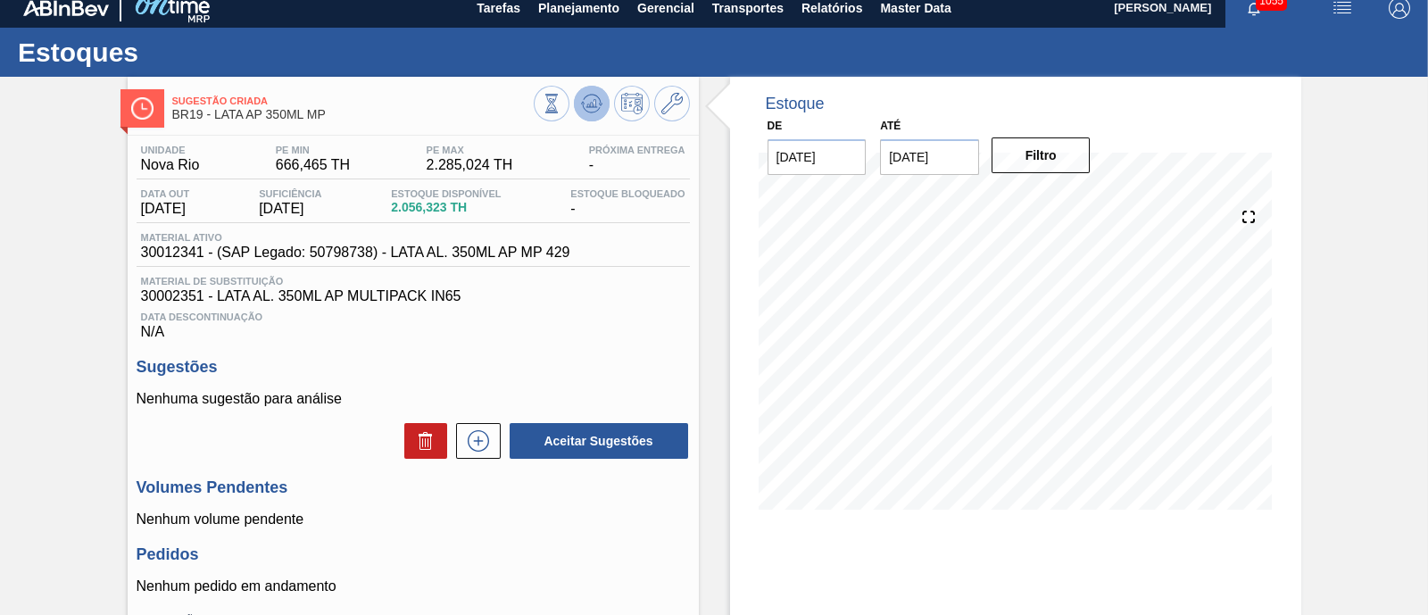
click at [585, 113] on button at bounding box center [592, 104] width 36 height 36
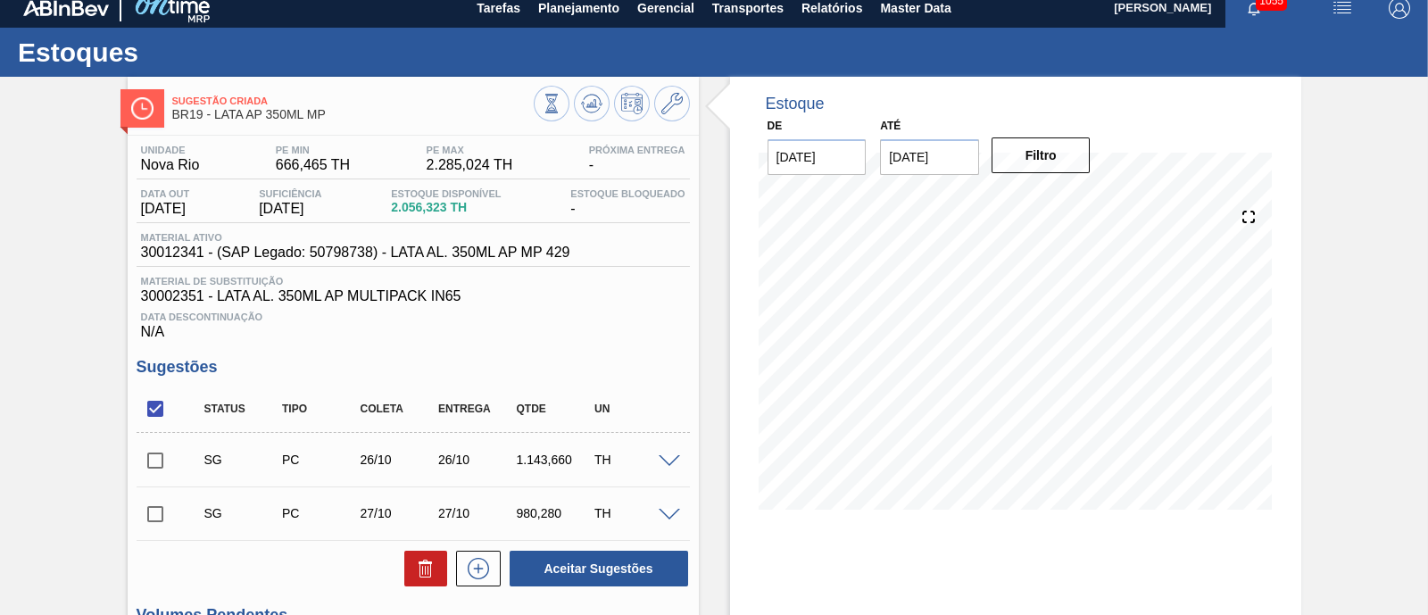
click at [144, 461] on input "checkbox" at bounding box center [155, 460] width 37 height 37
checkbox input "true"
click at [416, 566] on icon at bounding box center [425, 568] width 21 height 21
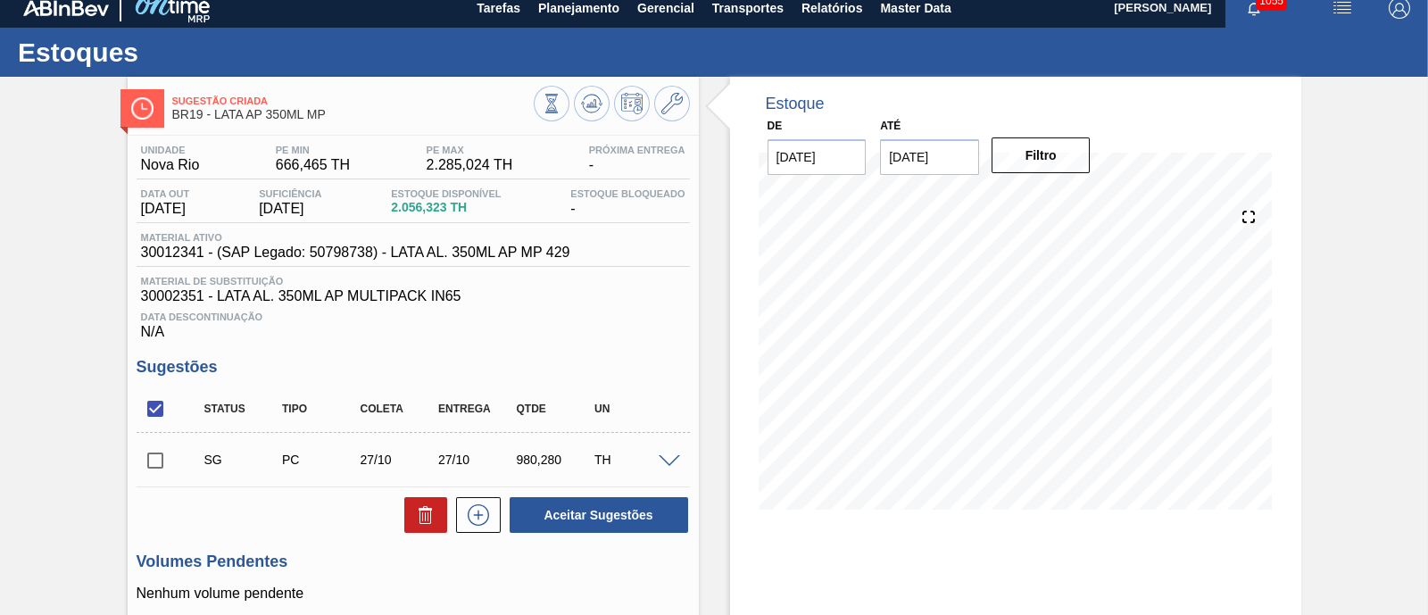
click at [670, 461] on span at bounding box center [669, 461] width 21 height 13
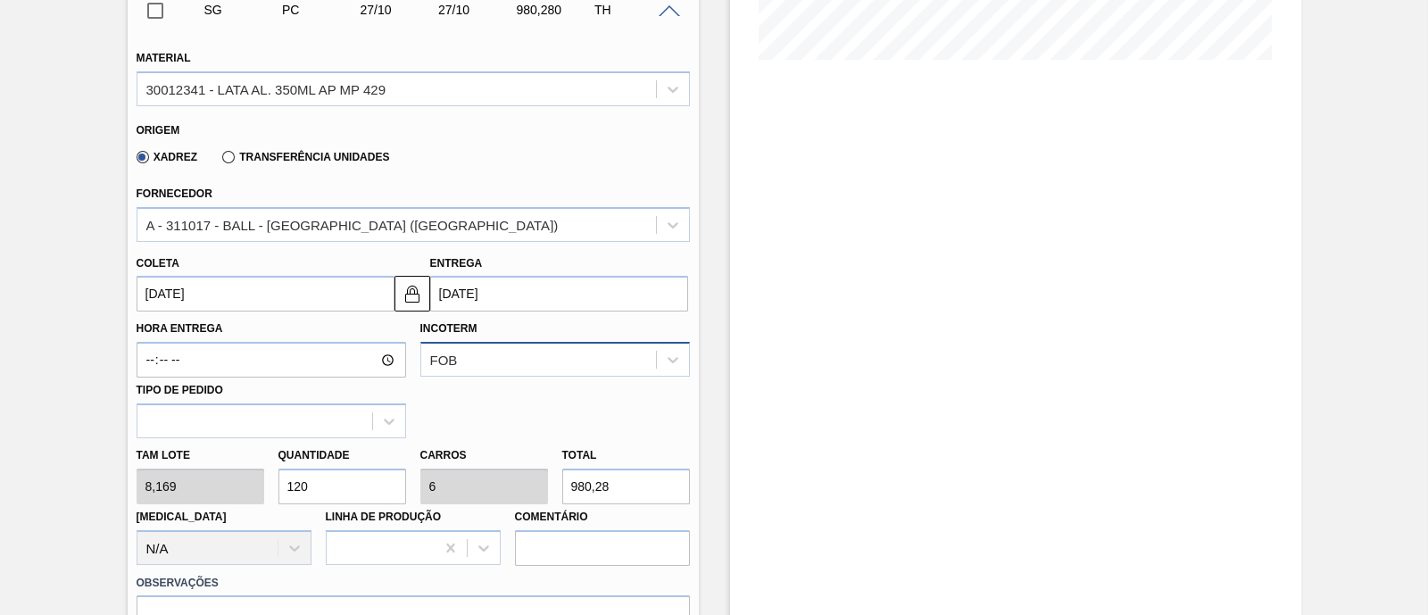
scroll to position [464, 0]
drag, startPoint x: 317, startPoint y: 494, endPoint x: 286, endPoint y: 486, distance: 32.3
click at [286, 486] on input "120" at bounding box center [342, 485] width 128 height 36
type input "2"
type input "0,1"
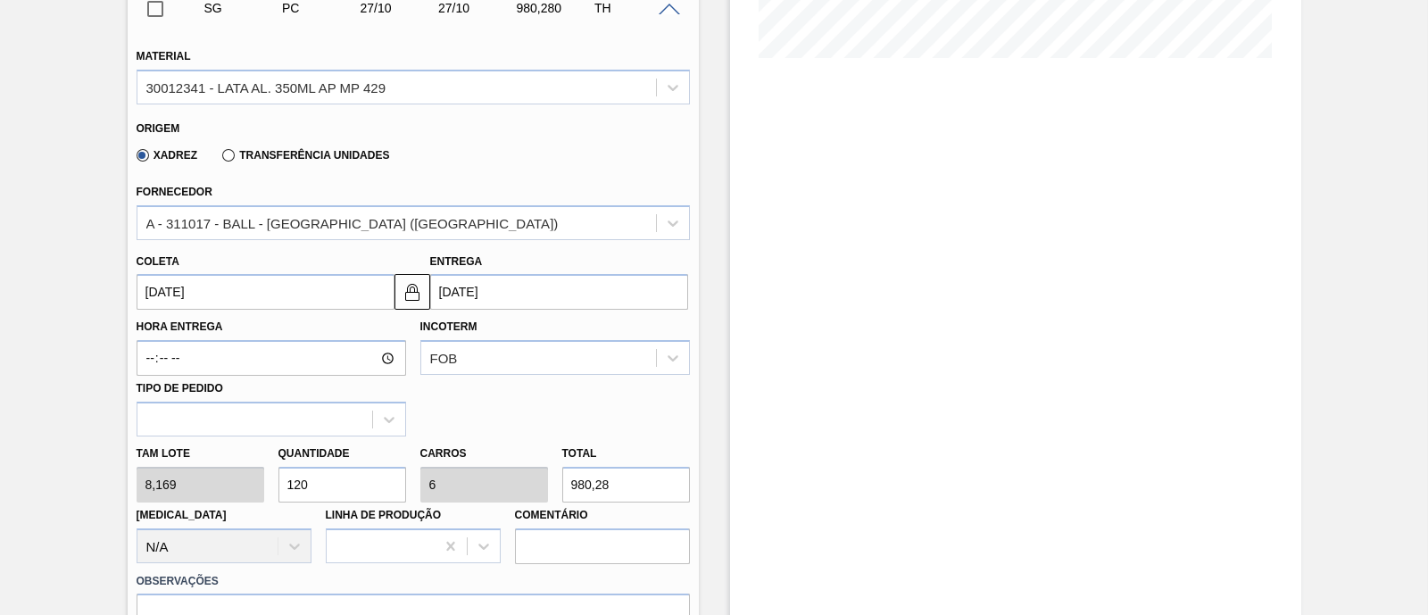
type input "16,338"
type input "24"
type input "1,2"
type input "196,056"
type input "240"
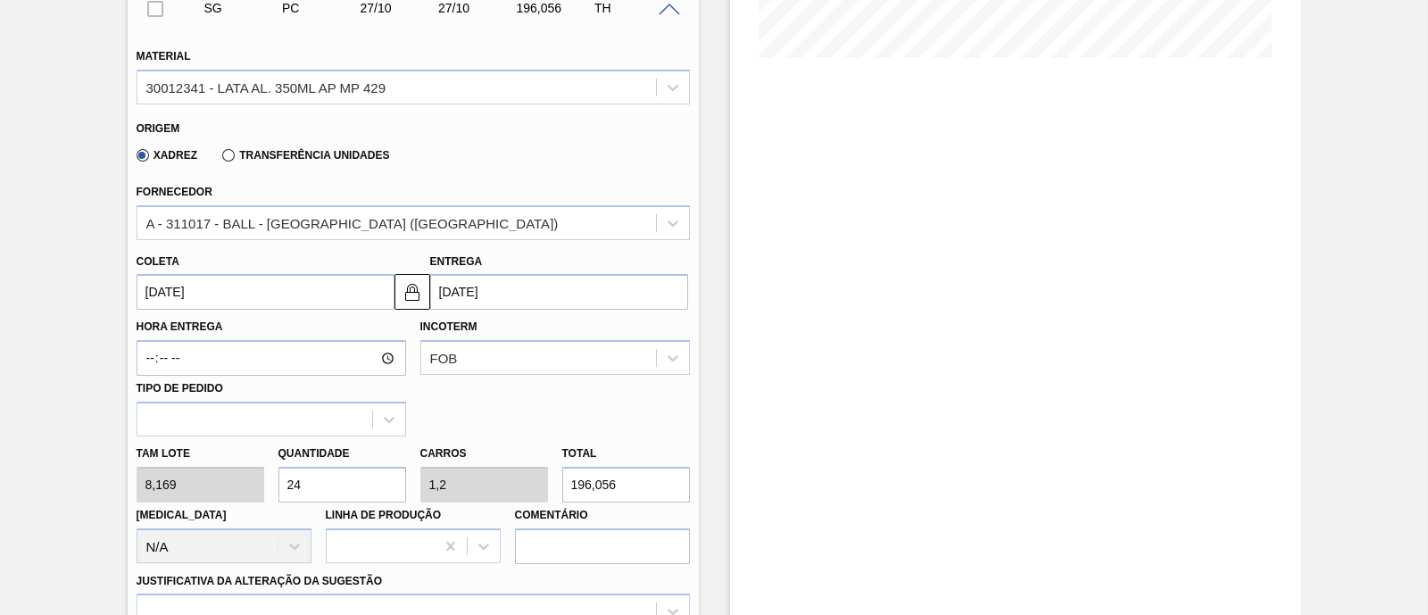
type input "12"
type input "1.960,56"
type input "240"
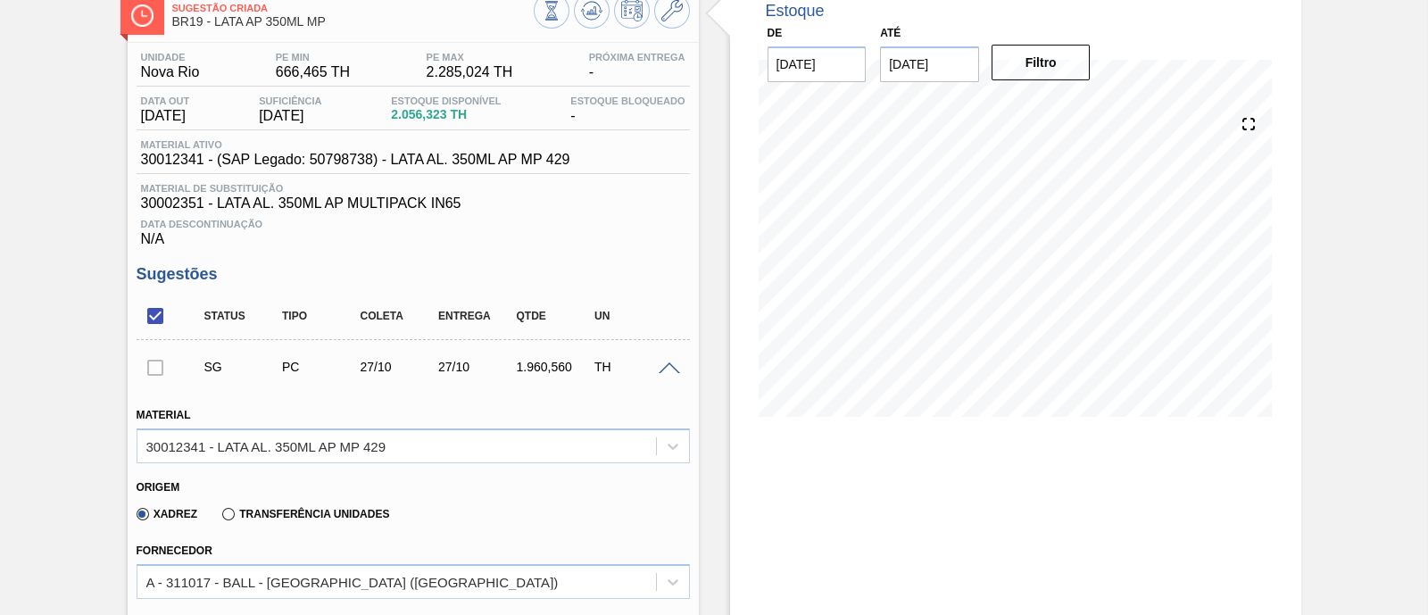
scroll to position [104, 0]
click at [647, 466] on div "Origem Xadrez Transferência Unidades" at bounding box center [413, 499] width 568 height 71
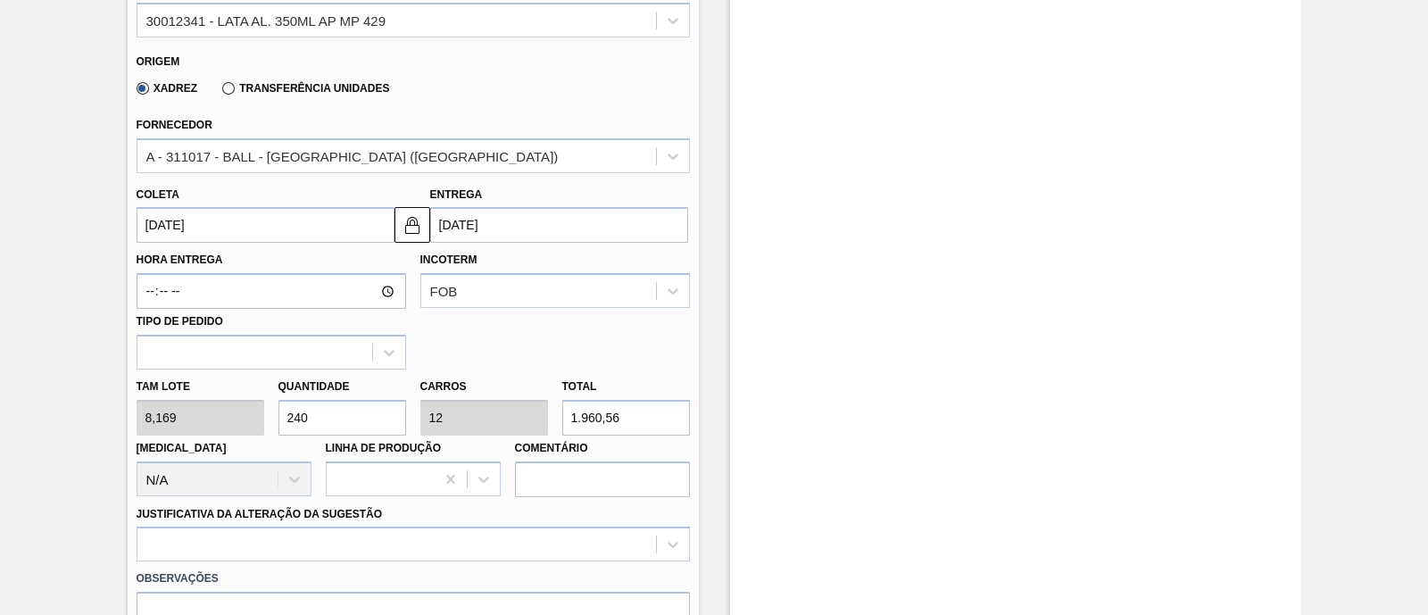
scroll to position [790, 0]
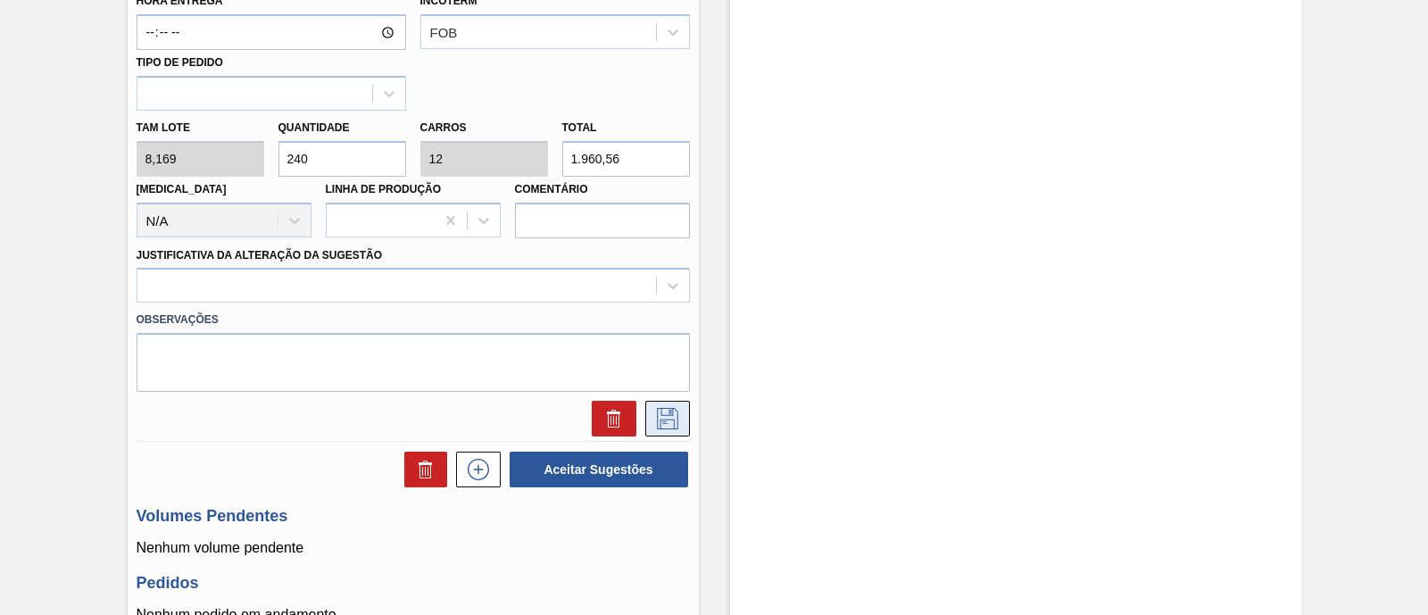
click at [662, 418] on icon at bounding box center [667, 418] width 29 height 21
click at [336, 278] on div at bounding box center [396, 286] width 519 height 26
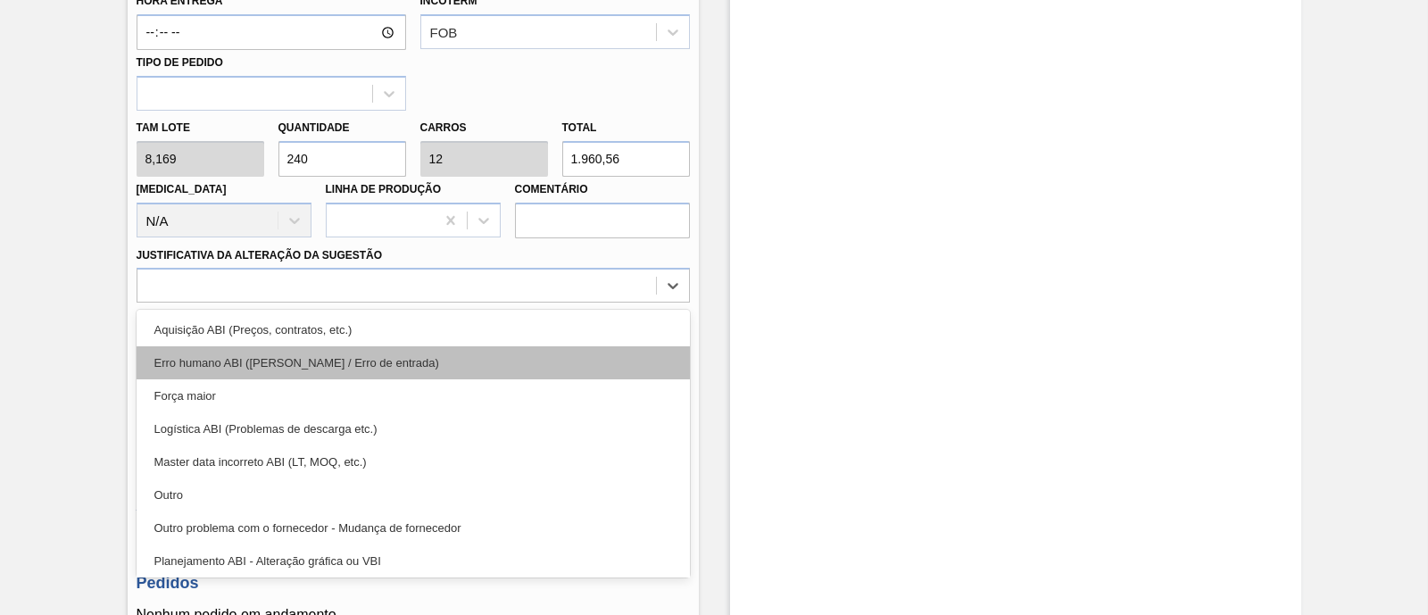
click at [326, 358] on div "Erro humano ABI ([PERSON_NAME] / Erro de entrada)" at bounding box center [413, 362] width 553 height 33
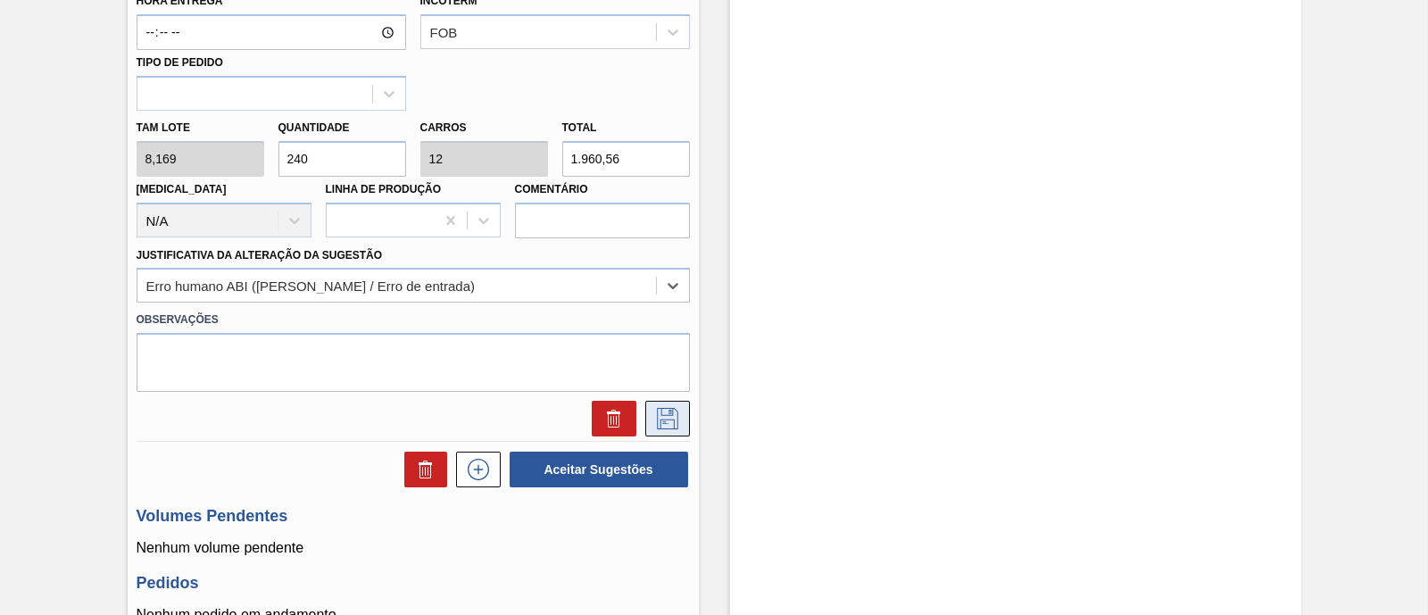
click at [657, 415] on icon at bounding box center [667, 418] width 29 height 21
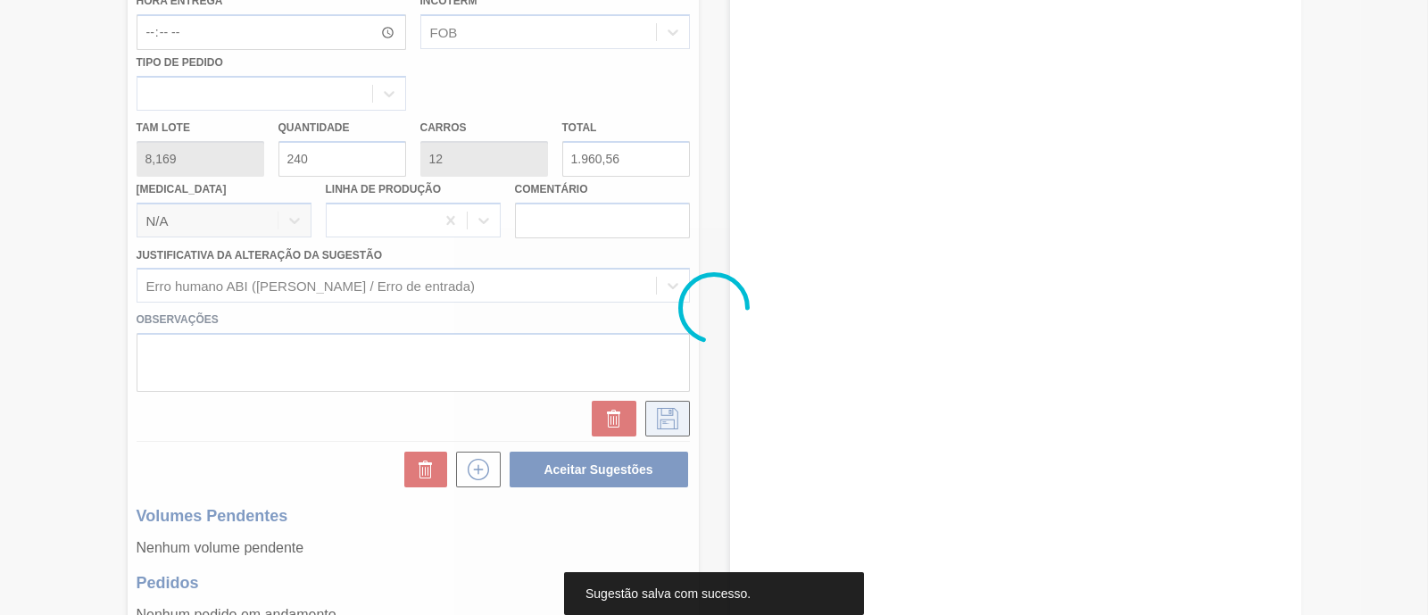
scroll to position [232, 0]
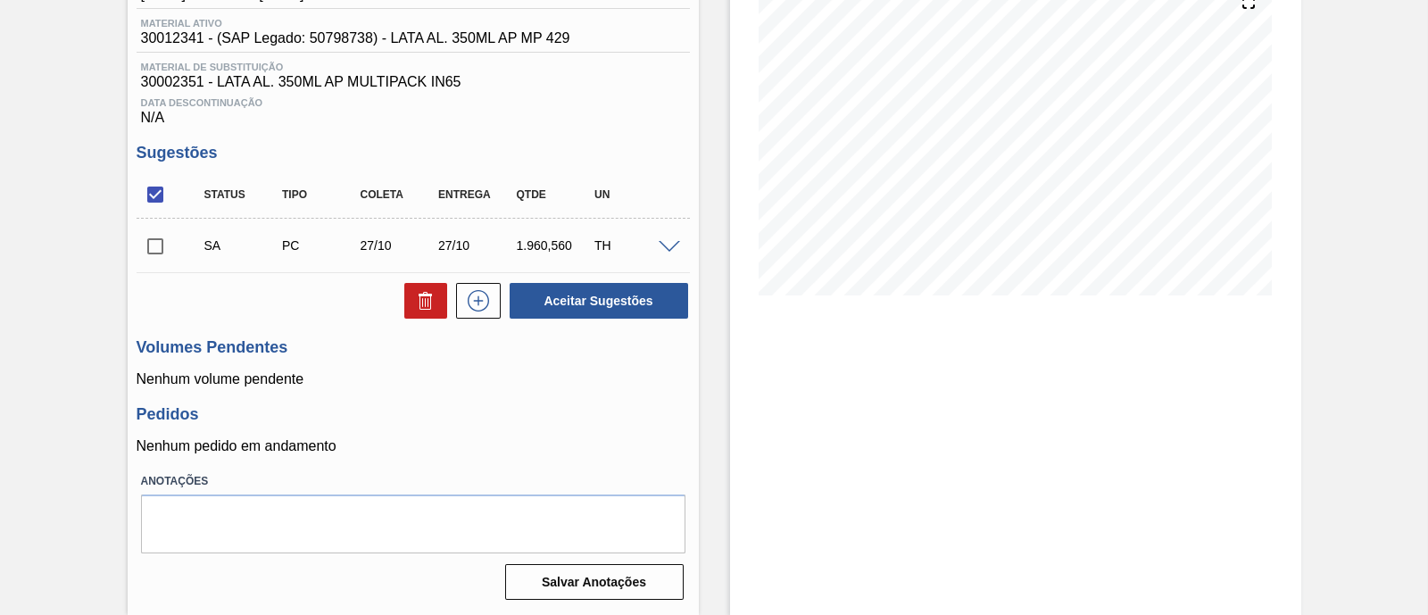
click at [152, 241] on input "checkbox" at bounding box center [155, 246] width 37 height 37
checkbox input "true"
click at [433, 308] on icon at bounding box center [425, 300] width 21 height 21
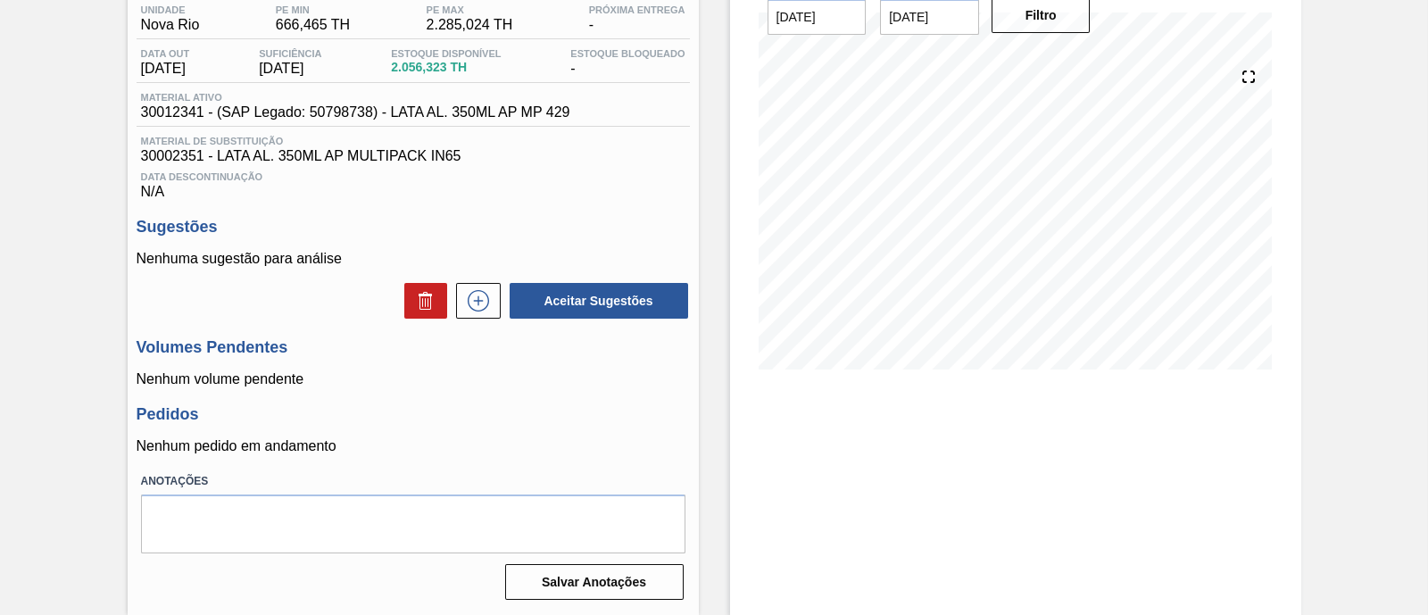
scroll to position [0, 0]
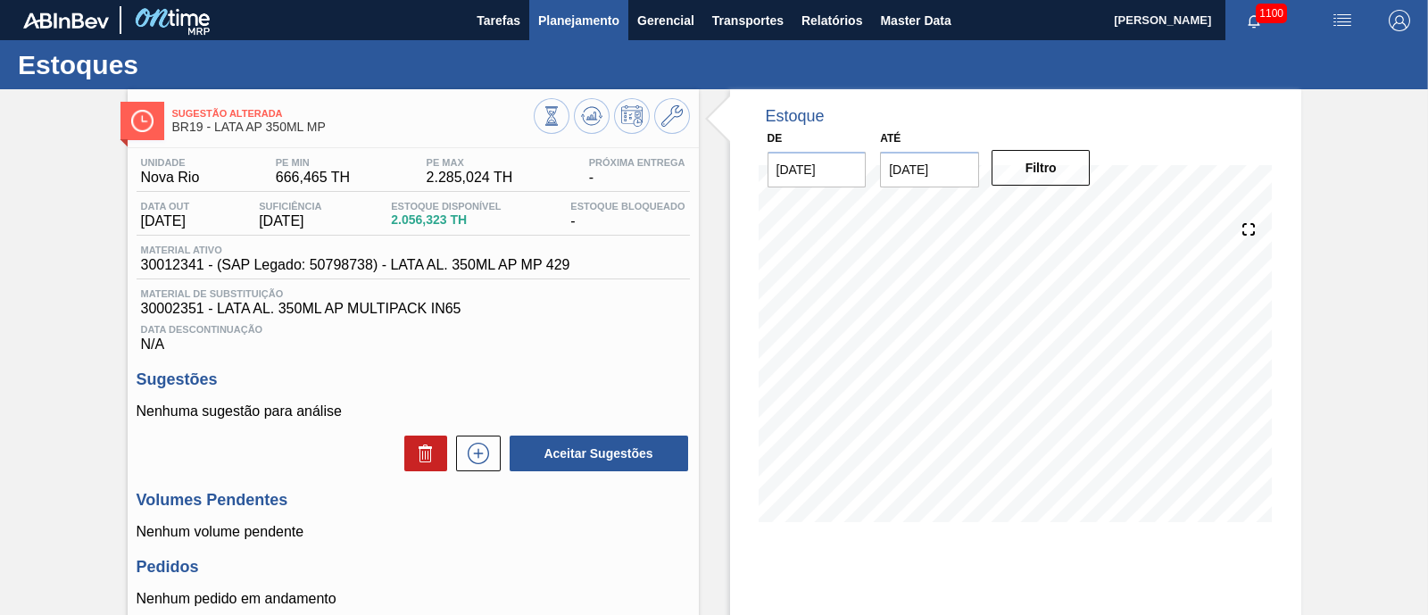
click at [611, 29] on span "Planejamento" at bounding box center [578, 20] width 81 height 21
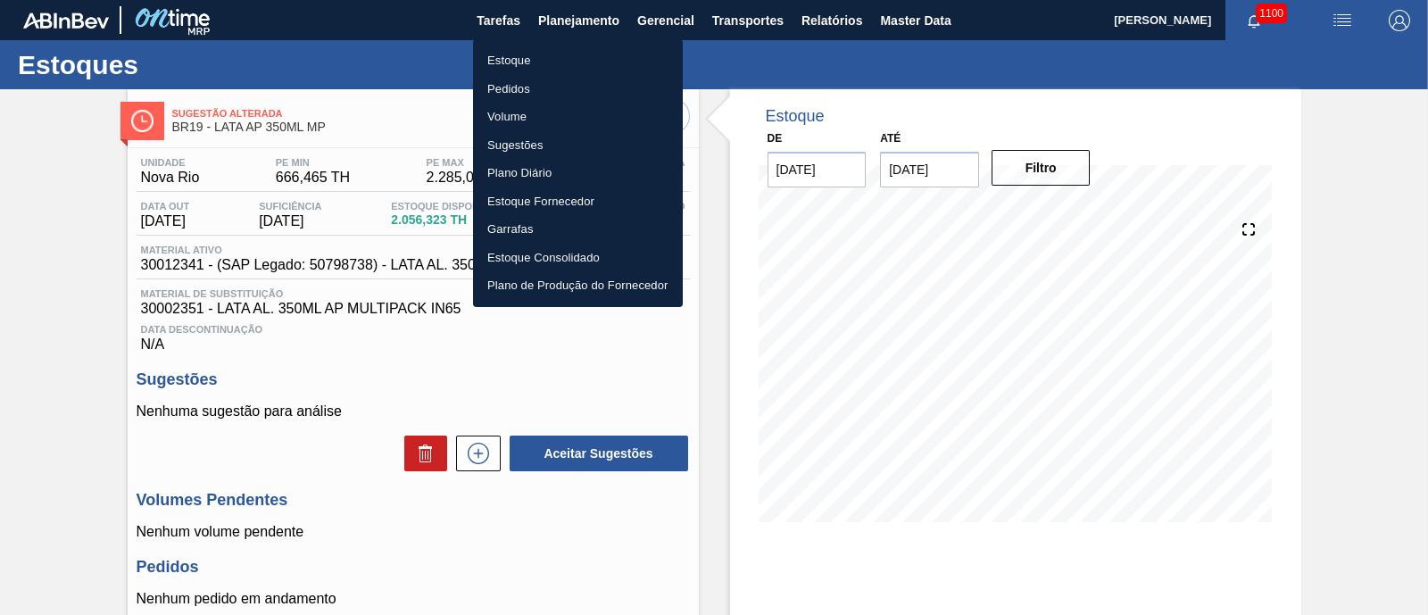
click at [539, 86] on li "Pedidos" at bounding box center [578, 89] width 210 height 29
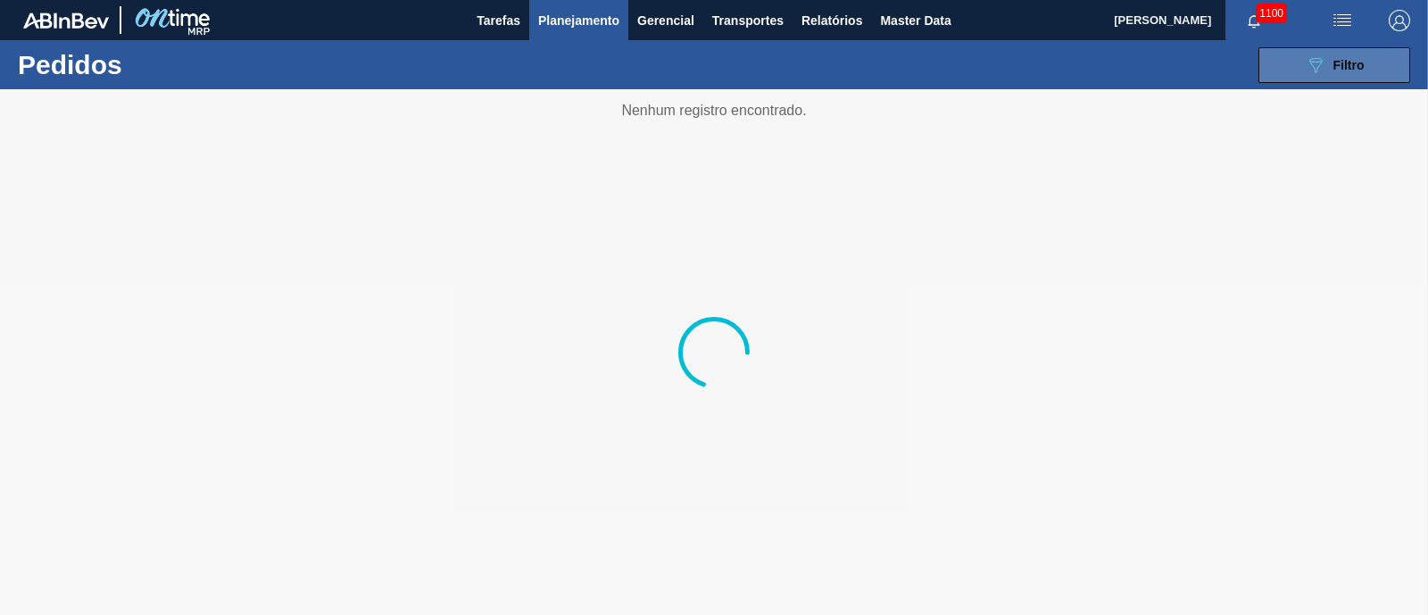
click at [1295, 71] on button "089F7B8B-B2A5-4AFE-B5C0-19BA573D28AC Filtro" at bounding box center [1334, 65] width 152 height 36
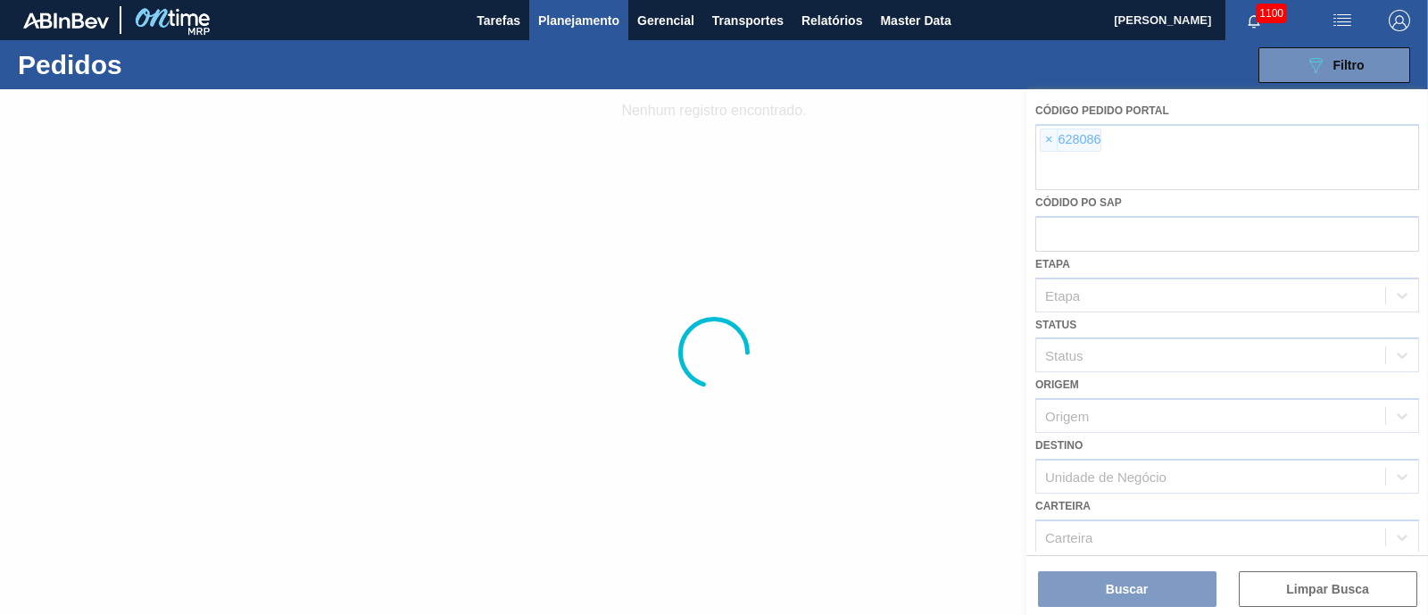
click at [1053, 143] on div at bounding box center [714, 352] width 1428 height 526
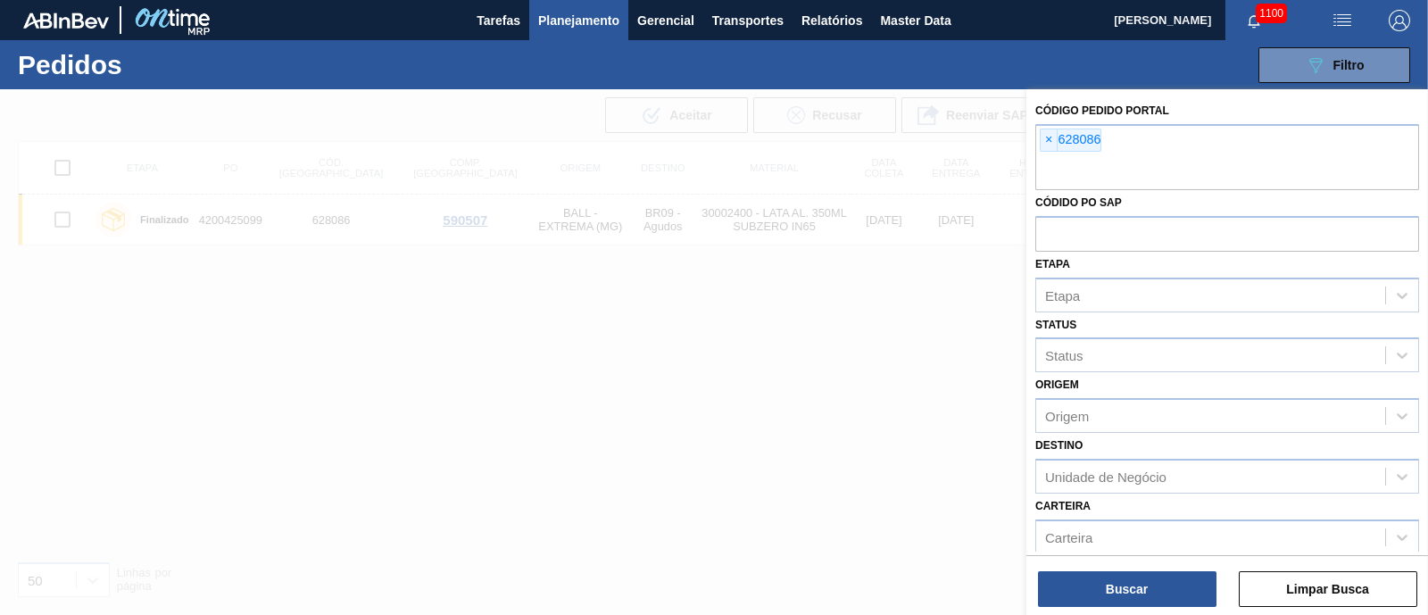
click at [1053, 143] on span "×" at bounding box center [1049, 139] width 17 height 21
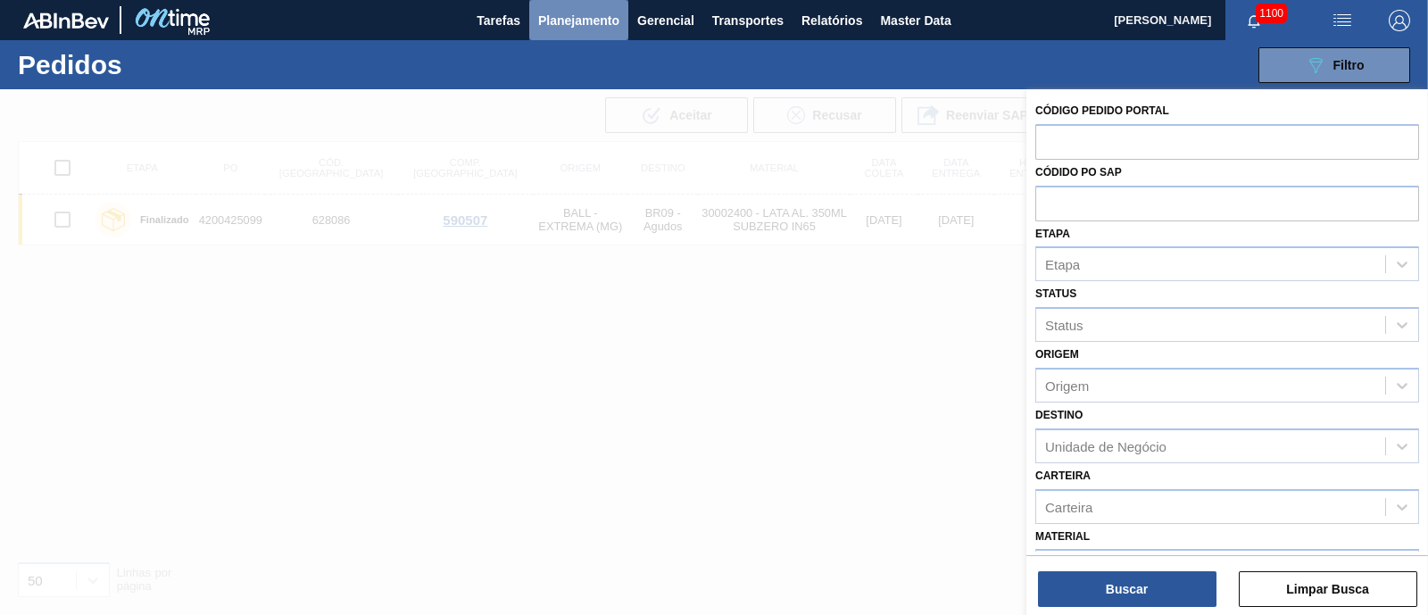
click at [594, 12] on span "Planejamento" at bounding box center [578, 20] width 81 height 21
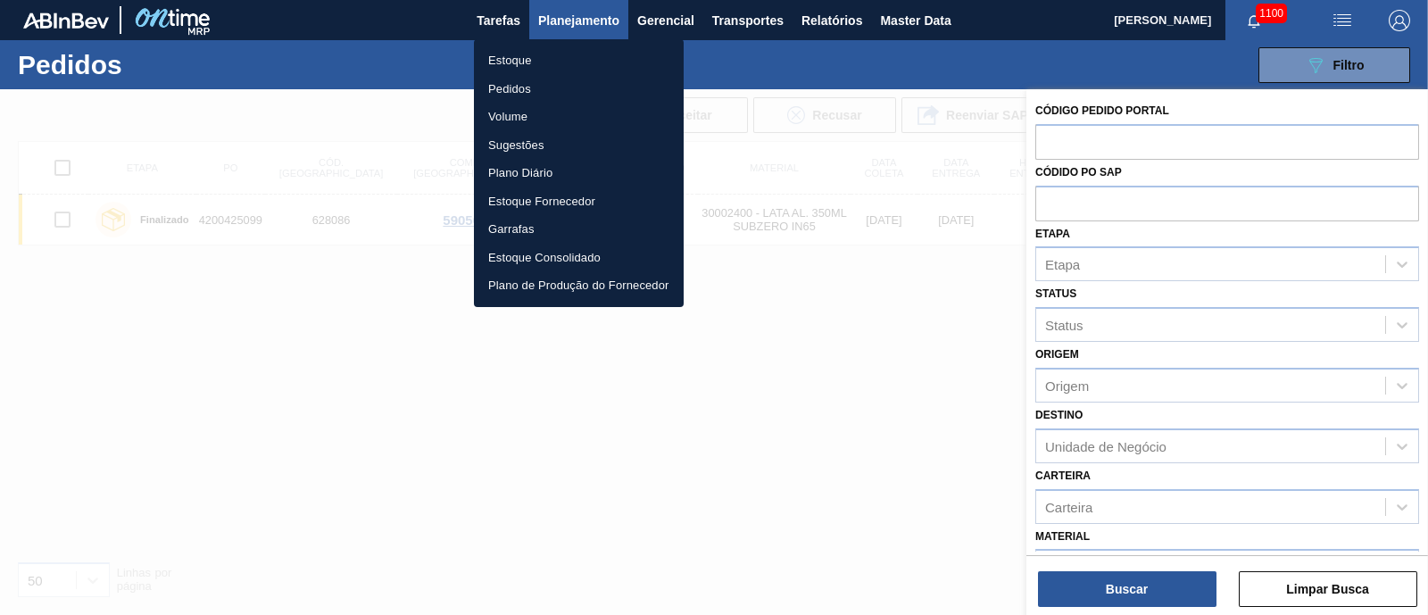
click at [558, 99] on li "Pedidos" at bounding box center [579, 89] width 210 height 29
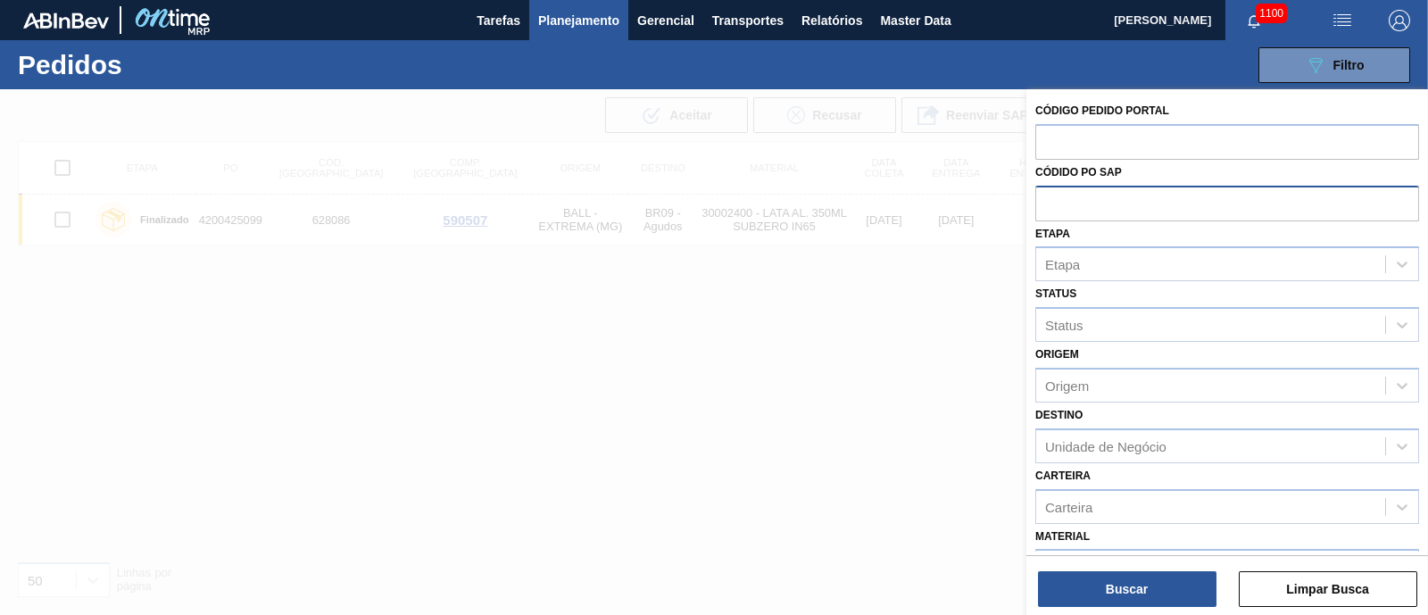
click at [1068, 219] on input "text" at bounding box center [1227, 203] width 384 height 34
paste input "text"
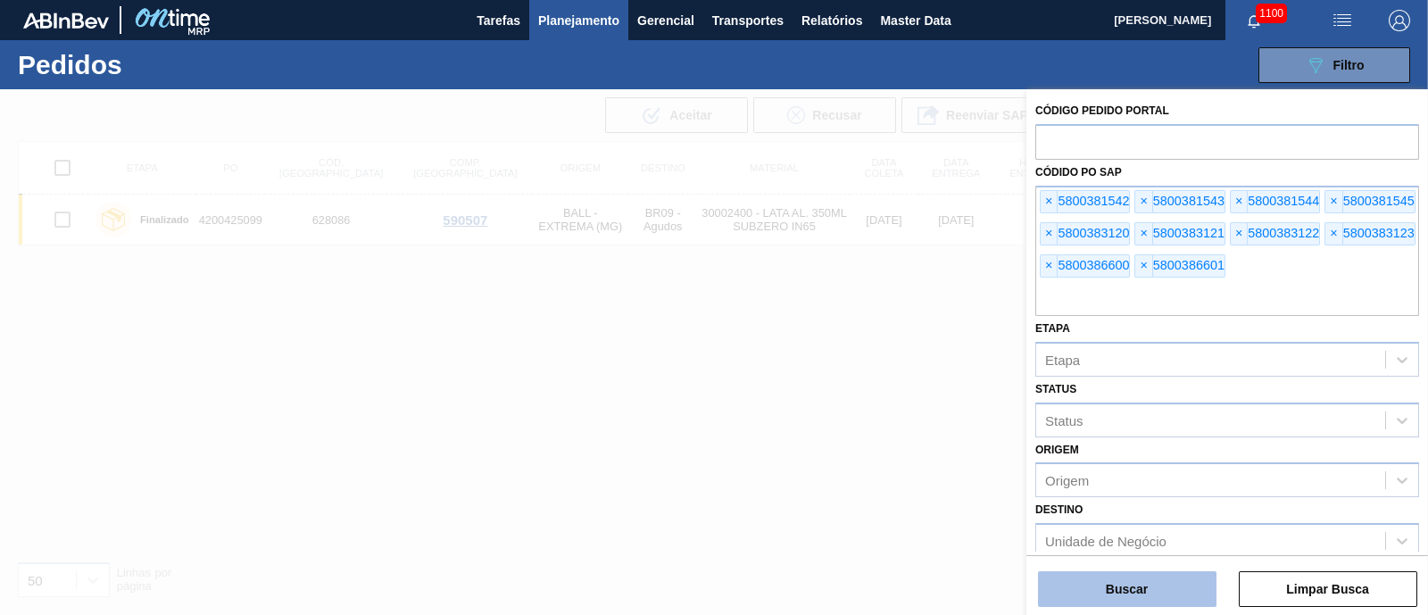
click at [1125, 587] on button "Buscar" at bounding box center [1127, 589] width 179 height 36
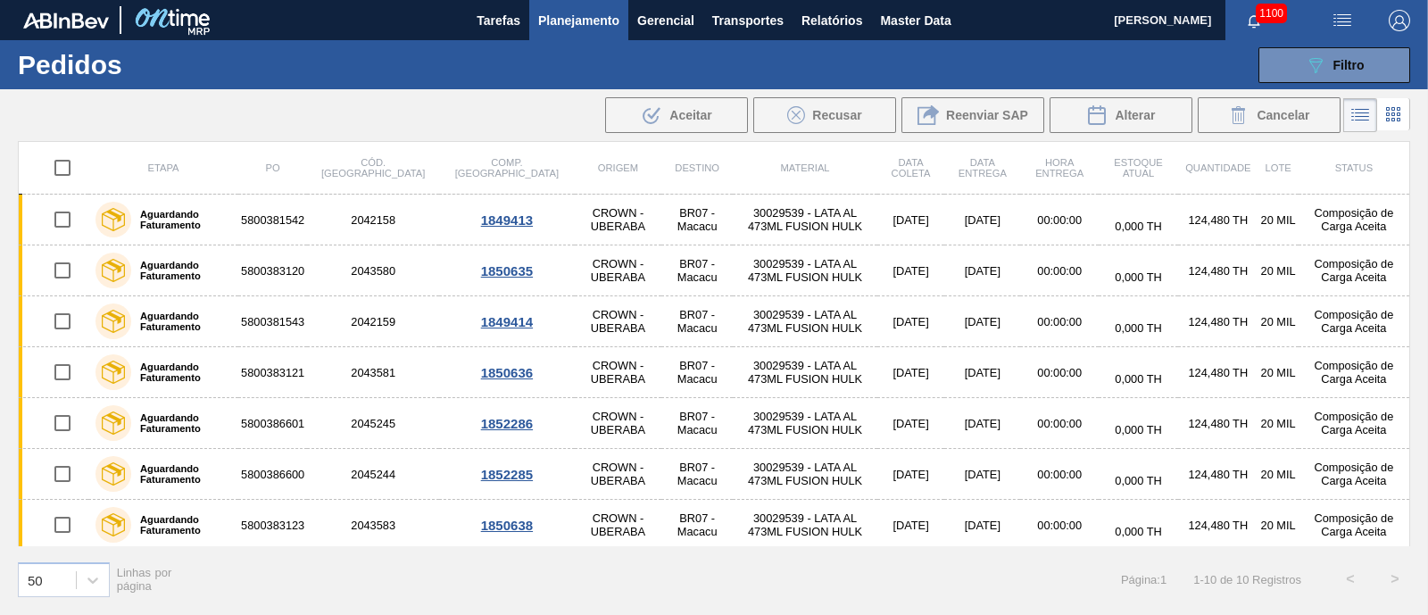
click at [69, 168] on input "checkbox" at bounding box center [62, 167] width 37 height 37
checkbox input "true"
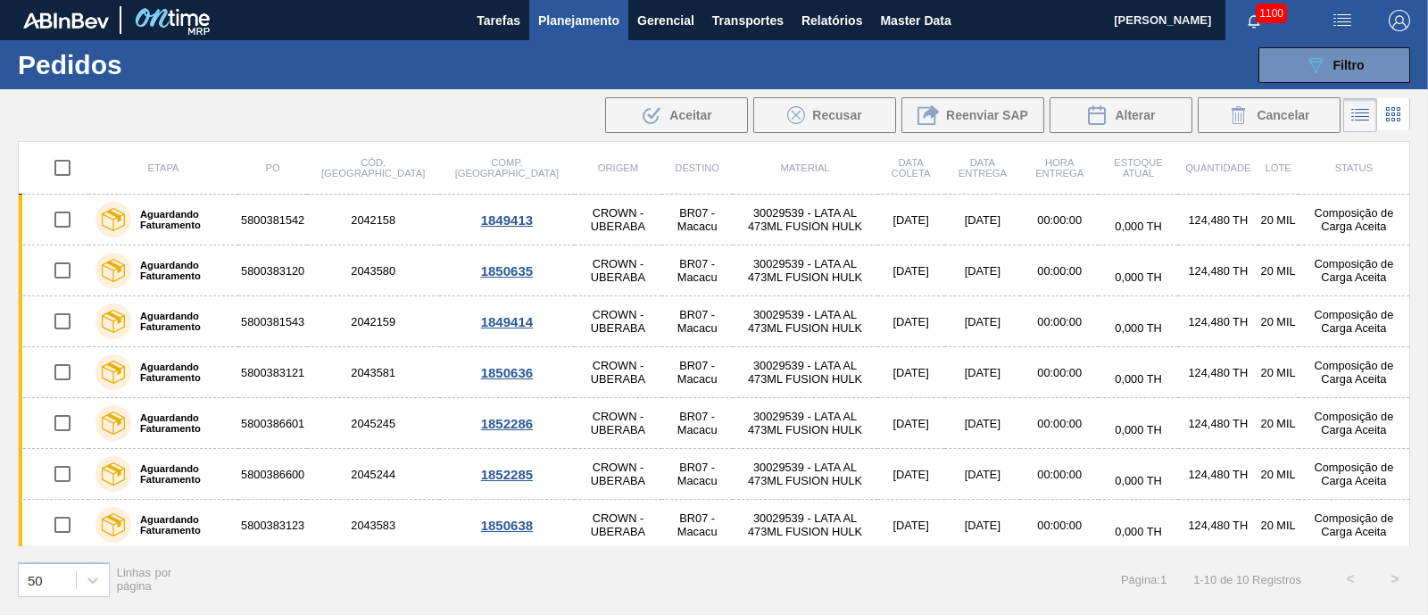
checkbox input "true"
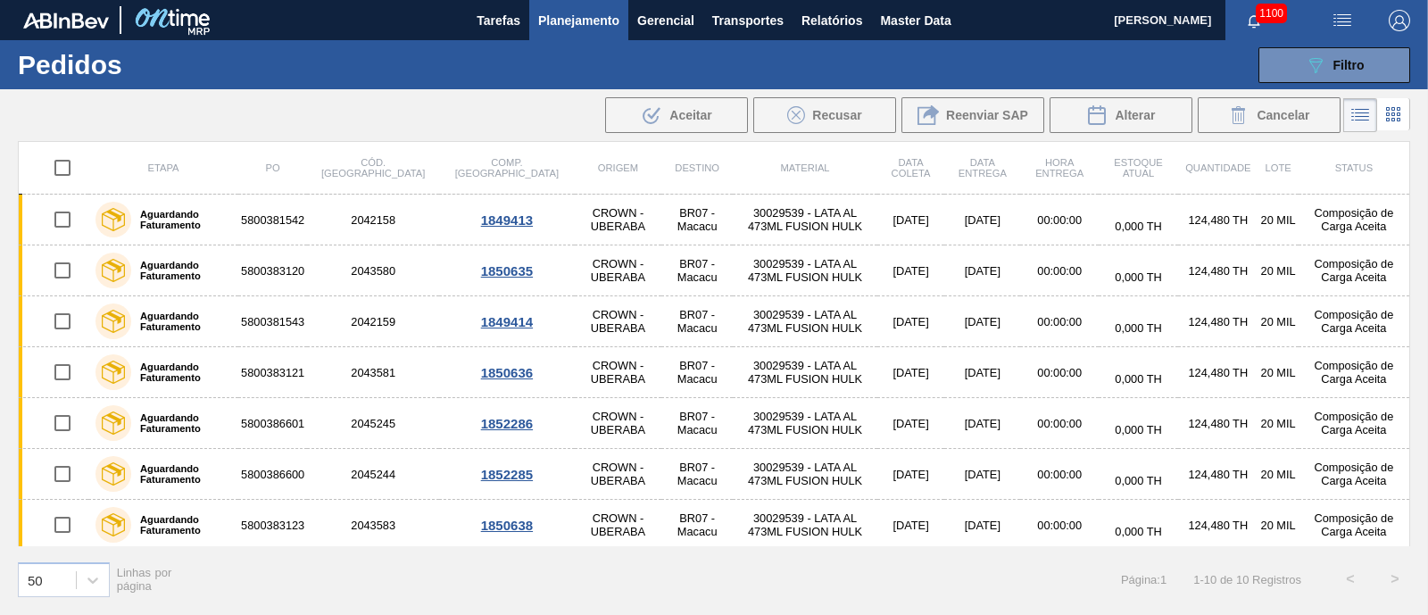
checkbox input "true"
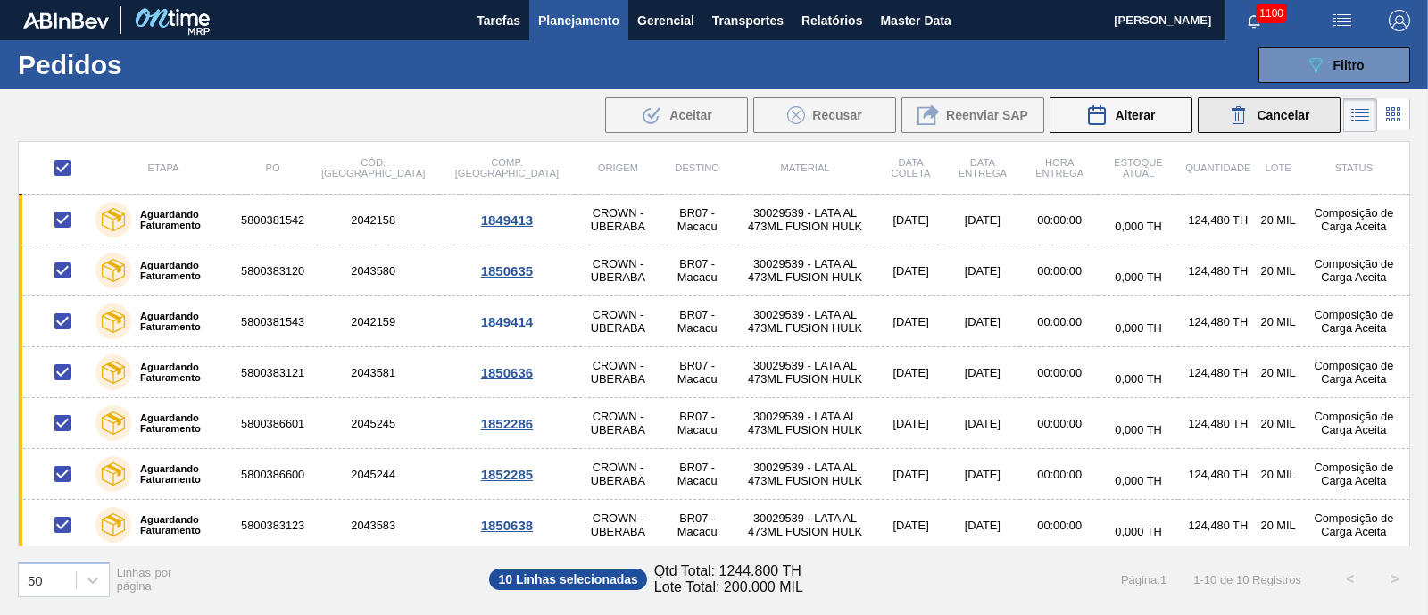
click at [1241, 124] on icon at bounding box center [1238, 114] width 21 height 21
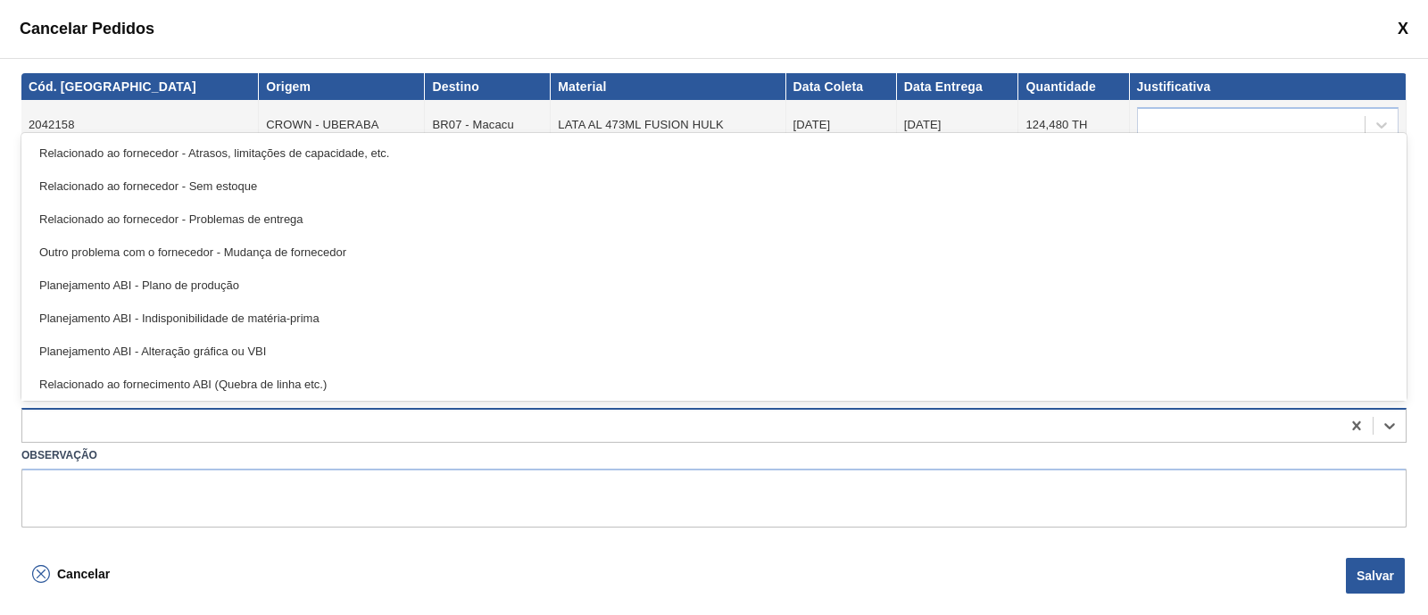
click at [596, 414] on div at bounding box center [681, 426] width 1318 height 26
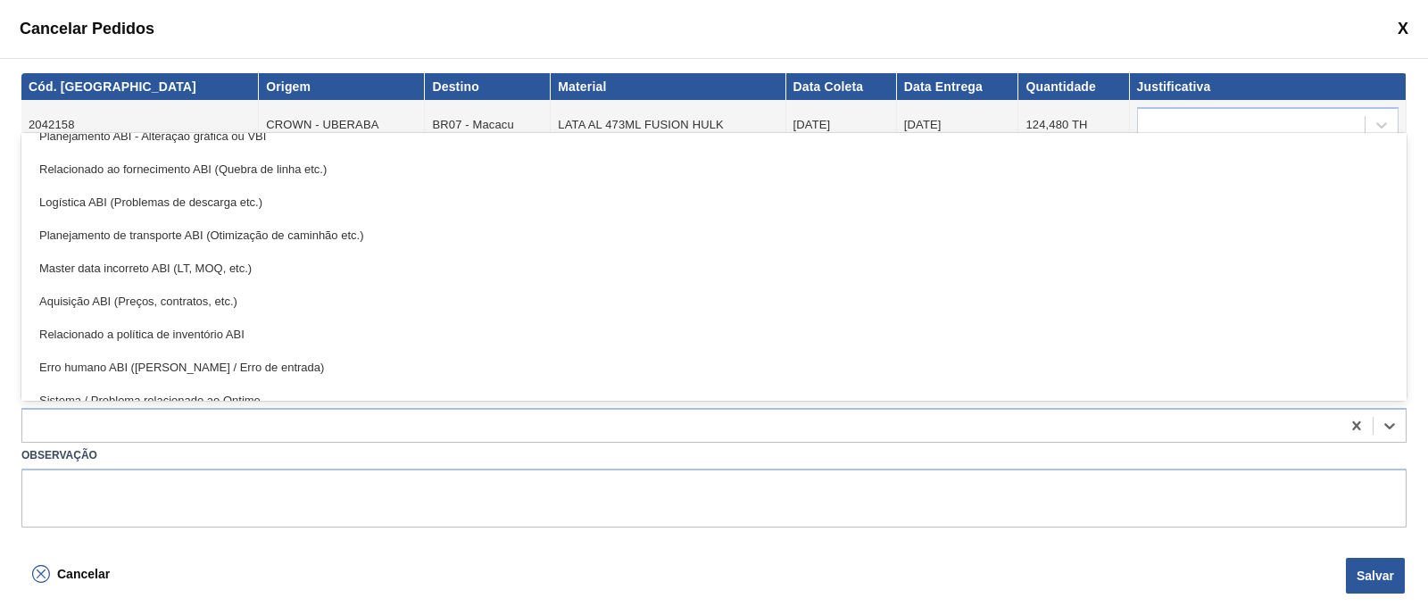
scroll to position [216, 0]
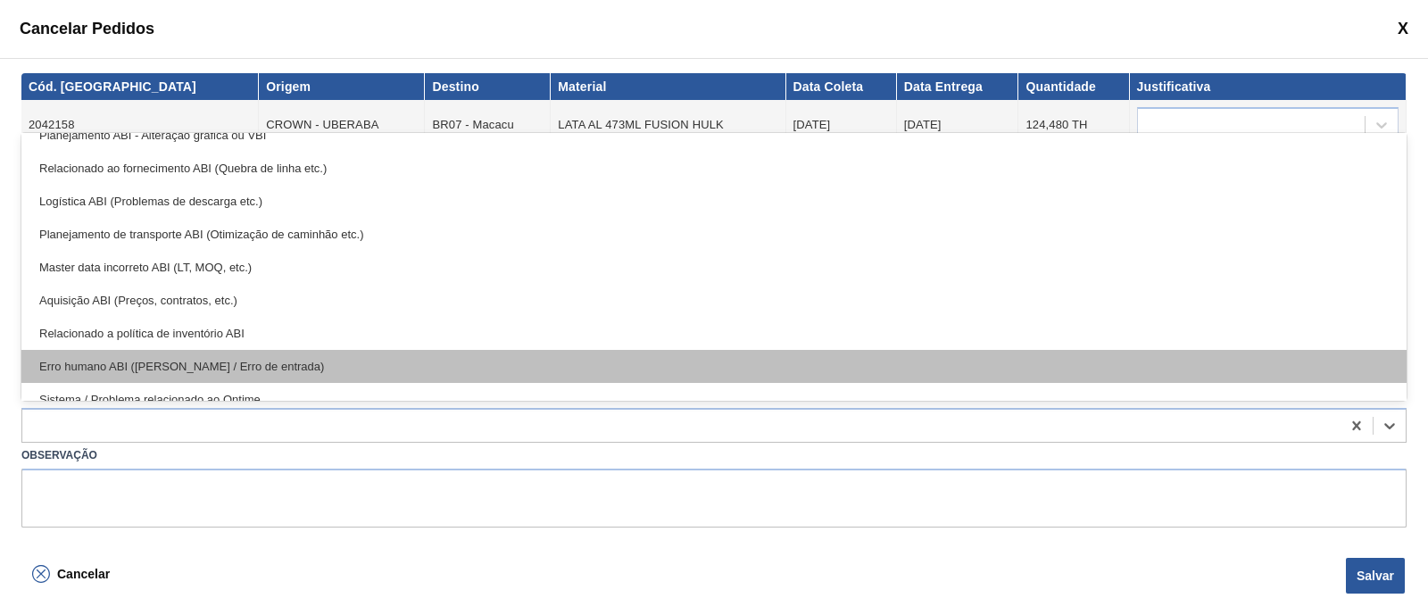
click at [376, 364] on div "Erro humano ABI ([PERSON_NAME] / Erro de entrada)" at bounding box center [713, 366] width 1385 height 33
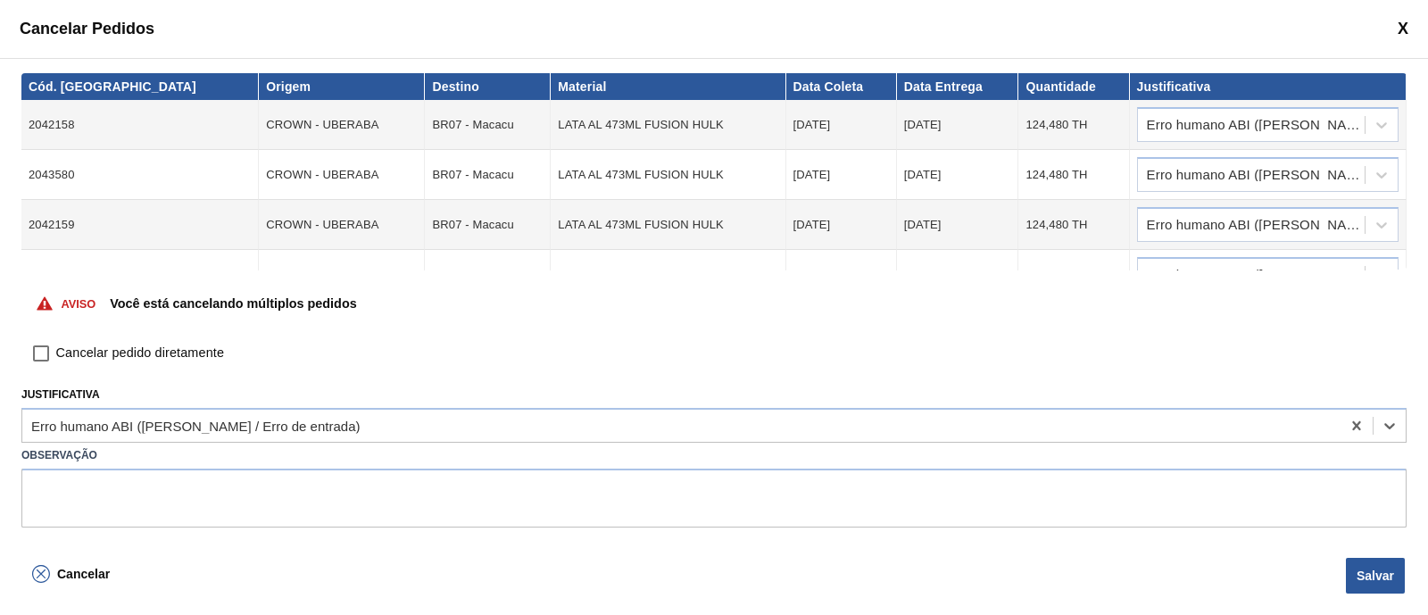
click at [177, 363] on span "Cancelar pedido diretamente" at bounding box center [140, 354] width 168 height 20
click at [56, 363] on input "Cancelar pedido diretamente" at bounding box center [41, 353] width 30 height 30
checkbox input "true"
click at [1392, 583] on button "Salvar" at bounding box center [1375, 576] width 59 height 36
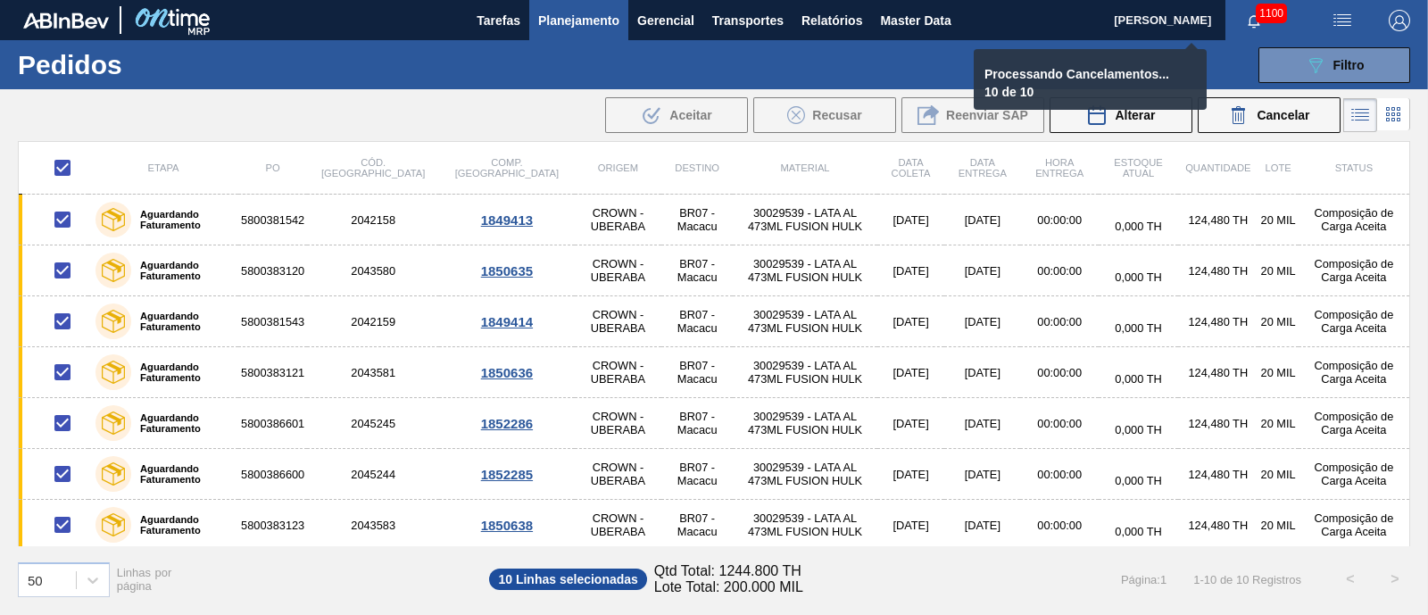
checkbox input "false"
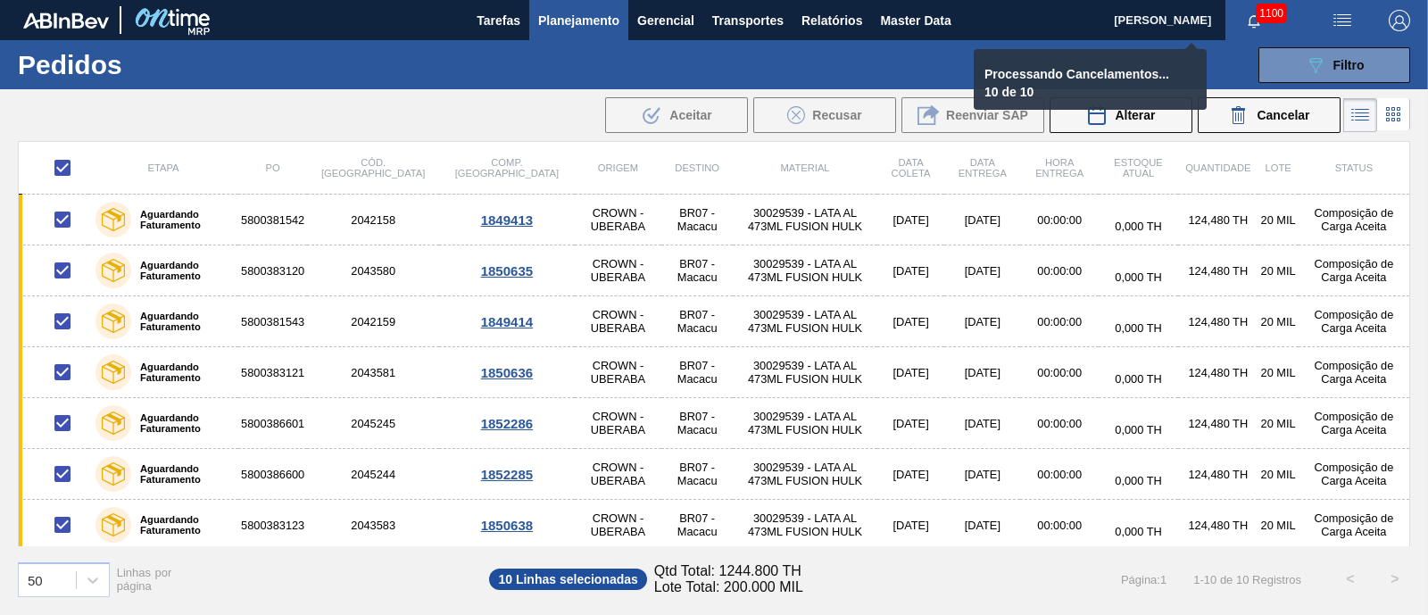
checkbox input "false"
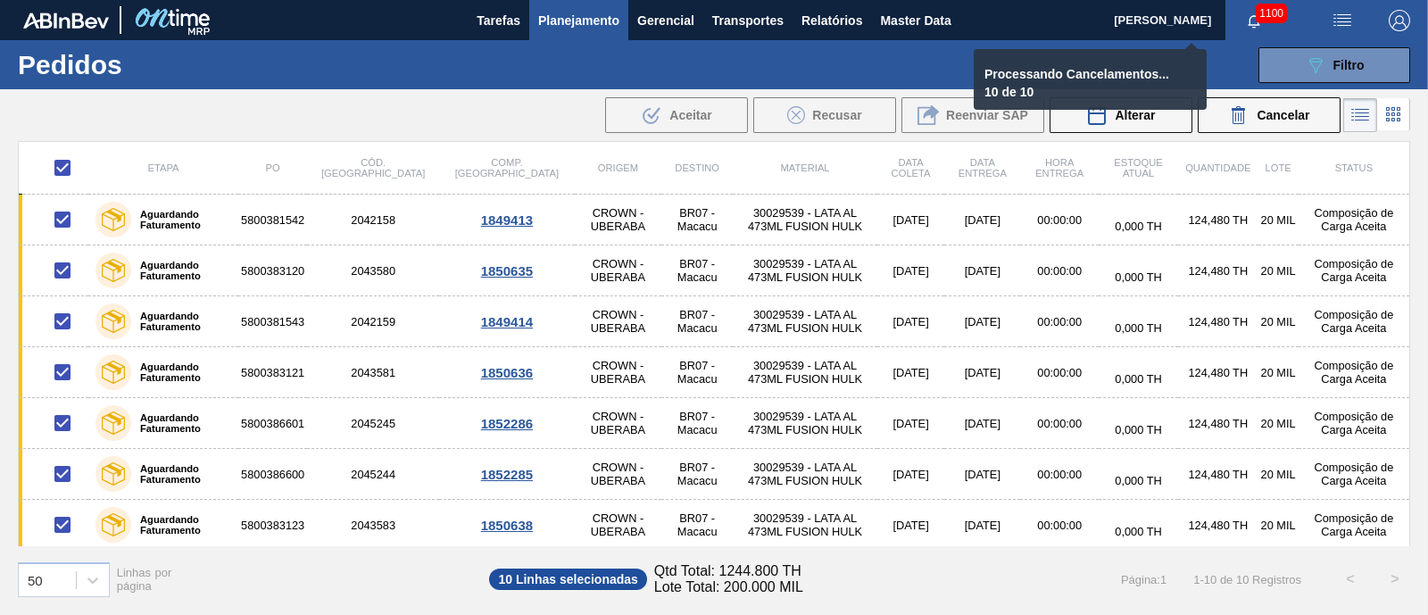
checkbox input "false"
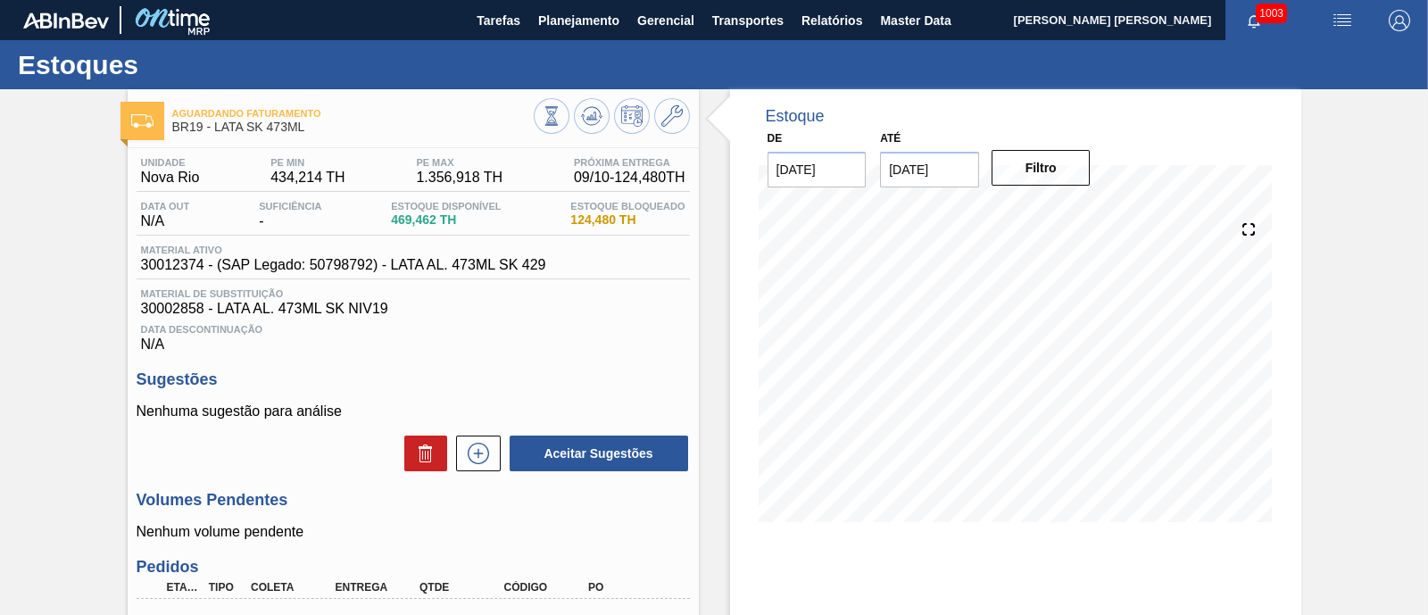
click at [1344, 11] on img "button" at bounding box center [1342, 20] width 21 height 21
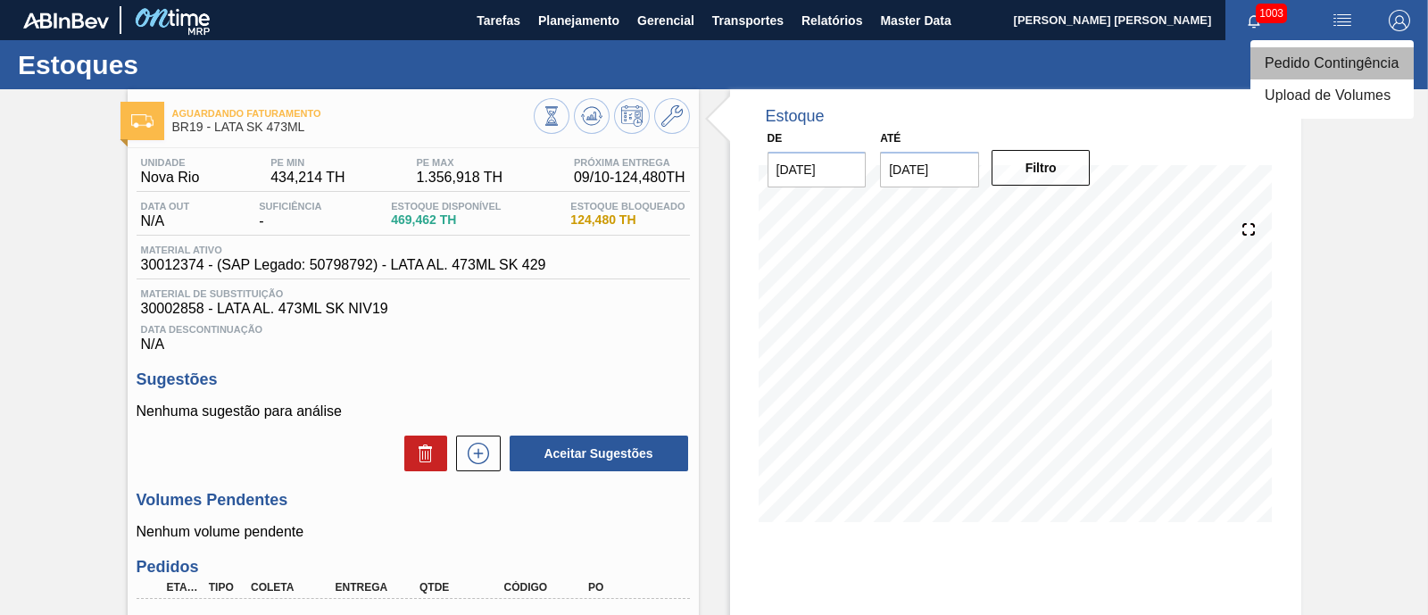
click at [1307, 67] on li "Pedido Contingência" at bounding box center [1331, 63] width 163 height 32
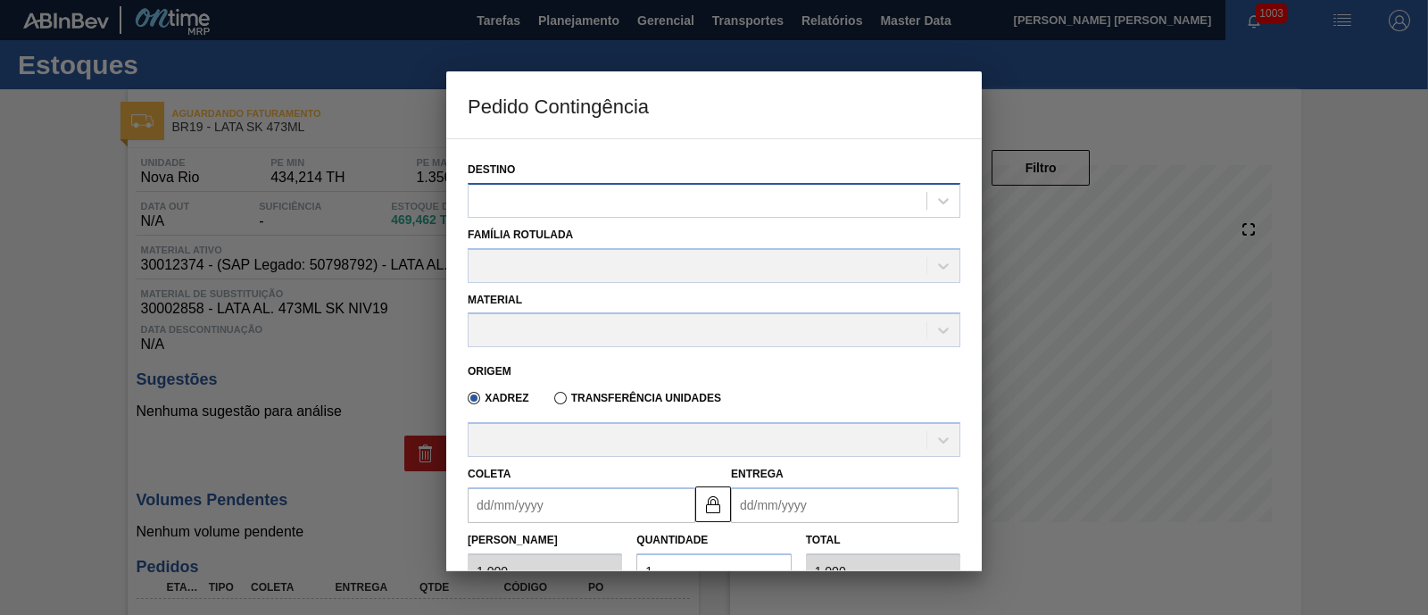
click at [673, 213] on div at bounding box center [714, 200] width 493 height 35
type input "f"
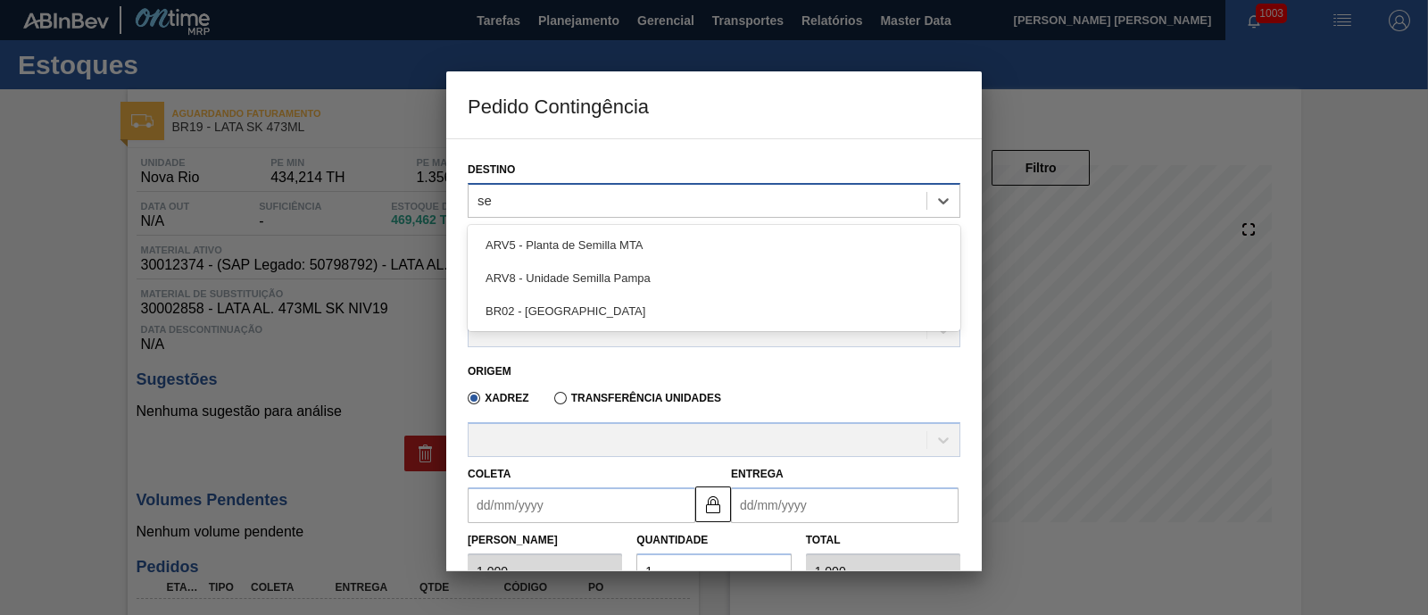
type input "ser"
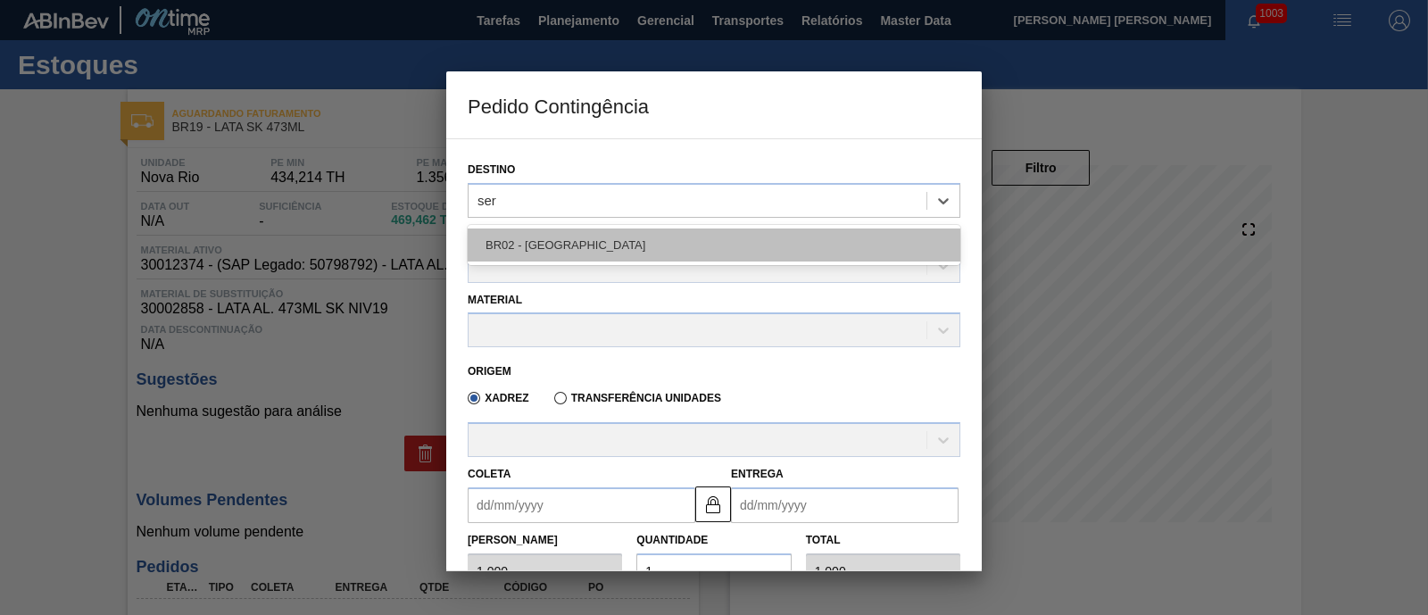
click at [652, 240] on div "BR02 - [GEOGRAPHIC_DATA]" at bounding box center [714, 244] width 493 height 33
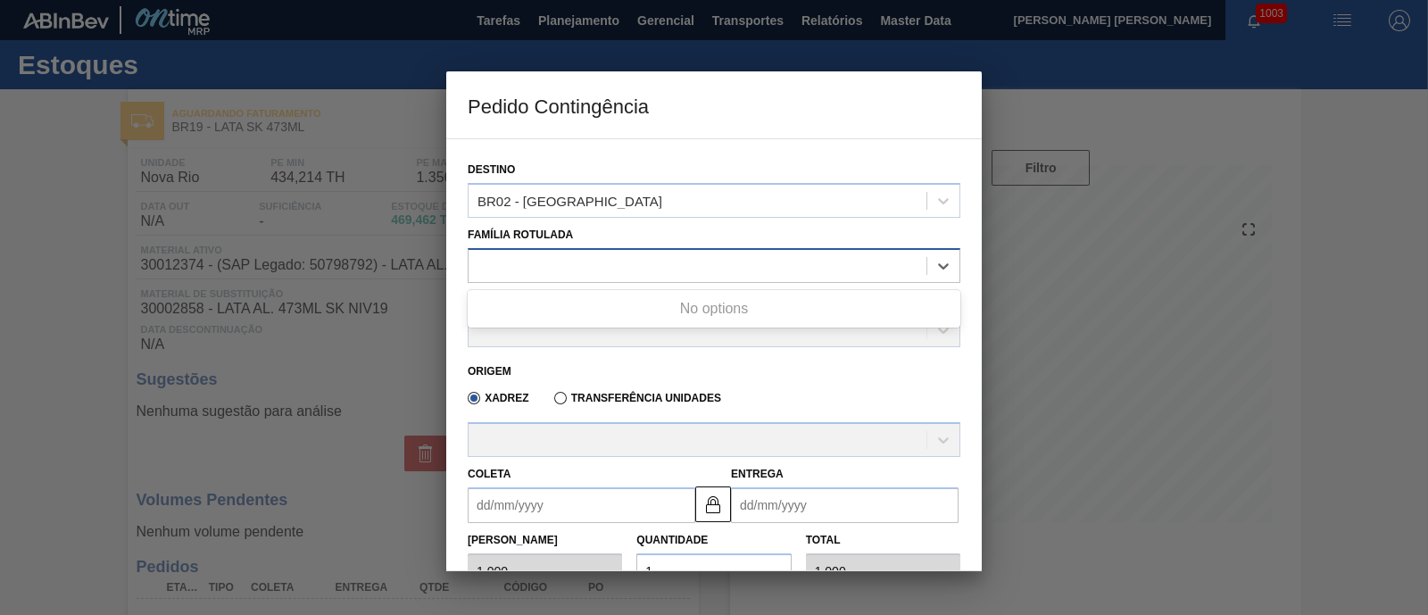
click at [635, 253] on div at bounding box center [698, 266] width 458 height 26
type Rotulada "s"
type Rotulada "A"
type Rotulada "a"
click at [702, 291] on div "No options" at bounding box center [714, 308] width 493 height 37
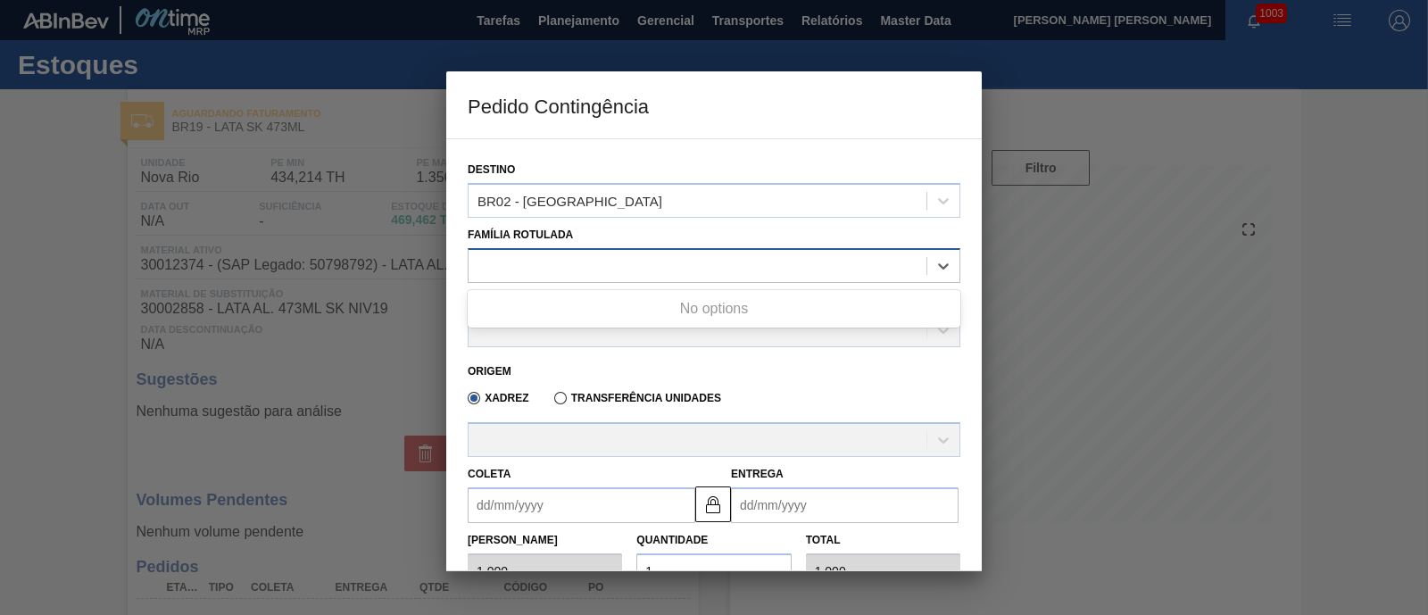
click at [807, 255] on div at bounding box center [698, 266] width 458 height 26
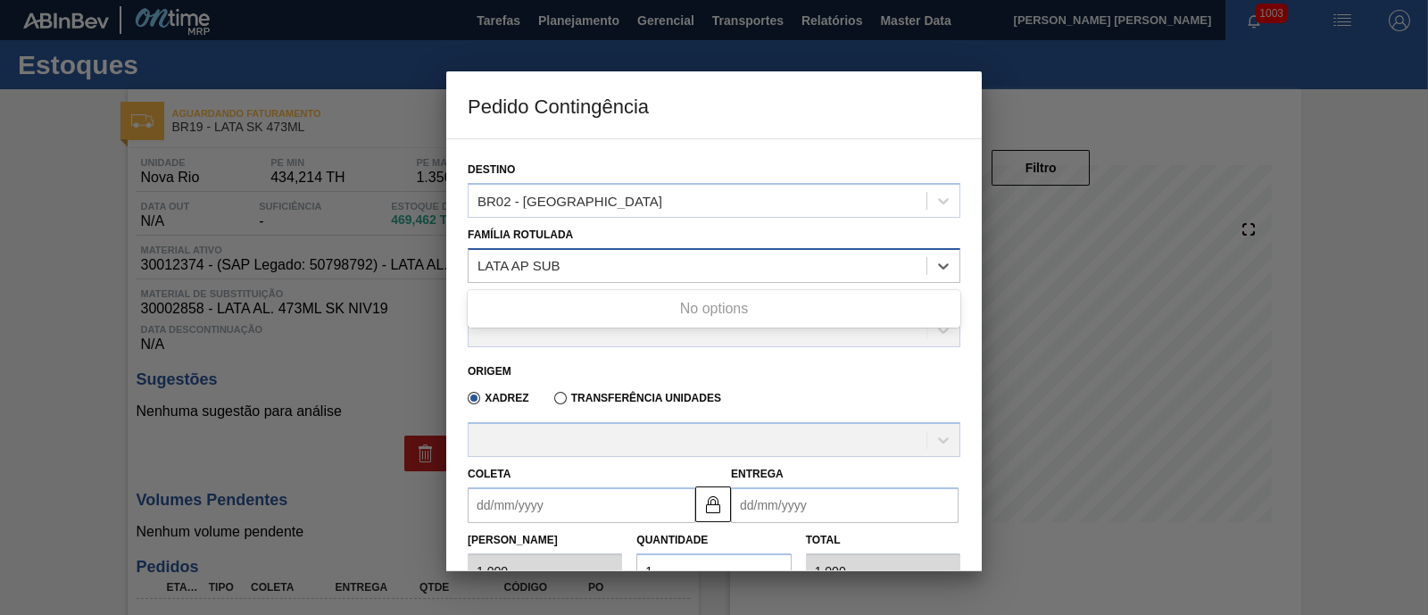
type Rotulada "LATA AP SUB"
click at [656, 298] on div "No options" at bounding box center [714, 309] width 493 height 30
click at [616, 274] on div "LATA AP SUB" at bounding box center [698, 266] width 458 height 26
type Rotulada "LAT"
click at [1158, 189] on div at bounding box center [714, 307] width 1428 height 615
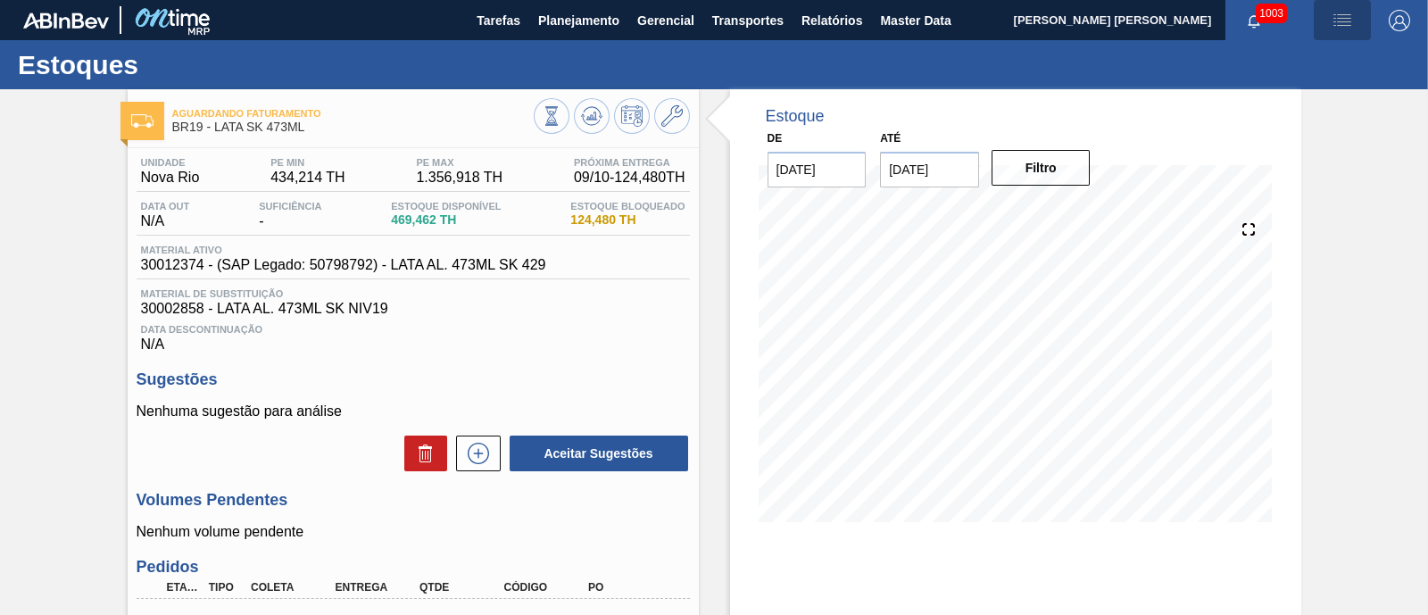
click at [1346, 6] on button "button" at bounding box center [1342, 20] width 57 height 40
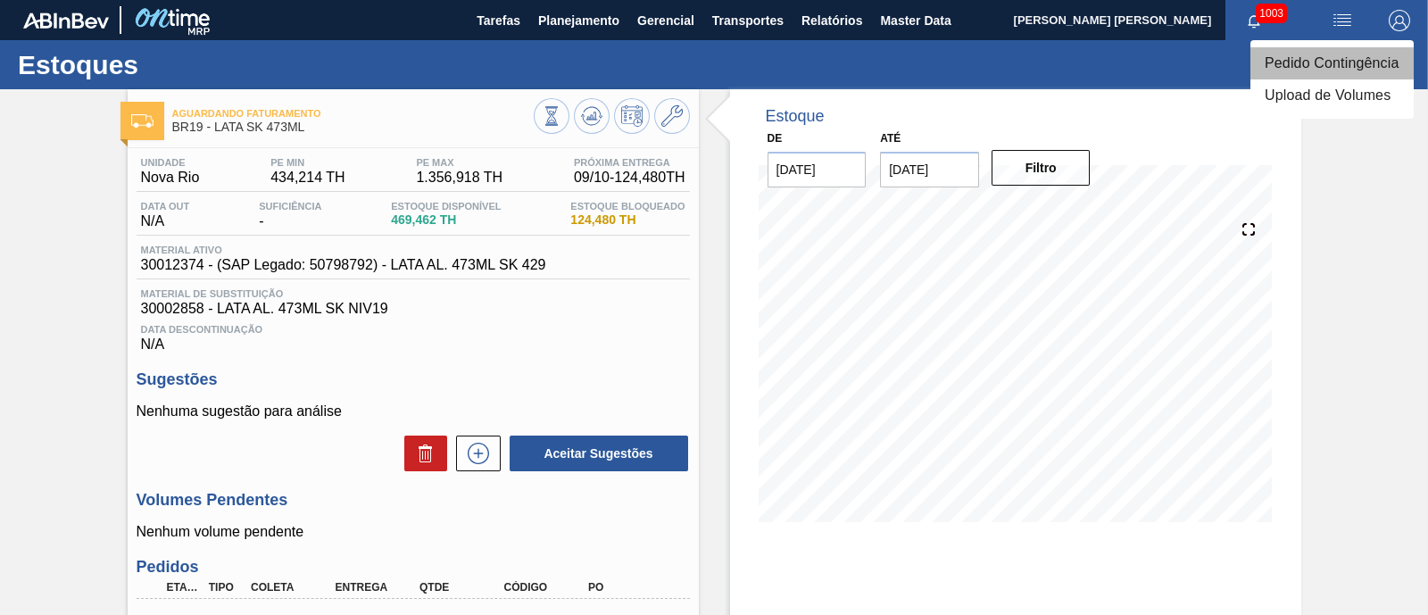
click at [1331, 62] on li "Pedido Contingência" at bounding box center [1331, 63] width 163 height 32
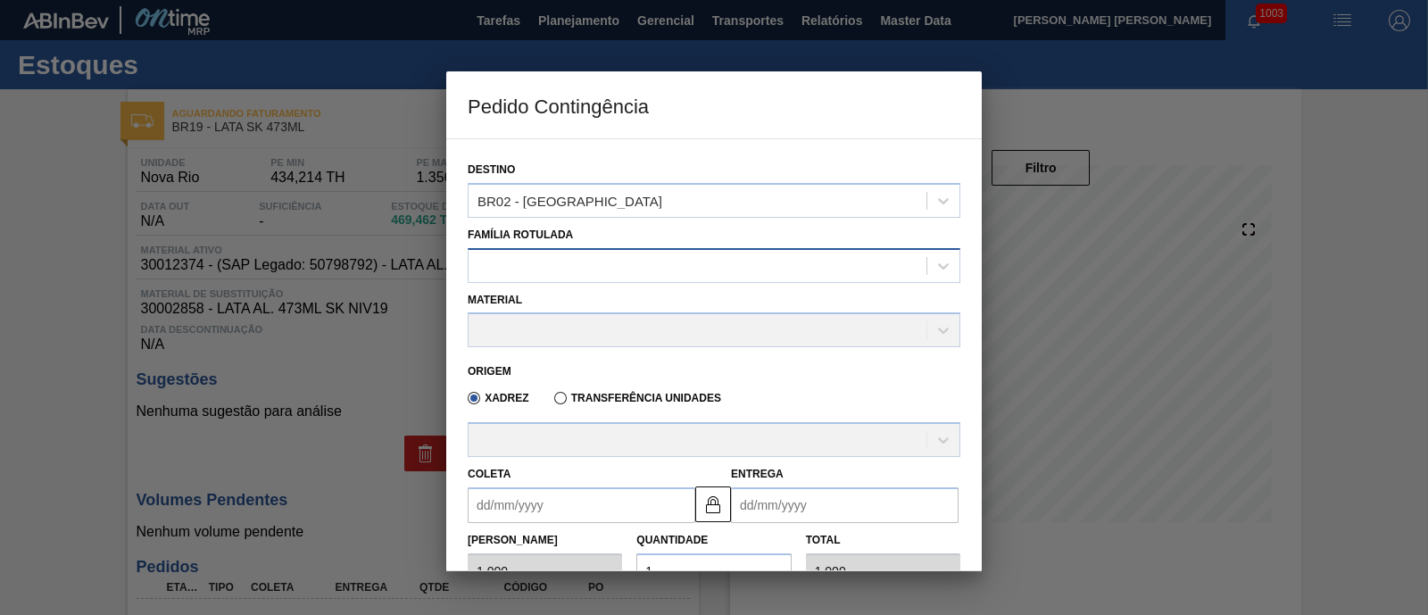
click at [792, 248] on div at bounding box center [714, 265] width 493 height 35
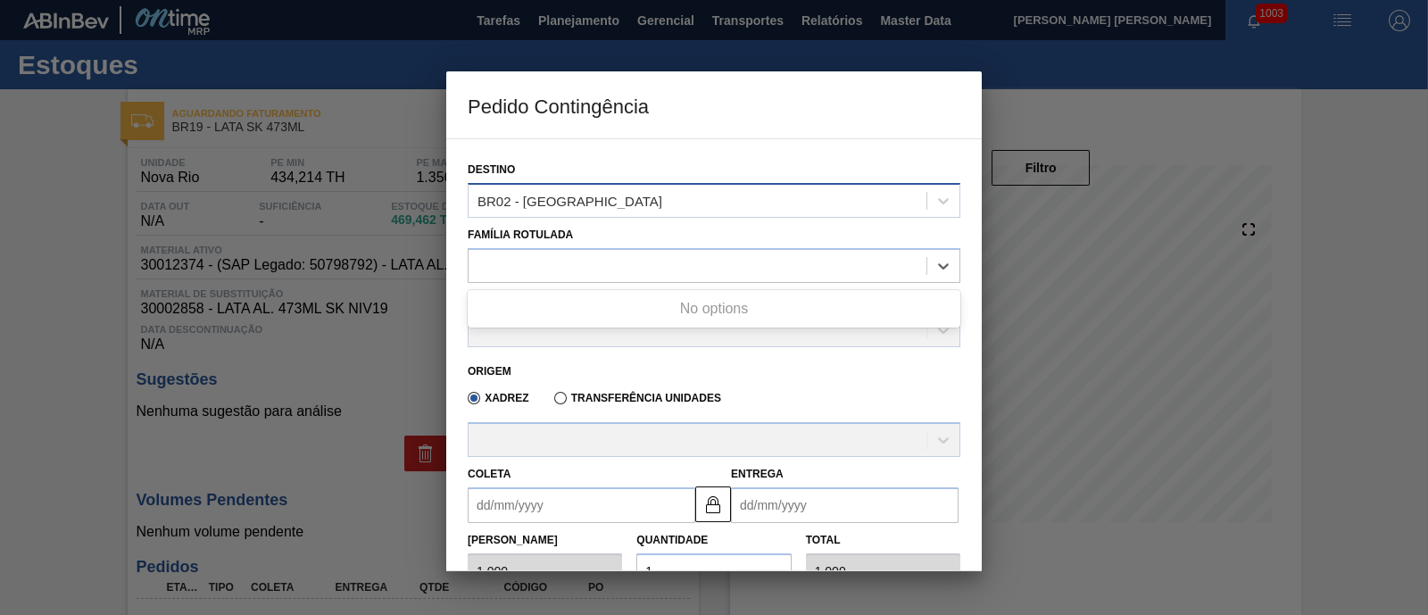
click at [719, 197] on div "BR02 - [GEOGRAPHIC_DATA]" at bounding box center [698, 200] width 458 height 26
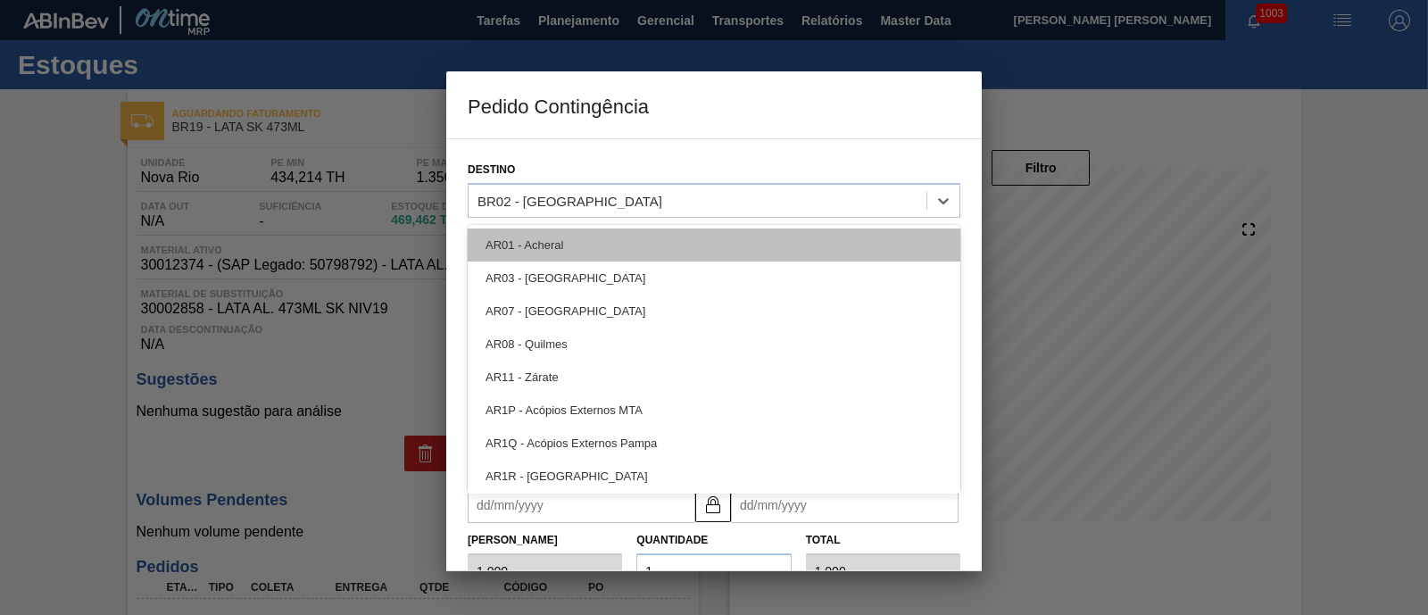
click at [665, 237] on div "AR01 - Acheral" at bounding box center [714, 244] width 493 height 33
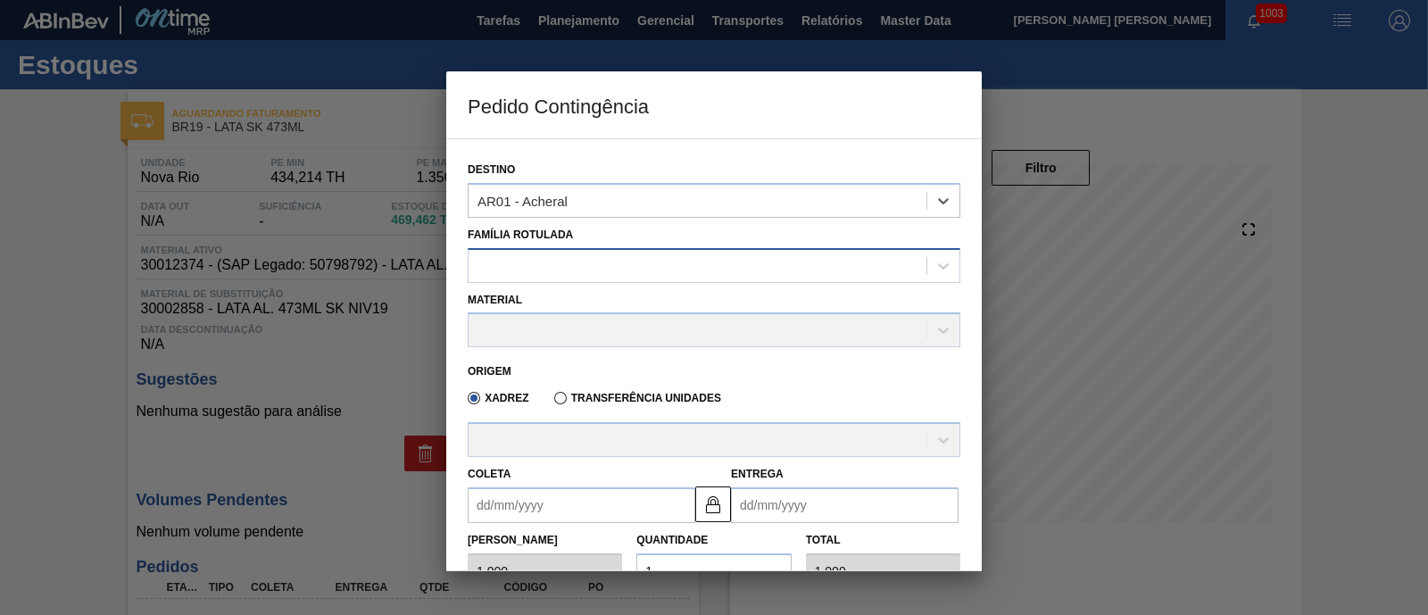
click at [664, 248] on div at bounding box center [714, 265] width 493 height 35
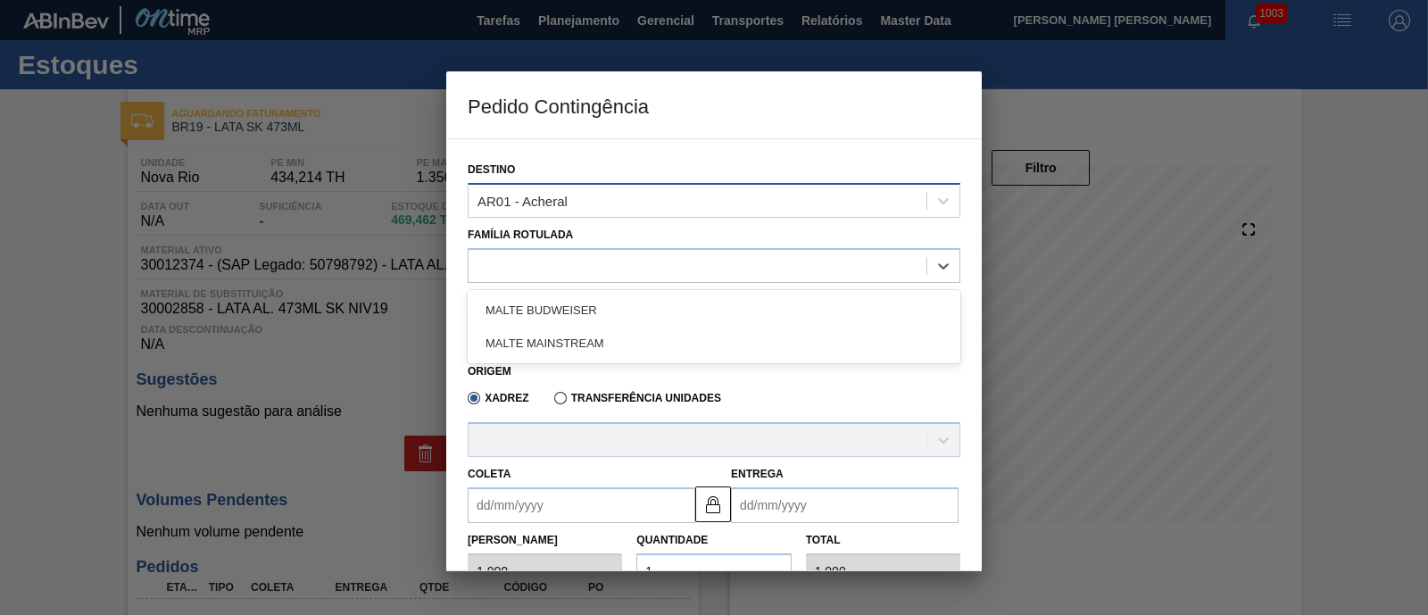
click at [638, 199] on div "AR01 - Acheral" at bounding box center [698, 200] width 458 height 26
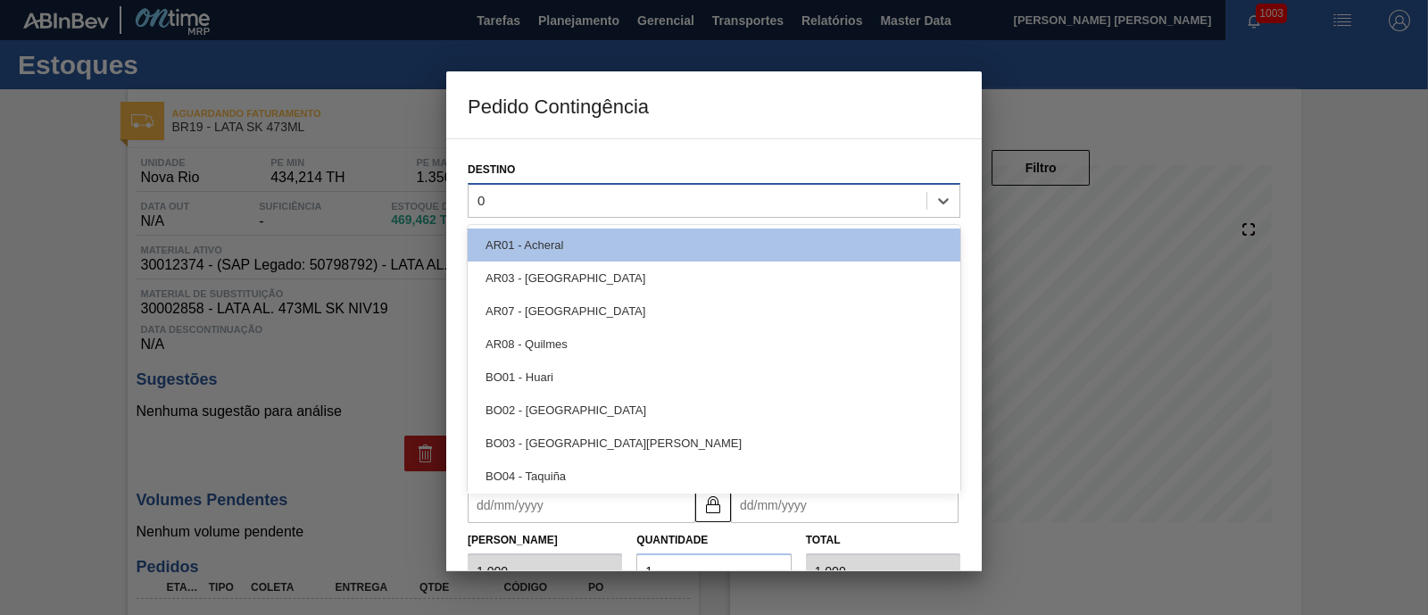
type input "02"
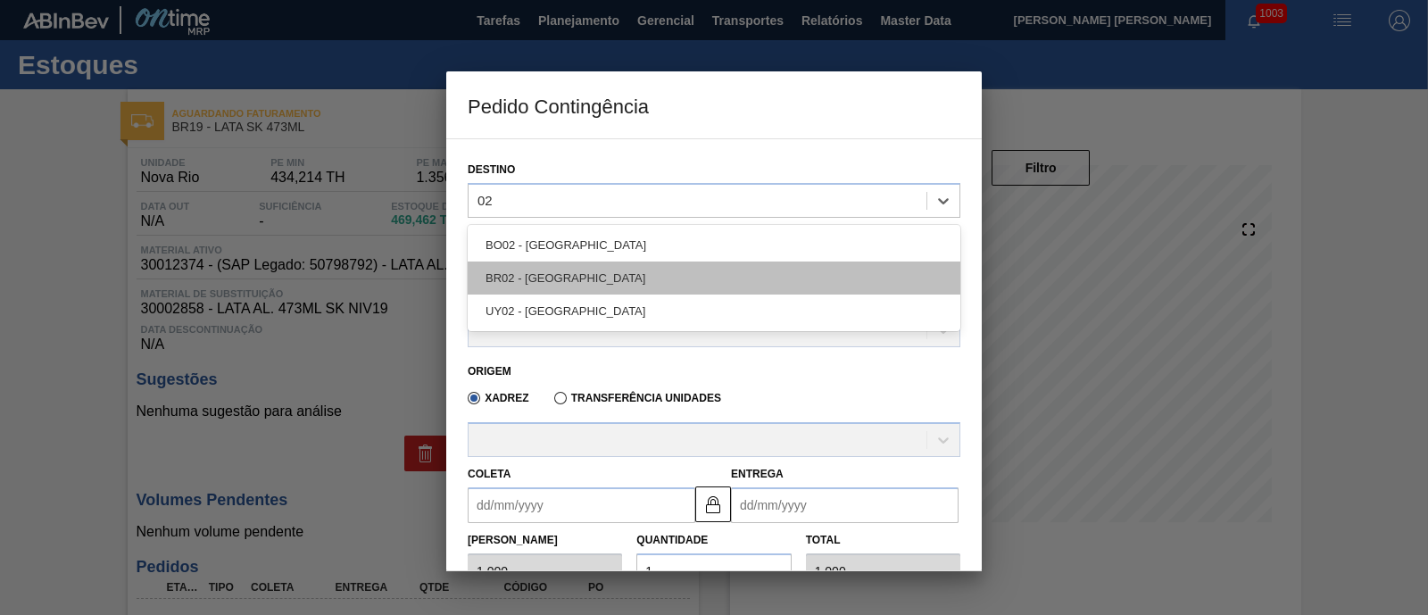
click at [602, 270] on div "BR02 - [GEOGRAPHIC_DATA]" at bounding box center [714, 278] width 493 height 33
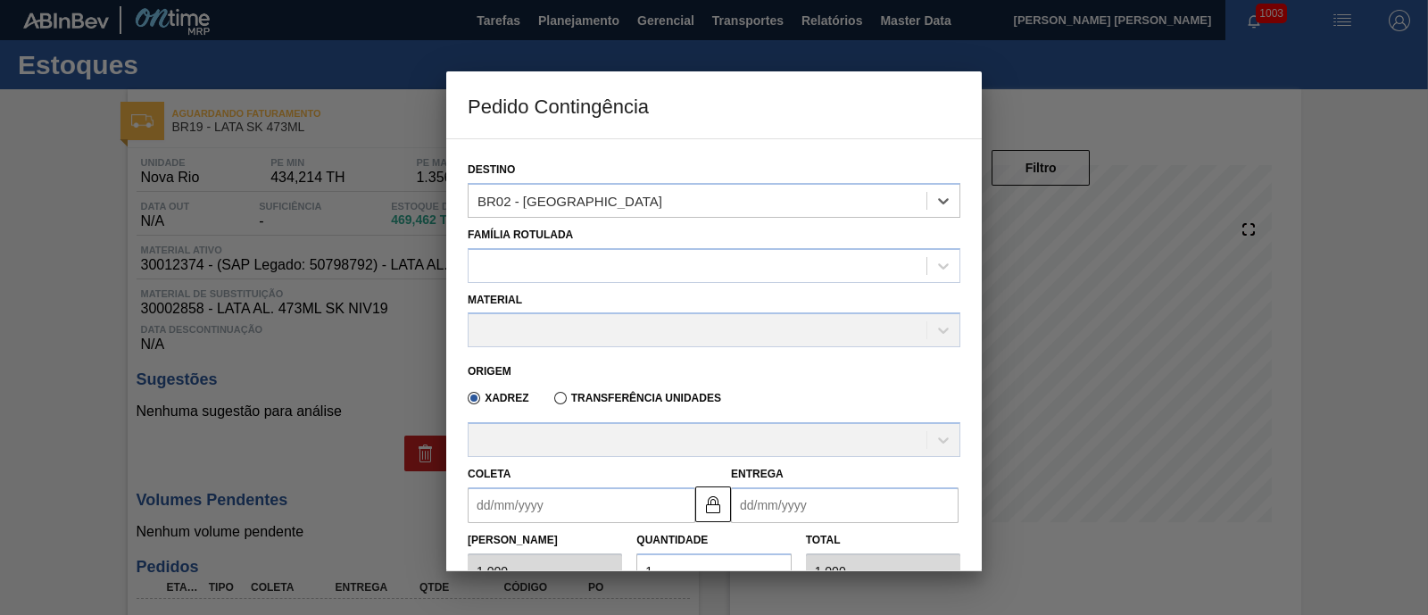
click at [602, 270] on div at bounding box center [698, 266] width 458 height 26
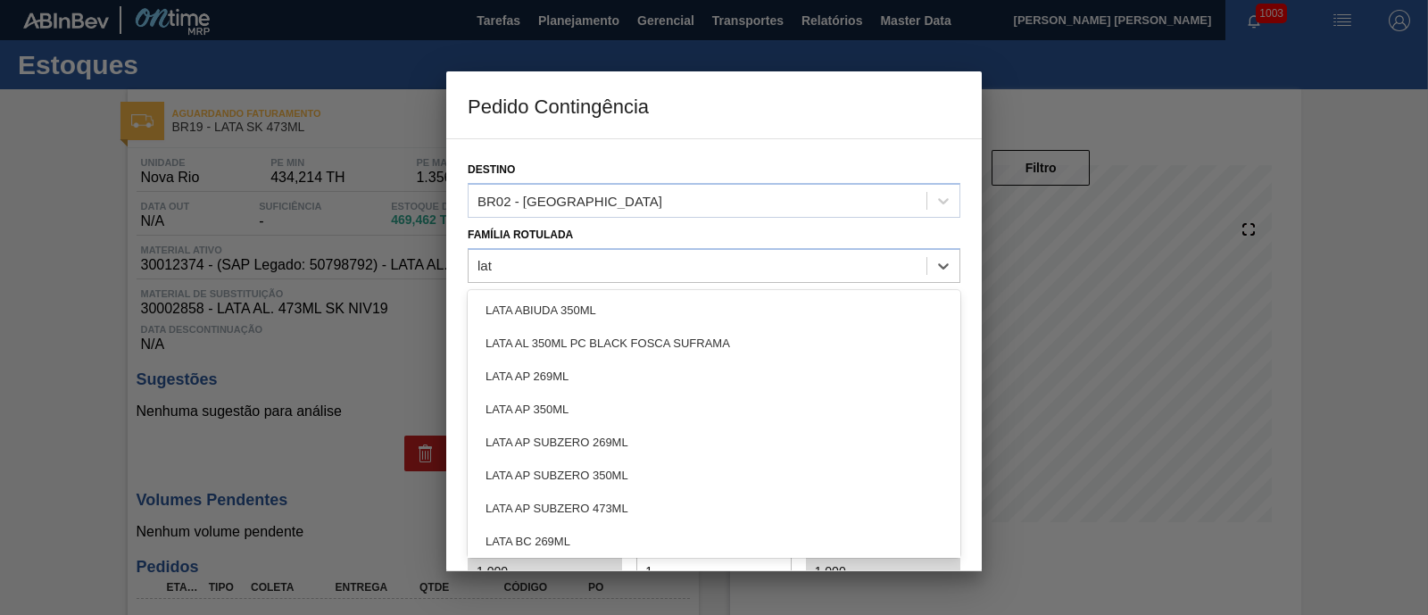
type Rotulada "lata"
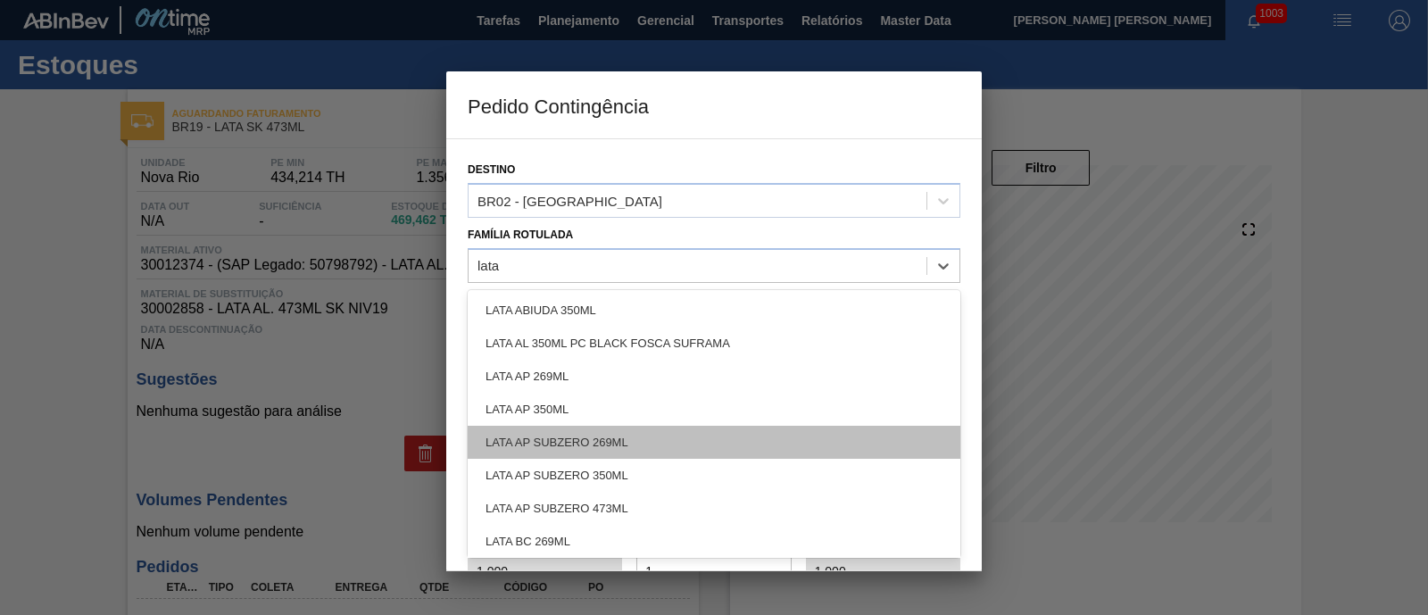
click at [615, 438] on div "LATA AP SUBZERO 269ML" at bounding box center [714, 442] width 493 height 33
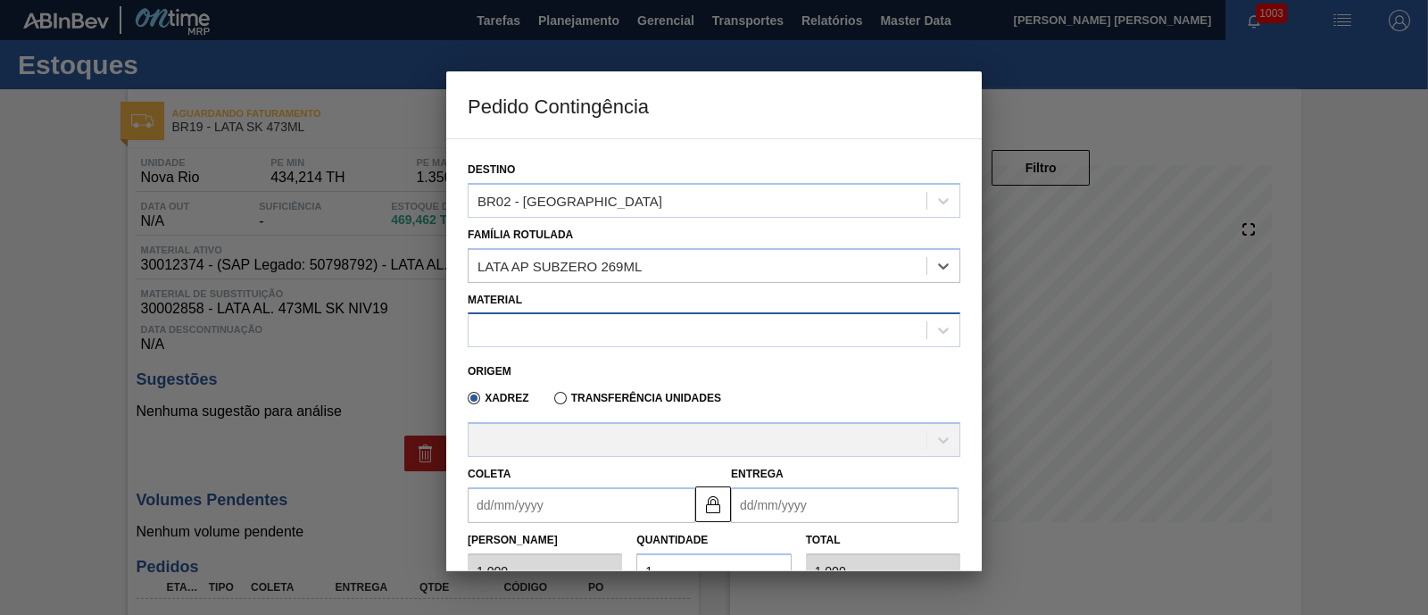
click at [552, 328] on div at bounding box center [698, 331] width 458 height 26
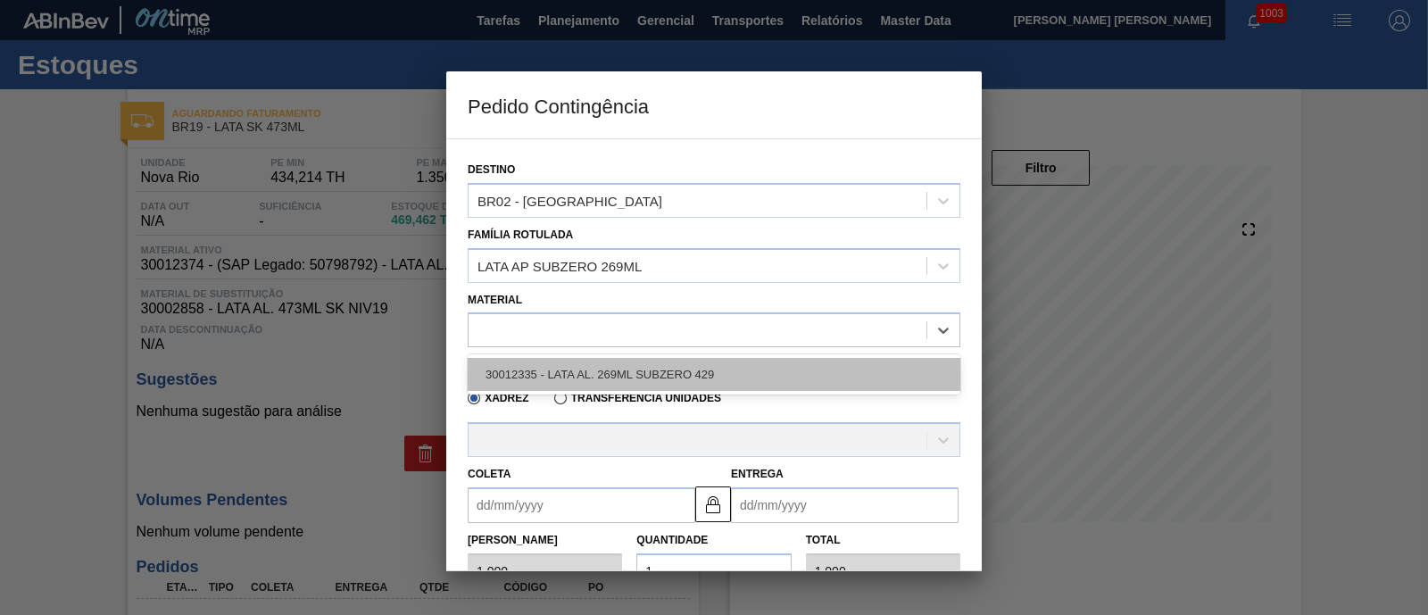
click at [561, 358] on div "30012335 - LATA AL. 269ML SUBZERO 429" at bounding box center [714, 374] width 493 height 33
type input "11,088"
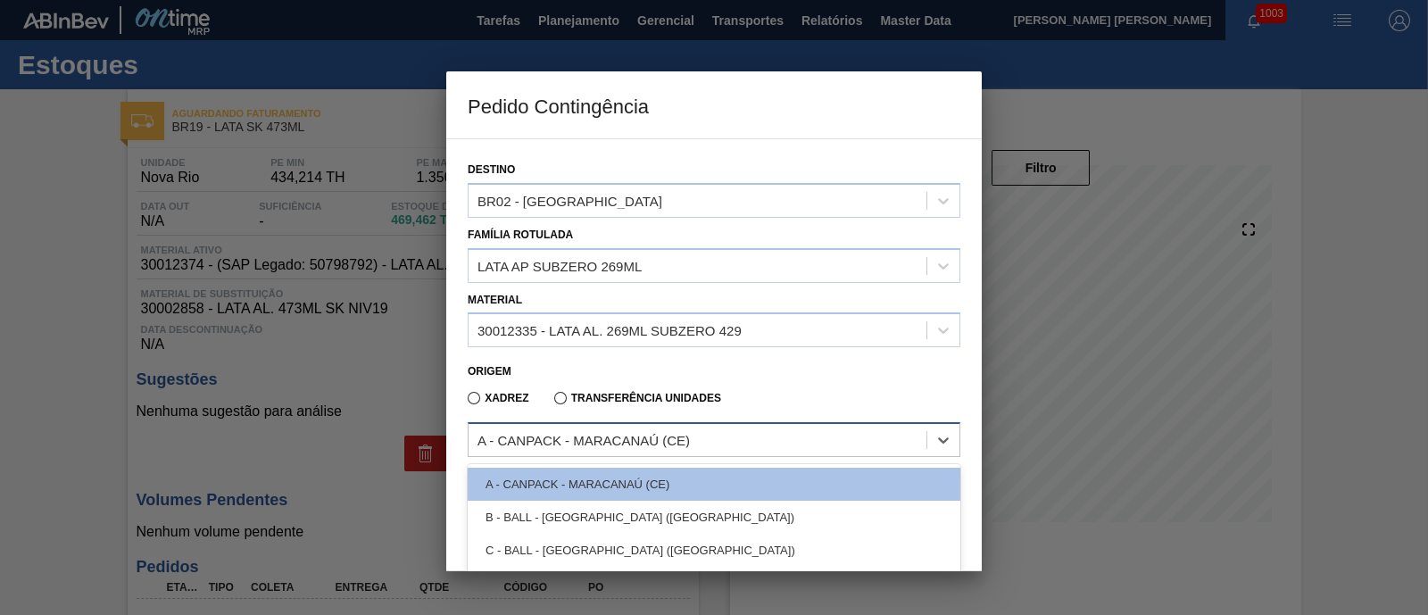
click at [568, 433] on div "A - CANPACK - MARACANAÚ (CE)" at bounding box center [583, 440] width 212 height 15
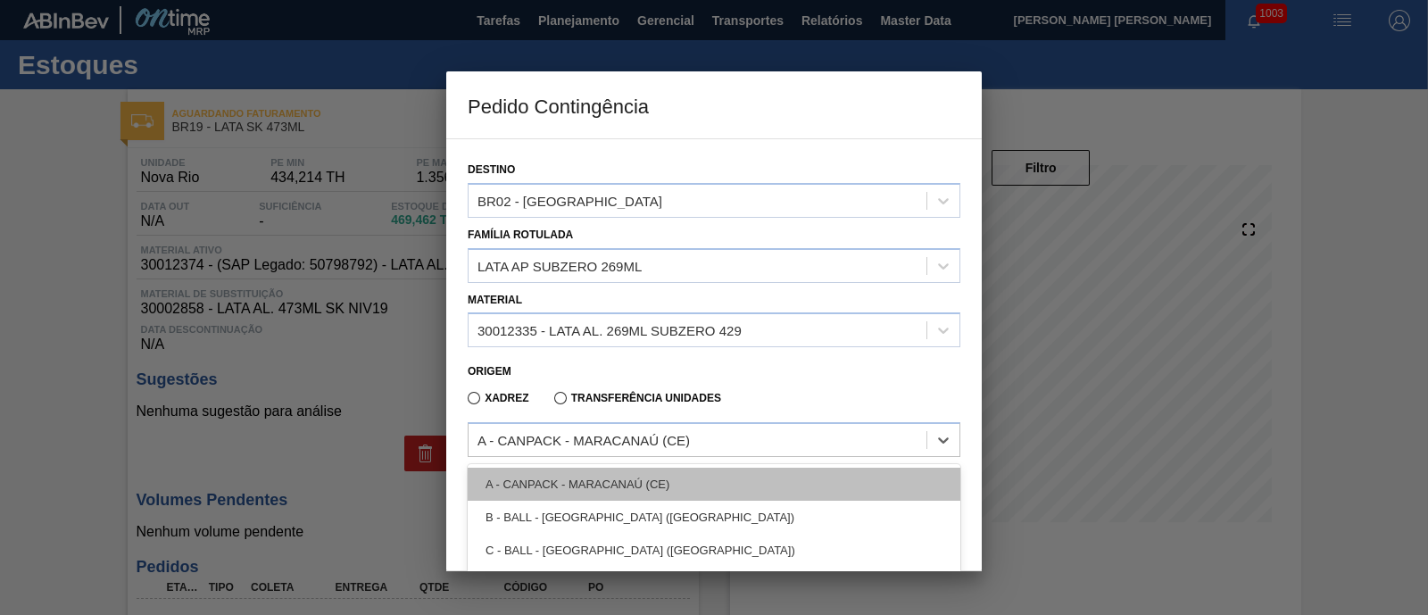
click at [577, 477] on div "A - CANPACK - MARACANAÚ (CE)" at bounding box center [714, 484] width 493 height 33
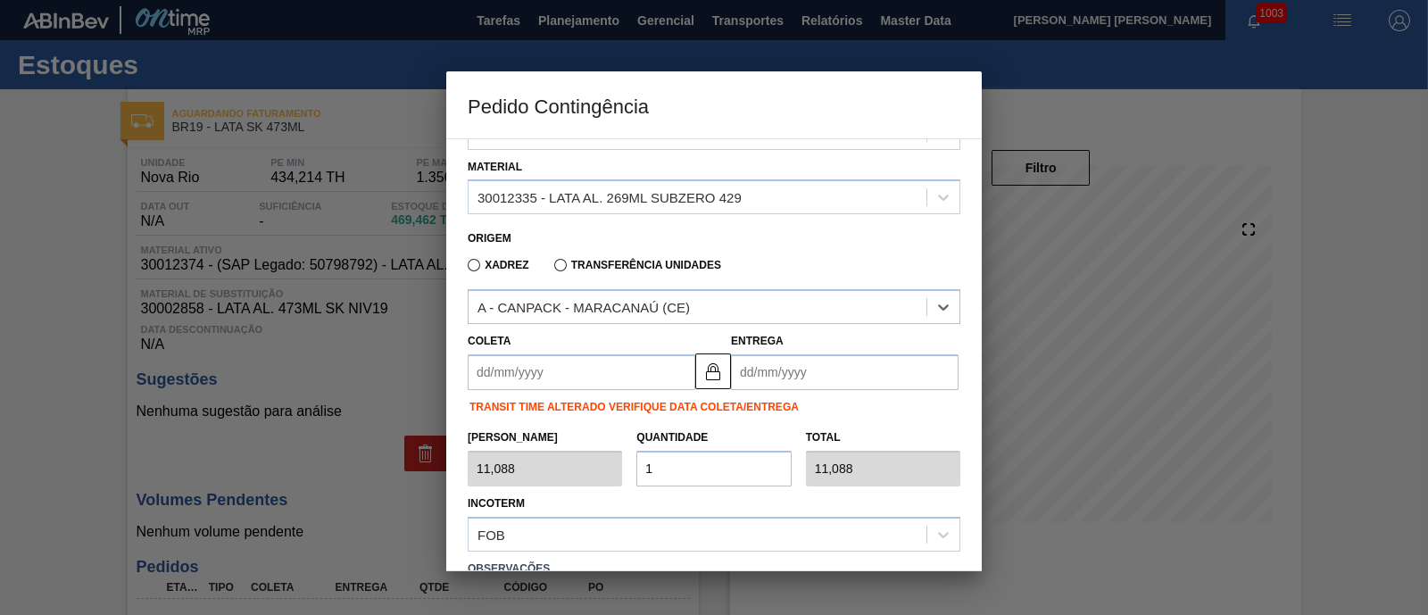
scroll to position [134, 0]
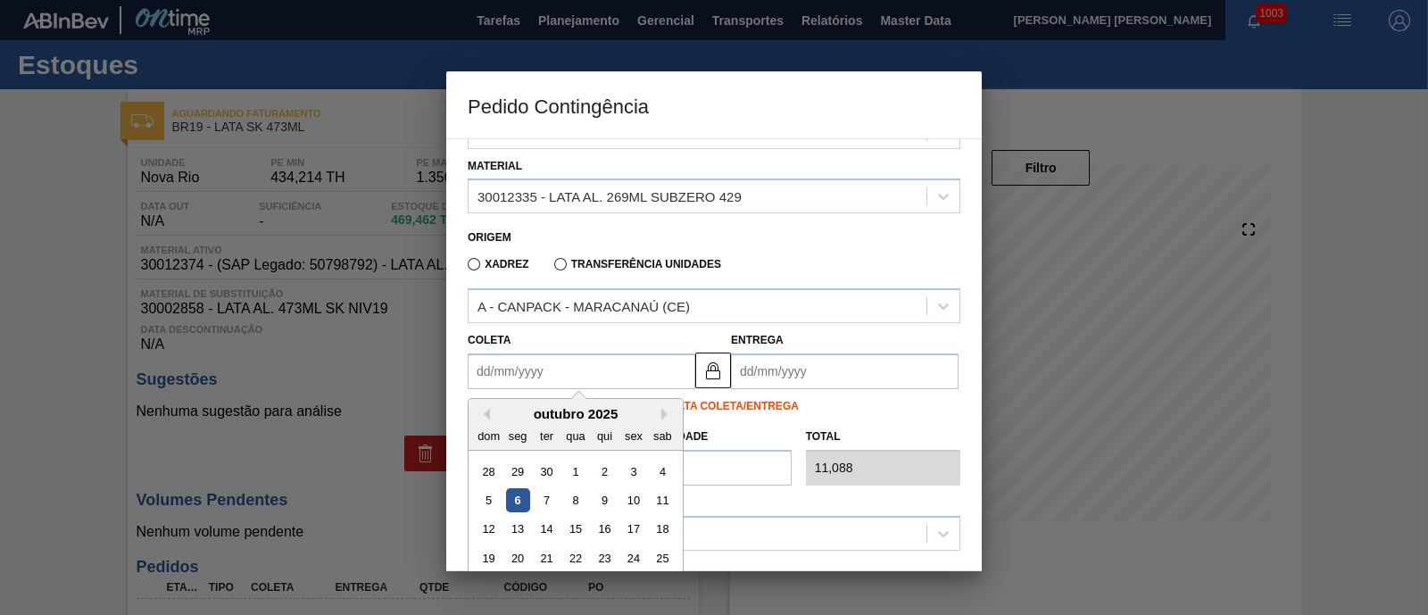
click at [567, 367] on input "Coleta" at bounding box center [582, 371] width 228 height 36
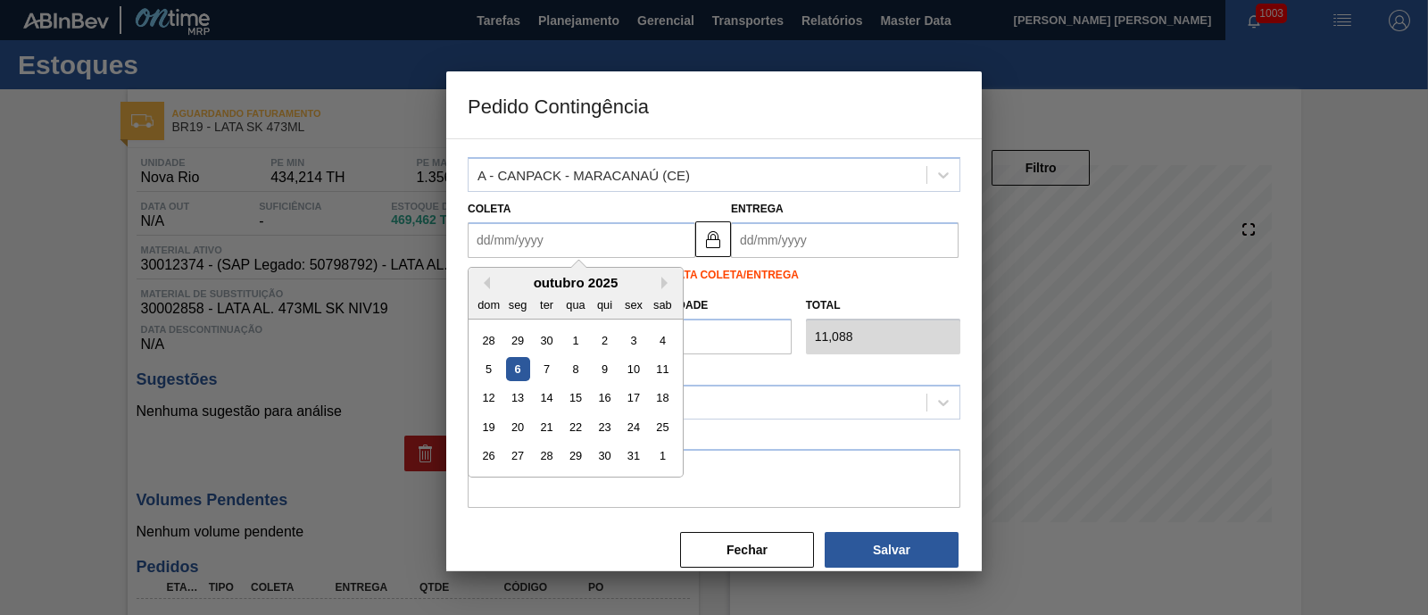
scroll to position [287, 0]
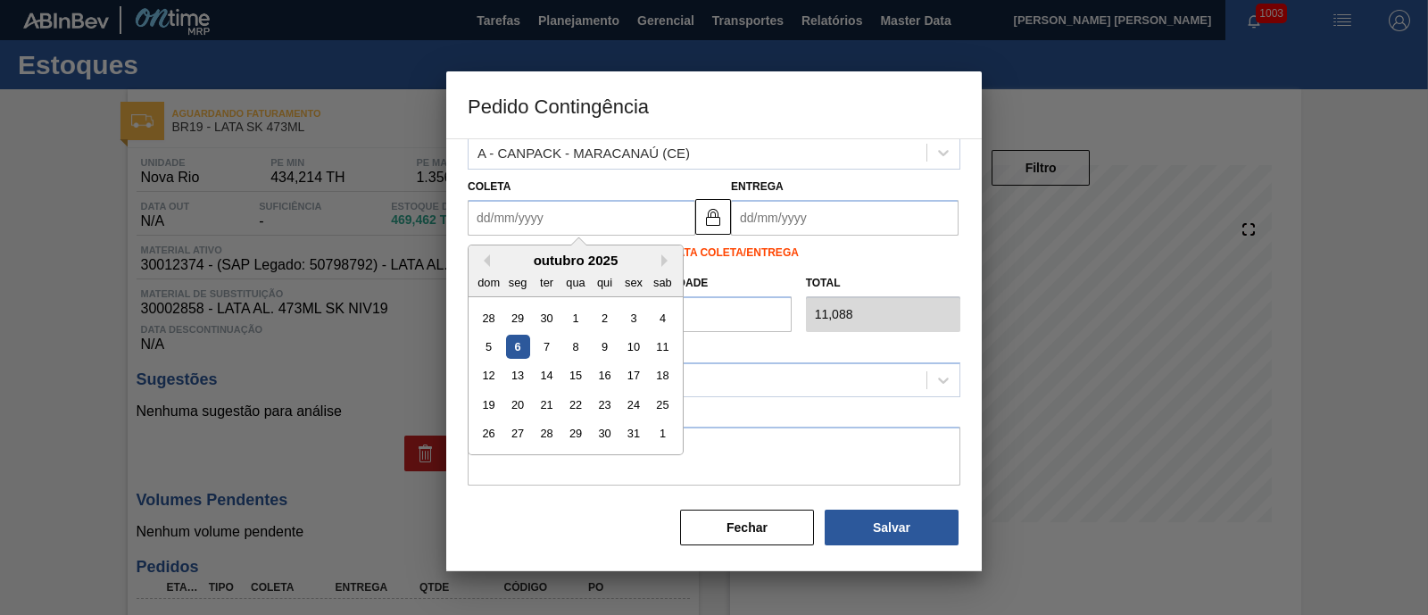
click at [520, 338] on div "6" at bounding box center [518, 347] width 24 height 24
type input "[DATE]"
type input "08/10/2025"
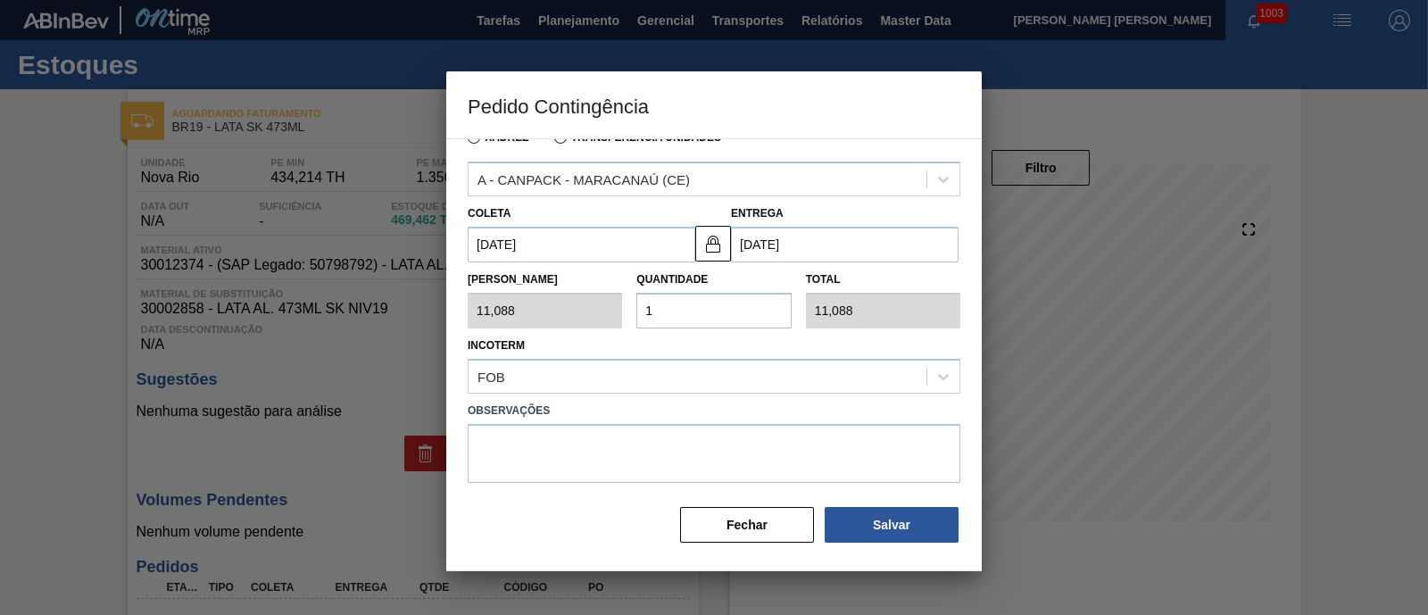
scroll to position [257, 0]
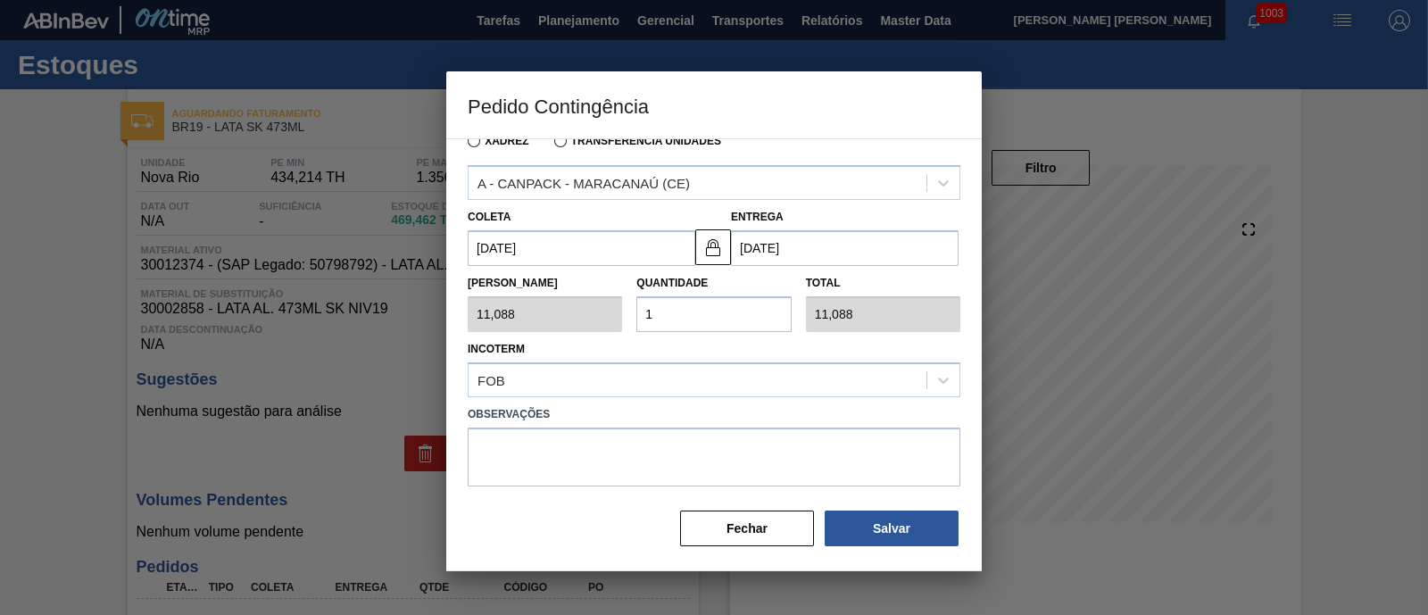
click at [603, 317] on div "Tam Lote 11,088 Quantidade 1 Total 11,088" at bounding box center [714, 299] width 507 height 66
type input "2"
type input "22,176"
type input "25"
type input "277,200"
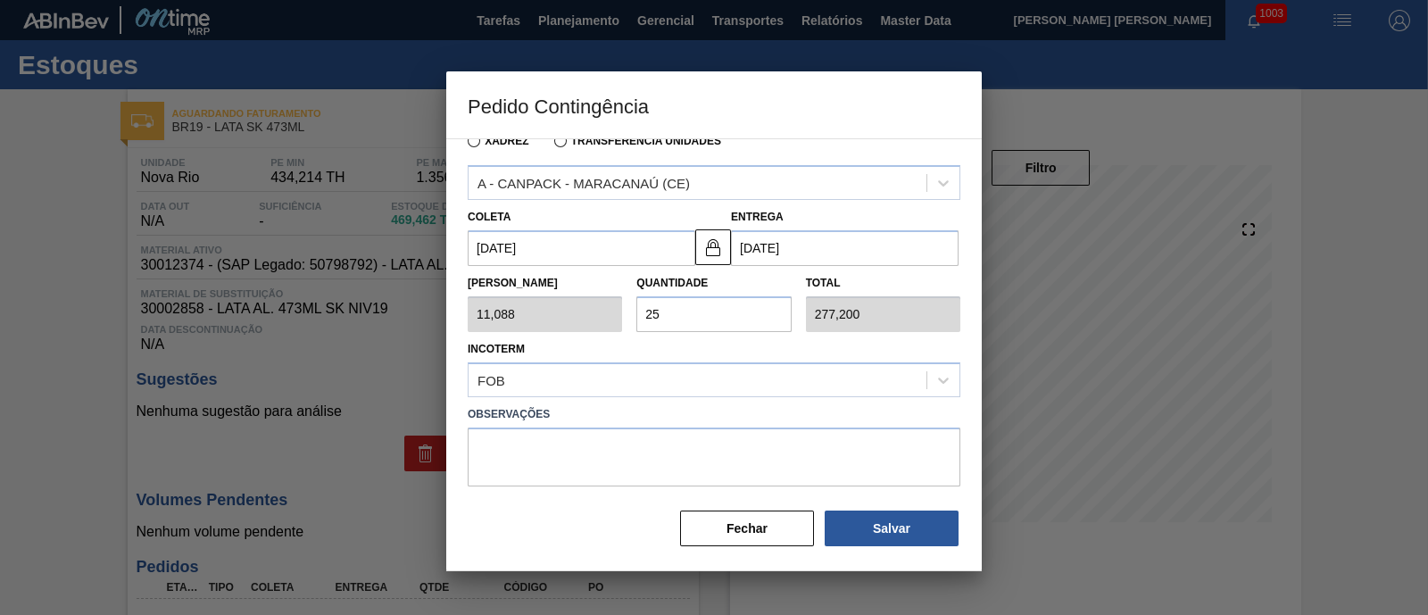
type input "25"
click at [744, 466] on textarea at bounding box center [714, 457] width 493 height 59
click at [892, 524] on button "Salvar" at bounding box center [892, 529] width 134 height 36
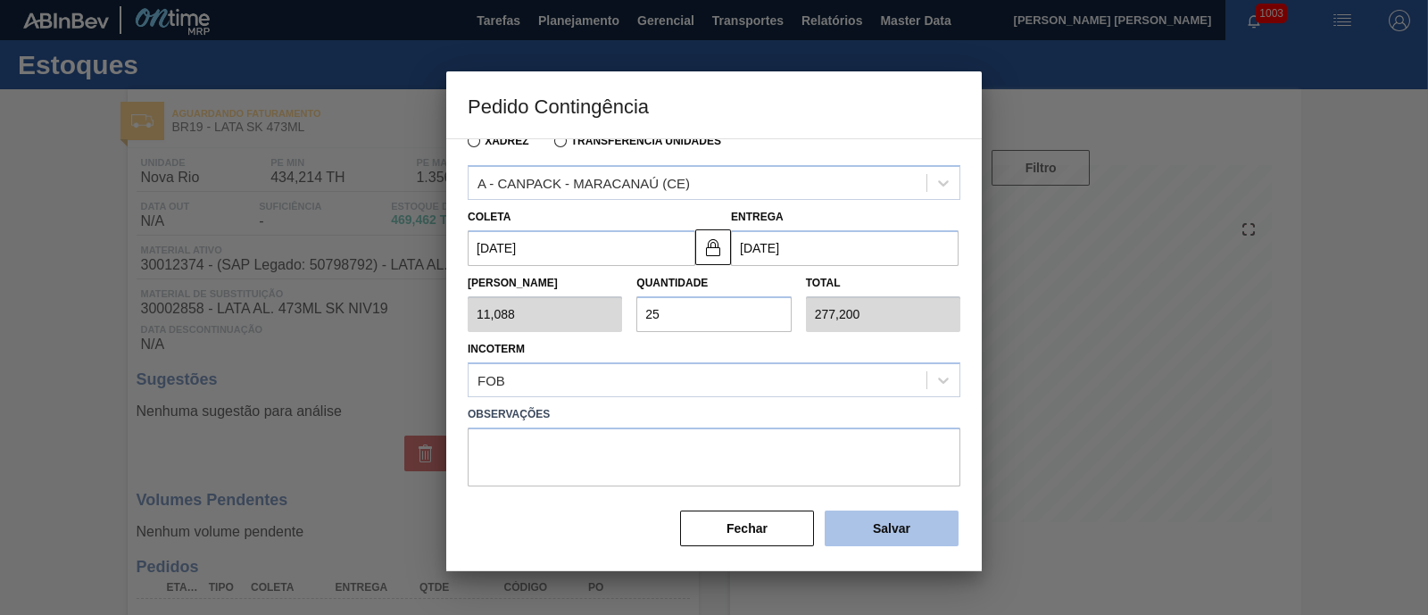
type input "1,000"
type input "1"
type input "1,000"
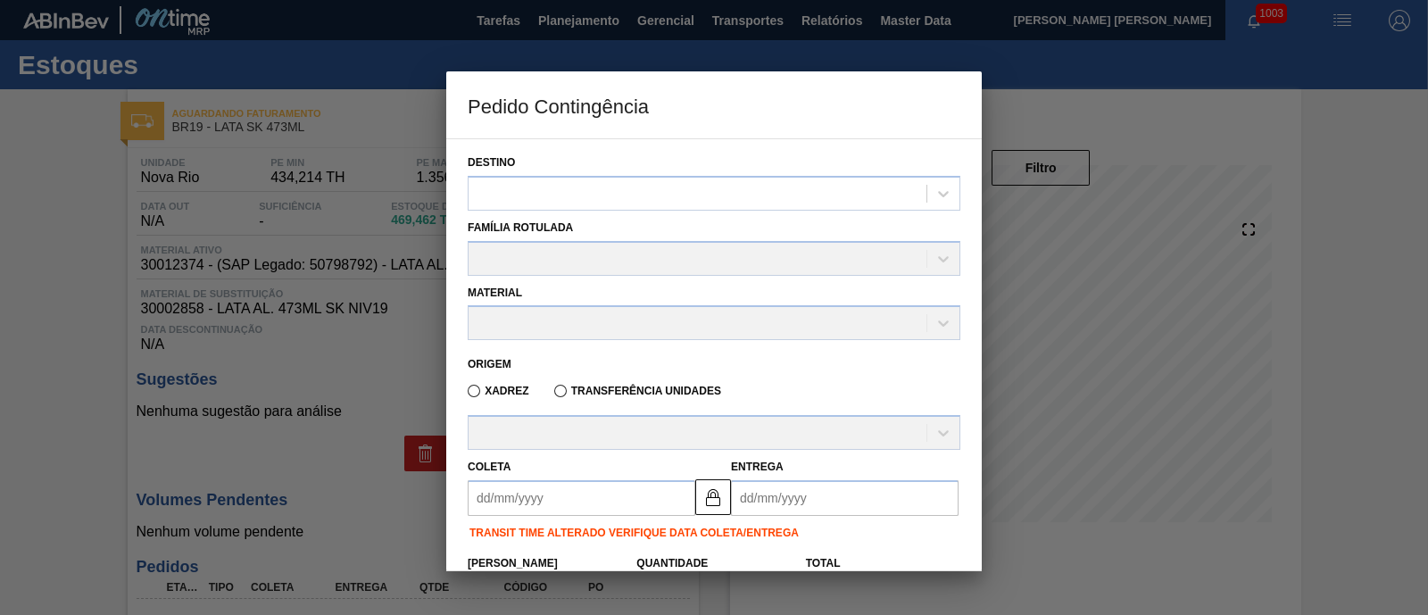
scroll to position [4, 0]
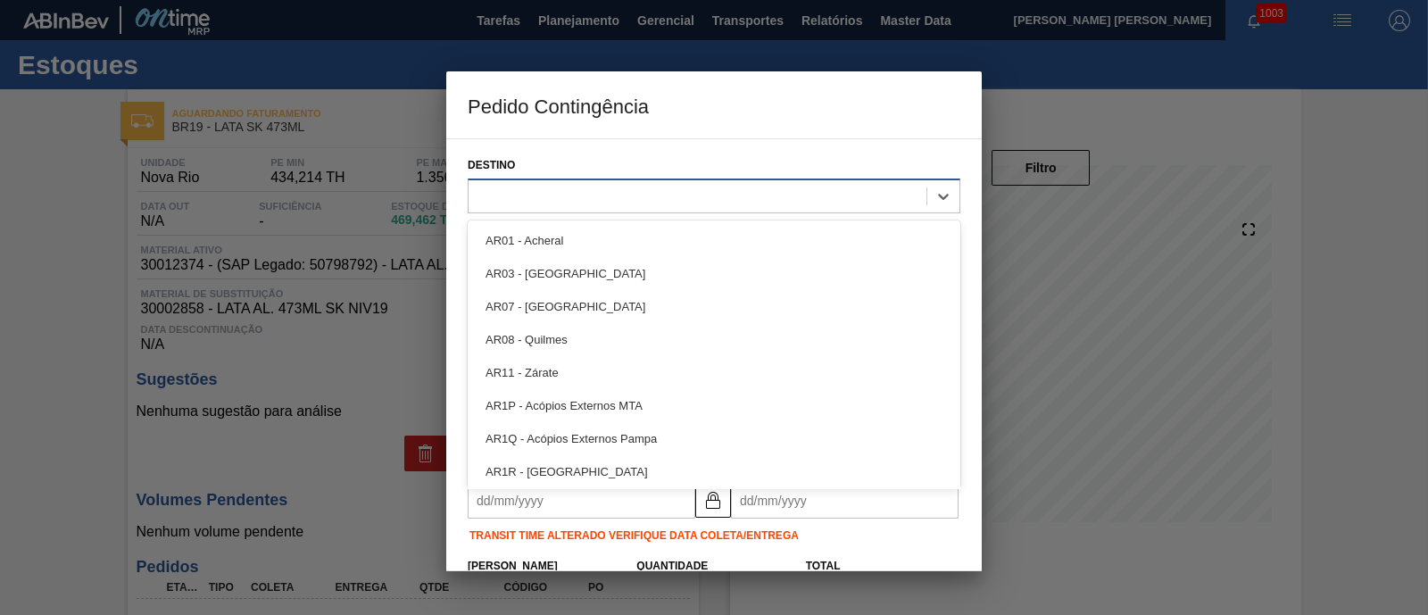
click at [595, 199] on div at bounding box center [698, 196] width 458 height 26
type input "02"
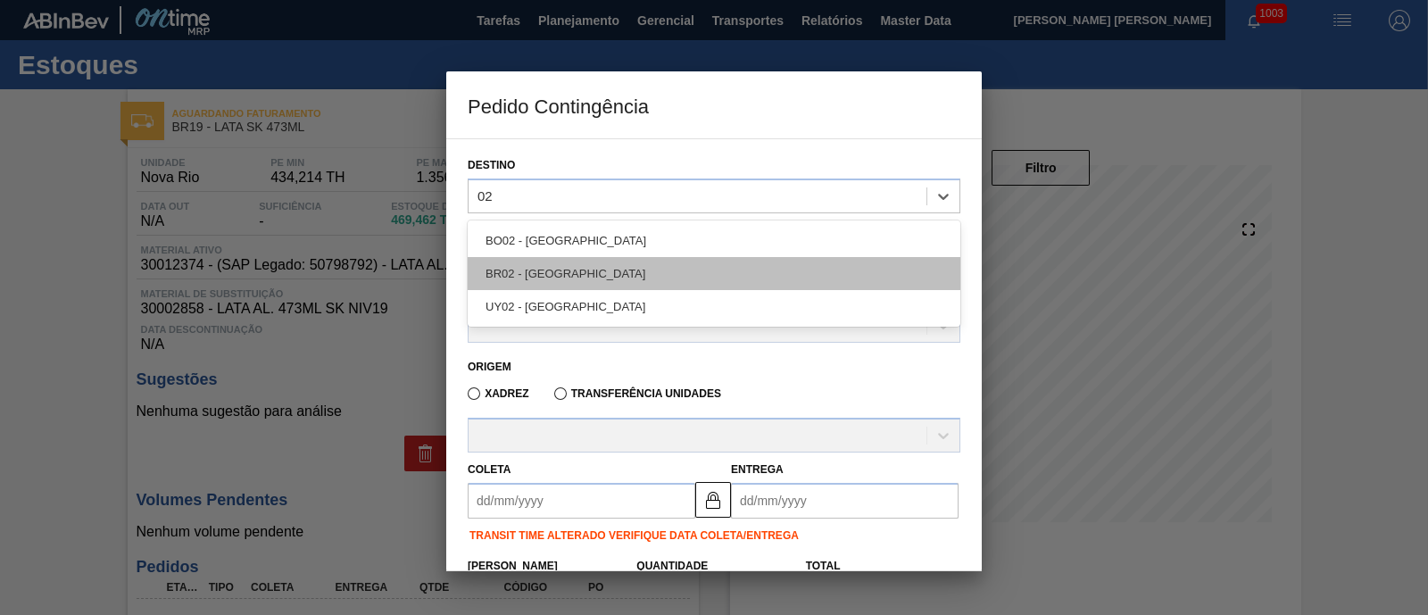
click at [568, 257] on div "BR02 - [GEOGRAPHIC_DATA]" at bounding box center [714, 273] width 493 height 33
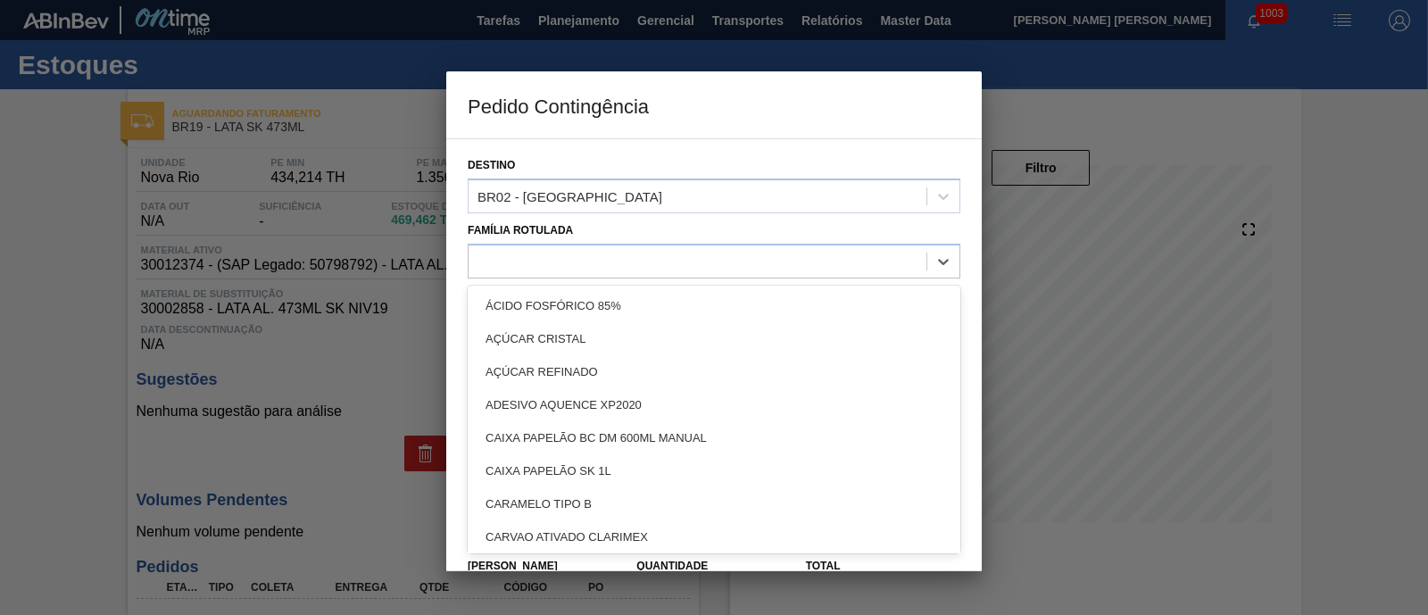
click at [568, 255] on div at bounding box center [698, 261] width 458 height 26
type Rotulada "lata"
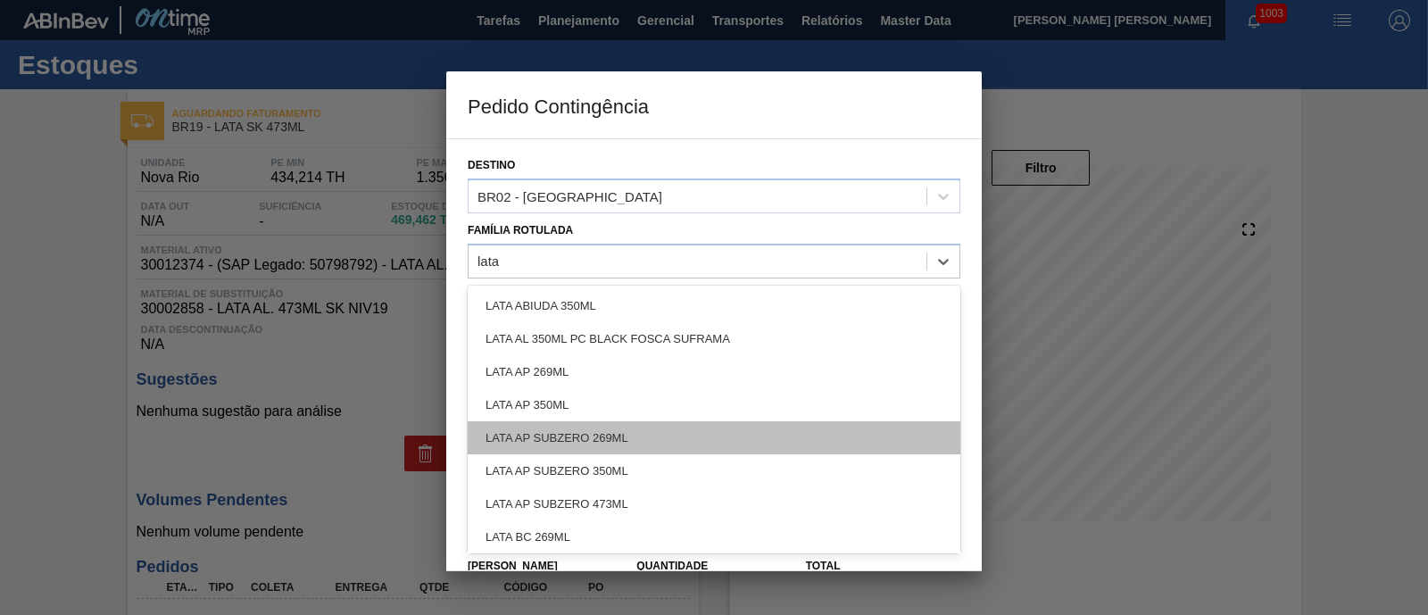
click at [579, 435] on div "LATA AP SUBZERO 269ML" at bounding box center [714, 437] width 493 height 33
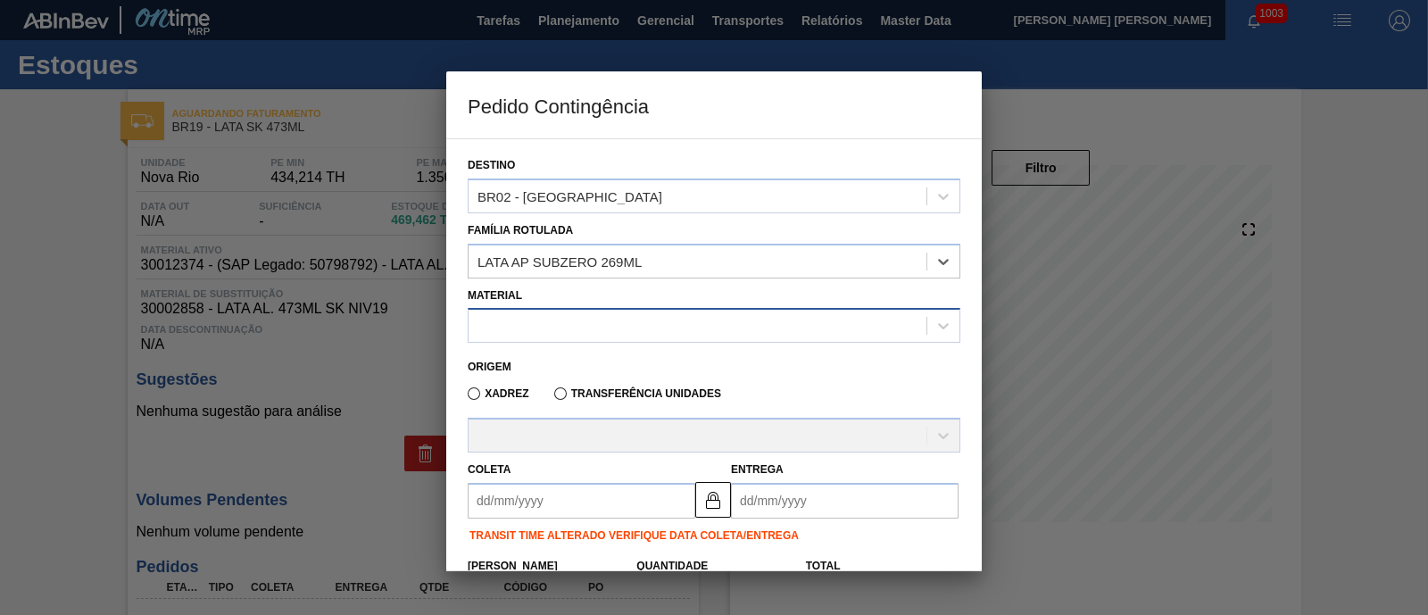
click at [511, 324] on div at bounding box center [698, 326] width 458 height 26
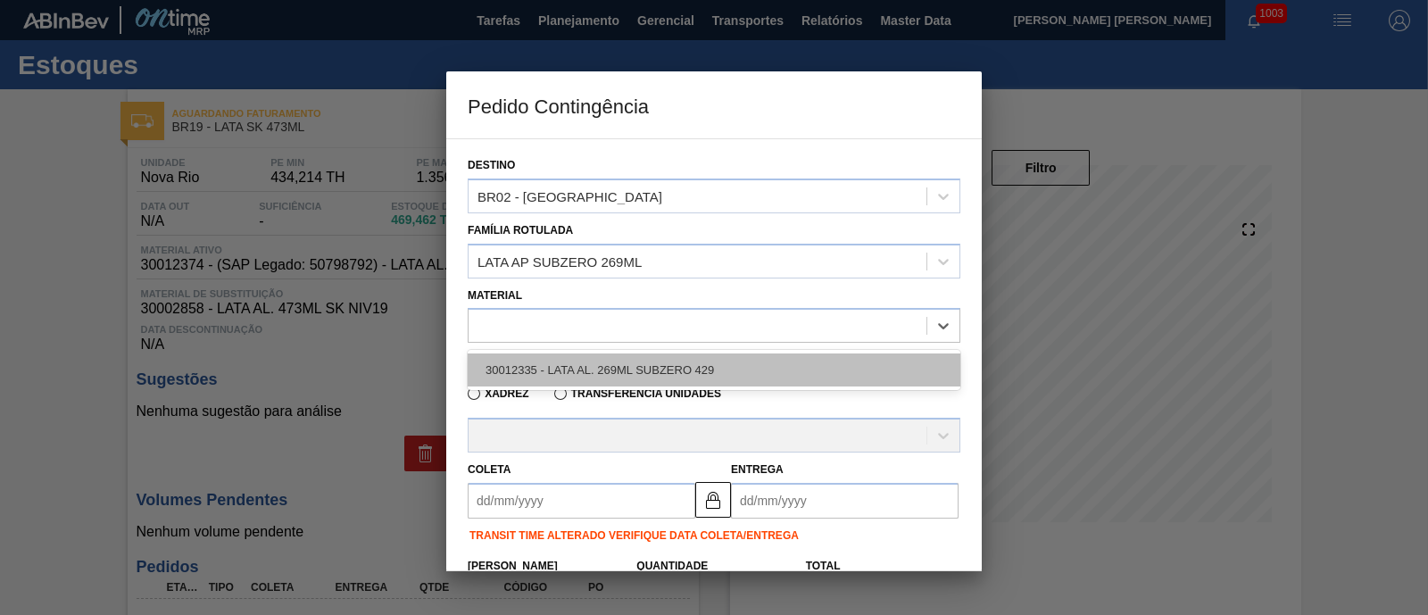
click at [562, 365] on div "30012335 - LATA AL. 269ML SUBZERO 429" at bounding box center [714, 369] width 493 height 33
type input "11,088"
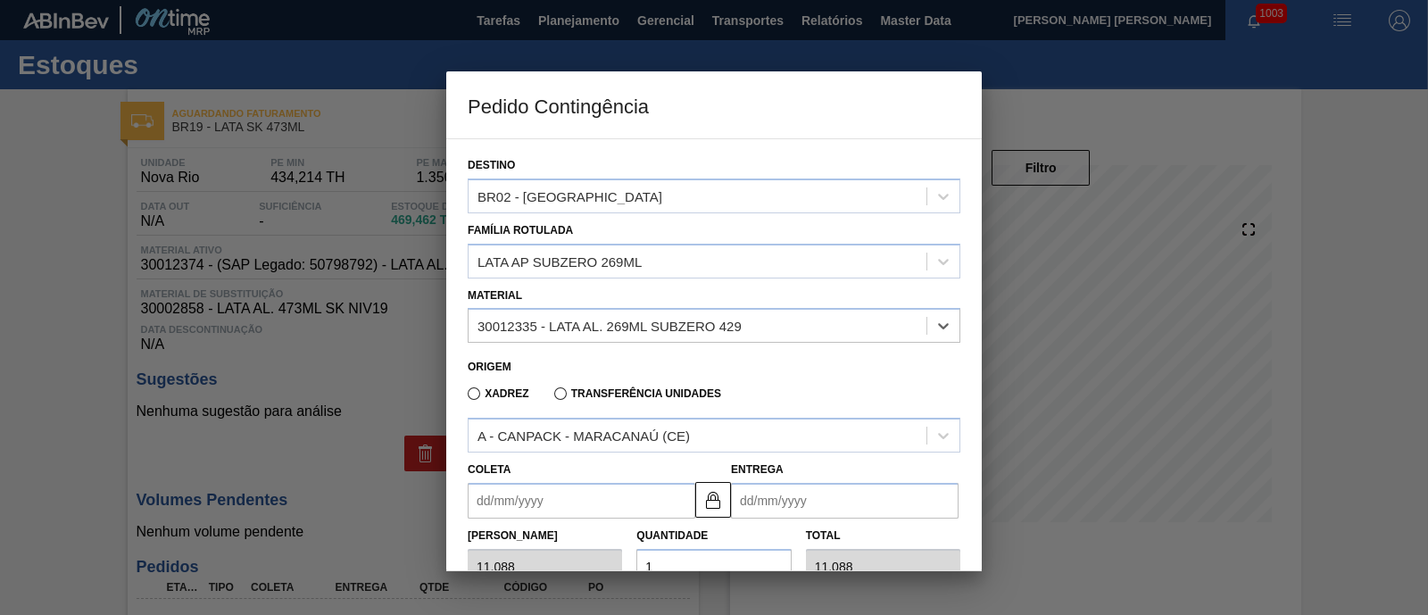
scroll to position [70, 0]
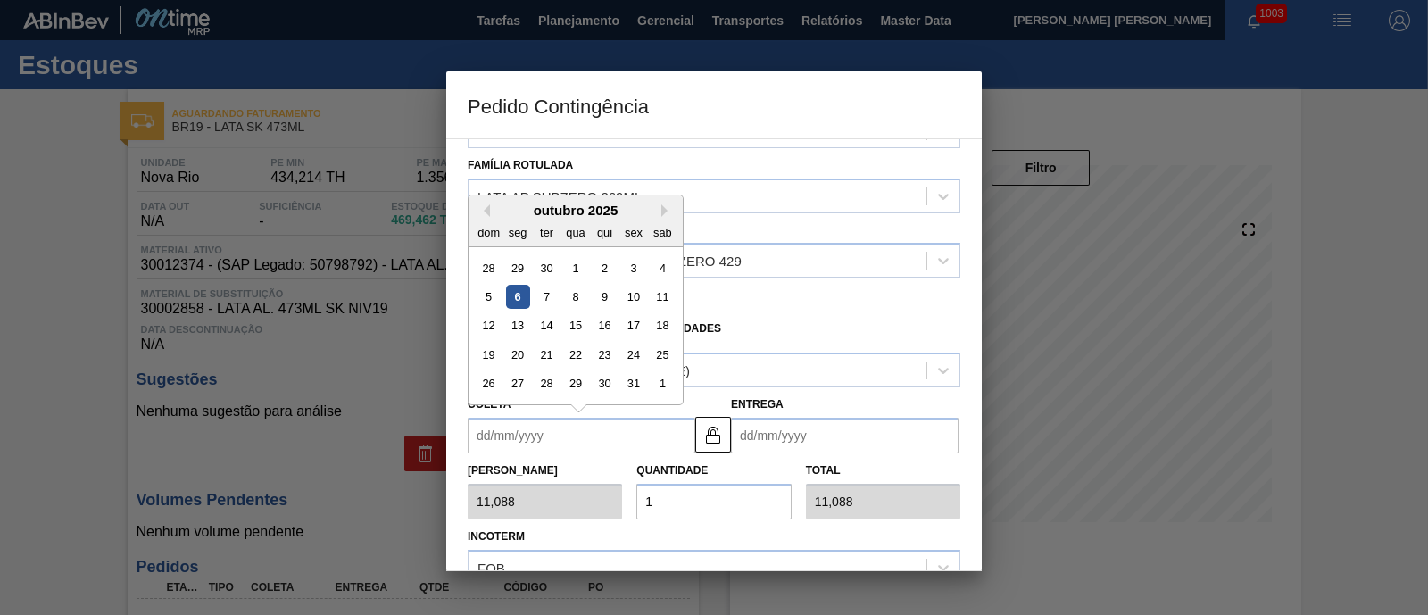
click at [563, 435] on input "Coleta" at bounding box center [582, 436] width 228 height 36
click at [524, 300] on div "6" at bounding box center [518, 297] width 24 height 24
type input "[DATE]"
type input "08/10/2025"
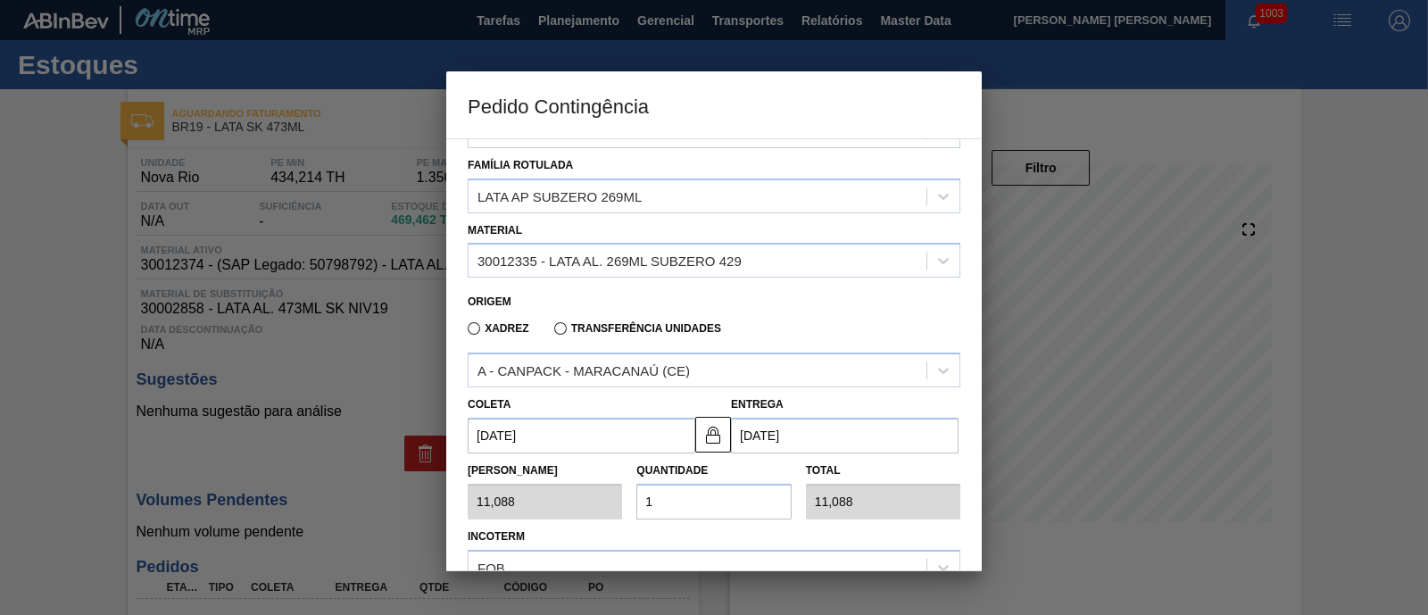
drag, startPoint x: 678, startPoint y: 494, endPoint x: 635, endPoint y: 491, distance: 42.9
click at [636, 491] on input "1" at bounding box center [713, 502] width 154 height 36
type input "2"
type input "22,176"
type input "25"
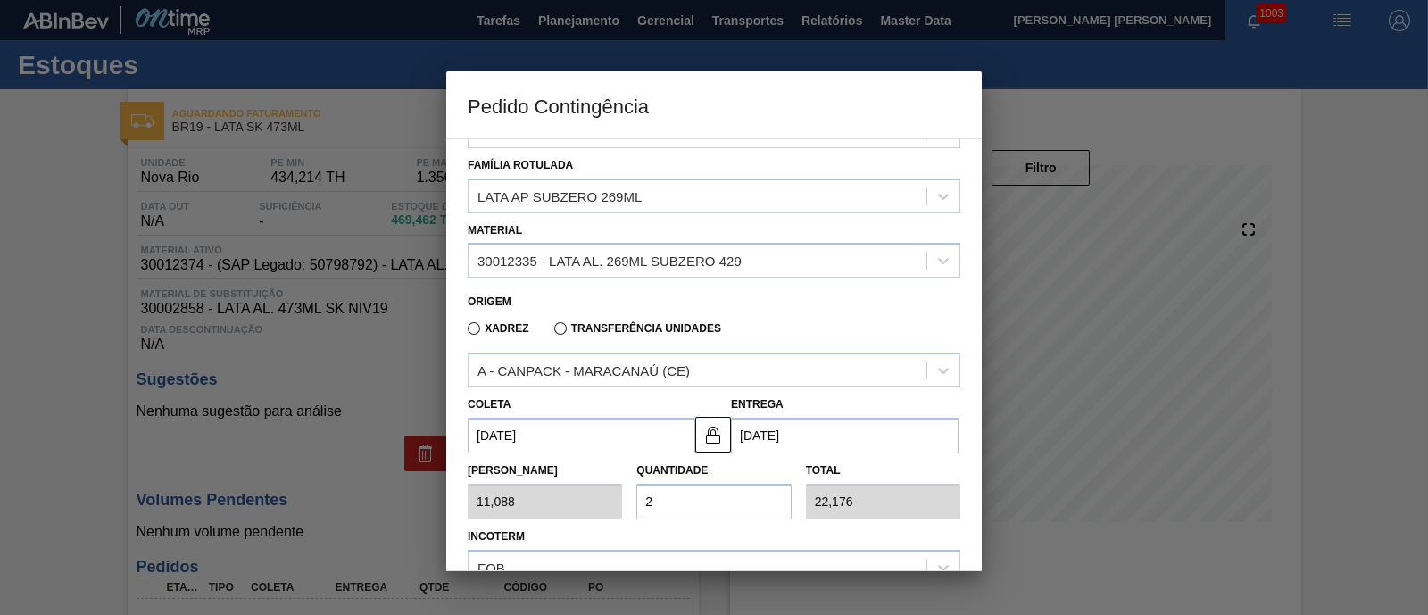
type input "277,200"
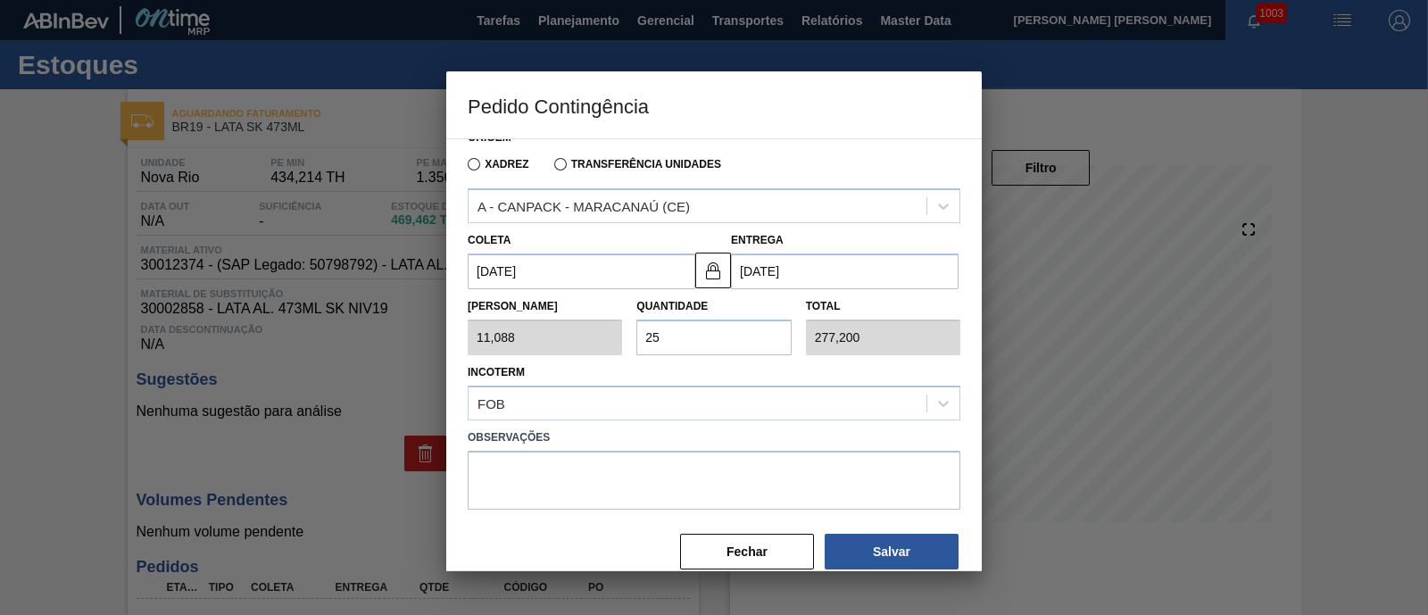
type input "25"
click at [620, 453] on textarea at bounding box center [714, 480] width 493 height 59
click at [848, 539] on button "Salvar" at bounding box center [892, 552] width 134 height 36
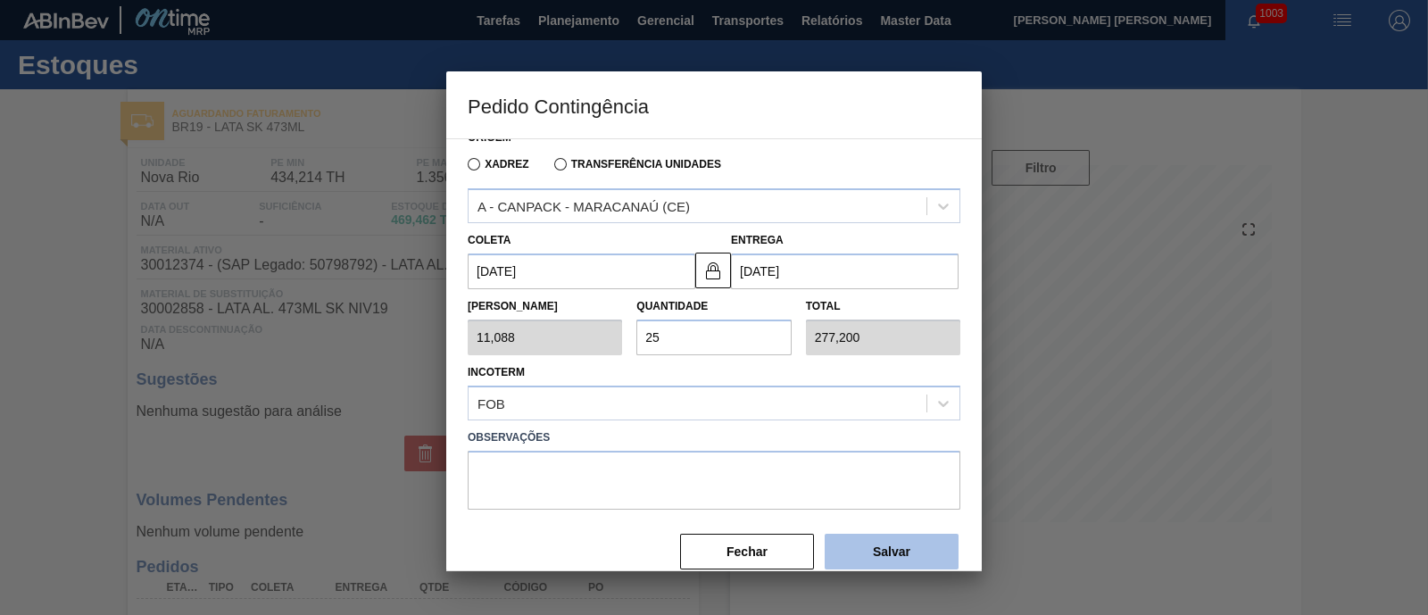
type input "1,000"
type input "1"
type input "1,000"
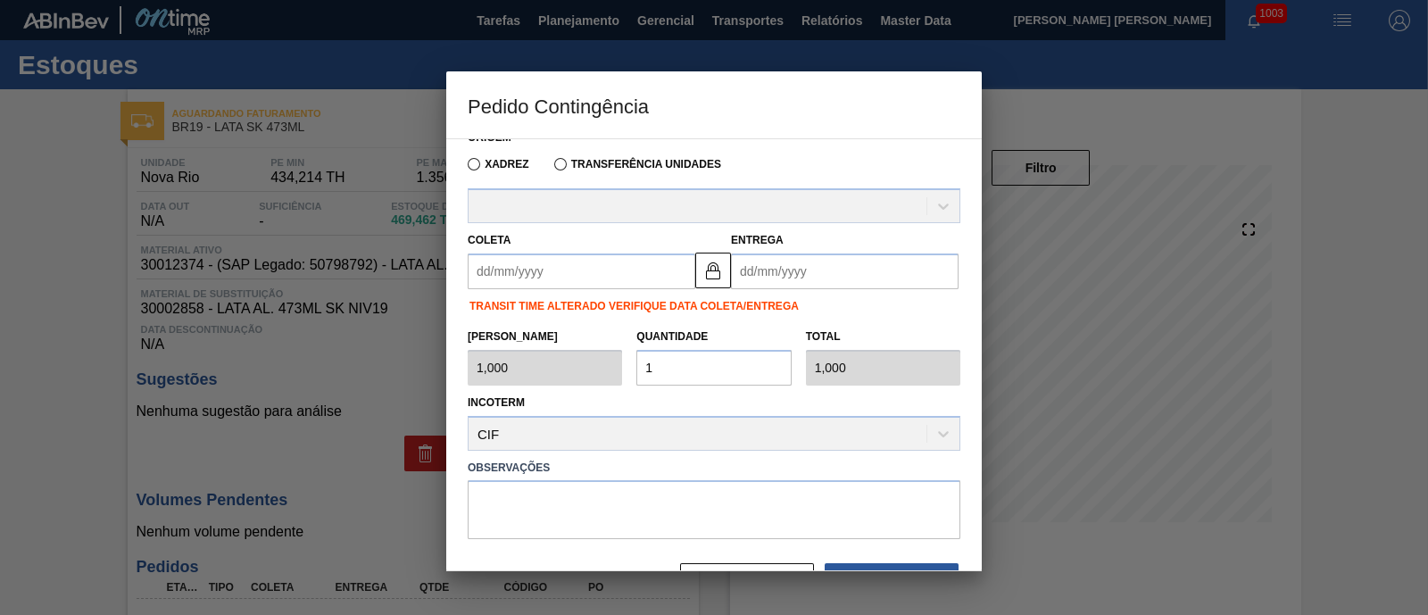
click at [335, 371] on div at bounding box center [714, 307] width 1428 height 615
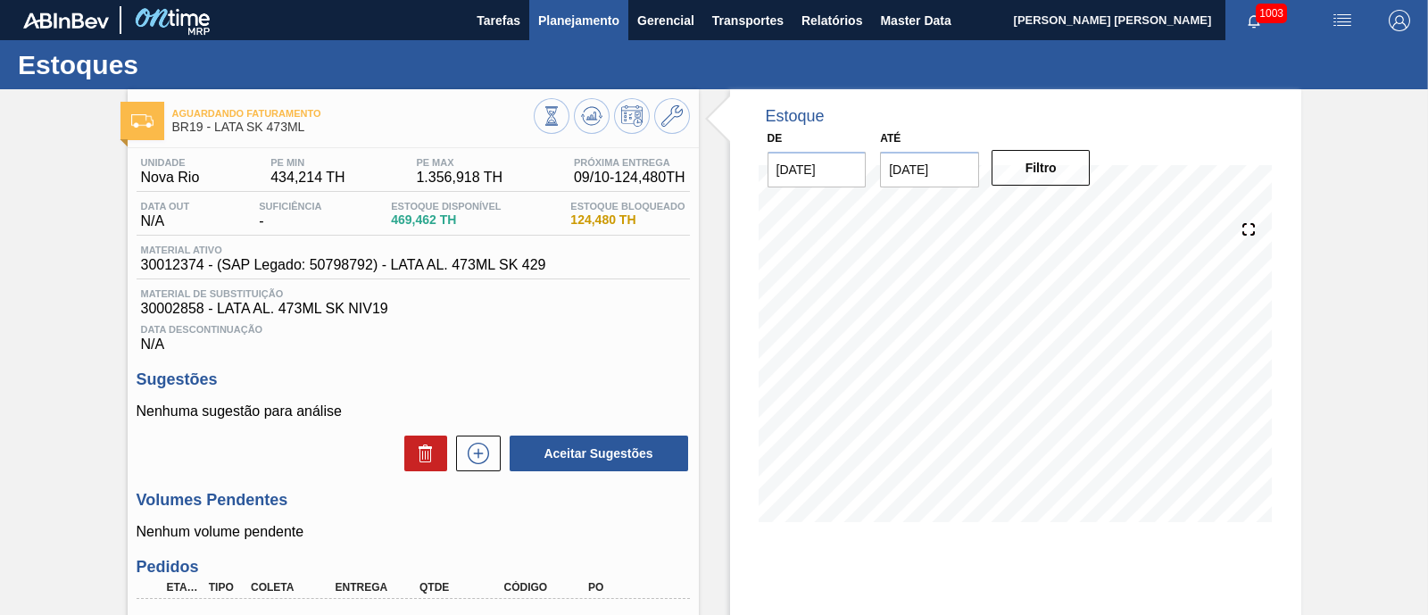
click at [562, 15] on span "Planejamento" at bounding box center [578, 20] width 81 height 21
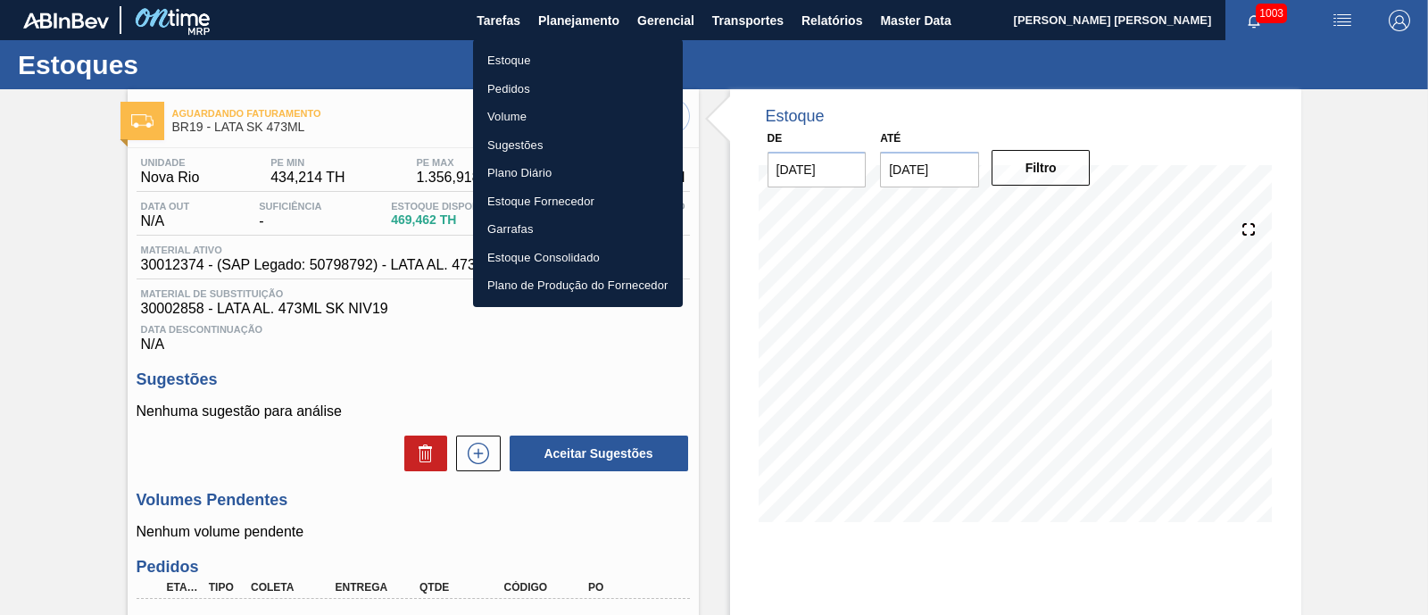
click at [511, 71] on li "Estoque" at bounding box center [578, 60] width 210 height 29
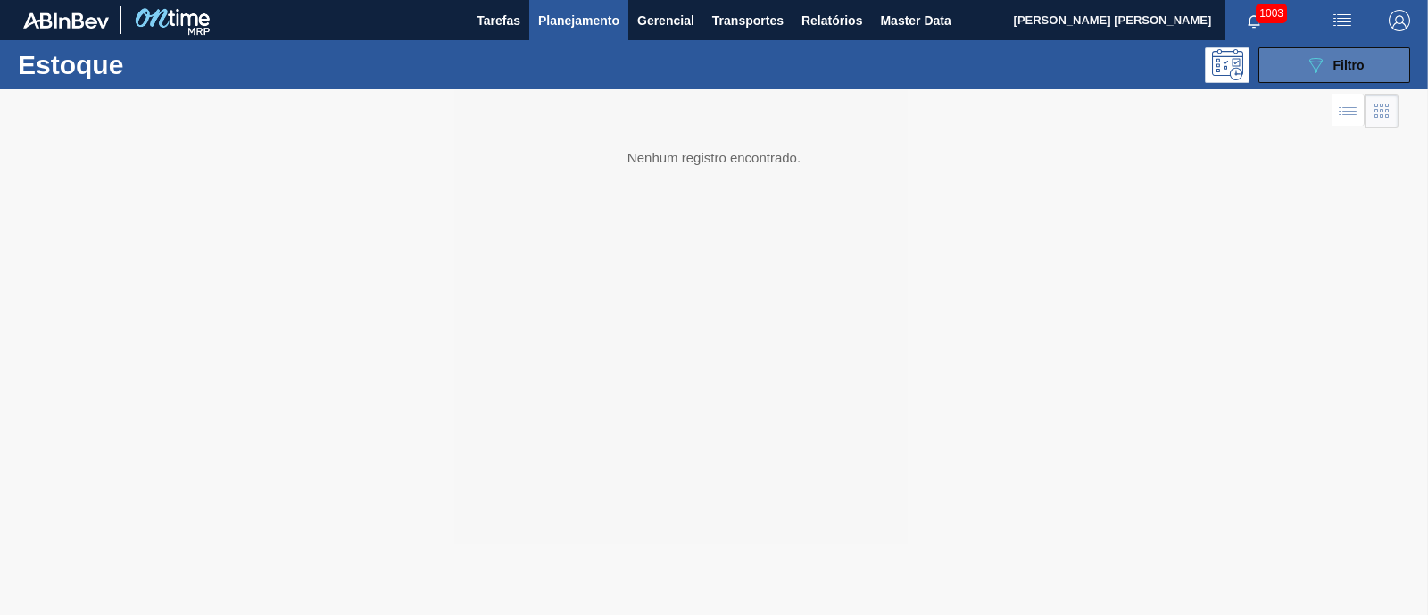
click at [1324, 72] on icon "089F7B8B-B2A5-4AFE-B5C0-19BA573D28AC" at bounding box center [1315, 64] width 21 height 21
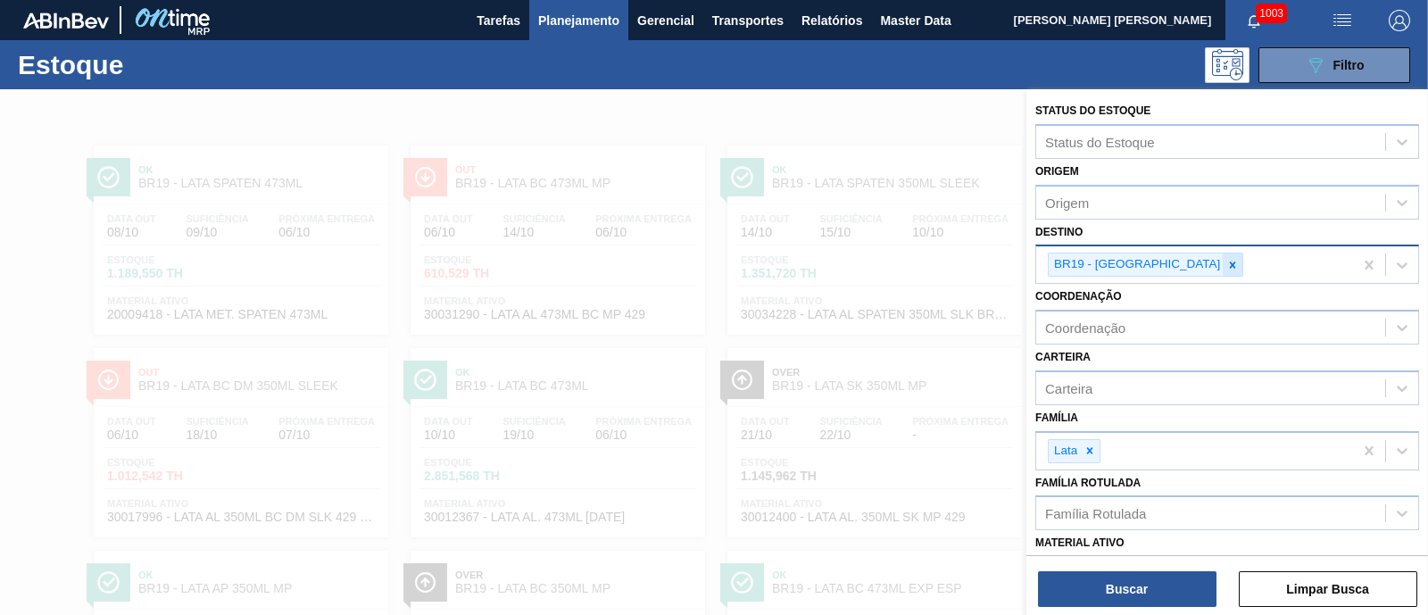
click at [1226, 267] on icon at bounding box center [1232, 265] width 12 height 12
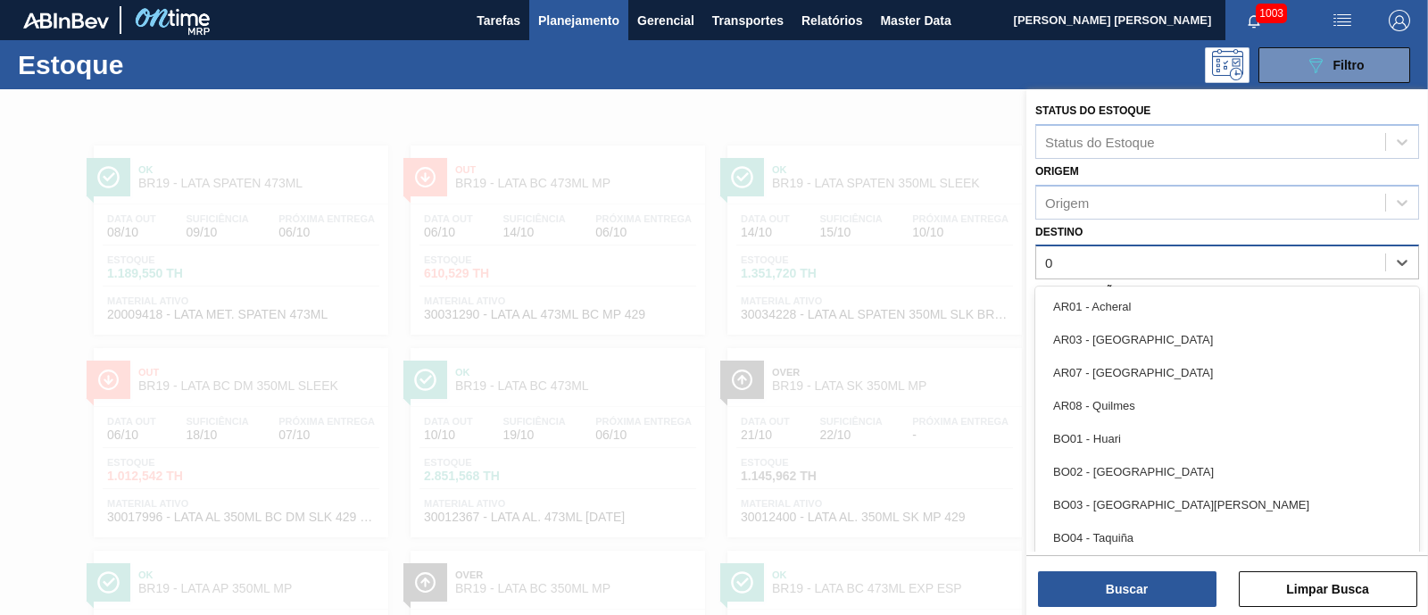
type input "02"
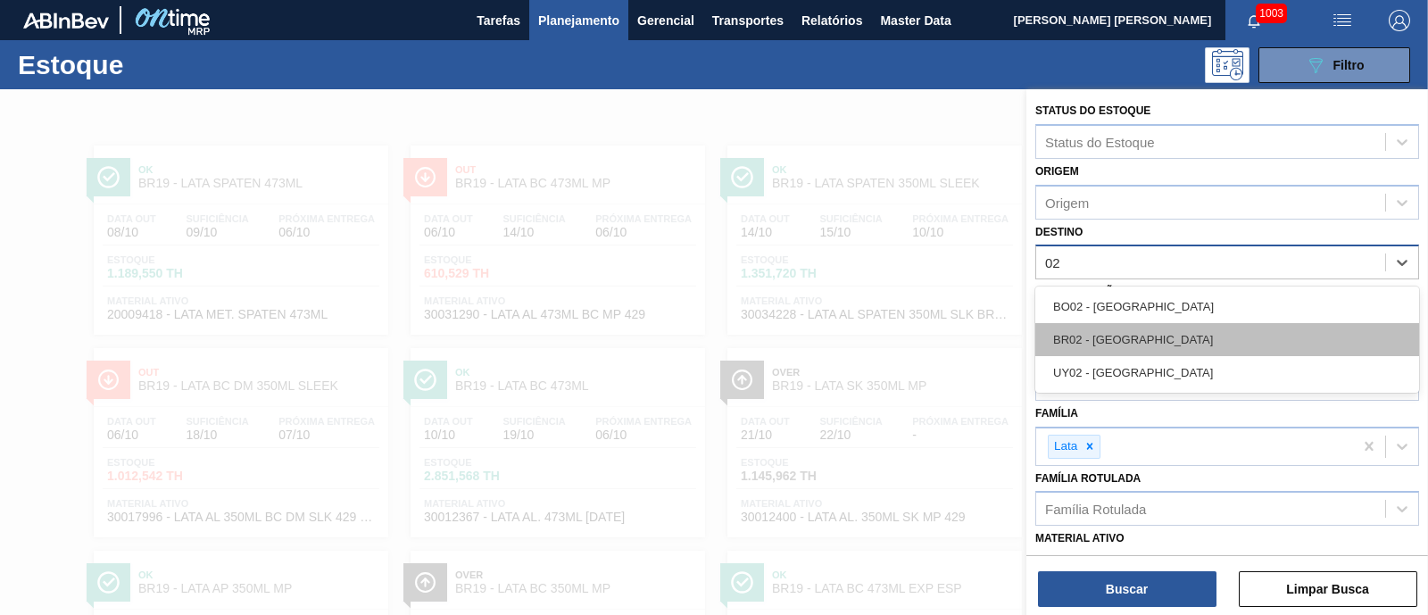
click at [1158, 331] on div "BR02 - Sergipe" at bounding box center [1227, 339] width 384 height 33
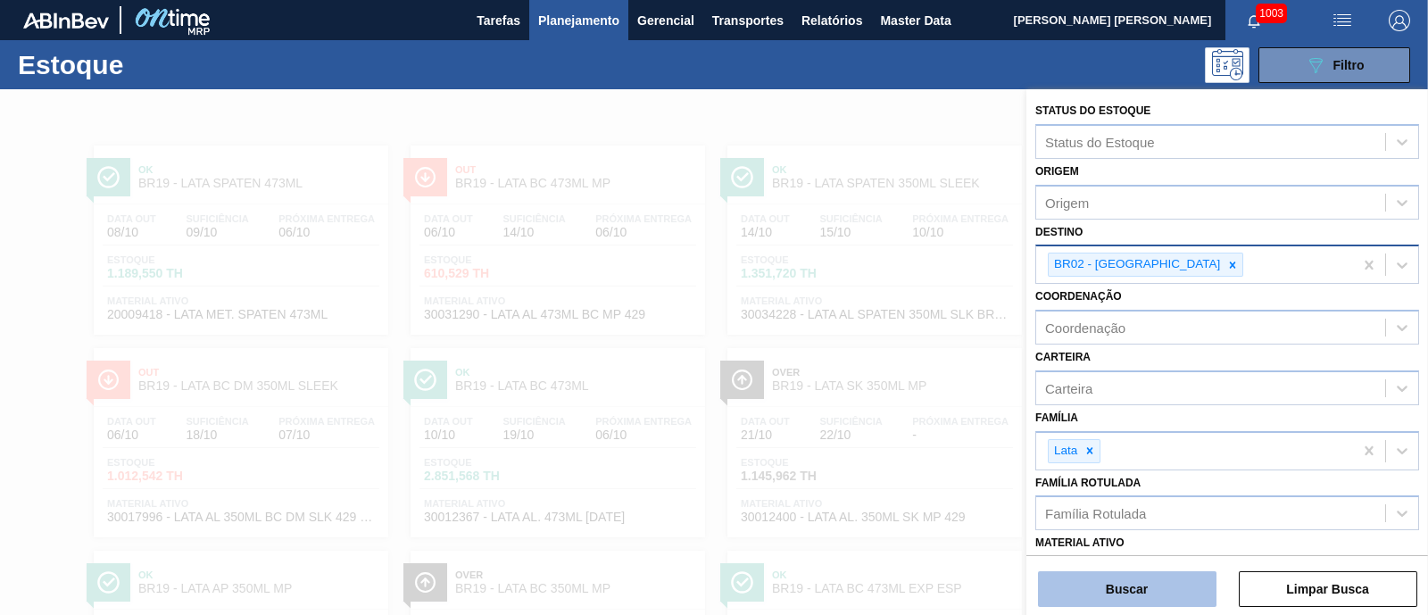
click at [1120, 593] on button "Buscar" at bounding box center [1127, 589] width 179 height 36
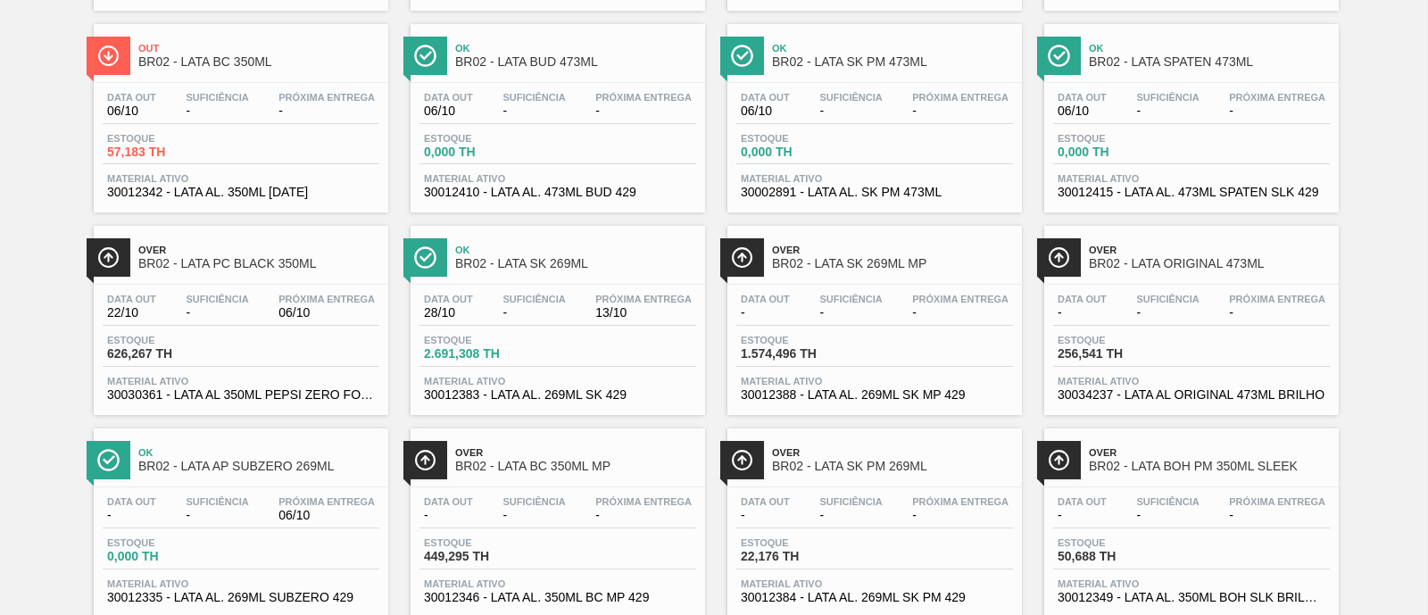
scroll to position [1186, 0]
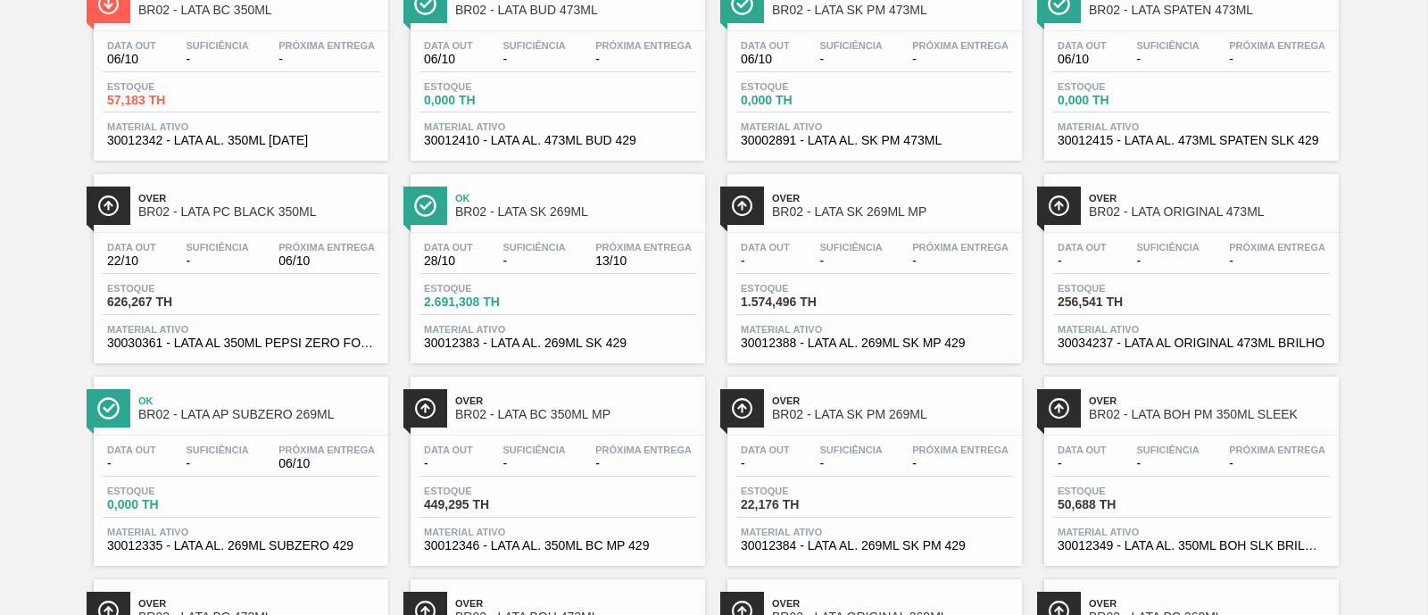
click at [231, 419] on span "BR02 - LATA AP SUBZERO 269ML" at bounding box center [258, 414] width 241 height 13
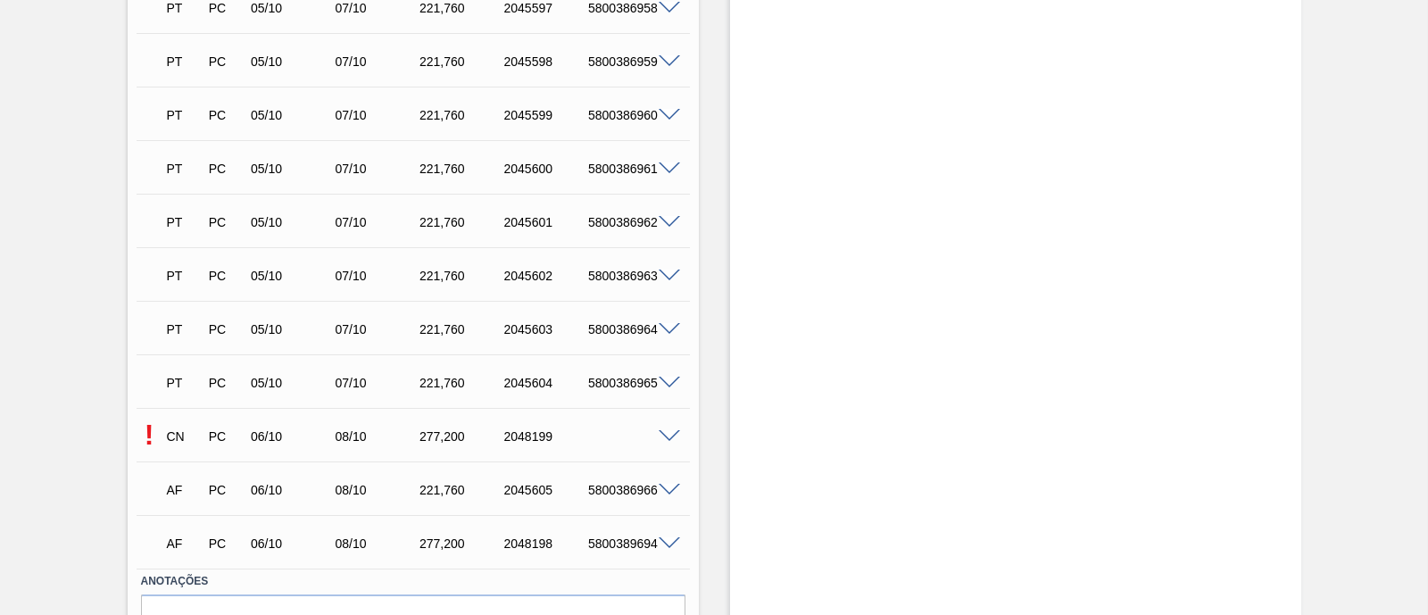
scroll to position [782, 0]
click at [668, 436] on span at bounding box center [669, 434] width 21 height 13
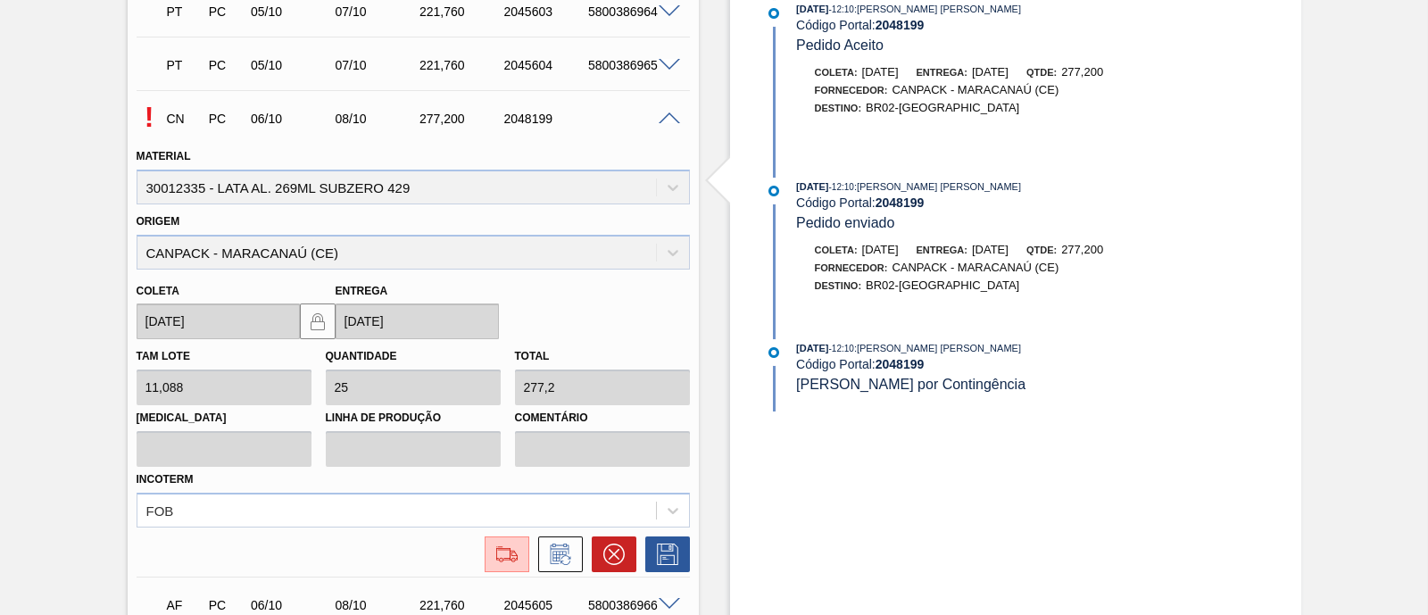
scroll to position [1099, 0]
click at [504, 548] on img at bounding box center [507, 553] width 29 height 21
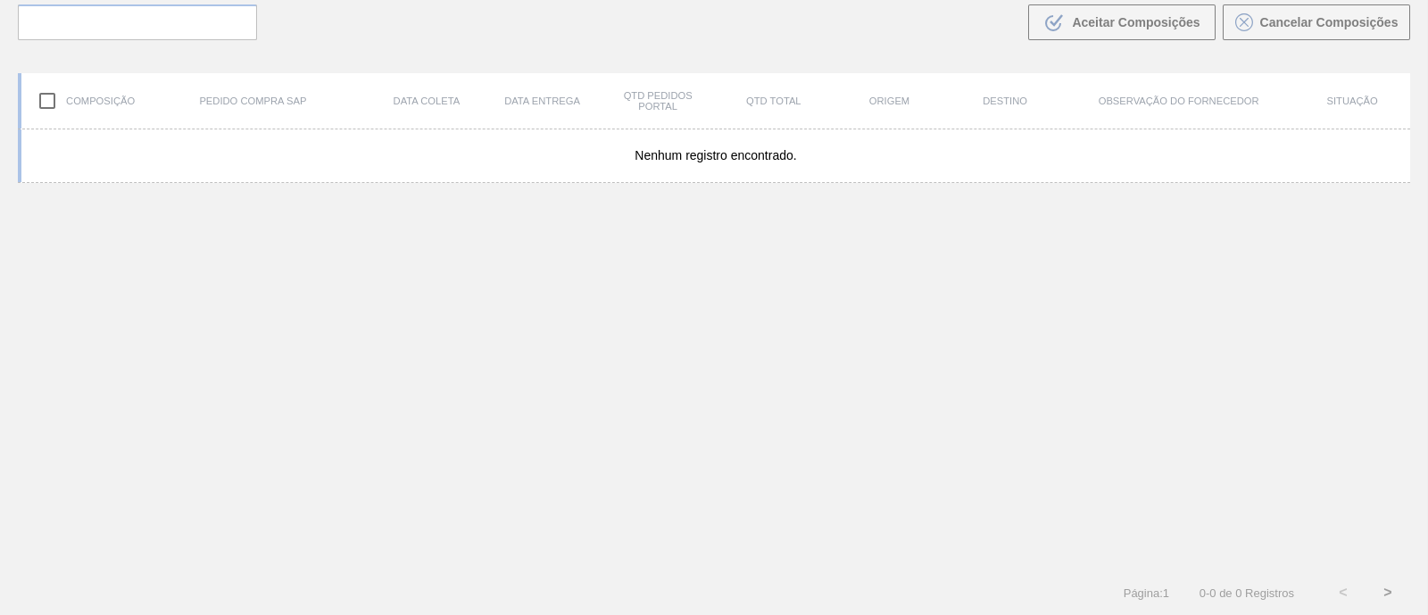
scroll to position [128, 0]
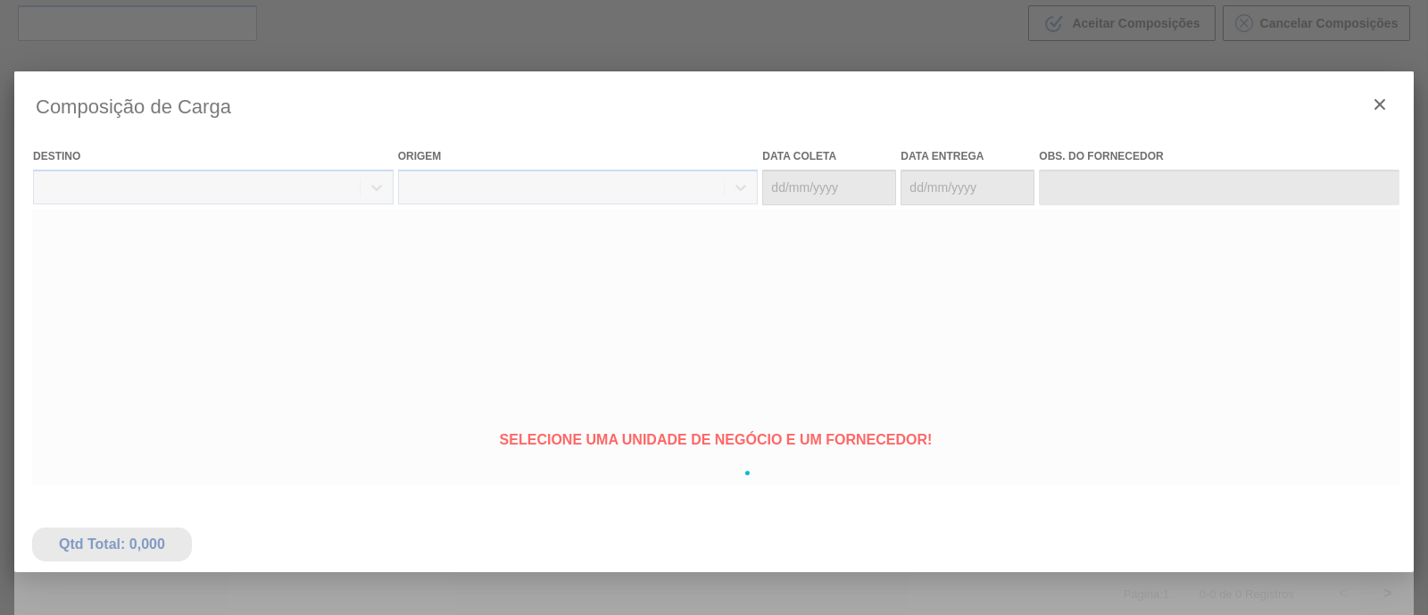
type coleta "[DATE]"
type Entrega "[DATE]"
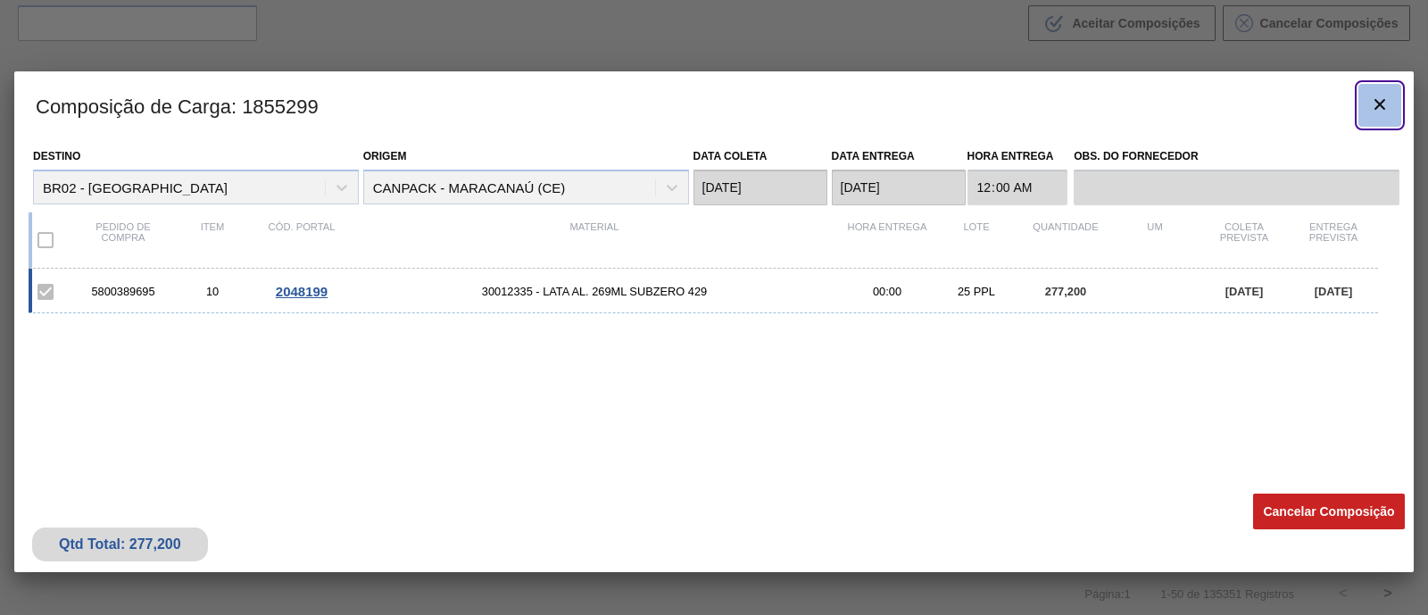
click at [1383, 113] on icon "botão de ícone" at bounding box center [1379, 104] width 21 height 21
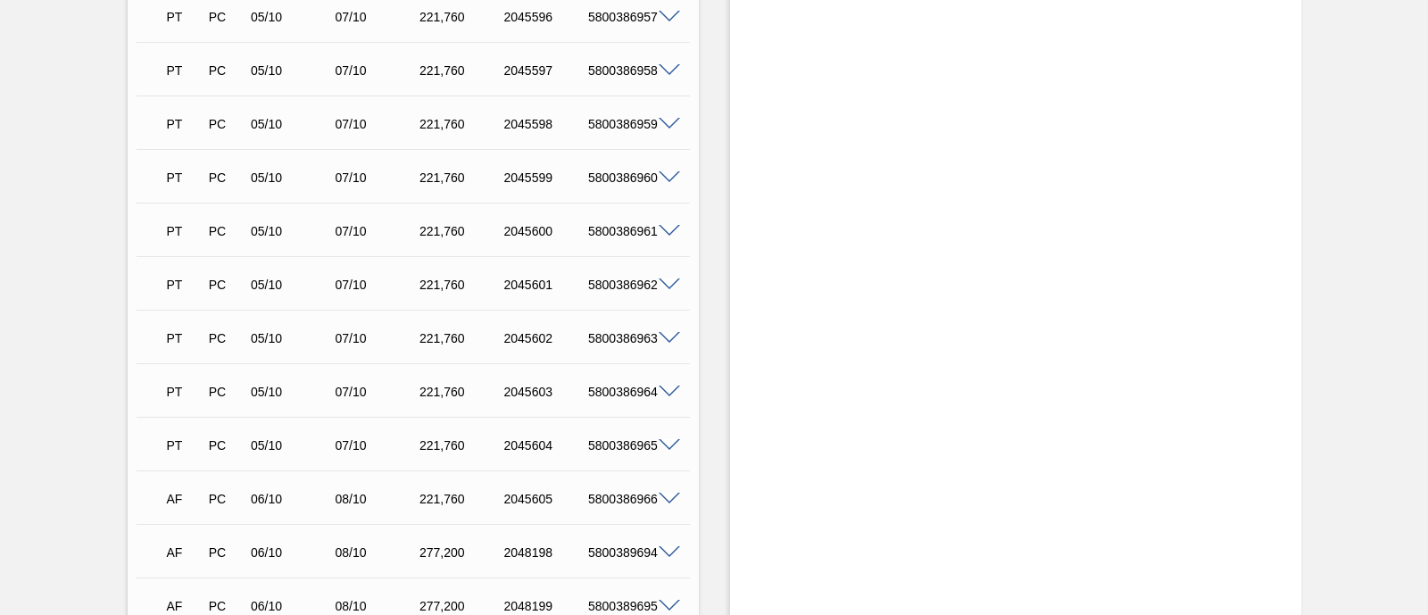
scroll to position [884, 0]
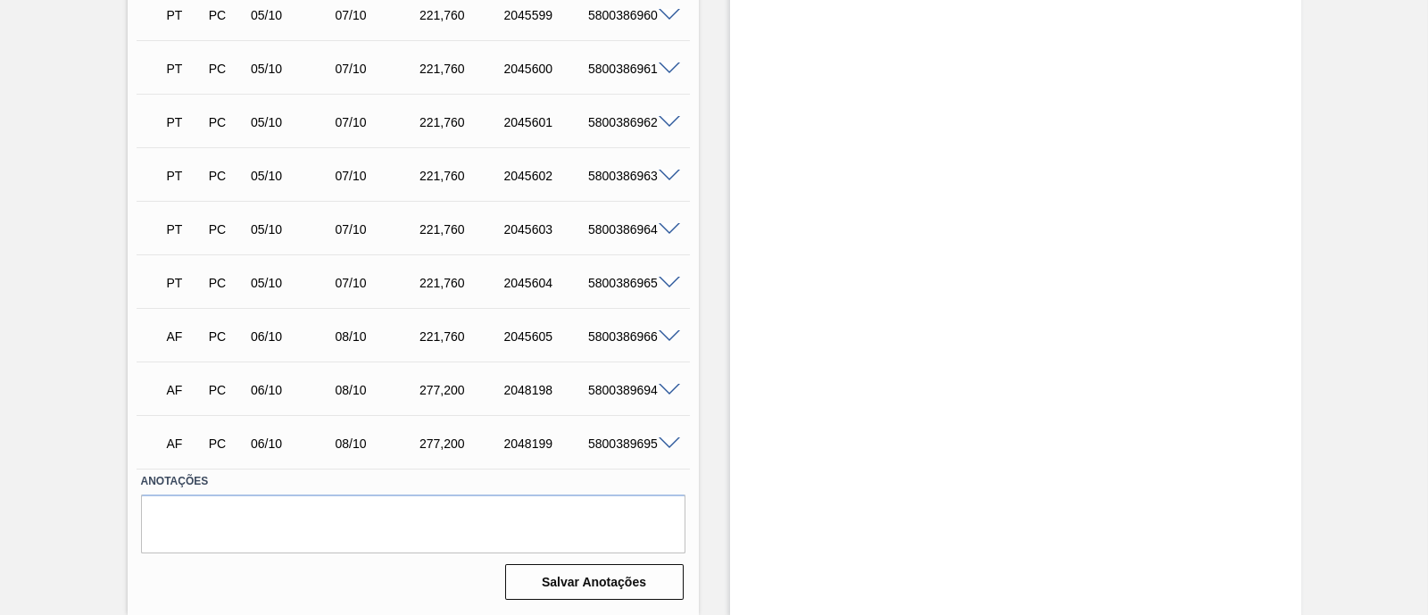
click at [663, 332] on span at bounding box center [669, 336] width 21 height 13
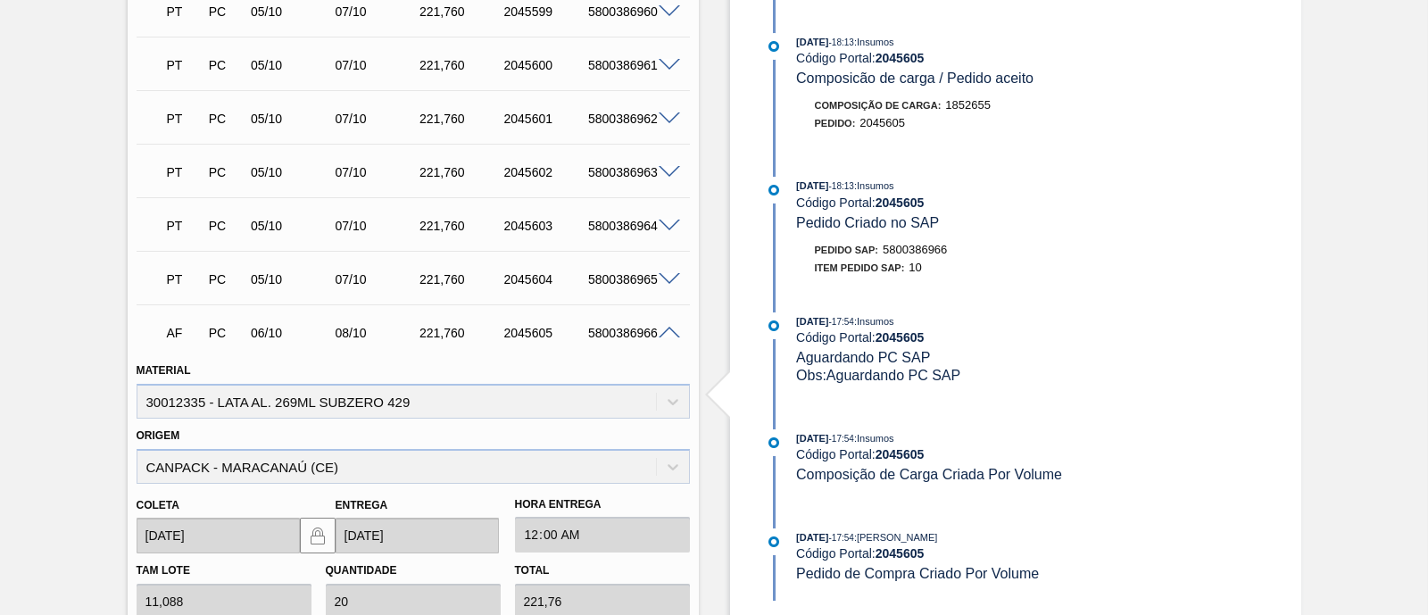
click at [663, 332] on span at bounding box center [669, 333] width 21 height 13
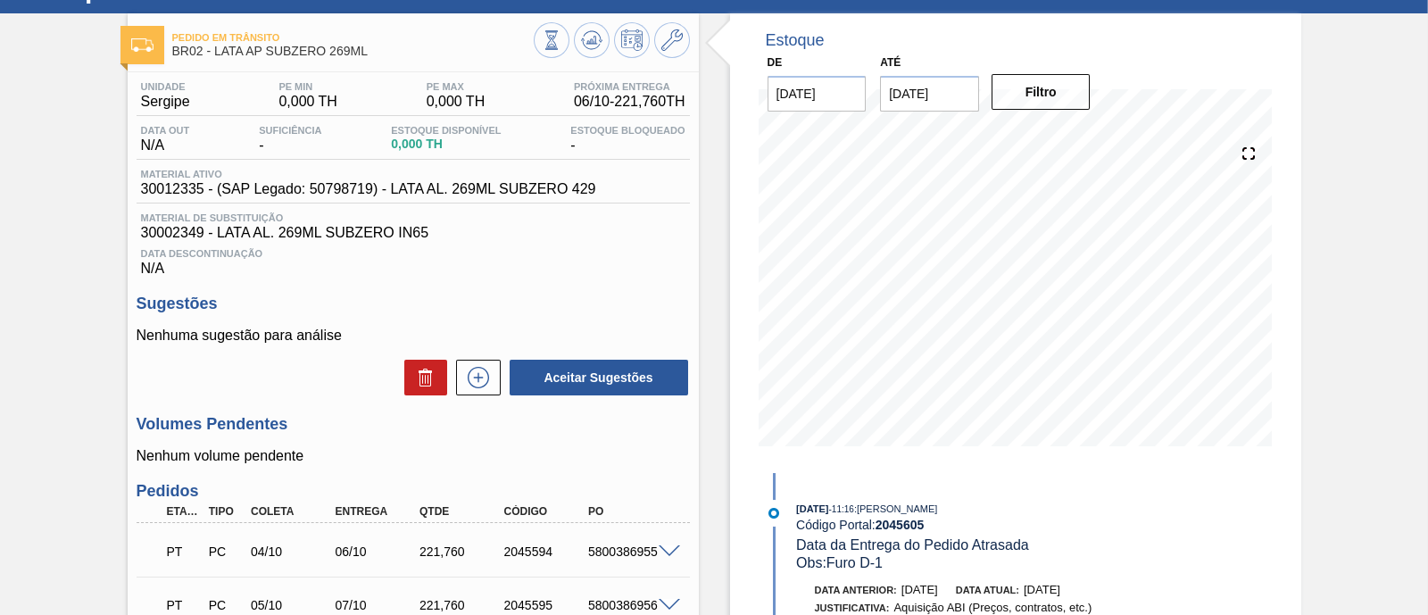
scroll to position [74, 0]
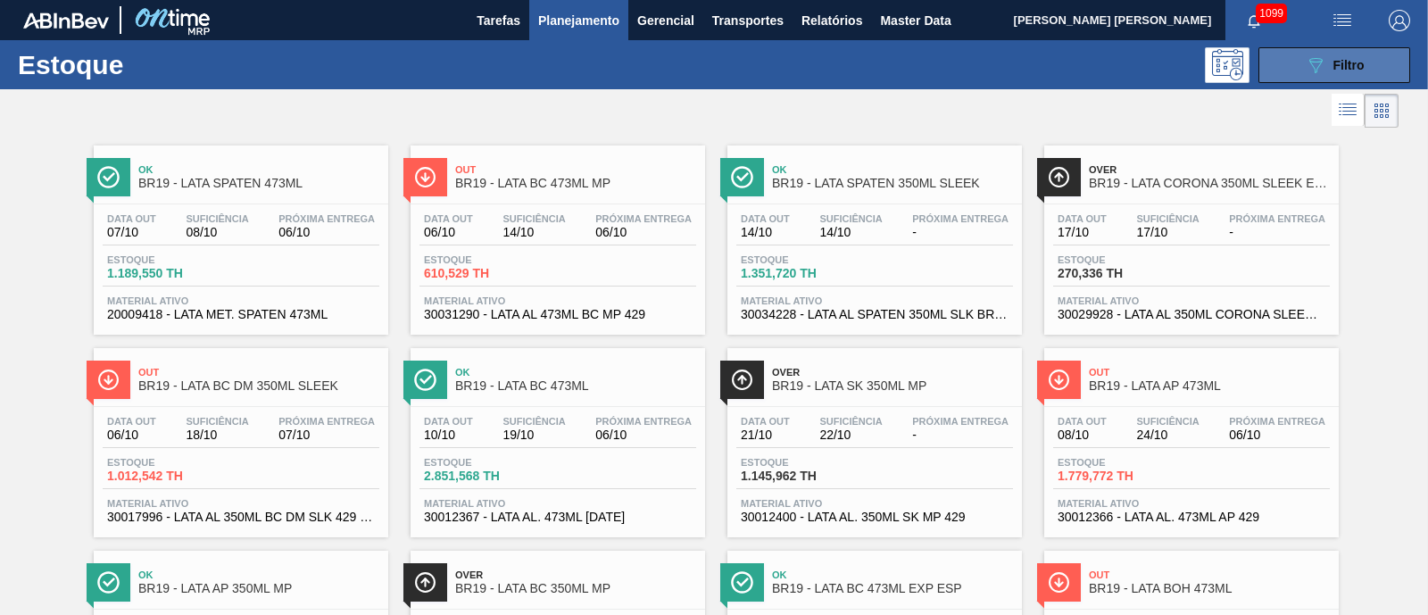
click at [1294, 64] on button "089F7B8B-B2A5-4AFE-B5C0-19BA573D28AC Filtro" at bounding box center [1334, 65] width 152 height 36
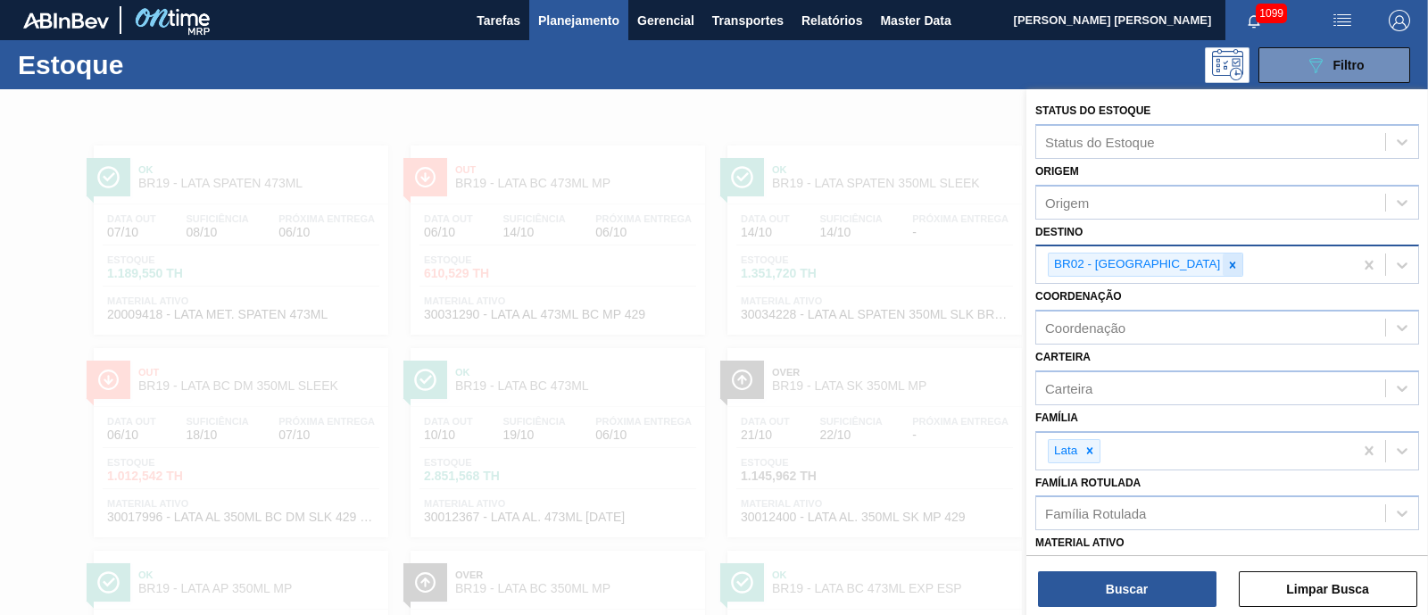
click at [1226, 260] on icon at bounding box center [1232, 265] width 12 height 12
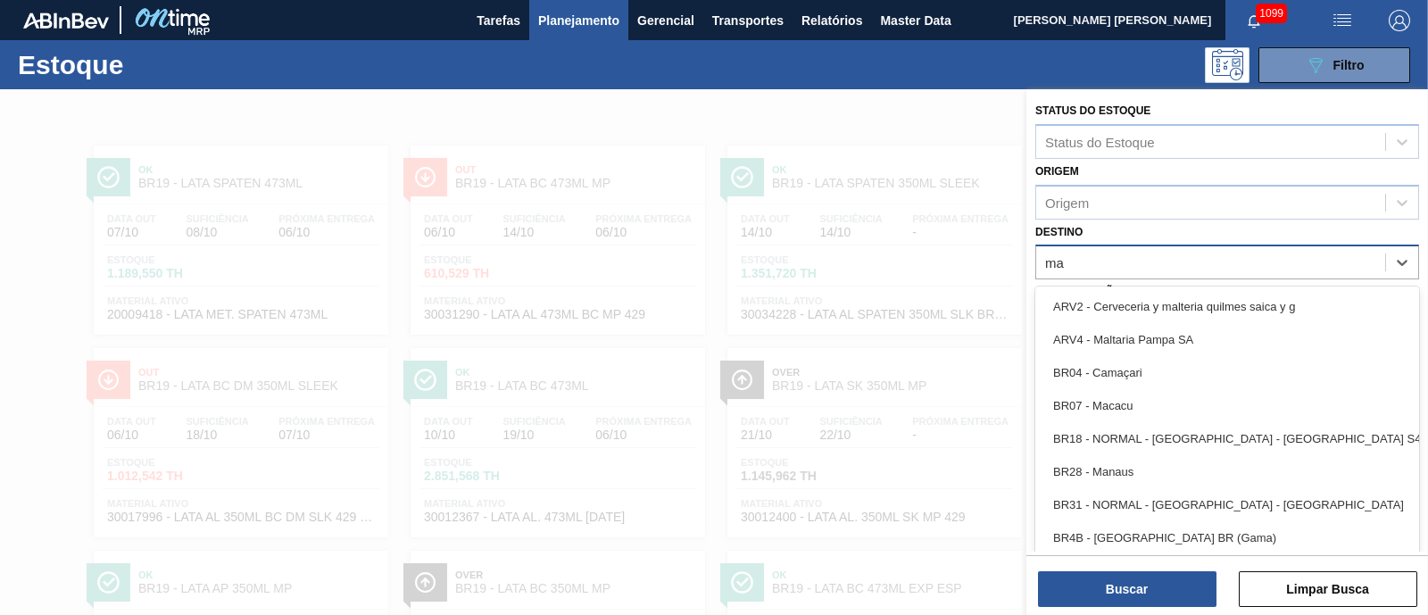
type input "mac"
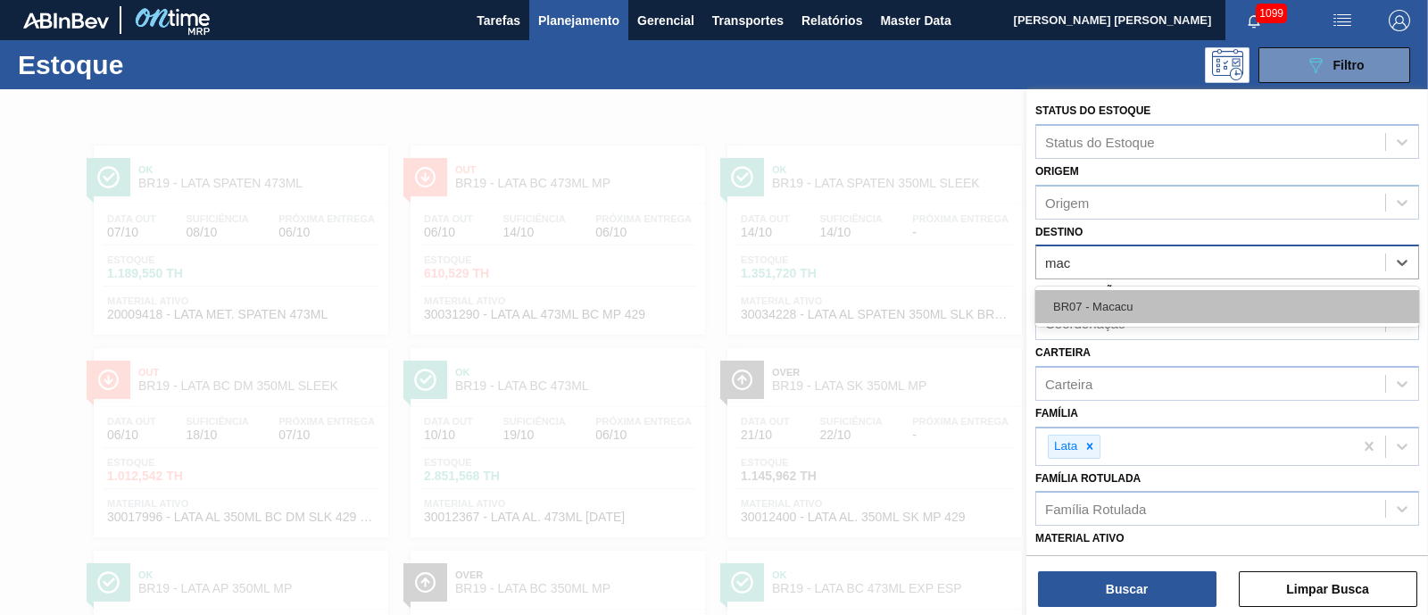
click at [1151, 300] on div "BR07 - Macacu" at bounding box center [1227, 306] width 384 height 33
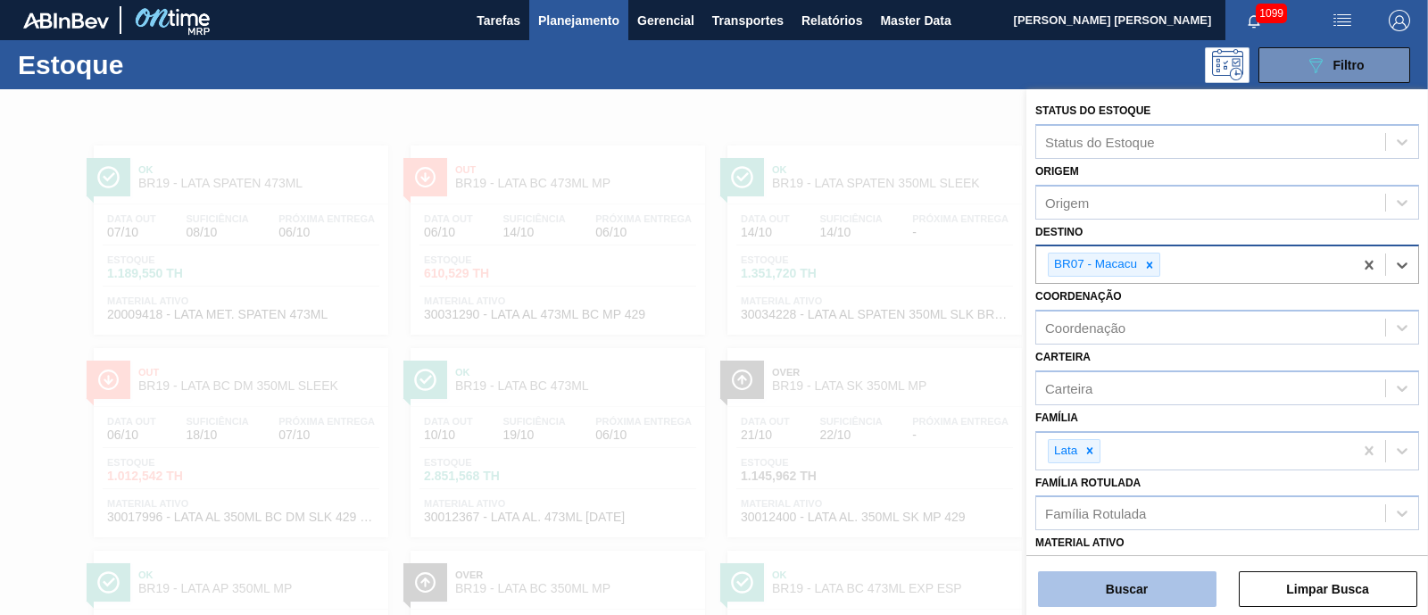
click at [1126, 594] on button "Buscar" at bounding box center [1127, 589] width 179 height 36
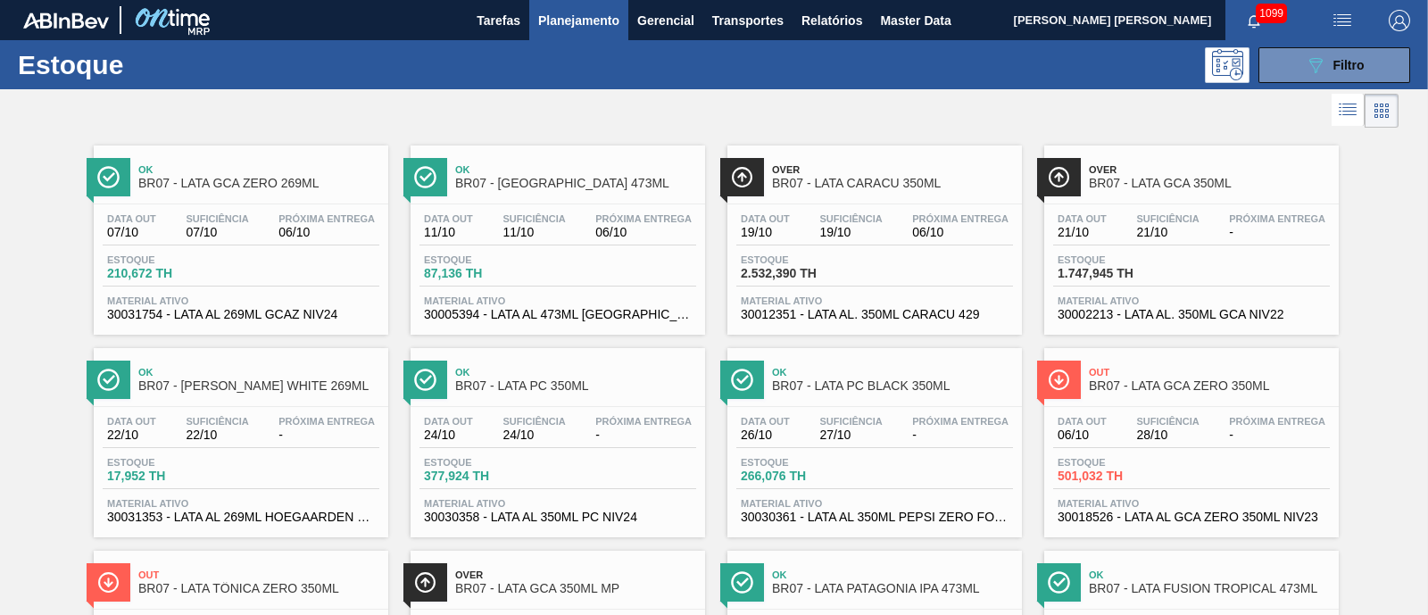
click at [211, 458] on span "Estoque" at bounding box center [169, 462] width 125 height 11
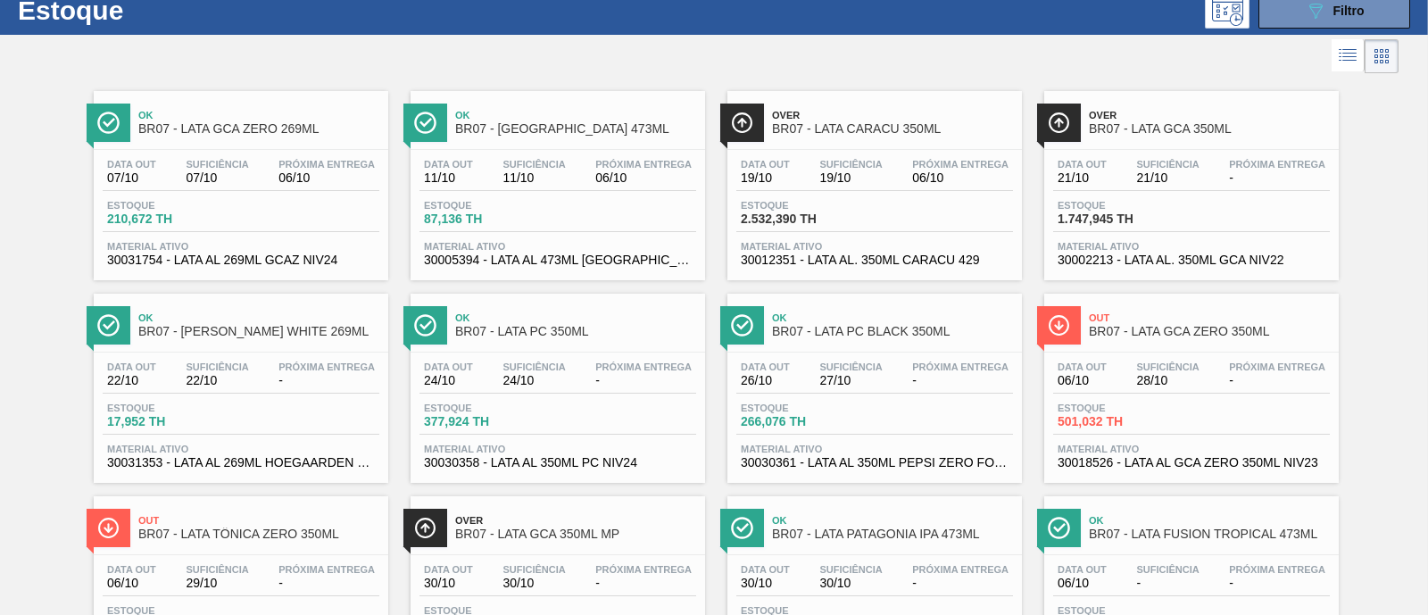
scroll to position [57, 0]
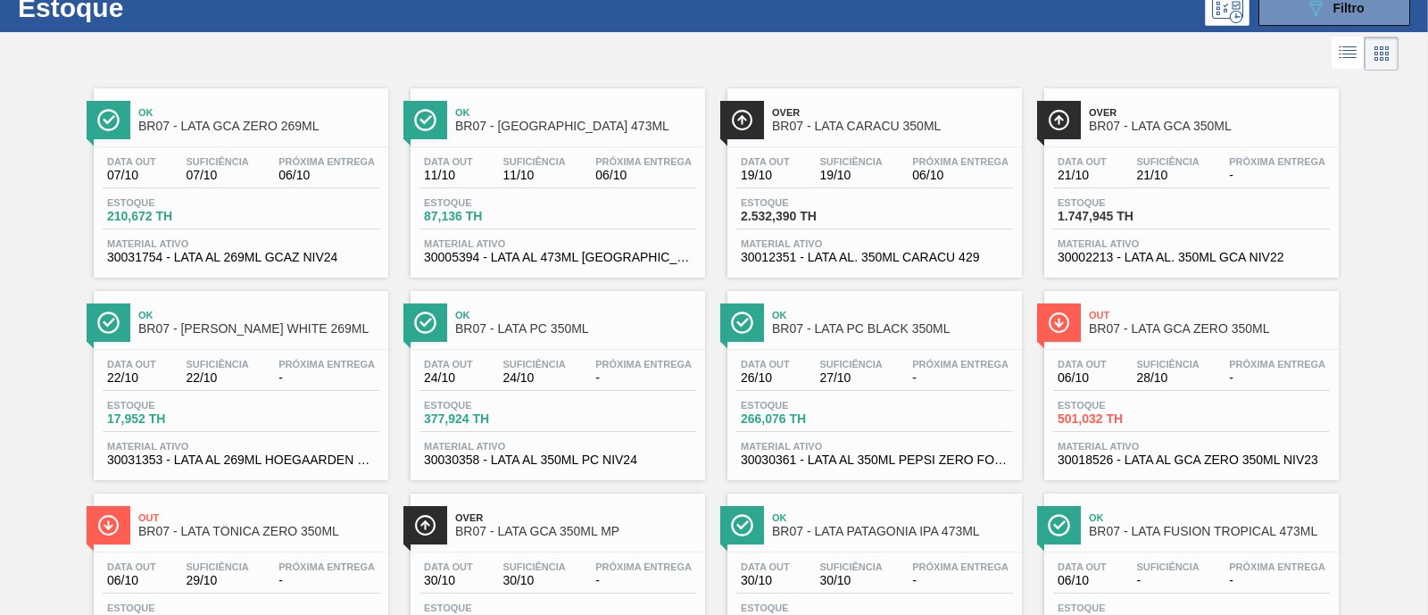
click at [282, 138] on div "Ok BR07 - LATA GCA ZERO 269ML" at bounding box center [258, 120] width 241 height 40
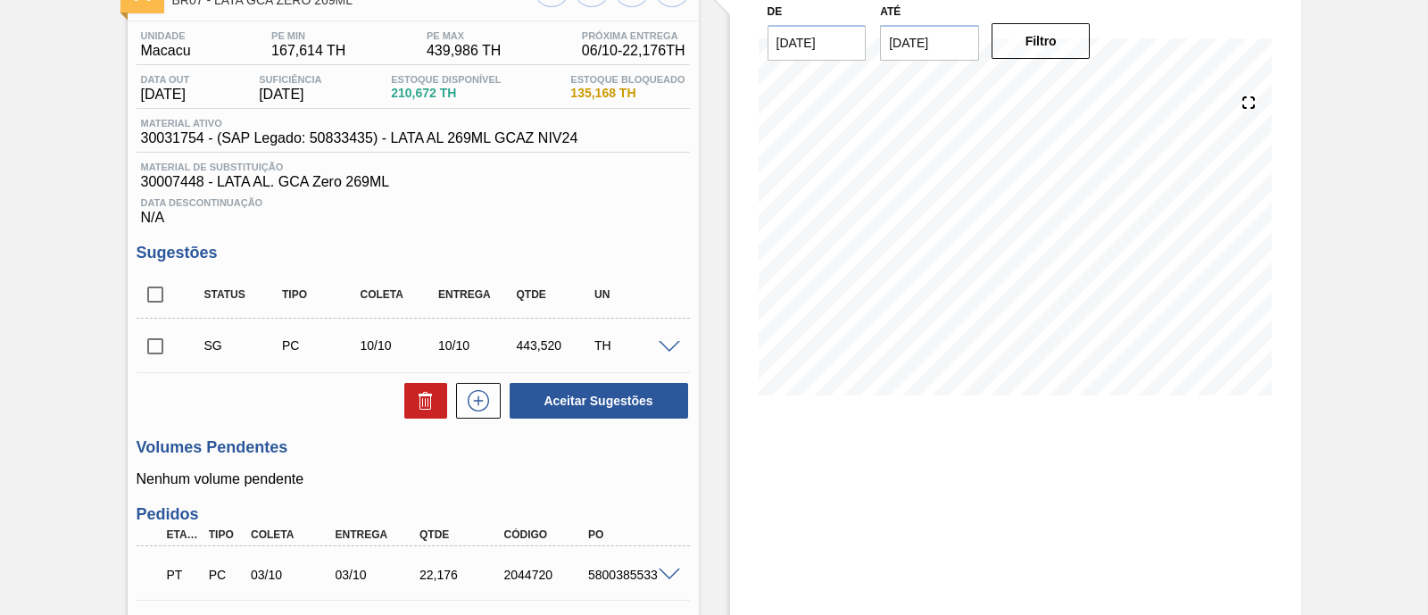
scroll to position [125, 0]
click at [162, 293] on input "checkbox" at bounding box center [155, 296] width 37 height 37
checkbox input "true"
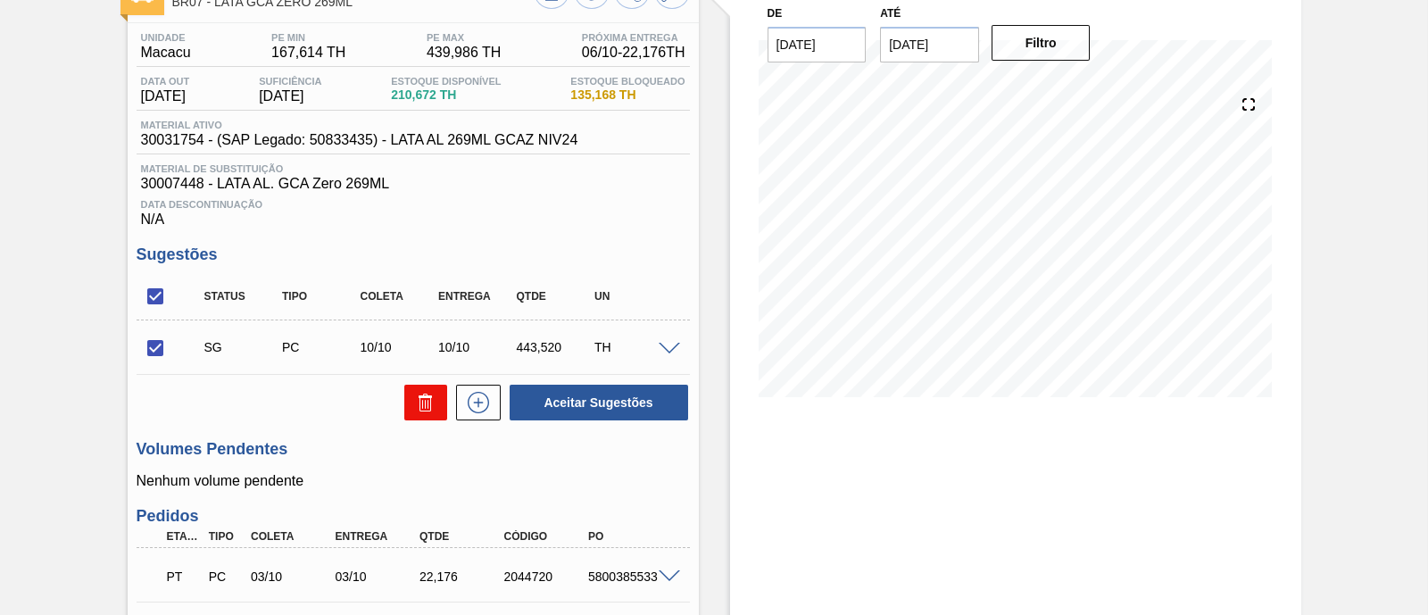
click at [419, 411] on icon at bounding box center [425, 404] width 12 height 13
checkbox input "false"
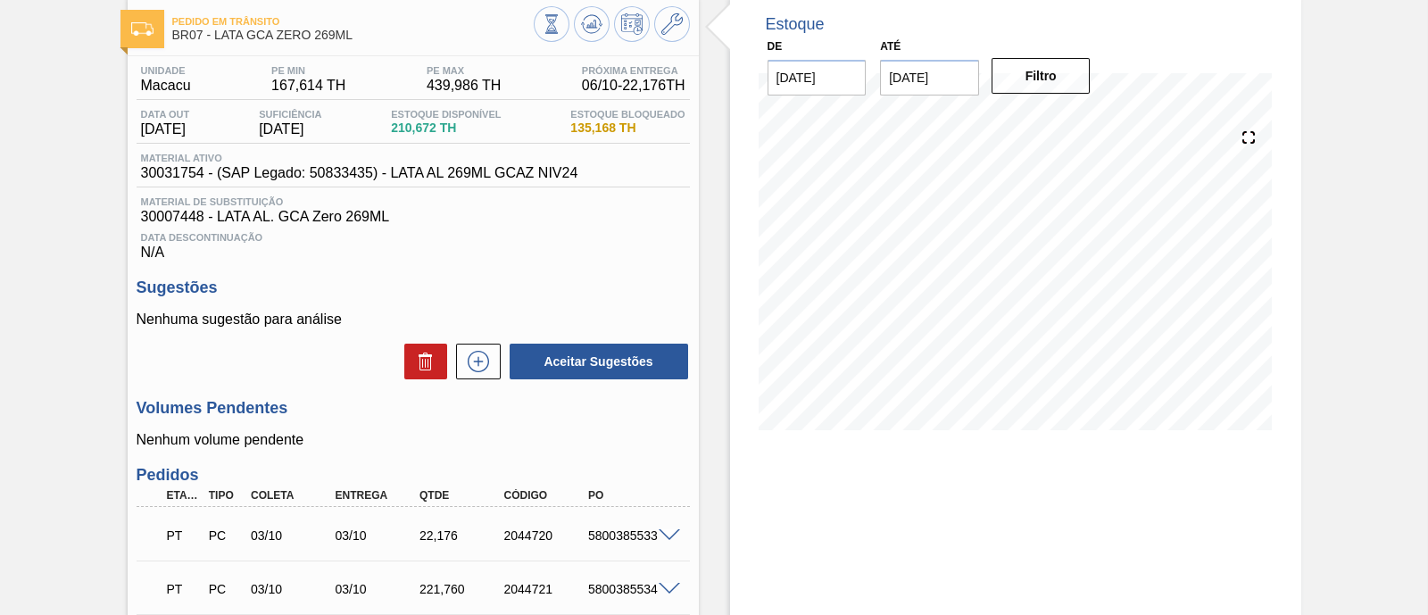
scroll to position [36, 0]
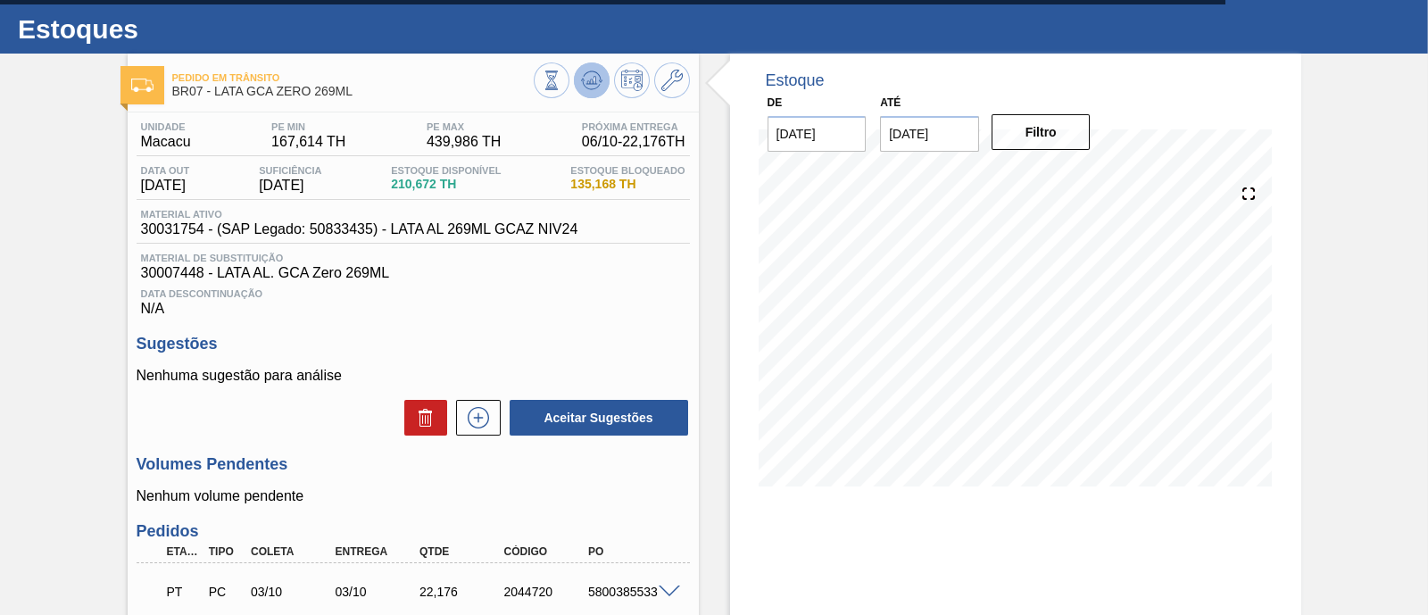
click at [586, 64] on button at bounding box center [592, 80] width 36 height 36
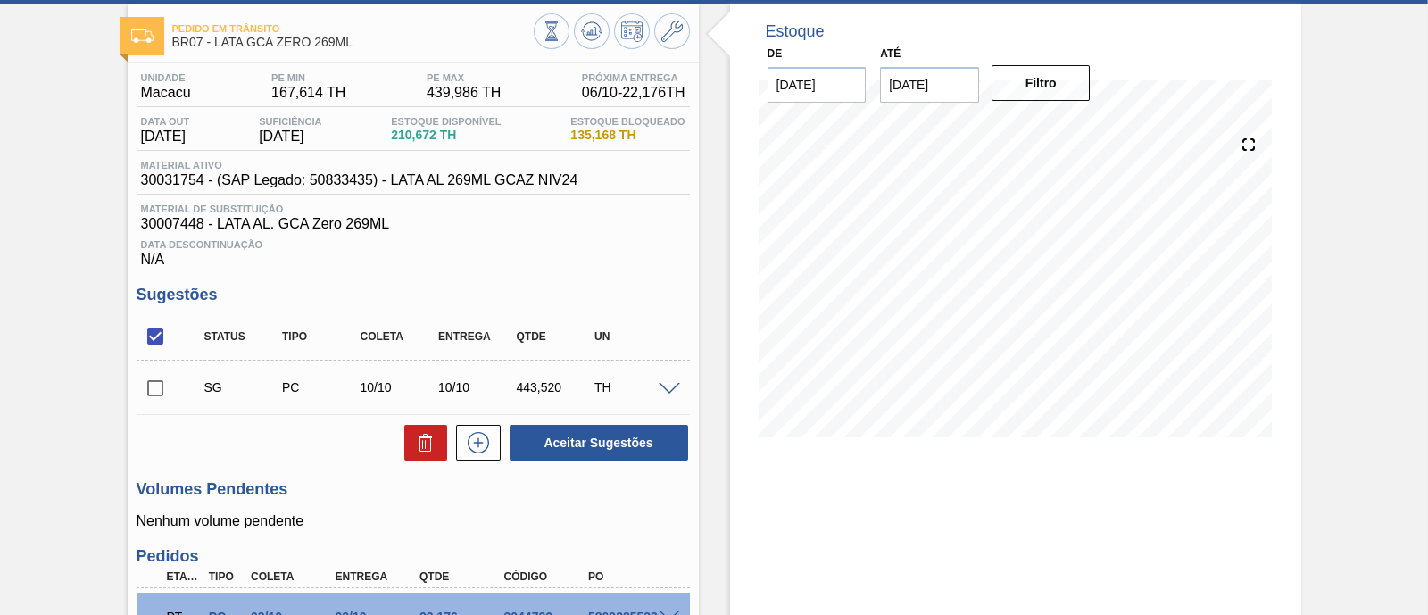
scroll to position [85, 0]
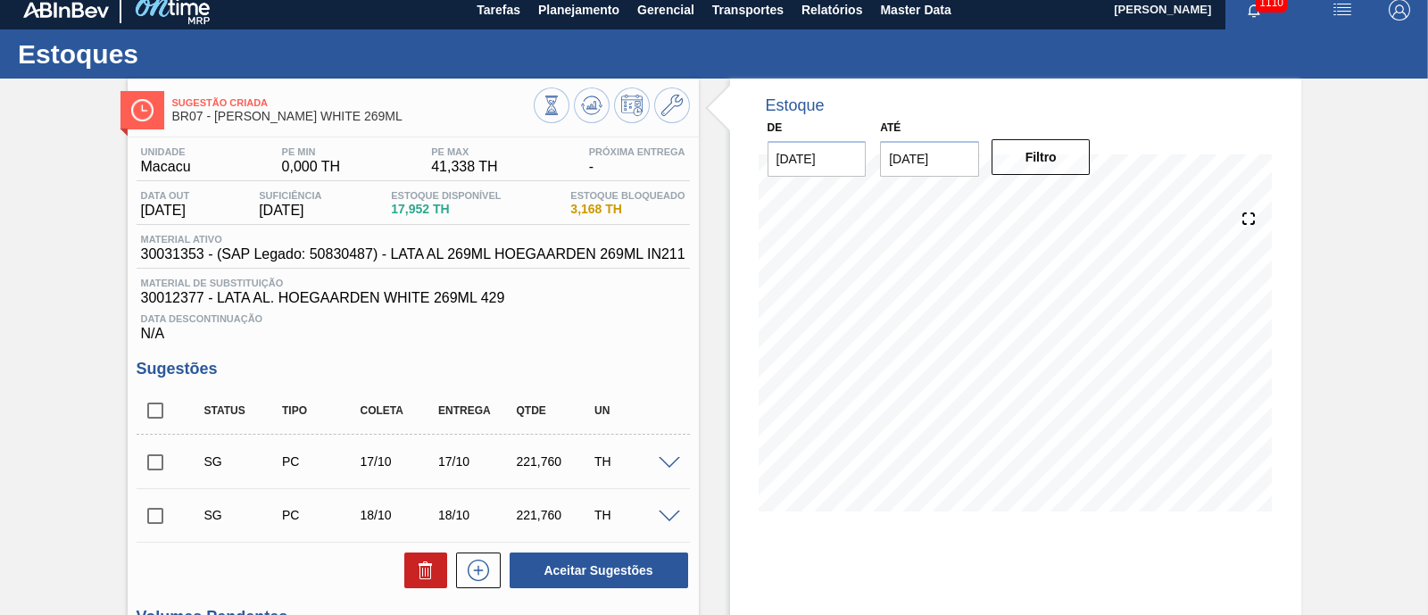
scroll to position [8, 0]
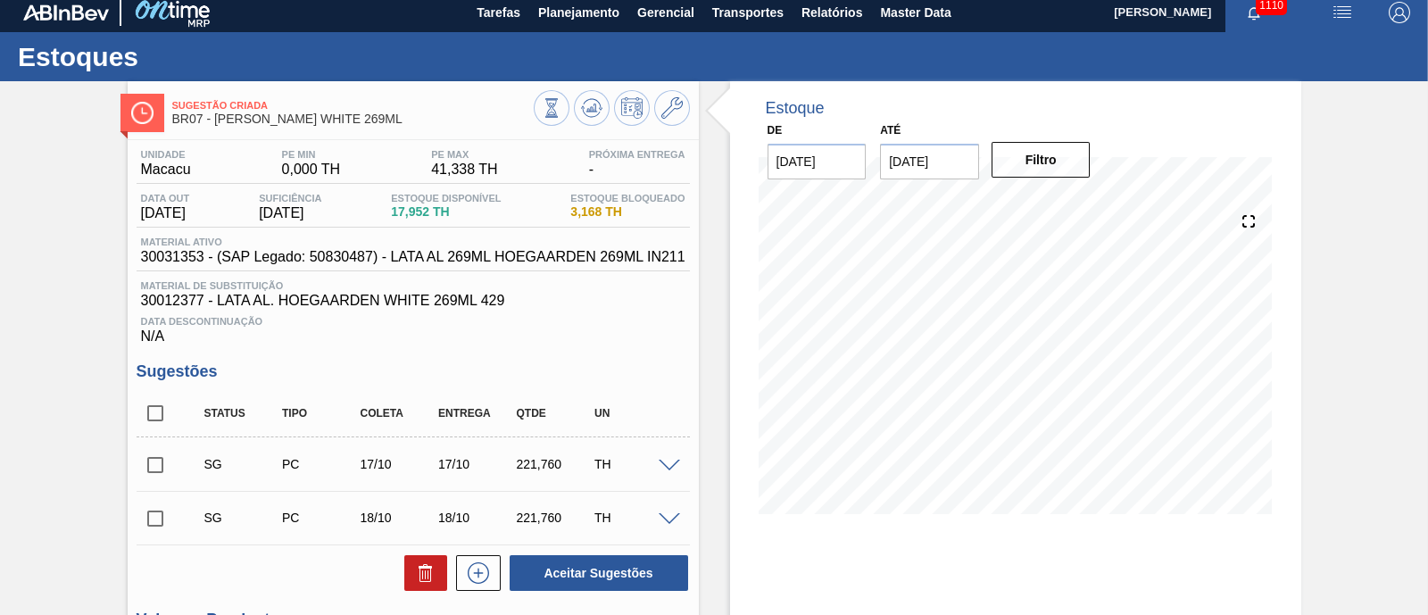
click at [665, 466] on span at bounding box center [669, 466] width 21 height 13
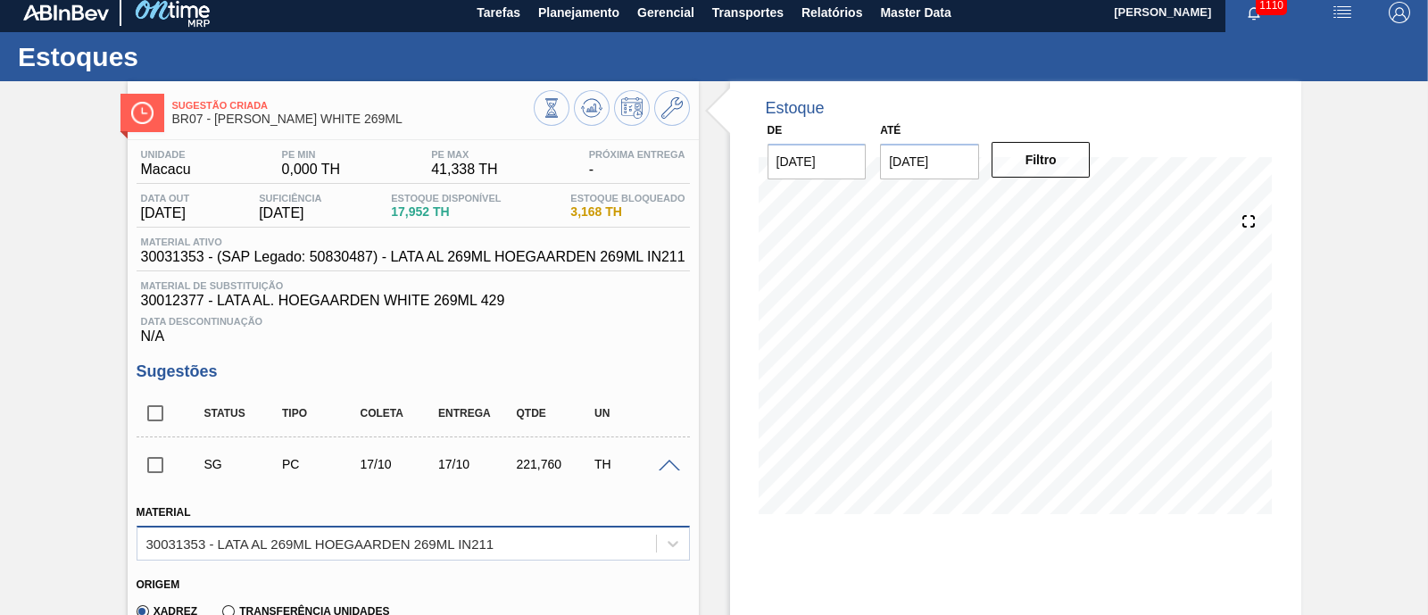
scroll to position [229, 0]
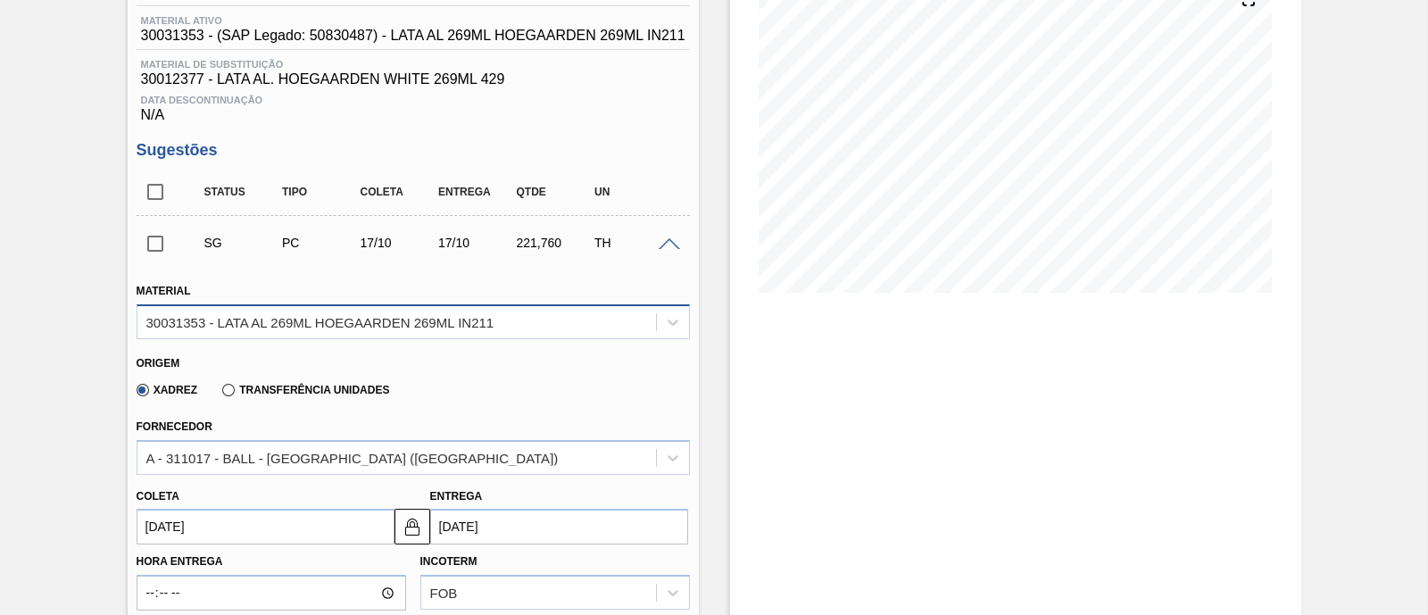
click at [245, 528] on input "[DATE]" at bounding box center [266, 527] width 258 height 36
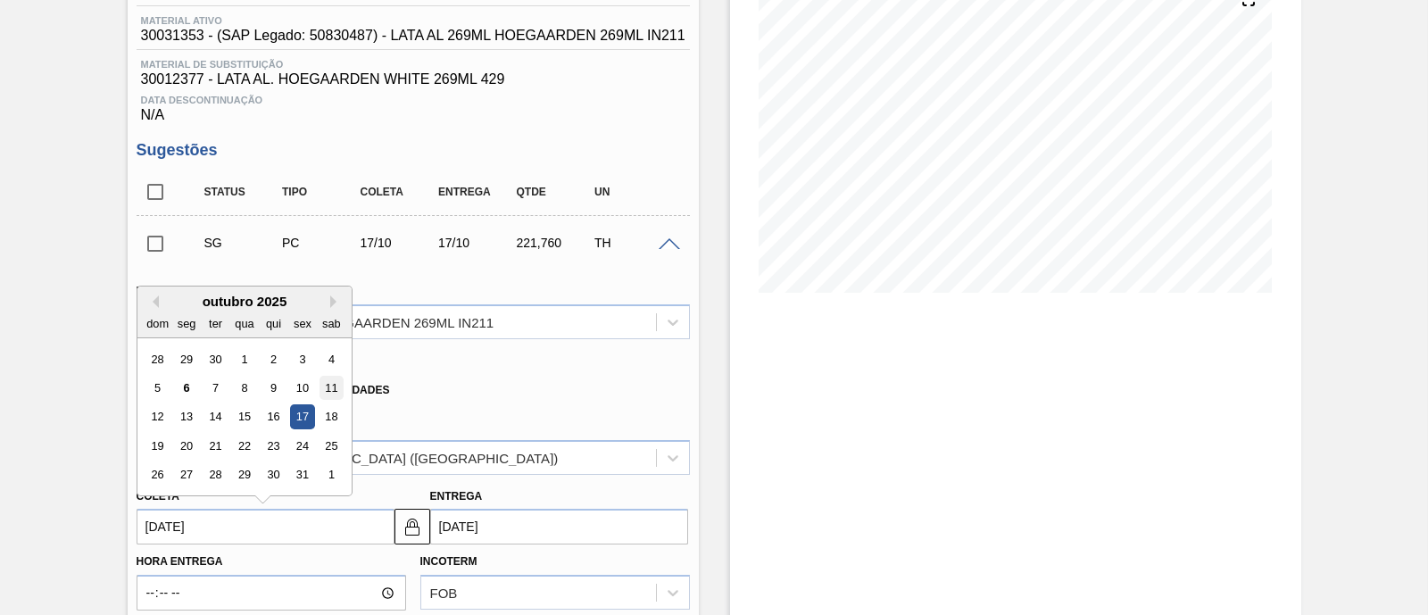
click at [326, 384] on div "11" at bounding box center [331, 388] width 24 height 24
type input "[DATE]"
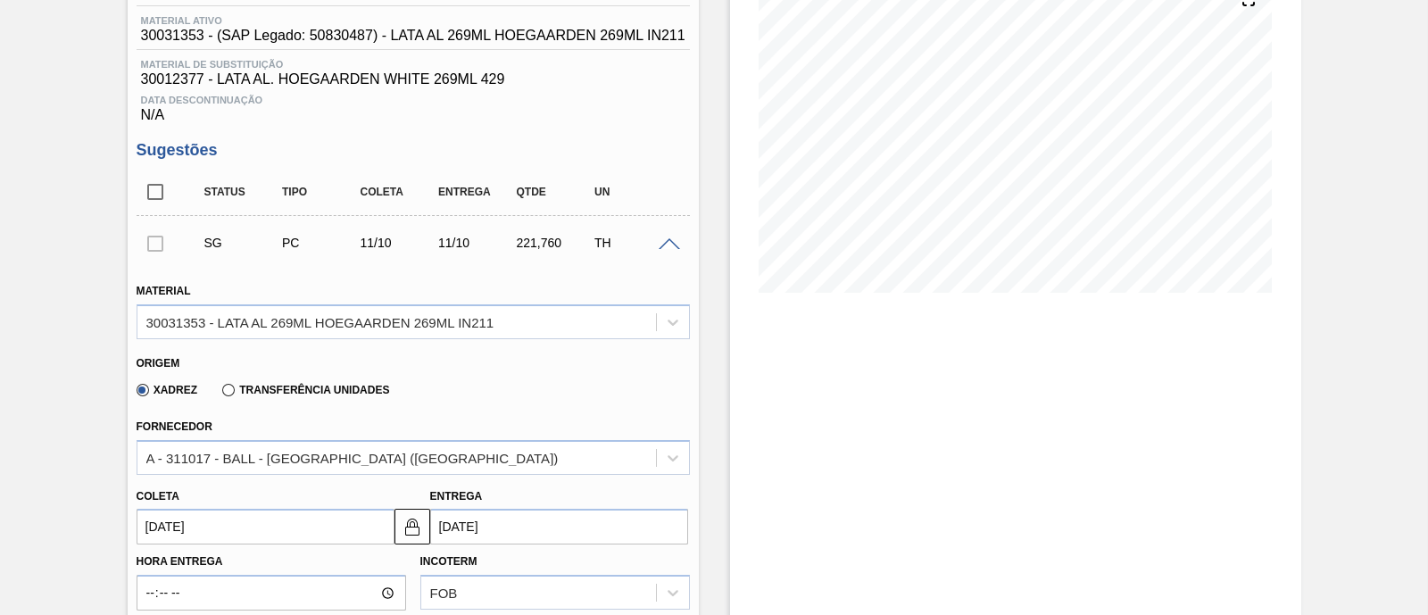
scroll to position [401, 0]
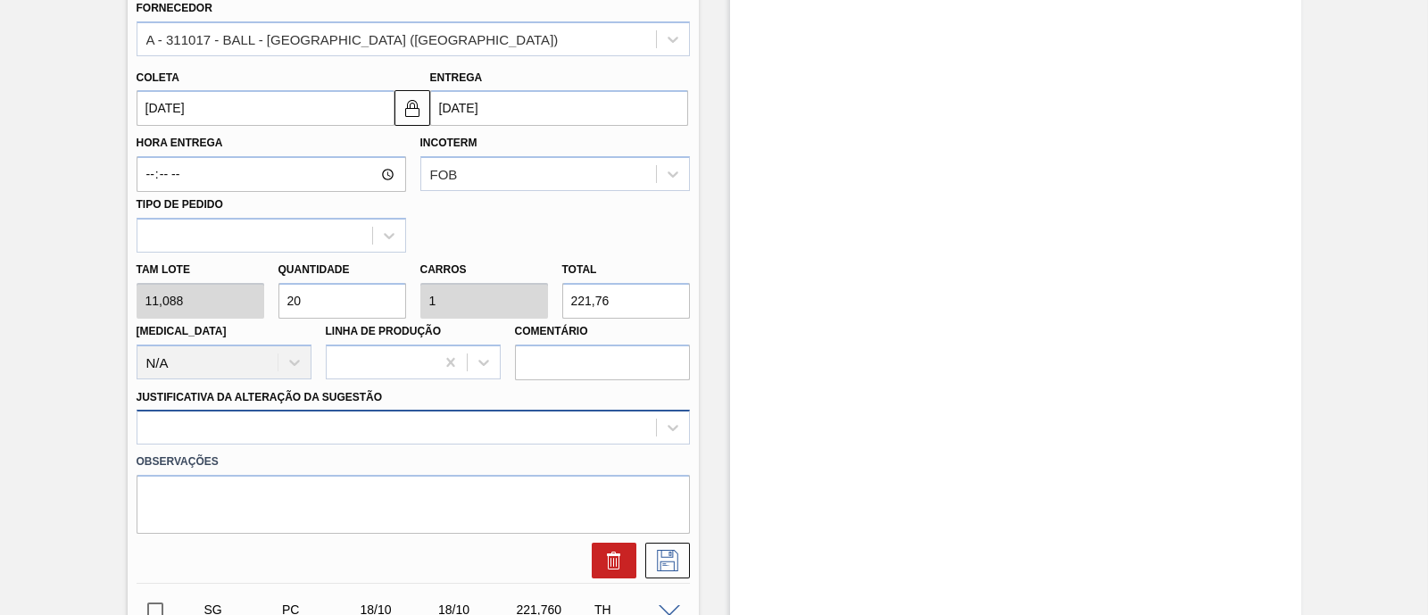
click at [320, 428] on div at bounding box center [413, 427] width 553 height 35
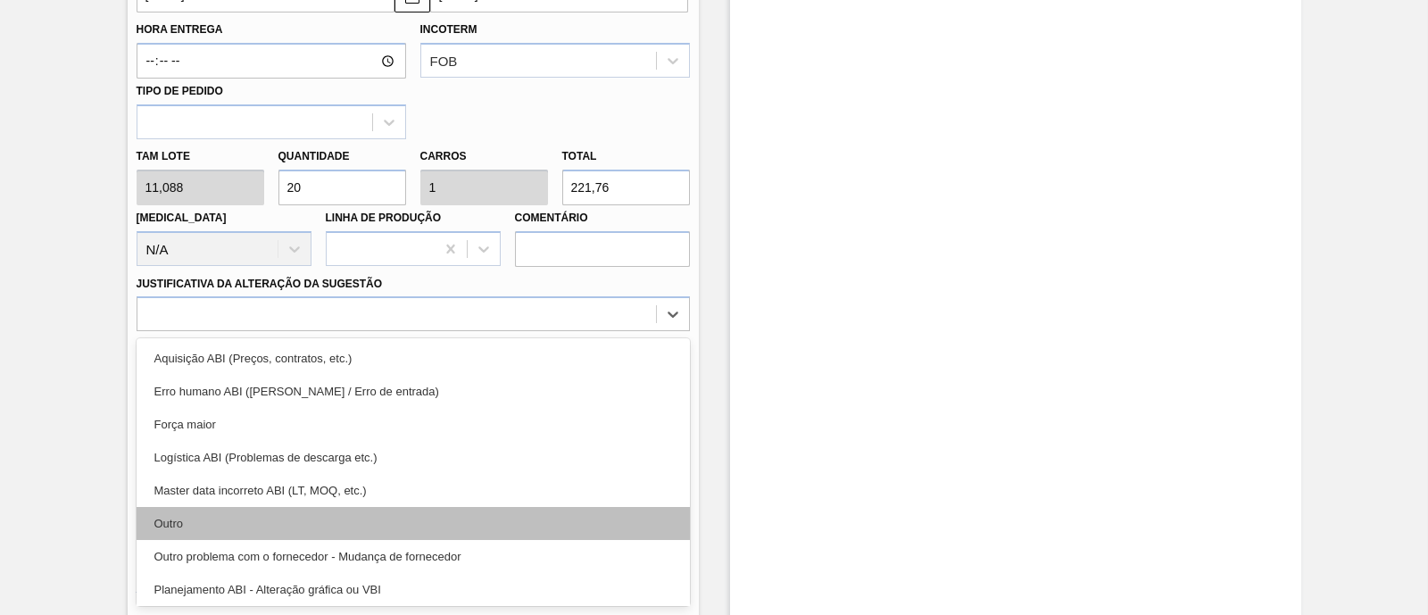
click at [283, 521] on div "Outro" at bounding box center [413, 523] width 553 height 33
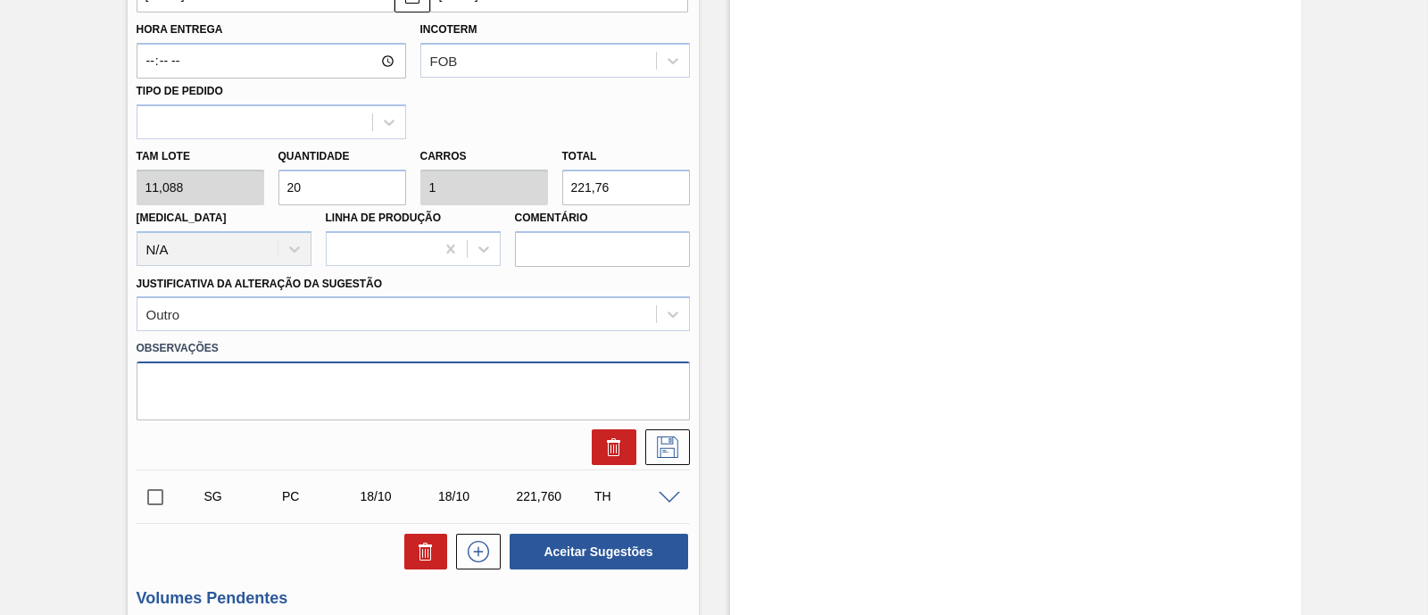
click at [311, 367] on textarea at bounding box center [413, 390] width 553 height 59
type textarea "Inovação"
click at [656, 448] on icon at bounding box center [667, 446] width 29 height 21
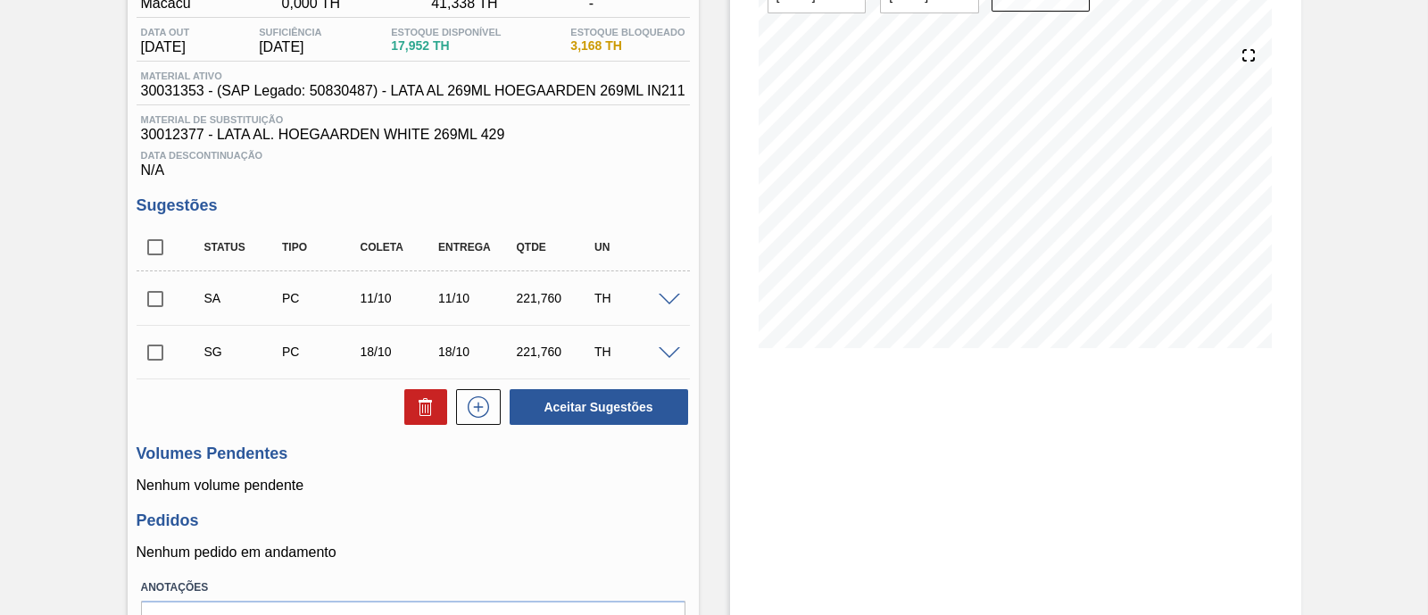
scroll to position [173, 0]
click at [171, 358] on input "checkbox" at bounding box center [155, 353] width 37 height 37
click at [555, 406] on button "Aceitar Sugestões" at bounding box center [599, 408] width 179 height 36
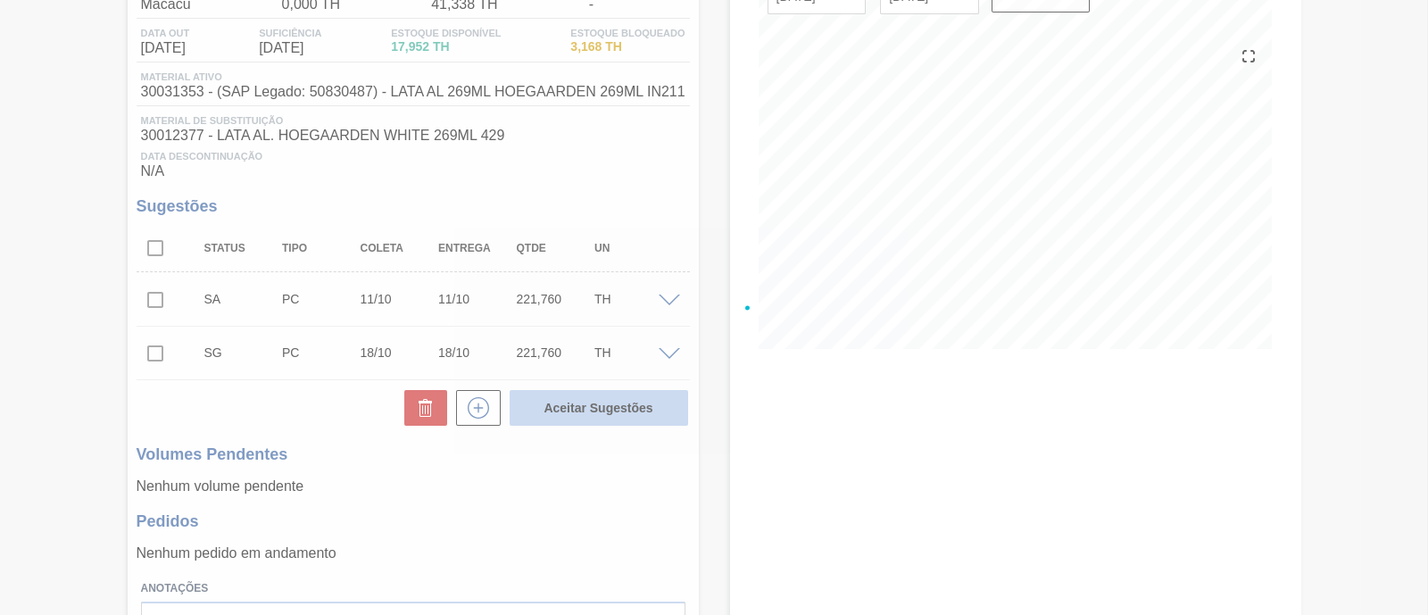
checkbox input "false"
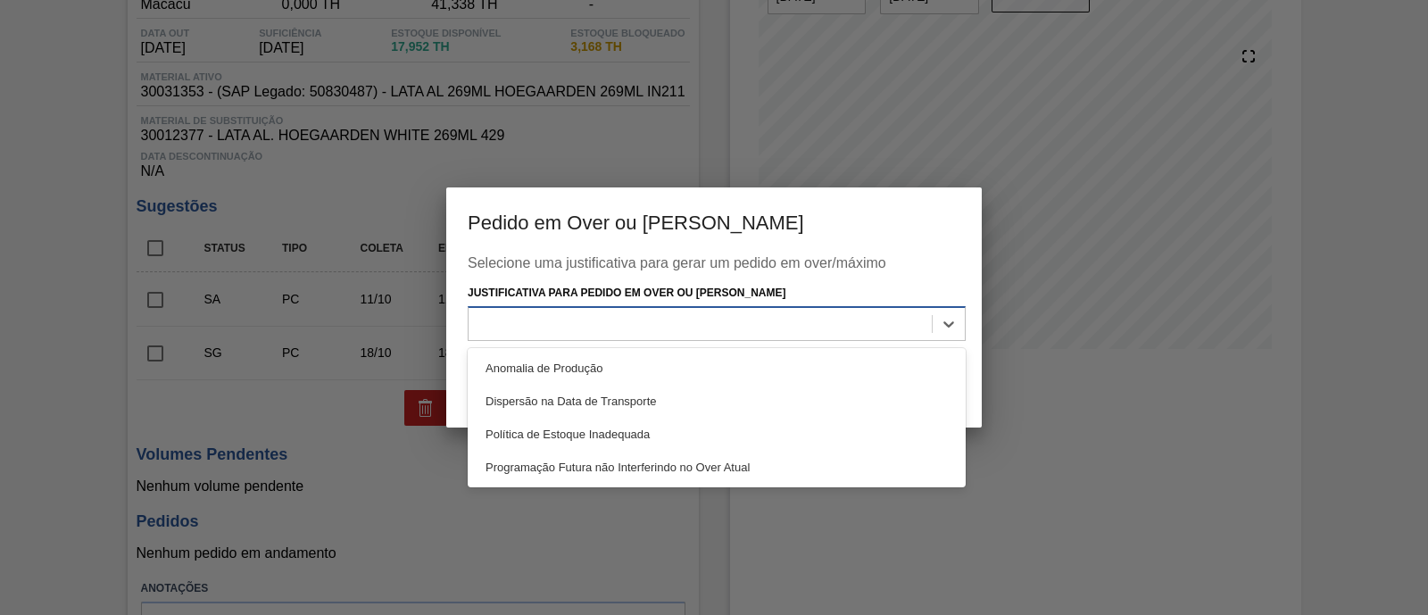
click at [593, 328] on div at bounding box center [700, 324] width 463 height 26
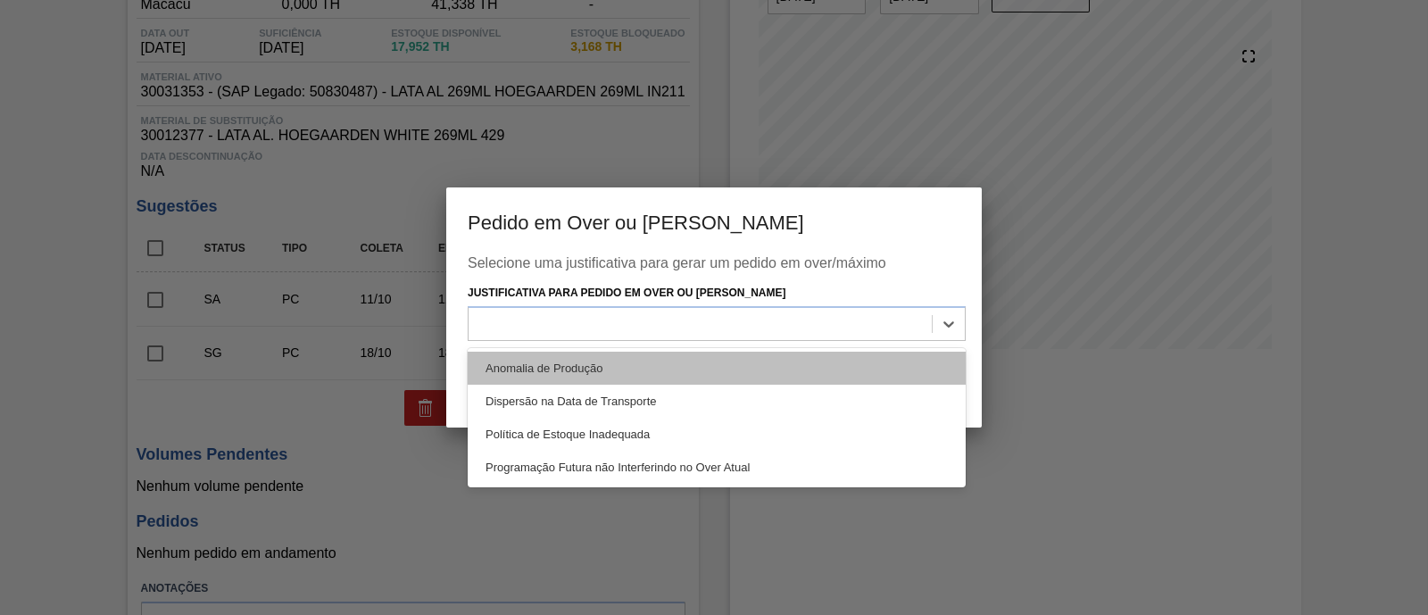
click at [594, 378] on div "Anomalia de Produção" at bounding box center [717, 368] width 498 height 33
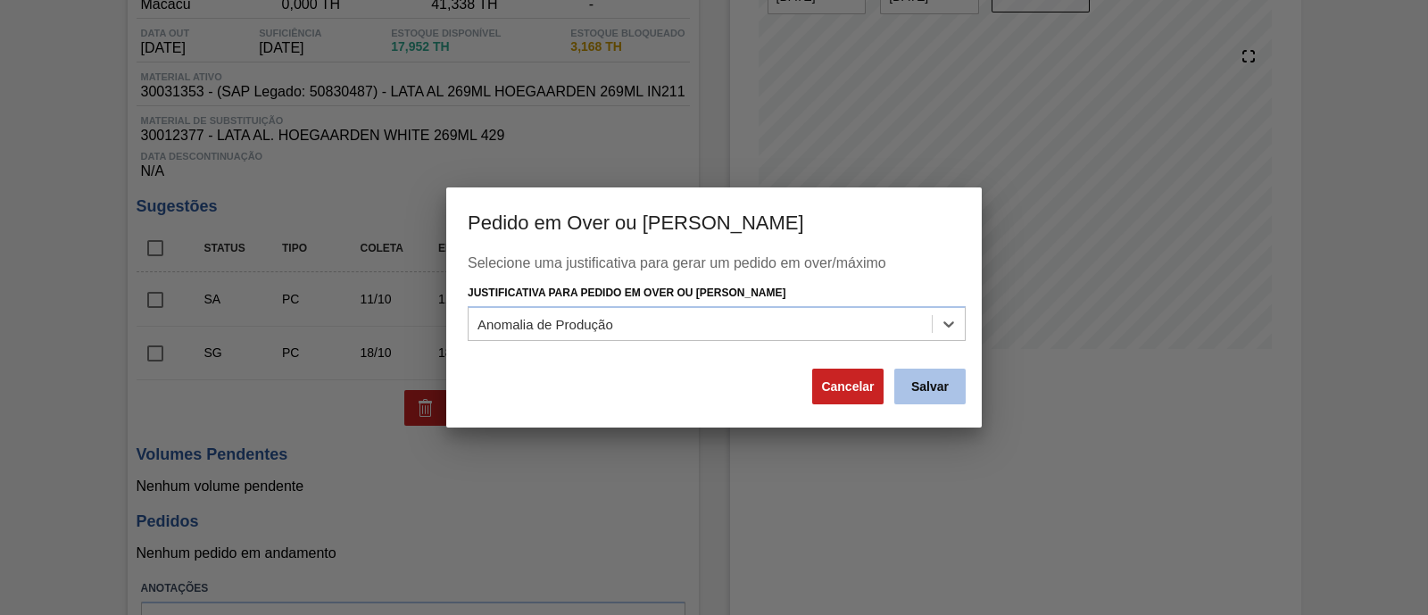
click at [957, 370] on button "Salvar" at bounding box center [929, 387] width 71 height 36
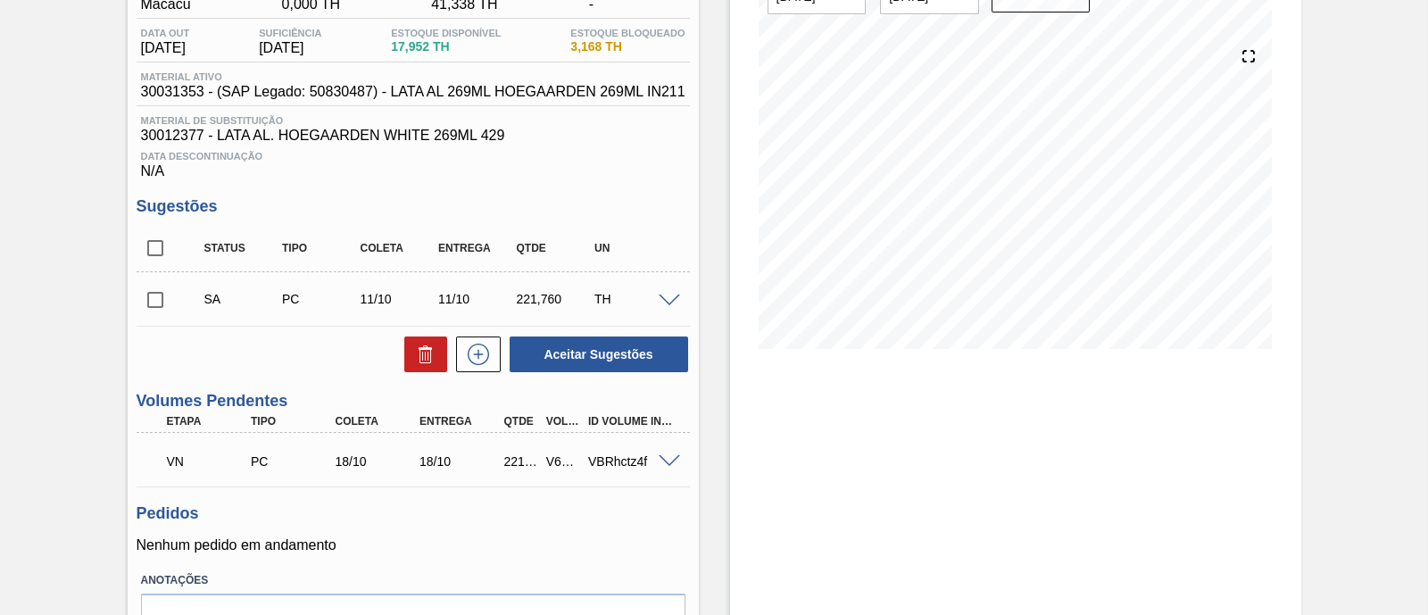
click at [147, 260] on input "checkbox" at bounding box center [155, 247] width 37 height 37
checkbox input "true"
click at [553, 363] on button "Aceitar Sugestões" at bounding box center [599, 354] width 179 height 36
checkbox input "false"
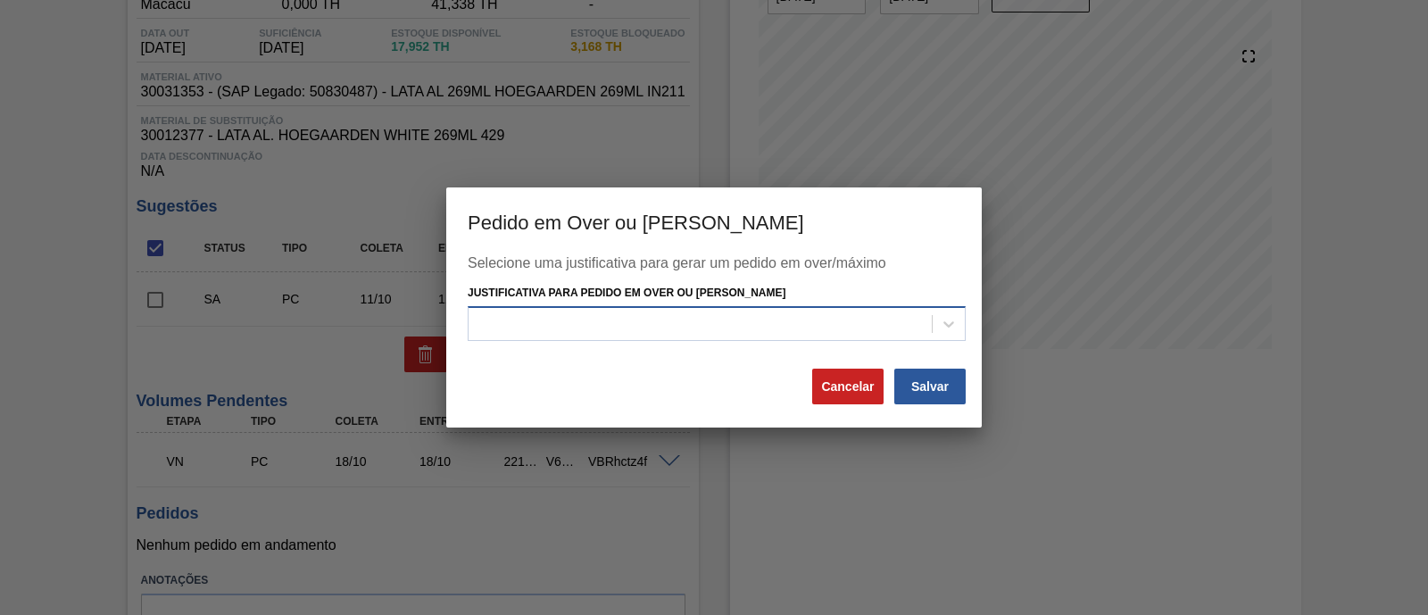
click at [628, 328] on div at bounding box center [700, 324] width 463 height 26
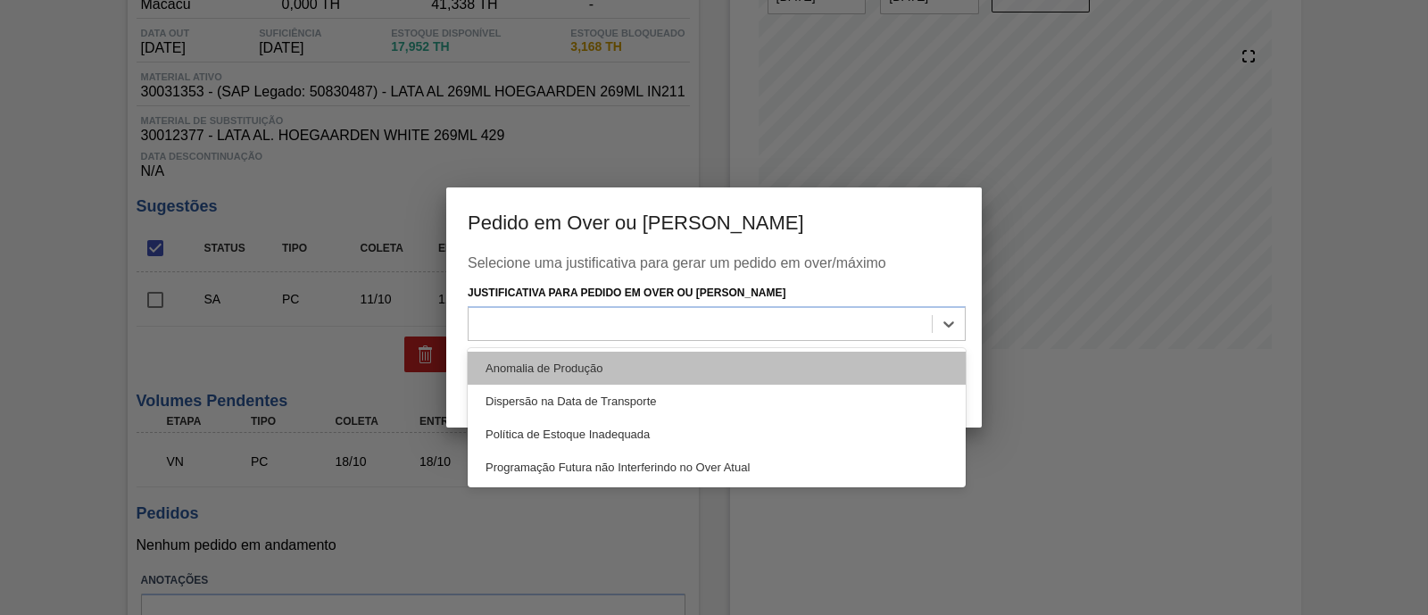
click at [625, 376] on div "Anomalia de Produção" at bounding box center [717, 368] width 498 height 33
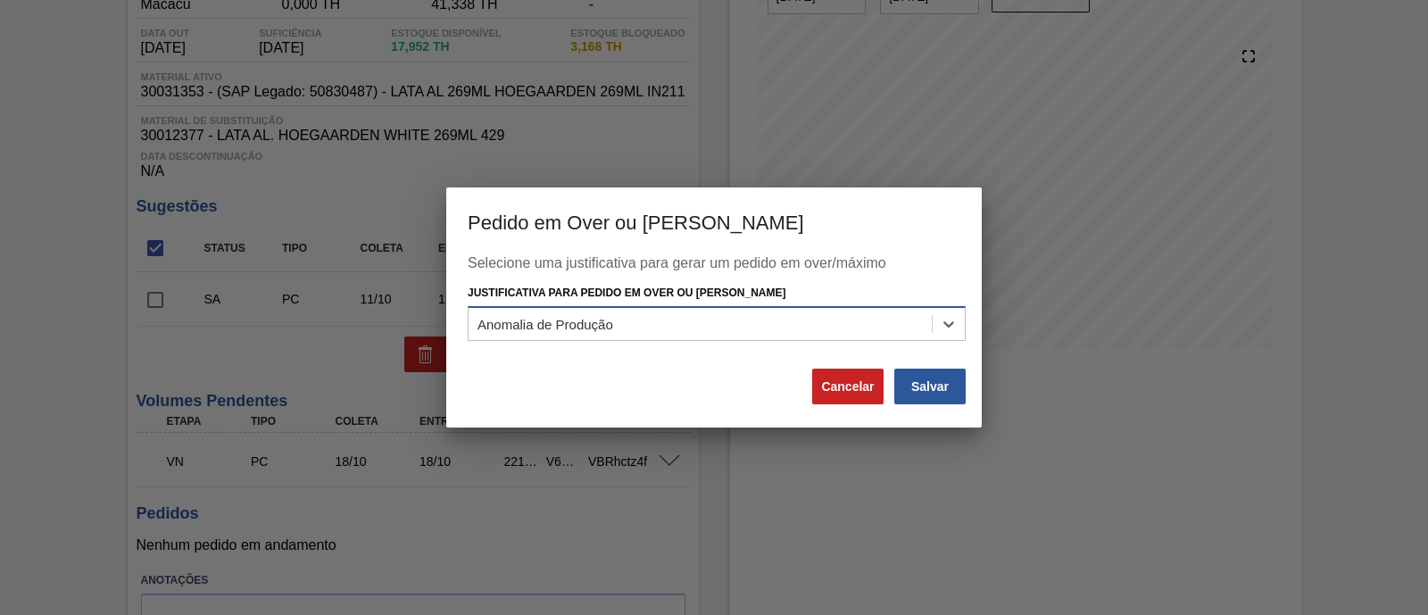
click at [622, 323] on div "Anomalia de Produção" at bounding box center [700, 324] width 463 height 26
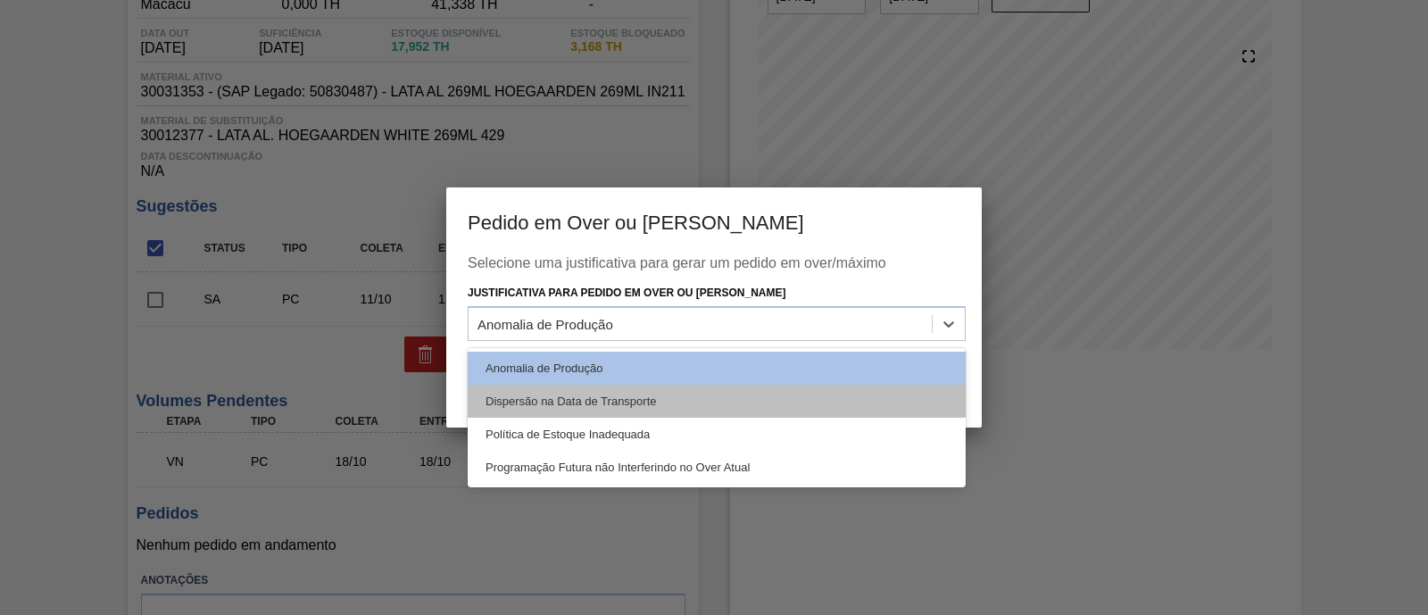
click at [623, 399] on div "Dispersão na Data de Transporte" at bounding box center [717, 401] width 498 height 33
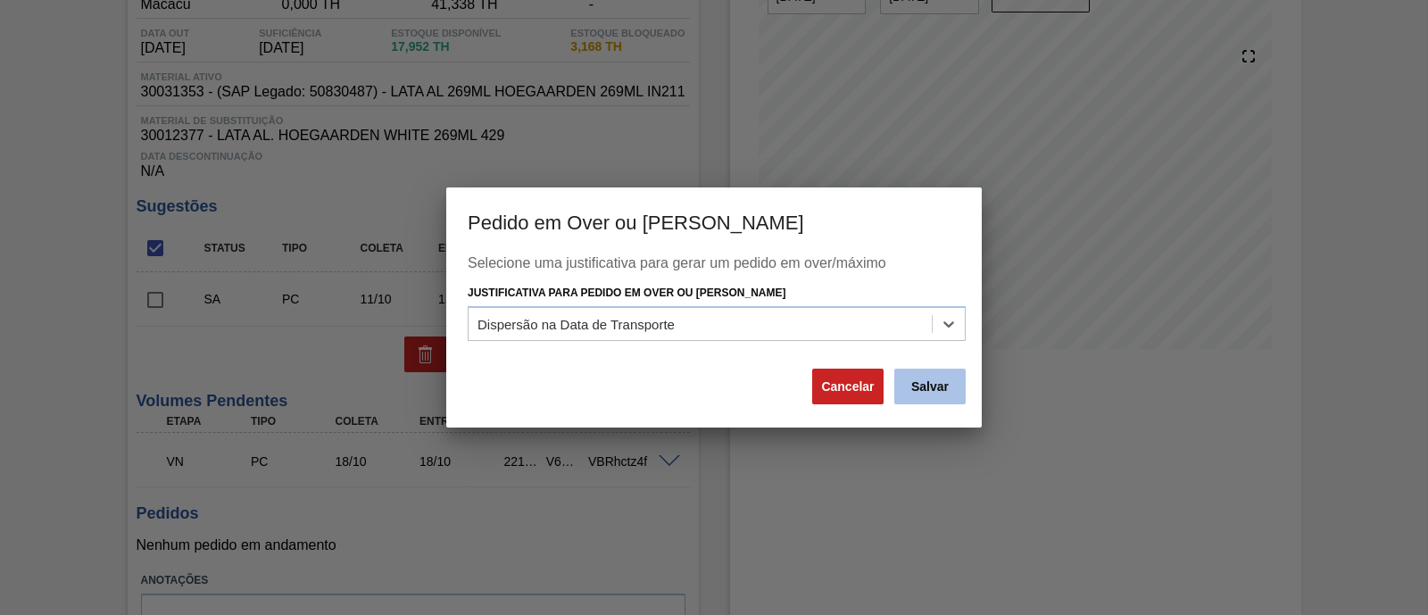
click at [932, 386] on button "Salvar" at bounding box center [929, 387] width 71 height 36
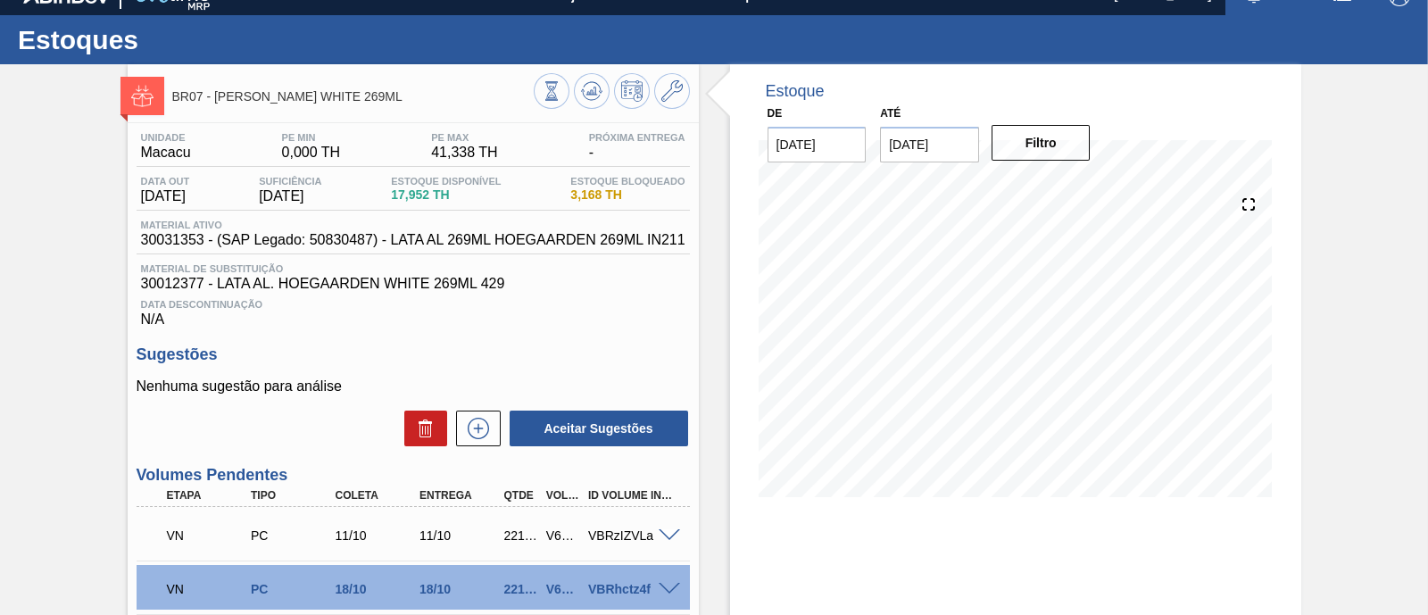
scroll to position [24, 0]
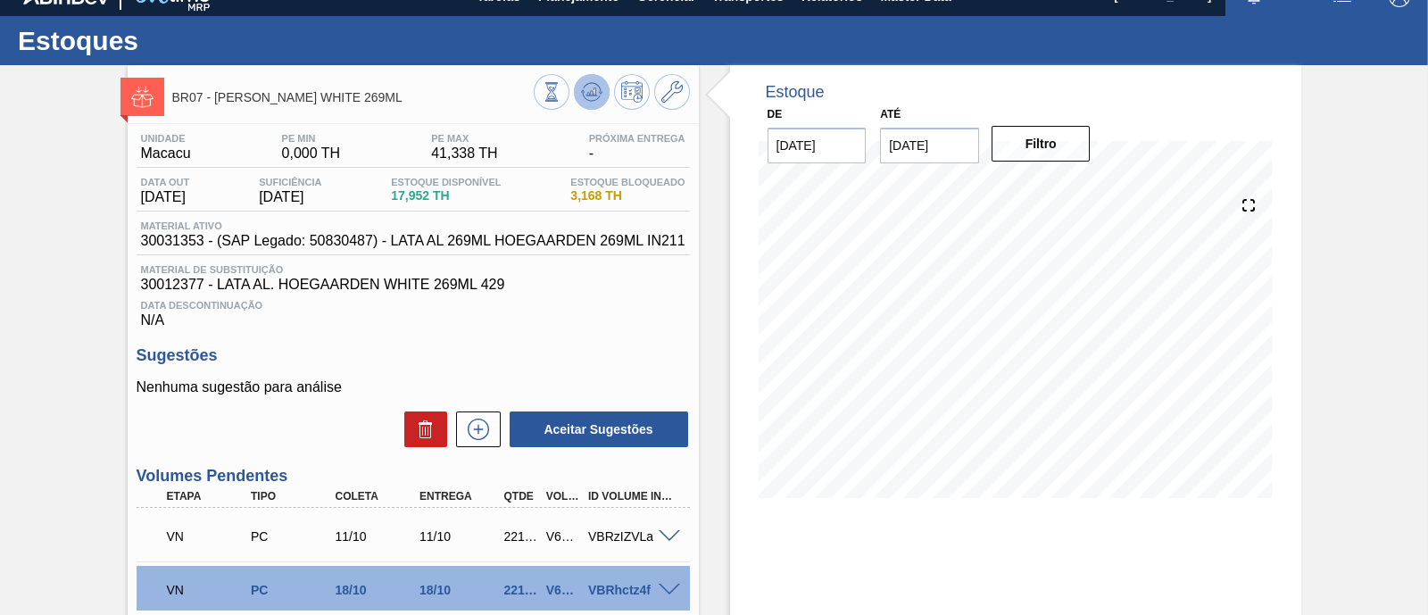
click at [592, 86] on icon at bounding box center [591, 91] width 21 height 21
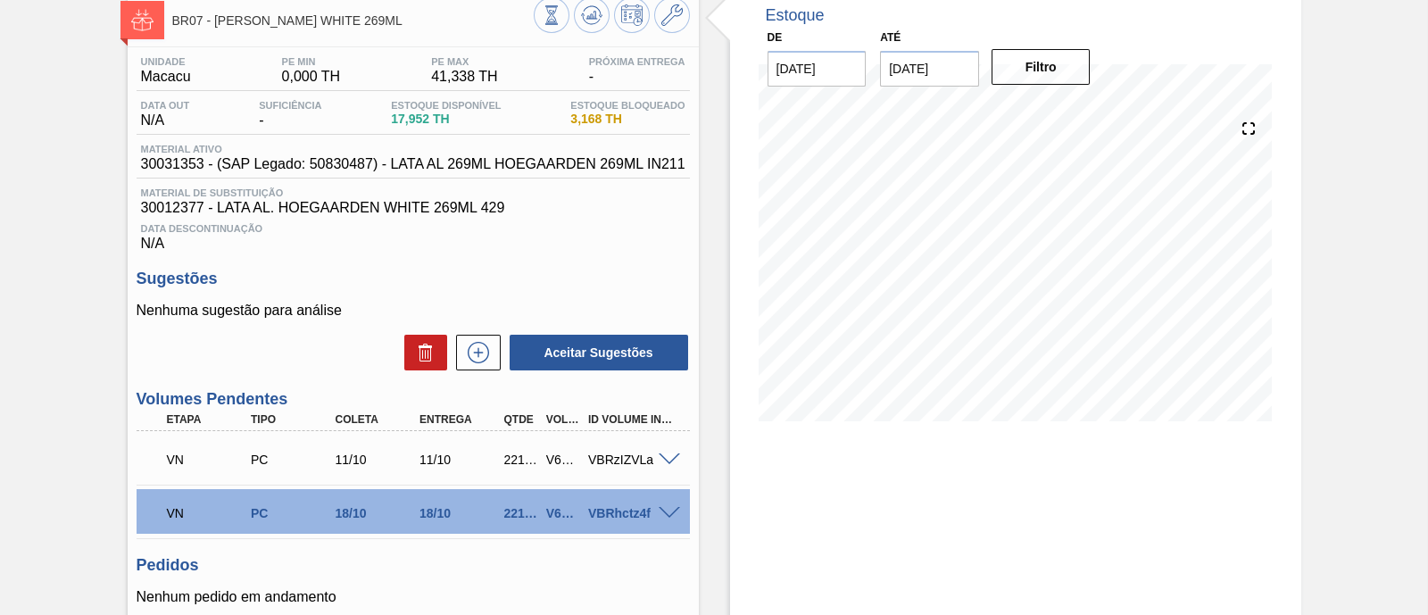
click at [669, 516] on span at bounding box center [669, 513] width 21 height 13
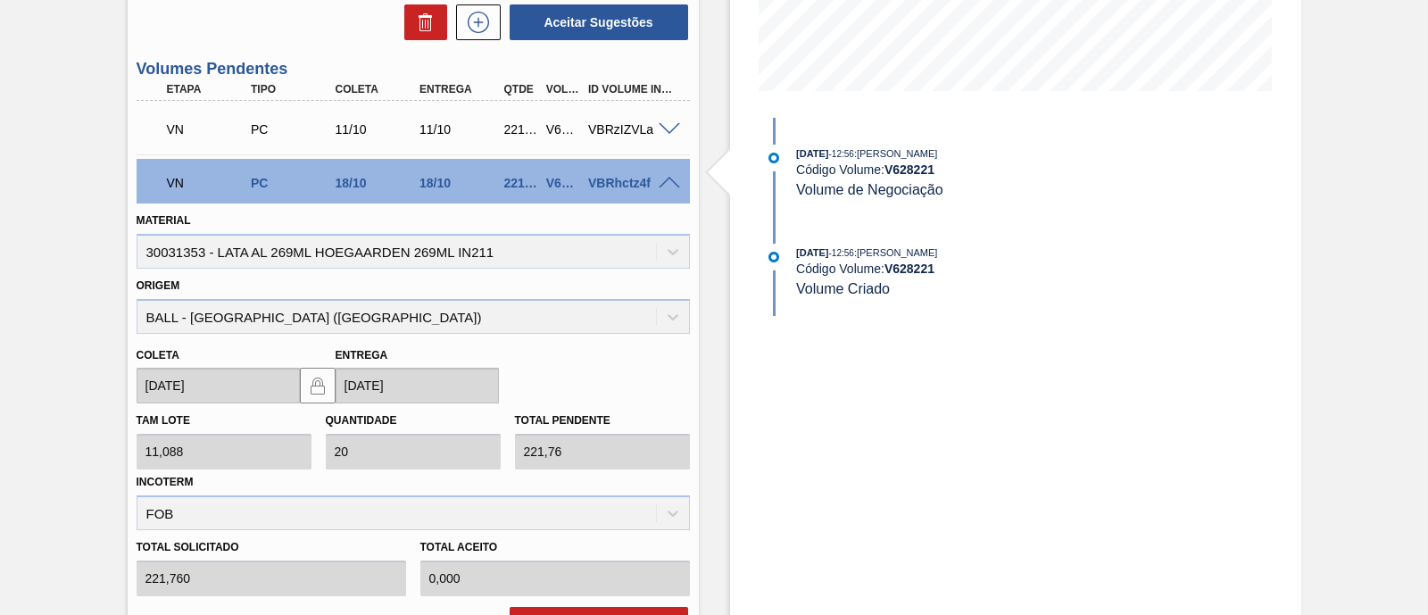
scroll to position [522, 0]
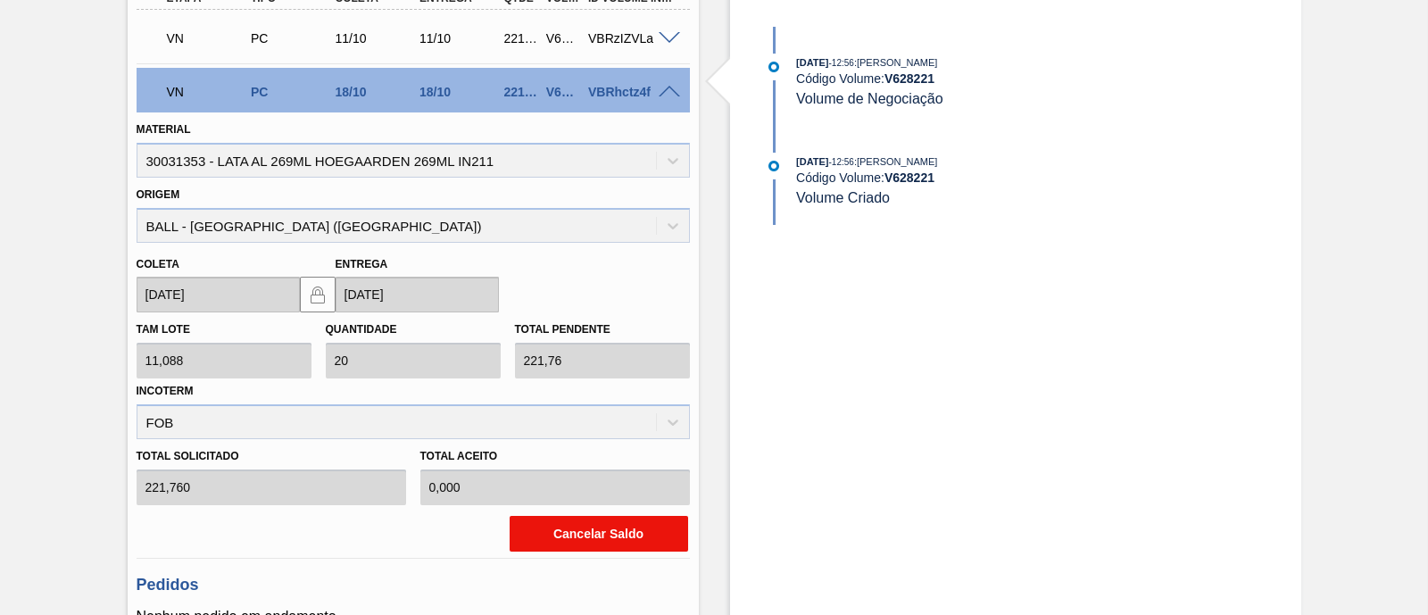
click at [538, 523] on button "Cancelar Saldo" at bounding box center [599, 534] width 179 height 36
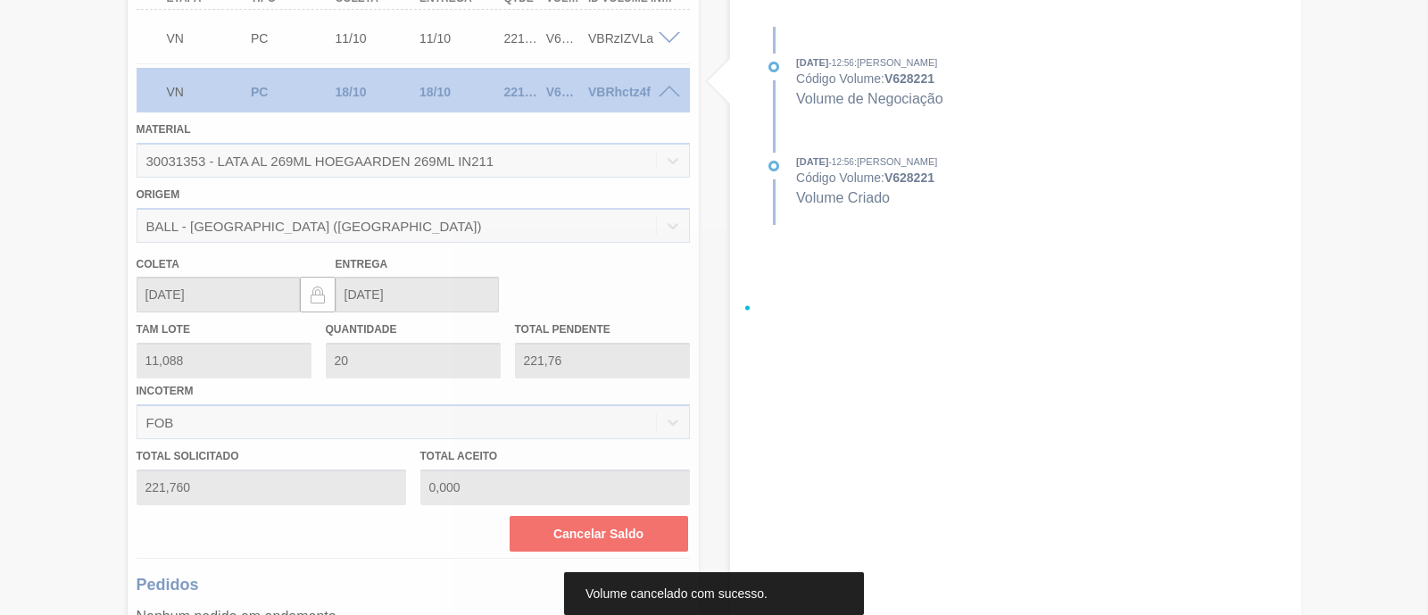
scroll to position [202, 0]
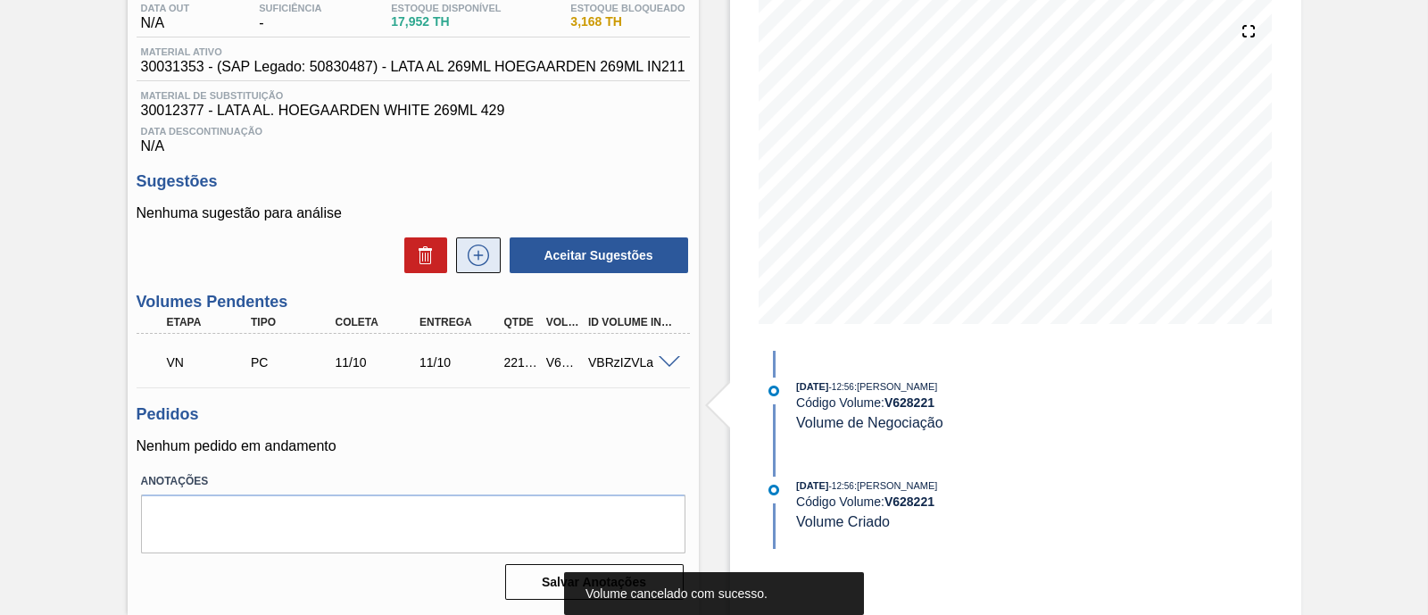
click at [464, 250] on icon at bounding box center [478, 255] width 29 height 21
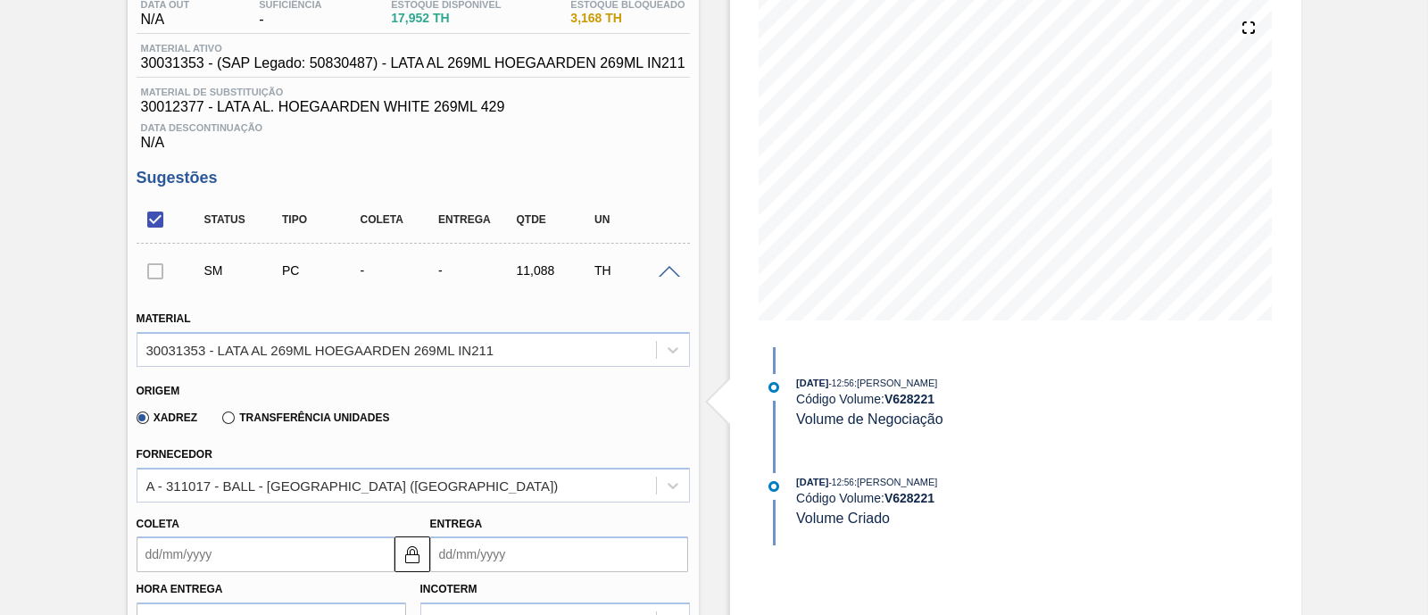
click at [272, 569] on input "Coleta" at bounding box center [266, 554] width 258 height 36
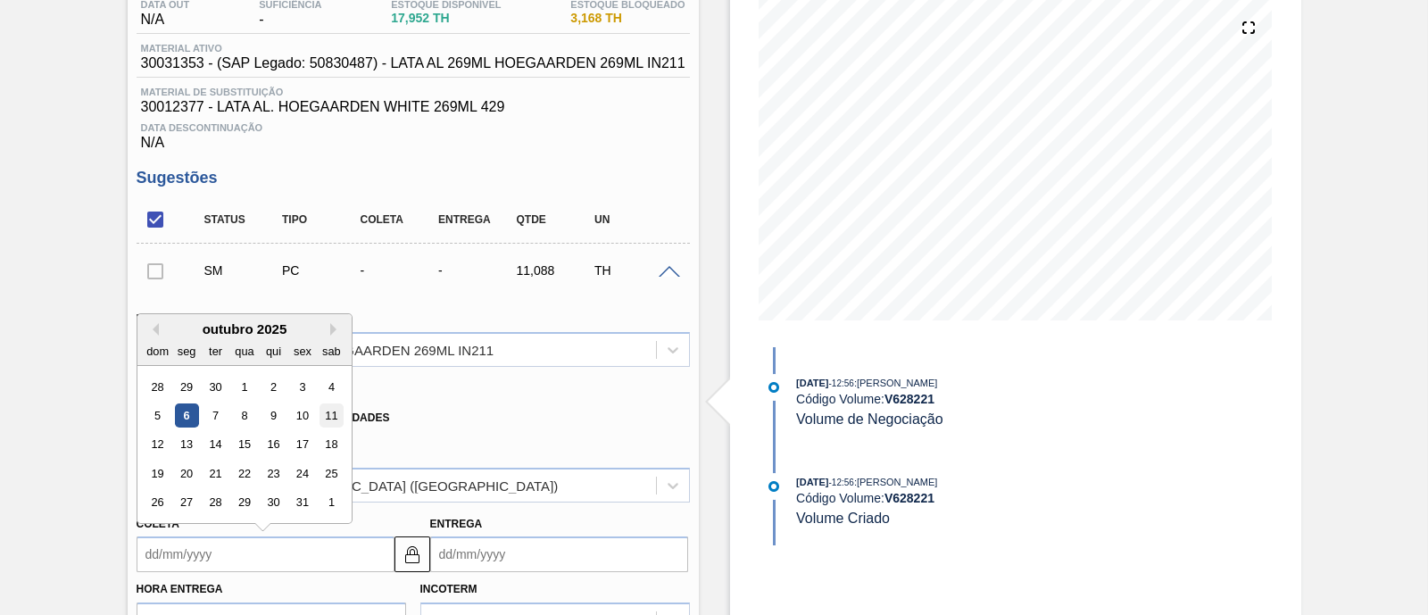
click at [335, 416] on div "11" at bounding box center [331, 415] width 24 height 24
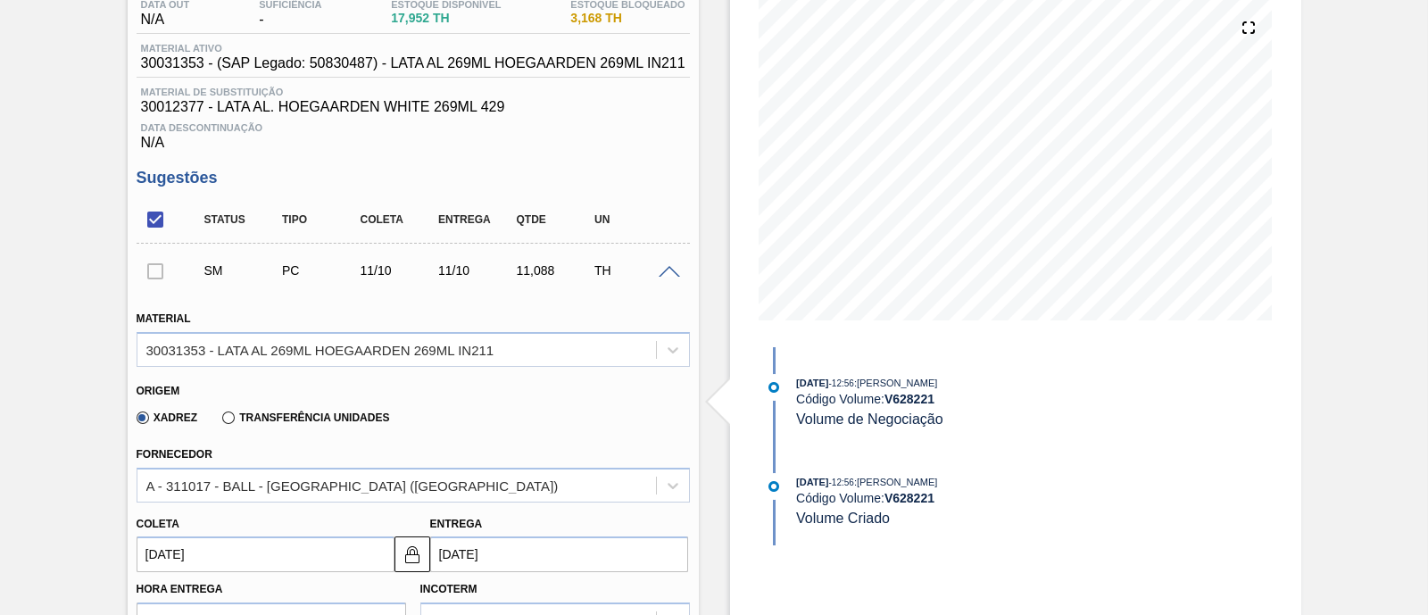
type input "[DATE]"
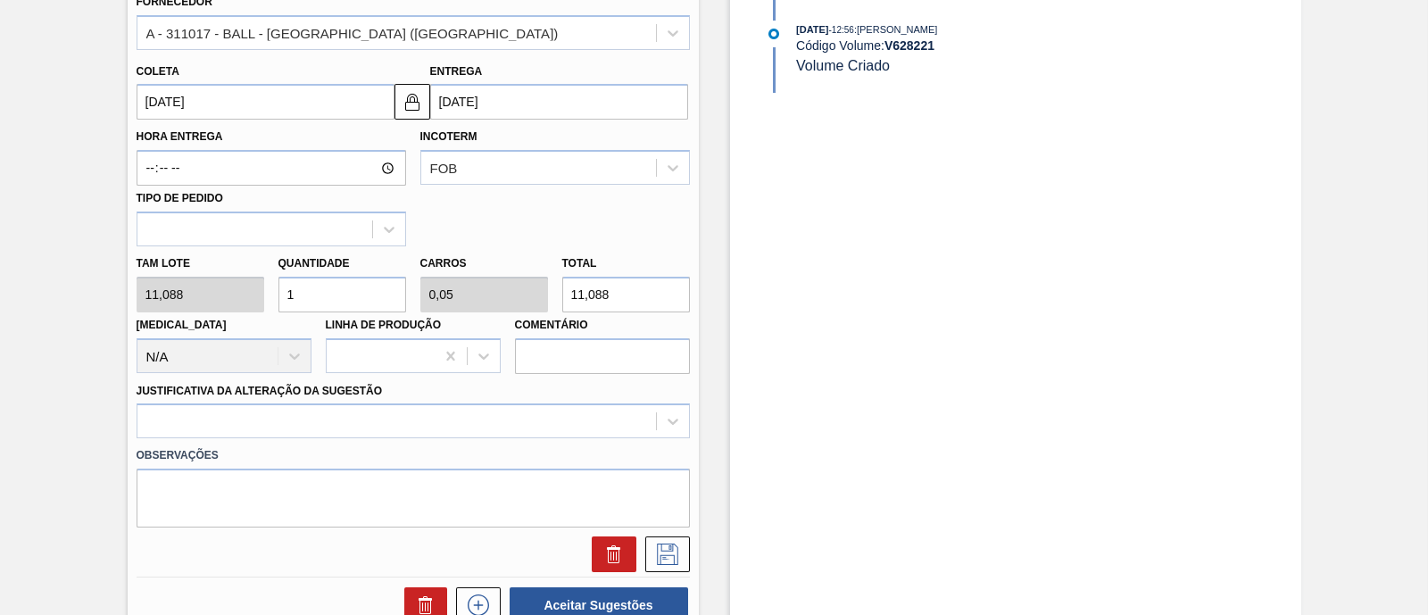
scroll to position [655, 0]
drag, startPoint x: 314, startPoint y: 282, endPoint x: 222, endPoint y: 275, distance: 92.2
click at [222, 275] on div "Tam lote 11,088 Quantidade 1 Carros 0,05 Total 11,088 [MEDICAL_DATA] N/A Linha …" at bounding box center [413, 309] width 568 height 128
type input "2"
type input "0,1"
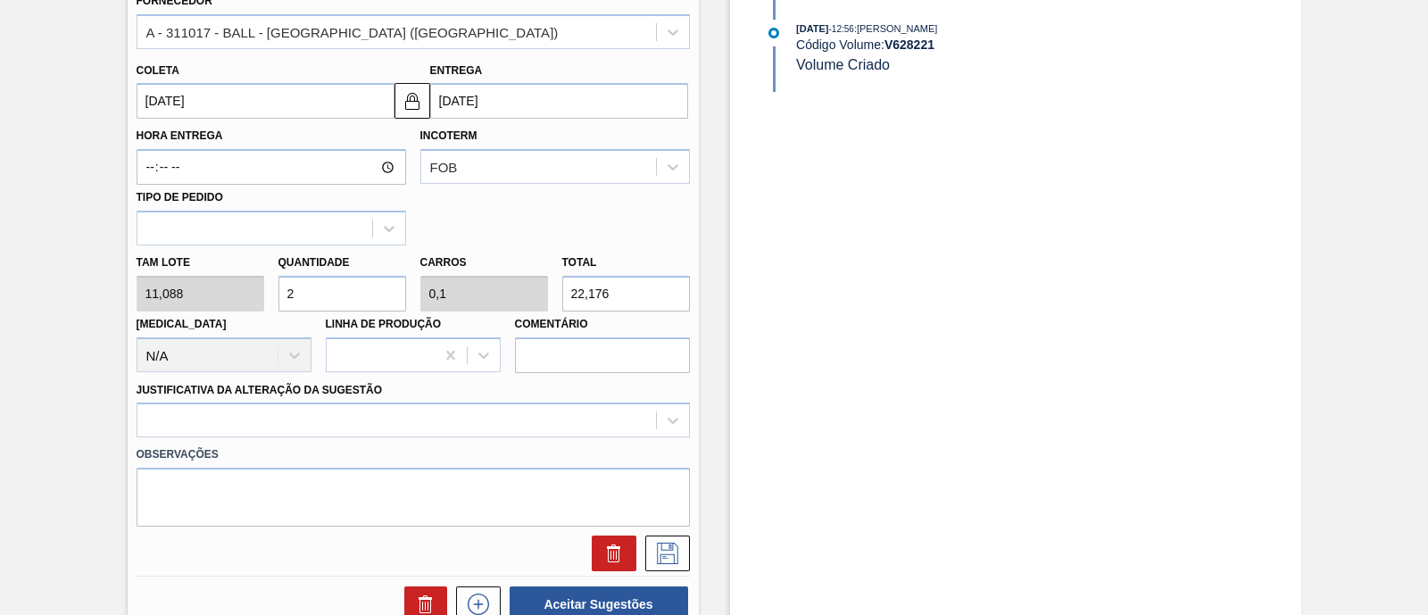
type input "22,176"
type input "20"
type input "1"
type input "221,76"
type input "20"
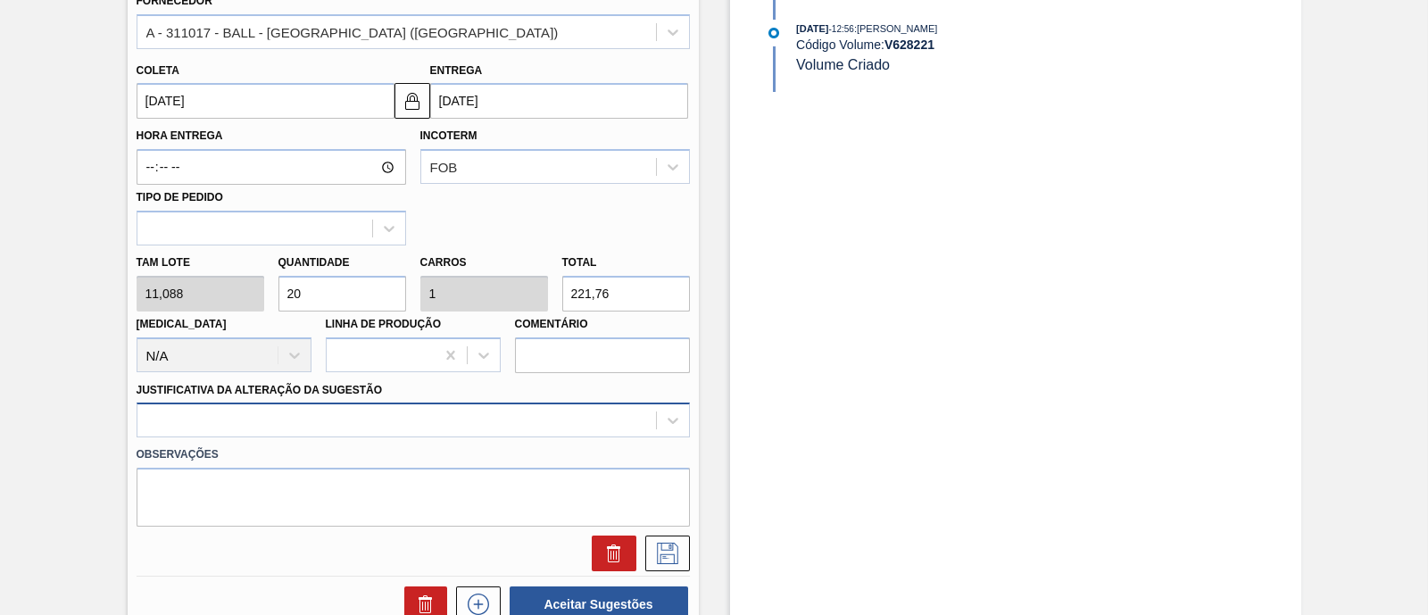
click at [330, 434] on div at bounding box center [413, 420] width 553 height 35
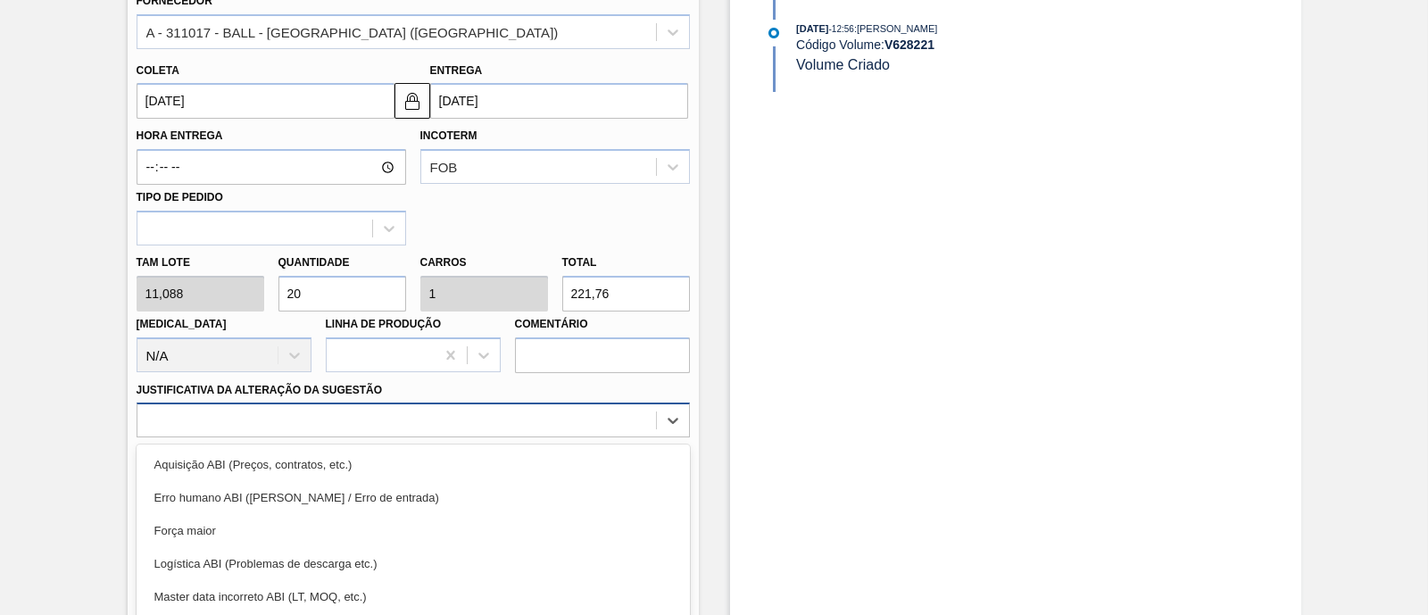
scroll to position [761, 0]
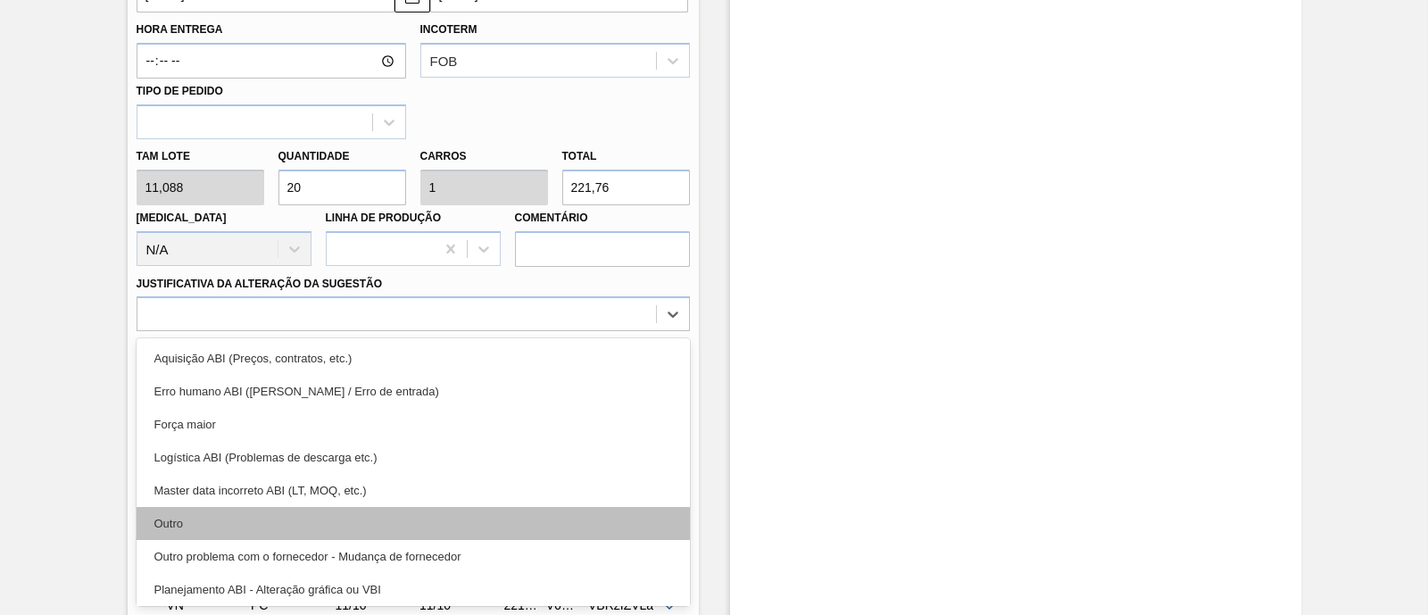
click at [330, 511] on div "Outro" at bounding box center [413, 523] width 553 height 33
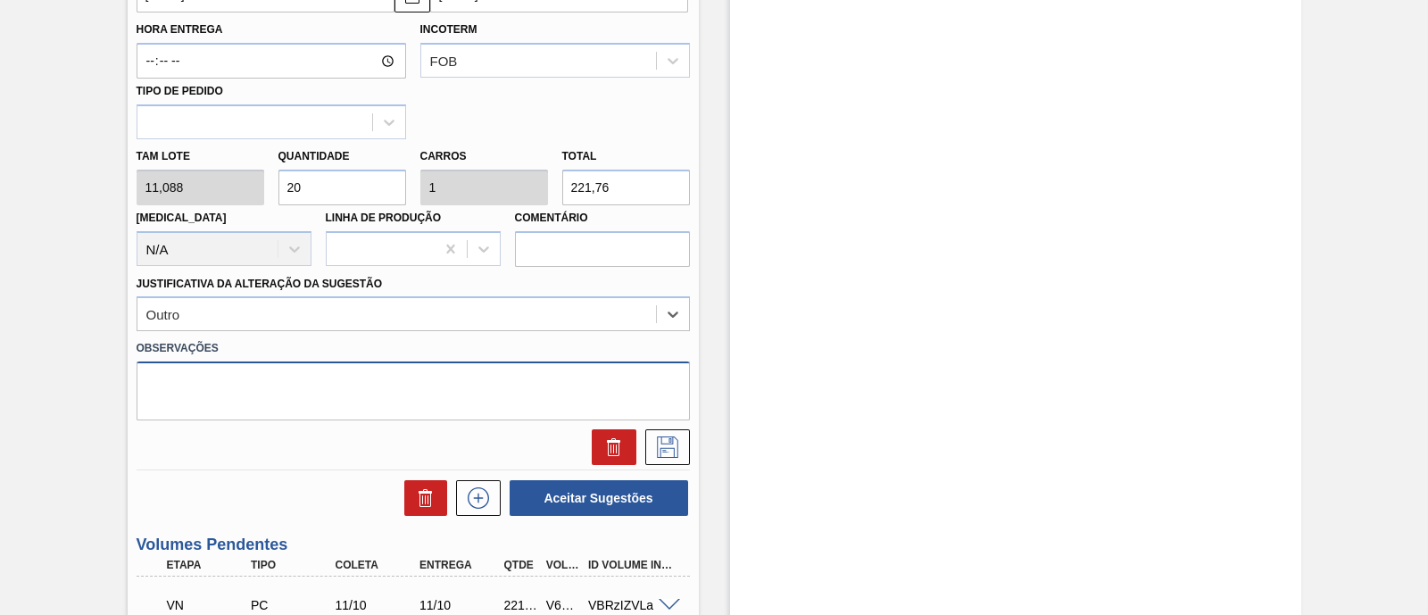
click at [343, 386] on textarea at bounding box center [413, 390] width 553 height 59
type textarea "Inovação"
click at [678, 452] on icon at bounding box center [667, 446] width 29 height 21
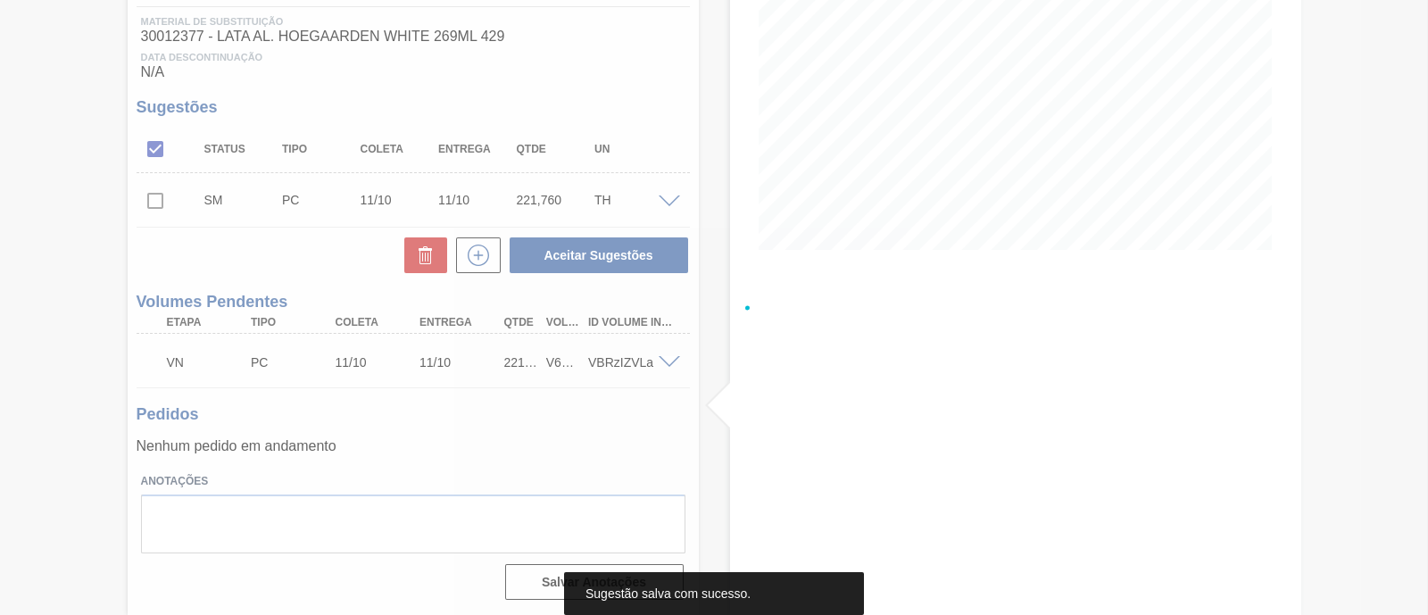
scroll to position [276, 0]
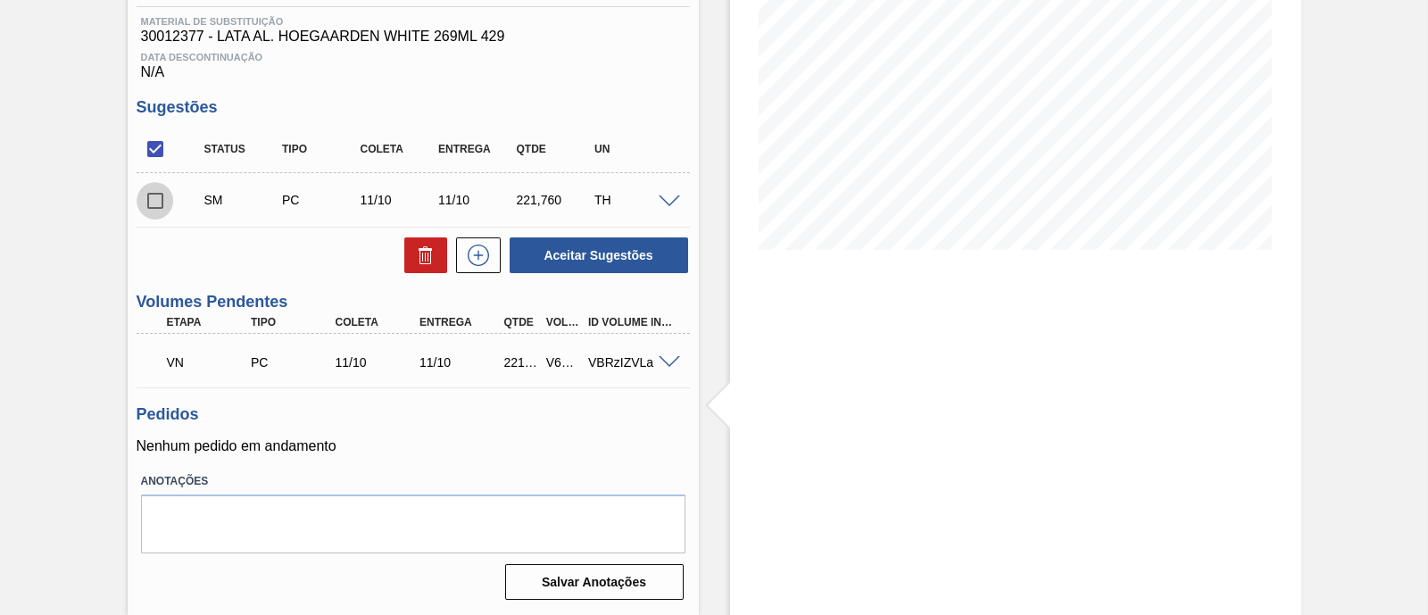
click at [164, 201] on input "checkbox" at bounding box center [155, 200] width 37 height 37
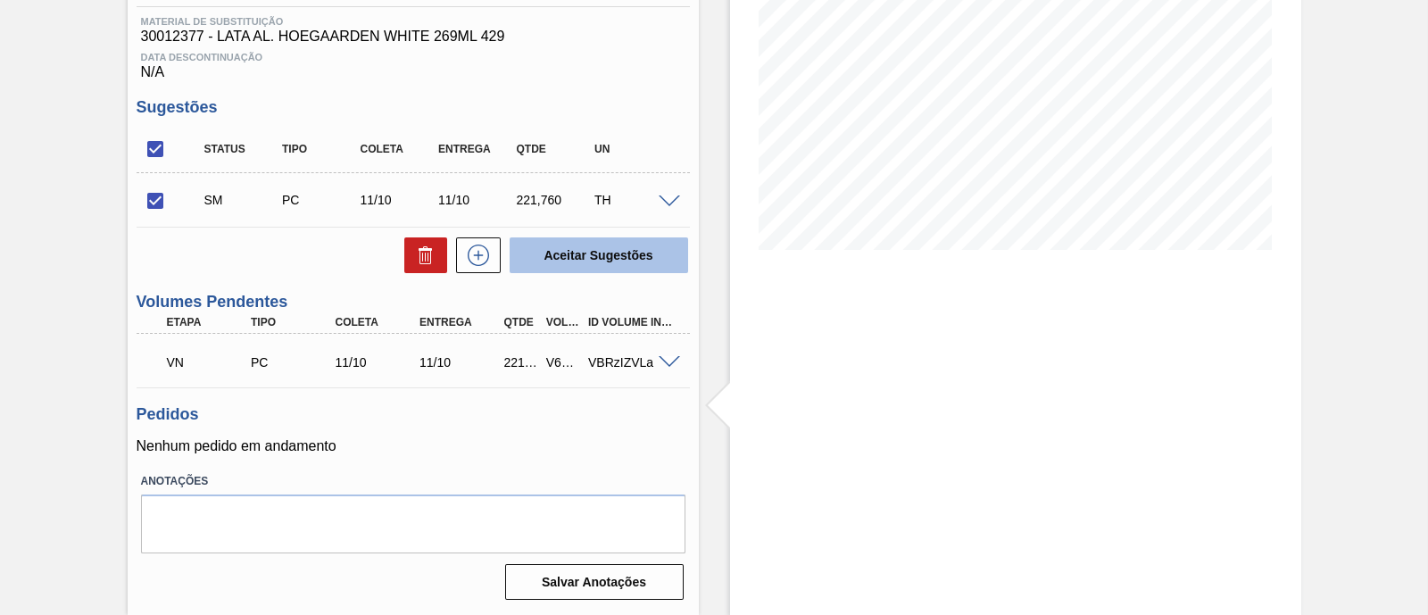
click at [575, 254] on button "Aceitar Sugestões" at bounding box center [599, 255] width 179 height 36
checkbox input "false"
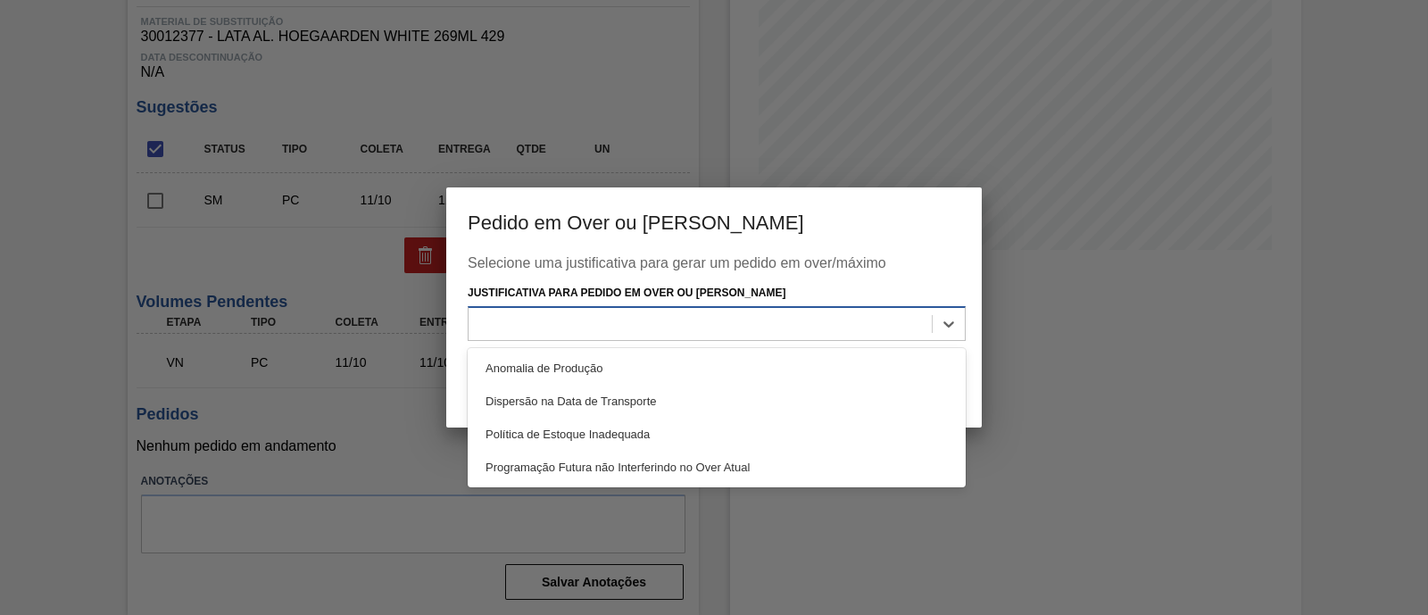
click at [635, 336] on div at bounding box center [700, 324] width 463 height 26
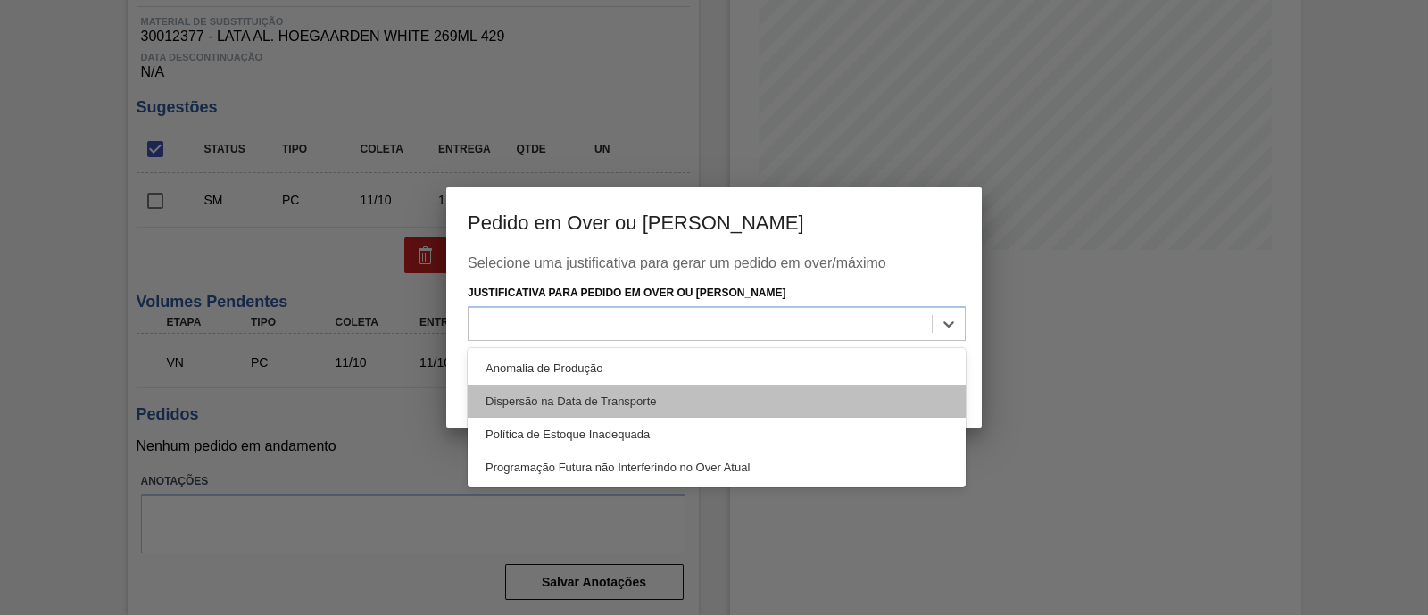
click at [625, 400] on div "Dispersão na Data de Transporte" at bounding box center [717, 401] width 498 height 33
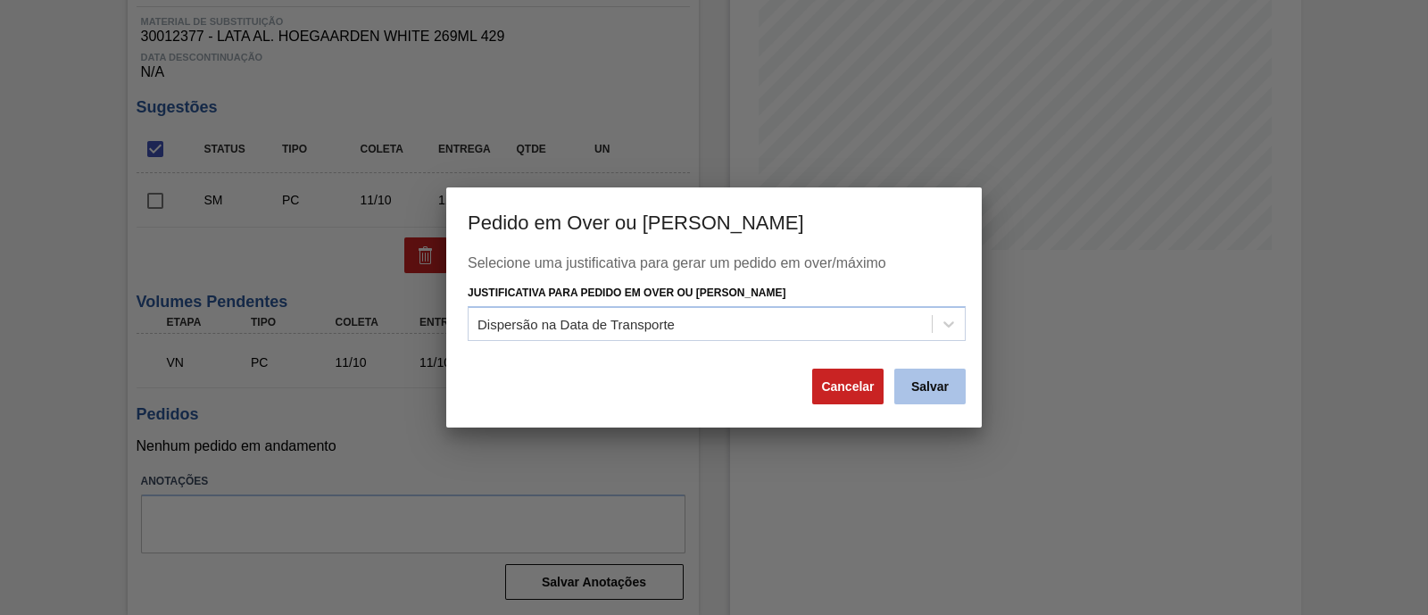
click at [928, 380] on button "Salvar" at bounding box center [929, 387] width 71 height 36
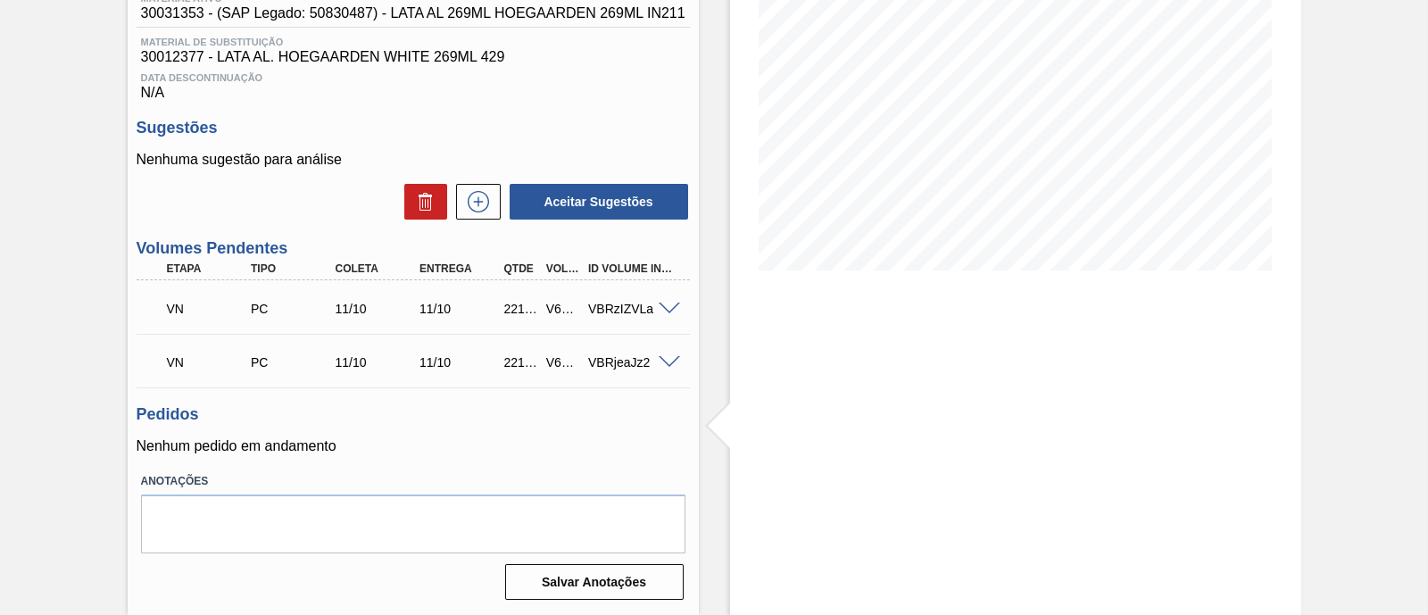
scroll to position [0, 0]
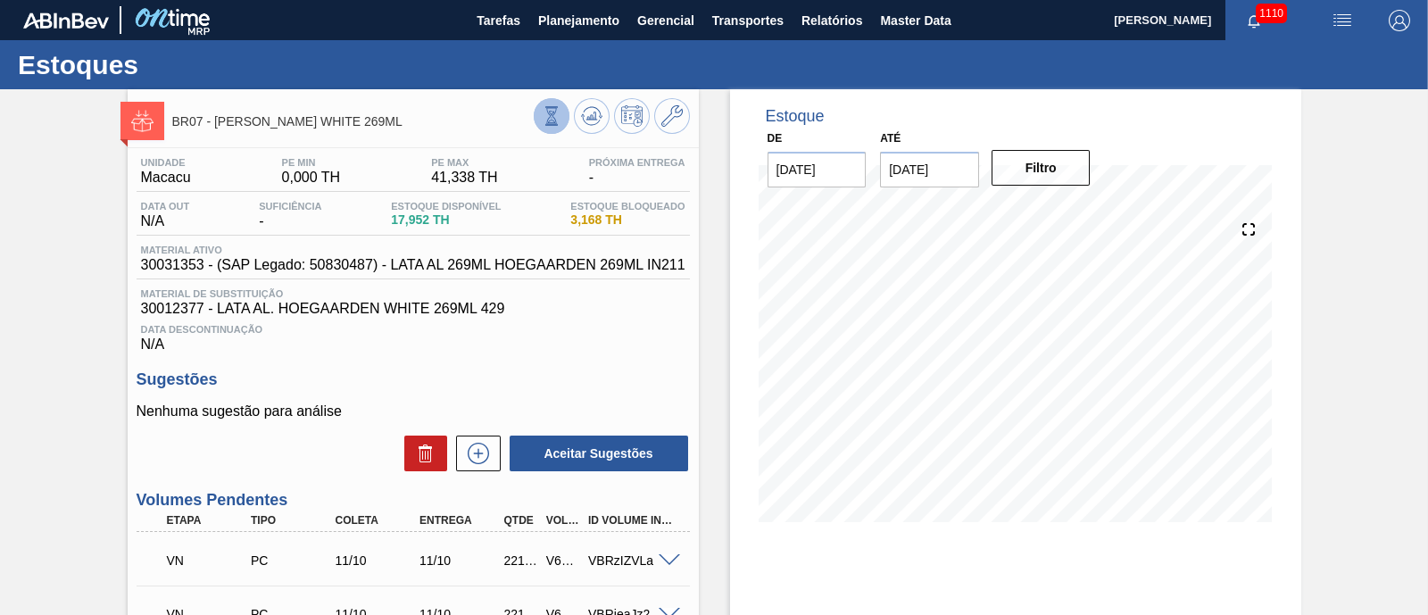
click at [553, 127] on button at bounding box center [552, 116] width 36 height 36
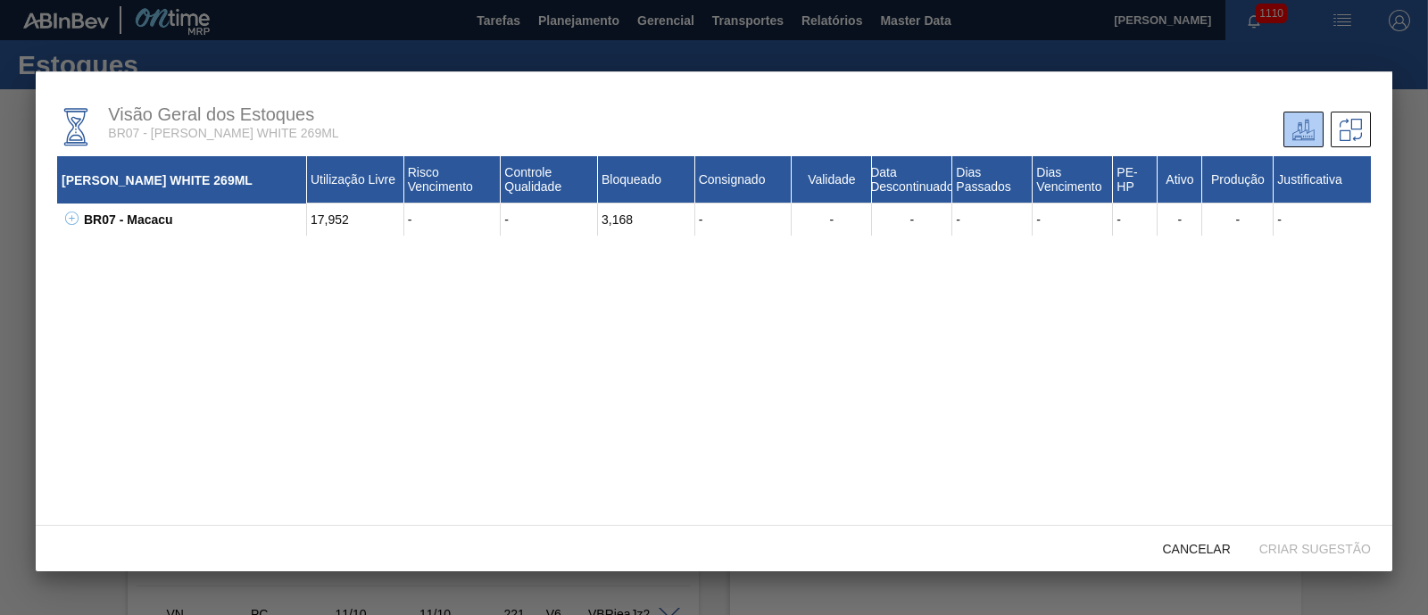
click at [590, 38] on div at bounding box center [714, 307] width 1428 height 615
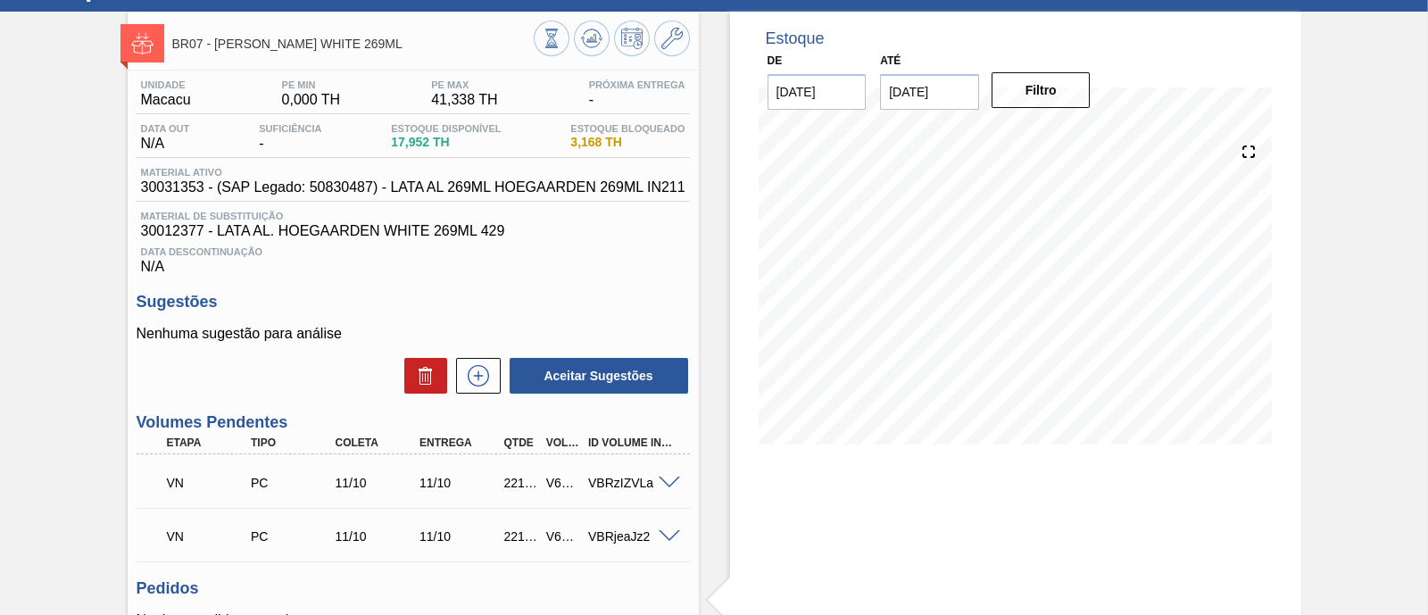
scroll to position [77, 0]
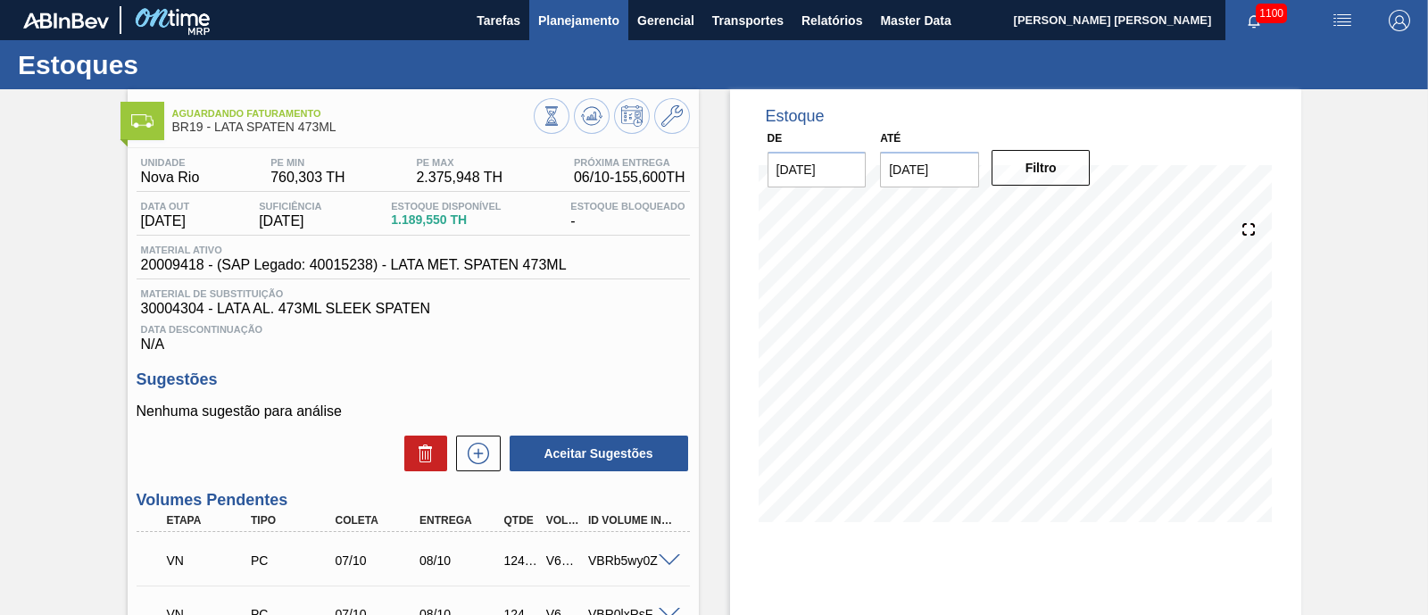
click at [566, 18] on span "Planejamento" at bounding box center [578, 20] width 81 height 21
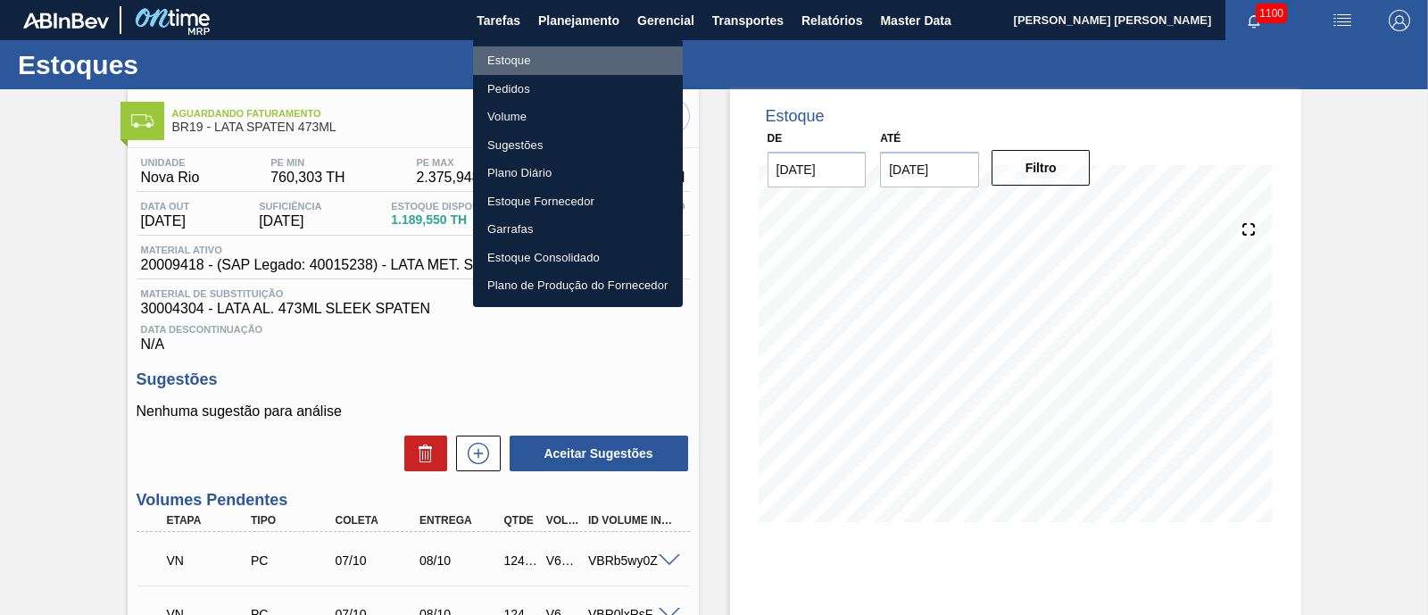
click at [560, 51] on li "Estoque" at bounding box center [578, 60] width 210 height 29
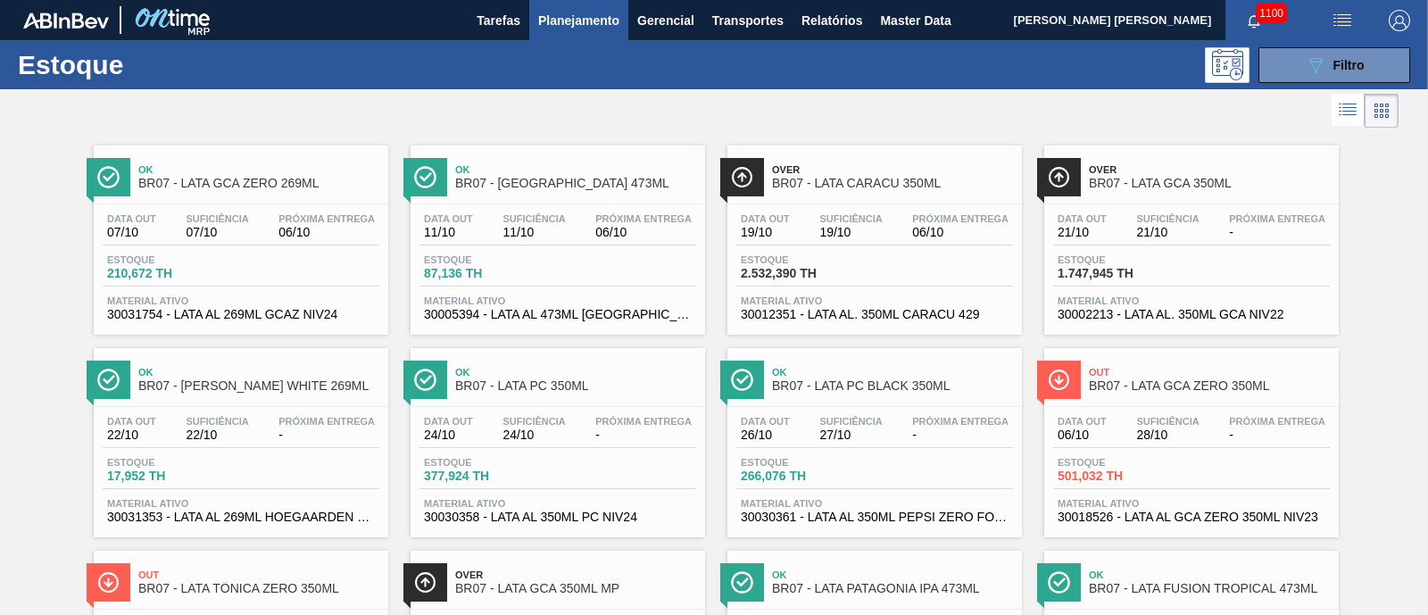
click at [855, 242] on div "Data out 19/10 Suficiência 19/10 Próxima Entrega 06/10" at bounding box center [874, 229] width 277 height 32
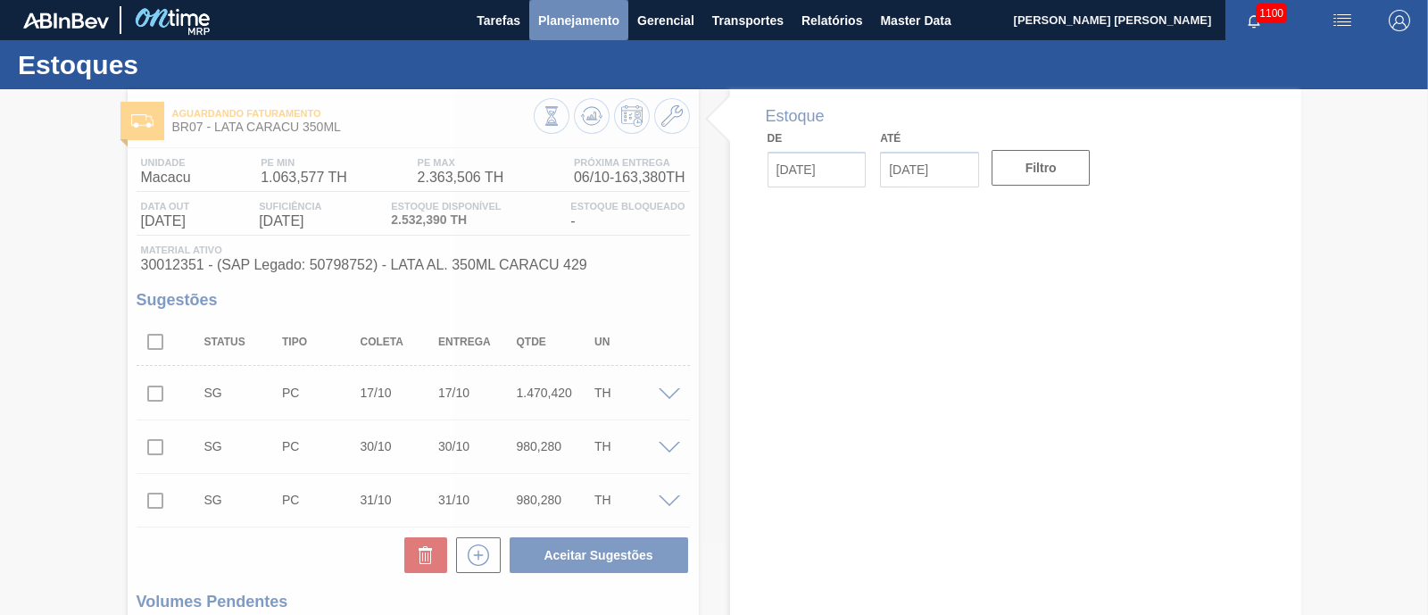
click at [588, 20] on span "Planejamento" at bounding box center [578, 20] width 81 height 21
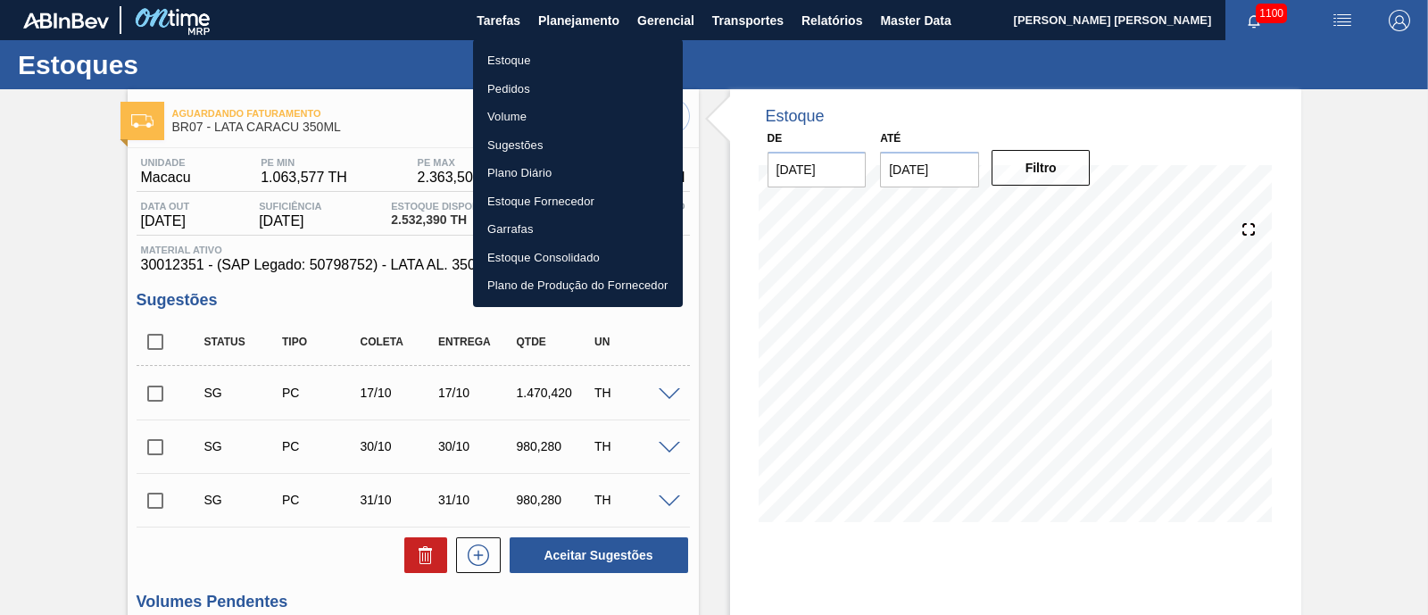
click at [572, 52] on li "Estoque" at bounding box center [578, 60] width 210 height 29
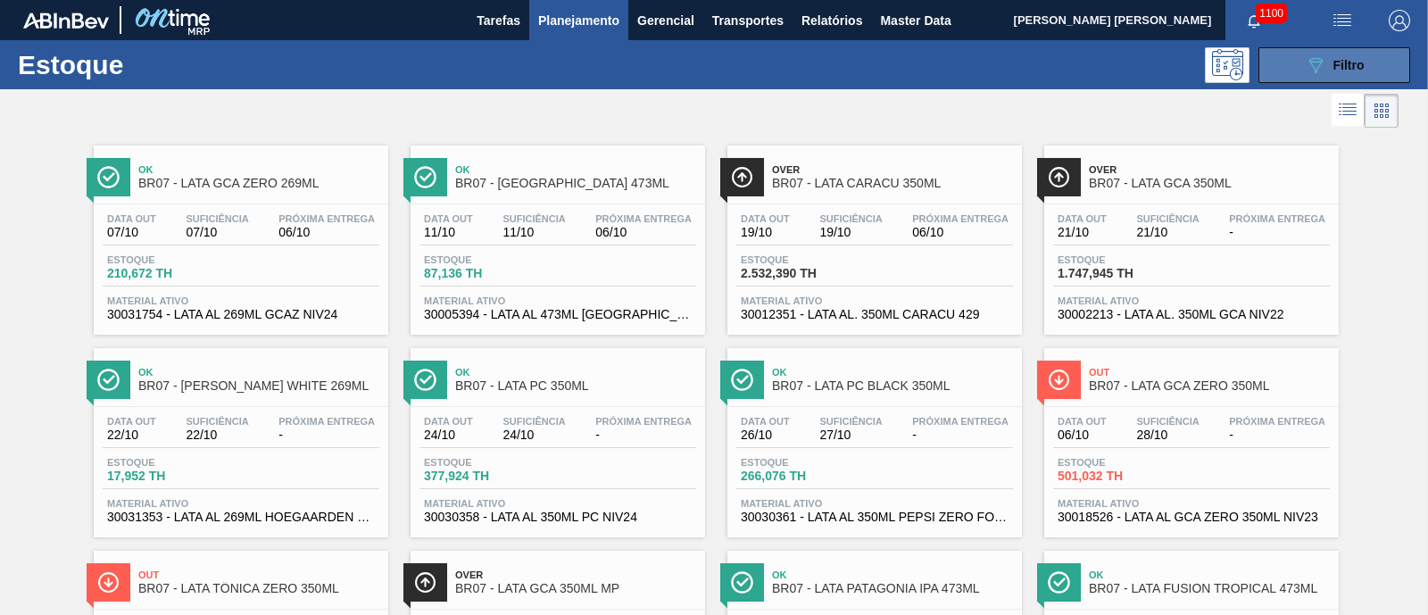
click at [1312, 62] on icon "089F7B8B-B2A5-4AFE-B5C0-19BA573D28AC" at bounding box center [1315, 64] width 21 height 21
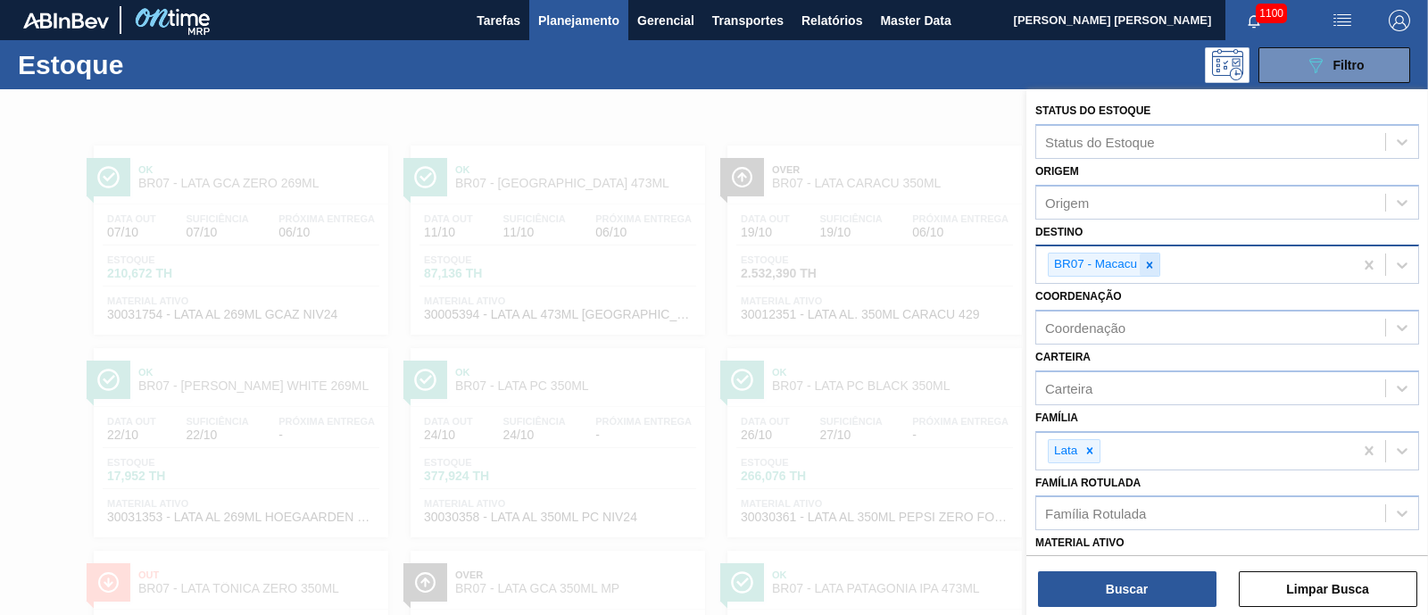
click at [1156, 261] on div at bounding box center [1150, 264] width 20 height 22
click at [791, 281] on div at bounding box center [714, 396] width 1428 height 615
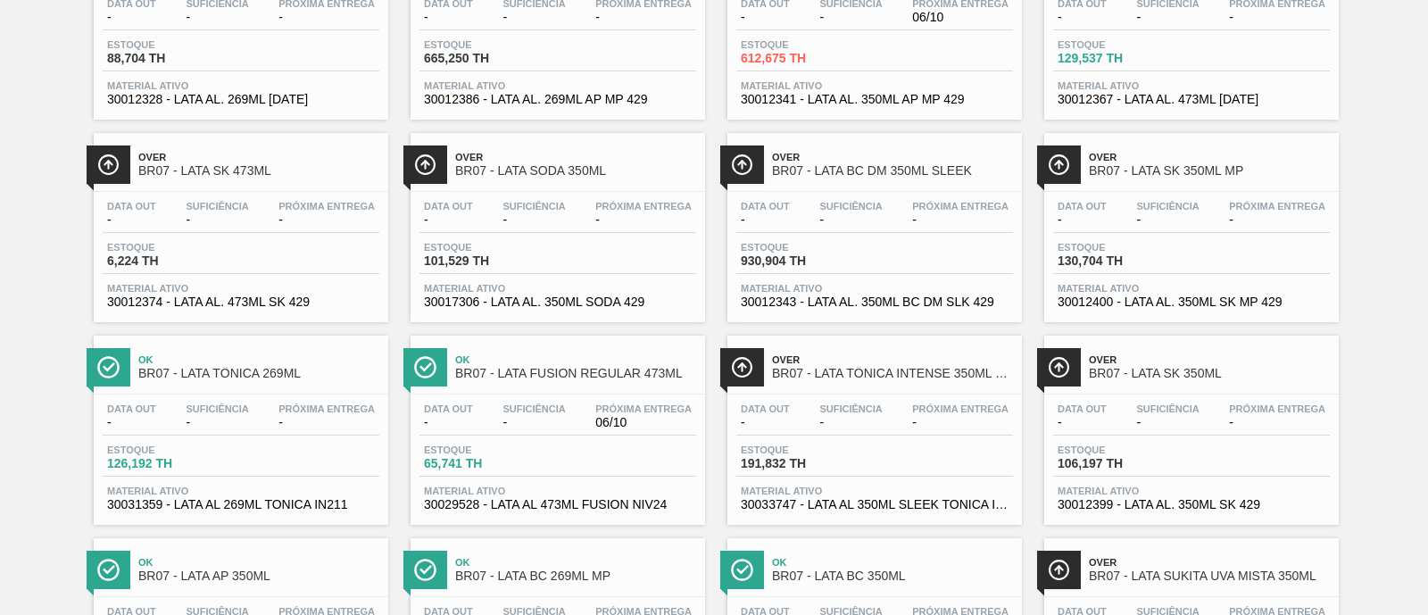
scroll to position [1433, 0]
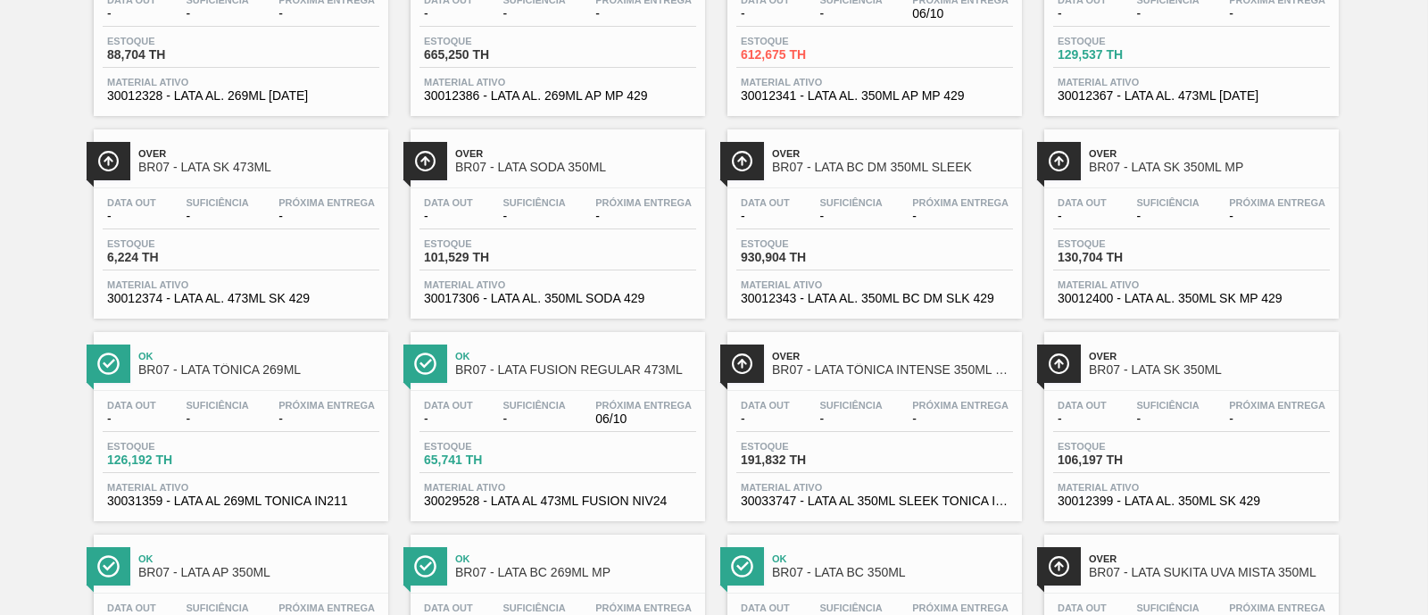
click at [562, 420] on span "-" at bounding box center [533, 418] width 62 height 13
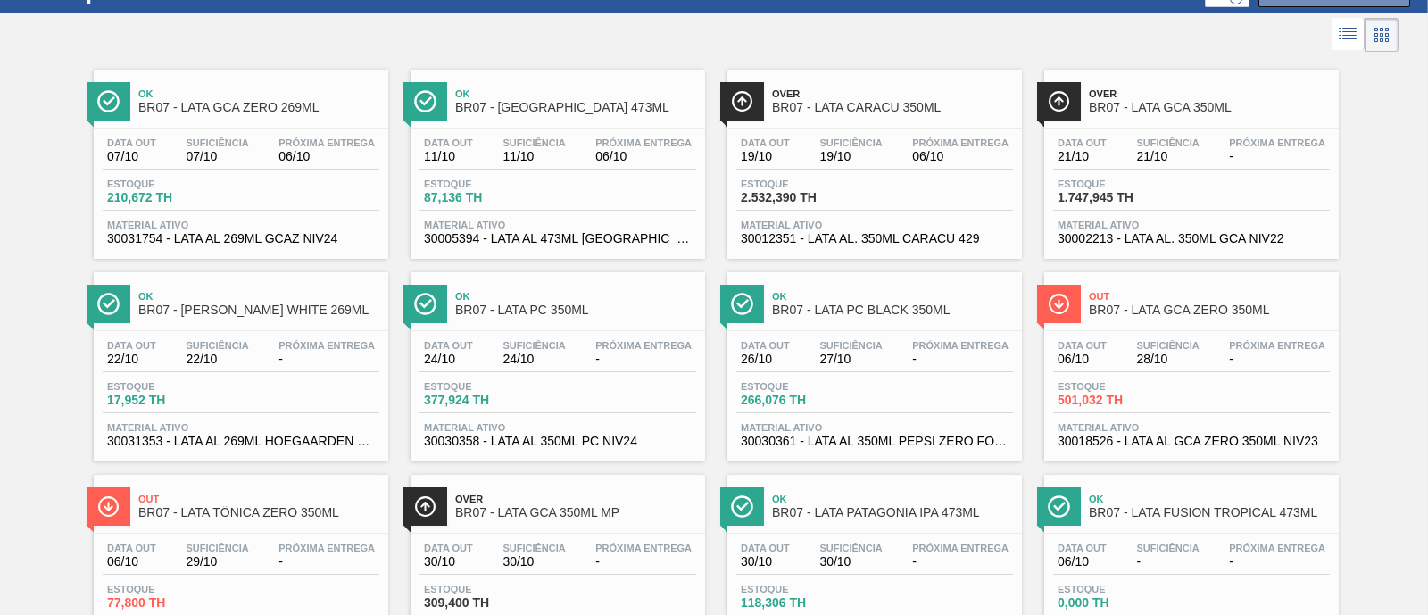
scroll to position [73, 0]
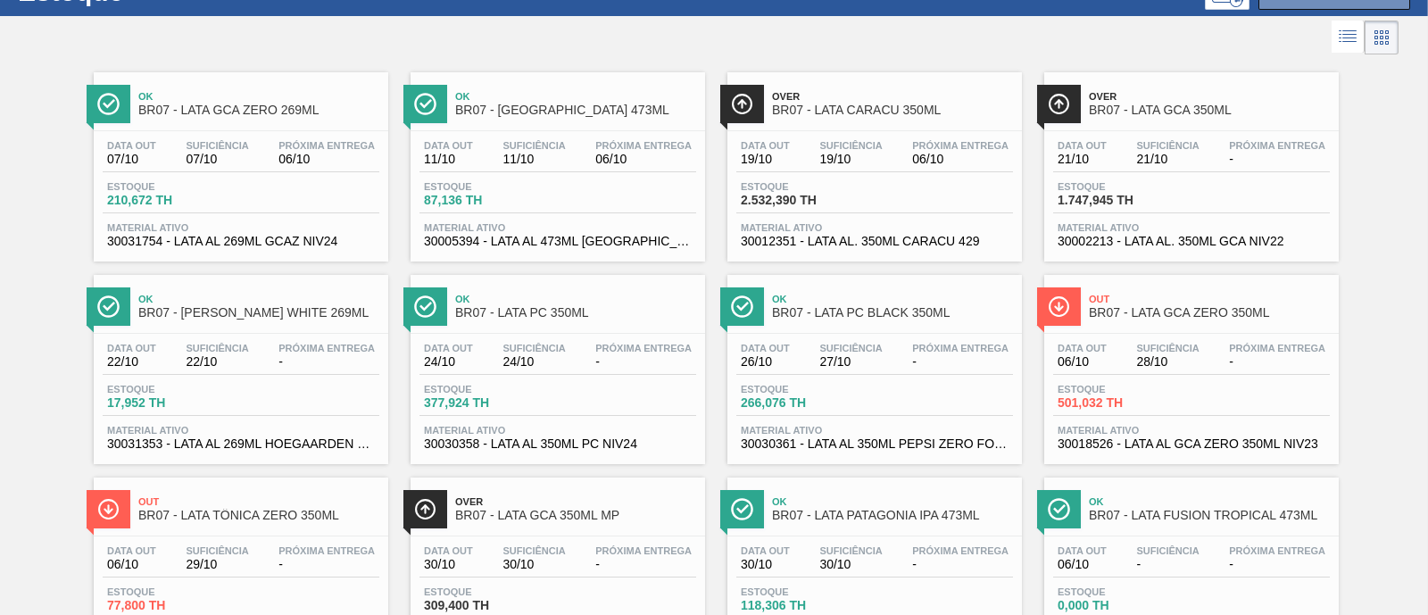
click at [277, 131] on div "Data out 07/10 Suficiência 07/10 Próxima Entrega 06/10 Estoque 210,672 TH Mater…" at bounding box center [241, 191] width 295 height 121
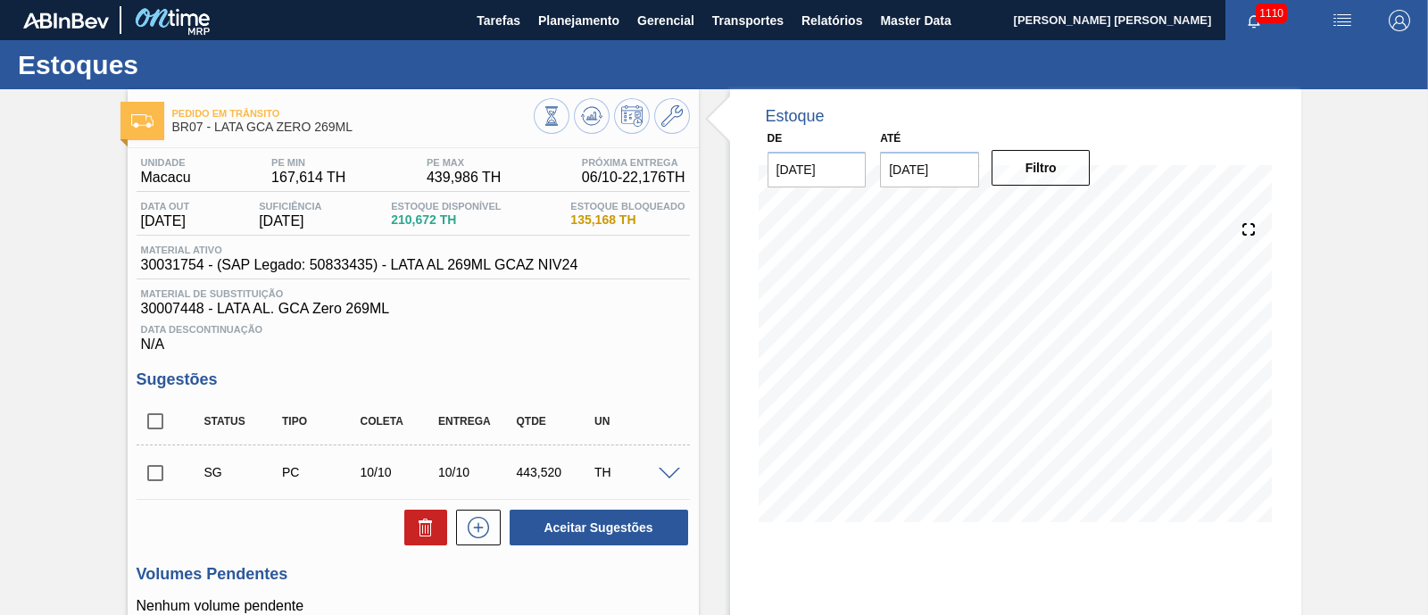
click at [156, 435] on input "checkbox" at bounding box center [155, 421] width 37 height 37
checkbox input "true"
click at [411, 531] on button at bounding box center [425, 528] width 43 height 36
checkbox input "false"
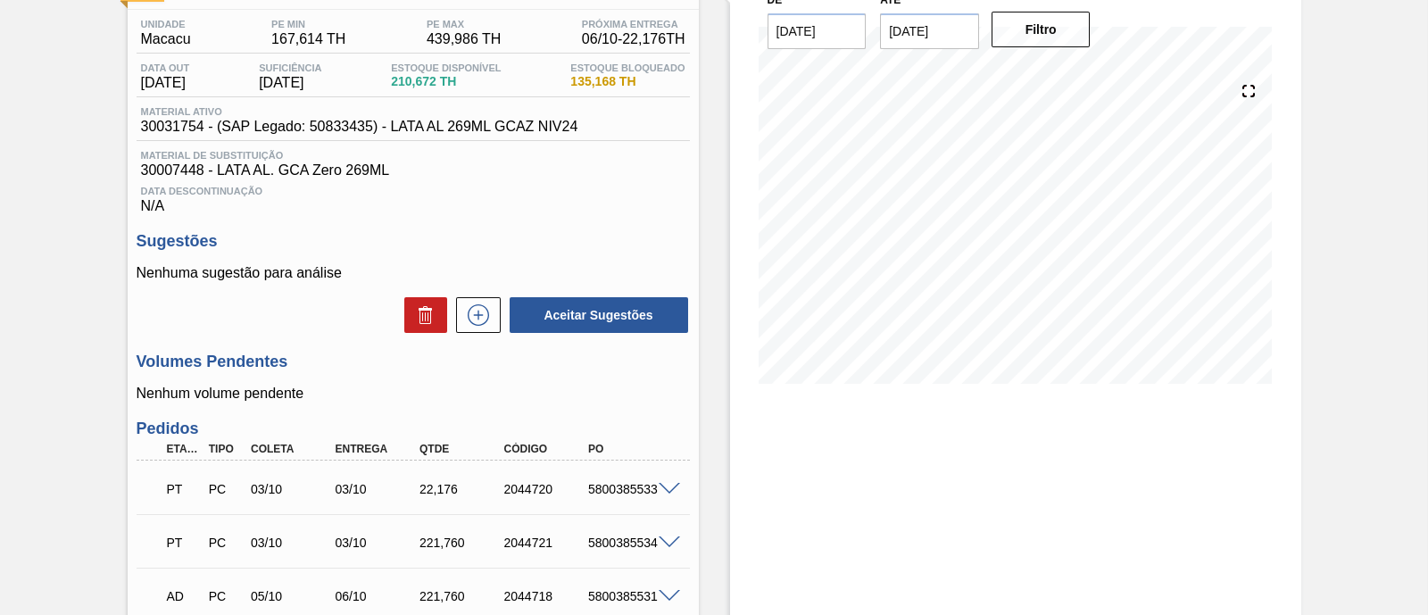
scroll to position [147, 0]
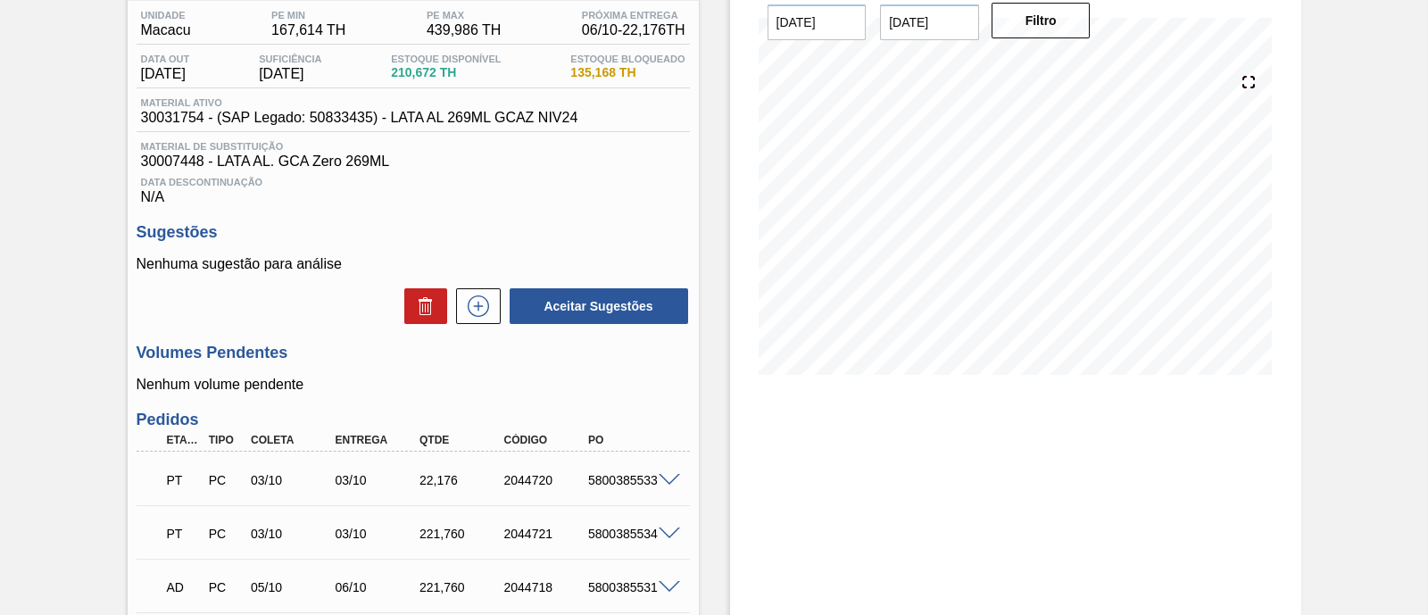
click at [888, 527] on div "Estoque De 06/10/2025 Até 01/11/2025 Filtro" at bounding box center [1015, 377] width 571 height 870
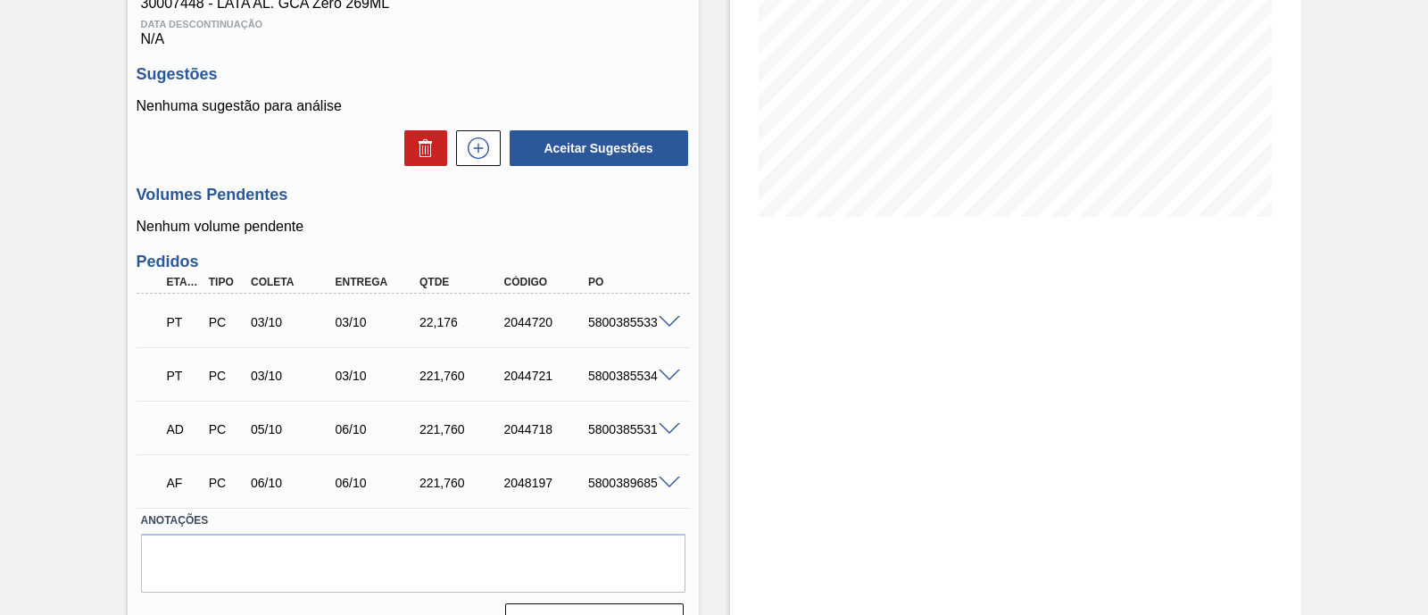
scroll to position [0, 0]
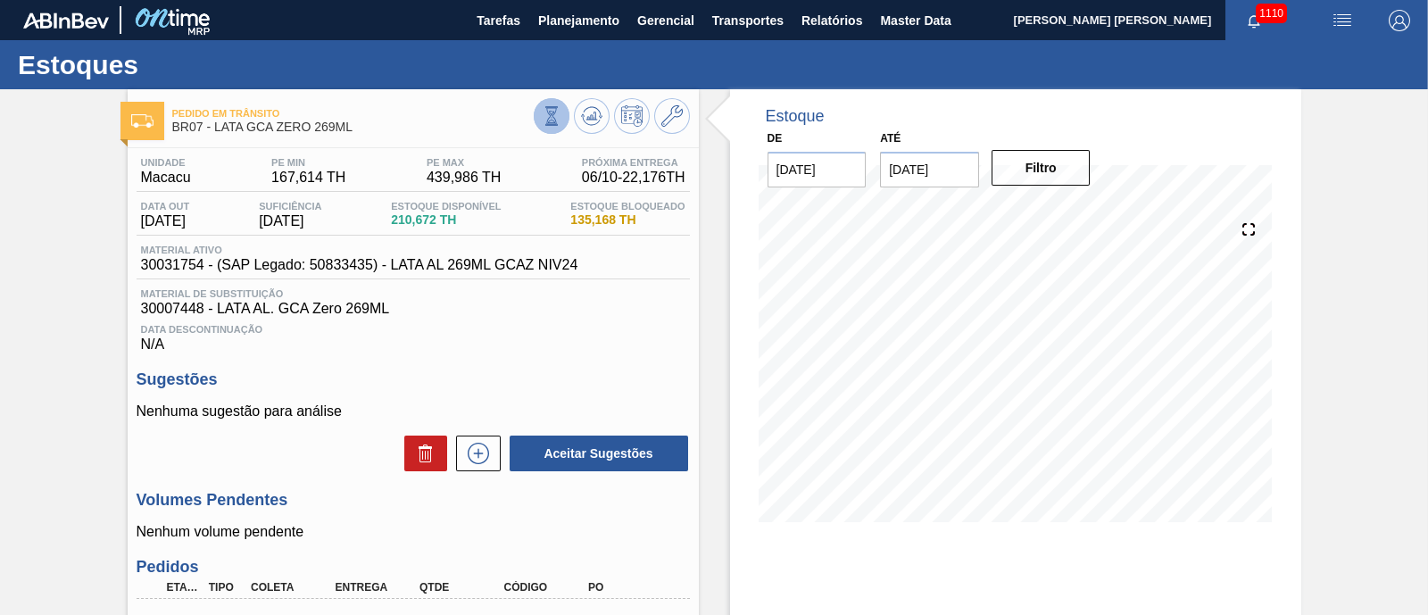
click at [542, 114] on icon at bounding box center [552, 116] width 20 height 20
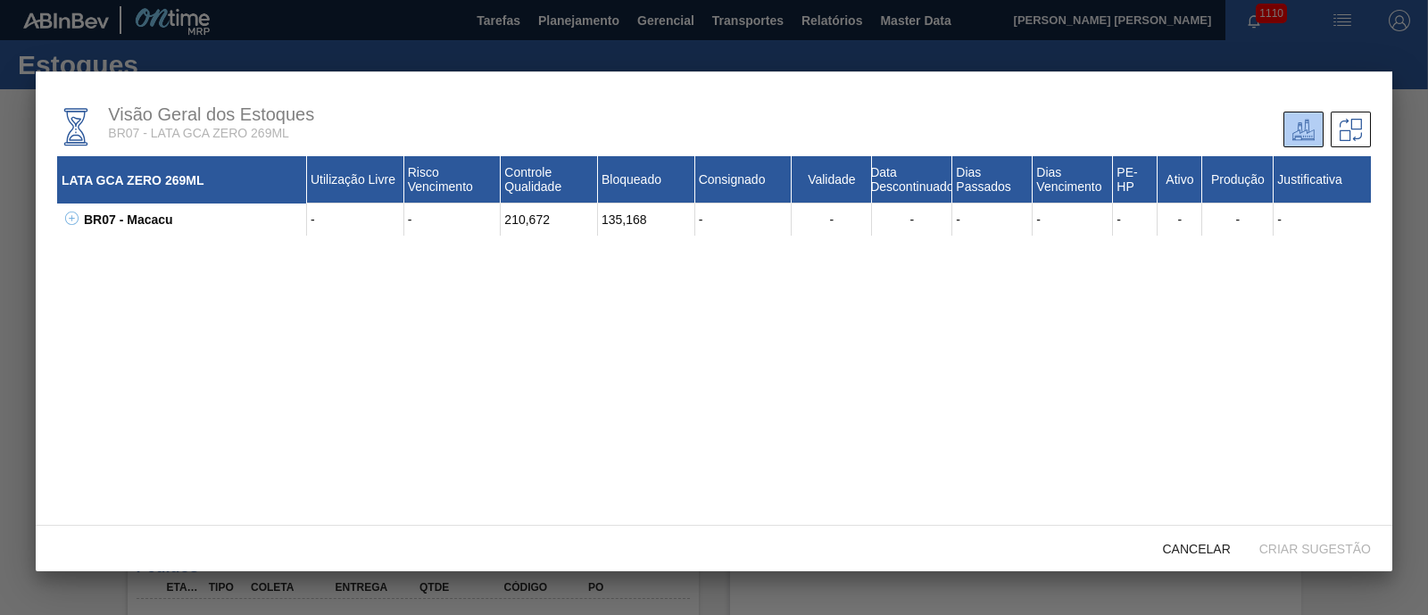
click at [446, 60] on div at bounding box center [714, 307] width 1428 height 615
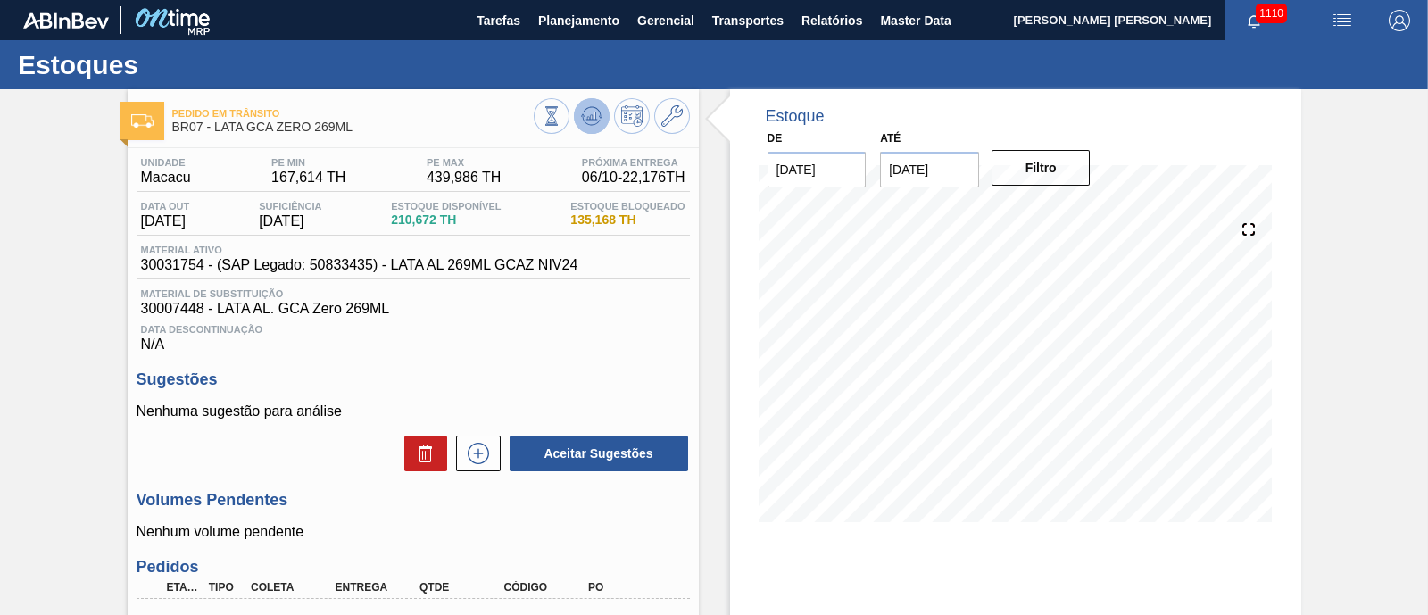
click at [599, 118] on icon at bounding box center [591, 115] width 21 height 21
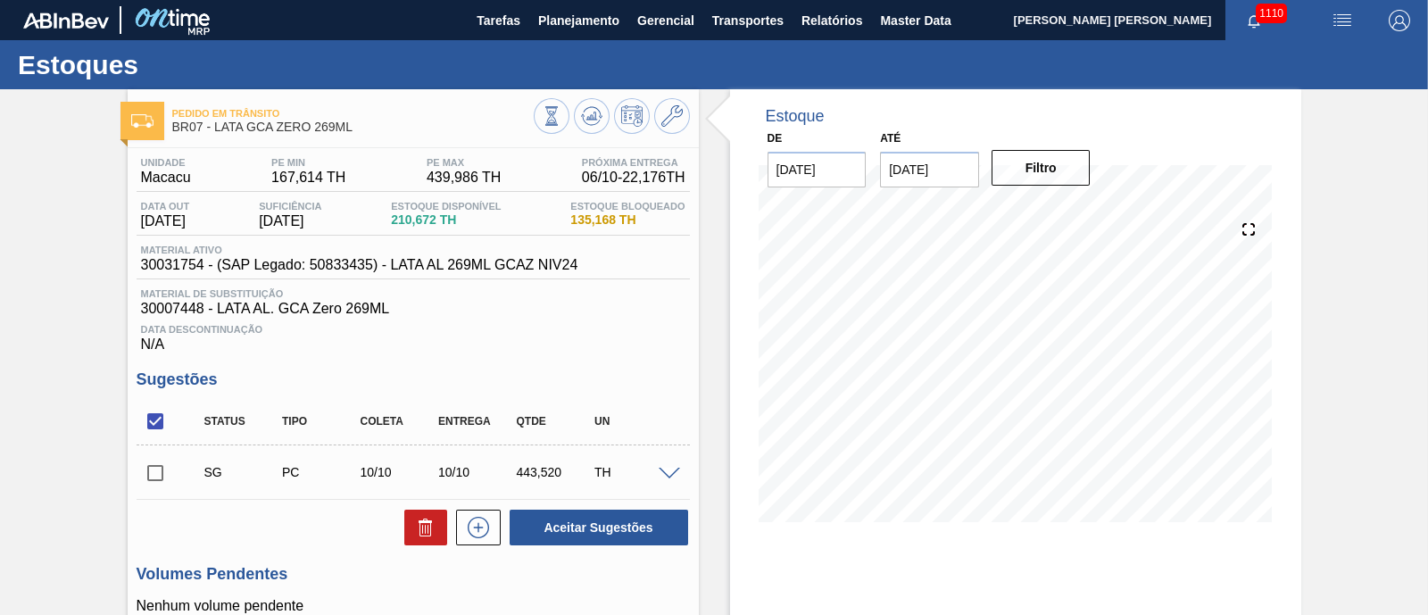
click at [162, 482] on input "checkbox" at bounding box center [155, 472] width 37 height 37
checkbox input "true"
click at [415, 537] on icon at bounding box center [425, 527] width 21 height 21
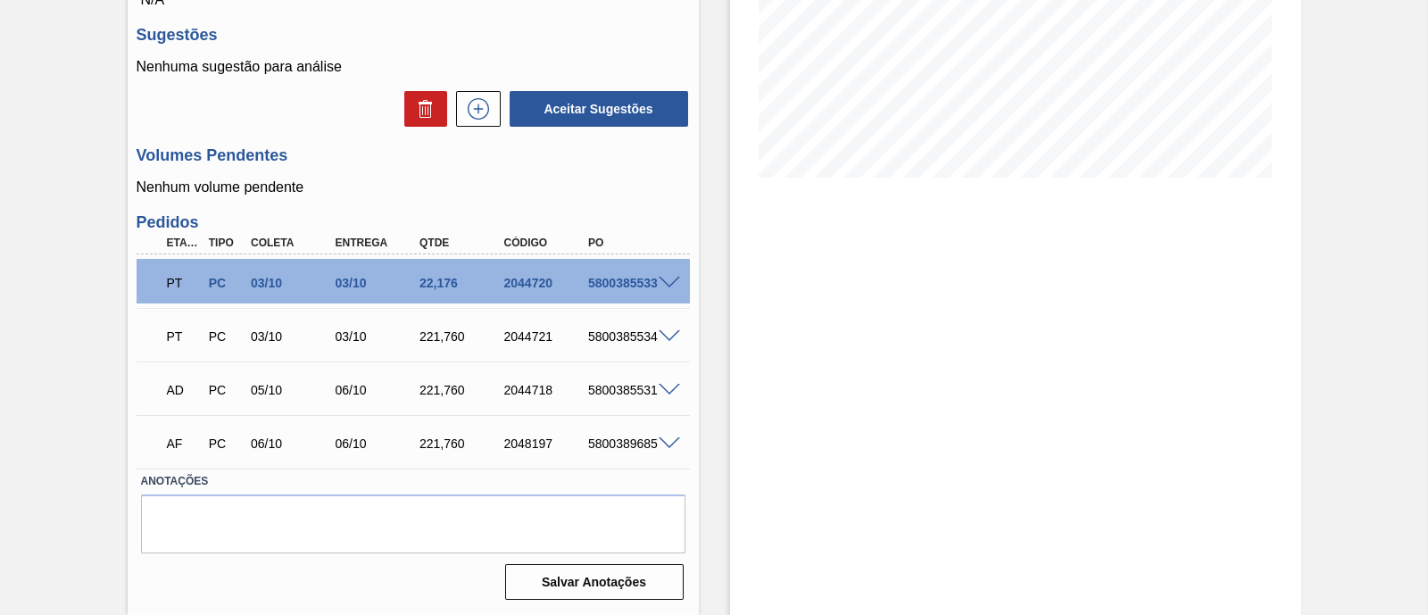
scroll to position [230, 0]
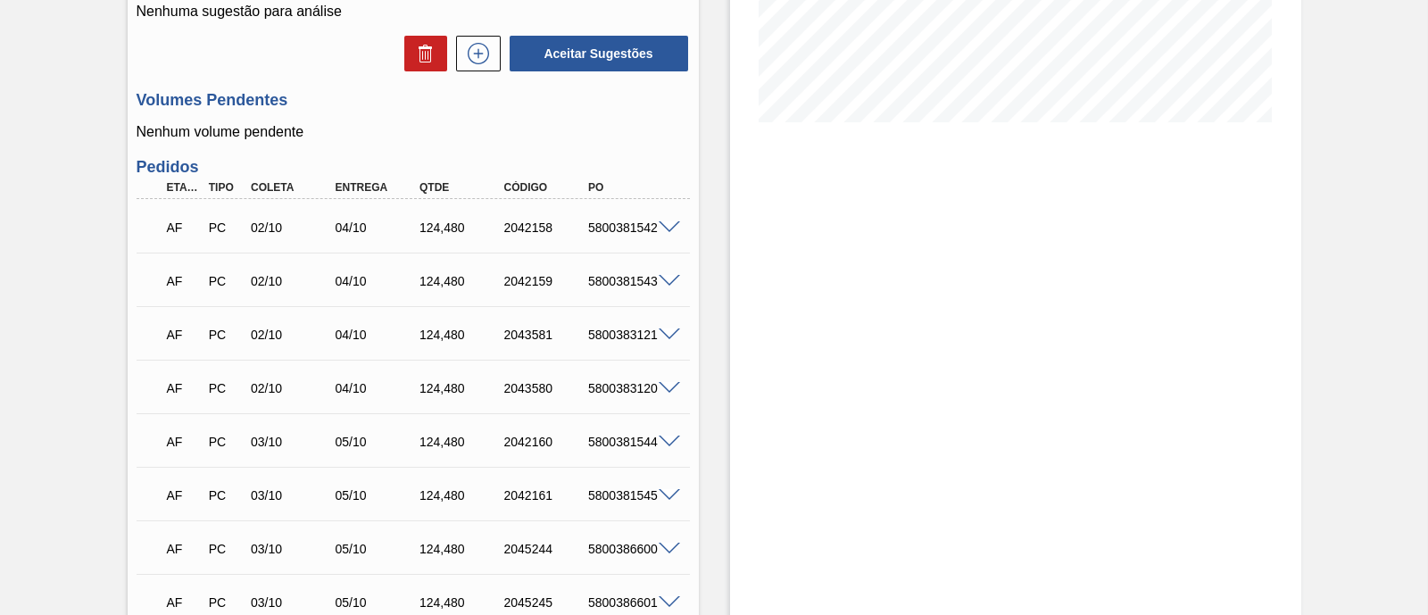
scroll to position [399, 0]
click at [668, 225] on div at bounding box center [672, 226] width 36 height 13
click at [669, 233] on span at bounding box center [669, 228] width 21 height 13
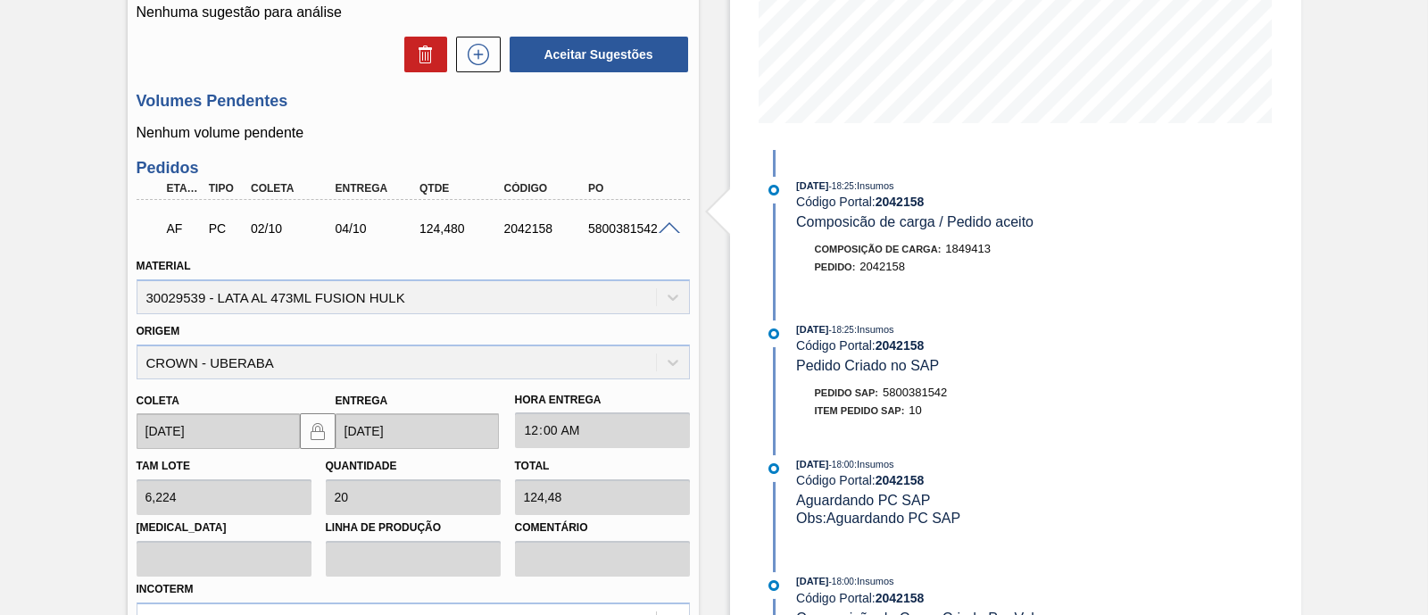
click at [669, 233] on span at bounding box center [669, 228] width 21 height 13
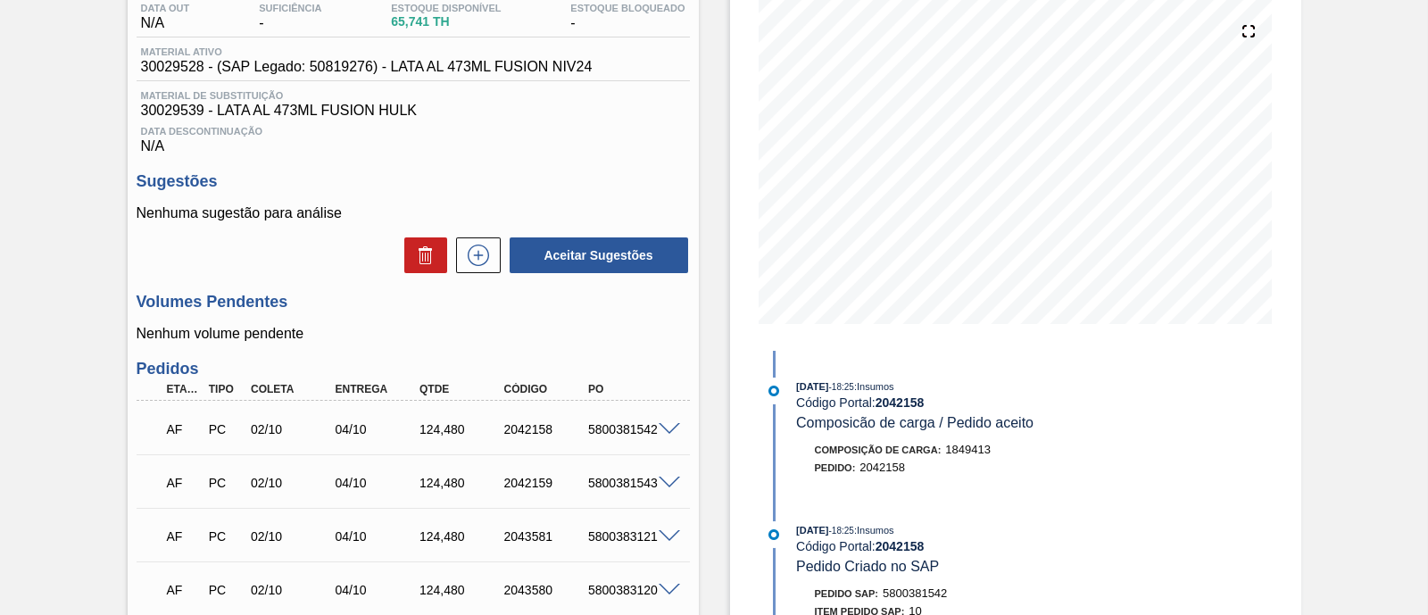
scroll to position [173, 0]
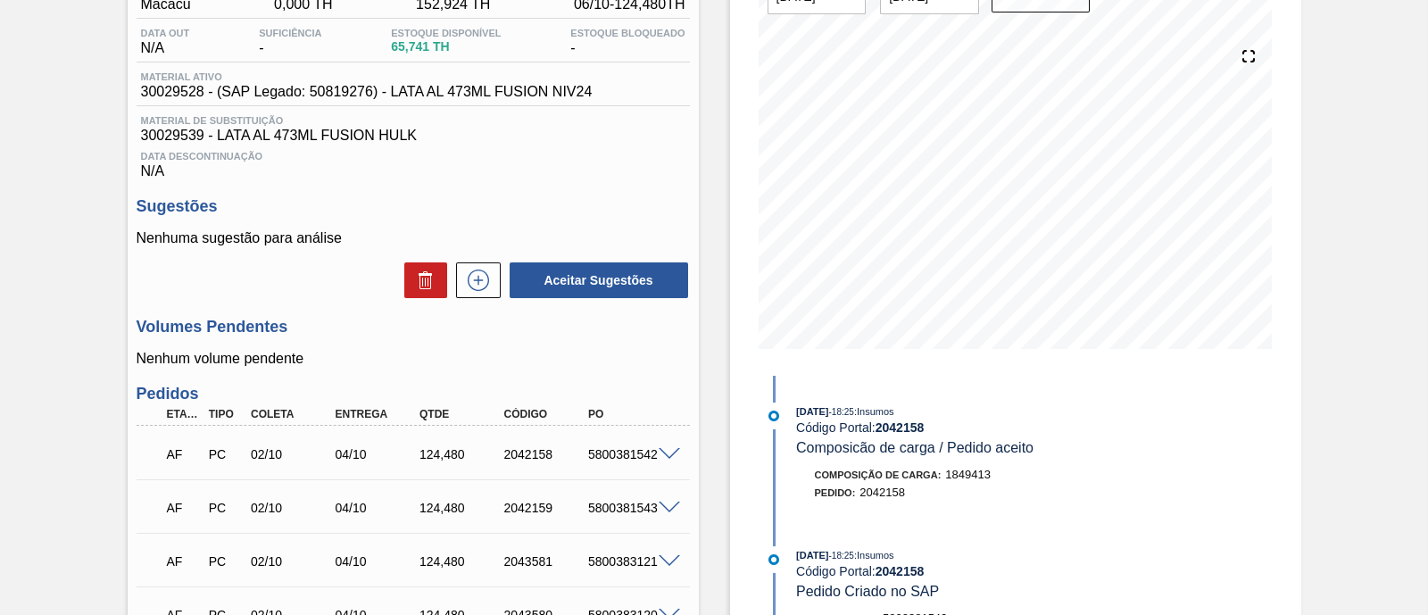
click at [669, 456] on span at bounding box center [669, 454] width 21 height 13
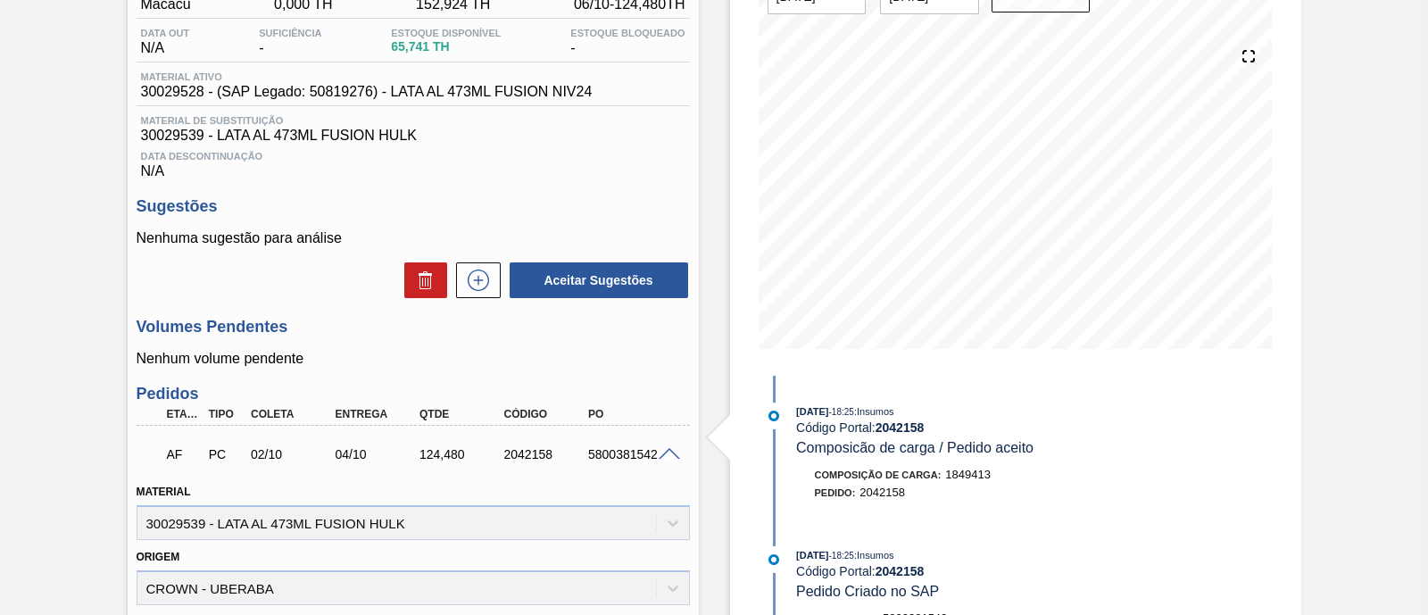
click at [669, 456] on span at bounding box center [669, 454] width 21 height 13
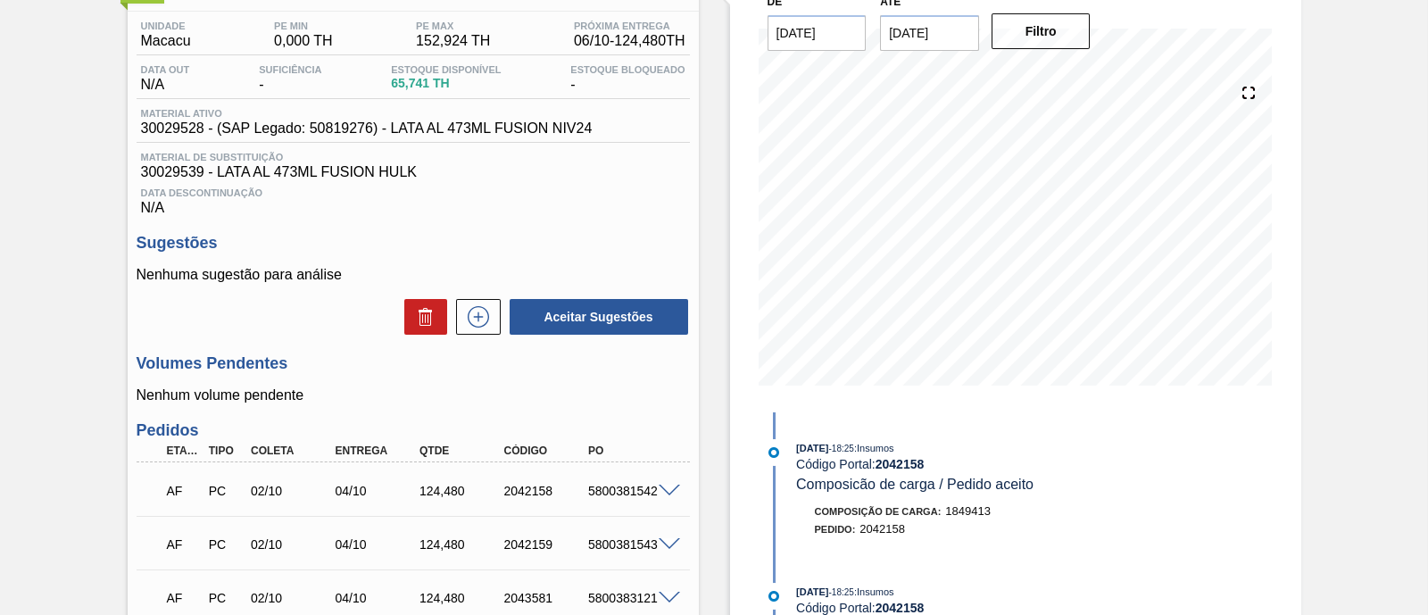
scroll to position [0, 0]
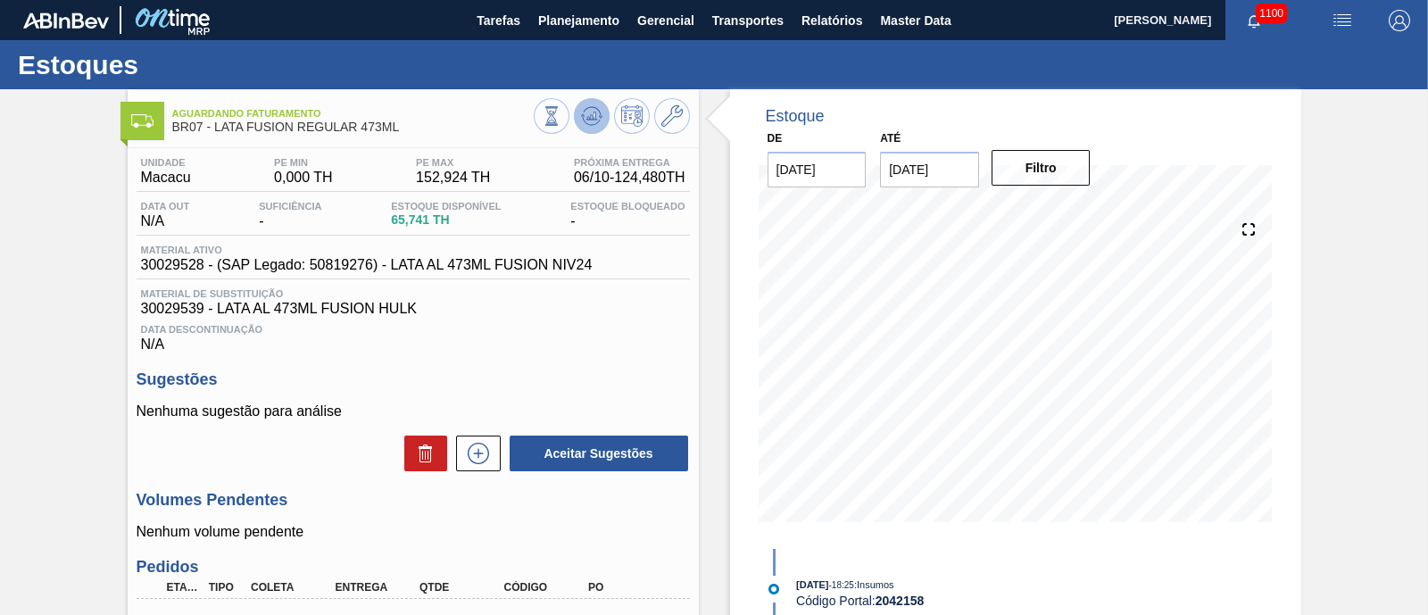
click at [592, 113] on icon at bounding box center [591, 116] width 12 height 8
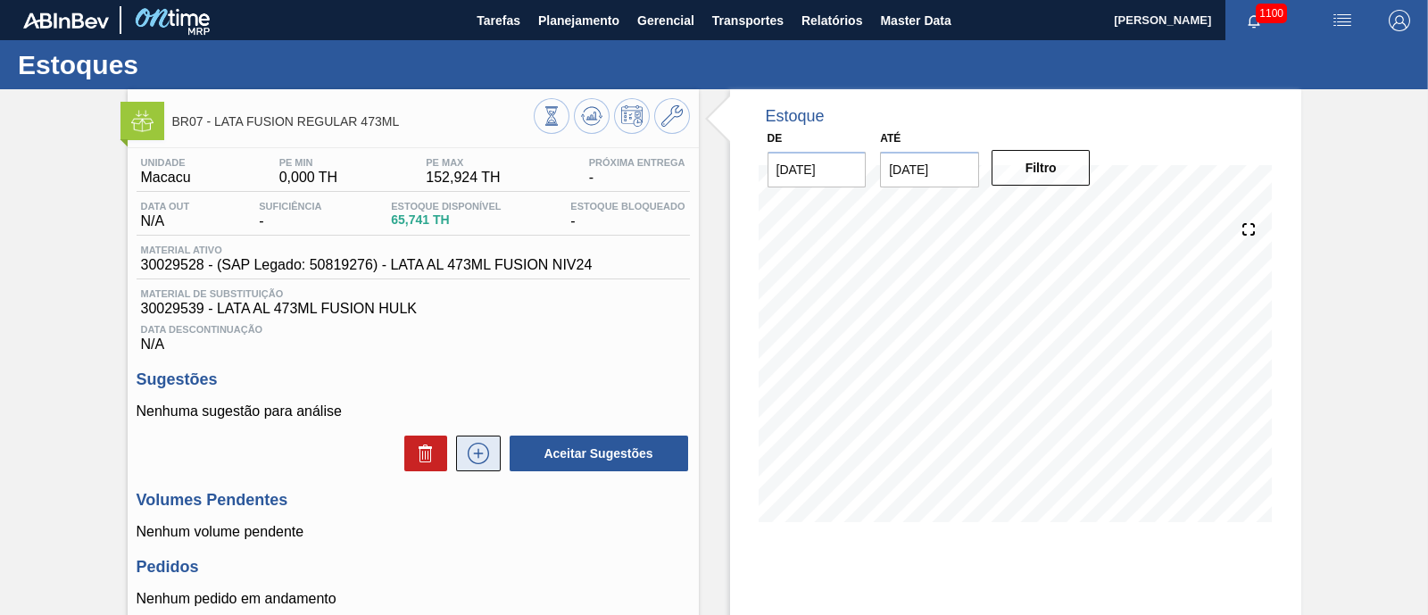
click at [471, 452] on icon at bounding box center [478, 453] width 29 height 21
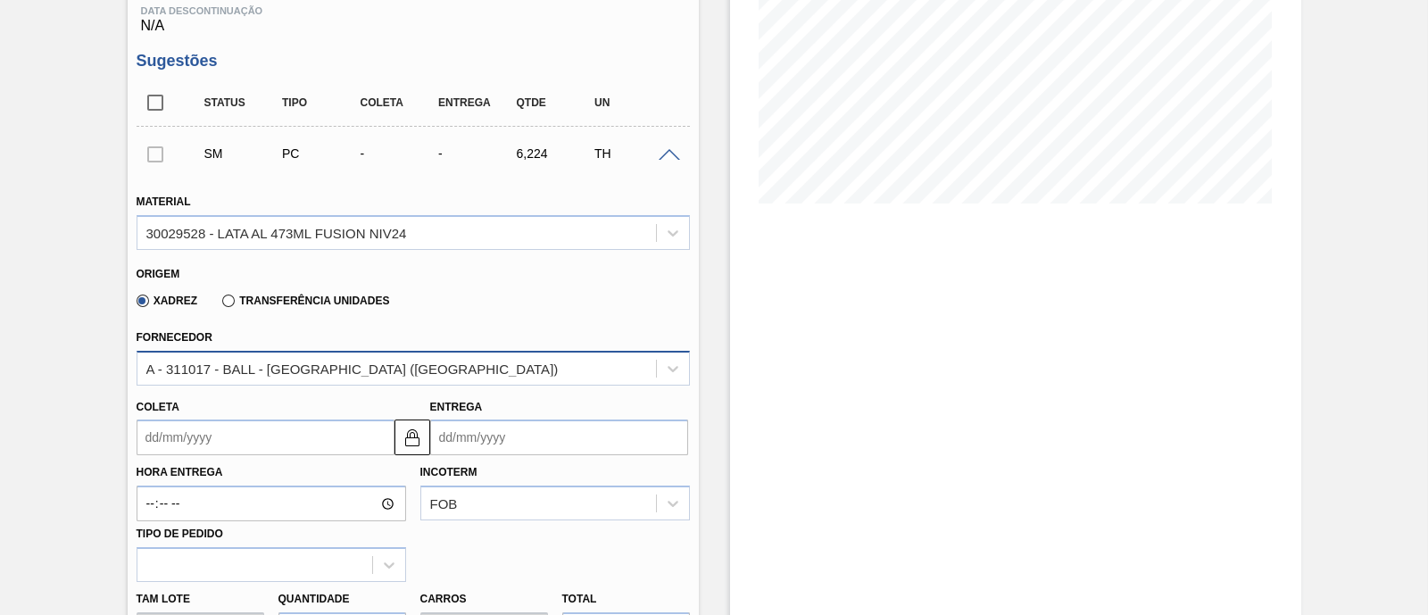
scroll to position [320, 0]
click at [353, 363] on div "A - 311017 - BALL - [GEOGRAPHIC_DATA] ([GEOGRAPHIC_DATA])" at bounding box center [352, 366] width 412 height 15
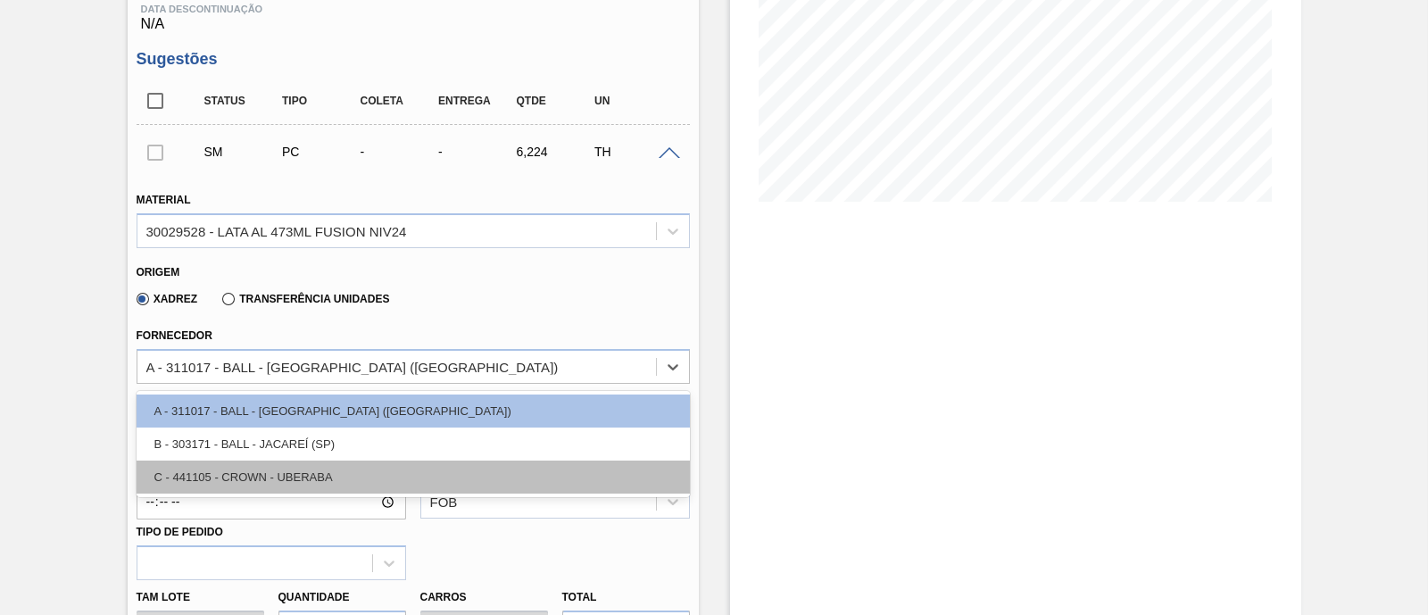
click at [326, 469] on div "C - 441105 - CROWN - UBERABA" at bounding box center [413, 477] width 553 height 33
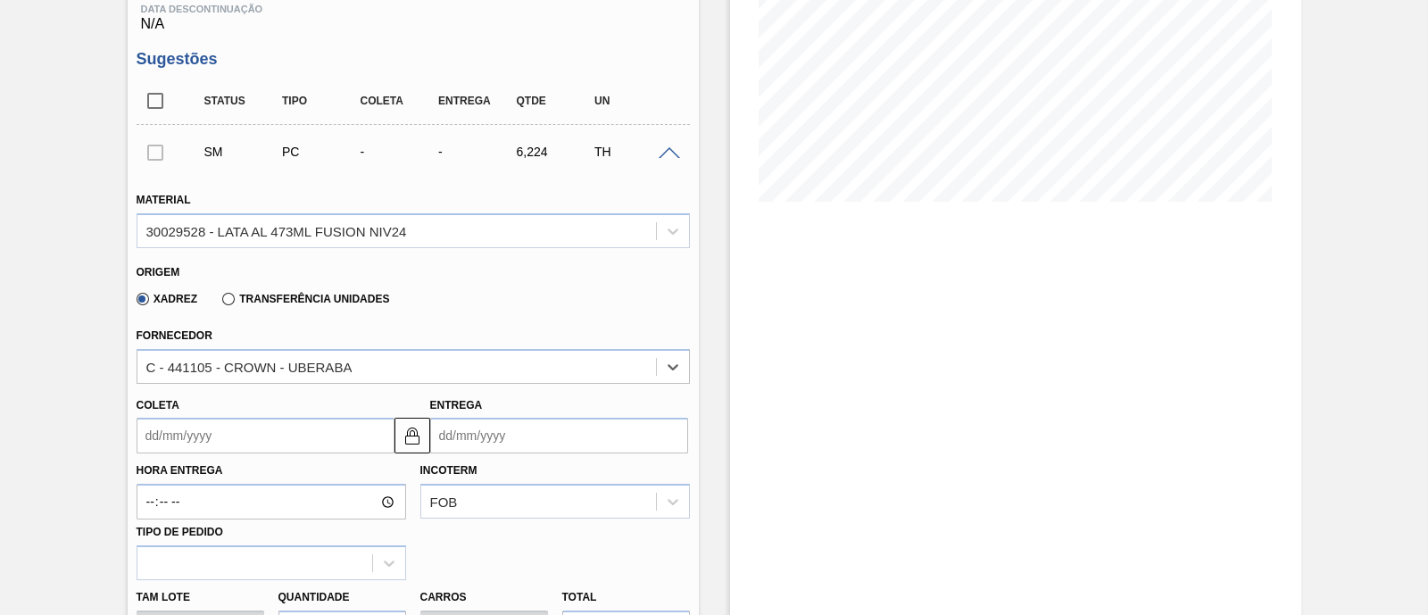
scroll to position [423, 0]
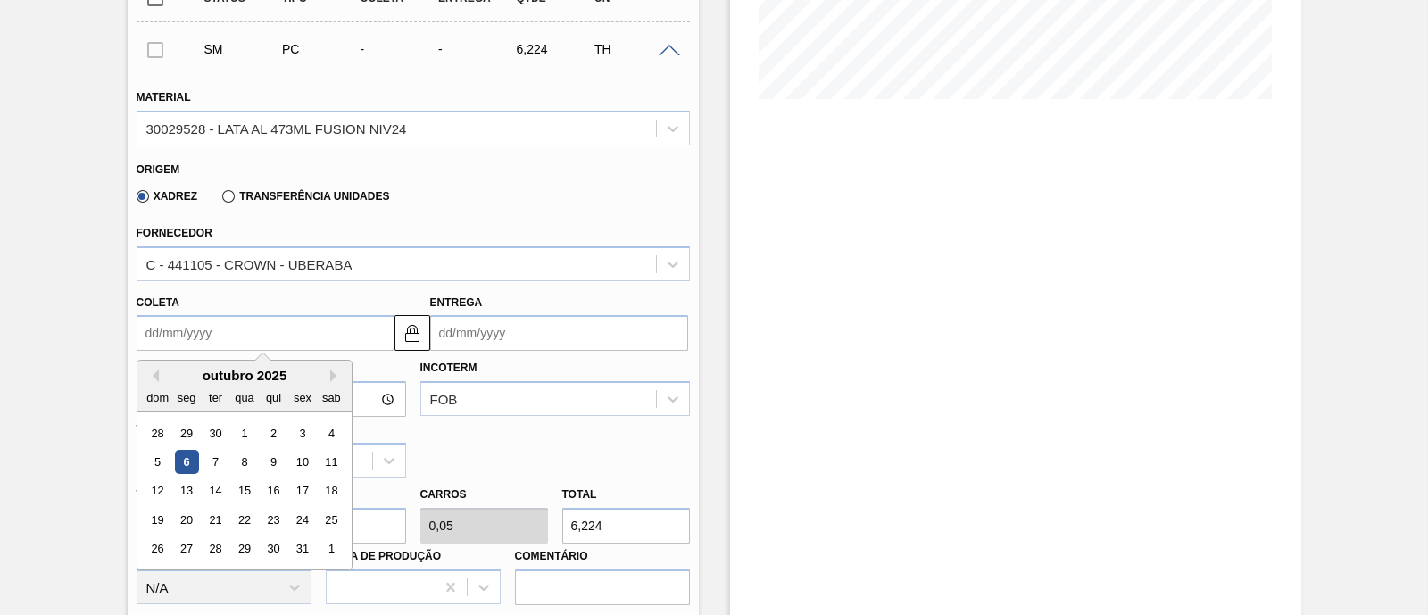
click at [160, 327] on input "Coleta" at bounding box center [266, 333] width 258 height 36
click at [187, 464] on div "6" at bounding box center [186, 462] width 24 height 24
type input "[DATE]"
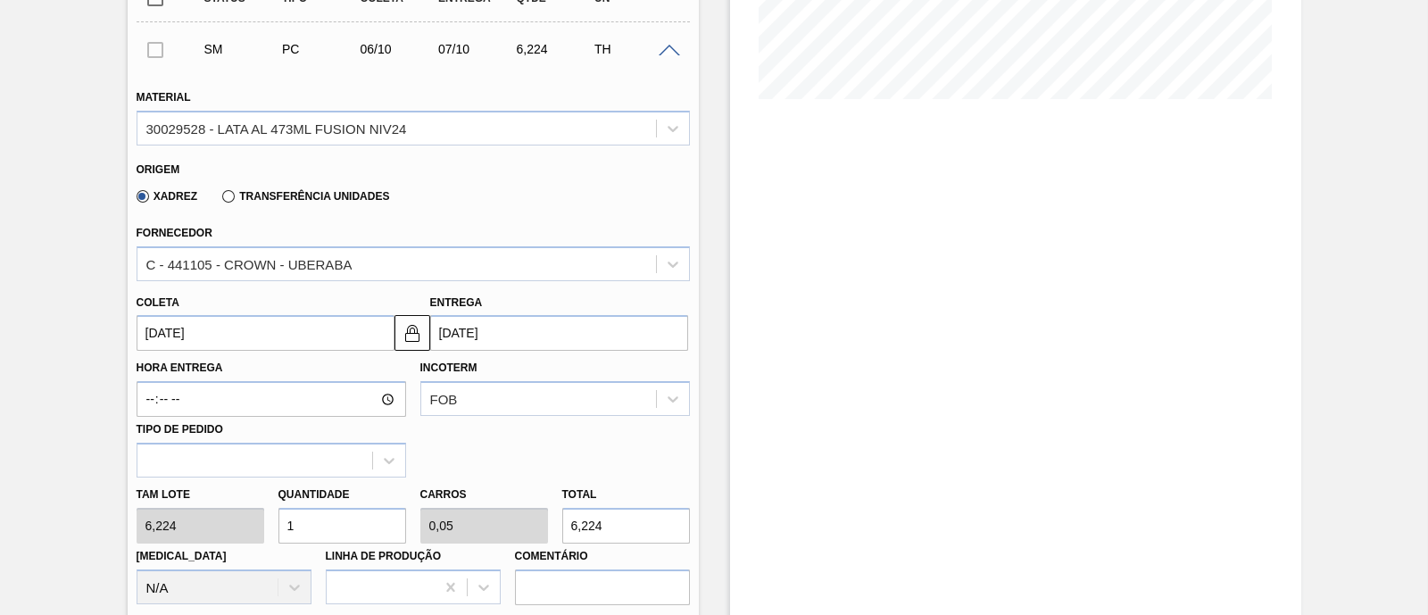
click at [240, 518] on div "Tam lote 6,224 Quantidade 1 Carros 0,05 Total 6,224 [MEDICAL_DATA] N/A Linha de…" at bounding box center [413, 541] width 568 height 128
click at [474, 514] on div "Tam lote 6,224 Quantidade 1 Carros 0,05 Total 6,224 [MEDICAL_DATA] N/A Linha de…" at bounding box center [413, 541] width 568 height 128
paste input "124,48"
type input "20"
type input "1"
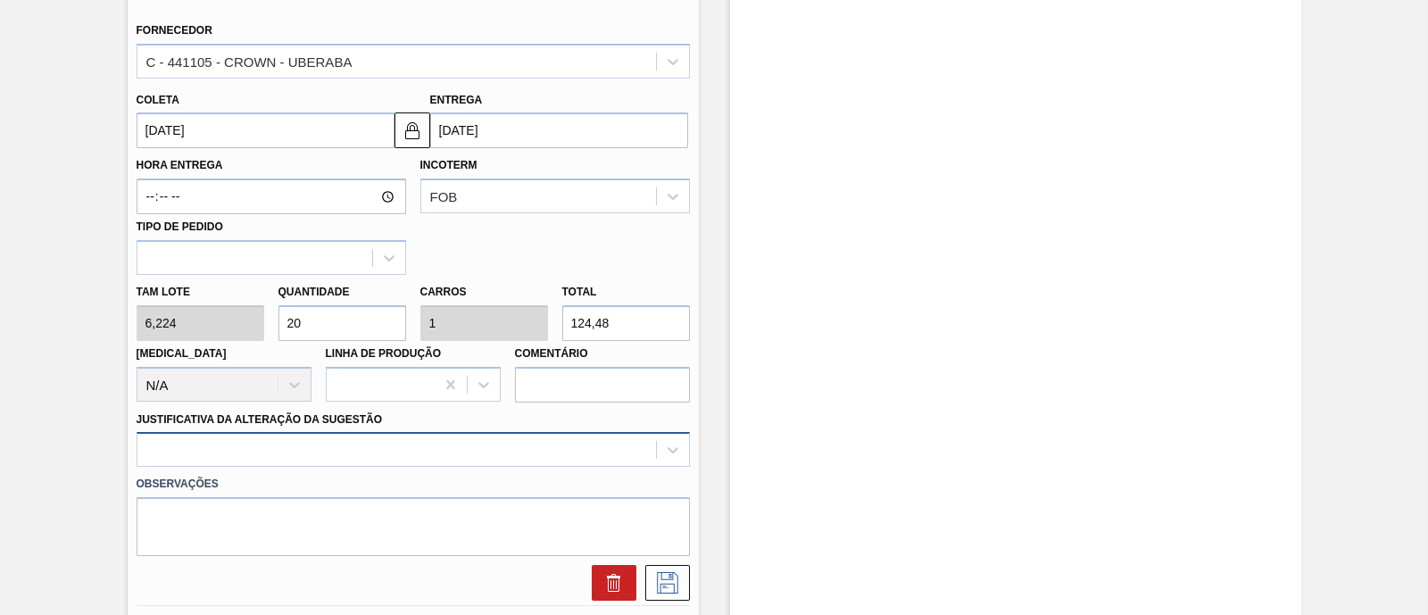
type input "124,48"
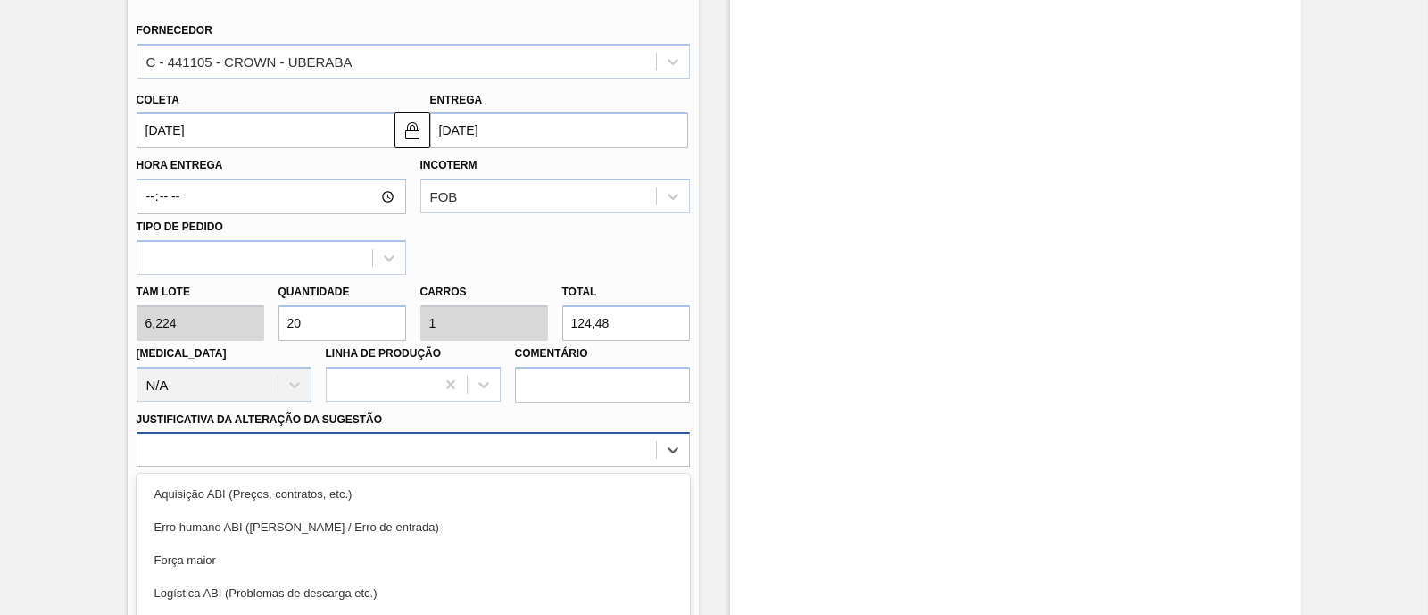
click at [406, 445] on div "option Logística ABI (Problemas de descarga etc.) focused, 4 of 18. 18 results …" at bounding box center [413, 449] width 553 height 35
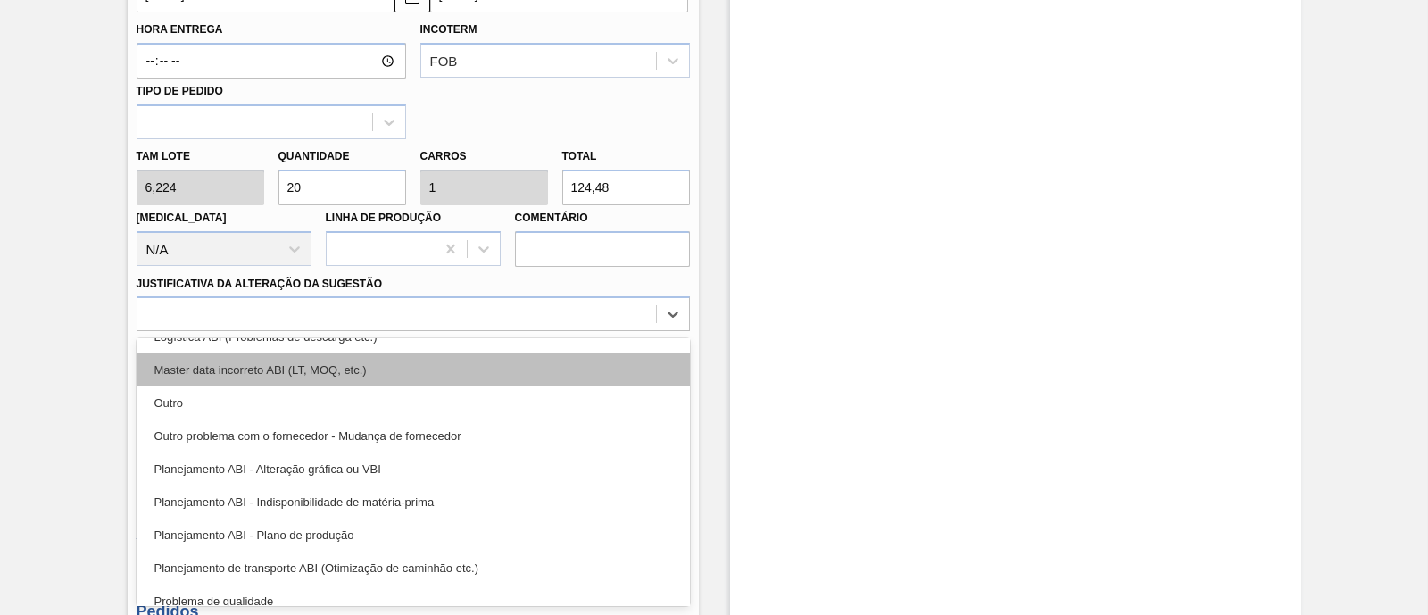
scroll to position [0, 0]
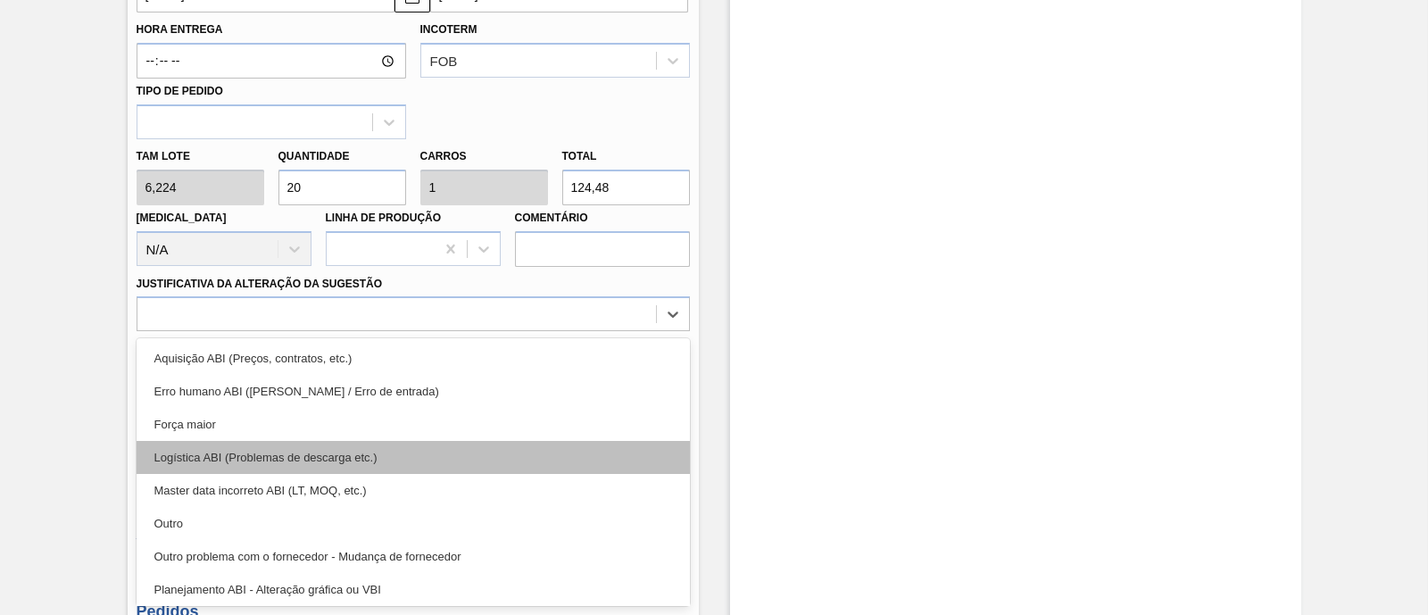
click at [343, 468] on div "Logística ABI (Problemas de descarga etc.)" at bounding box center [413, 457] width 553 height 33
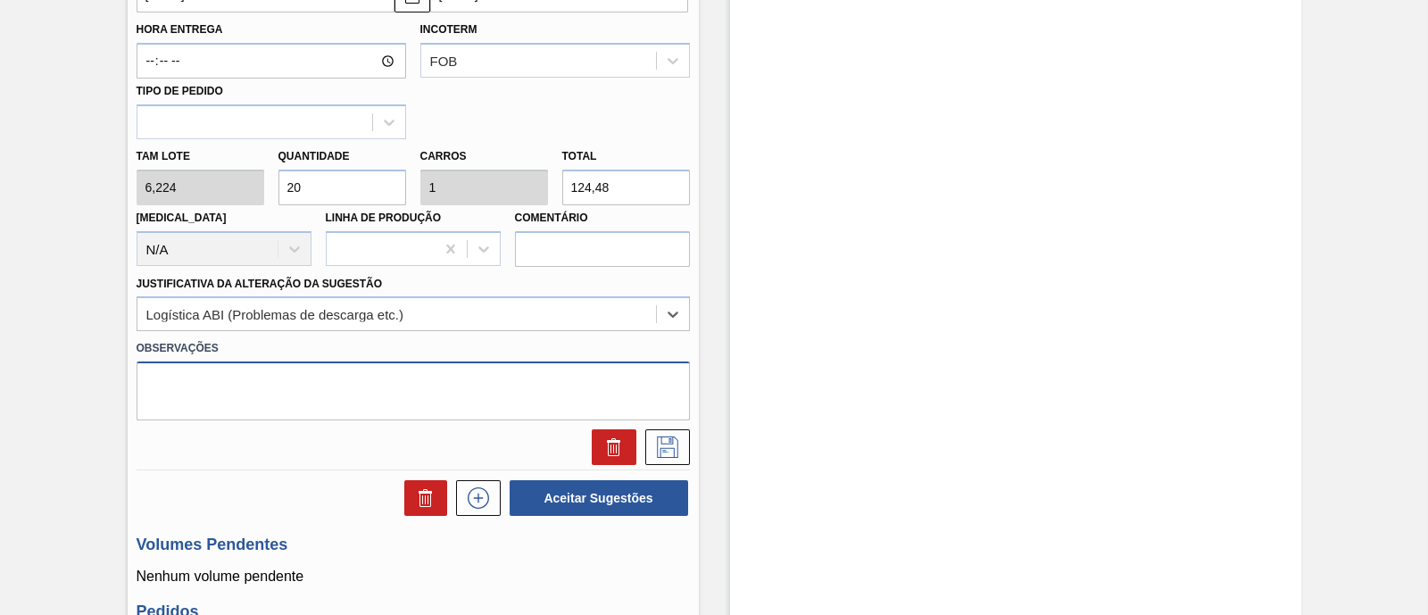
click at [268, 385] on textarea at bounding box center [413, 390] width 553 height 59
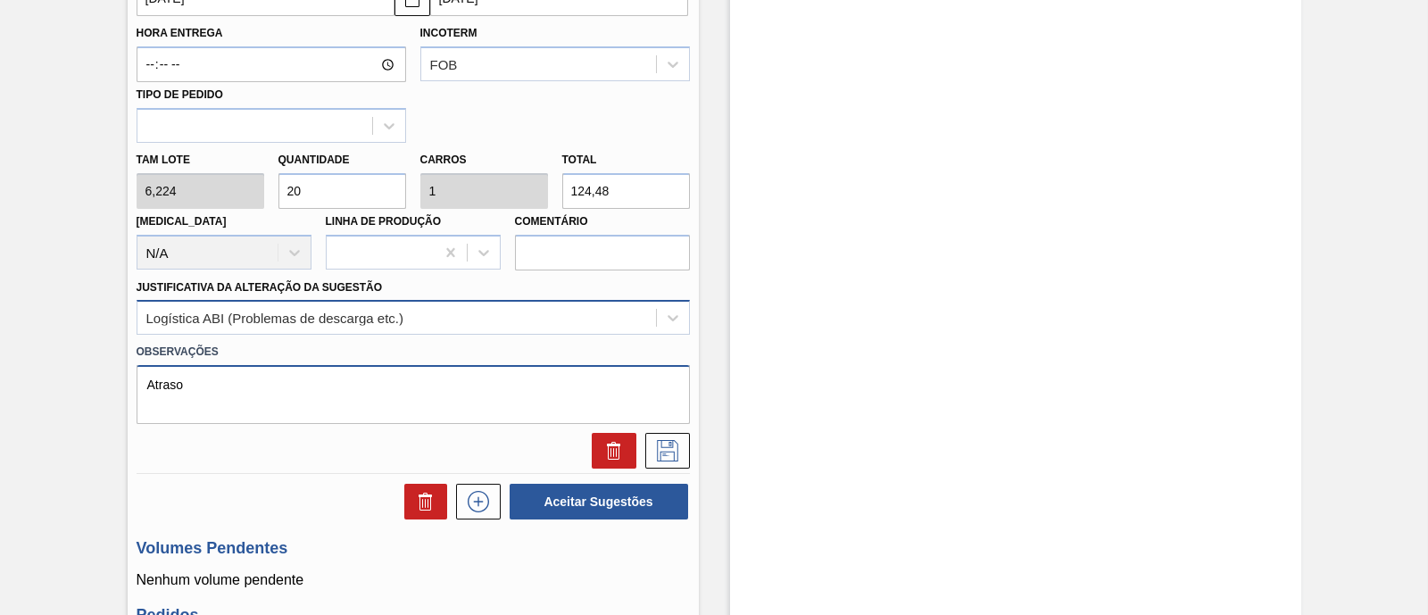
scroll to position [759, 0]
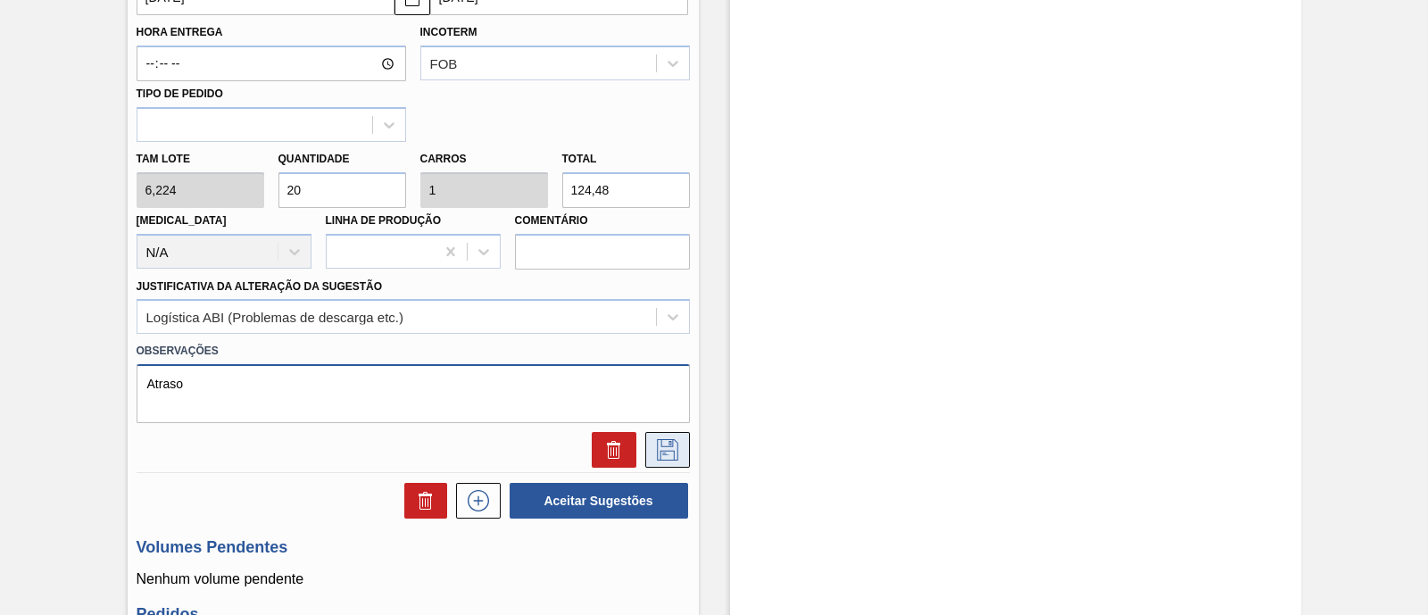
type textarea "Atraso"
click at [645, 451] on button at bounding box center [667, 450] width 45 height 36
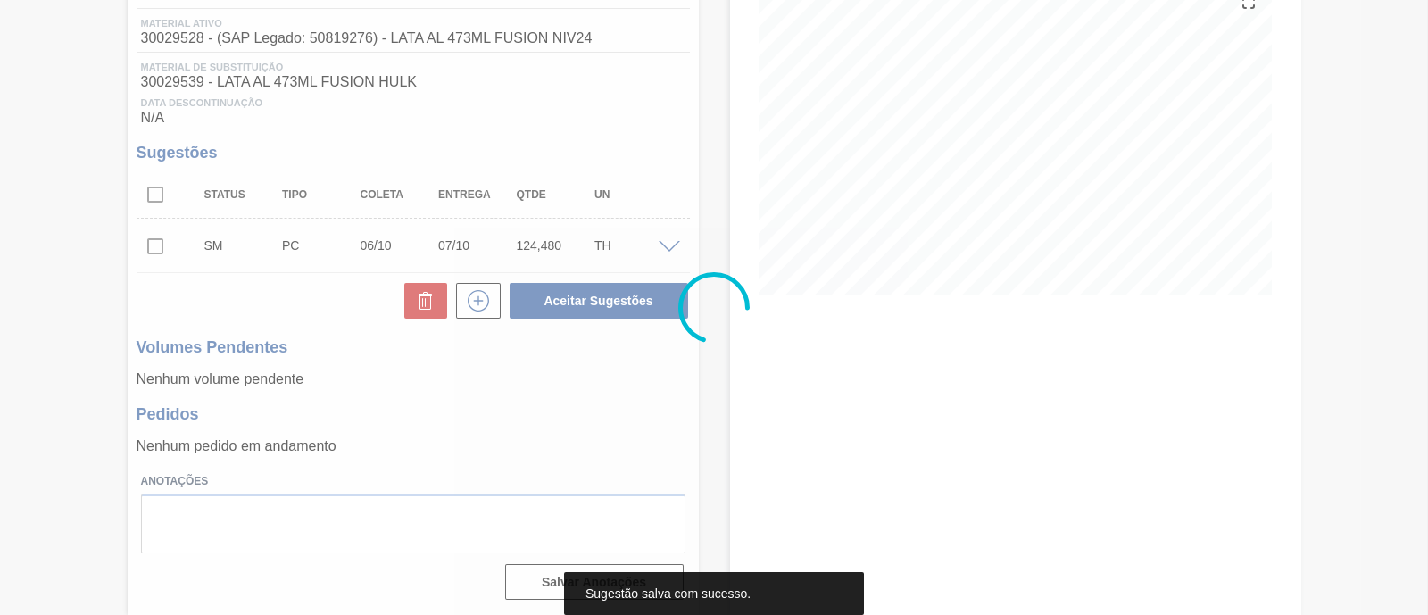
scroll to position [232, 0]
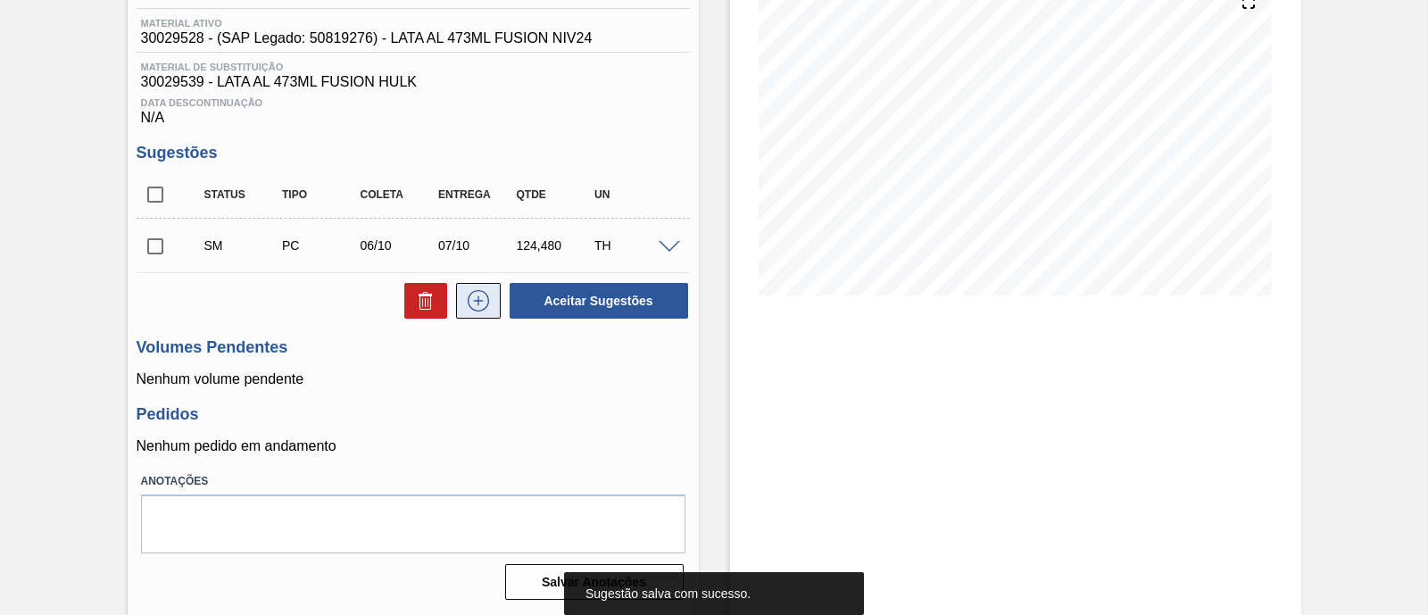
click at [477, 300] on icon at bounding box center [477, 301] width 1 height 10
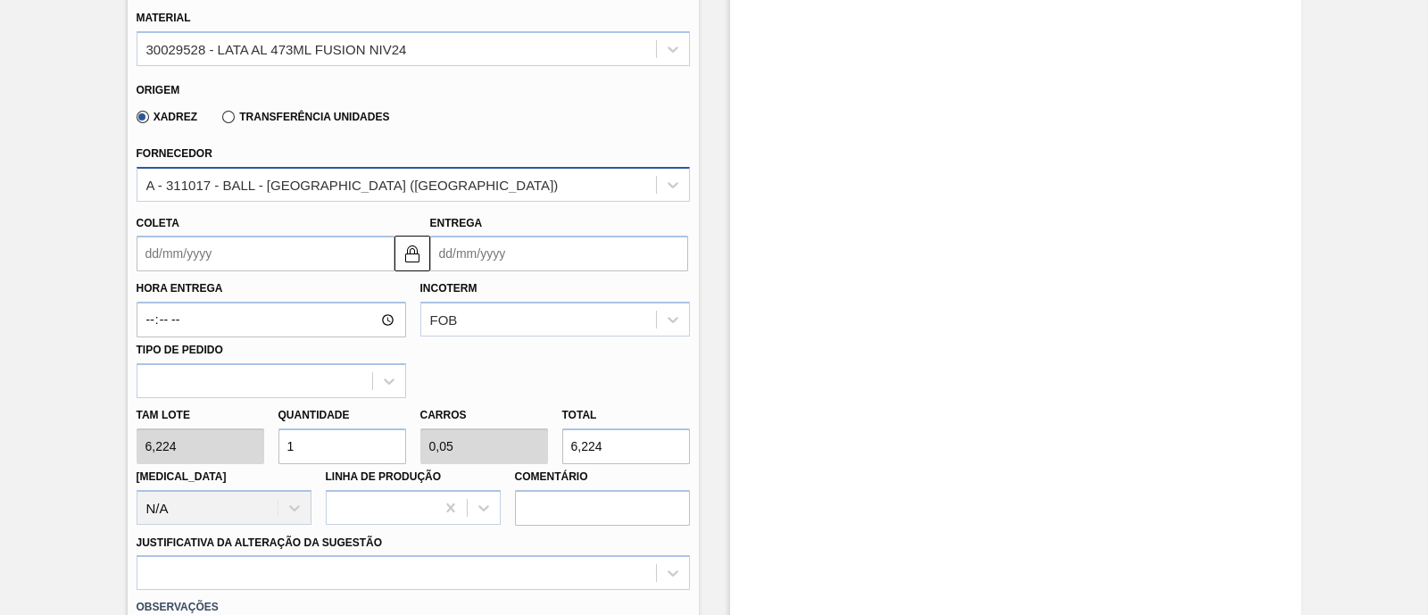
scroll to position [558, 0]
click at [524, 440] on div "Tam lote 6,224 Quantidade 1 Carros 0,05 Total 6,224 [MEDICAL_DATA] N/A Linha de…" at bounding box center [413, 460] width 568 height 128
paste input "124,48"
type input "20"
type input "1"
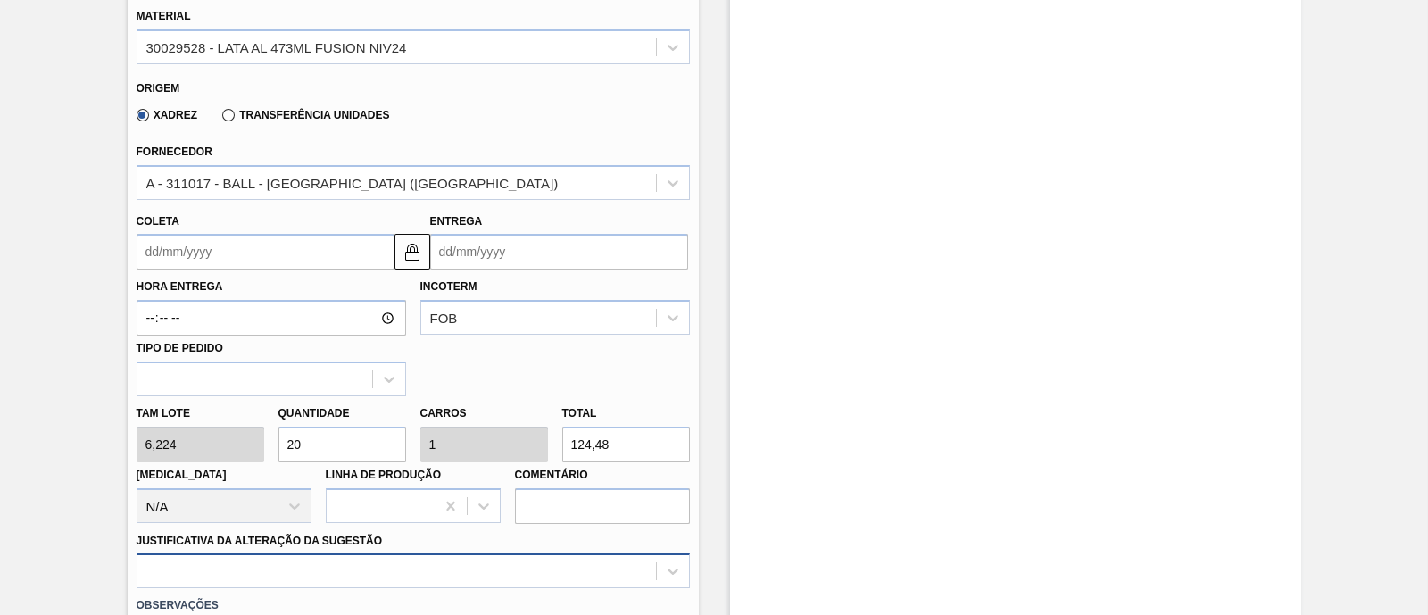
type input "124,48"
click at [357, 564] on div at bounding box center [413, 570] width 553 height 35
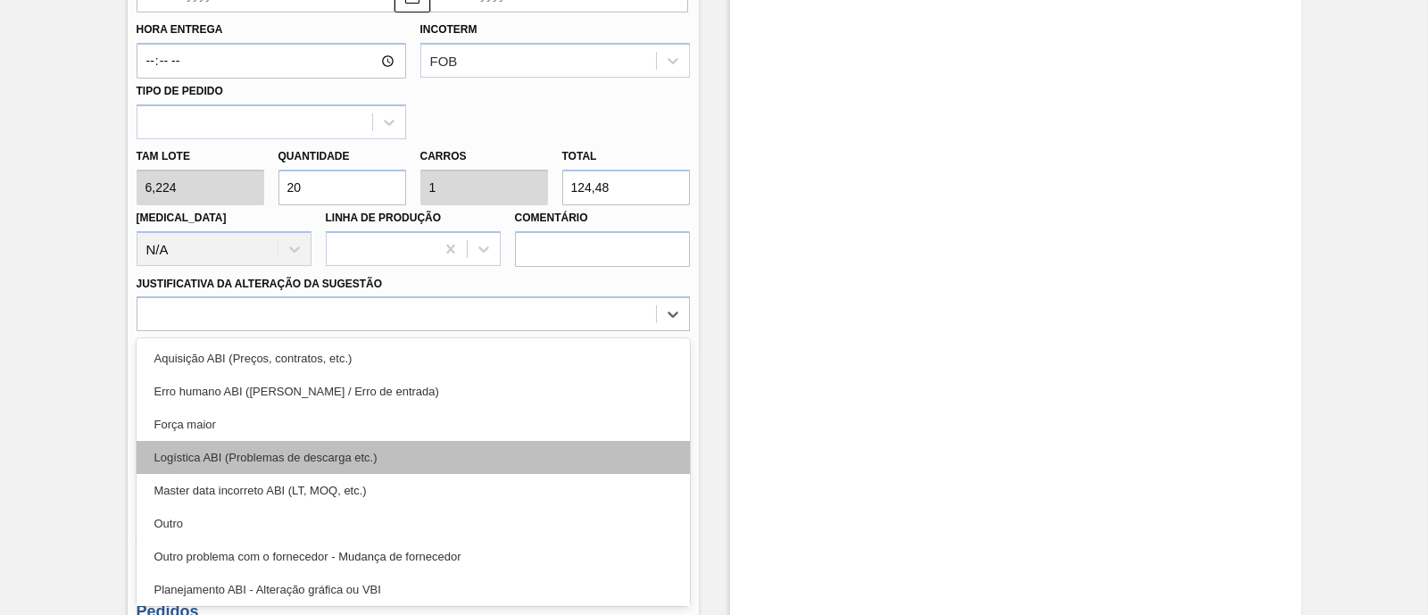
click at [321, 452] on div "Logística ABI (Problemas de descarga etc.)" at bounding box center [413, 457] width 553 height 33
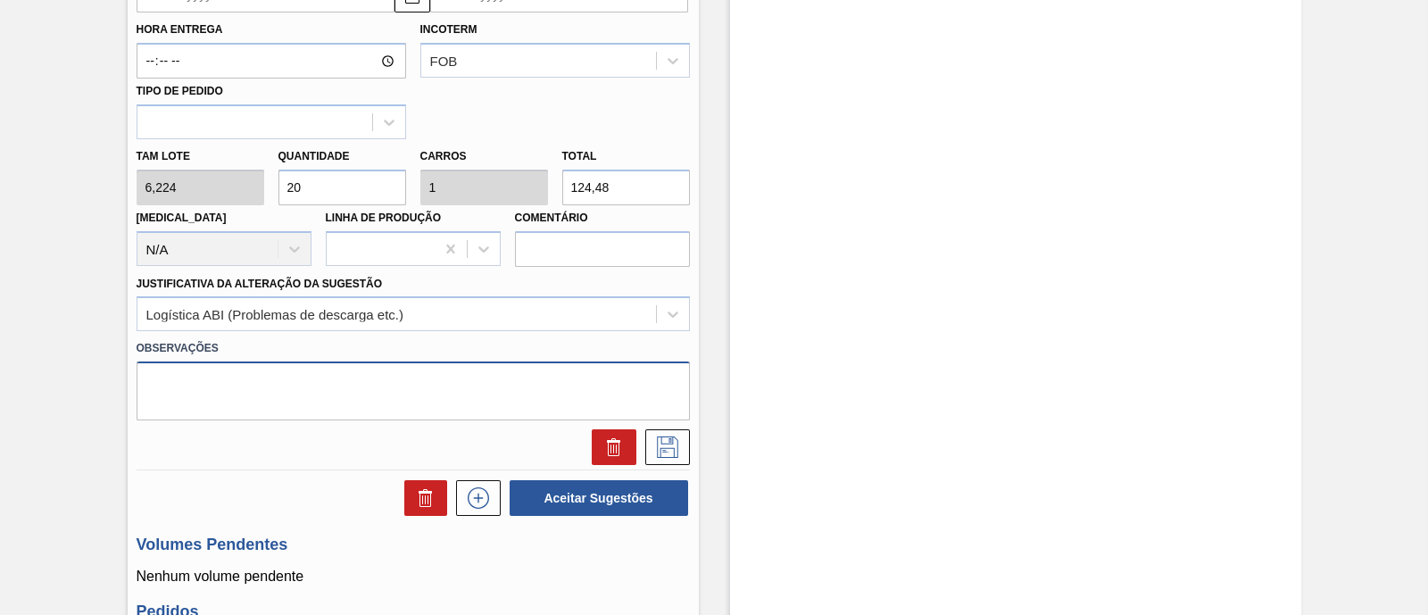
click at [265, 367] on textarea at bounding box center [413, 390] width 553 height 59
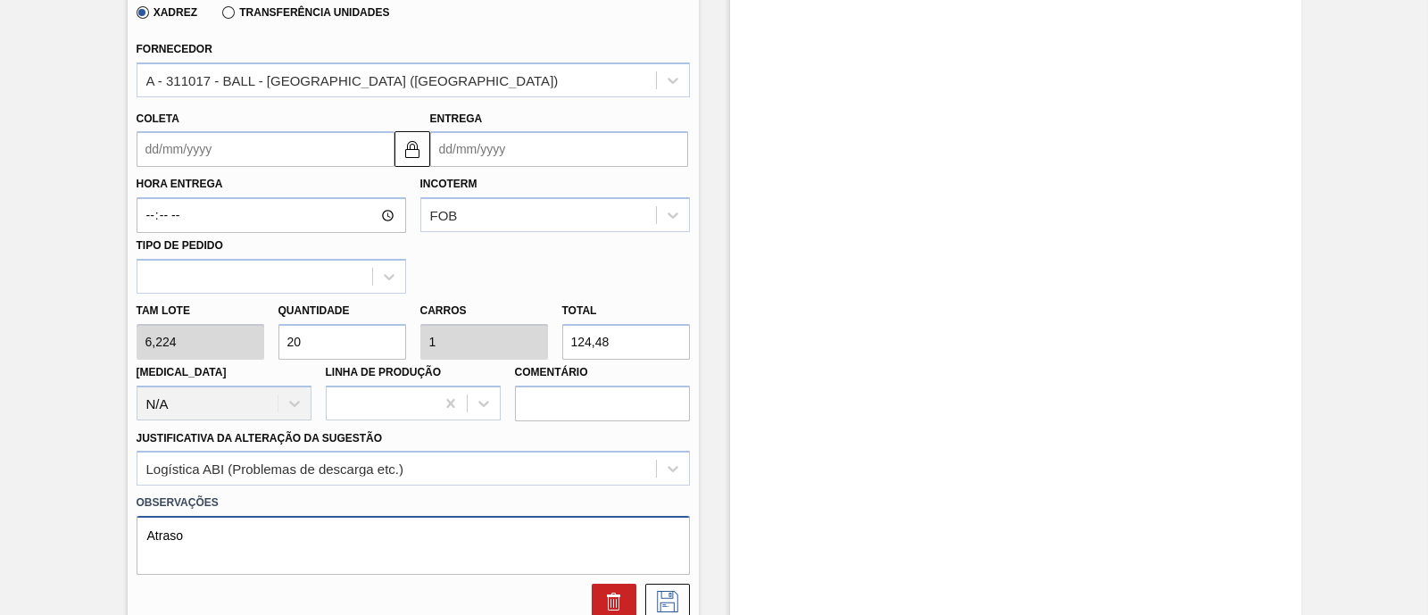
type textarea "Atraso"
click at [247, 153] on input "Coleta" at bounding box center [266, 149] width 258 height 36
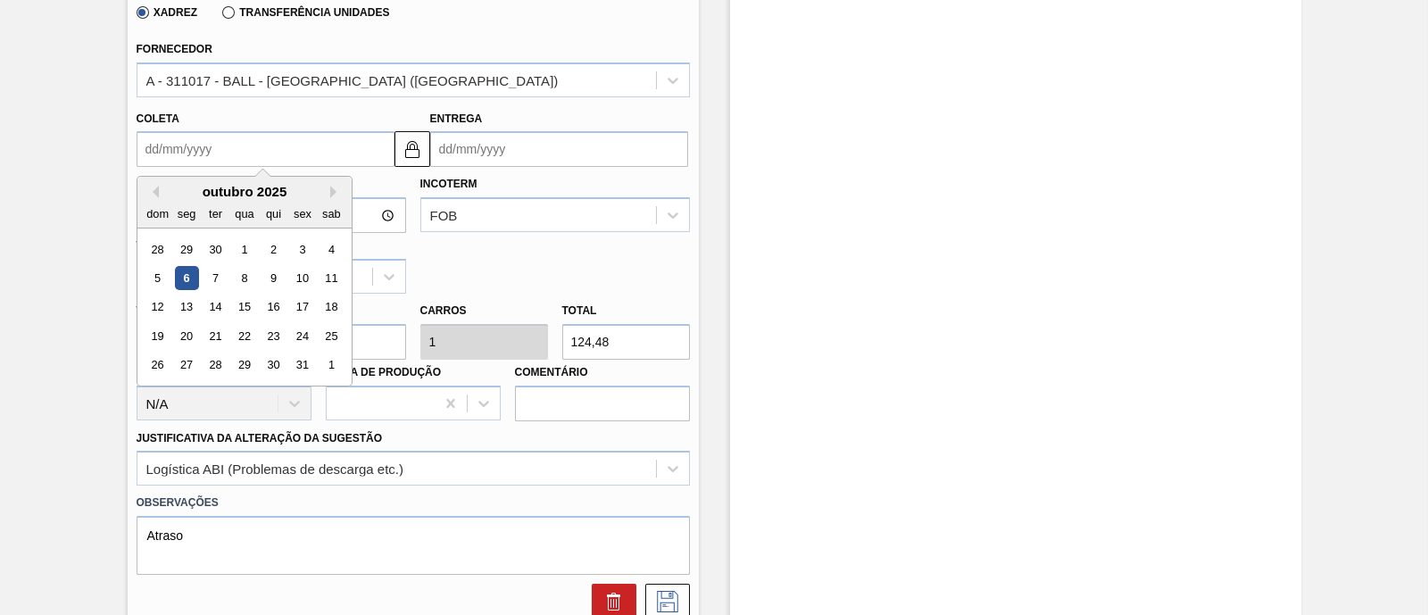
click at [307, 59] on div "Fornecedor A - 311017 - BALL - [GEOGRAPHIC_DATA] ([GEOGRAPHIC_DATA])" at bounding box center [413, 67] width 553 height 61
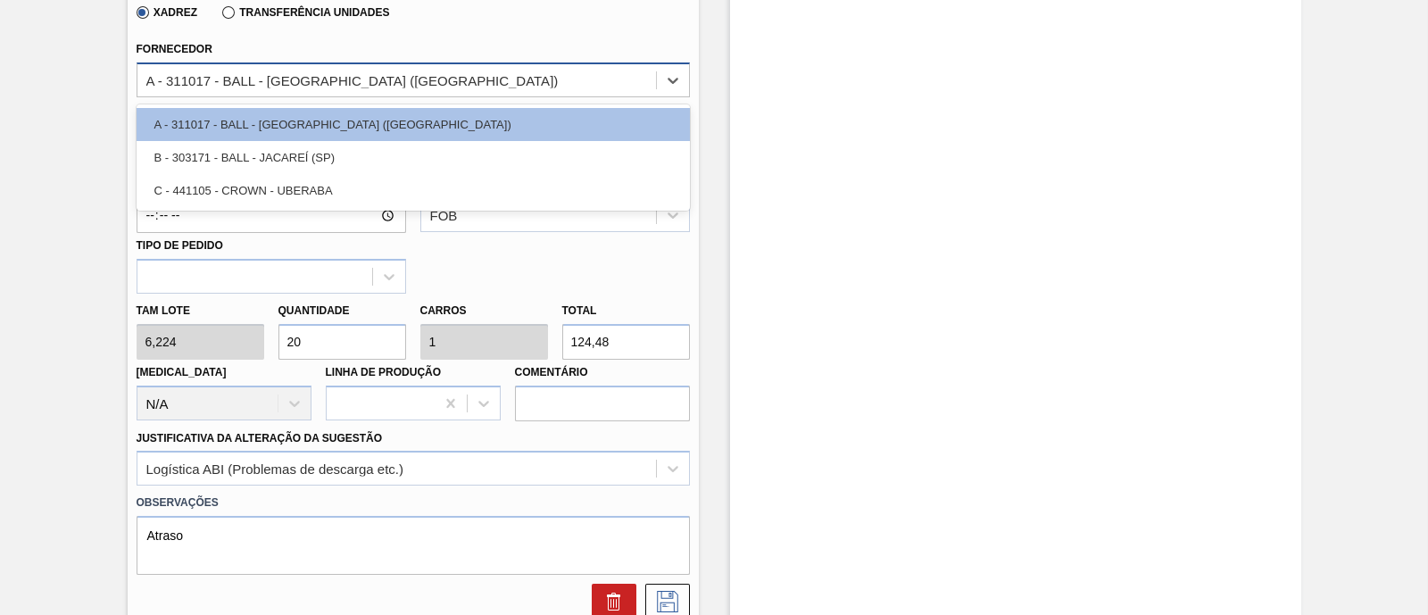
click at [311, 73] on div "A - 311017 - BALL - [GEOGRAPHIC_DATA] ([GEOGRAPHIC_DATA])" at bounding box center [352, 79] width 412 height 15
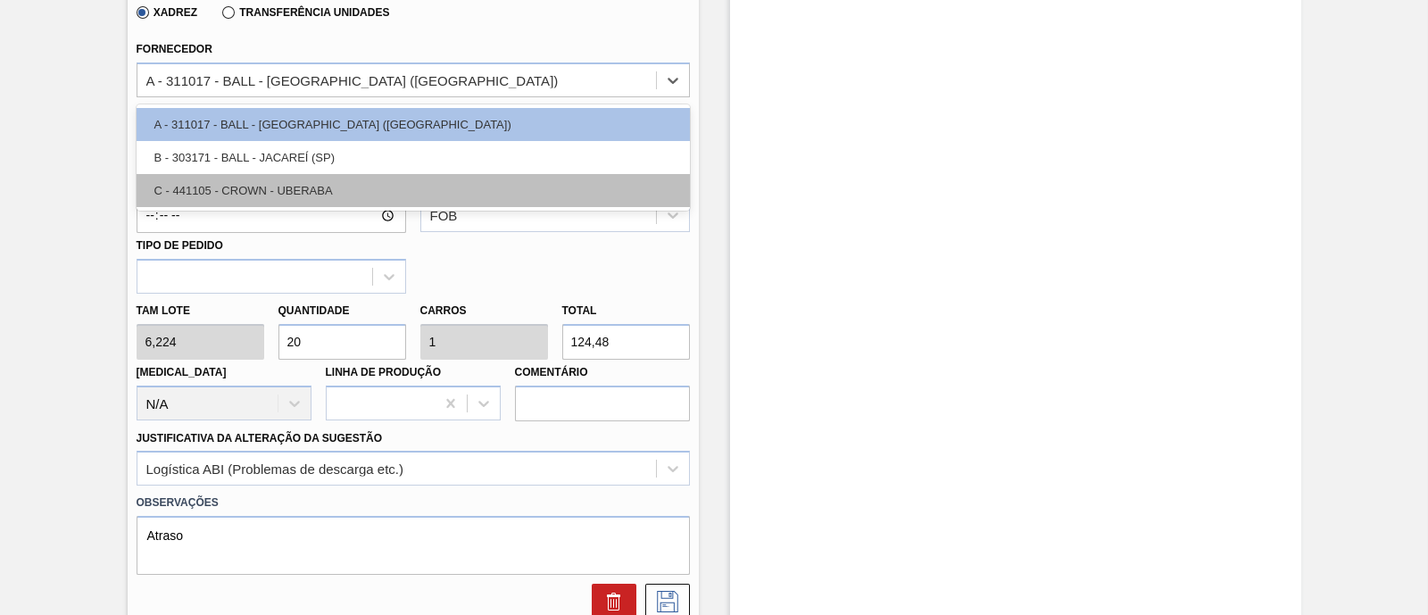
click at [288, 195] on div "C - 441105 - CROWN - UBERABA" at bounding box center [413, 190] width 553 height 33
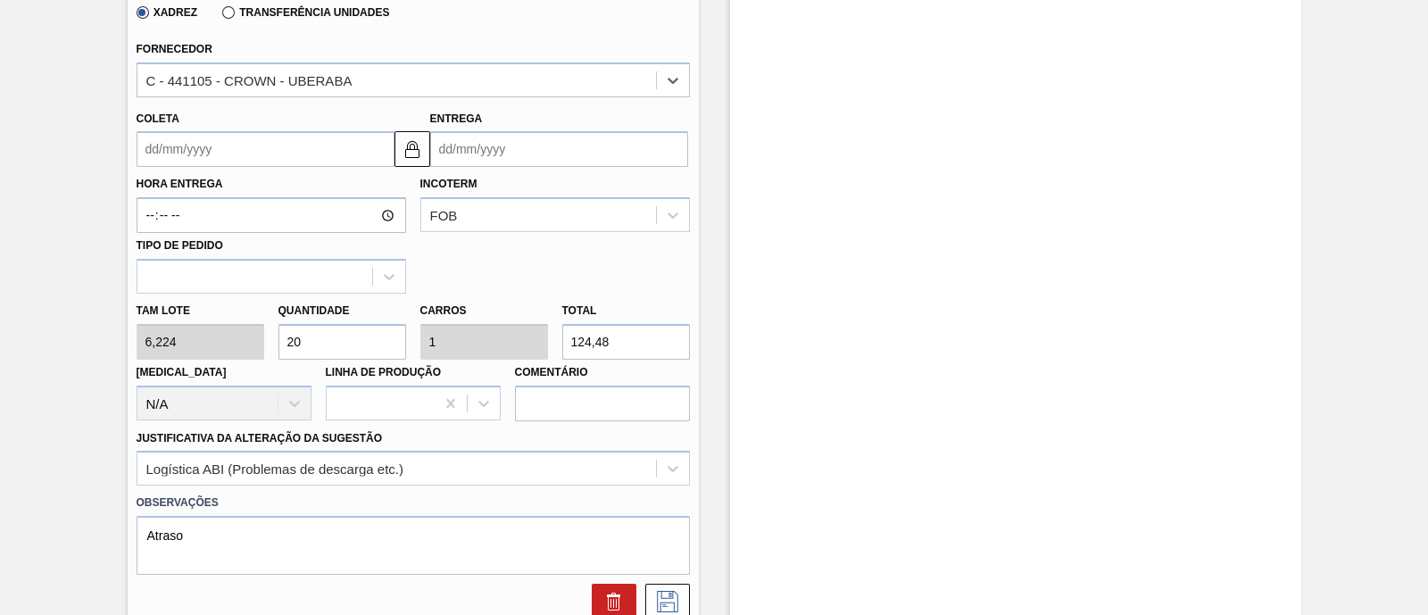
click at [255, 156] on input "Coleta" at bounding box center [266, 149] width 258 height 36
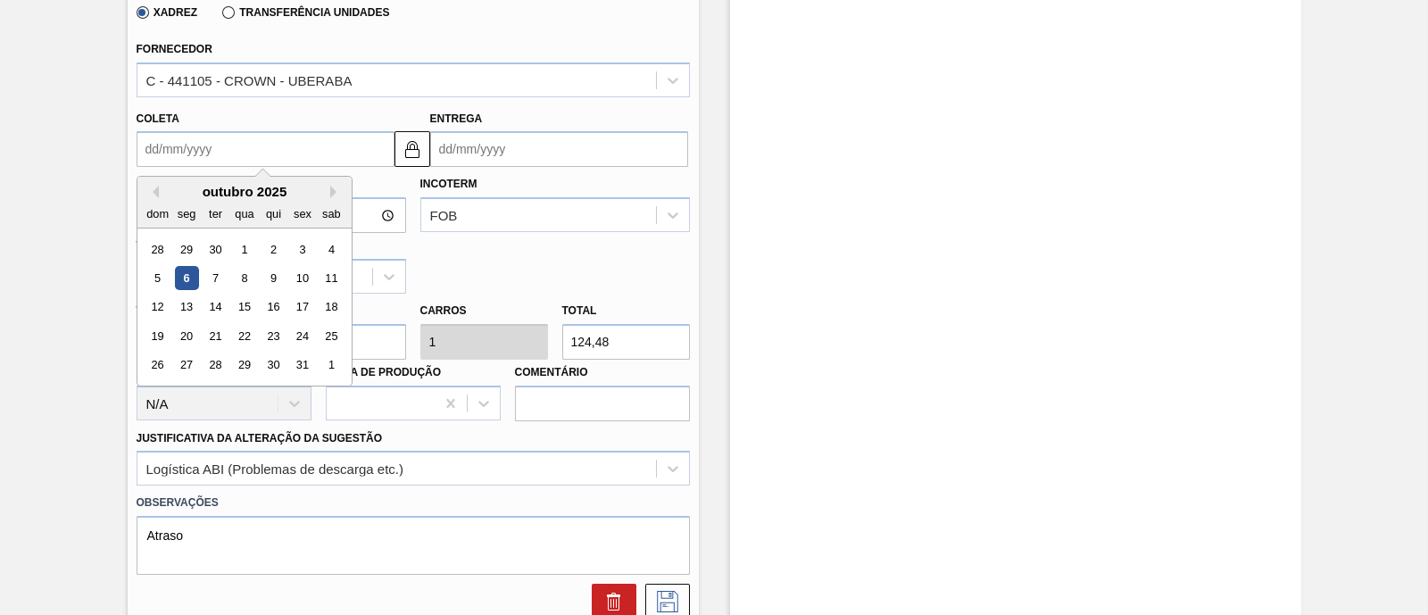
click at [194, 277] on div "6" at bounding box center [186, 278] width 24 height 24
type input "[DATE]"
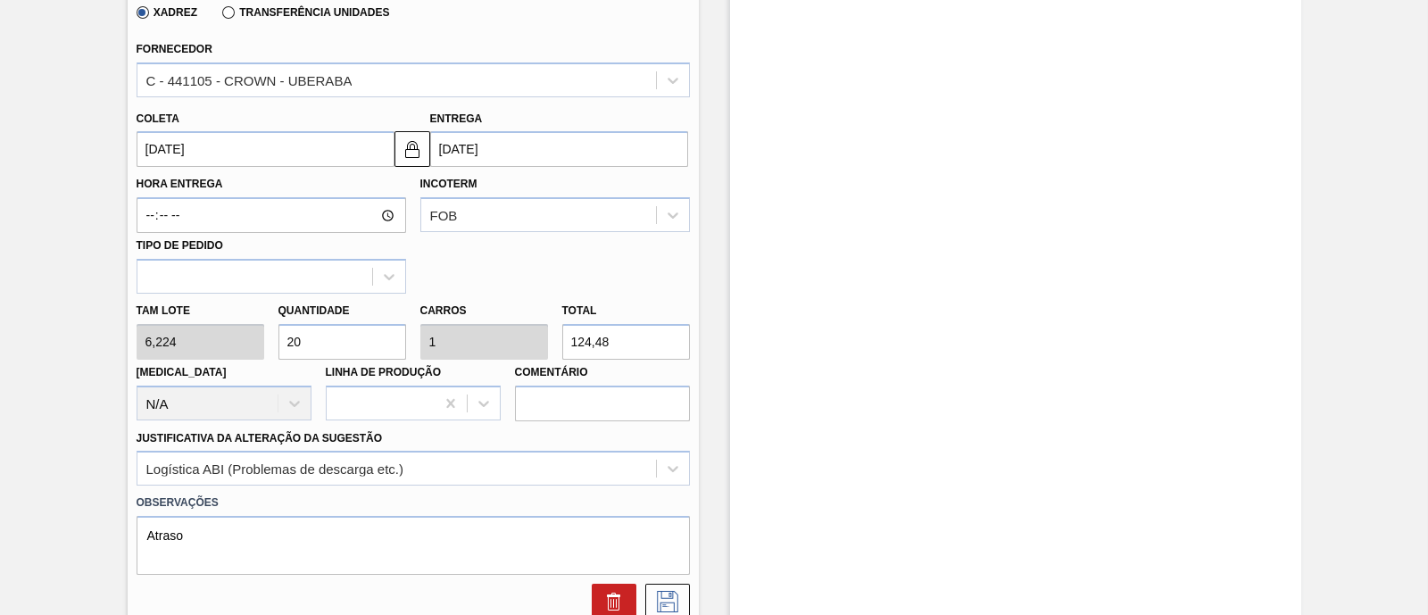
scroll to position [930, 0]
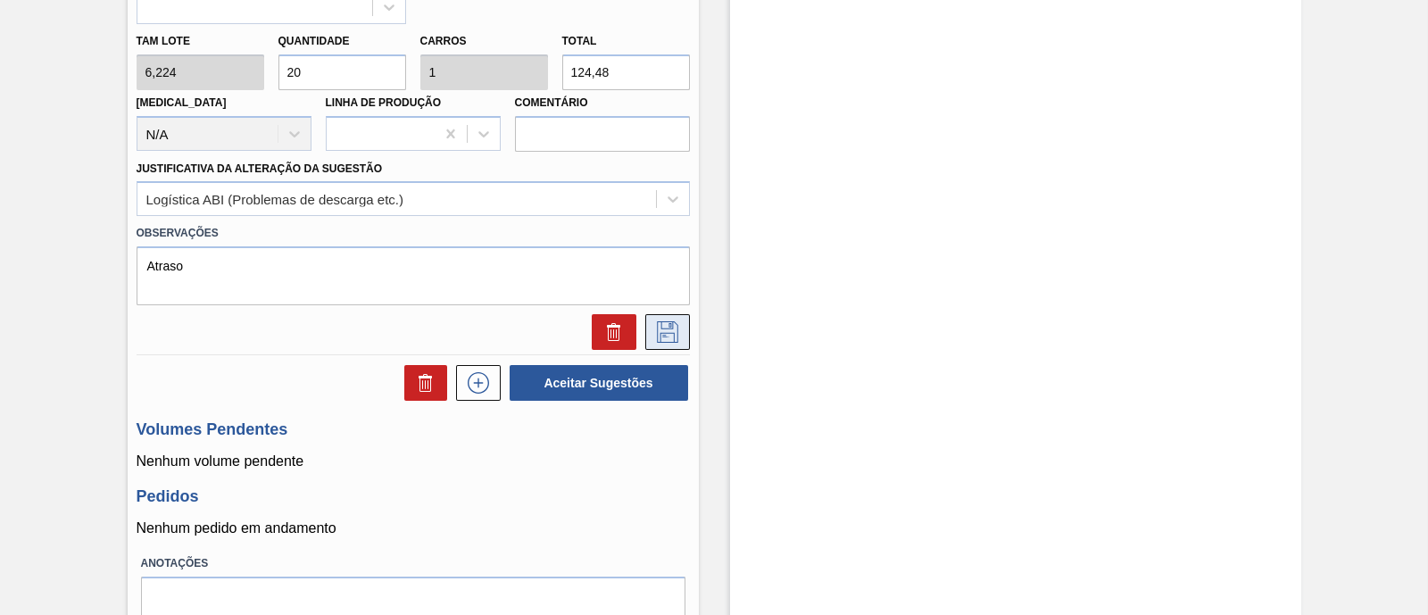
click at [668, 343] on icon at bounding box center [667, 331] width 21 height 21
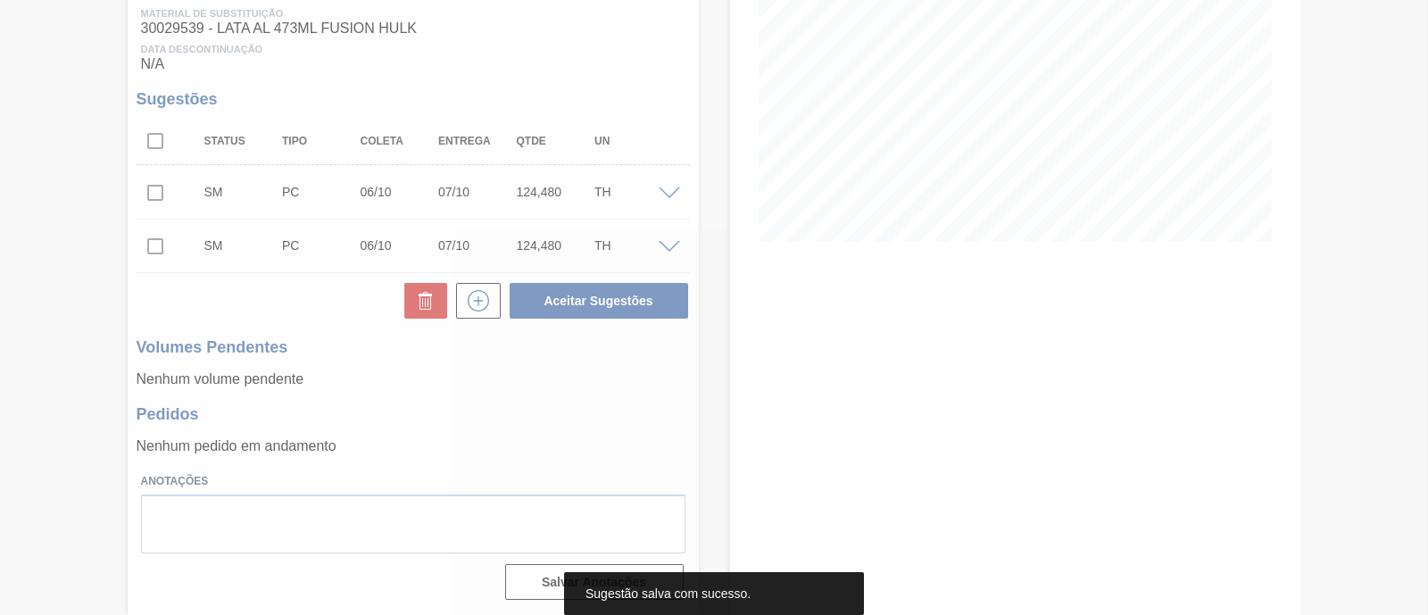
scroll to position [286, 0]
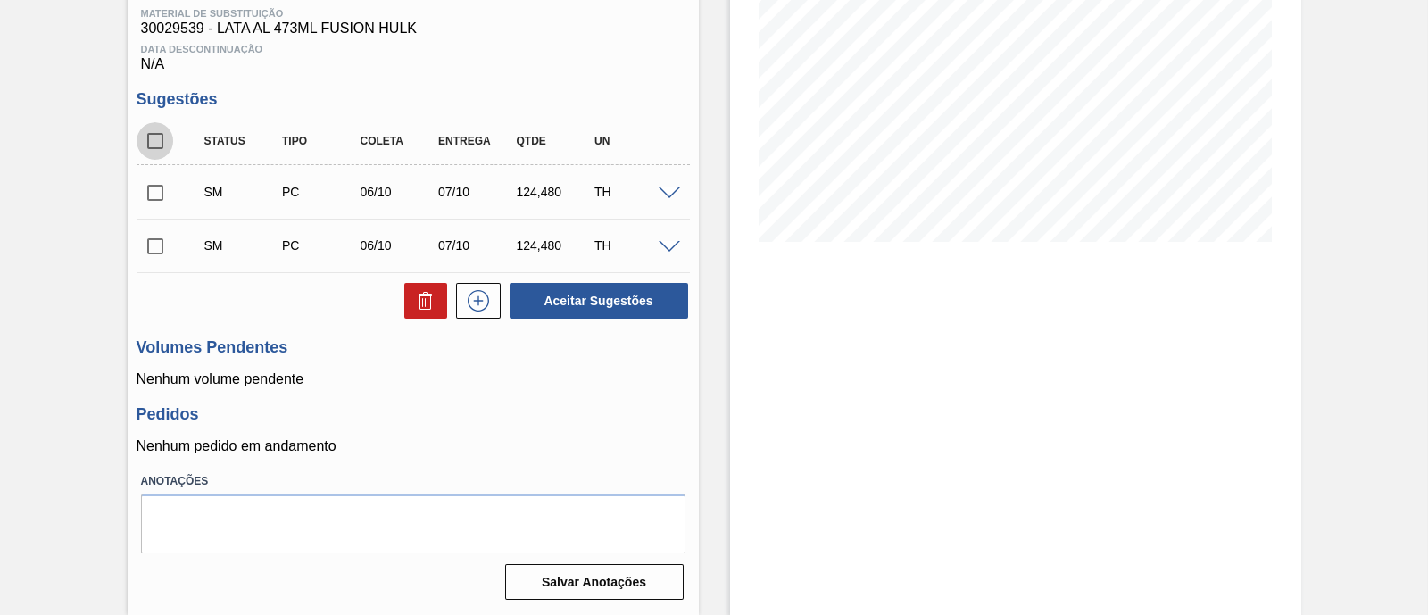
click at [141, 146] on input "checkbox" at bounding box center [155, 140] width 37 height 37
checkbox input "true"
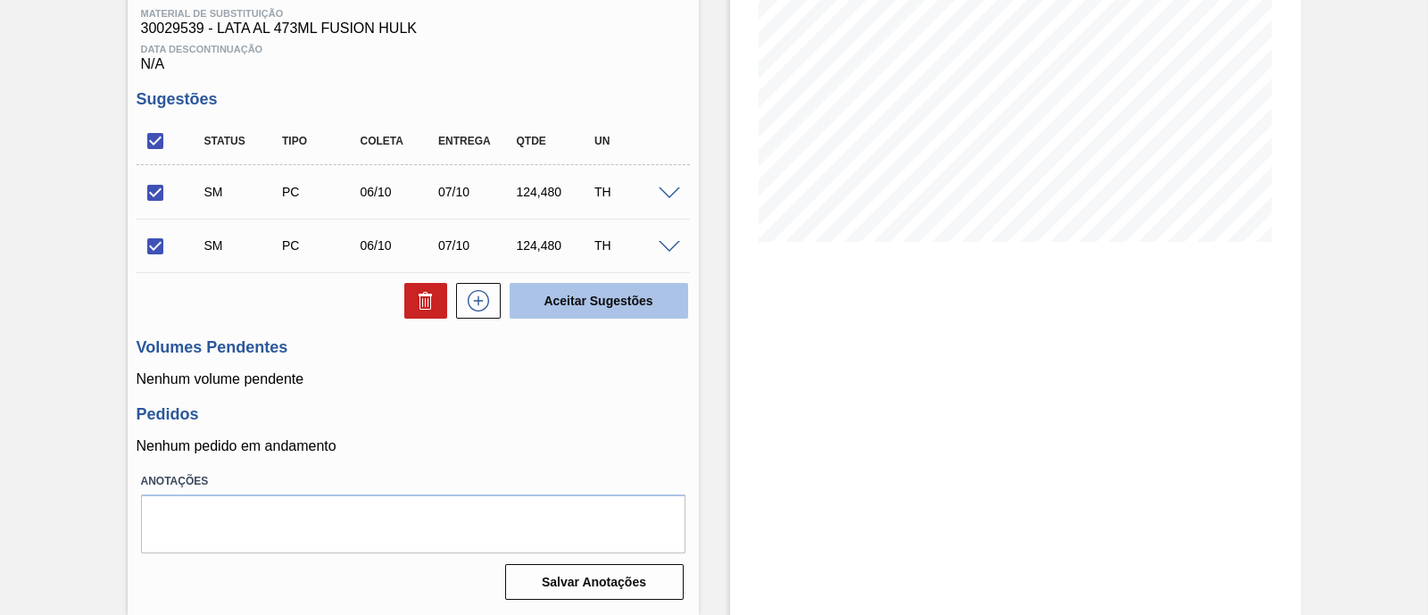
click at [551, 299] on button "Aceitar Sugestões" at bounding box center [599, 301] width 179 height 36
checkbox input "false"
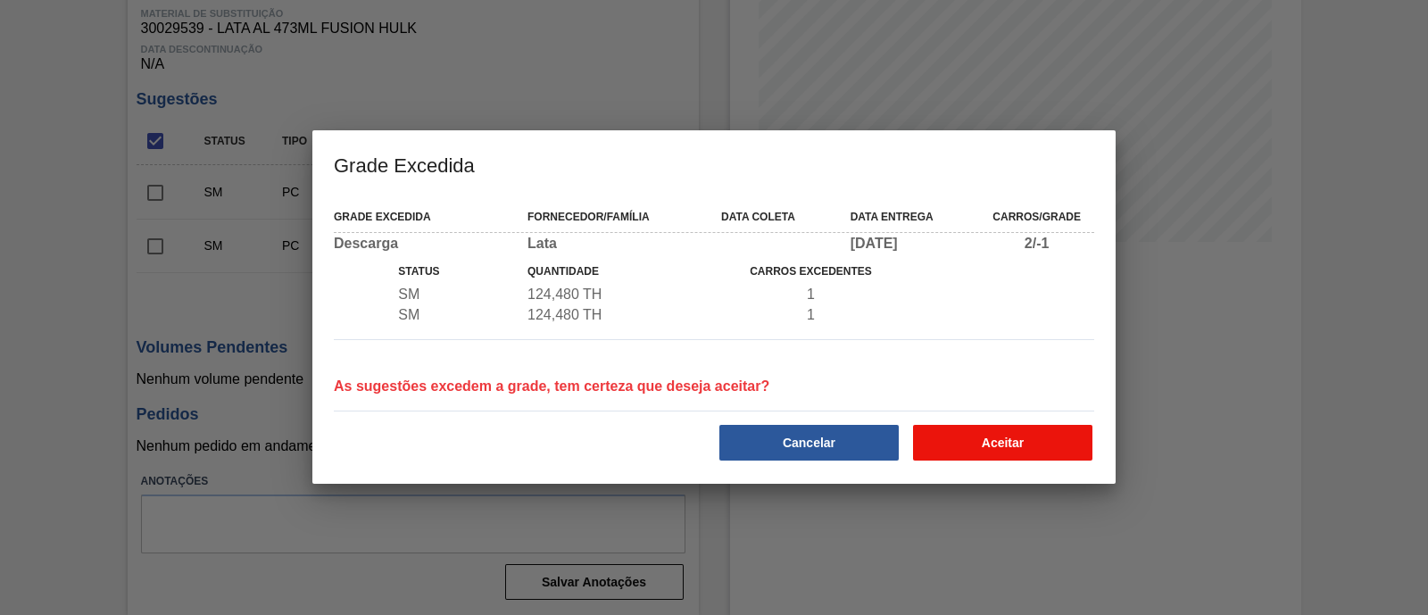
click at [1013, 446] on button "Aceitar" at bounding box center [1002, 443] width 179 height 36
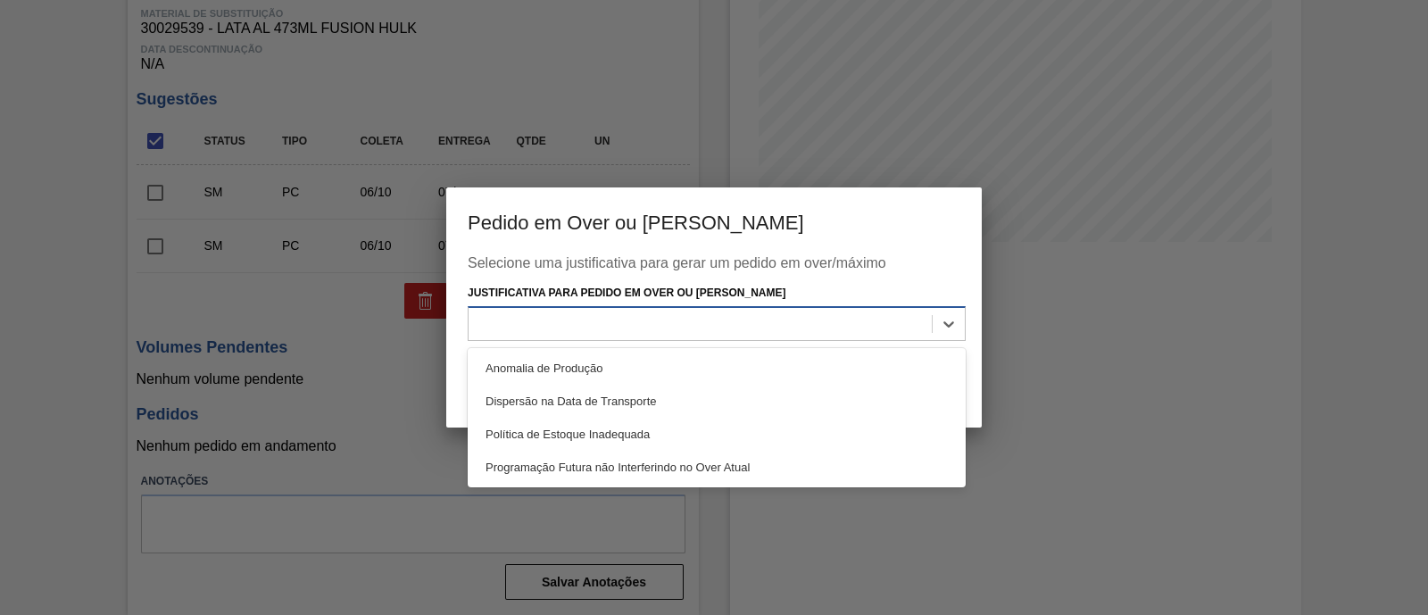
click at [785, 316] on div at bounding box center [700, 324] width 463 height 26
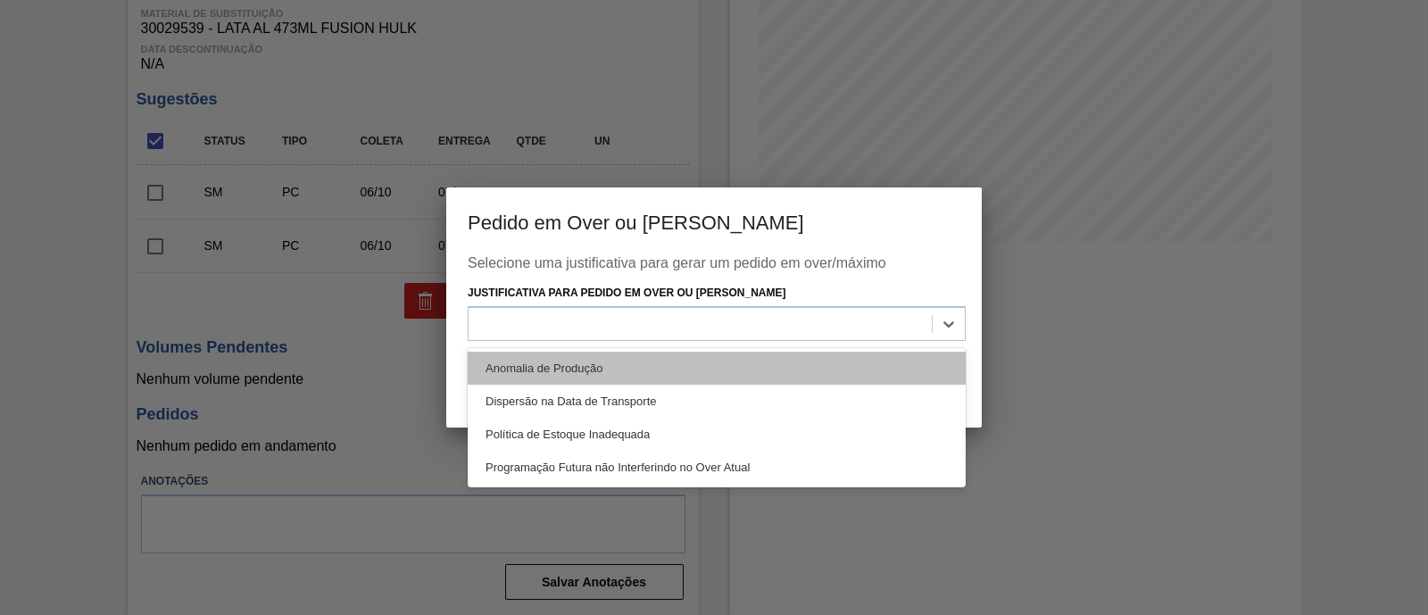
click at [737, 366] on div "Anomalia de Produção" at bounding box center [717, 368] width 498 height 33
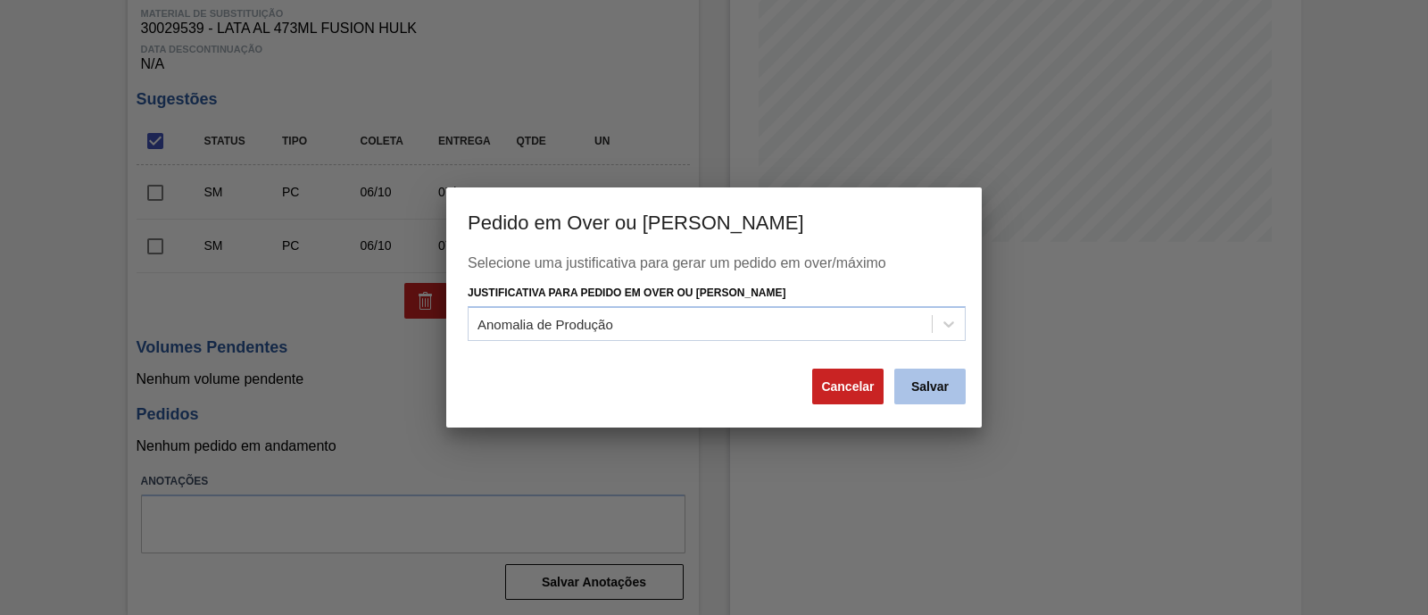
click at [935, 395] on button "Salvar" at bounding box center [929, 387] width 71 height 36
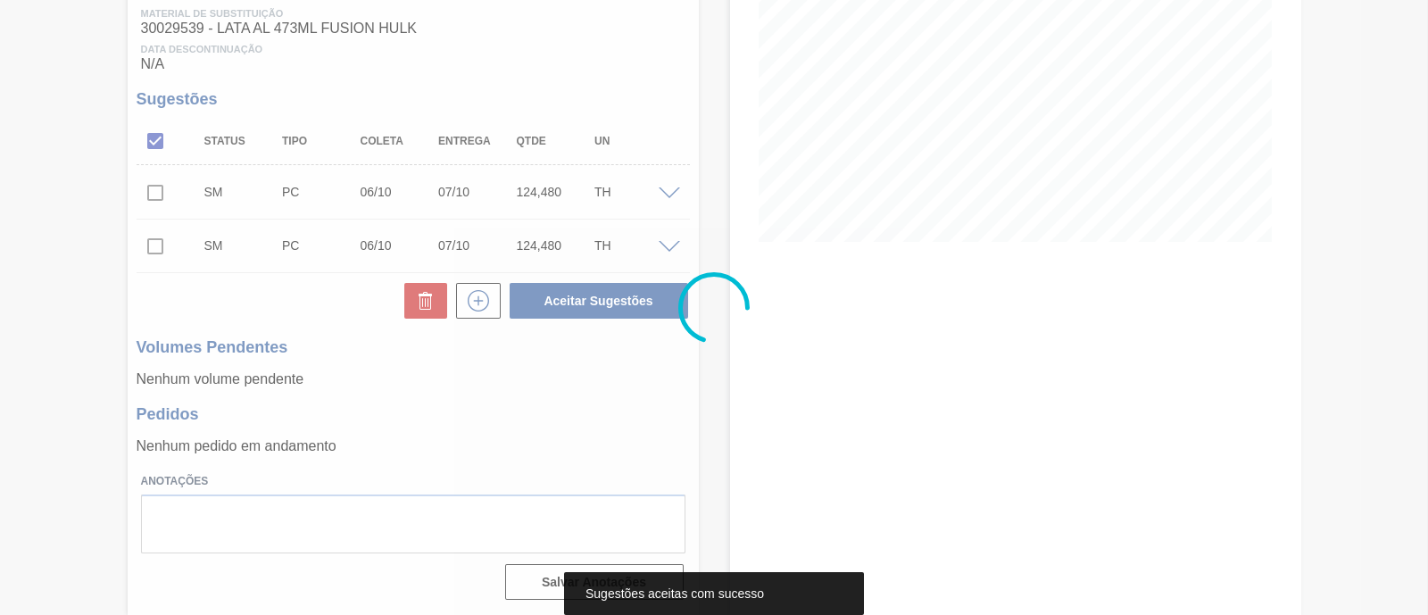
scroll to position [255, 0]
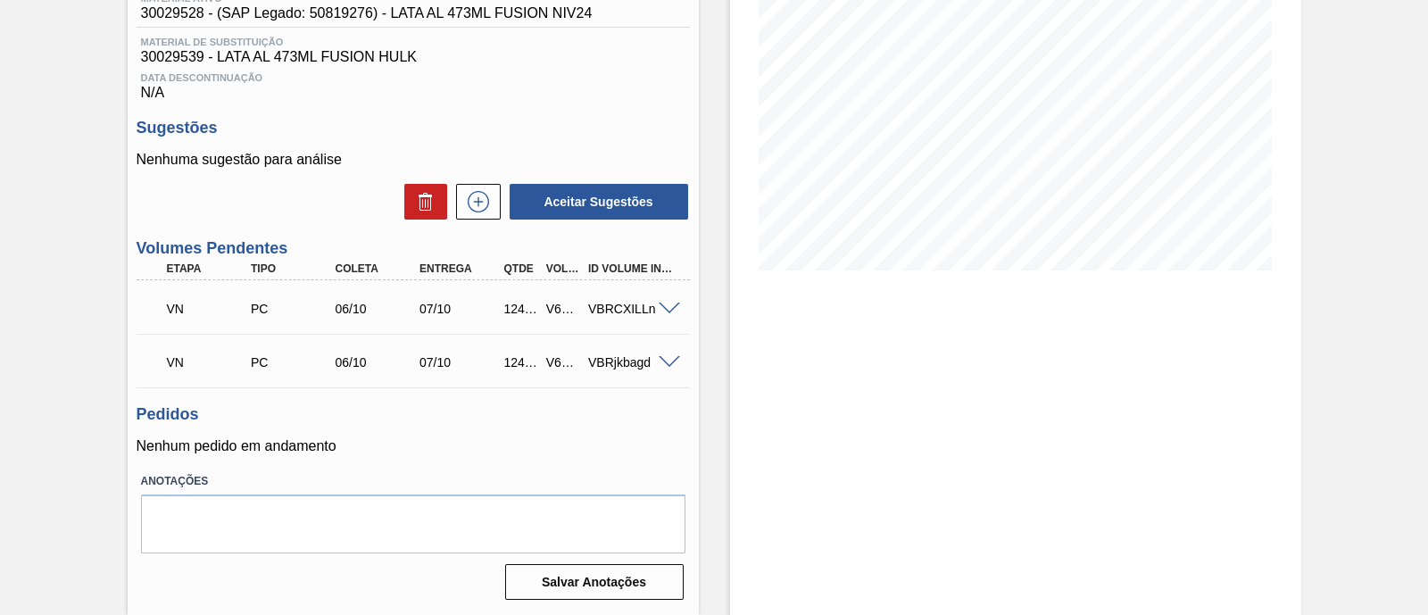
click at [669, 306] on span at bounding box center [669, 309] width 21 height 13
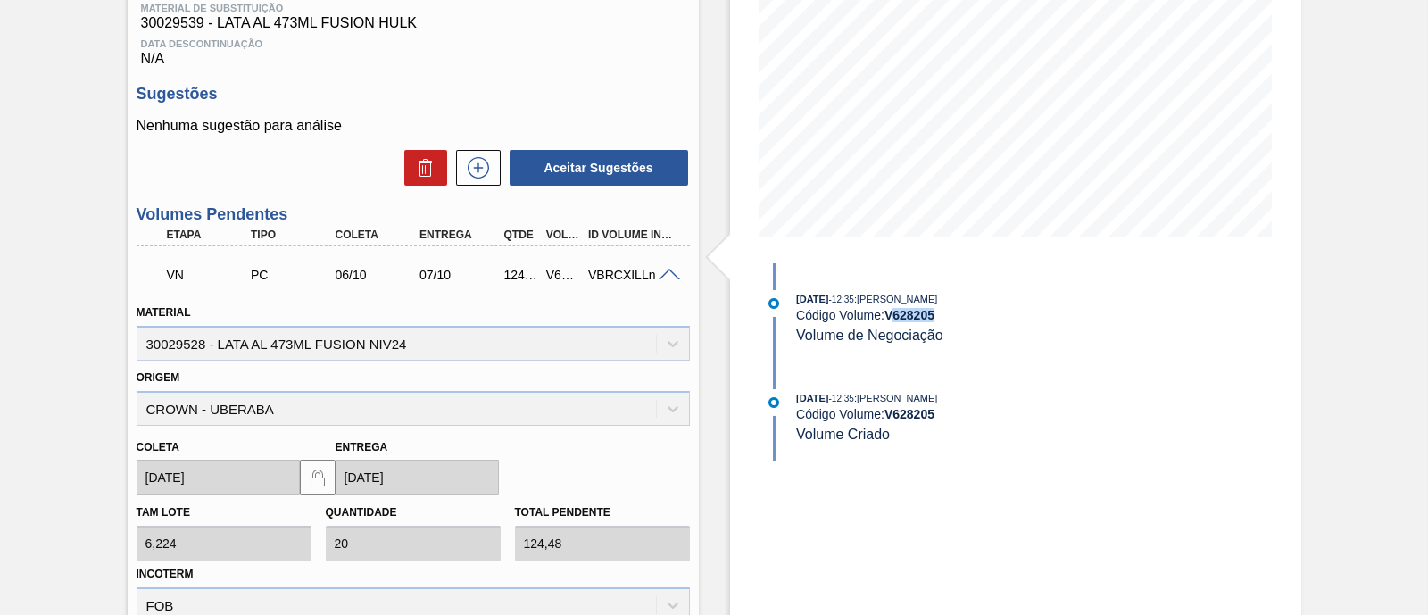
drag, startPoint x: 893, startPoint y: 319, endPoint x: 967, endPoint y: 337, distance: 77.3
click at [967, 337] on div "[DATE] 12:35 : [PERSON_NAME] Código Volume: V 628205 Volume de Negociação" at bounding box center [1008, 317] width 424 height 54
copy strong "628205"
click at [666, 275] on span at bounding box center [669, 275] width 21 height 13
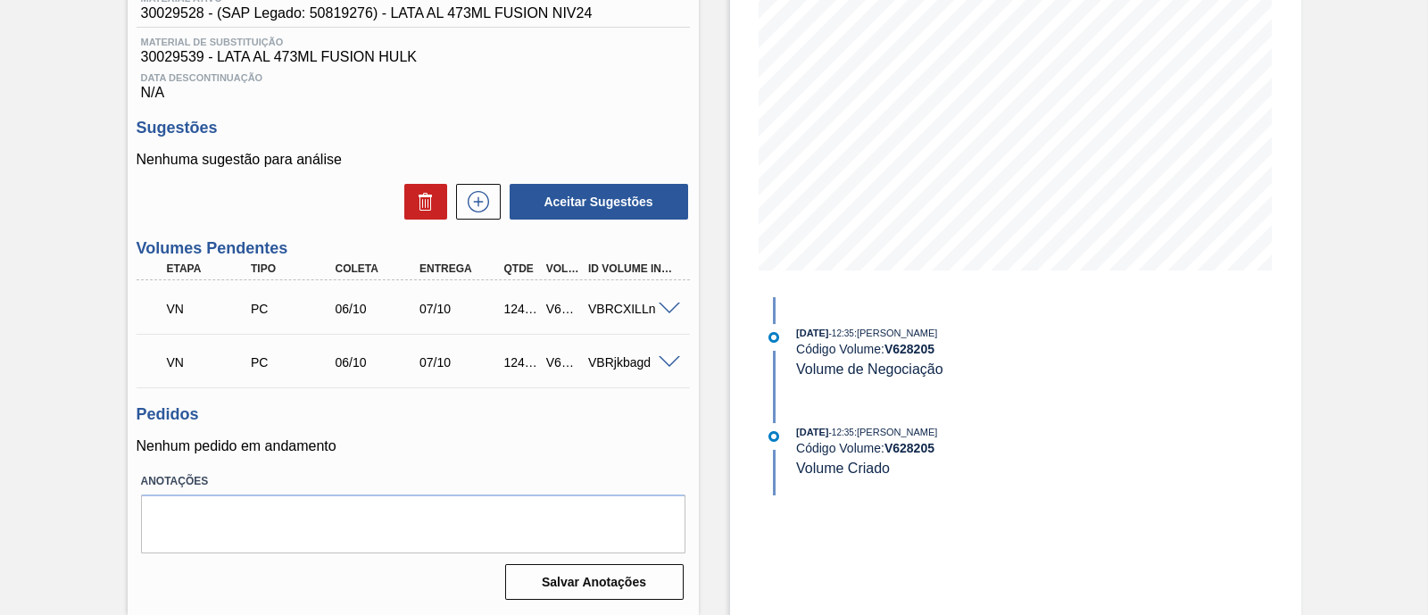
click at [662, 350] on div "VN PC 06/10 07/10 124,480 V628206 VBRjkbagd" at bounding box center [413, 360] width 553 height 45
click at [665, 354] on div at bounding box center [672, 360] width 36 height 13
click at [670, 363] on span at bounding box center [669, 362] width 21 height 13
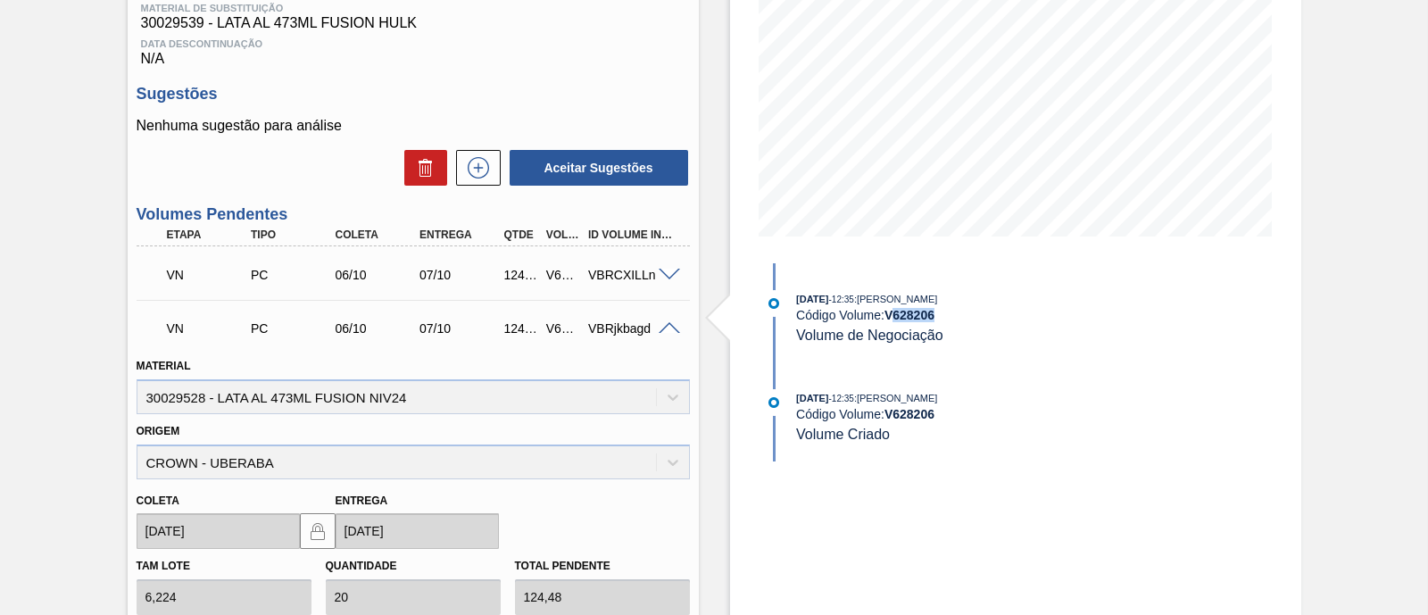
drag, startPoint x: 892, startPoint y: 314, endPoint x: 942, endPoint y: 310, distance: 50.2
click at [942, 310] on div "Código Volume: V 628206" at bounding box center [1008, 315] width 424 height 14
copy strong "628206"
